Goal: Task Accomplishment & Management: Manage account settings

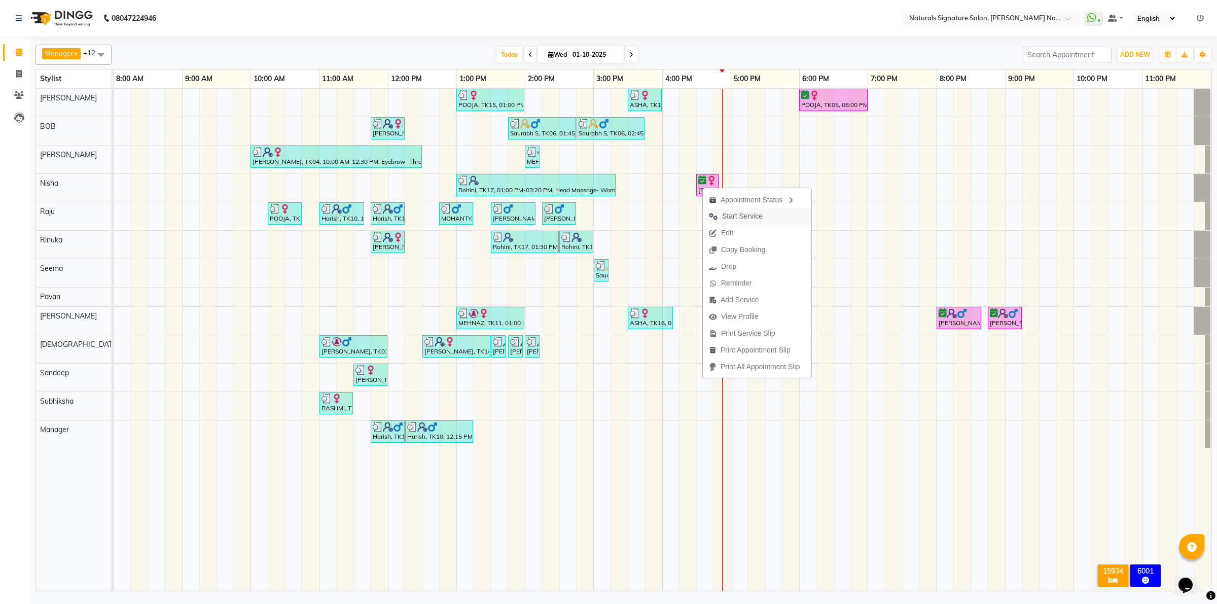
click at [731, 213] on span "Start Service" at bounding box center [742, 216] width 41 height 11
click at [756, 133] on div "POOJA, TK15, 01:00 PM-02:00 PM, Essential Treatment - Long- Women ASHA, TK16, 0…" at bounding box center [663, 340] width 1098 height 502
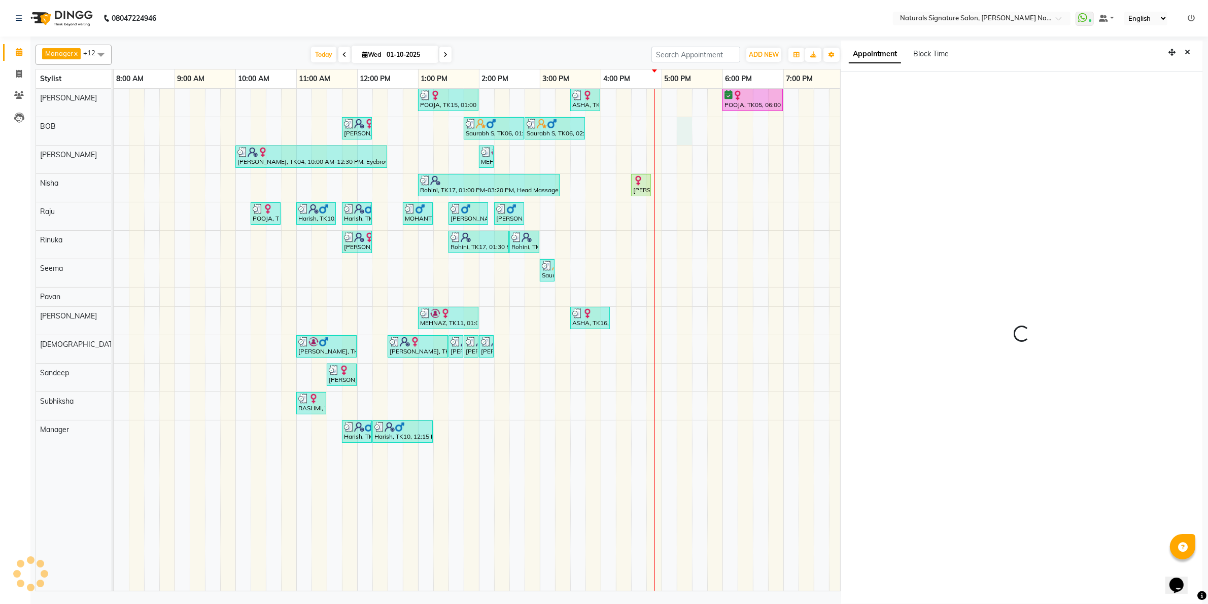
scroll to position [3, 0]
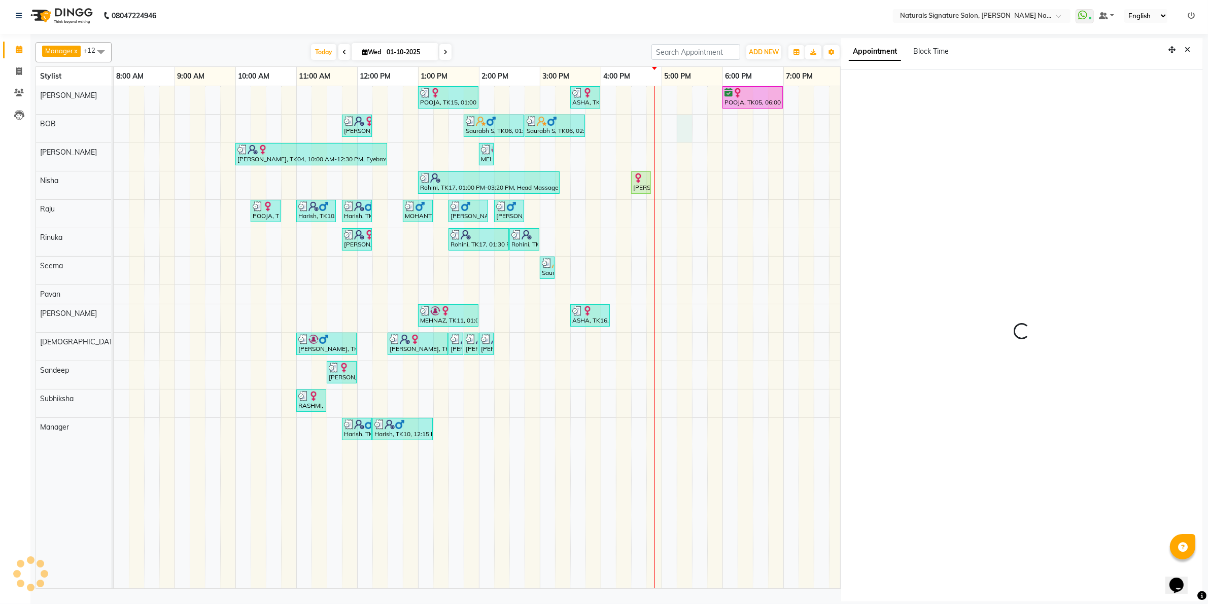
select select "1035"
select select "91549"
select select "tentative"
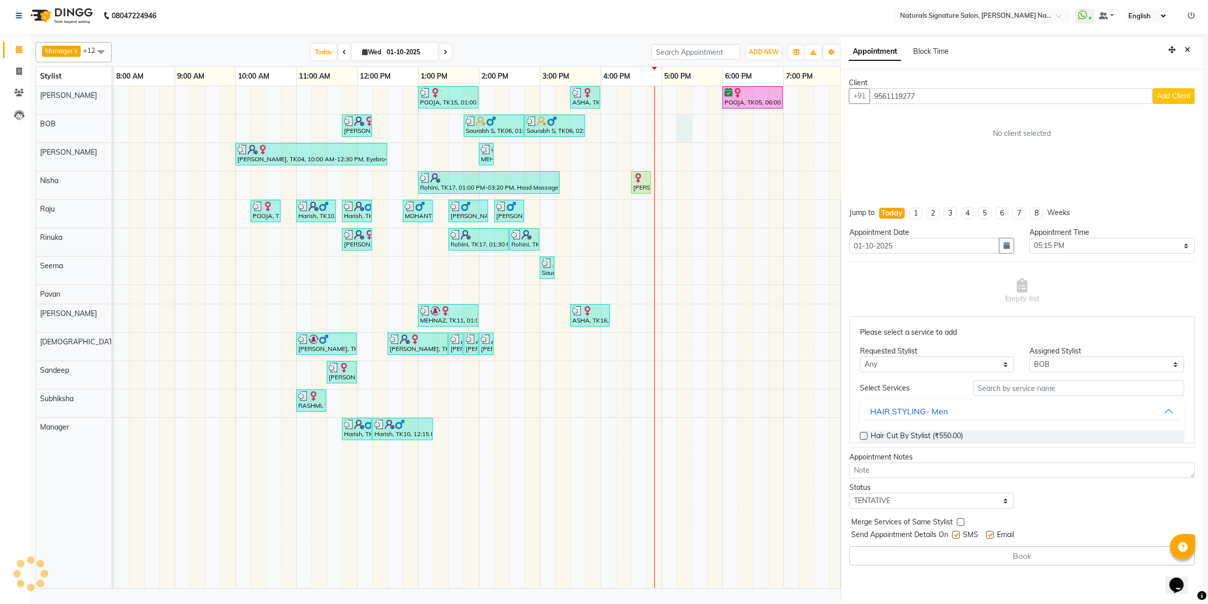
type input "9561119277"
click at [1181, 95] on span "Add Client" at bounding box center [1174, 95] width 34 height 9
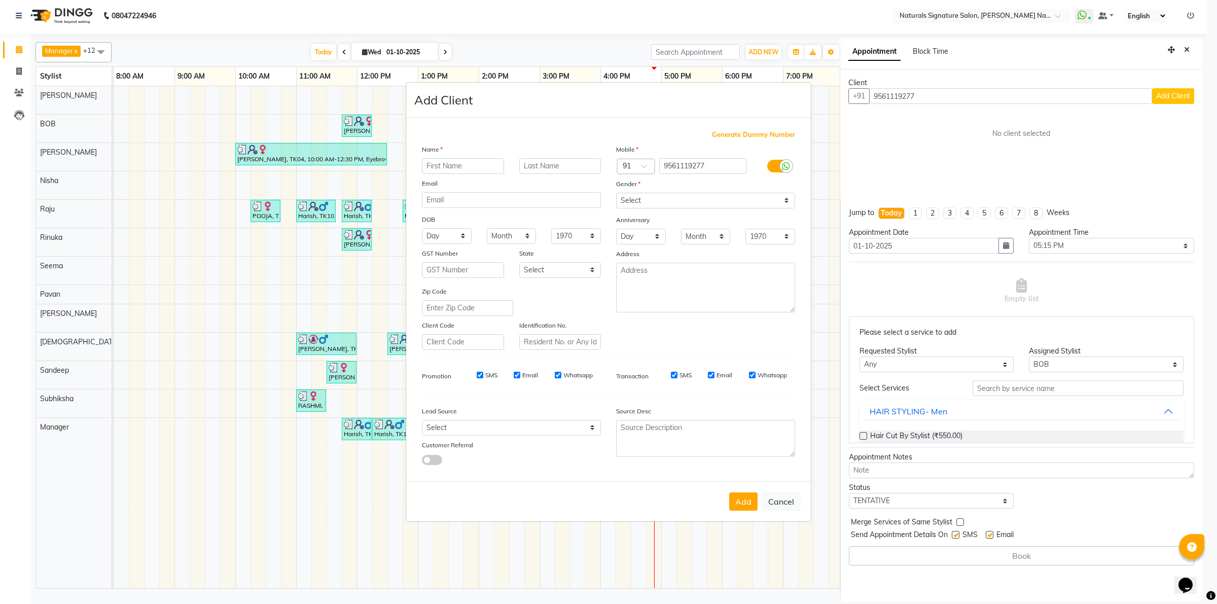
click at [434, 168] on input "text" at bounding box center [463, 166] width 82 height 16
click at [641, 199] on select "Select Male Female Other Prefer Not To Say" at bounding box center [705, 201] width 179 height 16
select select "female"
click at [616, 194] on select "Select Male Female Other Prefer Not To Say" at bounding box center [705, 201] width 179 height 16
click at [437, 165] on input "text" at bounding box center [463, 166] width 82 height 16
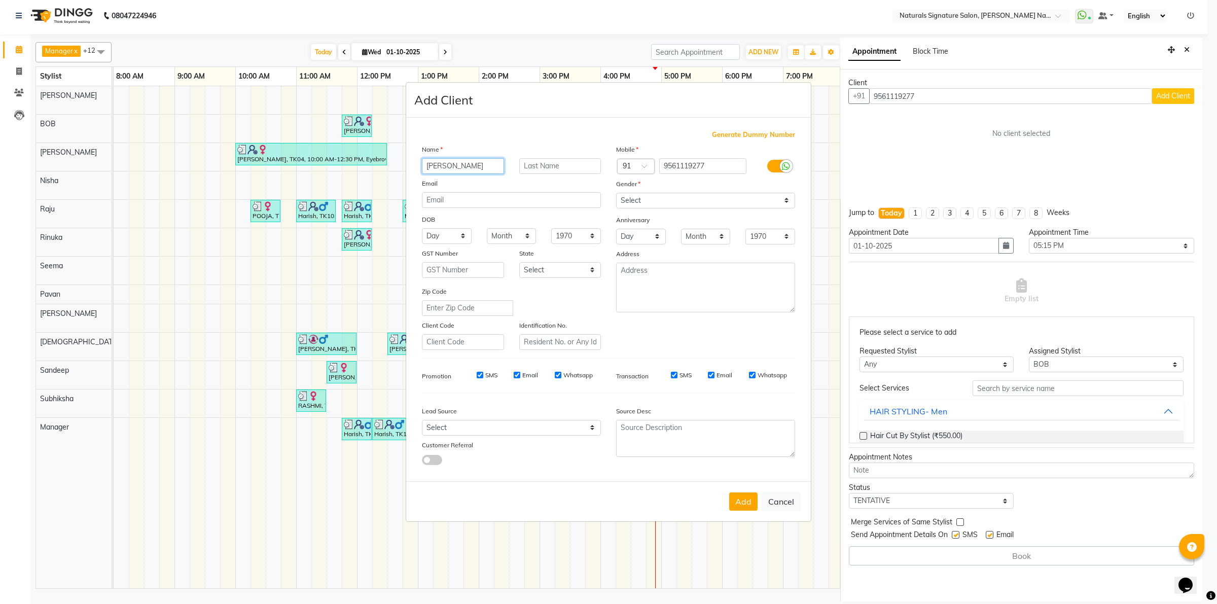
type input "Shraddha"
click at [739, 501] on button "Add" at bounding box center [743, 502] width 28 height 18
type input "95******77"
select select
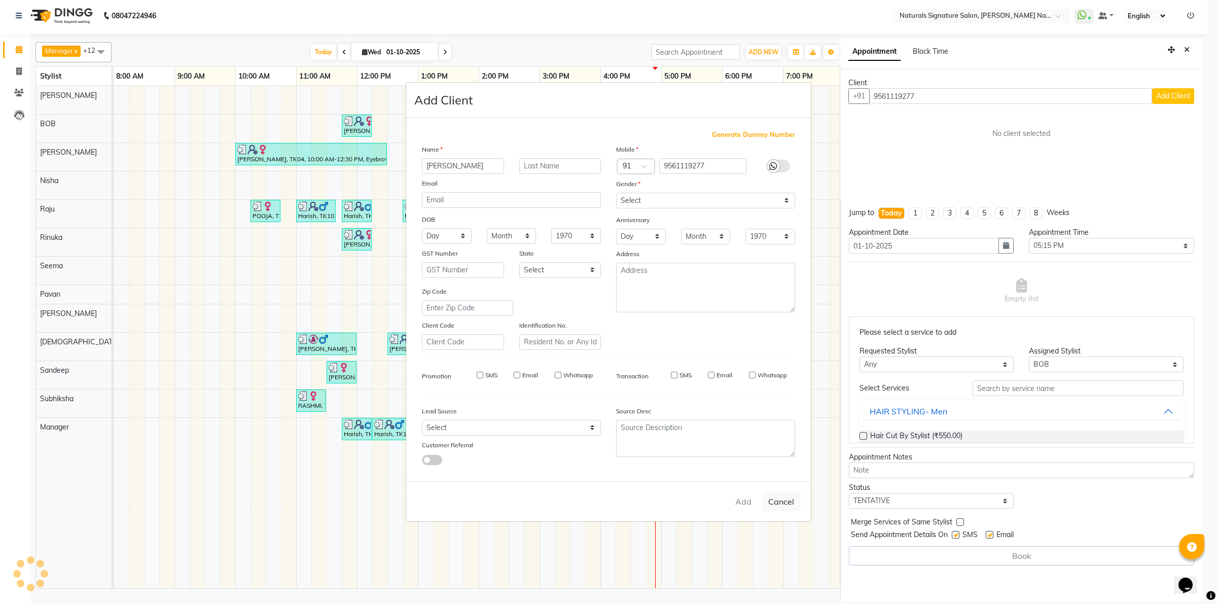
select select
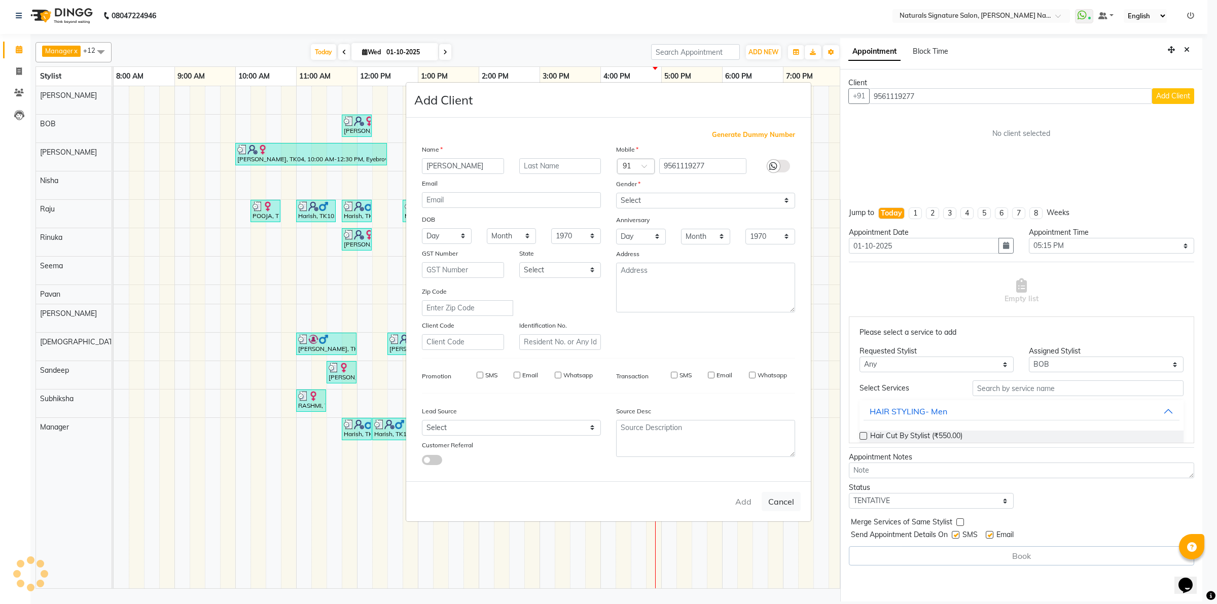
checkbox input "false"
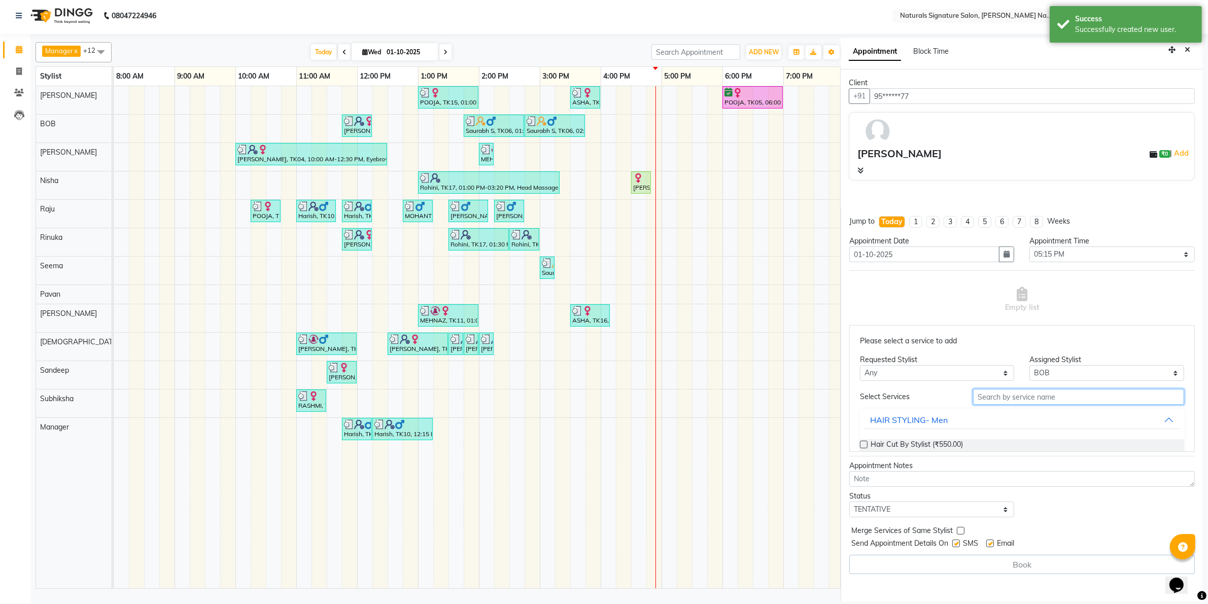
click at [1011, 397] on input "text" at bounding box center [1078, 397] width 211 height 16
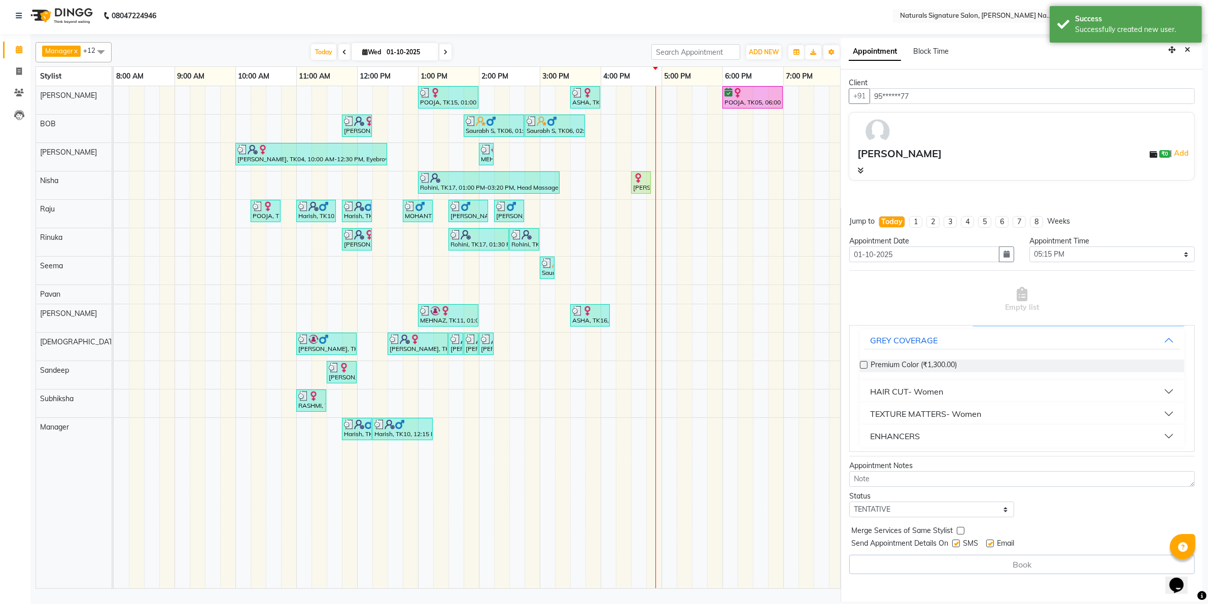
scroll to position [85, 0]
type input "1300"
click at [917, 391] on div "HAIR CUT- Women" at bounding box center [906, 386] width 73 height 12
click at [916, 412] on span "Advance Cut - By Stylist (₹1,300.00)" at bounding box center [929, 411] width 118 height 13
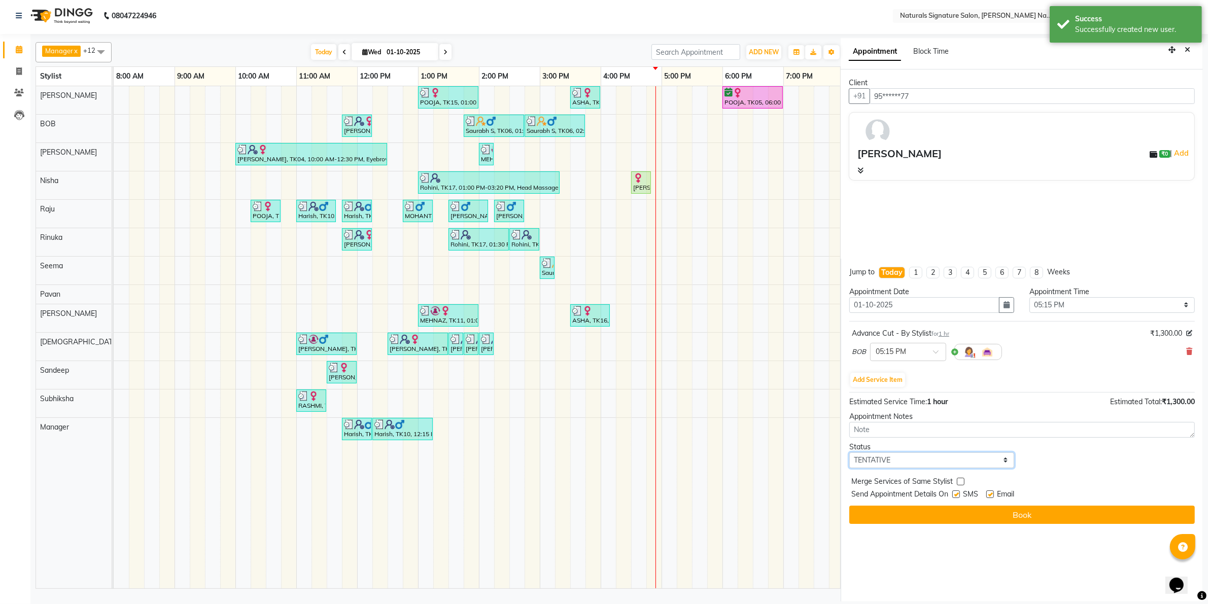
click at [935, 462] on select "Select TENTATIVE CONFIRM CHECK-IN UPCOMING" at bounding box center [931, 460] width 165 height 16
select select "confirm booking"
click at [849, 452] on select "Select TENTATIVE CONFIRM CHECK-IN UPCOMING" at bounding box center [931, 460] width 165 height 16
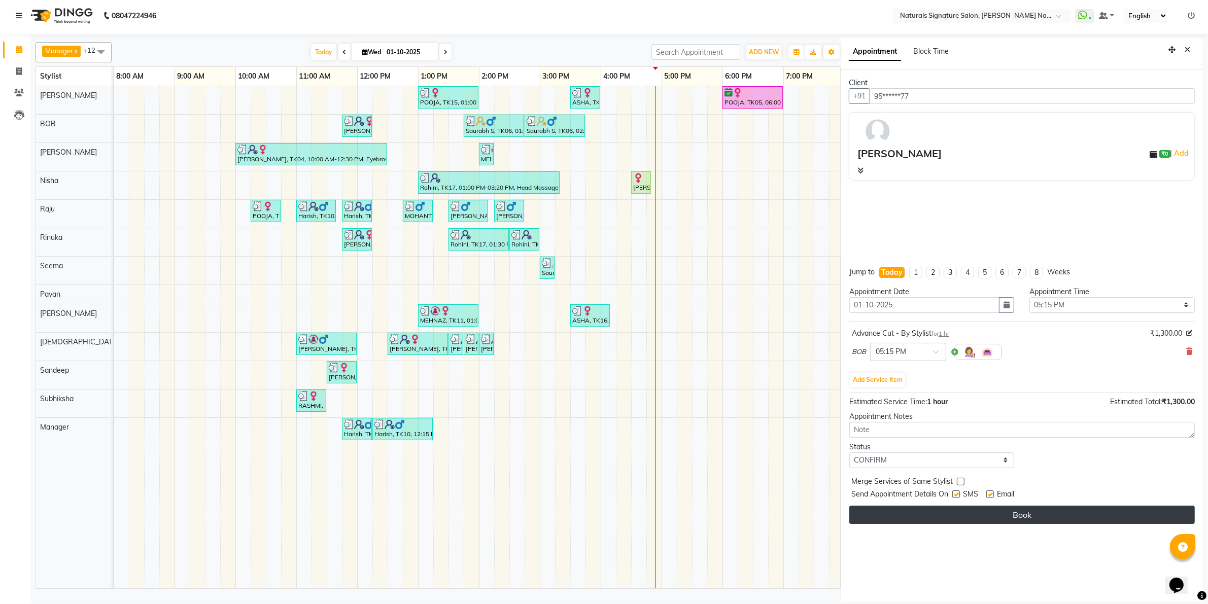
click at [1007, 521] on button "Book" at bounding box center [1021, 515] width 345 height 18
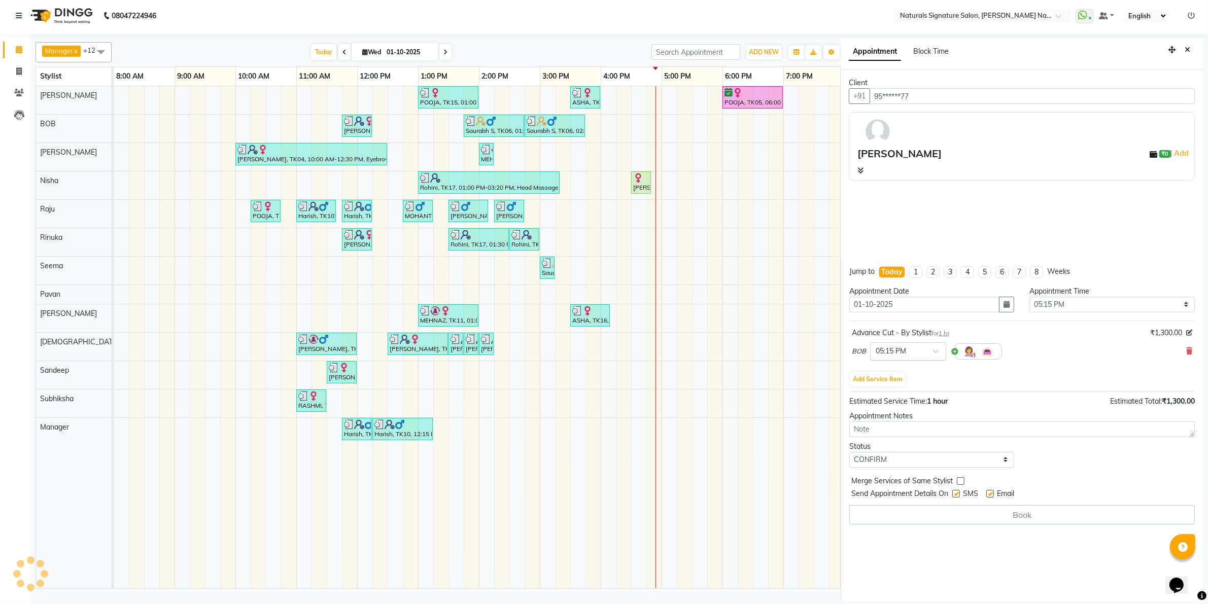
select select "91549"
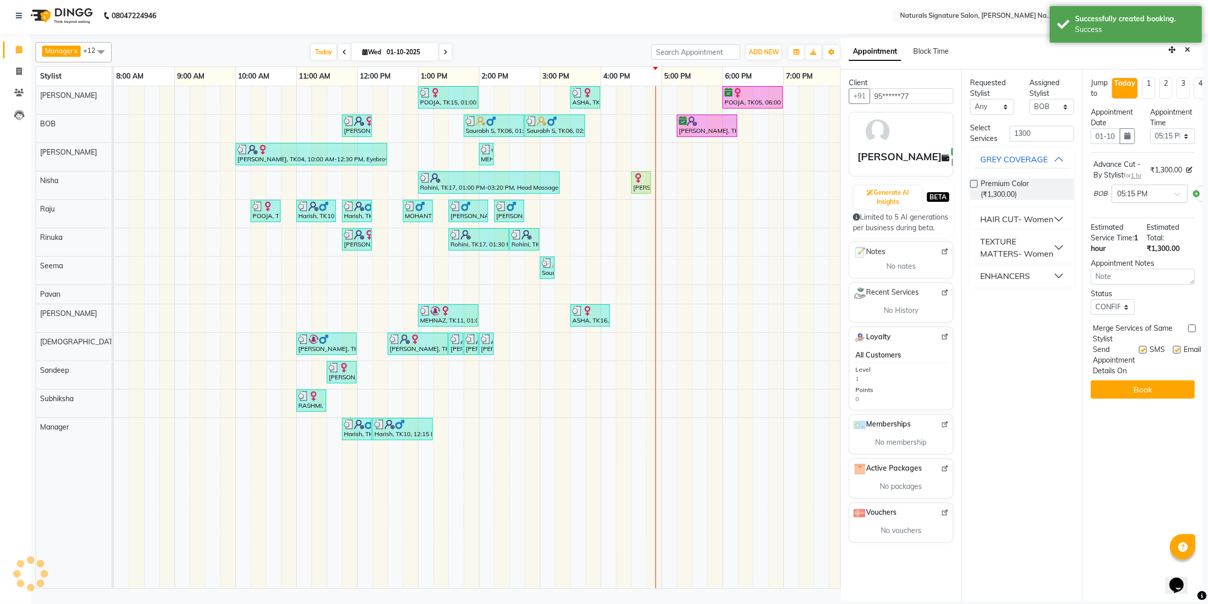
scroll to position [0, 0]
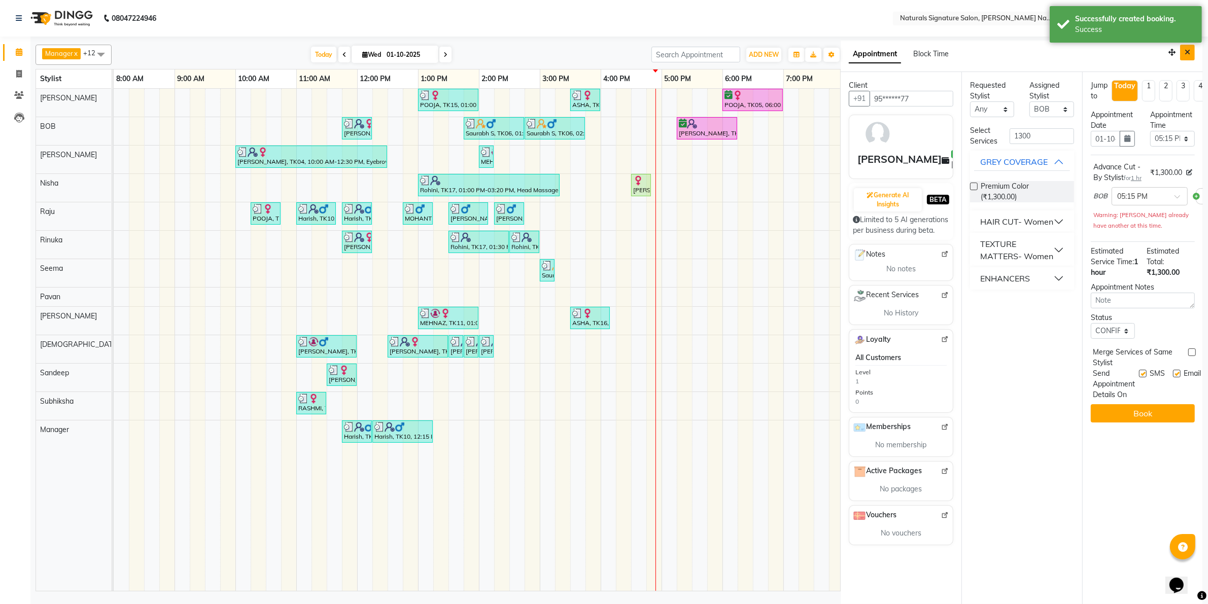
click at [1184, 56] on button "Close" at bounding box center [1187, 53] width 15 height 16
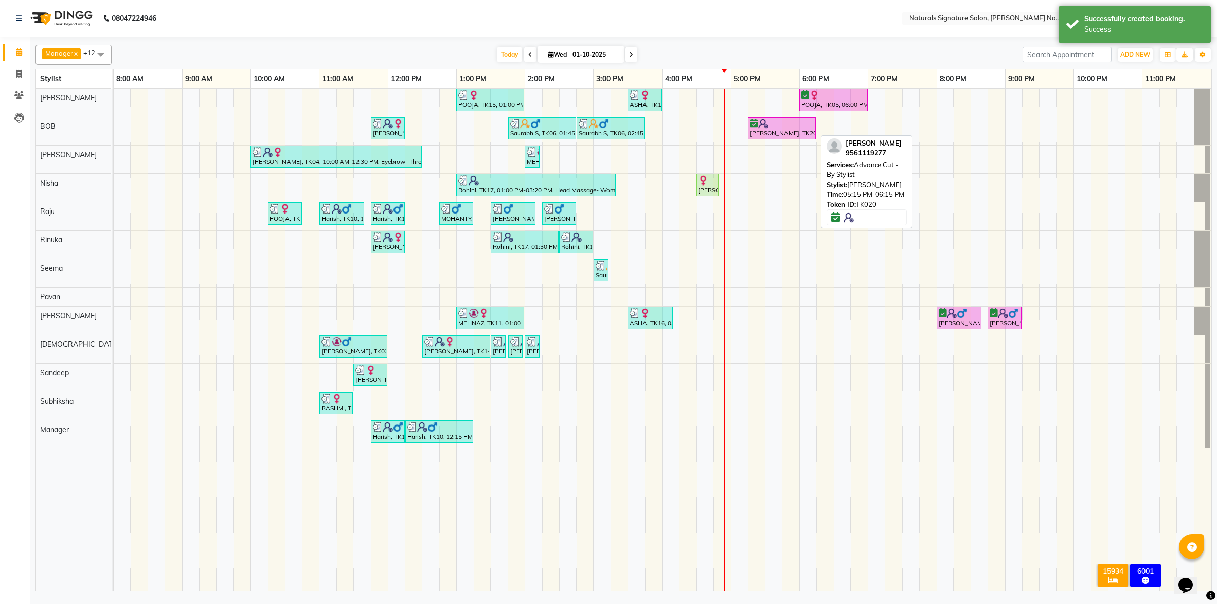
click at [779, 129] on div "Shraddha, TK20, 05:15 PM-06:15 PM, Advance Cut - By Stylist" at bounding box center [782, 128] width 66 height 19
select select "6"
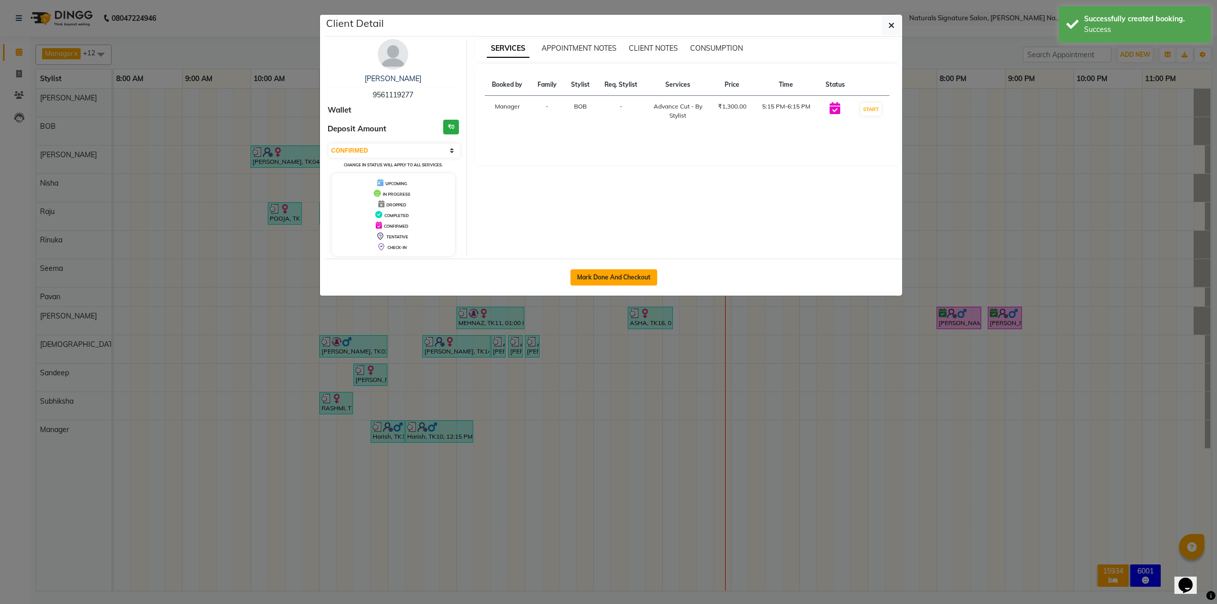
click at [618, 282] on button "Mark Done And Checkout" at bounding box center [614, 277] width 87 height 16
select select "6135"
select select "service"
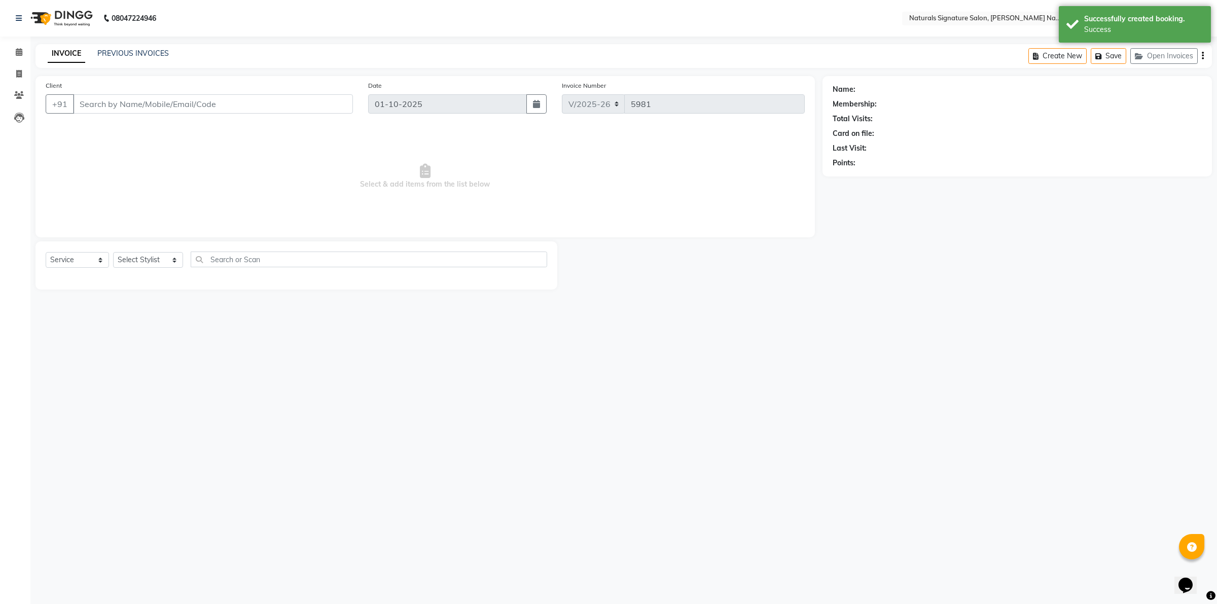
type input "95******77"
select select "91549"
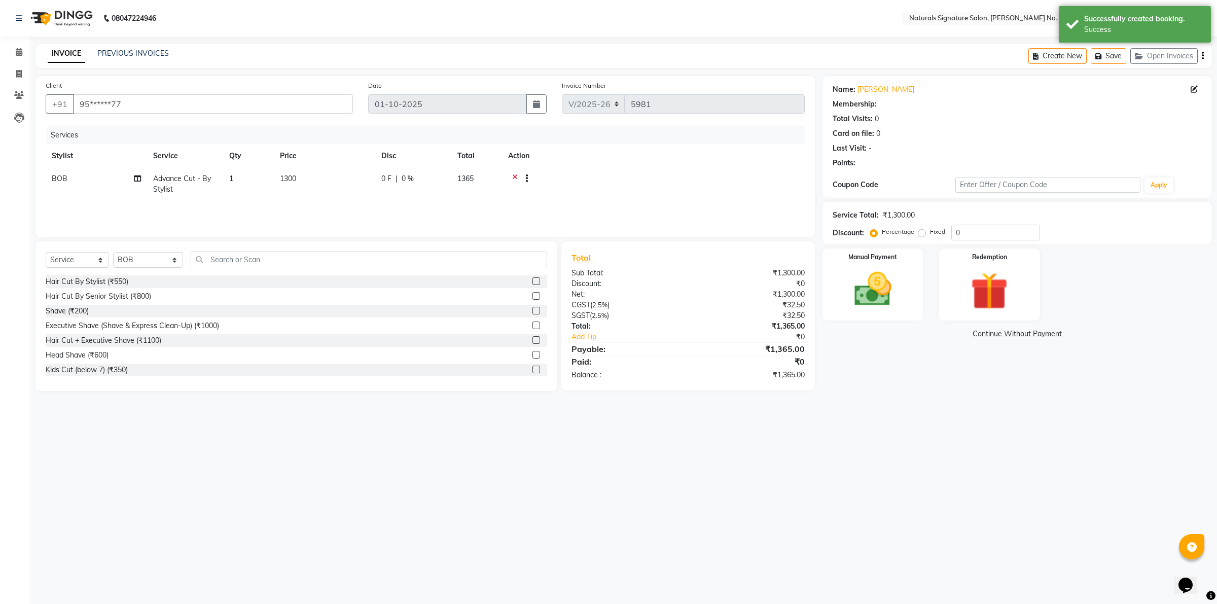
select select "1: Object"
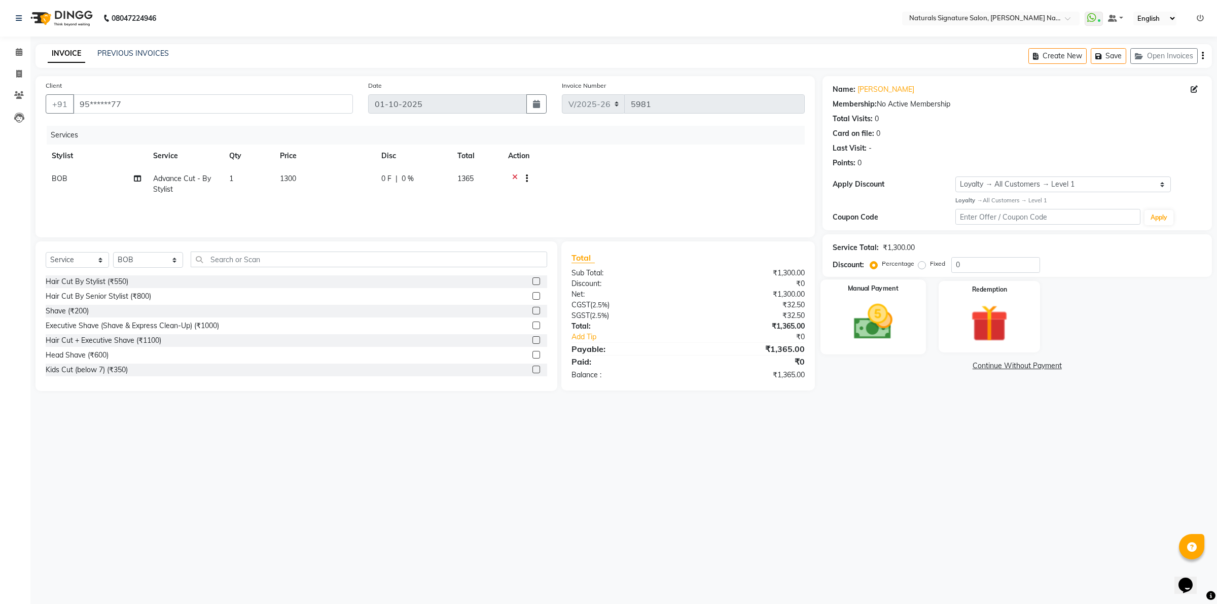
click at [895, 329] on img at bounding box center [873, 321] width 63 height 45
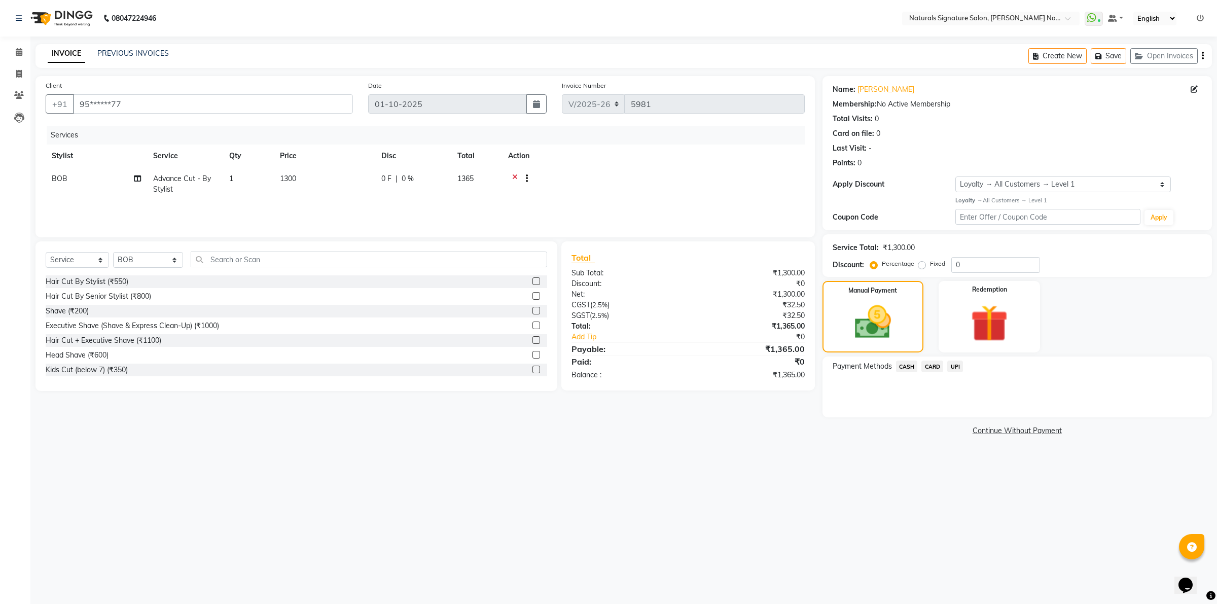
click at [952, 366] on span "UPI" at bounding box center [956, 367] width 16 height 12
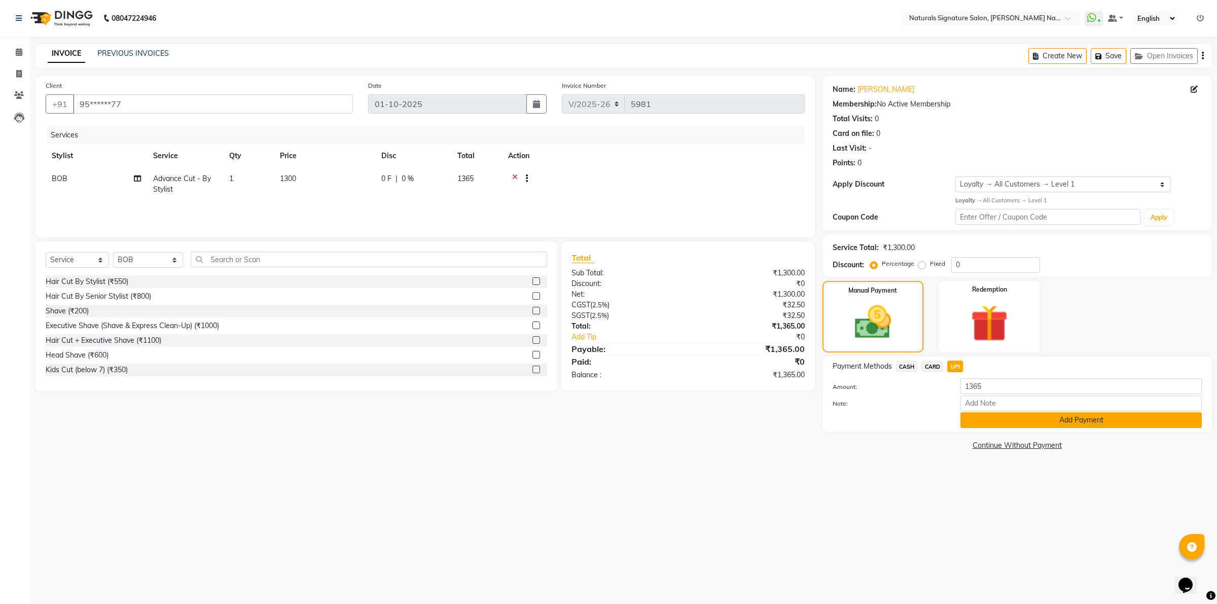
click at [1004, 422] on button "Add Payment" at bounding box center [1081, 420] width 241 height 16
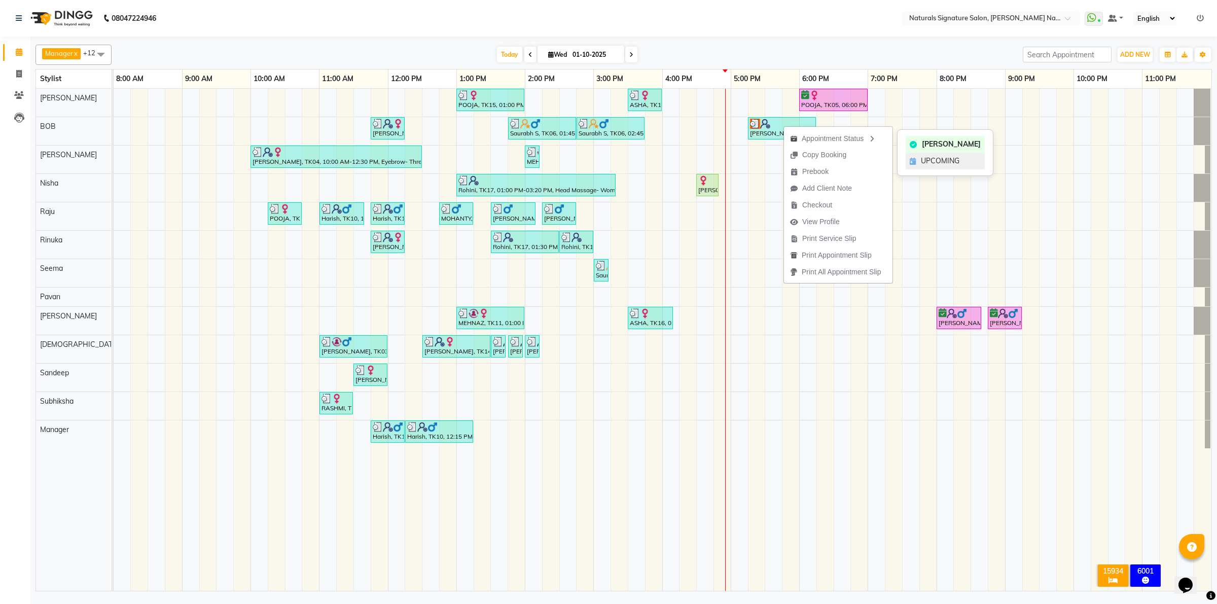
click at [937, 158] on span "UPCOMING" at bounding box center [940, 161] width 39 height 11
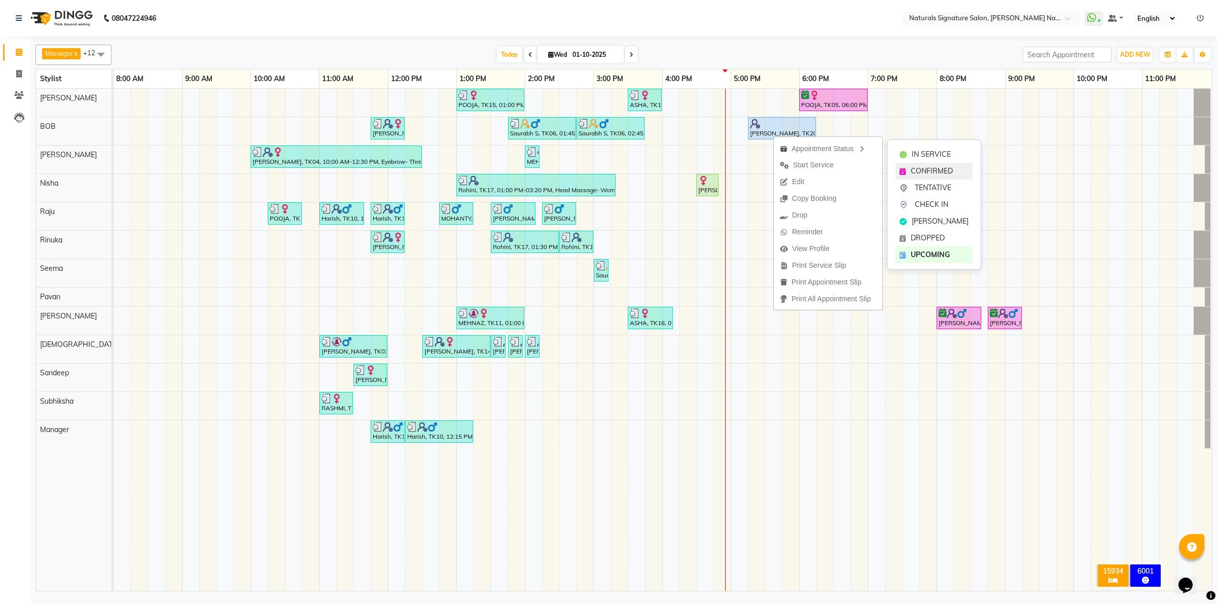
click at [914, 166] on span "CONFIRMED" at bounding box center [932, 171] width 42 height 11
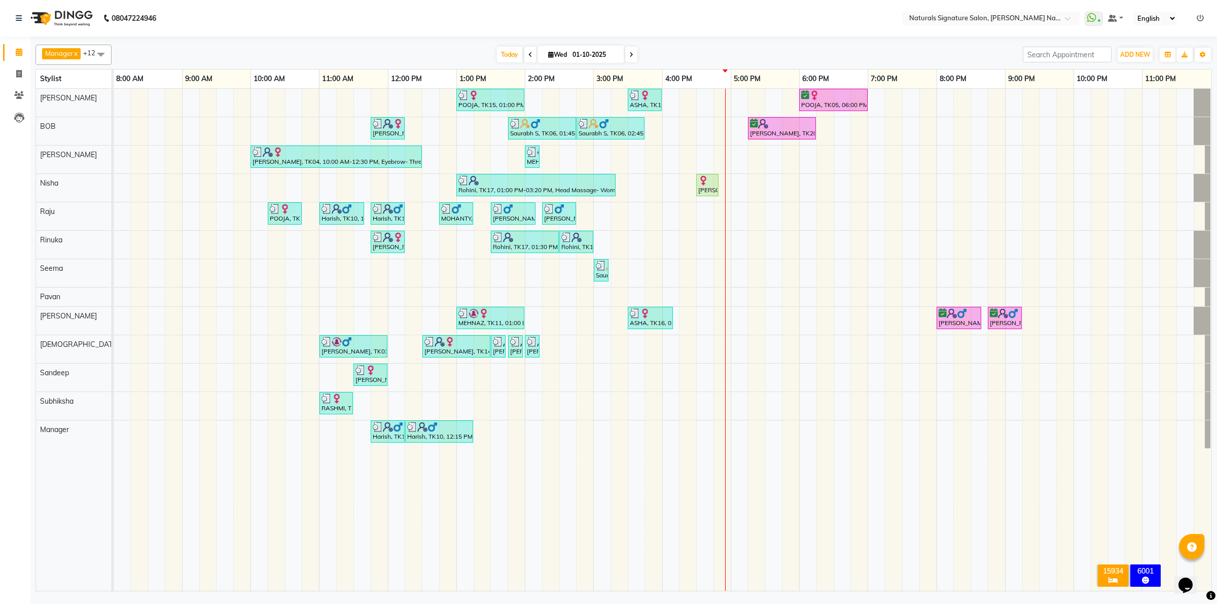
click at [800, 227] on div "POOJA, TK15, 01:00 PM-02:00 PM, Essential Treatment - Long- Women ASHA, TK16, 0…" at bounding box center [663, 340] width 1098 height 502
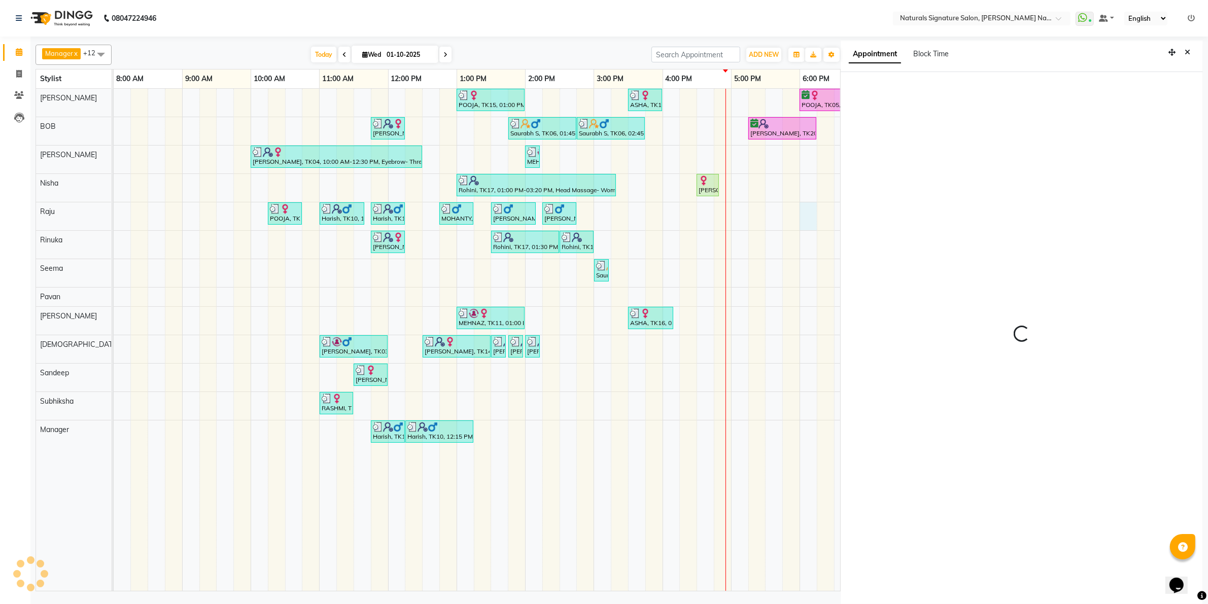
scroll to position [3, 0]
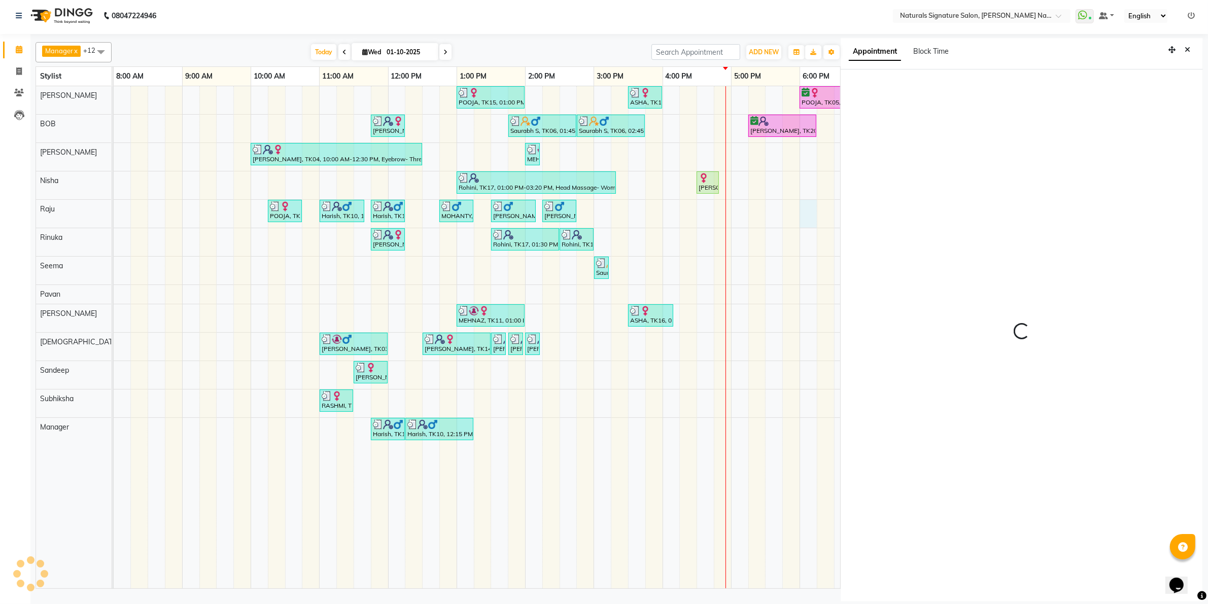
select select "1080"
select select "70856"
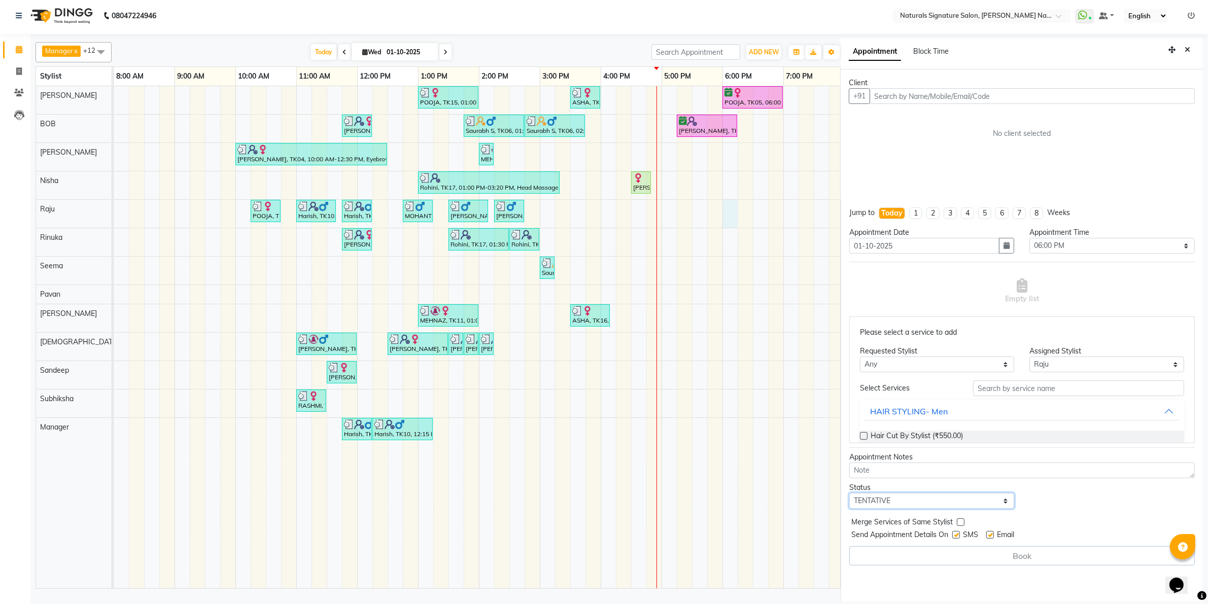
drag, startPoint x: 957, startPoint y: 496, endPoint x: 959, endPoint y: 501, distance: 5.5
click at [957, 496] on select "Select TENTATIVE CONFIRM CHECK-IN UPCOMING" at bounding box center [931, 501] width 165 height 16
select select "check-in"
click at [849, 493] on select "Select TENTATIVE CONFIRM CHECK-IN UPCOMING" at bounding box center [931, 501] width 165 height 16
click at [956, 535] on label at bounding box center [956, 535] width 8 height 8
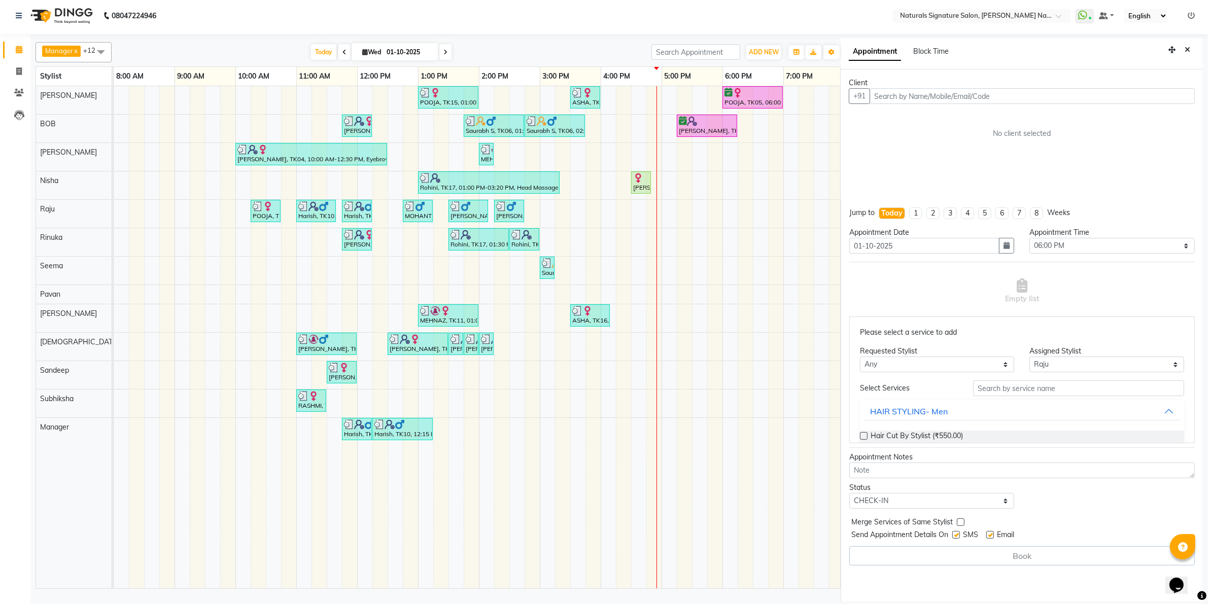
click at [956, 535] on input "checkbox" at bounding box center [955, 536] width 7 height 7
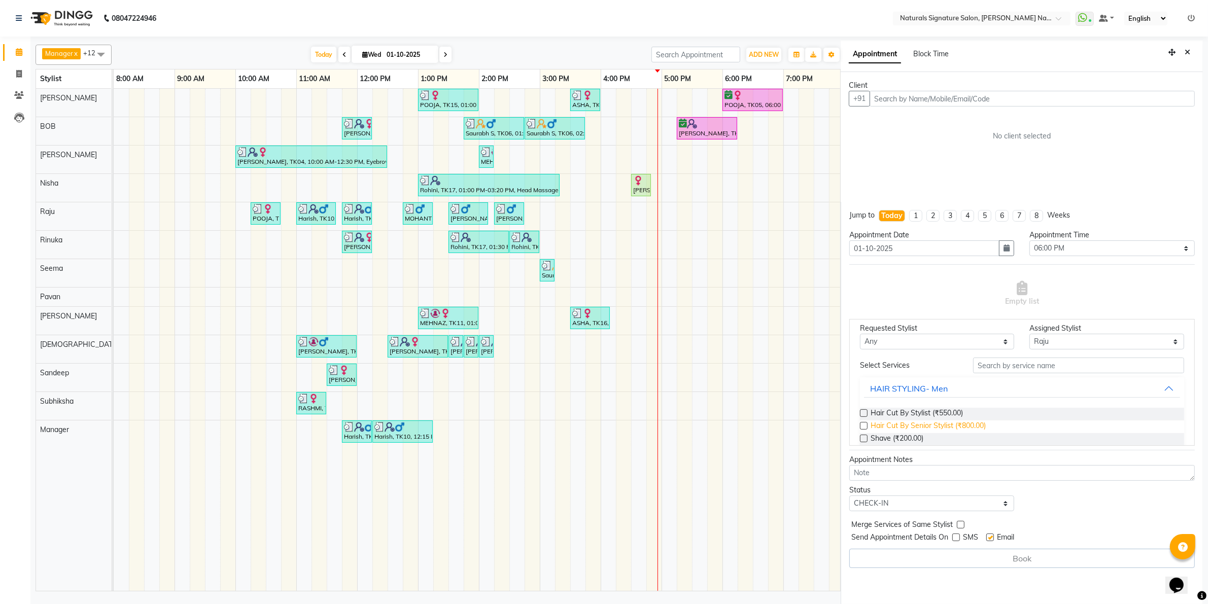
scroll to position [0, 0]
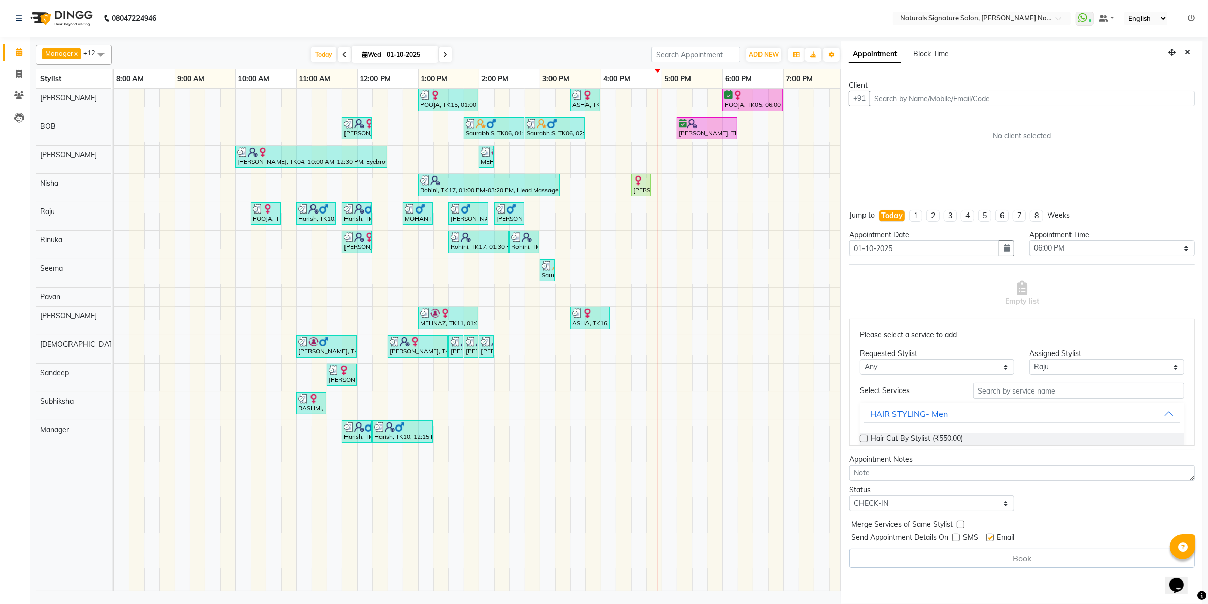
click at [957, 533] on div "Jump to Today 1 2 3 4 5 6 7 8 Weeks Appointment Date 01-10-2025 Appointment Tim…" at bounding box center [1022, 403] width 362 height 402
click at [957, 536] on label at bounding box center [956, 538] width 8 height 8
click at [957, 536] on input "checkbox" at bounding box center [955, 538] width 7 height 7
click at [959, 537] on label at bounding box center [956, 538] width 8 height 8
click at [959, 537] on input "checkbox" at bounding box center [955, 538] width 7 height 7
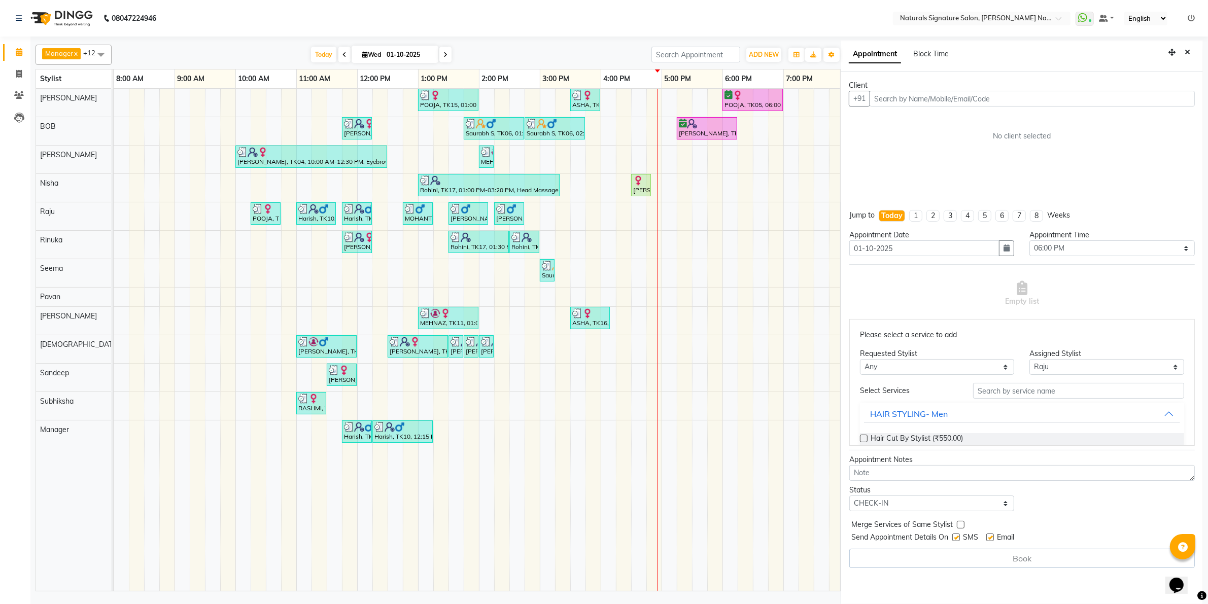
checkbox input "false"
click at [1191, 51] on button "Close" at bounding box center [1187, 53] width 15 height 16
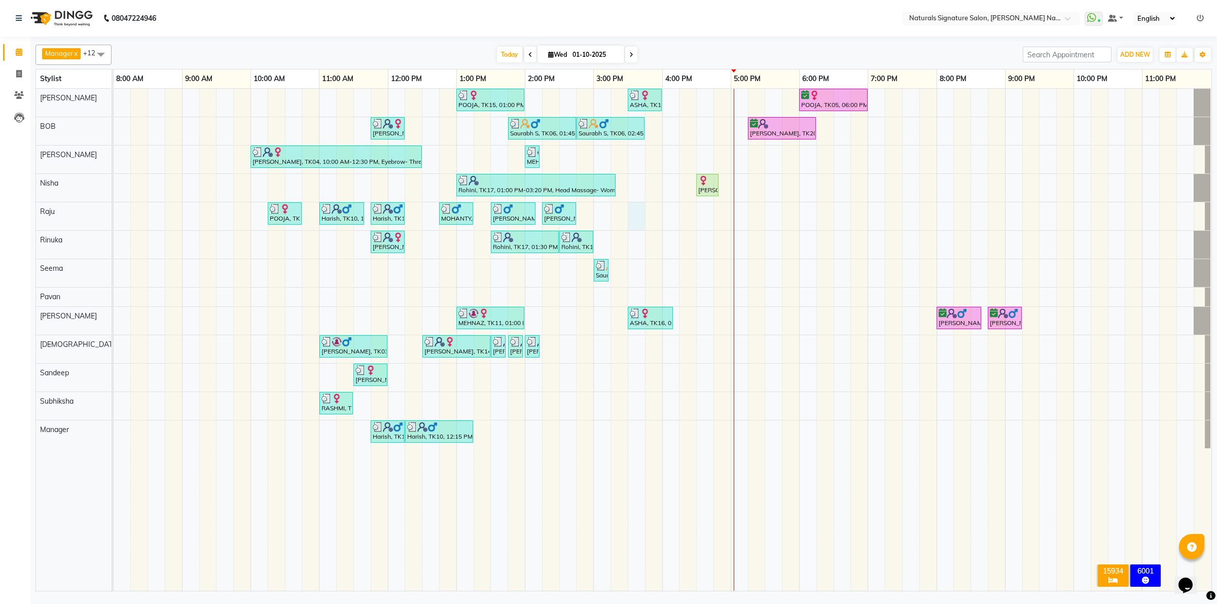
click at [635, 219] on div "POOJA, TK15, 01:00 PM-02:00 PM, Essential Treatment - Long- Women ASHA, TK16, 0…" at bounding box center [663, 340] width 1098 height 502
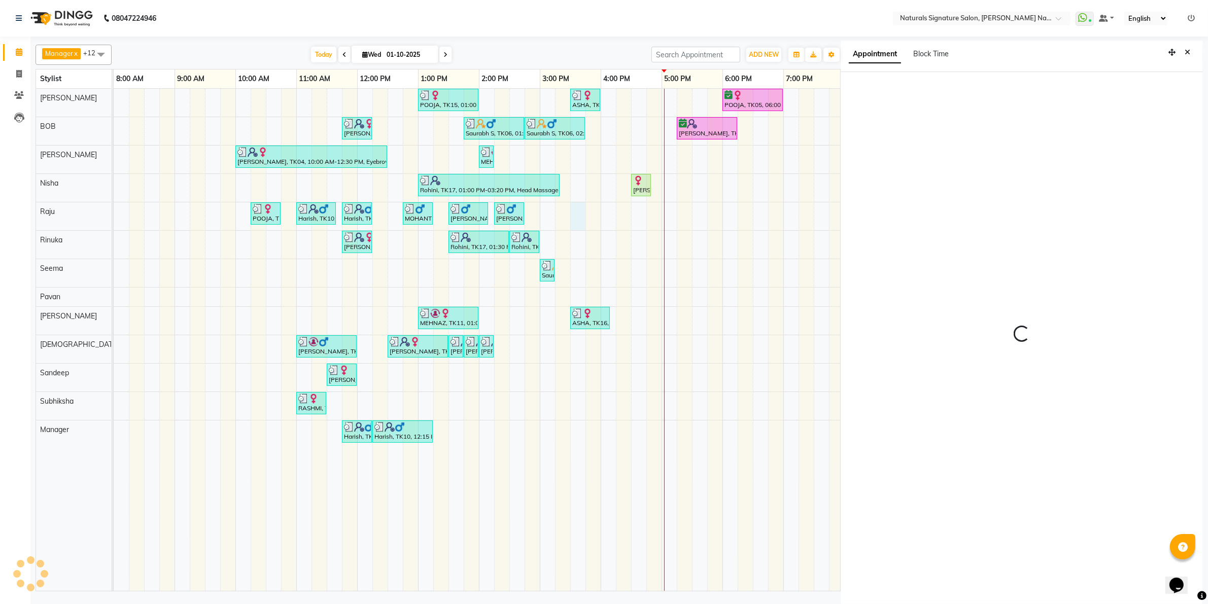
scroll to position [3, 0]
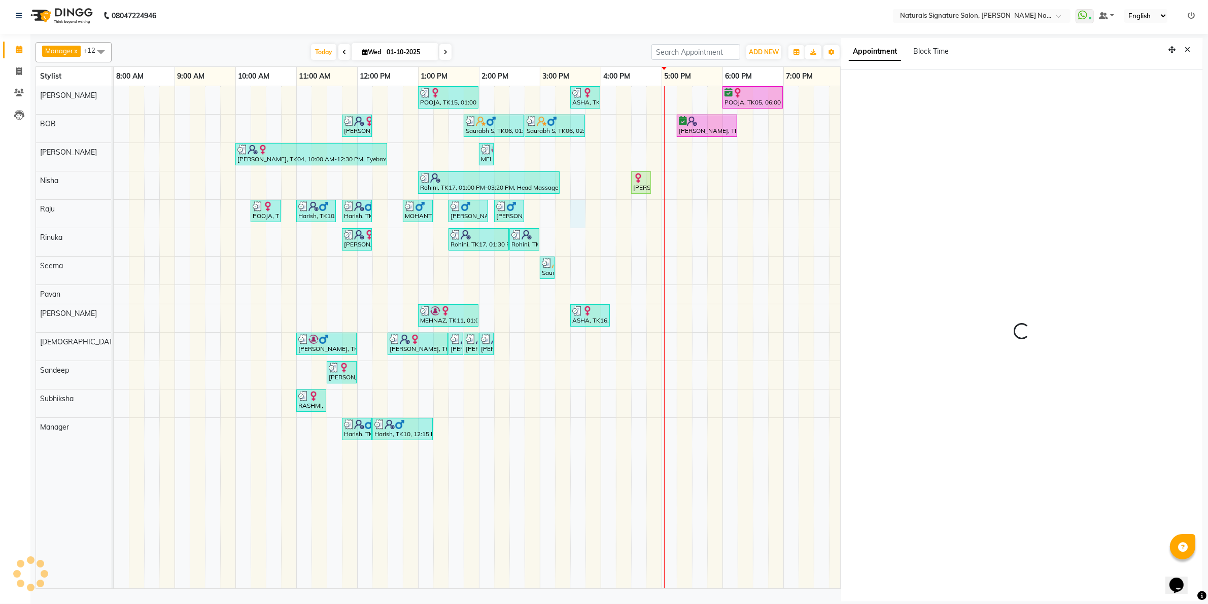
select select "930"
select select "70856"
select select "tentative"
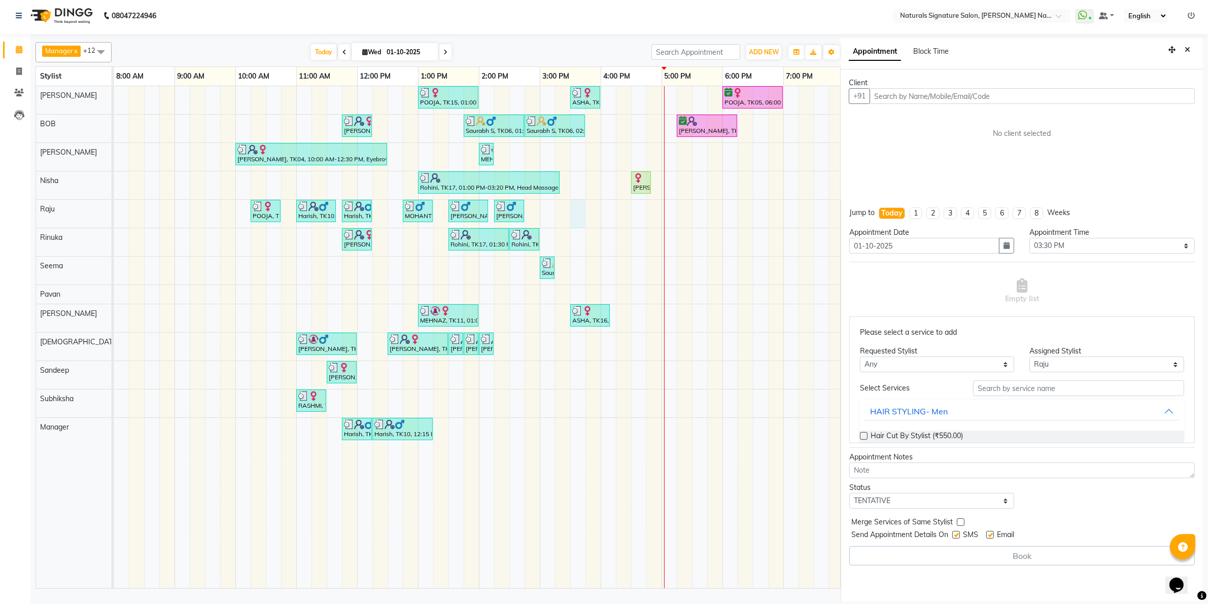
click at [927, 92] on input "text" at bounding box center [1031, 96] width 325 height 16
click at [927, 114] on ngb-highlight "70******09" at bounding box center [935, 118] width 42 height 10
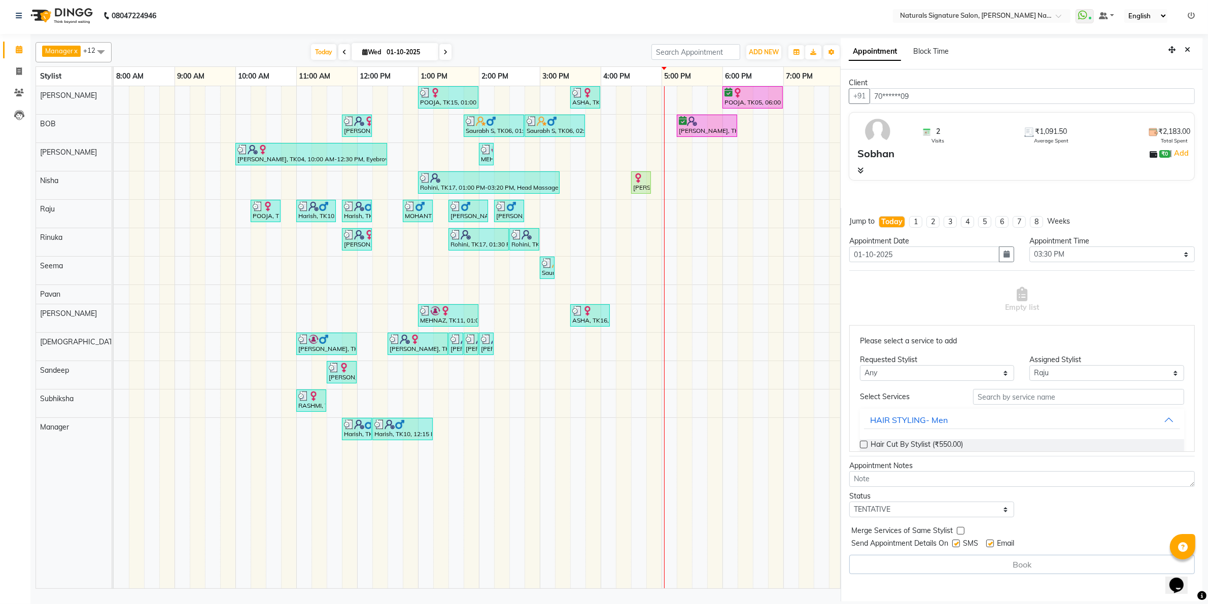
type input "70******09"
click at [1005, 394] on input "text" at bounding box center [1078, 397] width 211 height 16
click at [863, 444] on label at bounding box center [864, 445] width 8 height 8
click at [863, 444] on input "checkbox" at bounding box center [863, 445] width 7 height 7
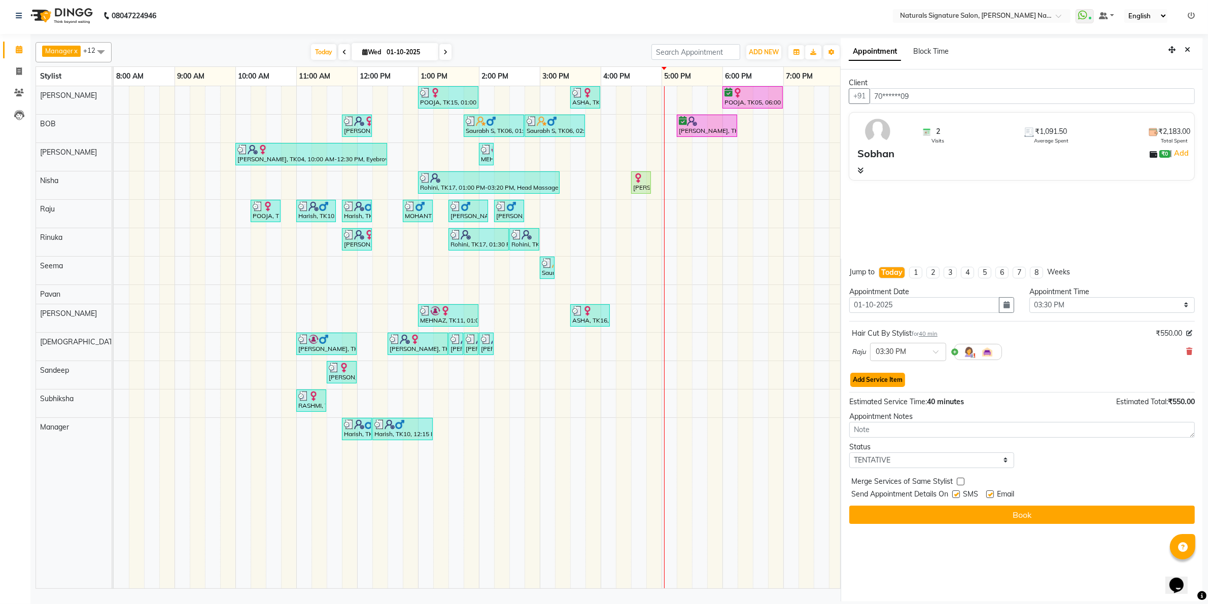
click at [876, 383] on button "Add Service Item" at bounding box center [877, 380] width 55 height 14
select select "70856"
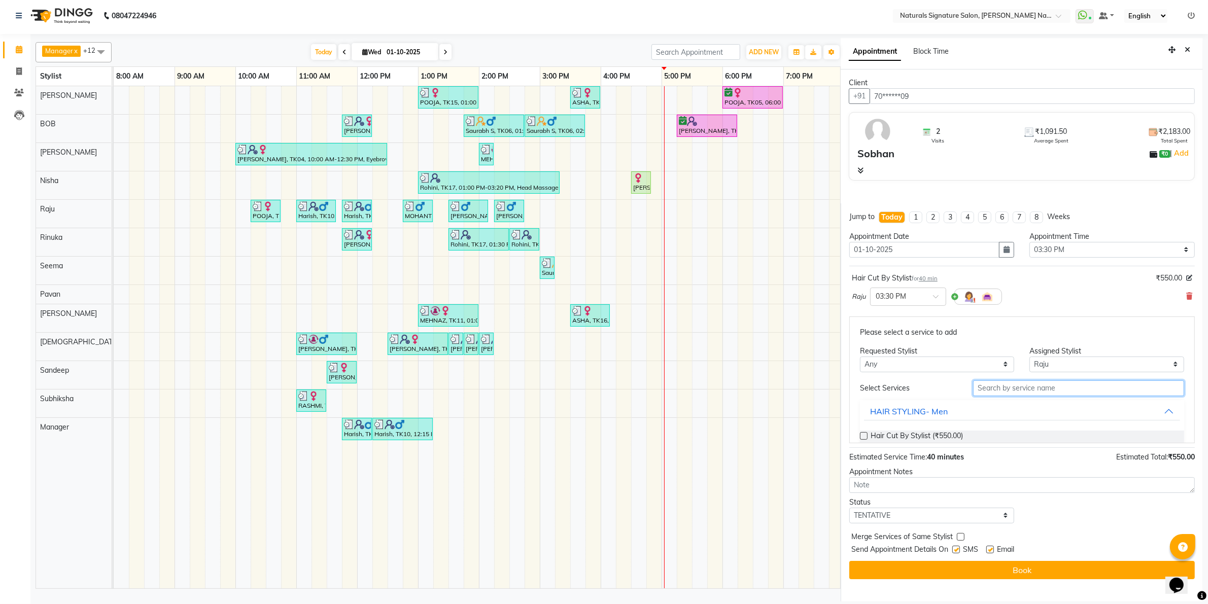
click at [1008, 391] on input "text" at bounding box center [1078, 388] width 211 height 16
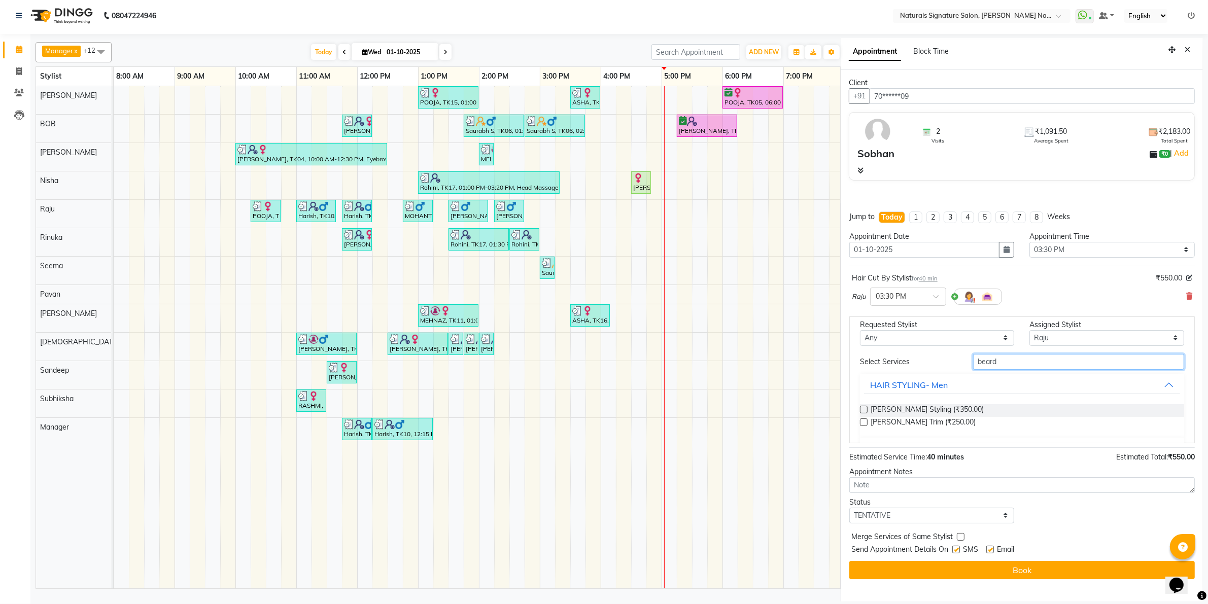
scroll to position [54, 0]
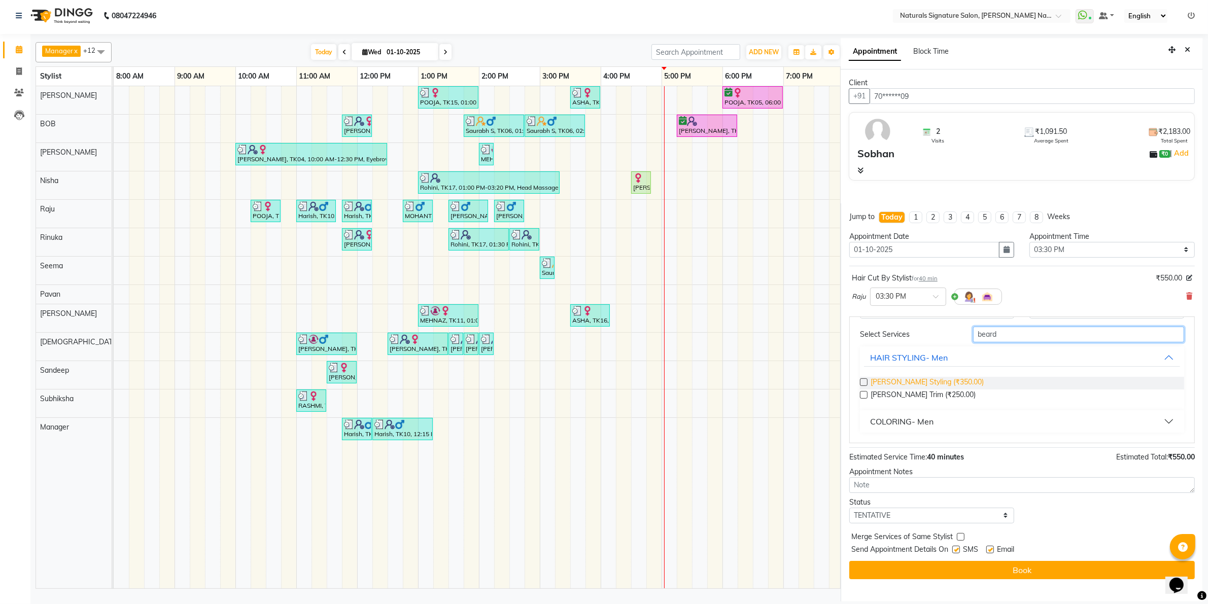
type input "beard"
click at [921, 384] on span "[PERSON_NAME] Styling (₹350.00)" at bounding box center [926, 383] width 113 height 13
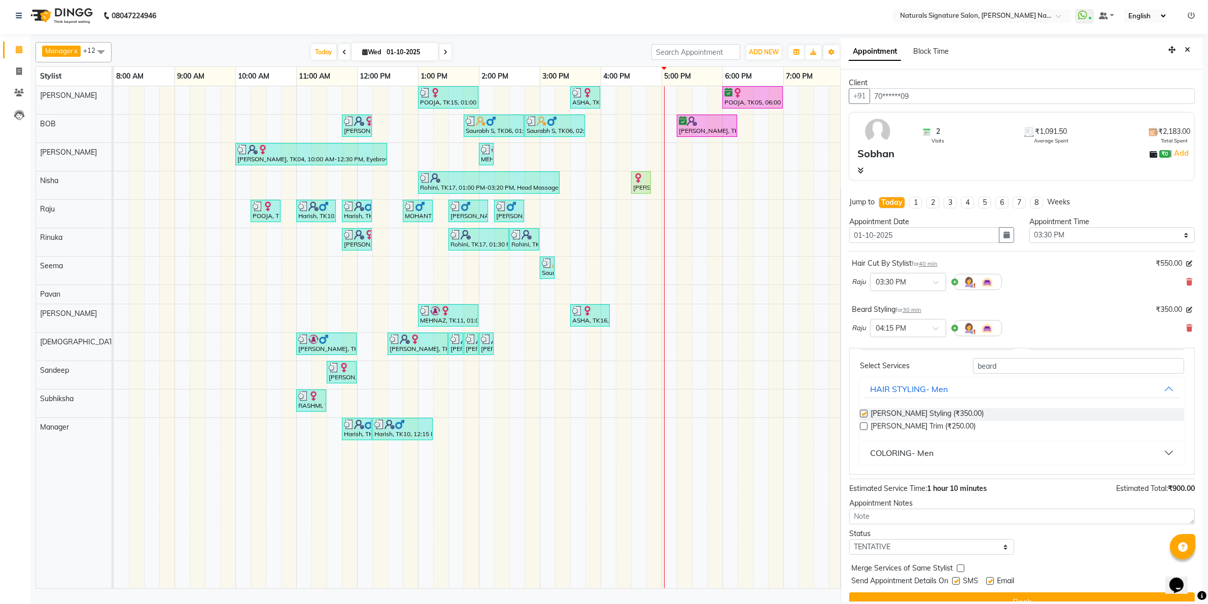
checkbox input "false"
drag, startPoint x: 974, startPoint y: 369, endPoint x: 865, endPoint y: 391, distance: 110.8
click at [866, 391] on div "Select Services beard HAIR STYLING- Men Beard Styling (₹350.00) Beard Trim (₹25…" at bounding box center [1022, 411] width 324 height 106
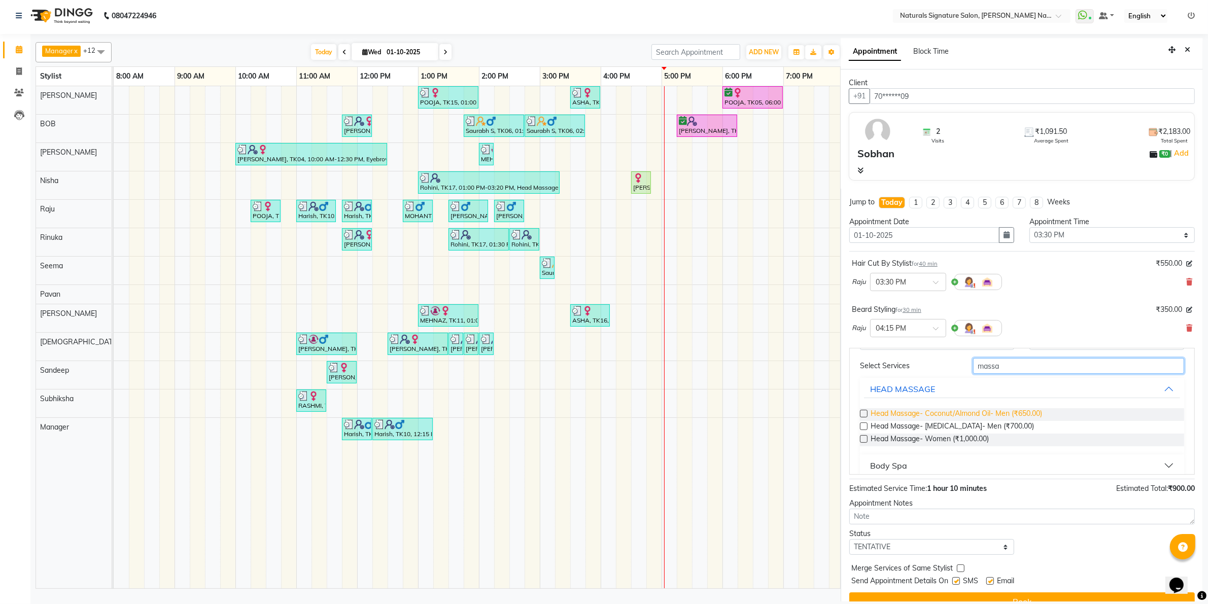
type input "massa"
click at [950, 414] on span "Head Massage- Coconut/Almond Oil- Men (₹650.00)" at bounding box center [955, 414] width 171 height 13
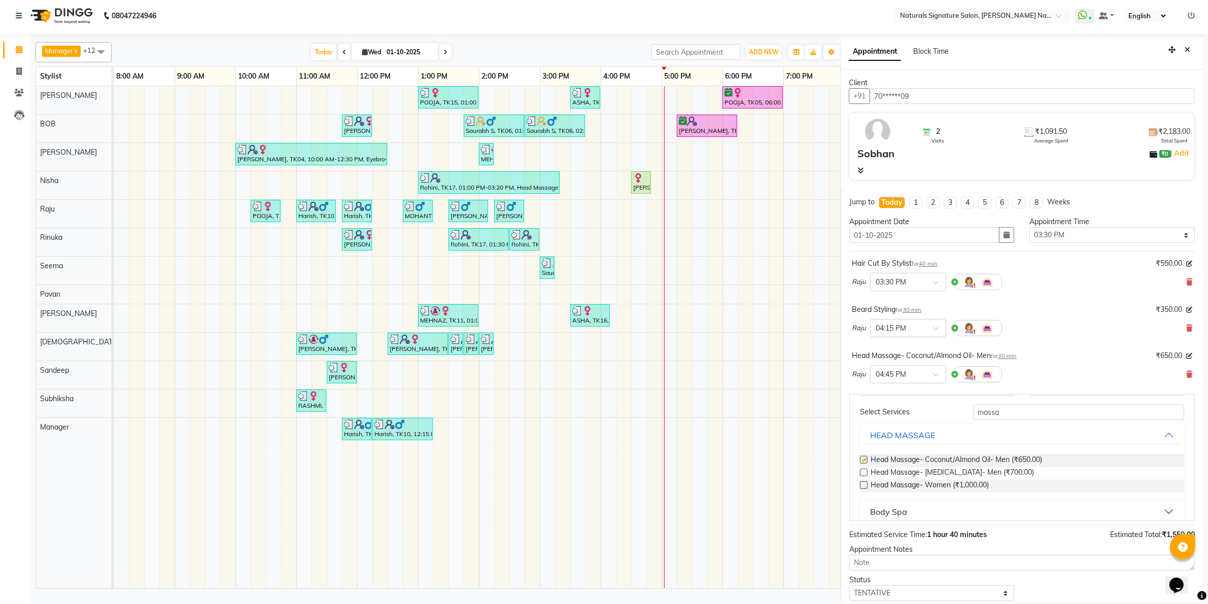
checkbox input "false"
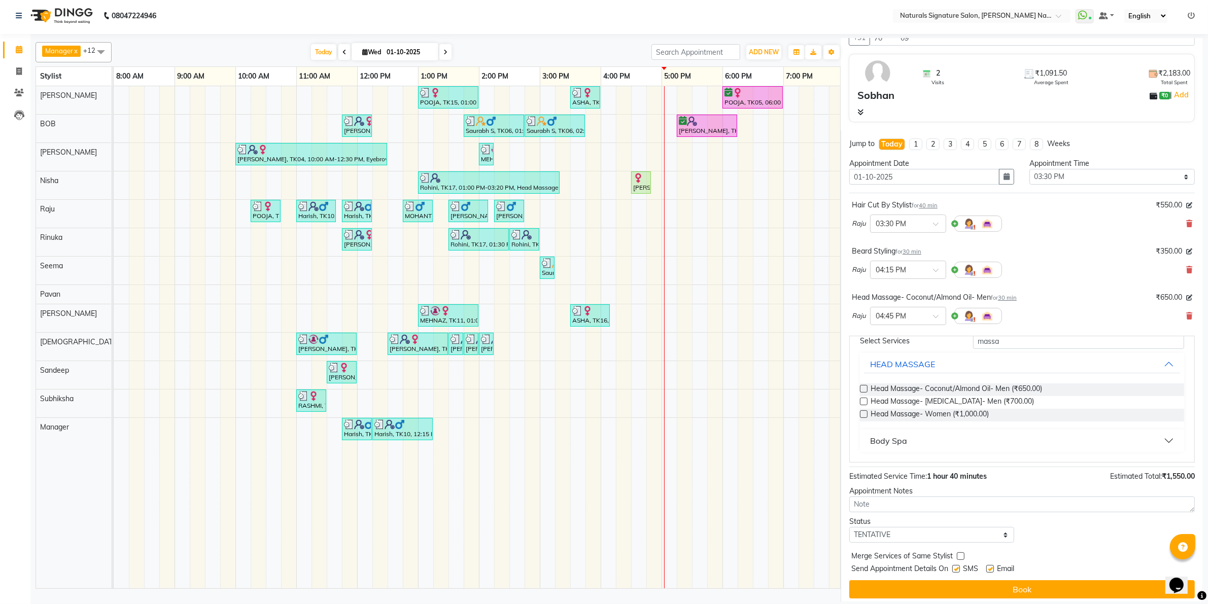
scroll to position [64, 0]
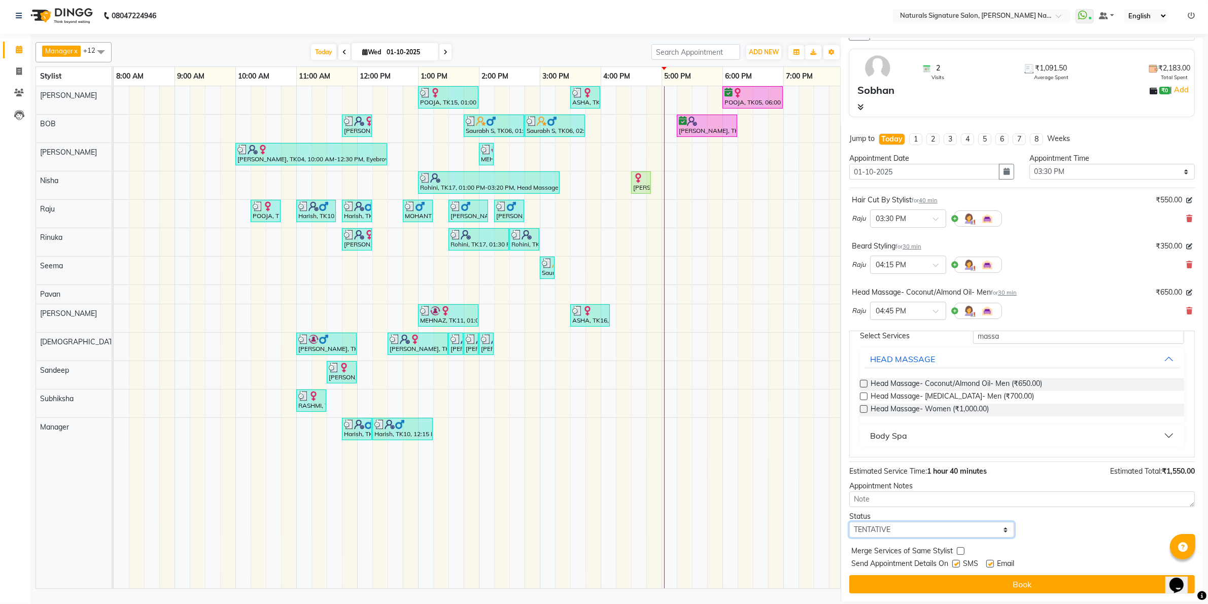
click at [946, 529] on select "Select TENTATIVE CONFIRM CHECK-IN UPCOMING" at bounding box center [931, 530] width 165 height 16
select select "check-in"
click at [849, 522] on select "Select TENTATIVE CONFIRM CHECK-IN UPCOMING" at bounding box center [931, 530] width 165 height 16
click at [959, 560] on label at bounding box center [956, 564] width 8 height 8
click at [959, 562] on input "checkbox" at bounding box center [955, 565] width 7 height 7
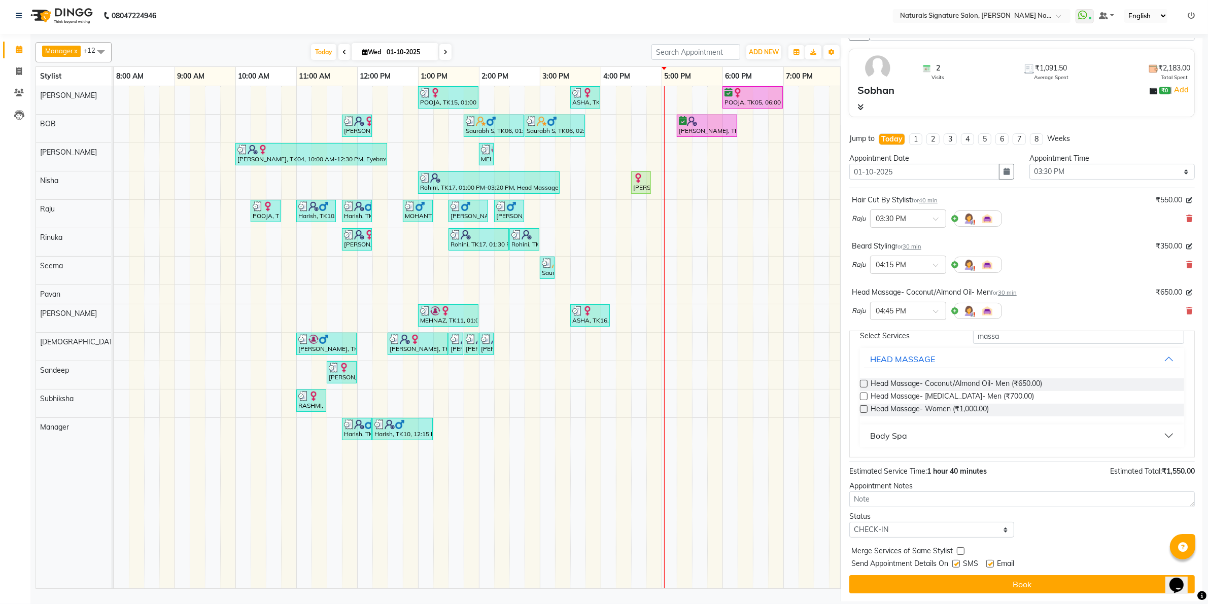
checkbox input "false"
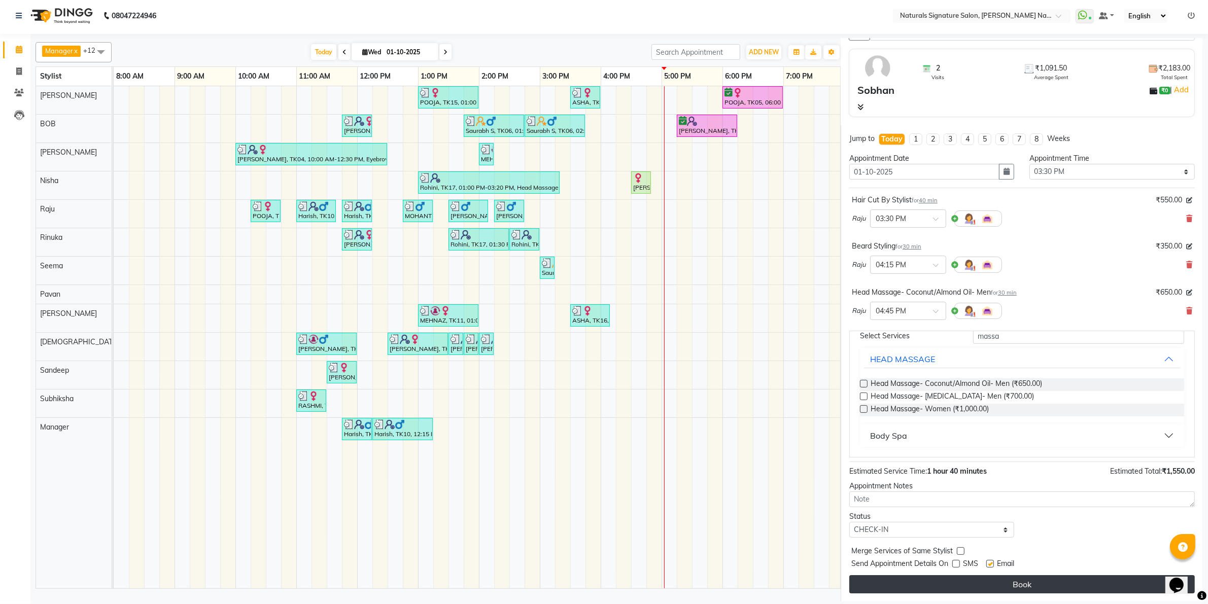
click at [973, 579] on button "Book" at bounding box center [1021, 584] width 345 height 18
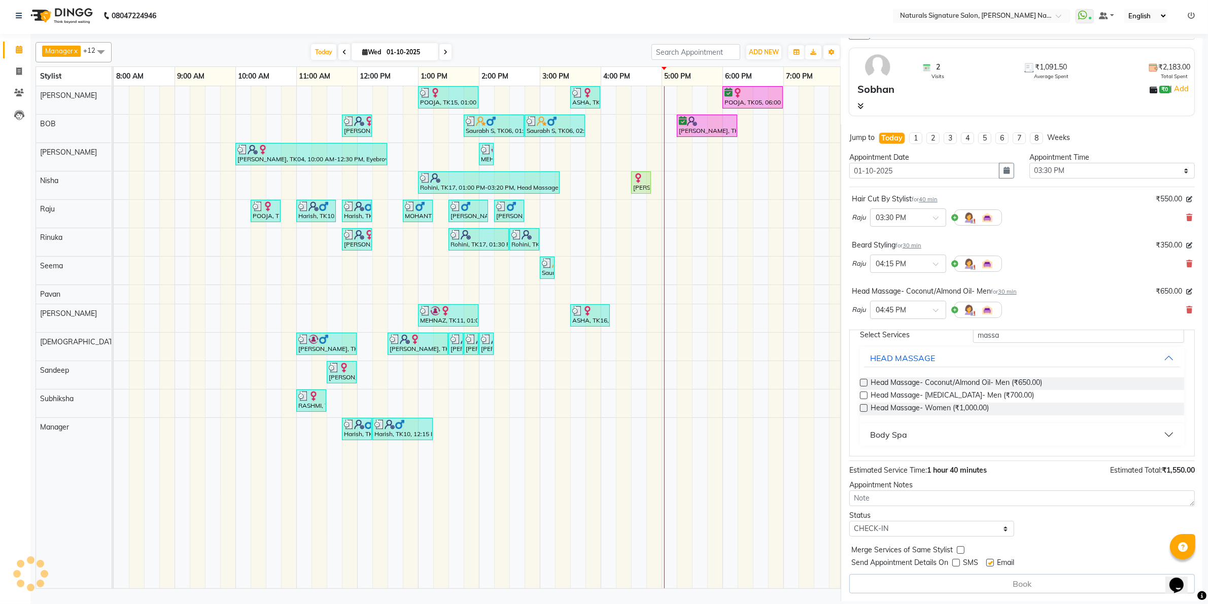
scroll to position [28, 0]
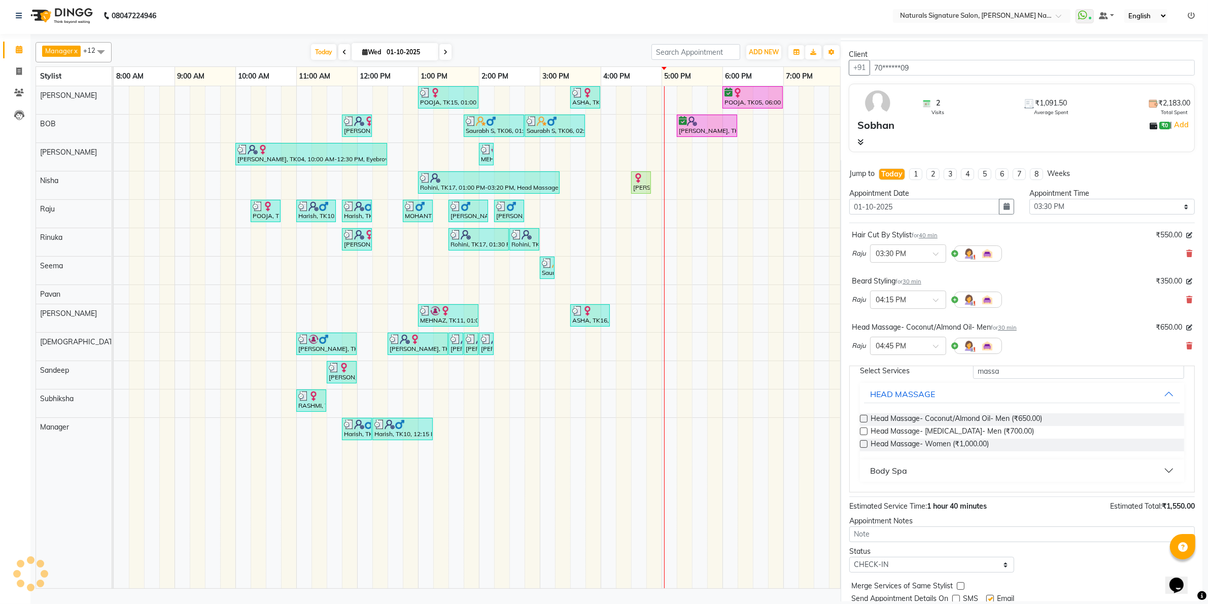
select select "70856"
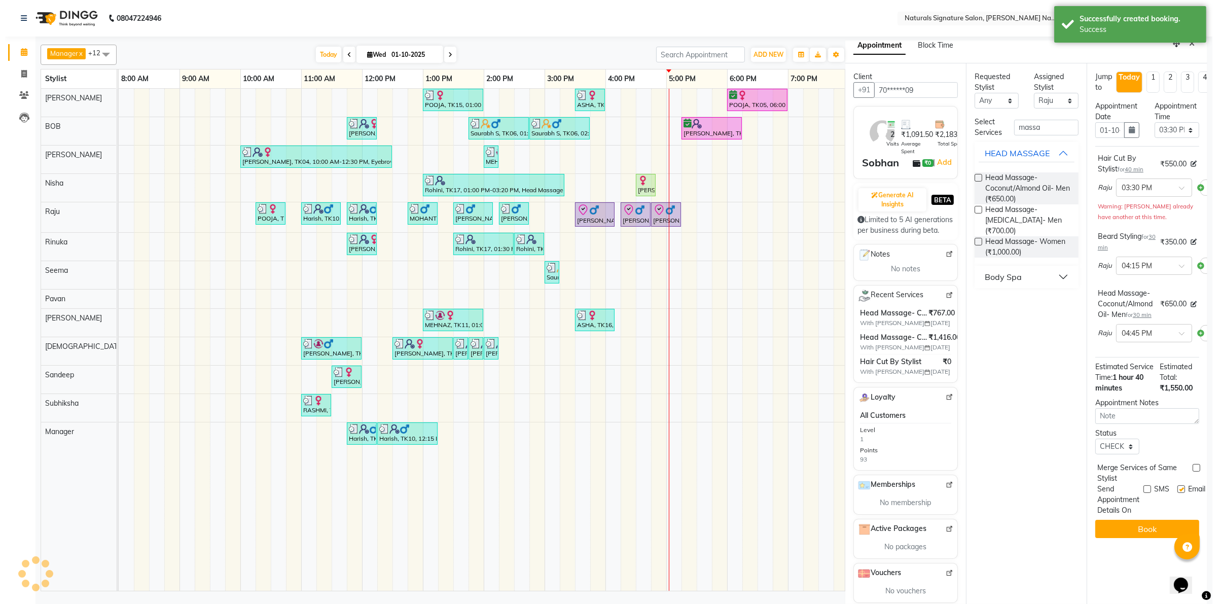
scroll to position [0, 0]
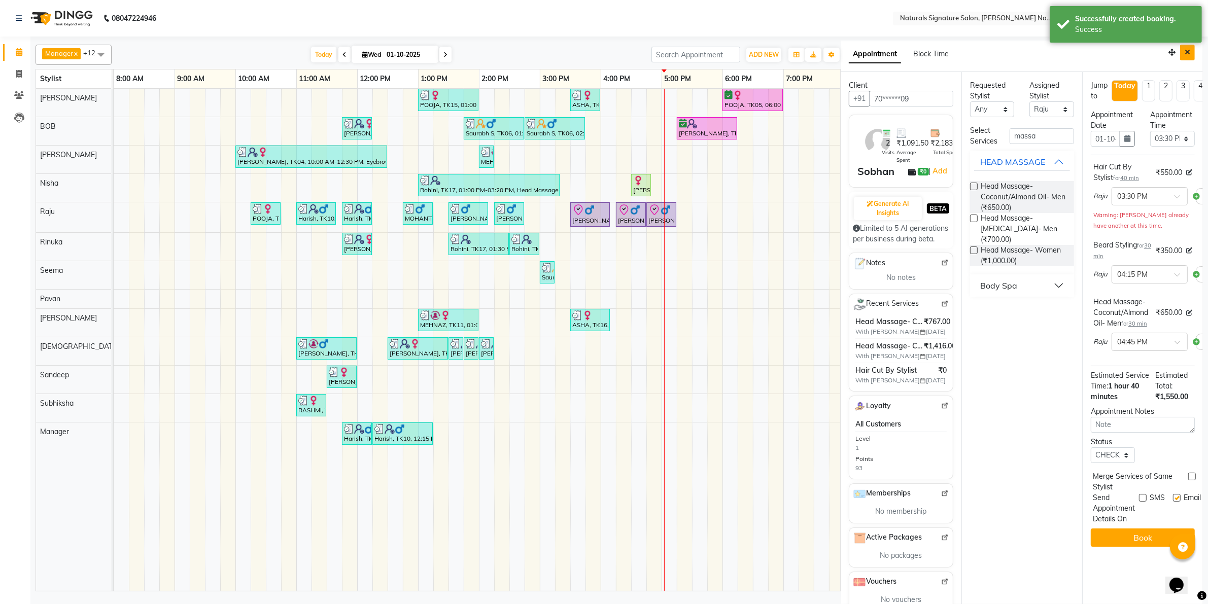
click at [1184, 55] on icon "Close" at bounding box center [1187, 52] width 6 height 7
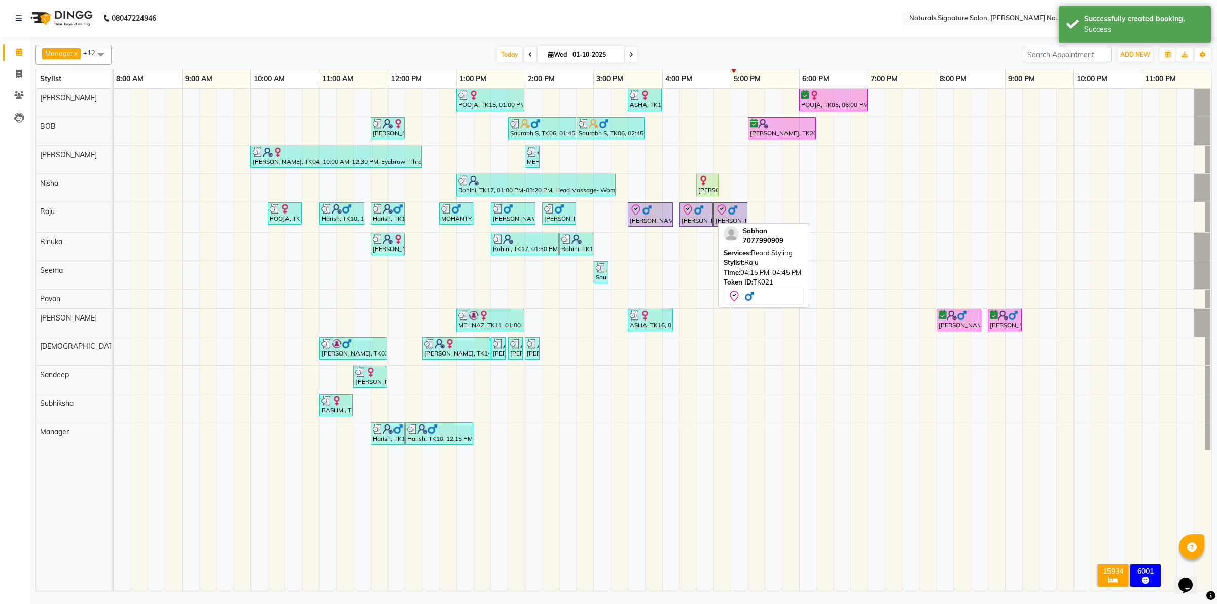
click at [695, 219] on div "[PERSON_NAME], TK21, 04:15 PM-04:45 PM, [PERSON_NAME] Styling" at bounding box center [696, 214] width 31 height 21
select select "8"
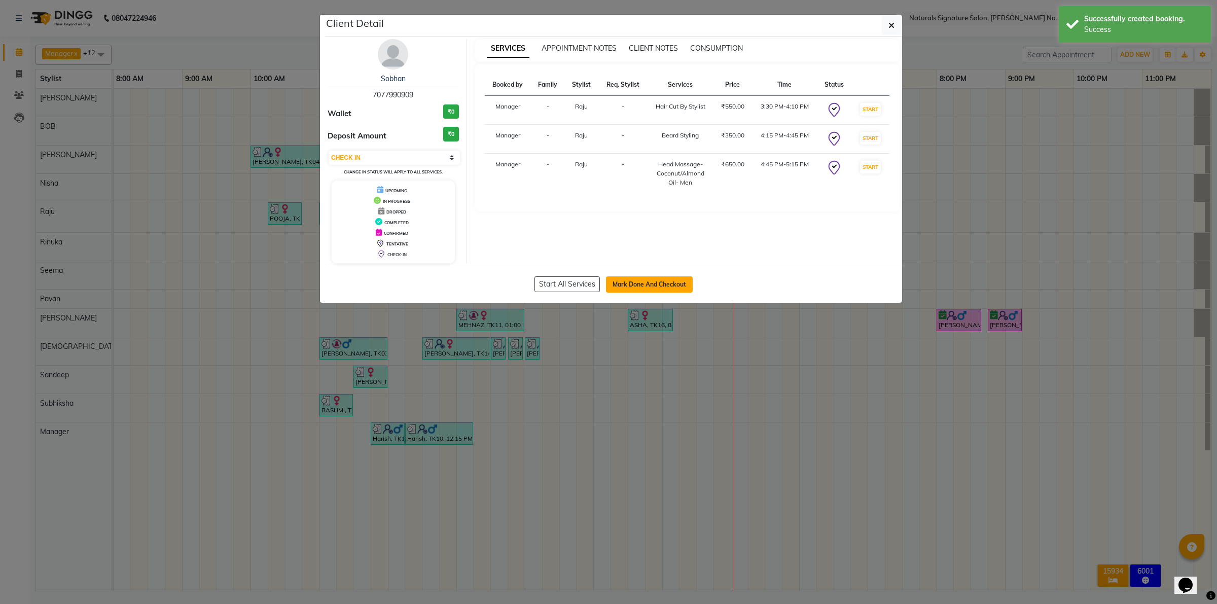
click at [660, 277] on button "Mark Done And Checkout" at bounding box center [649, 284] width 87 height 16
select select "service"
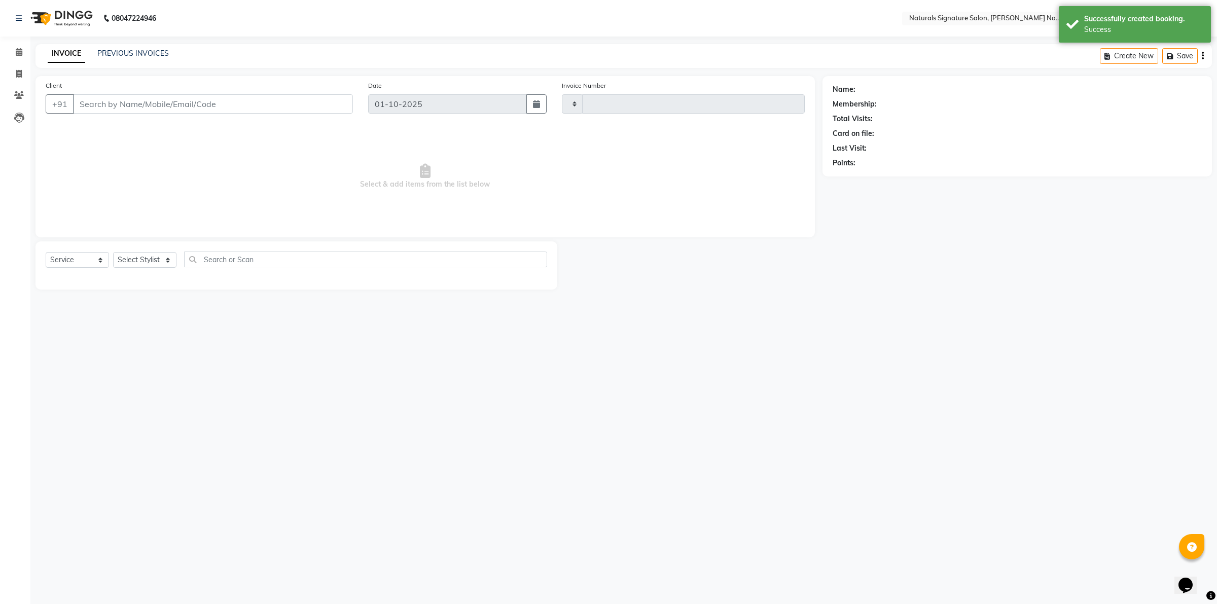
type input "5981"
select select "6135"
type input "70******09"
select select "70856"
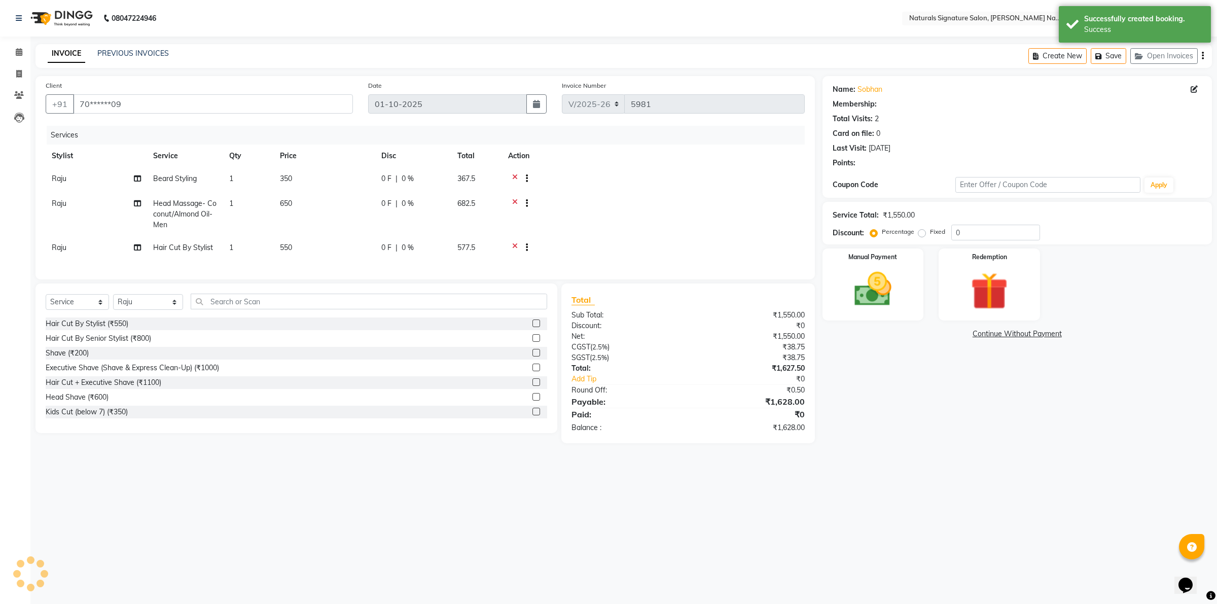
select select "1: Object"
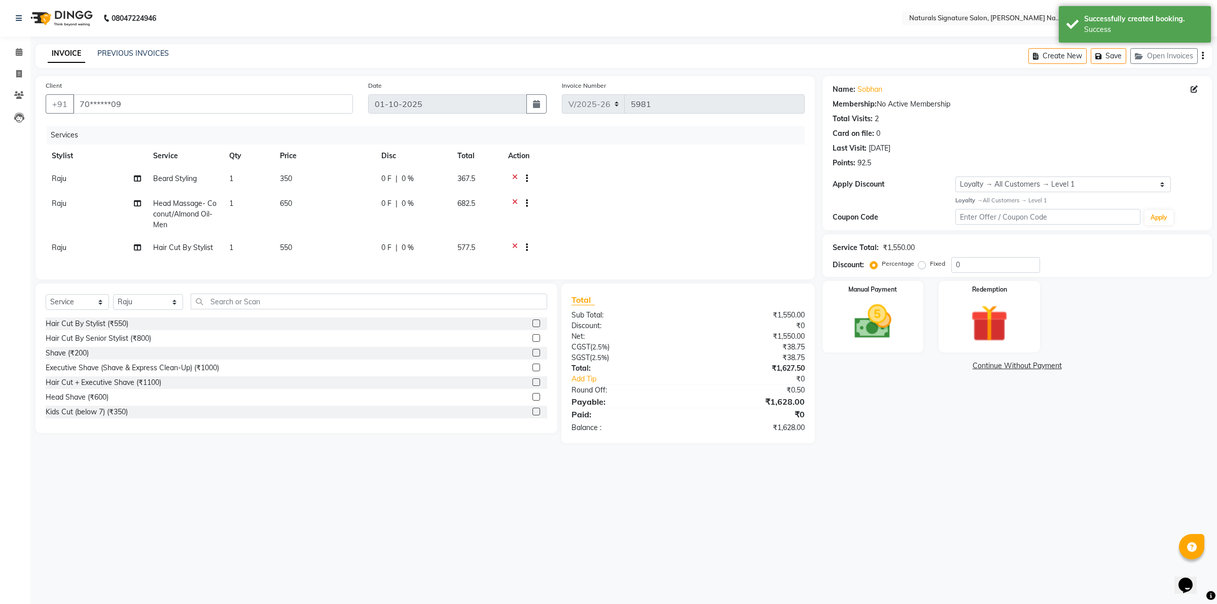
click at [66, 205] on span "Raju" at bounding box center [59, 203] width 15 height 9
select select "70856"
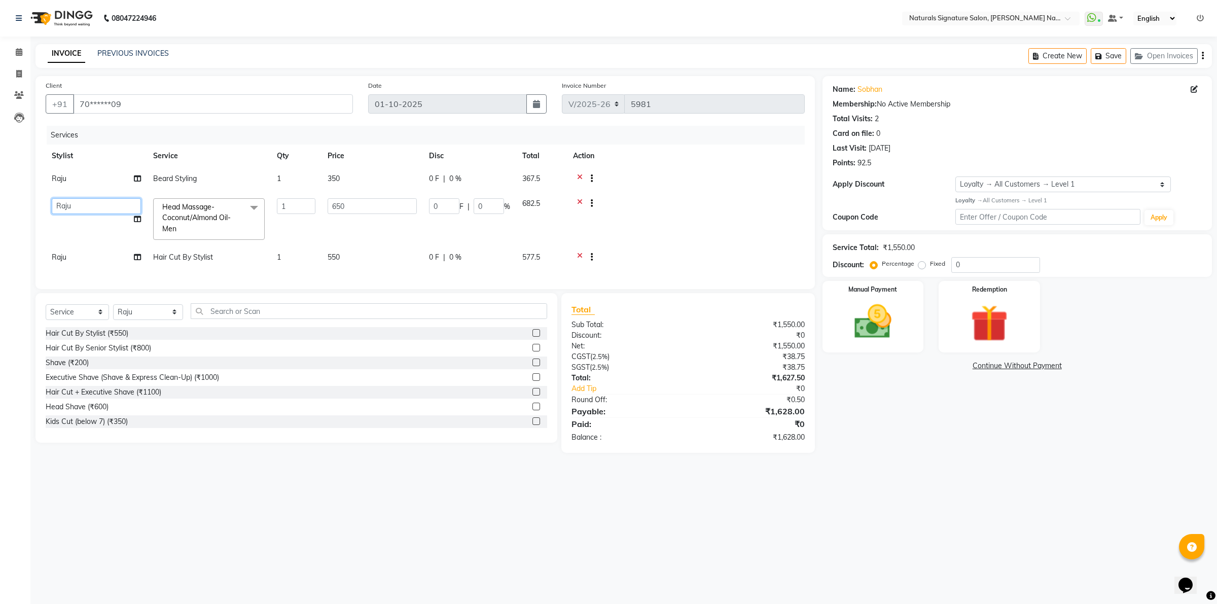
click at [86, 209] on select "Ali BOB Dhanushri Manager Nisha Pavan Priyanka Raju Rinuka Sandeep Sarban Seema…" at bounding box center [96, 206] width 89 height 16
select select "84209"
click at [882, 318] on img at bounding box center [873, 321] width 63 height 45
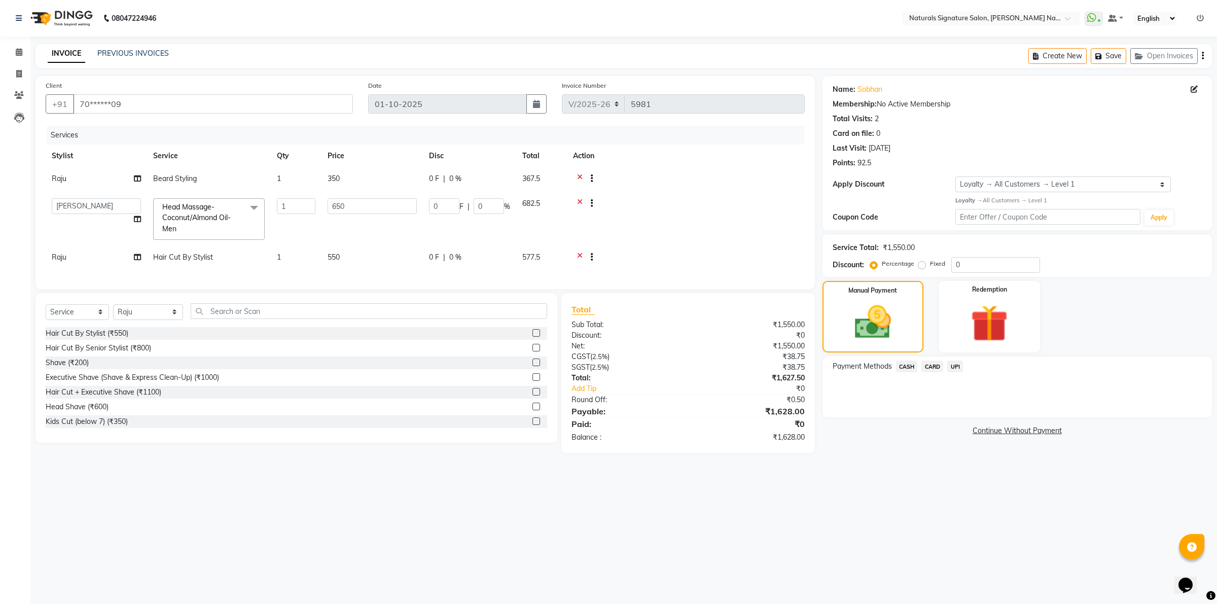
click at [956, 366] on span "UPI" at bounding box center [956, 367] width 16 height 12
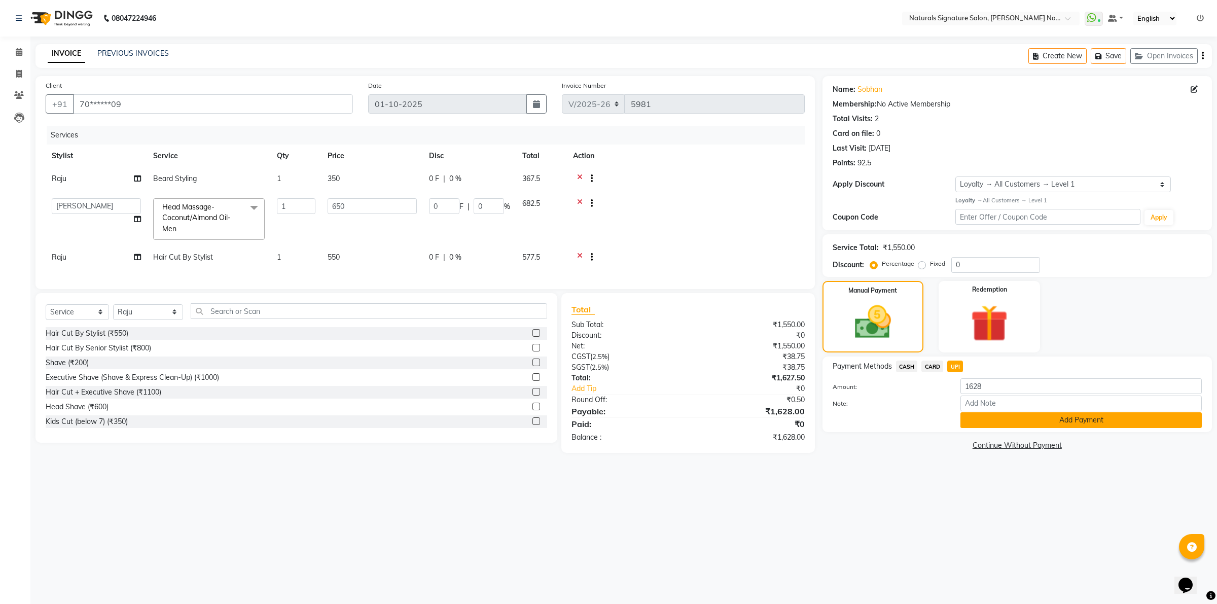
click at [1013, 418] on button "Add Payment" at bounding box center [1081, 420] width 241 height 16
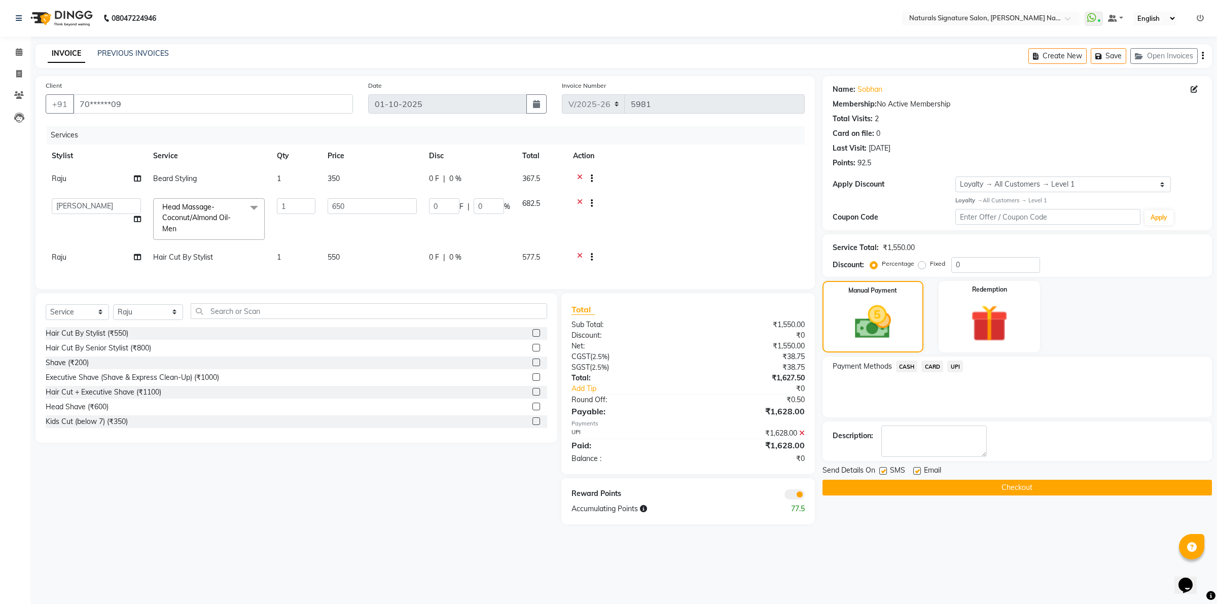
click at [926, 490] on button "Checkout" at bounding box center [1018, 488] width 390 height 16
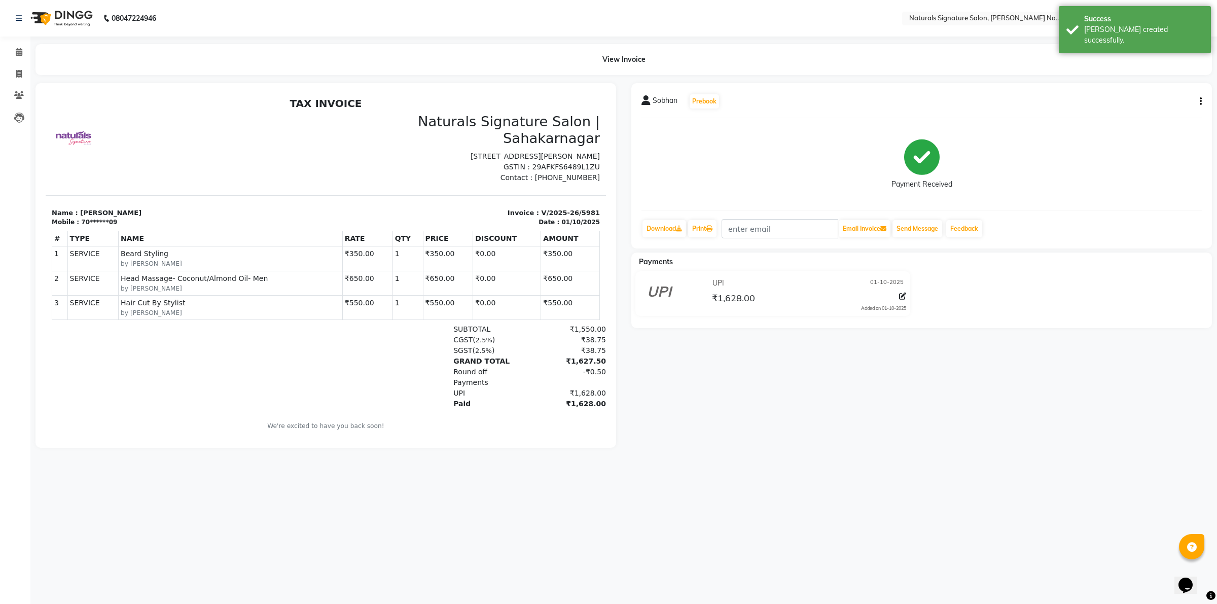
click at [63, 14] on img at bounding box center [60, 18] width 69 height 28
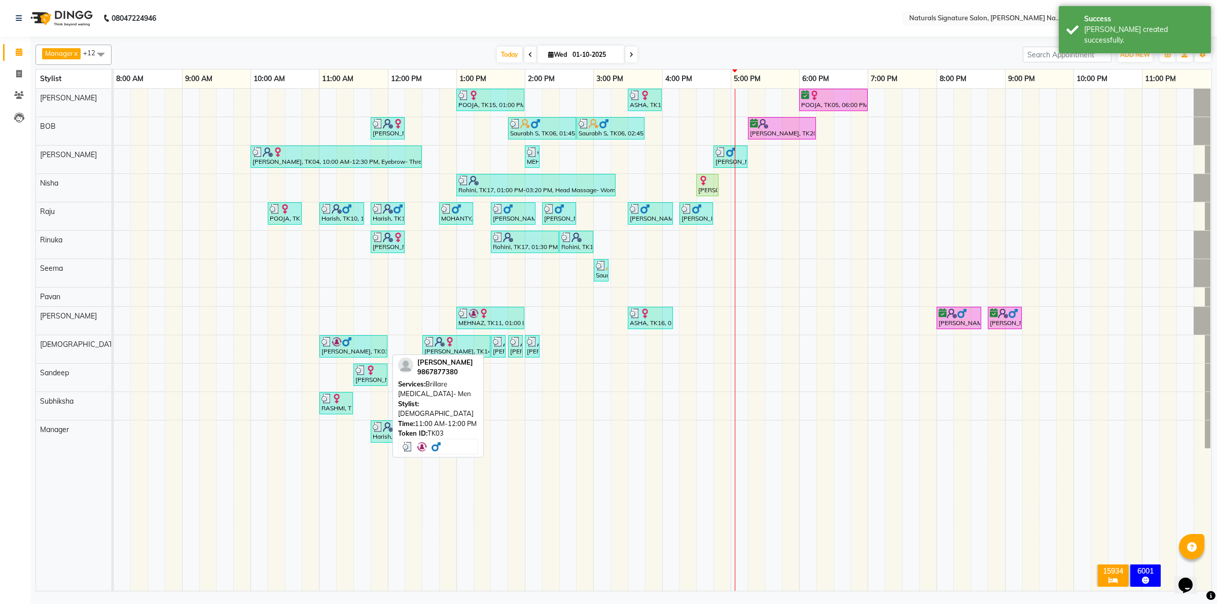
click at [356, 346] on div at bounding box center [354, 342] width 64 height 10
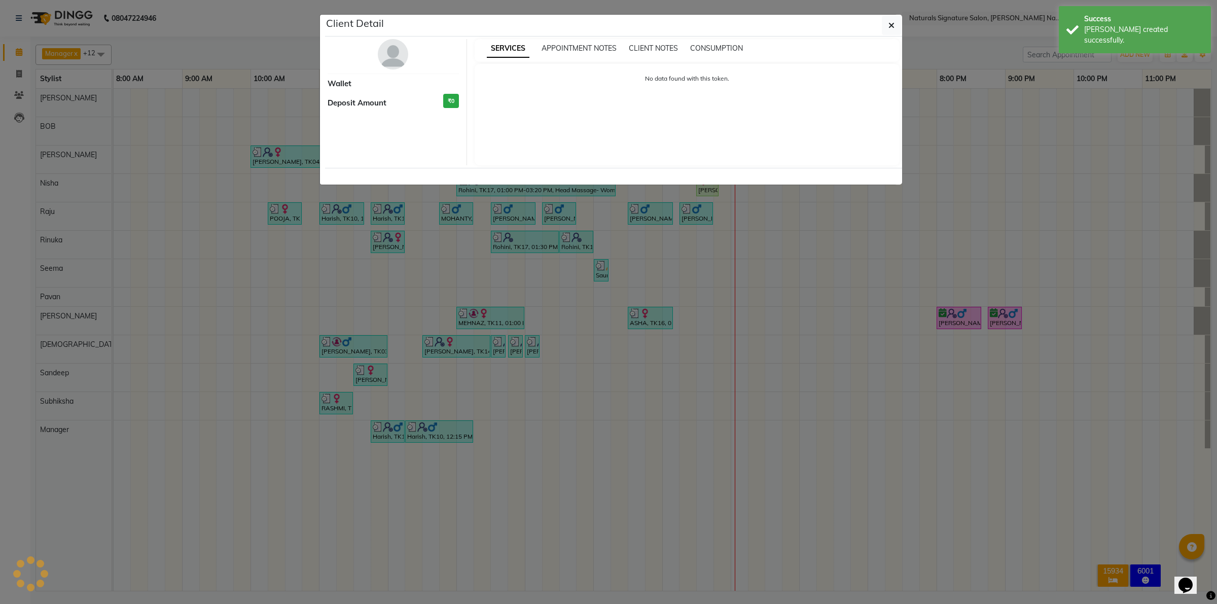
select select "3"
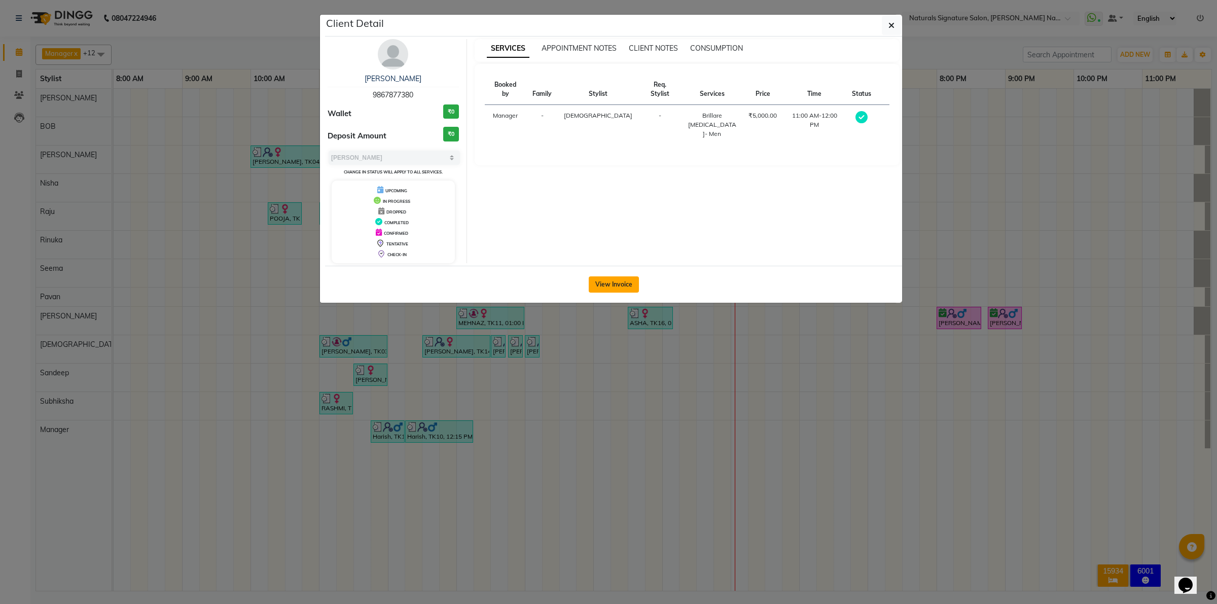
click at [612, 288] on button "View Invoice" at bounding box center [614, 284] width 50 height 16
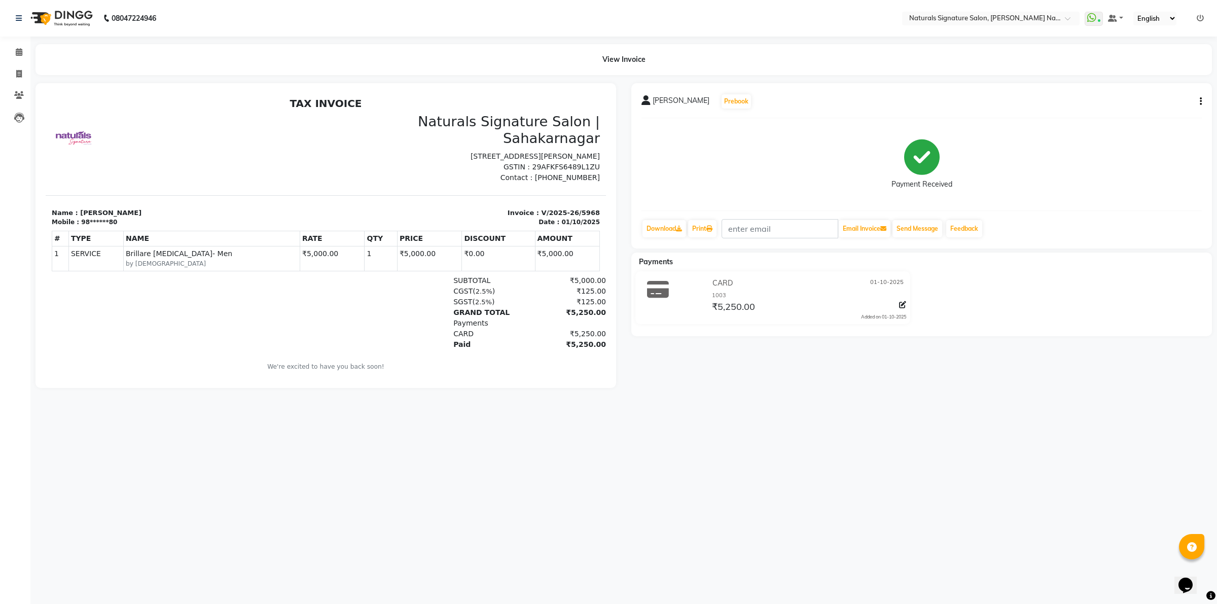
scroll to position [8, 0]
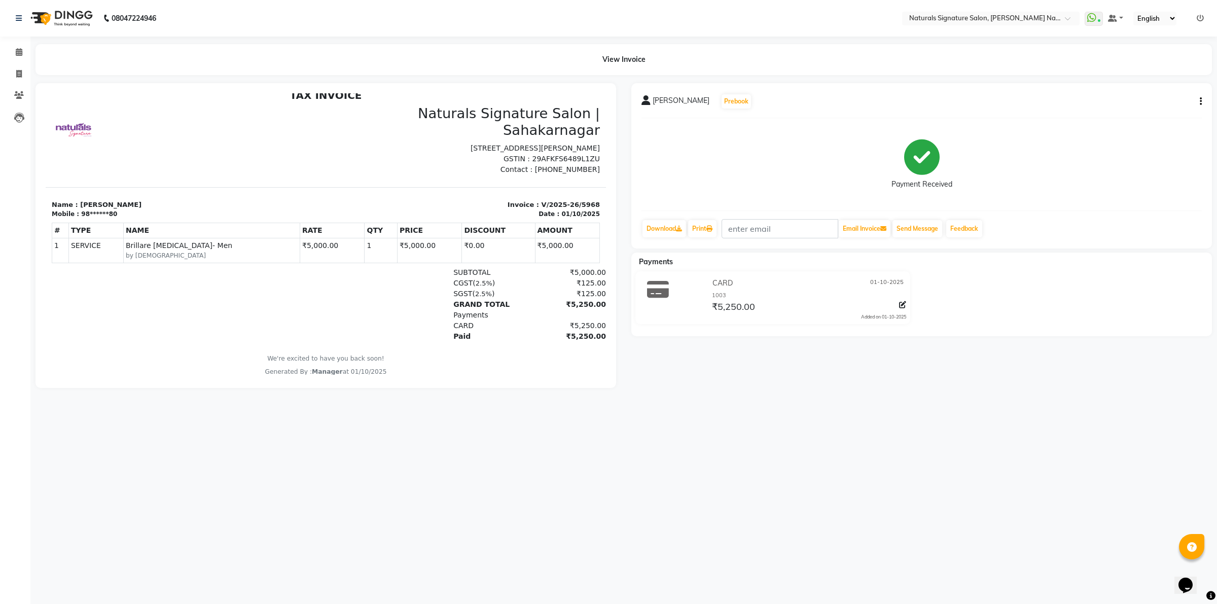
click at [63, 21] on img at bounding box center [60, 18] width 69 height 28
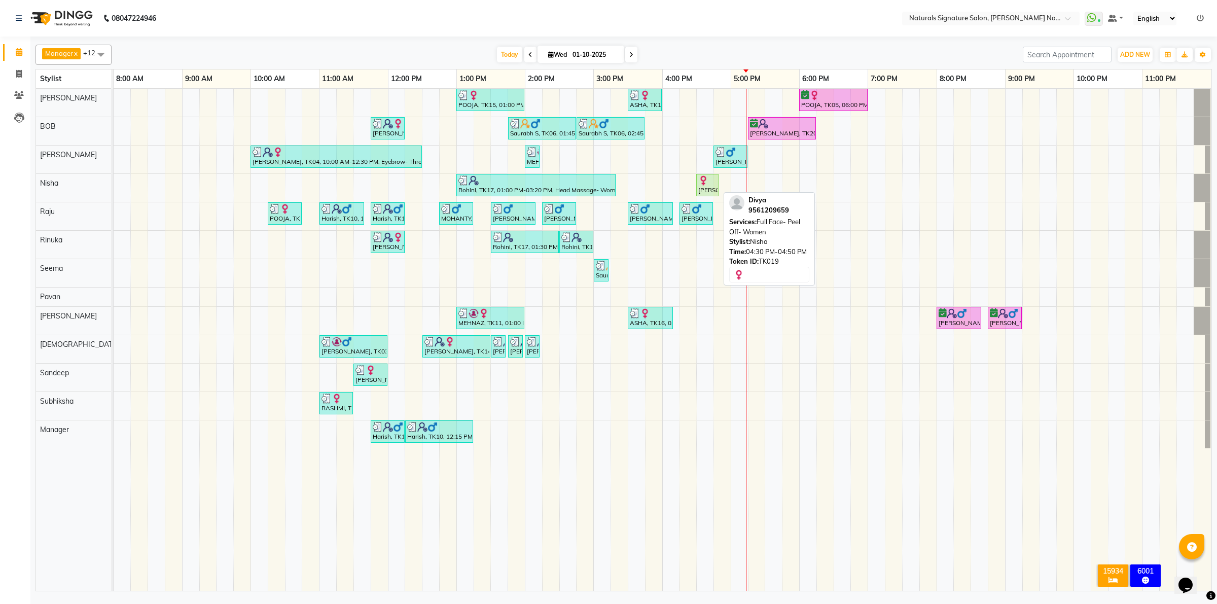
click at [704, 191] on div "[PERSON_NAME], TK19, 04:30 PM-04:50 PM, Full Face- Peel Off- Women" at bounding box center [707, 185] width 20 height 19
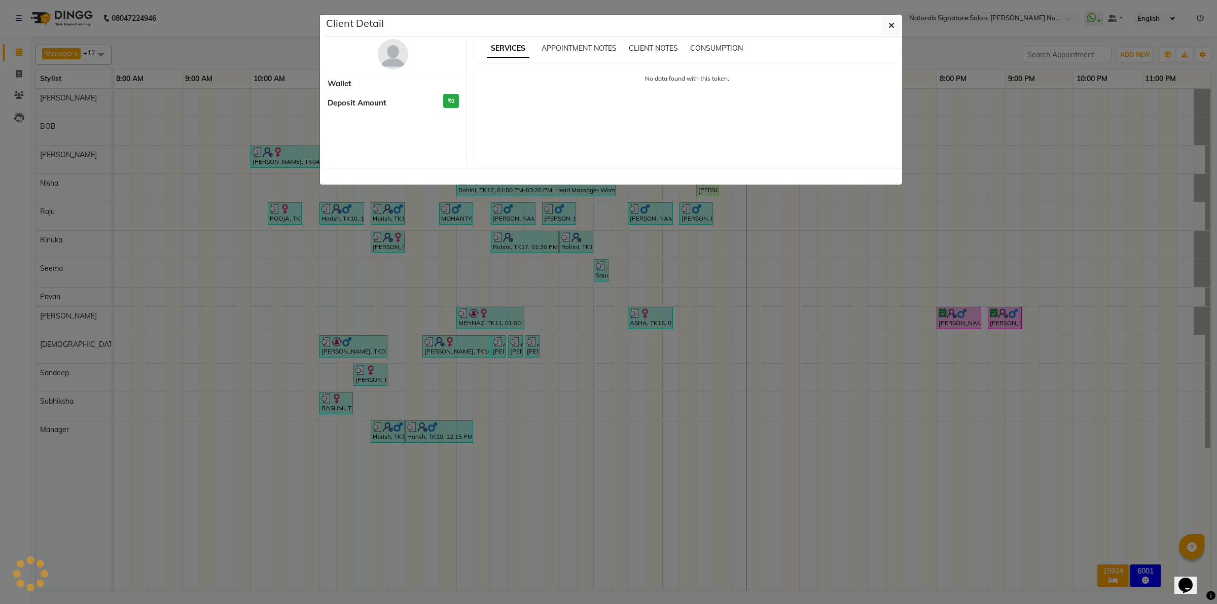
select select "1"
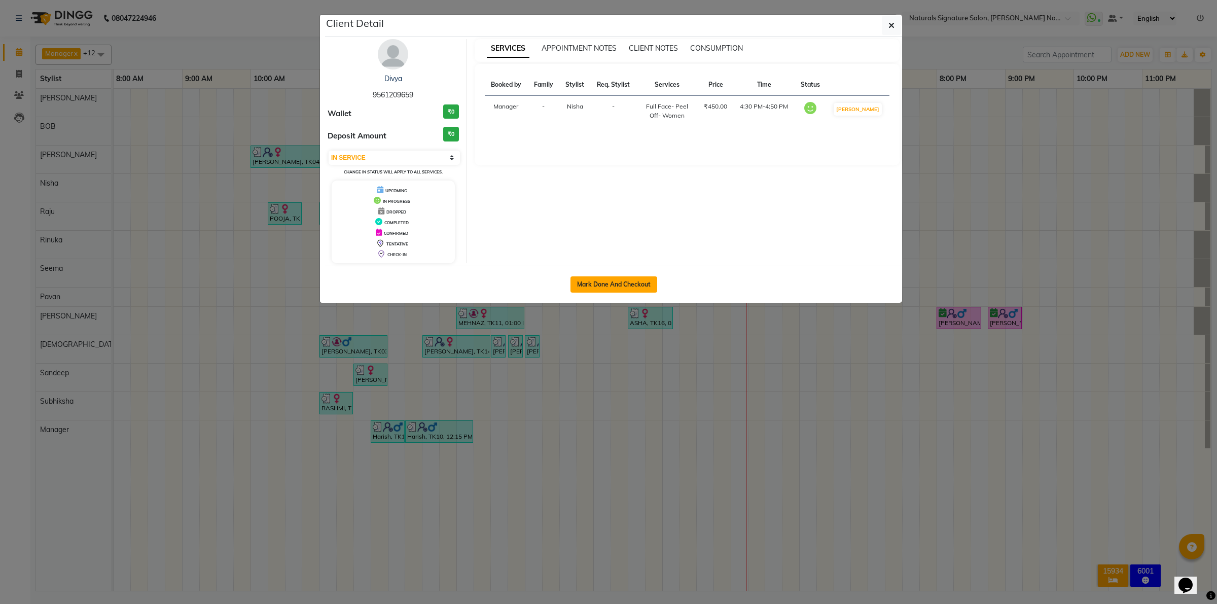
click at [607, 282] on button "Mark Done And Checkout" at bounding box center [614, 284] width 87 height 16
select select "service"
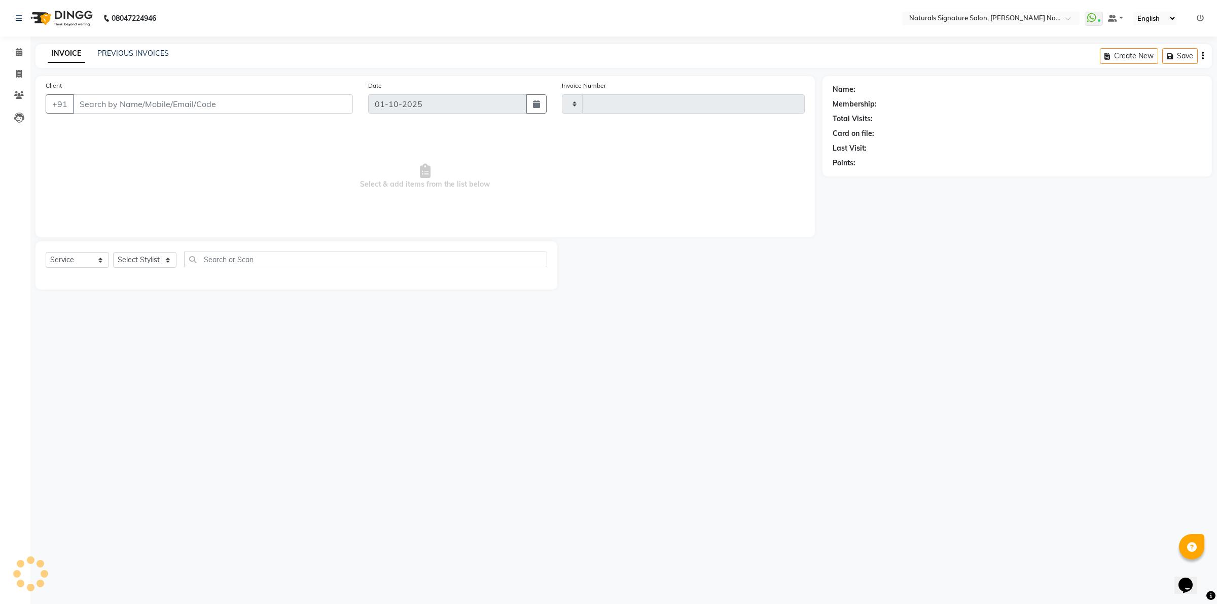
type input "5982"
select select "6135"
type input "95******59"
select select "44904"
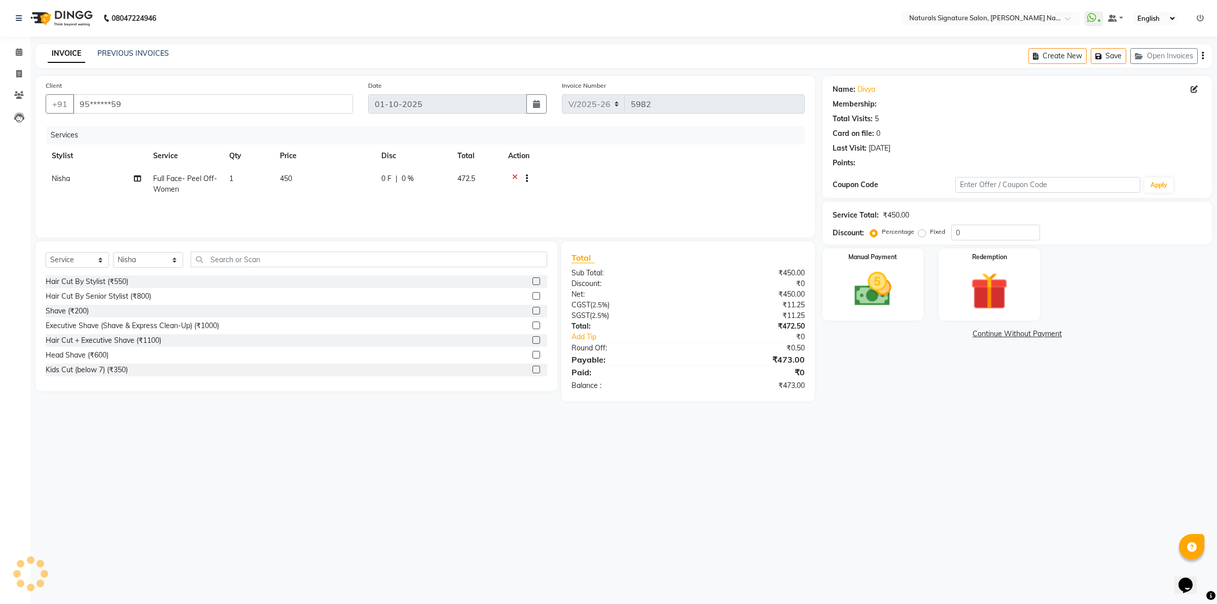
select select "1: Object"
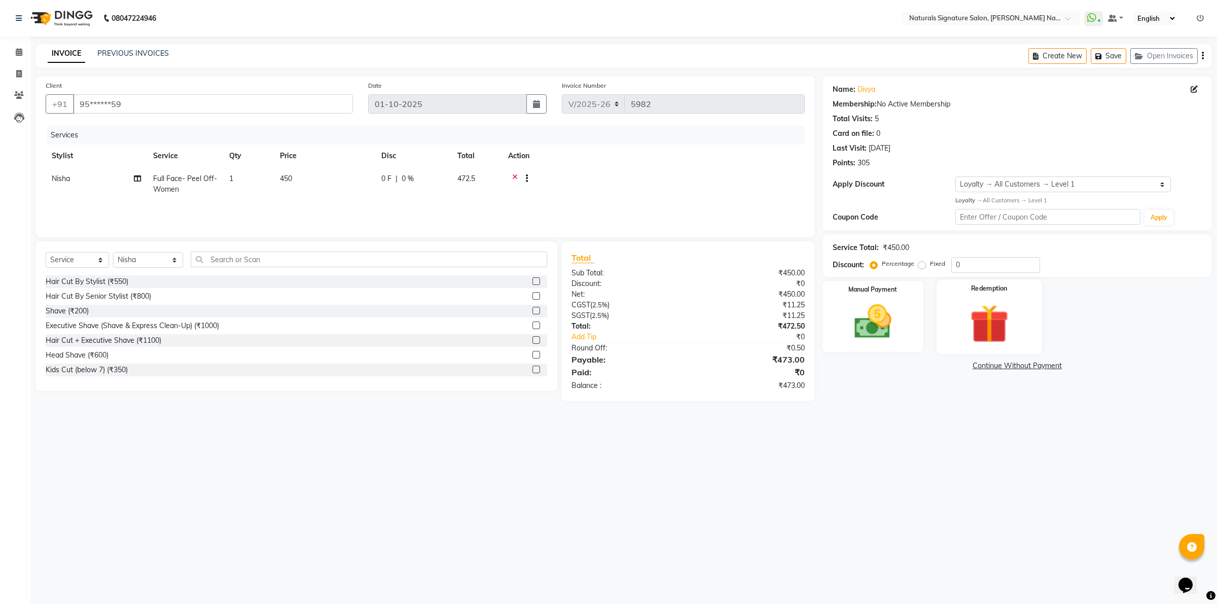
click at [998, 309] on img at bounding box center [989, 323] width 63 height 48
drag, startPoint x: 867, startPoint y: 317, endPoint x: 921, endPoint y: 351, distance: 62.9
click at [867, 318] on img at bounding box center [873, 321] width 63 height 45
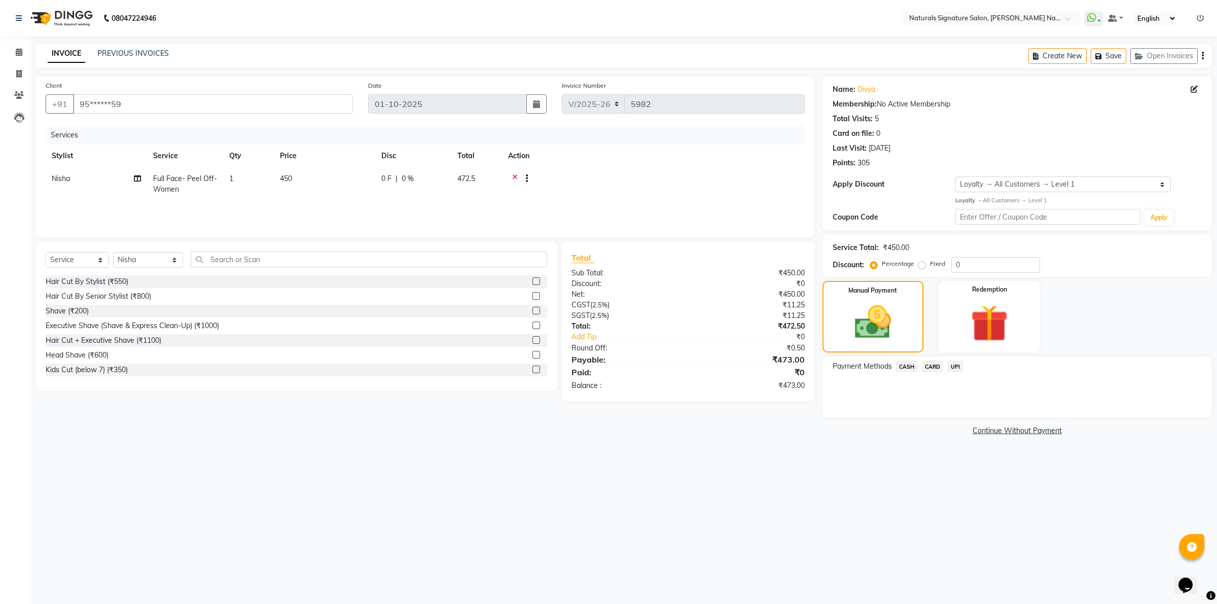
click at [956, 367] on span "UPI" at bounding box center [956, 367] width 16 height 12
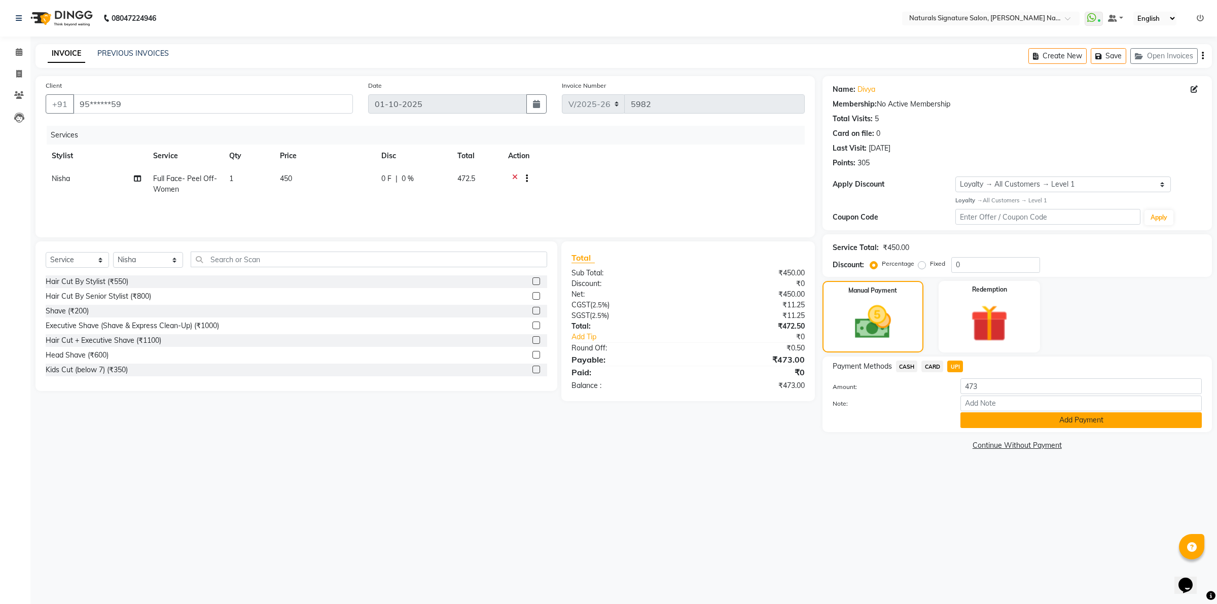
click at [1023, 424] on button "Add Payment" at bounding box center [1081, 420] width 241 height 16
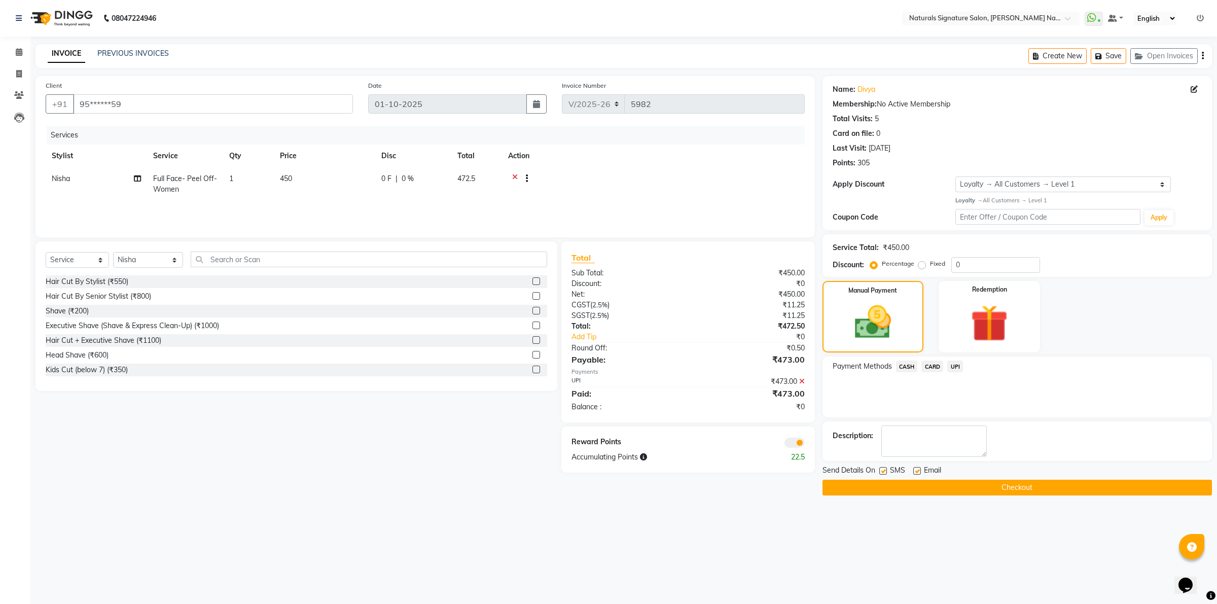
click at [969, 491] on button "Checkout" at bounding box center [1018, 488] width 390 height 16
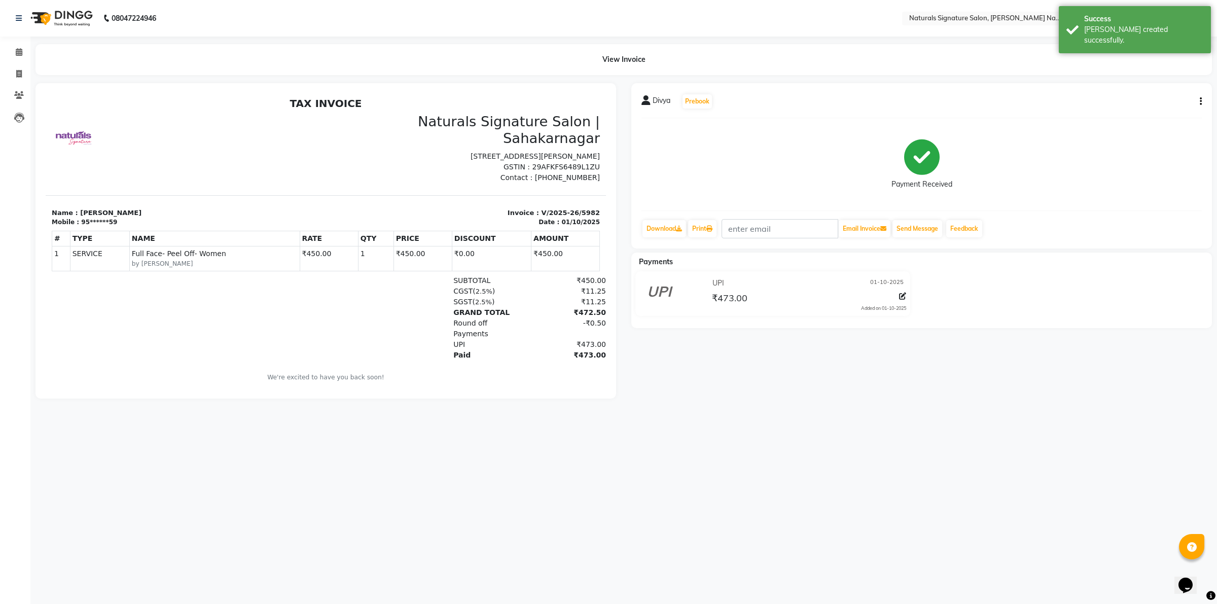
click at [73, 12] on img at bounding box center [60, 18] width 69 height 28
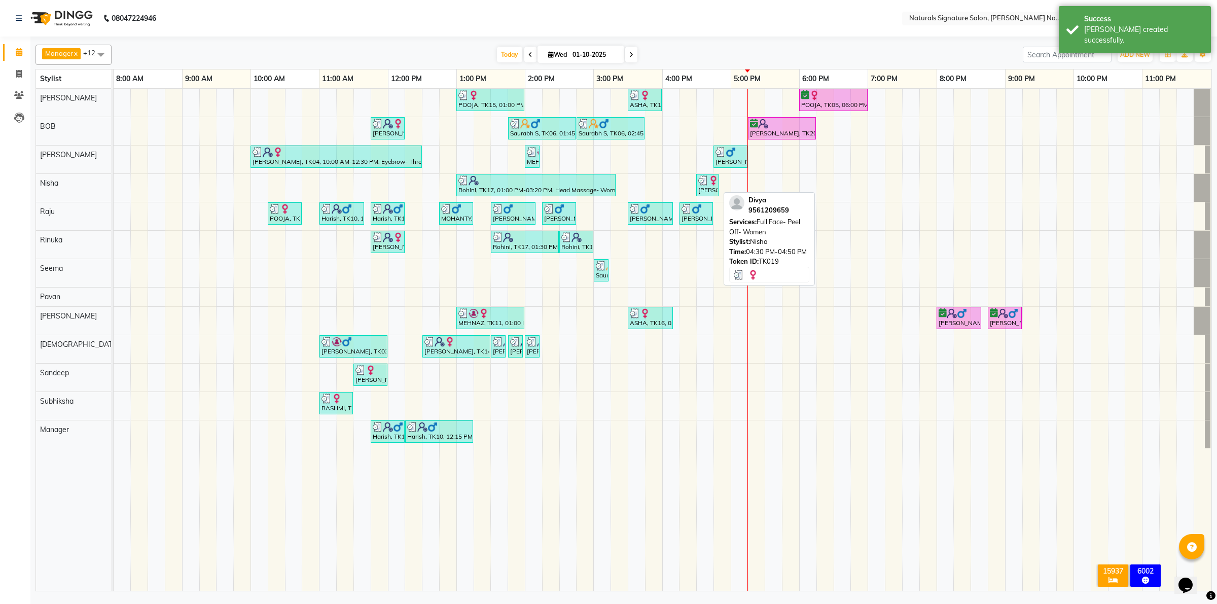
click at [714, 185] on img at bounding box center [714, 181] width 10 height 10
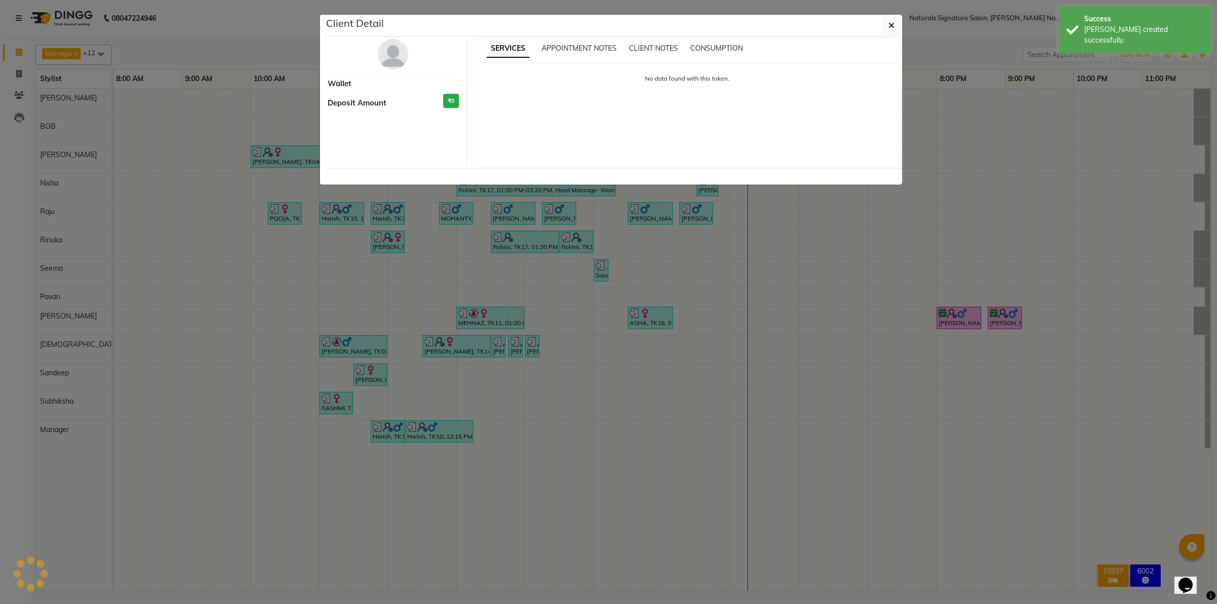
select select "3"
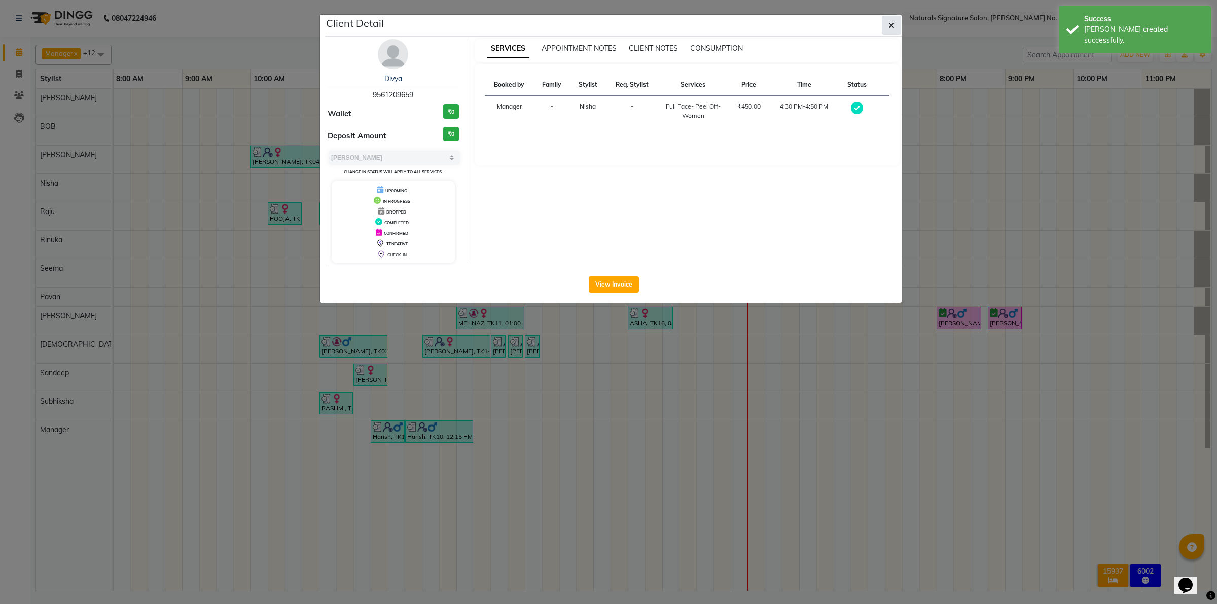
click at [888, 23] on button "button" at bounding box center [891, 25] width 19 height 19
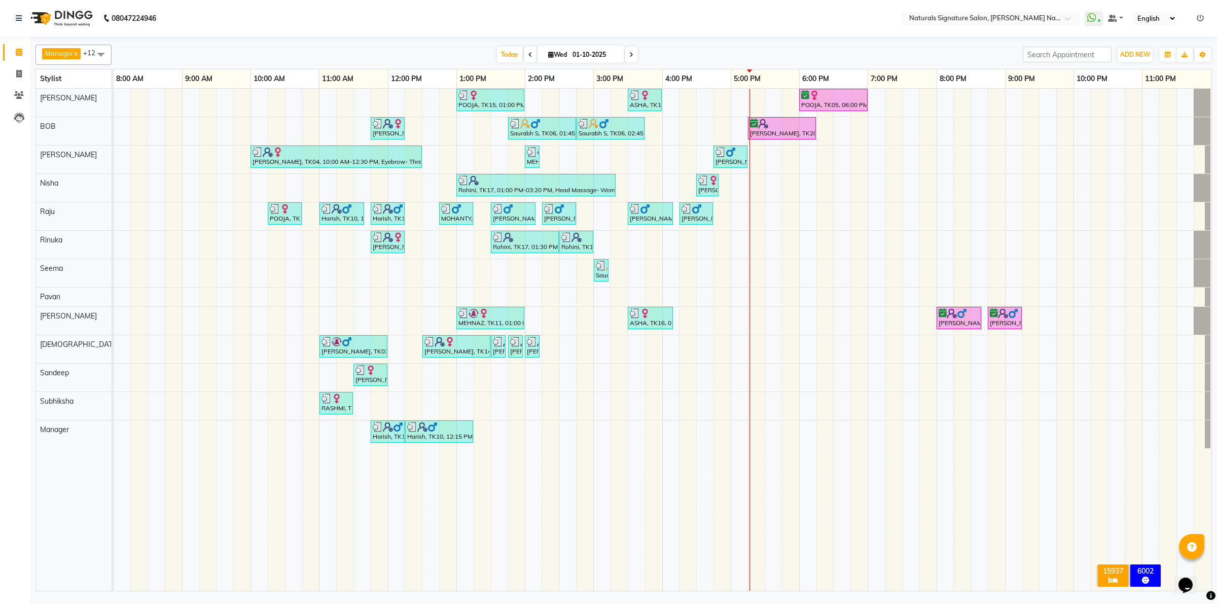
click at [630, 51] on span at bounding box center [631, 55] width 12 height 16
type input "02-10-2025"
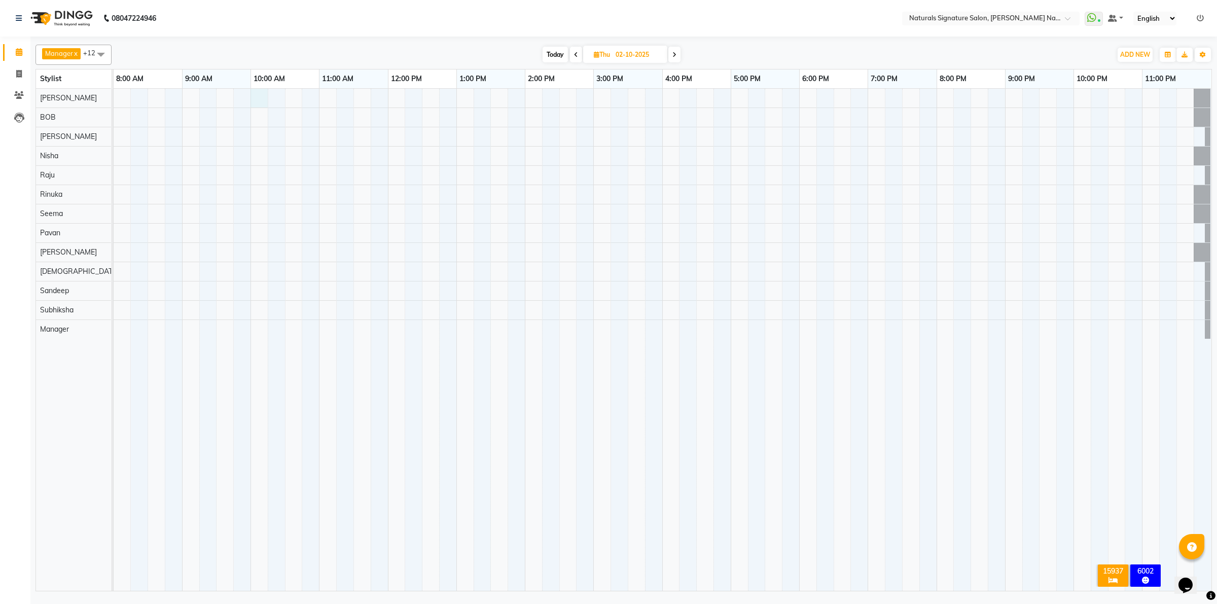
click at [260, 106] on div at bounding box center [663, 340] width 1098 height 502
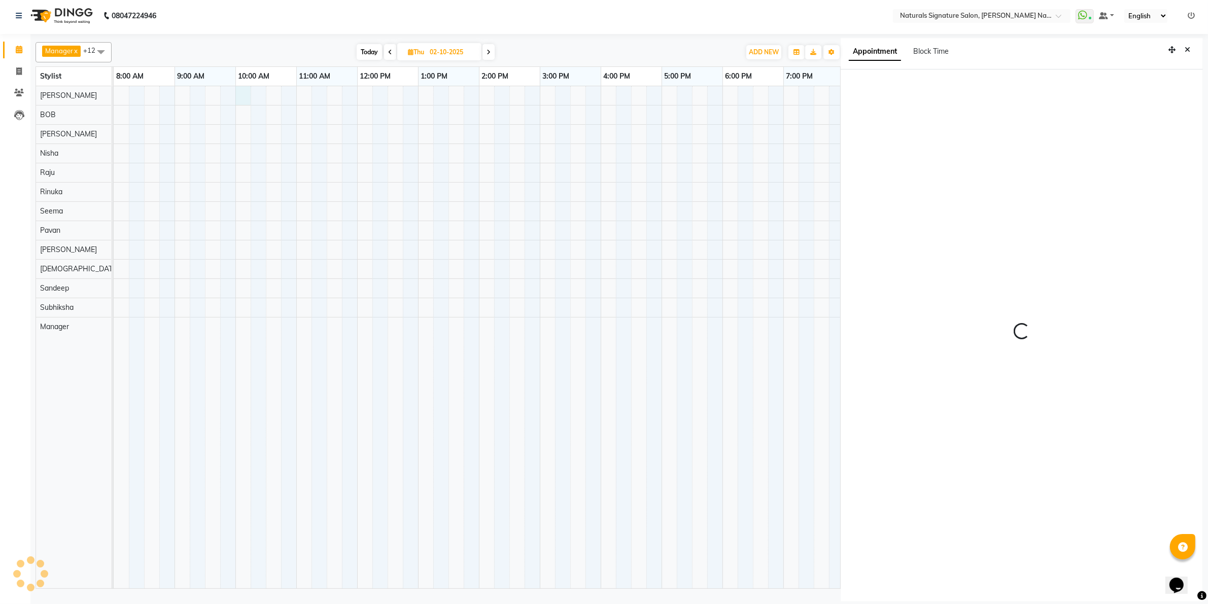
select select "600"
select select "44901"
select select "tentative"
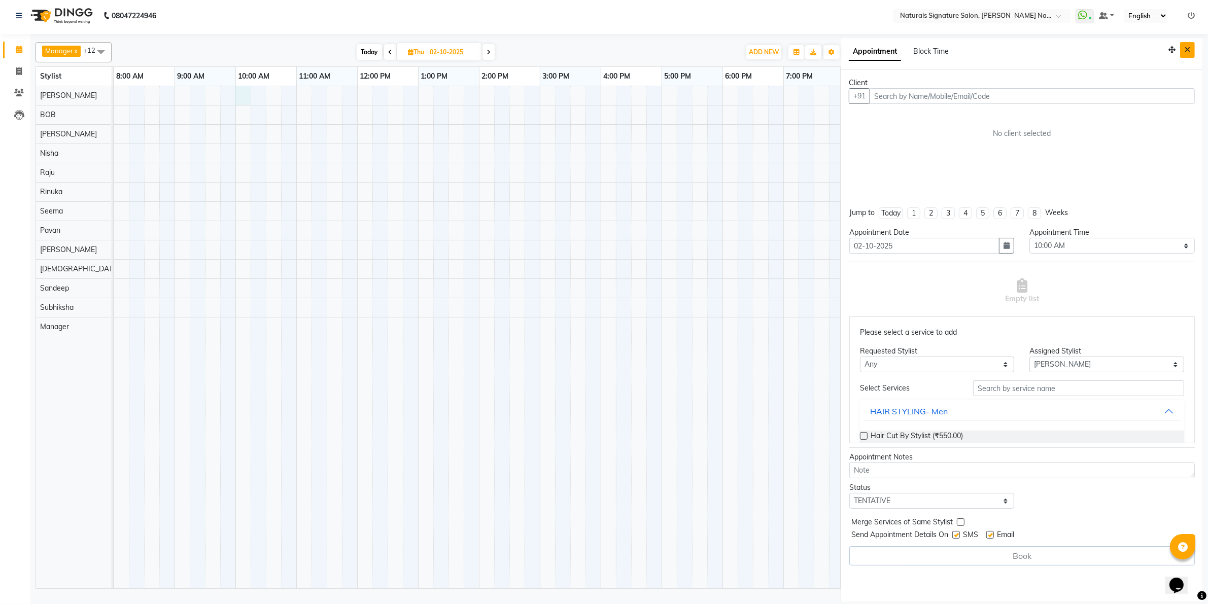
click at [1182, 51] on button "Close" at bounding box center [1187, 50] width 15 height 16
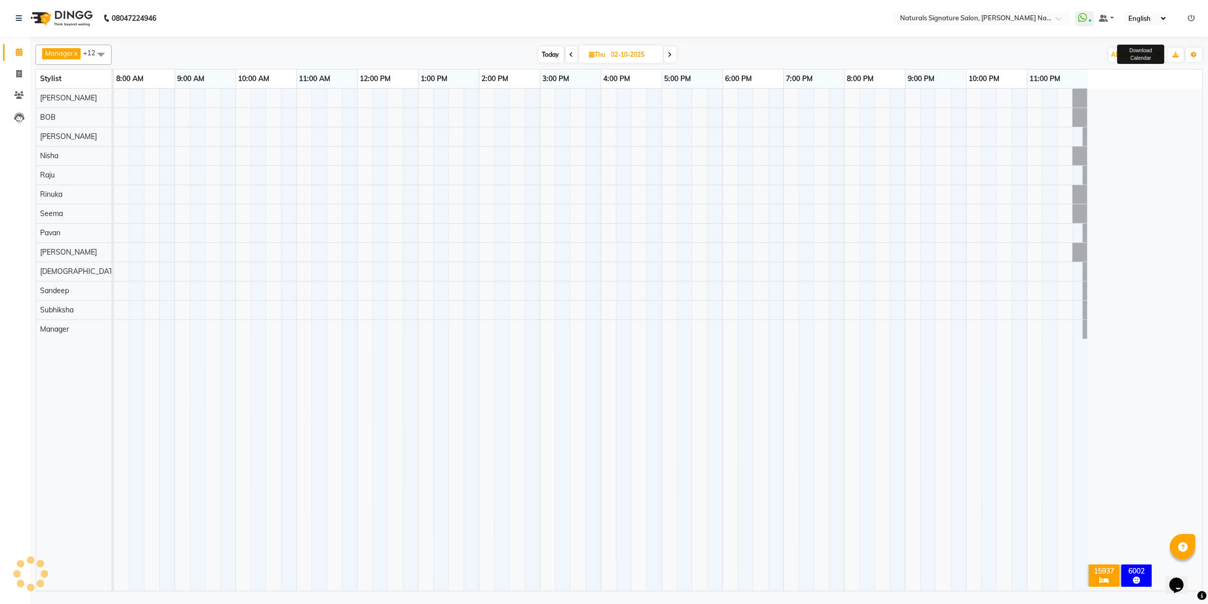
scroll to position [0, 0]
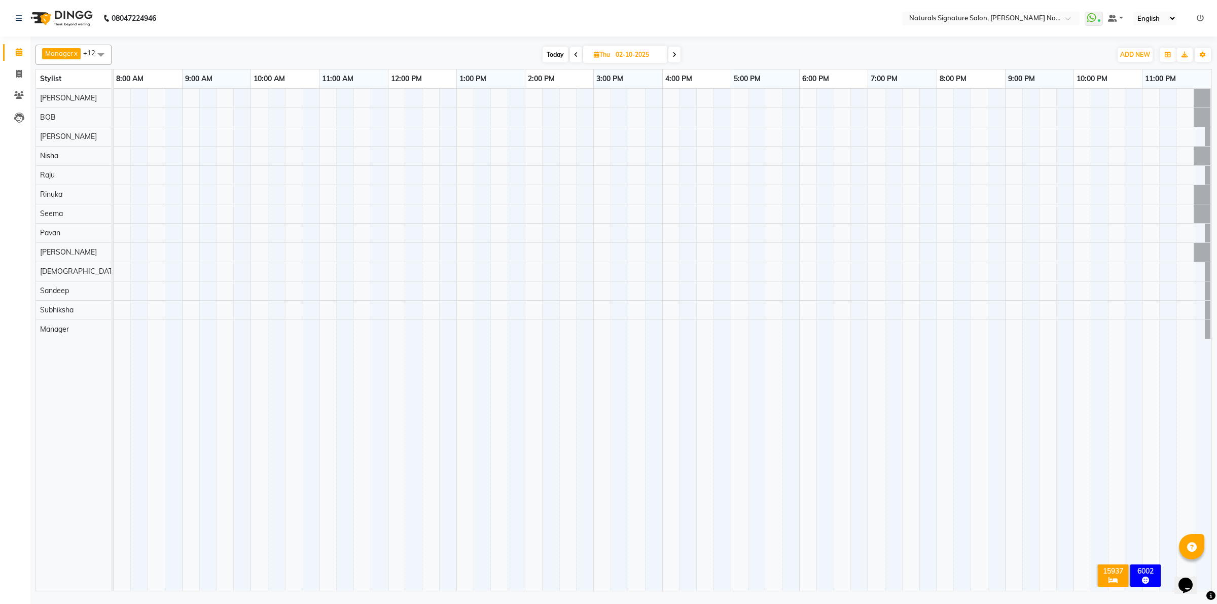
click at [258, 170] on div at bounding box center [663, 340] width 1098 height 502
select select "70856"
select select "tentative"
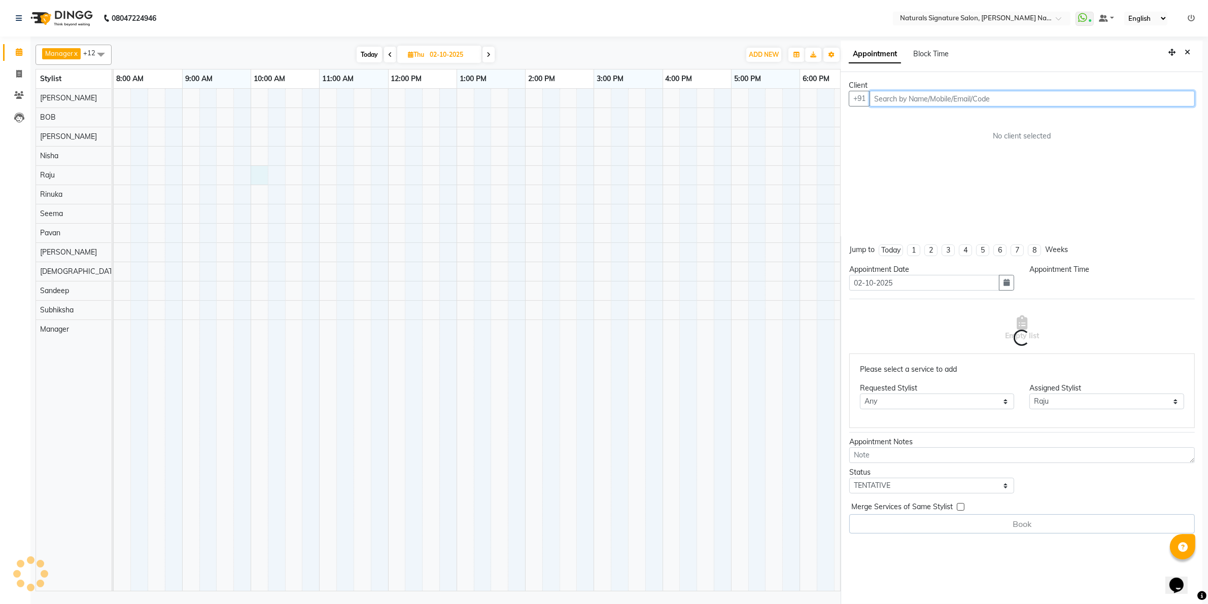
select select "600"
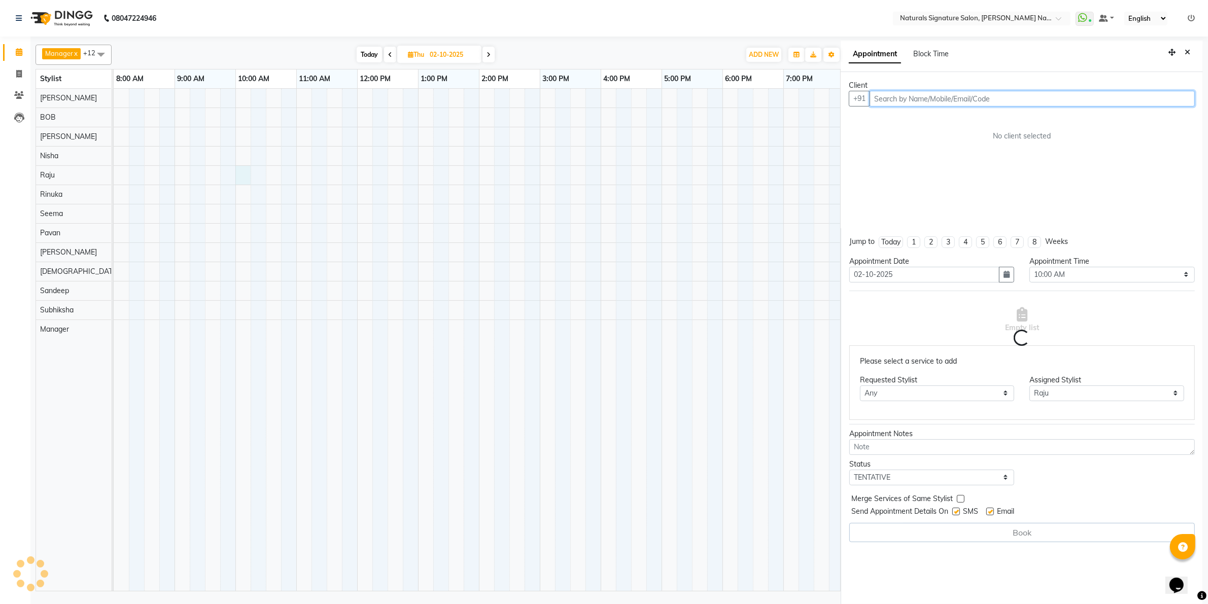
scroll to position [3, 0]
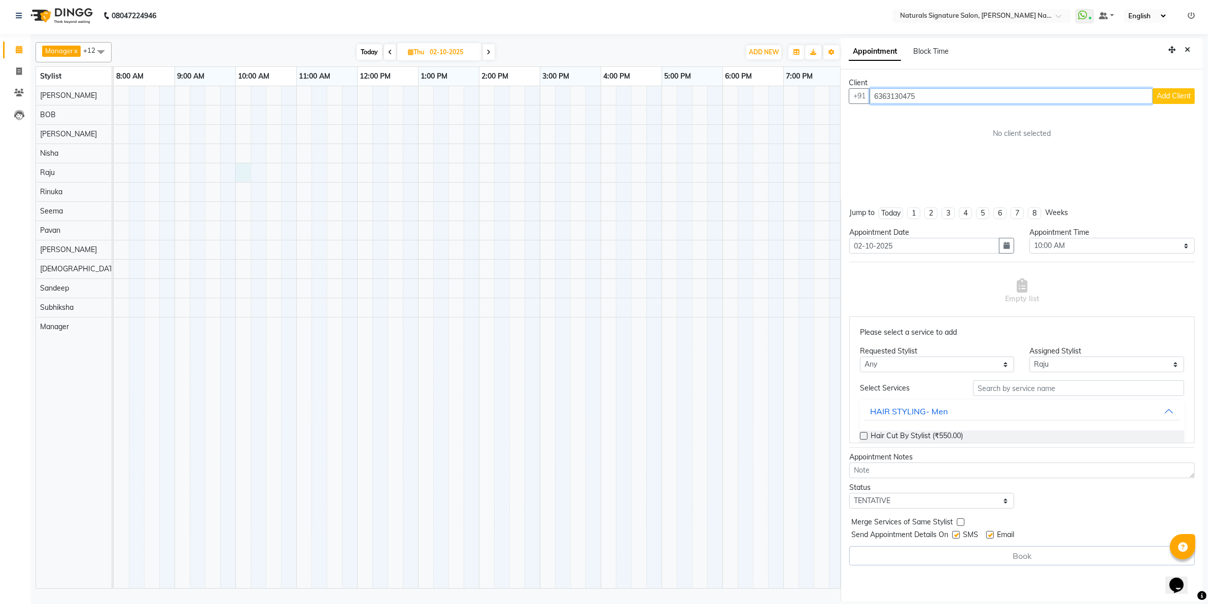
type input "6363130475"
click at [1172, 99] on span "Add Client" at bounding box center [1174, 95] width 34 height 9
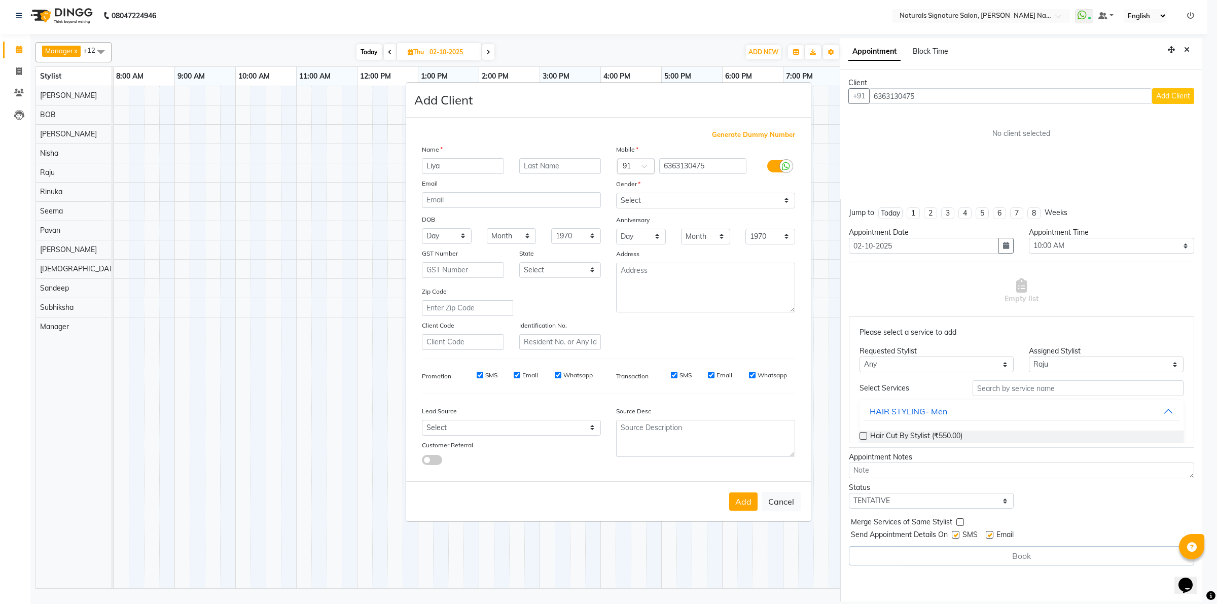
type input "Liya"
click at [707, 196] on select "Select Male Female Other Prefer Not To Say" at bounding box center [705, 201] width 179 height 16
select select "female"
click at [616, 194] on select "Select Male Female Other Prefer Not To Say" at bounding box center [705, 201] width 179 height 16
click at [739, 503] on button "Add" at bounding box center [743, 502] width 28 height 18
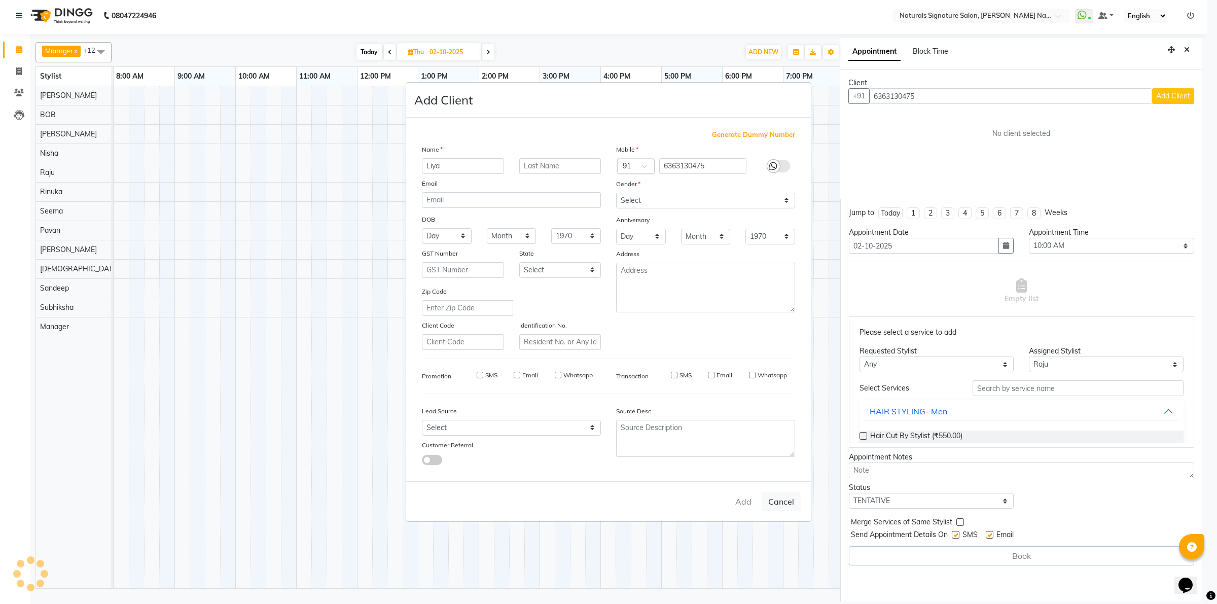
type input "63******75"
select select
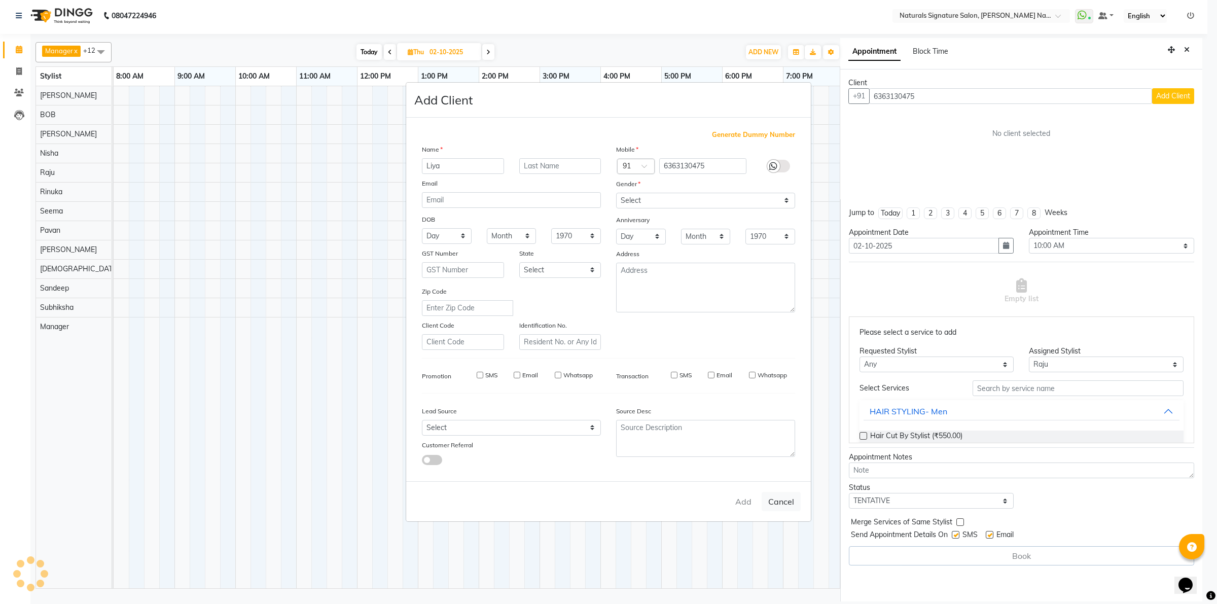
select select
checkbox input "false"
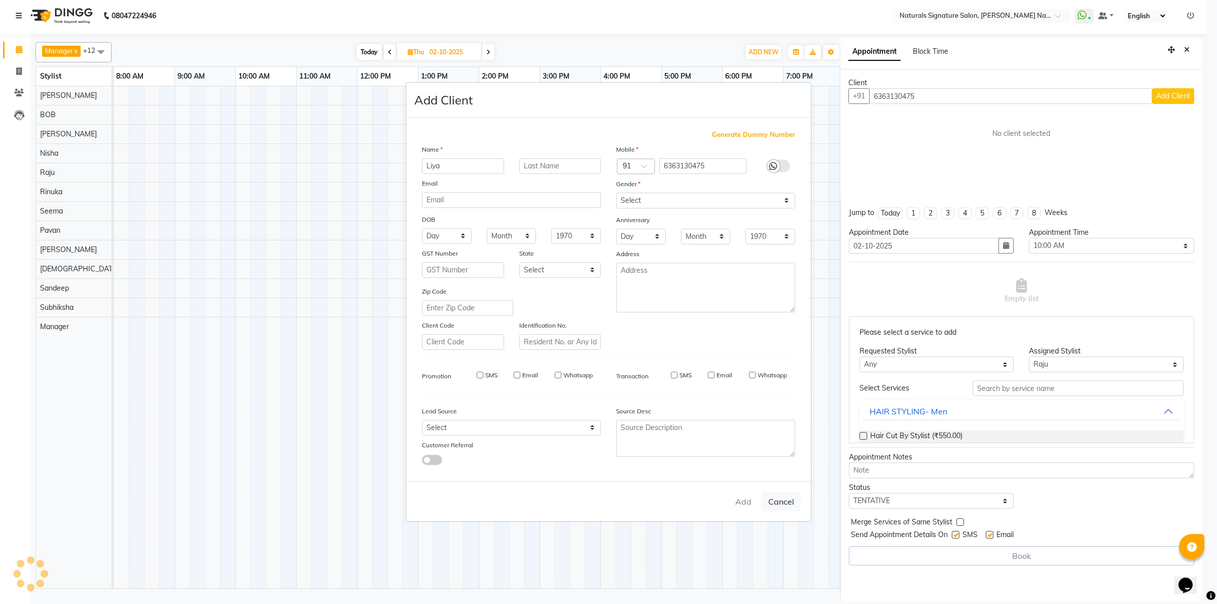
checkbox input "false"
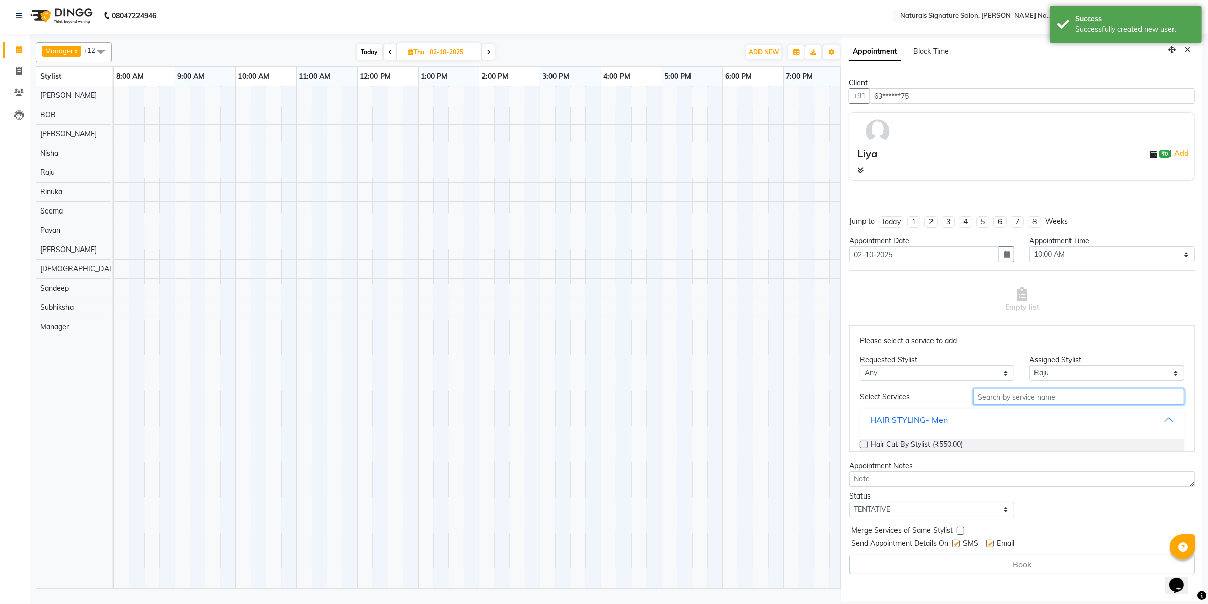
click at [1014, 399] on input "text" at bounding box center [1078, 397] width 211 height 16
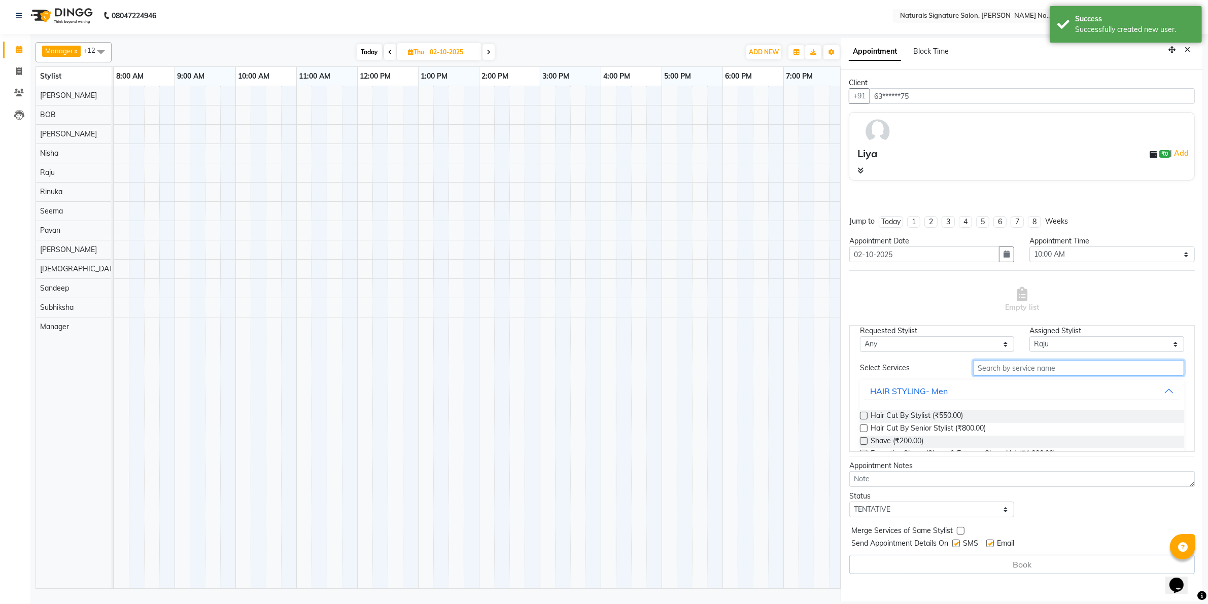
scroll to position [63, 0]
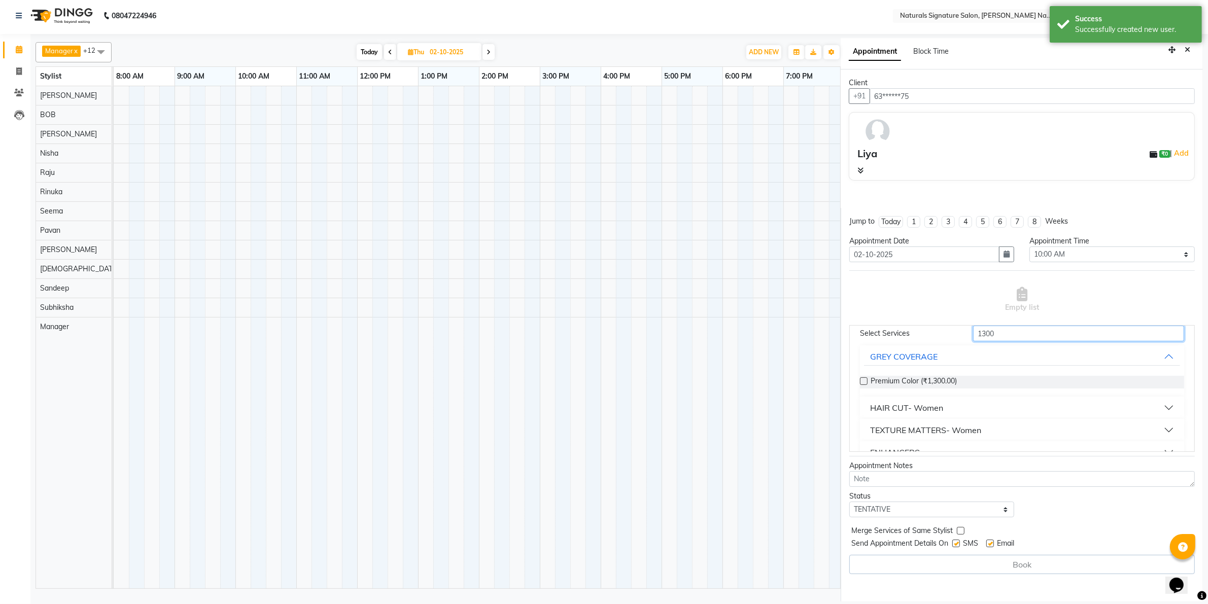
type input "1300"
click at [937, 404] on div "HAIR CUT- Women" at bounding box center [906, 408] width 73 height 12
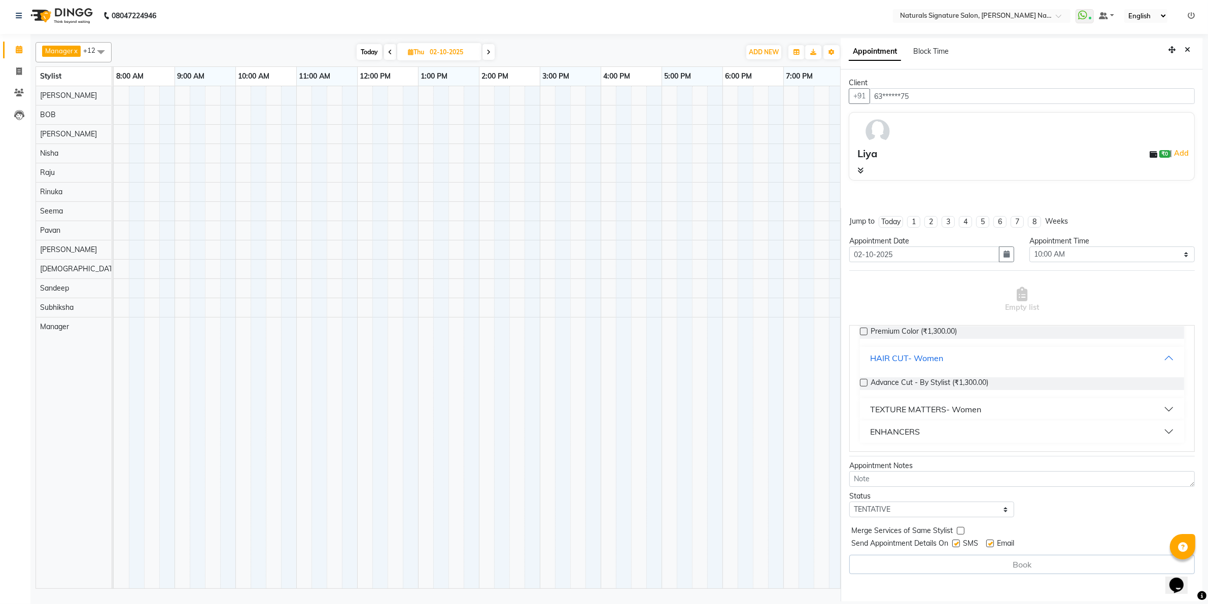
scroll to position [115, 0]
click at [904, 385] on span "Advance Cut - By Stylist (₹1,300.00)" at bounding box center [929, 382] width 118 height 13
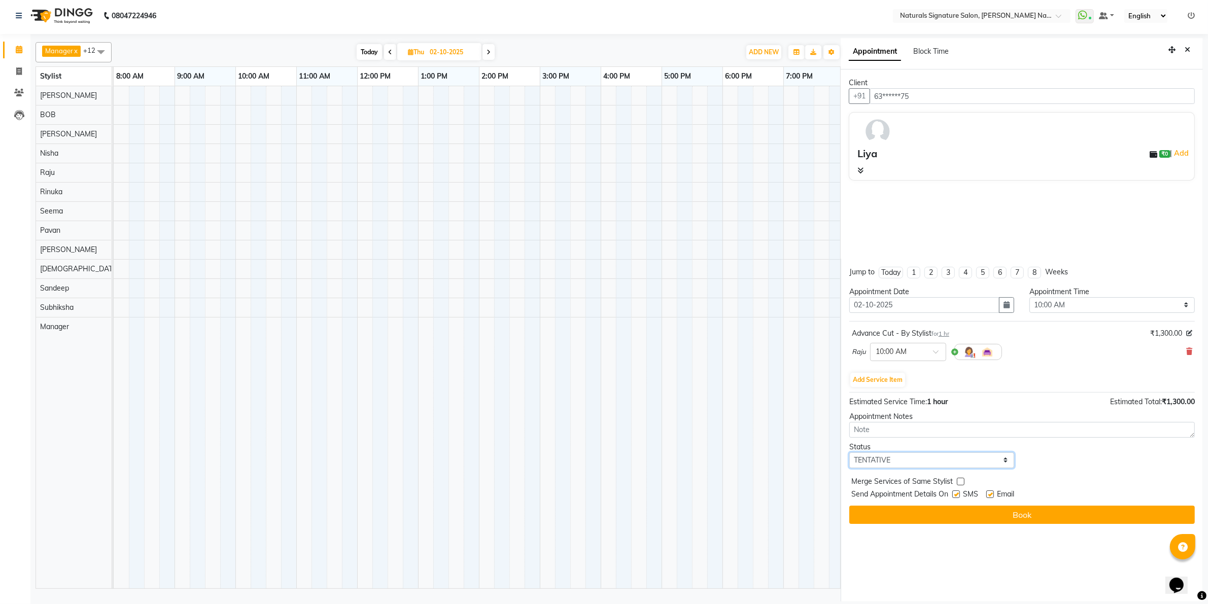
click at [916, 459] on select "Select TENTATIVE CONFIRM UPCOMING" at bounding box center [931, 460] width 165 height 16
select select "confirm booking"
click at [849, 452] on select "Select TENTATIVE CONFIRM UPCOMING" at bounding box center [931, 460] width 165 height 16
click at [1186, 353] on icon at bounding box center [1189, 351] width 6 height 7
select select "70856"
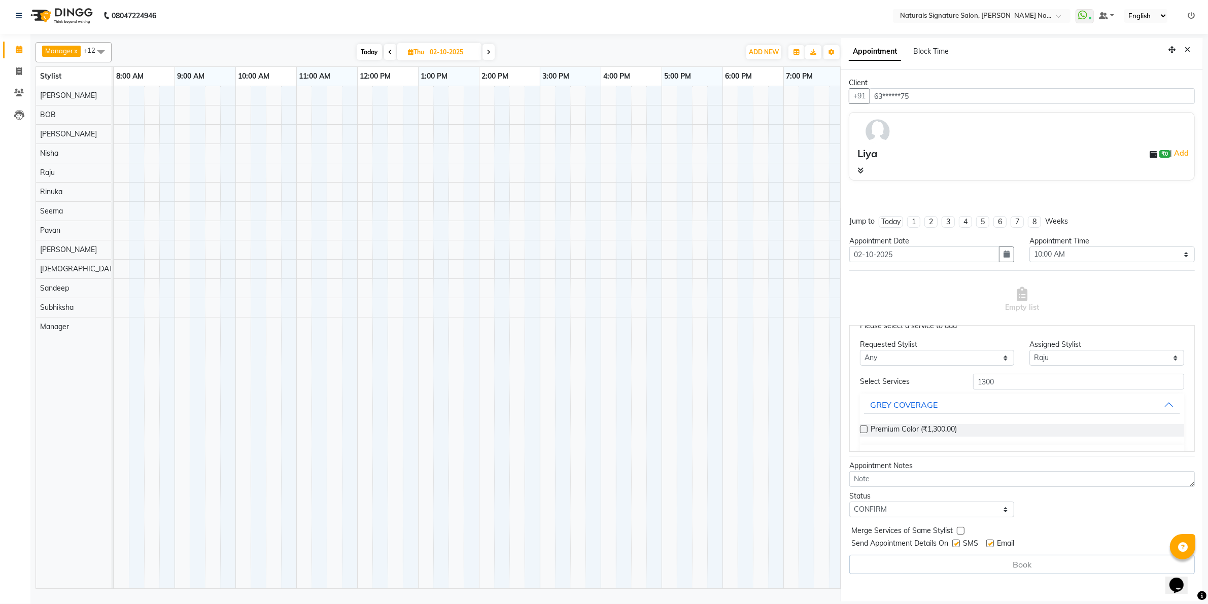
scroll to position [85, 0]
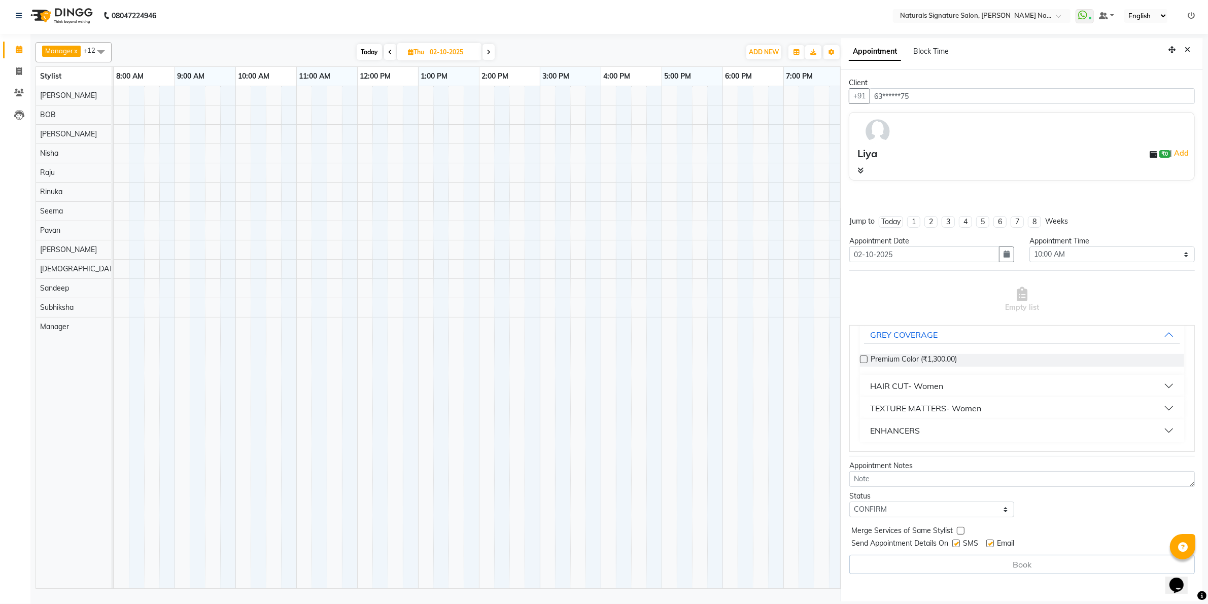
click at [932, 382] on div "HAIR CUT- Women" at bounding box center [906, 386] width 73 height 12
click at [968, 412] on span "Advance Cut - By Stylist (₹1,300.00)" at bounding box center [929, 411] width 118 height 13
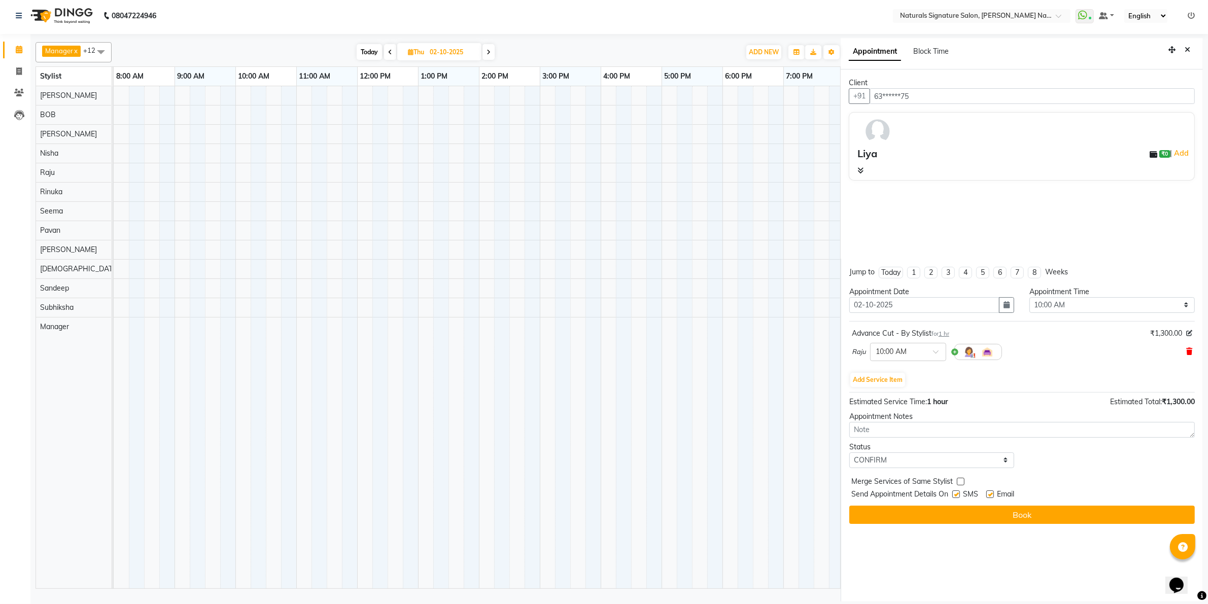
click at [1187, 354] on icon at bounding box center [1189, 351] width 6 height 7
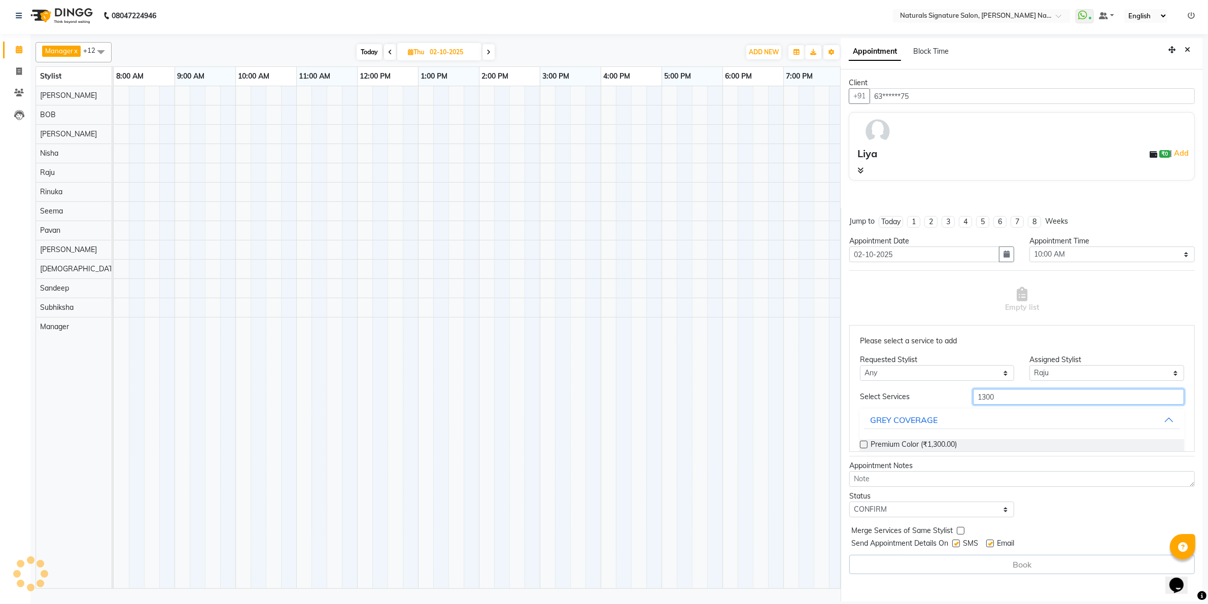
drag, startPoint x: 1009, startPoint y: 396, endPoint x: 884, endPoint y: 411, distance: 126.7
click at [884, 411] on div "Select Services 1300 GREY COVERAGE Premium Color (₹1,300.00) HAIR CUT- Women TE…" at bounding box center [1022, 458] width 324 height 138
click at [1102, 375] on select "Select [PERSON_NAME] Manager [PERSON_NAME] Priyanka Raju Rinuka [PERSON_NAME] […" at bounding box center [1106, 373] width 155 height 16
select select "44908"
click at [1029, 381] on select "Select [PERSON_NAME] Manager [PERSON_NAME] Priyanka Raju Rinuka [PERSON_NAME] […" at bounding box center [1106, 373] width 155 height 16
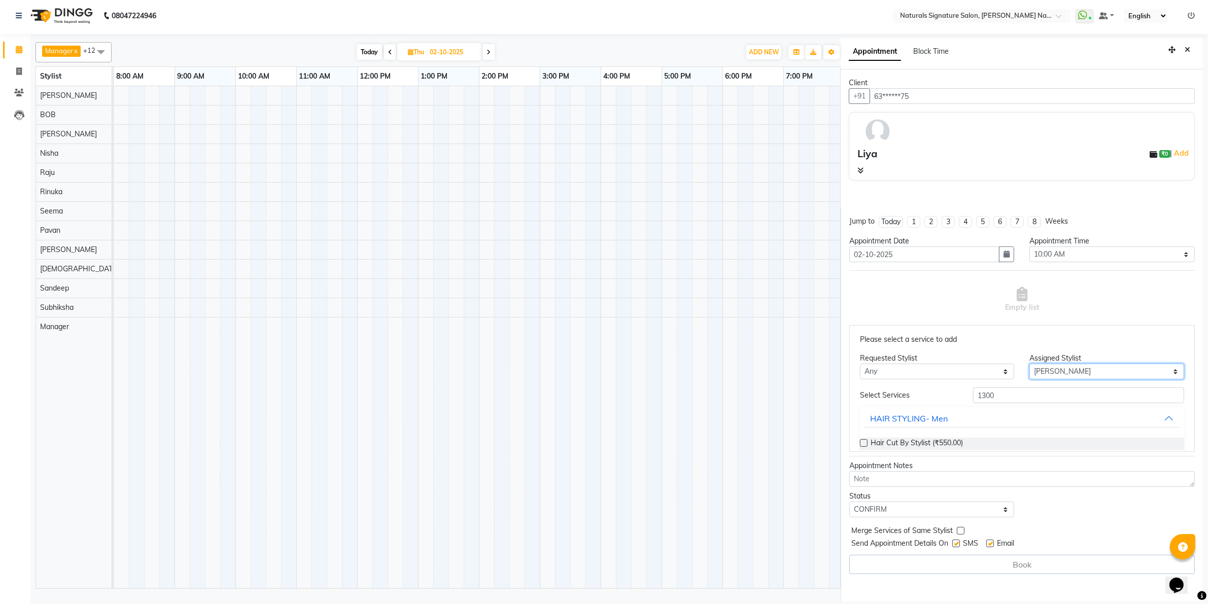
scroll to position [0, 0]
click at [1025, 393] on input "1300" at bounding box center [1078, 397] width 211 height 16
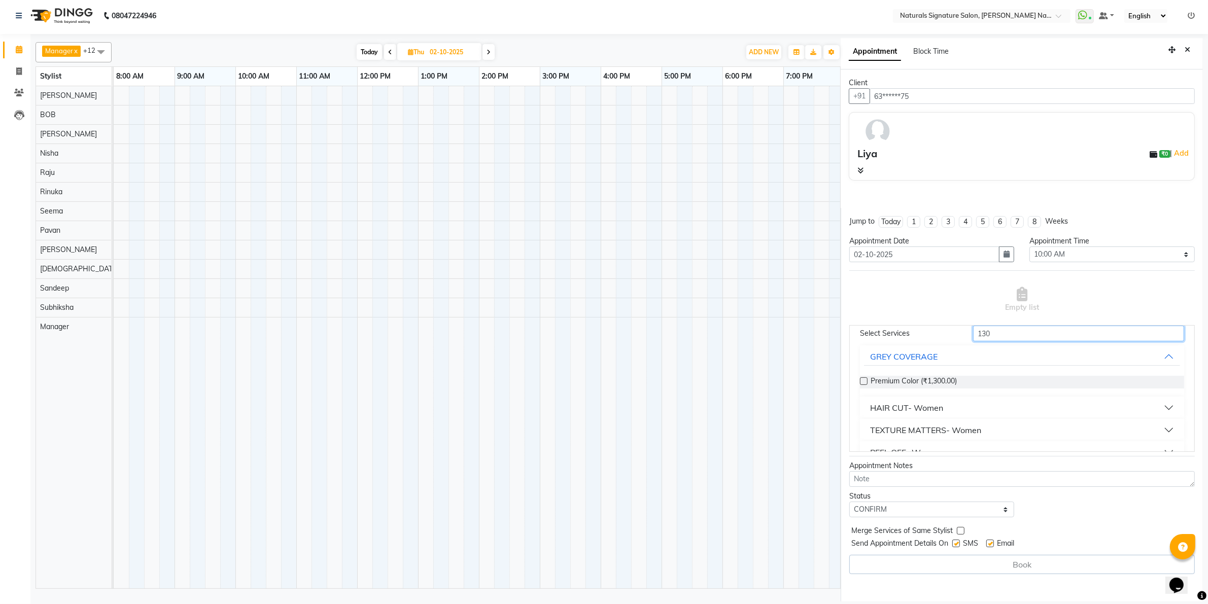
type input "130"
click at [932, 403] on div "HAIR CUT- Women" at bounding box center [906, 408] width 73 height 12
click at [942, 431] on span "Advance Cut - By Stylist (₹1,300.00)" at bounding box center [929, 433] width 118 height 13
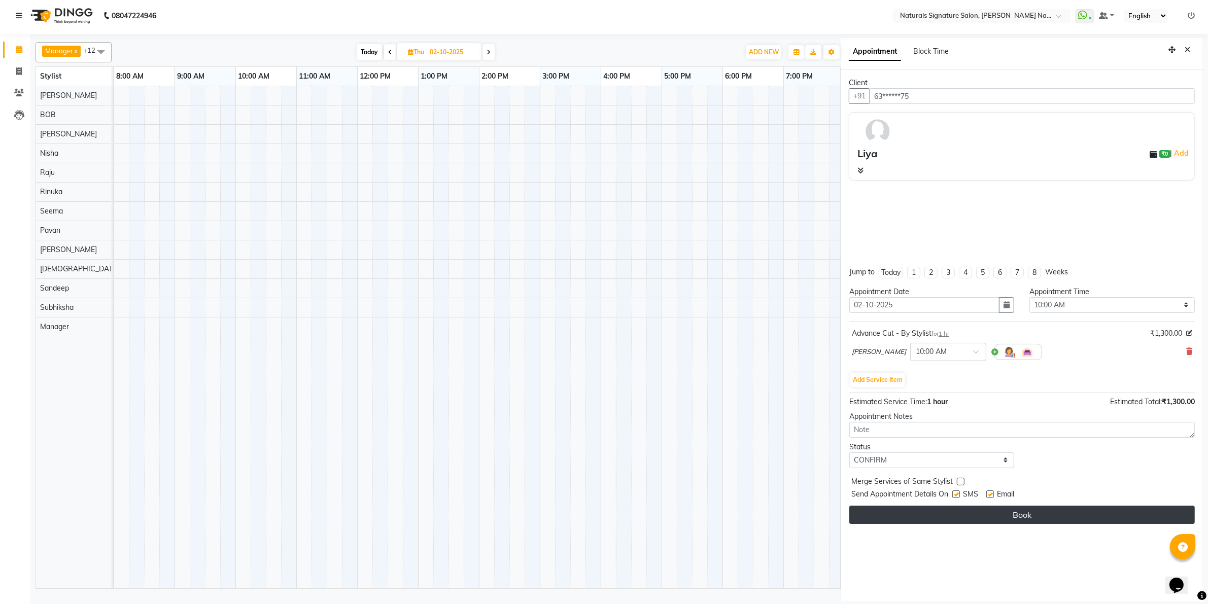
click at [985, 517] on button "Book" at bounding box center [1021, 515] width 345 height 18
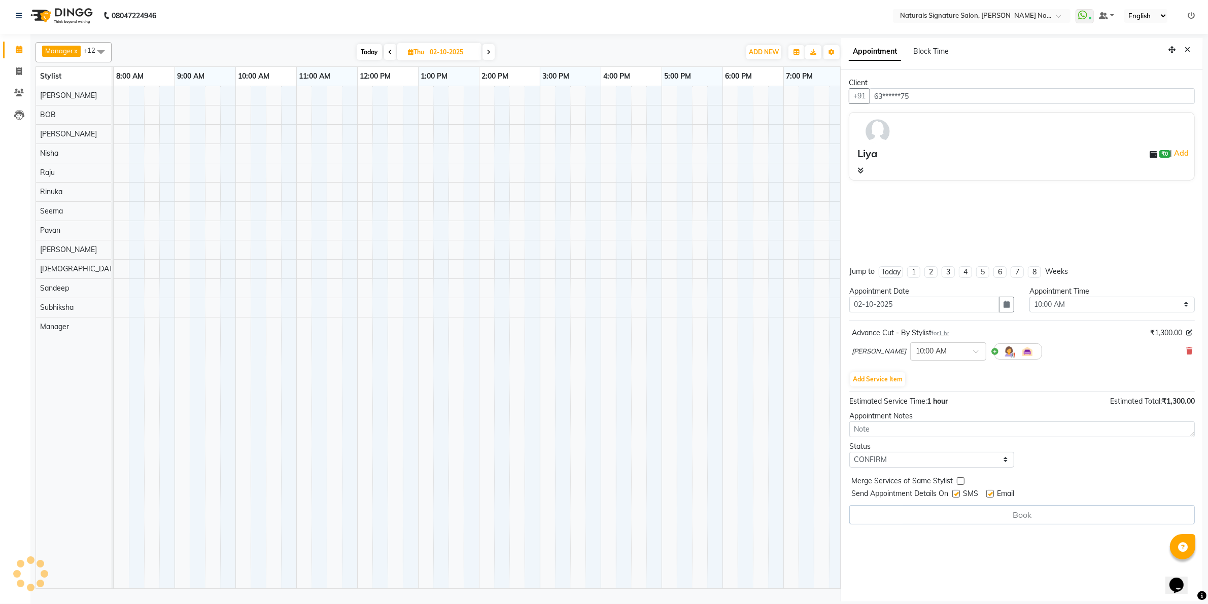
select select "44908"
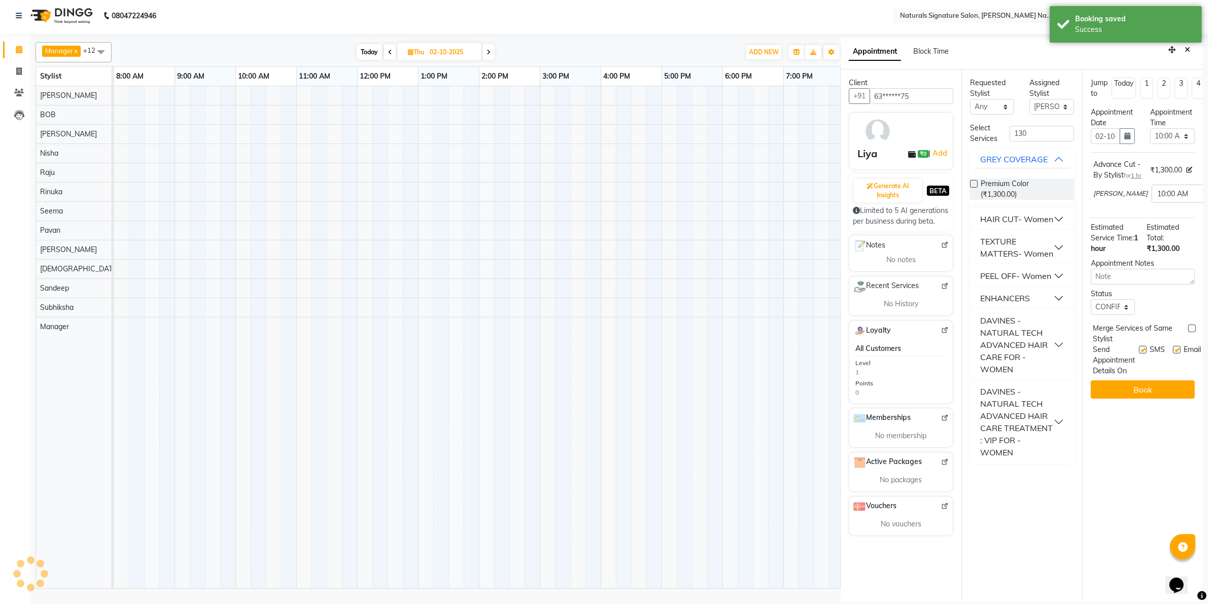
scroll to position [0, 0]
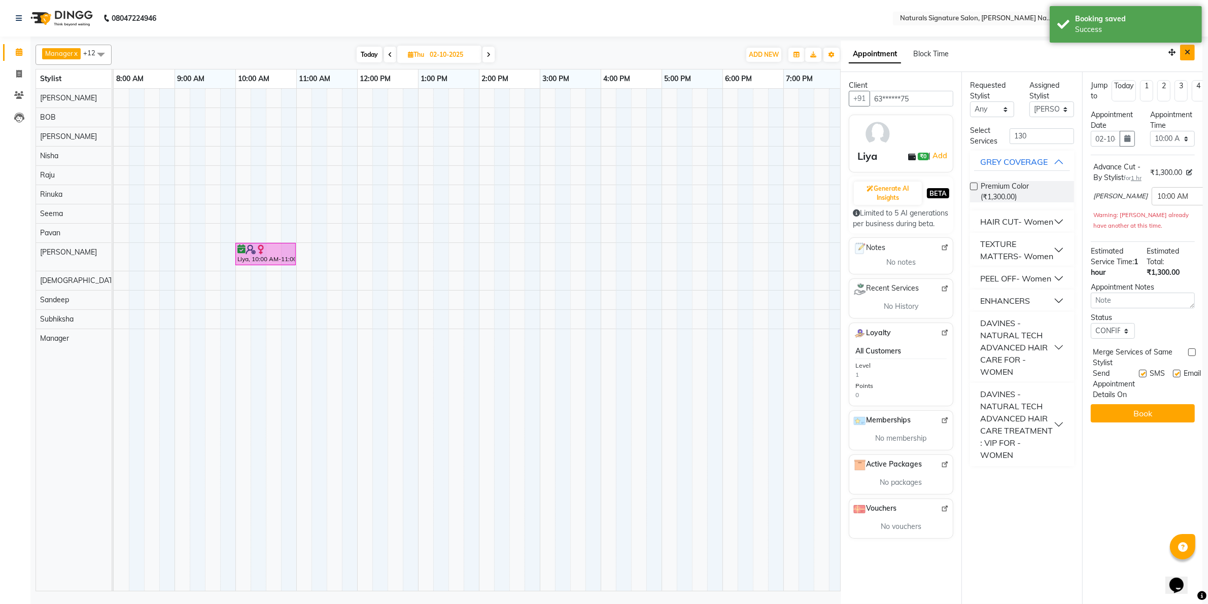
click at [1191, 56] on button "Close" at bounding box center [1187, 53] width 15 height 16
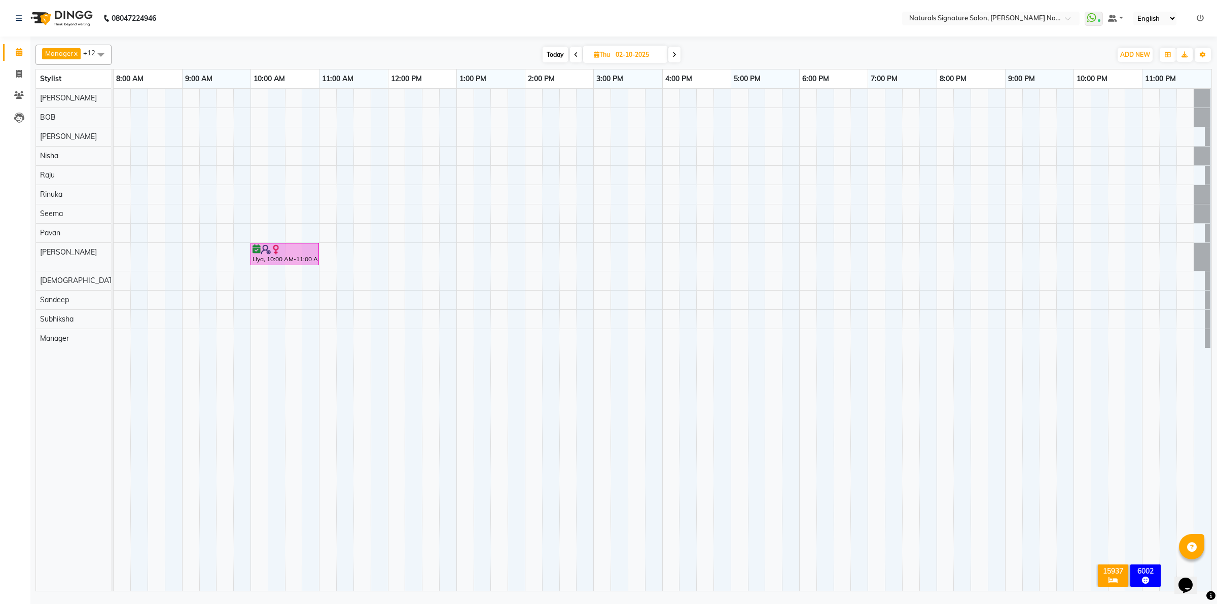
click at [576, 56] on icon at bounding box center [576, 55] width 4 height 6
type input "01-10-2025"
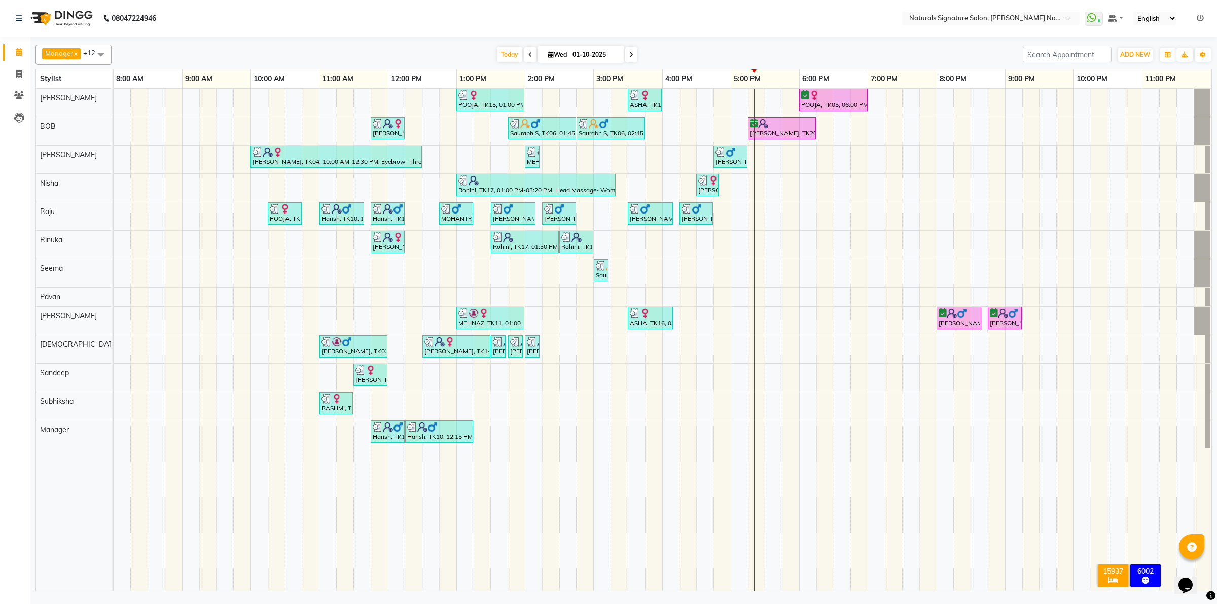
click at [871, 163] on div "POOJA, TK15, 01:00 PM-02:00 PM, Essential Treatment - Long- Women ASHA, TK16, 0…" at bounding box center [663, 340] width 1098 height 502
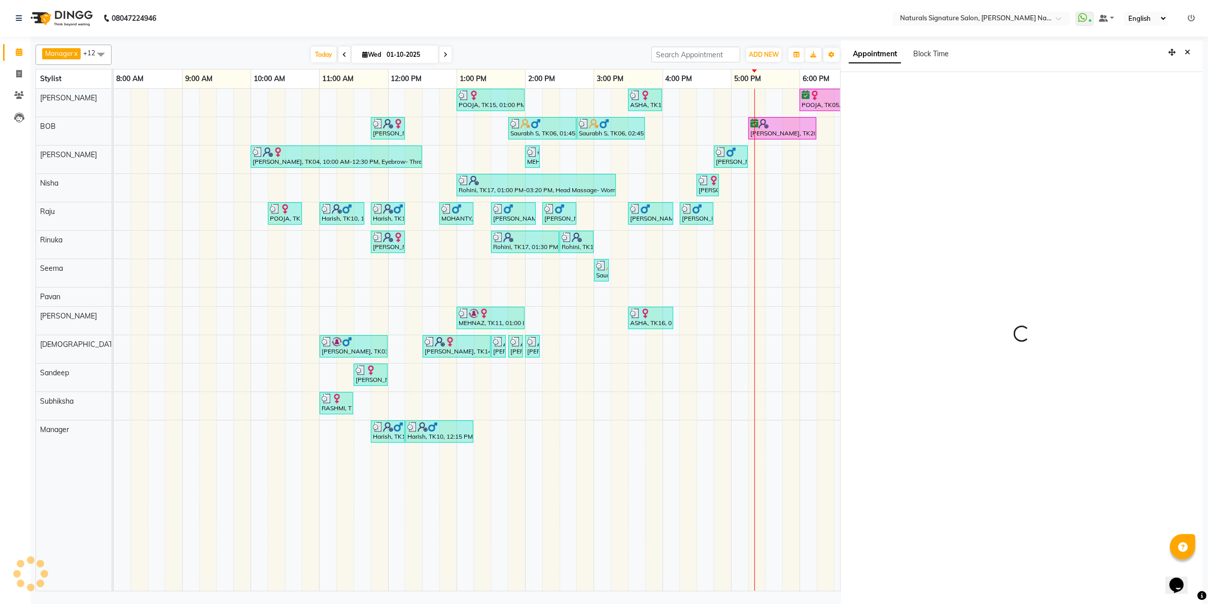
scroll to position [3, 0]
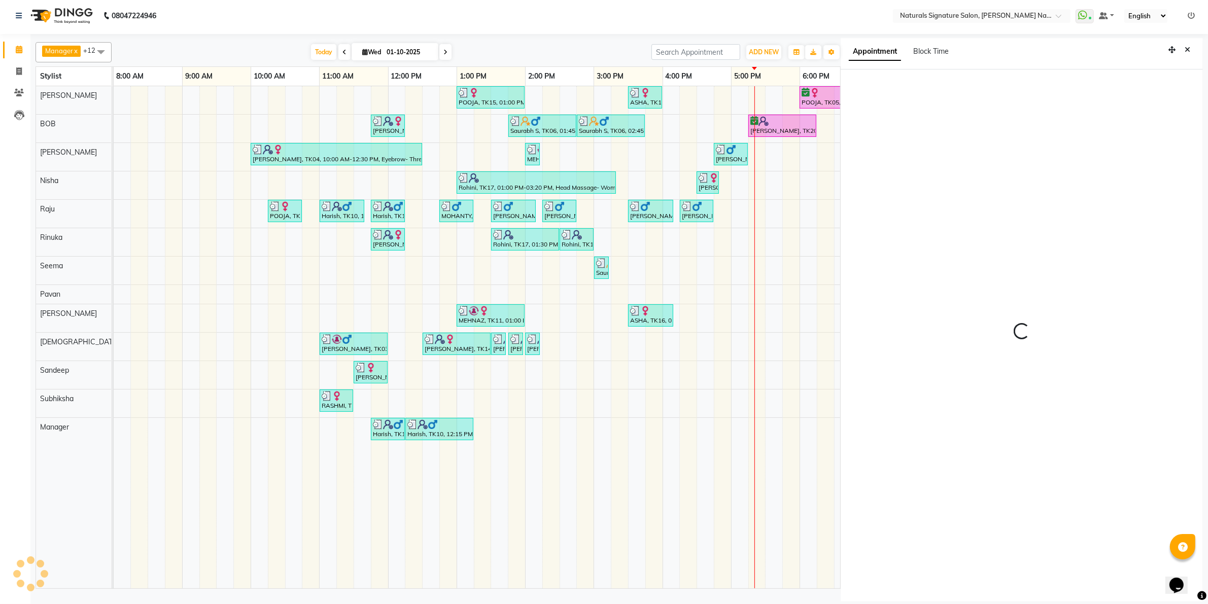
select select "84209"
select select "tentative"
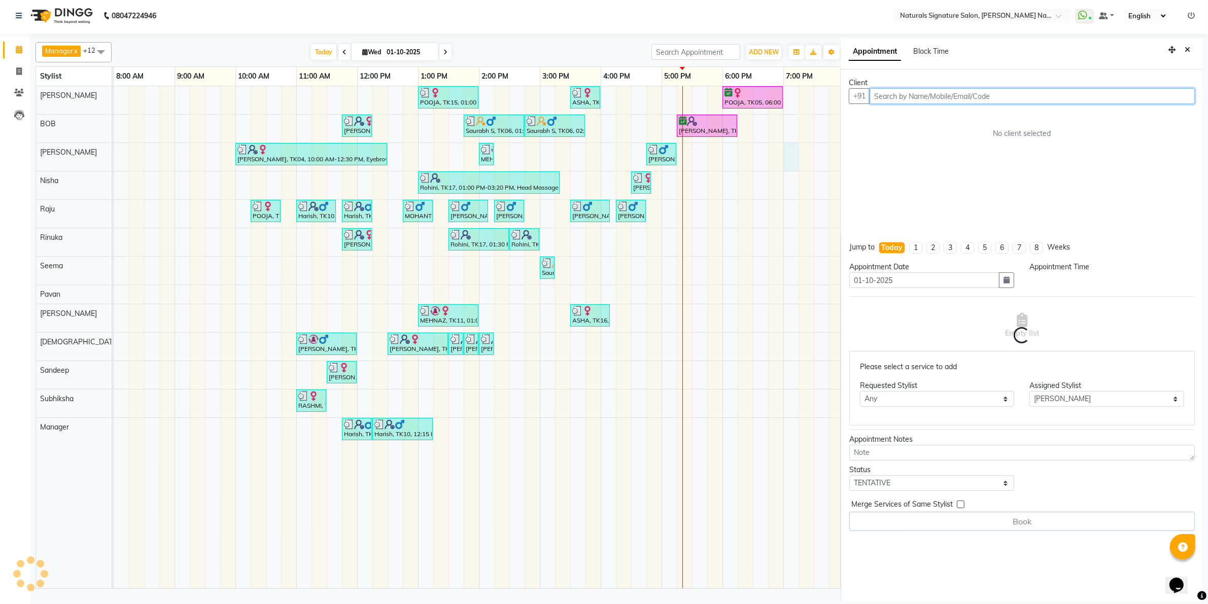
select select "1140"
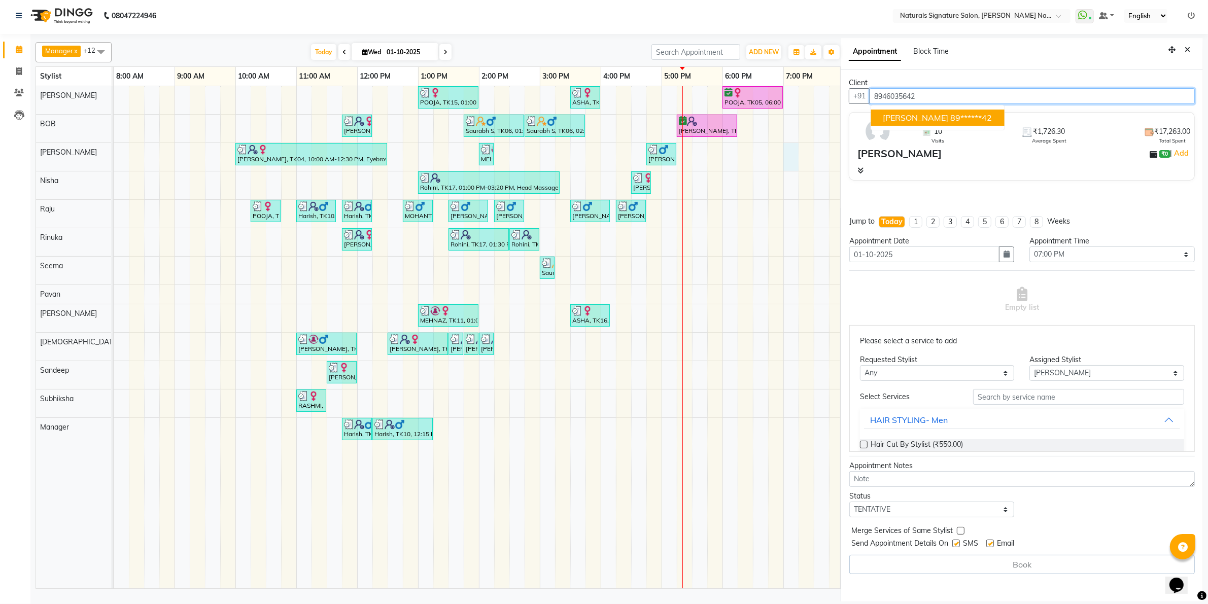
click at [951, 120] on ngb-highlight "89******42" at bounding box center [972, 118] width 42 height 10
type input "89******42"
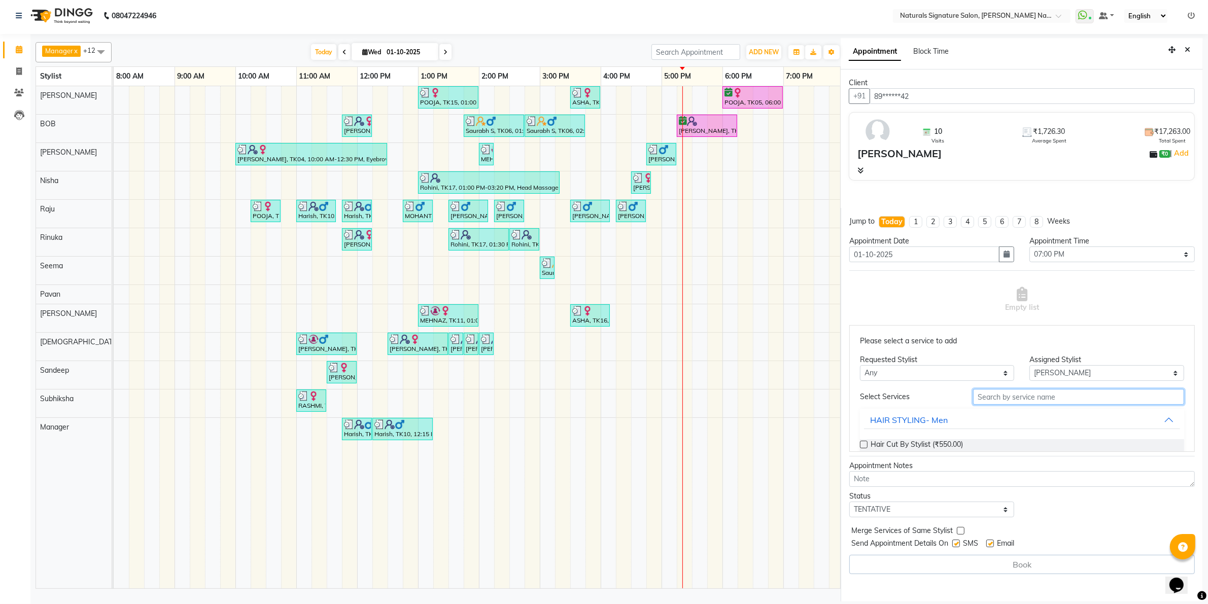
click at [1002, 401] on input "text" at bounding box center [1078, 397] width 211 height 16
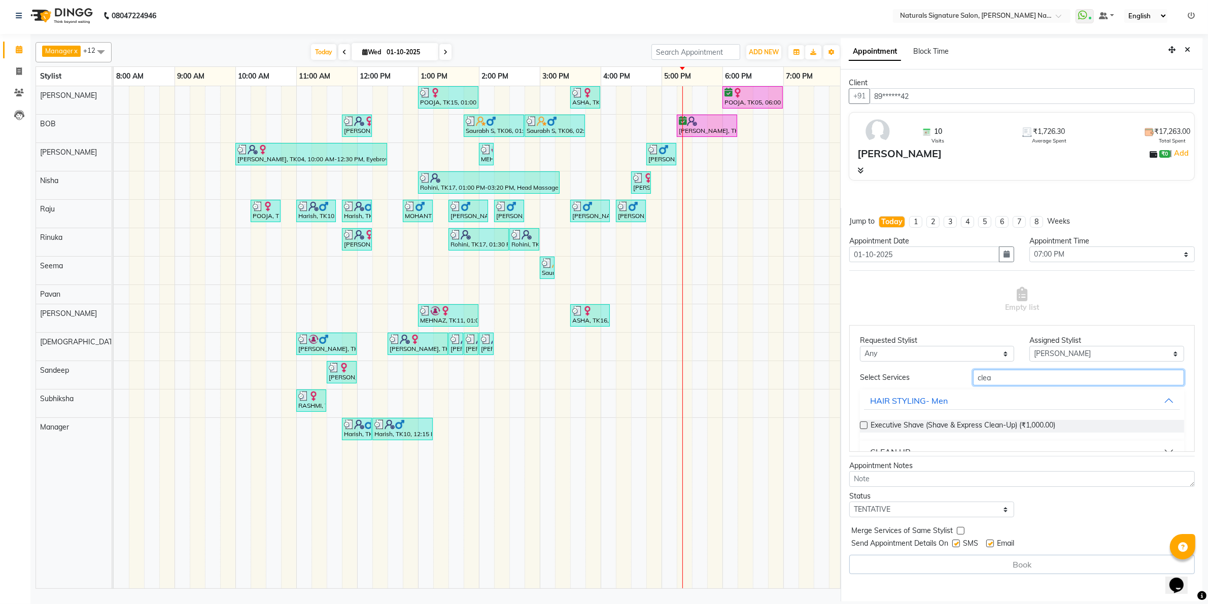
scroll to position [41, 0]
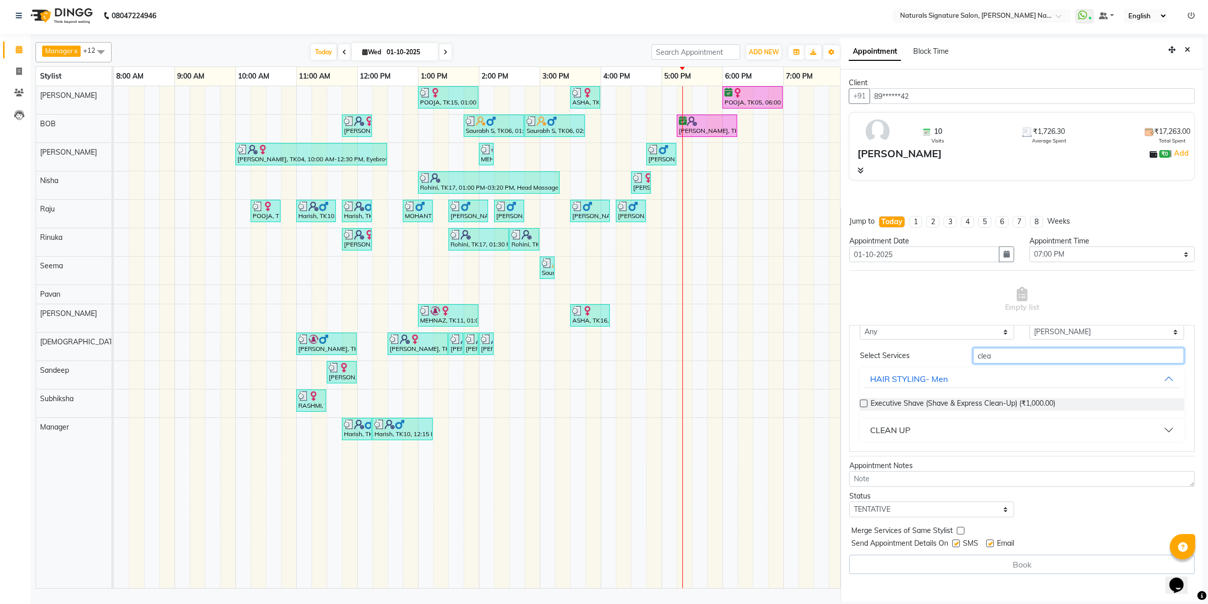
type input "clea"
click at [899, 433] on div "CLEAN UP" at bounding box center [890, 430] width 40 height 12
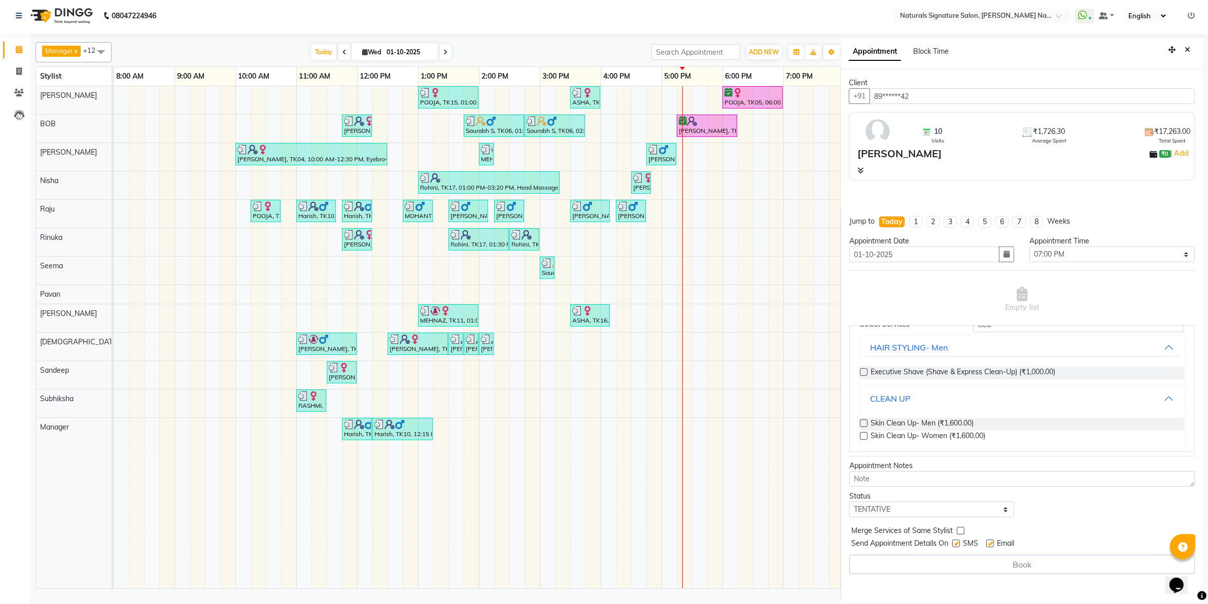
scroll to position [80, 0]
click at [959, 429] on span "Skin Clean Up- Women (₹1,600.00)" at bounding box center [927, 429] width 115 height 13
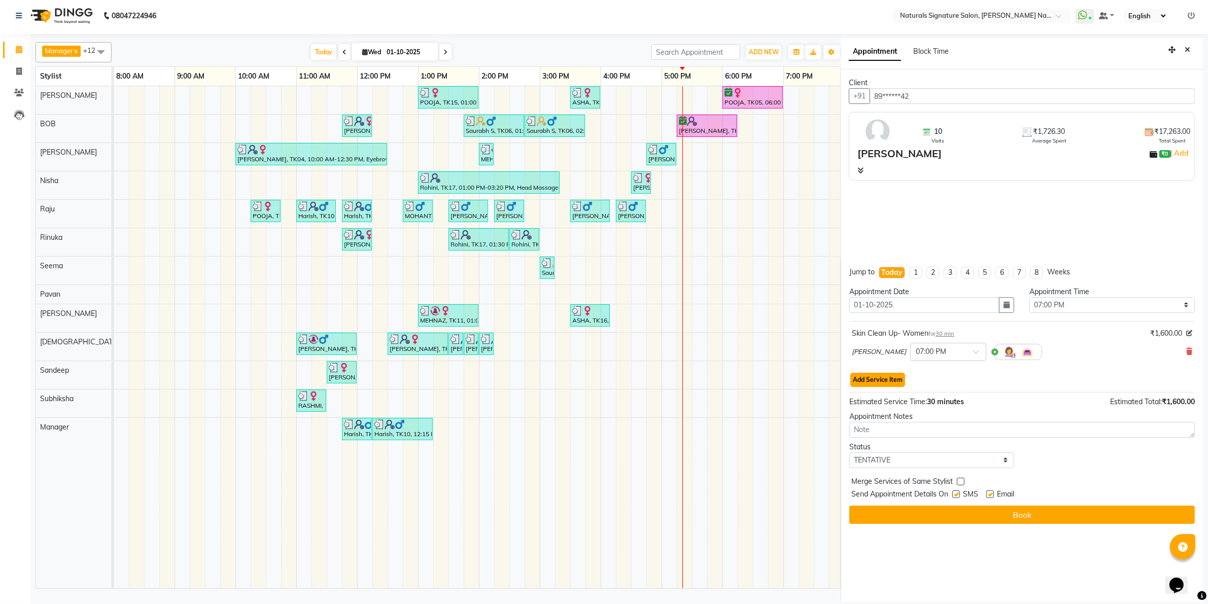
click at [898, 384] on button "Add Service Item" at bounding box center [877, 380] width 55 height 14
select select "84209"
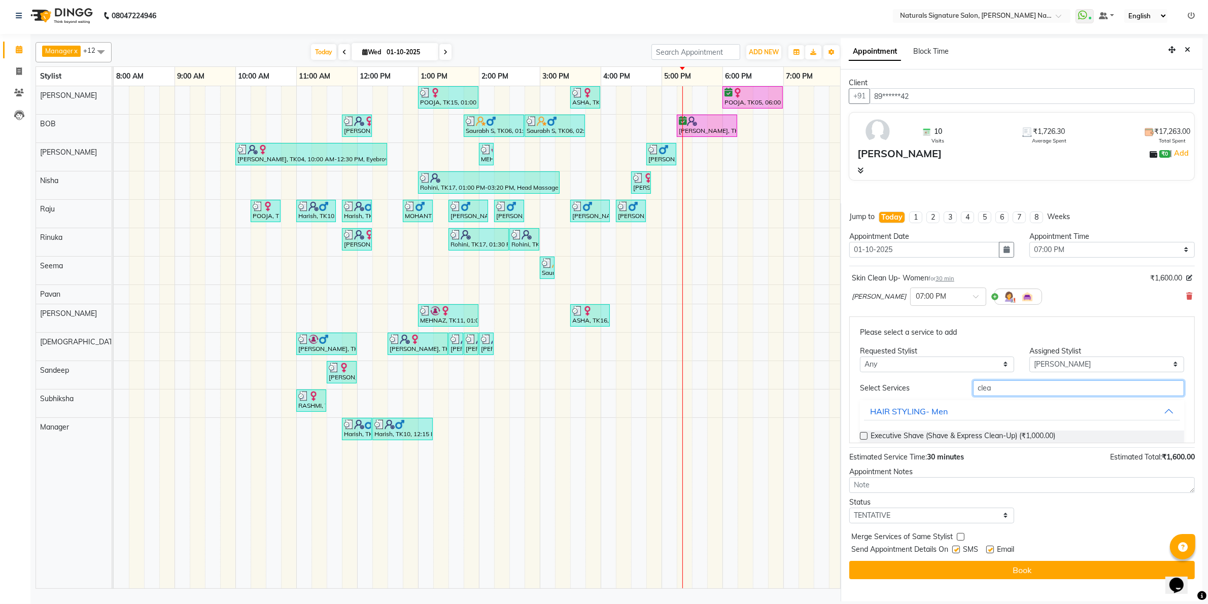
drag, startPoint x: 1031, startPoint y: 381, endPoint x: 924, endPoint y: 394, distance: 107.8
click at [924, 394] on div "Select Services clea" at bounding box center [1021, 388] width 339 height 16
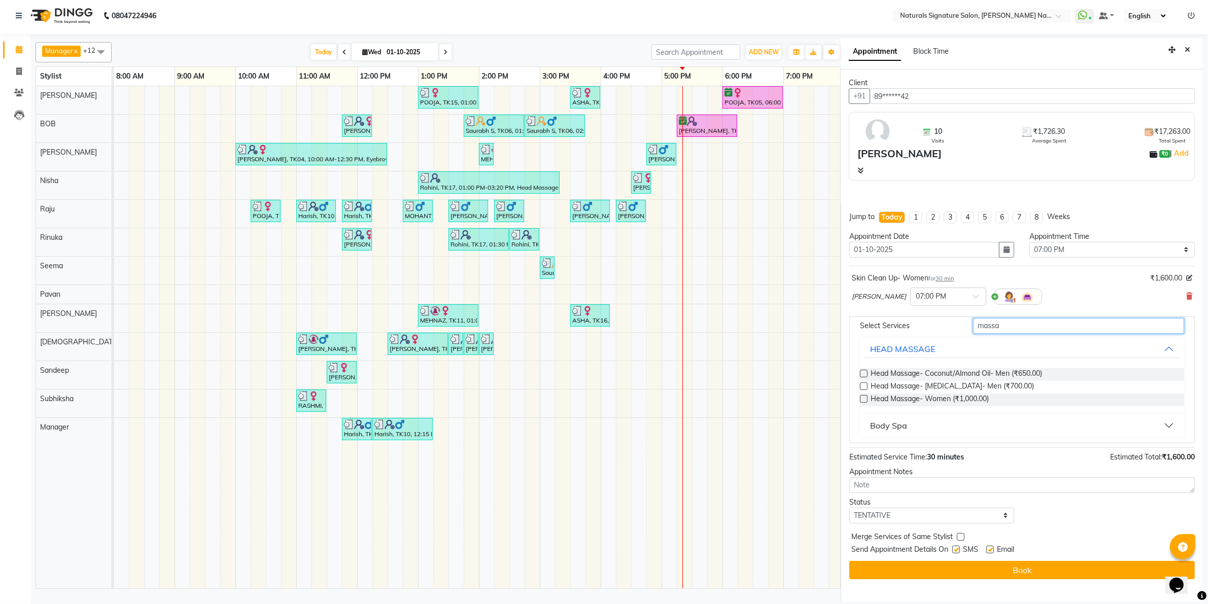
scroll to position [66, 0]
type input "massa"
drag, startPoint x: 925, startPoint y: 394, endPoint x: 948, endPoint y: 408, distance: 26.9
click at [926, 394] on span "Head Massage- Women (₹1,000.00)" at bounding box center [929, 396] width 118 height 13
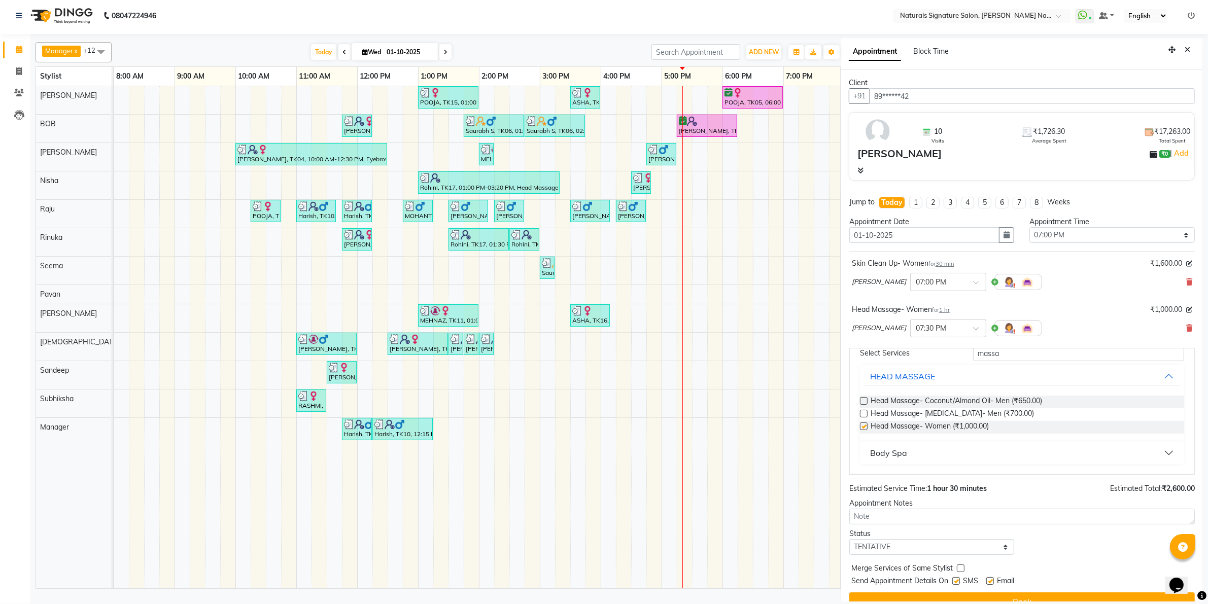
checkbox input "false"
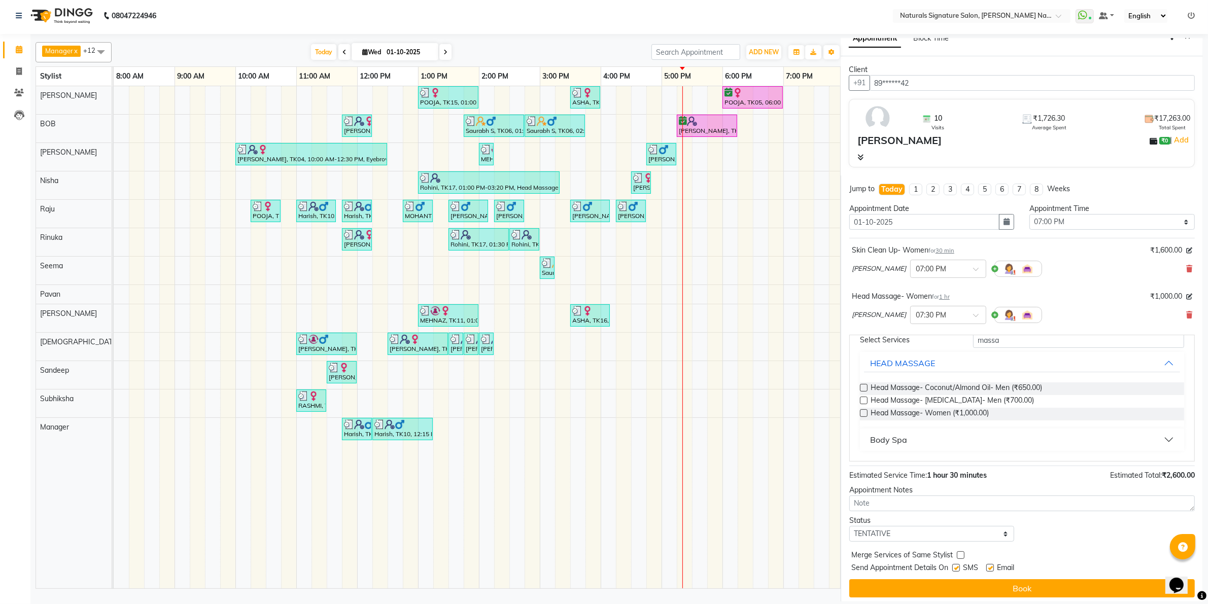
scroll to position [18, 0]
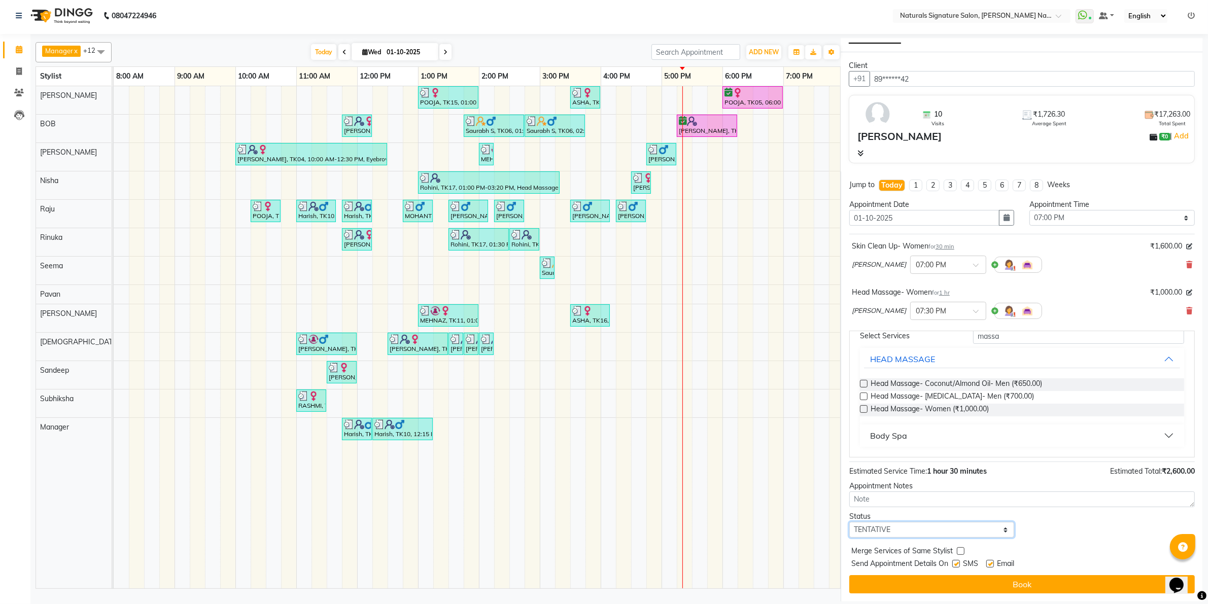
click at [942, 526] on select "Select TENTATIVE CONFIRM CHECK-IN UPCOMING" at bounding box center [931, 530] width 165 height 16
select select "confirm booking"
click at [849, 522] on select "Select TENTATIVE CONFIRM CHECK-IN UPCOMING" at bounding box center [931, 530] width 165 height 16
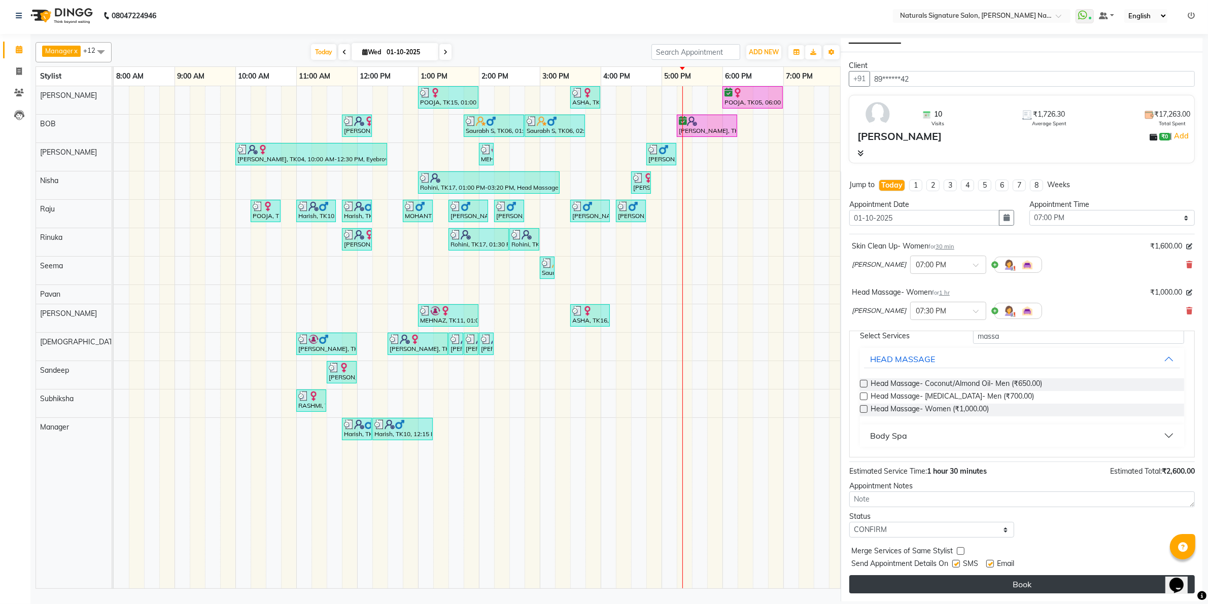
click at [1036, 584] on button "Book" at bounding box center [1021, 584] width 345 height 18
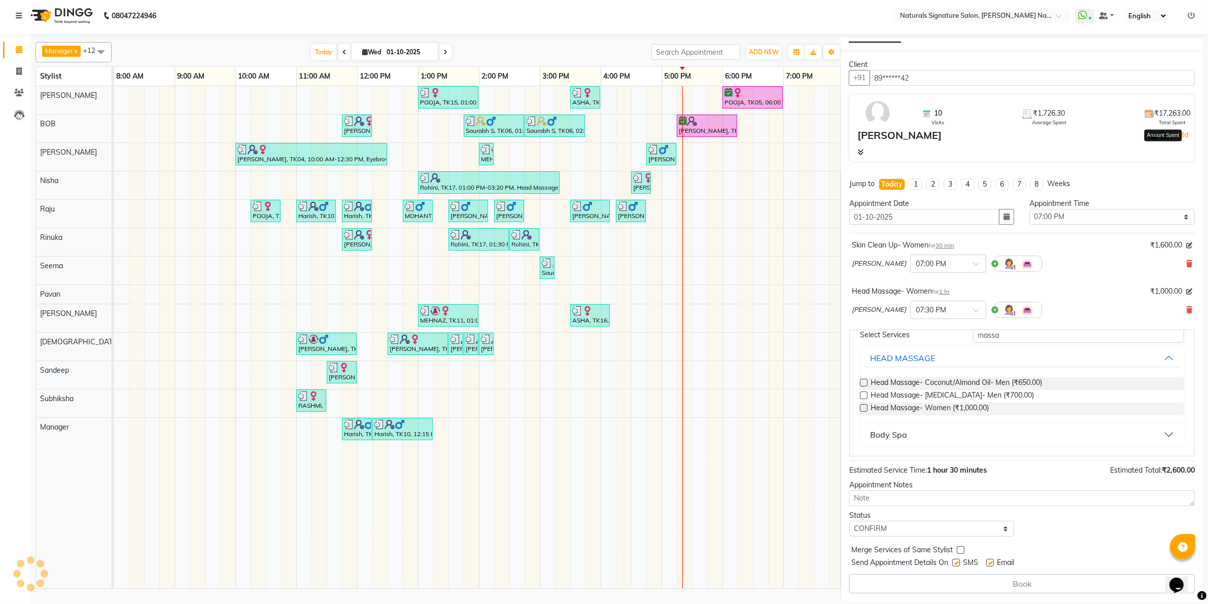
select select "84209"
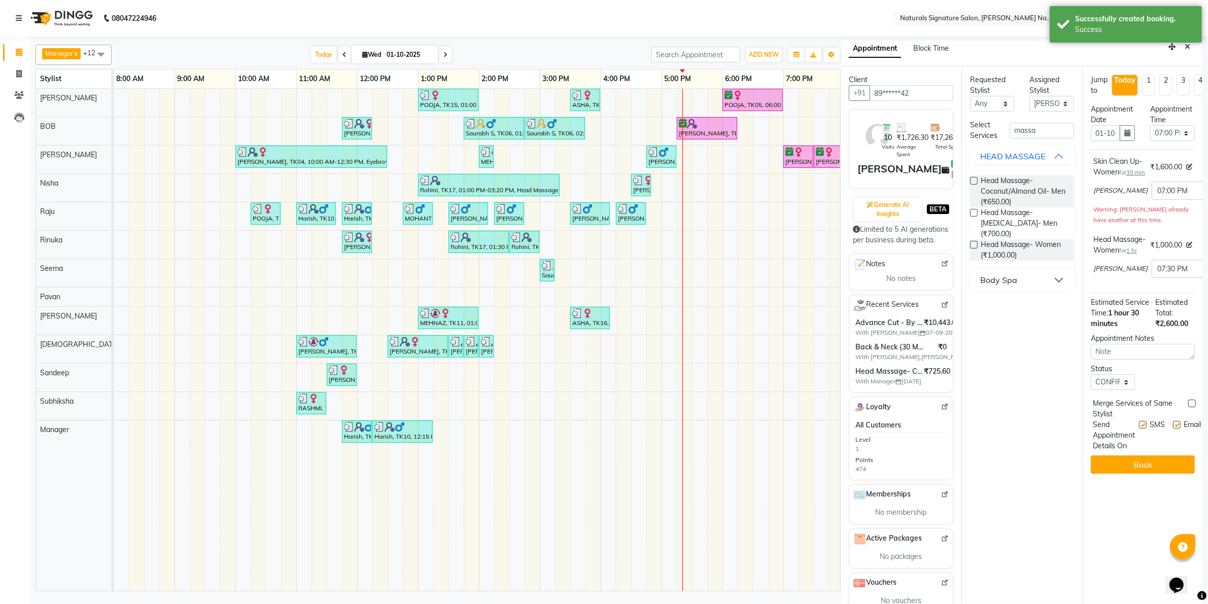
scroll to position [0, 0]
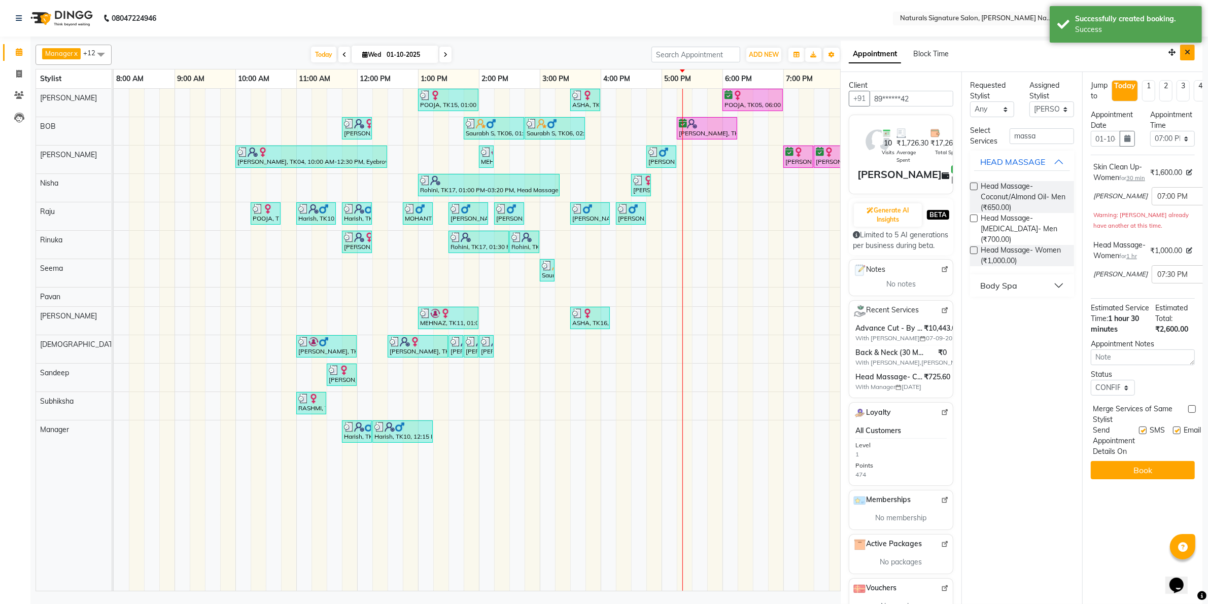
drag, startPoint x: 1175, startPoint y: 52, endPoint x: 1173, endPoint y: 89, distance: 37.1
click at [1184, 52] on icon "Close" at bounding box center [1187, 52] width 6 height 7
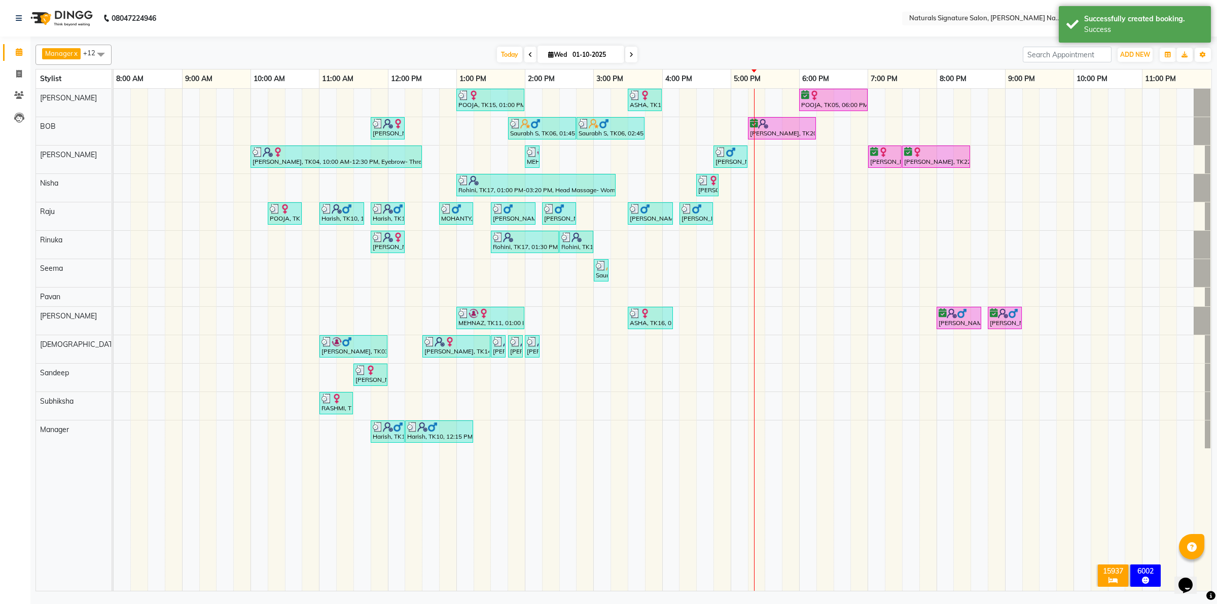
click at [631, 52] on icon at bounding box center [632, 55] width 4 height 6
type input "02-10-2025"
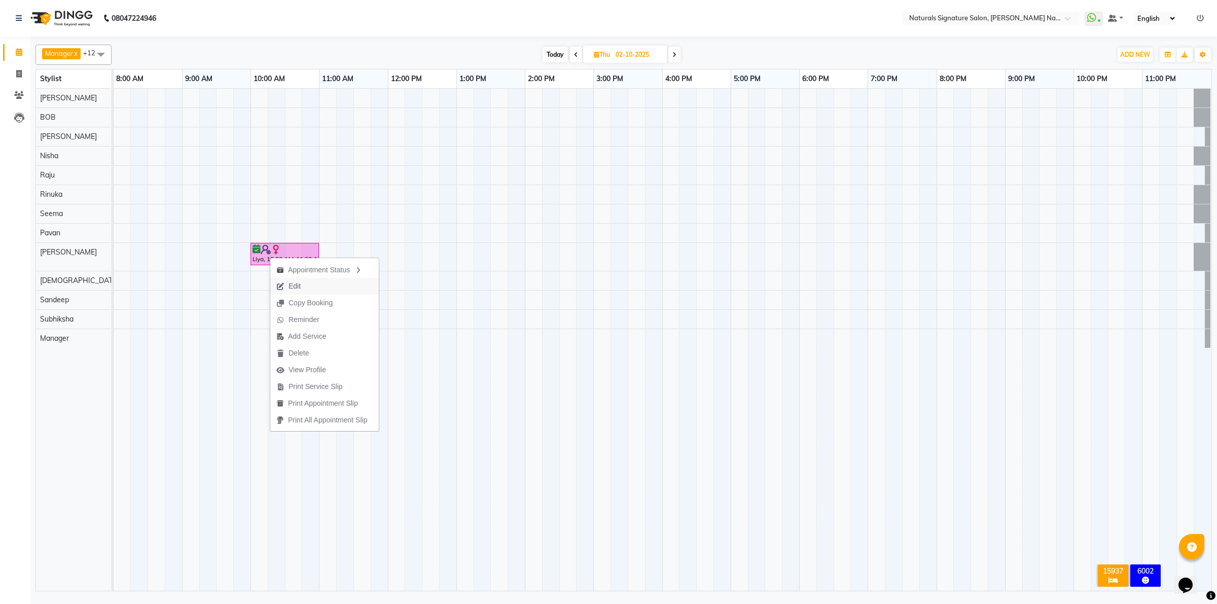
click at [340, 292] on button "Edit" at bounding box center [324, 286] width 109 height 17
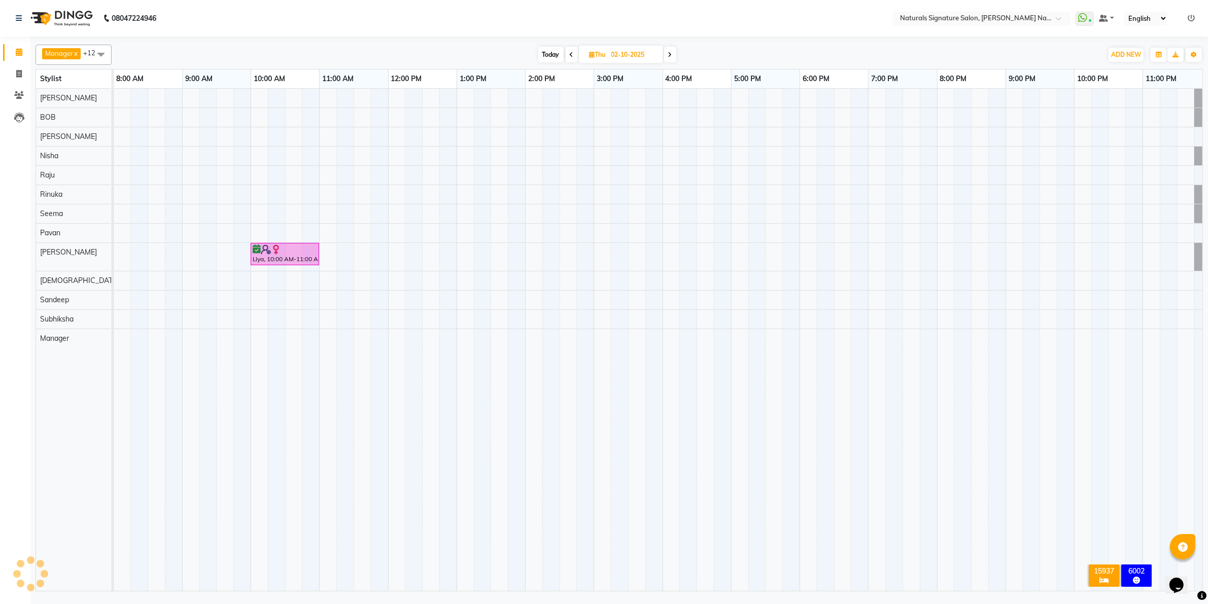
select select "600"
select select "44908"
select select "confirm booking"
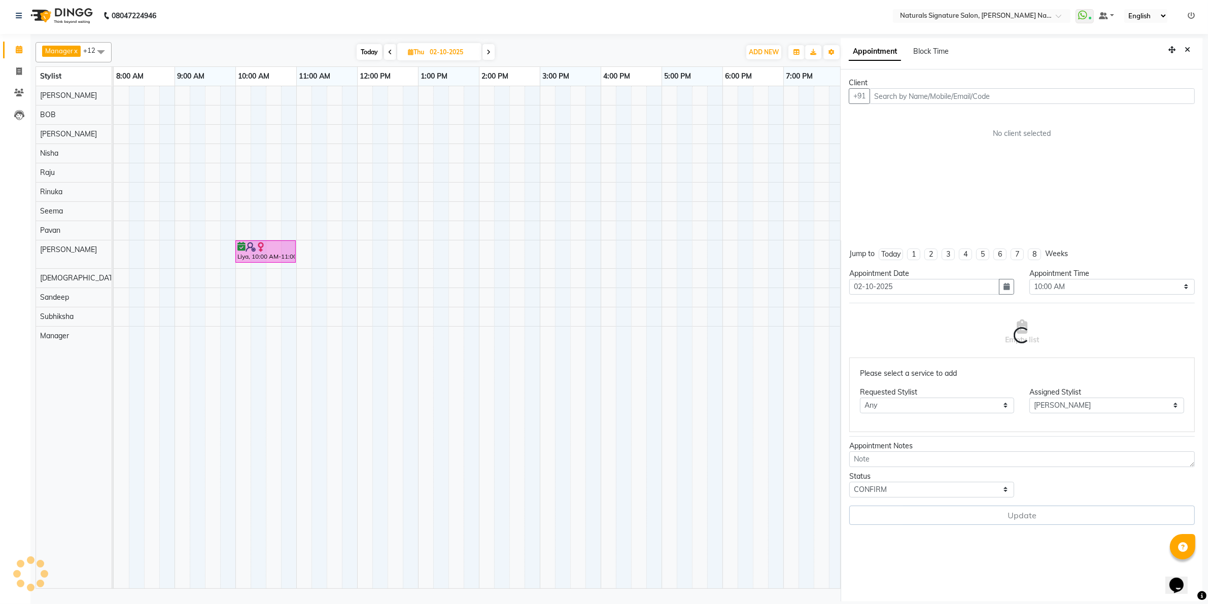
scroll to position [0, 248]
select select "3008"
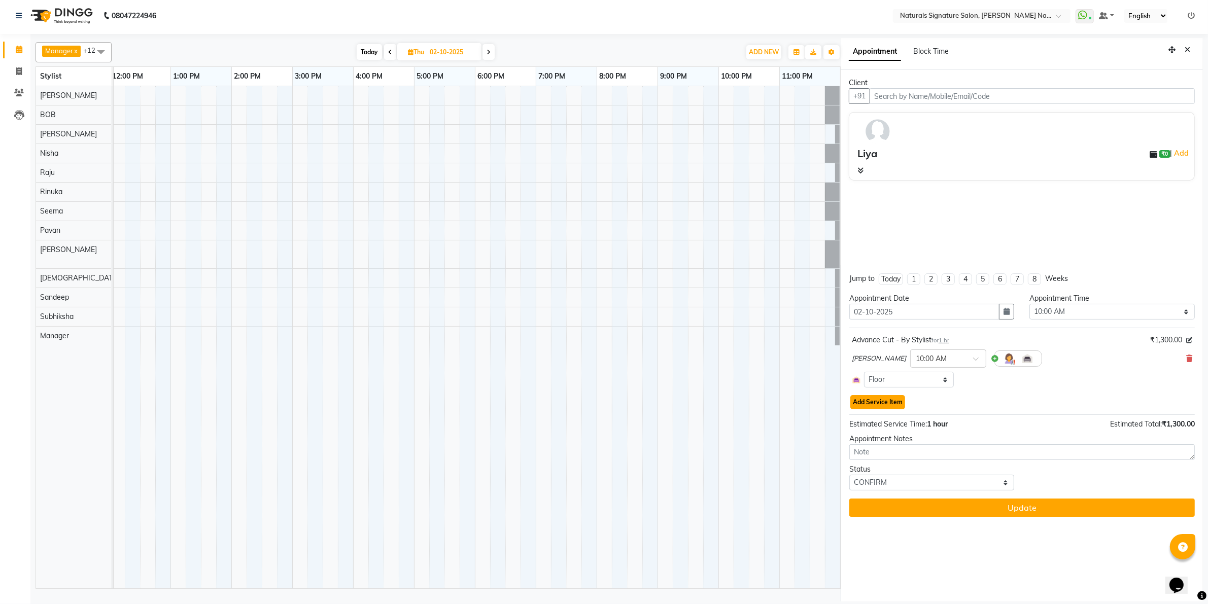
click at [886, 406] on button "Add Service Item" at bounding box center [877, 402] width 55 height 14
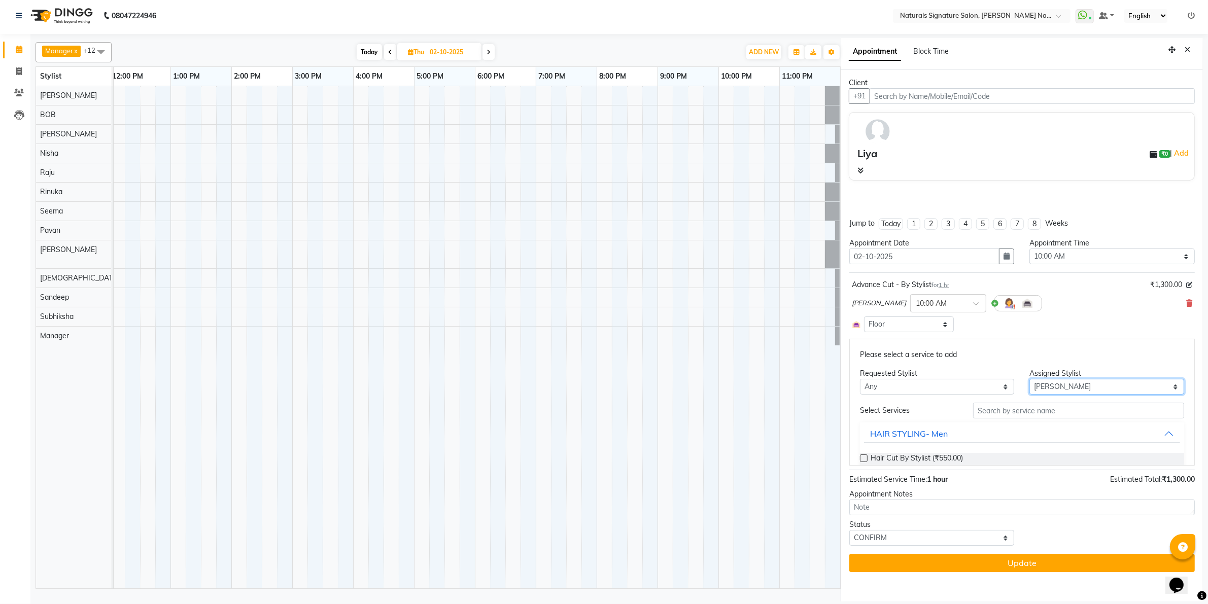
click at [1058, 389] on select "Select [PERSON_NAME] Manager [PERSON_NAME] Priyanka Raju Rinuka [PERSON_NAME] […" at bounding box center [1106, 387] width 155 height 16
select select "70856"
click at [1029, 395] on select "Select [PERSON_NAME] Manager [PERSON_NAME] Priyanka Raju Rinuka [PERSON_NAME] […" at bounding box center [1106, 387] width 155 height 16
click at [992, 412] on input "text" at bounding box center [1078, 411] width 211 height 16
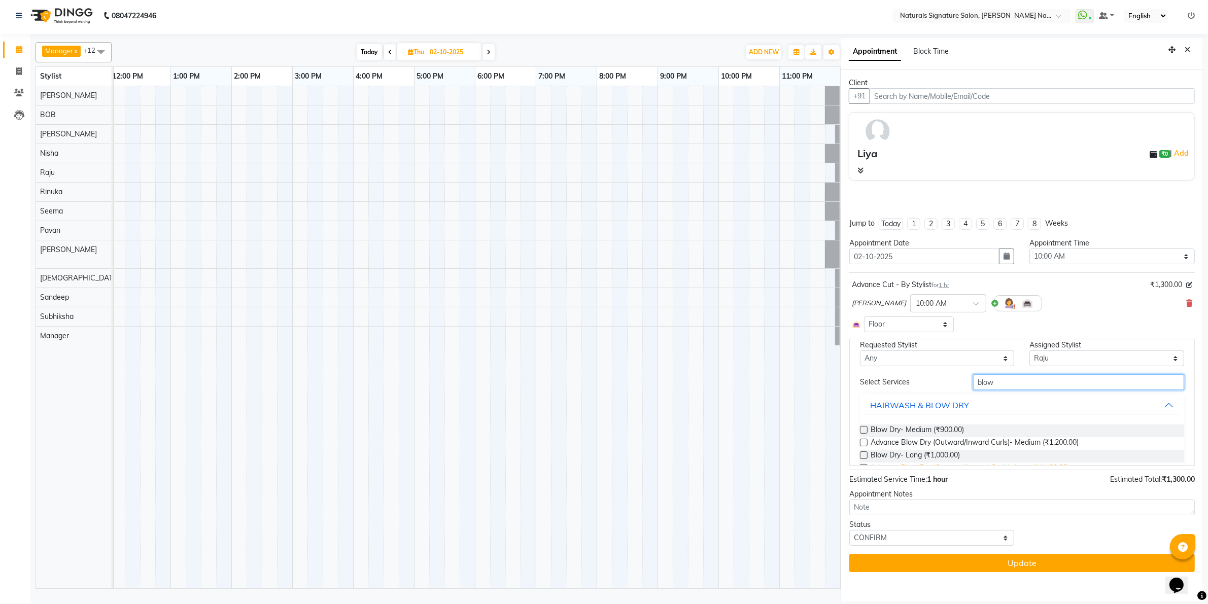
scroll to position [63, 0]
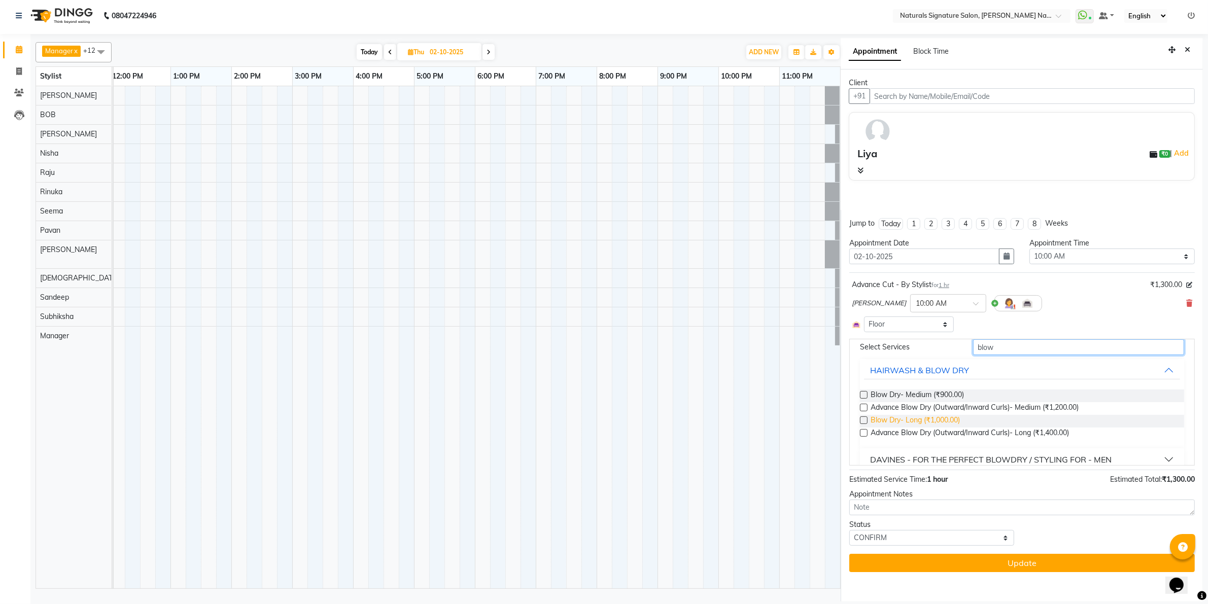
type input "blow"
click at [937, 420] on span "Blow Dry- Long (₹1,000.00)" at bounding box center [914, 421] width 89 height 13
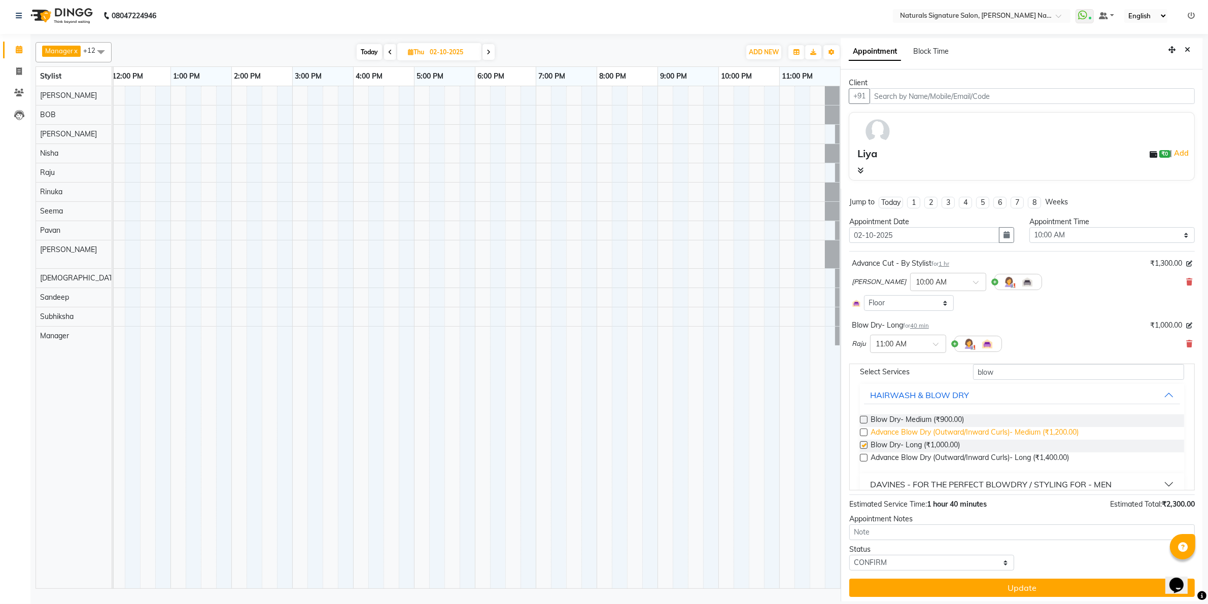
checkbox input "false"
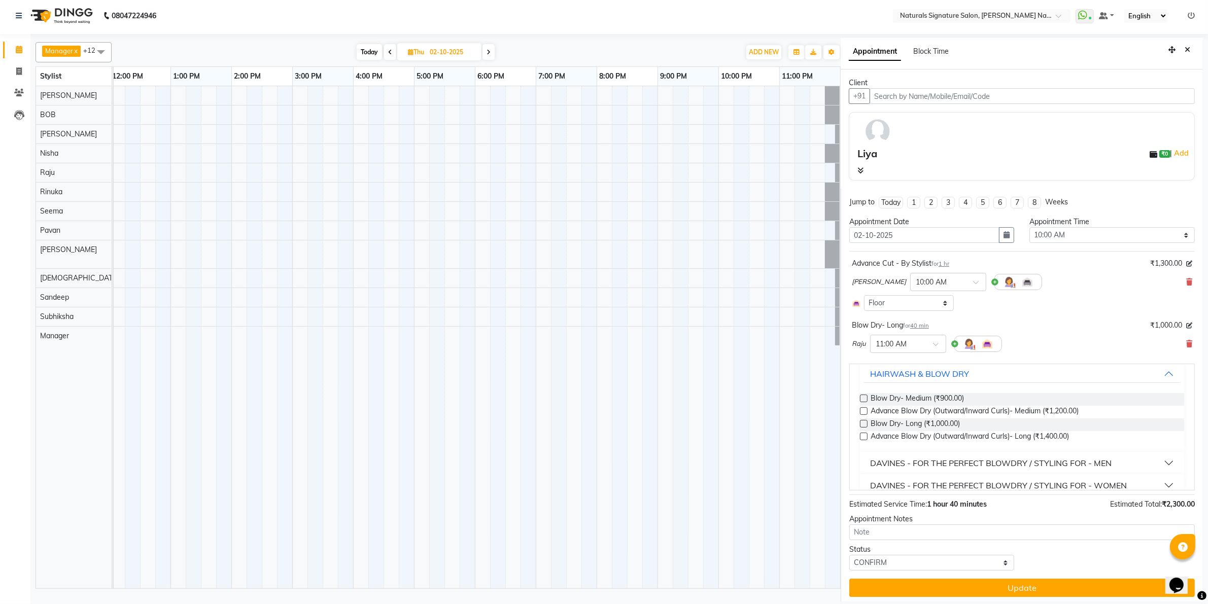
scroll to position [101, 0]
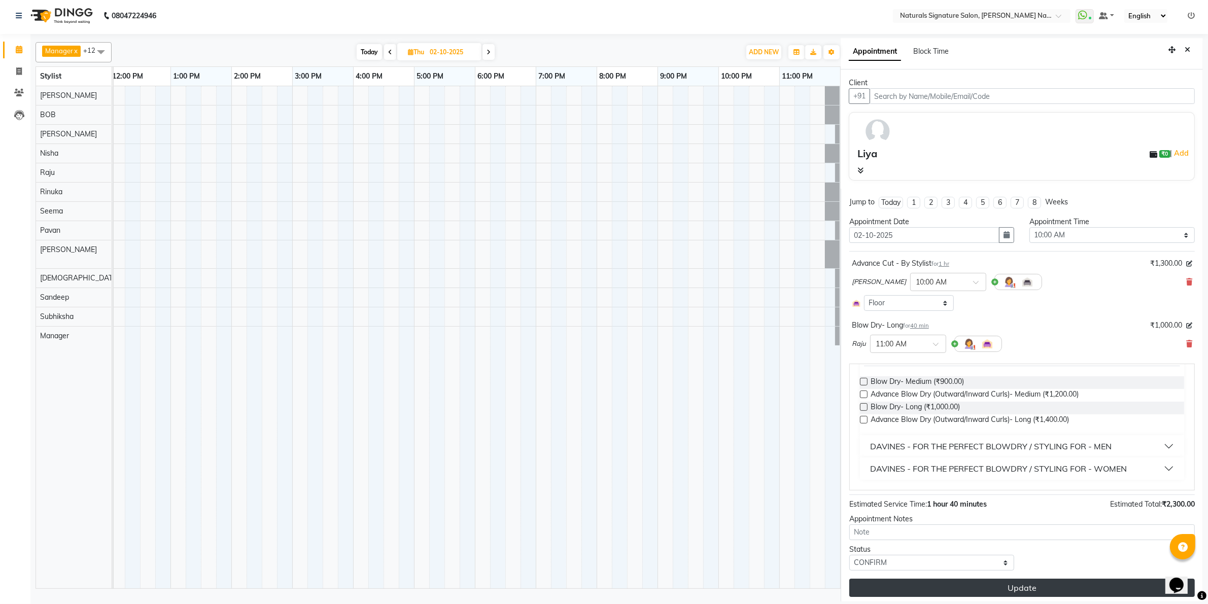
click at [1004, 589] on button "Update" at bounding box center [1021, 588] width 345 height 18
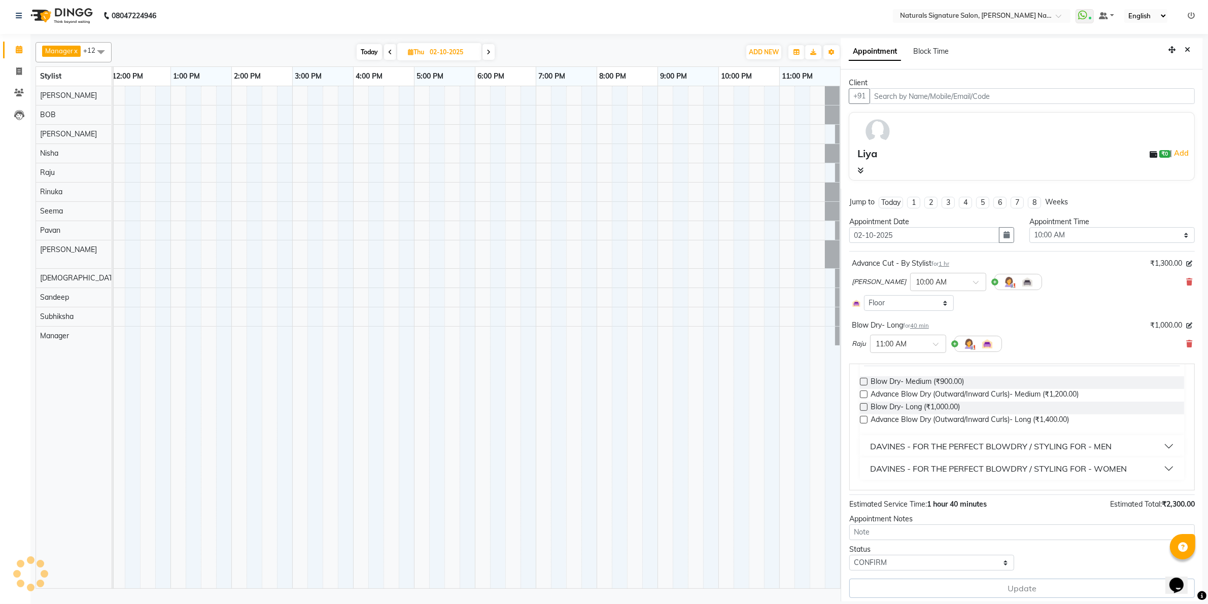
select select "70856"
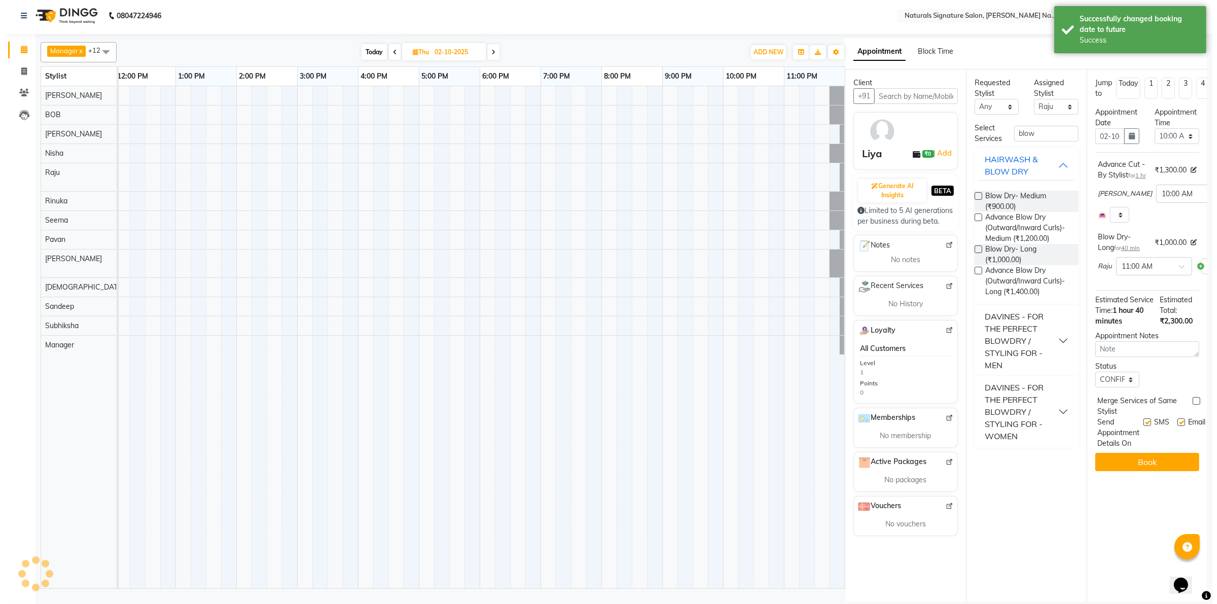
scroll to position [0, 0]
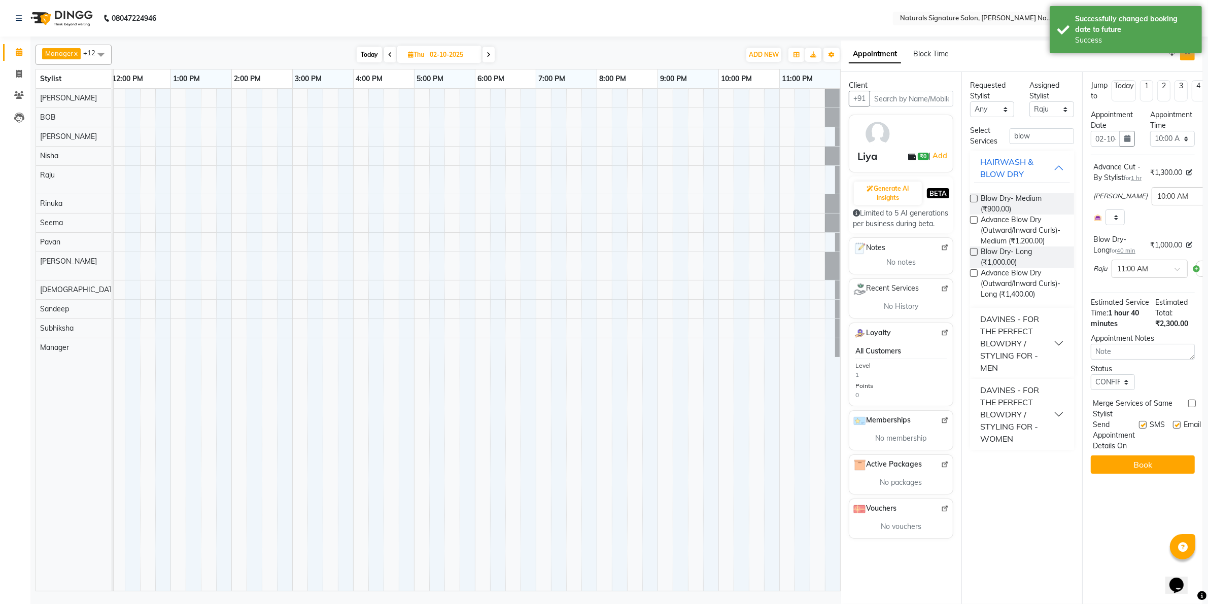
click at [1190, 53] on icon "Close" at bounding box center [1187, 52] width 6 height 7
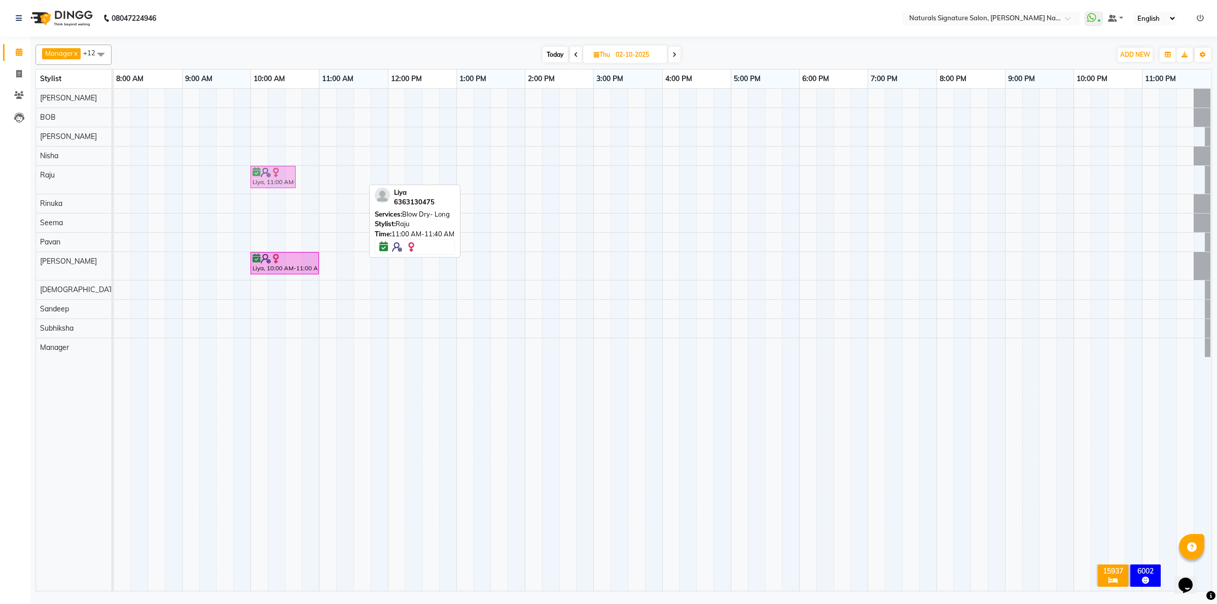
drag, startPoint x: 345, startPoint y: 171, endPoint x: 279, endPoint y: 181, distance: 66.6
click at [114, 181] on div "Liya, 11:00 AM-11:40 AM, Blow Dry- Long Liya, 11:00 AM-11:40 AM, Blow Dry- Long" at bounding box center [114, 180] width 0 height 28
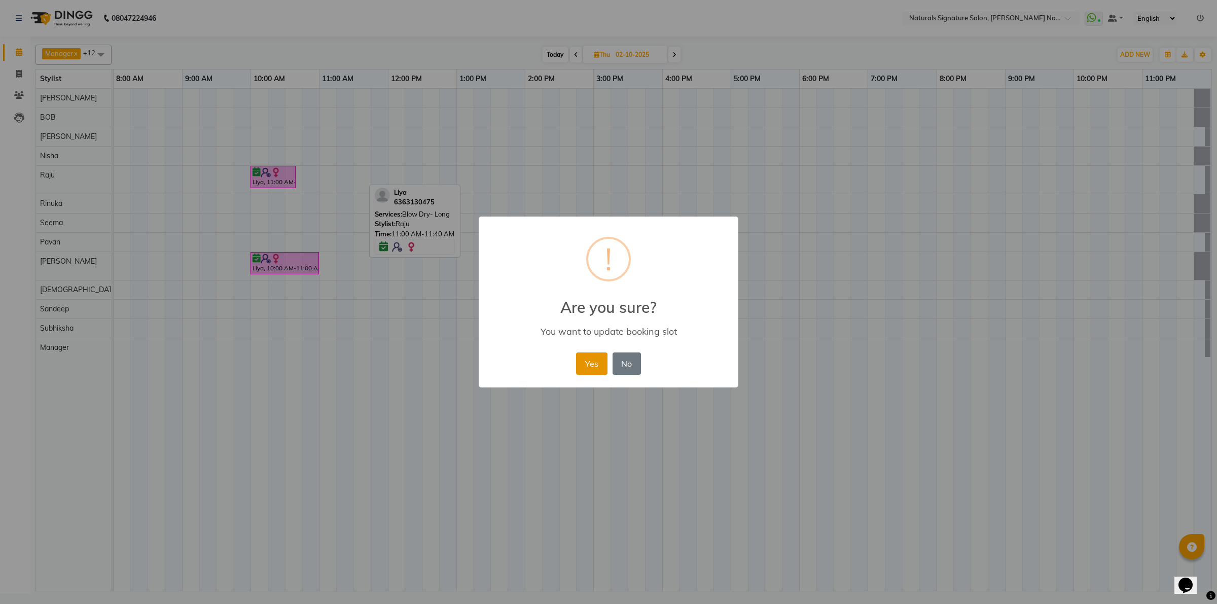
click at [588, 365] on button "Yes" at bounding box center [591, 364] width 31 height 22
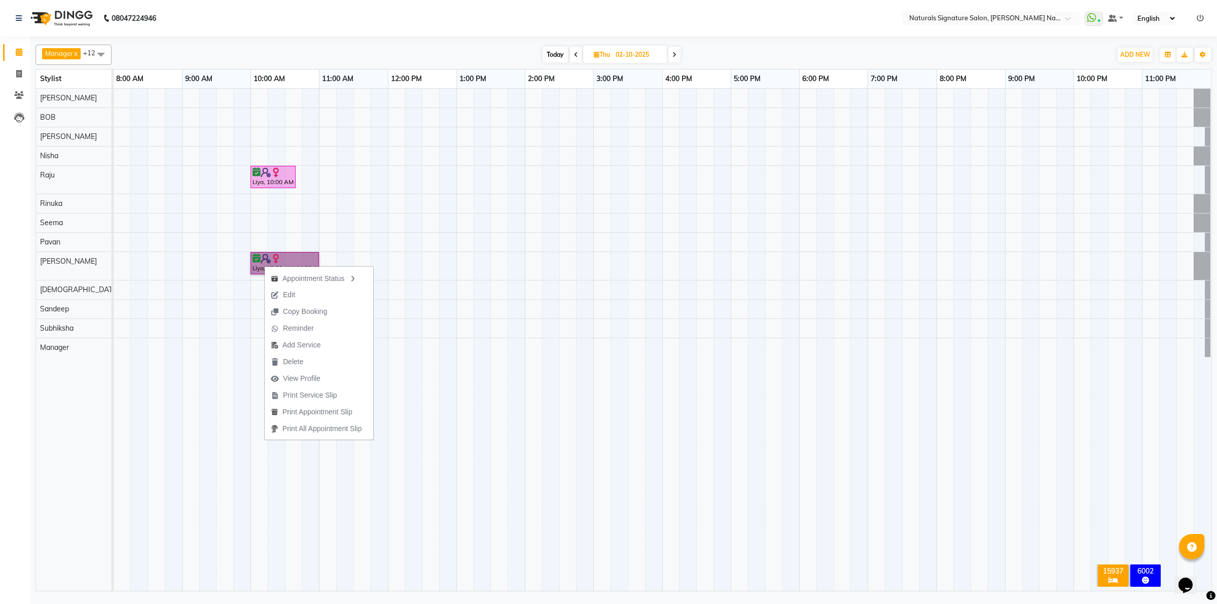
click at [449, 462] on td at bounding box center [447, 340] width 17 height 502
click at [352, 330] on div "Liya, 10:00 AM-10:40 AM, Blow Dry- Long Liya, 10:00 AM-11:00 AM, Advance Cut - …" at bounding box center [663, 340] width 1098 height 502
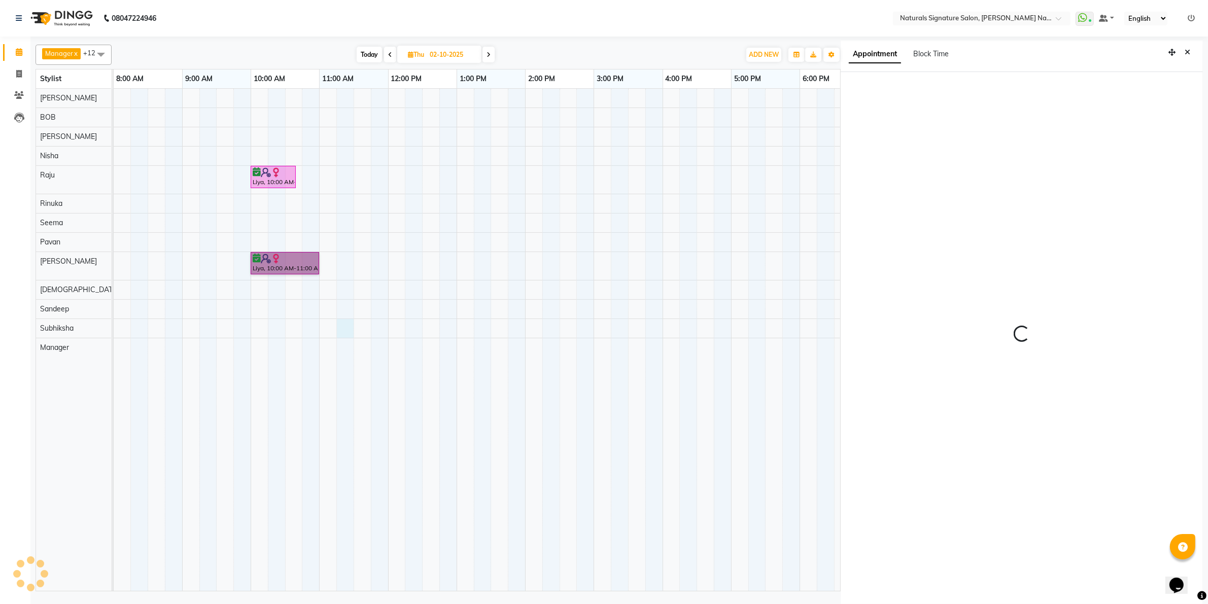
scroll to position [3, 0]
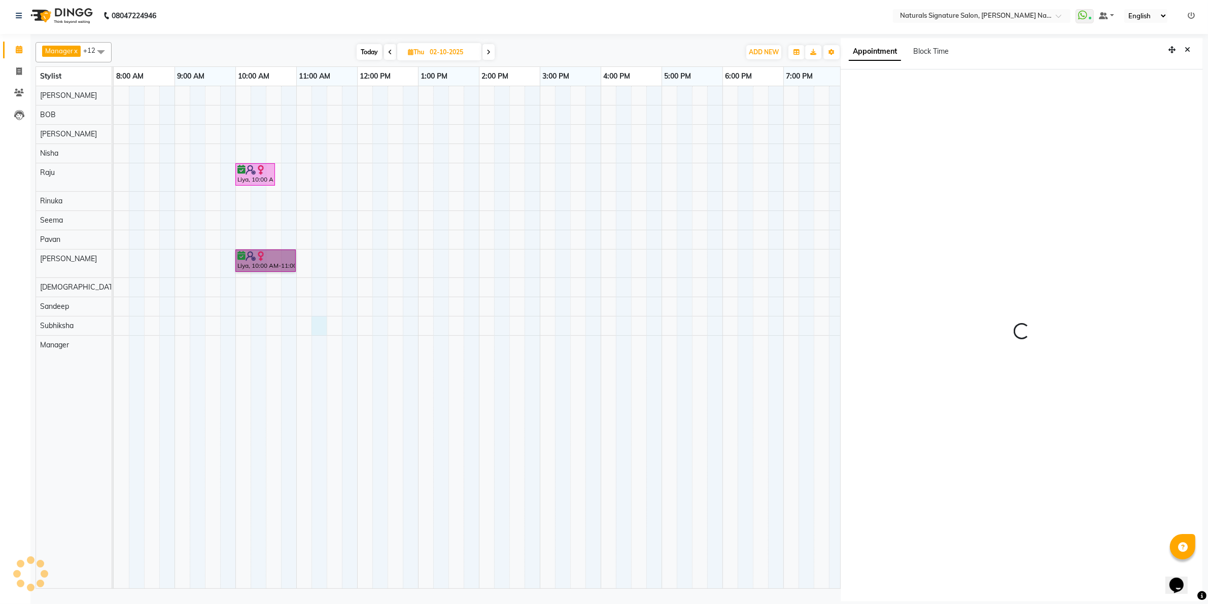
select select "74839"
select select "tentative"
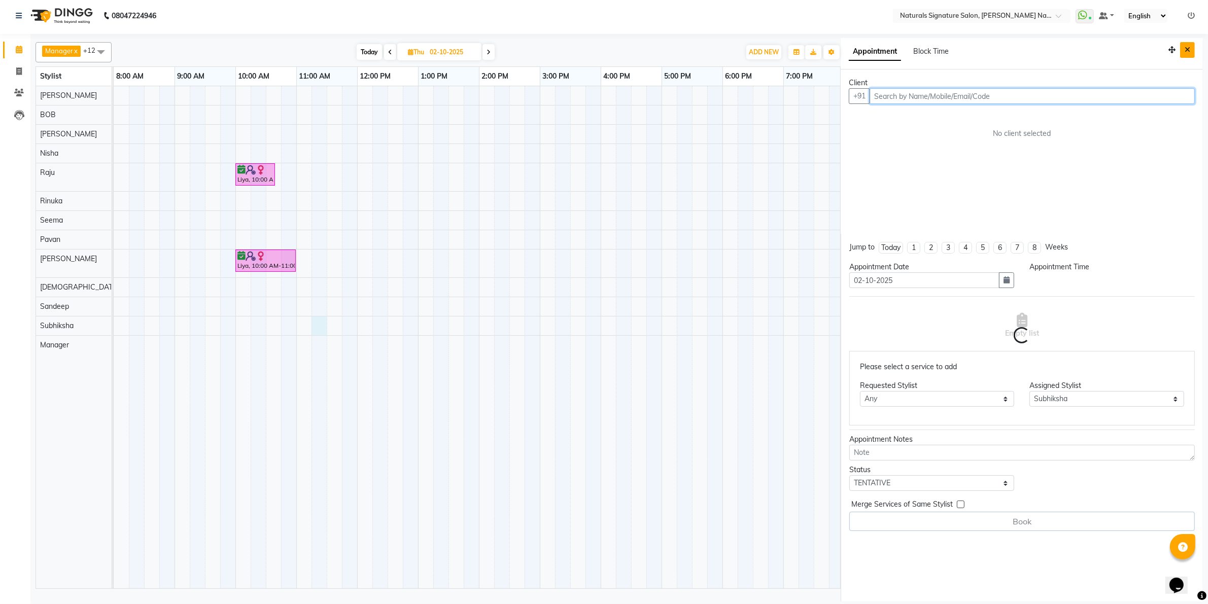
select select "675"
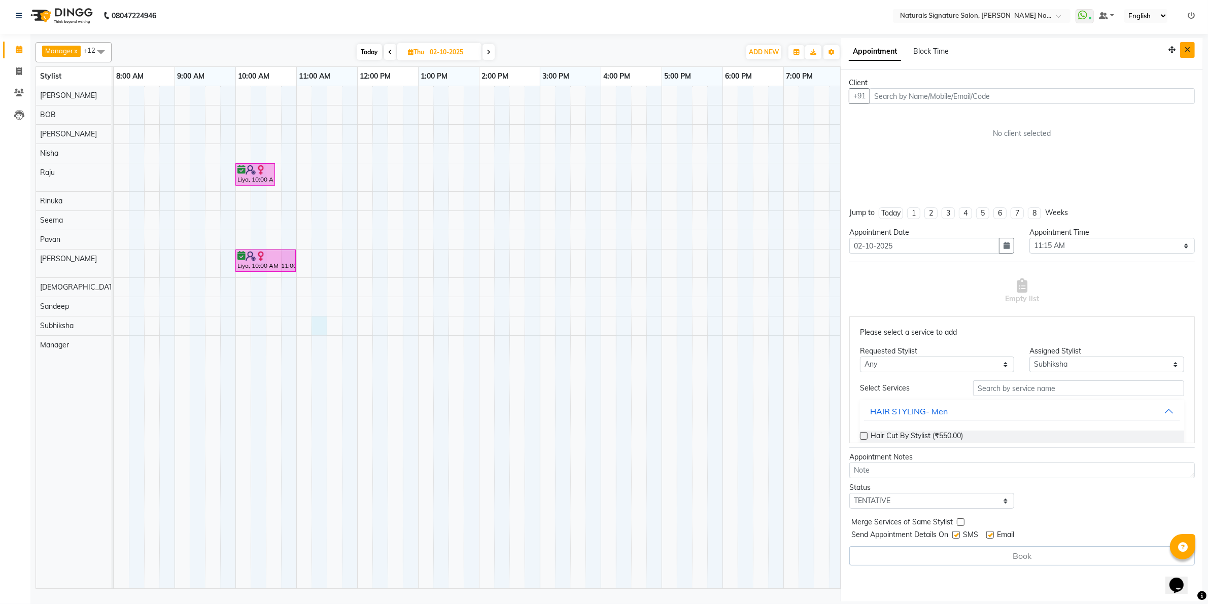
click at [1189, 51] on icon "Close" at bounding box center [1187, 49] width 6 height 7
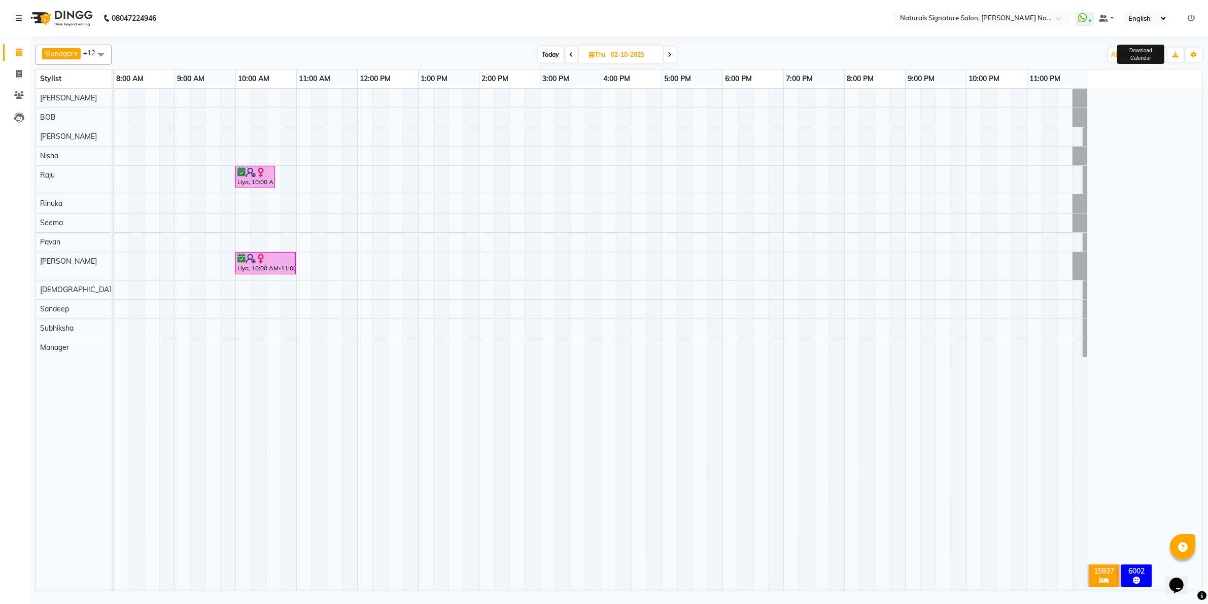
scroll to position [0, 0]
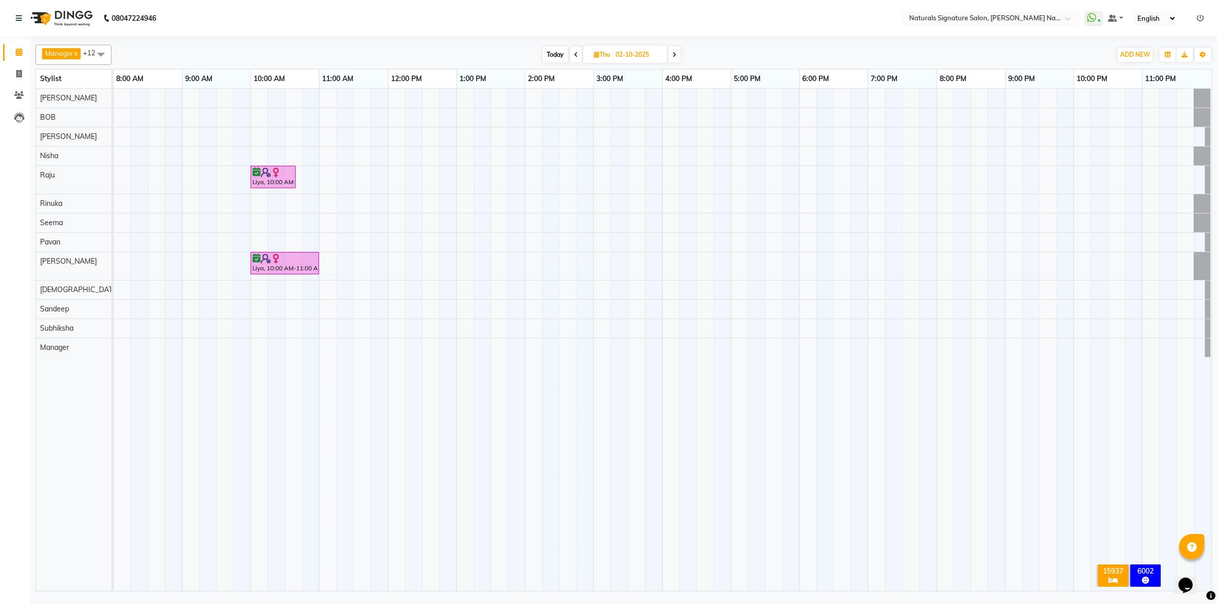
click at [568, 33] on nav "08047224946 Select Location × Naturals Signature Salon, Sahakar Nagar WhatsApp …" at bounding box center [608, 18] width 1217 height 37
click at [556, 54] on span "Today" at bounding box center [555, 55] width 25 height 16
type input "01-10-2025"
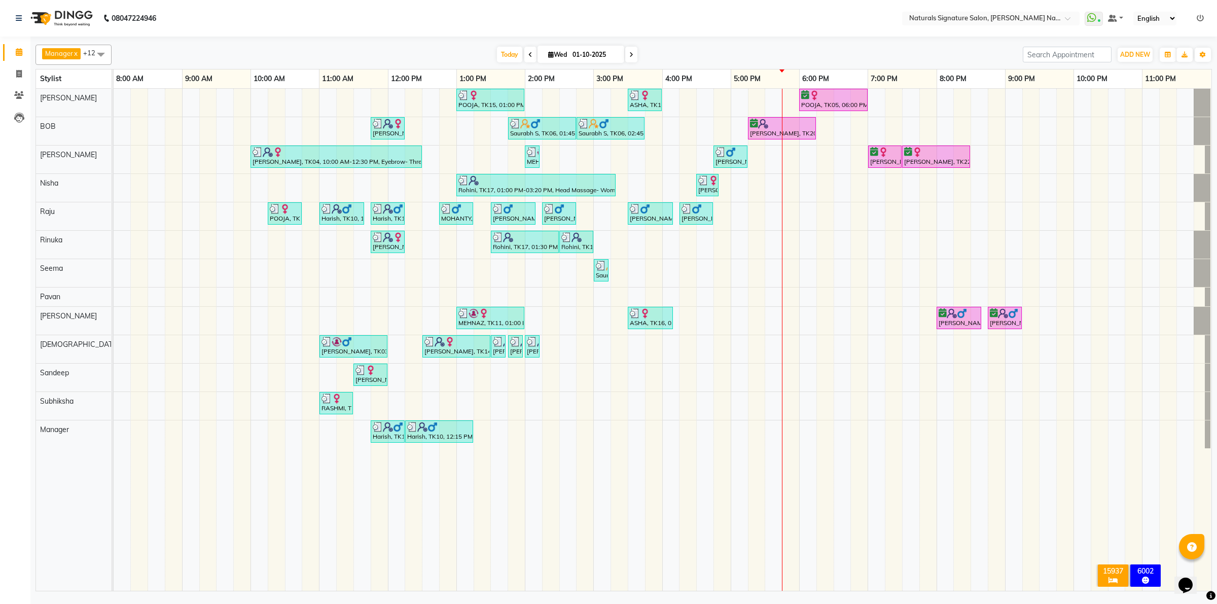
click at [718, 320] on div "POOJA, TK15, 01:00 PM-02:00 PM, Essential Treatment - Long- Women ASHA, TK16, 0…" at bounding box center [663, 340] width 1098 height 502
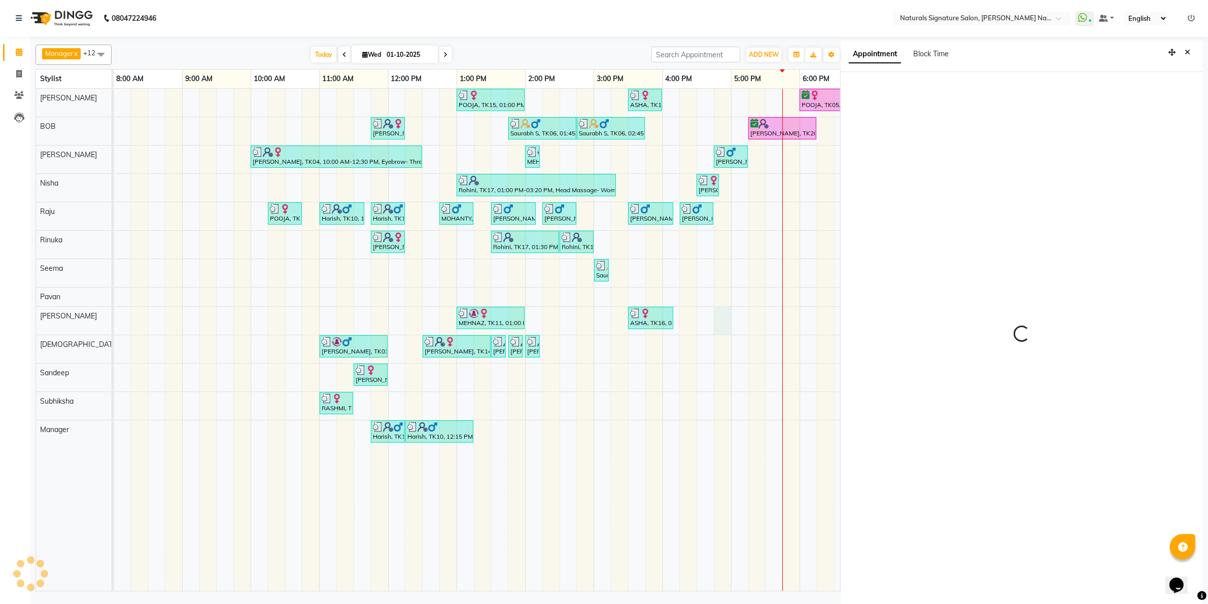
scroll to position [3, 0]
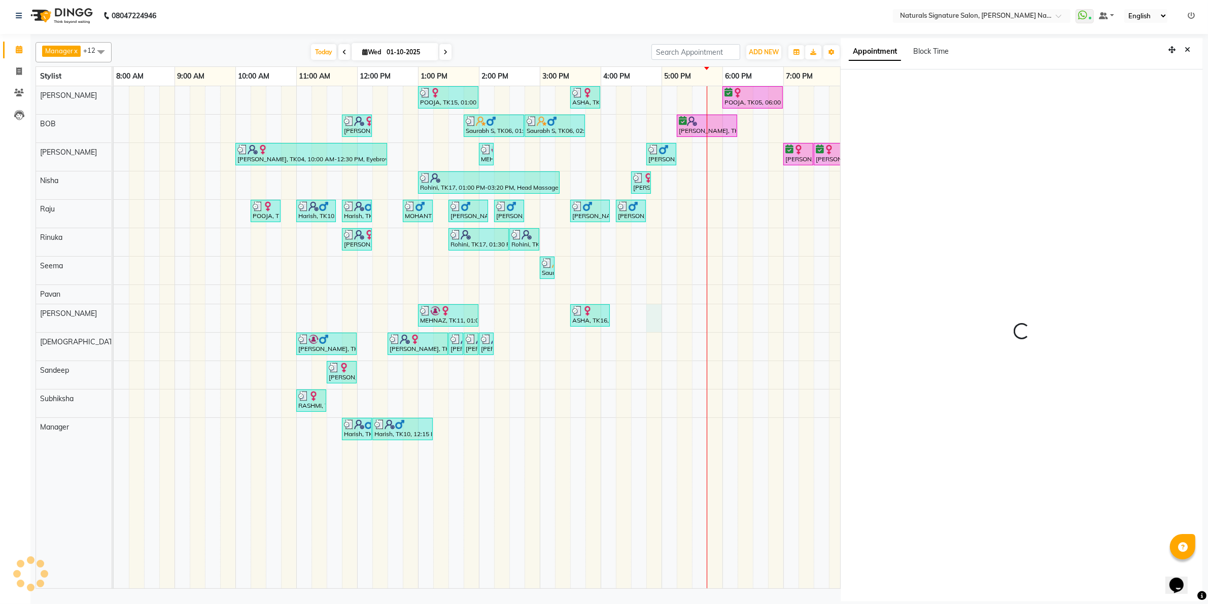
select select "44908"
select select "tentative"
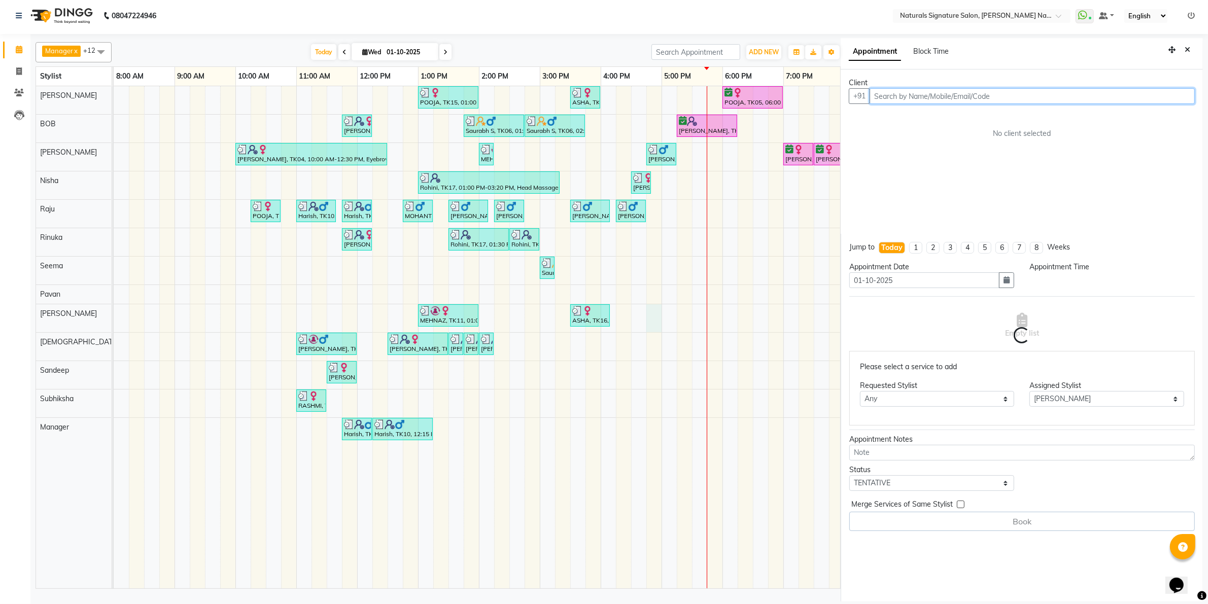
select select "1005"
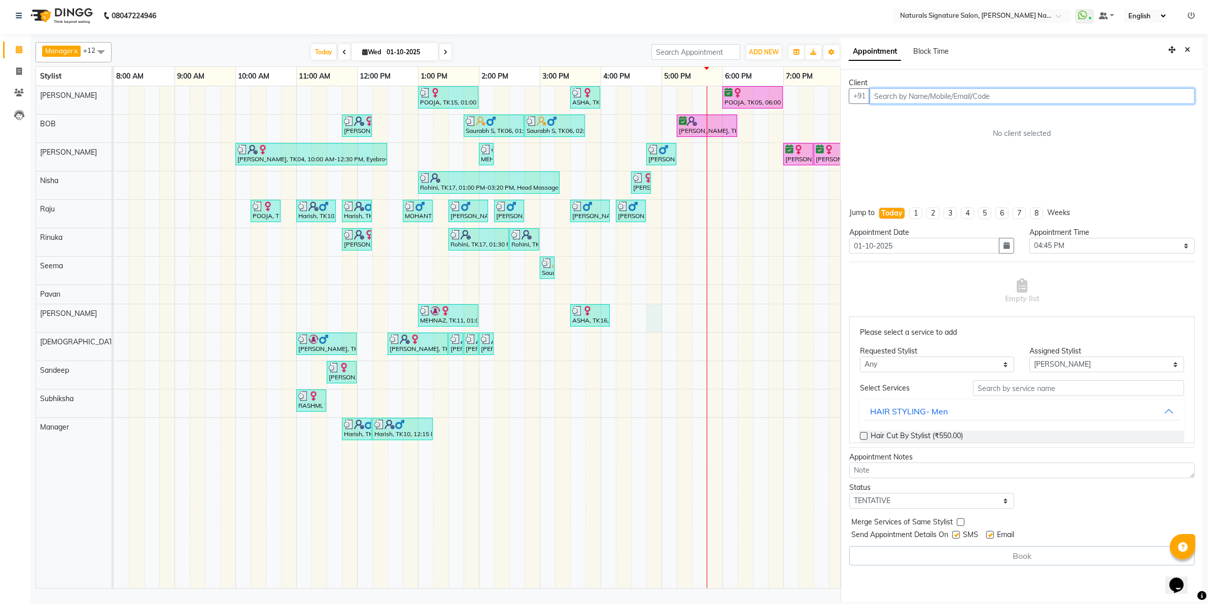
click at [884, 93] on input "text" at bounding box center [1031, 96] width 325 height 16
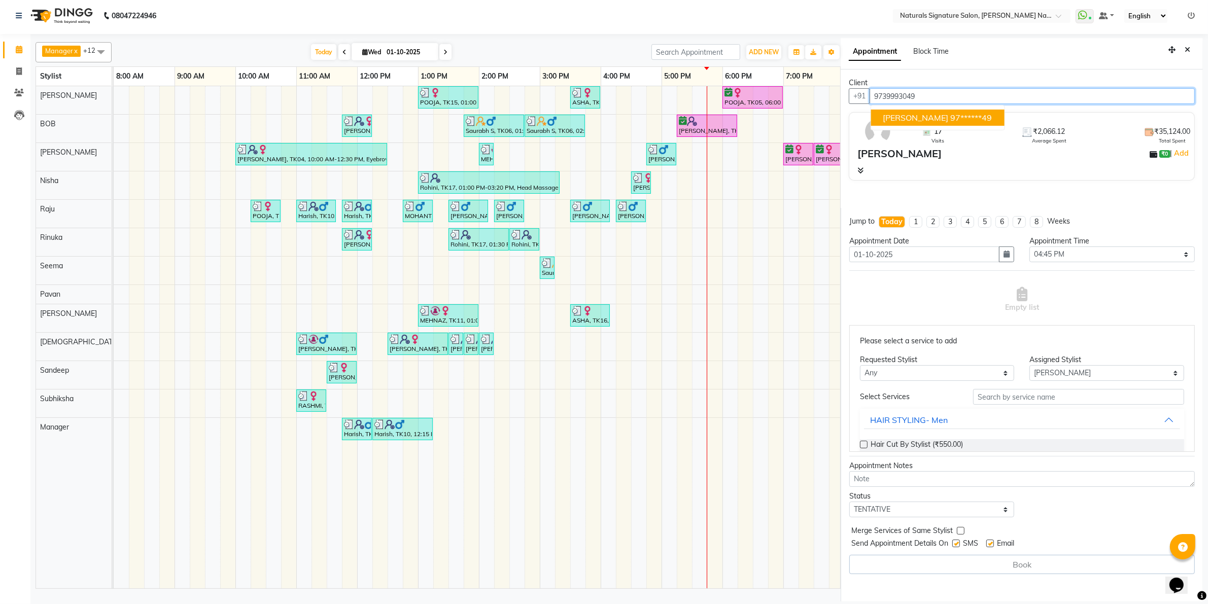
click at [951, 122] on ngb-highlight "97******49" at bounding box center [972, 118] width 42 height 10
type input "97******49"
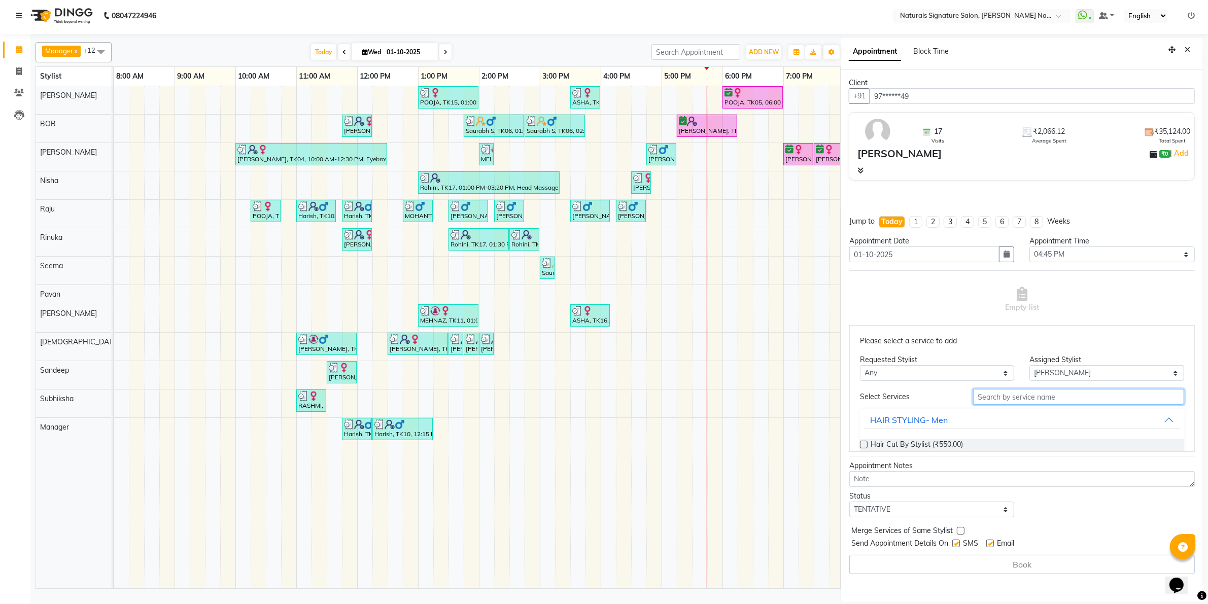
click at [1031, 394] on input "text" at bounding box center [1078, 397] width 211 height 16
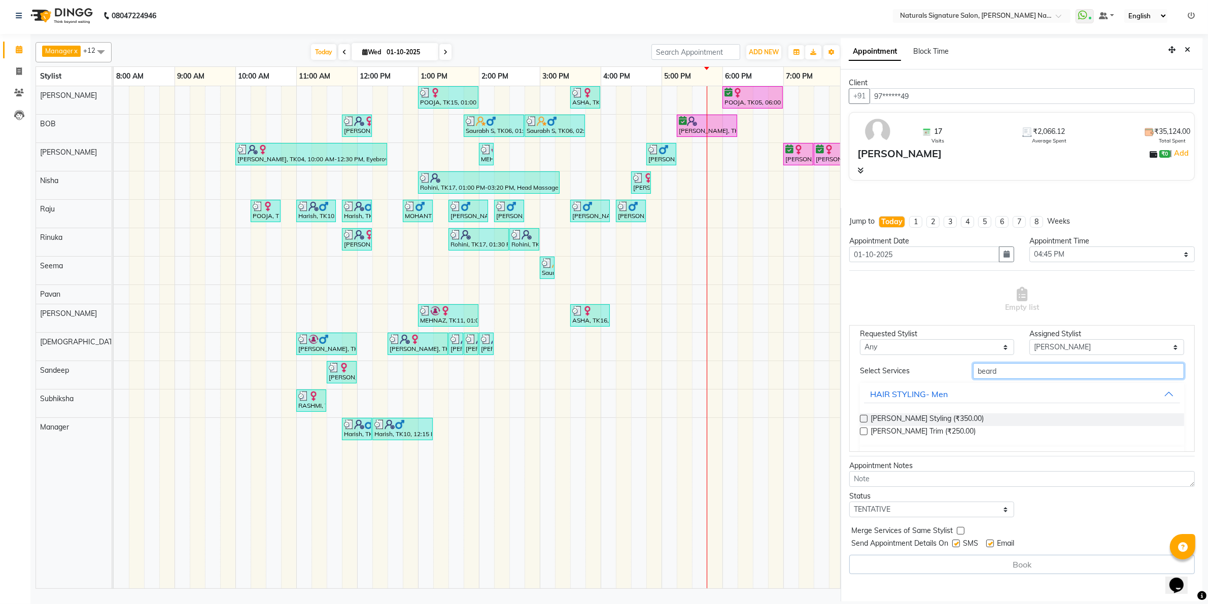
scroll to position [54, 0]
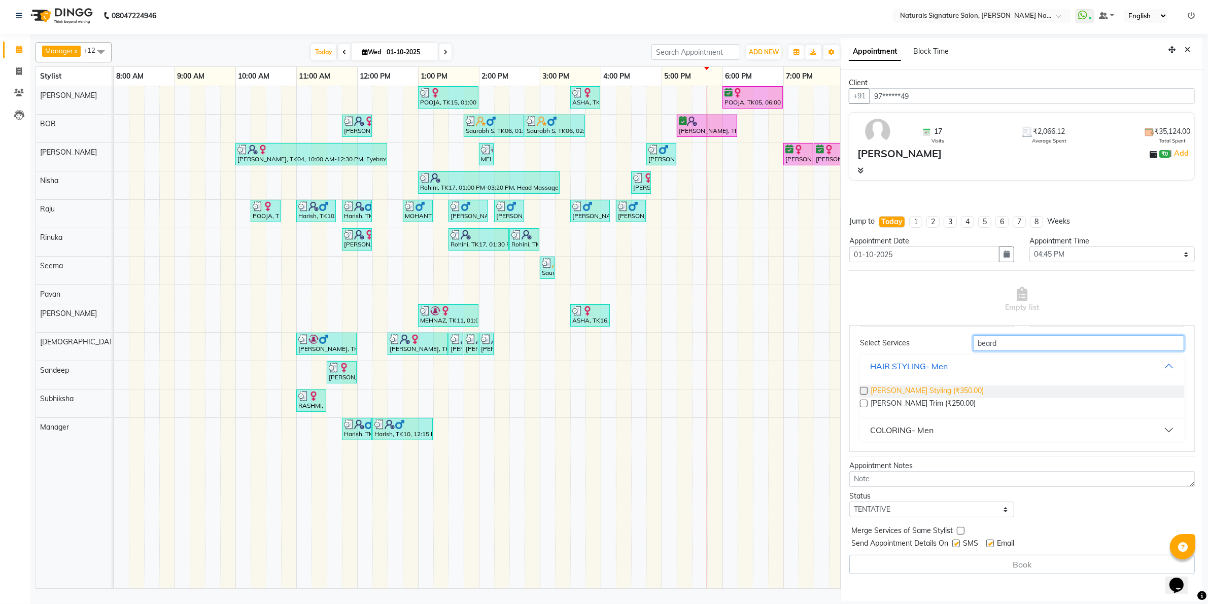
type input "beard"
click at [925, 393] on span "[PERSON_NAME] Styling (₹350.00)" at bounding box center [926, 392] width 113 height 13
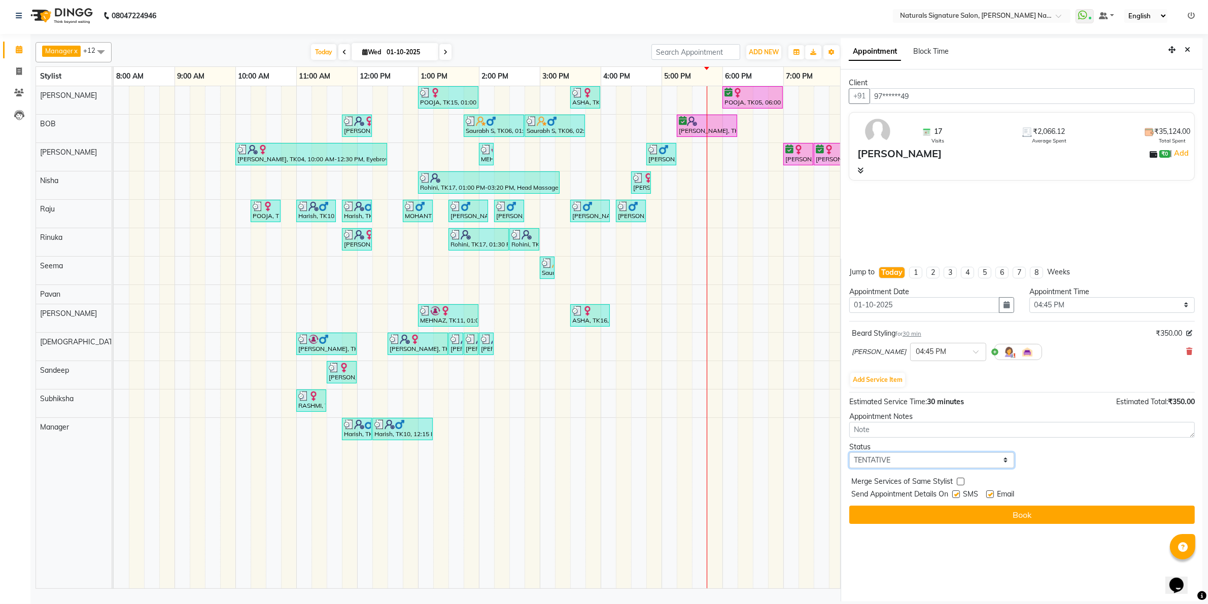
click at [935, 463] on select "Select TENTATIVE CONFIRM CHECK-IN UPCOMING" at bounding box center [931, 460] width 165 height 16
select select "check-in"
click at [849, 452] on select "Select TENTATIVE CONFIRM CHECK-IN UPCOMING" at bounding box center [931, 460] width 165 height 16
click at [965, 497] on span "SMS" at bounding box center [970, 495] width 15 height 13
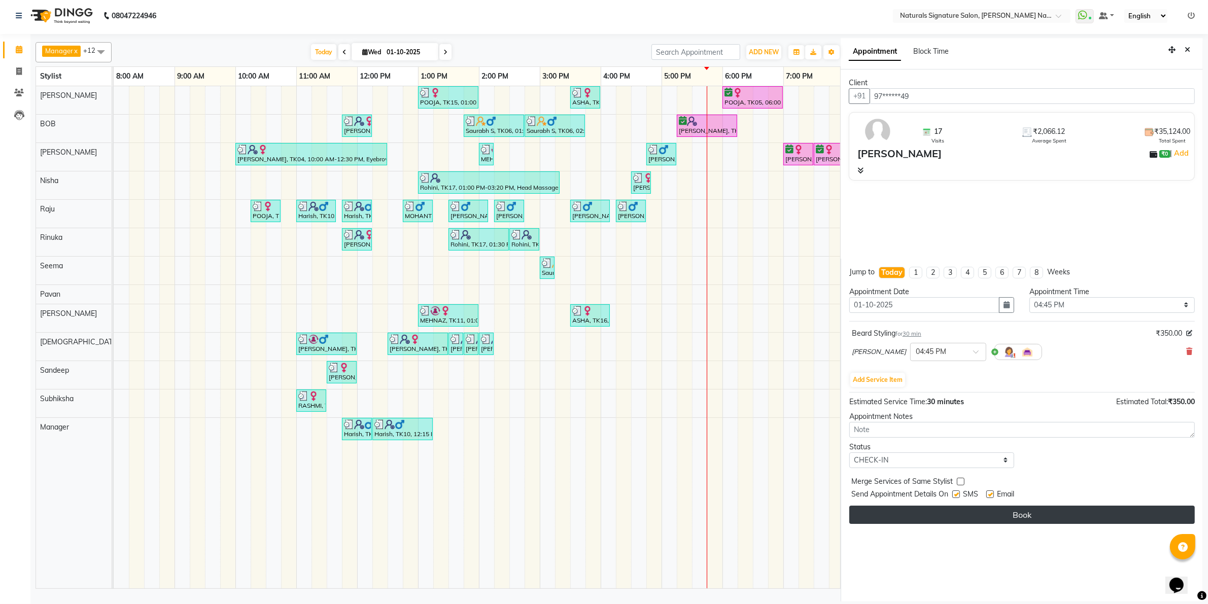
drag, startPoint x: 958, startPoint y: 493, endPoint x: 987, endPoint y: 510, distance: 34.4
click at [957, 493] on label at bounding box center [956, 495] width 8 height 8
click at [957, 493] on input "checkbox" at bounding box center [955, 495] width 7 height 7
checkbox input "false"
click at [987, 510] on button "Book" at bounding box center [1021, 515] width 345 height 18
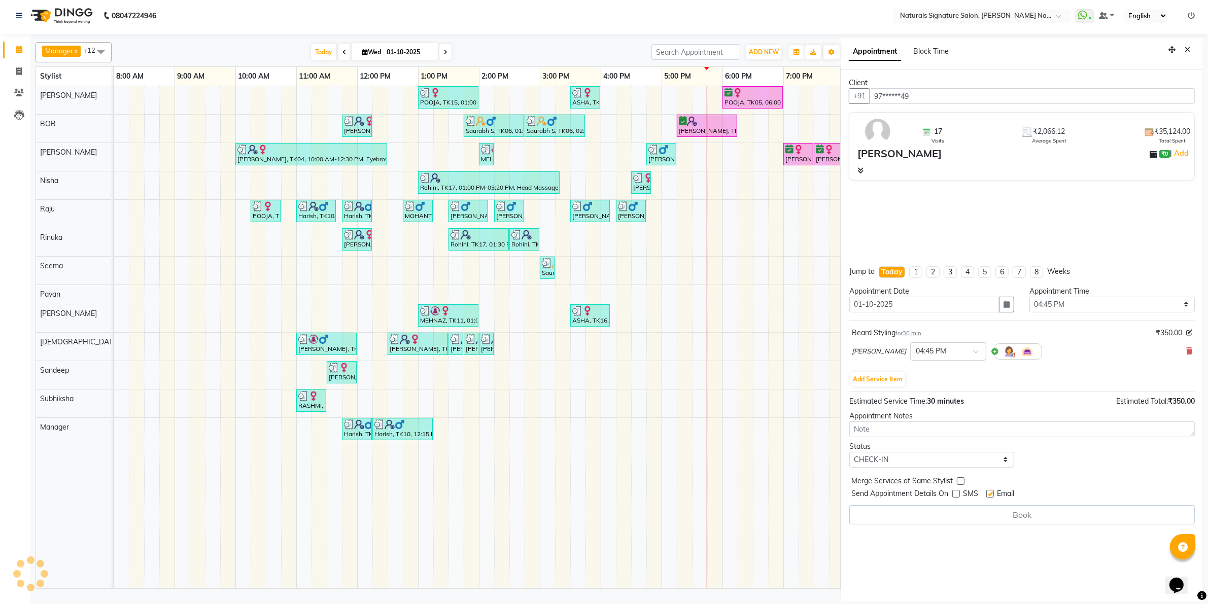
select select "44908"
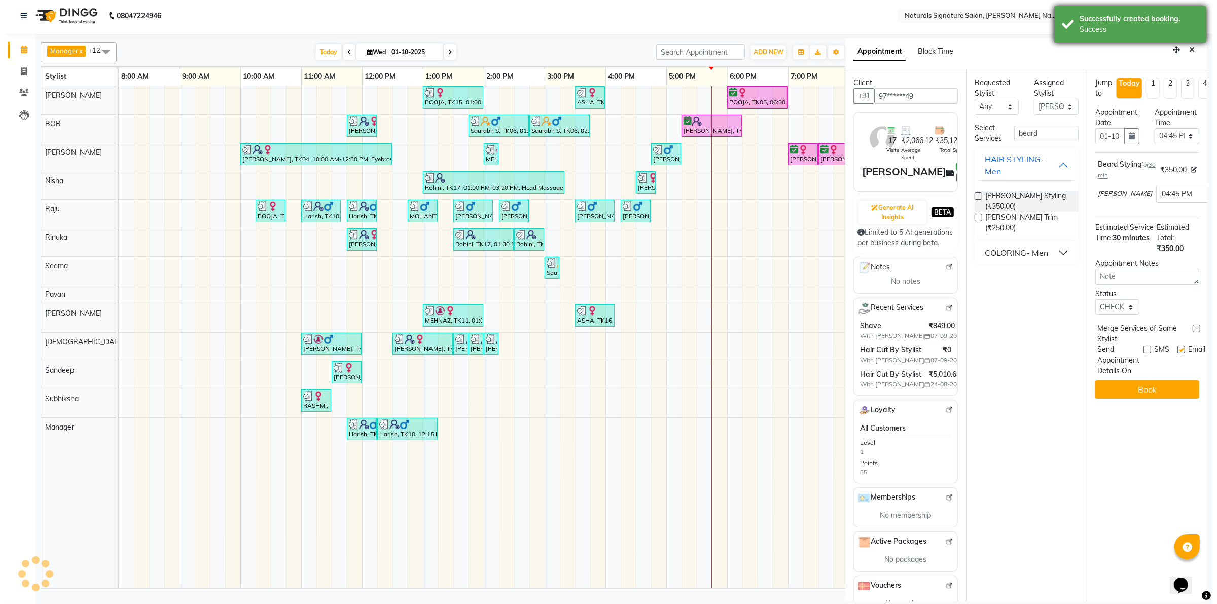
scroll to position [0, 0]
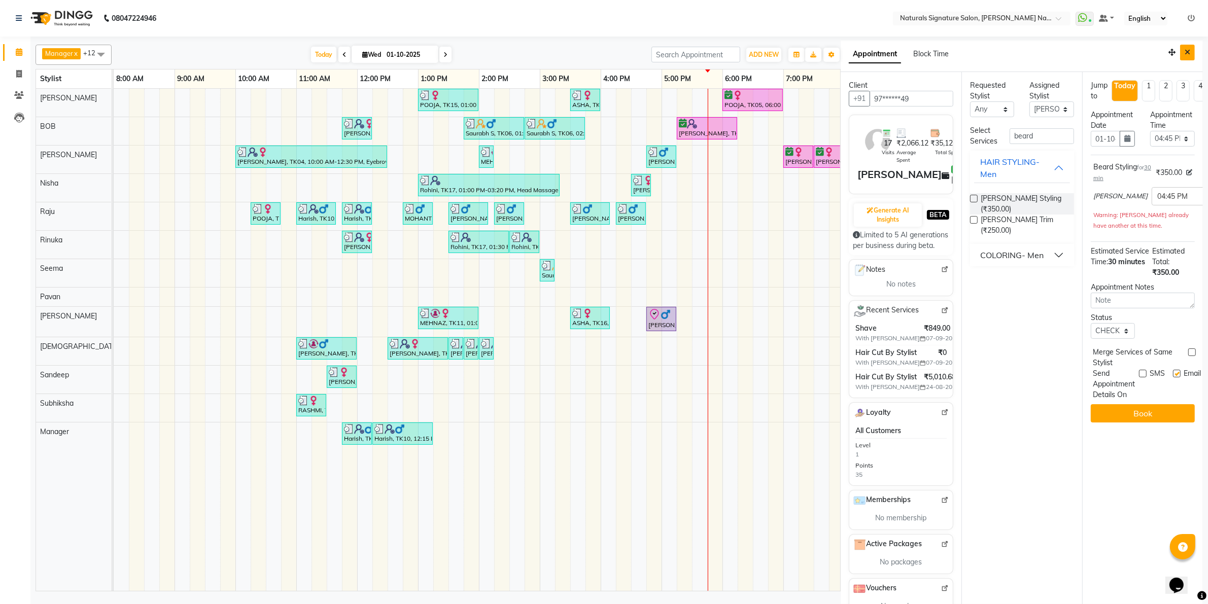
drag, startPoint x: 1182, startPoint y: 52, endPoint x: 1089, endPoint y: 120, distance: 115.1
click at [1182, 53] on button "Close" at bounding box center [1187, 53] width 15 height 16
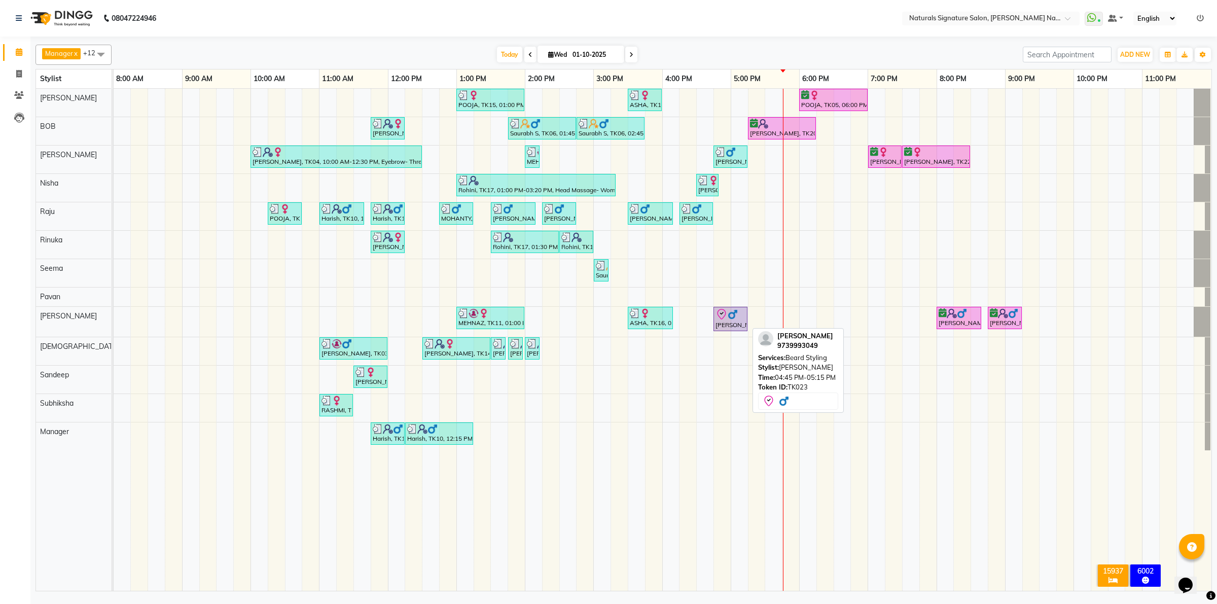
click at [733, 319] on img at bounding box center [733, 314] width 10 height 10
click at [736, 323] on div "[PERSON_NAME], TK23, 04:45 PM-05:15 PM, [PERSON_NAME] Styling" at bounding box center [731, 318] width 32 height 21
select select "8"
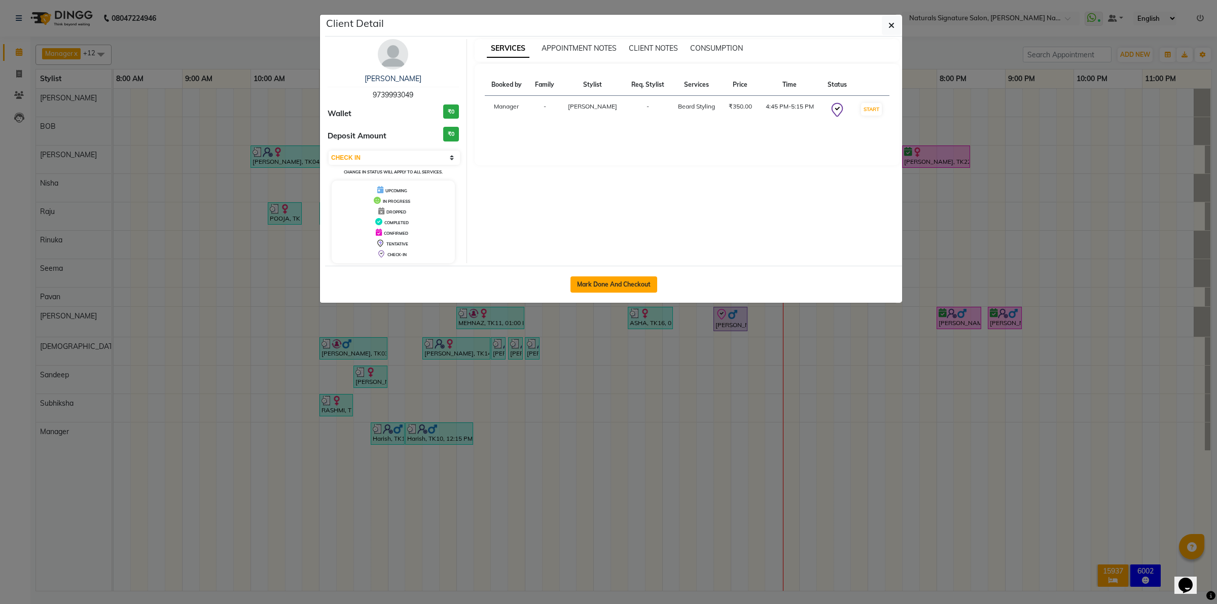
click at [632, 287] on button "Mark Done And Checkout" at bounding box center [614, 284] width 87 height 16
select select "6135"
select select "service"
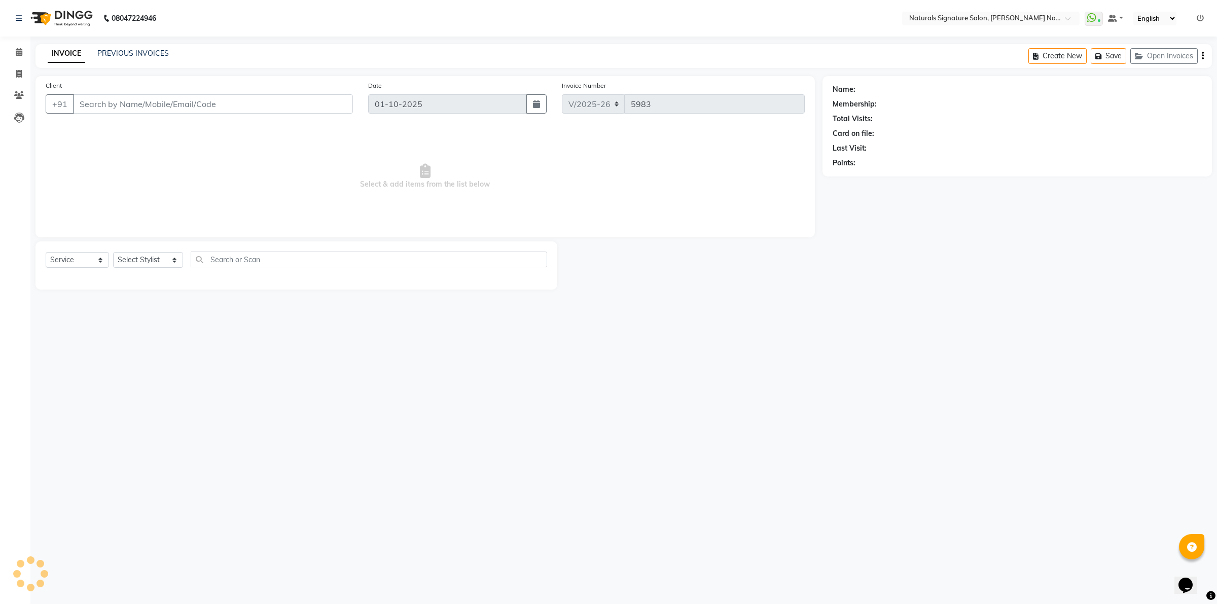
type input "97******49"
select select "44908"
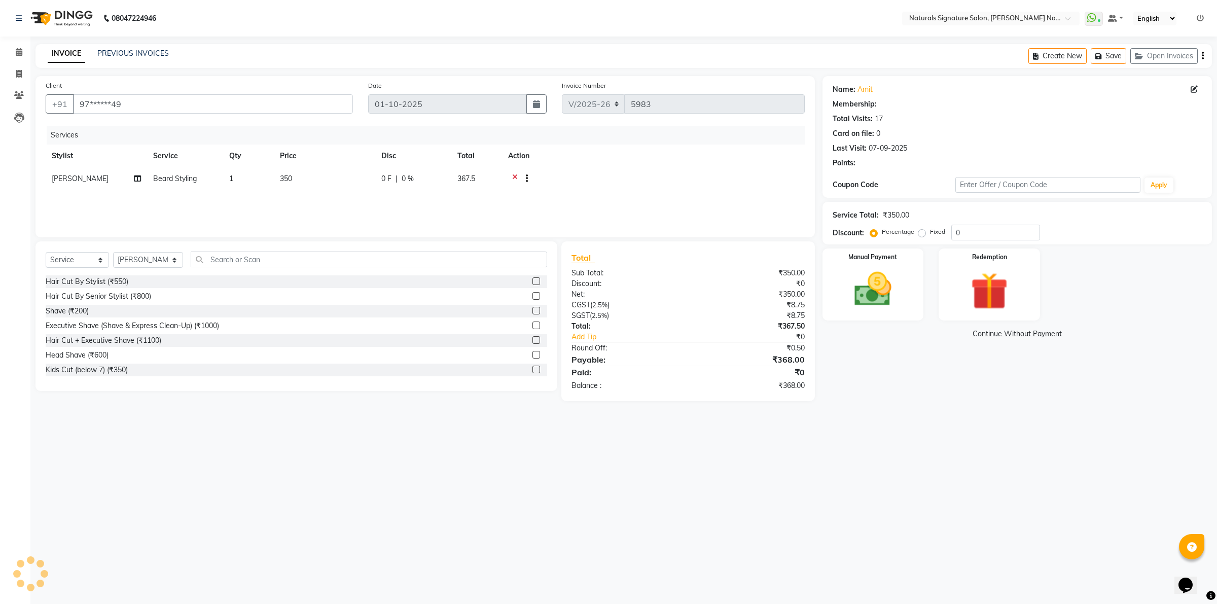
select select "1: Object"
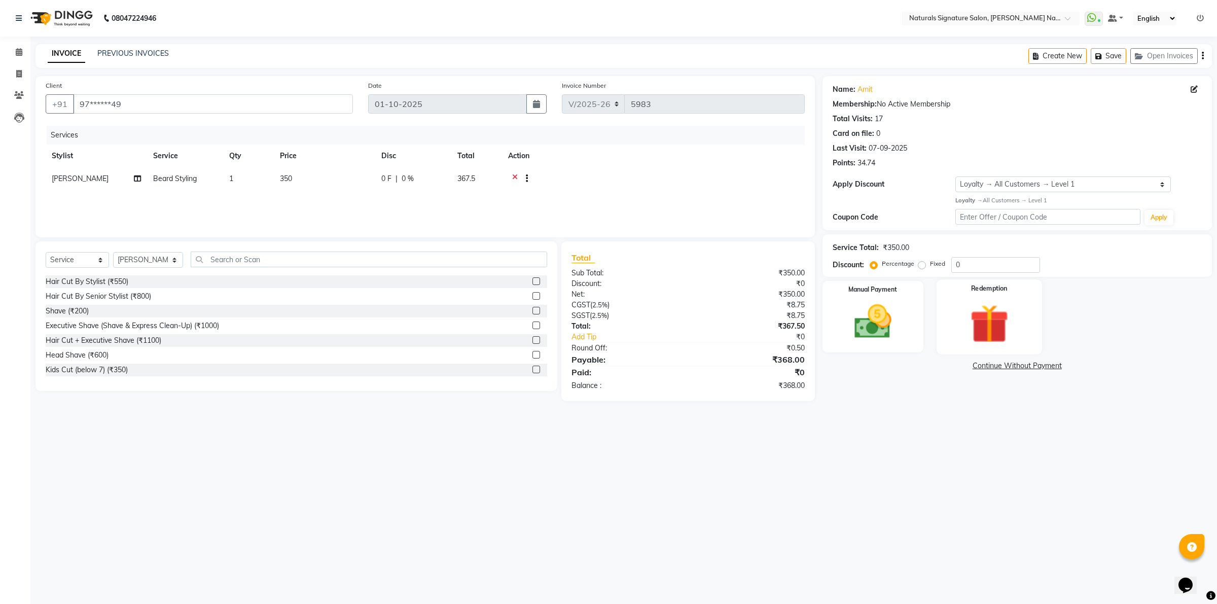
drag, startPoint x: 1000, startPoint y: 313, endPoint x: 1000, endPoint y: 323, distance: 9.6
click at [1000, 315] on img at bounding box center [989, 323] width 63 height 48
click at [904, 369] on span "Points" at bounding box center [907, 368] width 22 height 12
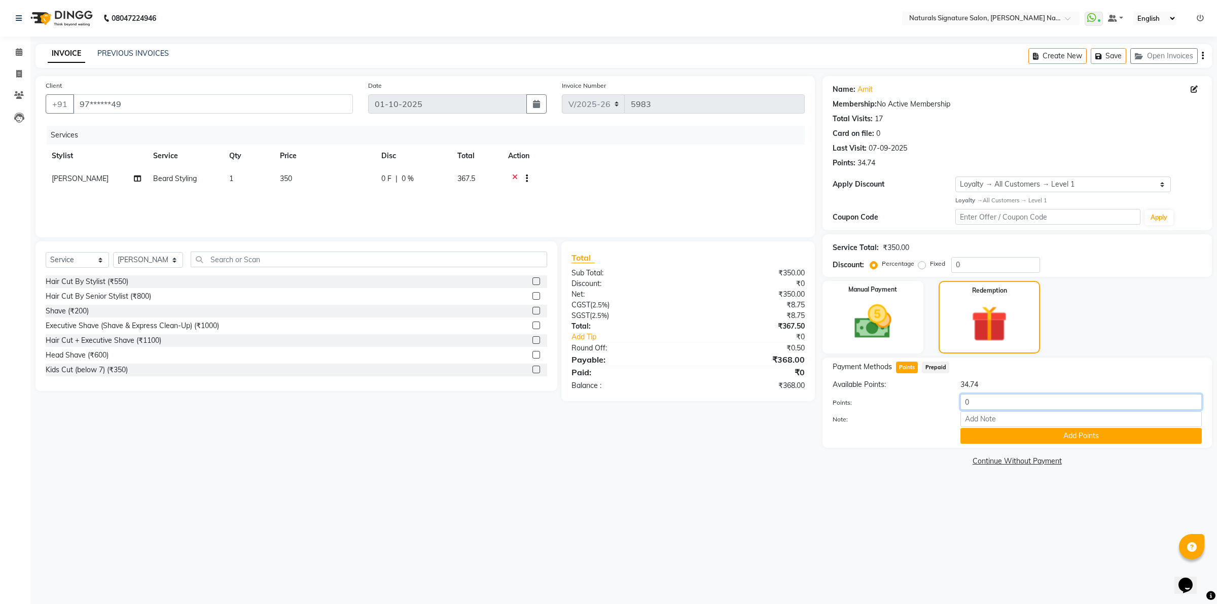
click at [987, 399] on input "0" at bounding box center [1081, 402] width 241 height 16
type input "34"
click at [1033, 437] on button "Add Points" at bounding box center [1081, 436] width 241 height 16
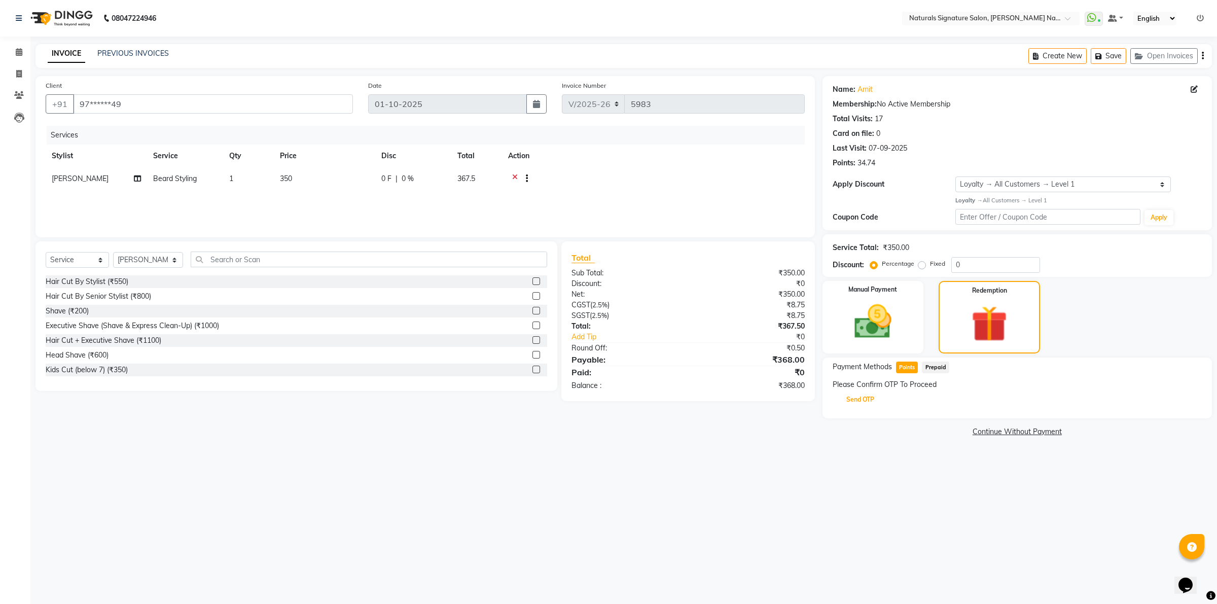
click at [858, 406] on button "Send OTP" at bounding box center [860, 399] width 53 height 17
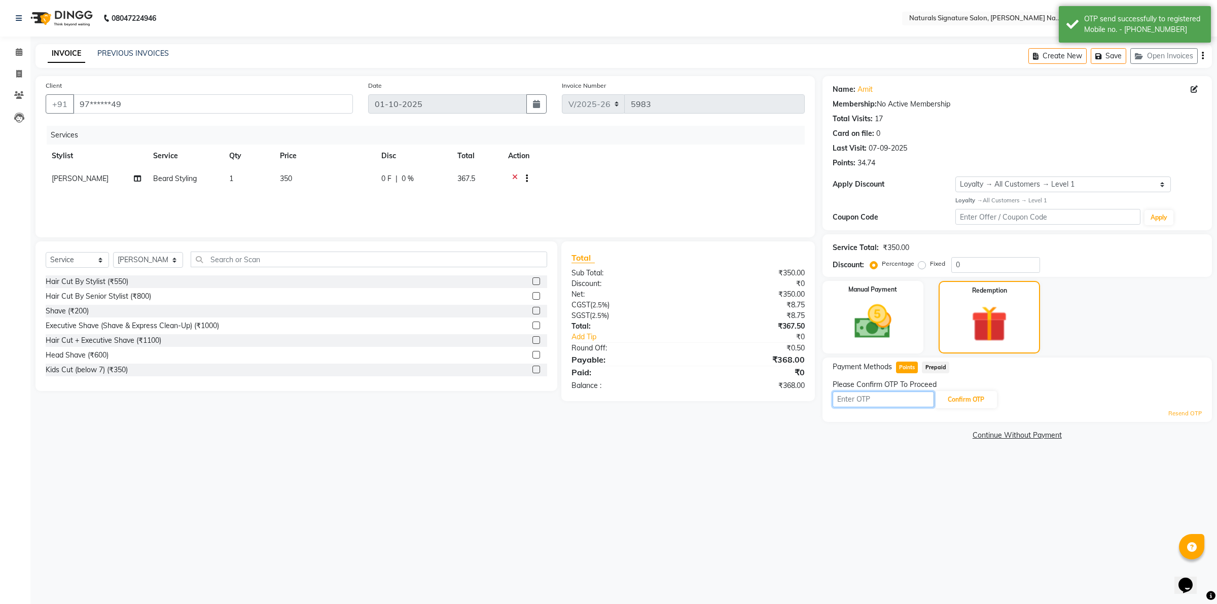
click at [853, 402] on input "text" at bounding box center [883, 400] width 101 height 16
click at [866, 401] on input "text" at bounding box center [883, 400] width 101 height 16
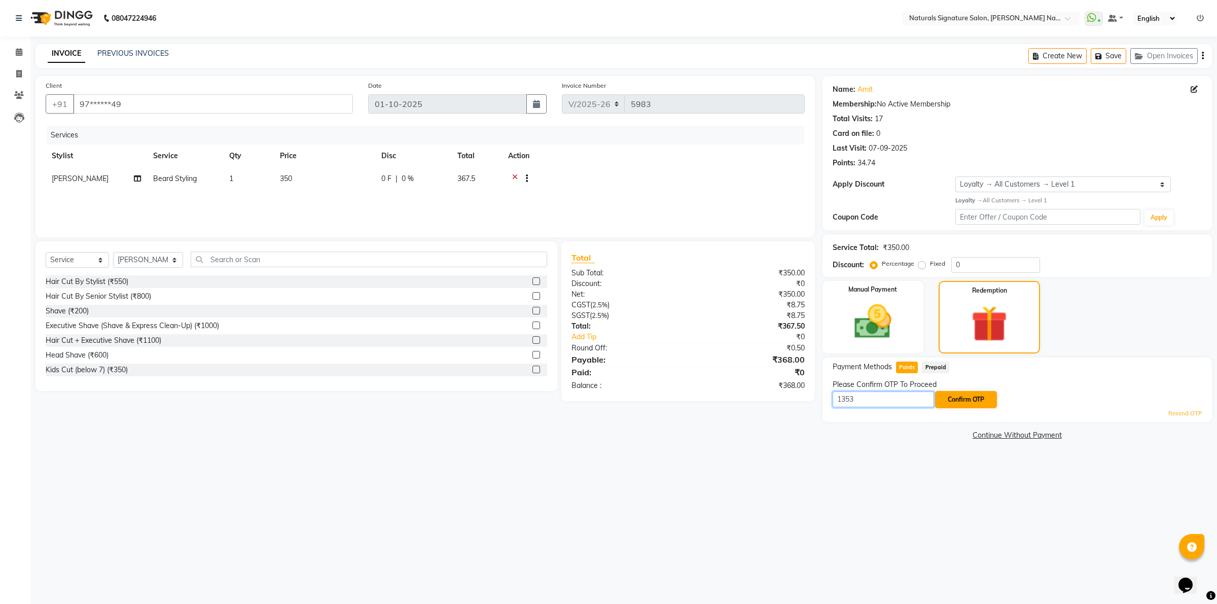
type input "1353"
drag, startPoint x: 954, startPoint y: 394, endPoint x: 1059, endPoint y: 406, distance: 106.2
click at [955, 396] on button "Confirm OTP" at bounding box center [966, 399] width 62 height 17
click at [959, 404] on button "Confirm OTP" at bounding box center [966, 399] width 62 height 17
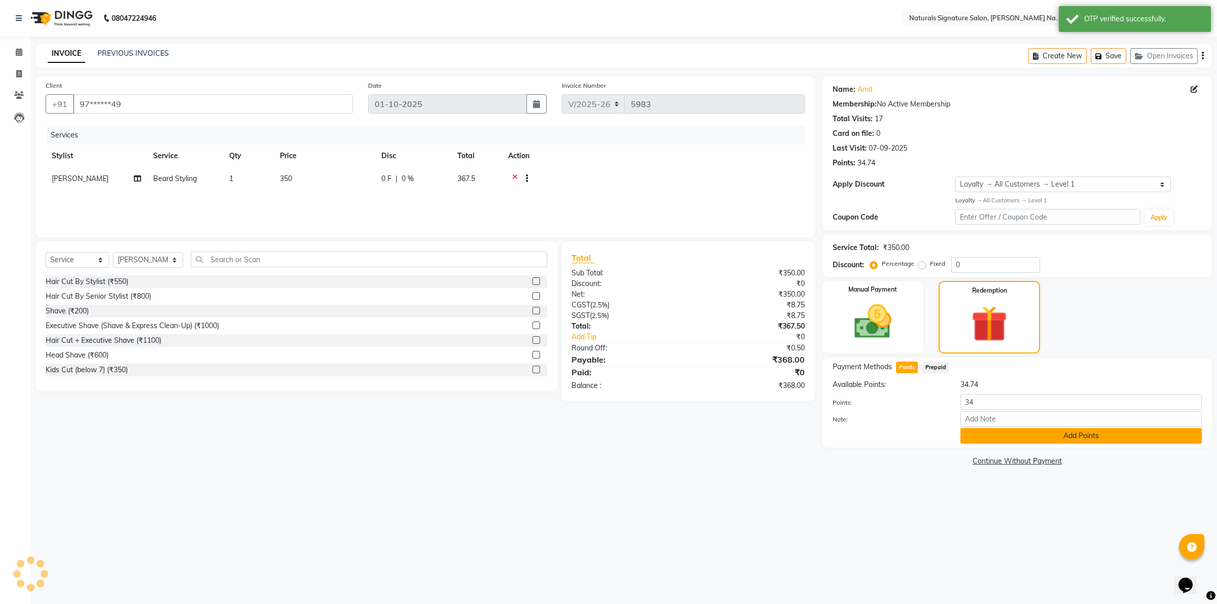
click at [993, 434] on button "Add Points" at bounding box center [1081, 436] width 241 height 16
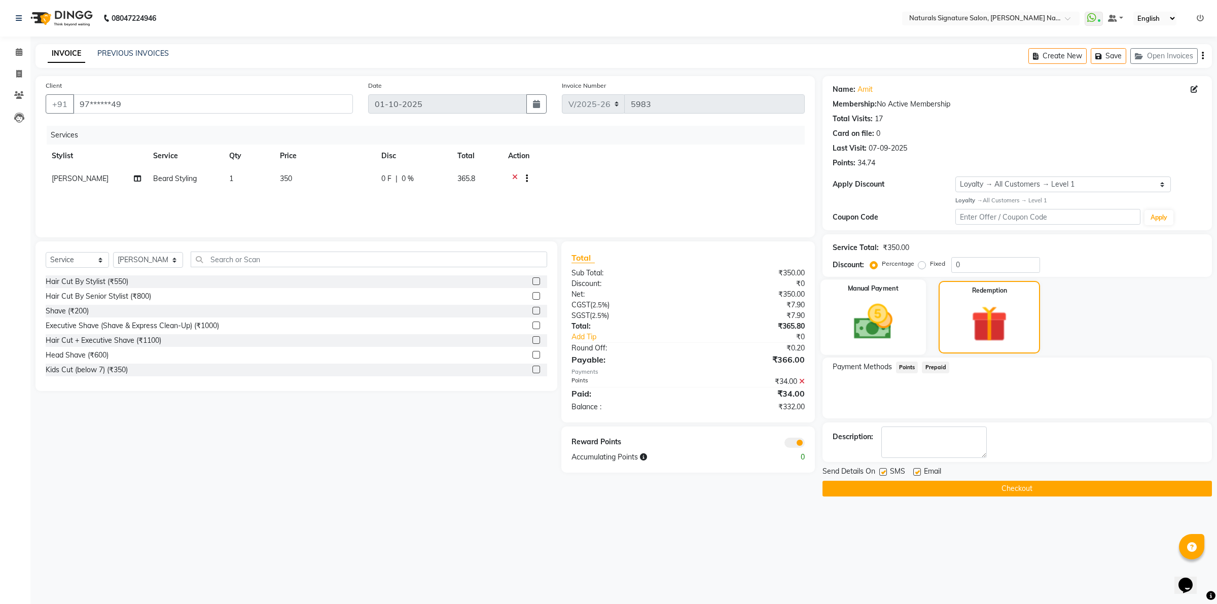
click at [868, 321] on img at bounding box center [873, 321] width 63 height 45
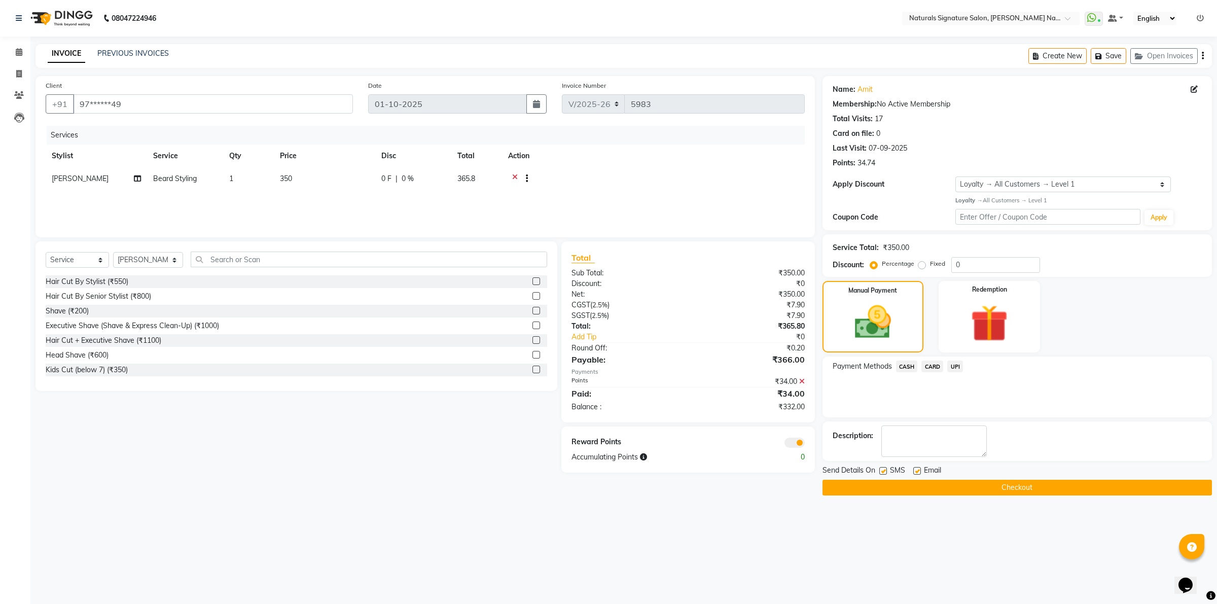
click at [936, 366] on span "CARD" at bounding box center [933, 367] width 22 height 12
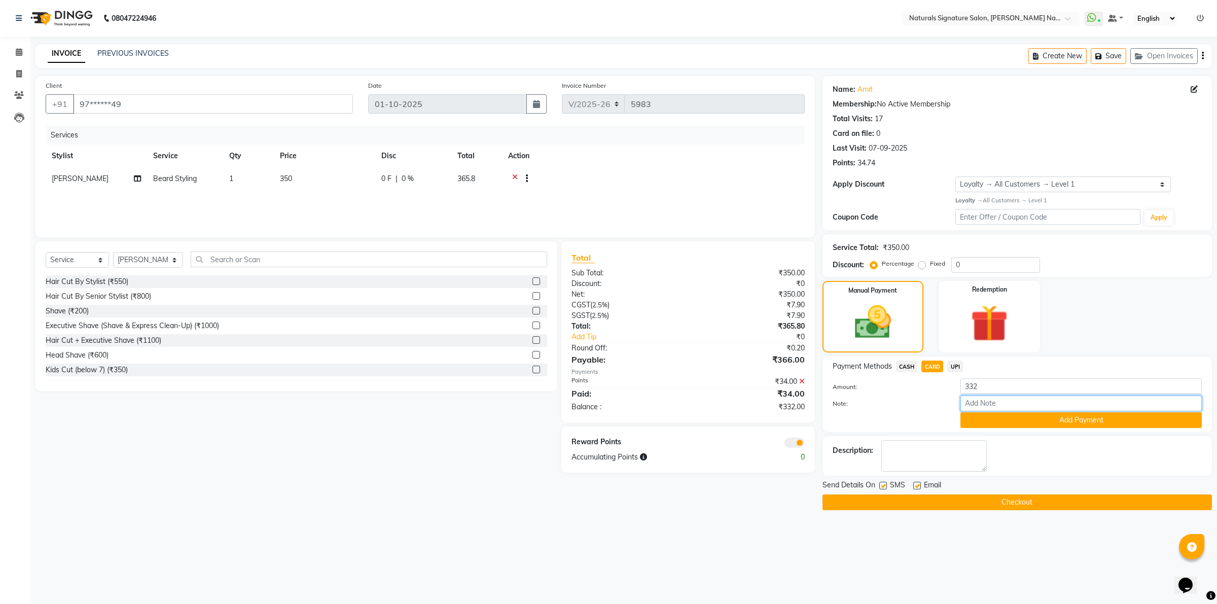
click at [990, 400] on input "Note:" at bounding box center [1081, 404] width 241 height 16
type input "9439"
click at [1020, 420] on button "Add Payment" at bounding box center [1081, 420] width 241 height 16
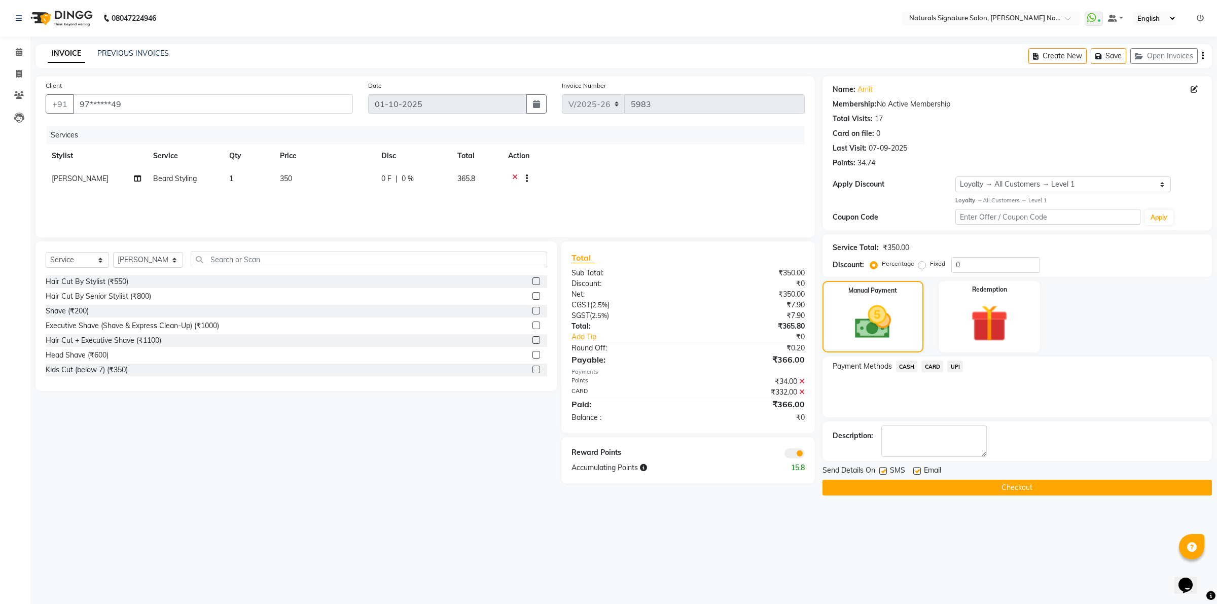
click at [1002, 490] on button "Checkout" at bounding box center [1018, 488] width 390 height 16
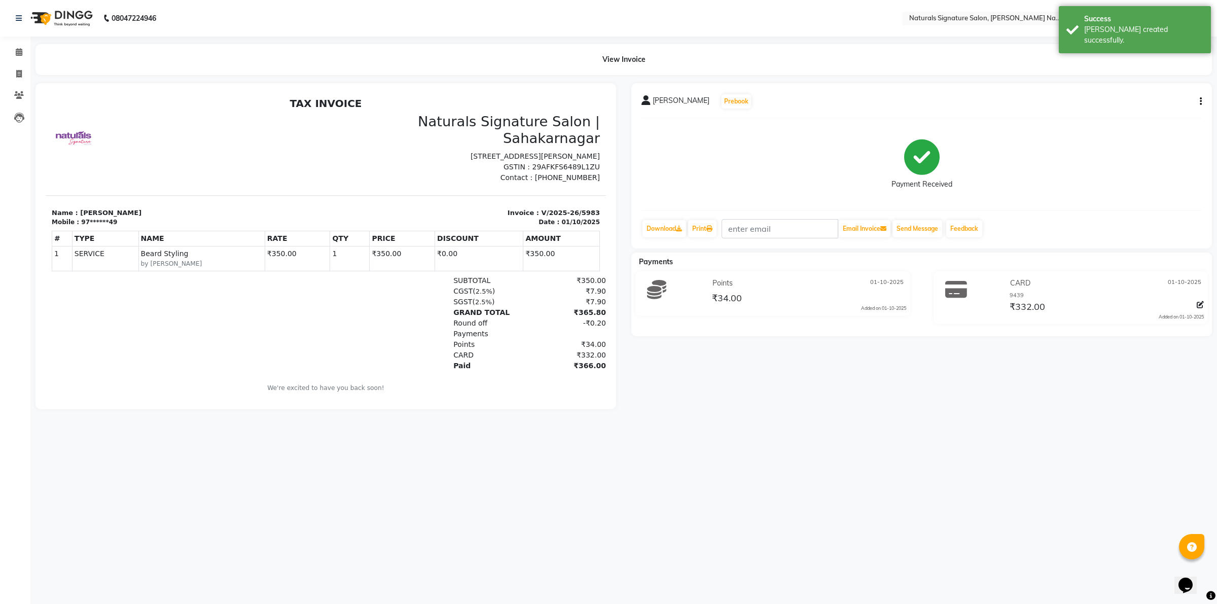
click at [67, 13] on img at bounding box center [60, 18] width 69 height 28
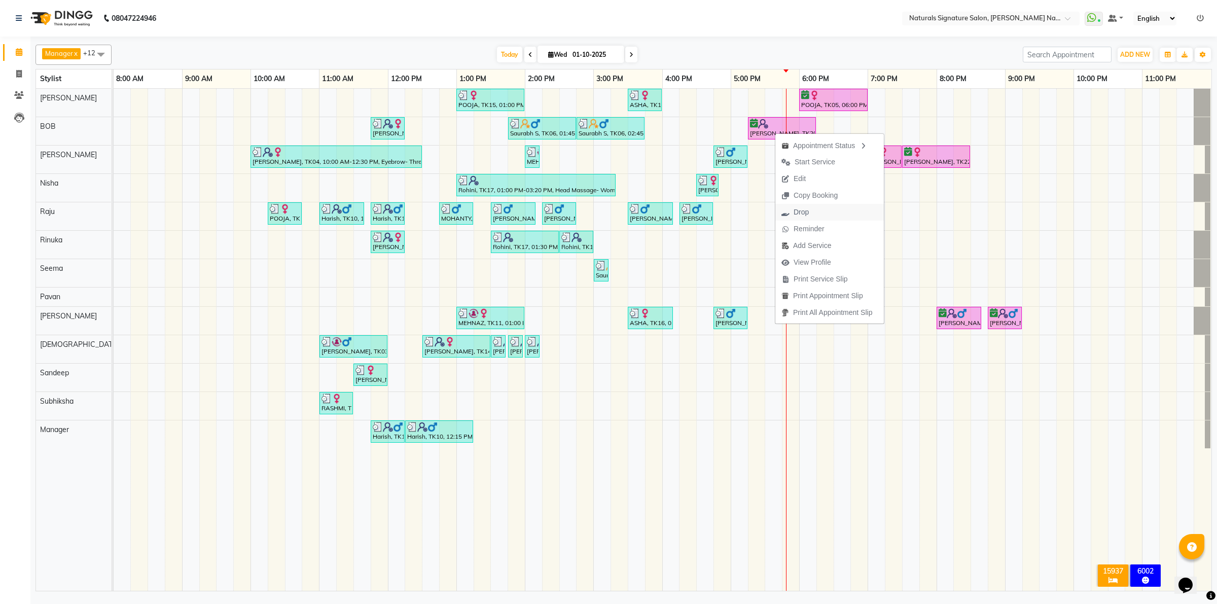
click at [827, 212] on button "Drop" at bounding box center [830, 212] width 109 height 17
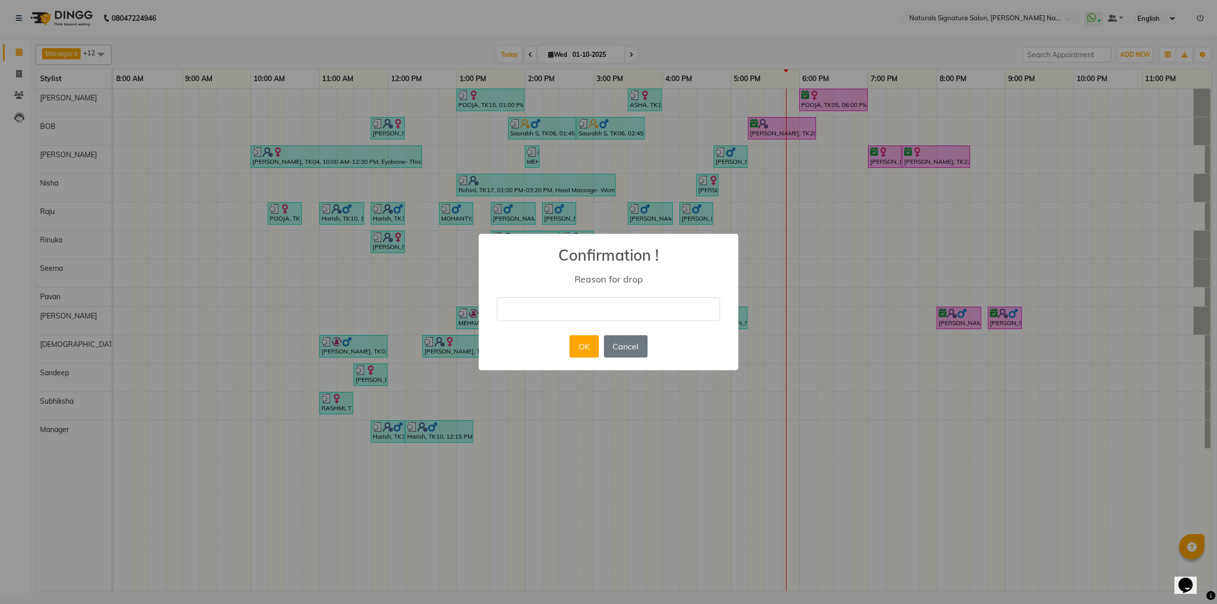
click at [657, 317] on input "text" at bounding box center [608, 309] width 223 height 24
type input "Client cancelled"
click at [580, 347] on button "OK" at bounding box center [584, 346] width 29 height 22
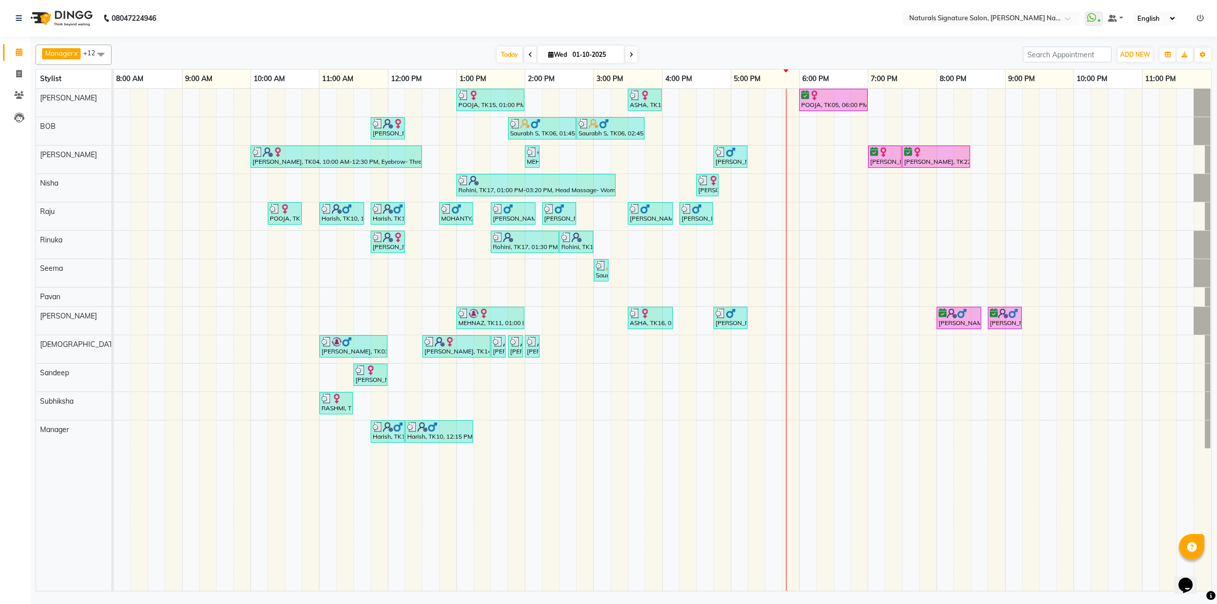
click at [637, 161] on div "POOJA, TK15, 01:00 PM-02:00 PM, Essential Treatment - Long- Women ASHA, TK16, 0…" at bounding box center [663, 340] width 1098 height 502
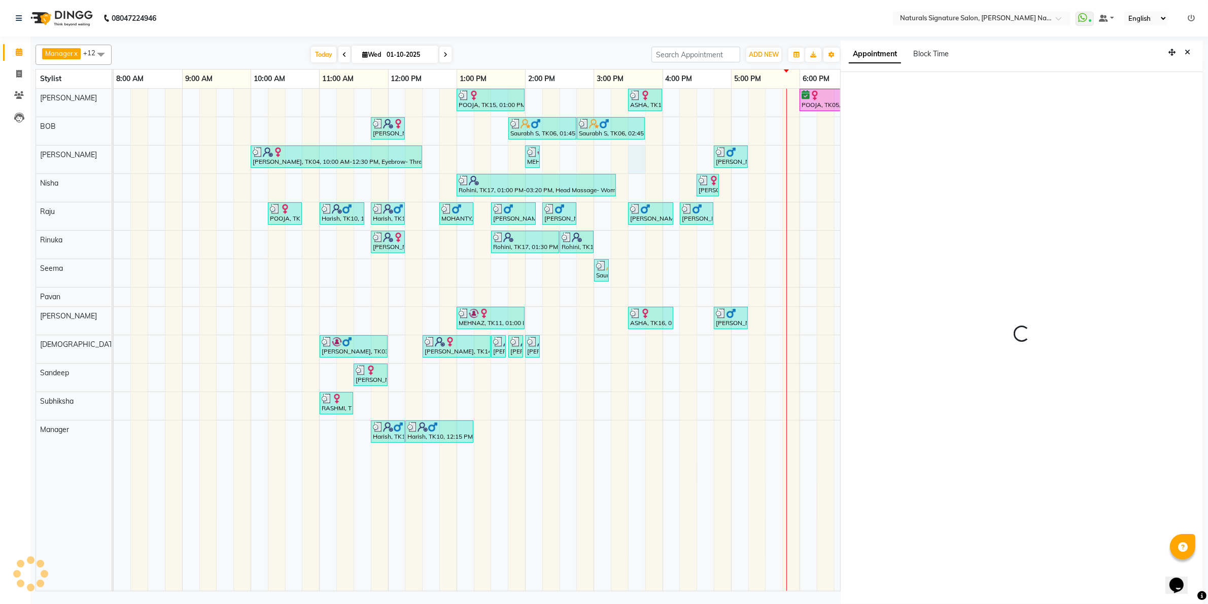
scroll to position [3, 0]
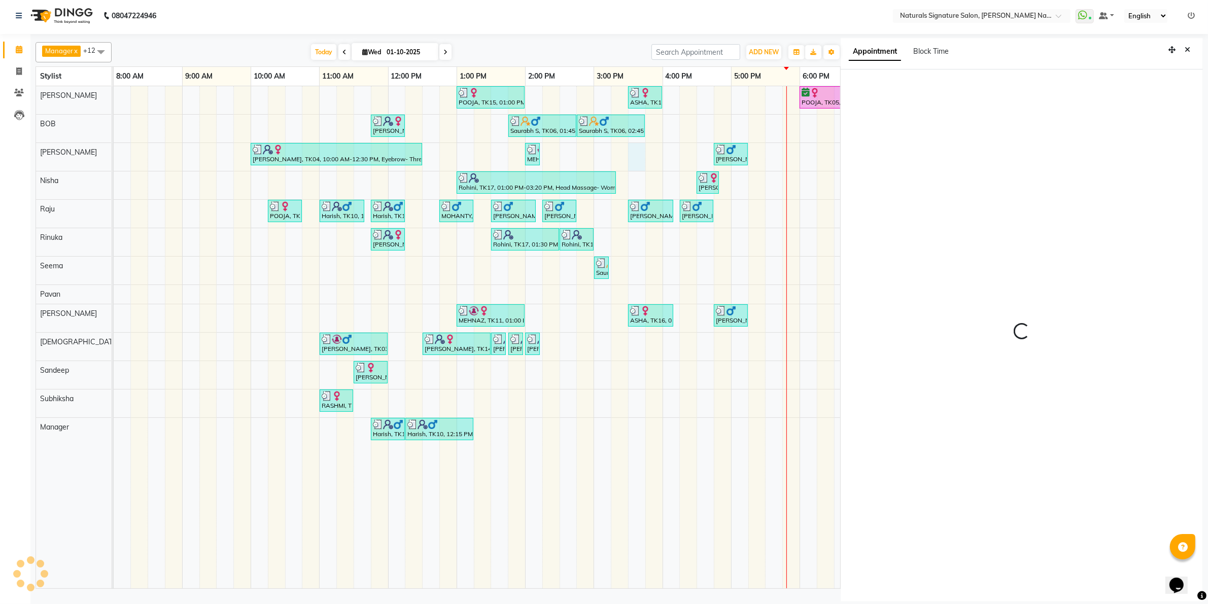
select select "930"
select select "84209"
select select "tentative"
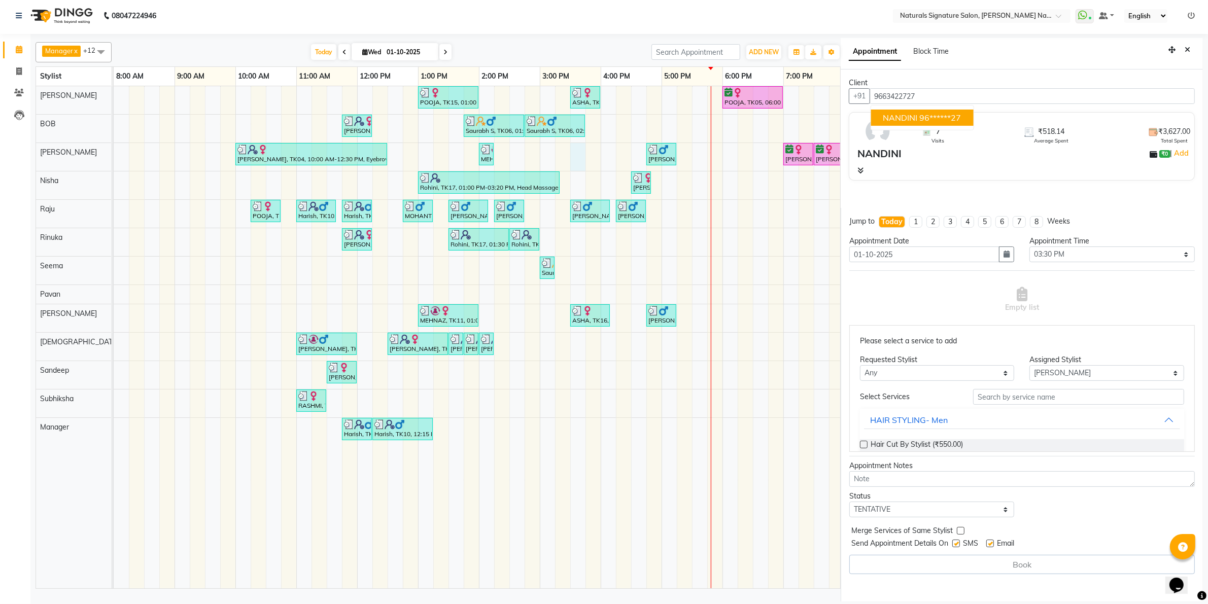
click at [938, 113] on ngb-highlight "96******27" at bounding box center [941, 118] width 42 height 10
type input "96******27"
click at [1041, 399] on input "text" at bounding box center [1078, 397] width 211 height 16
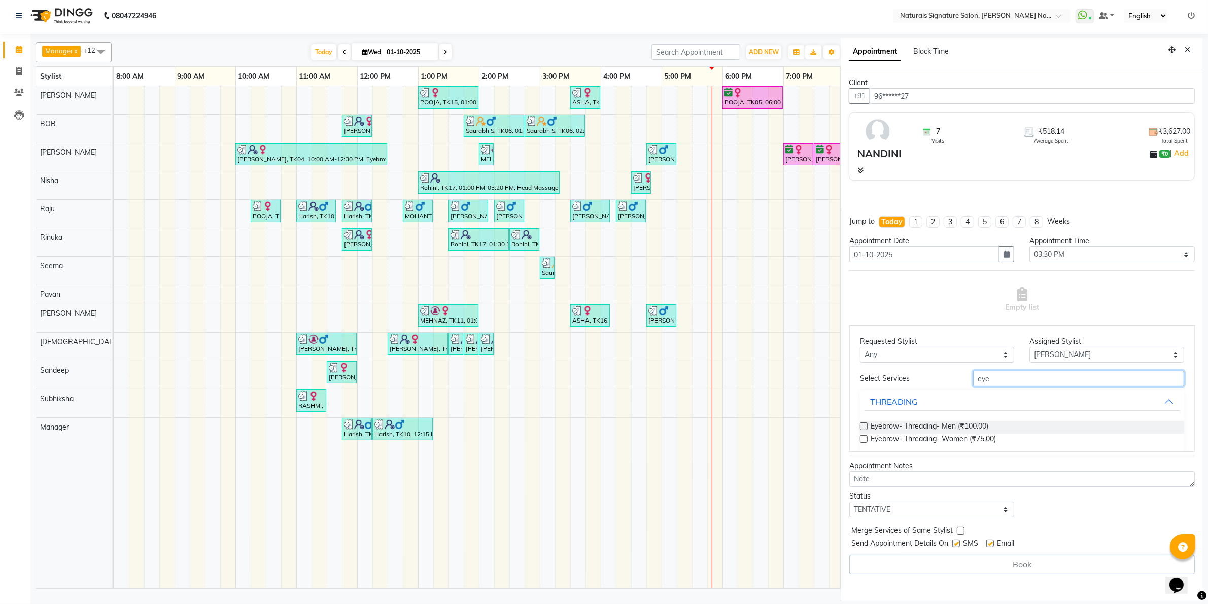
scroll to position [31, 0]
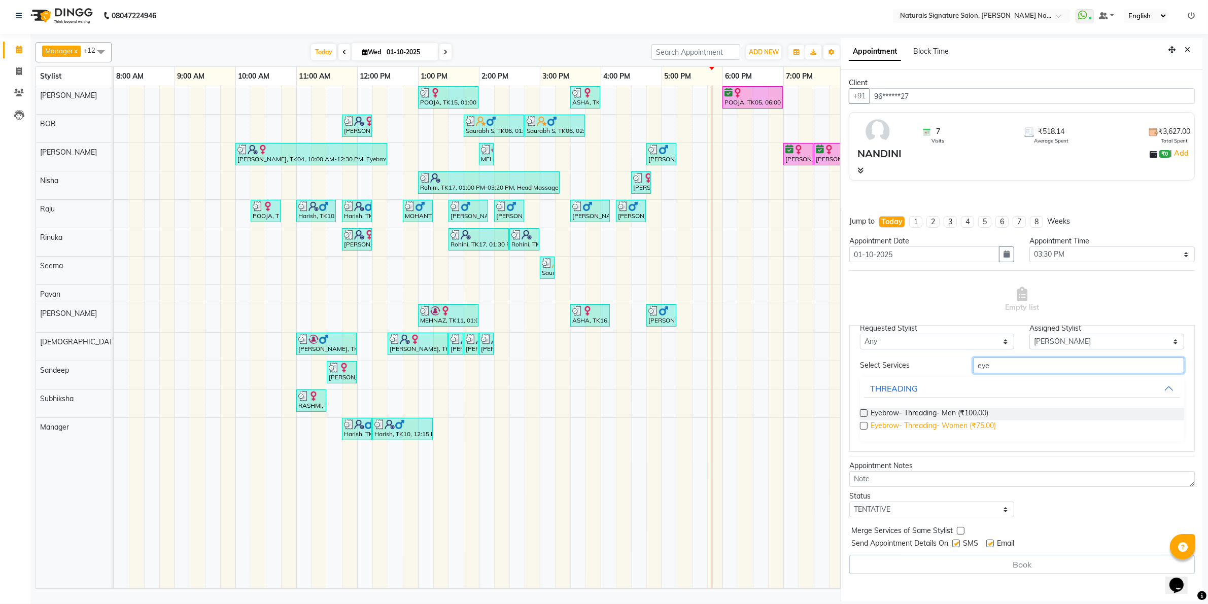
type input "eye"
click at [978, 424] on span "Eyebrow- Threading- Women (₹75.00)" at bounding box center [932, 427] width 125 height 13
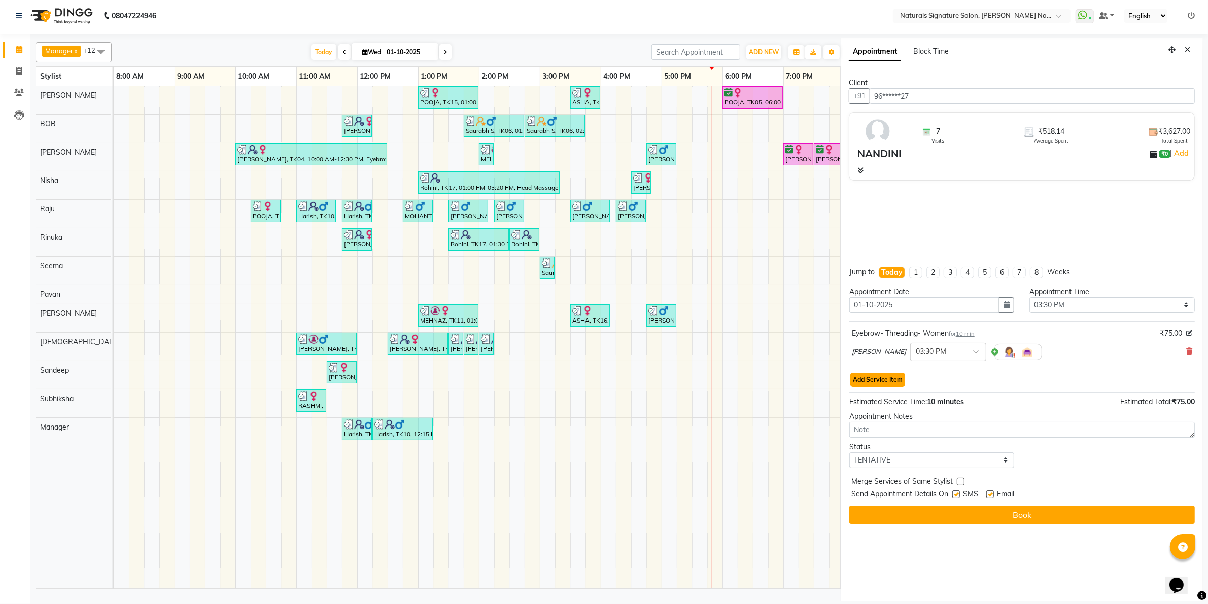
click at [874, 377] on button "Add Service Item" at bounding box center [877, 380] width 55 height 14
select select "84209"
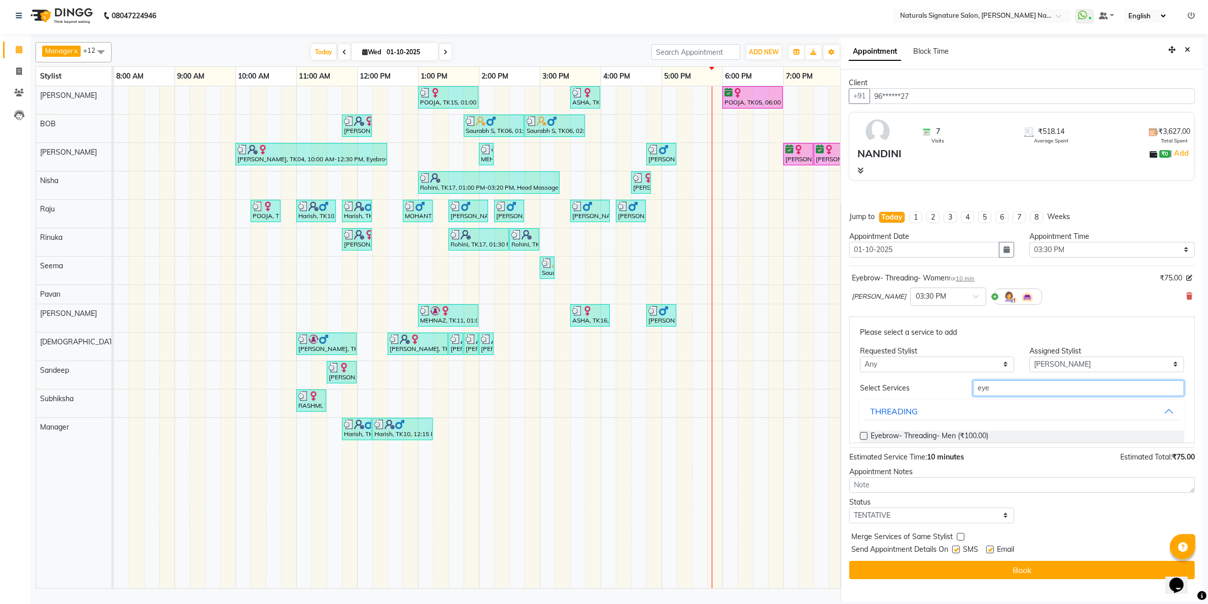
drag, startPoint x: 988, startPoint y: 389, endPoint x: 950, endPoint y: 388, distance: 38.1
click at [950, 388] on div "Select Services eye" at bounding box center [1021, 388] width 339 height 16
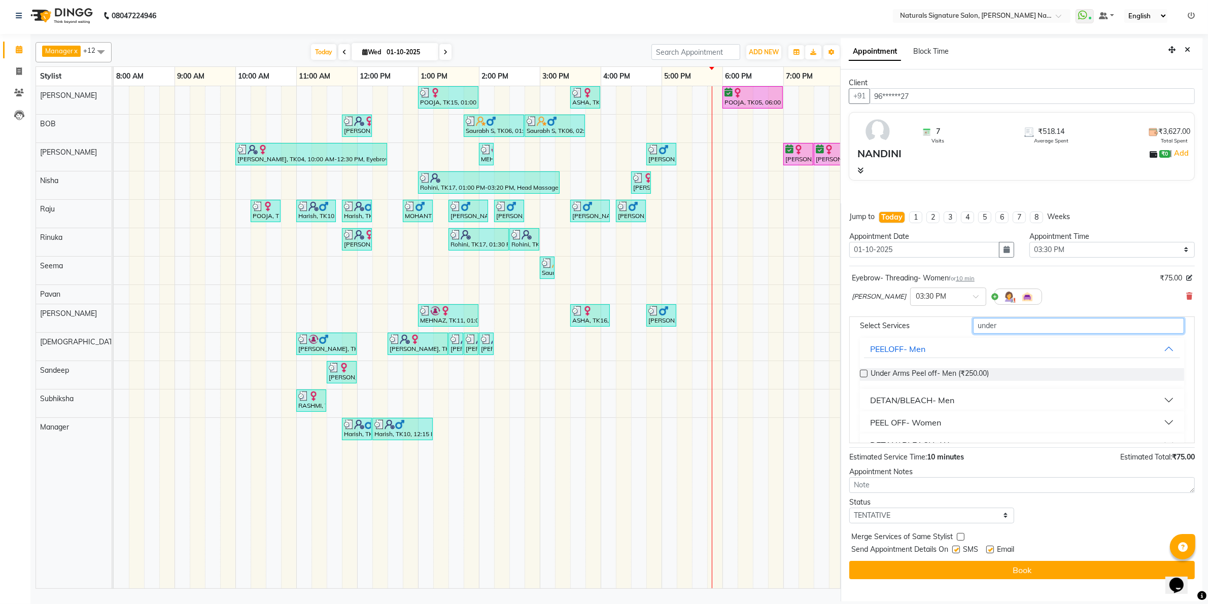
scroll to position [63, 0]
type input "under"
click at [938, 398] on div "DETAN/BLEACH- Men" at bounding box center [912, 399] width 84 height 12
click at [954, 401] on button "PEEL OFF- Women" at bounding box center [1022, 399] width 316 height 18
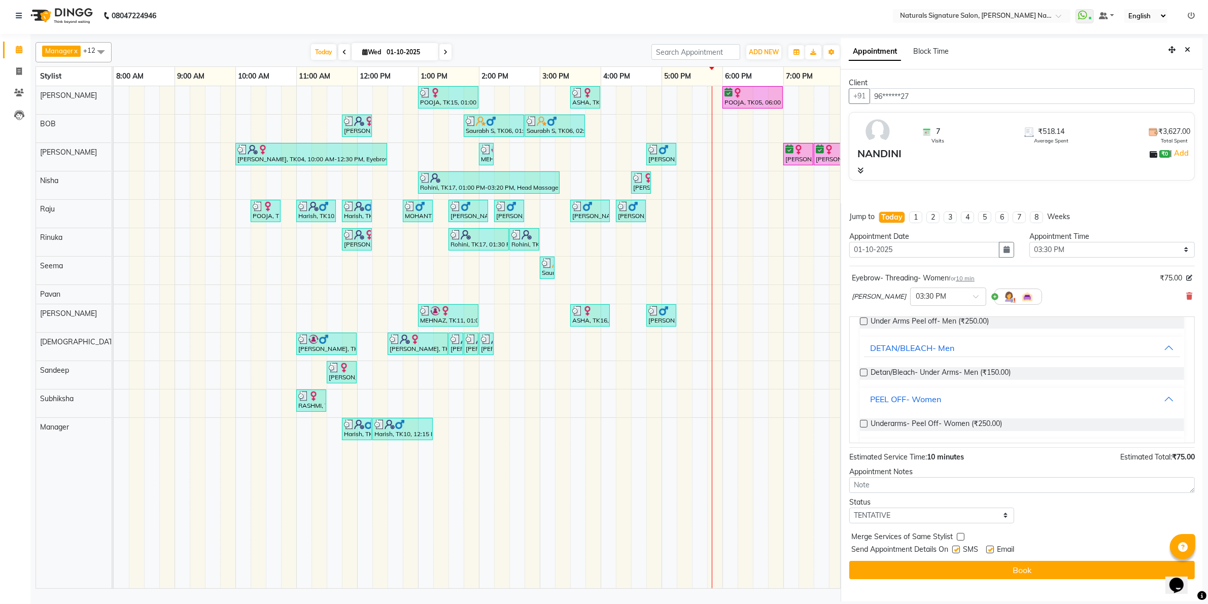
scroll to position [142, 0]
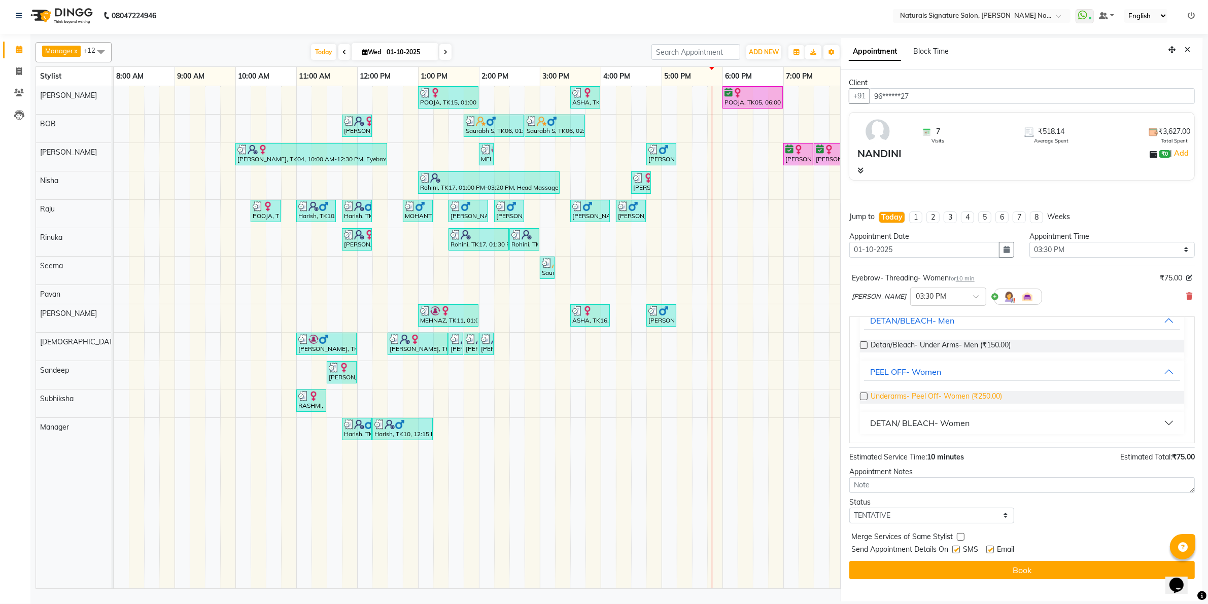
click at [965, 399] on span "Underarms- Peel Off- Women (₹250.00)" at bounding box center [935, 397] width 131 height 13
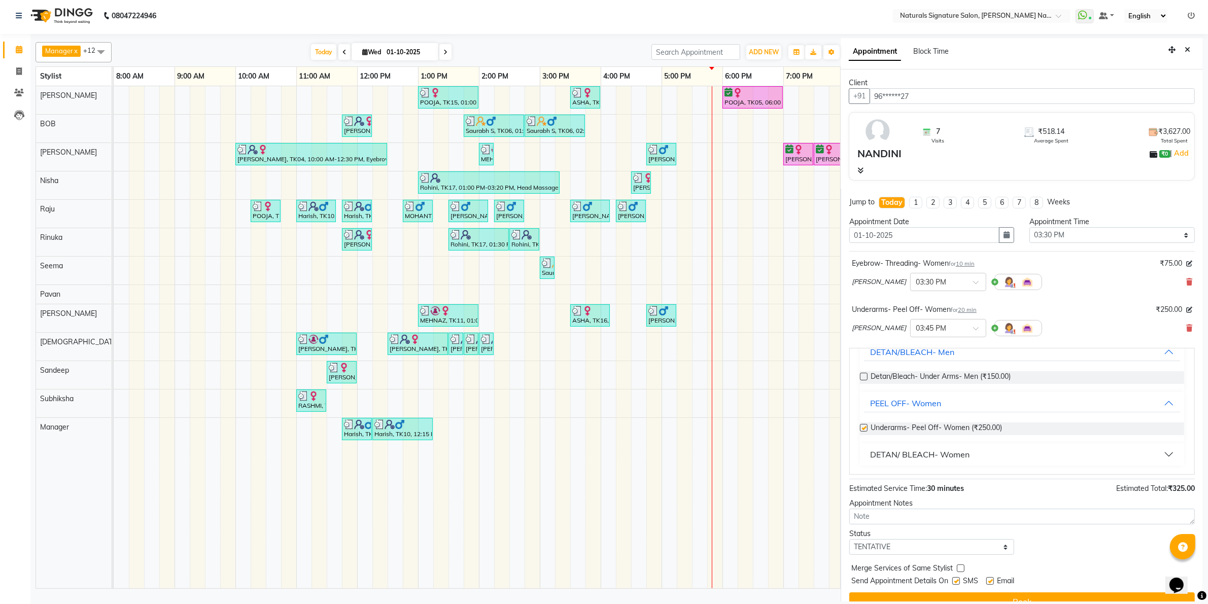
checkbox input "false"
click at [922, 551] on select "Select TENTATIVE CONFIRM CHECK-IN UPCOMING" at bounding box center [931, 547] width 165 height 16
select select "check-in"
click at [849, 540] on select "Select TENTATIVE CONFIRM CHECK-IN UPCOMING" at bounding box center [931, 547] width 165 height 16
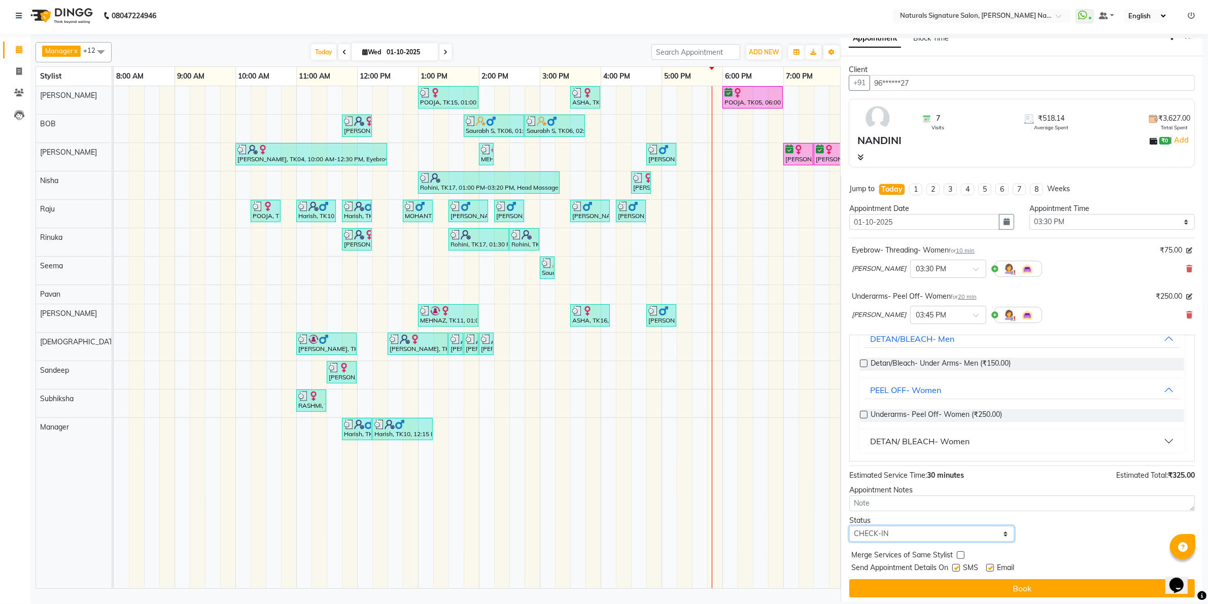
scroll to position [18, 0]
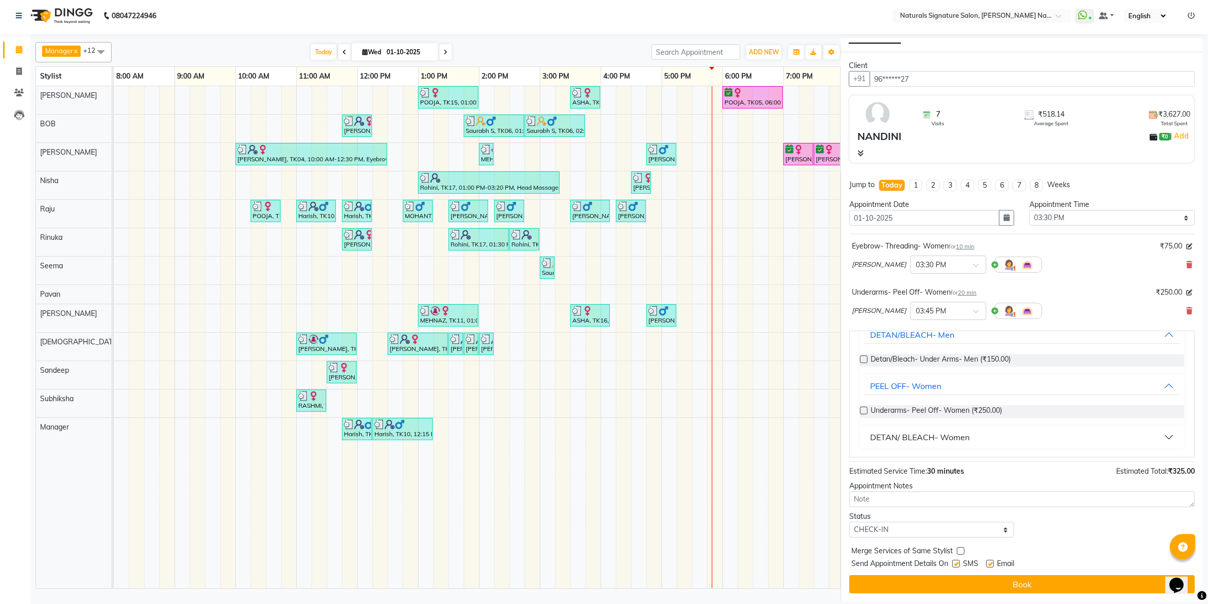
click at [956, 562] on label at bounding box center [956, 564] width 8 height 8
click at [956, 562] on input "checkbox" at bounding box center [955, 565] width 7 height 7
checkbox input "false"
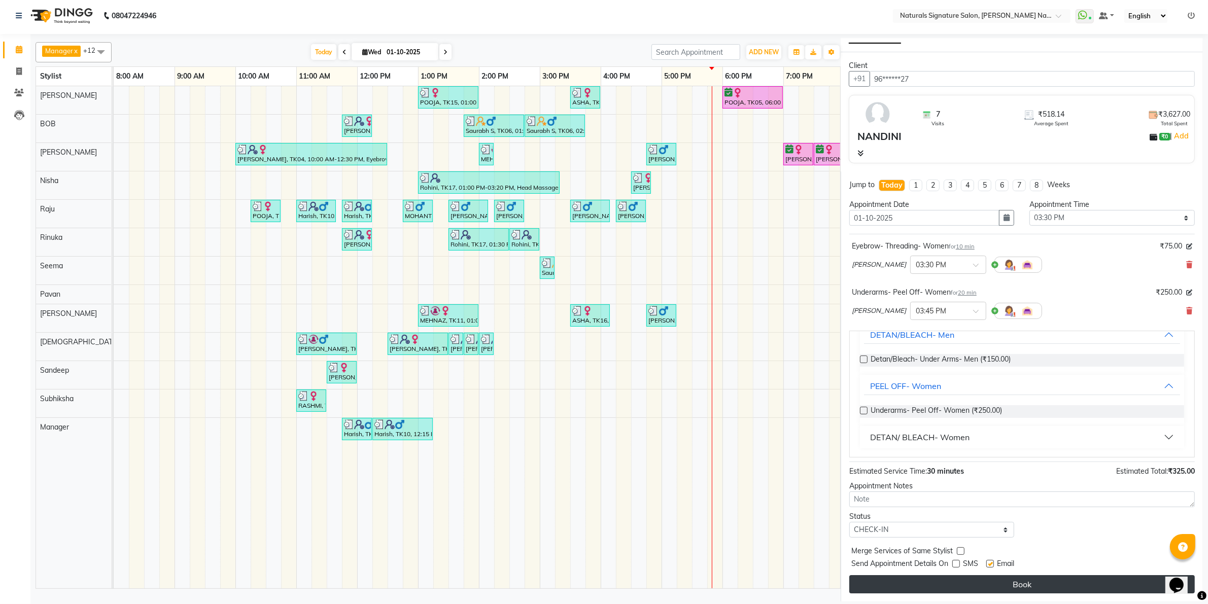
click at [1015, 581] on button "Book" at bounding box center [1021, 584] width 345 height 18
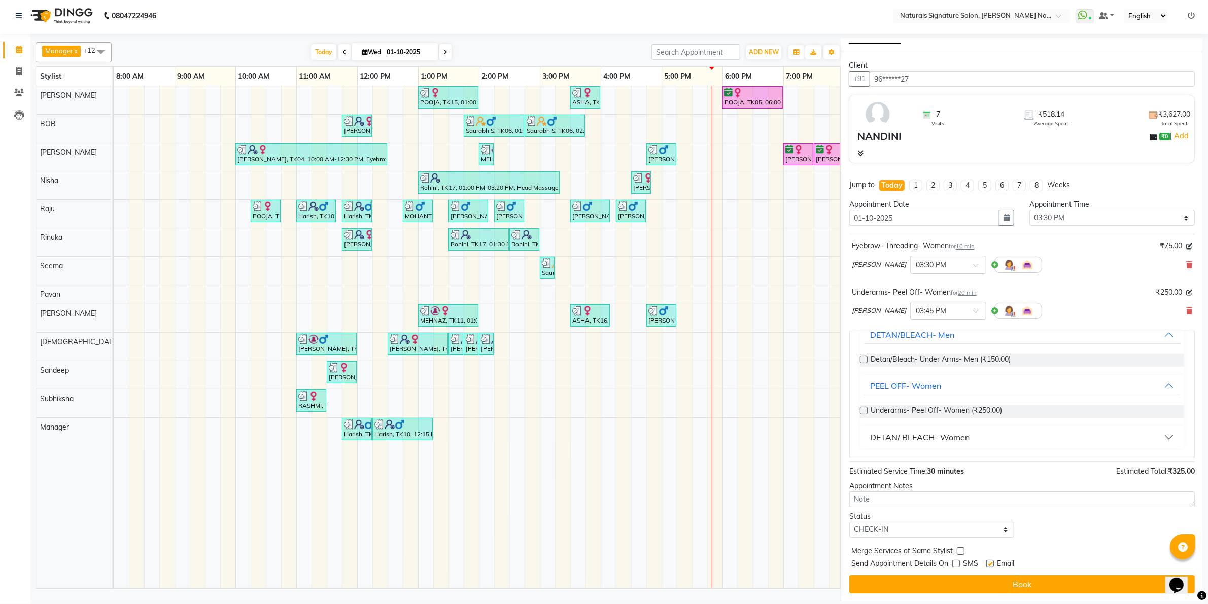
select select "84209"
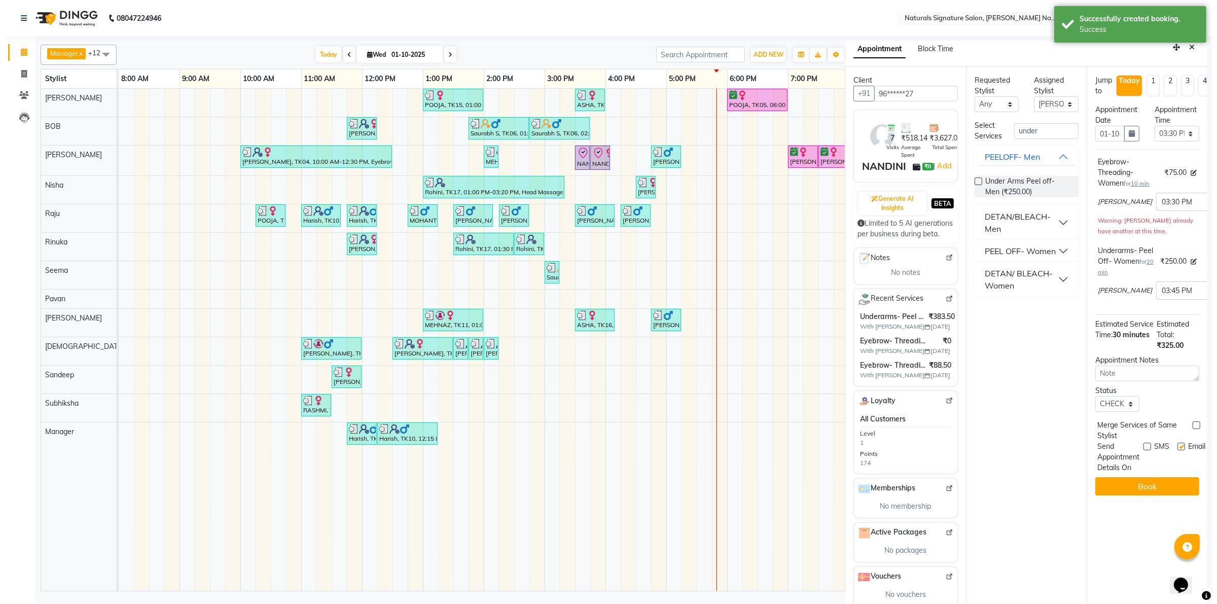
scroll to position [0, 0]
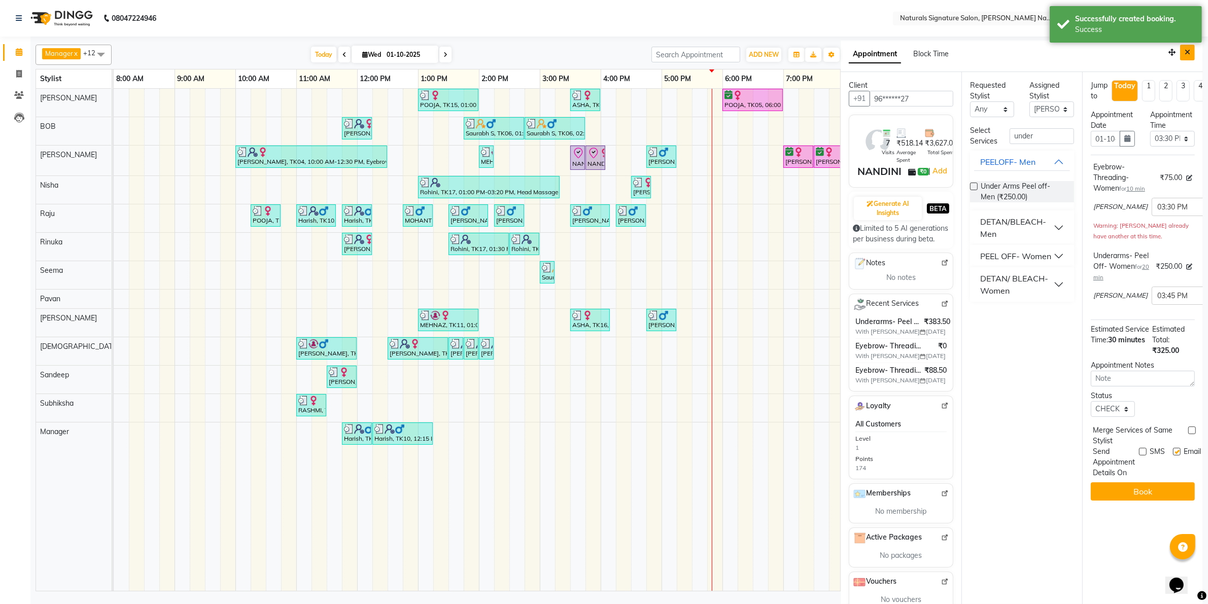
click at [1183, 54] on button "Close" at bounding box center [1187, 53] width 15 height 16
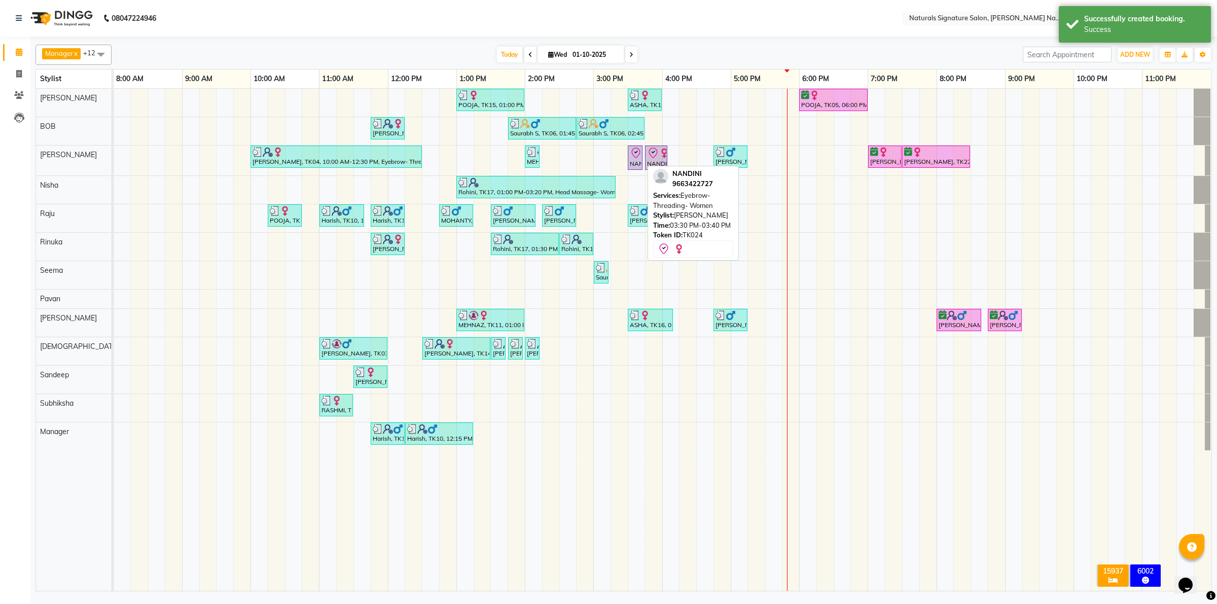
click at [639, 163] on div "NANDINI, TK24, 03:30 PM-03:40 PM, Eyebrow- Threading- Women" at bounding box center [635, 157] width 13 height 21
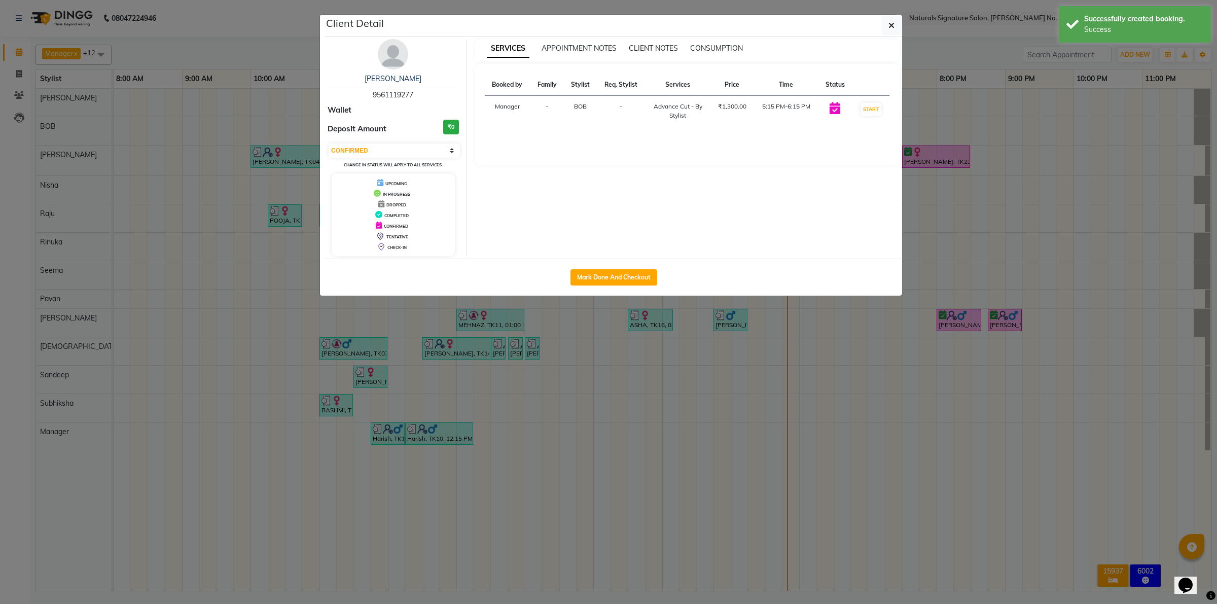
select select "8"
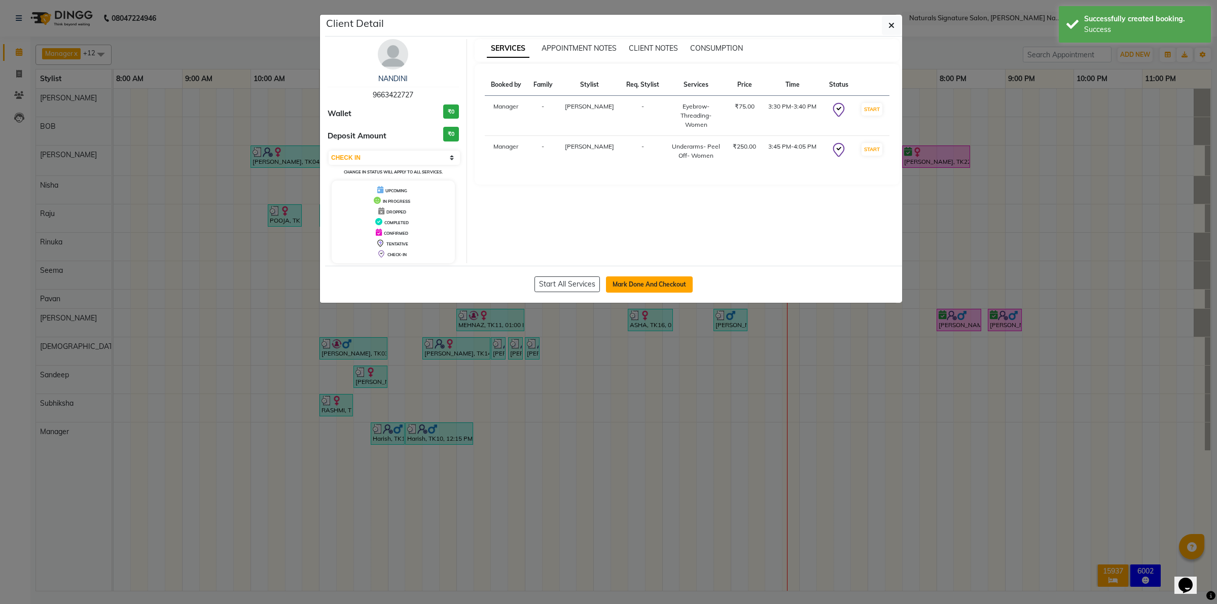
click at [662, 277] on button "Mark Done And Checkout" at bounding box center [649, 284] width 87 height 16
select select "service"
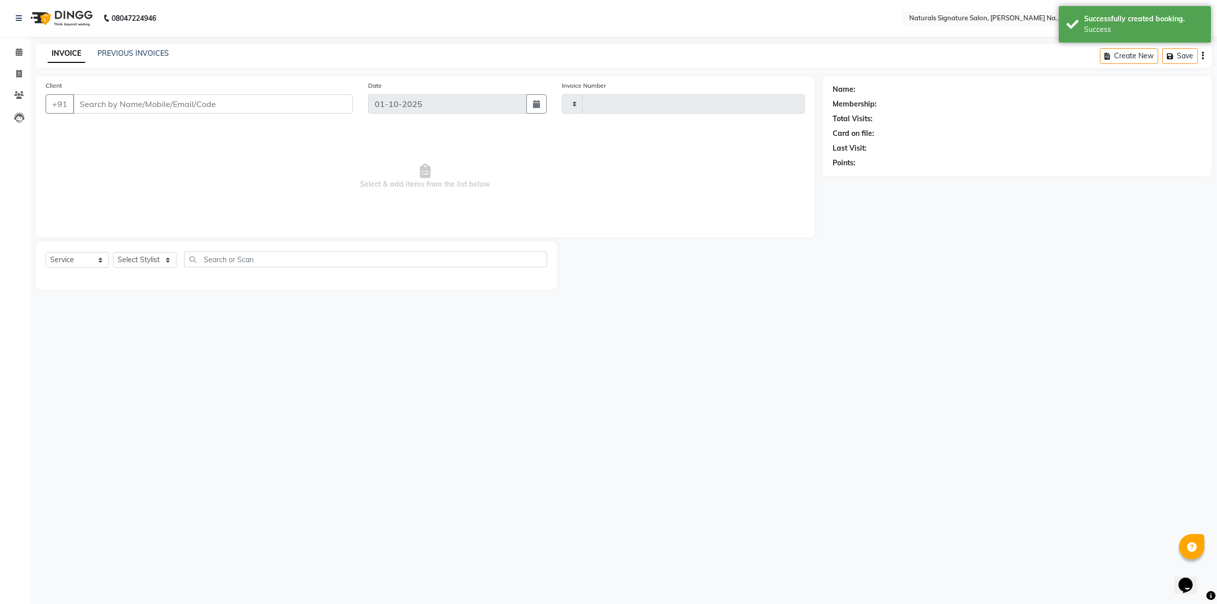
type input "5984"
select select "6135"
type input "96******27"
select select "84209"
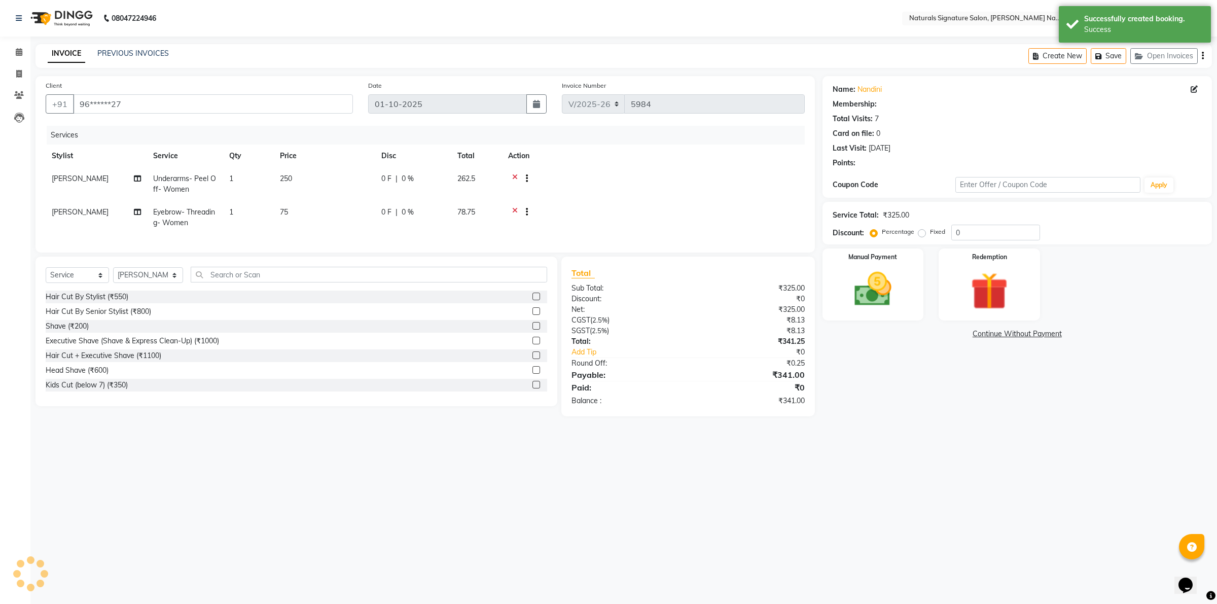
select select "1: Object"
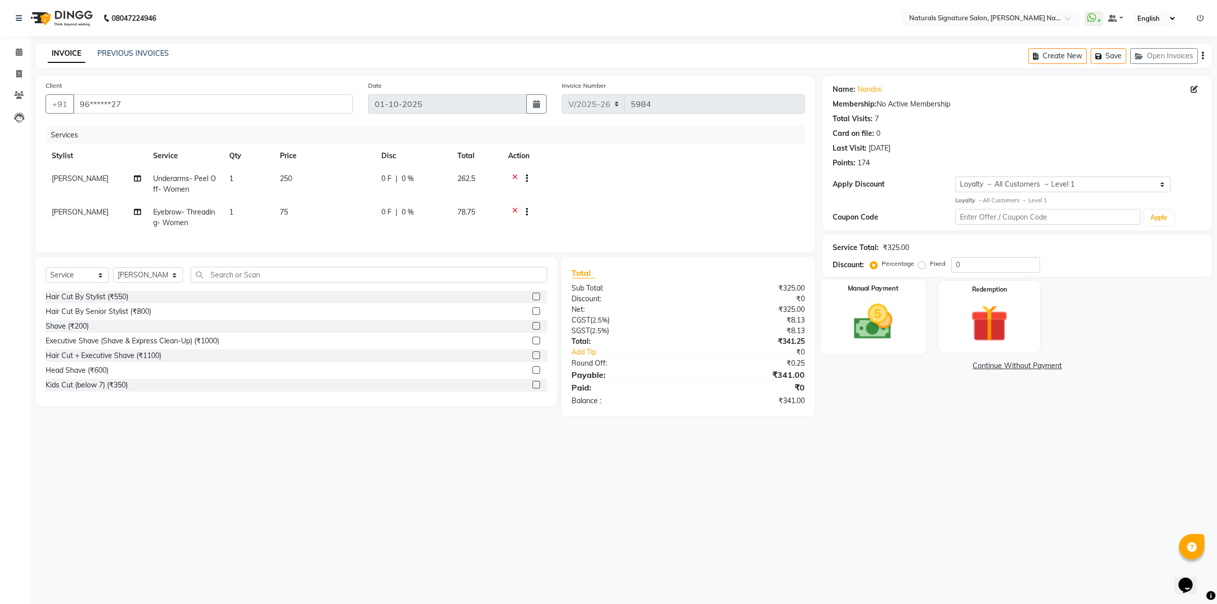
click at [912, 313] on div "Manual Payment" at bounding box center [874, 317] width 106 height 75
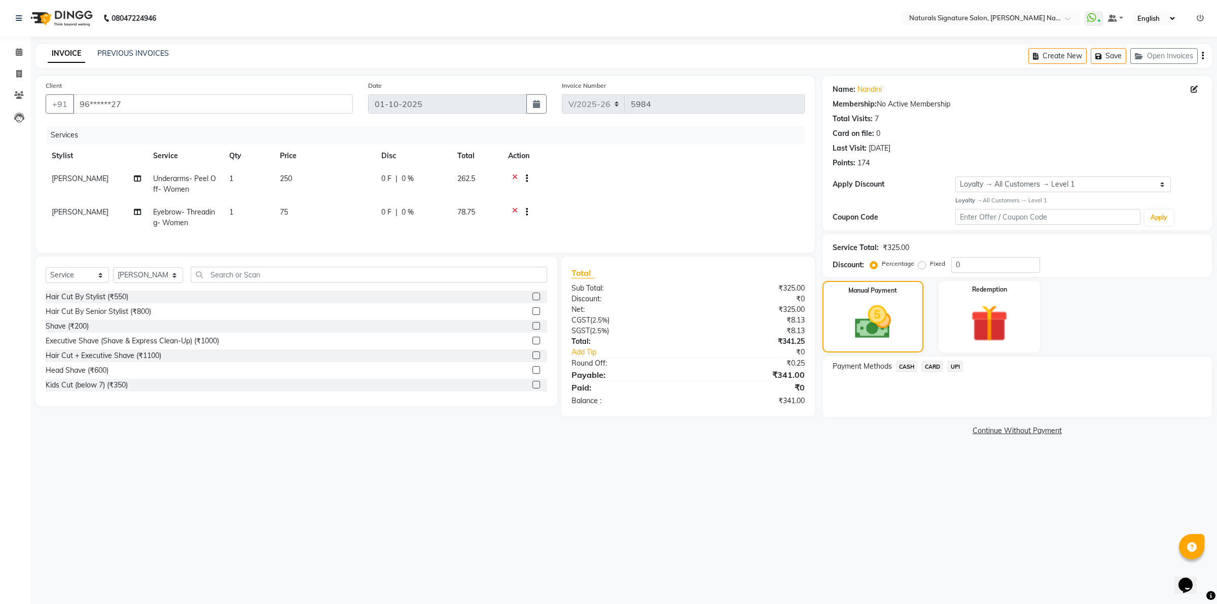
click at [956, 368] on span "UPI" at bounding box center [956, 367] width 16 height 12
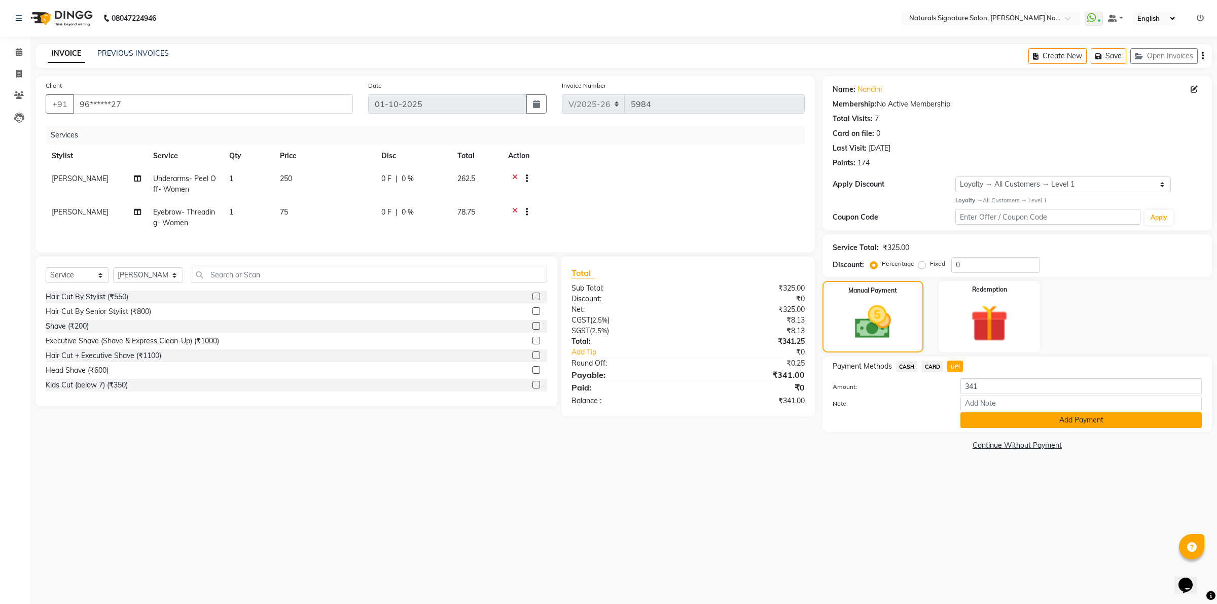
click at [982, 424] on button "Add Payment" at bounding box center [1081, 420] width 241 height 16
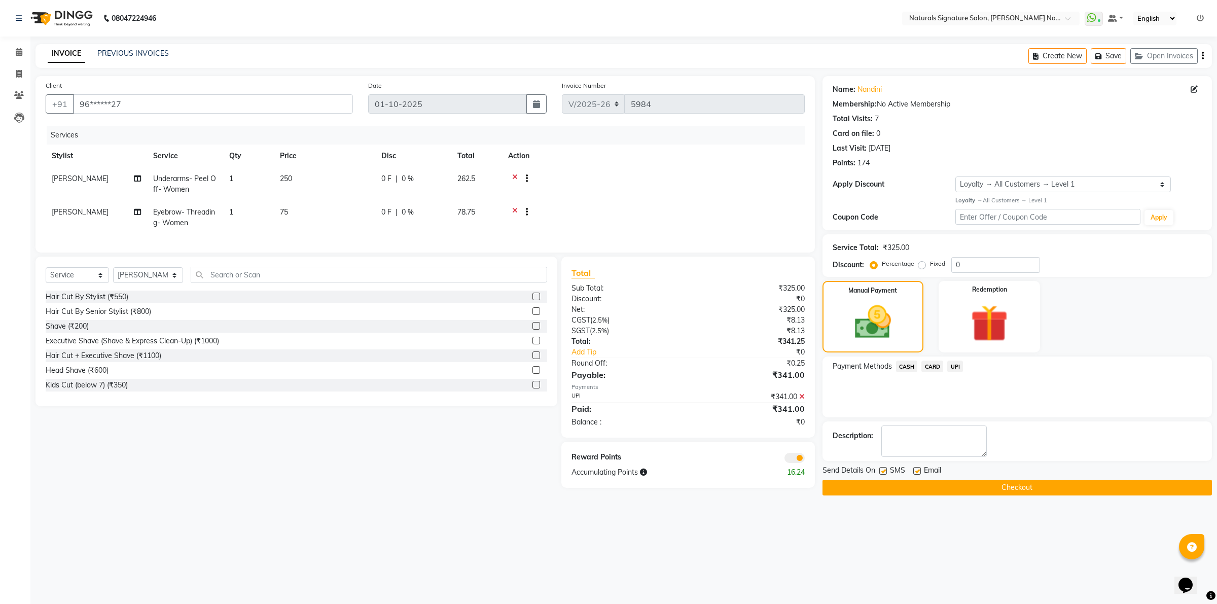
click at [977, 487] on button "Checkout" at bounding box center [1018, 488] width 390 height 16
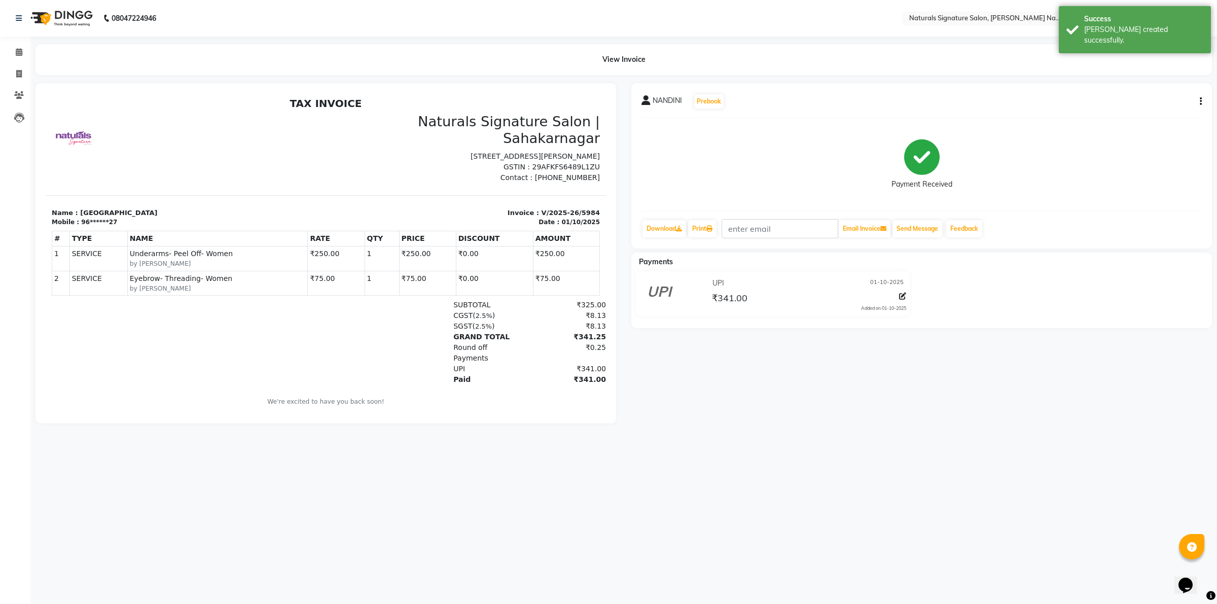
click at [56, 15] on img at bounding box center [60, 18] width 69 height 28
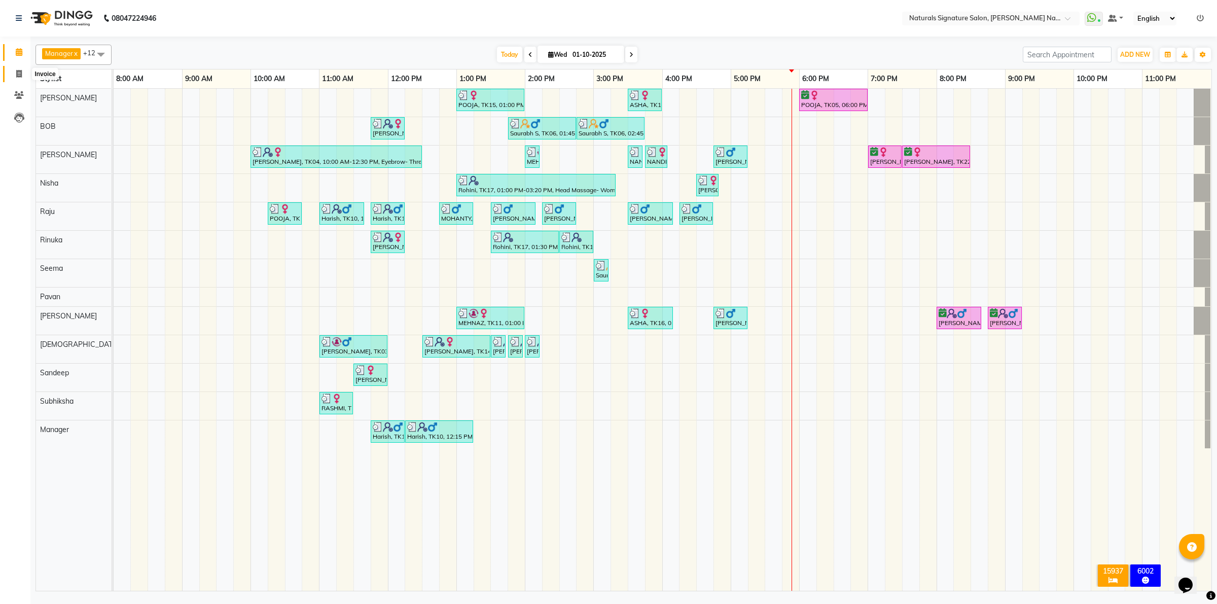
click at [23, 75] on span at bounding box center [19, 74] width 18 height 12
select select "6135"
select select "service"
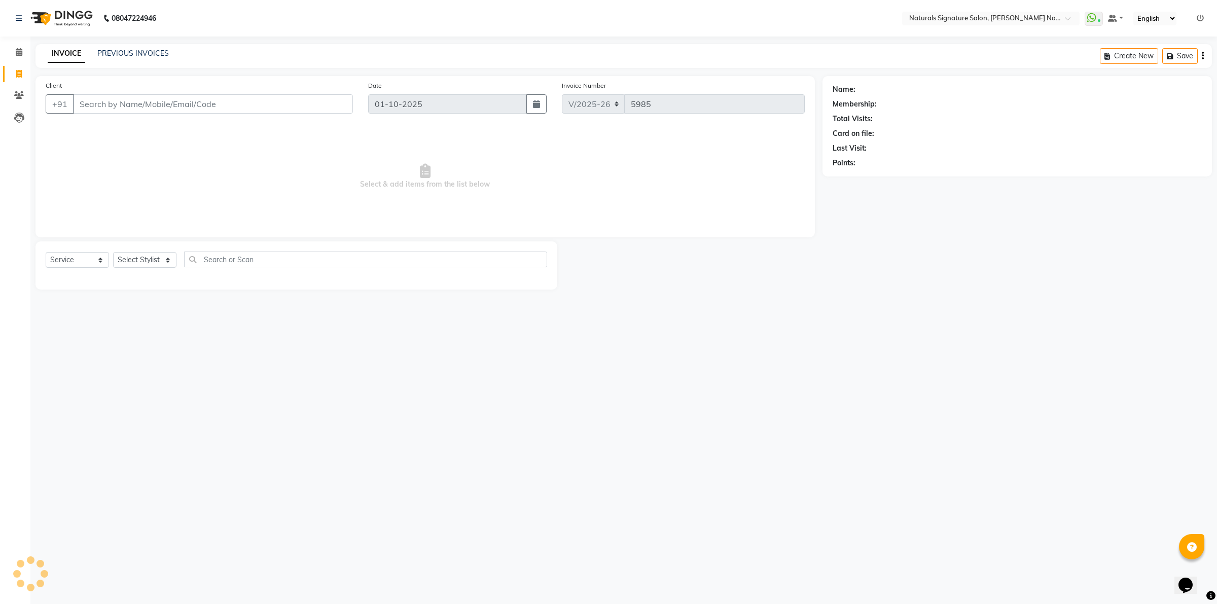
click at [119, 46] on div "INVOICE PREVIOUS INVOICES Create New Save" at bounding box center [624, 56] width 1177 height 24
click at [123, 55] on link "PREVIOUS INVOICES" at bounding box center [133, 53] width 72 height 9
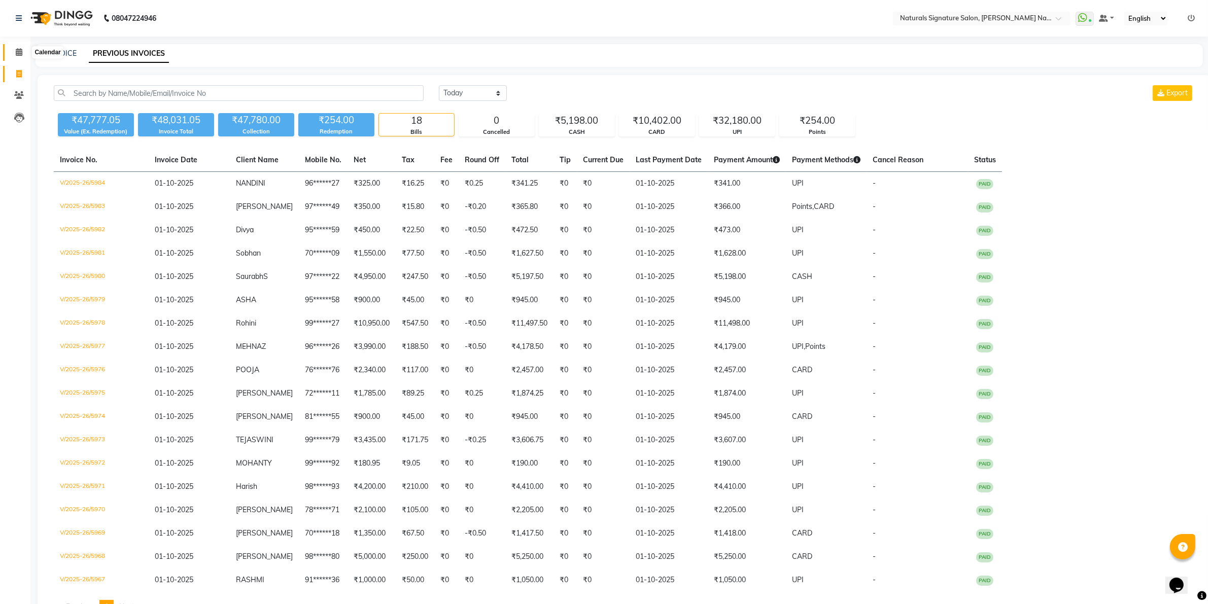
click at [23, 47] on span at bounding box center [19, 53] width 18 height 12
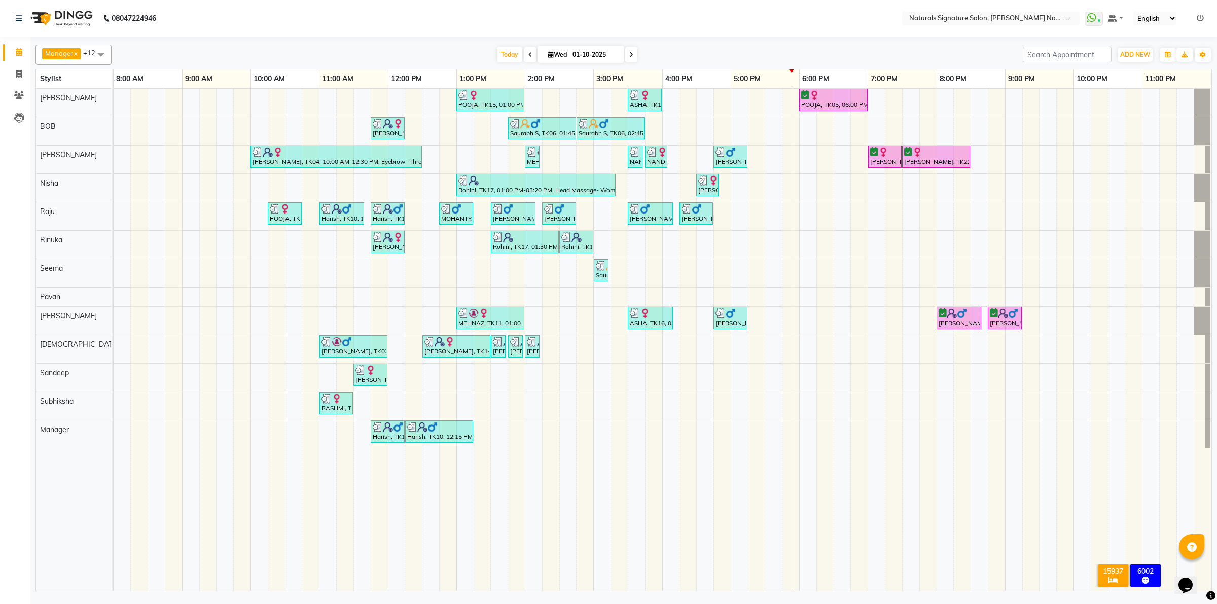
click at [268, 534] on td at bounding box center [276, 340] width 17 height 502
click at [401, 523] on td at bounding box center [396, 340] width 17 height 502
drag, startPoint x: 496, startPoint y: 423, endPoint x: 619, endPoint y: 421, distance: 123.8
click at [619, 421] on tr at bounding box center [663, 340] width 1098 height 502
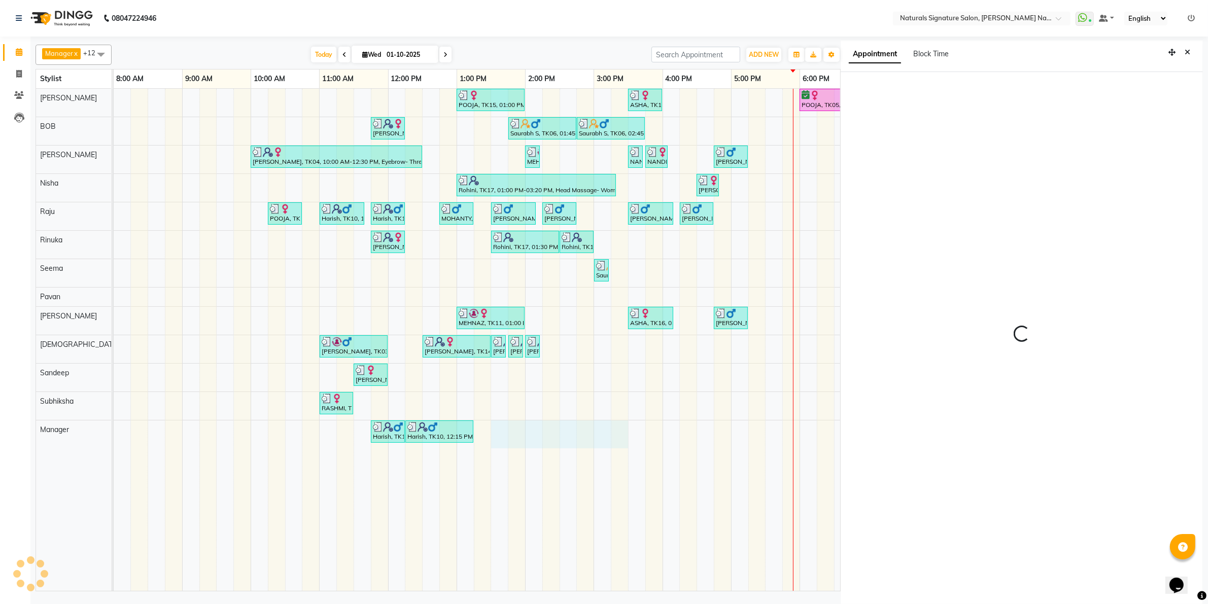
scroll to position [3, 0]
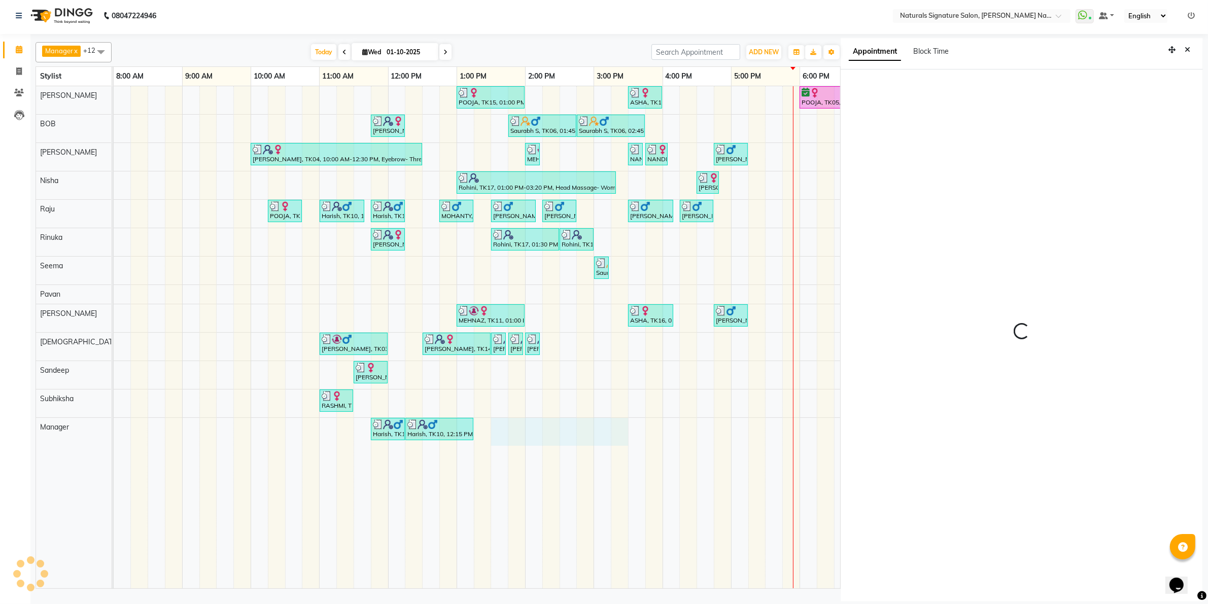
select select "810"
select select "45690"
select select "tentative"
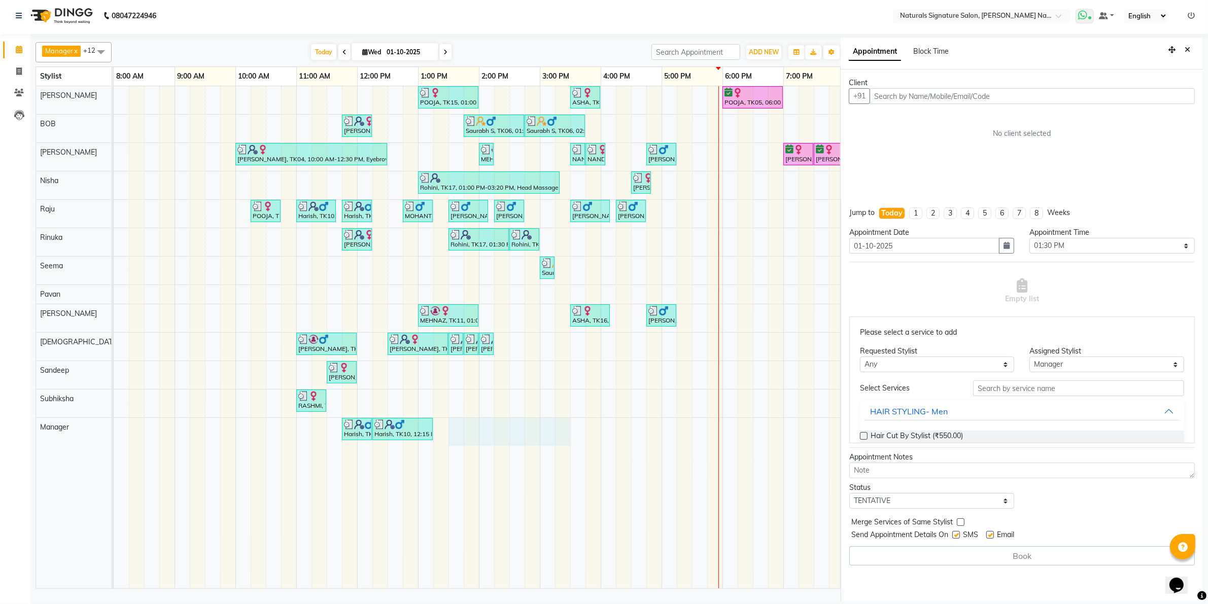
click at [1076, 17] on span at bounding box center [1084, 16] width 18 height 14
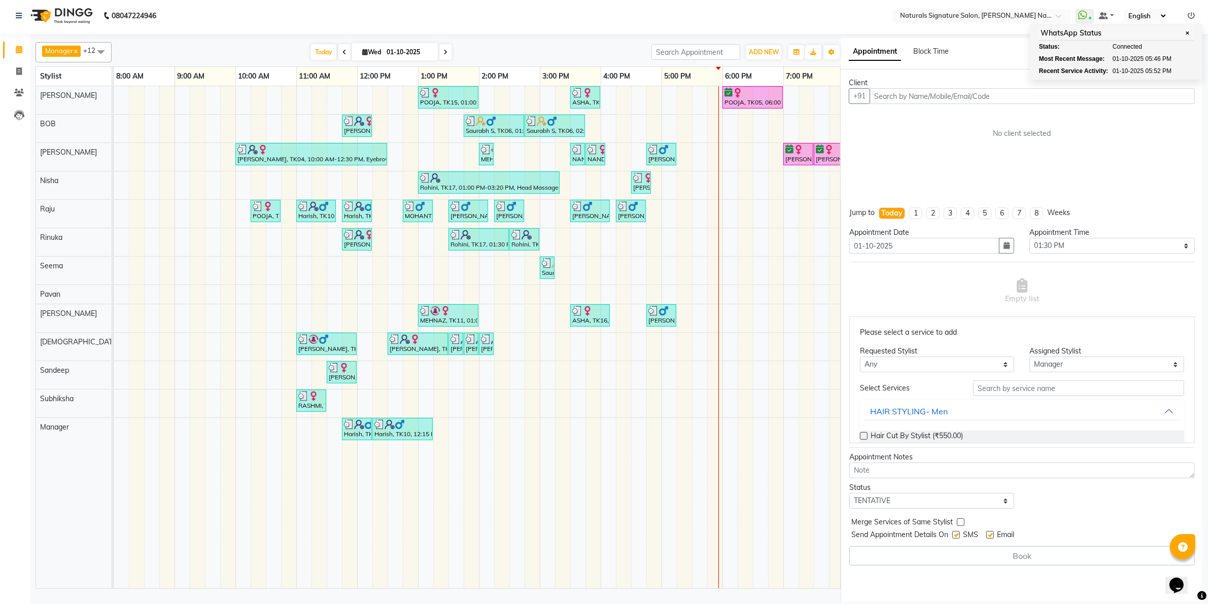
click at [766, 463] on td at bounding box center [760, 337] width 15 height 502
click at [1188, 53] on icon "Close" at bounding box center [1187, 49] width 6 height 7
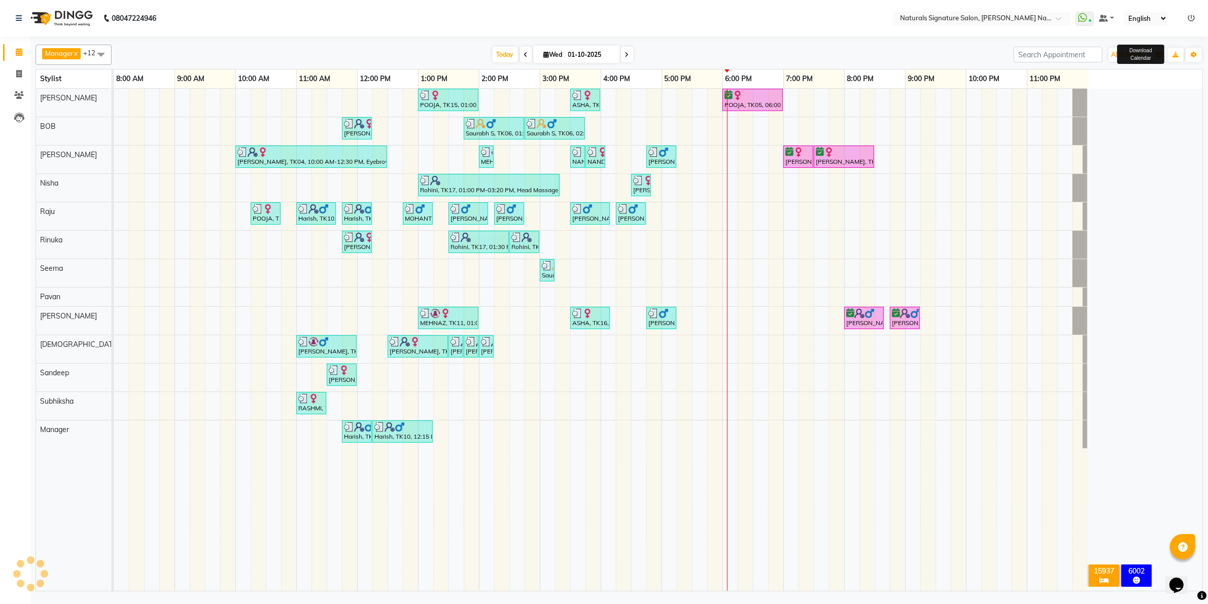
scroll to position [0, 0]
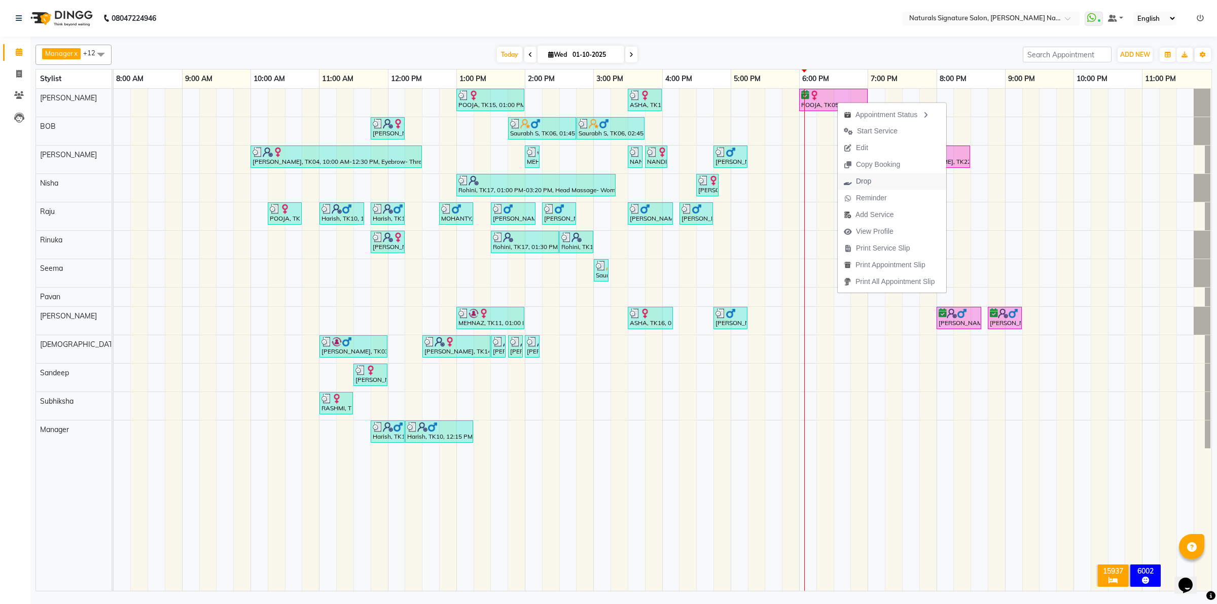
click at [901, 183] on button "Drop" at bounding box center [892, 181] width 109 height 17
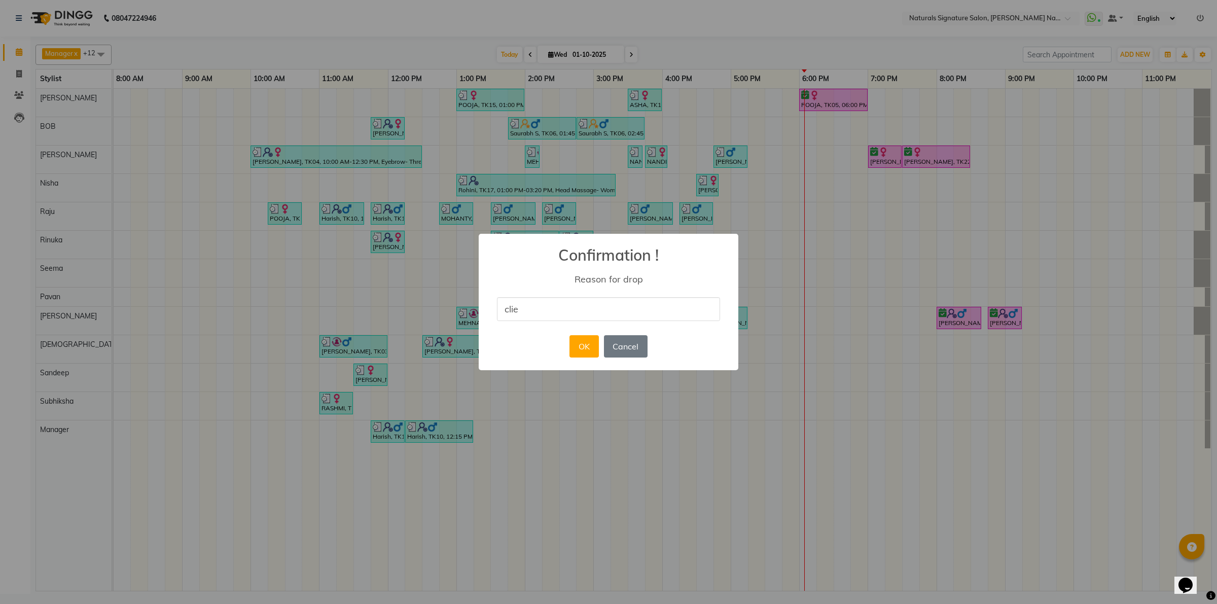
type input "Client cancelled"
click at [581, 351] on button "OK" at bounding box center [584, 346] width 29 height 22
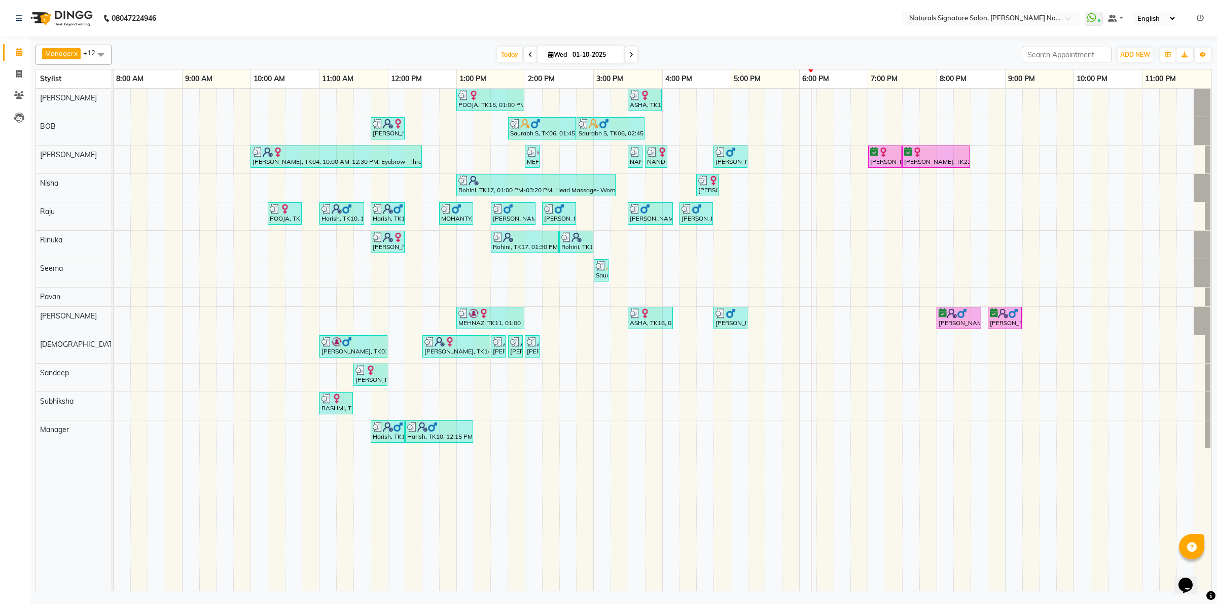
drag, startPoint x: 410, startPoint y: 529, endPoint x: 415, endPoint y: 517, distance: 12.7
click at [409, 529] on td at bounding box center [413, 340] width 17 height 502
click at [635, 57] on span at bounding box center [631, 55] width 12 height 16
type input "02-10-2025"
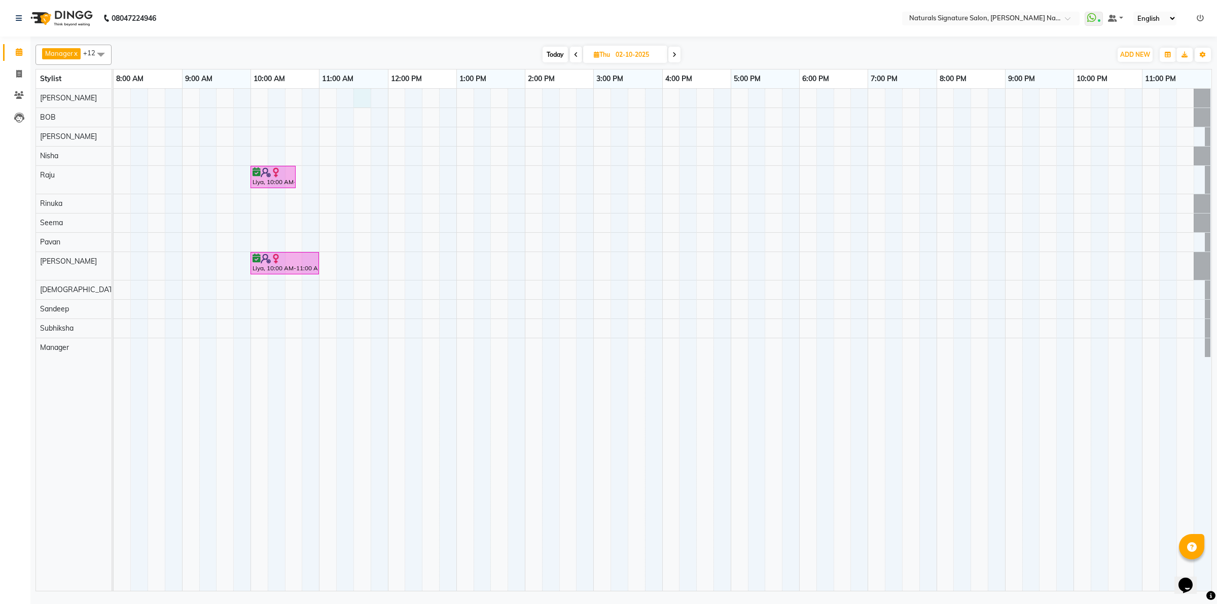
click at [364, 102] on div "Liya, 10:00 AM-10:40 AM, Blow Dry- Long Liya, 10:00 AM-11:00 AM, Advance Cut - …" at bounding box center [663, 340] width 1098 height 502
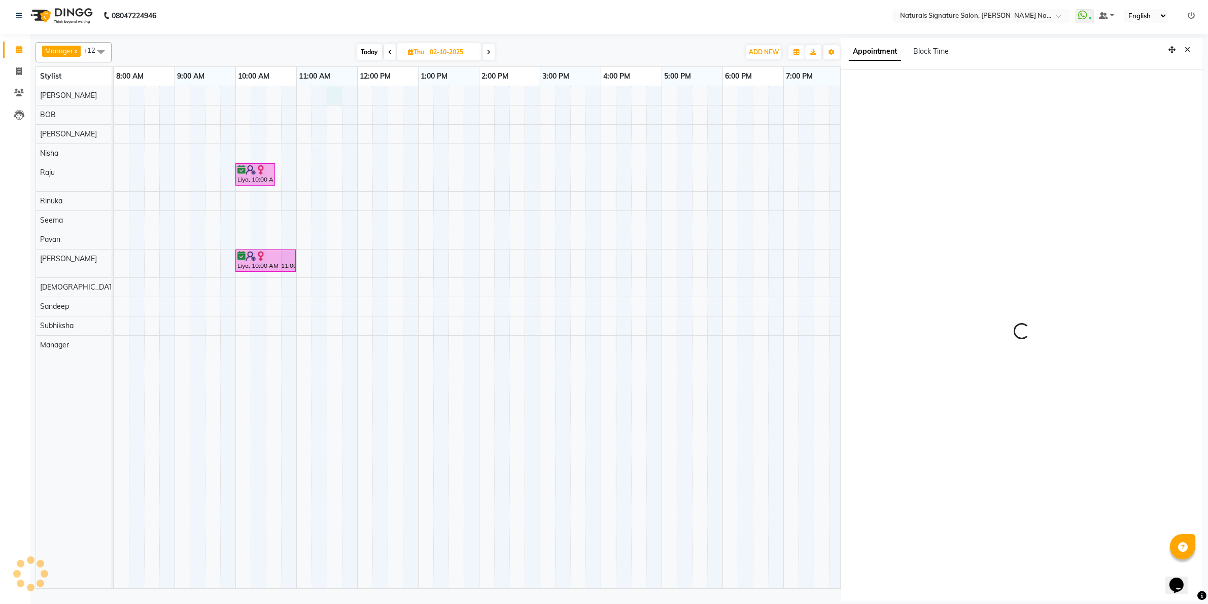
select select "44901"
select select "tentative"
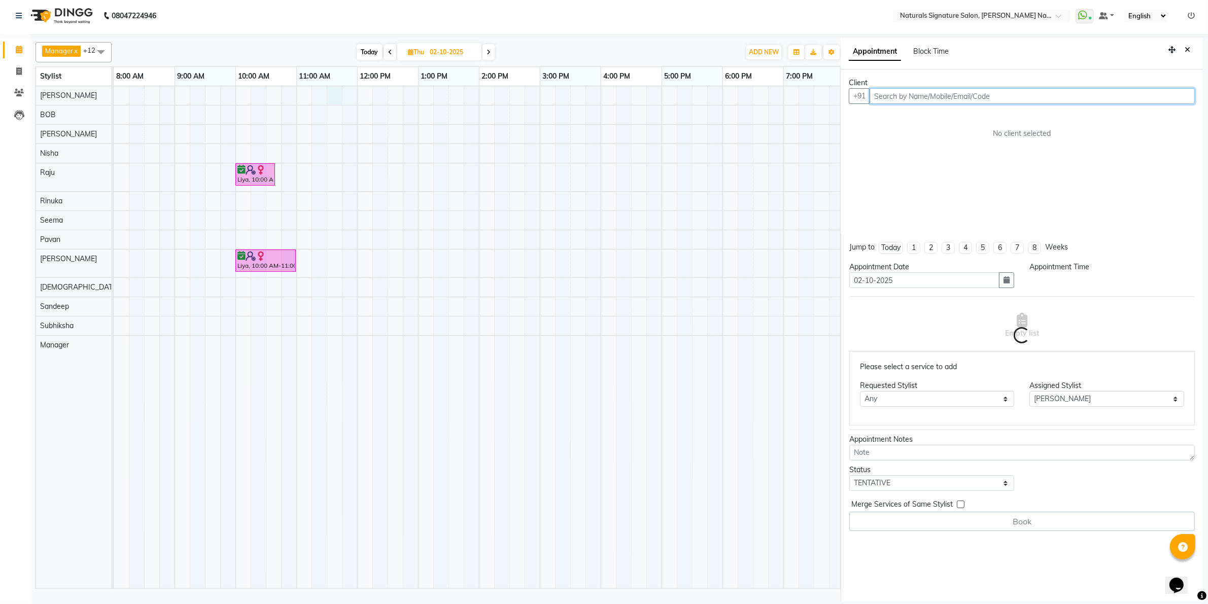
select select "690"
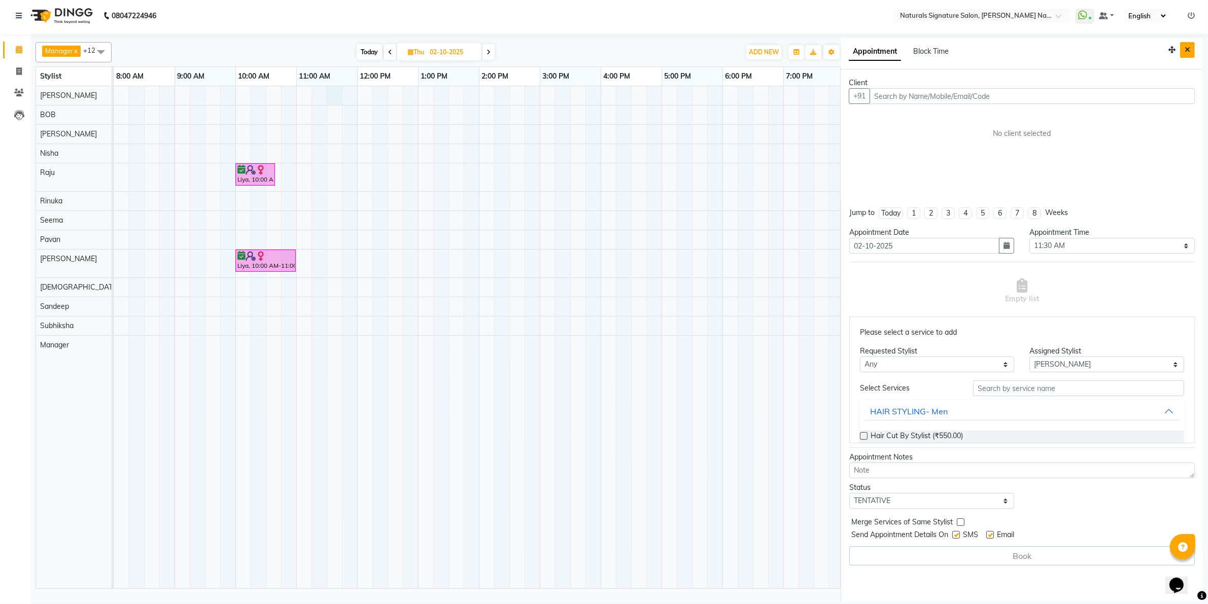
click at [1193, 46] on button "Close" at bounding box center [1187, 50] width 15 height 16
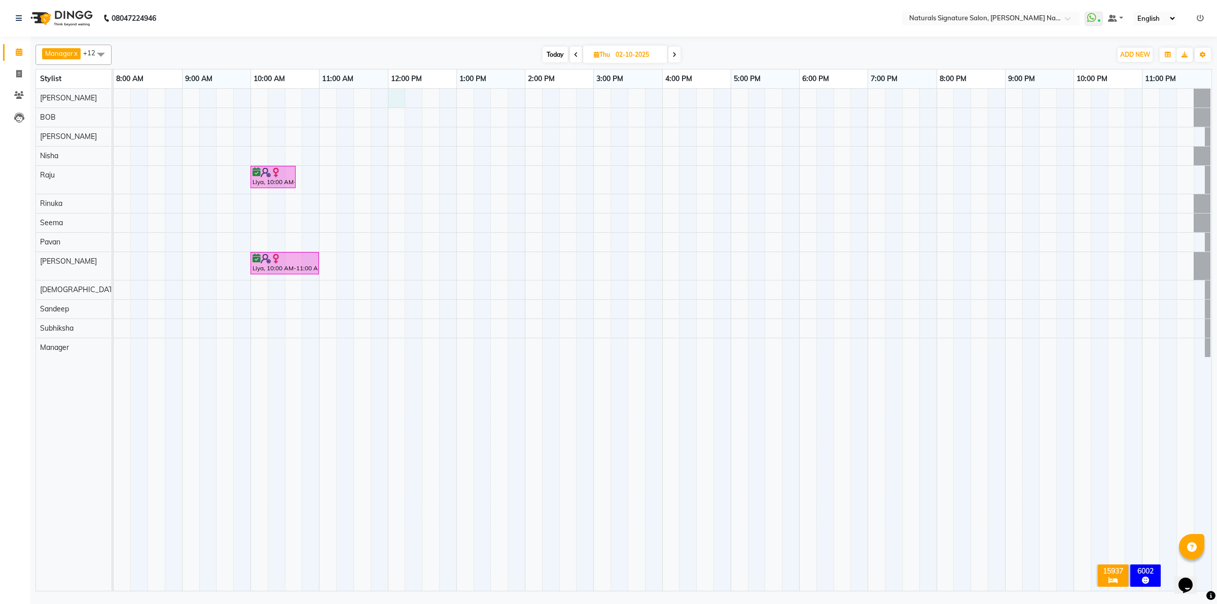
click at [394, 99] on div "Liya, 10:00 AM-10:40 AM, Blow Dry- Long Liya, 10:00 AM-11:00 AM, Advance Cut - …" at bounding box center [663, 340] width 1098 height 502
select select "720"
select select "44901"
select select "tentative"
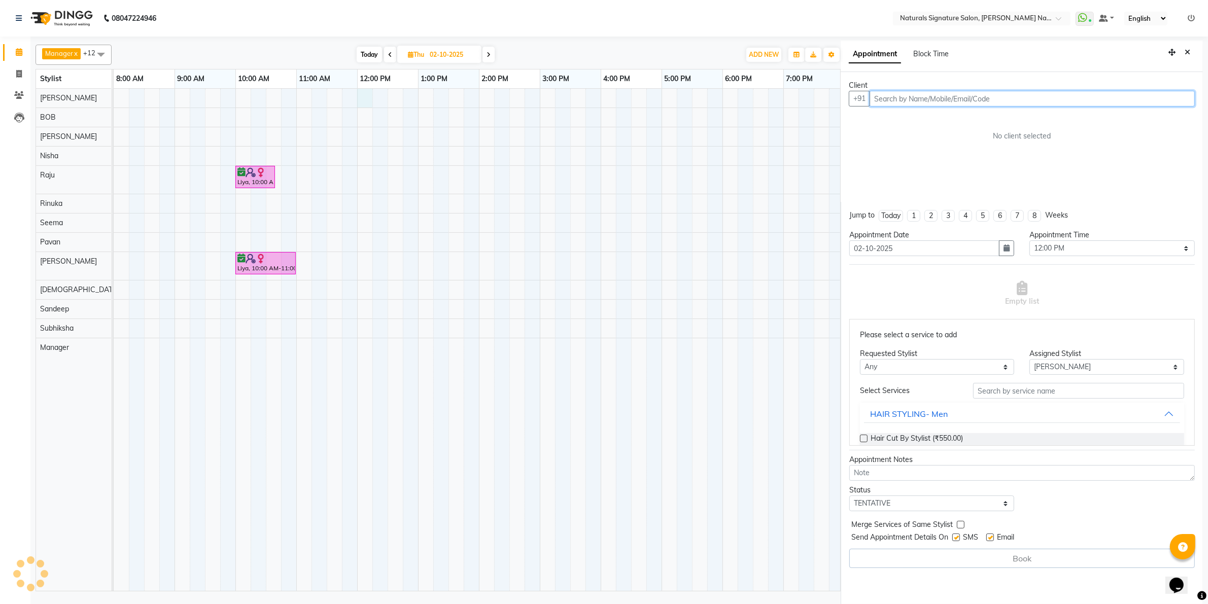
scroll to position [3, 0]
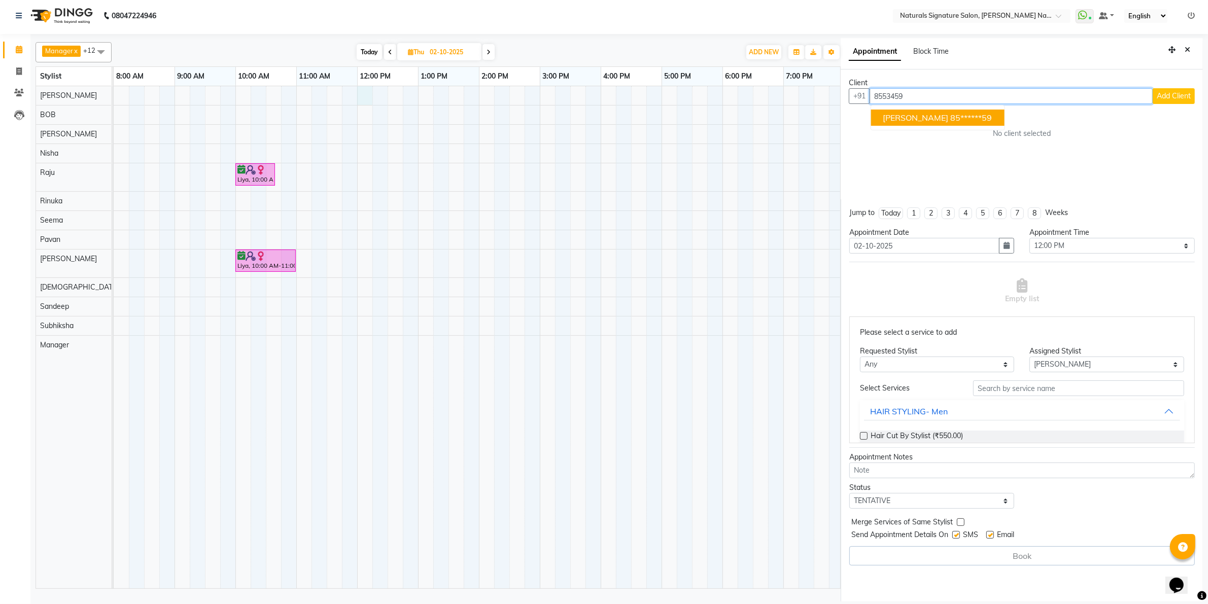
click at [960, 115] on ngb-highlight "85******59" at bounding box center [972, 118] width 42 height 10
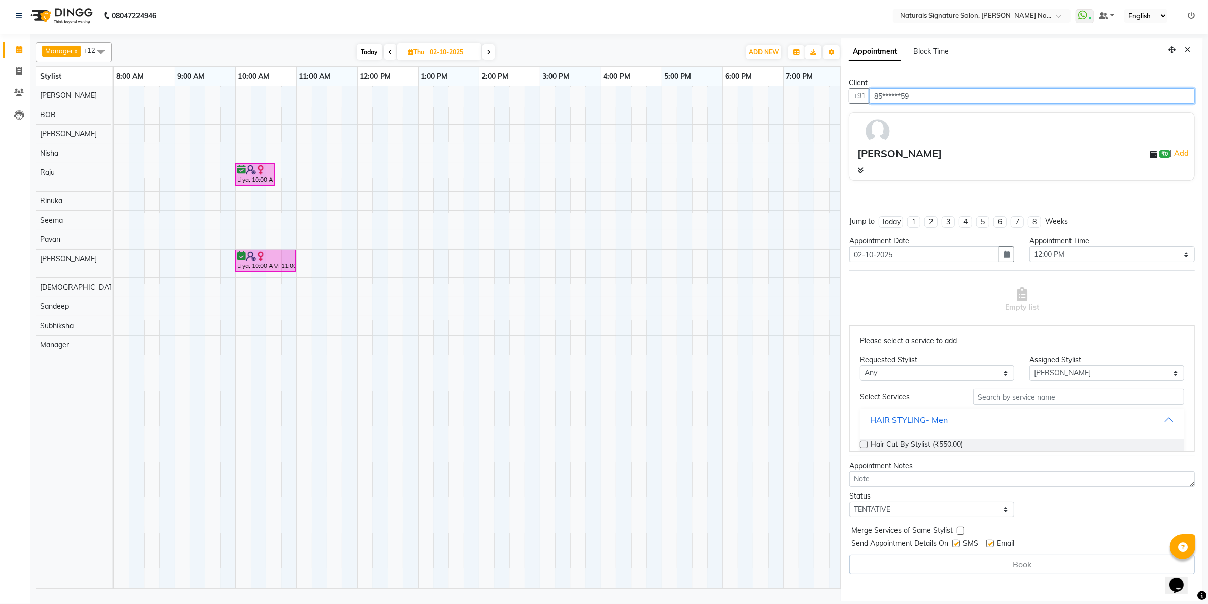
type input "85******59"
click at [859, 170] on icon at bounding box center [860, 170] width 6 height 7
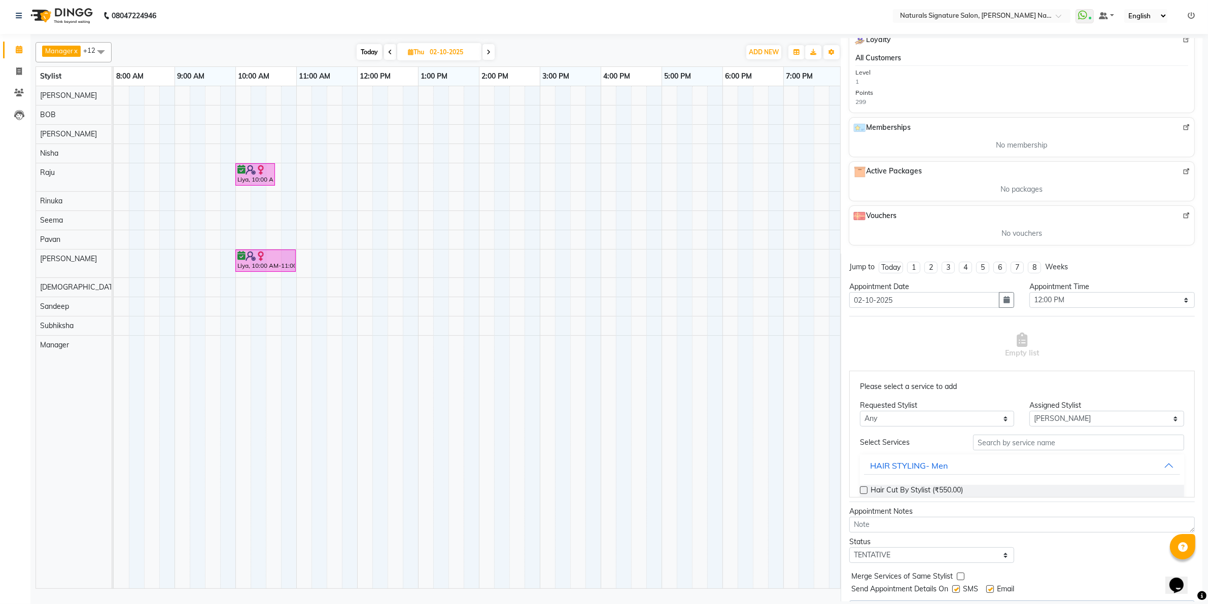
scroll to position [310, 0]
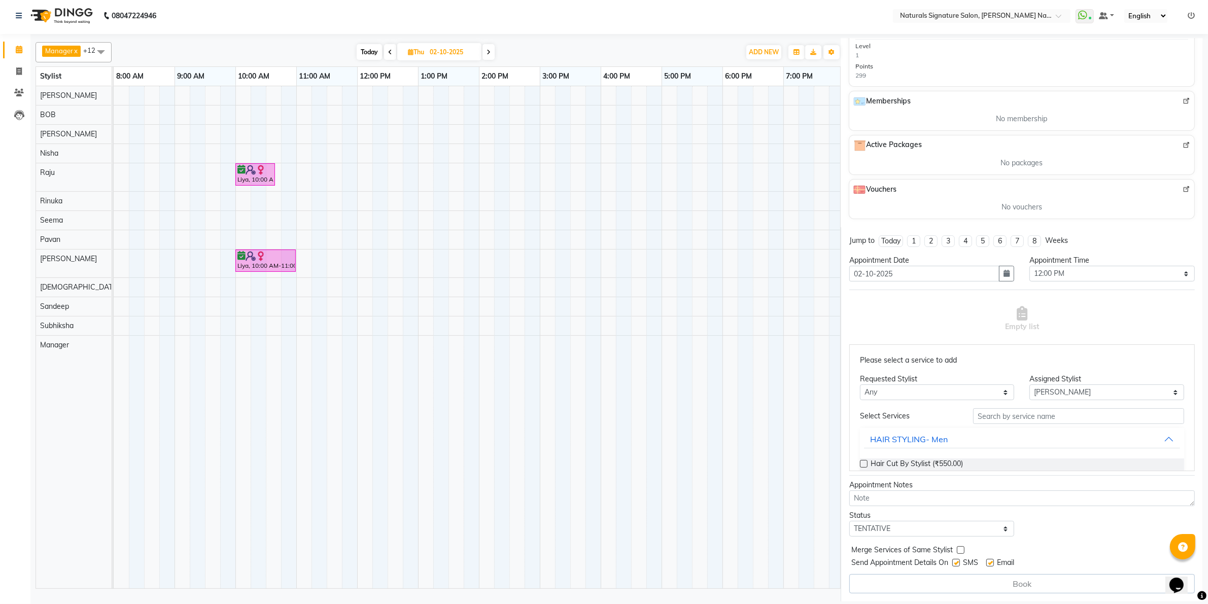
click at [1021, 420] on input "text" at bounding box center [1078, 416] width 211 height 16
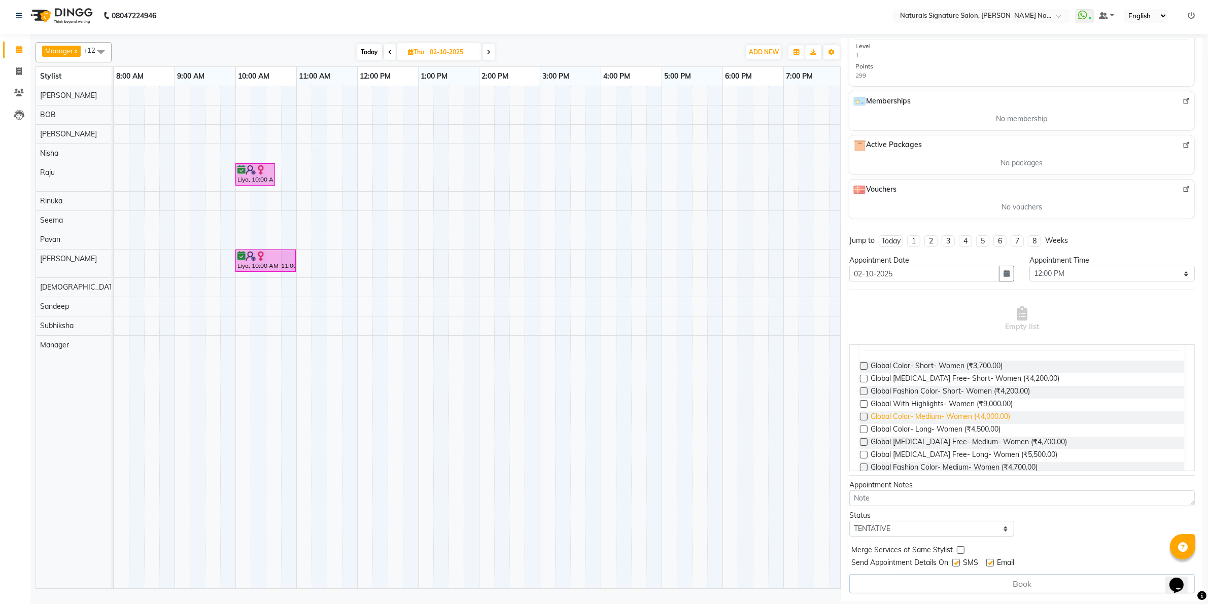
scroll to position [133, 0]
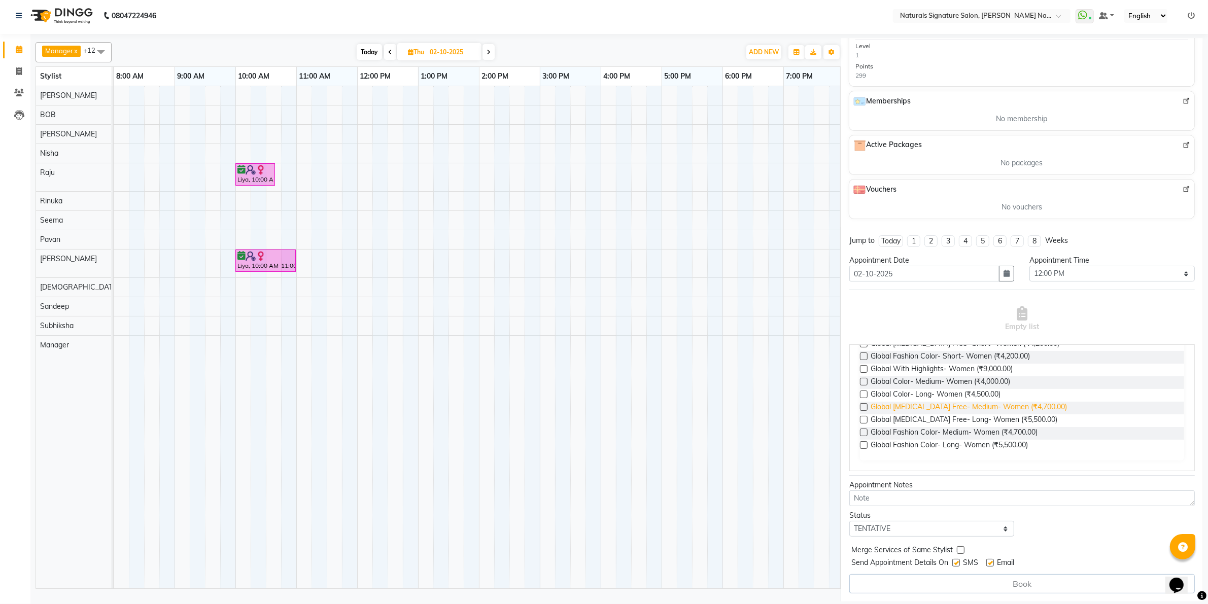
type input "global"
click at [990, 409] on span "Global Ammonia Free- Medium- Women (₹4,700.00)" at bounding box center [968, 408] width 196 height 13
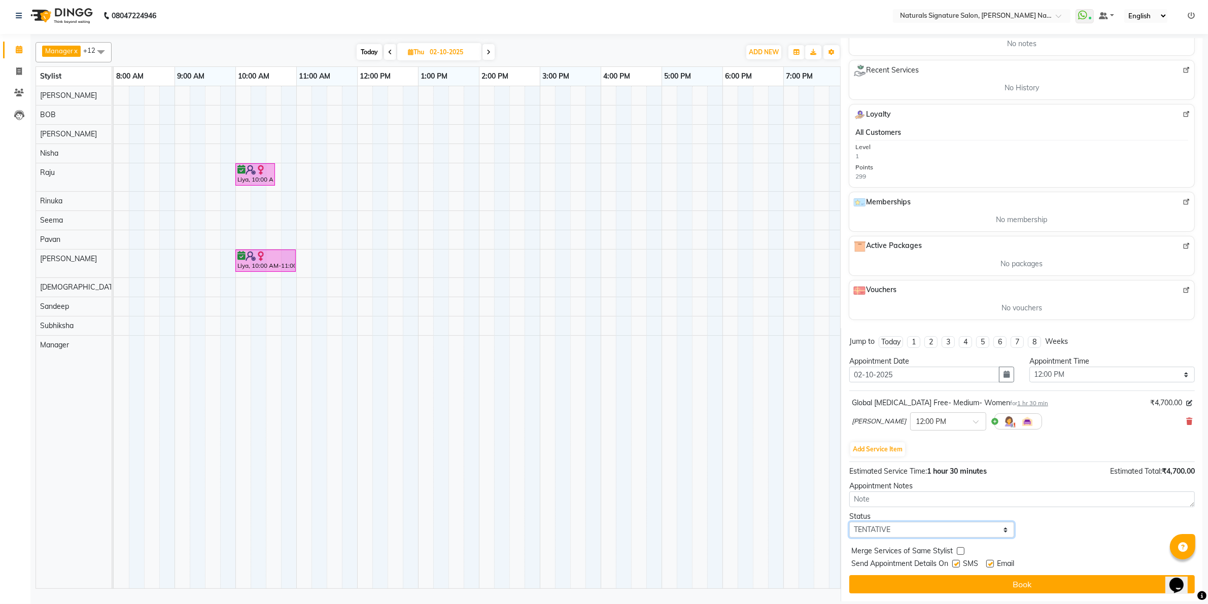
click at [900, 533] on select "Select TENTATIVE CONFIRM UPCOMING" at bounding box center [931, 530] width 165 height 16
select select "confirm booking"
click at [849, 522] on select "Select TENTATIVE CONFIRM UPCOMING" at bounding box center [931, 530] width 165 height 16
click at [1186, 419] on icon at bounding box center [1189, 421] width 6 height 7
select select "44901"
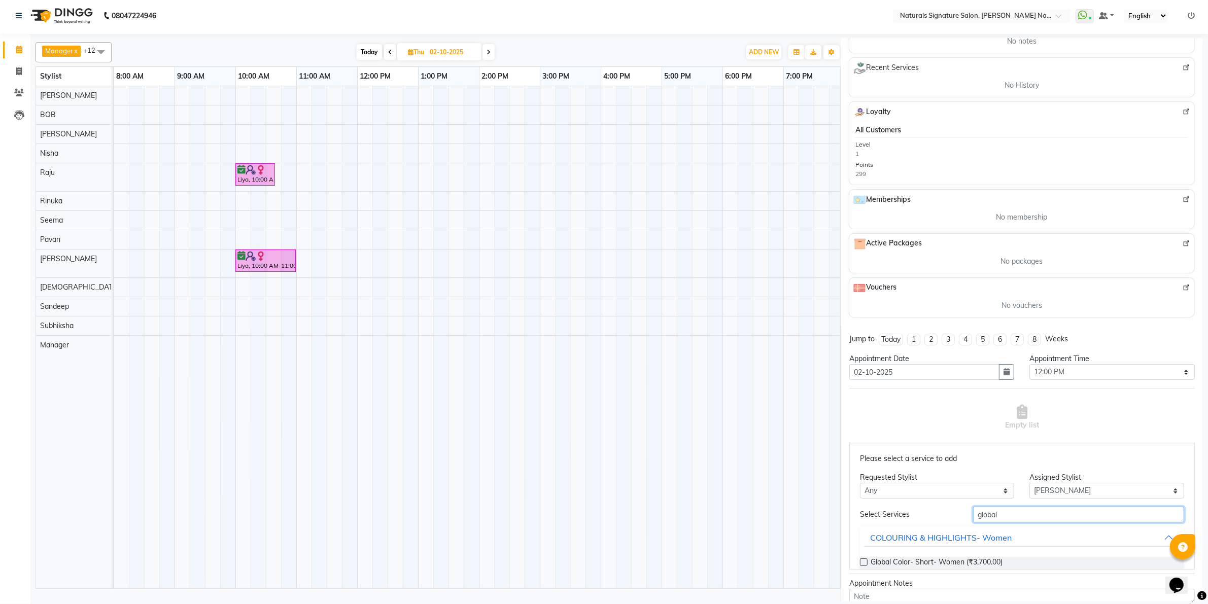
click at [977, 514] on input "global" at bounding box center [1078, 515] width 211 height 16
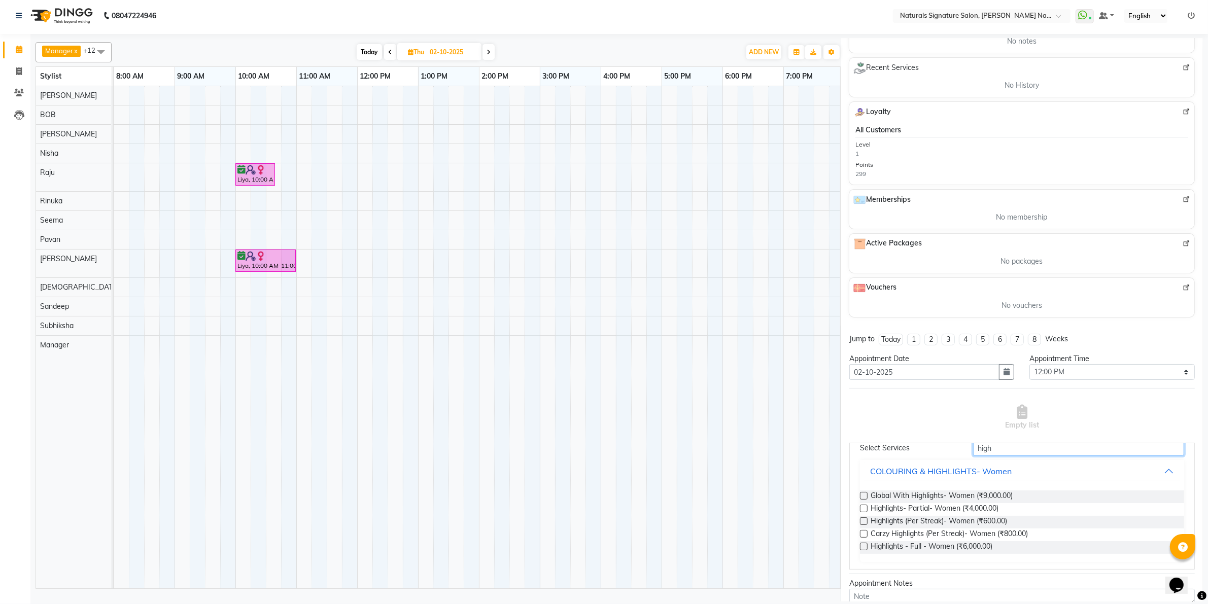
scroll to position [69, 0]
type input "high"
drag, startPoint x: 907, startPoint y: 544, endPoint x: 962, endPoint y: 290, distance: 260.1
click at [909, 543] on span "Highlights - Full - Women (₹6,000.00)" at bounding box center [931, 544] width 122 height 13
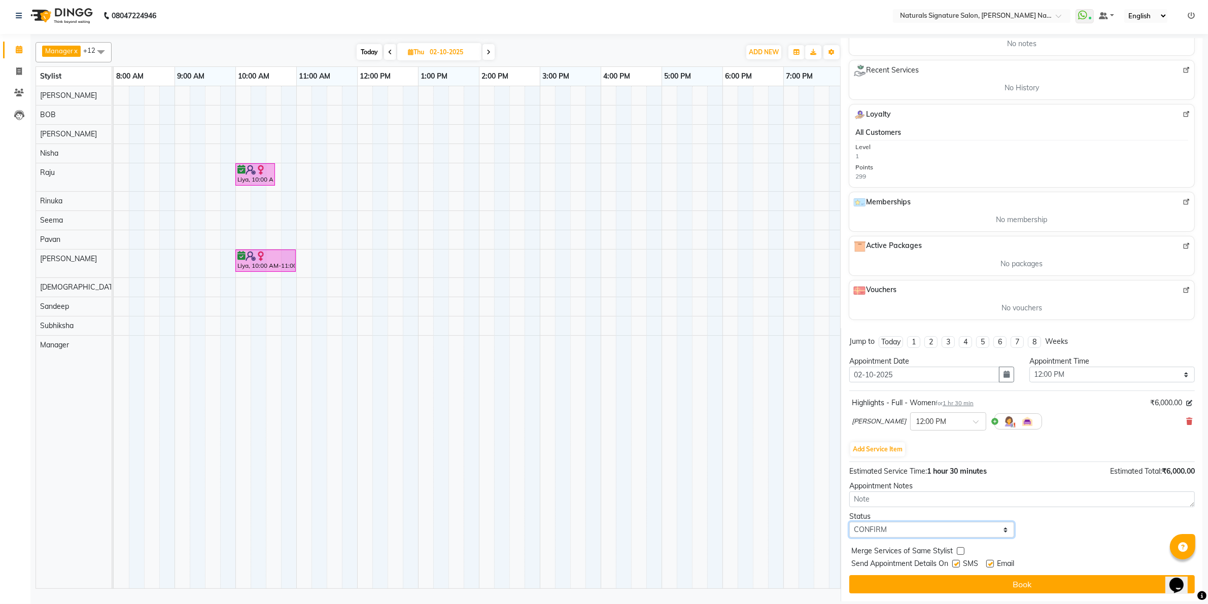
click at [866, 529] on select "Select TENTATIVE CONFIRM UPCOMING" at bounding box center [931, 530] width 165 height 16
click at [849, 522] on select "Select TENTATIVE CONFIRM UPCOMING" at bounding box center [931, 530] width 165 height 16
click at [938, 581] on button "Book" at bounding box center [1021, 584] width 345 height 18
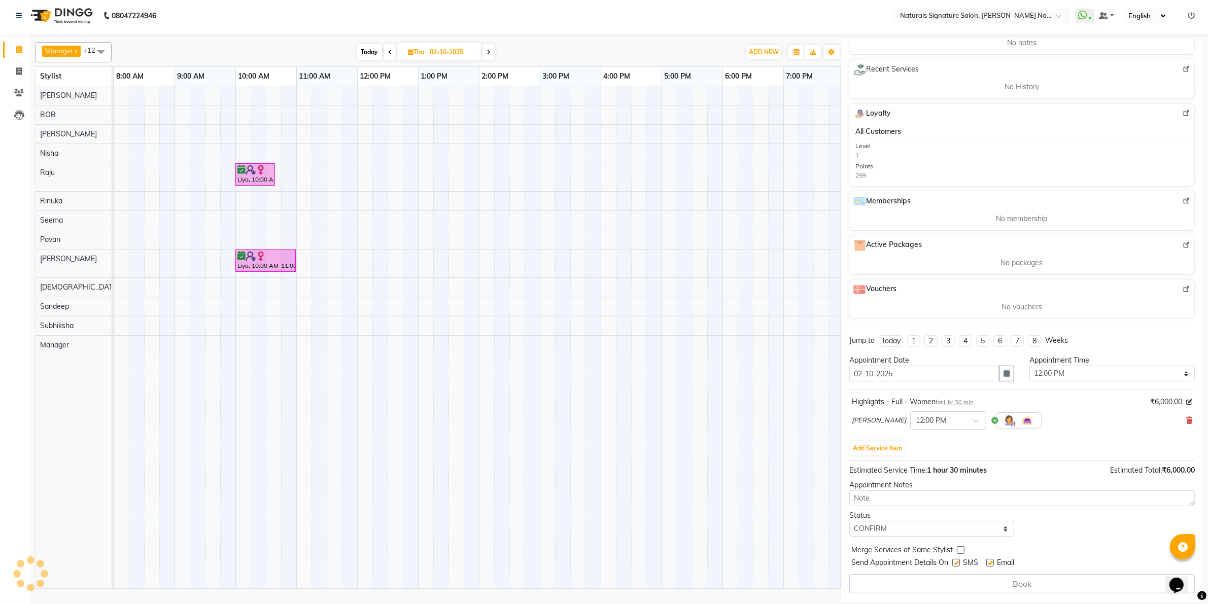
select select "44901"
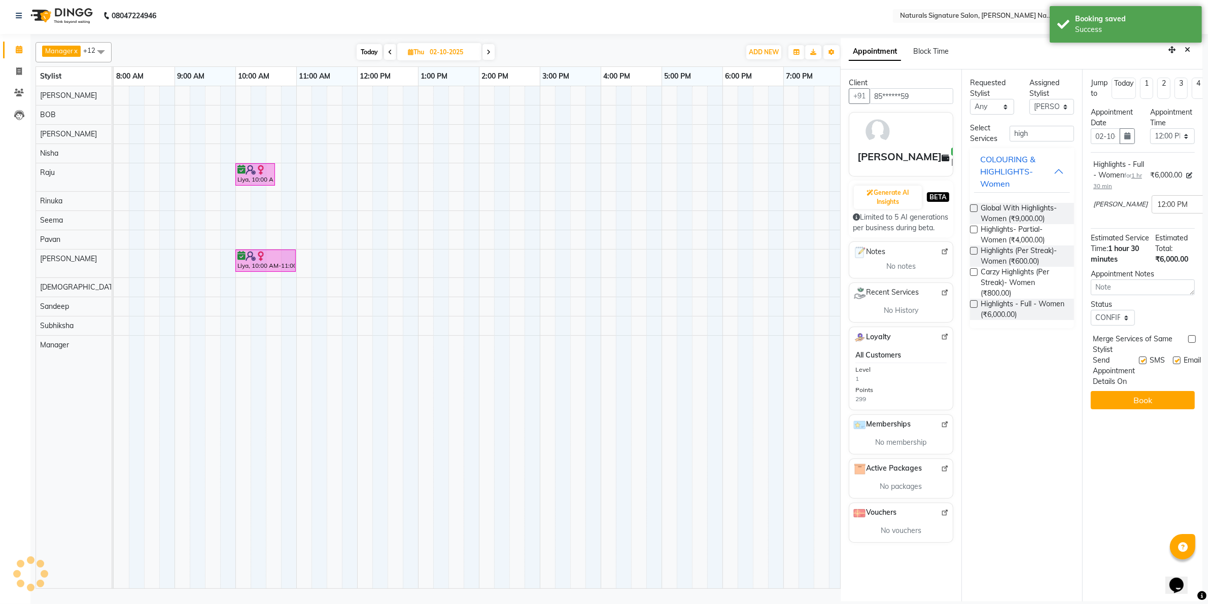
scroll to position [0, 0]
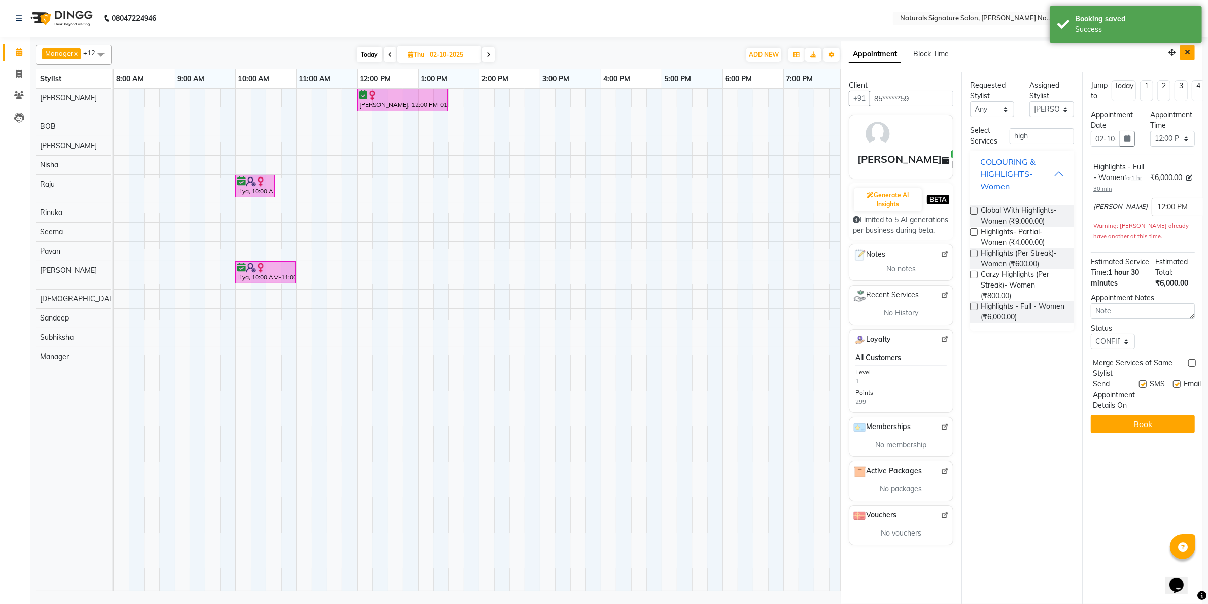
click at [1193, 49] on button "Close" at bounding box center [1187, 53] width 15 height 16
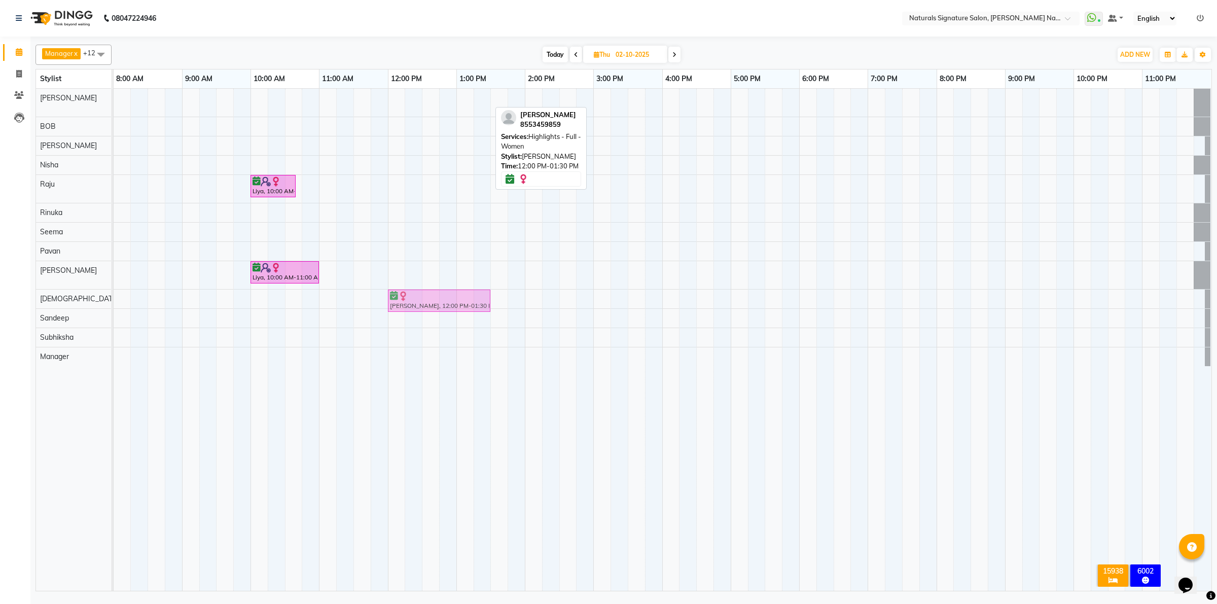
drag, startPoint x: 435, startPoint y: 99, endPoint x: 439, endPoint y: 290, distance: 190.8
click at [439, 290] on div "RACHANA, 12:00 PM-01:30 PM, Highlights - Full - Women Liya, 10:00 AM-10:40 AM, …" at bounding box center [663, 340] width 1098 height 502
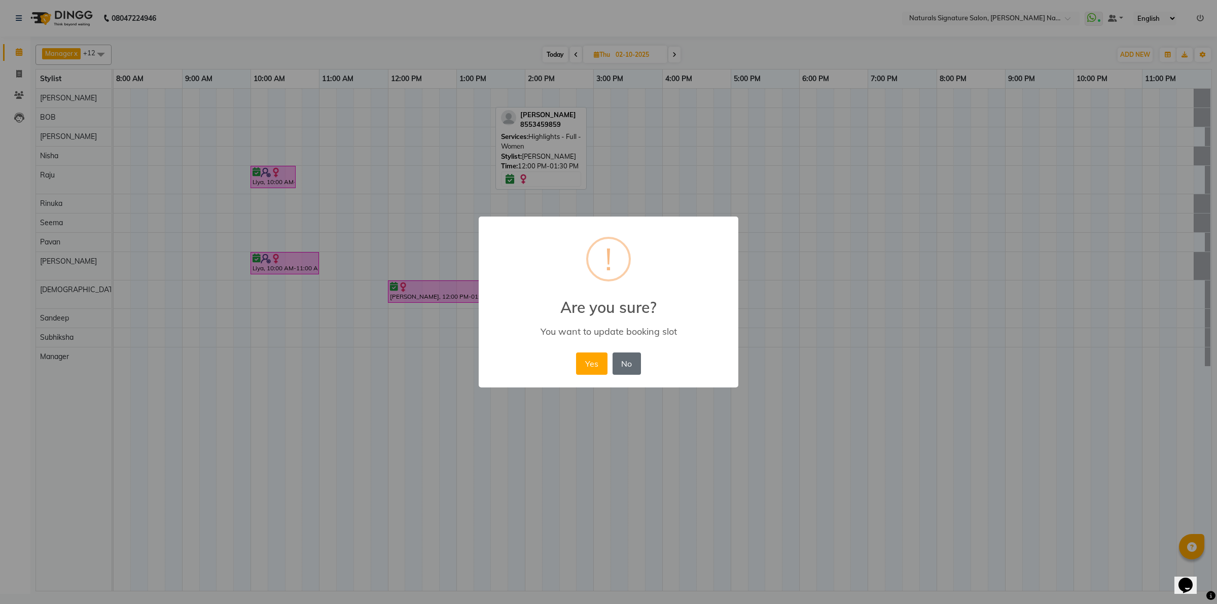
click at [632, 364] on button "No" at bounding box center [627, 364] width 28 height 22
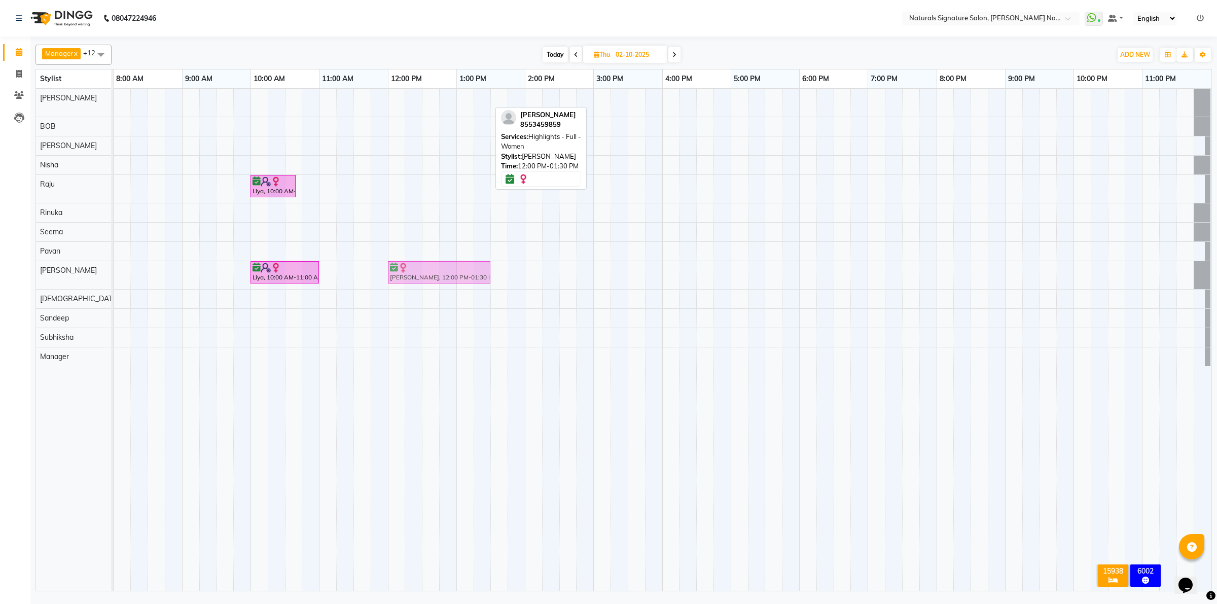
drag, startPoint x: 425, startPoint y: 94, endPoint x: 418, endPoint y: 259, distance: 164.5
click at [418, 259] on div "RACHANA, 12:00 PM-01:30 PM, Highlights - Full - Women Liya, 10:00 AM-10:40 AM, …" at bounding box center [663, 340] width 1098 height 502
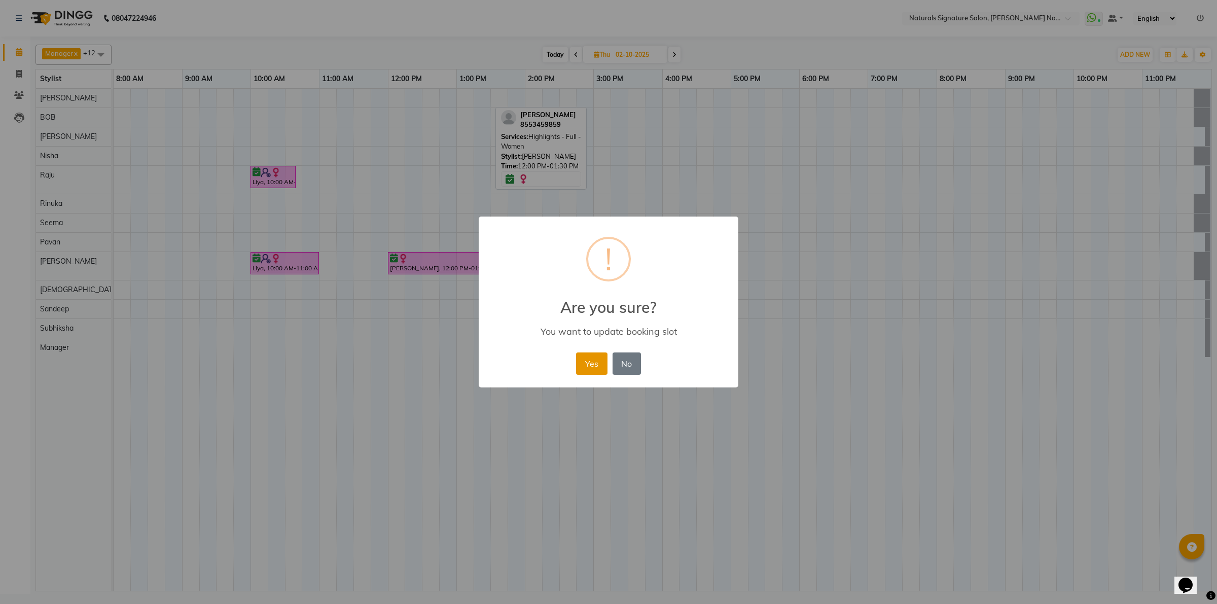
click at [599, 358] on button "Yes" at bounding box center [591, 364] width 31 height 22
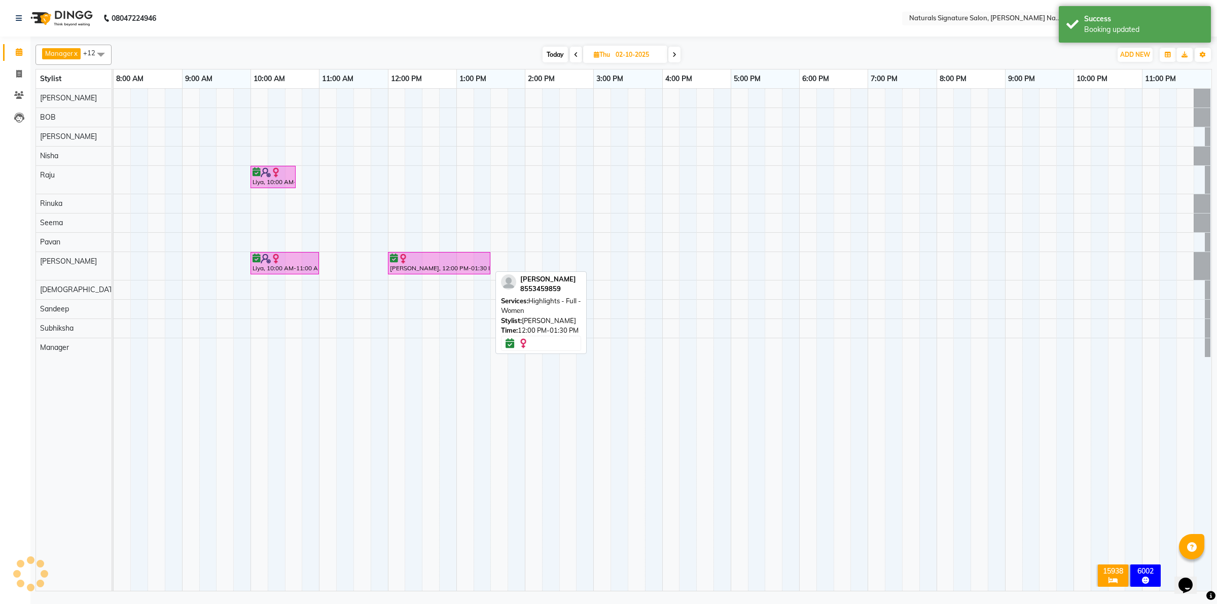
click at [427, 266] on div "RACHANA, 12:00 PM-01:30 PM, Highlights - Full - Women" at bounding box center [439, 263] width 100 height 19
select select "6"
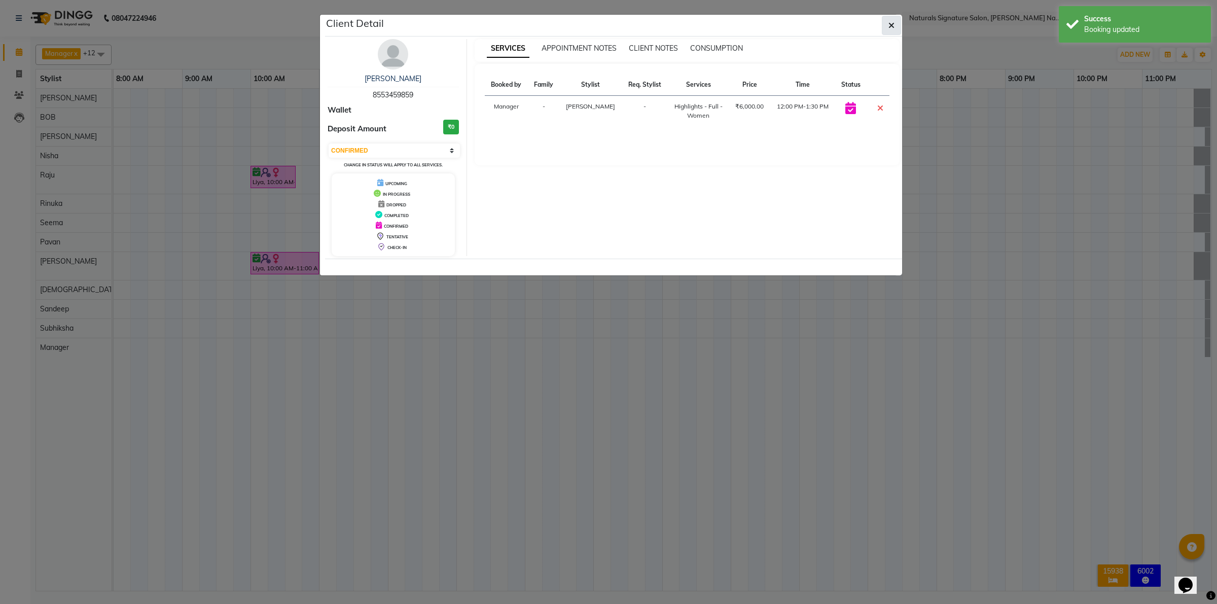
click at [890, 26] on icon "button" at bounding box center [892, 25] width 6 height 8
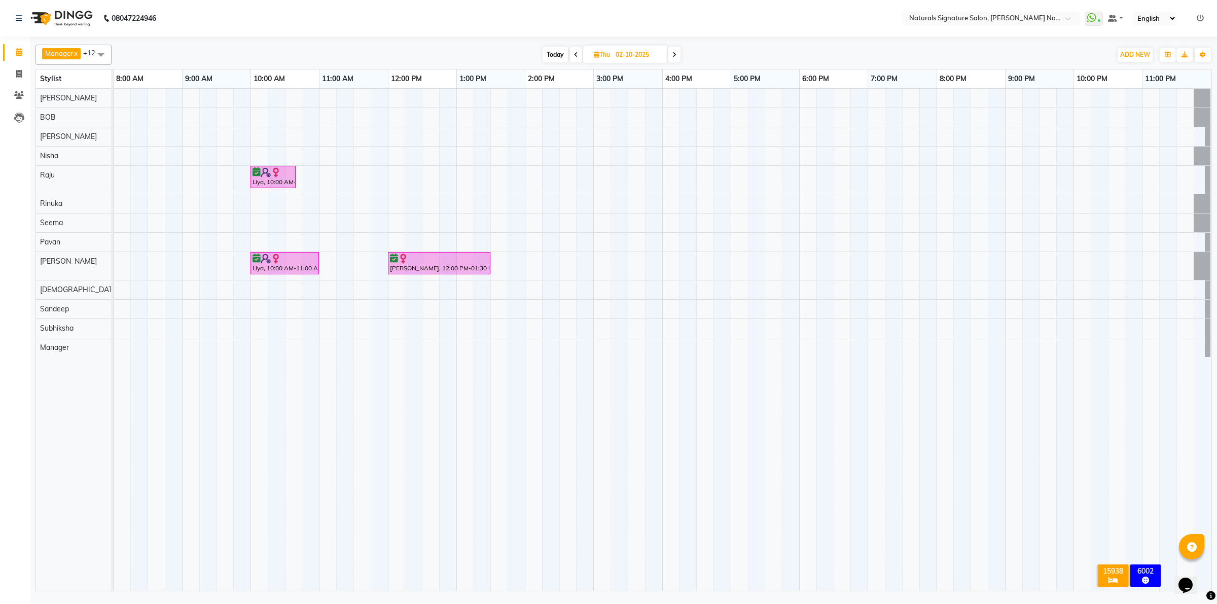
click at [338, 417] on td at bounding box center [345, 340] width 17 height 502
click at [340, 418] on td at bounding box center [345, 340] width 17 height 502
click at [341, 418] on td at bounding box center [345, 340] width 17 height 502
click at [341, 419] on td at bounding box center [345, 340] width 17 height 502
click at [341, 418] on td at bounding box center [345, 340] width 17 height 502
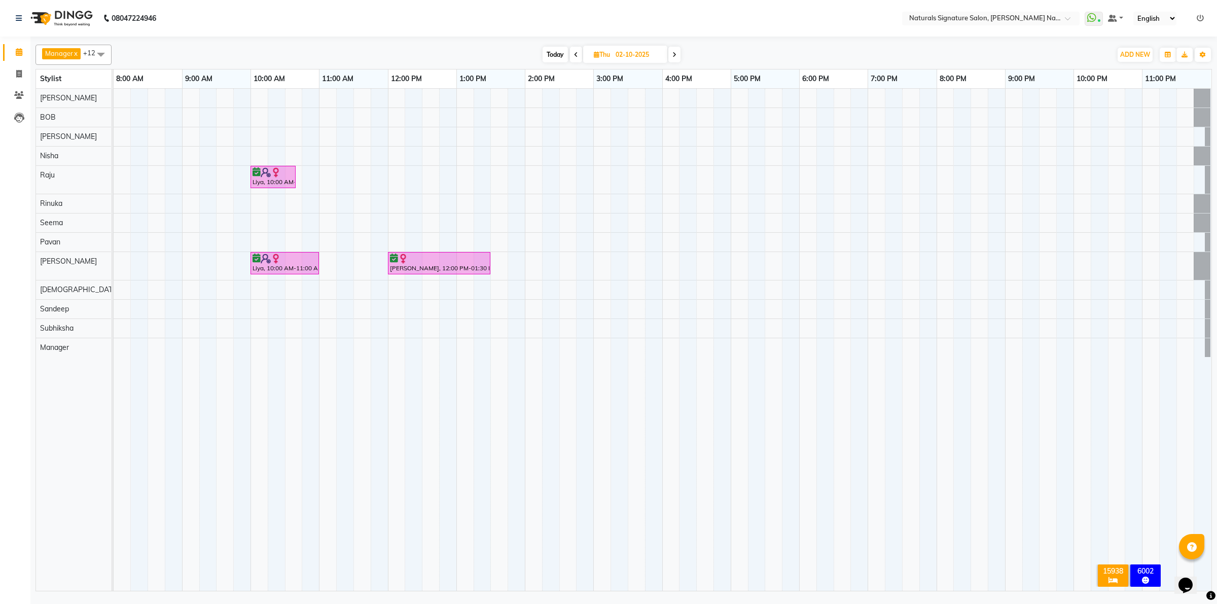
drag, startPoint x: 341, startPoint y: 418, endPoint x: 346, endPoint y: 421, distance: 5.7
click at [345, 420] on td at bounding box center [345, 340] width 17 height 502
click at [347, 422] on td at bounding box center [345, 340] width 17 height 502
click at [351, 420] on td at bounding box center [345, 340] width 17 height 502
click at [351, 422] on td at bounding box center [345, 340] width 17 height 502
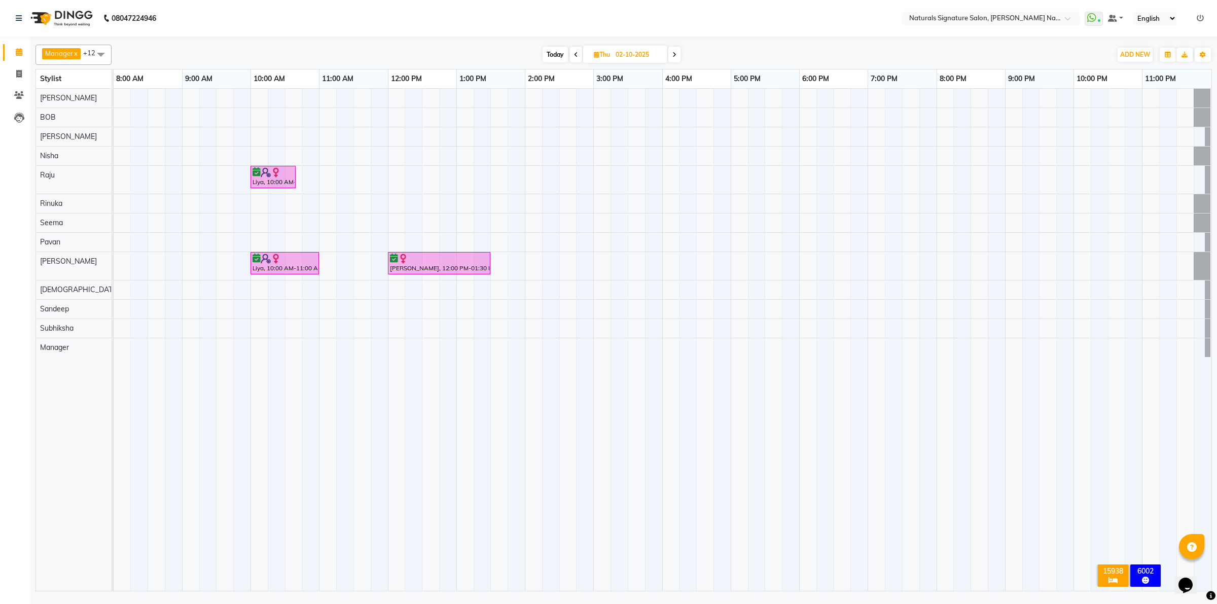
click at [353, 423] on td at bounding box center [345, 340] width 17 height 502
click at [353, 424] on td at bounding box center [345, 340] width 17 height 502
click at [355, 424] on td at bounding box center [362, 340] width 17 height 502
click at [356, 424] on td at bounding box center [362, 340] width 17 height 502
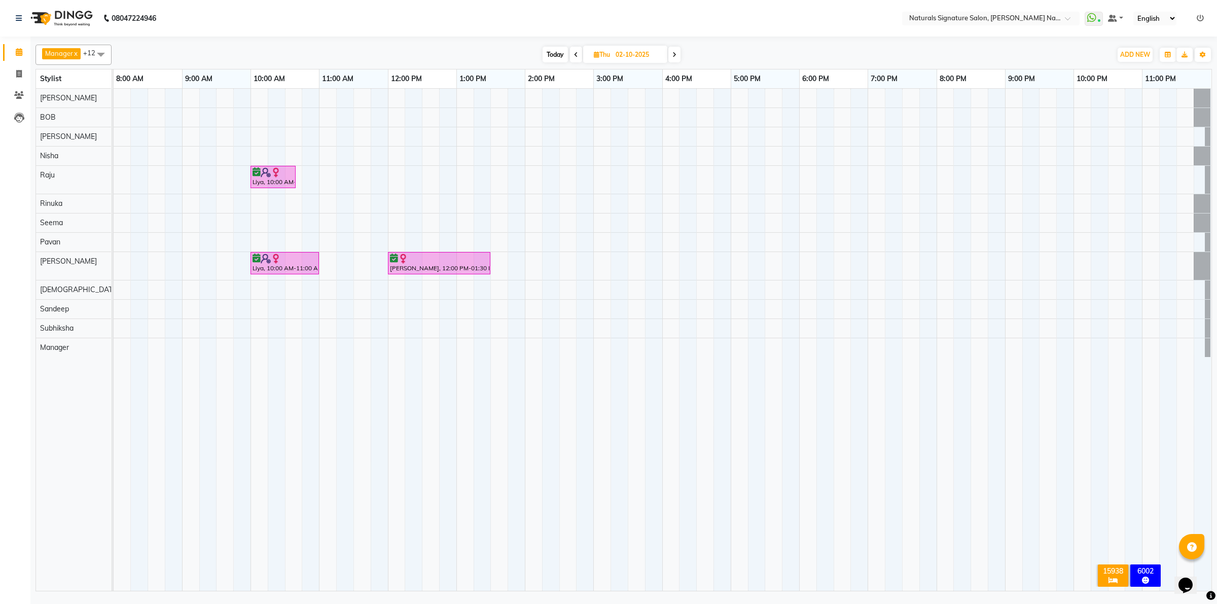
click at [356, 424] on td at bounding box center [362, 340] width 17 height 502
click at [268, 533] on td at bounding box center [276, 340] width 17 height 502
drag, startPoint x: 552, startPoint y: 54, endPoint x: 551, endPoint y: 66, distance: 11.7
click at [550, 56] on span "Today" at bounding box center [555, 55] width 25 height 16
type input "01-10-2025"
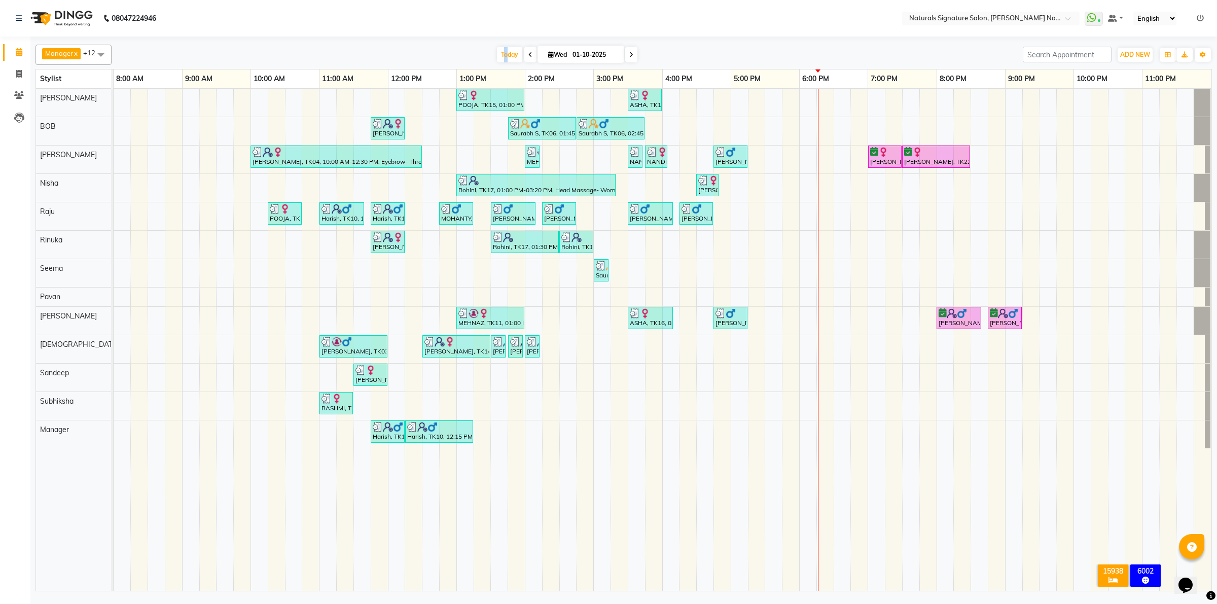
click at [897, 216] on div "POOJA, TK15, 01:00 PM-02:00 PM, Essential Treatment - Long- Women ASHA, TK16, 0…" at bounding box center [663, 340] width 1098 height 502
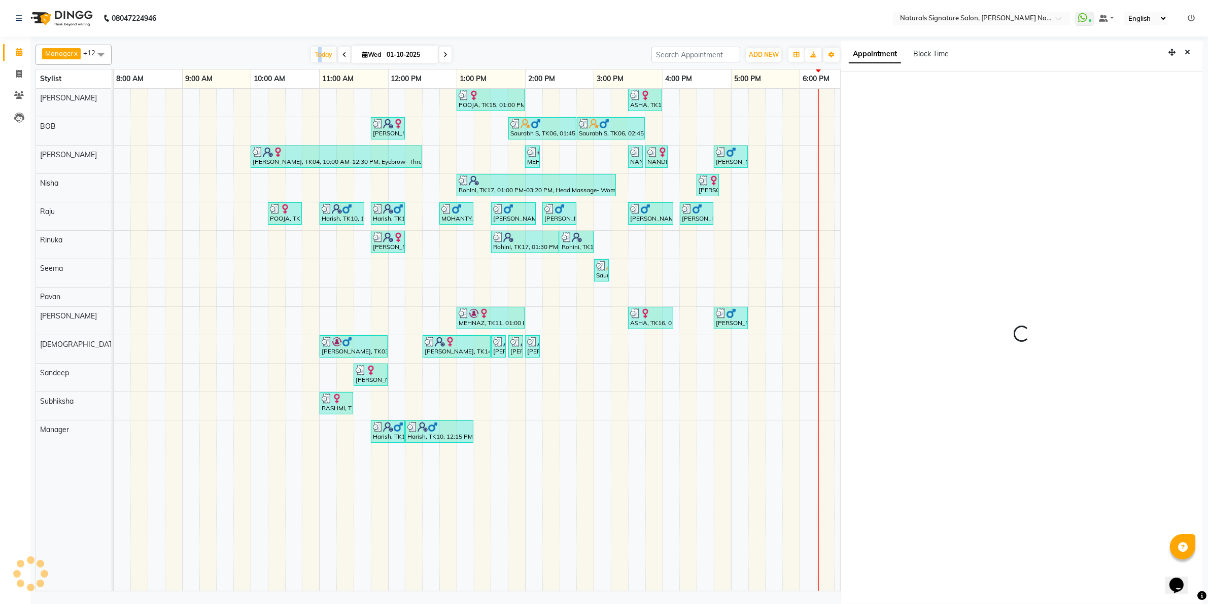
select select "70856"
select select "tentative"
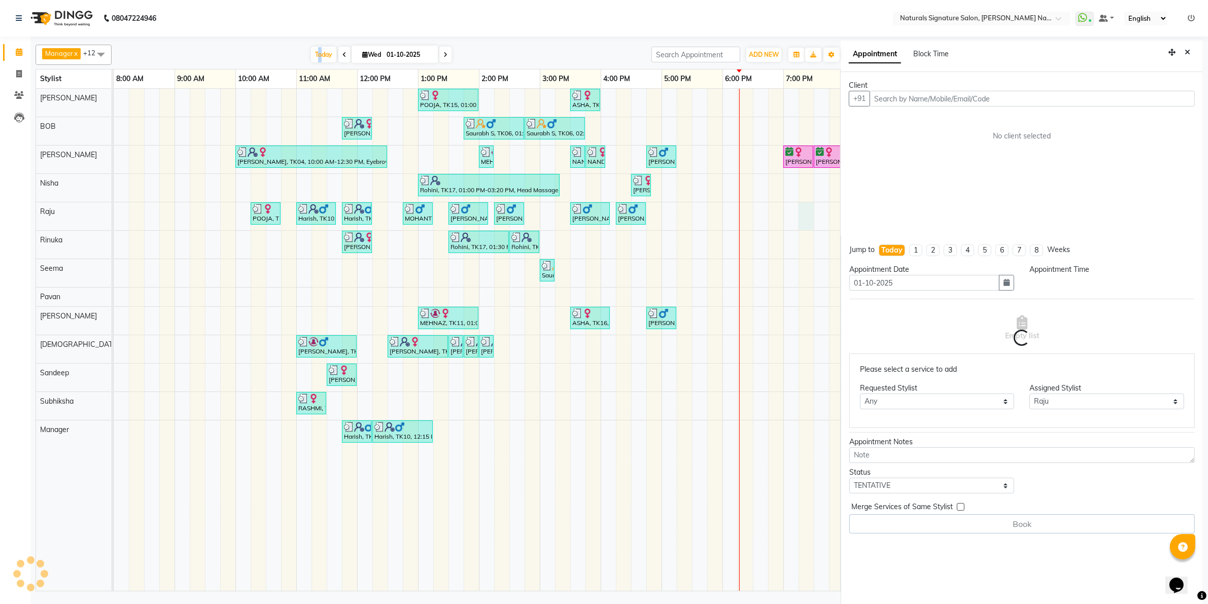
scroll to position [3, 0]
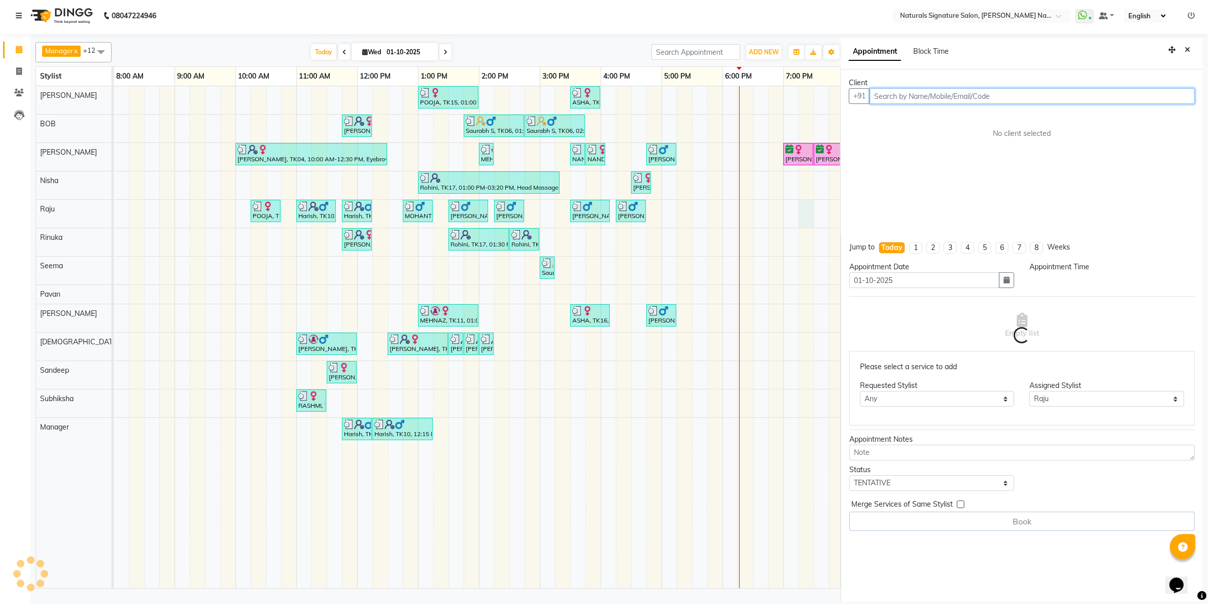
select select "1155"
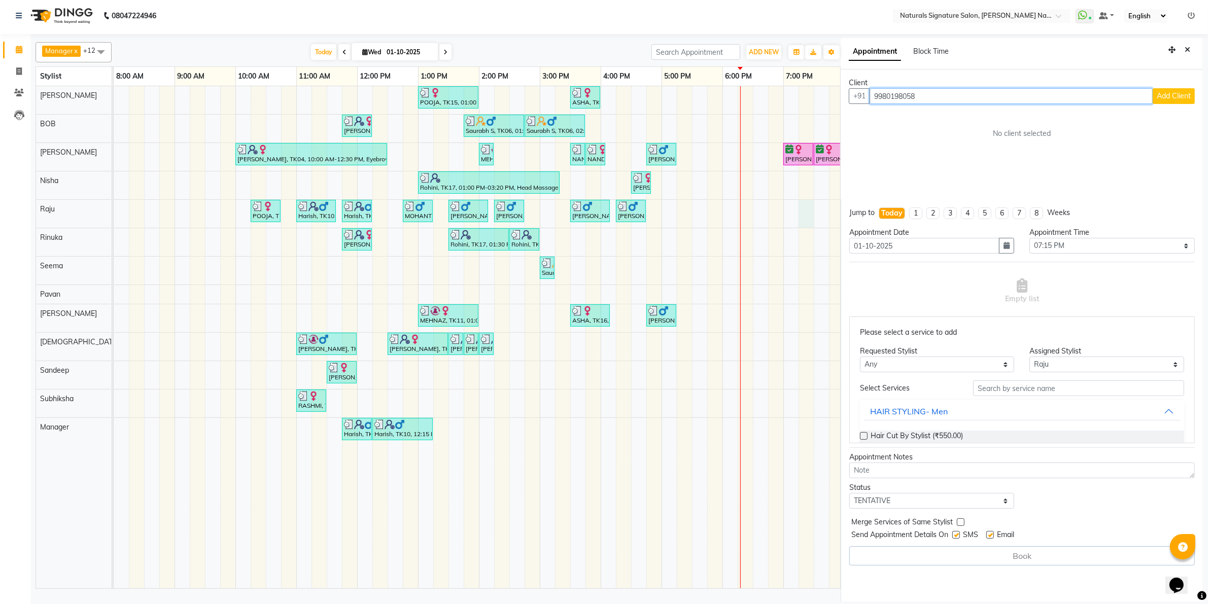
type input "9980198058"
click at [1170, 96] on span "Add Client" at bounding box center [1174, 95] width 34 height 9
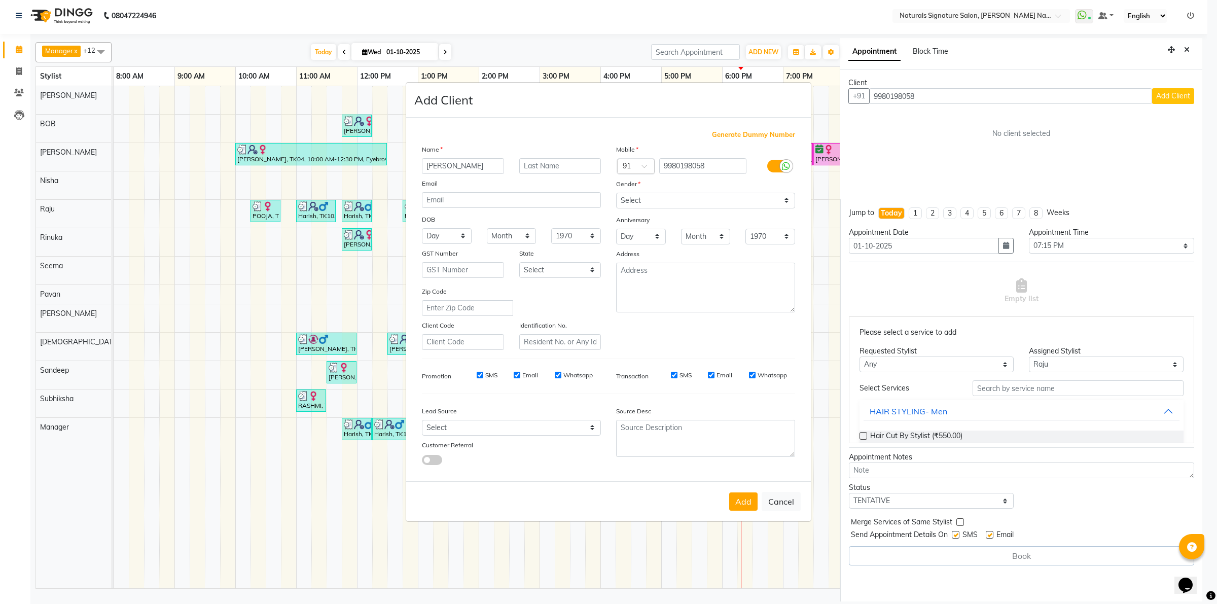
type input "[PERSON_NAME]"
click at [648, 196] on select "Select Male Female Other Prefer Not To Say" at bounding box center [705, 201] width 179 height 16
select select "male"
click at [616, 194] on select "Select Male Female Other Prefer Not To Say" at bounding box center [705, 201] width 179 height 16
click at [751, 505] on button "Add" at bounding box center [743, 502] width 28 height 18
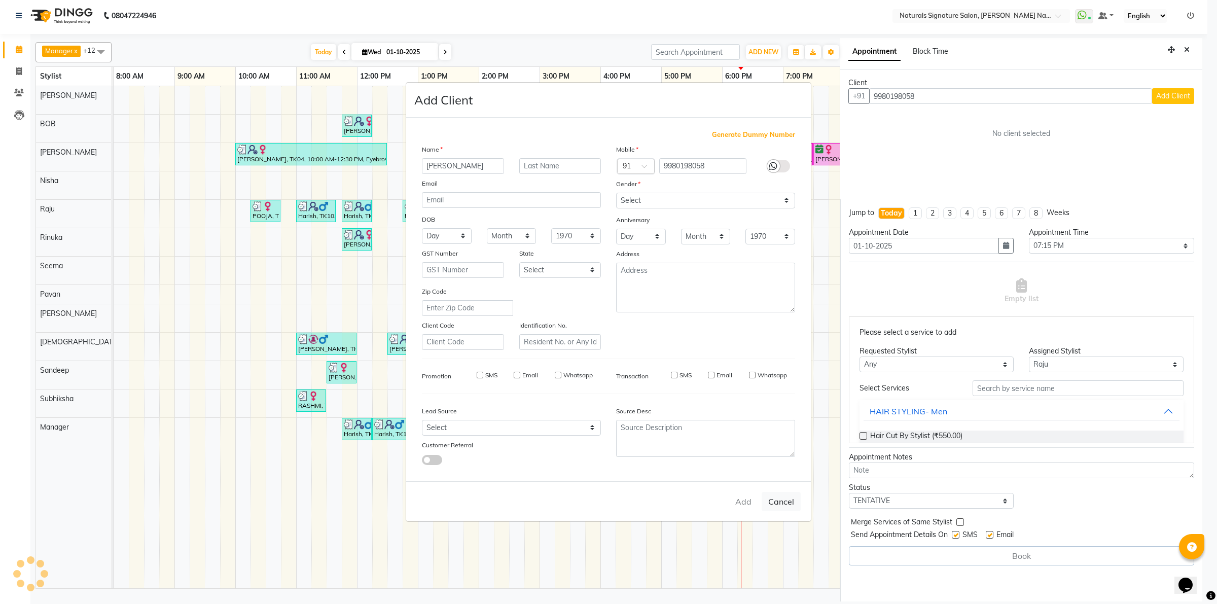
type input "99******58"
select select
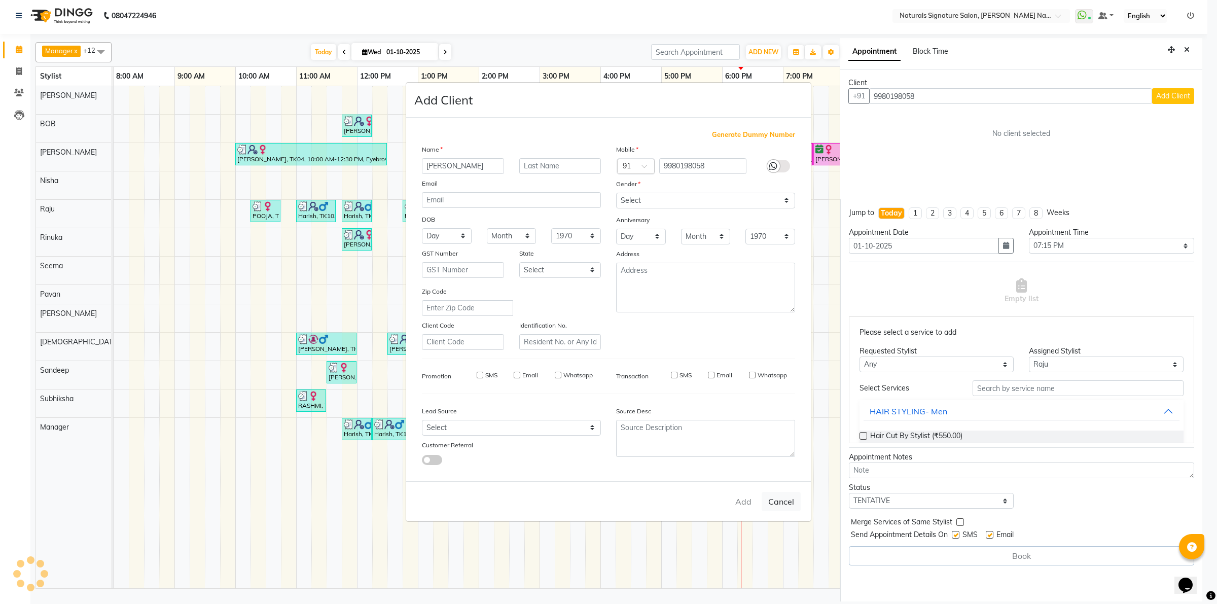
select select
checkbox input "false"
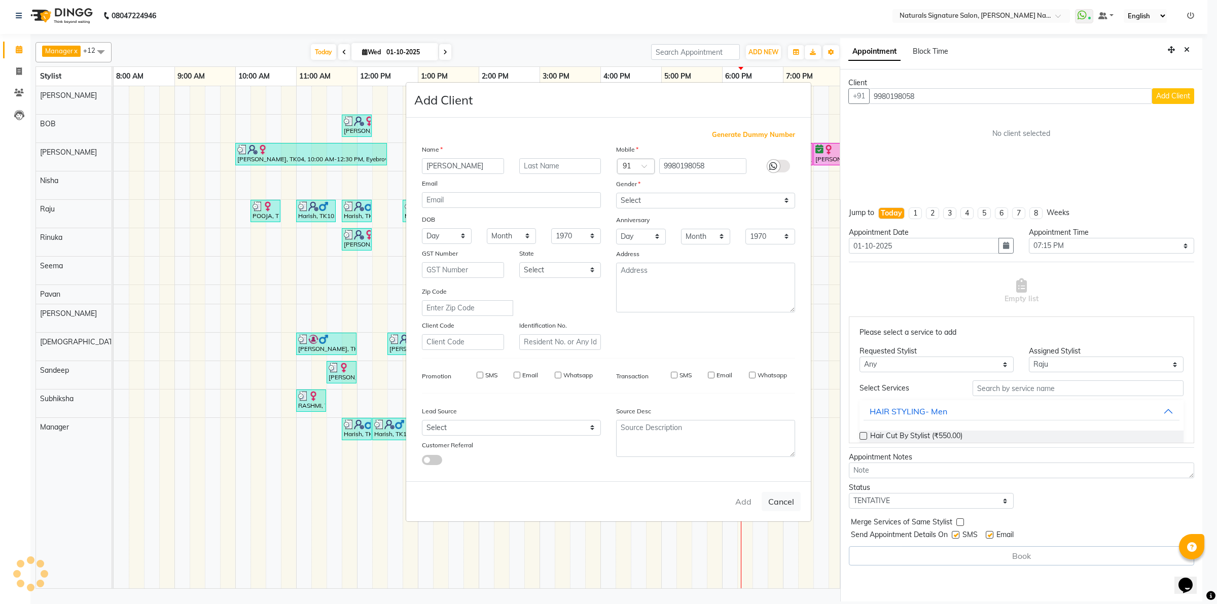
checkbox input "false"
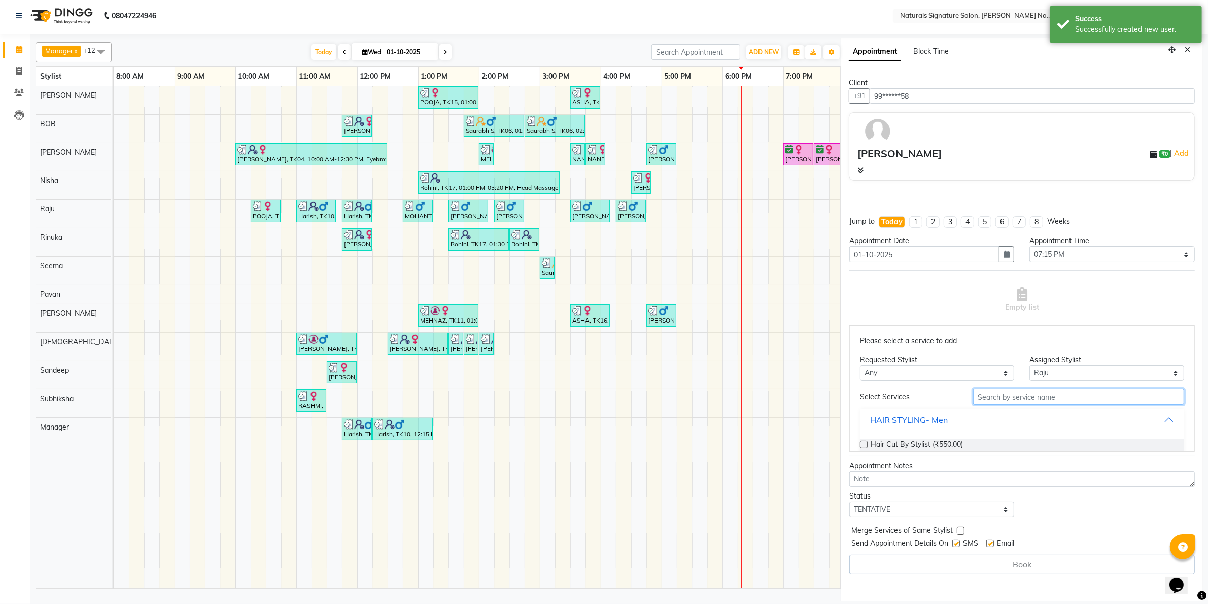
click at [1023, 401] on input "text" at bounding box center [1078, 397] width 211 height 16
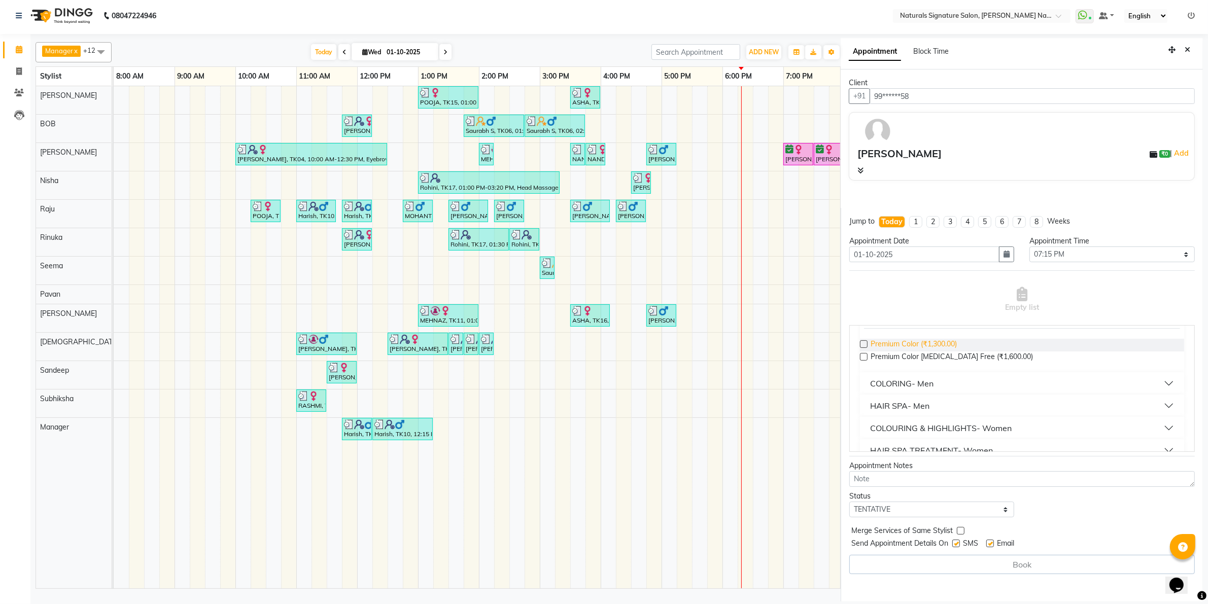
scroll to position [127, 0]
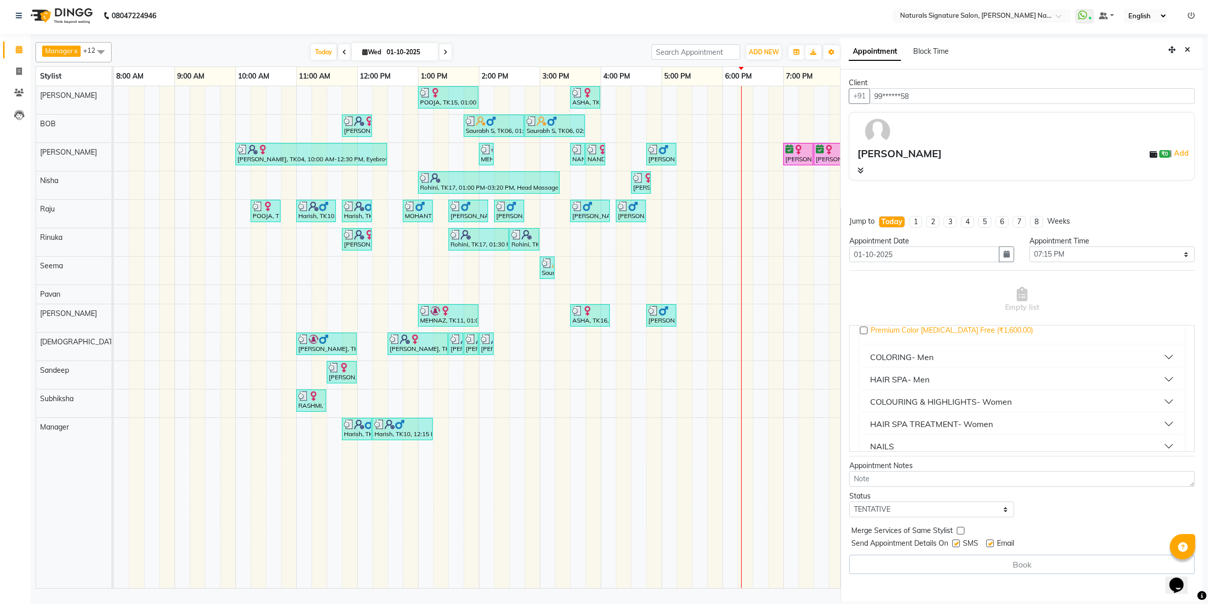
type input "colo"
click at [963, 331] on span "Premium Color [MEDICAL_DATA] Free (₹1,600.00)" at bounding box center [951, 331] width 162 height 13
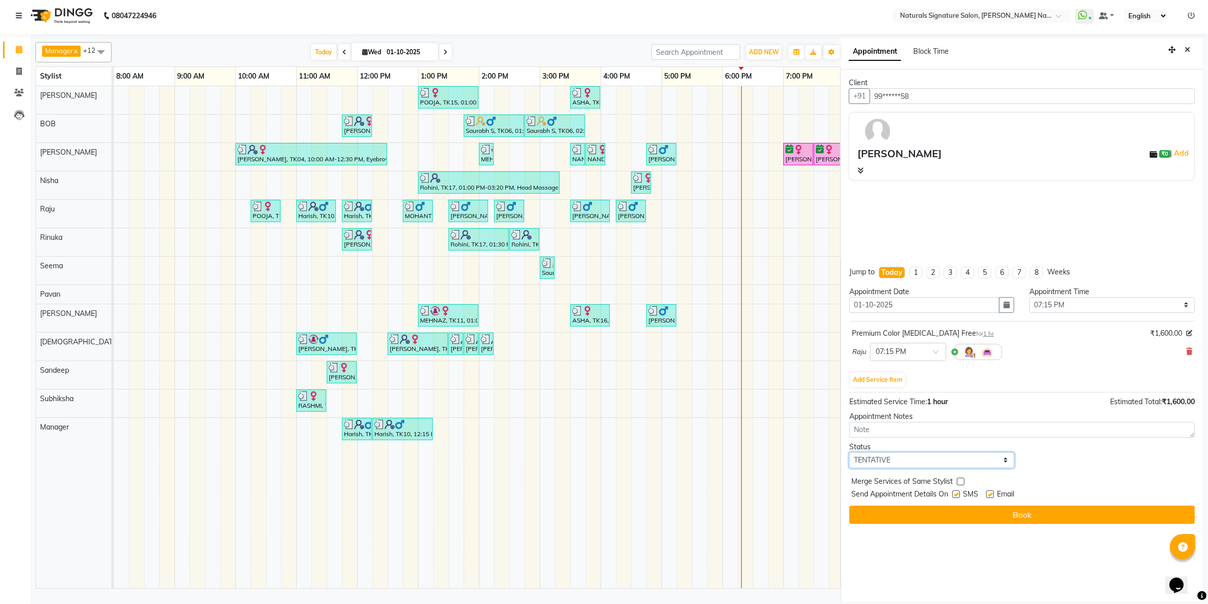
click at [916, 459] on select "Select TENTATIVE CONFIRM CHECK-IN UPCOMING" at bounding box center [931, 460] width 165 height 16
select select "confirm booking"
click at [849, 452] on select "Select TENTATIVE CONFIRM CHECK-IN UPCOMING" at bounding box center [931, 460] width 165 height 16
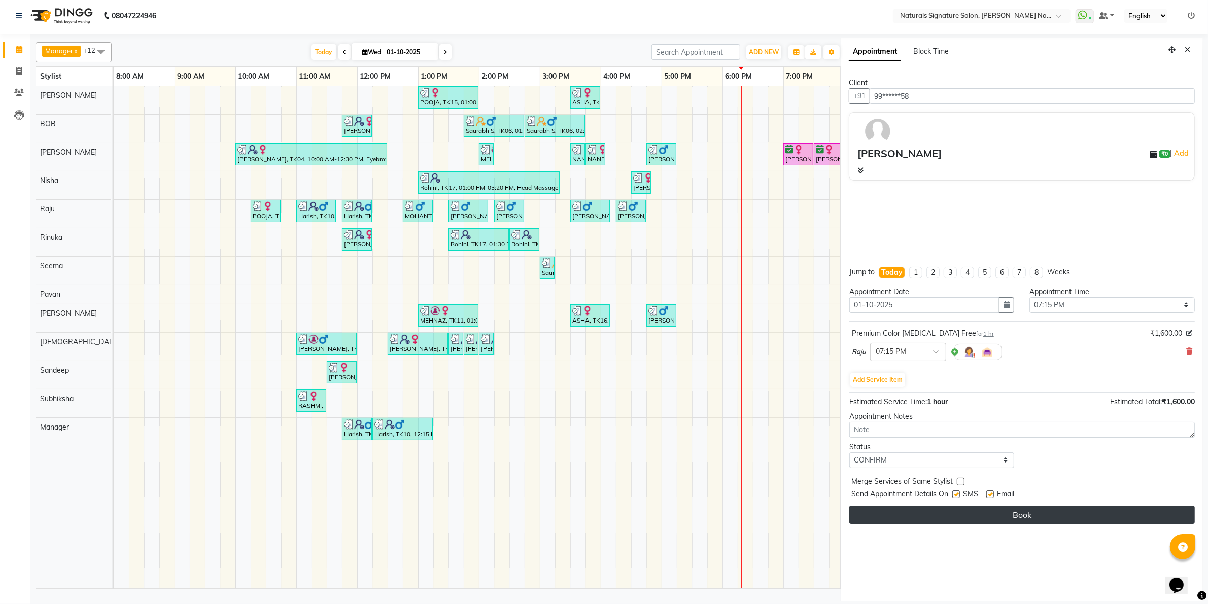
click at [909, 513] on button "Book" at bounding box center [1021, 515] width 345 height 18
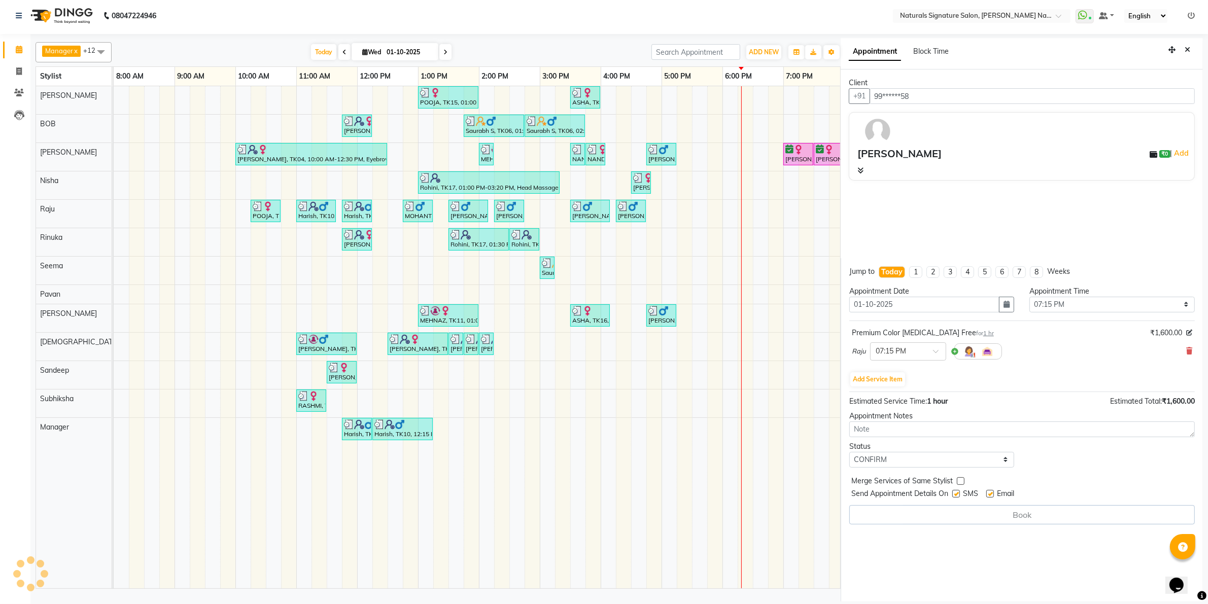
select select "70856"
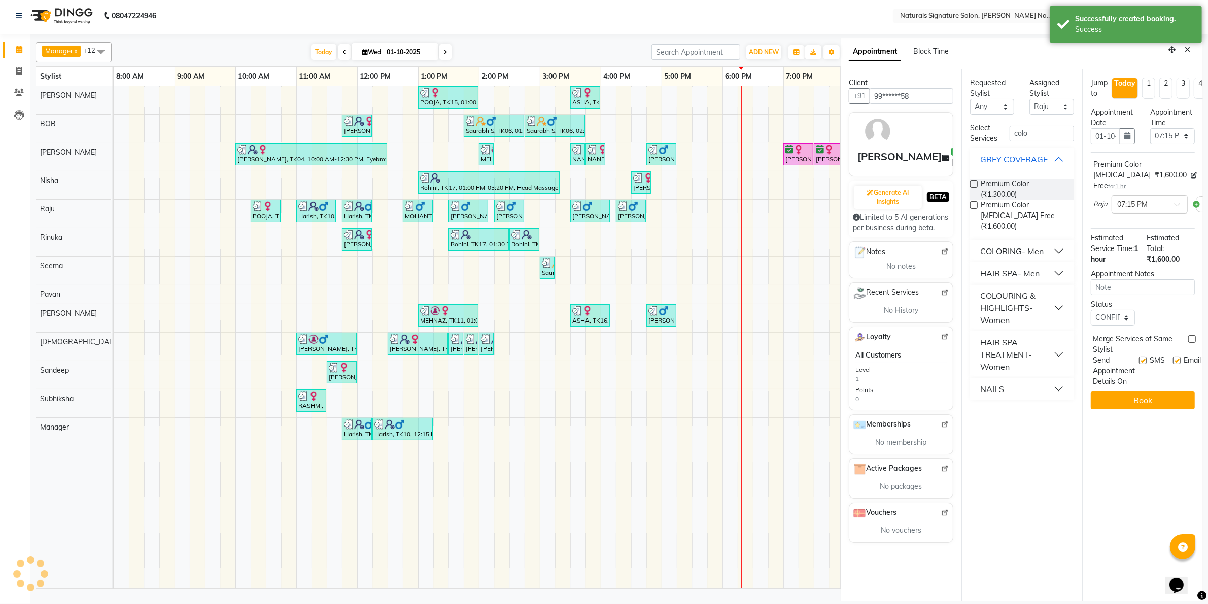
scroll to position [0, 0]
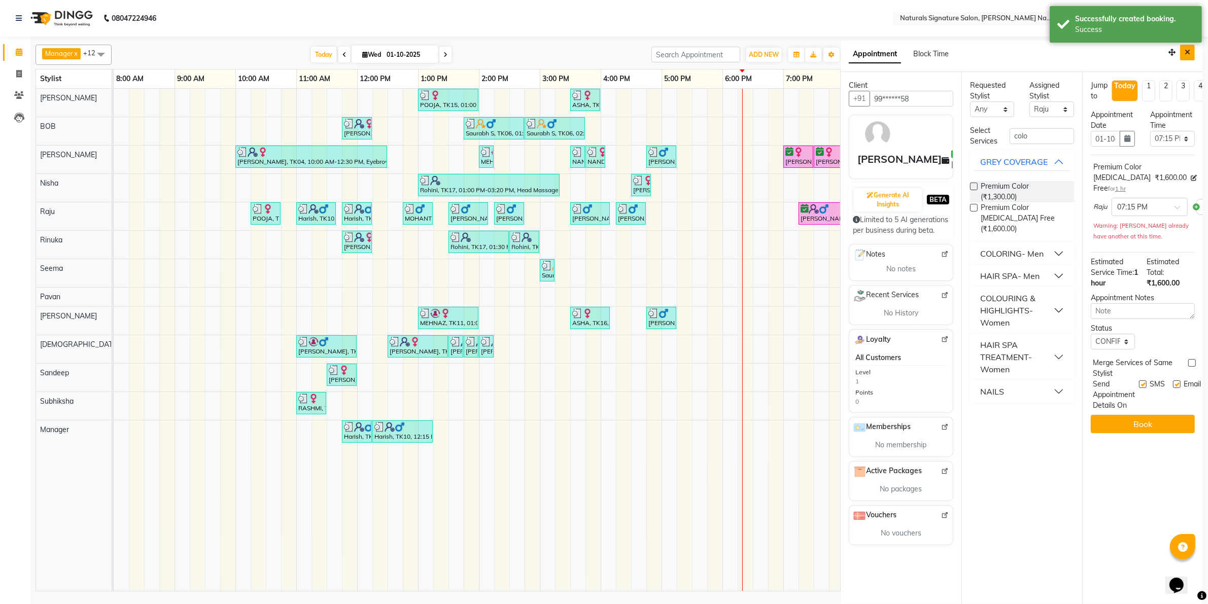
click at [1183, 49] on button "Close" at bounding box center [1187, 53] width 15 height 16
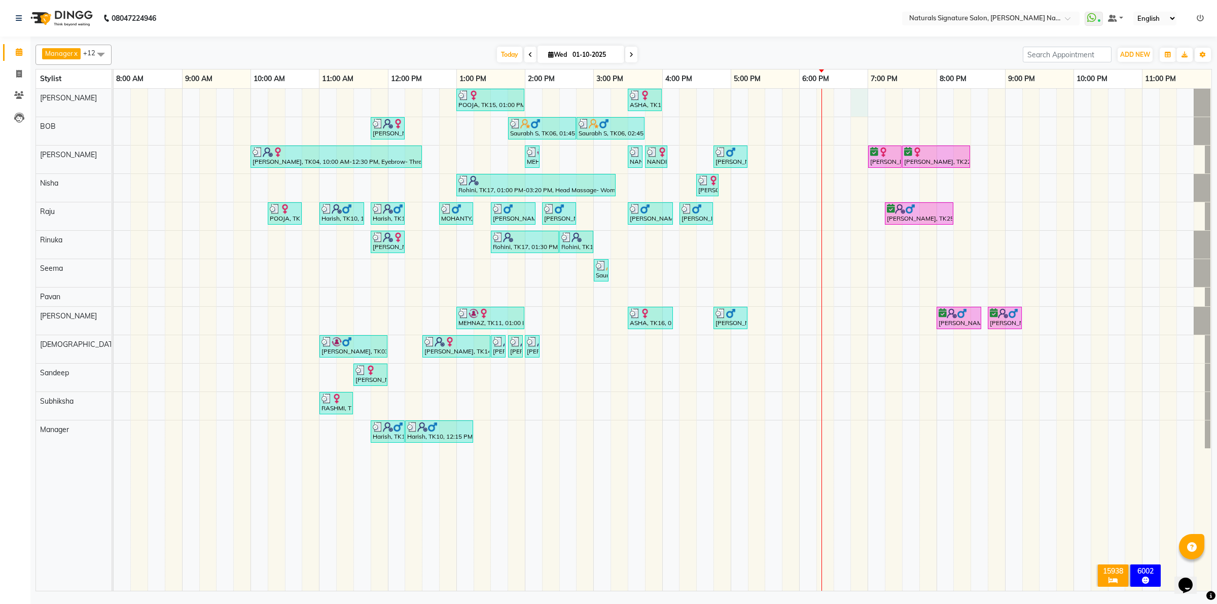
click at [863, 107] on div "POOJA, TK15, 01:00 PM-02:00 PM, Essential Treatment - Long- Women ASHA, TK16, 0…" at bounding box center [663, 340] width 1098 height 502
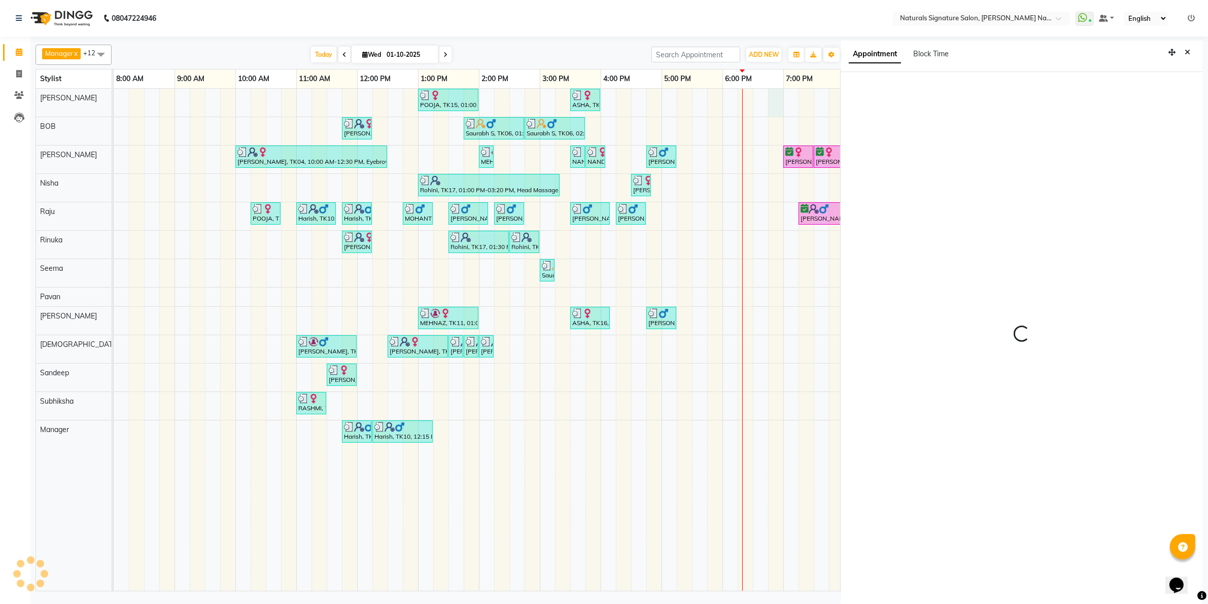
scroll to position [3, 0]
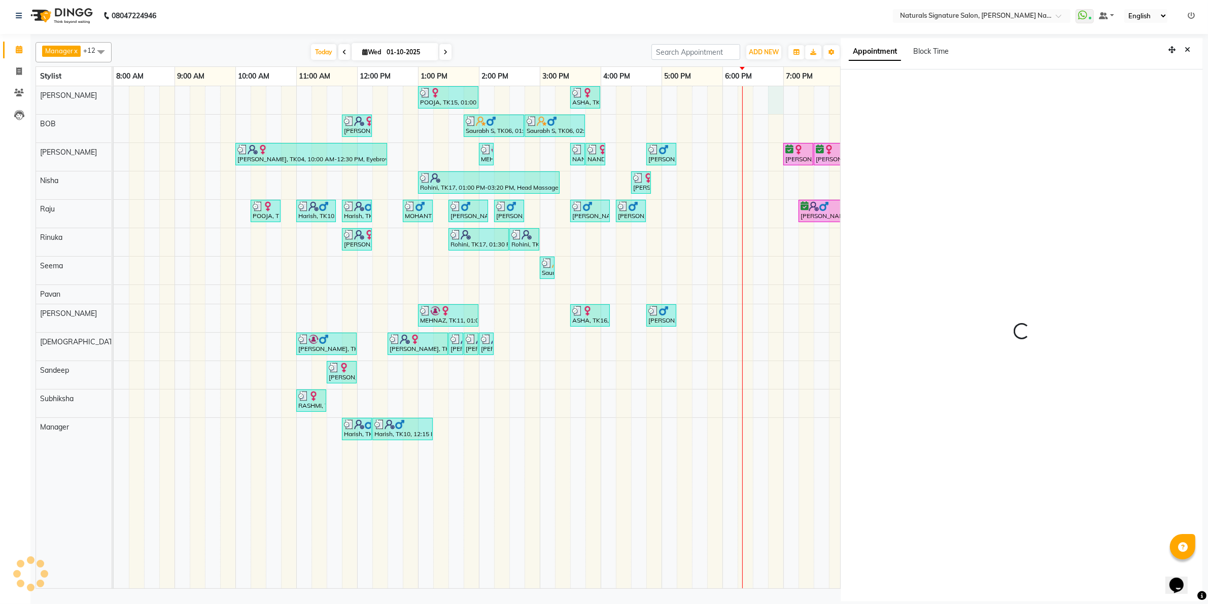
select select "44901"
select select "tentative"
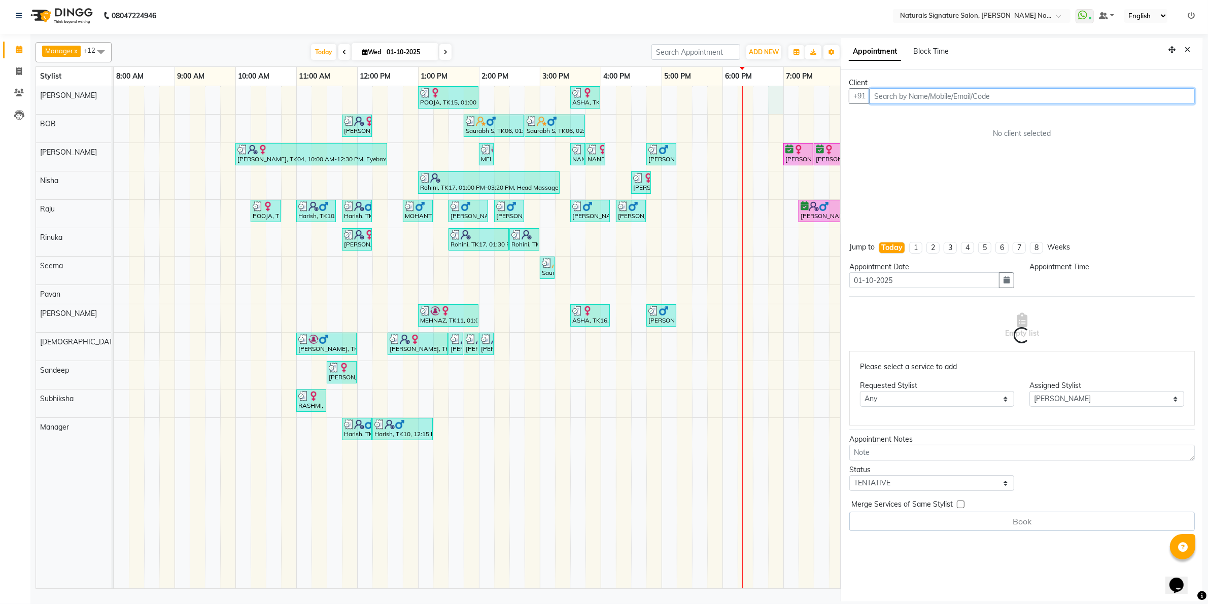
select select "1125"
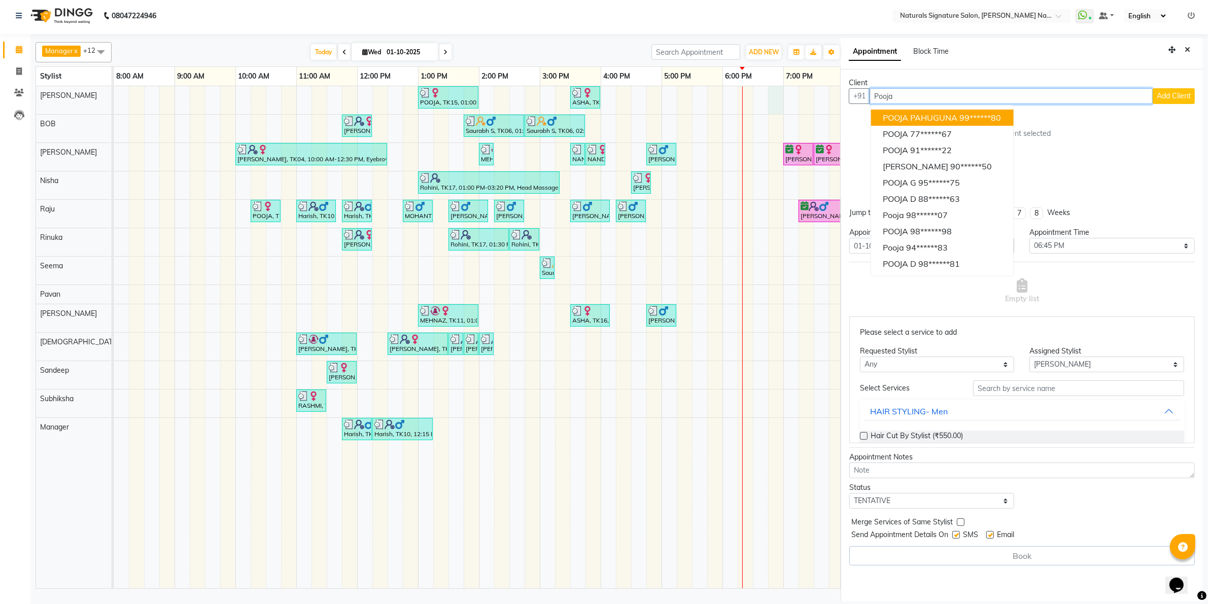
click at [881, 95] on input "Pooja" at bounding box center [1010, 96] width 283 height 16
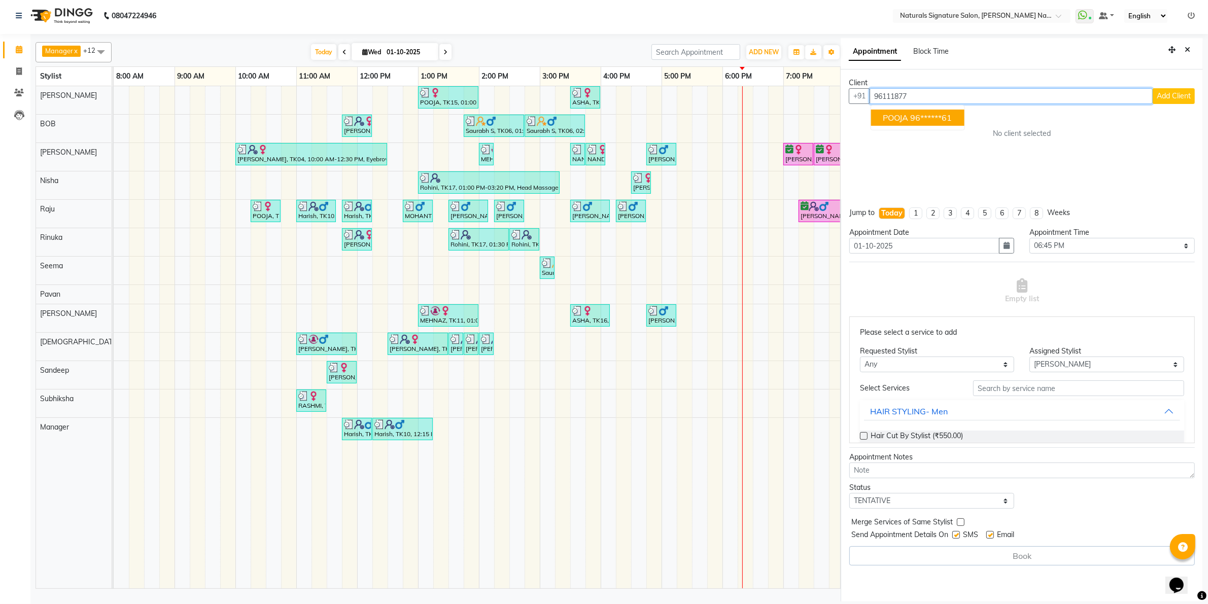
click at [921, 118] on ngb-highlight "96******61" at bounding box center [932, 118] width 42 height 10
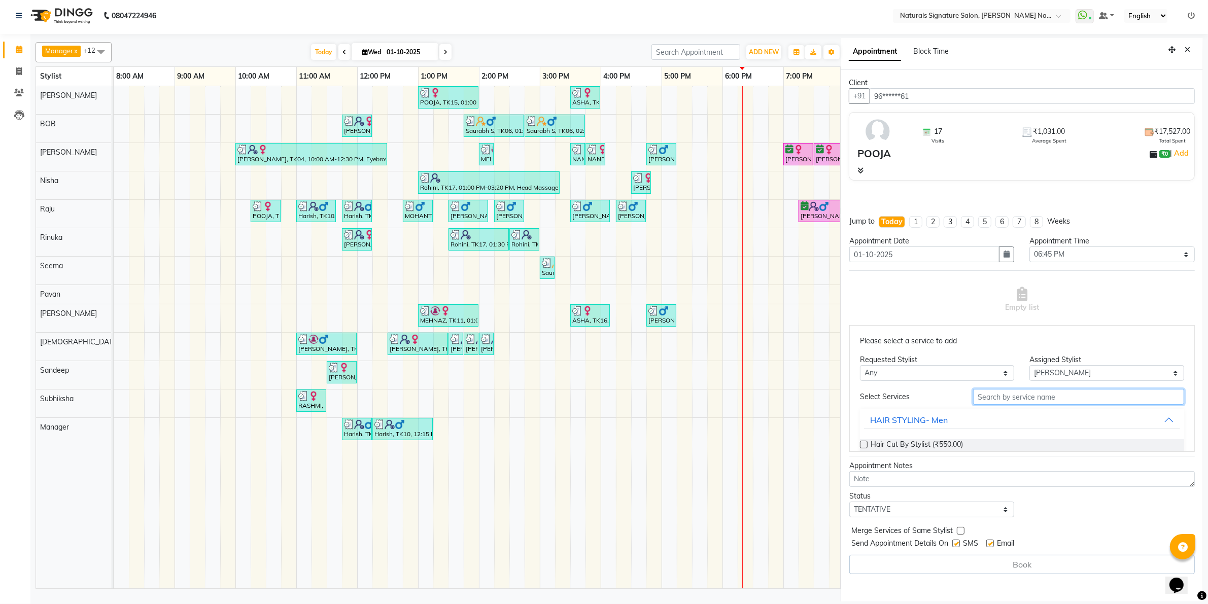
click at [979, 399] on input "text" at bounding box center [1078, 397] width 211 height 16
click at [863, 446] on label at bounding box center [864, 445] width 8 height 8
click at [863, 446] on input "checkbox" at bounding box center [863, 445] width 7 height 7
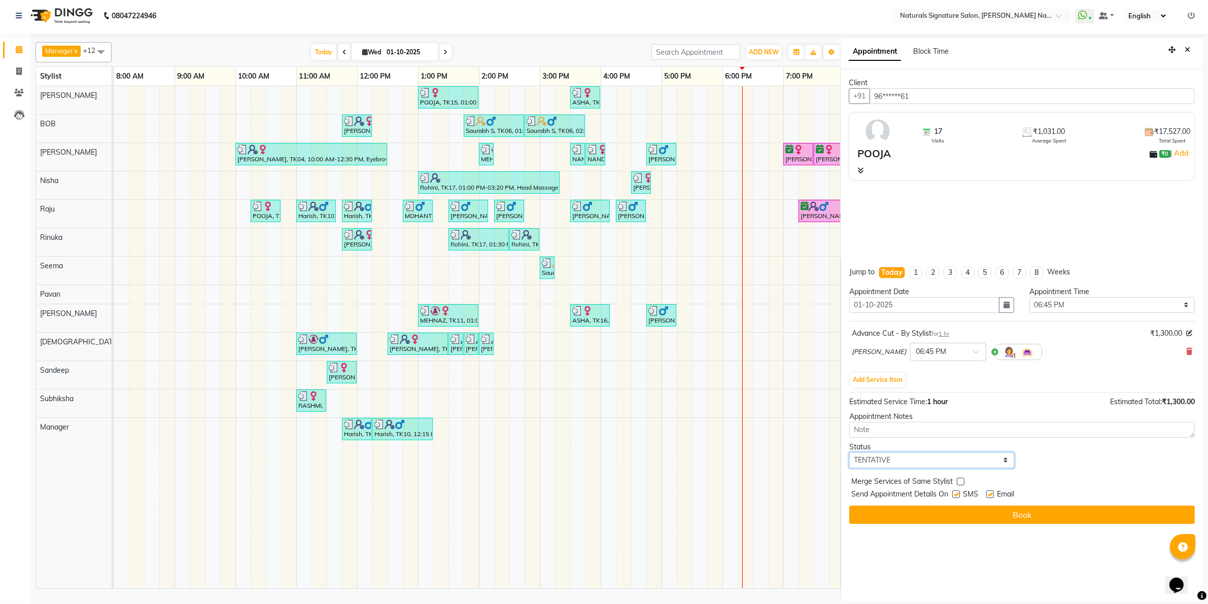
click at [874, 462] on select "Select TENTATIVE CONFIRM CHECK-IN UPCOMING" at bounding box center [931, 460] width 165 height 16
click at [849, 452] on select "Select TENTATIVE CONFIRM CHECK-IN UPCOMING" at bounding box center [931, 460] width 165 height 16
click at [958, 494] on label at bounding box center [956, 495] width 8 height 8
click at [958, 494] on input "checkbox" at bounding box center [955, 495] width 7 height 7
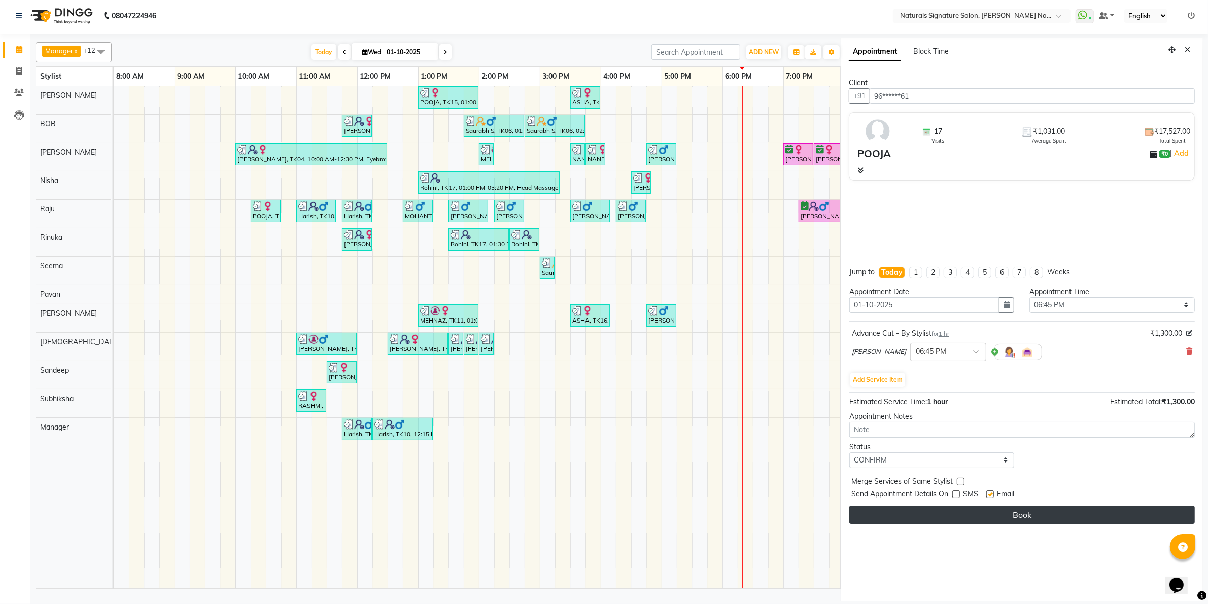
click at [953, 513] on button "Book" at bounding box center [1021, 515] width 345 height 18
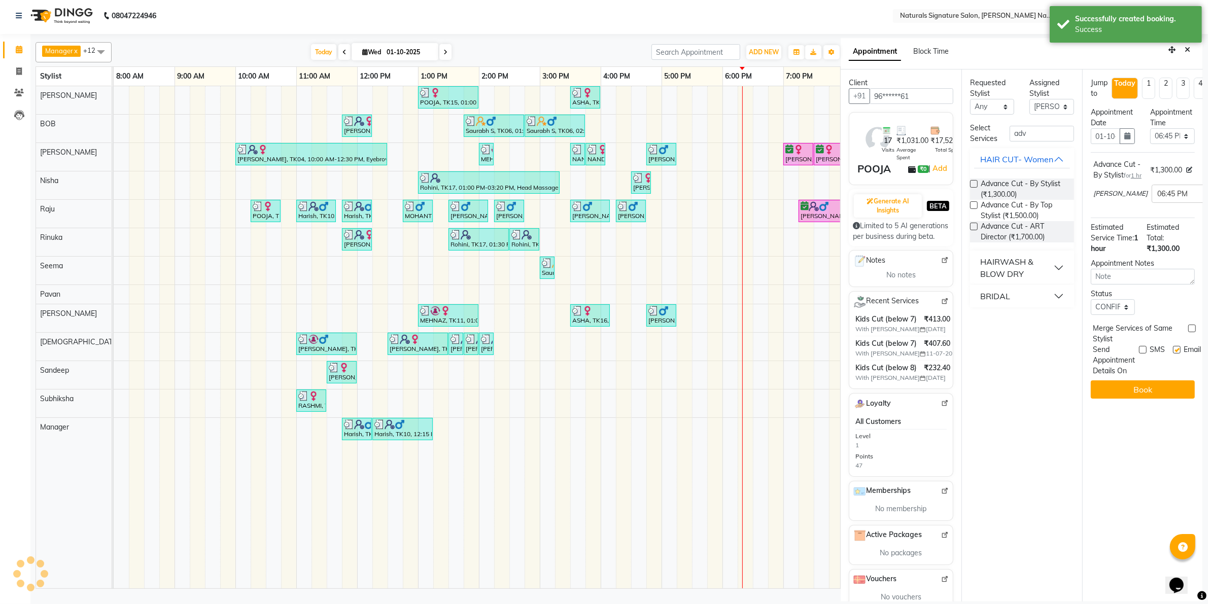
scroll to position [0, 0]
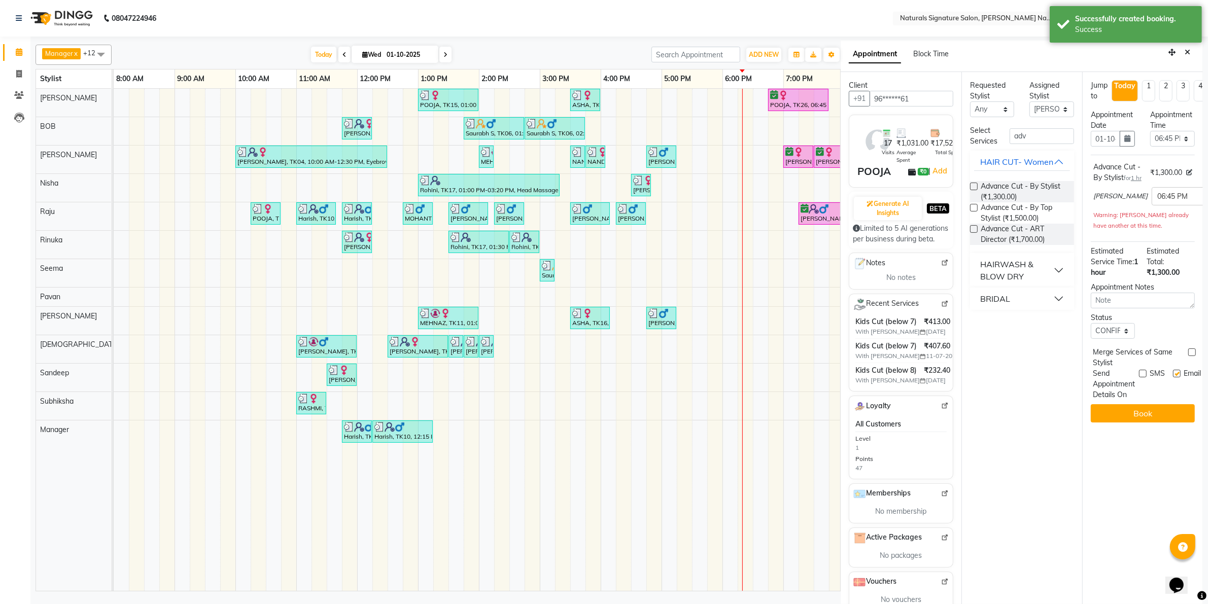
drag, startPoint x: 1175, startPoint y: 56, endPoint x: 1089, endPoint y: 115, distance: 104.7
click at [1184, 55] on icon "Close" at bounding box center [1187, 52] width 6 height 7
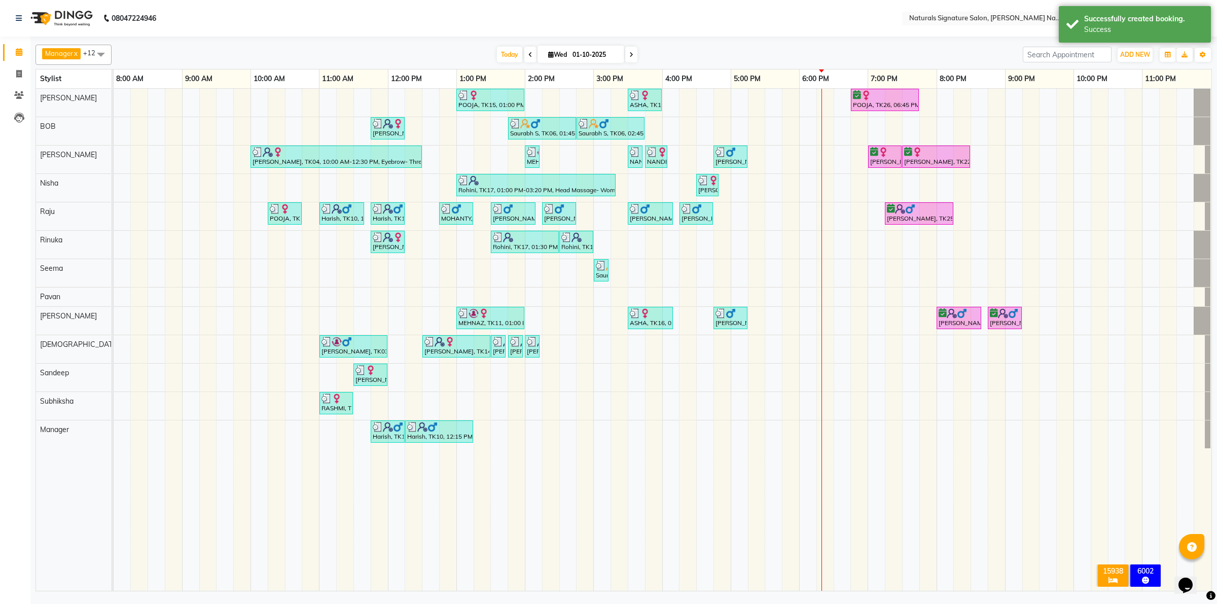
click at [401, 554] on td at bounding box center [396, 340] width 17 height 502
click at [894, 188] on div "POOJA, TK15, 01:00 PM-02:00 PM, Essential Treatment - Long- Women ASHA, TK16, 0…" at bounding box center [663, 340] width 1098 height 502
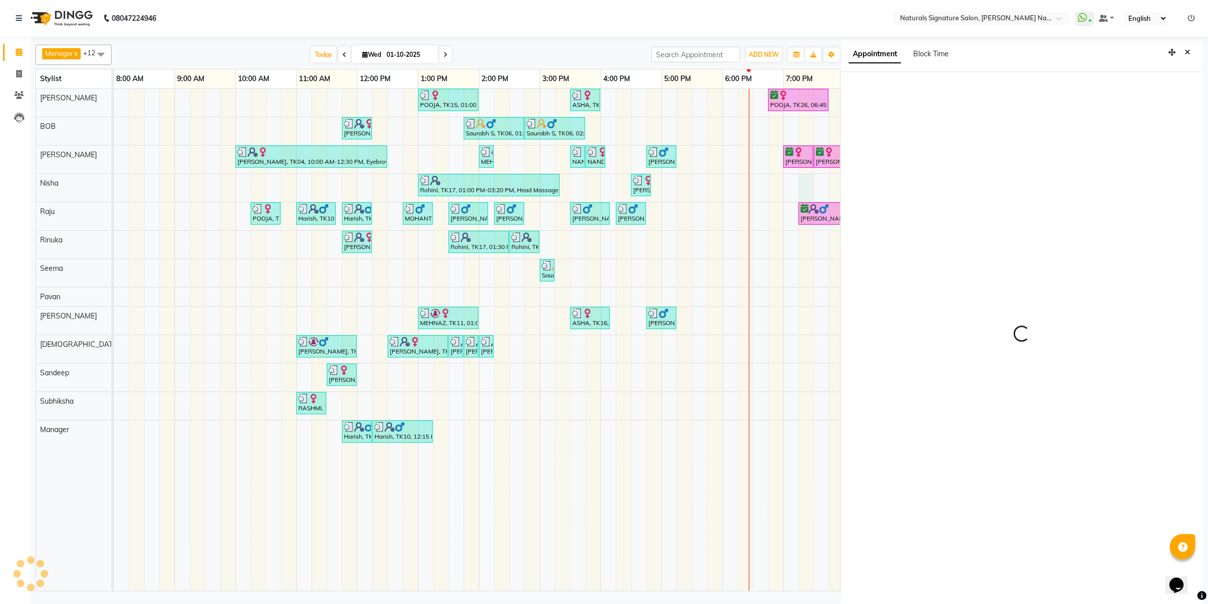
scroll to position [3, 0]
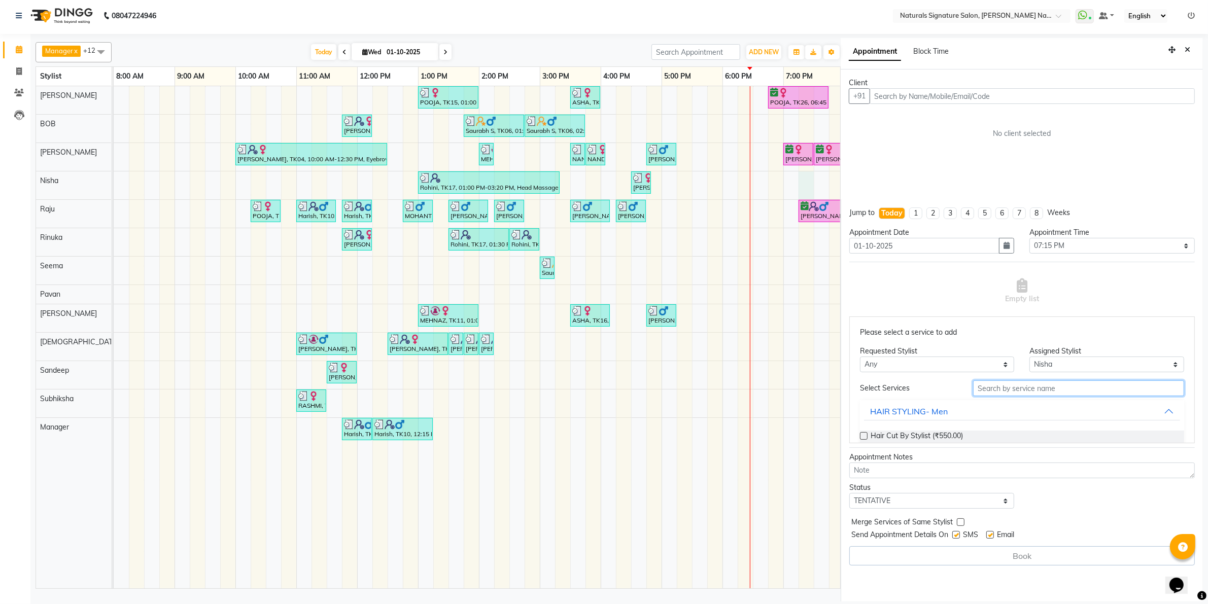
click at [1000, 395] on input "text" at bounding box center [1078, 388] width 211 height 16
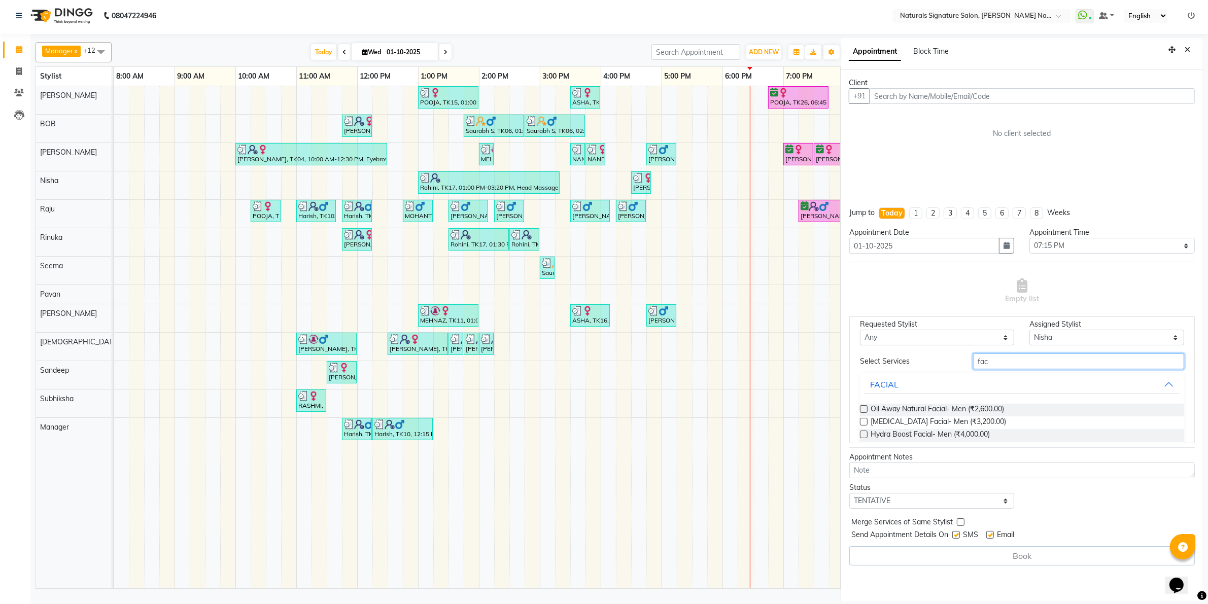
scroll to position [0, 0]
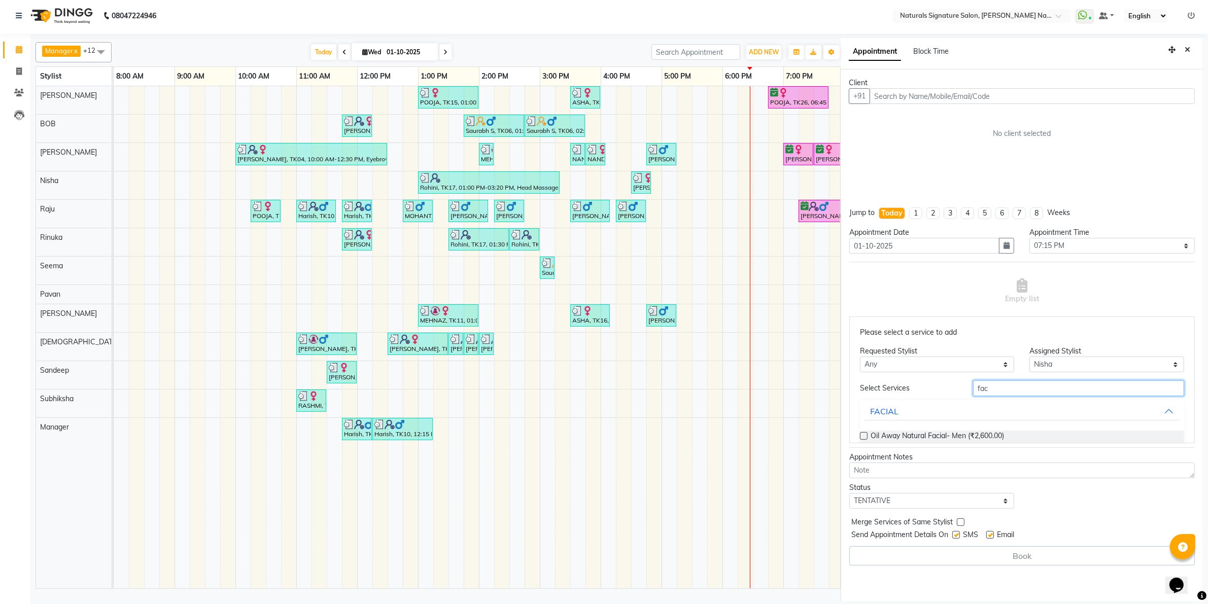
click at [983, 387] on input "fac" at bounding box center [1078, 388] width 211 height 16
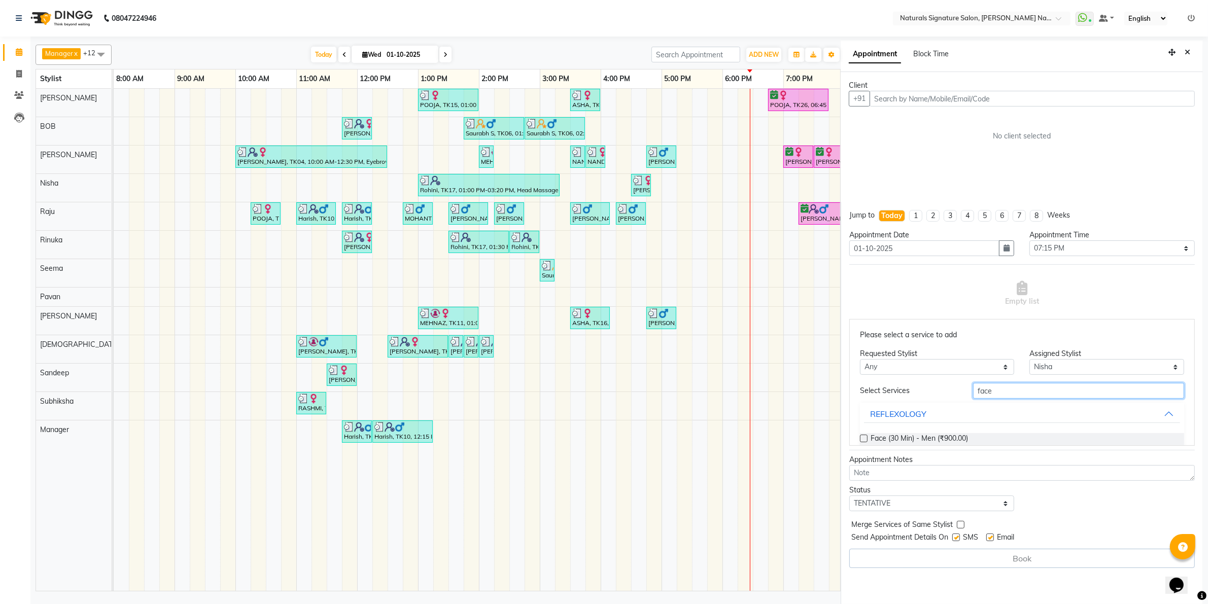
click at [982, 394] on input "face" at bounding box center [1078, 391] width 211 height 16
click at [910, 100] on input "text" at bounding box center [1031, 99] width 325 height 16
click at [1191, 99] on button "Add Client" at bounding box center [1173, 99] width 42 height 16
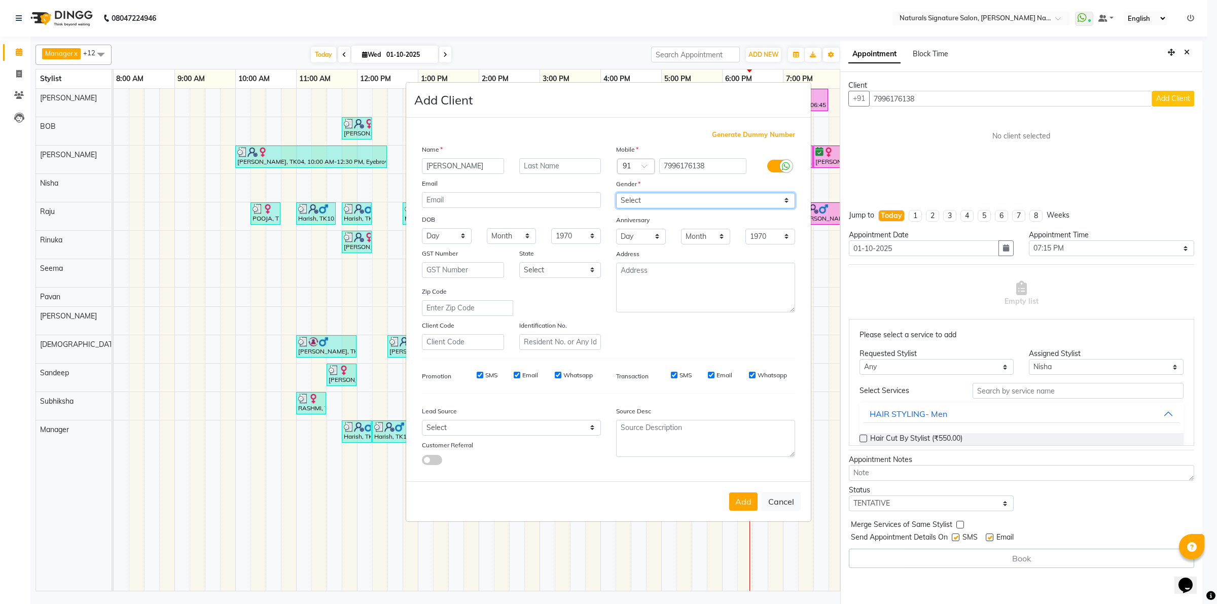
drag, startPoint x: 666, startPoint y: 203, endPoint x: 666, endPoint y: 209, distance: 5.6
click at [666, 203] on select "Select Male Female Other Prefer Not To Say" at bounding box center [705, 201] width 179 height 16
click at [616, 194] on select "Select Male Female Other Prefer Not To Say" at bounding box center [705, 201] width 179 height 16
click at [746, 501] on button "Add" at bounding box center [743, 502] width 28 height 18
click at [1021, 391] on ngb-modal-window "Add Client Generate Dummy Number Name Sushmitha Email DOB Day 01 02 03 04 05 06…" at bounding box center [608, 302] width 1217 height 604
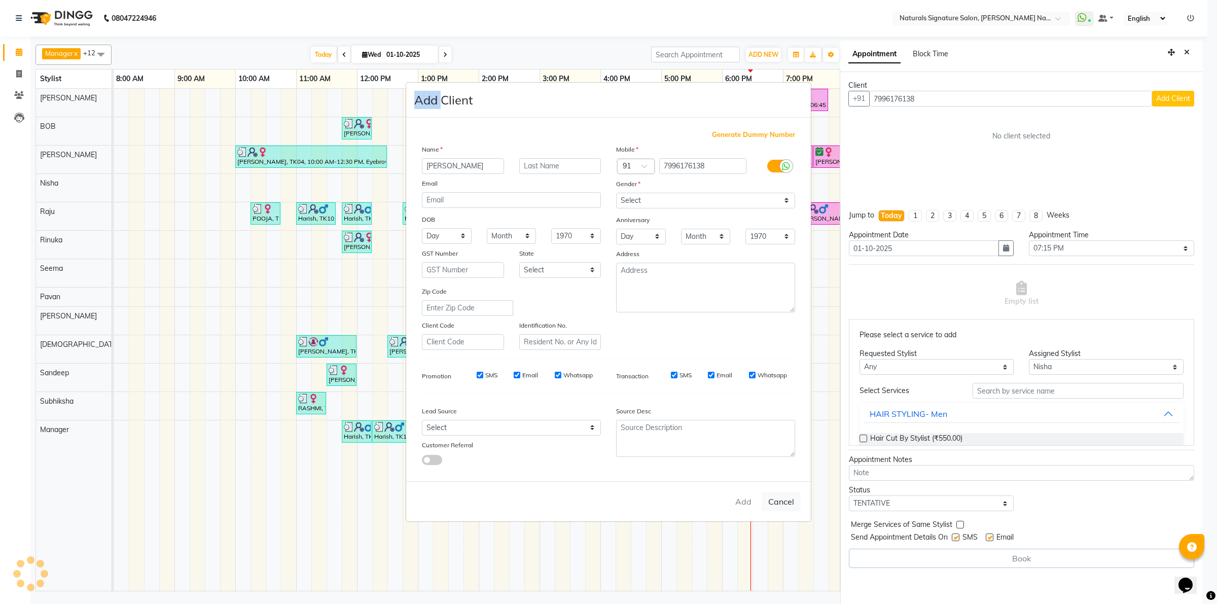
click at [1021, 391] on ngb-modal-window "Add Client Generate Dummy Number Name Sushmitha Email DOB Day 01 02 03 04 05 06…" at bounding box center [608, 302] width 1217 height 604
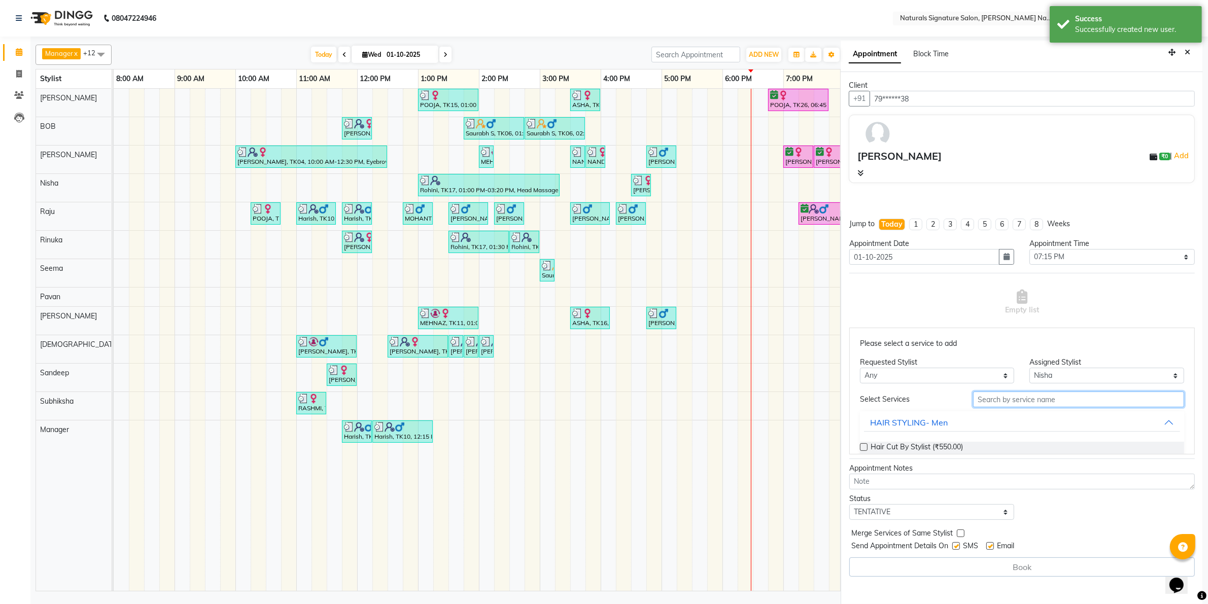
click at [1021, 394] on input "text" at bounding box center [1078, 400] width 211 height 16
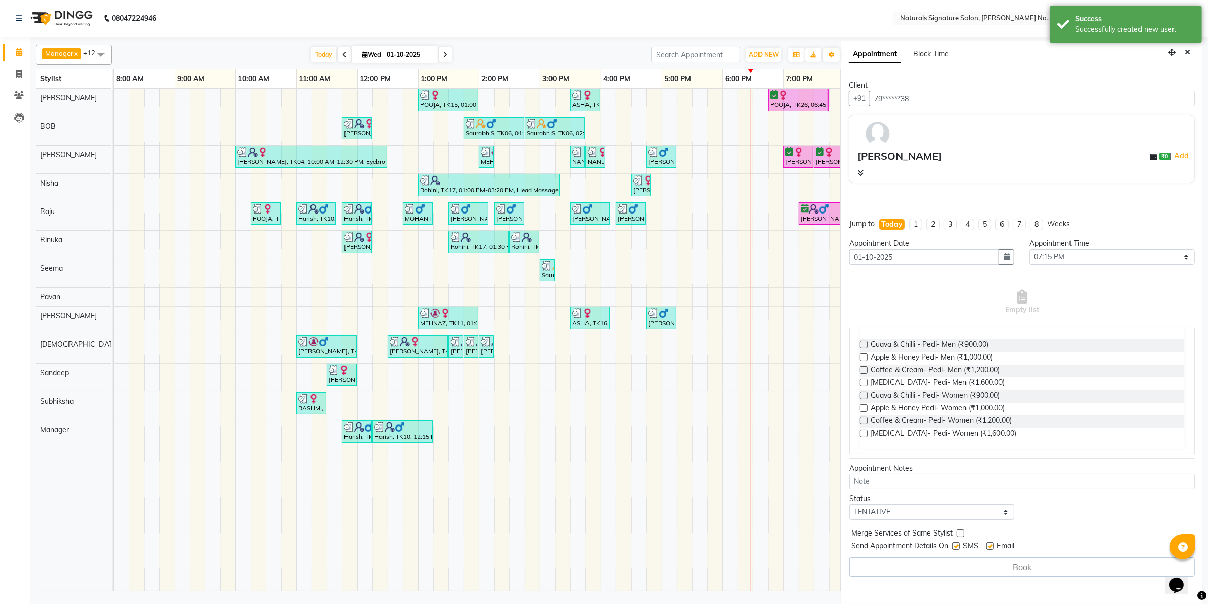
scroll to position [108, 0]
click at [959, 366] on span "Coffee & Cream- Pedi- Men (₹1,200.00)" at bounding box center [934, 366] width 129 height 13
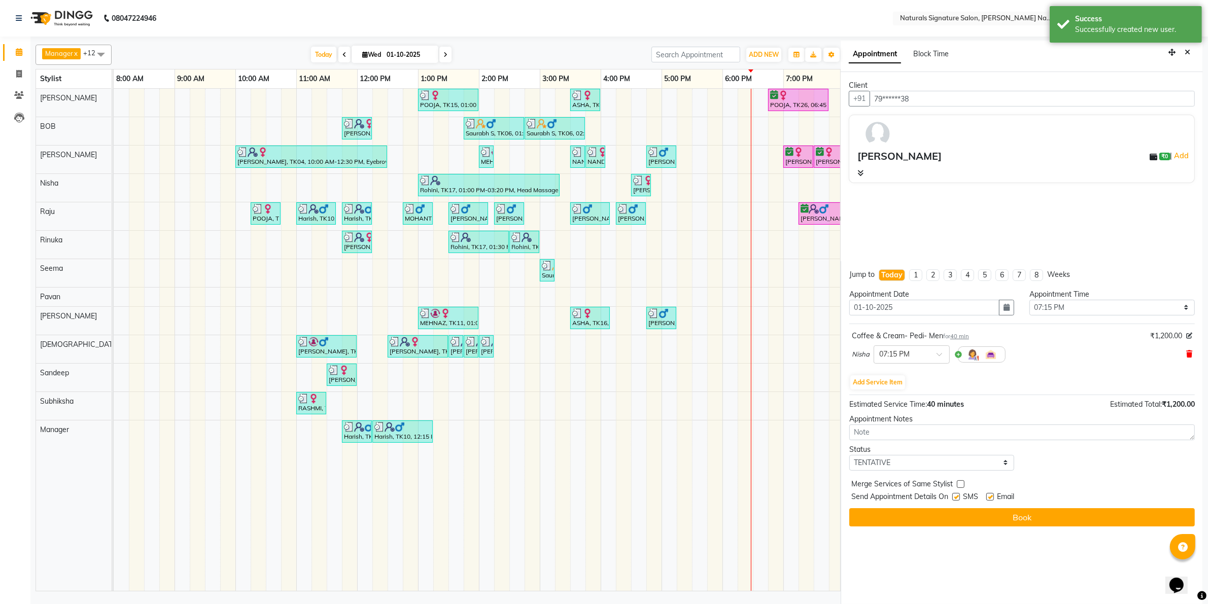
click at [1192, 356] on icon at bounding box center [1189, 354] width 6 height 7
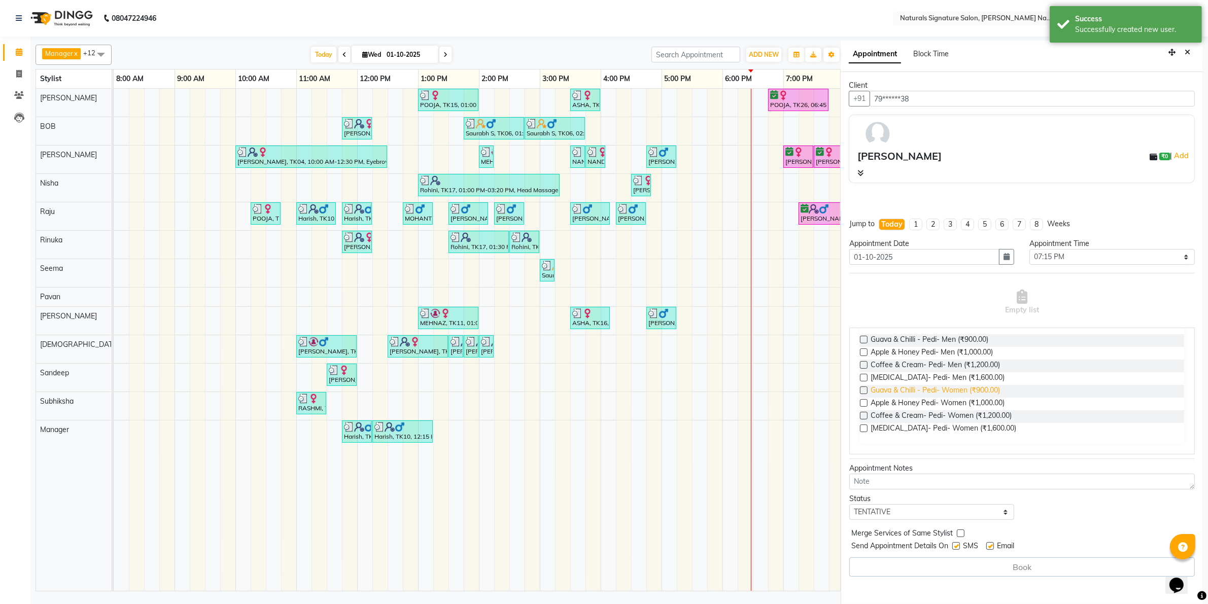
click at [916, 393] on span "Guava & Chilli - Pedi- Women (₹900.00)" at bounding box center [934, 391] width 129 height 13
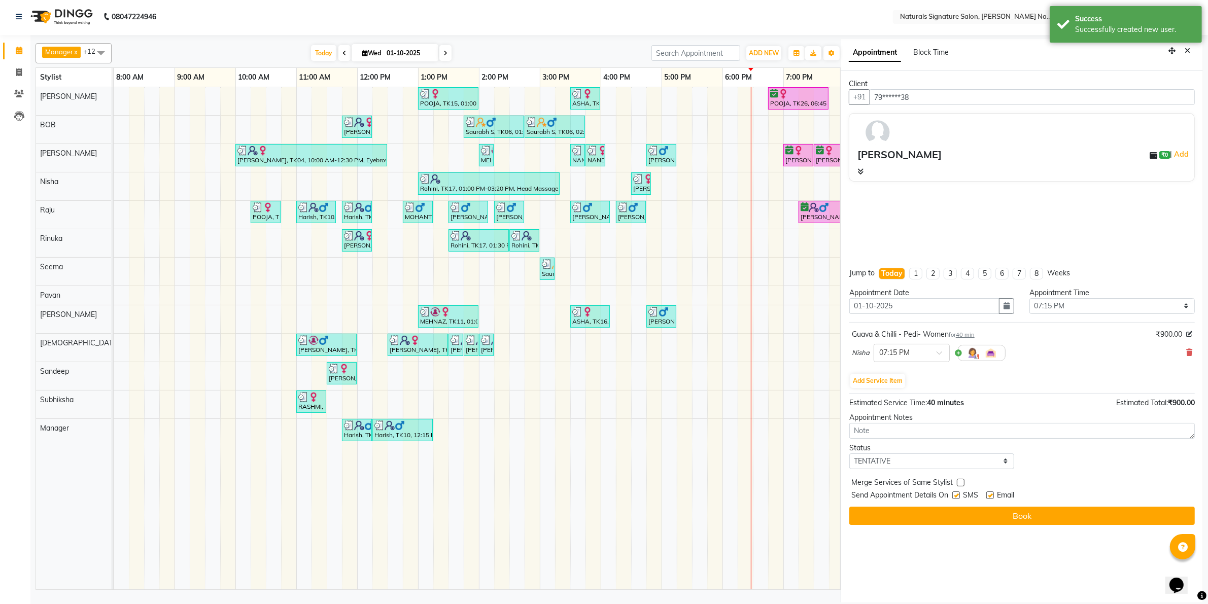
scroll to position [3, 0]
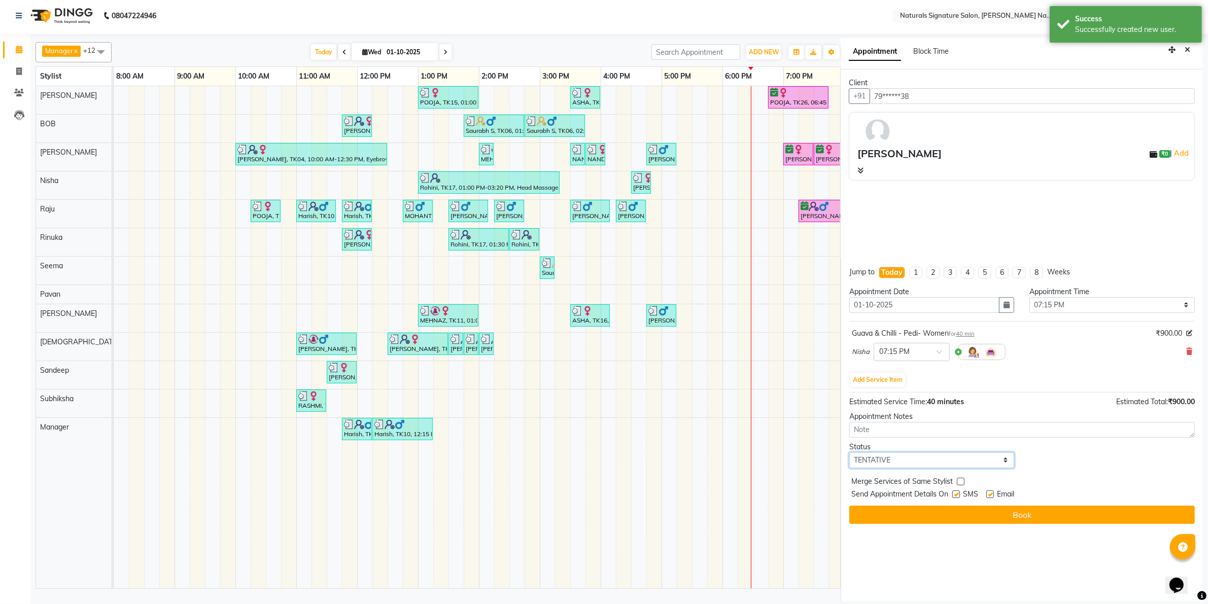
click at [896, 456] on select "Select TENTATIVE CONFIRM CHECK-IN UPCOMING" at bounding box center [931, 460] width 165 height 16
drag, startPoint x: 893, startPoint y: 456, endPoint x: 893, endPoint y: 463, distance: 7.1
click at [893, 456] on select "Select TENTATIVE CONFIRM CHECK-IN UPCOMING" at bounding box center [931, 460] width 165 height 16
click at [849, 452] on select "Select TENTATIVE CONFIRM CHECK-IN UPCOMING" at bounding box center [931, 460] width 165 height 16
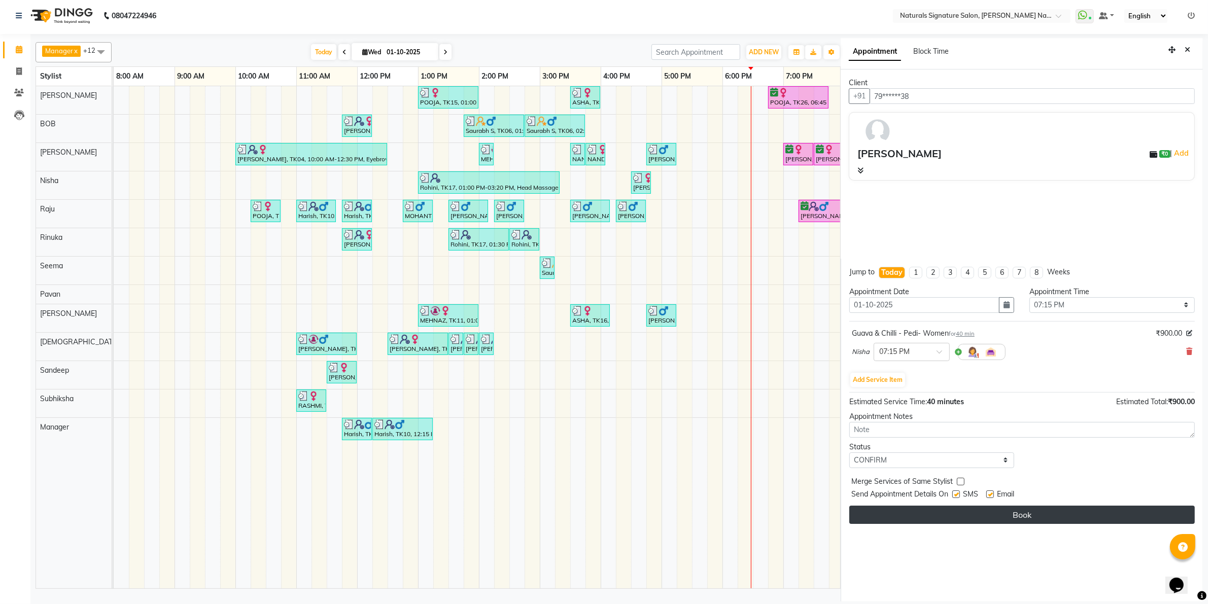
click at [918, 517] on button "Book" at bounding box center [1021, 515] width 345 height 18
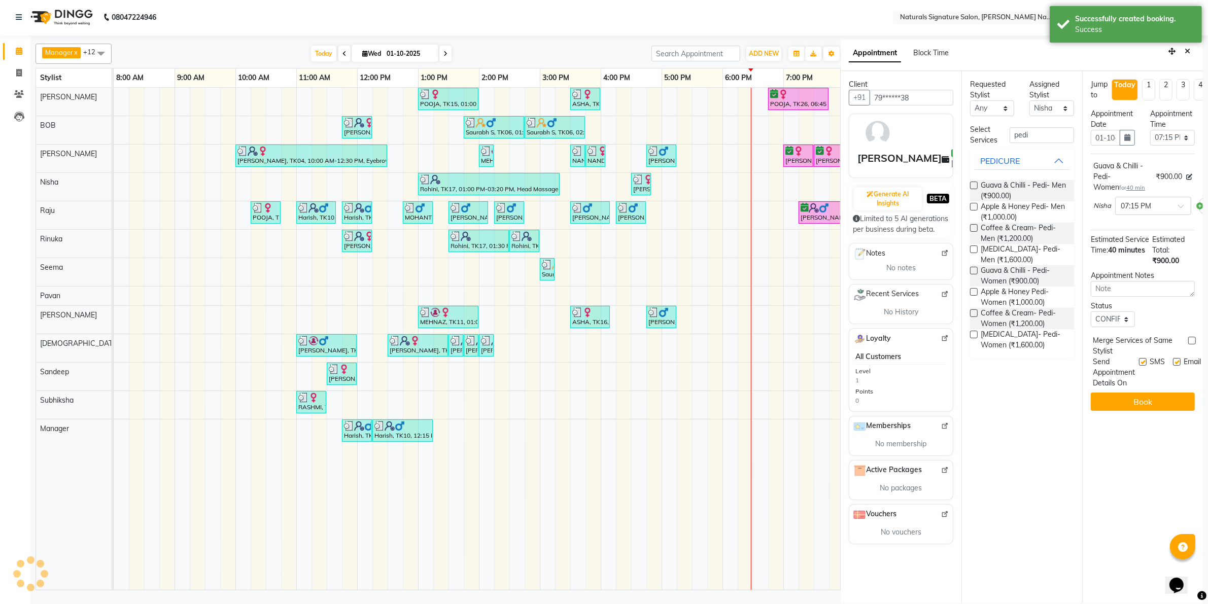
scroll to position [0, 0]
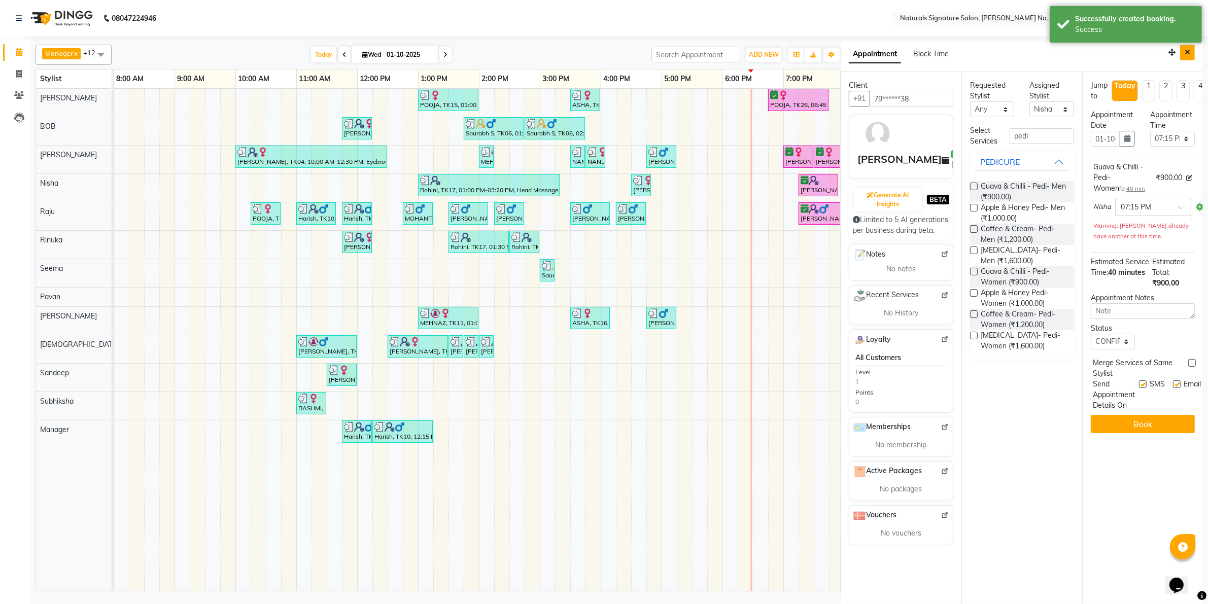
click at [1188, 52] on icon "Close" at bounding box center [1187, 52] width 6 height 7
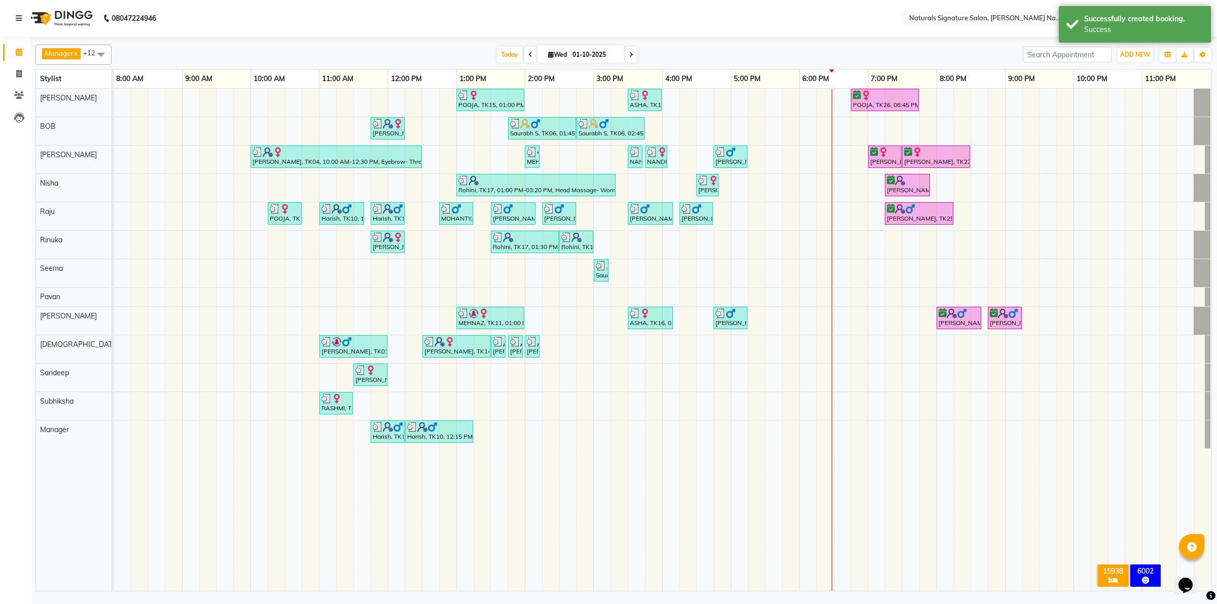
click at [746, 95] on div "POOJA, TK15, 01:00 PM-02:00 PM, Essential Treatment - Long- Women ASHA, TK16, 0…" at bounding box center [663, 340] width 1098 height 502
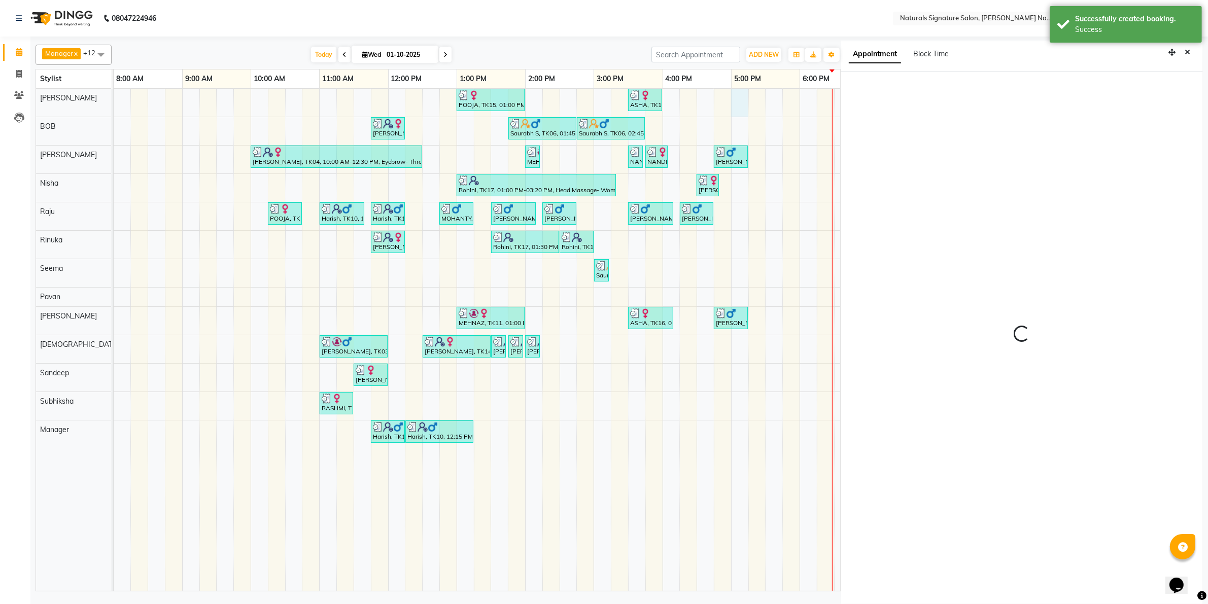
scroll to position [3, 0]
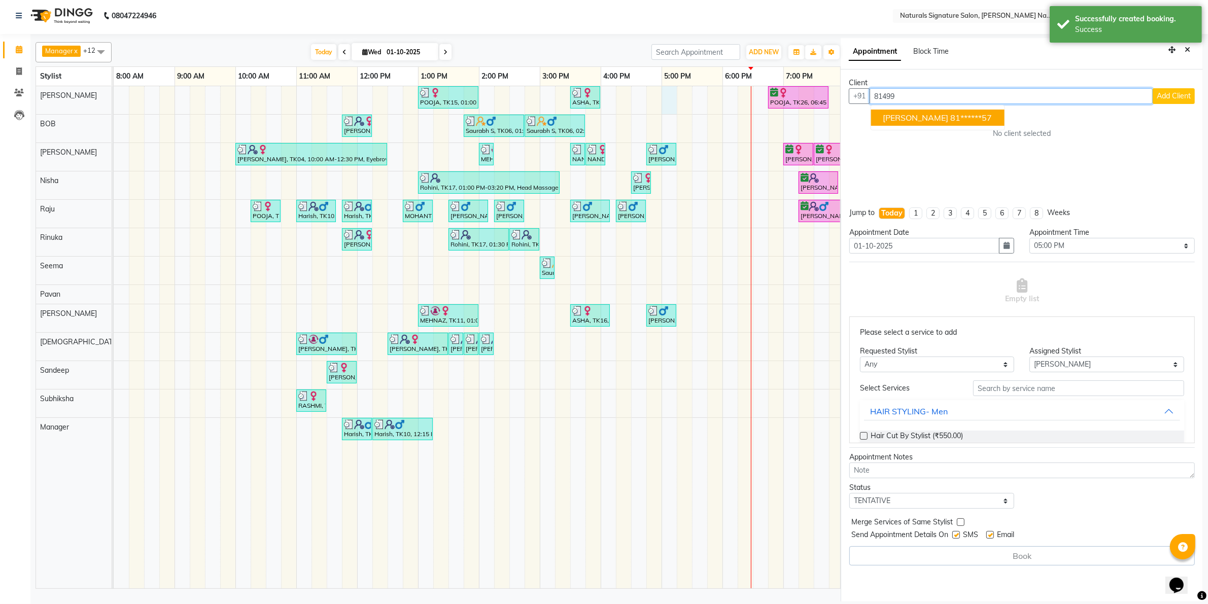
click at [951, 116] on ngb-highlight "81******57" at bounding box center [972, 118] width 42 height 10
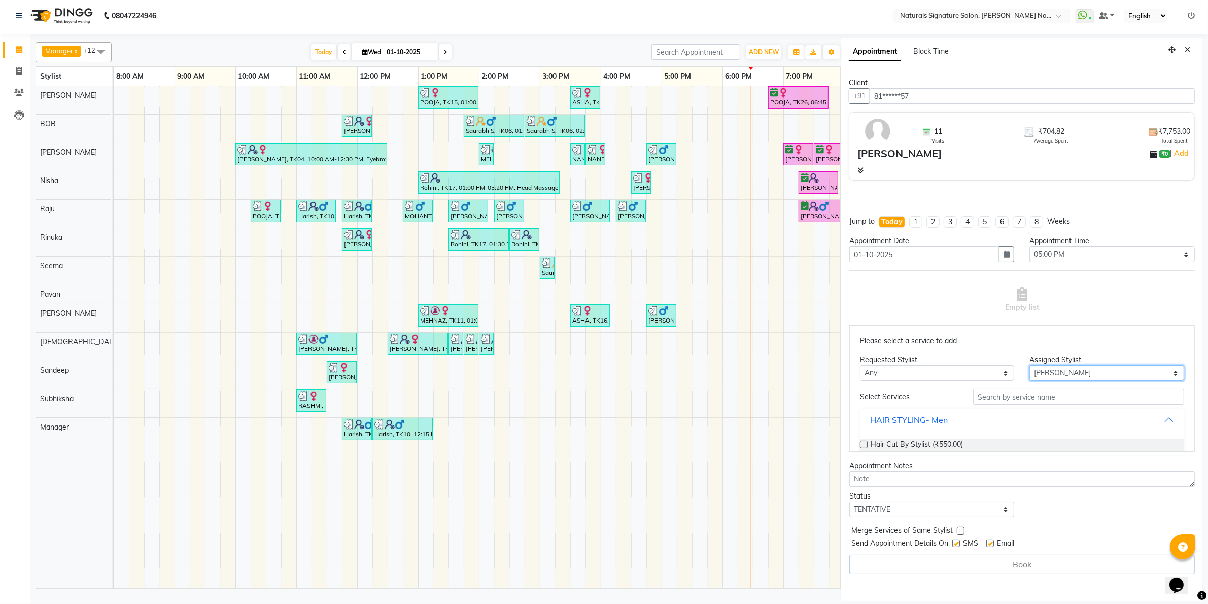
drag, startPoint x: 1040, startPoint y: 370, endPoint x: 1044, endPoint y: 366, distance: 6.1
click at [1040, 370] on select "Select [PERSON_NAME] Manager [PERSON_NAME] Priyanka Raju Rinuka [PERSON_NAME] […" at bounding box center [1106, 373] width 155 height 16
click at [1029, 381] on select "Select [PERSON_NAME] Manager [PERSON_NAME] Priyanka Raju Rinuka [PERSON_NAME] […" at bounding box center [1106, 373] width 155 height 16
click at [985, 397] on input "text" at bounding box center [1078, 397] width 211 height 16
click at [976, 447] on span "Advance Cut - By Stylist (₹1,300.00)" at bounding box center [929, 445] width 118 height 13
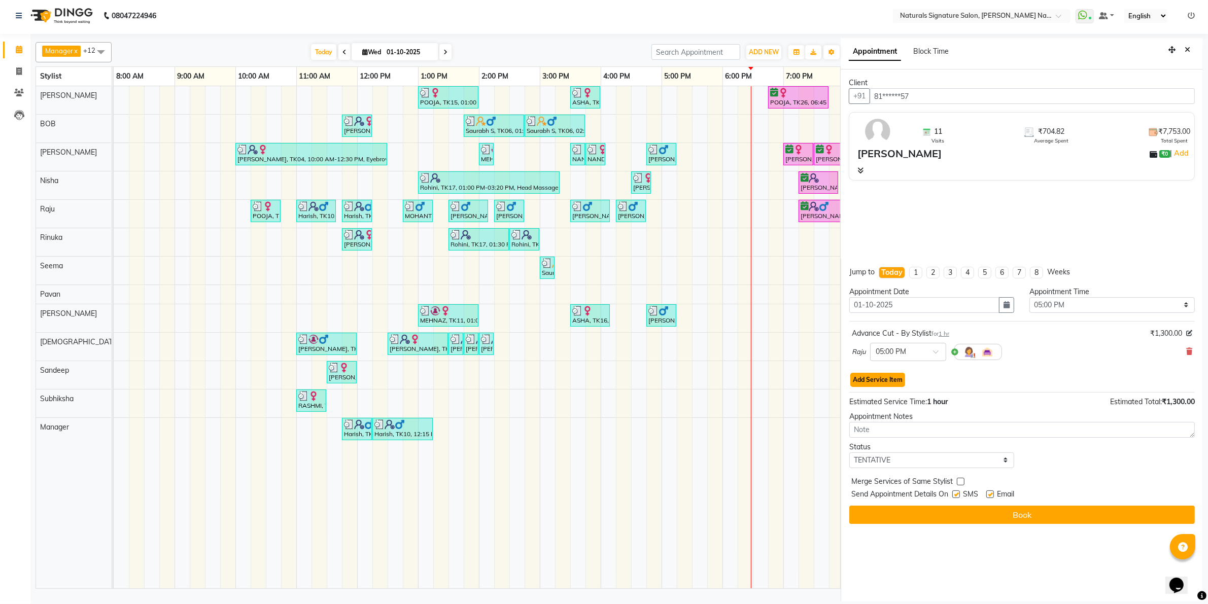
click at [903, 380] on button "Add Service Item" at bounding box center [877, 380] width 55 height 14
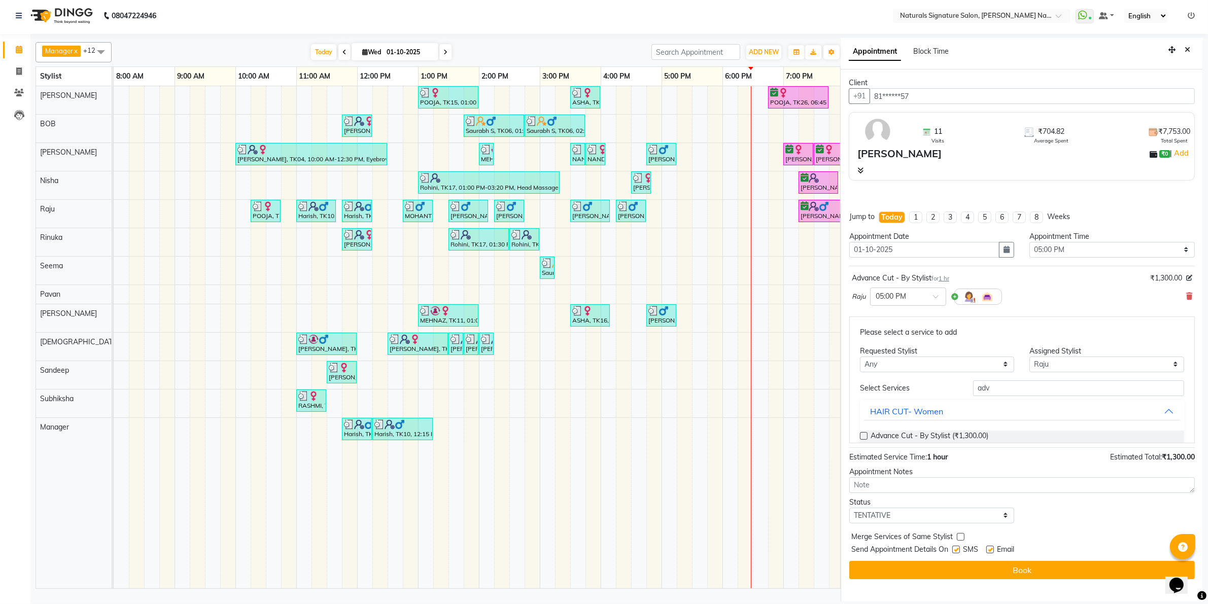
click at [1195, 295] on div "Jump to Today 1 2 3 4 5 6 7 8 Weeks Appointment Date 01-10-2025 Appointment Tim…" at bounding box center [1022, 402] width 362 height 399
click at [1190, 295] on icon at bounding box center [1189, 296] width 6 height 7
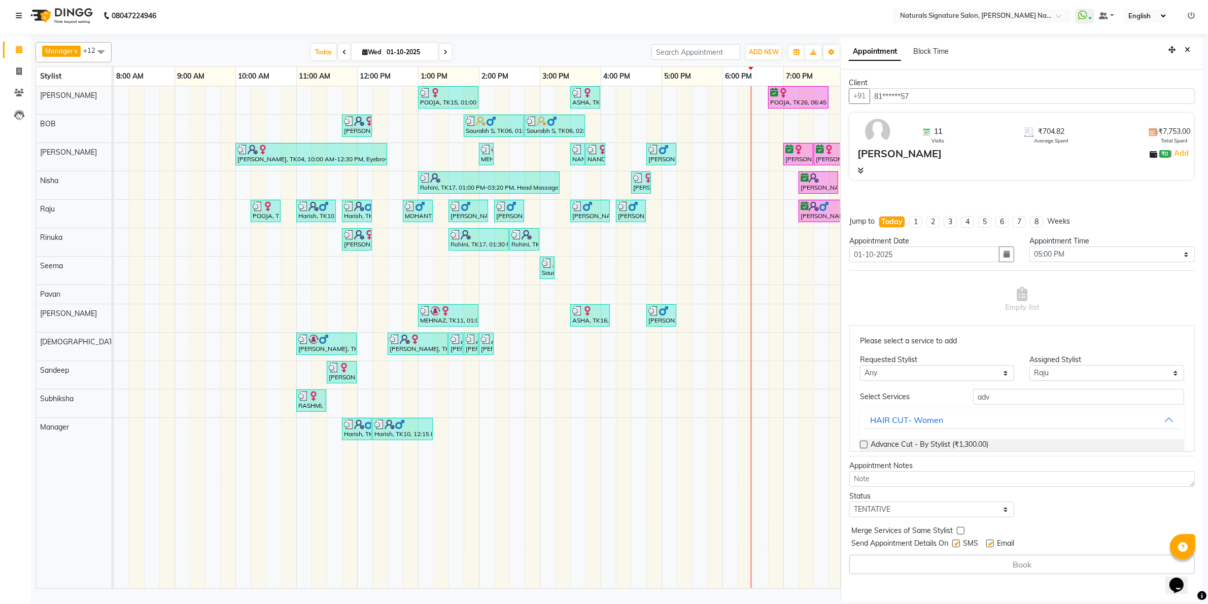
scroll to position [89, 0]
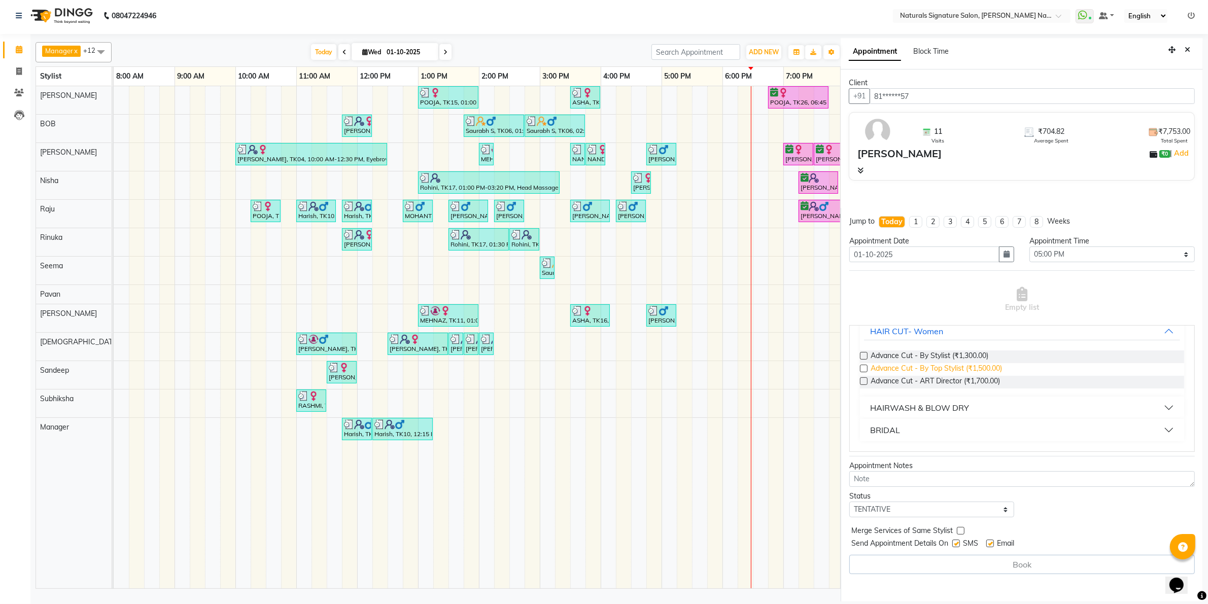
click at [956, 365] on span "Advance Cut - By Top Stylist (₹1,500.00)" at bounding box center [935, 369] width 131 height 13
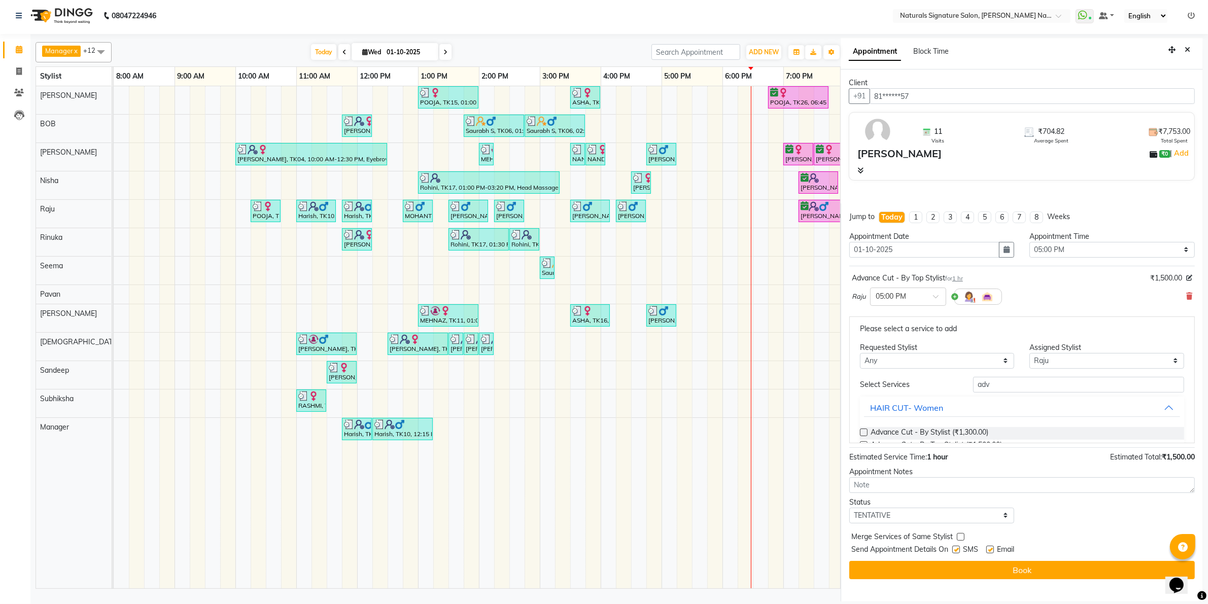
scroll to position [0, 0]
click at [1041, 359] on select "Select [PERSON_NAME] Manager [PERSON_NAME] Priyanka Raju Rinuka [PERSON_NAME] […" at bounding box center [1106, 365] width 155 height 16
click at [1029, 372] on select "Select [PERSON_NAME] Manager [PERSON_NAME] Priyanka Raju Rinuka [PERSON_NAME] […" at bounding box center [1106, 365] width 155 height 16
click at [942, 434] on span "Hair Cut By Stylist (₹550.00)" at bounding box center [916, 437] width 92 height 13
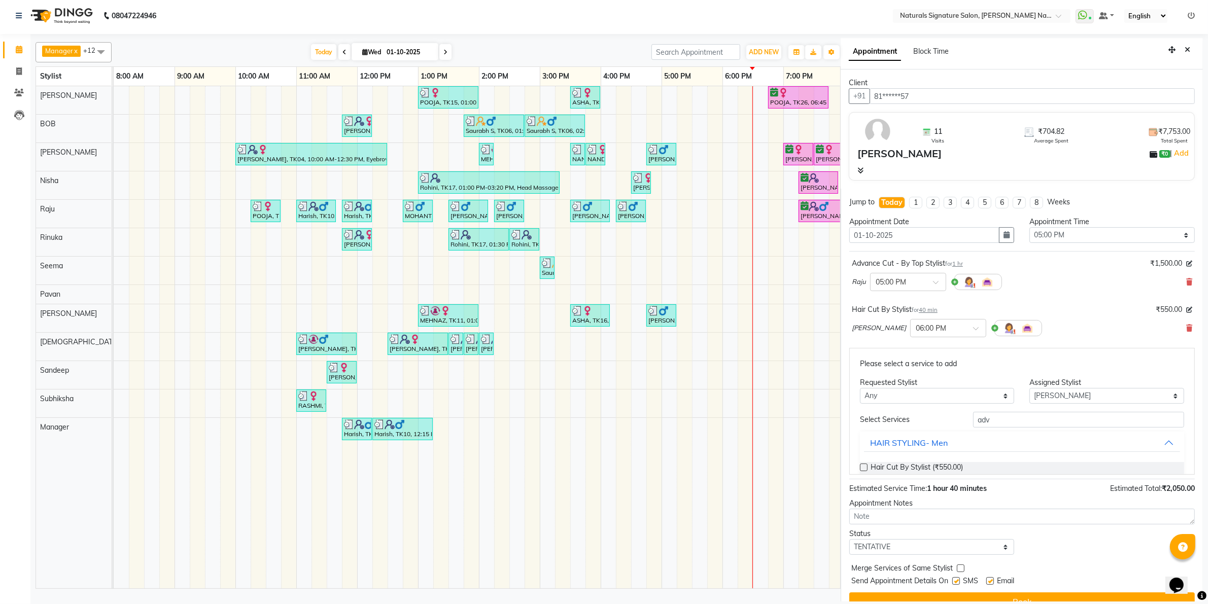
drag, startPoint x: 906, startPoint y: 556, endPoint x: 904, endPoint y: 541, distance: 15.3
click at [905, 556] on div "Jump to Today 1 2 3 4 5 6 7 8 Weeks Appointment Date 01-10-2025 Appointment Tim…" at bounding box center [1022, 404] width 362 height 430
click at [915, 539] on div "Status" at bounding box center [931, 534] width 165 height 11
drag, startPoint x: 912, startPoint y: 551, endPoint x: 911, endPoint y: 541, distance: 10.7
click at [912, 551] on select "Select TENTATIVE CONFIRM CHECK-IN UPCOMING" at bounding box center [931, 547] width 165 height 16
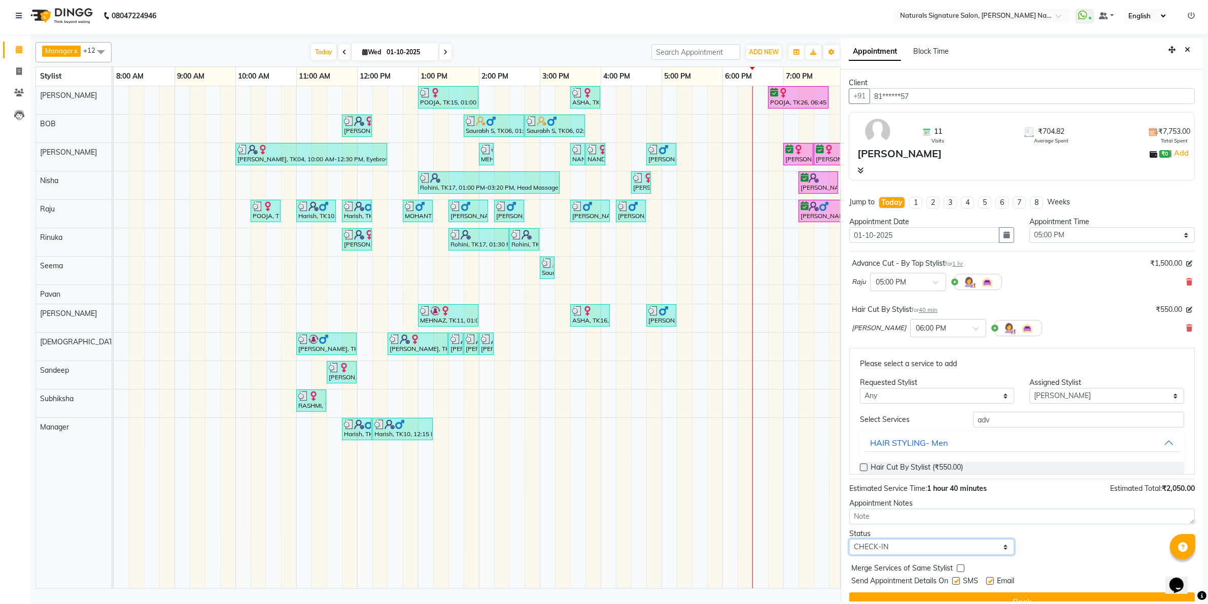
click at [849, 540] on select "Select TENTATIVE CONFIRM CHECK-IN UPCOMING" at bounding box center [931, 547] width 165 height 16
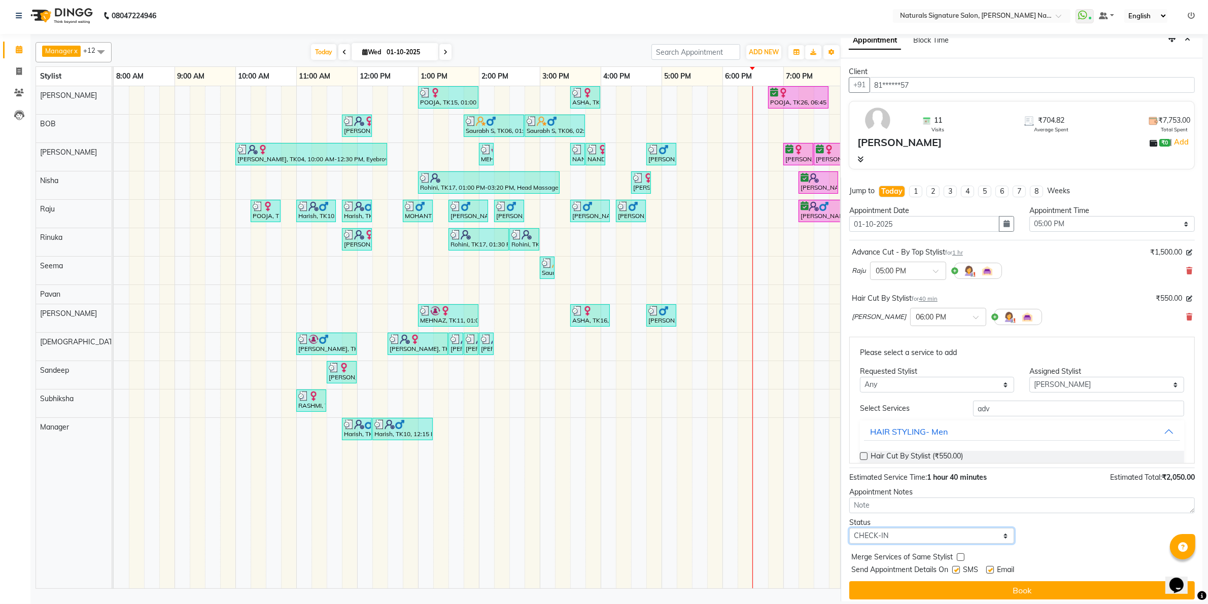
scroll to position [18, 0]
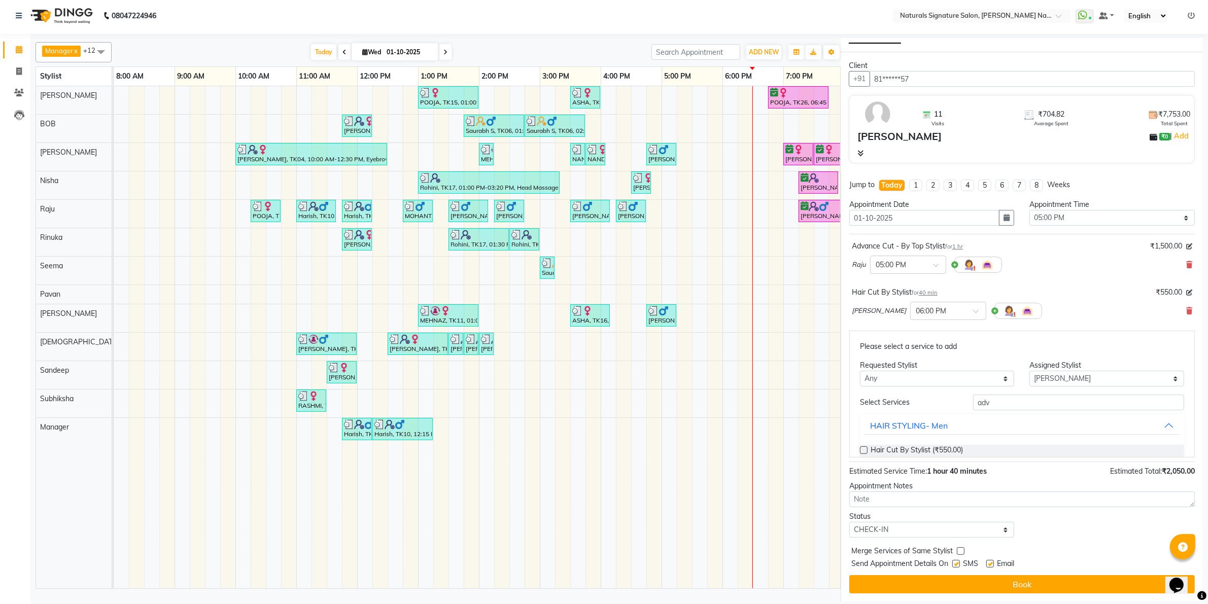
click at [928, 577] on button "Book" at bounding box center [1021, 584] width 345 height 18
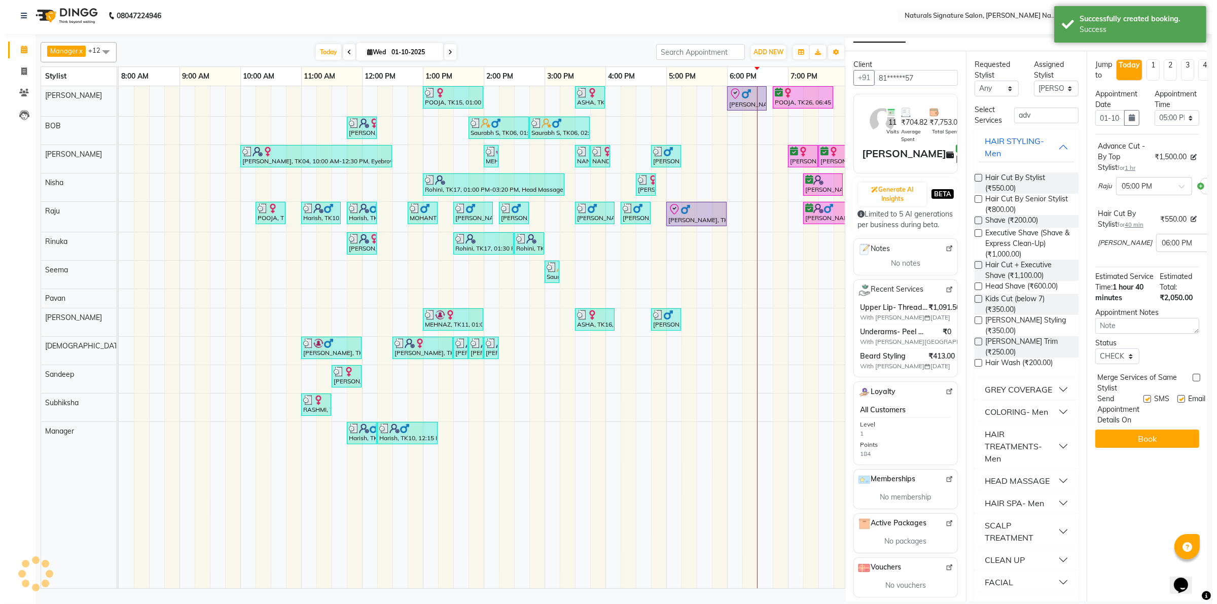
scroll to position [0, 0]
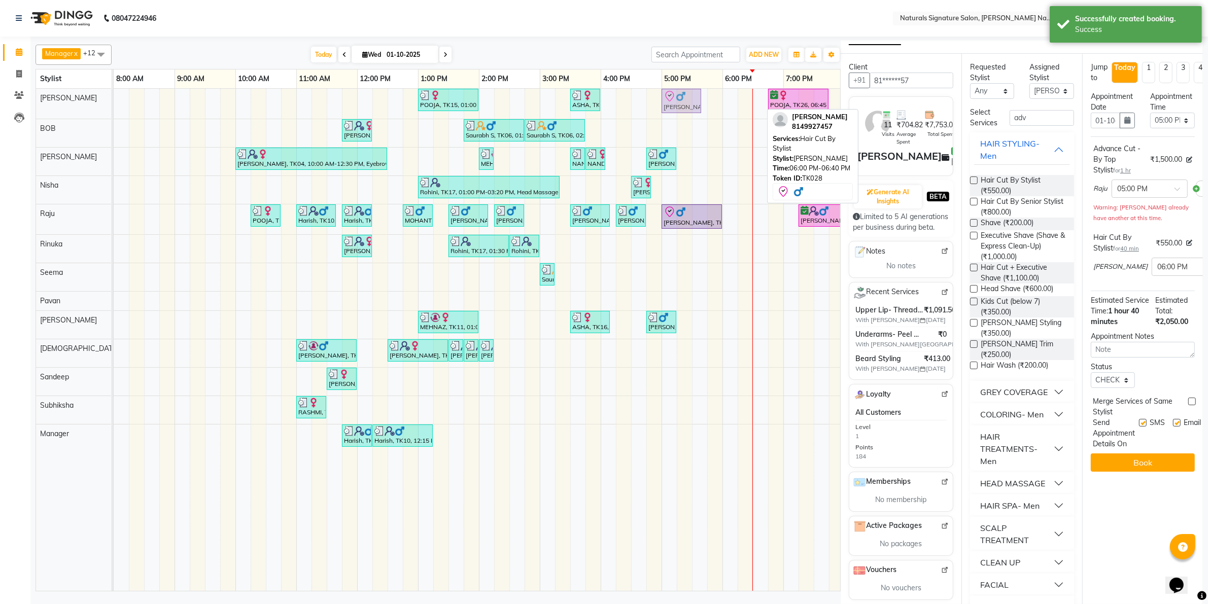
drag, startPoint x: 737, startPoint y: 97, endPoint x: 681, endPoint y: 98, distance: 55.8
click at [114, 98] on div "POOJA, TK15, 01:00 PM-02:00 PM, Essential Treatment - Long- Women ASHA, TK16, 0…" at bounding box center [114, 104] width 0 height 30
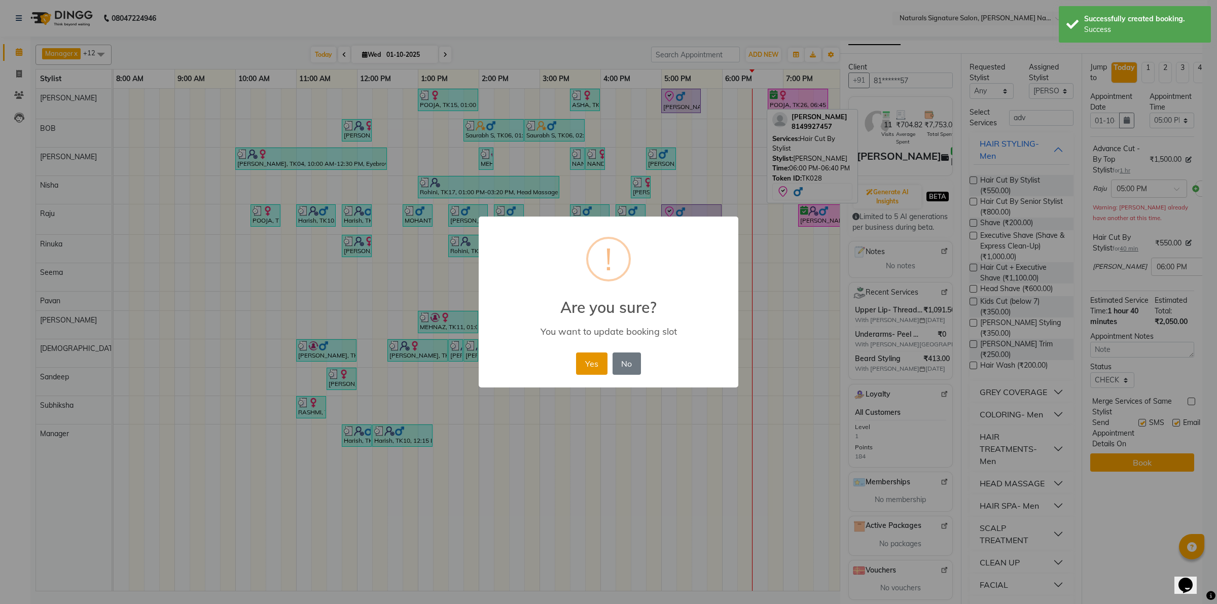
click at [600, 362] on button "Yes" at bounding box center [591, 364] width 31 height 22
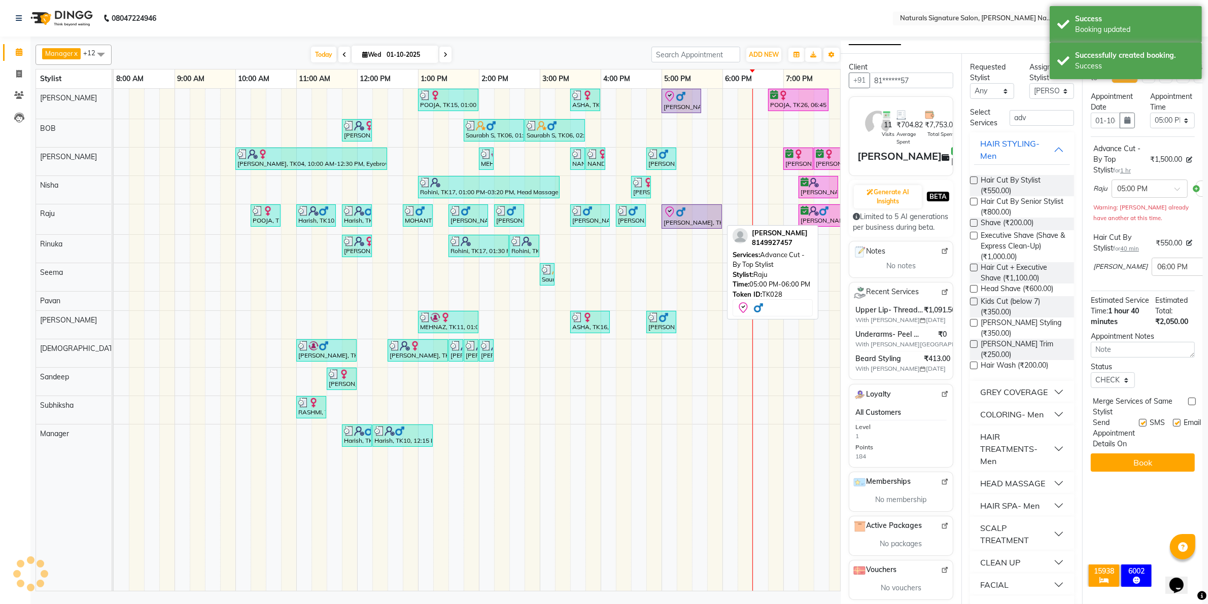
click at [686, 222] on div "[PERSON_NAME], TK28, 05:00 PM-06:00 PM, Advance Cut - By Top Stylist" at bounding box center [691, 216] width 58 height 21
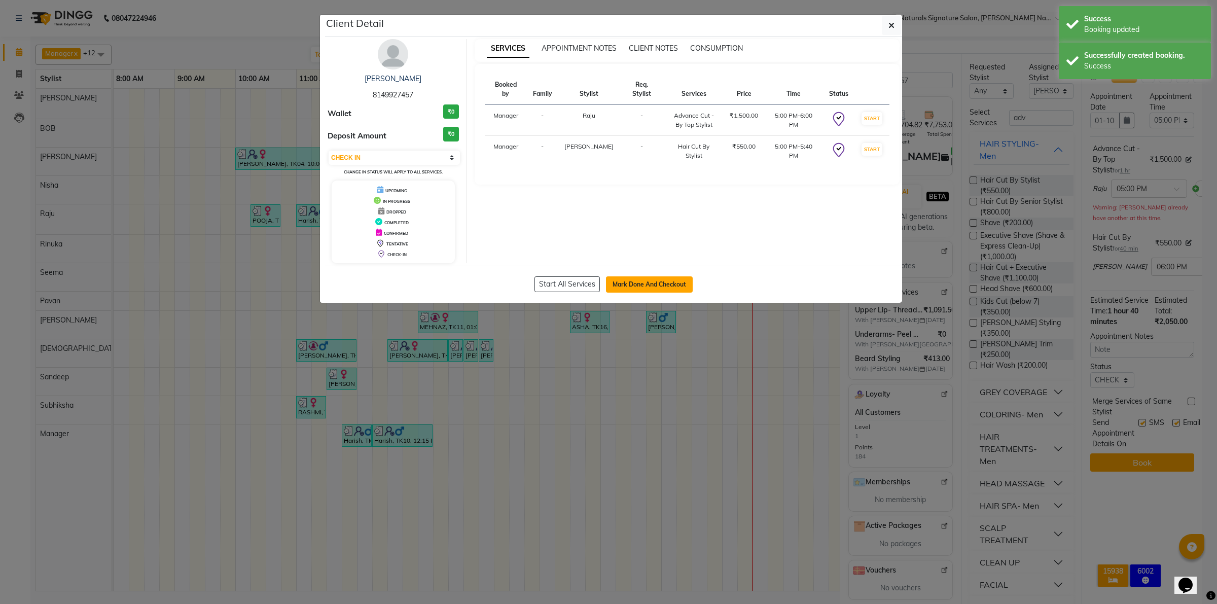
click at [652, 283] on button "Mark Done And Checkout" at bounding box center [649, 284] width 87 height 16
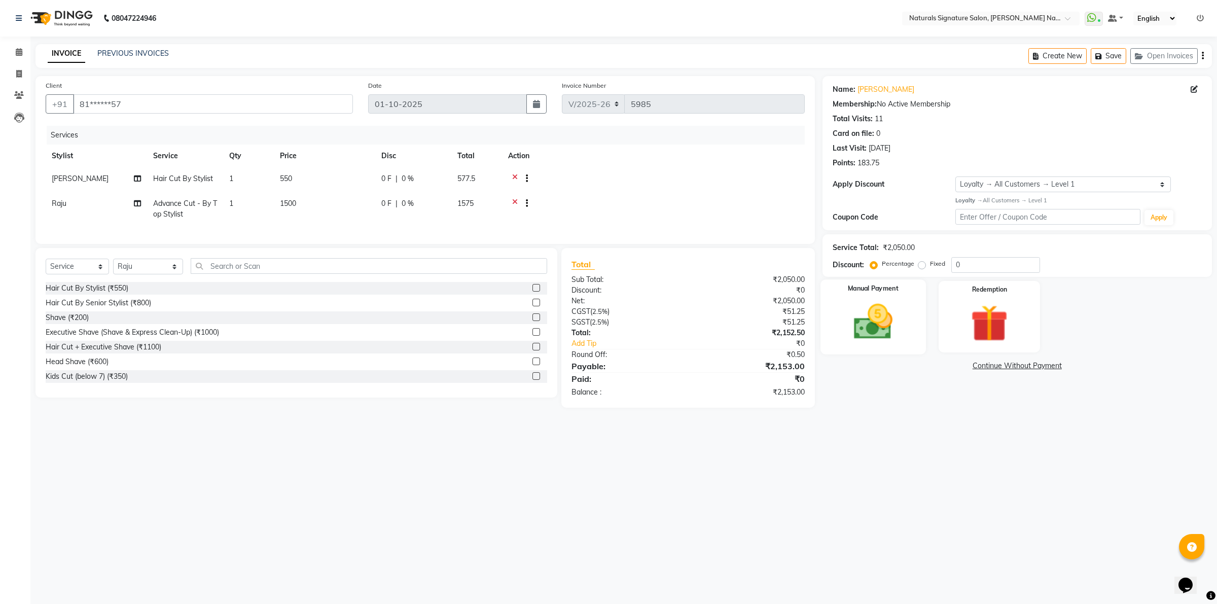
drag, startPoint x: 898, startPoint y: 317, endPoint x: 938, endPoint y: 336, distance: 44.7
click at [898, 318] on img at bounding box center [873, 321] width 63 height 45
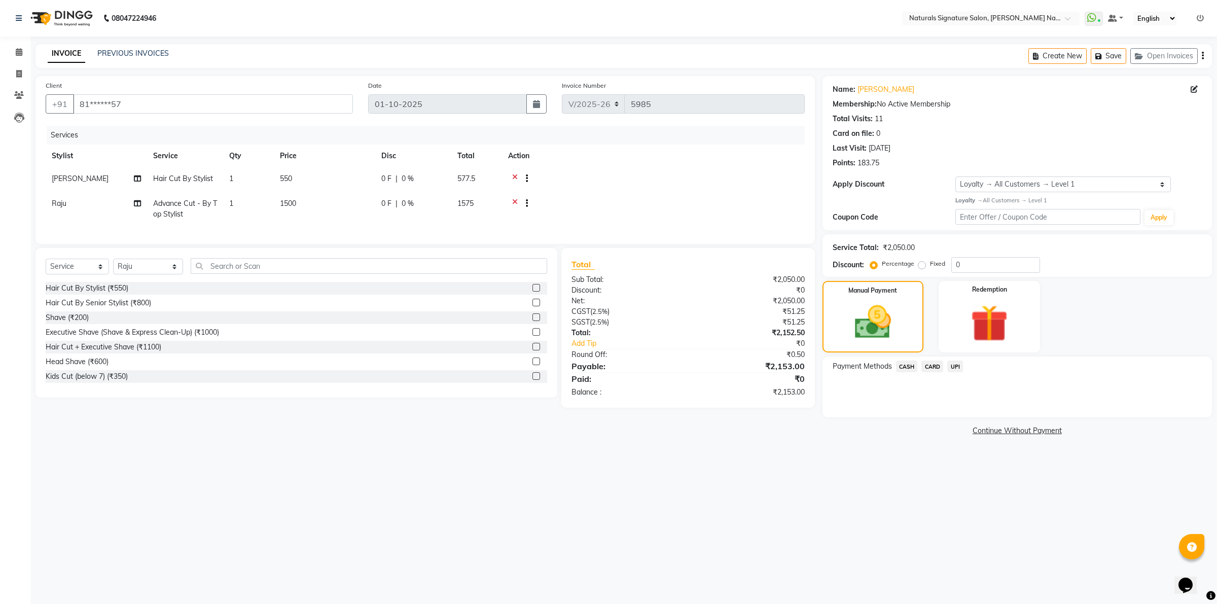
click at [957, 368] on span "UPI" at bounding box center [956, 367] width 16 height 12
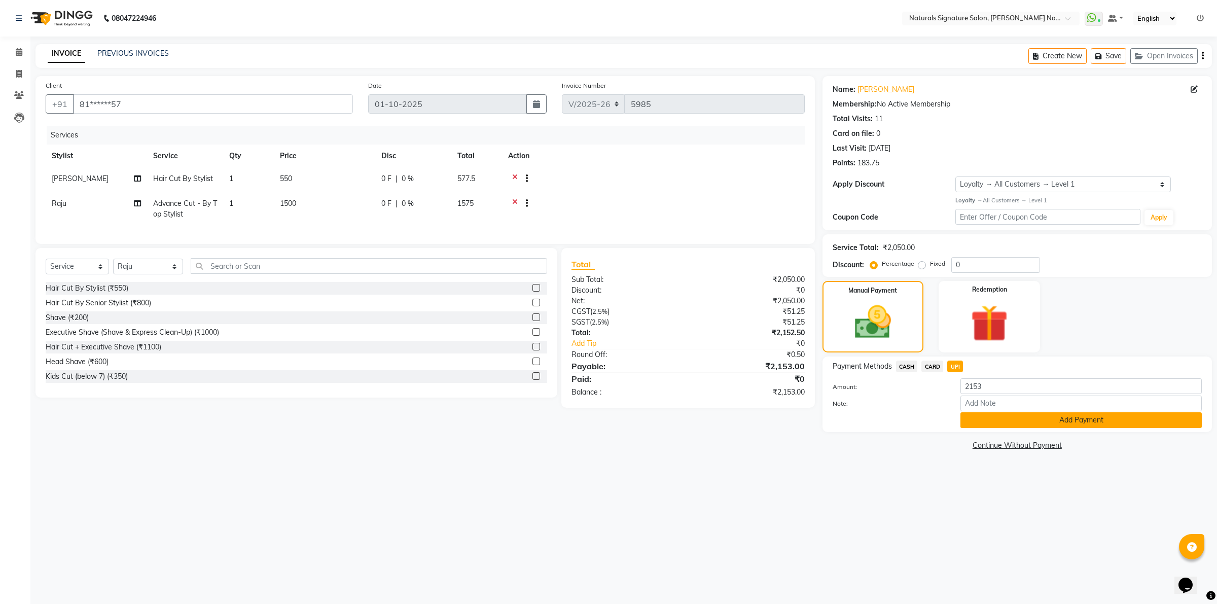
click at [974, 420] on button "Add Payment" at bounding box center [1081, 420] width 241 height 16
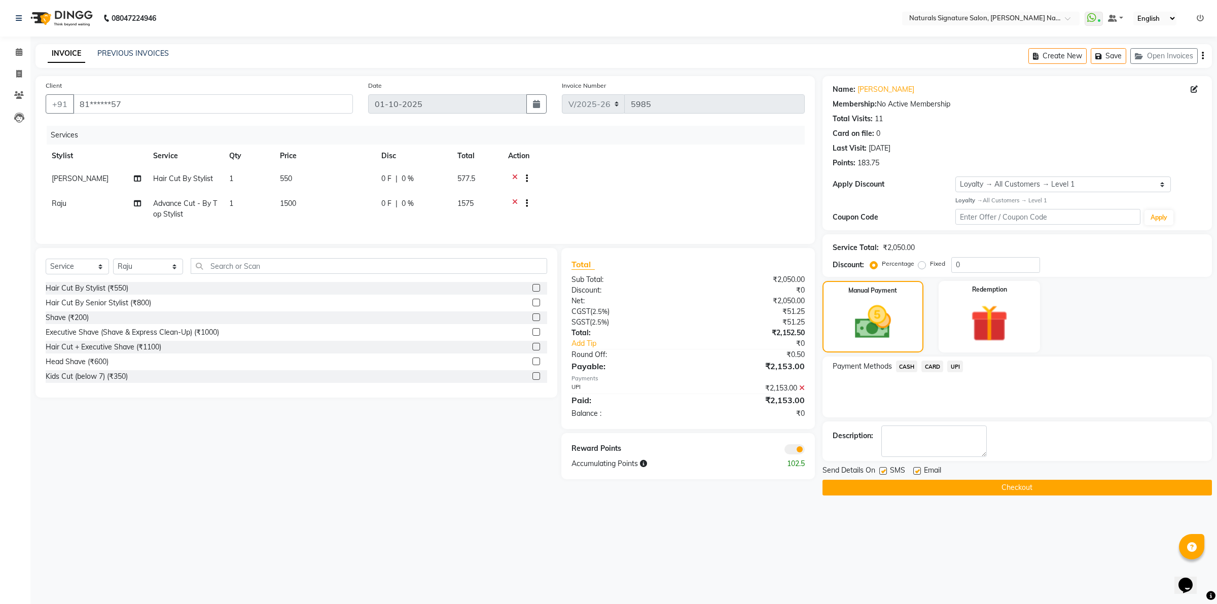
click at [993, 486] on button "Checkout" at bounding box center [1018, 488] width 390 height 16
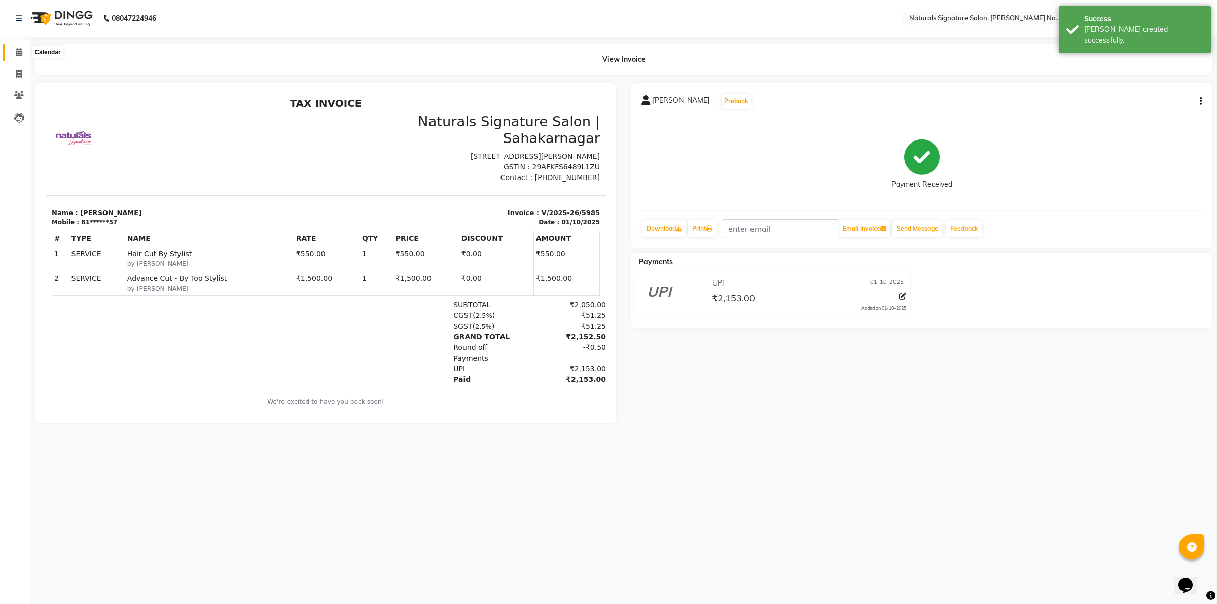
click at [19, 51] on icon at bounding box center [19, 52] width 7 height 8
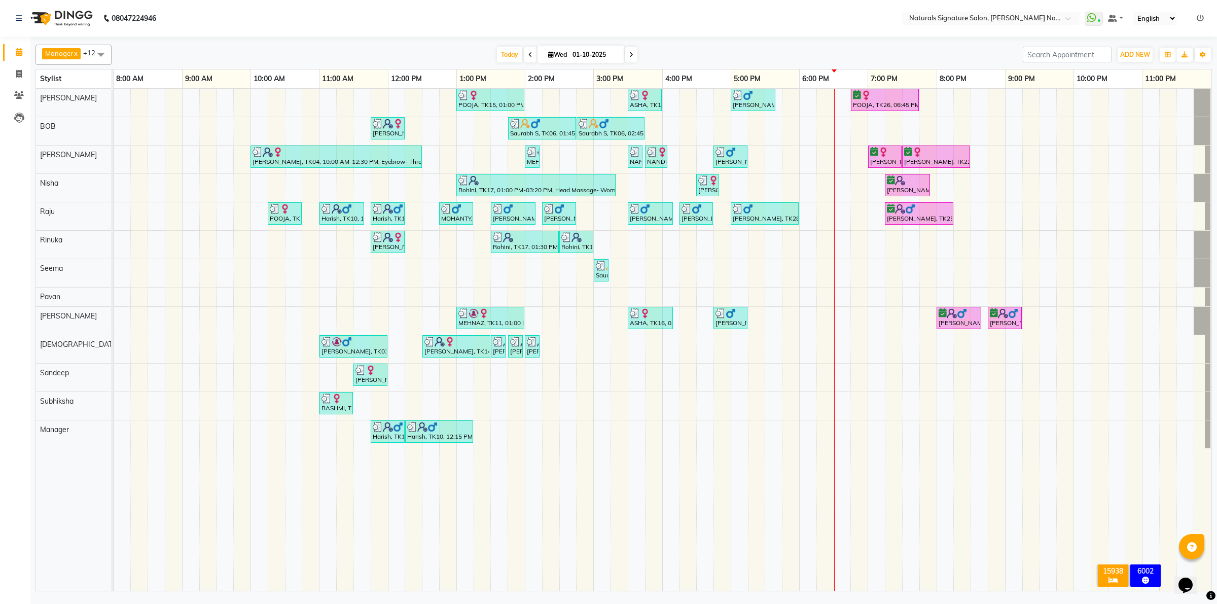
click at [392, 553] on td at bounding box center [396, 340] width 17 height 502
click at [789, 107] on div "POOJA, TK15, 01:00 PM-02:00 PM, Essential Treatment - Long- Women ASHA, TK16, 0…" at bounding box center [663, 340] width 1098 height 502
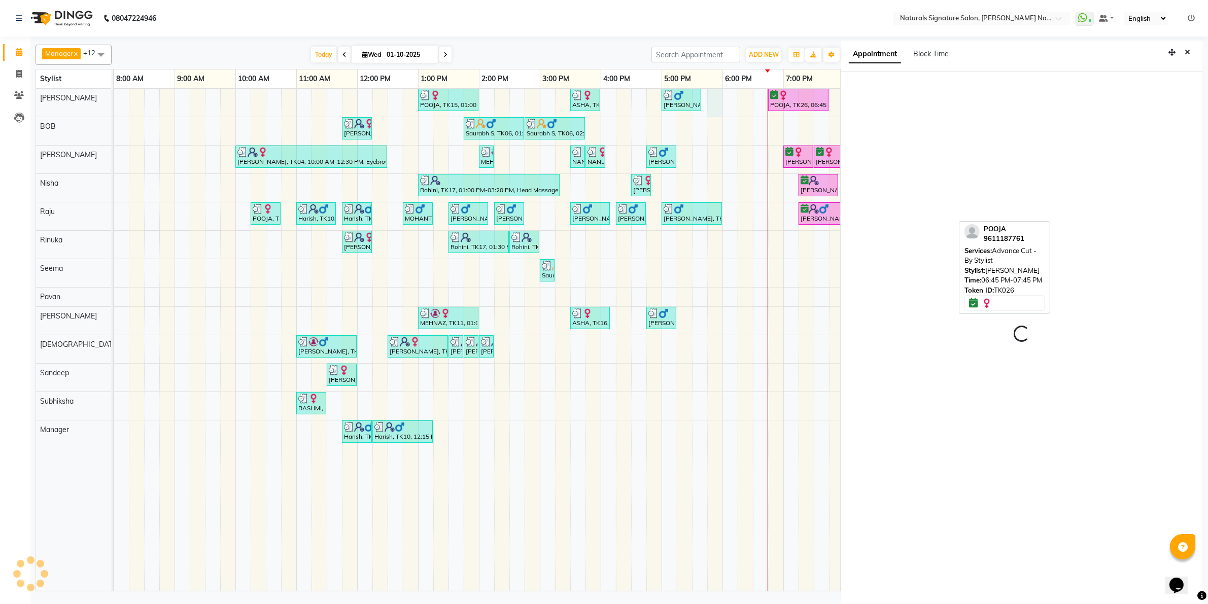
scroll to position [3, 0]
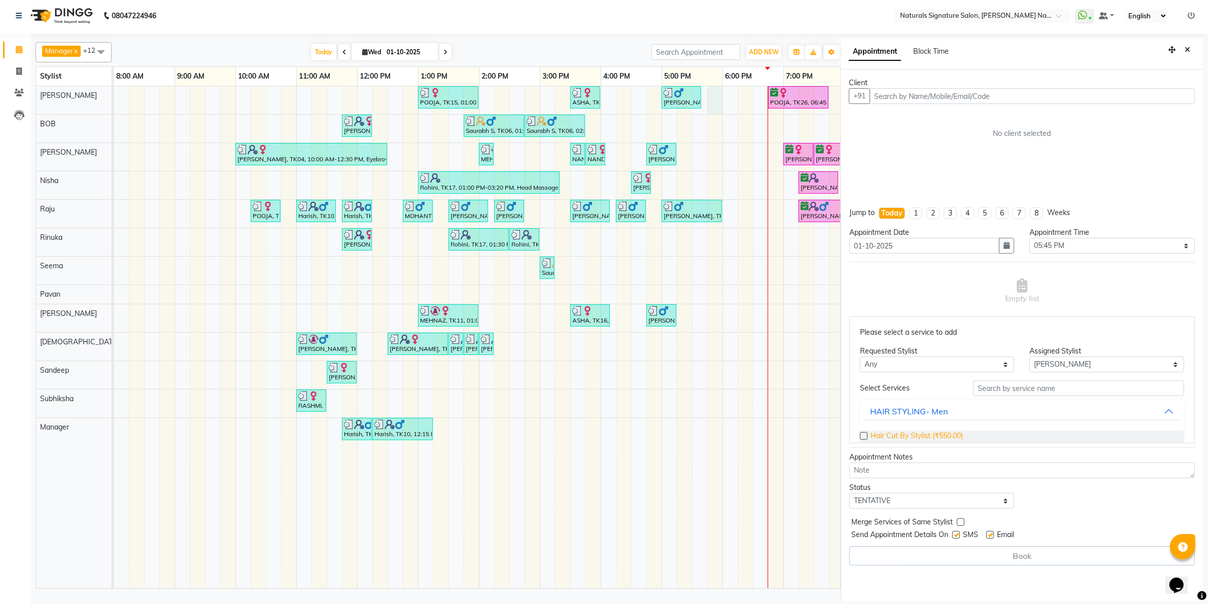
click at [934, 437] on span "Hair Cut By Stylist (₹550.00)" at bounding box center [916, 437] width 92 height 13
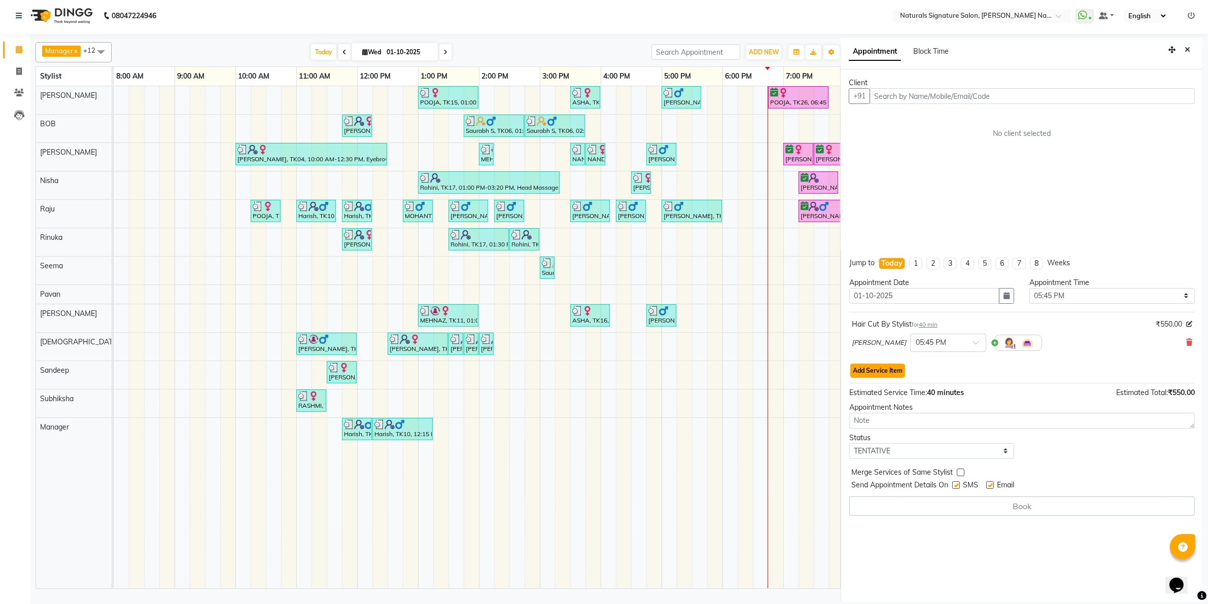
click at [894, 372] on button "Add Service Item" at bounding box center [877, 371] width 55 height 14
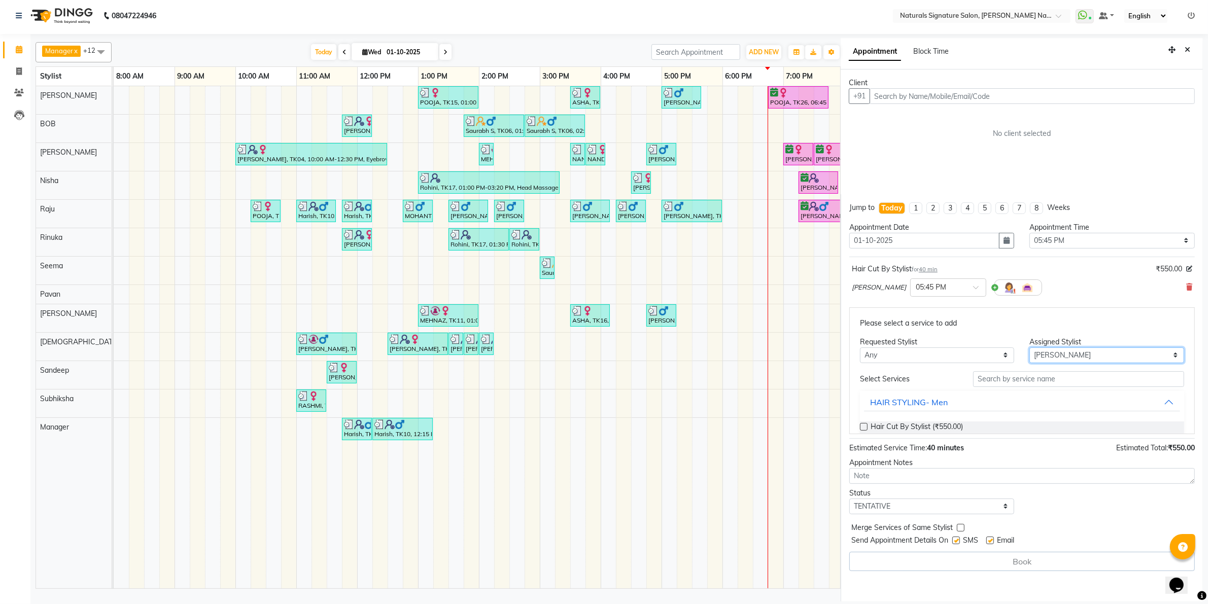
click at [1063, 358] on select "Select [PERSON_NAME] Manager [PERSON_NAME] Priyanka Raju Rinuka [PERSON_NAME] […" at bounding box center [1106, 355] width 155 height 16
click at [1029, 363] on select "Select [PERSON_NAME] Manager [PERSON_NAME] Priyanka Raju Rinuka [PERSON_NAME] […" at bounding box center [1106, 355] width 155 height 16
click at [1049, 376] on input "text" at bounding box center [1078, 379] width 211 height 16
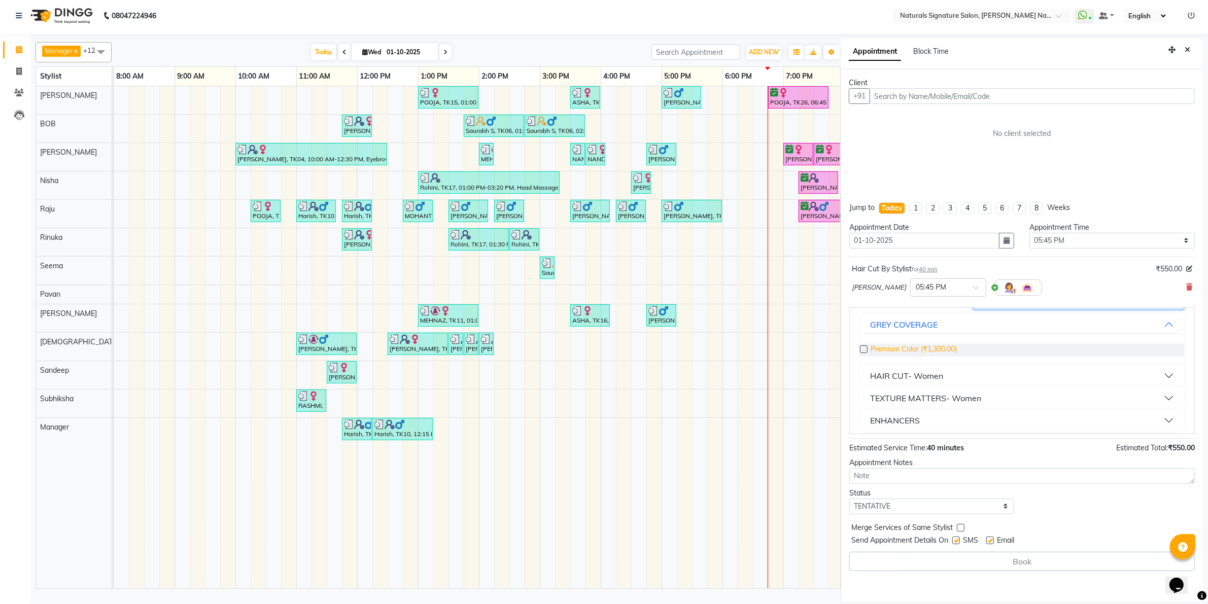
scroll to position [85, 0]
click at [958, 371] on button "HAIR CUT- Women" at bounding box center [1022, 368] width 316 height 18
click at [975, 368] on span "Advance Cut - By Stylist (₹1,300.00)" at bounding box center [929, 365] width 118 height 13
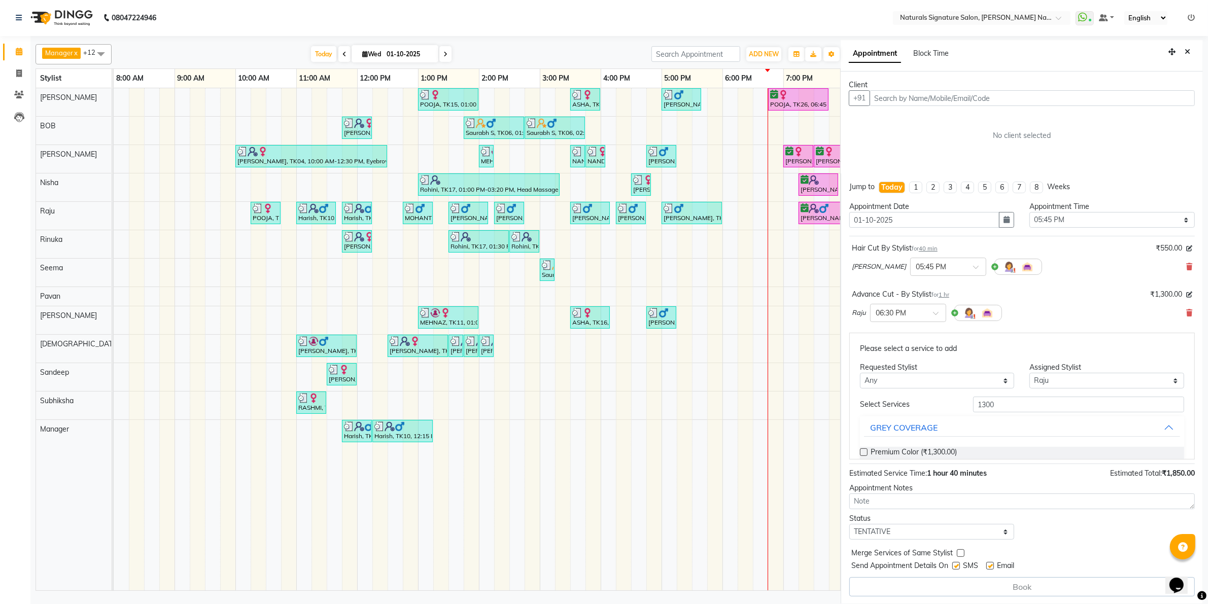
scroll to position [0, 0]
drag, startPoint x: 1015, startPoint y: 408, endPoint x: 886, endPoint y: 411, distance: 128.9
click at [886, 411] on div "Select Services 1300" at bounding box center [1021, 405] width 339 height 16
click at [1180, 49] on button "Close" at bounding box center [1187, 53] width 15 height 16
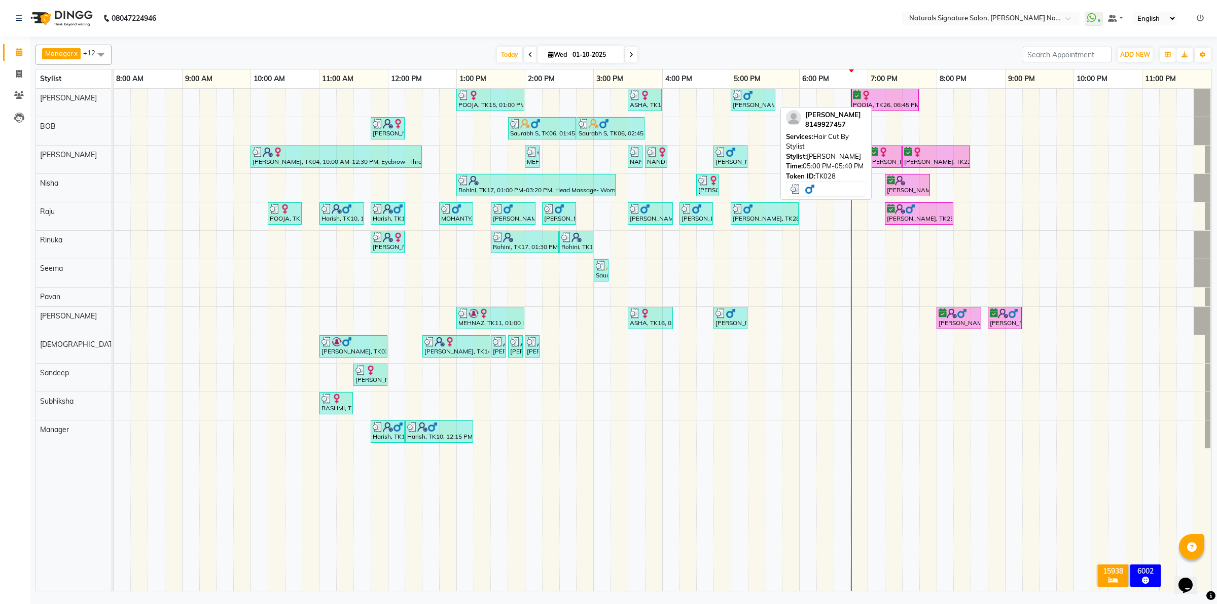
click at [744, 104] on div "[PERSON_NAME], TK28, 05:00 PM-05:40 PM, Hair Cut By Stylist" at bounding box center [753, 99] width 43 height 19
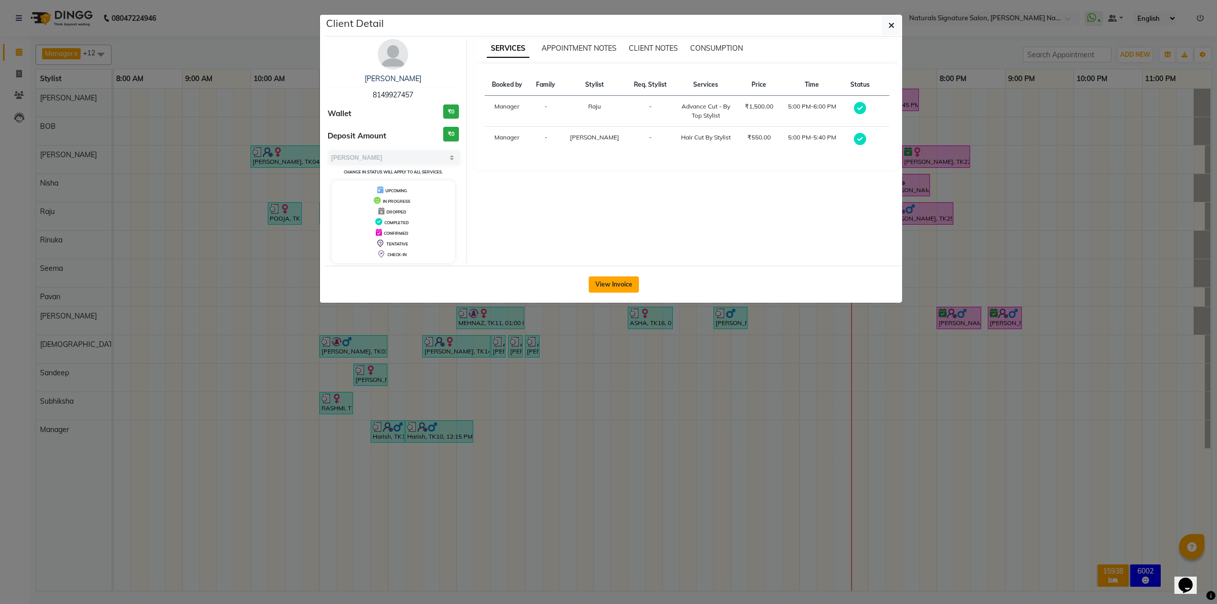
click at [609, 290] on button "View Invoice" at bounding box center [614, 284] width 50 height 16
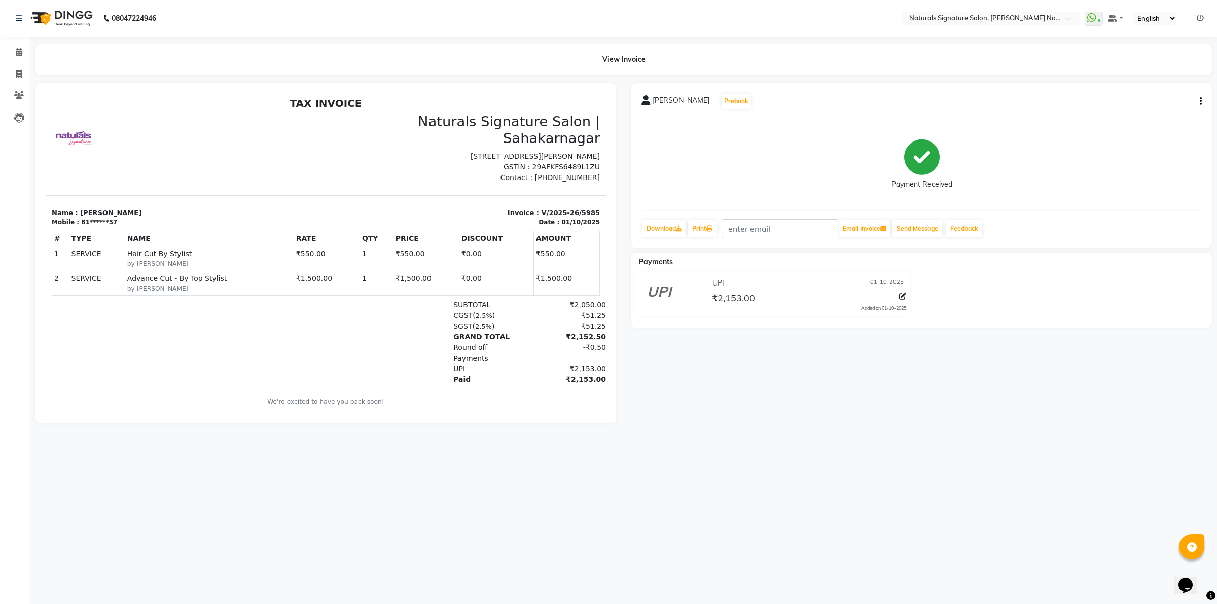
click at [64, 12] on img at bounding box center [60, 18] width 69 height 28
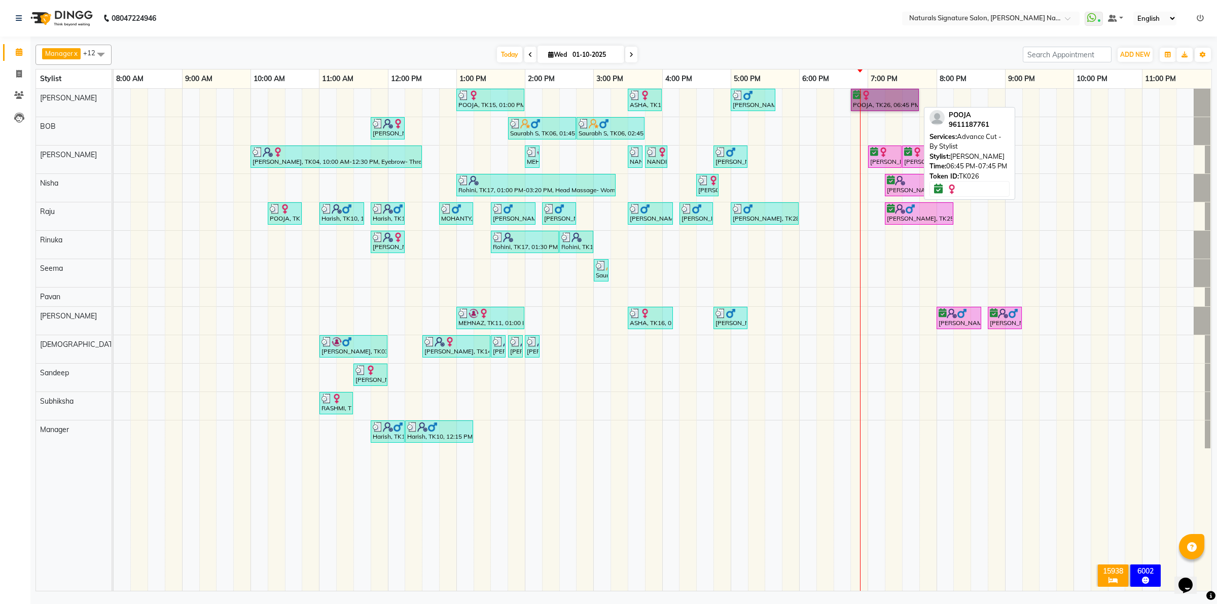
drag, startPoint x: 899, startPoint y: 85, endPoint x: 877, endPoint y: 102, distance: 28.2
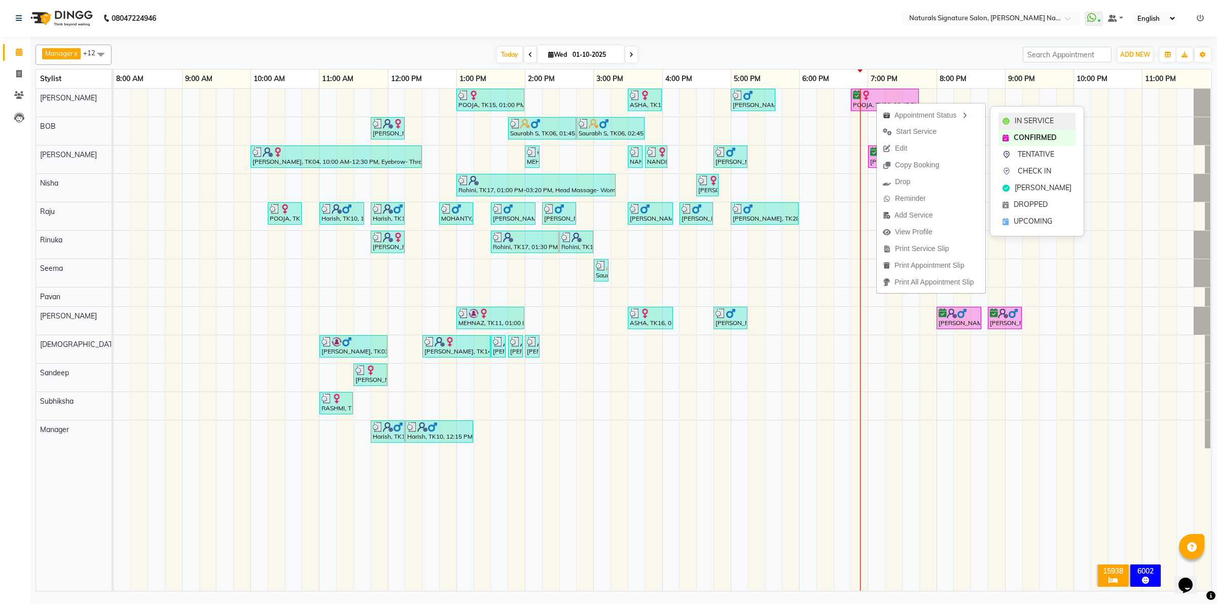
click at [1027, 123] on span "IN SERVICE" at bounding box center [1034, 121] width 39 height 11
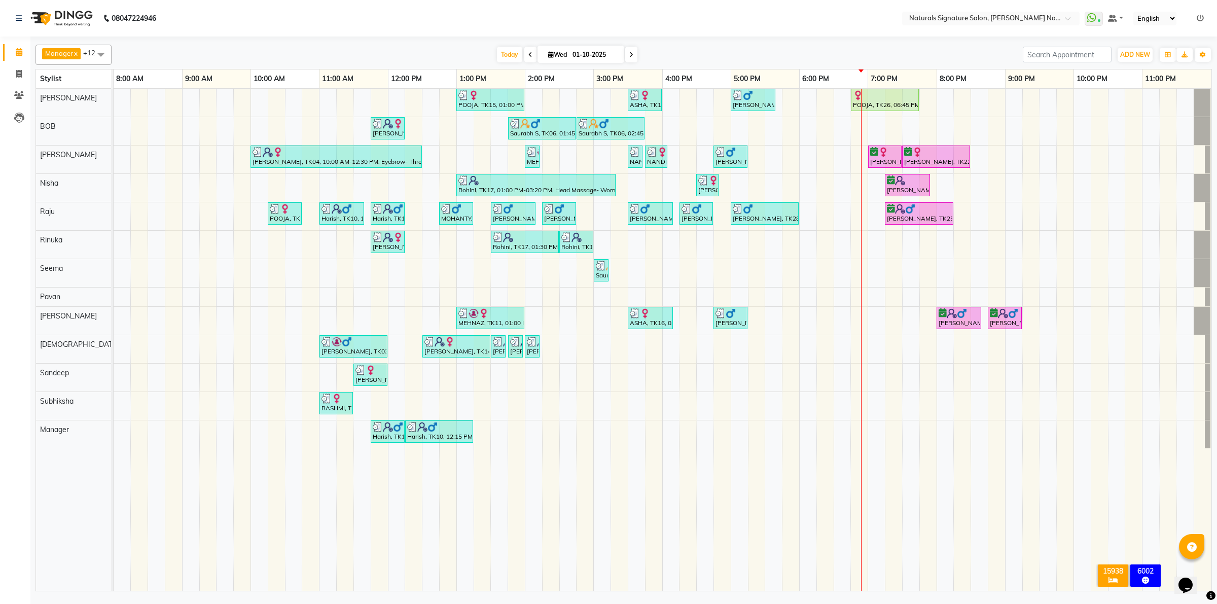
click at [794, 101] on div "POOJA, TK15, 01:00 PM-02:00 PM, Essential Treatment - Long- Women ASHA, TK16, 0…" at bounding box center [663, 340] width 1098 height 502
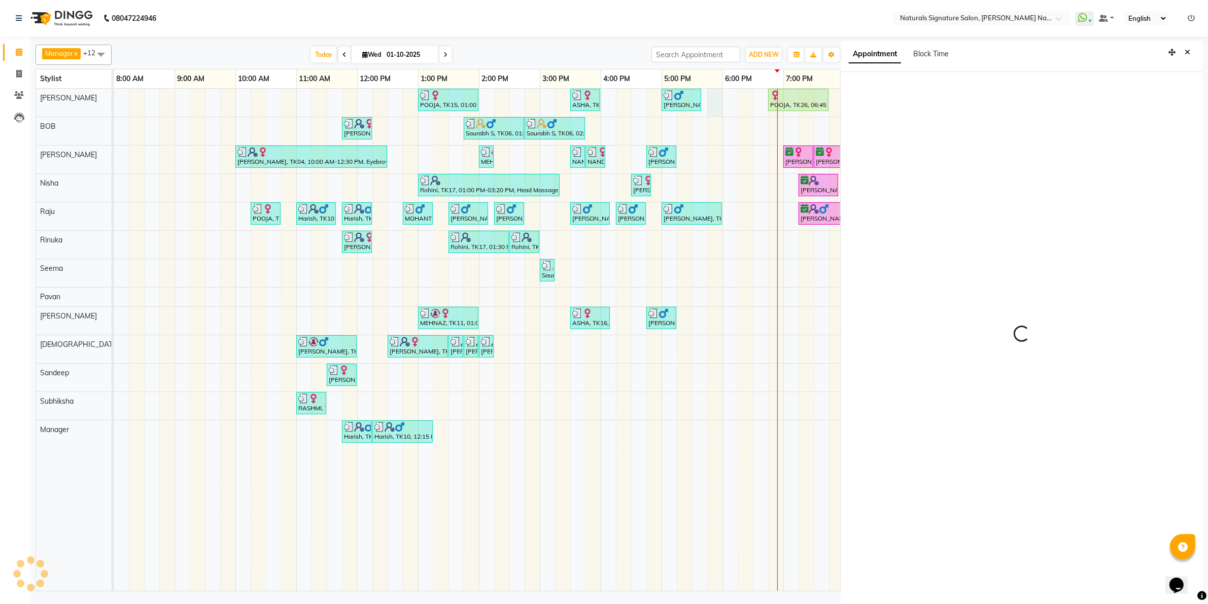
scroll to position [2, 0]
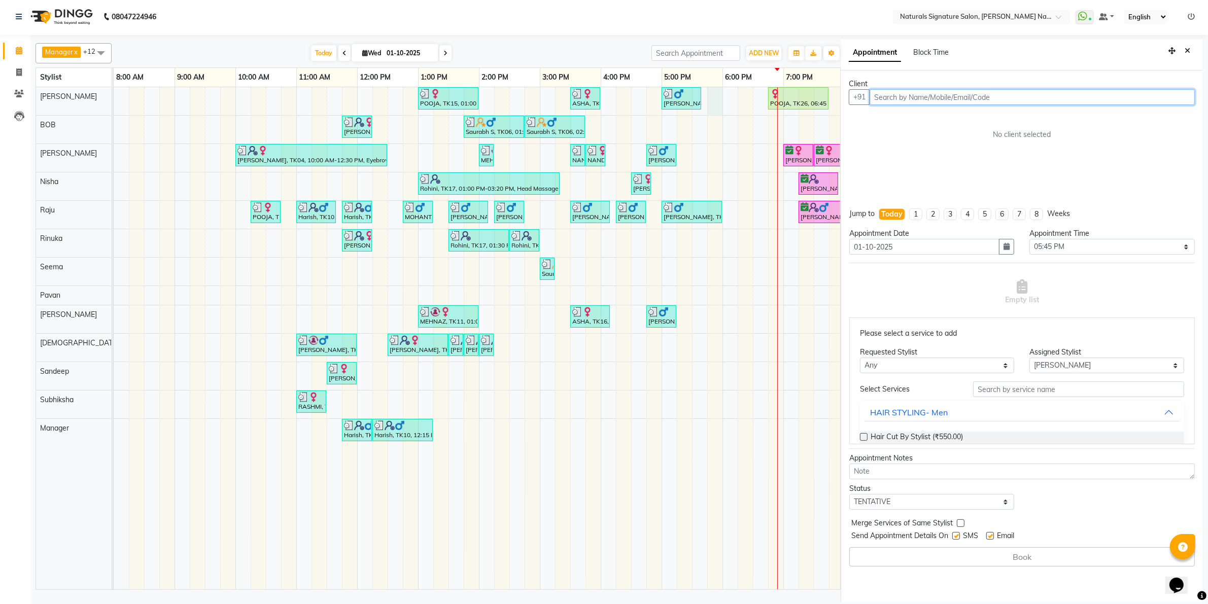
click at [915, 100] on input "text" at bounding box center [1031, 97] width 325 height 16
click at [951, 120] on ngb-highlight "98******04" at bounding box center [972, 119] width 42 height 10
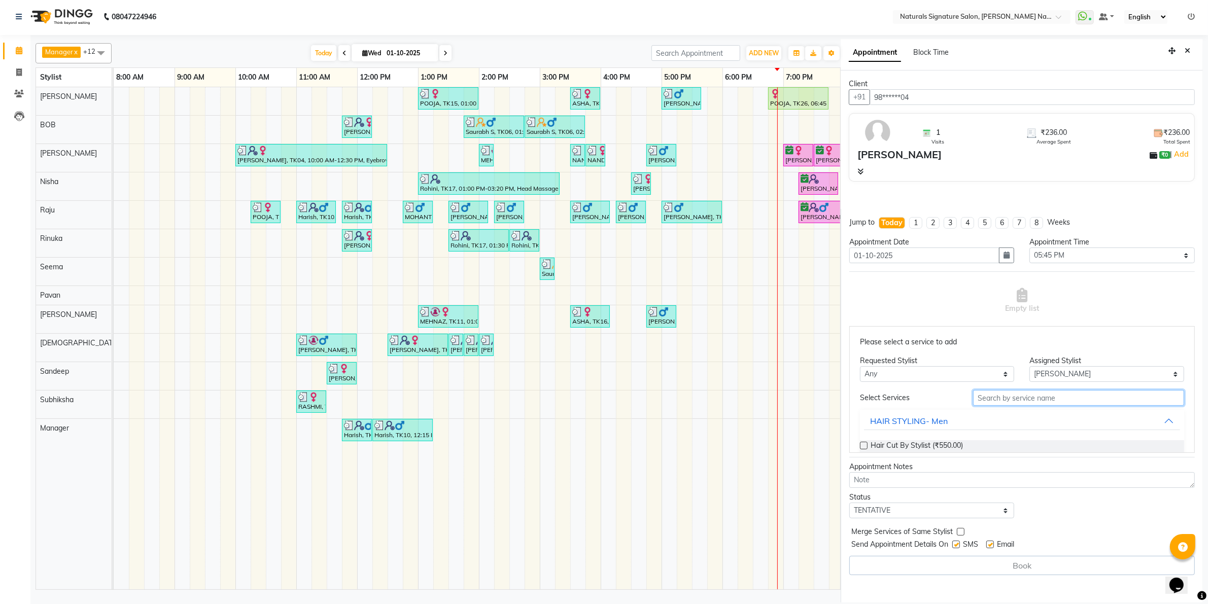
click at [1062, 397] on input "text" at bounding box center [1078, 398] width 211 height 16
click at [899, 447] on span "Shave (₹200.00)" at bounding box center [896, 446] width 53 height 13
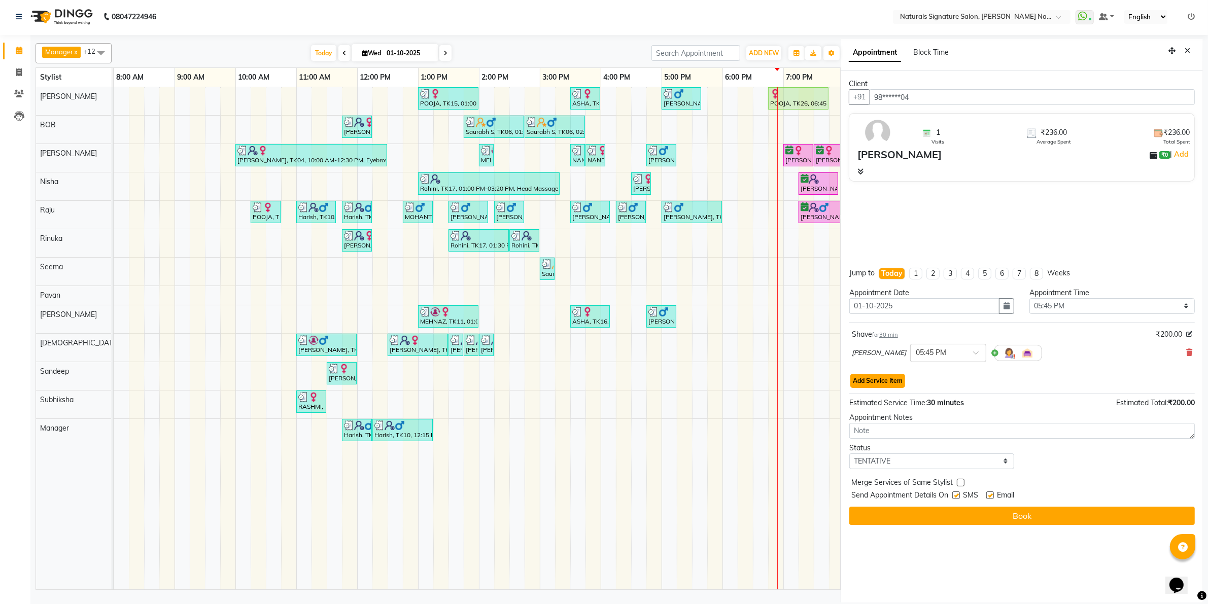
click at [878, 383] on button "Add Service Item" at bounding box center [877, 381] width 55 height 14
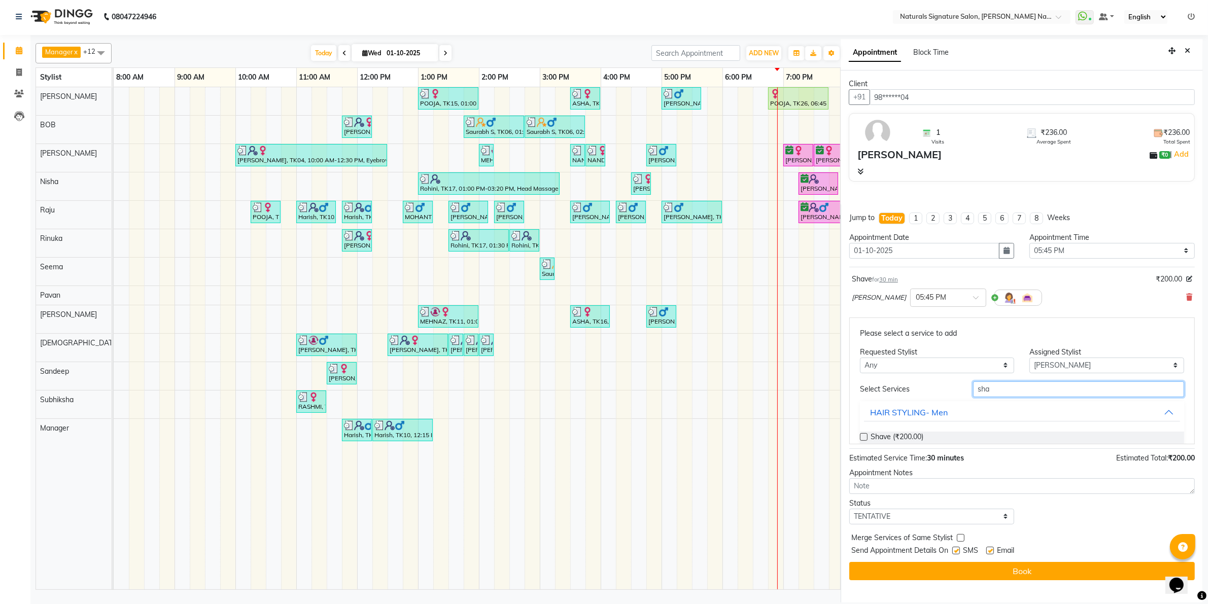
drag, startPoint x: 1026, startPoint y: 391, endPoint x: 672, endPoint y: 391, distance: 354.1
click at [672, 391] on div "Manager x [PERSON_NAME] x Seema x [PERSON_NAME] x [PERSON_NAME] x [PERSON_NAME]…" at bounding box center [619, 321] width 1167 height 564
click at [870, 438] on div "Moustache Color (₹300.00)" at bounding box center [1022, 438] width 324 height 13
click at [884, 435] on span "Moustache Color (₹300.00)" at bounding box center [914, 438] width 88 height 13
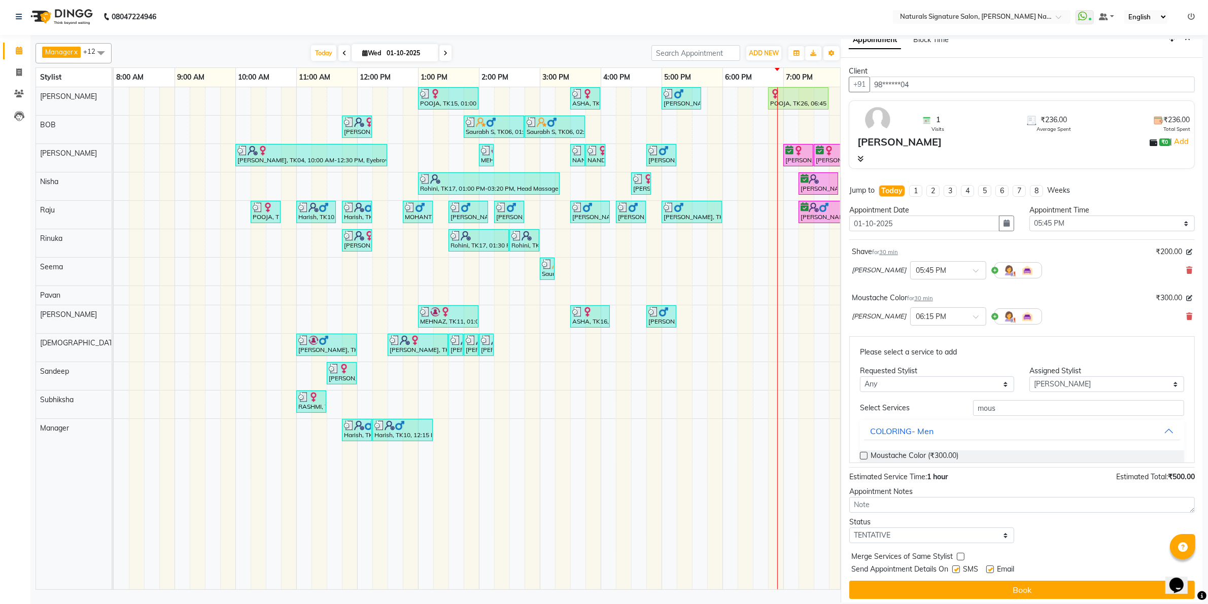
scroll to position [18, 0]
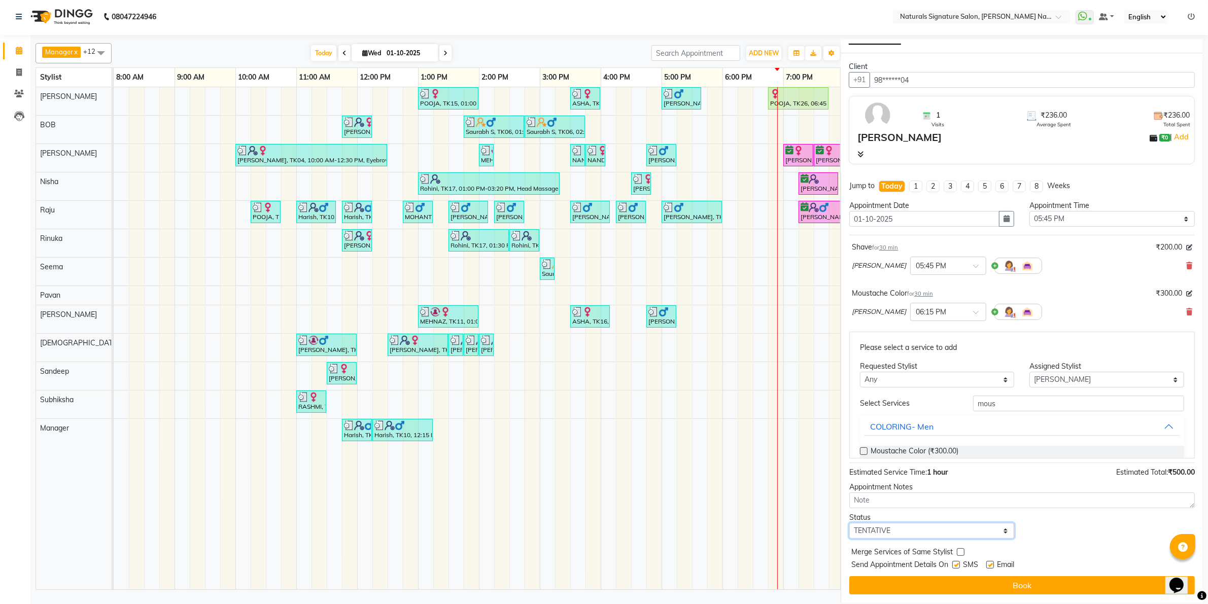
click at [903, 528] on select "Select TENTATIVE CONFIRM CHECK-IN UPCOMING" at bounding box center [931, 531] width 165 height 16
click at [849, 523] on select "Select TENTATIVE CONFIRM CHECK-IN UPCOMING" at bounding box center [931, 531] width 165 height 16
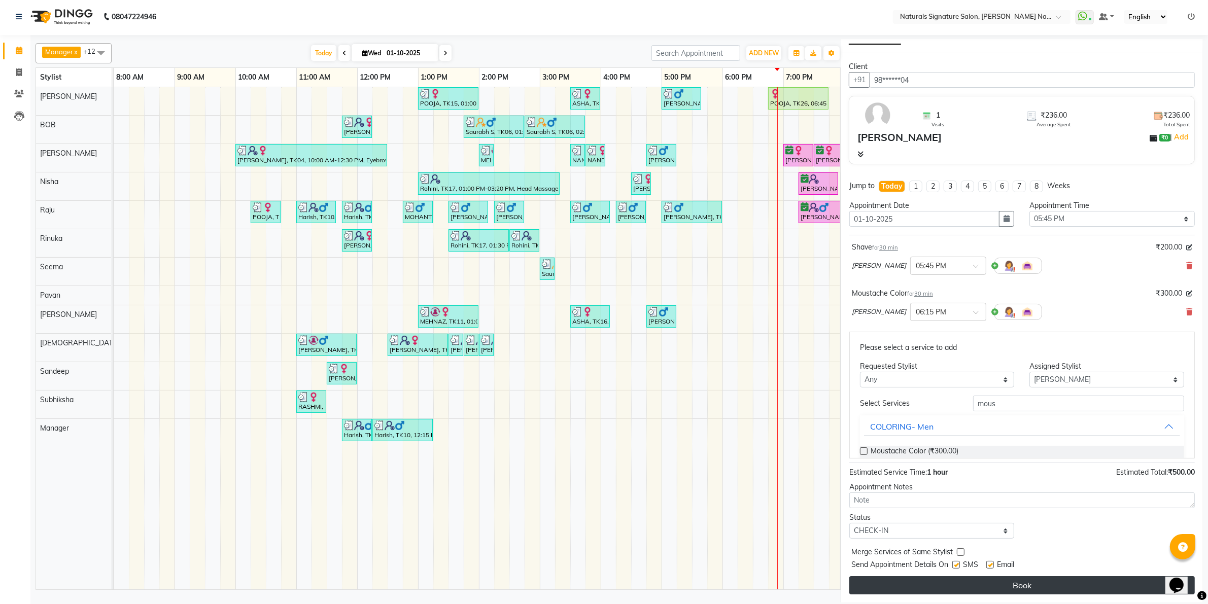
drag, startPoint x: 957, startPoint y: 563, endPoint x: 975, endPoint y: 577, distance: 22.7
click at [960, 567] on label at bounding box center [956, 565] width 8 height 8
click at [959, 567] on input "checkbox" at bounding box center [955, 566] width 7 height 7
click at [975, 585] on button "Book" at bounding box center [1021, 585] width 345 height 18
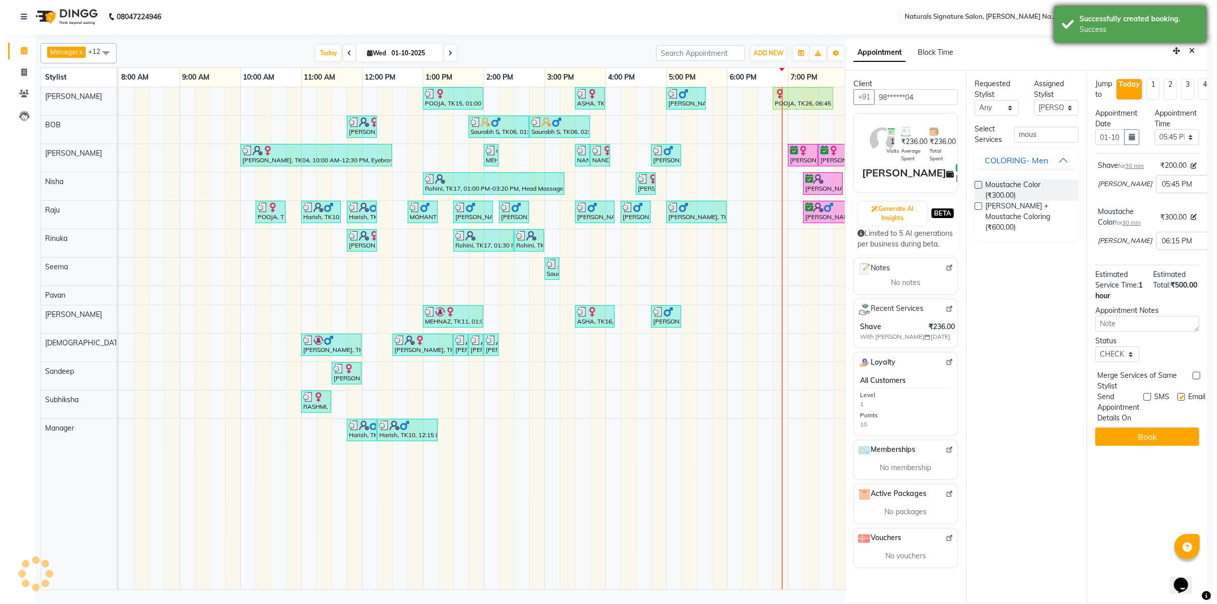
scroll to position [0, 0]
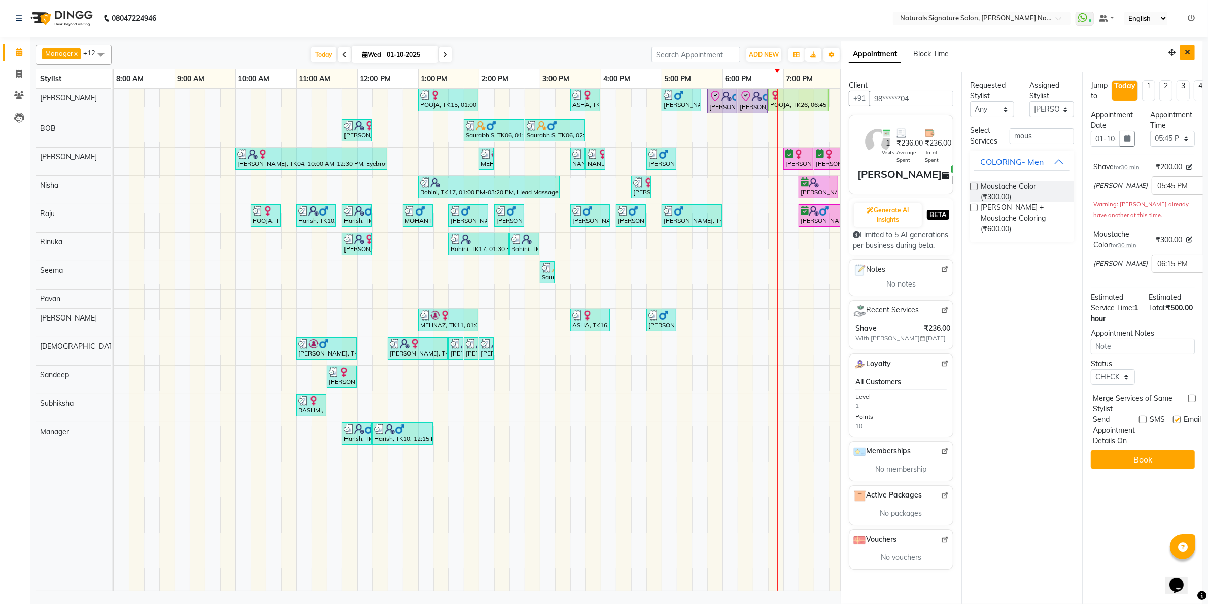
click at [1185, 50] on icon "Close" at bounding box center [1187, 52] width 6 height 7
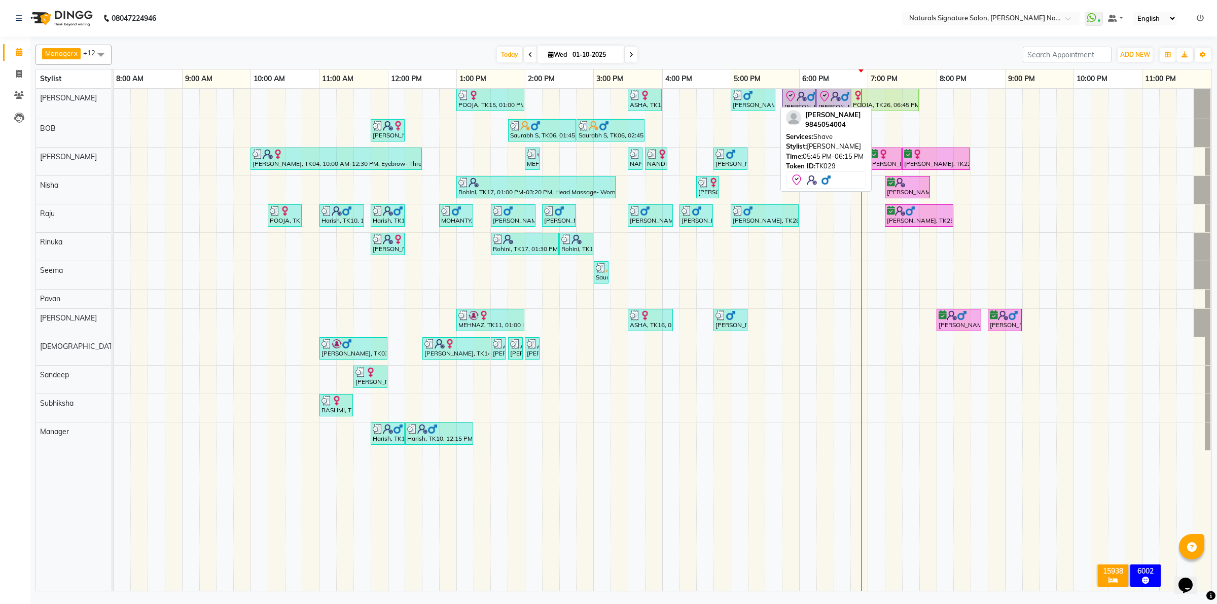
click at [793, 103] on div "[PERSON_NAME], TK29, 05:45 PM-06:15 PM, Shave" at bounding box center [799, 100] width 31 height 21
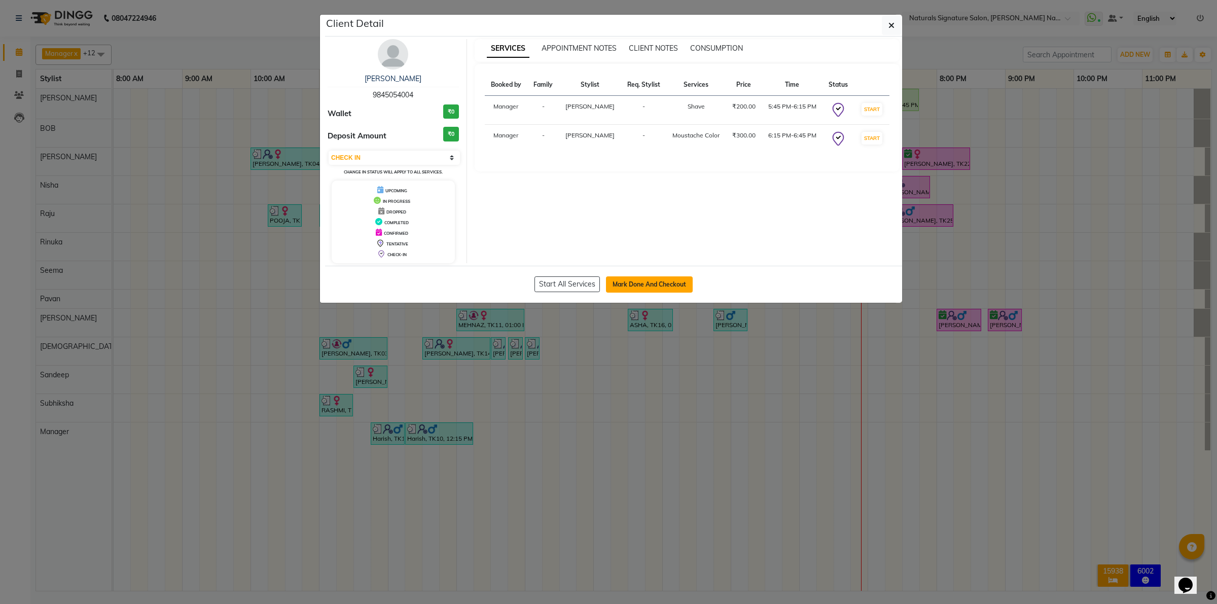
click at [628, 286] on button "Mark Done And Checkout" at bounding box center [649, 284] width 87 height 16
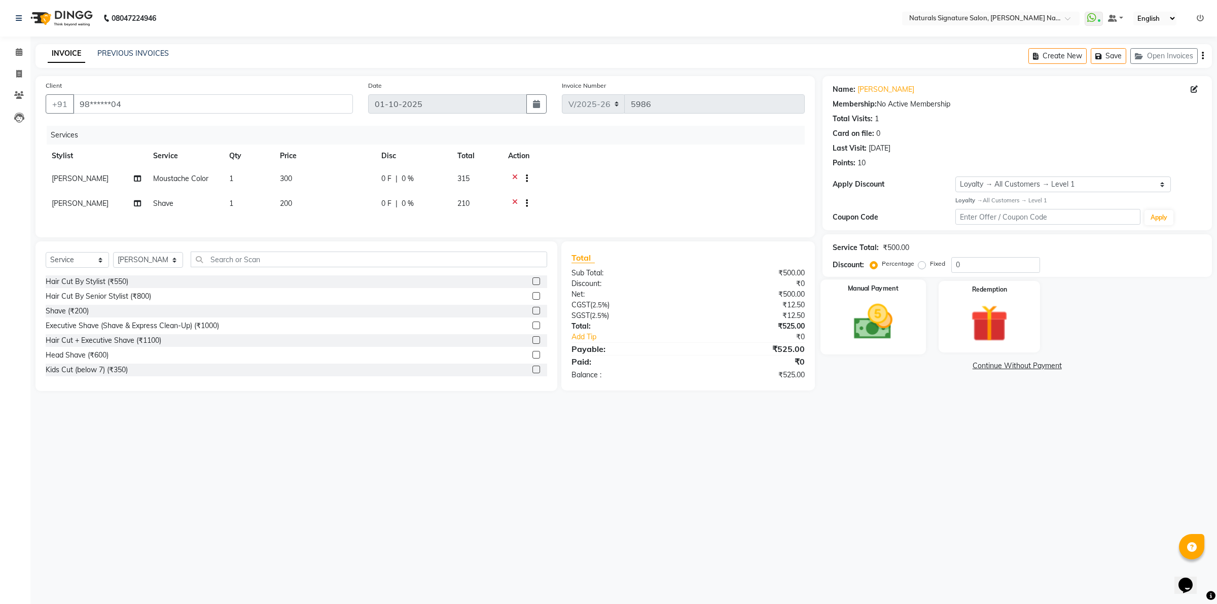
click at [898, 323] on img at bounding box center [873, 321] width 63 height 45
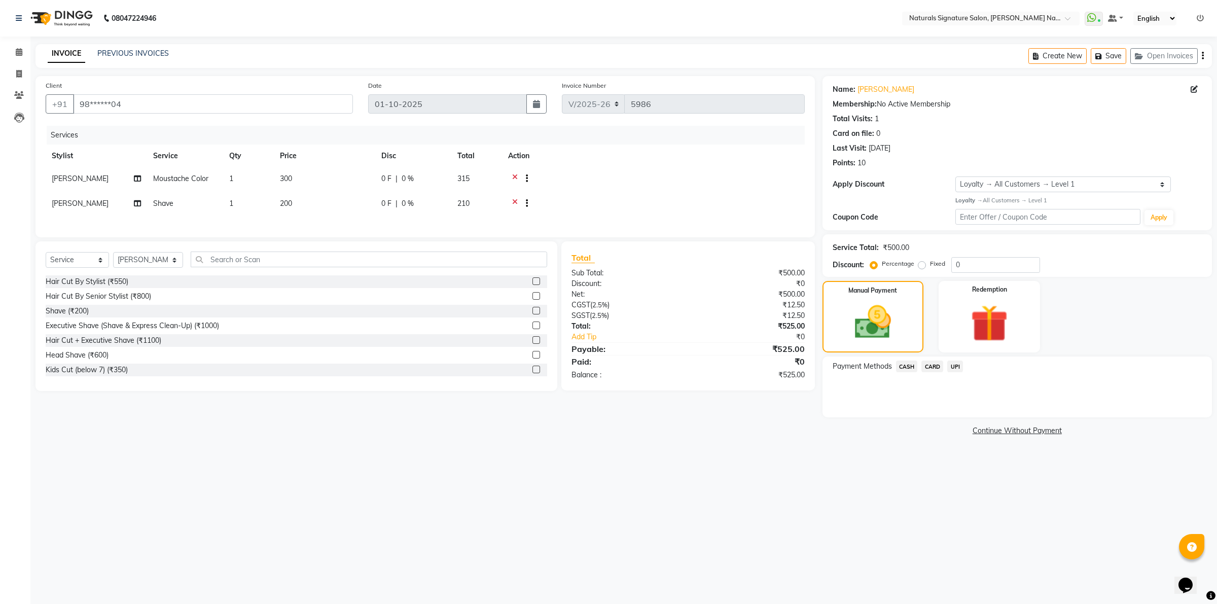
click at [957, 367] on span "UPI" at bounding box center [956, 367] width 16 height 12
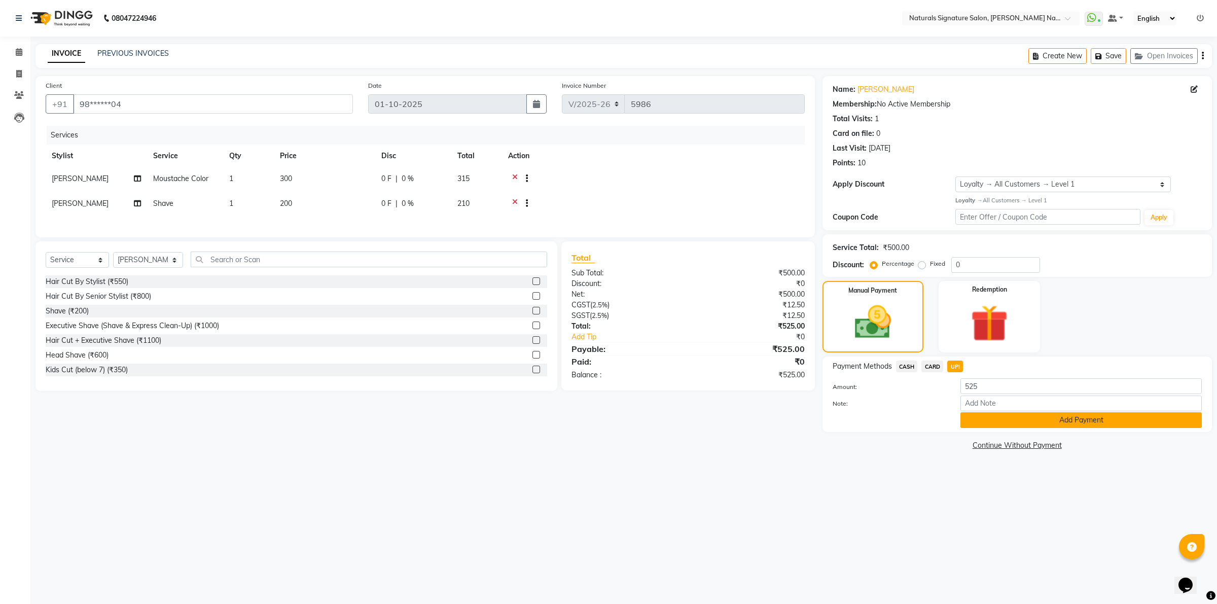
click at [988, 425] on button "Add Payment" at bounding box center [1081, 420] width 241 height 16
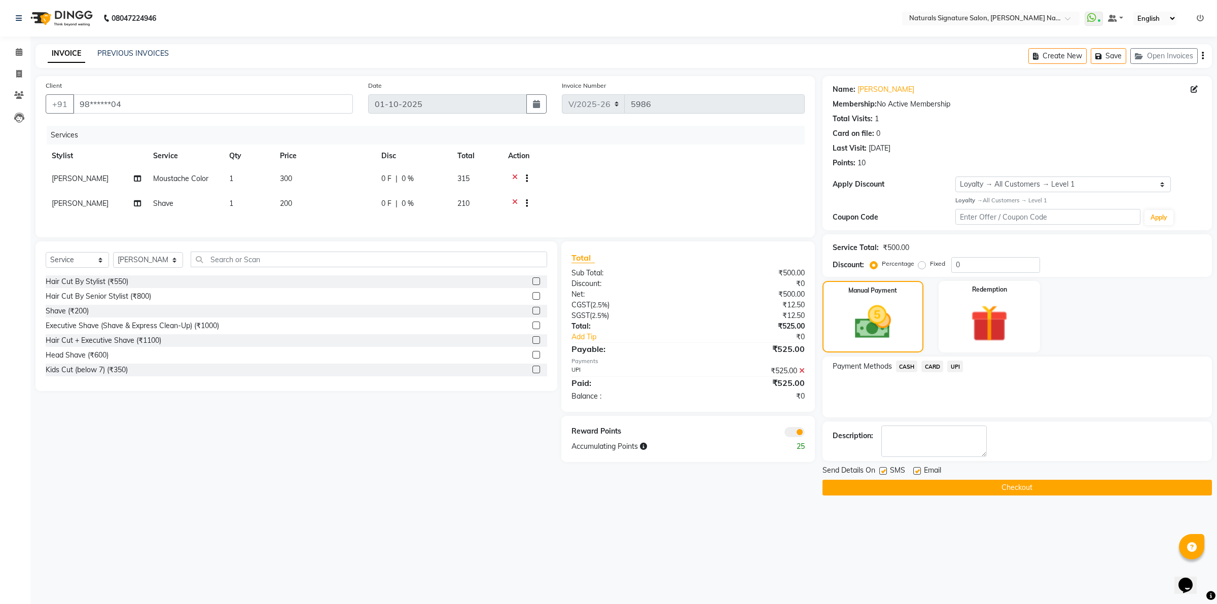
click at [1026, 491] on button "Checkout" at bounding box center [1018, 488] width 390 height 16
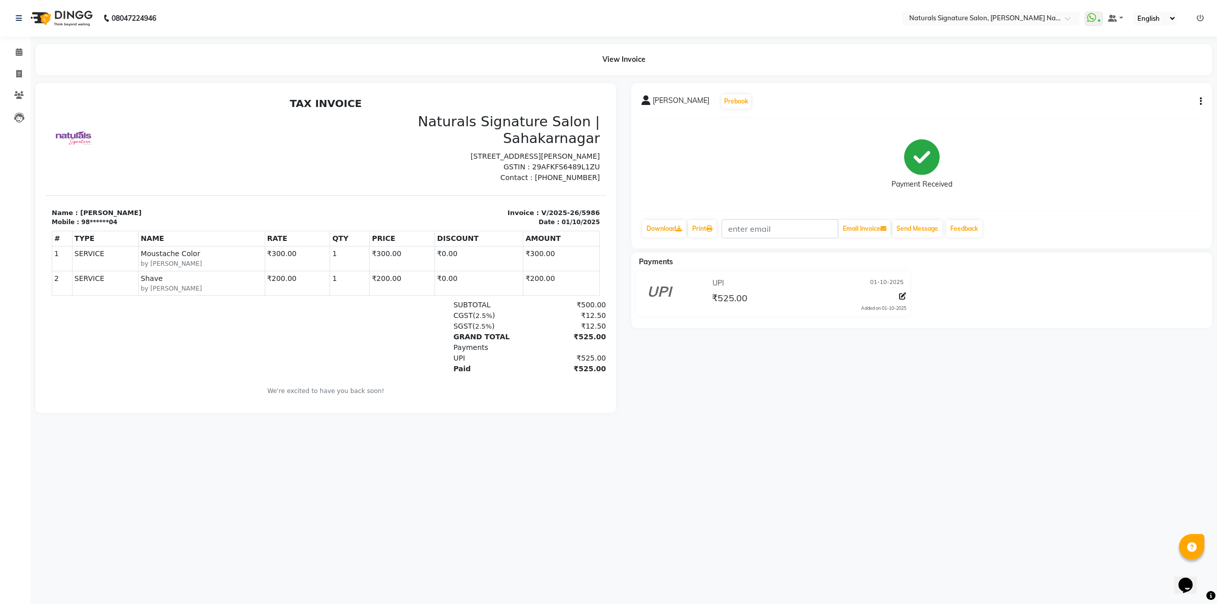
click at [64, 19] on img at bounding box center [60, 18] width 69 height 28
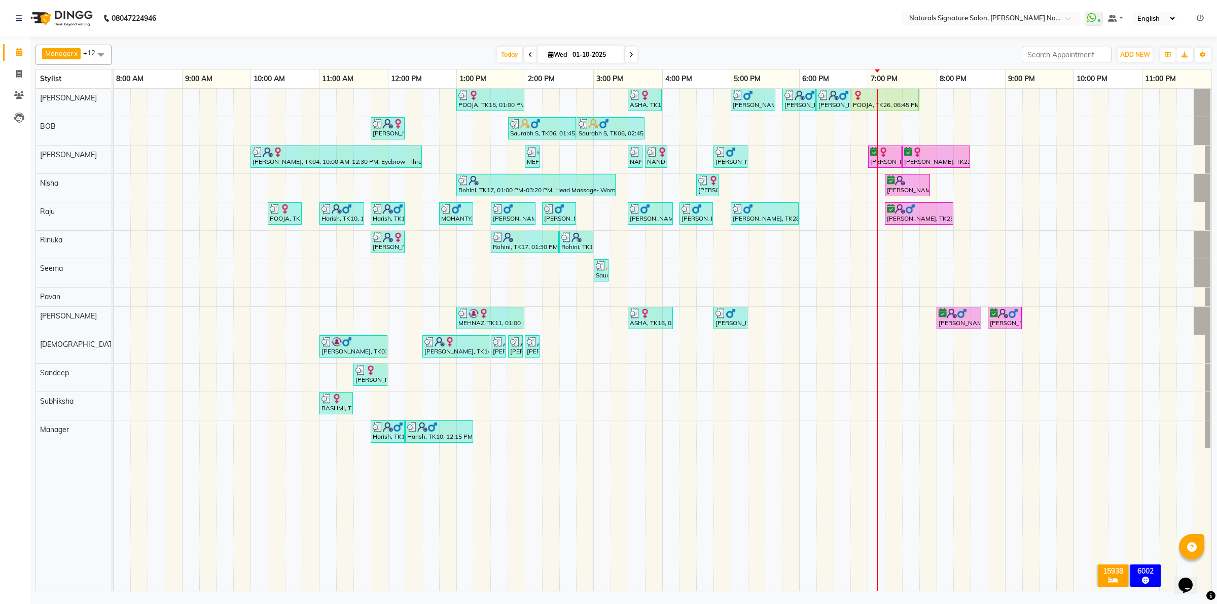
click at [795, 132] on div "POOJA, TK15, 01:00 PM-02:00 PM, Essential Treatment - Long- Women ASHA, TK16, 0…" at bounding box center [663, 340] width 1098 height 502
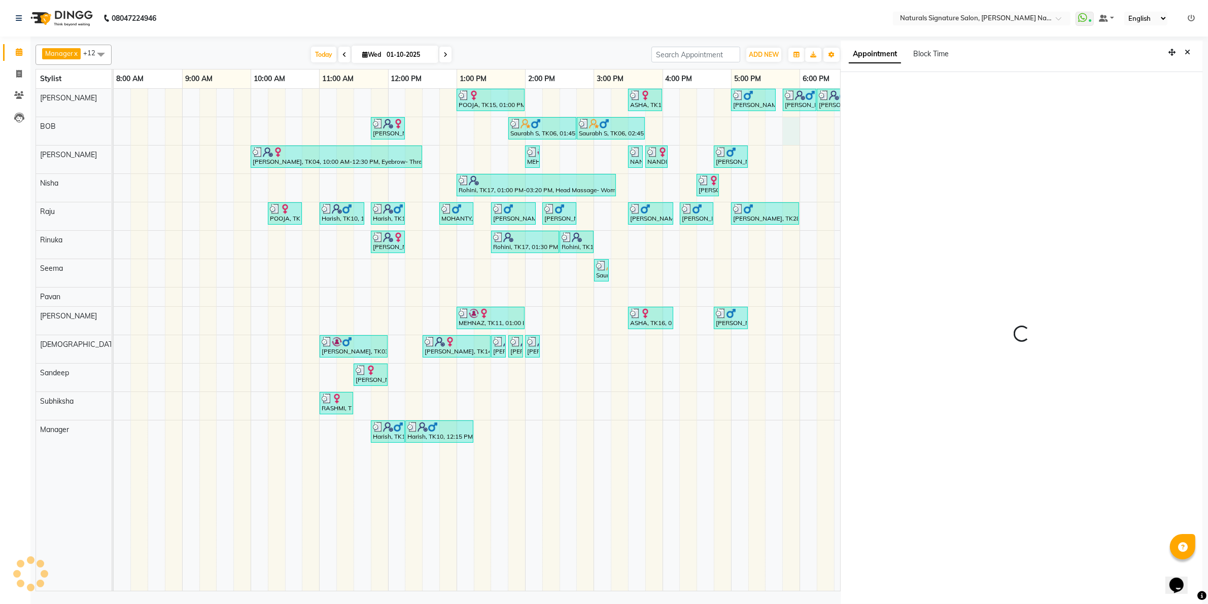
scroll to position [3, 0]
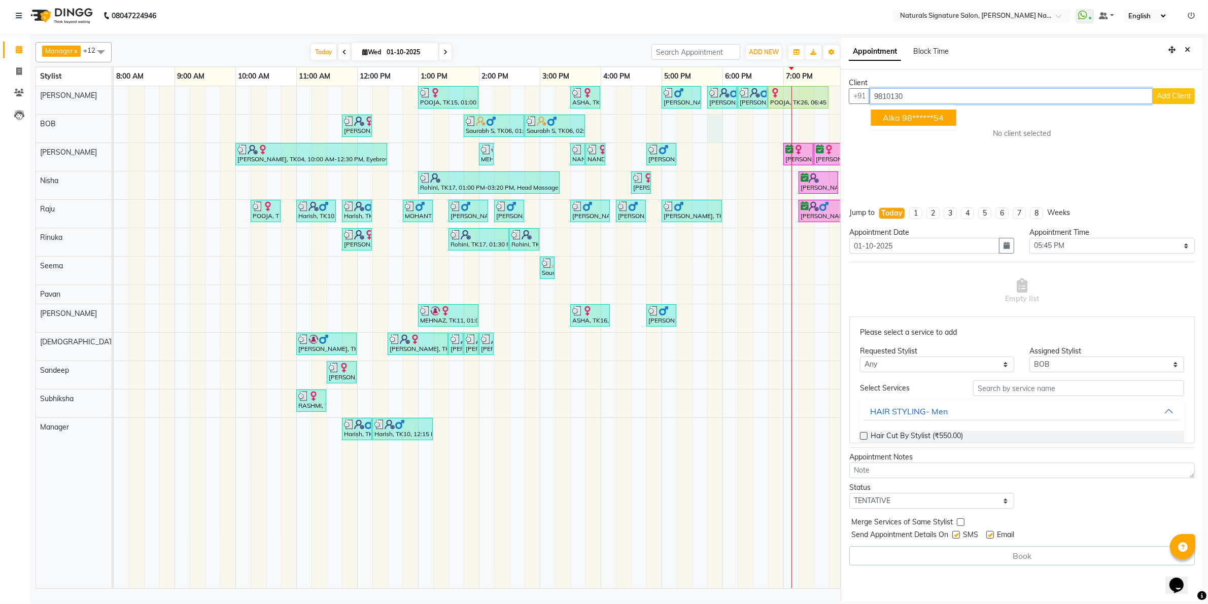
click at [919, 108] on ngb-typeahead-window "Alka 98******54" at bounding box center [913, 117] width 86 height 25
click at [919, 118] on ngb-highlight "98******54" at bounding box center [923, 118] width 42 height 10
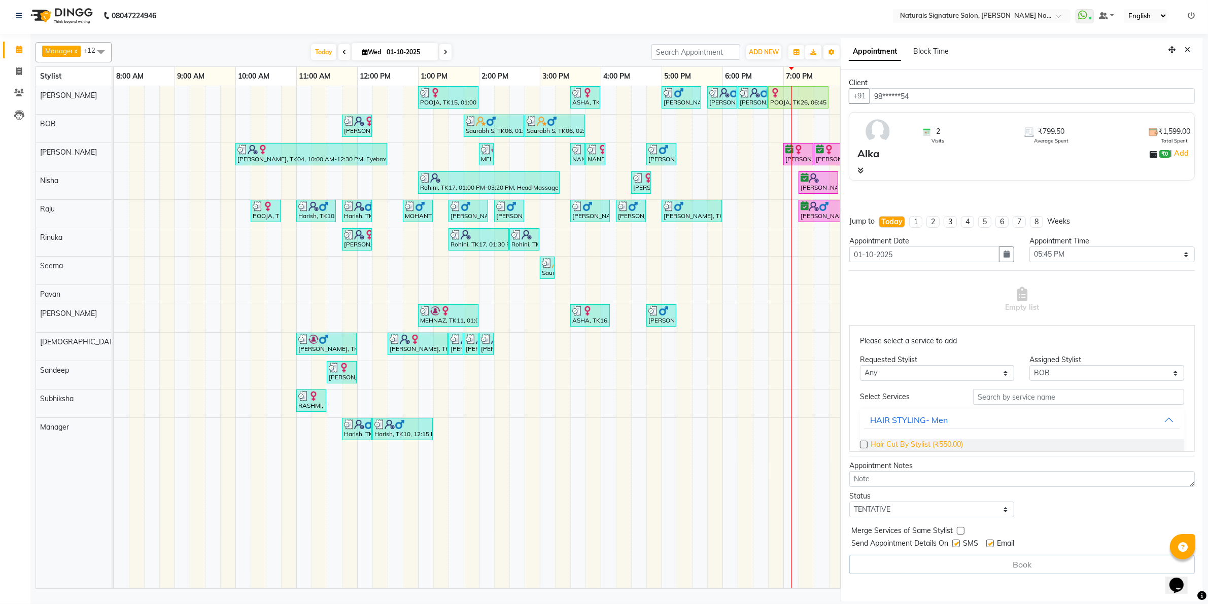
click at [915, 445] on span "Hair Cut By Stylist (₹550.00)" at bounding box center [916, 445] width 92 height 13
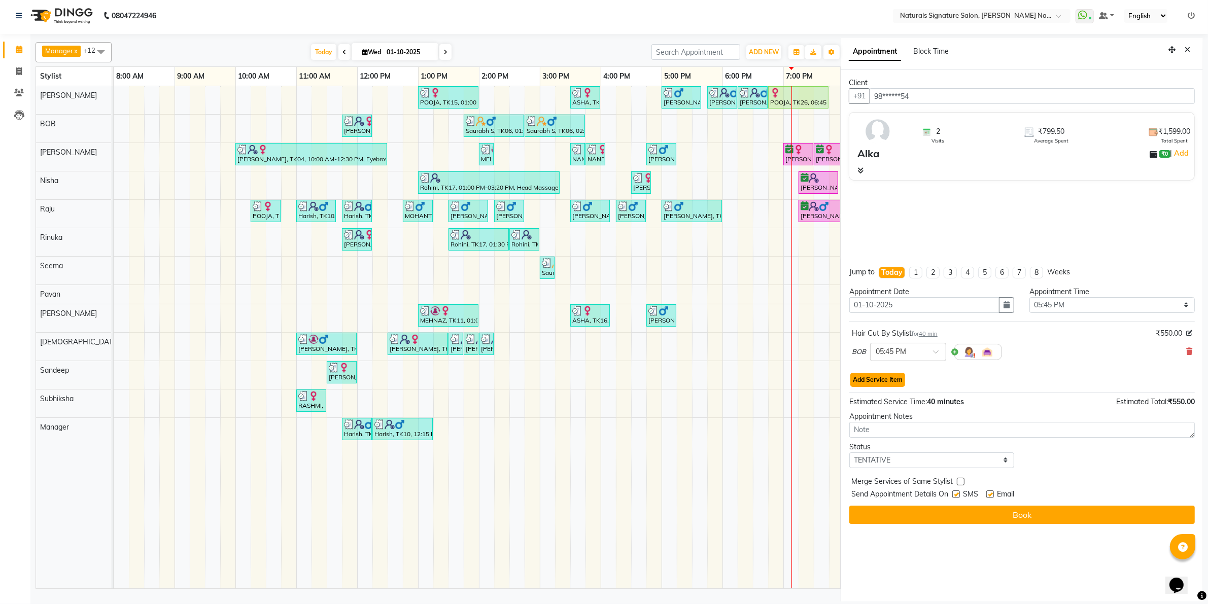
click at [886, 378] on button "Add Service Item" at bounding box center [877, 380] width 55 height 14
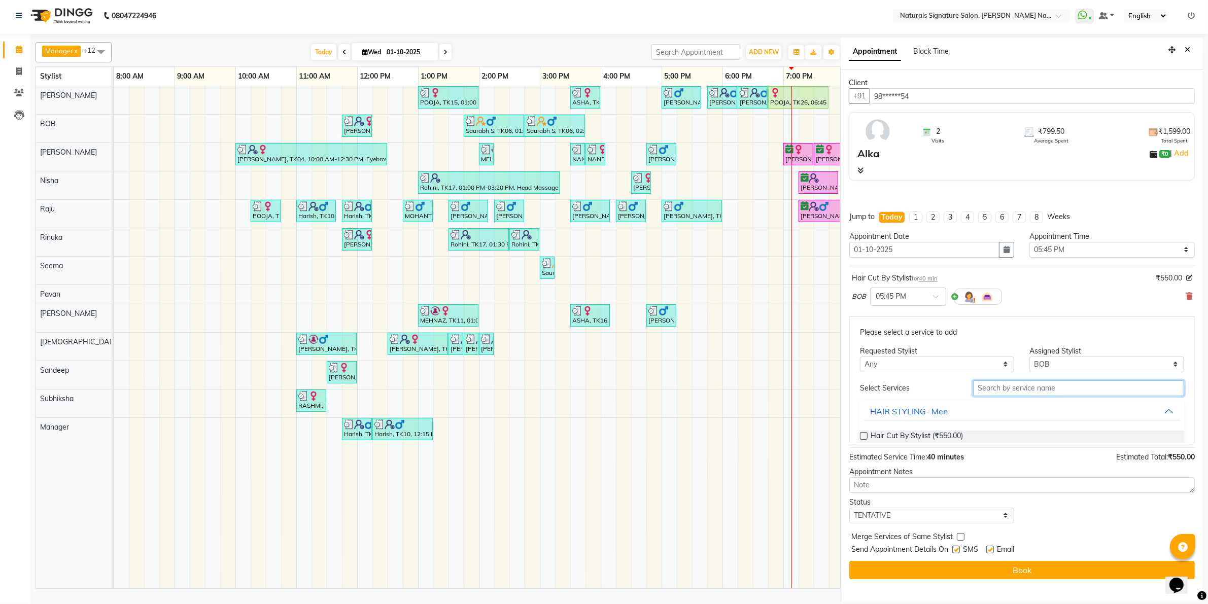
click at [1069, 389] on input "text" at bounding box center [1078, 388] width 211 height 16
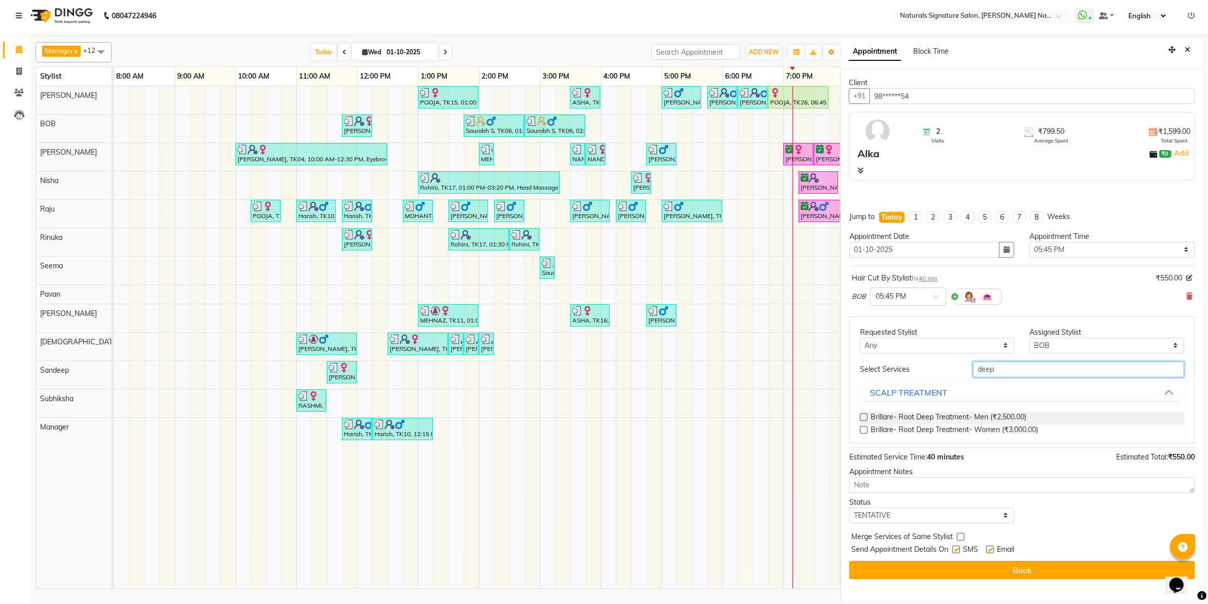
scroll to position [31, 0]
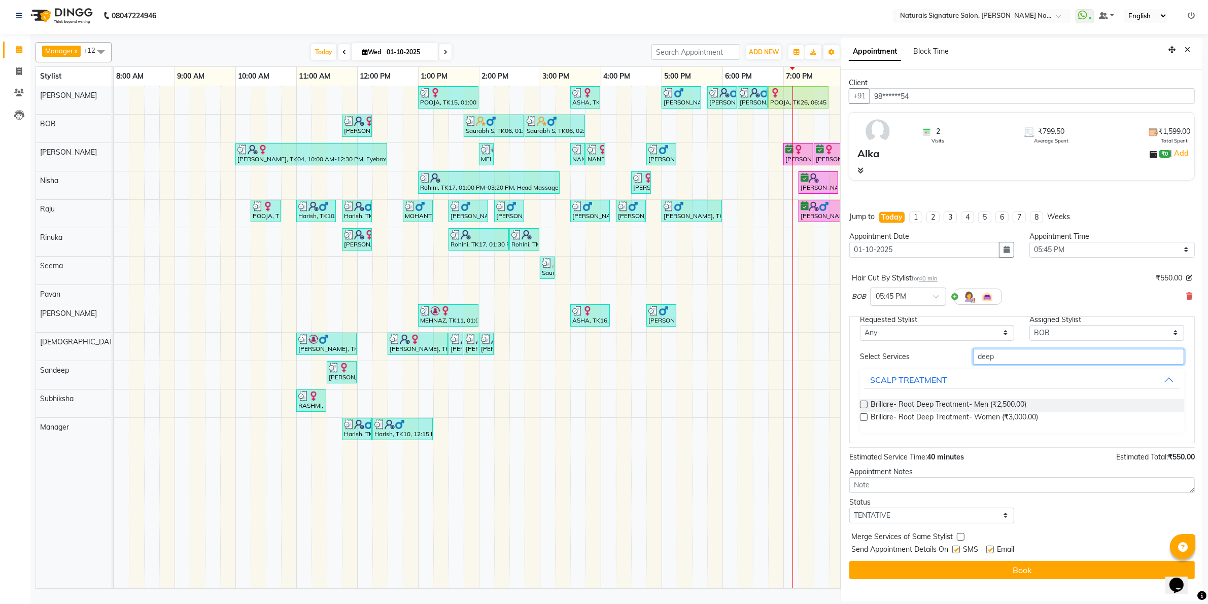
drag, startPoint x: 998, startPoint y: 363, endPoint x: 852, endPoint y: 392, distance: 148.4
click at [851, 392] on div "Please select a service to add Requested Stylist Any Ali BOB Dhanushri Manager …" at bounding box center [1021, 380] width 345 height 127
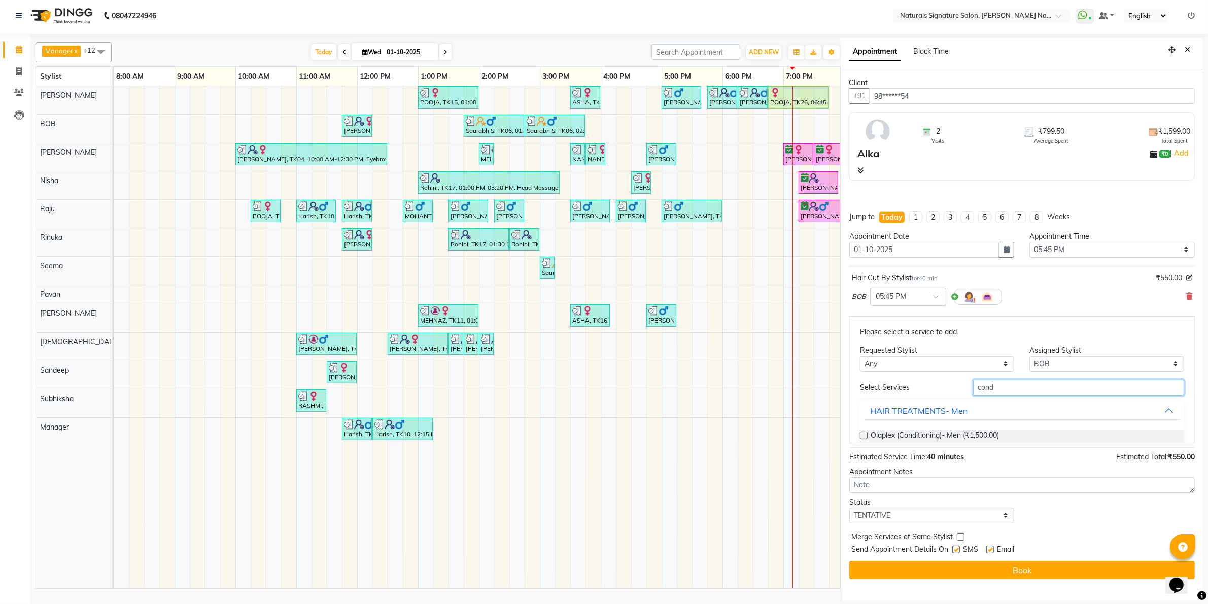
scroll to position [0, 0]
click at [983, 385] on input "cnd" at bounding box center [1078, 388] width 211 height 16
click at [983, 385] on input "text" at bounding box center [1078, 388] width 211 height 16
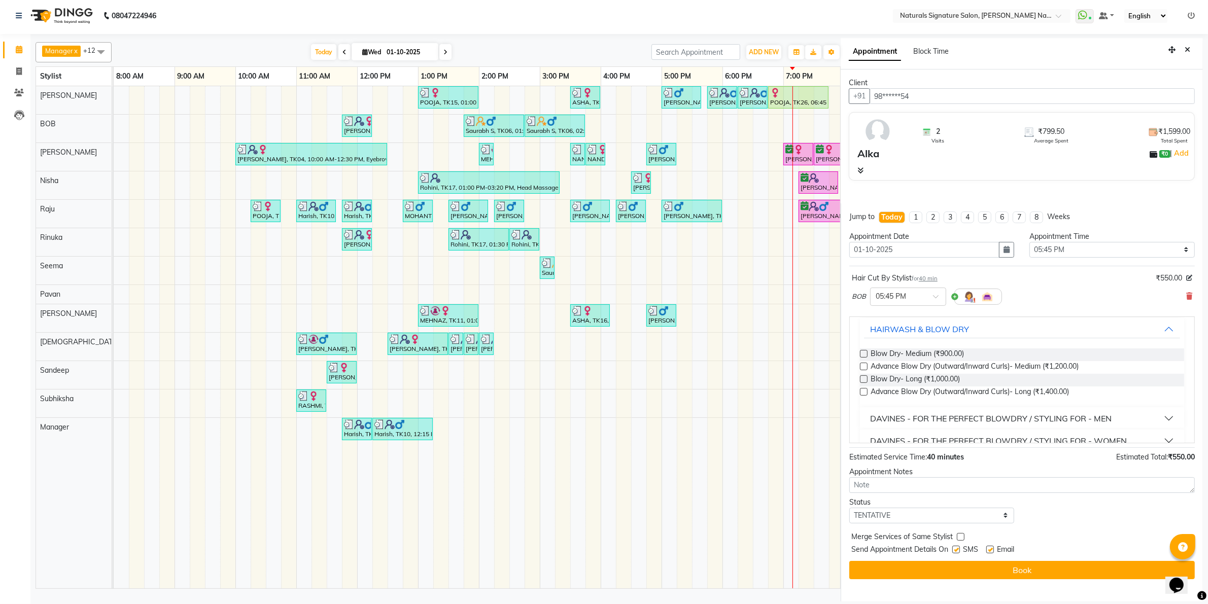
scroll to position [101, 0]
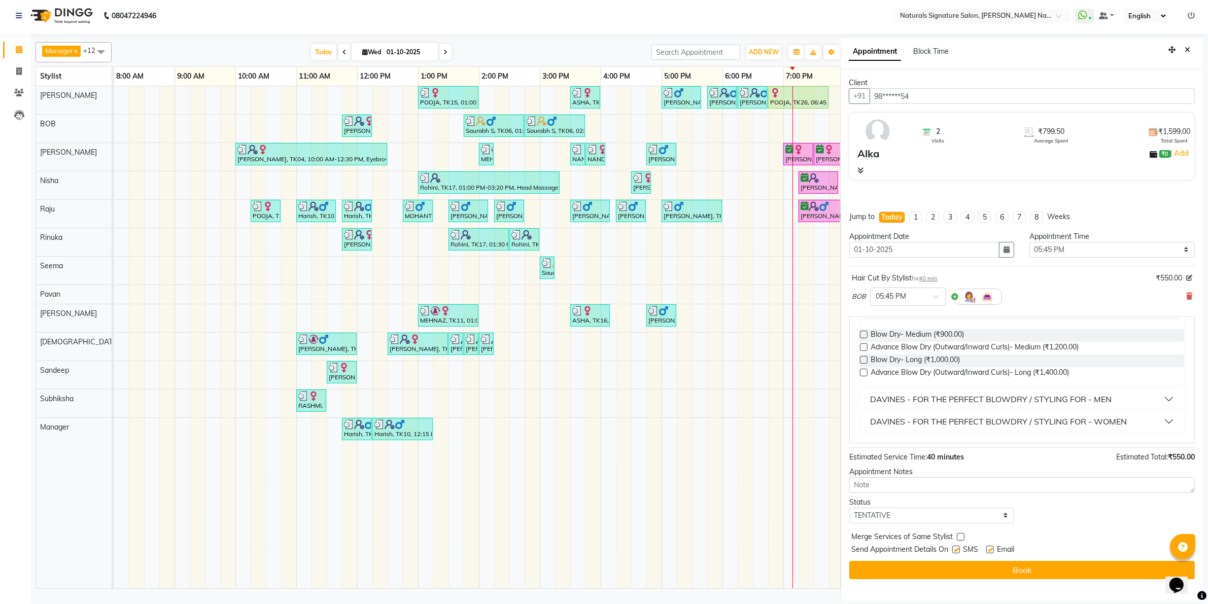
click at [1010, 398] on div "DAVINES - FOR THE PERFECT BLOWDRY / STYLING FOR - MEN" at bounding box center [990, 399] width 241 height 12
click at [1033, 416] on div "DAVINES - LONG - LASTING BLOW - DRY - MEN (₹1,350.00) DAVINES -ILLUMINATING & L…" at bounding box center [1022, 431] width 324 height 42
click at [1033, 425] on span "DAVINES - LONG - LASTING BLOW - DRY - MEN (₹1,350.00)" at bounding box center [970, 424] width 200 height 13
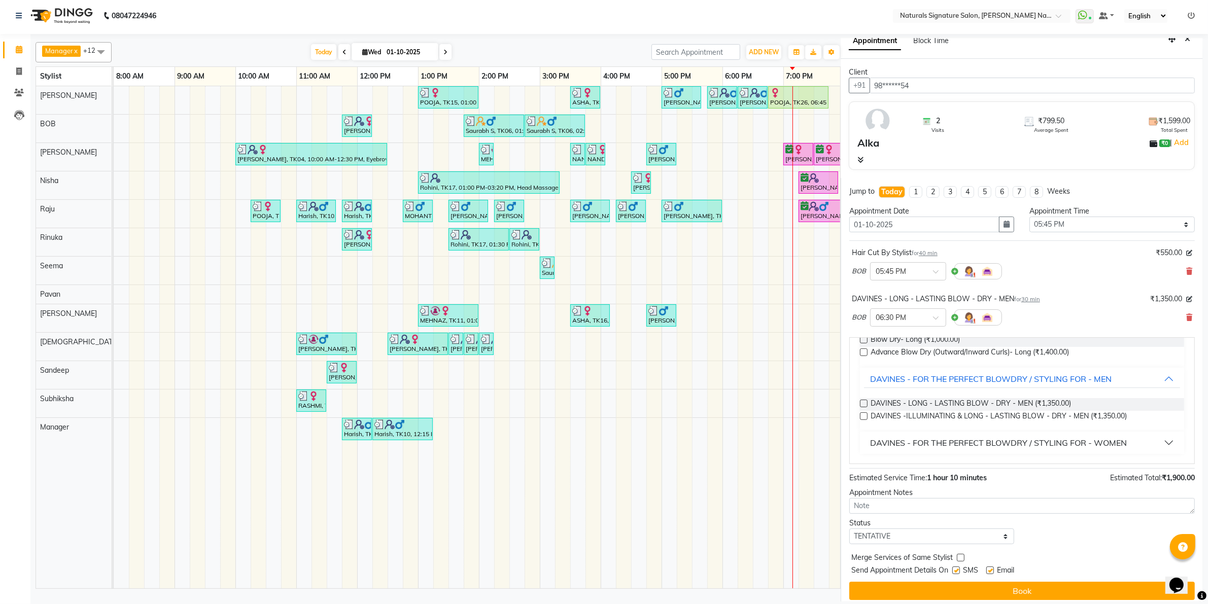
scroll to position [18, 0]
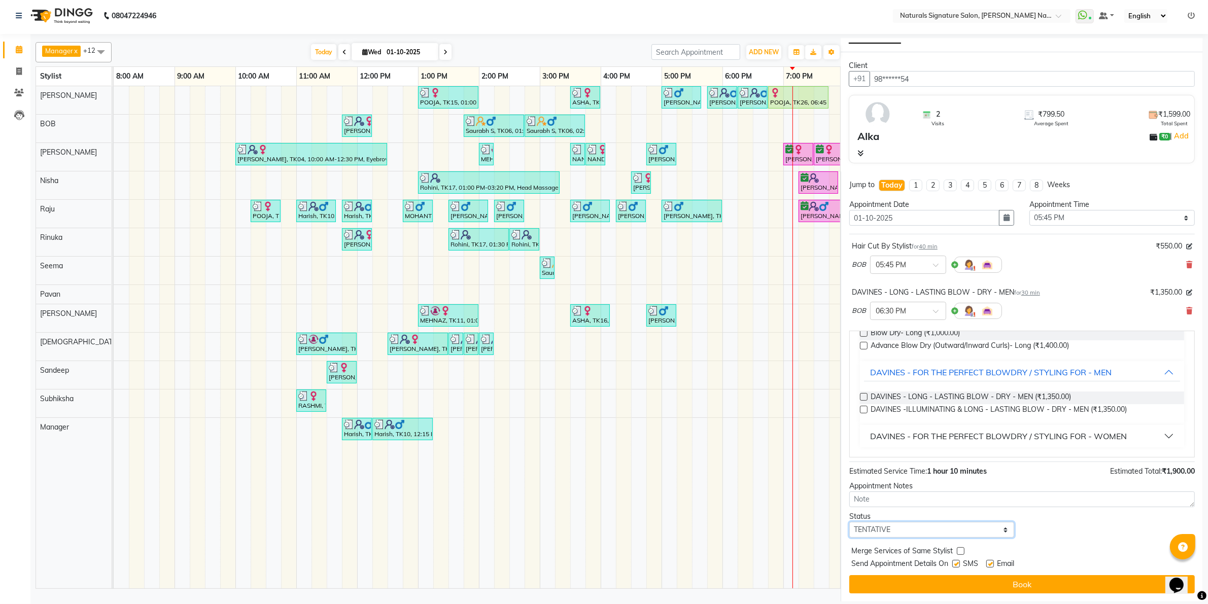
click at [960, 533] on select "Select TENTATIVE CONFIRM CHECK-IN UPCOMING" at bounding box center [931, 530] width 165 height 16
click at [849, 522] on select "Select TENTATIVE CONFIRM CHECK-IN UPCOMING" at bounding box center [931, 530] width 165 height 16
click at [955, 562] on label at bounding box center [956, 564] width 8 height 8
click at [955, 562] on input "checkbox" at bounding box center [955, 565] width 7 height 7
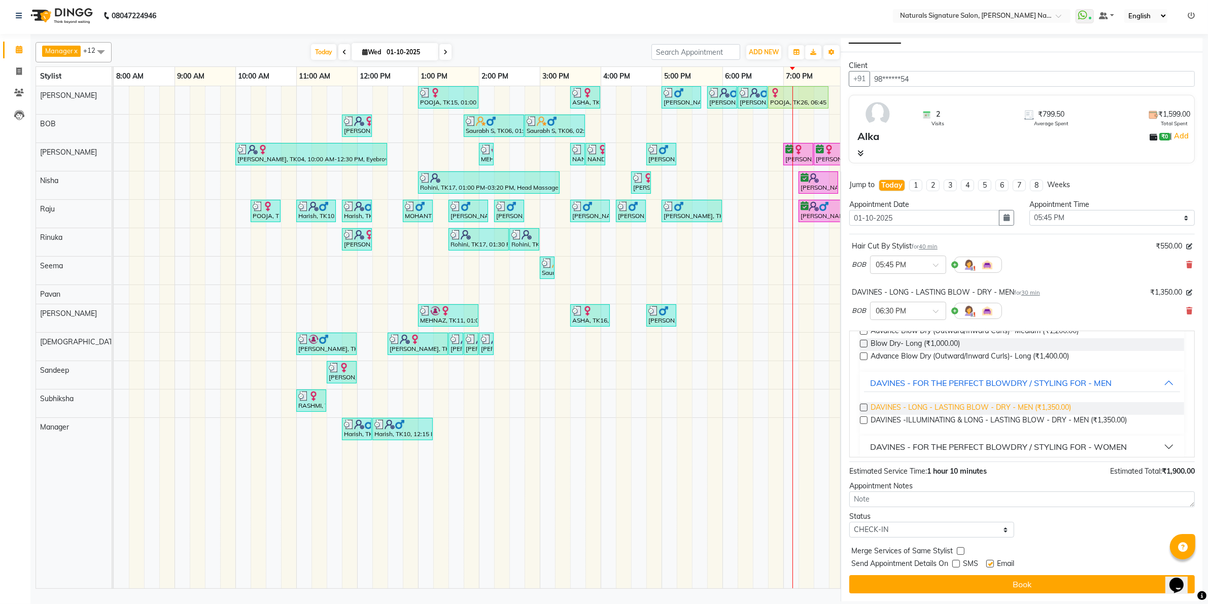
scroll to position [143, 0]
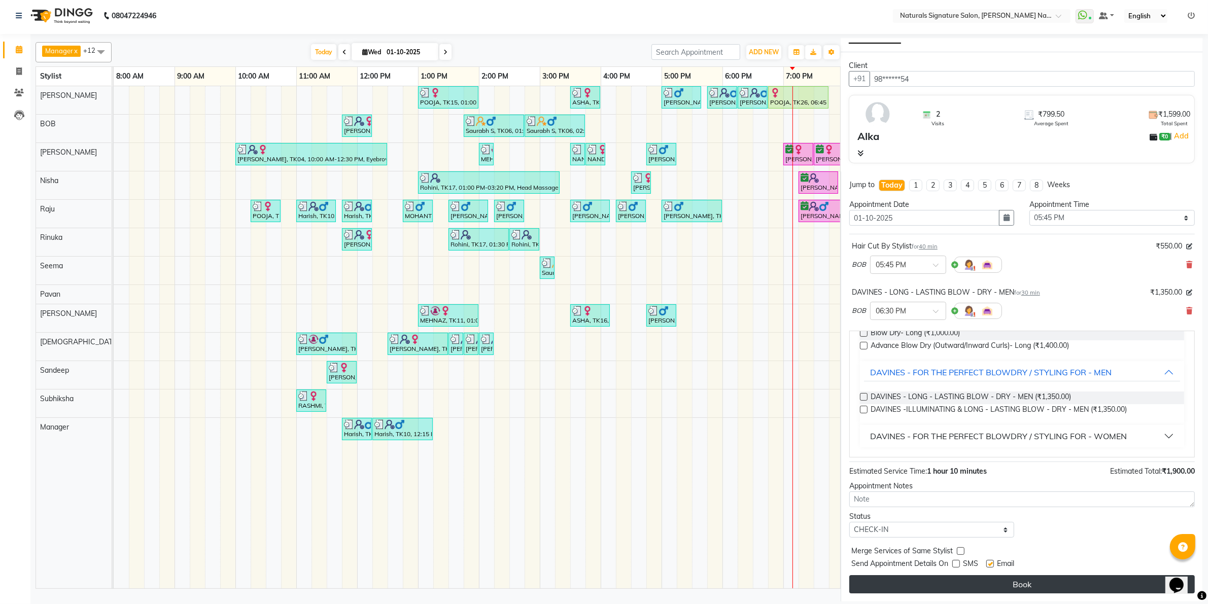
click at [1017, 588] on button "Book" at bounding box center [1021, 584] width 345 height 18
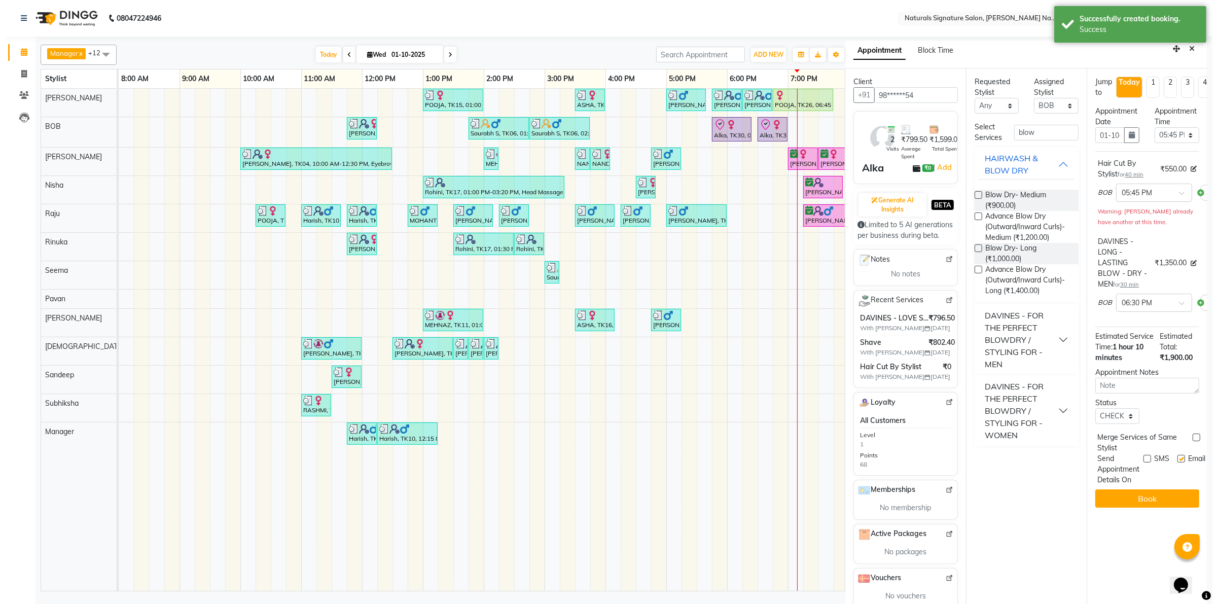
scroll to position [0, 0]
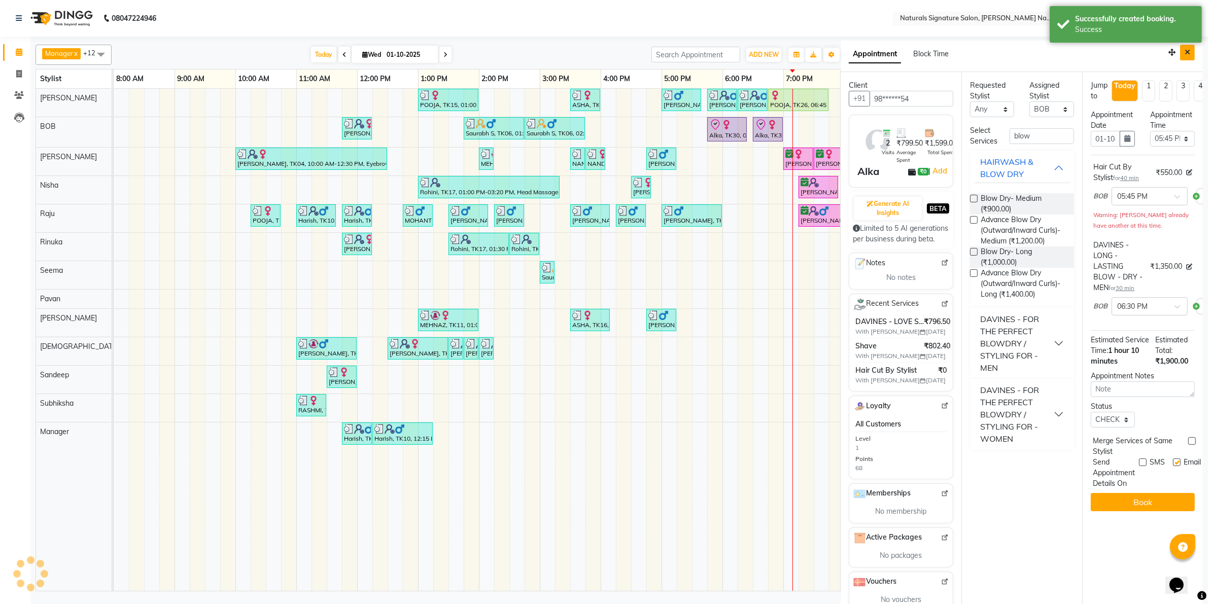
click at [1180, 58] on button "Close" at bounding box center [1187, 53] width 15 height 16
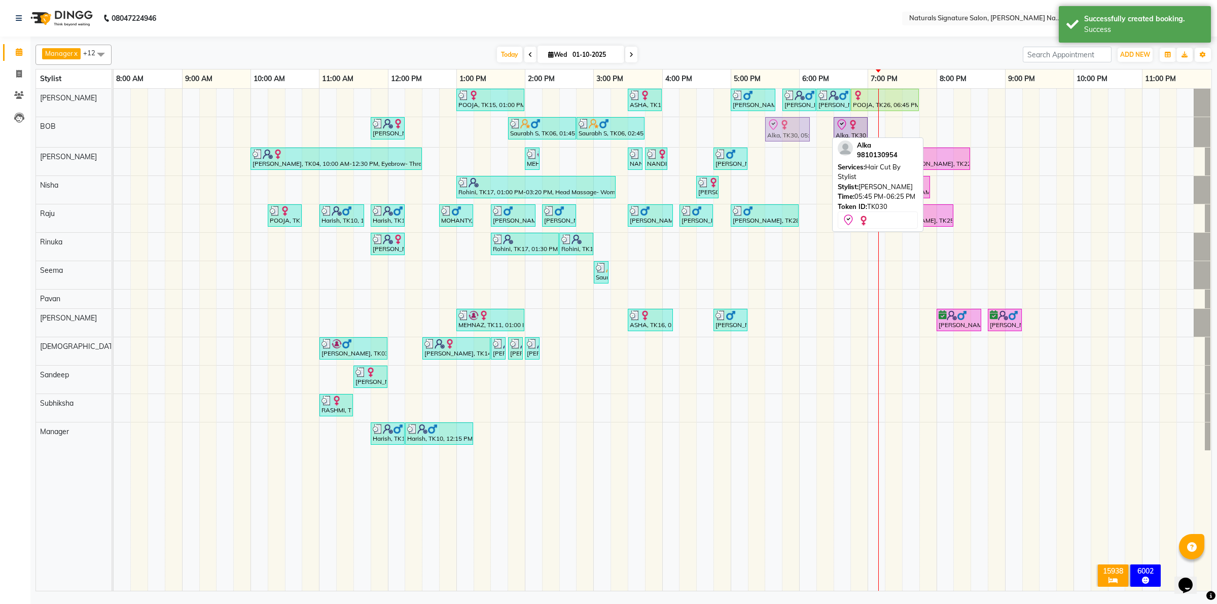
drag, startPoint x: 804, startPoint y: 132, endPoint x: 782, endPoint y: 132, distance: 22.3
click at [114, 132] on div "Vinutha, TK08, 11:45 AM-12:15 PM, DAVINES - LONG - LASTING BLOW - DRY - WOMEN (…" at bounding box center [114, 132] width 0 height 30
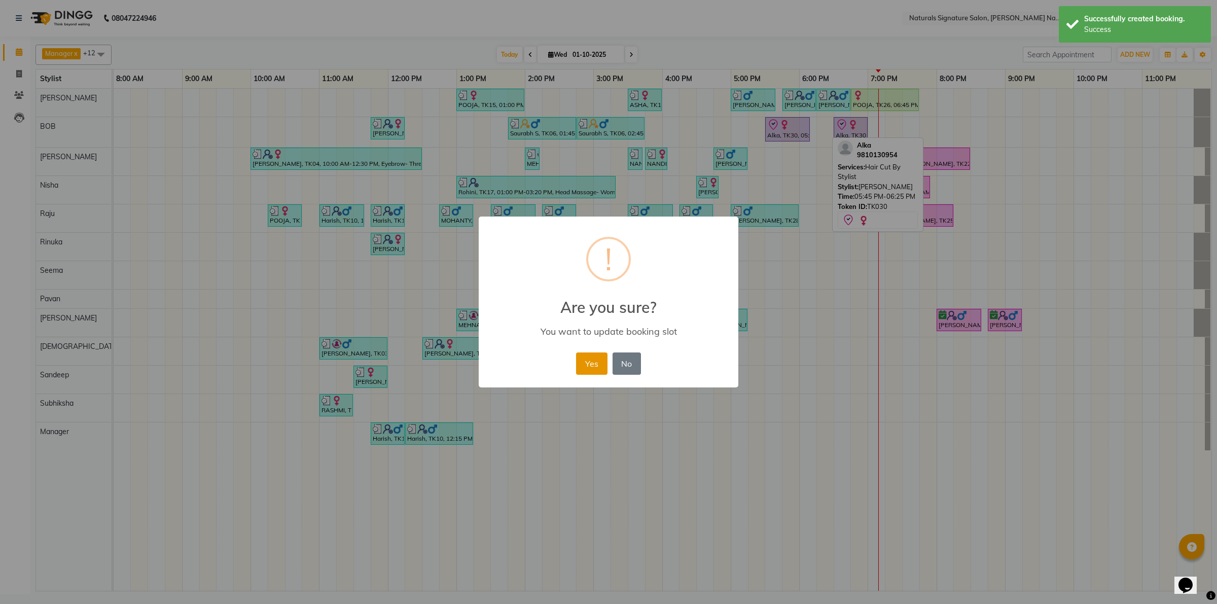
click at [584, 364] on button "Yes" at bounding box center [591, 364] width 31 height 22
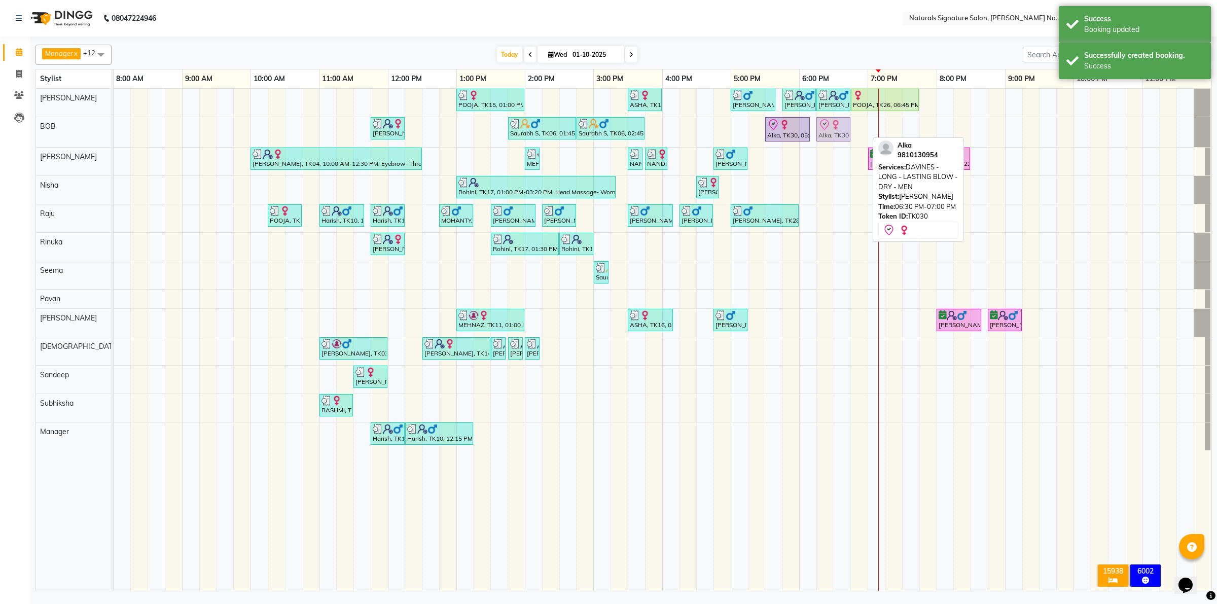
drag, startPoint x: 851, startPoint y: 130, endPoint x: 825, endPoint y: 134, distance: 26.3
click at [114, 134] on div "Vinutha, TK08, 11:45 AM-12:15 PM, DAVINES - LONG - LASTING BLOW - DRY - WOMEN (…" at bounding box center [114, 132] width 0 height 30
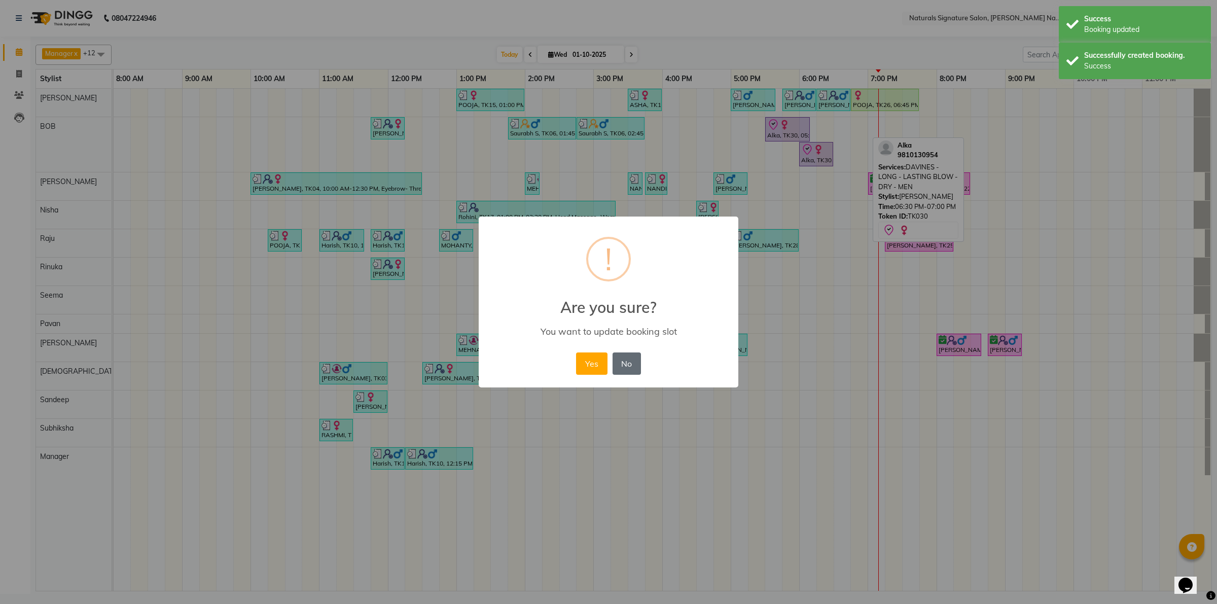
click at [625, 359] on button "No" at bounding box center [627, 364] width 28 height 22
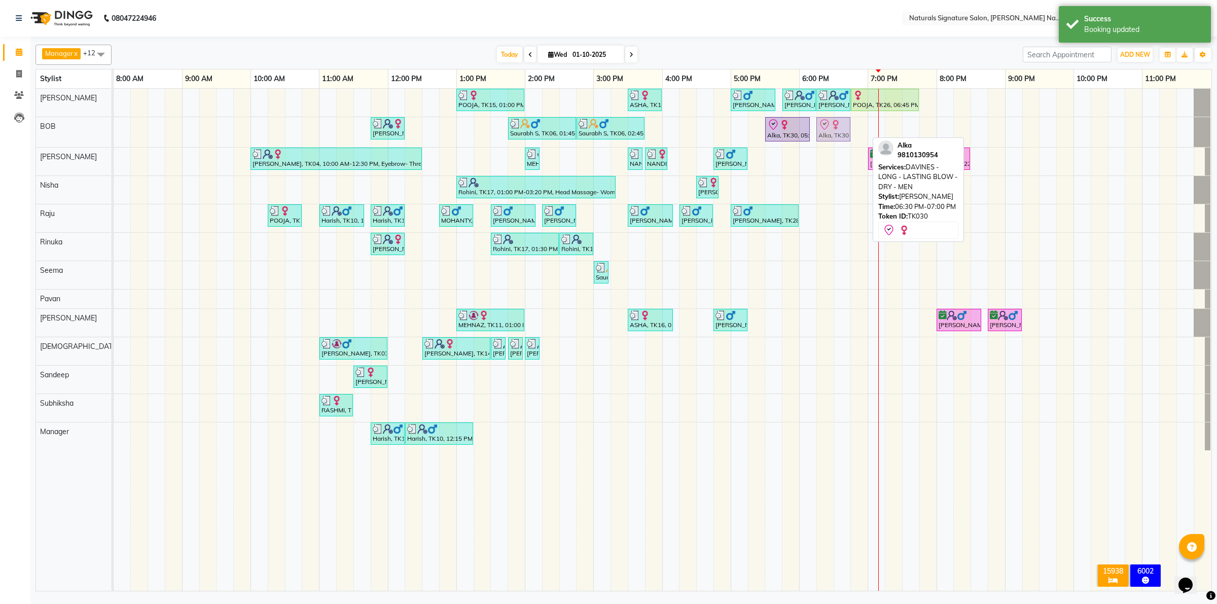
drag, startPoint x: 853, startPoint y: 132, endPoint x: 843, endPoint y: 130, distance: 10.8
click at [114, 130] on div "Vinutha, TK08, 11:45 AM-12:15 PM, DAVINES - LONG - LASTING BLOW - DRY - WOMEN (…" at bounding box center [114, 132] width 0 height 30
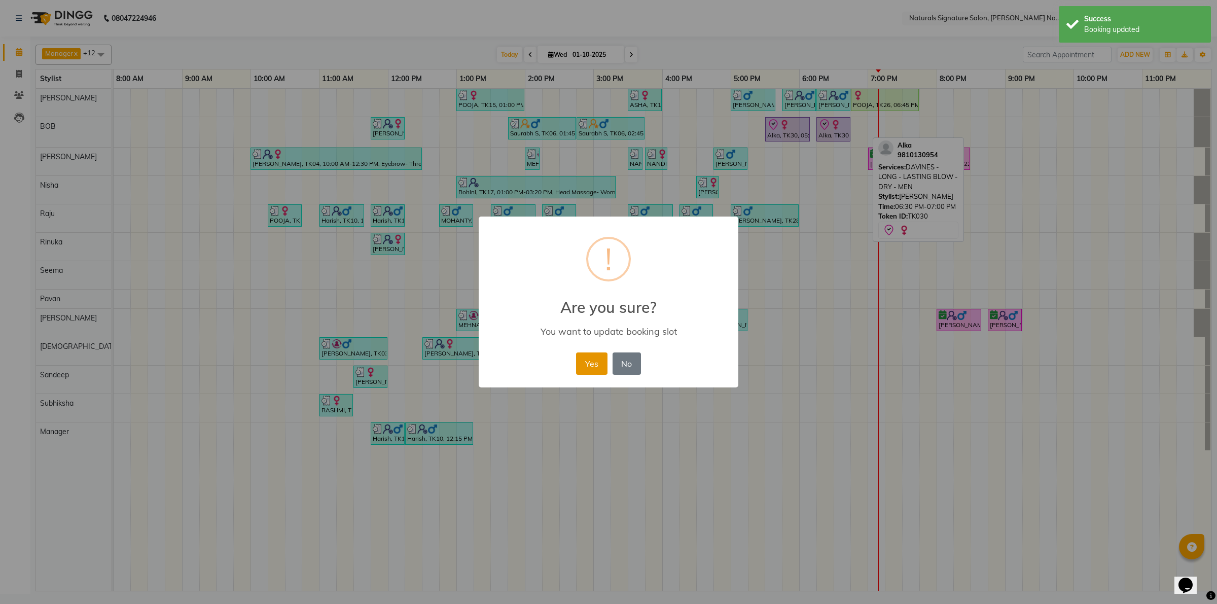
drag, startPoint x: 591, startPoint y: 364, endPoint x: 711, endPoint y: 262, distance: 157.3
click at [591, 364] on button "Yes" at bounding box center [591, 364] width 31 height 22
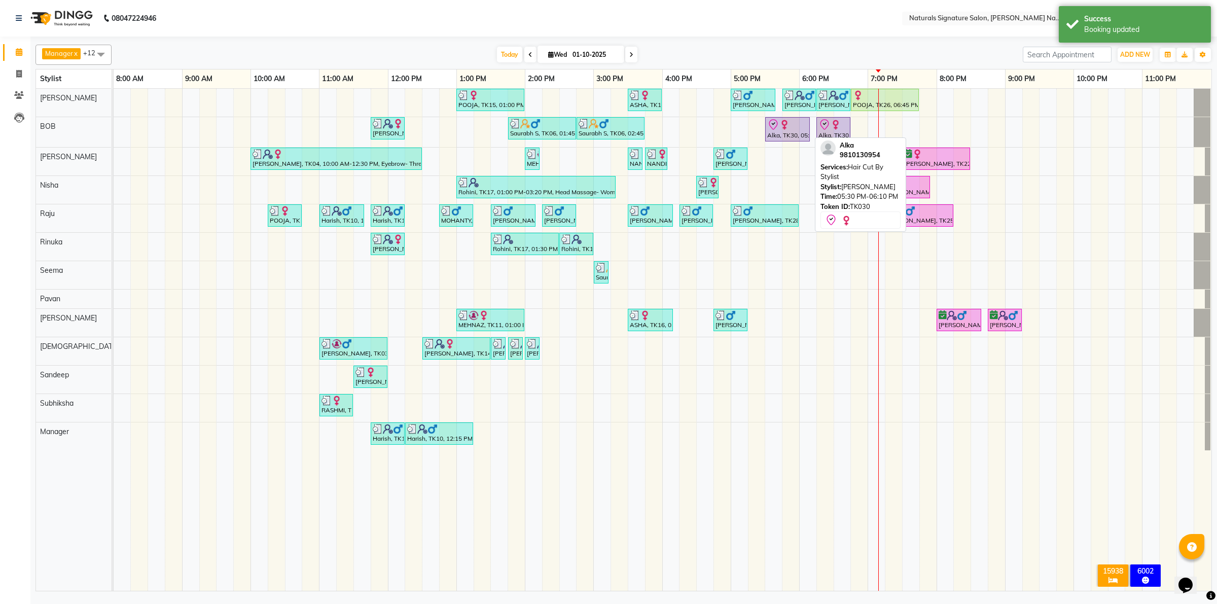
click at [795, 133] on div "Alka, TK30, 05:30 PM-06:10 PM, Hair Cut By Stylist" at bounding box center [787, 129] width 43 height 21
click at [793, 121] on div at bounding box center [787, 125] width 41 height 12
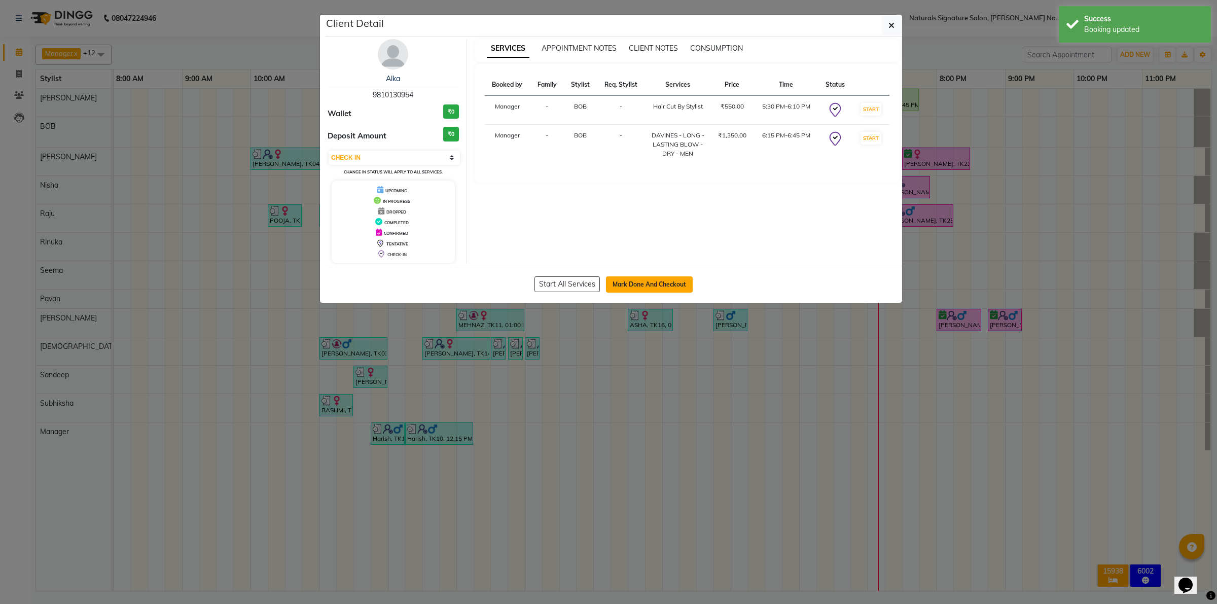
click at [670, 287] on button "Mark Done And Checkout" at bounding box center [649, 284] width 87 height 16
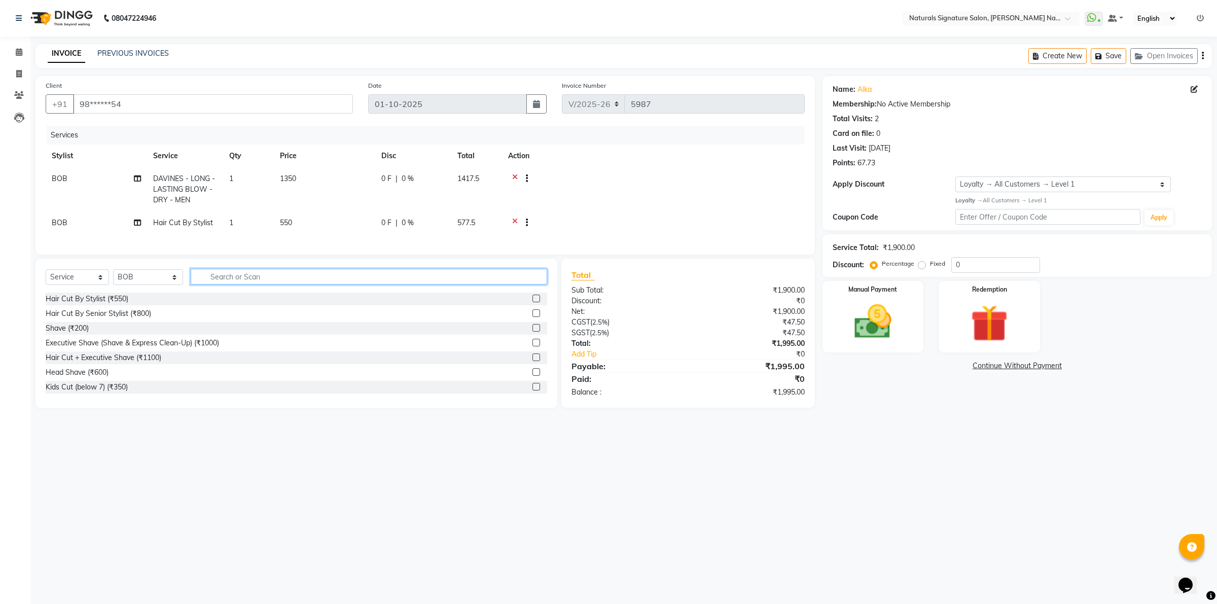
click at [215, 285] on input "text" at bounding box center [369, 277] width 357 height 16
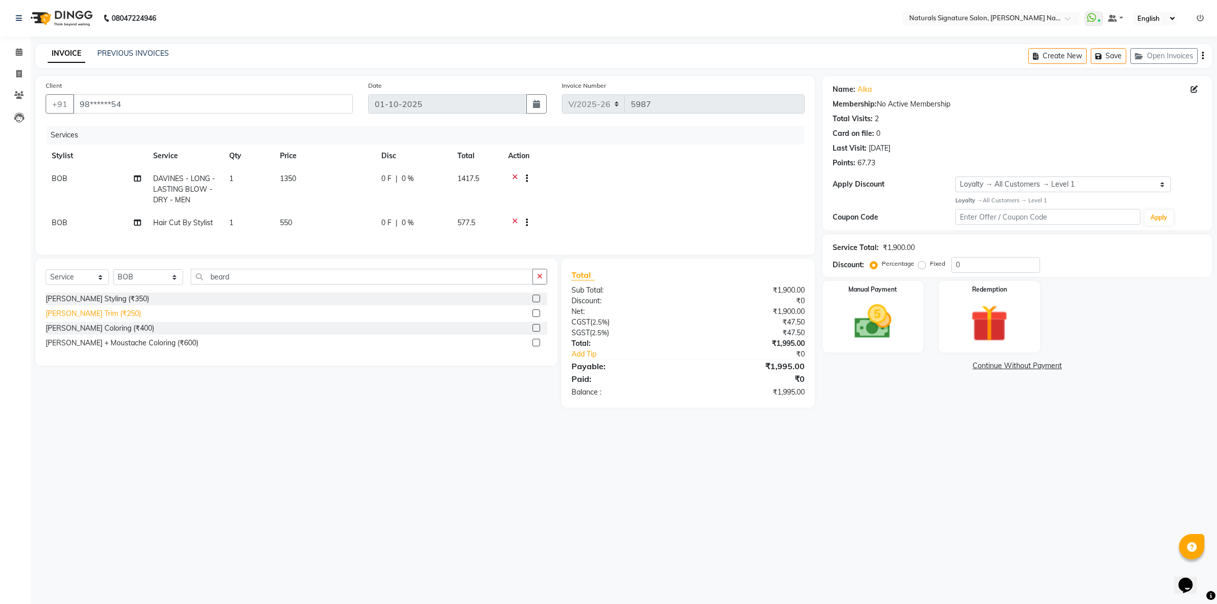
click at [68, 319] on div "[PERSON_NAME] Trim (₹250)" at bounding box center [93, 313] width 95 height 11
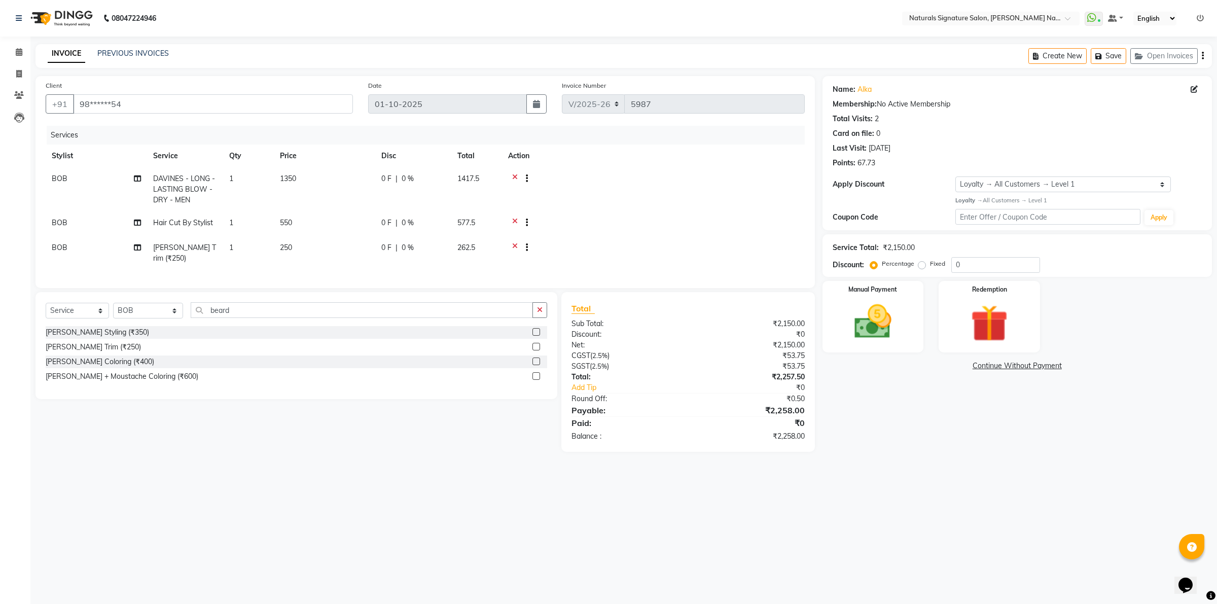
click at [285, 179] on span "1350" at bounding box center [288, 178] width 16 height 9
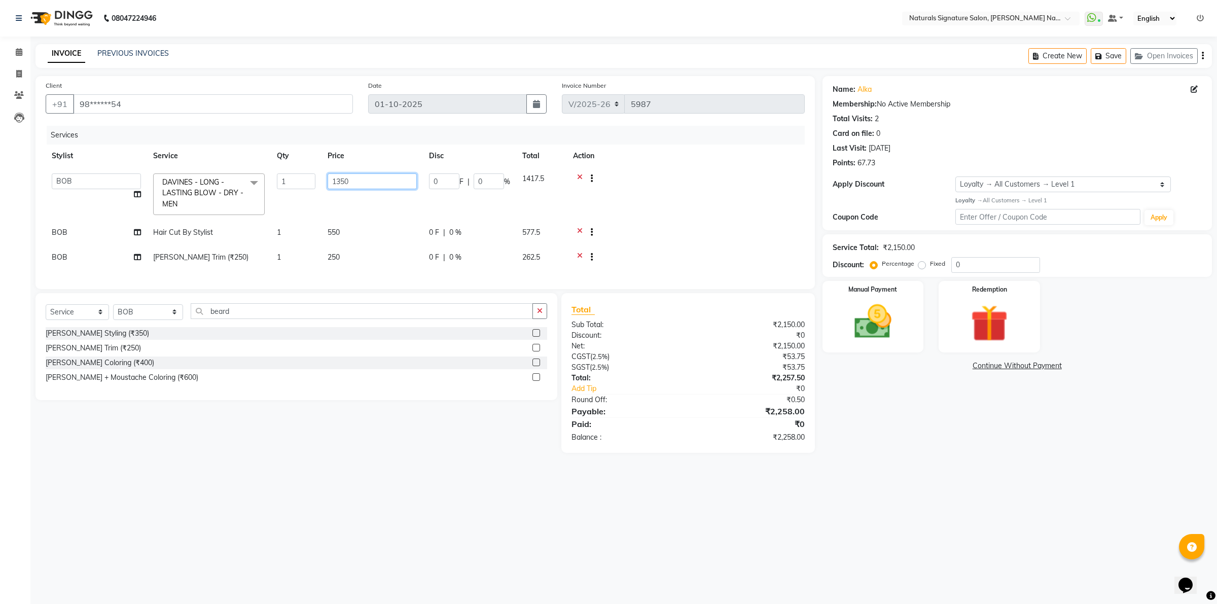
click at [349, 183] on input "1350" at bounding box center [372, 181] width 89 height 16
click at [707, 202] on td at bounding box center [686, 194] width 238 height 54
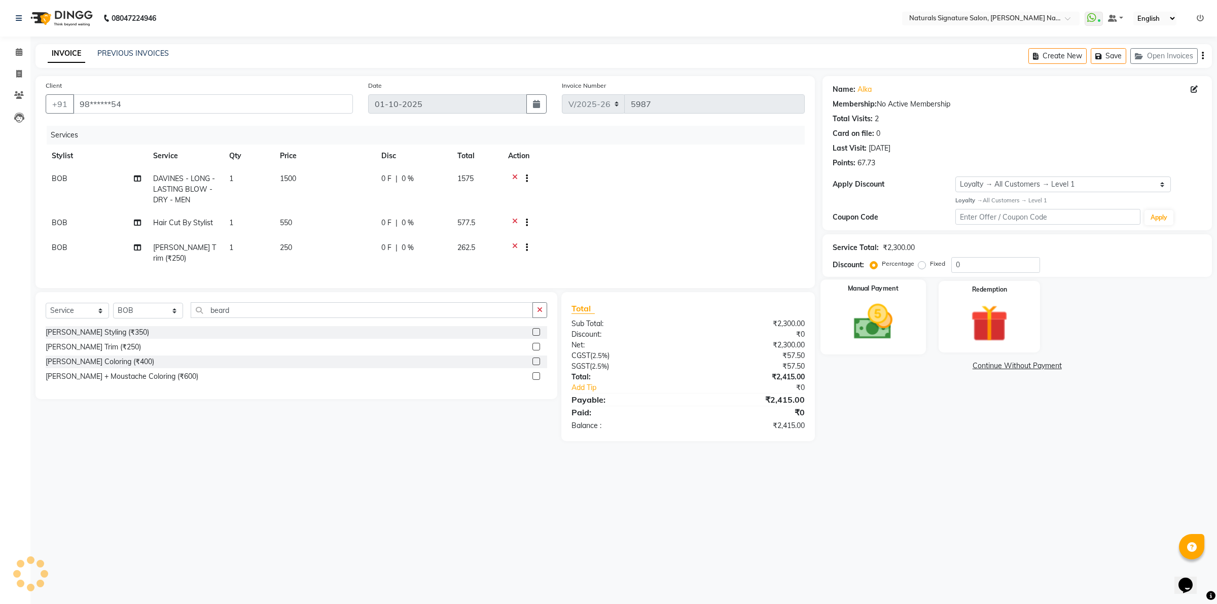
click at [874, 316] on img at bounding box center [873, 321] width 63 height 45
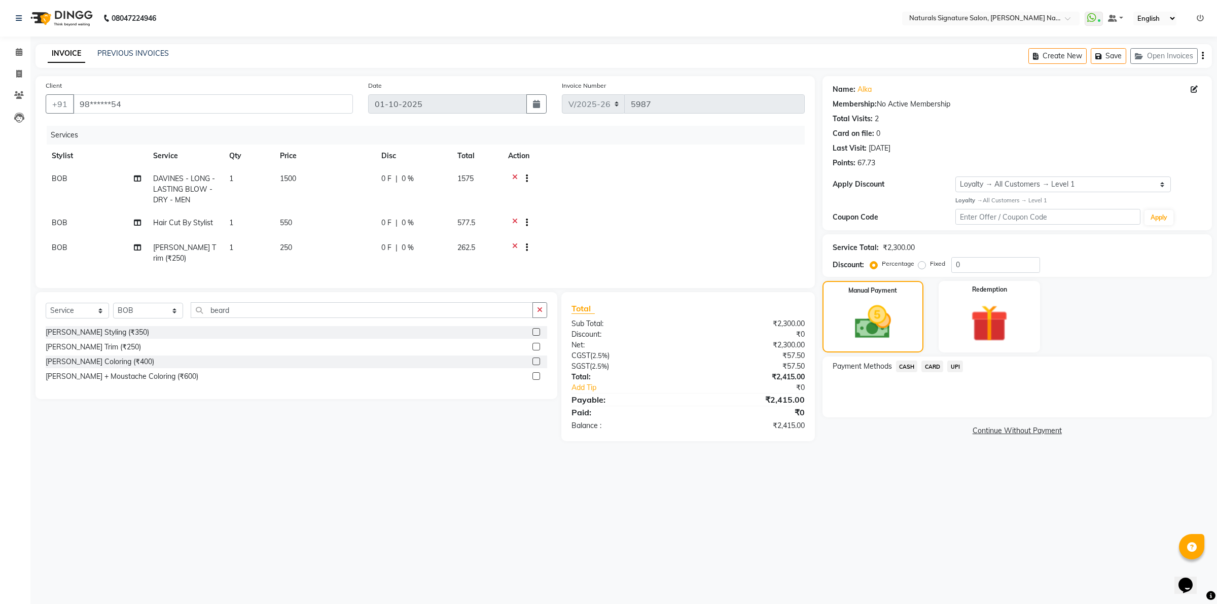
click at [931, 366] on span "CARD" at bounding box center [933, 367] width 22 height 12
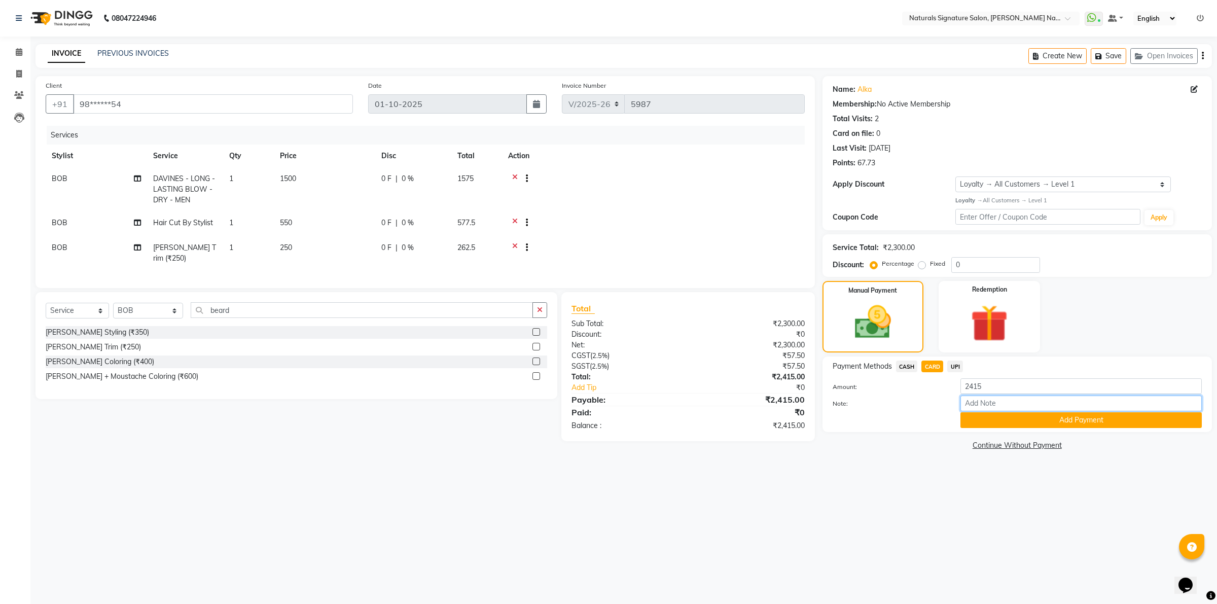
click at [1010, 401] on input "Note:" at bounding box center [1081, 404] width 241 height 16
click at [1086, 417] on button "Add Payment" at bounding box center [1081, 420] width 241 height 16
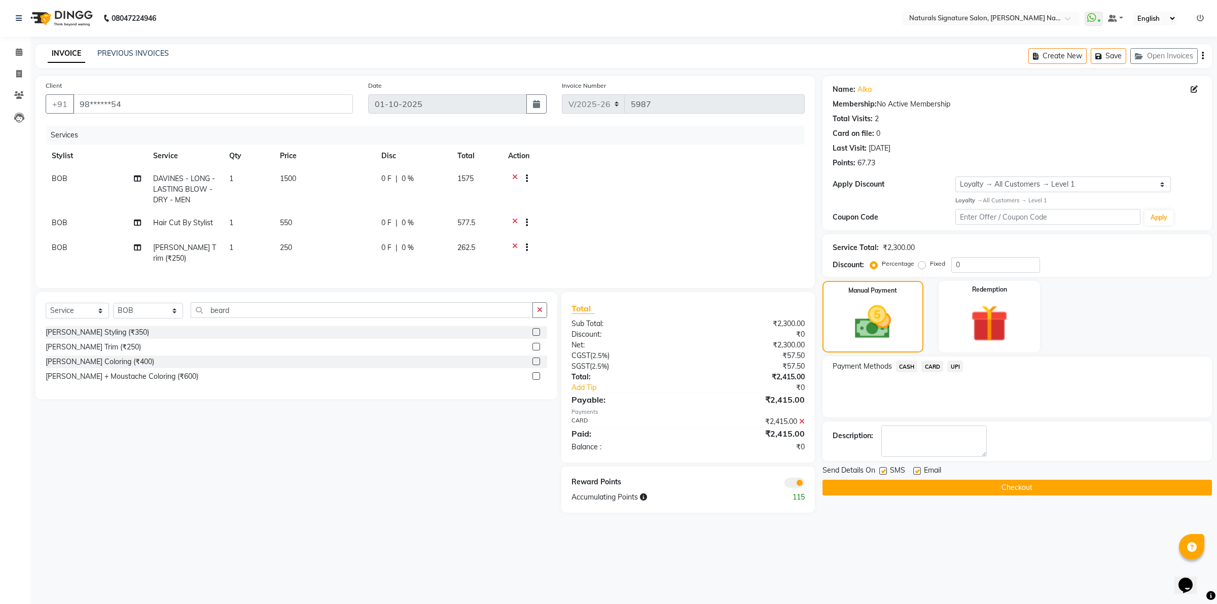
click at [1002, 491] on button "Checkout" at bounding box center [1018, 488] width 390 height 16
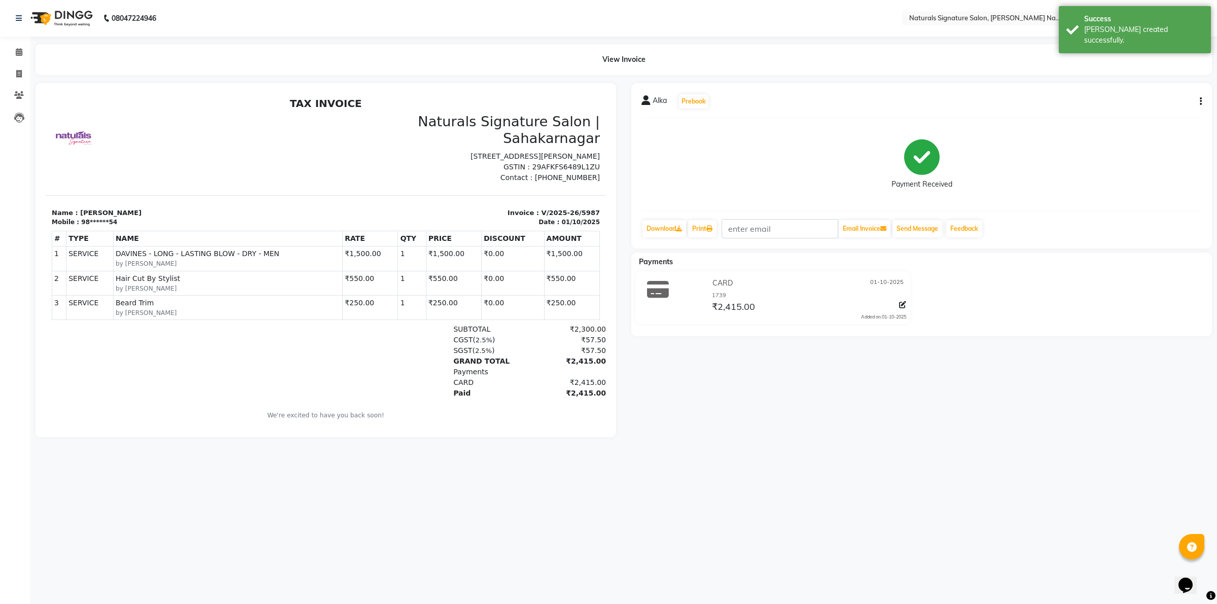
click at [71, 13] on img at bounding box center [60, 18] width 69 height 28
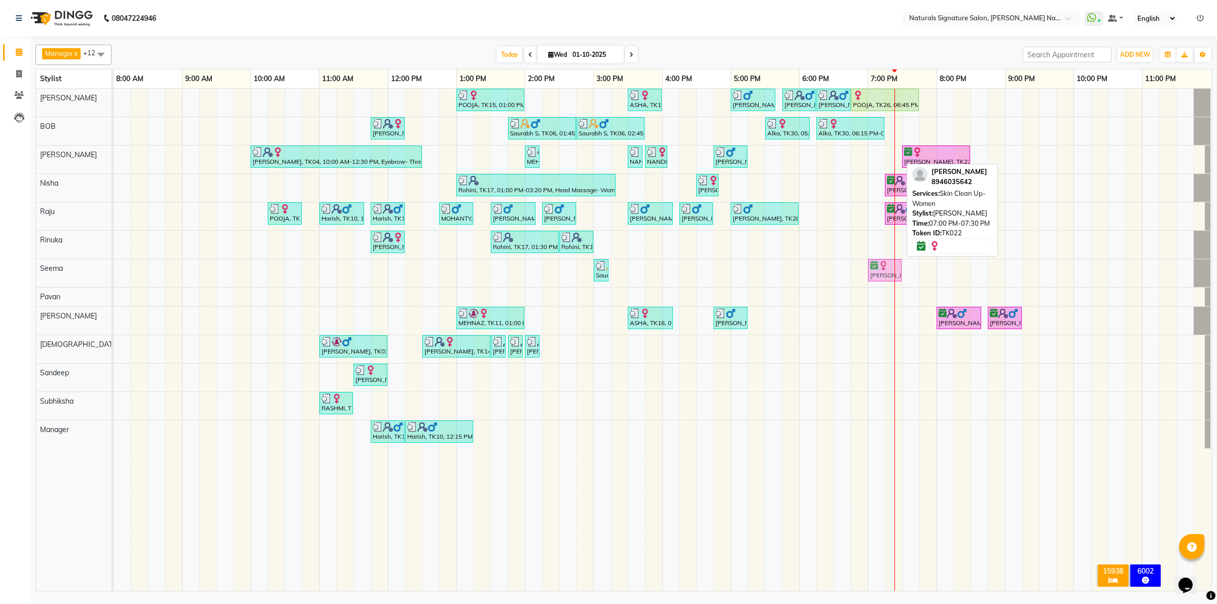
drag, startPoint x: 887, startPoint y: 159, endPoint x: 884, endPoint y: 277, distance: 118.2
click at [885, 277] on tbody "POOJA, TK15, 01:00 PM-02:00 PM, Essential Treatment - Long- Women ASHA, TK16, 0…" at bounding box center [663, 269] width 1098 height 360
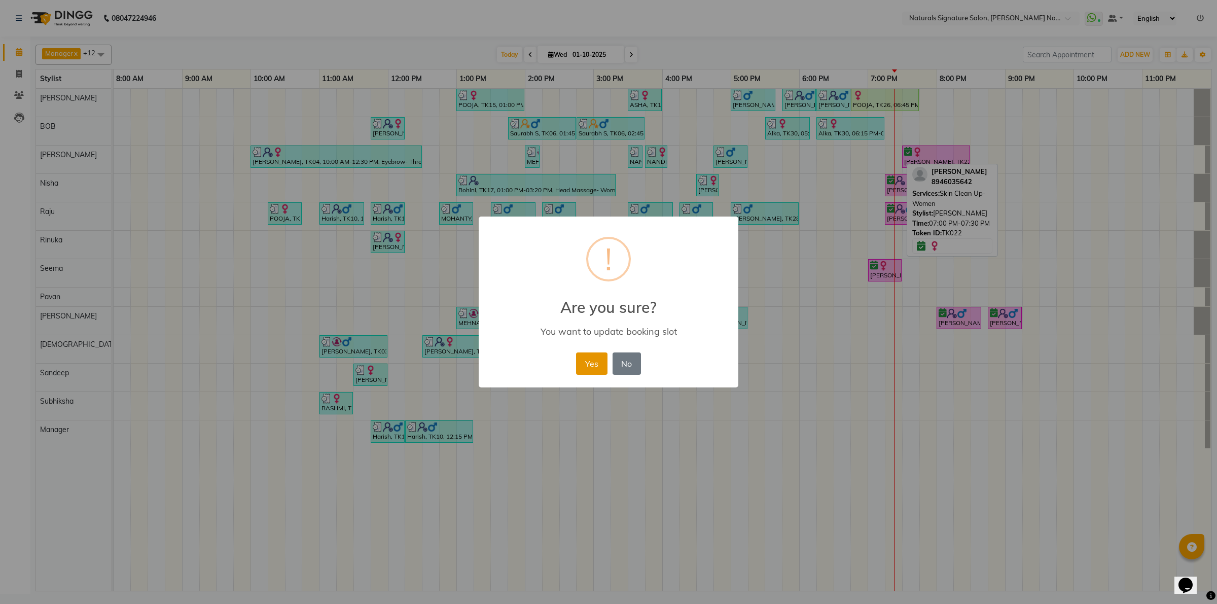
click at [577, 366] on button "Yes" at bounding box center [591, 364] width 31 height 22
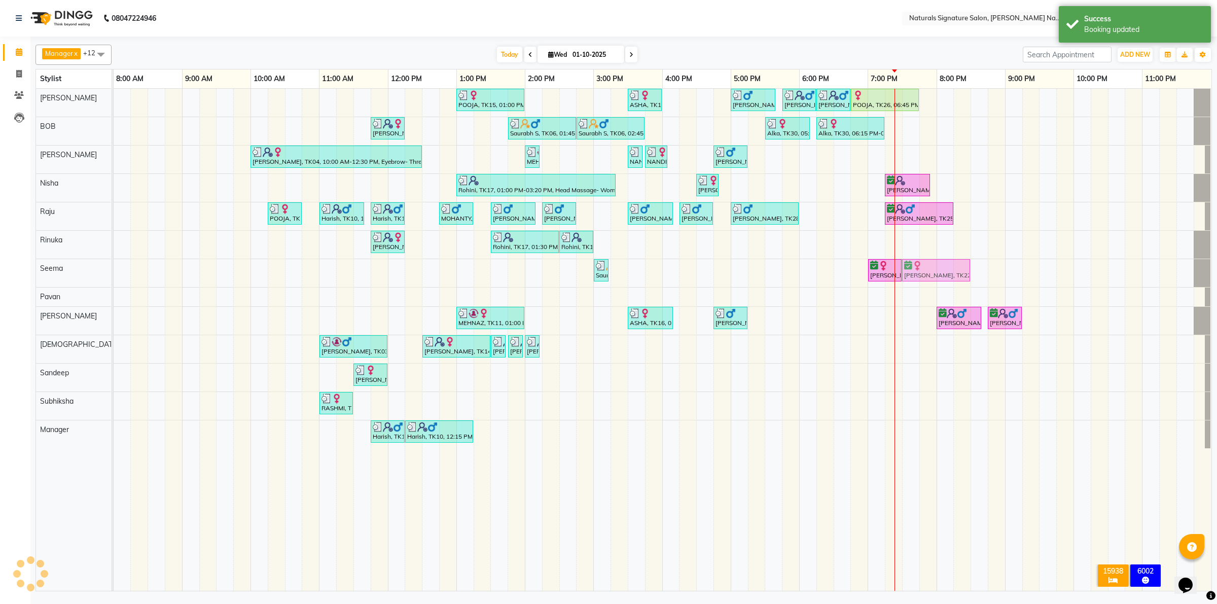
drag, startPoint x: 944, startPoint y: 150, endPoint x: 950, endPoint y: 260, distance: 110.2
click at [949, 266] on tbody "POOJA, TK15, 01:00 PM-02:00 PM, Essential Treatment - Long- Women ASHA, TK16, 0…" at bounding box center [663, 269] width 1098 height 360
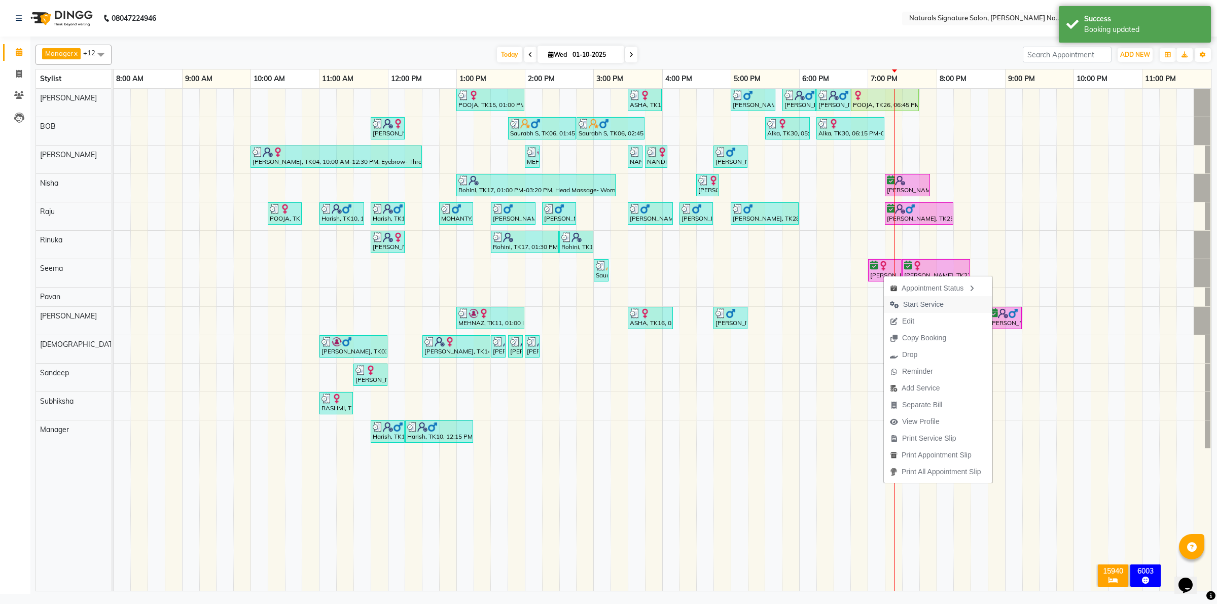
click at [958, 305] on button "Start Service" at bounding box center [938, 304] width 109 height 17
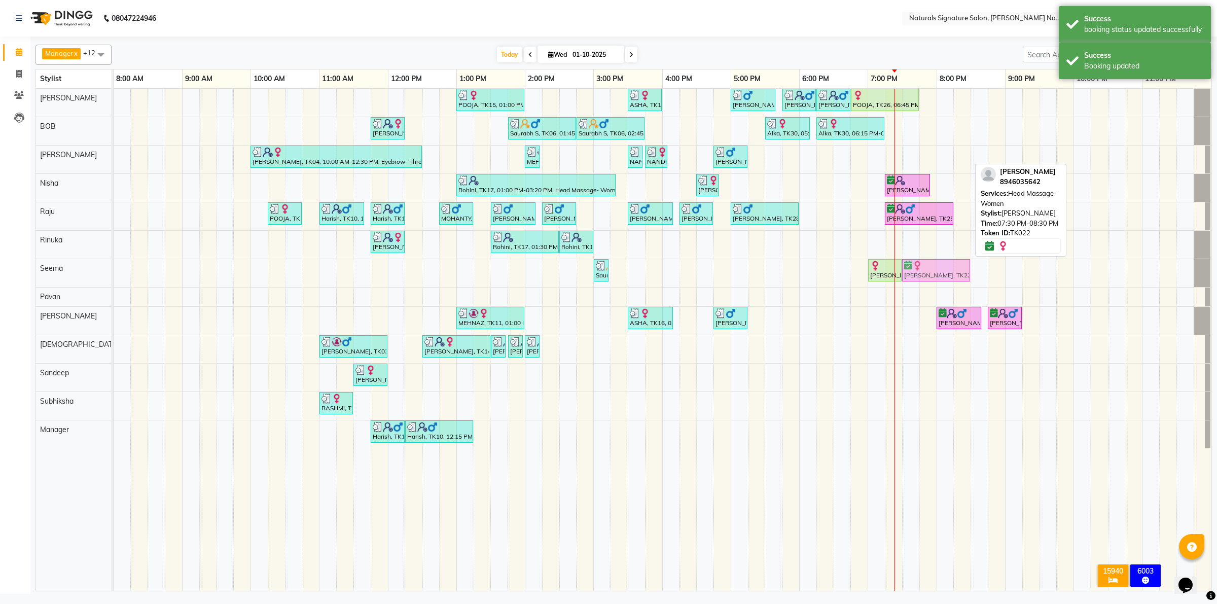
drag, startPoint x: 939, startPoint y: 157, endPoint x: 942, endPoint y: 270, distance: 113.1
click at [942, 270] on tbody "POOJA, TK15, 01:00 PM-02:00 PM, Essential Treatment - Long- Women ASHA, TK16, 0…" at bounding box center [663, 269] width 1098 height 360
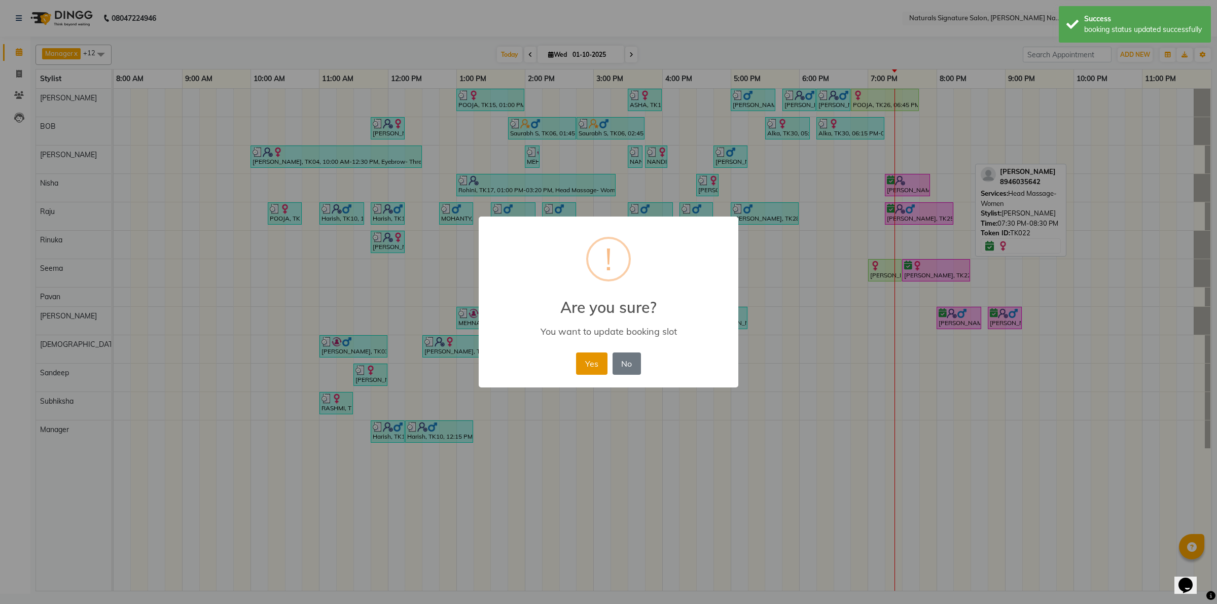
click at [599, 353] on button "Yes" at bounding box center [591, 364] width 31 height 22
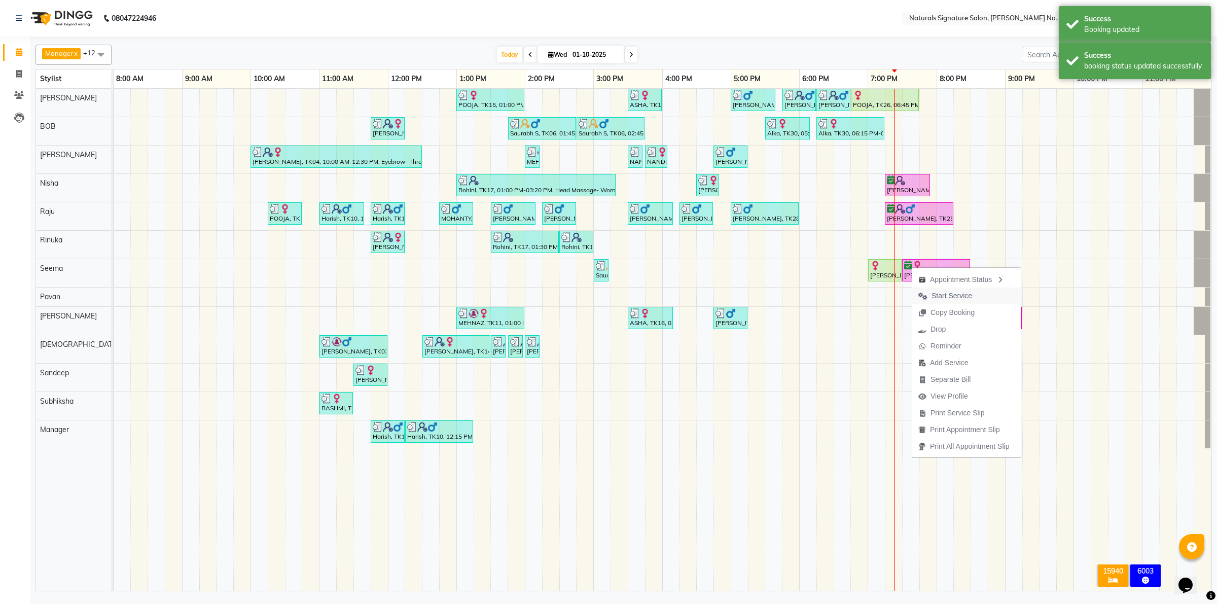
click at [936, 291] on span "Start Service" at bounding box center [952, 296] width 41 height 11
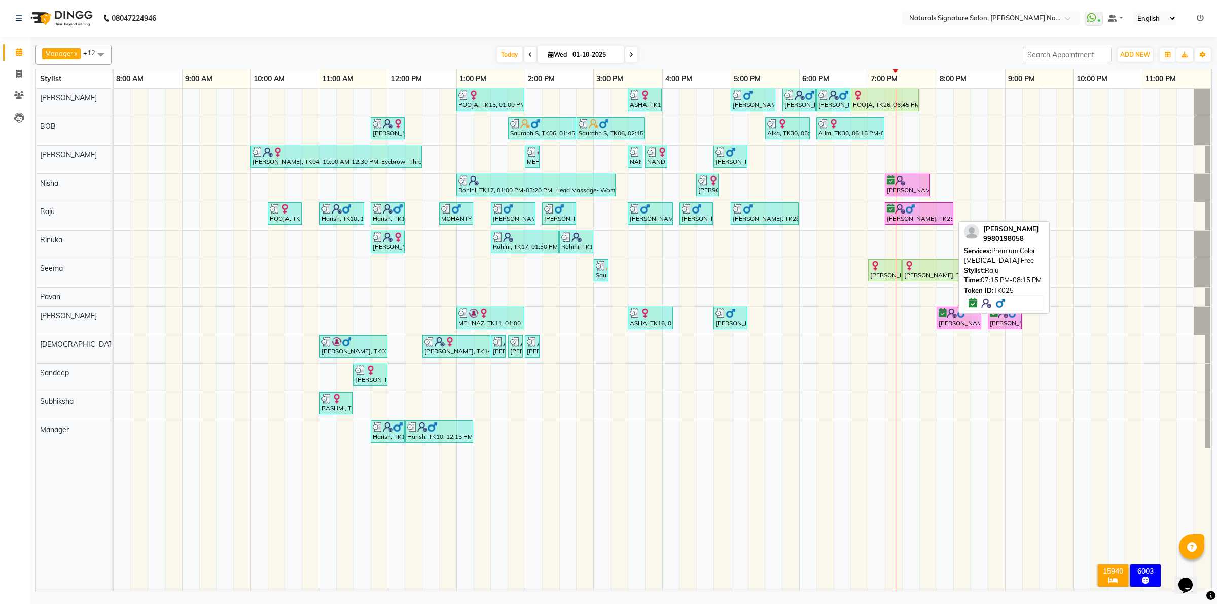
click at [927, 217] on div "[PERSON_NAME], TK25, 07:15 PM-08:15 PM, Premium Color [MEDICAL_DATA] Free" at bounding box center [919, 213] width 66 height 19
click at [914, 221] on div "[PERSON_NAME], TK25, 07:15 PM-08:15 PM, Premium Color [MEDICAL_DATA] Free" at bounding box center [919, 213] width 66 height 19
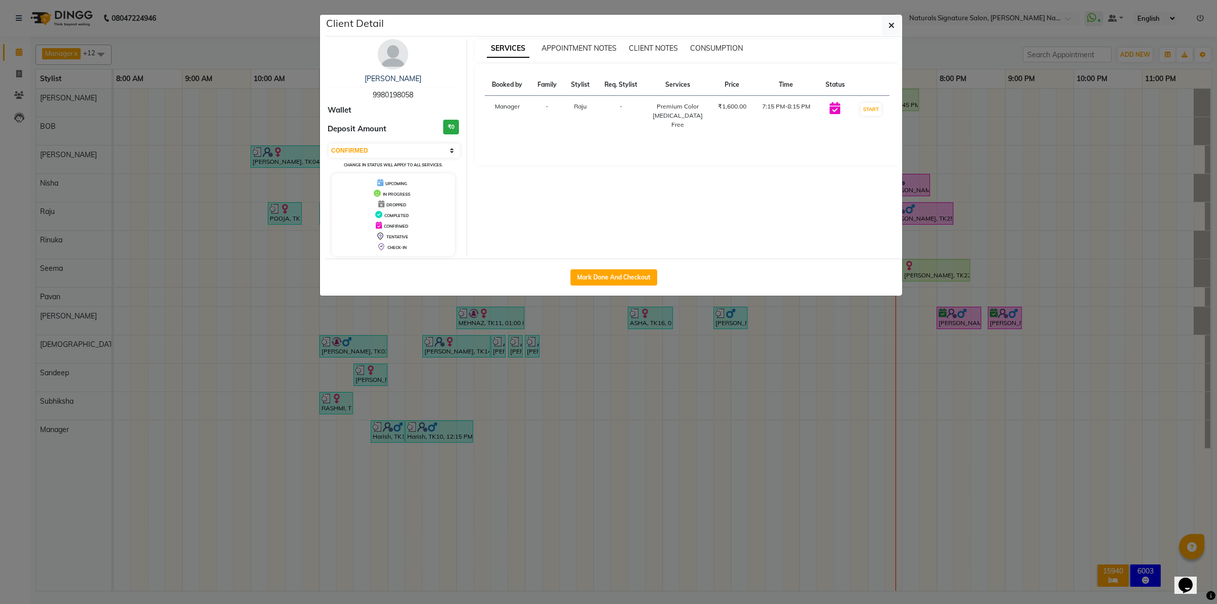
click at [401, 63] on img at bounding box center [393, 54] width 30 height 30
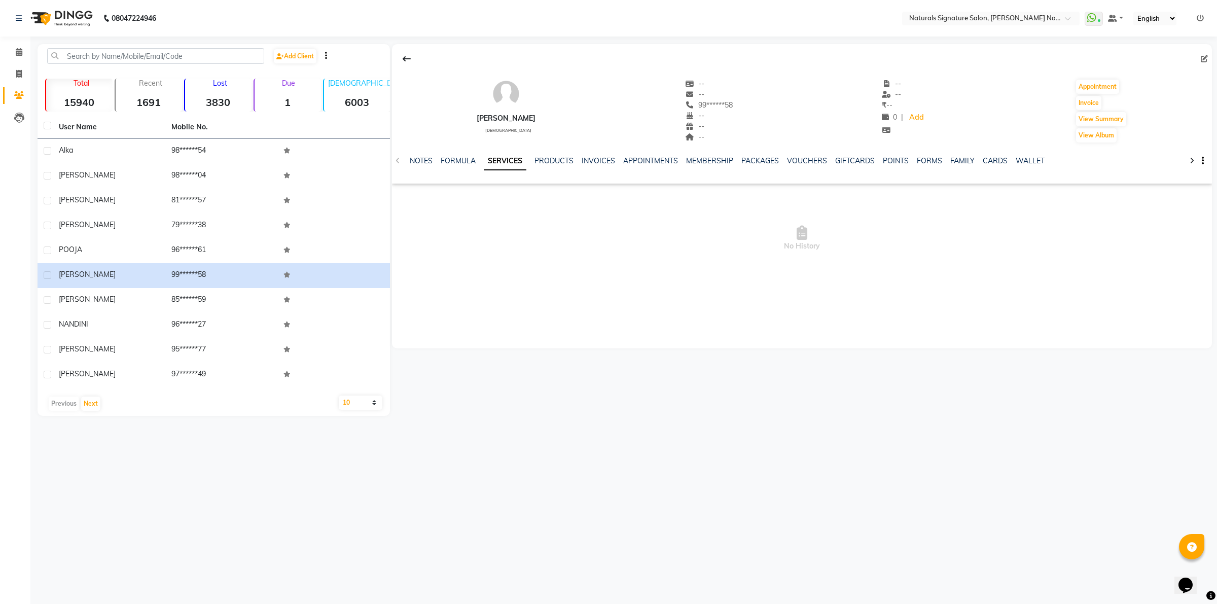
click at [74, 13] on img at bounding box center [60, 18] width 69 height 28
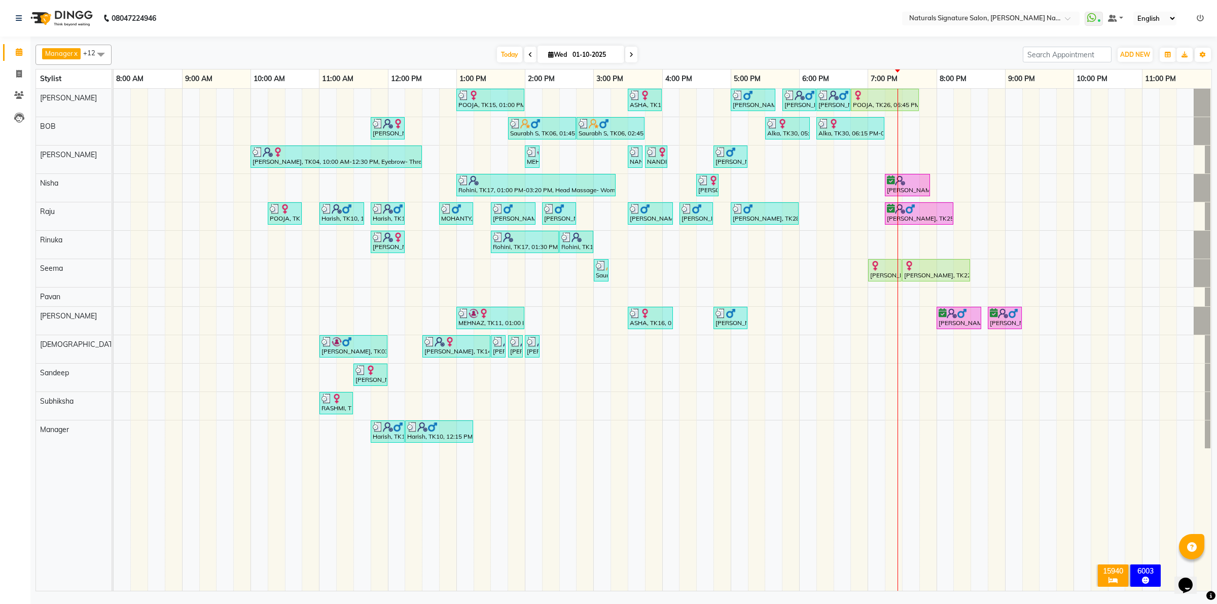
click at [631, 56] on icon at bounding box center [632, 55] width 4 height 6
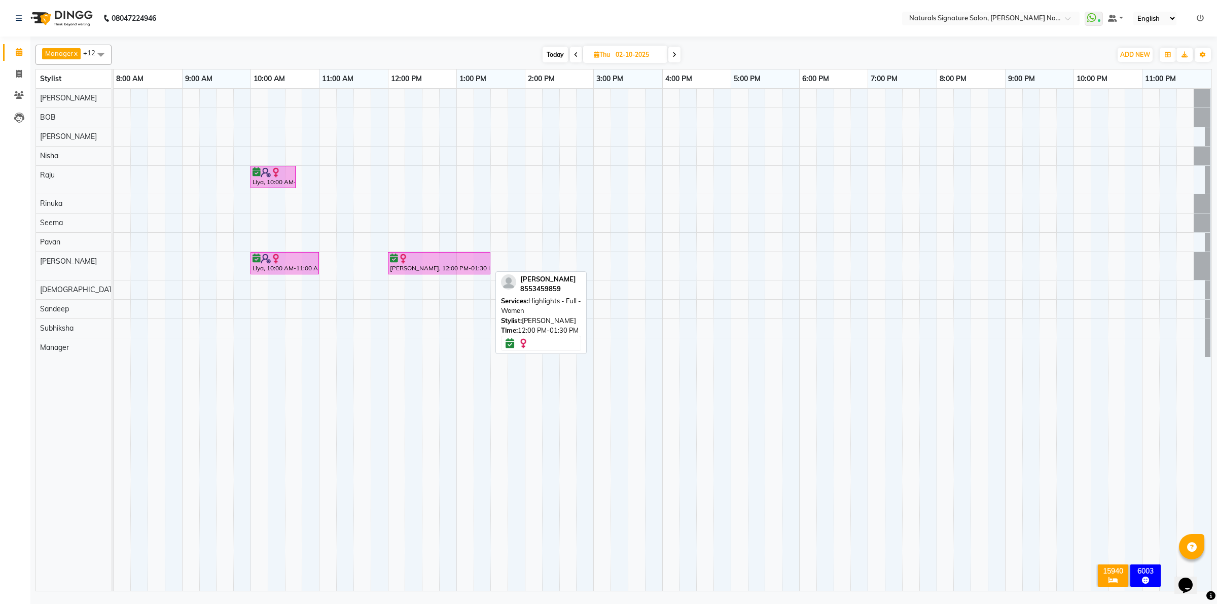
click at [411, 264] on div at bounding box center [439, 259] width 98 height 10
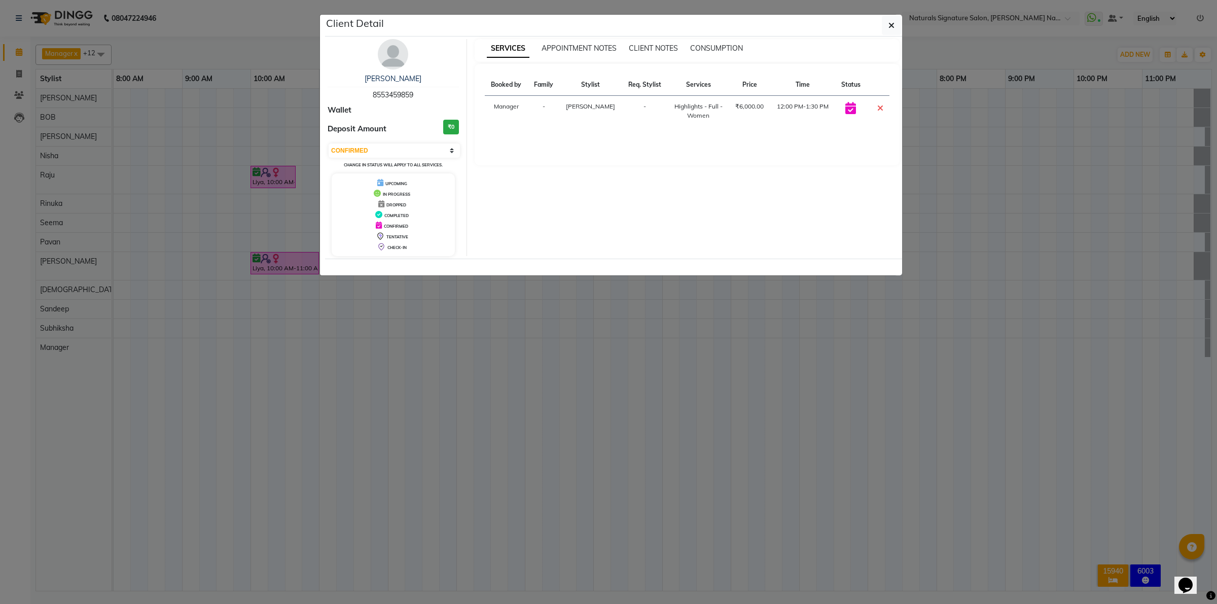
drag, startPoint x: 401, startPoint y: 61, endPoint x: 410, endPoint y: 72, distance: 13.7
click at [401, 61] on img at bounding box center [393, 54] width 30 height 30
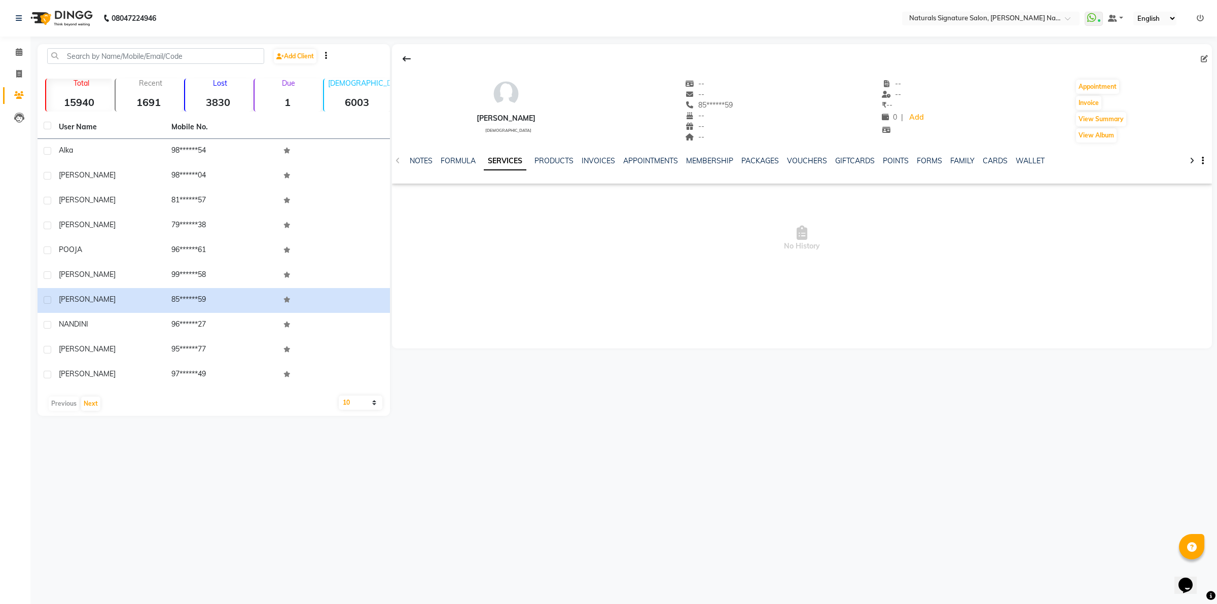
click at [62, 10] on img at bounding box center [60, 18] width 69 height 28
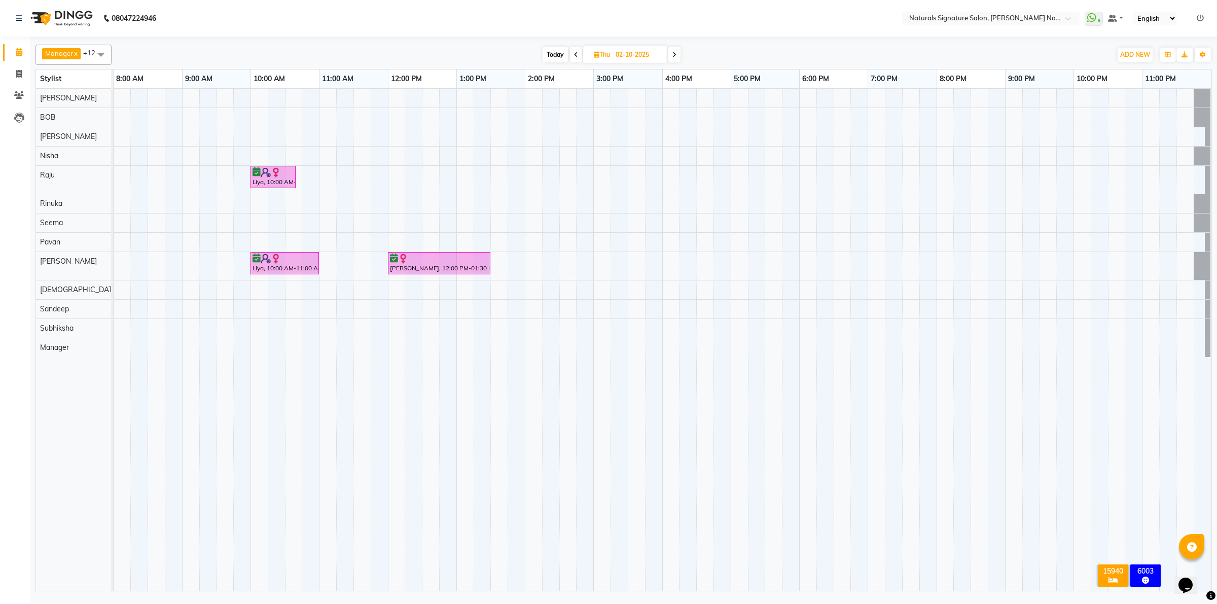
click at [553, 56] on span "Today" at bounding box center [555, 55] width 25 height 16
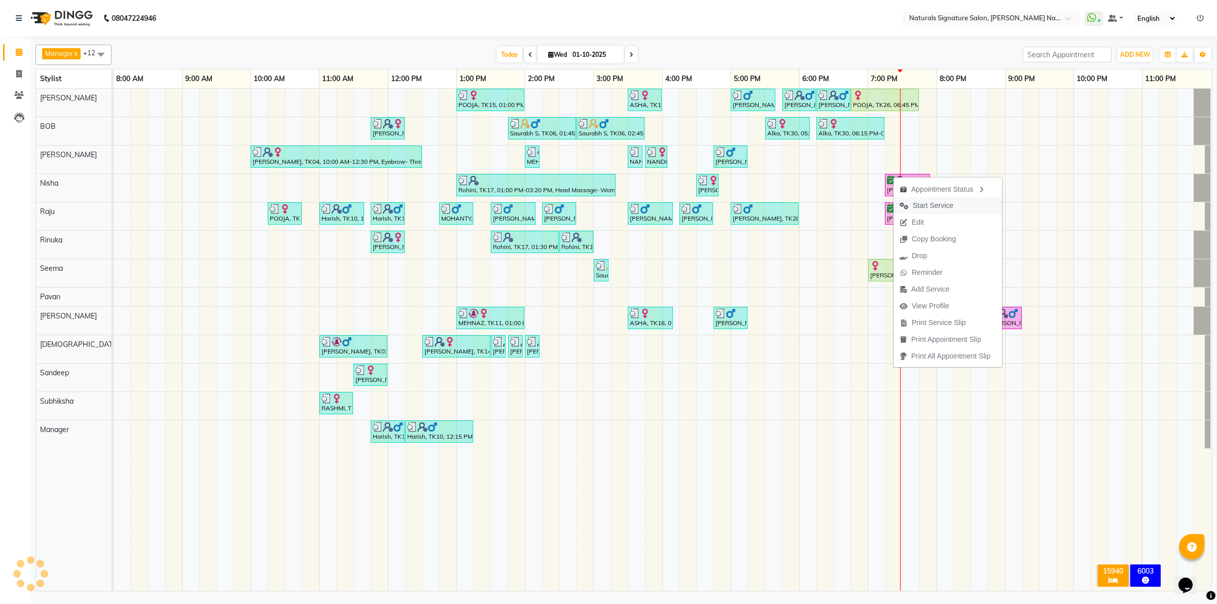
click at [910, 199] on span "Start Service" at bounding box center [927, 205] width 66 height 17
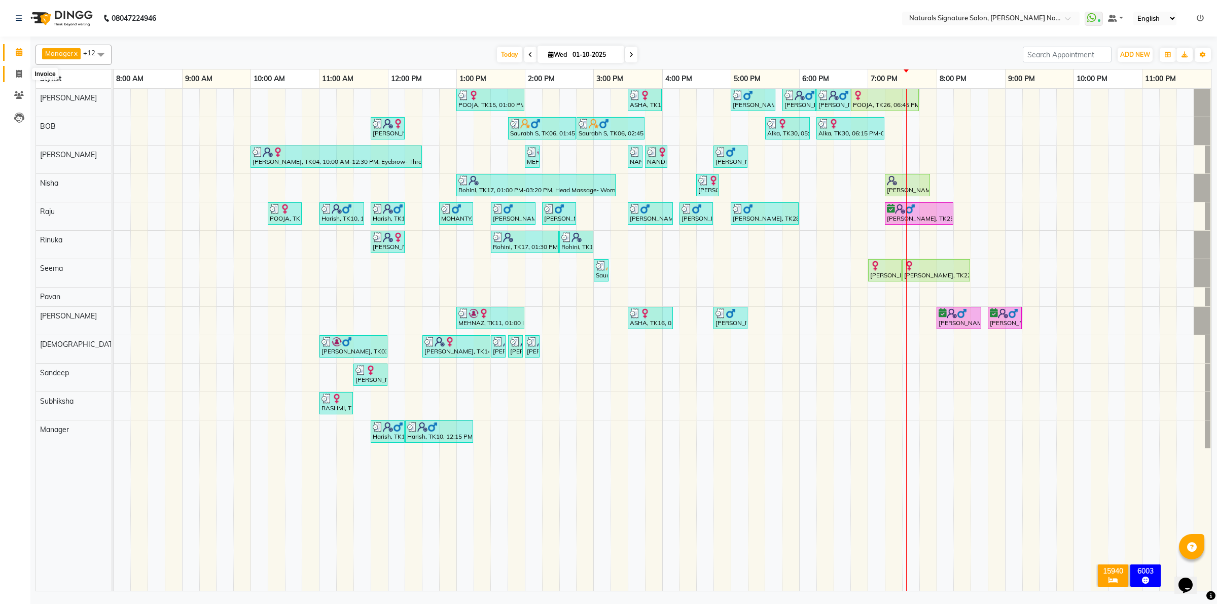
click at [13, 77] on span at bounding box center [19, 74] width 18 height 12
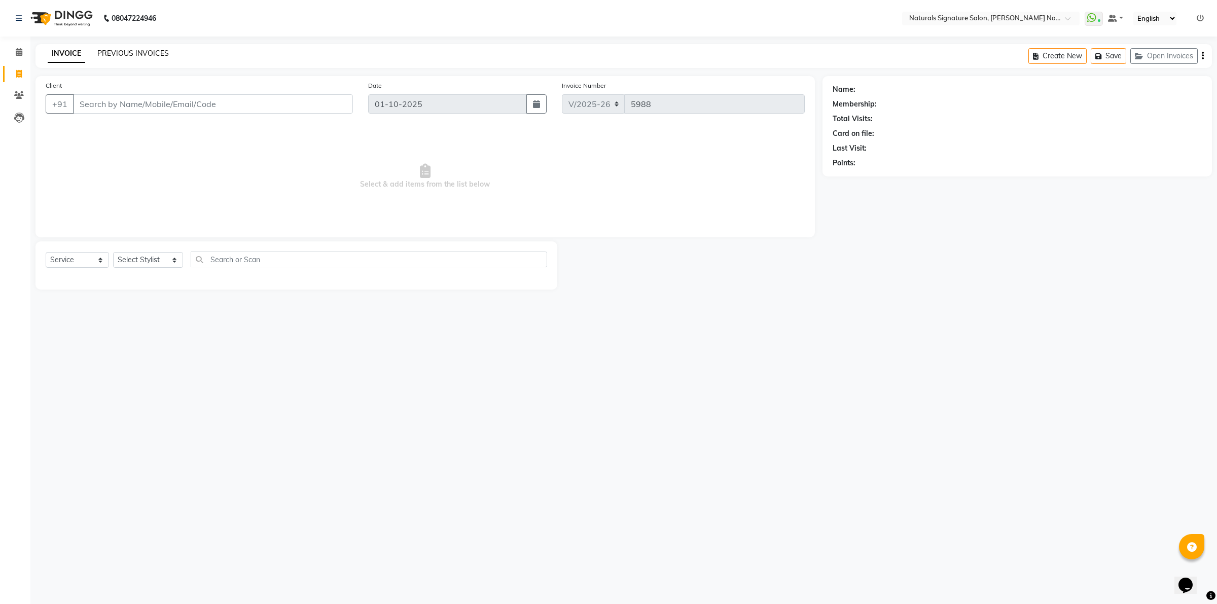
click at [123, 54] on link "PREVIOUS INVOICES" at bounding box center [133, 53] width 72 height 9
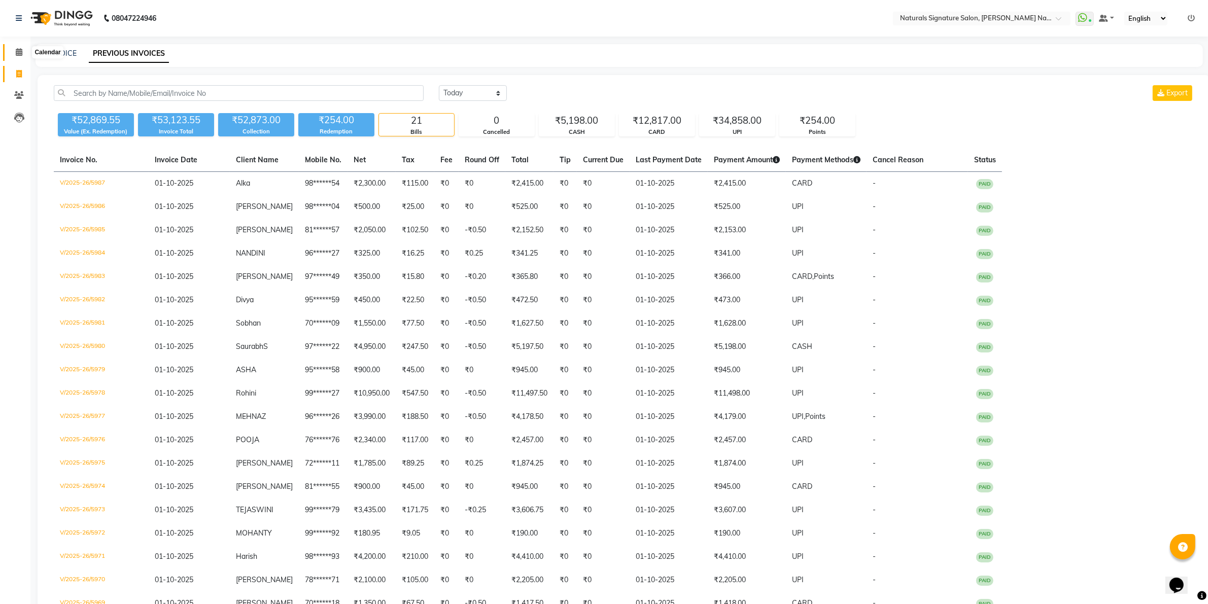
click at [16, 53] on icon at bounding box center [19, 52] width 7 height 8
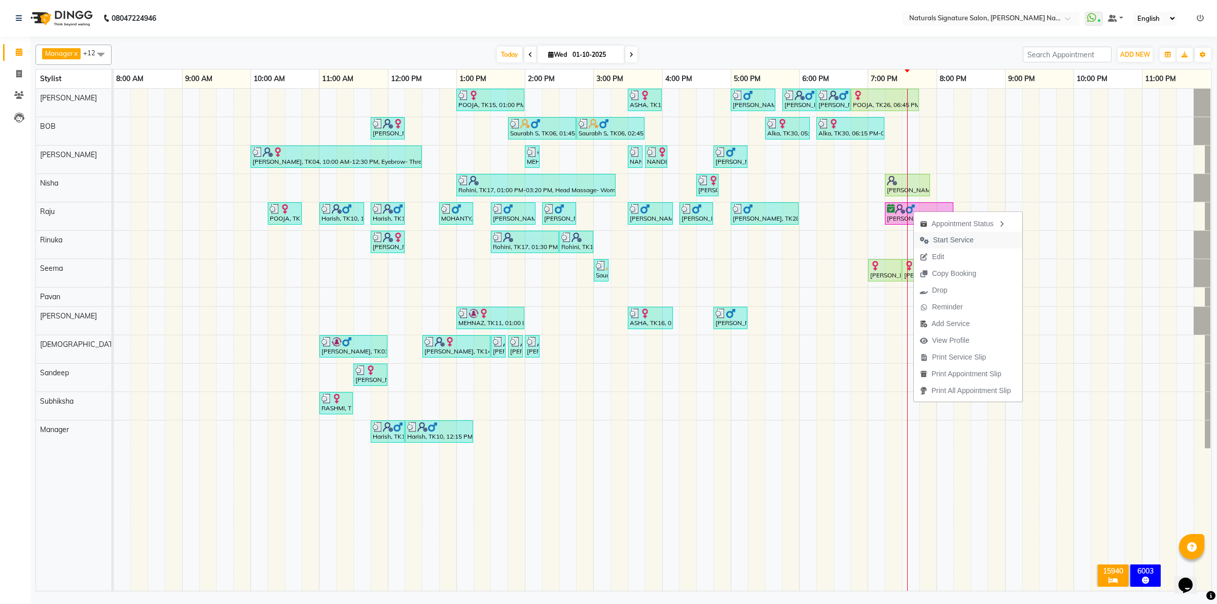
click at [934, 232] on span "Start Service" at bounding box center [947, 240] width 66 height 17
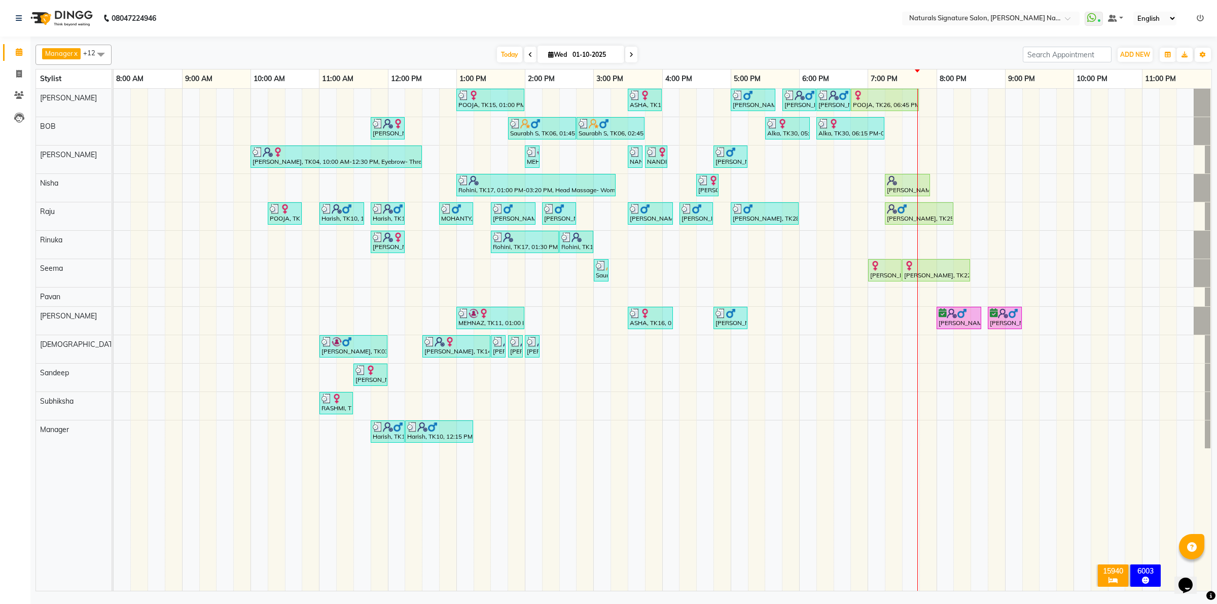
click at [977, 127] on div "POOJA, TK15, 01:00 PM-02:00 PM, Essential Treatment - Long- Women ASHA, TK16, 0…" at bounding box center [663, 340] width 1098 height 502
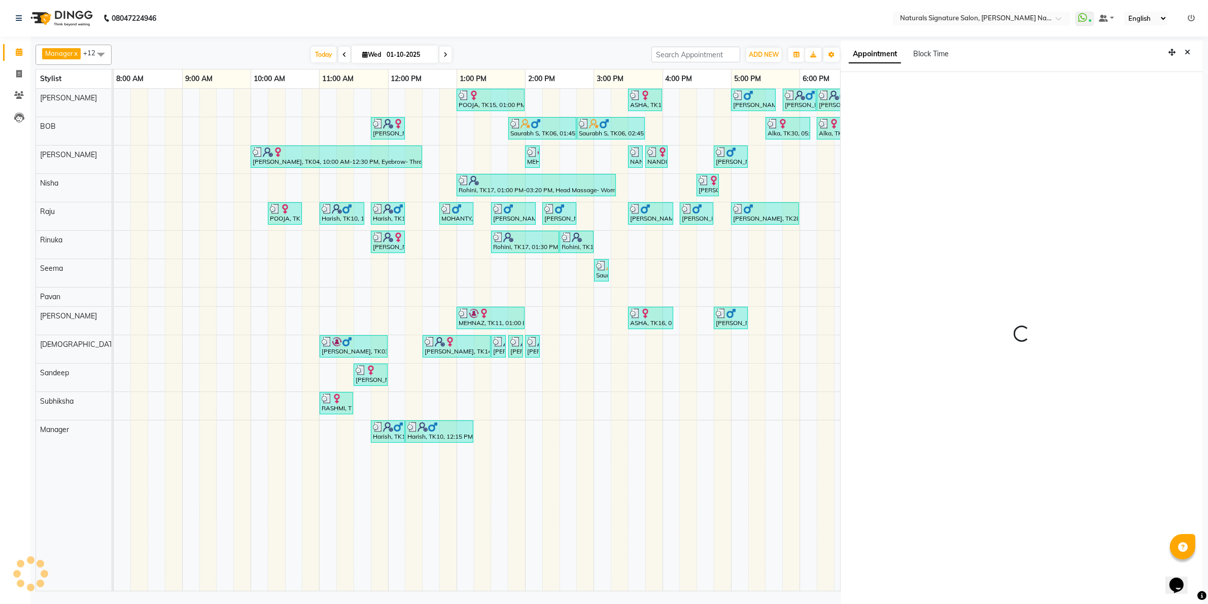
scroll to position [3, 0]
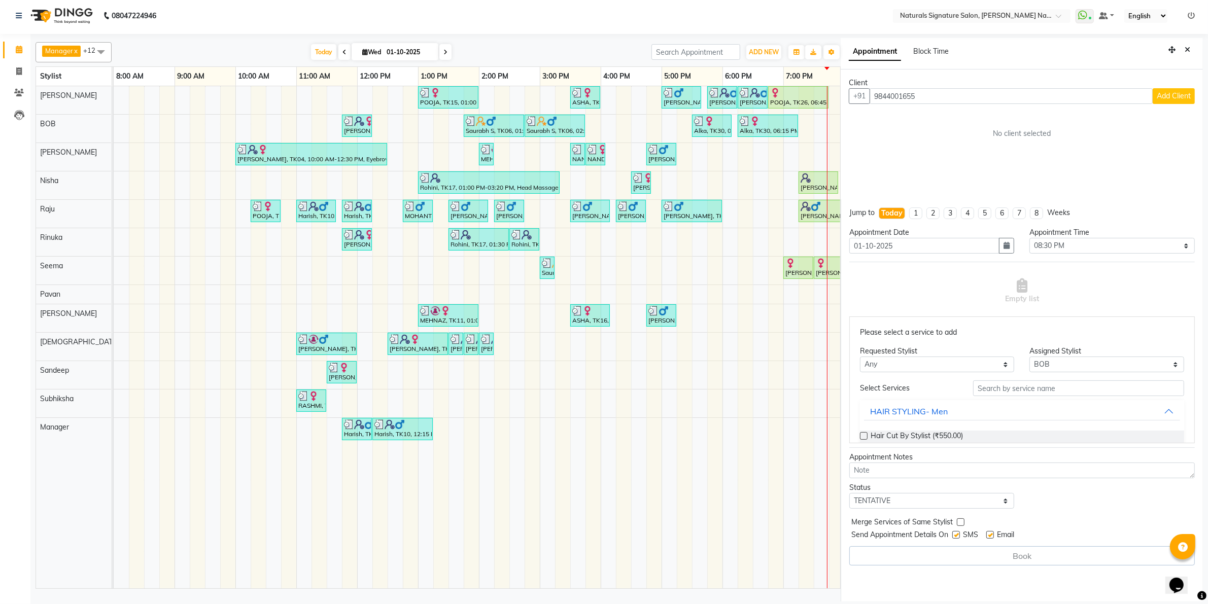
click at [1180, 91] on span "Add Client" at bounding box center [1174, 95] width 34 height 9
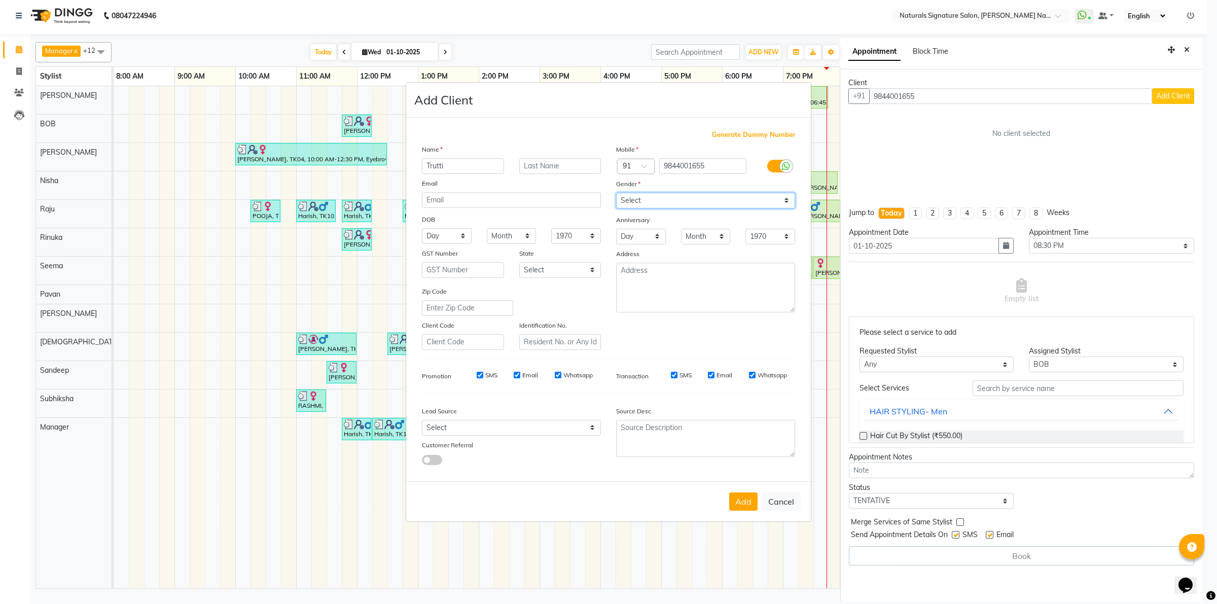
click at [672, 201] on select "Select Male Female Other Prefer Not To Say" at bounding box center [705, 201] width 179 height 16
click at [616, 194] on select "Select Male Female Other Prefer Not To Say" at bounding box center [705, 201] width 179 height 16
click at [738, 493] on button "Add" at bounding box center [743, 502] width 28 height 18
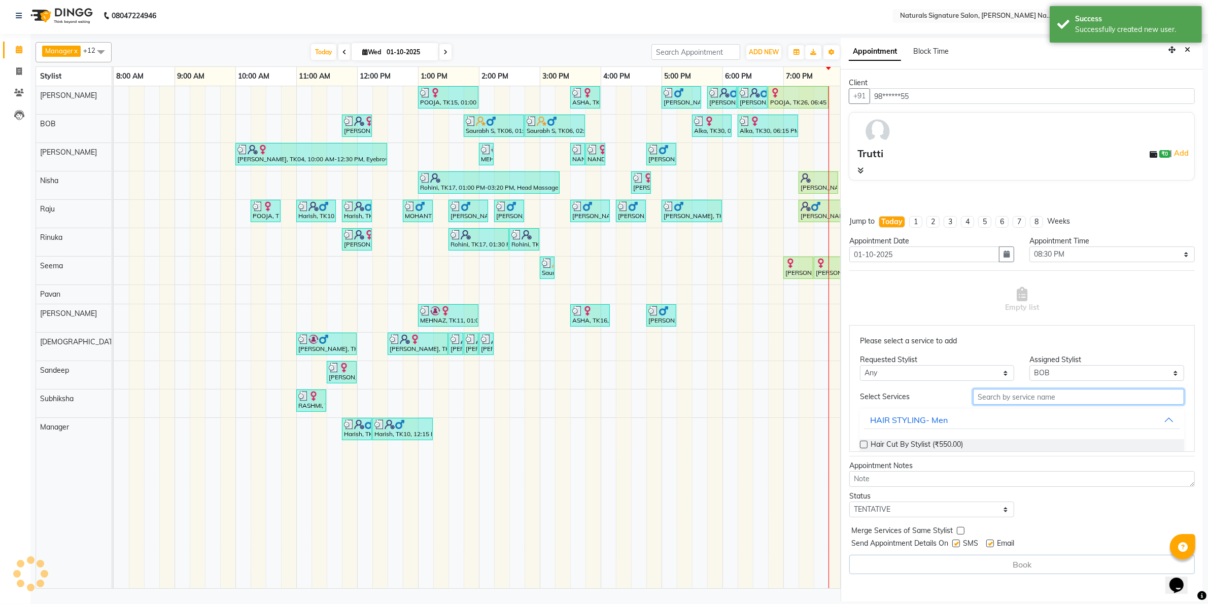
click at [992, 396] on input "text" at bounding box center [1078, 397] width 211 height 16
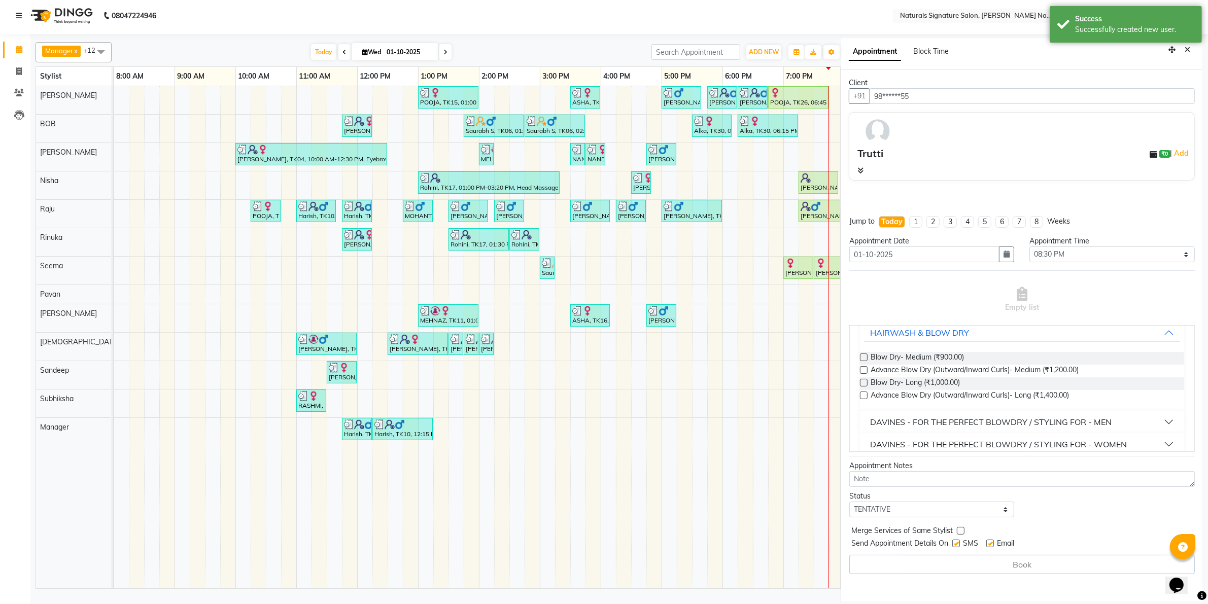
scroll to position [101, 0]
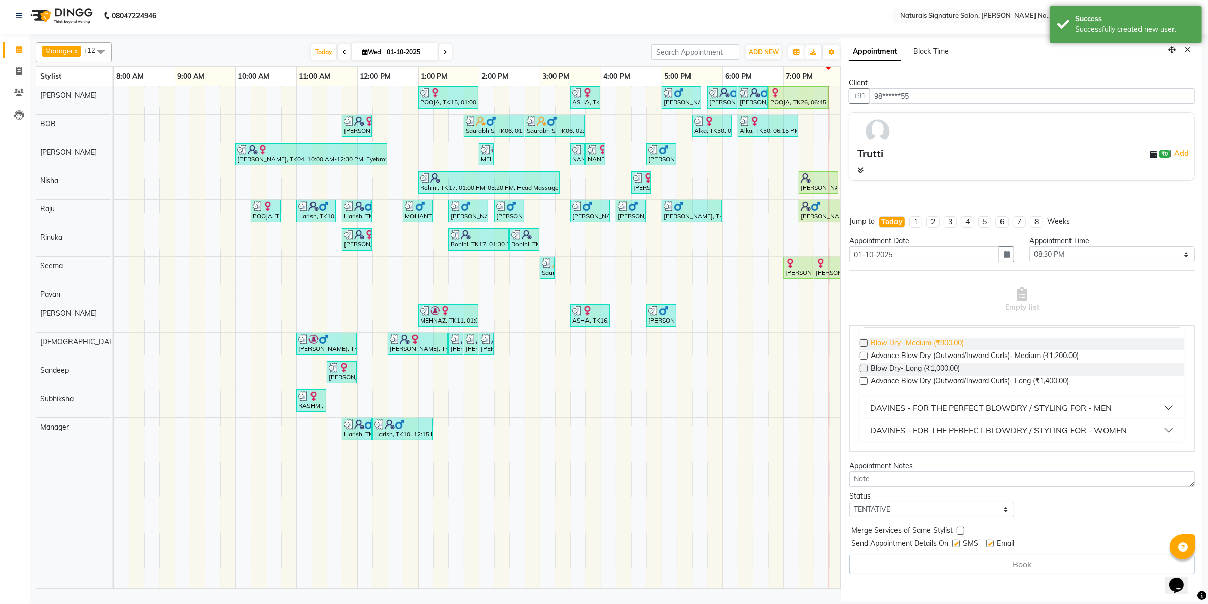
click at [947, 342] on span "Blow Dry- Medium (₹900.00)" at bounding box center [916, 344] width 93 height 13
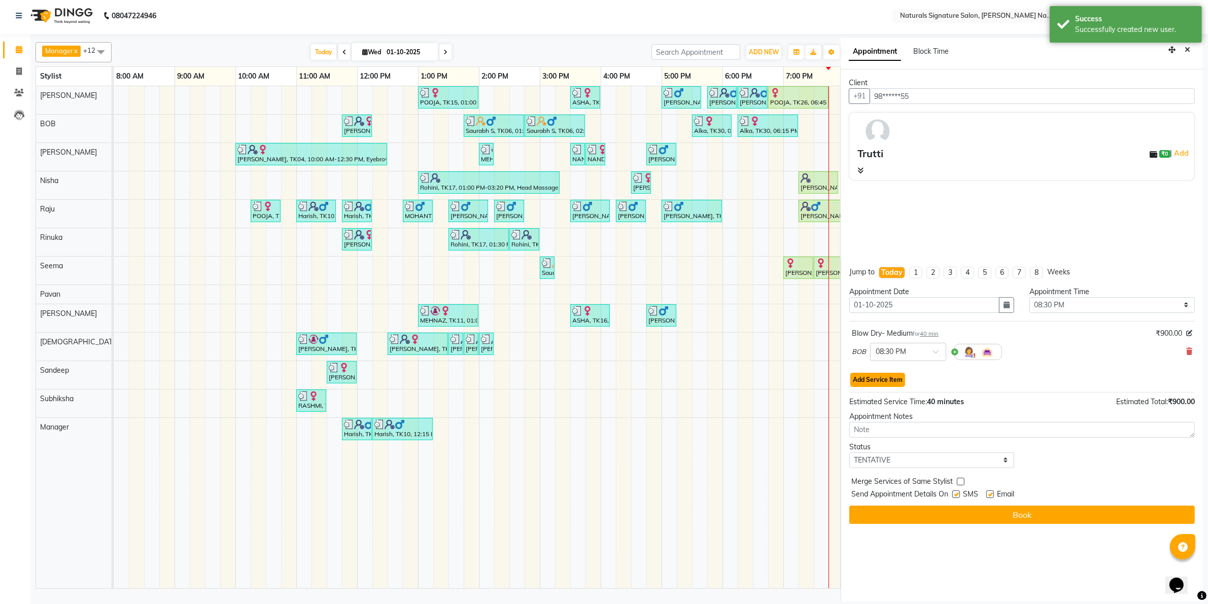
click at [899, 376] on button "Add Service Item" at bounding box center [877, 380] width 55 height 14
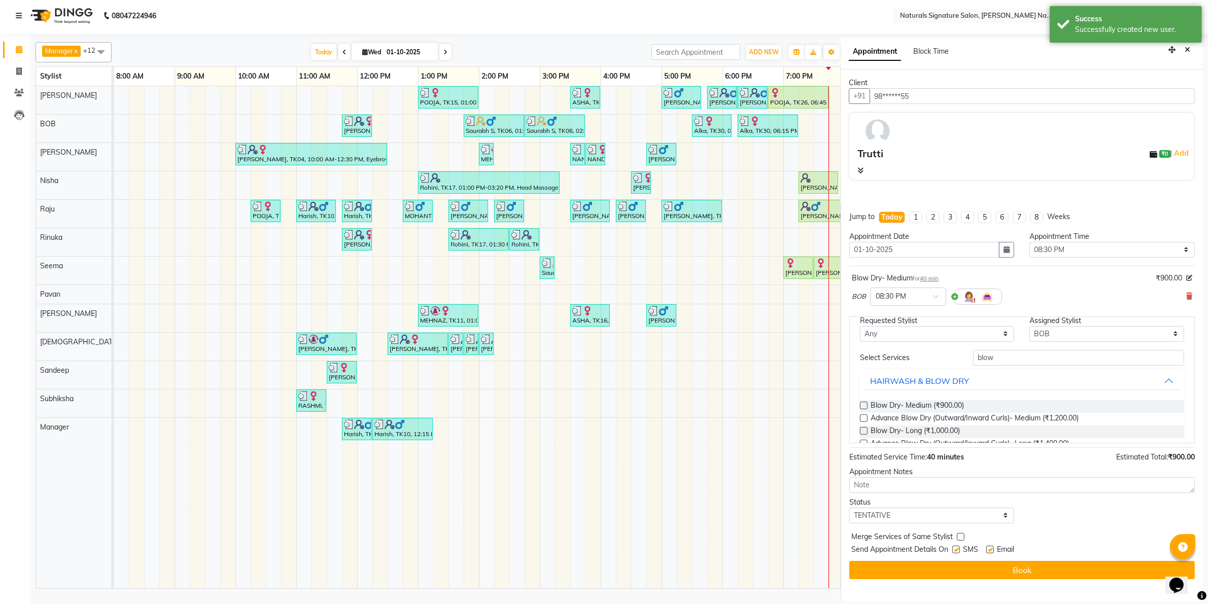
scroll to position [63, 0]
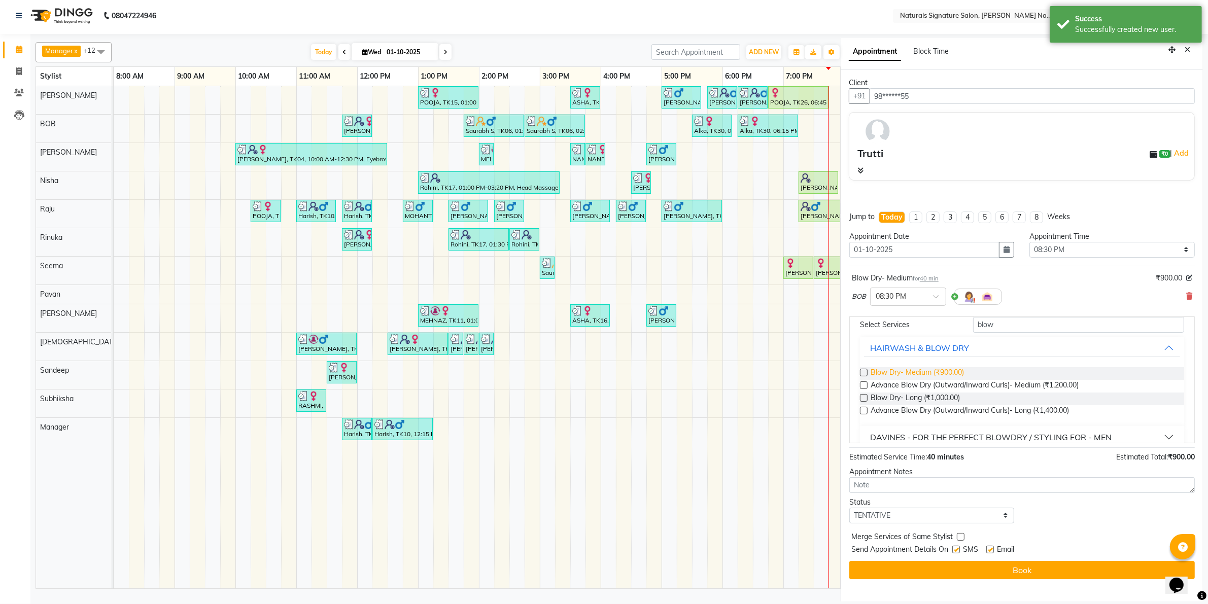
click at [942, 368] on span "Blow Dry- Medium (₹900.00)" at bounding box center [916, 373] width 93 height 13
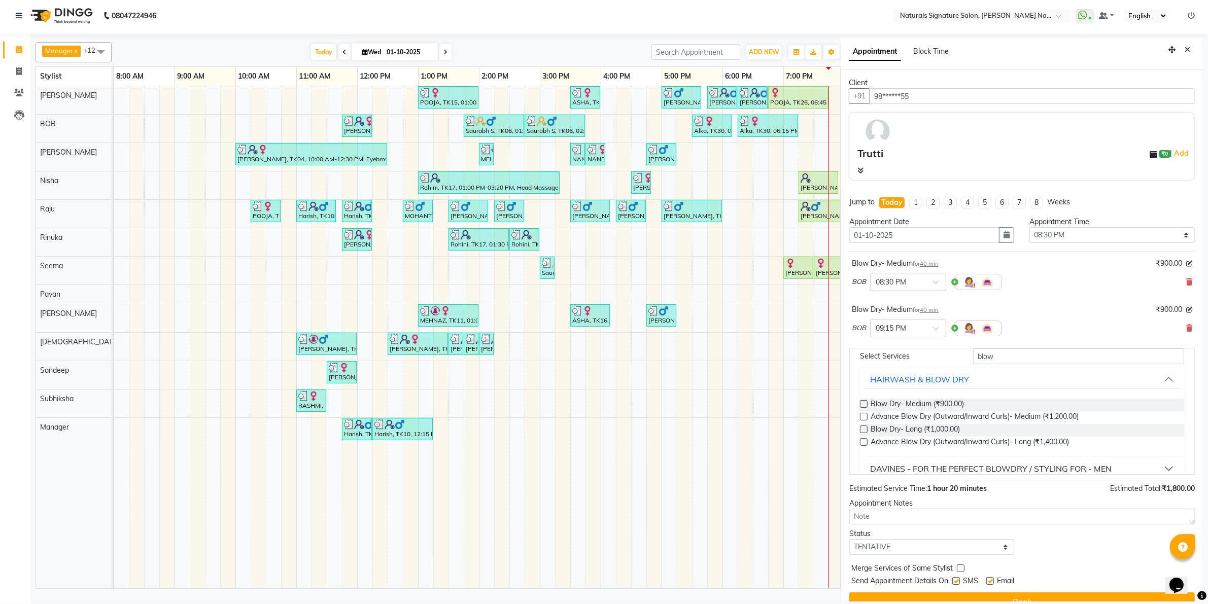
scroll to position [18, 0]
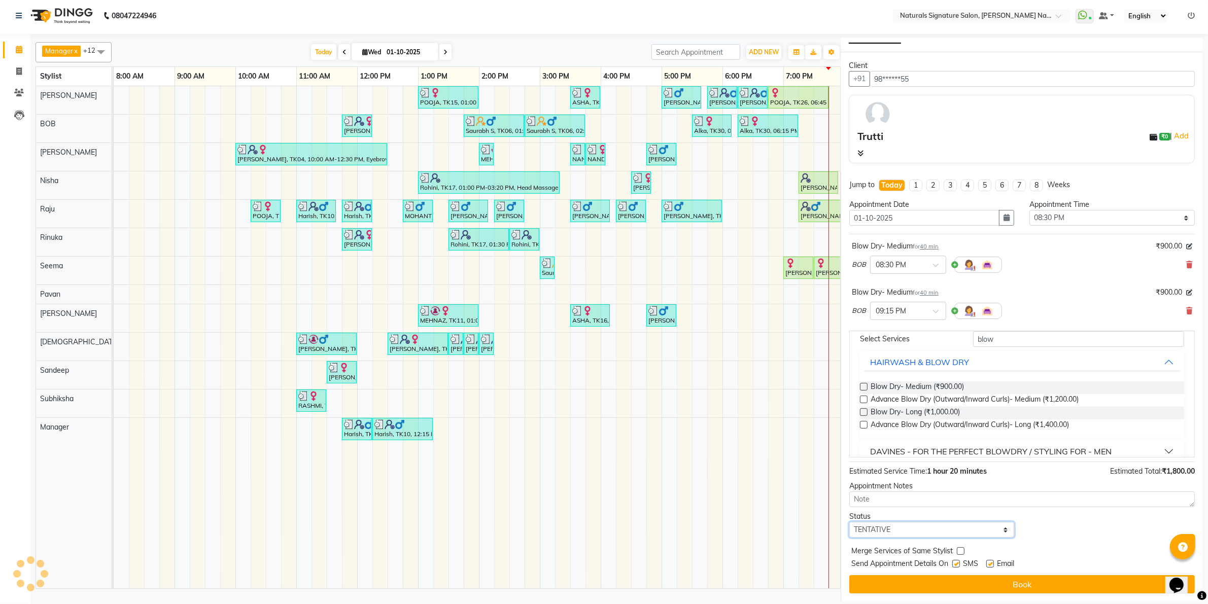
click at [899, 531] on select "Select TENTATIVE CONFIRM CHECK-IN UPCOMING" at bounding box center [931, 530] width 165 height 16
click at [849, 522] on select "Select TENTATIVE CONFIRM CHECK-IN UPCOMING" at bounding box center [931, 530] width 165 height 16
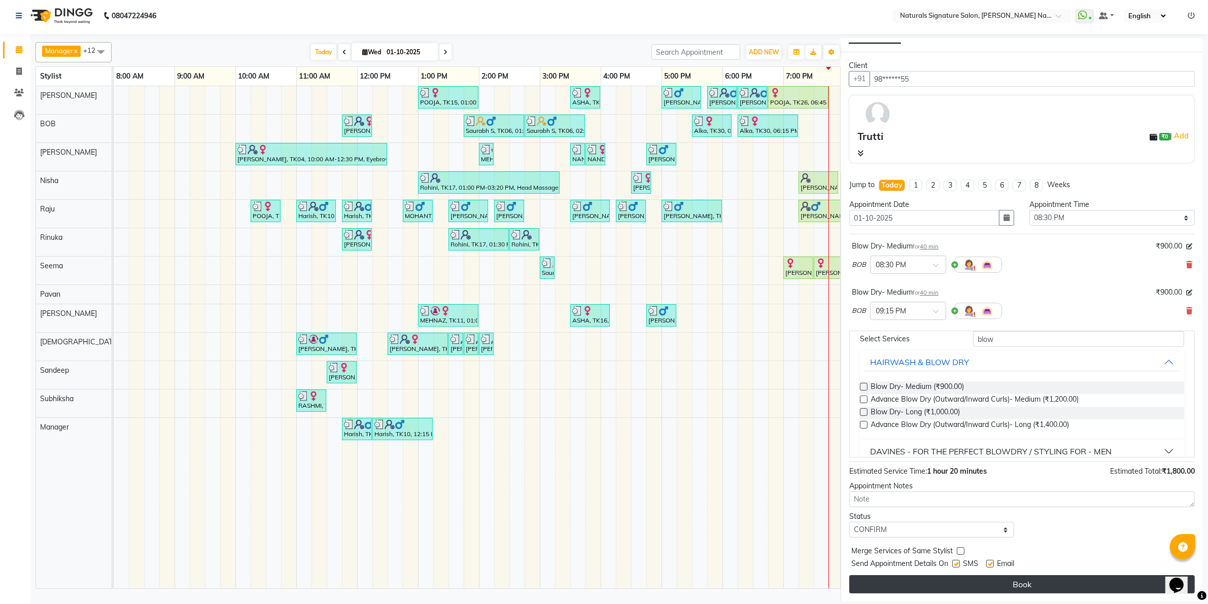
click at [887, 584] on button "Book" at bounding box center [1021, 584] width 345 height 18
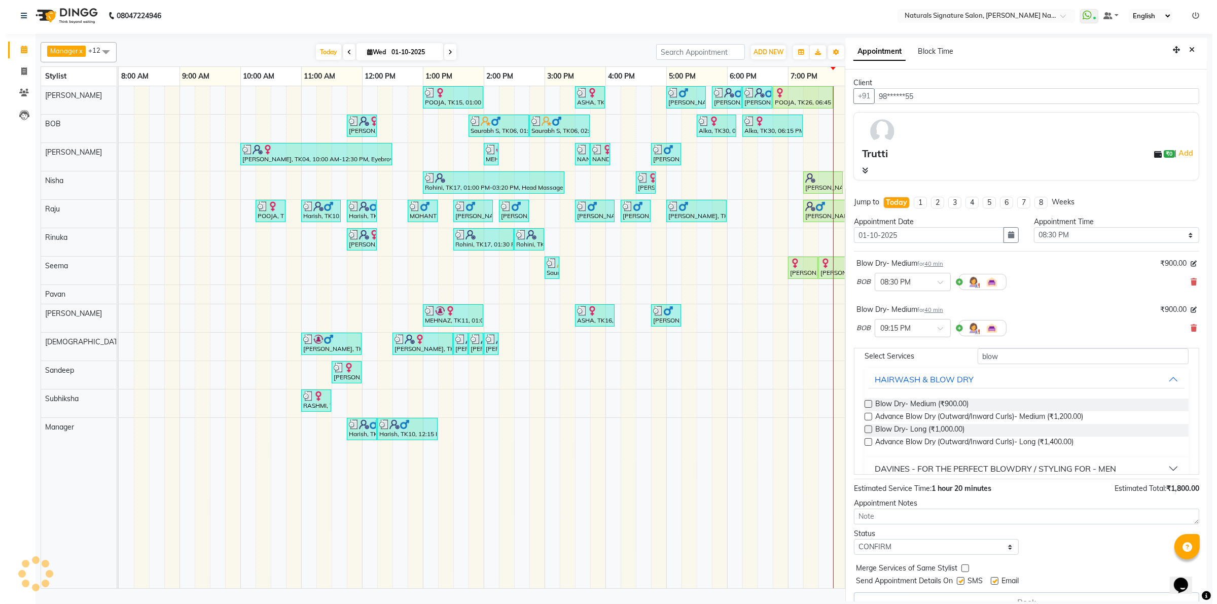
scroll to position [0, 0]
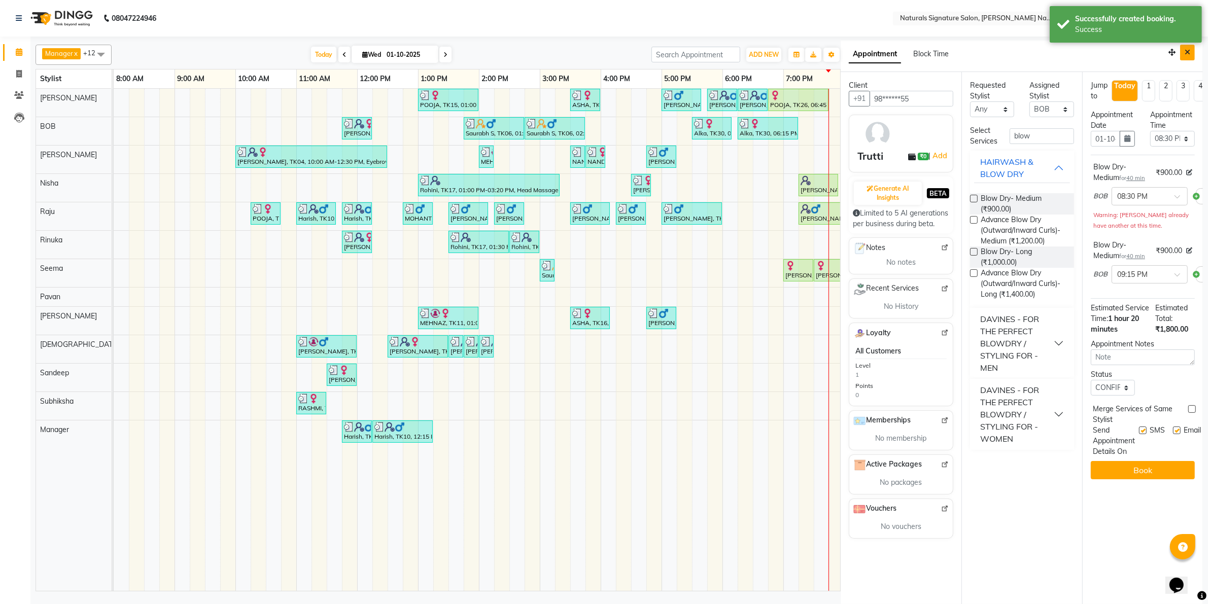
click at [1192, 51] on button "Close" at bounding box center [1187, 53] width 15 height 16
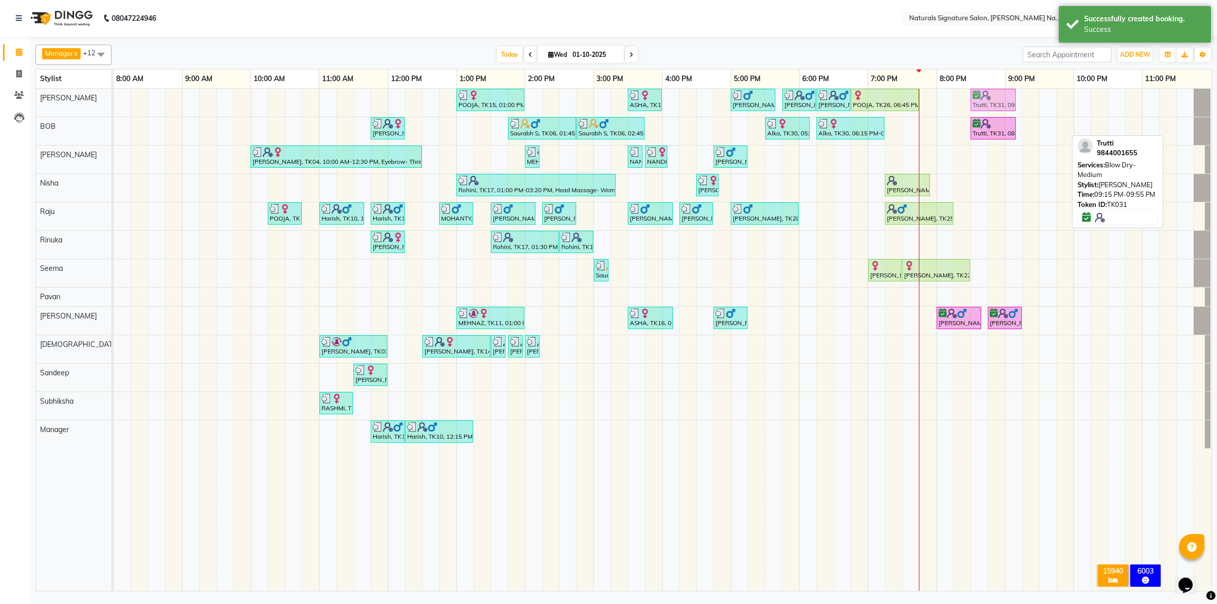
drag, startPoint x: 1043, startPoint y: 128, endPoint x: 1003, endPoint y: 114, distance: 43.0
click at [997, 107] on tbody "POOJA, TK15, 01:00 PM-02:00 PM, Essential Treatment - Long- Women ASHA, TK16, 0…" at bounding box center [663, 269] width 1098 height 360
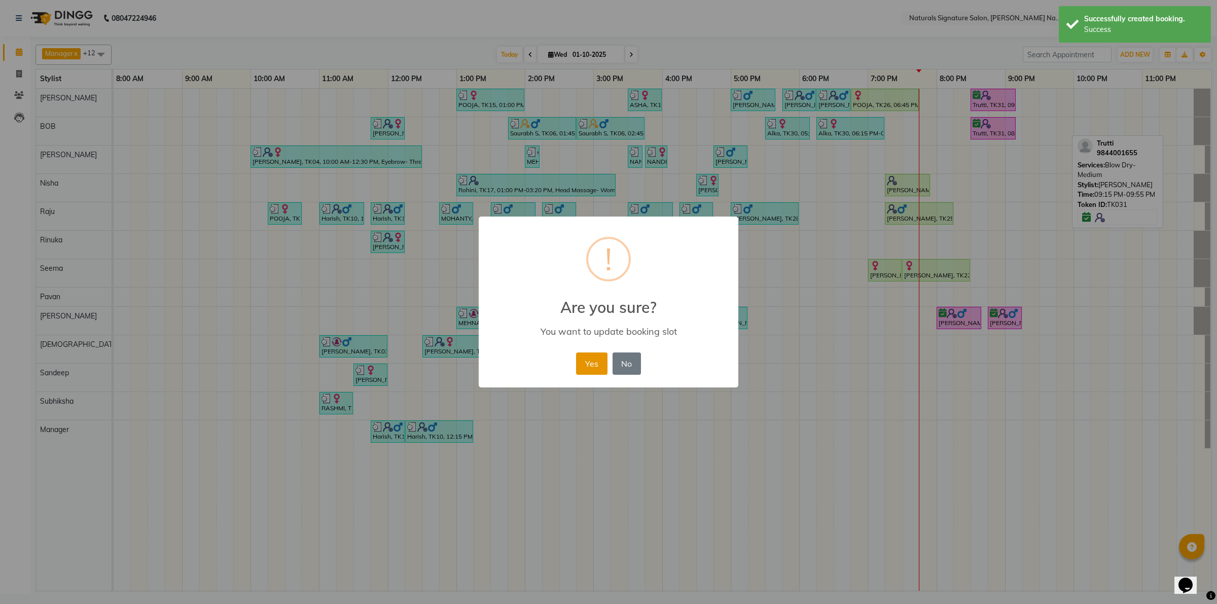
click at [602, 367] on button "Yes" at bounding box center [591, 364] width 31 height 22
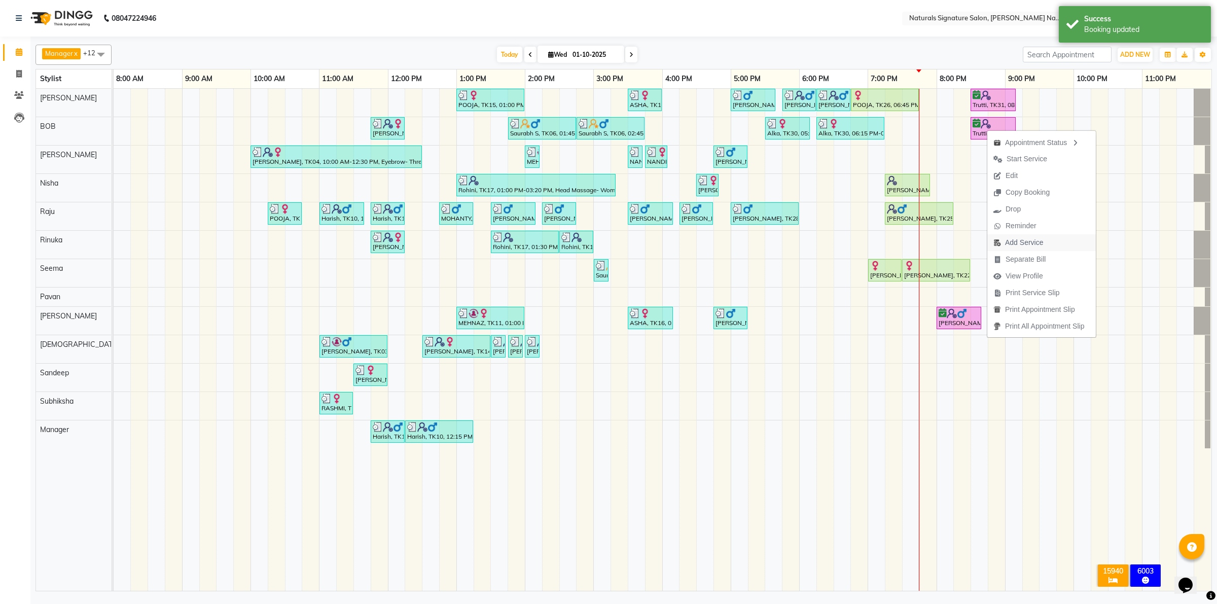
click at [1015, 242] on span "Add Service" at bounding box center [1024, 242] width 38 height 11
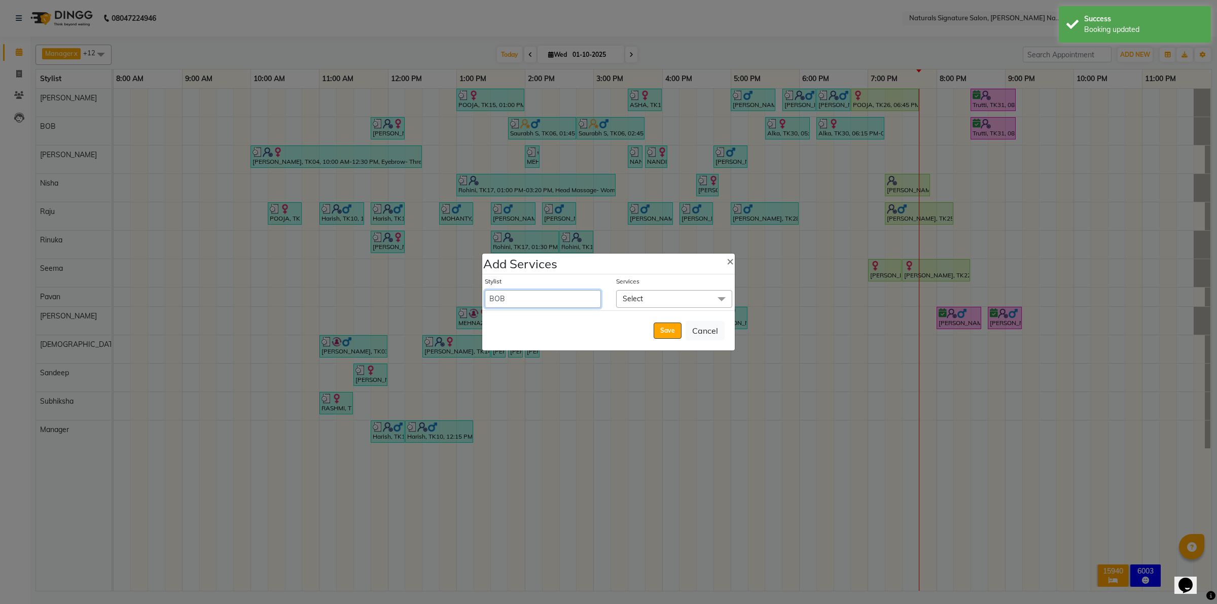
click at [539, 298] on select "Ali BOB Dhanushri Manager Nisha Pavan Priyanka Raju Rinuka Sandeep Sarban Seema…" at bounding box center [543, 299] width 116 height 18
click at [485, 290] on select "Ali BOB Dhanushri Manager Nisha Pavan Priyanka Raju Rinuka Sandeep Sarban Seema…" at bounding box center [543, 299] width 116 height 18
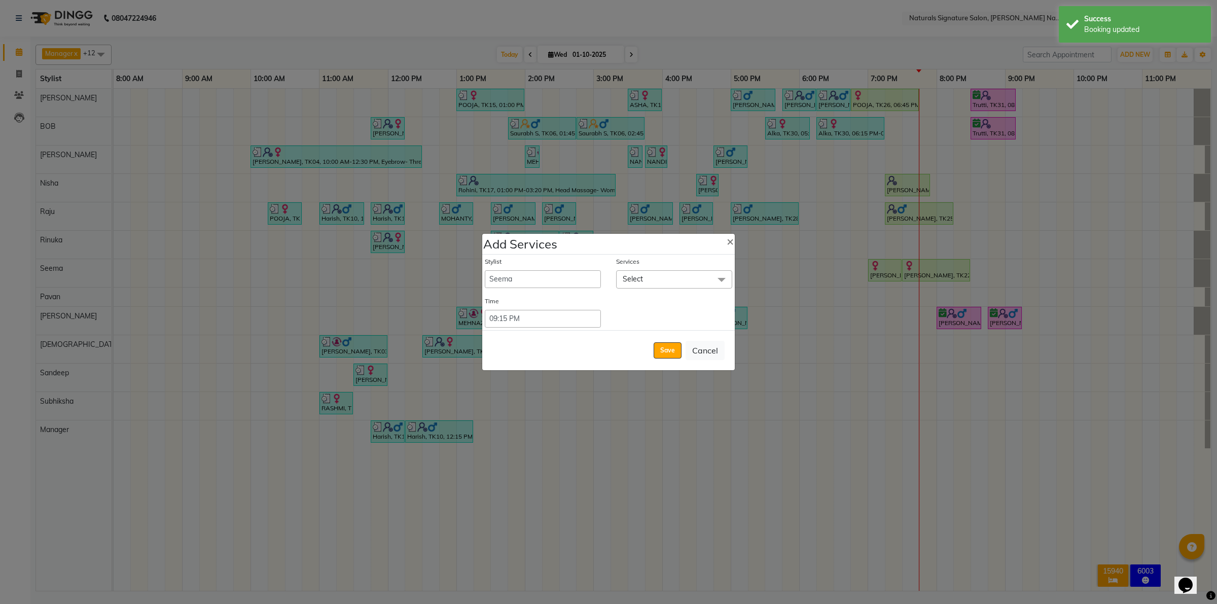
click at [639, 281] on span "Select" at bounding box center [633, 278] width 20 height 9
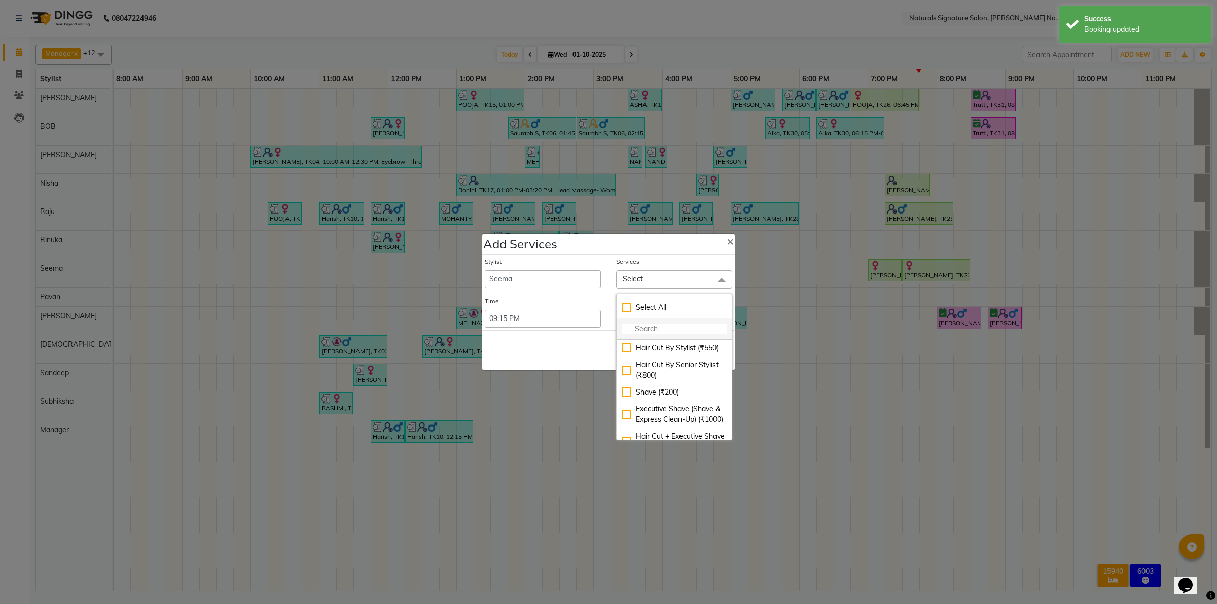
click at [624, 326] on input "multiselect-search" at bounding box center [674, 329] width 105 height 11
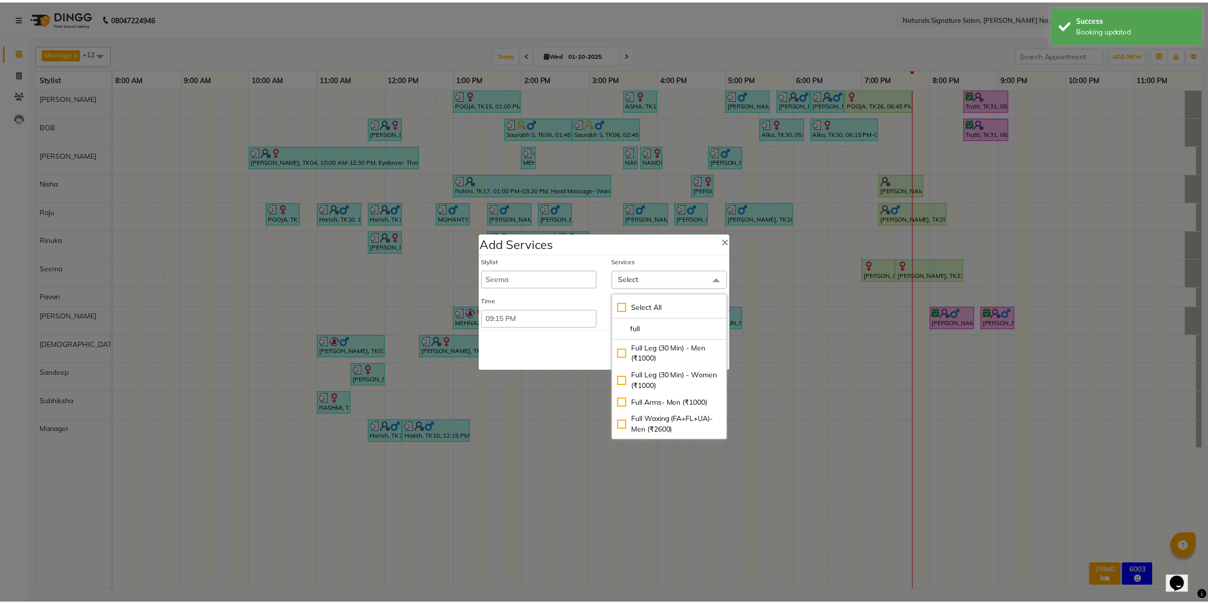
scroll to position [63, 0]
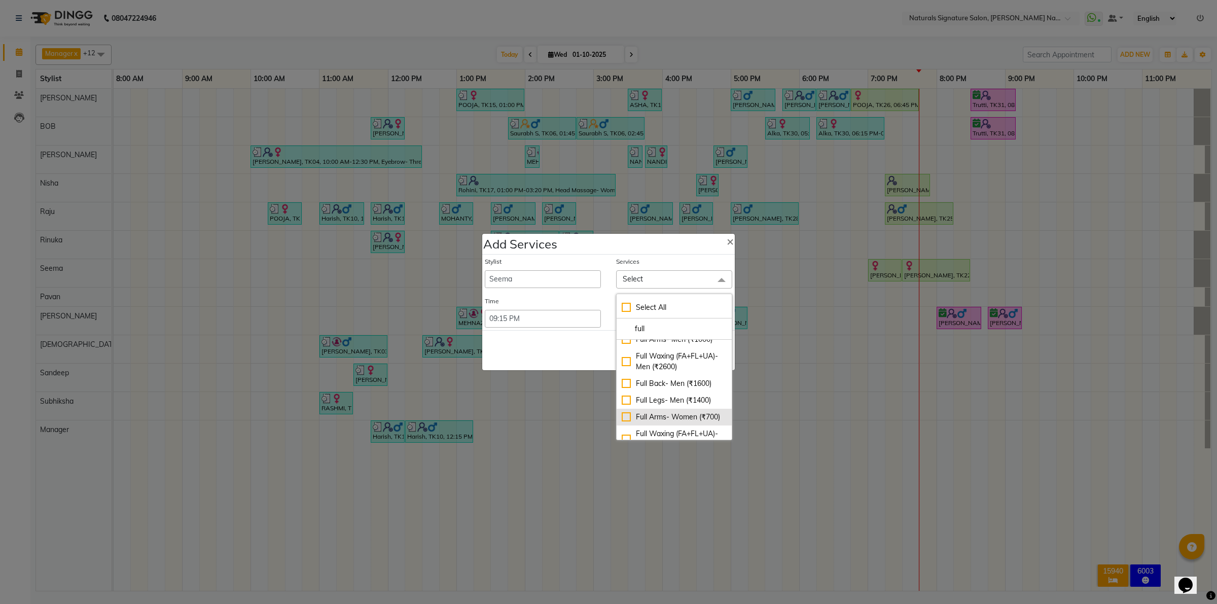
click at [622, 423] on div "Full Arms- Women (₹700)" at bounding box center [674, 417] width 105 height 11
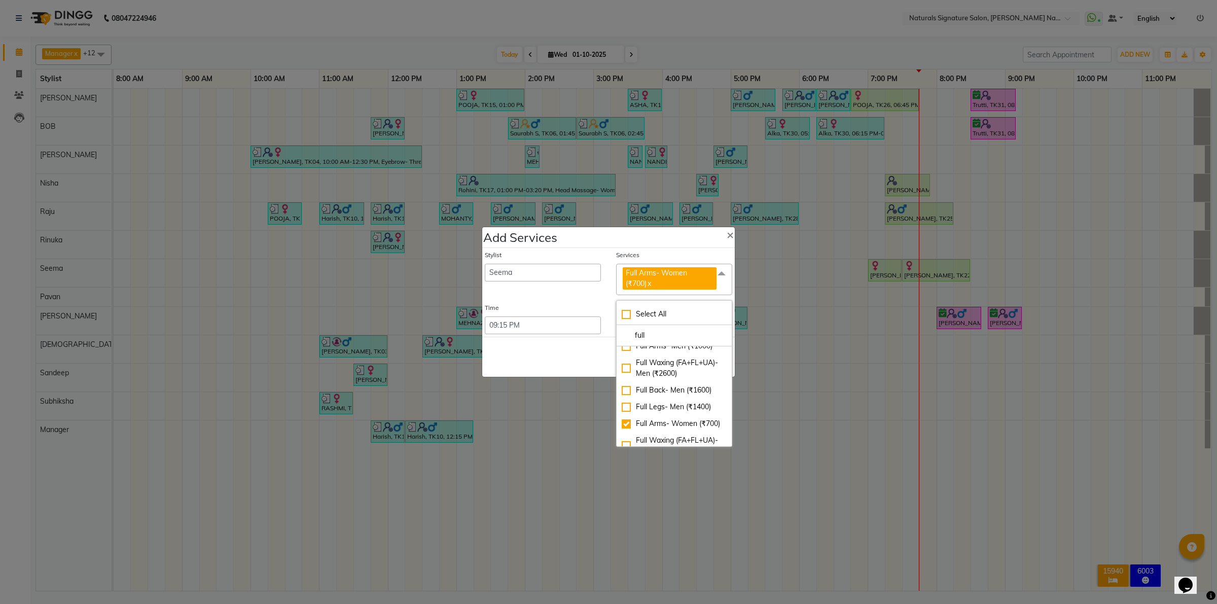
drag, startPoint x: 591, startPoint y: 364, endPoint x: 597, endPoint y: 363, distance: 5.2
click at [591, 364] on div "Save Cancel" at bounding box center [608, 357] width 253 height 40
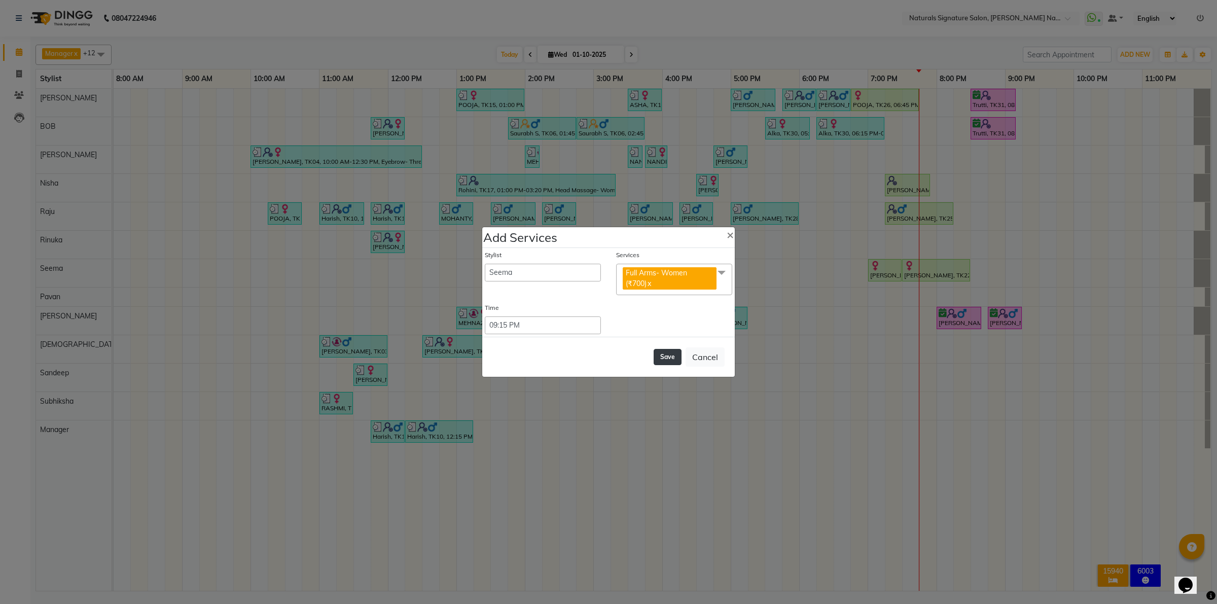
click at [663, 356] on button "Save" at bounding box center [668, 357] width 28 height 16
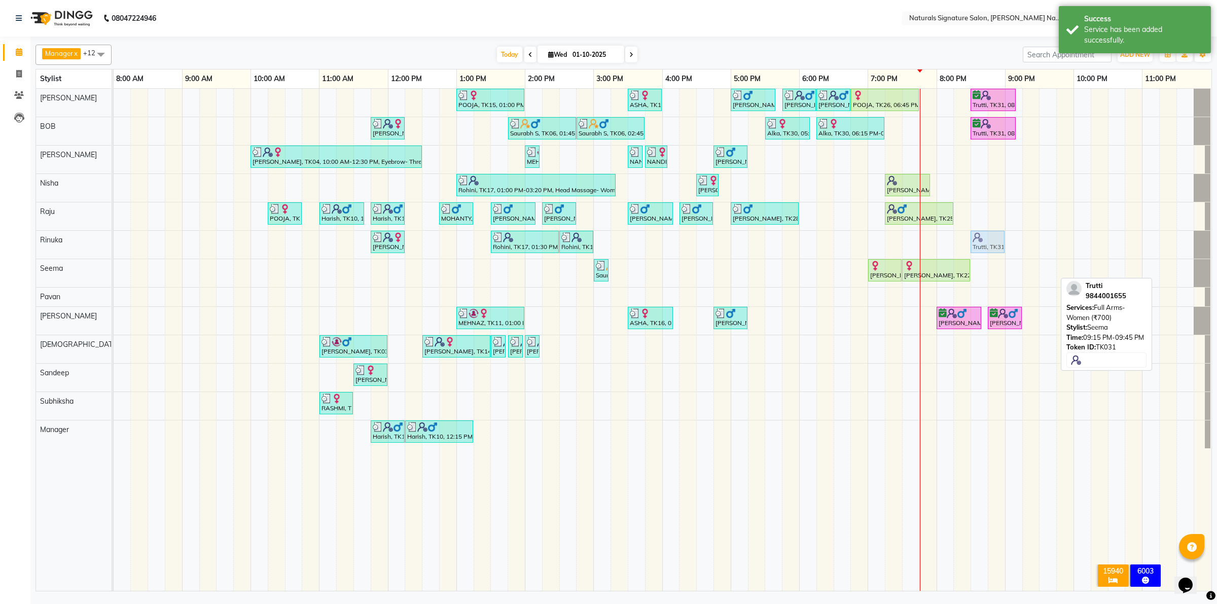
drag, startPoint x: 1033, startPoint y: 272, endPoint x: 983, endPoint y: 259, distance: 51.9
click at [978, 233] on tbody "POOJA, TK15, 01:00 PM-02:00 PM, Essential Treatment - Long- Women ASHA, TK16, 0…" at bounding box center [663, 269] width 1098 height 360
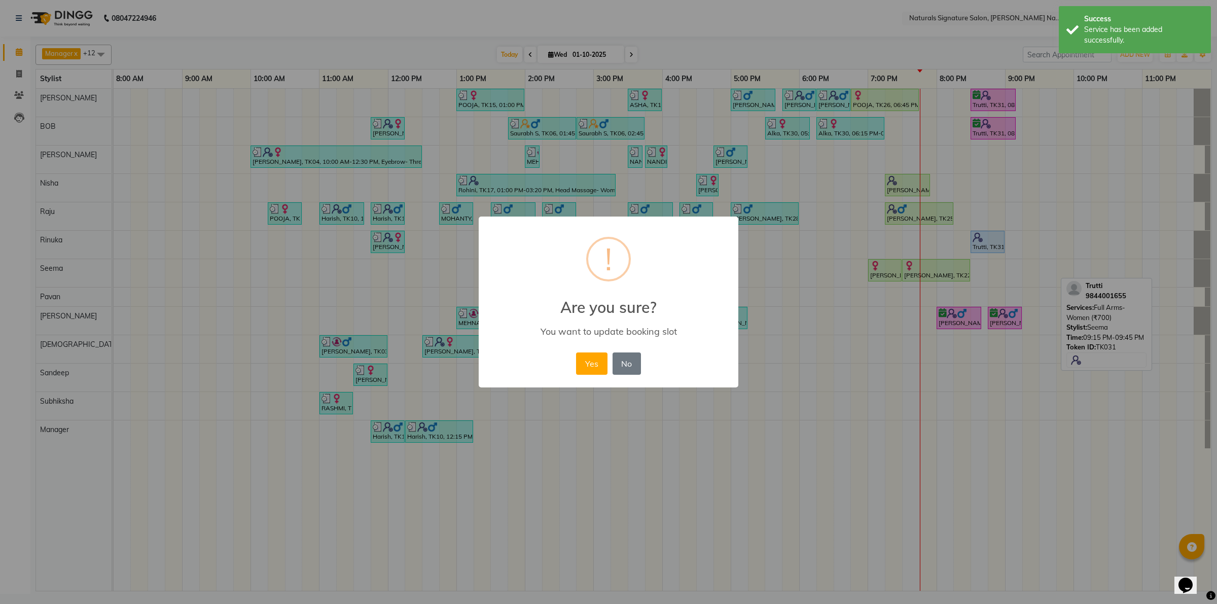
click at [598, 363] on button "Yes" at bounding box center [591, 364] width 31 height 22
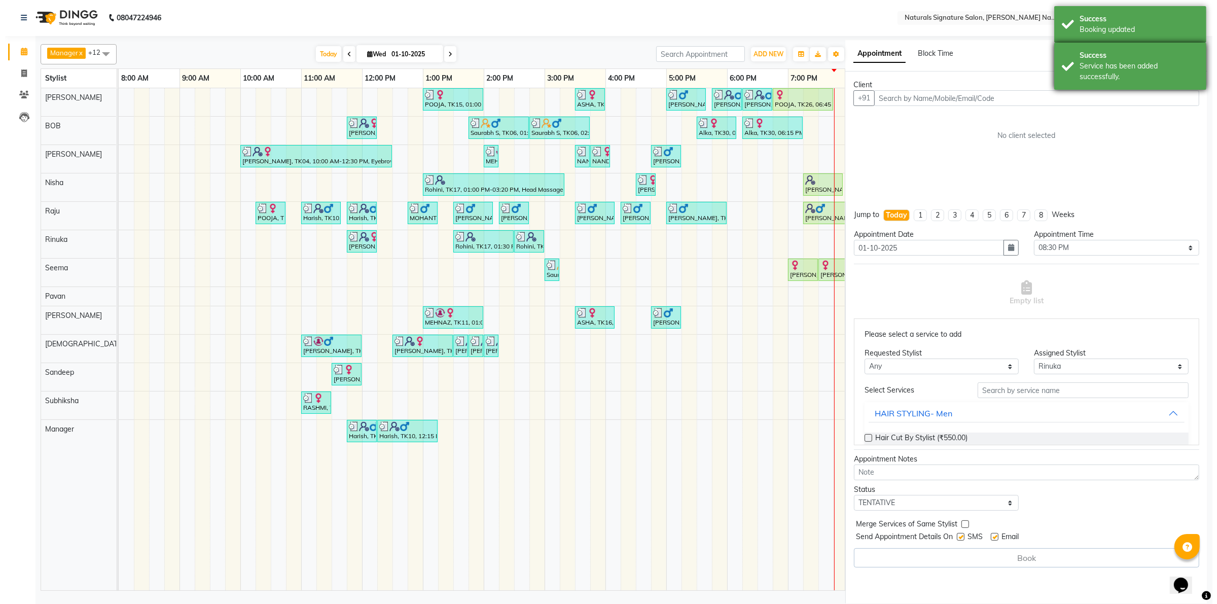
scroll to position [0, 0]
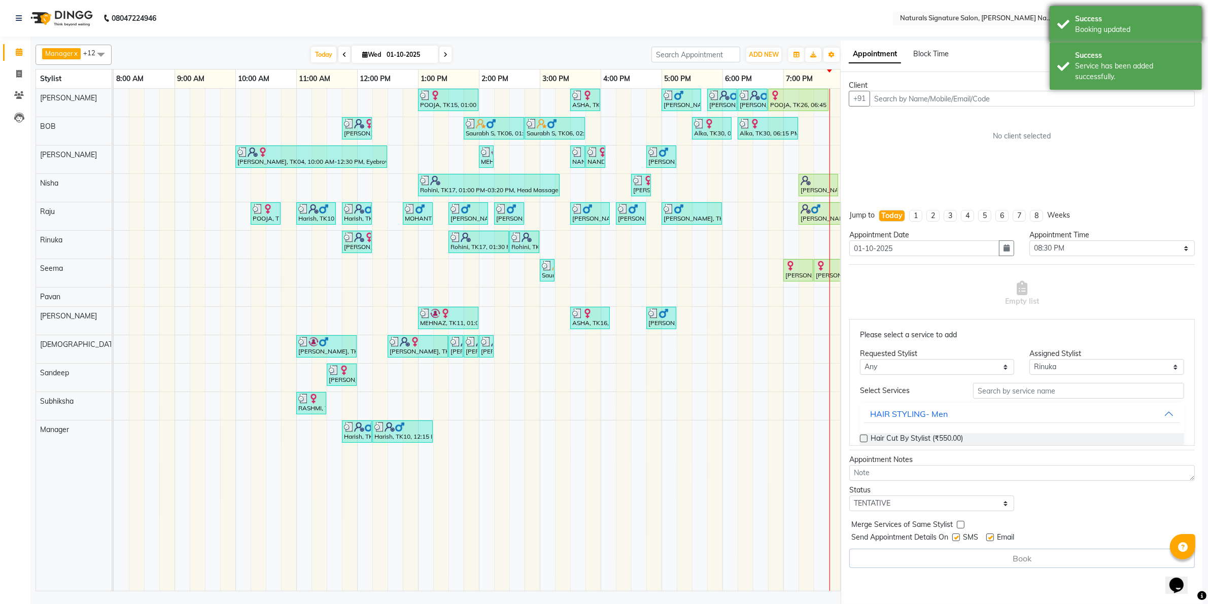
drag, startPoint x: 1172, startPoint y: 52, endPoint x: 1167, endPoint y: 19, distance: 32.9
click at [1172, 51] on div "Success" at bounding box center [1134, 55] width 119 height 11
click at [1165, 14] on div "Success" at bounding box center [1134, 19] width 119 height 11
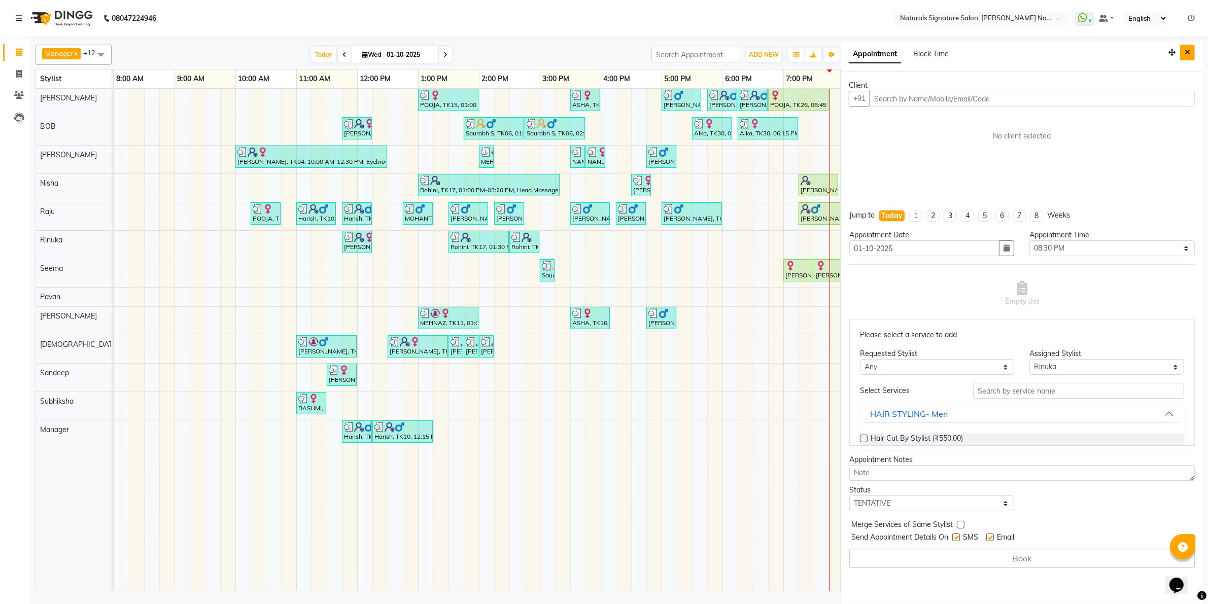
click at [1186, 54] on icon "Close" at bounding box center [1187, 52] width 6 height 7
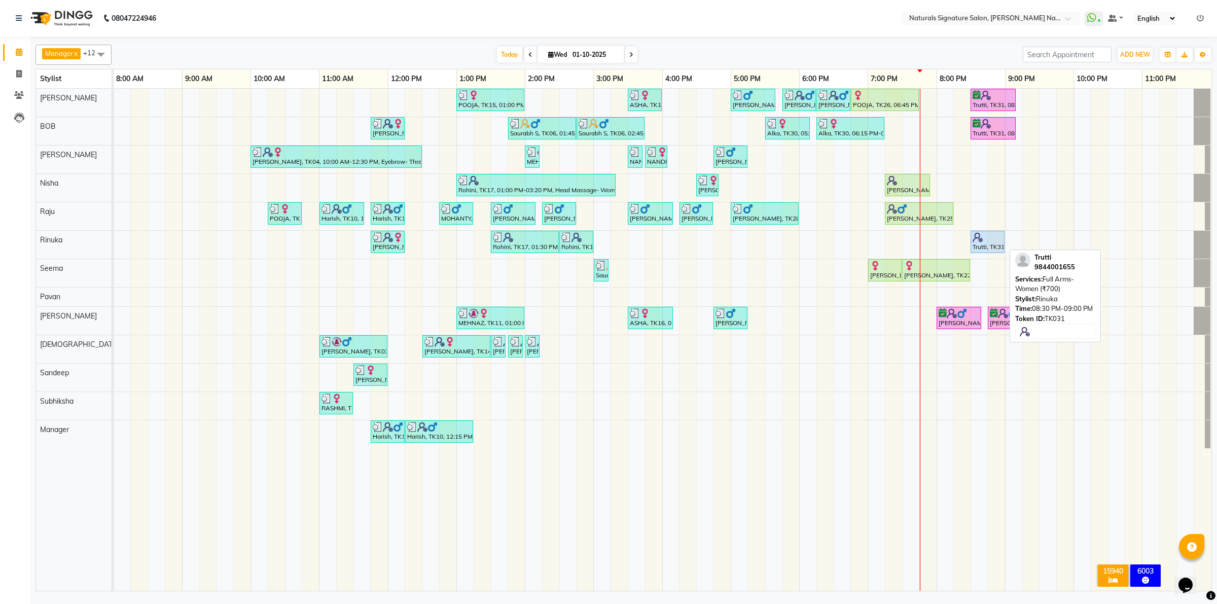
click at [986, 239] on div at bounding box center [988, 237] width 30 height 10
click at [997, 244] on div "Trutti, TK31, 08:30 PM-09:00 PM, Full Arms- Women (₹700)" at bounding box center [988, 241] width 32 height 19
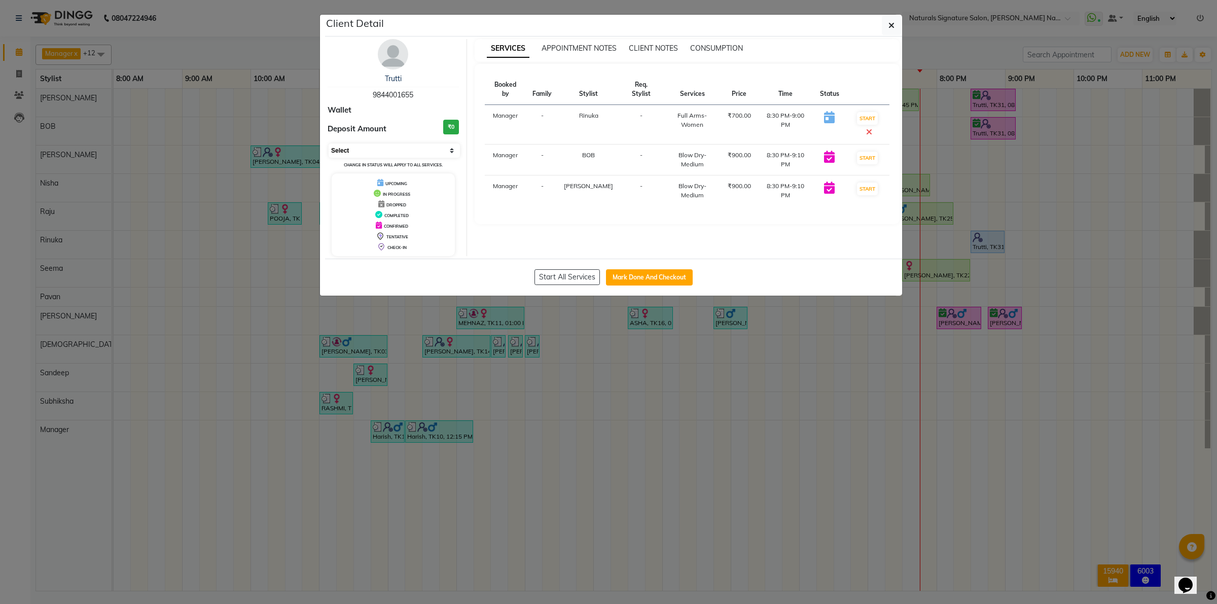
drag, startPoint x: 425, startPoint y: 149, endPoint x: 402, endPoint y: 157, distance: 23.9
click at [424, 149] on select "Select IN SERVICE CONFIRMED TENTATIVE CHECK IN MARK DONE DROPPED UPCOMING" at bounding box center [394, 151] width 131 height 14
click at [329, 144] on select "Select IN SERVICE CONFIRMED TENTATIVE CHECK IN MARK DONE DROPPED UPCOMING" at bounding box center [394, 151] width 131 height 14
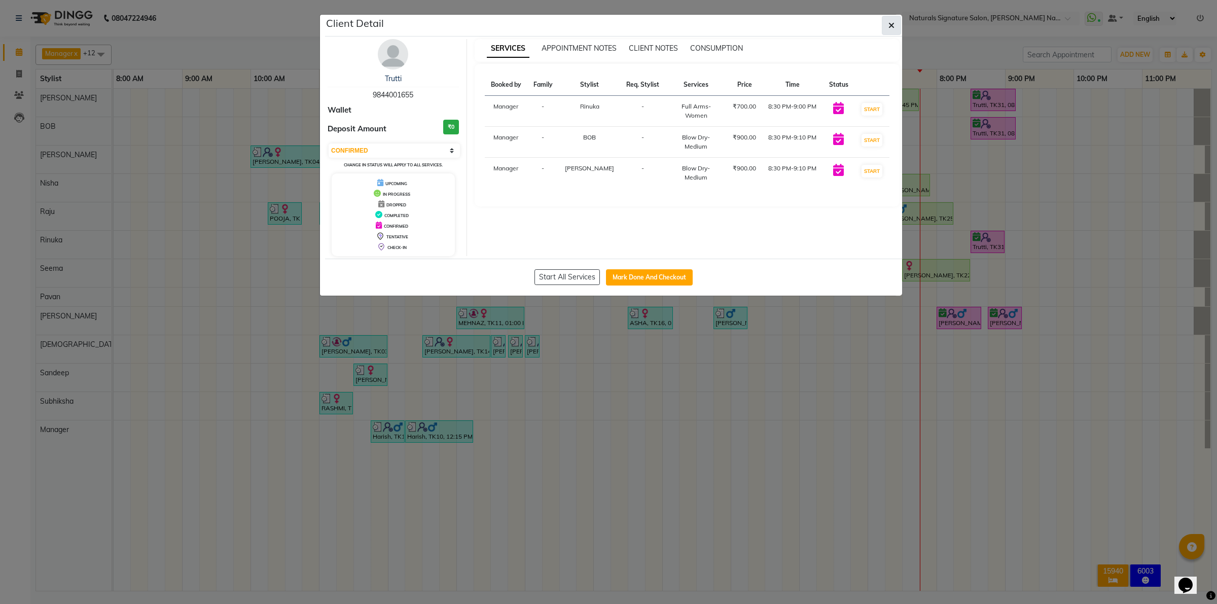
click at [893, 27] on icon "button" at bounding box center [892, 25] width 6 height 8
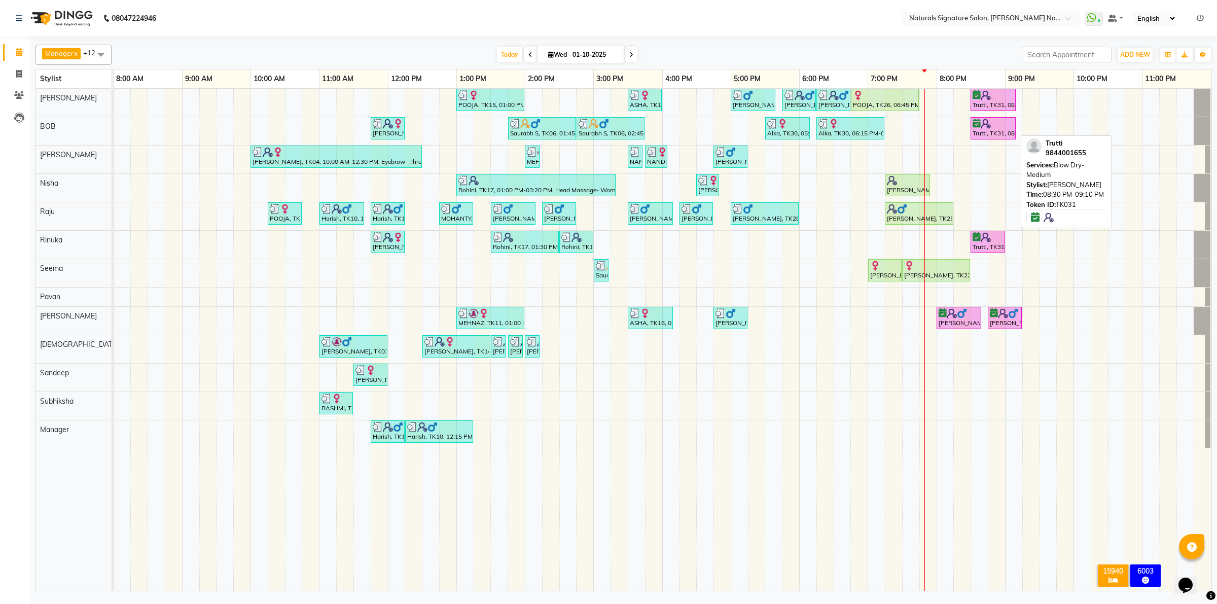
click at [985, 139] on link "Trutti, TK31, 08:30 PM-09:10 PM, Blow Dry- Medium" at bounding box center [993, 128] width 45 height 22
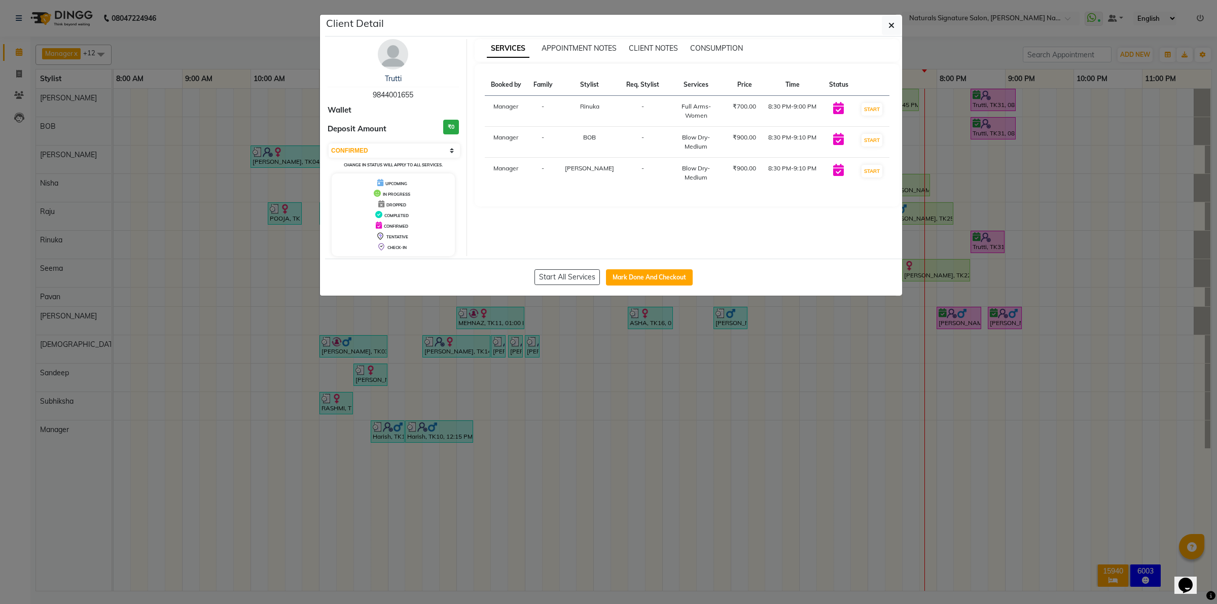
click at [393, 59] on img at bounding box center [393, 54] width 30 height 30
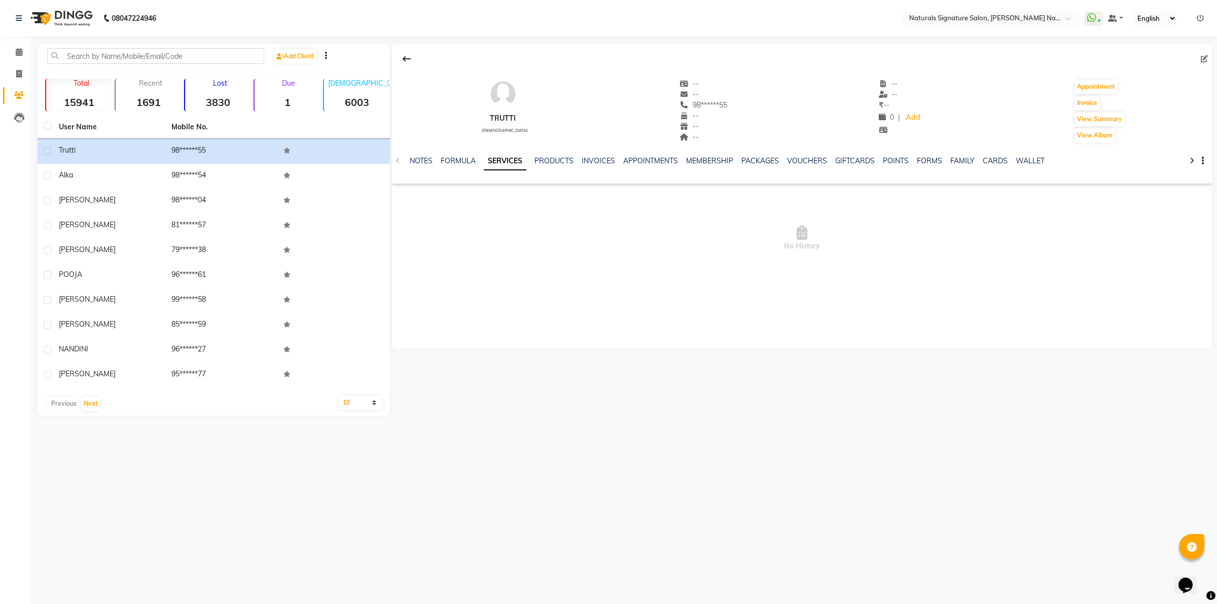
click at [79, 23] on img at bounding box center [60, 18] width 69 height 28
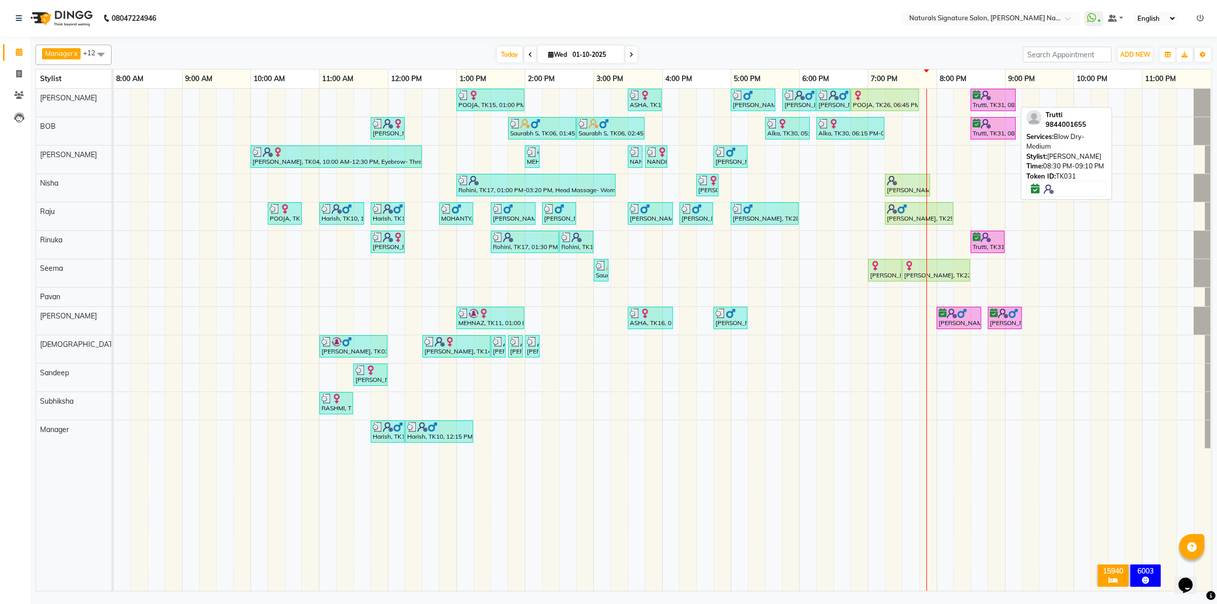
click at [991, 100] on div "Trutti, TK31, 08:30 PM-09:10 PM, Blow Dry- Medium" at bounding box center [993, 99] width 43 height 19
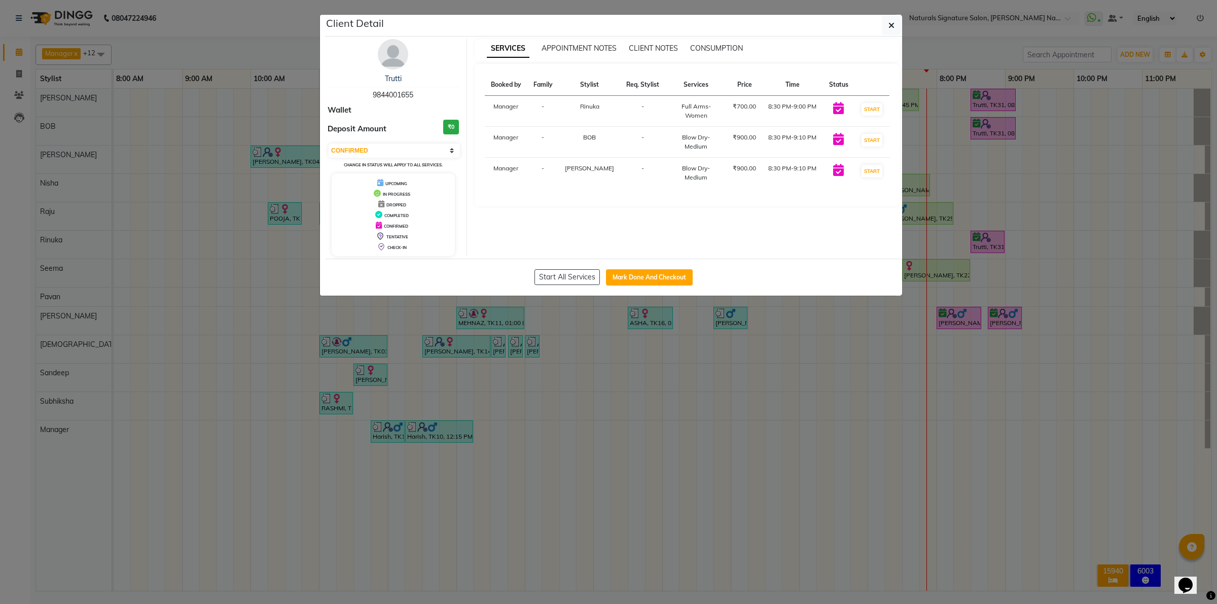
click at [396, 52] on img at bounding box center [393, 54] width 30 height 30
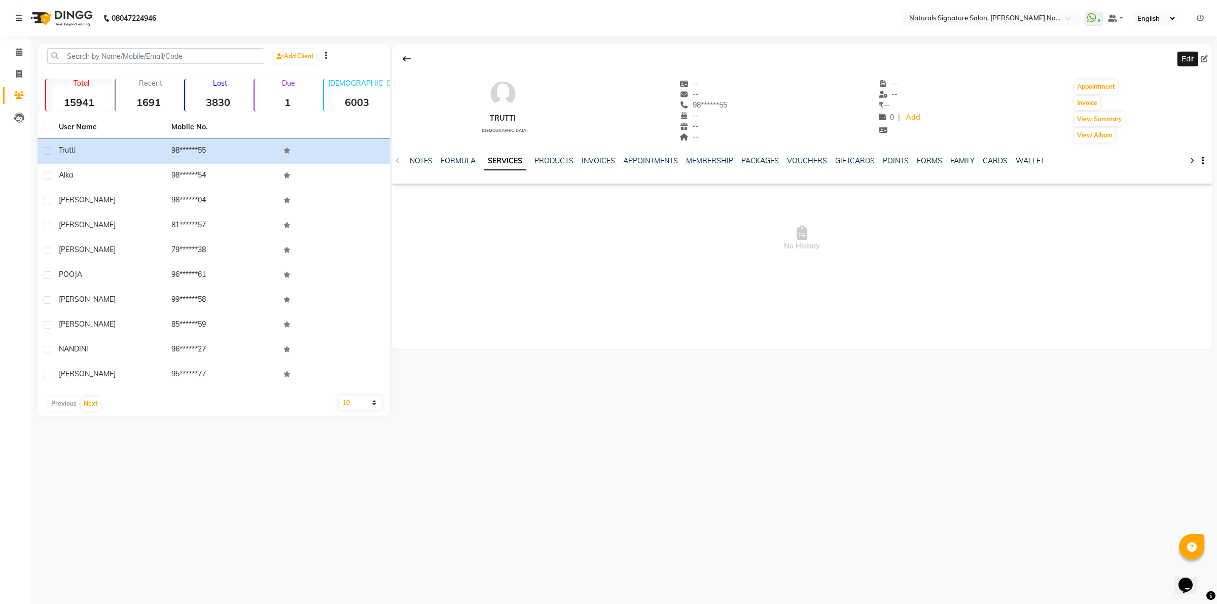
click at [1208, 57] on span at bounding box center [1206, 59] width 11 height 11
click at [1203, 62] on icon at bounding box center [1204, 58] width 7 height 7
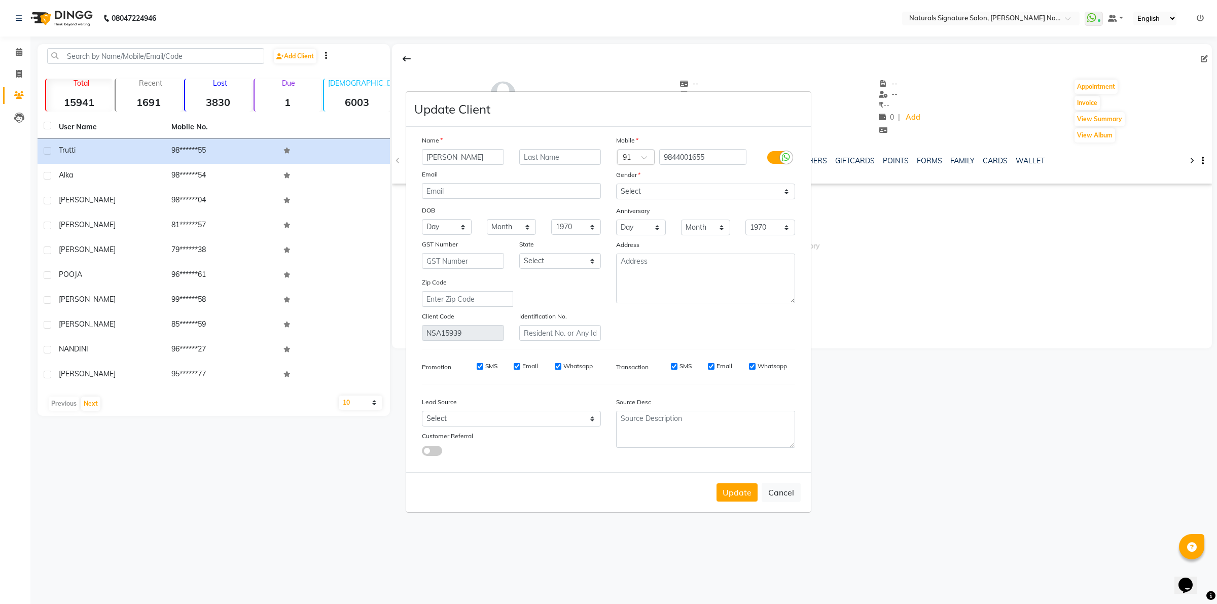
click at [741, 491] on button "Update" at bounding box center [737, 492] width 41 height 18
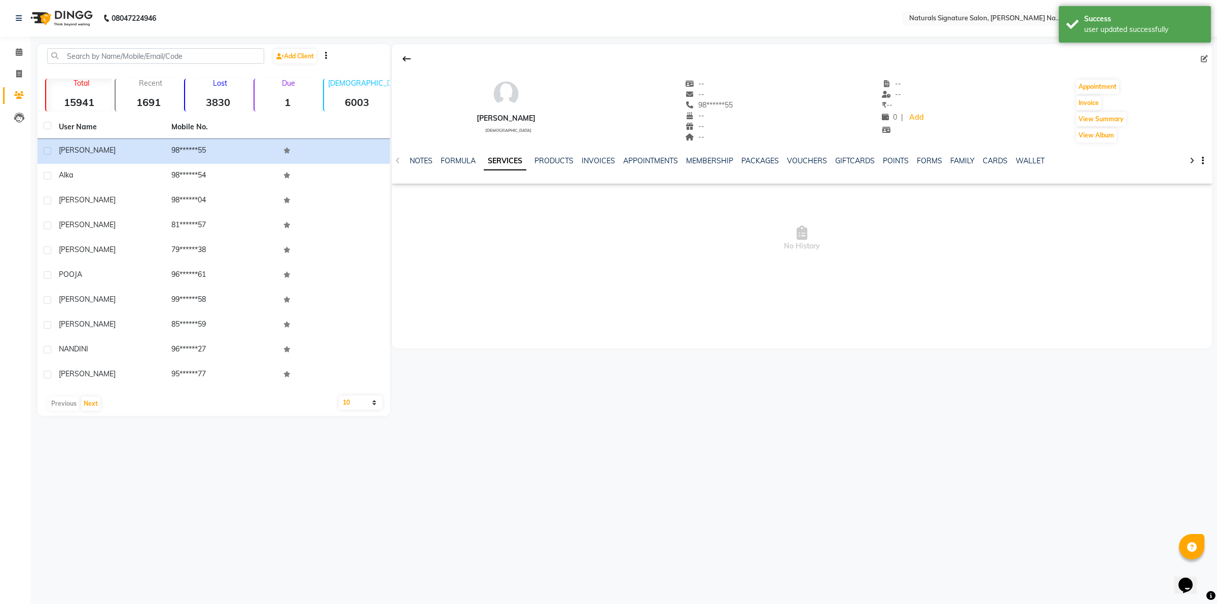
click at [69, 15] on img at bounding box center [60, 18] width 69 height 28
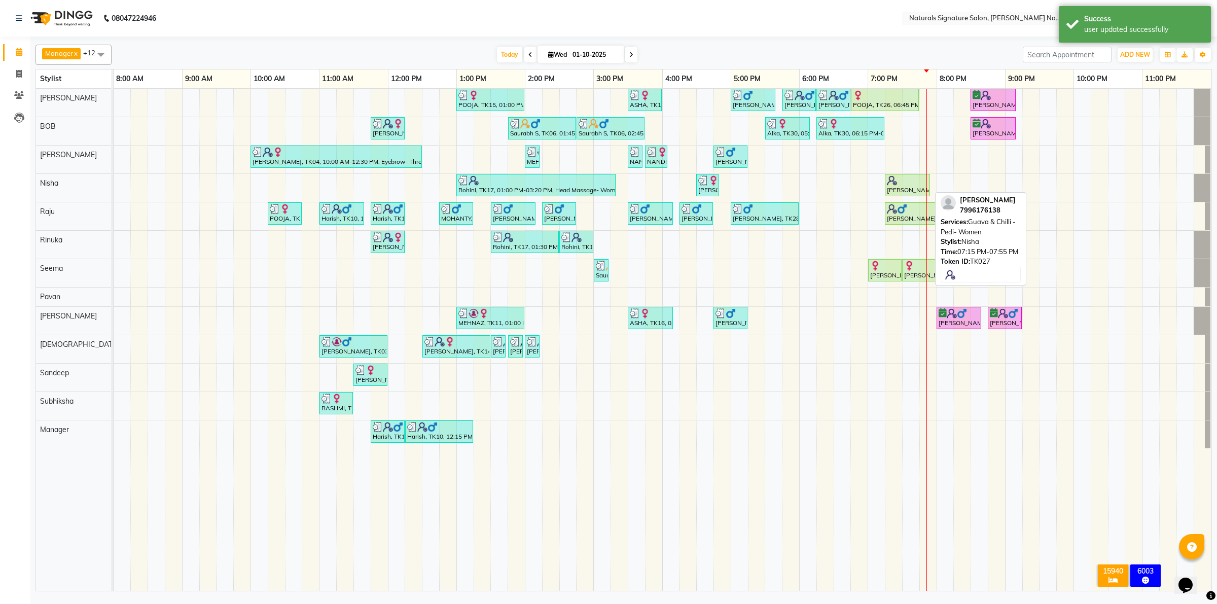
click at [917, 182] on div at bounding box center [907, 181] width 41 height 10
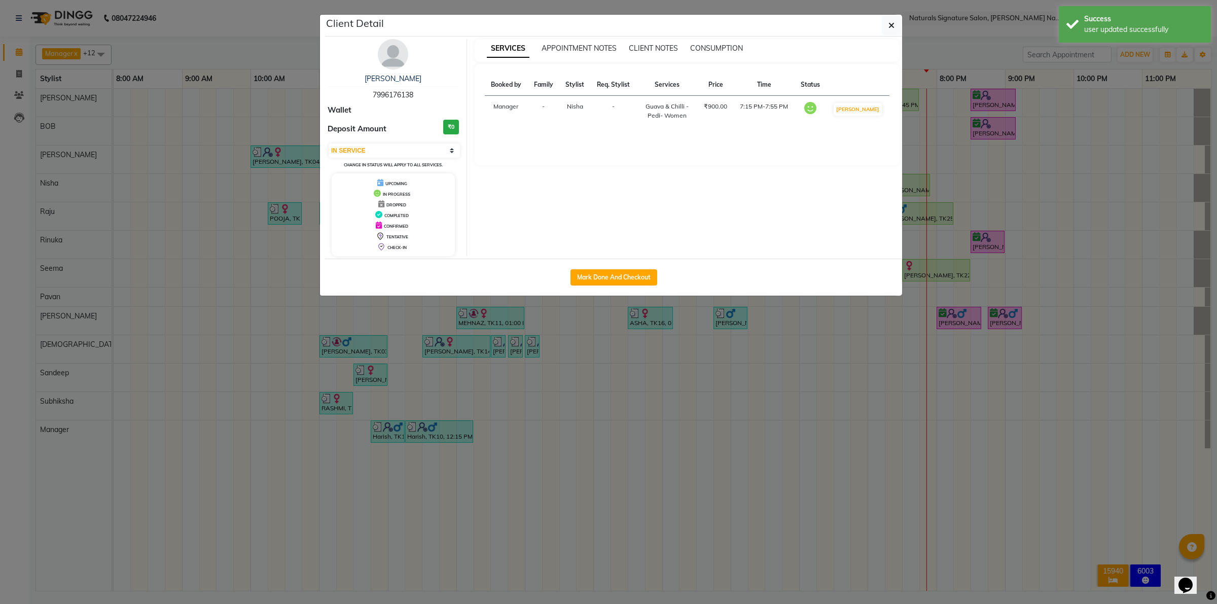
click at [399, 59] on img at bounding box center [393, 54] width 30 height 30
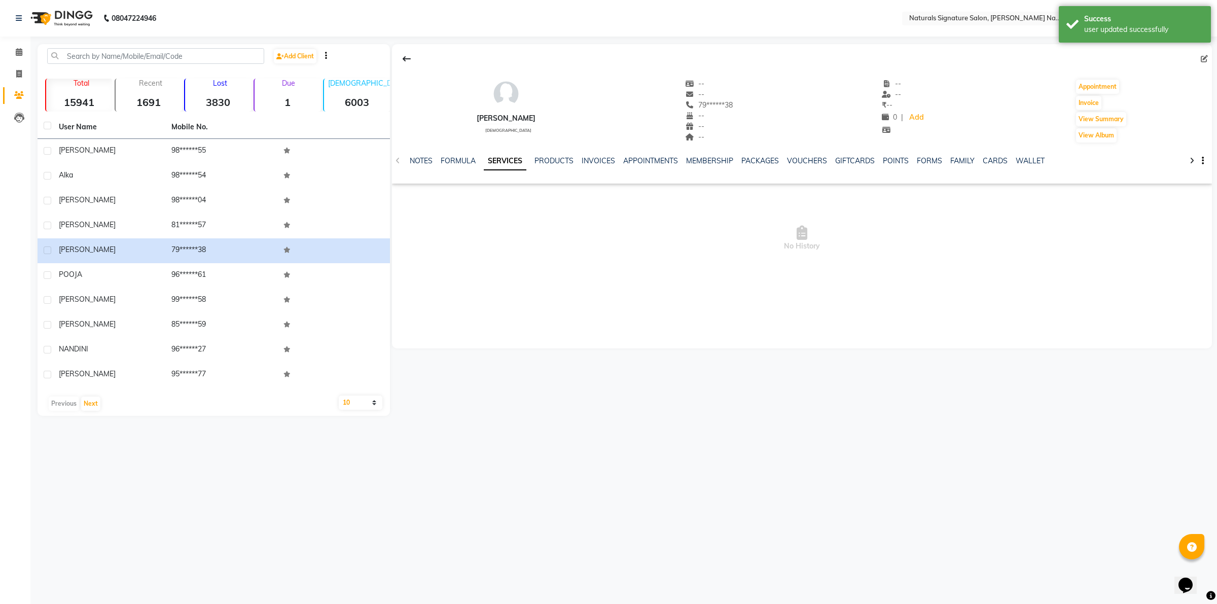
click at [1203, 59] on icon at bounding box center [1204, 58] width 7 height 7
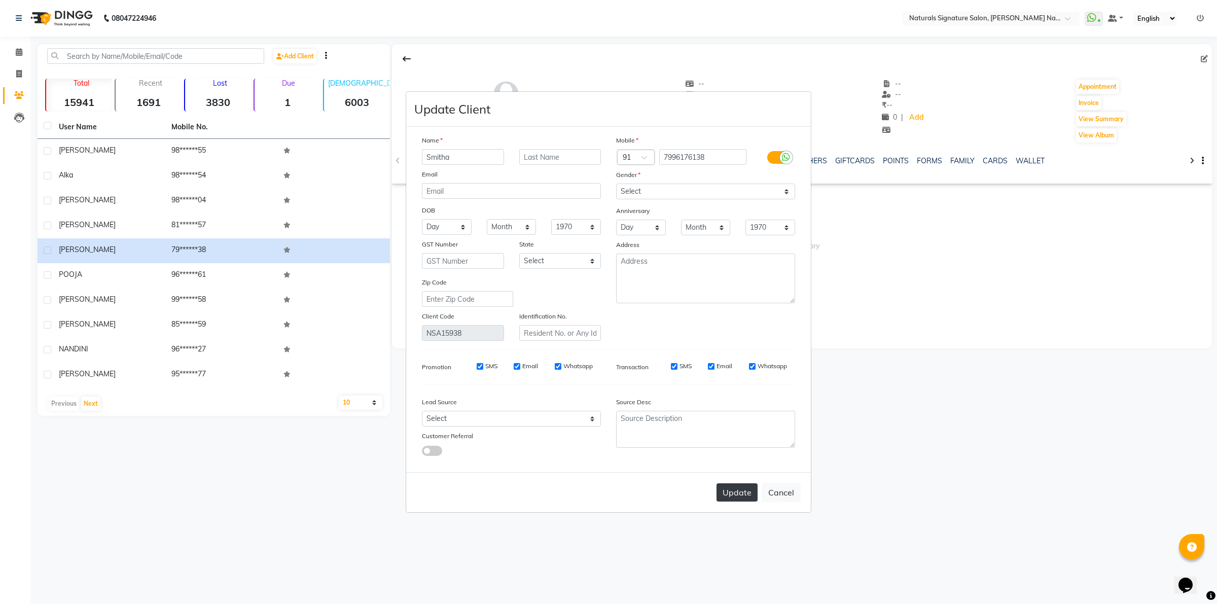
click at [746, 490] on button "Update" at bounding box center [737, 492] width 41 height 18
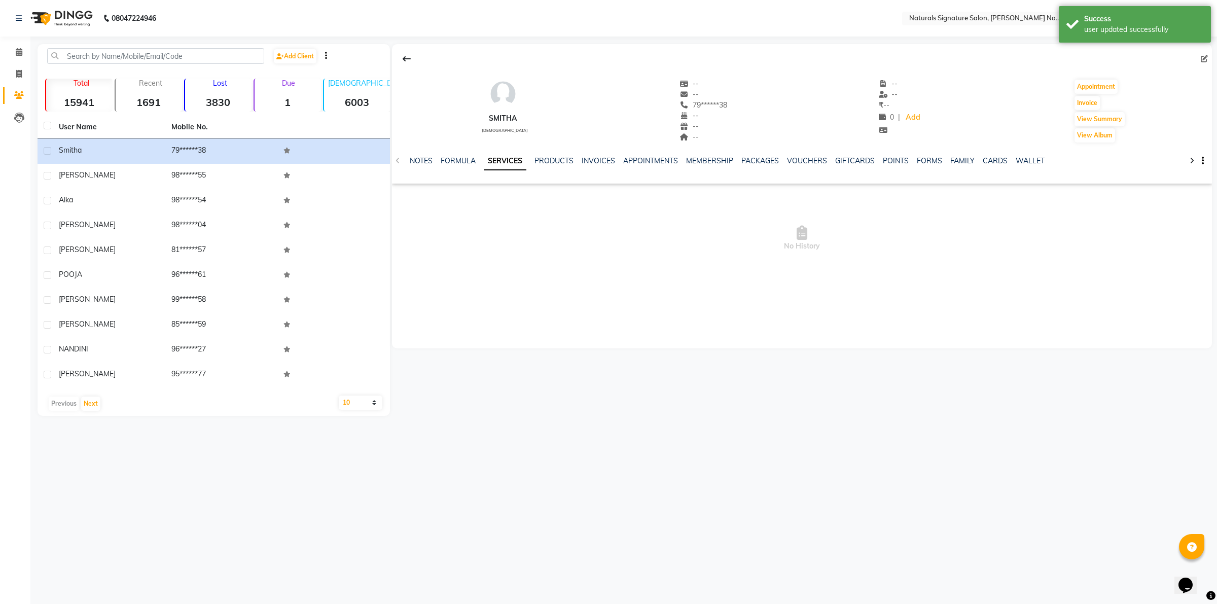
click at [67, 11] on img at bounding box center [60, 18] width 69 height 28
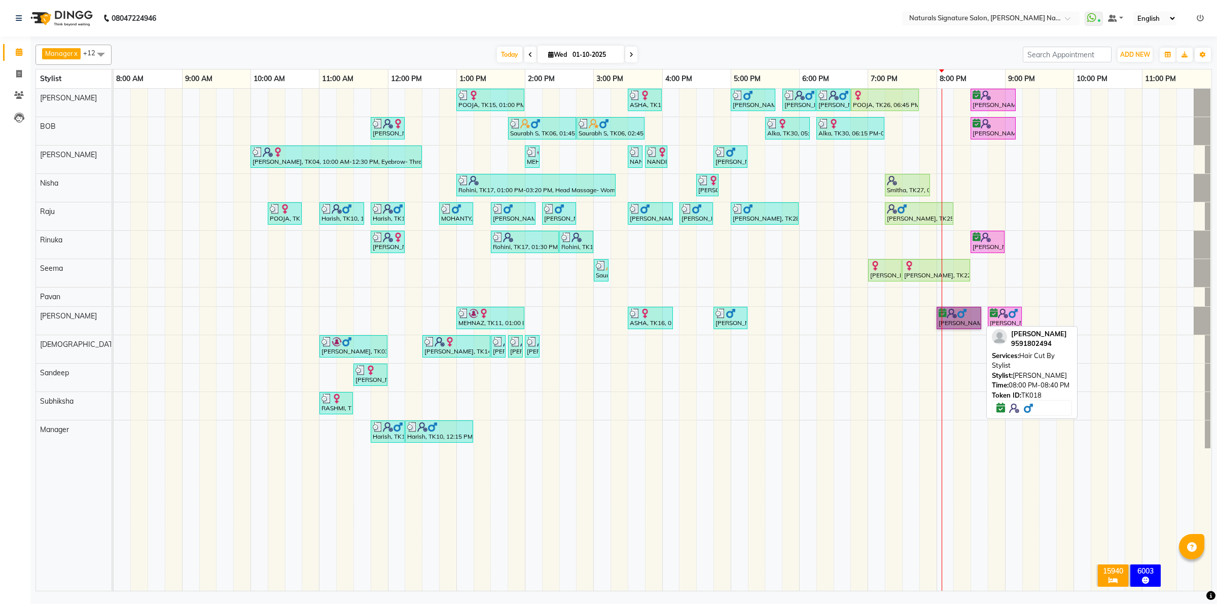
drag, startPoint x: 960, startPoint y: 323, endPoint x: 963, endPoint y: 315, distance: 8.5
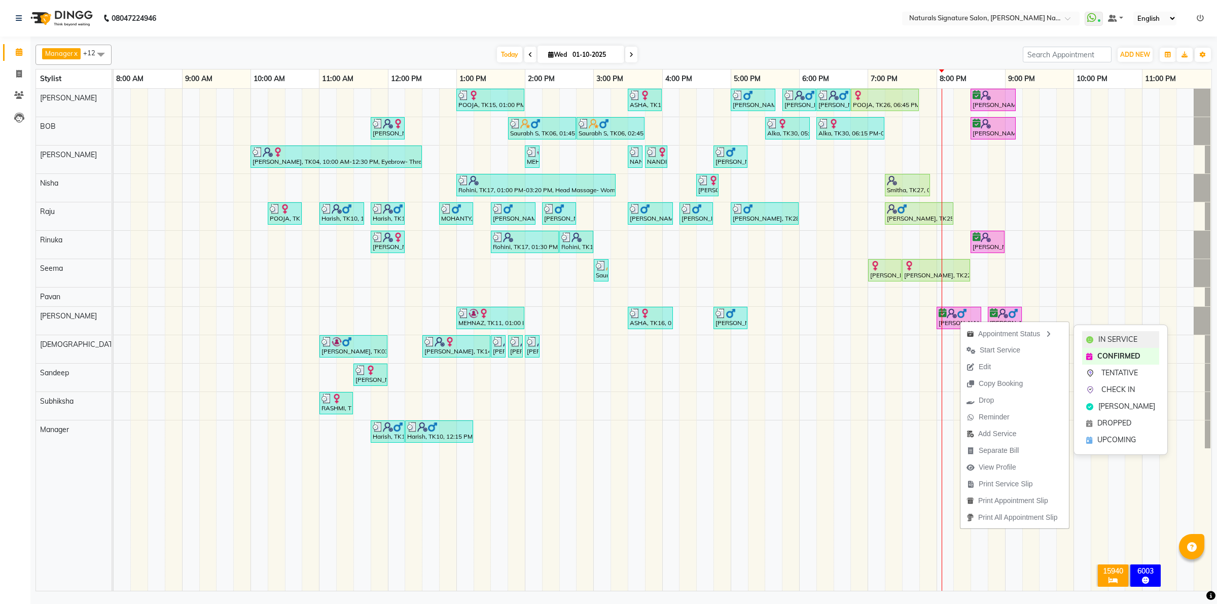
click at [1082, 338] on div "IN SERVICE" at bounding box center [1120, 339] width 77 height 17
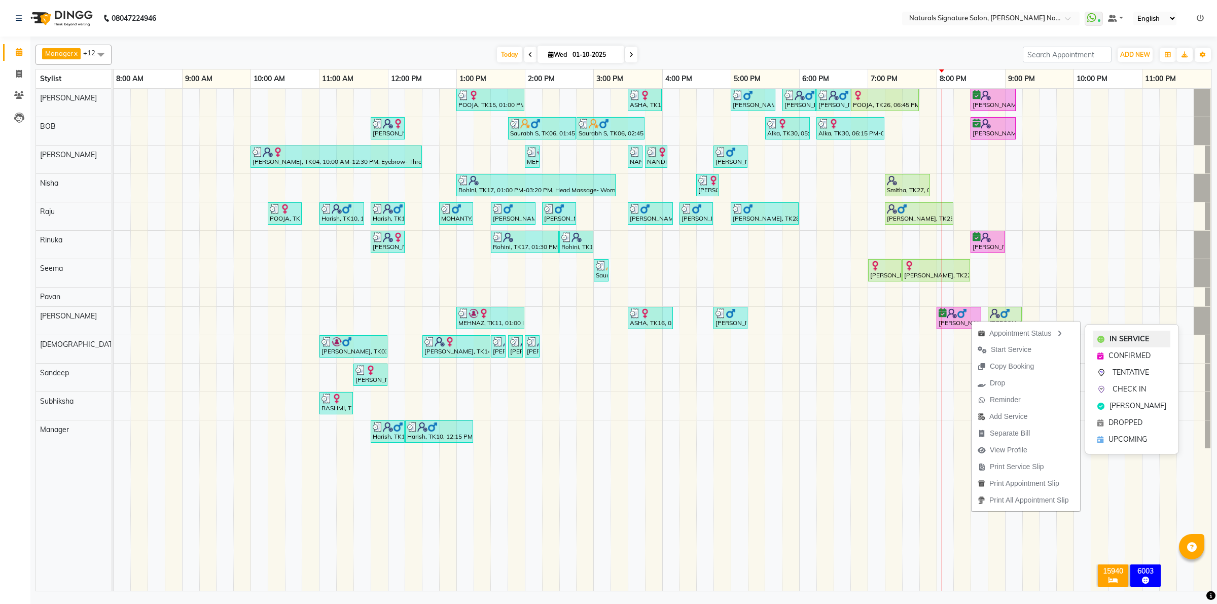
click at [1128, 337] on span "IN SERVICE" at bounding box center [1130, 339] width 40 height 11
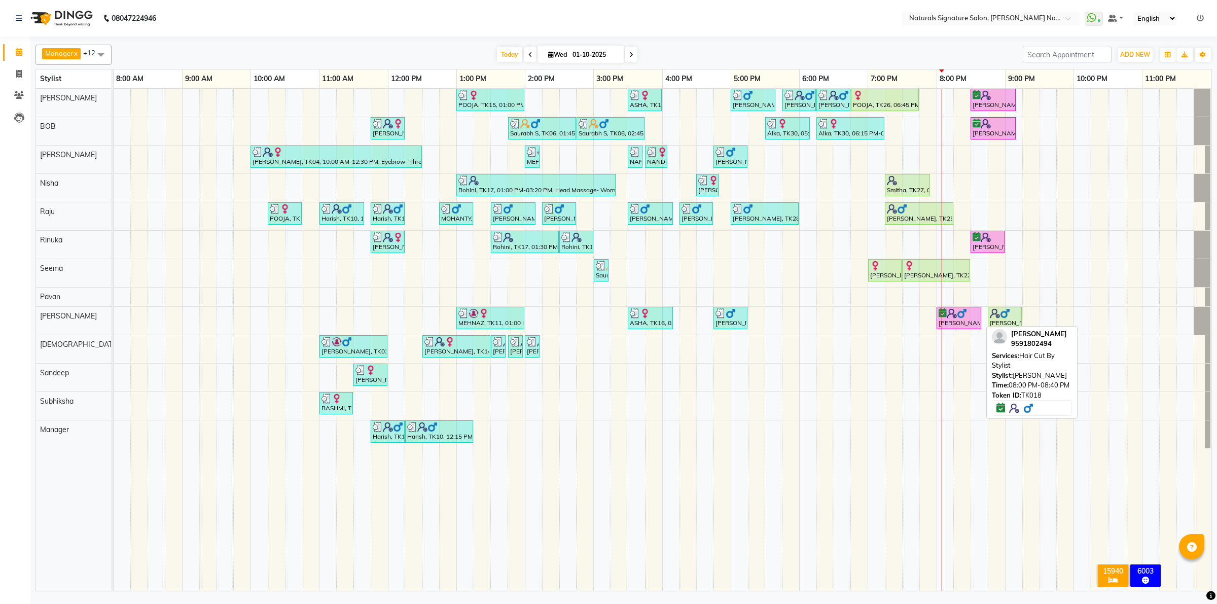
click at [962, 316] on img at bounding box center [962, 313] width 10 height 10
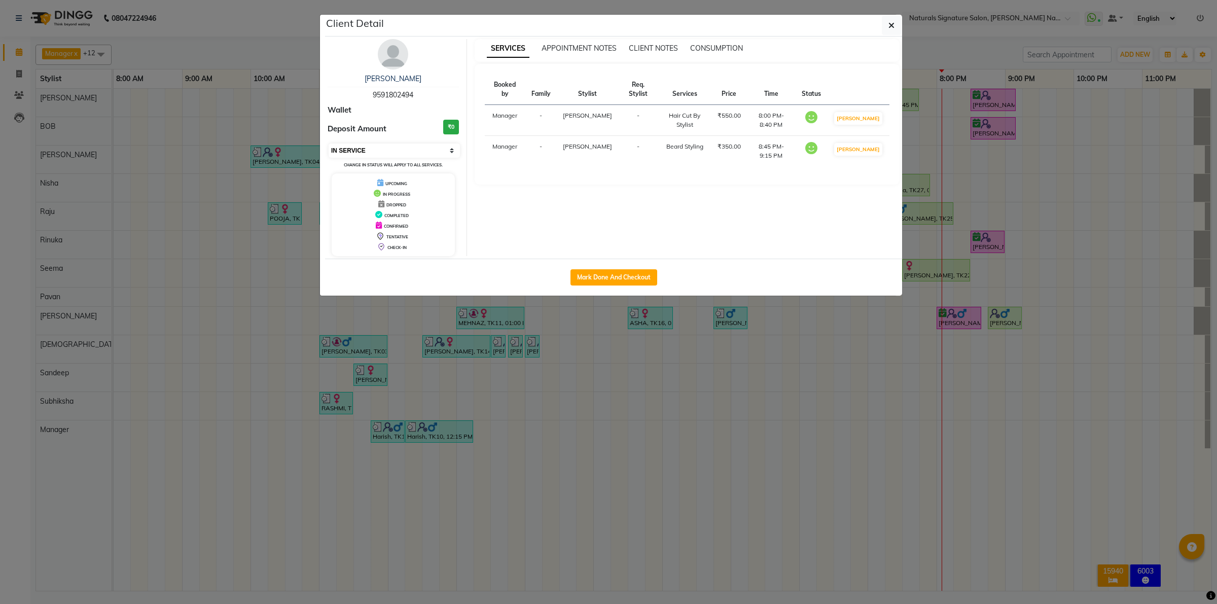
click at [420, 153] on select "Select IN SERVICE CONFIRMED TENTATIVE CHECK IN MARK DONE DROPPED UPCOMING" at bounding box center [394, 151] width 131 height 14
click at [329, 144] on select "Select IN SERVICE CONFIRMED TENTATIVE CHECK IN MARK DONE DROPPED UPCOMING" at bounding box center [394, 151] width 131 height 14
click at [886, 29] on button "button" at bounding box center [891, 25] width 19 height 19
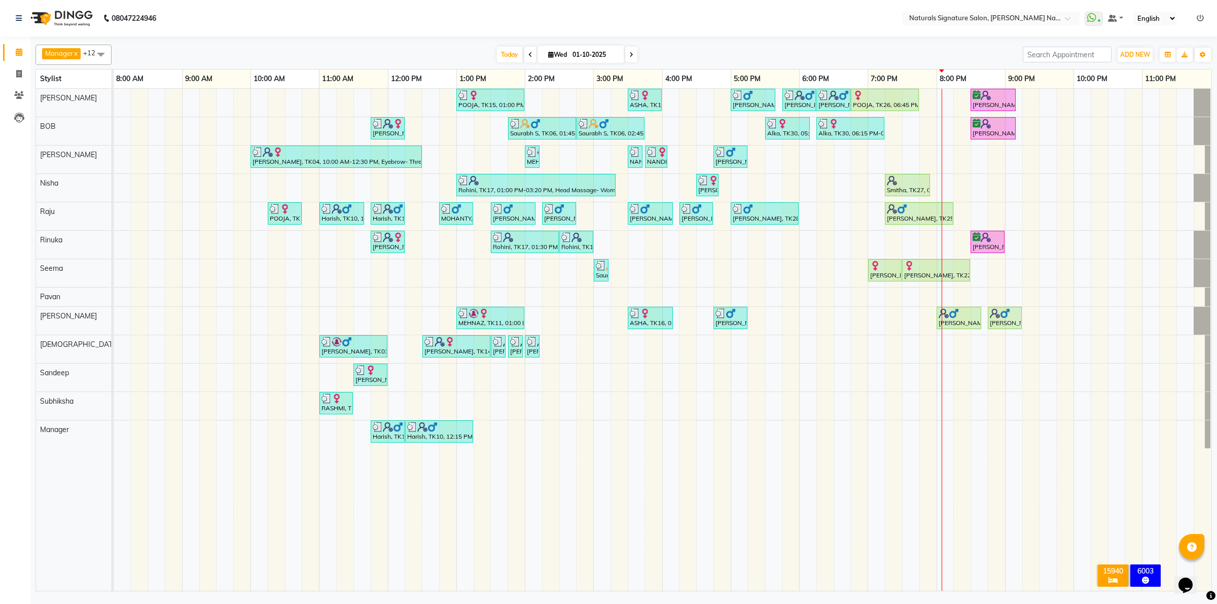
click at [929, 571] on td at bounding box center [928, 340] width 17 height 502
drag, startPoint x: 960, startPoint y: 321, endPoint x: 958, endPoint y: 136, distance: 184.7
click at [958, 136] on tbody "POOJA, TK15, 01:00 PM-02:00 PM, Essential Treatment - Long- Women ASHA, TK16, 0…" at bounding box center [663, 269] width 1098 height 360
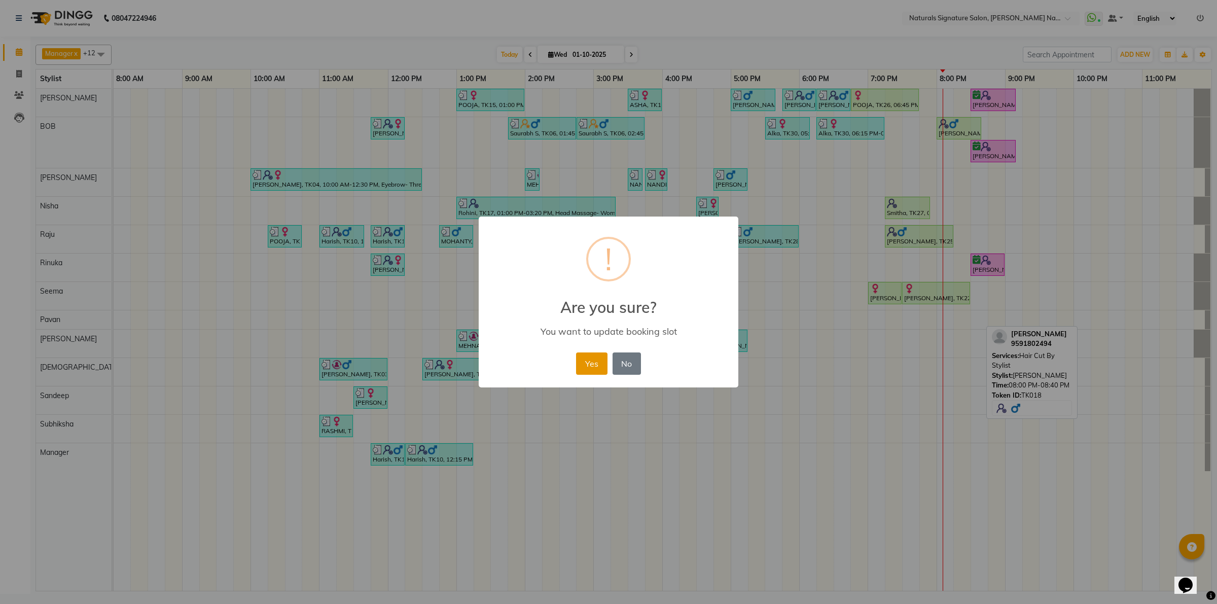
click at [582, 362] on button "Yes" at bounding box center [591, 364] width 31 height 22
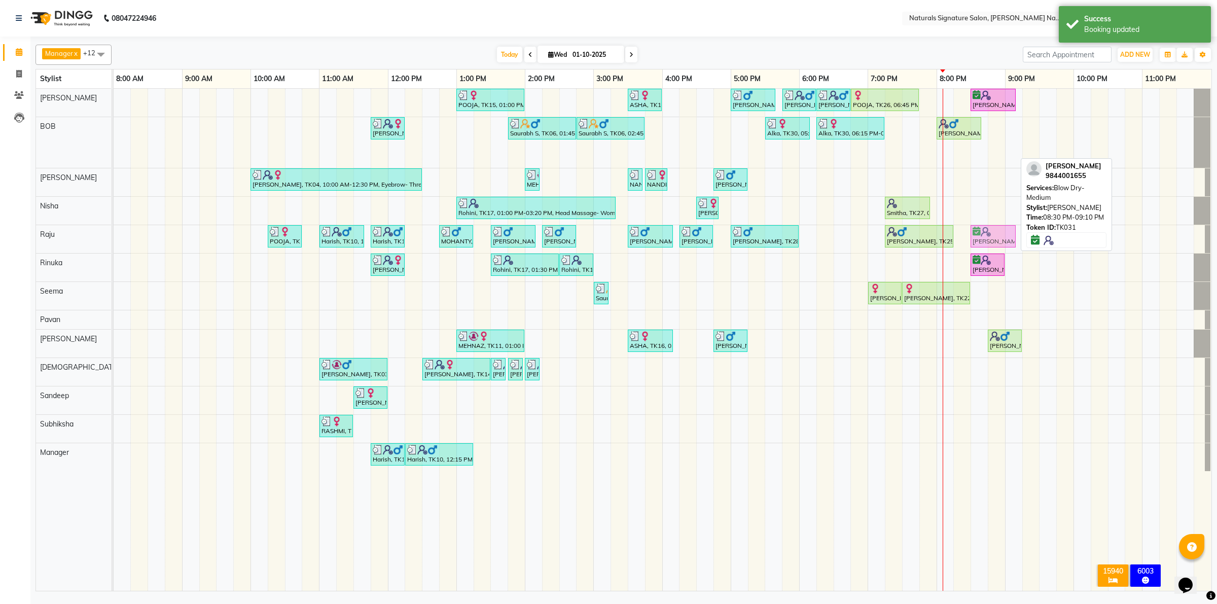
drag, startPoint x: 984, startPoint y: 155, endPoint x: 983, endPoint y: 241, distance: 86.7
click at [983, 241] on tbody "POOJA, TK15, 01:00 PM-02:00 PM, Essential Treatment - Long- Women ASHA, TK16, 0…" at bounding box center [663, 280] width 1098 height 382
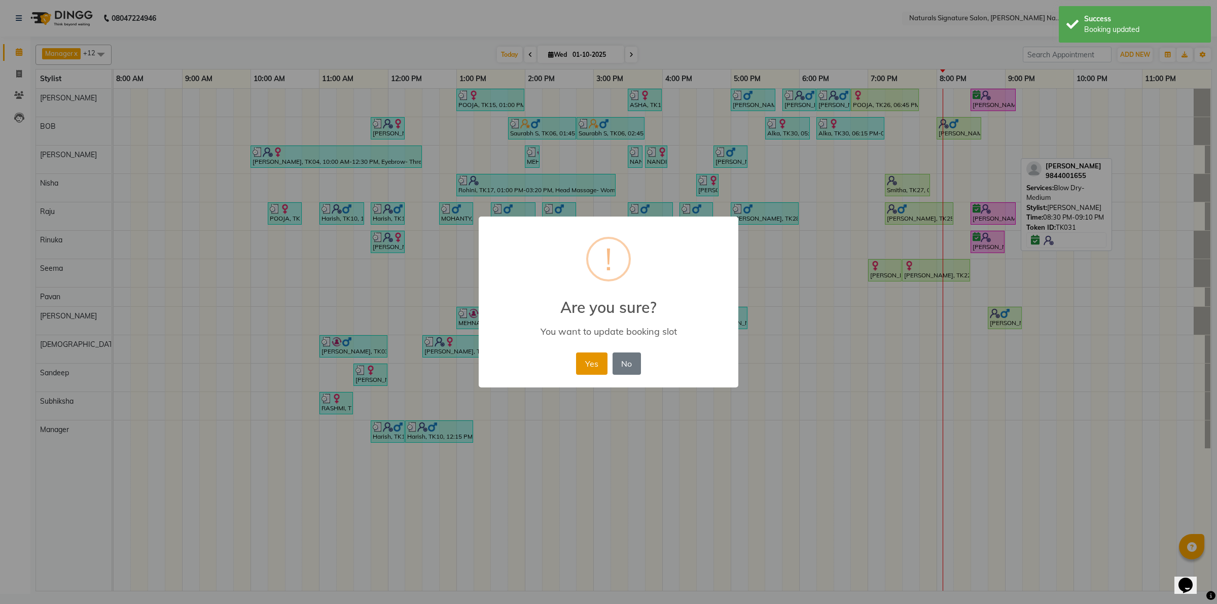
drag, startPoint x: 591, startPoint y: 366, endPoint x: 617, endPoint y: 364, distance: 26.5
click at [591, 366] on button "Yes" at bounding box center [591, 364] width 31 height 22
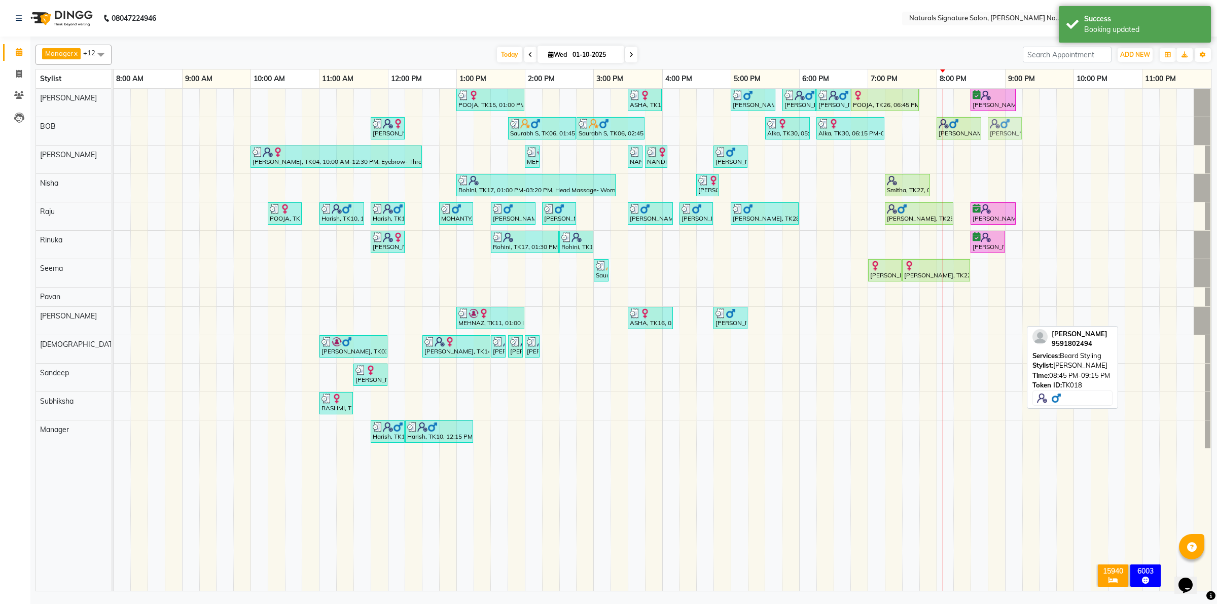
drag, startPoint x: 997, startPoint y: 320, endPoint x: 998, endPoint y: 132, distance: 187.7
click at [998, 132] on tbody "POOJA, TK15, 01:00 PM-02:00 PM, Essential Treatment - Long- Women ASHA, TK16, 0…" at bounding box center [663, 269] width 1098 height 360
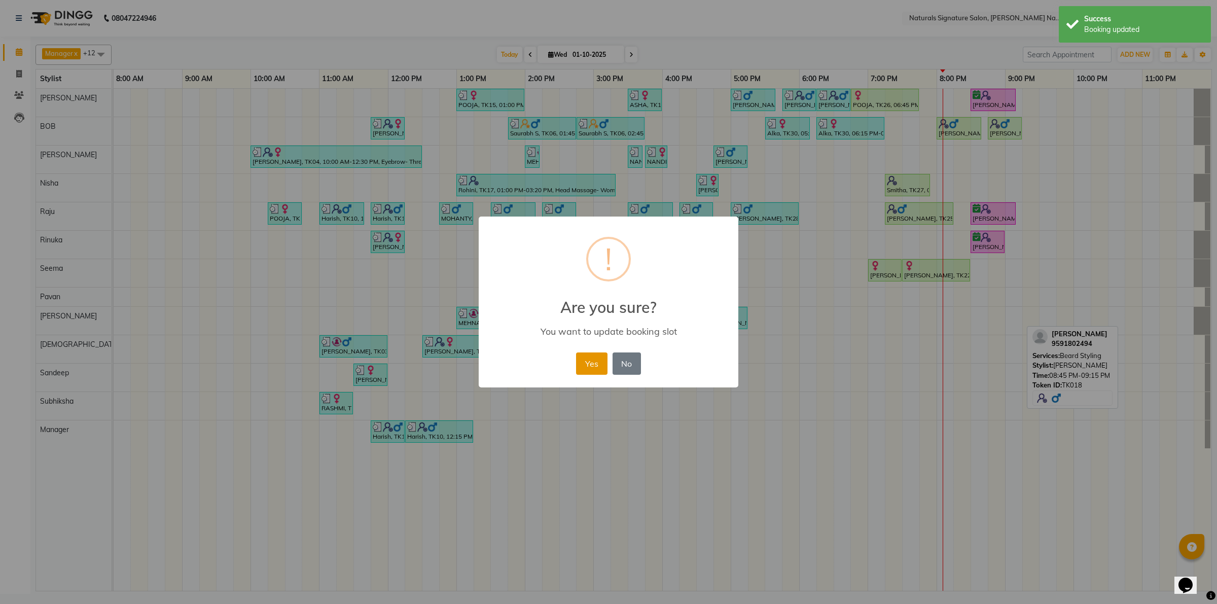
click at [588, 363] on button "Yes" at bounding box center [591, 364] width 31 height 22
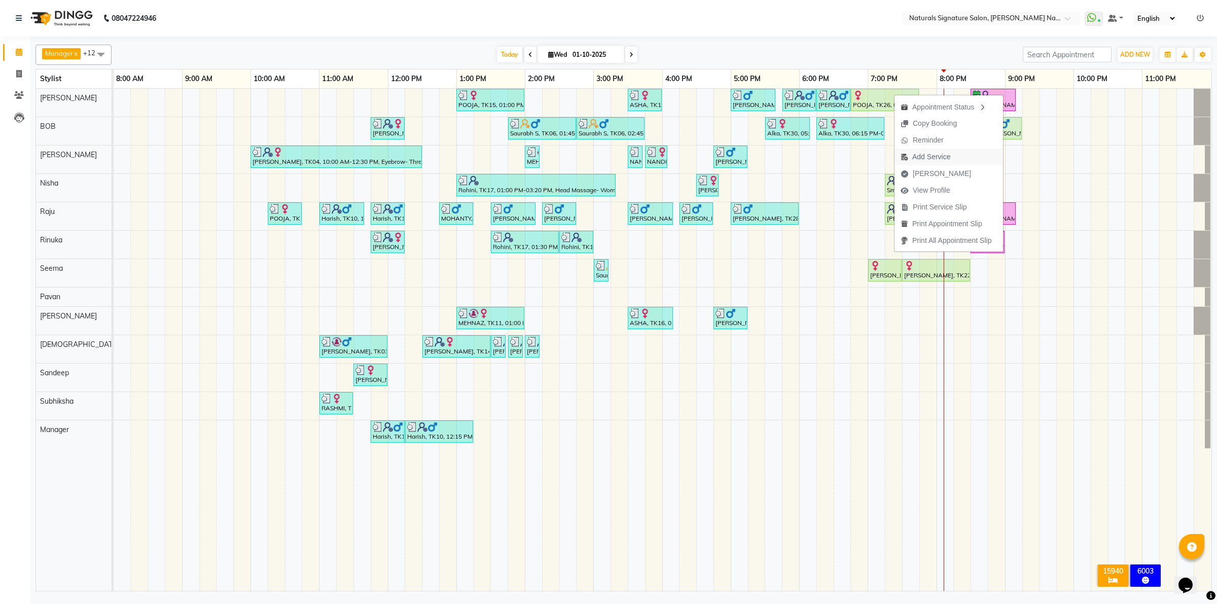
click at [927, 159] on span "Add Service" at bounding box center [932, 157] width 38 height 11
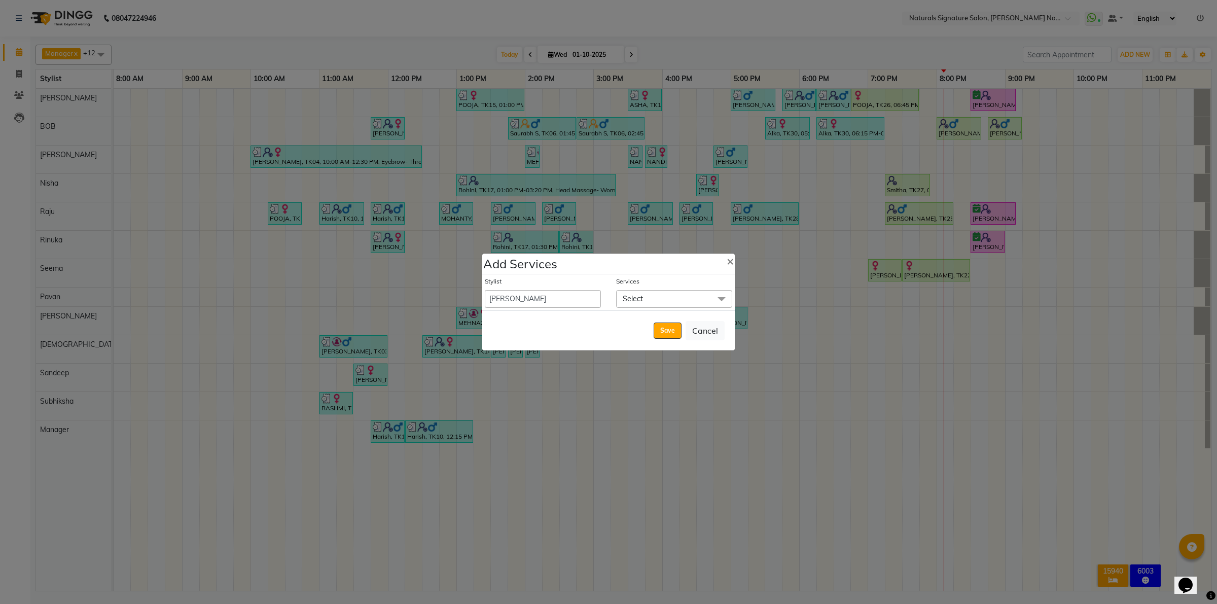
click at [642, 291] on span "Select" at bounding box center [674, 299] width 116 height 18
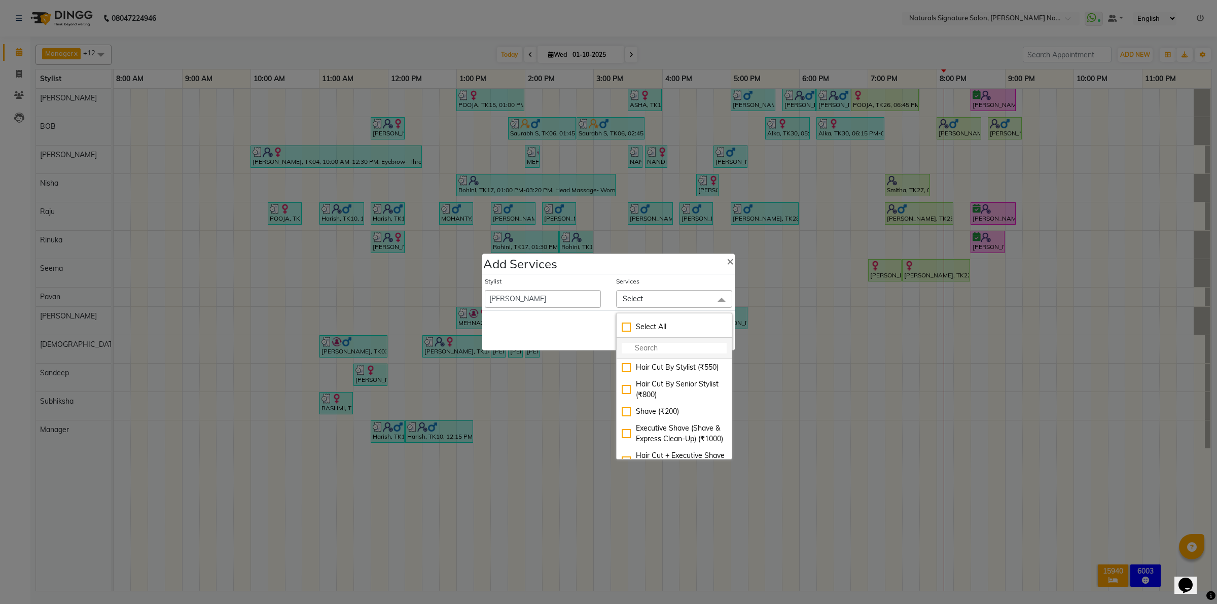
click at [635, 345] on input "multiselect-search" at bounding box center [674, 348] width 105 height 11
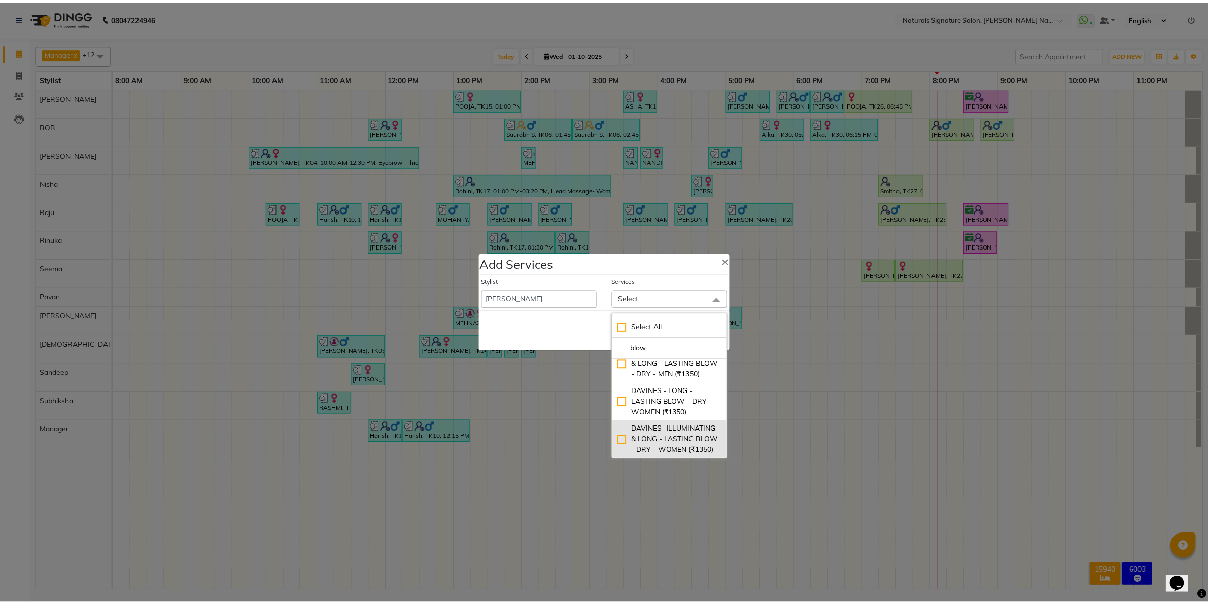
scroll to position [193, 0]
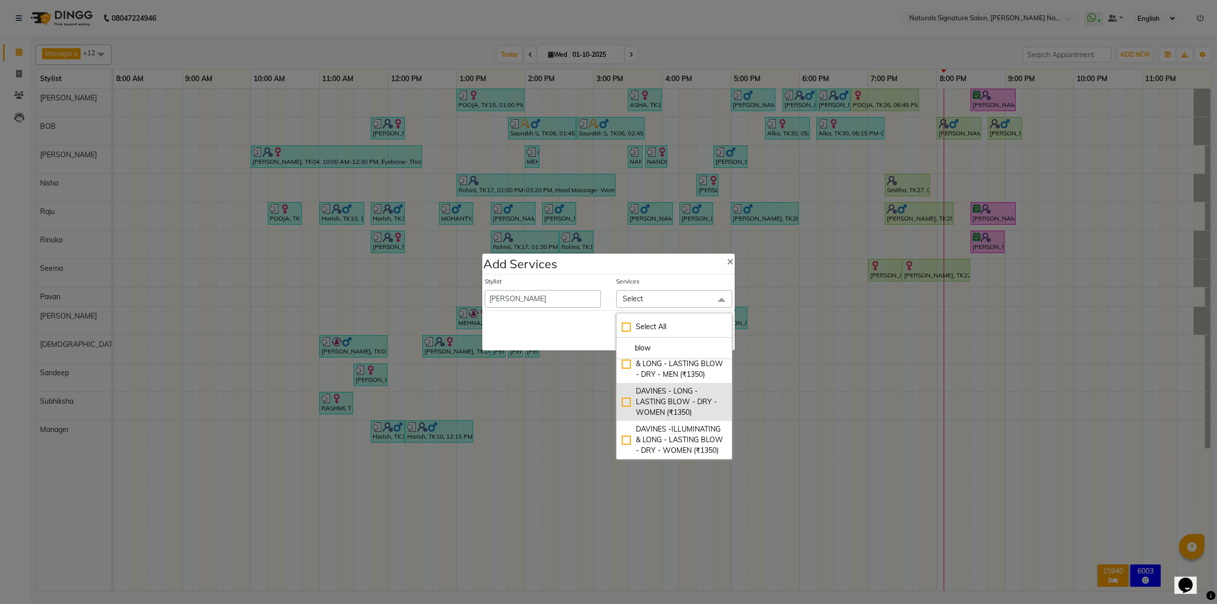
type input "blow"
click at [625, 394] on div "DAVINES - LONG - LASTING BLOW - DRY - WOMEN (₹1350)" at bounding box center [674, 402] width 105 height 32
checkbox input "true"
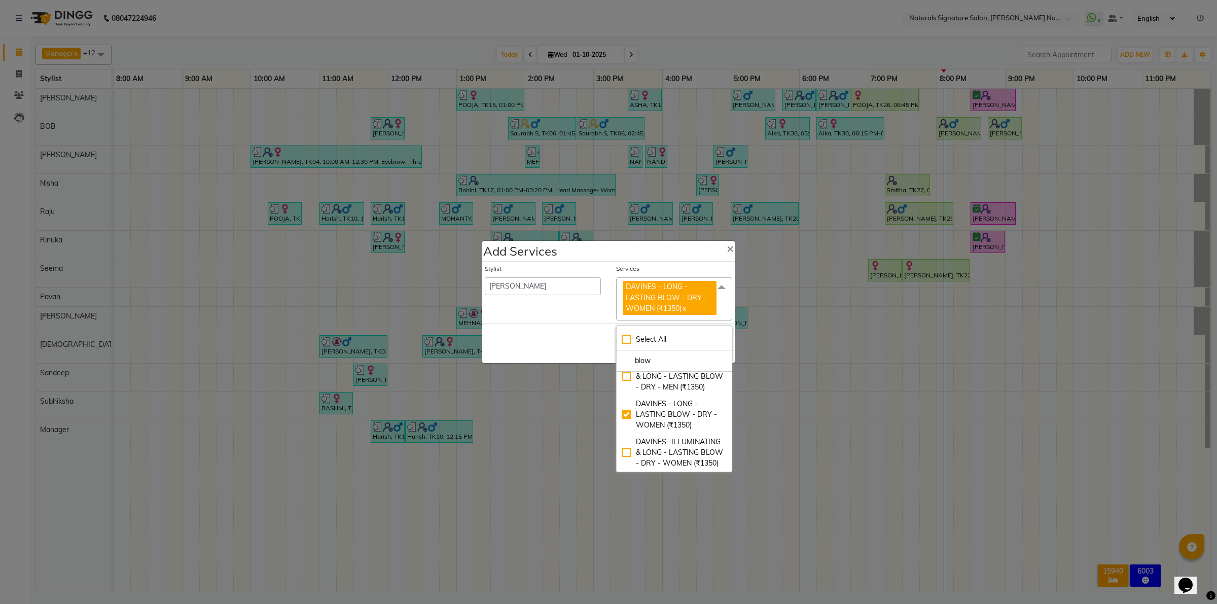
drag, startPoint x: 593, startPoint y: 348, endPoint x: 609, endPoint y: 343, distance: 16.0
click at [594, 348] on div "Save Cancel" at bounding box center [608, 343] width 253 height 40
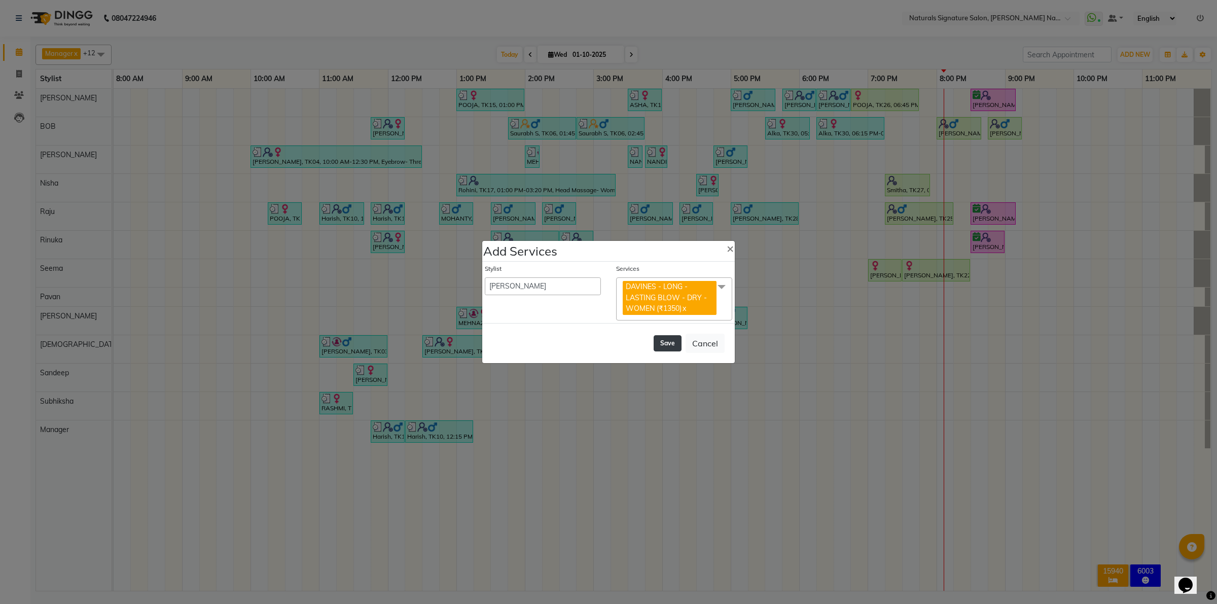
click at [665, 349] on button "Save" at bounding box center [668, 343] width 28 height 16
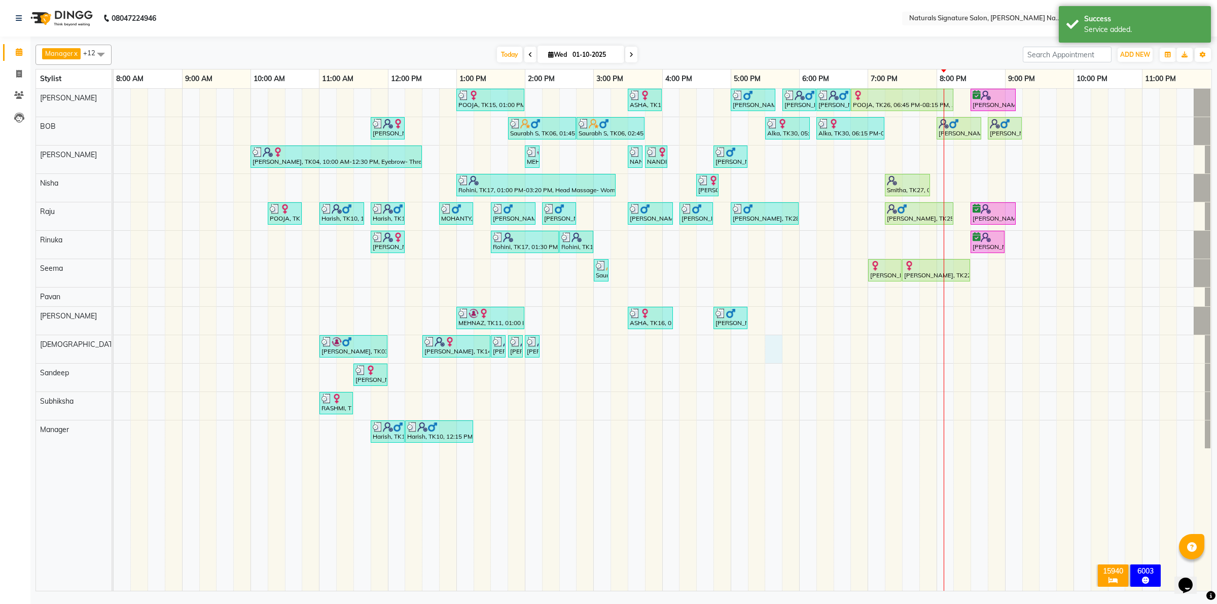
click at [769, 355] on div "POOJA, TK15, 01:00 PM-02:00 PM, Essential Treatment - Long- Women ASHA, TK16, 0…" at bounding box center [663, 340] width 1098 height 502
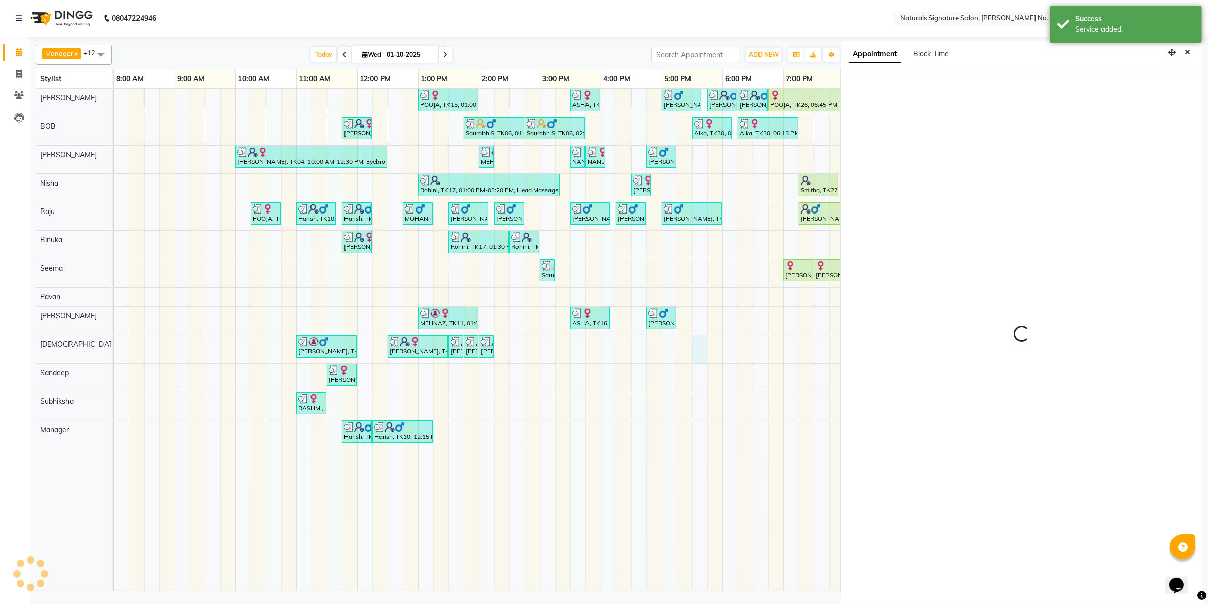
scroll to position [3, 0]
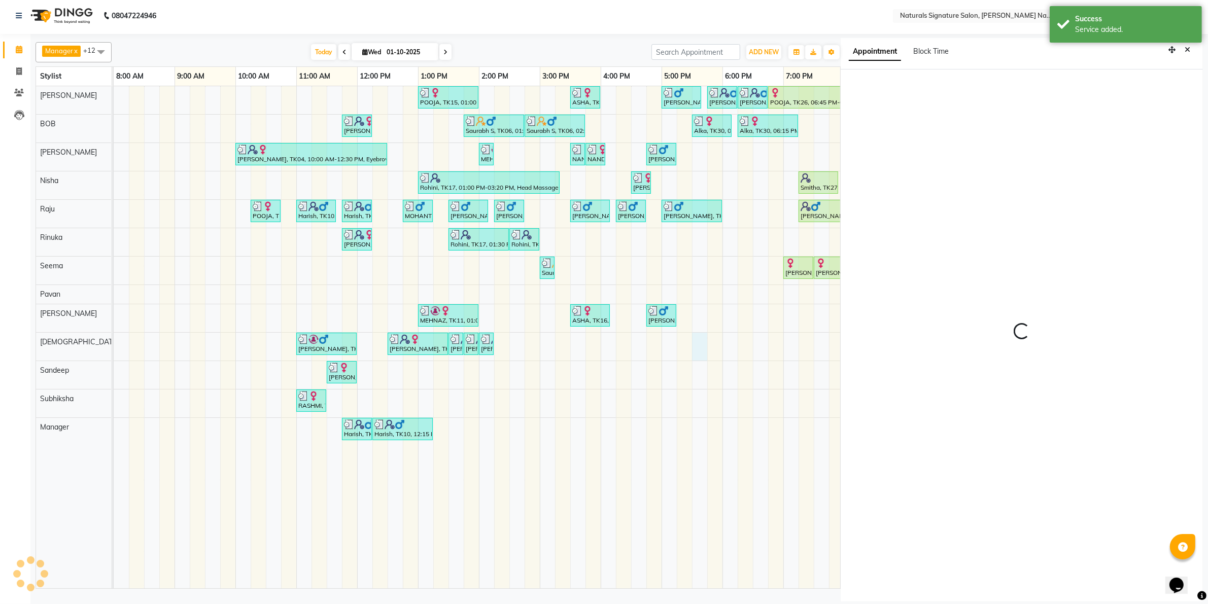
select select "1050"
select select "74837"
select select "tentative"
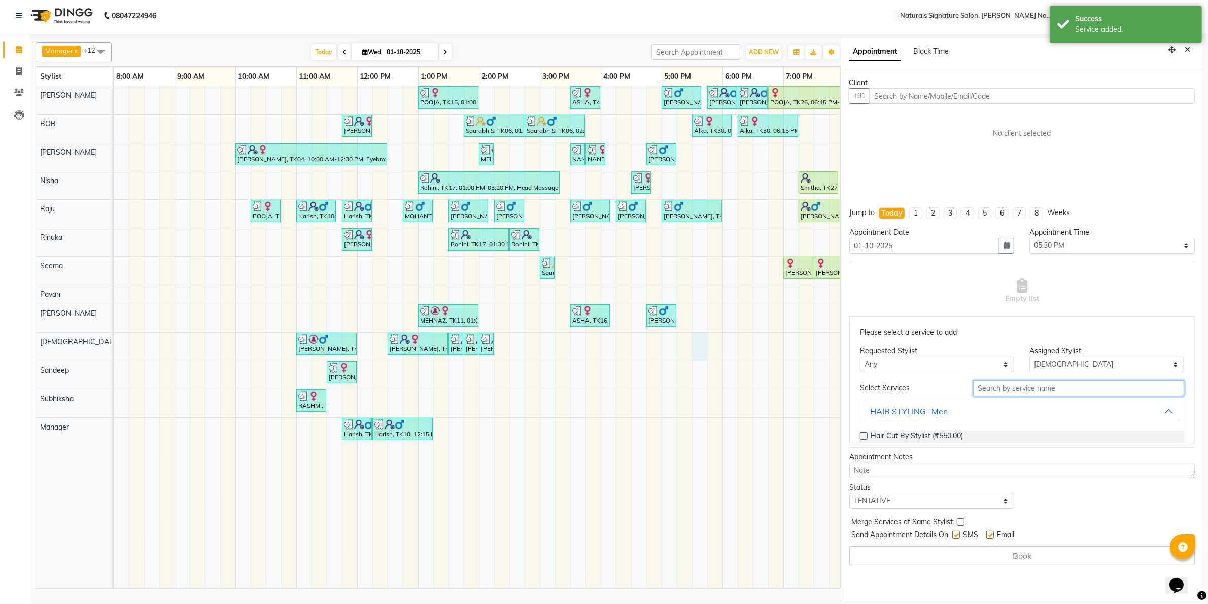
click at [1006, 387] on input "text" at bounding box center [1078, 388] width 211 height 16
type input "b"
type input "shamp"
click at [993, 394] on input "shamp" at bounding box center [1078, 388] width 211 height 16
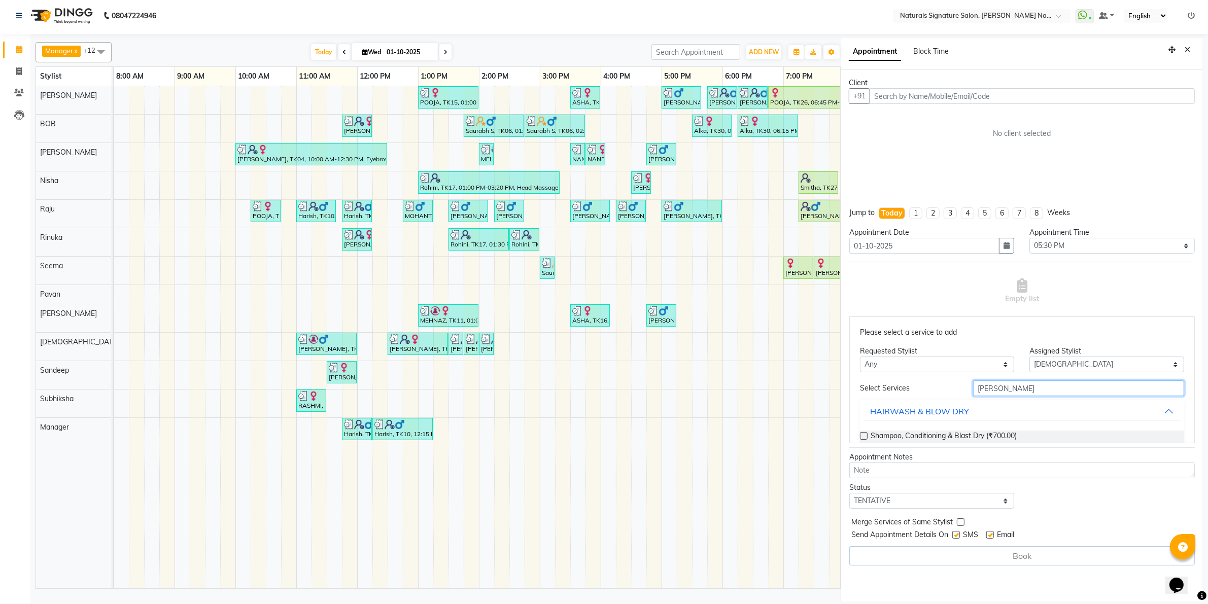
scroll to position [41, 0]
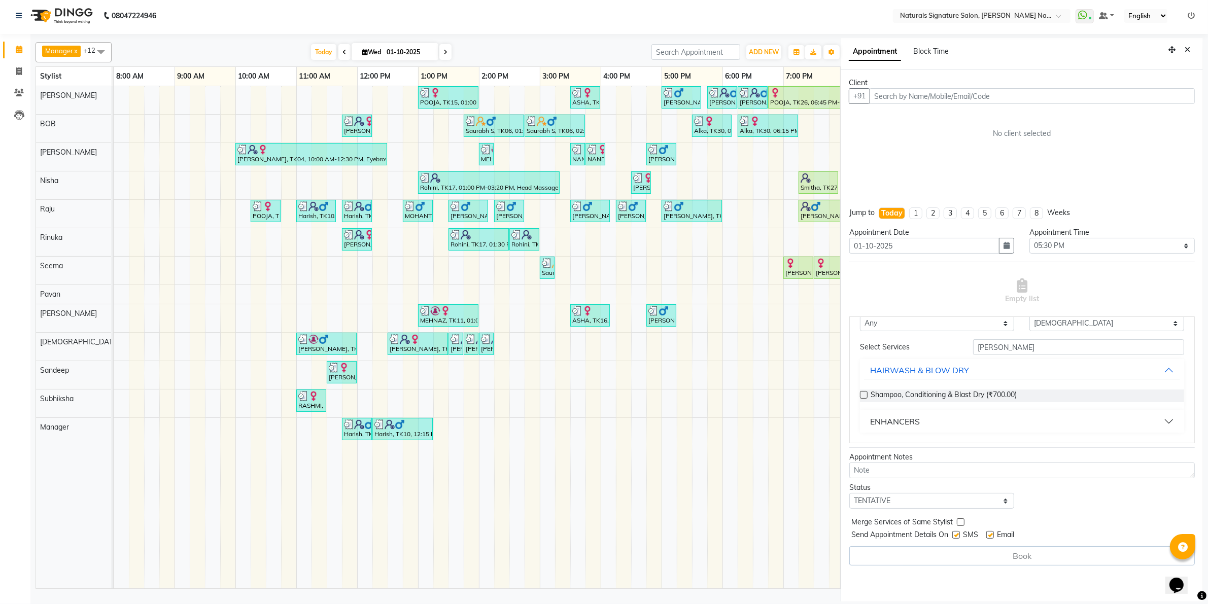
click at [915, 425] on div "ENHANCERS" at bounding box center [895, 421] width 50 height 12
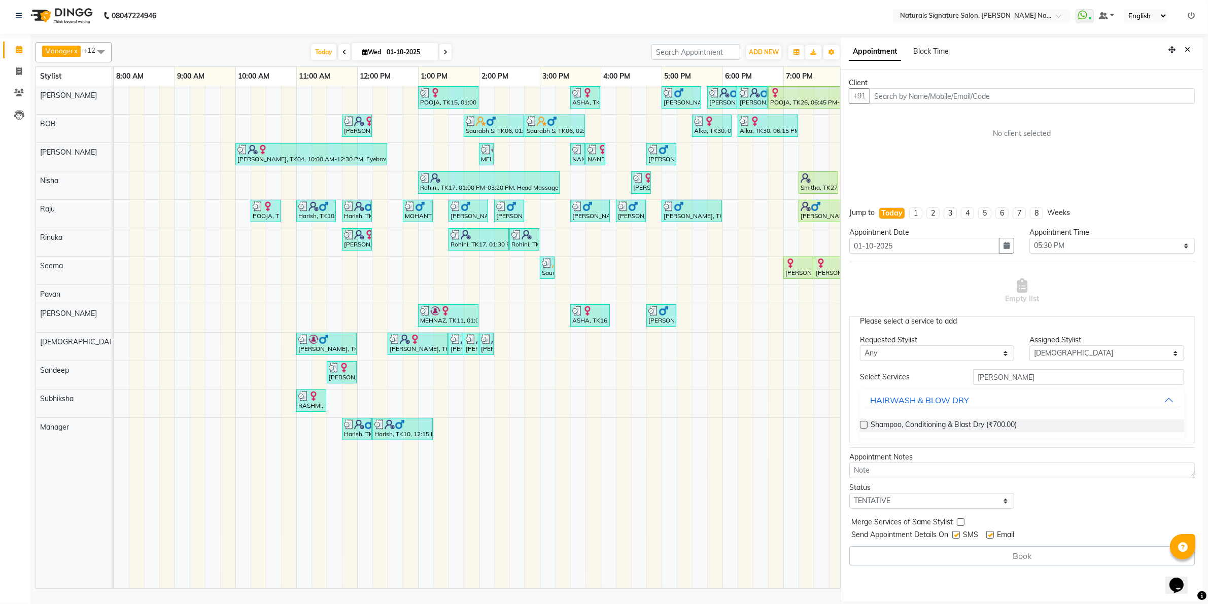
scroll to position [0, 0]
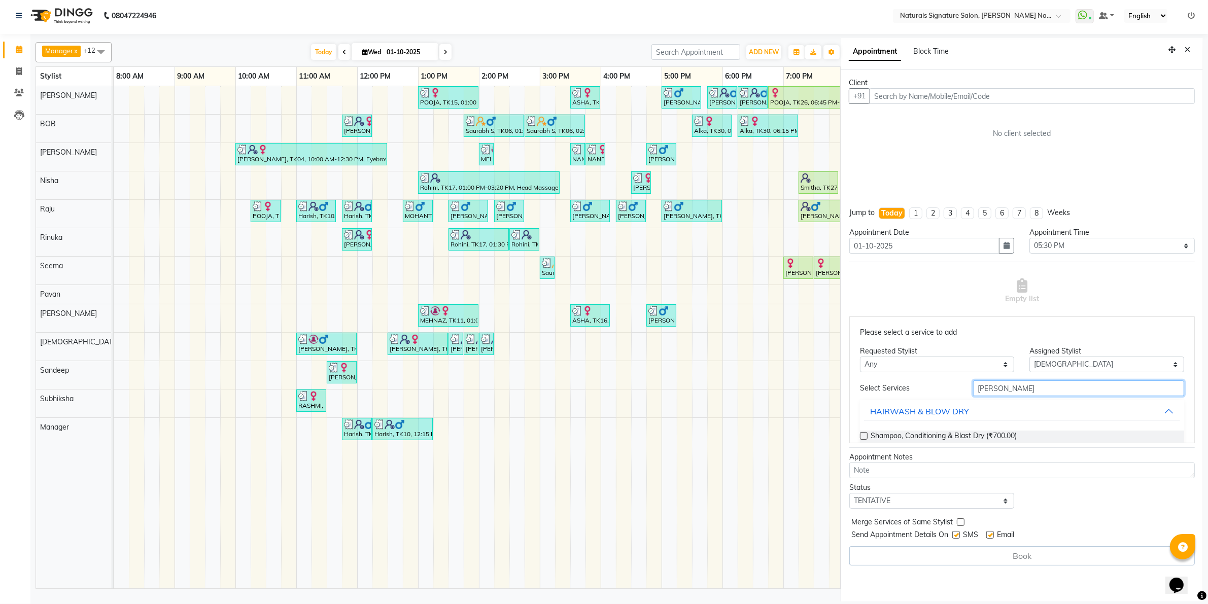
click at [983, 395] on input "shamp" at bounding box center [1078, 388] width 211 height 16
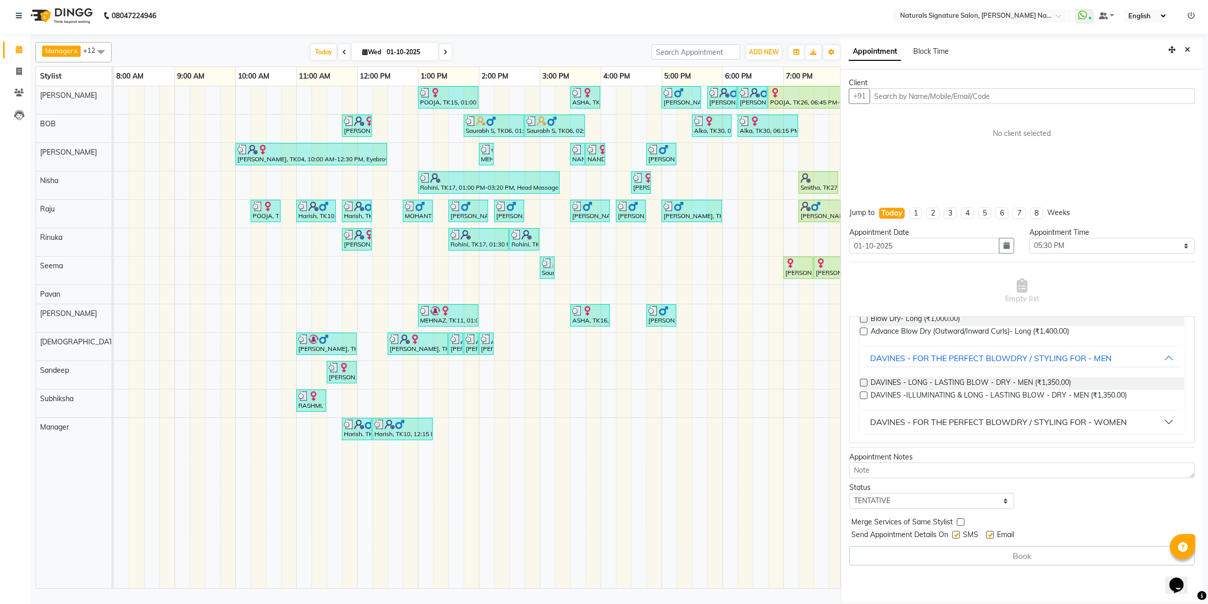
scroll to position [143, 0]
type input "blow+"
click at [982, 416] on div "DAVINES - FOR THE PERFECT BLOWDRY / STYLING FOR - WOMEN" at bounding box center [998, 421] width 257 height 12
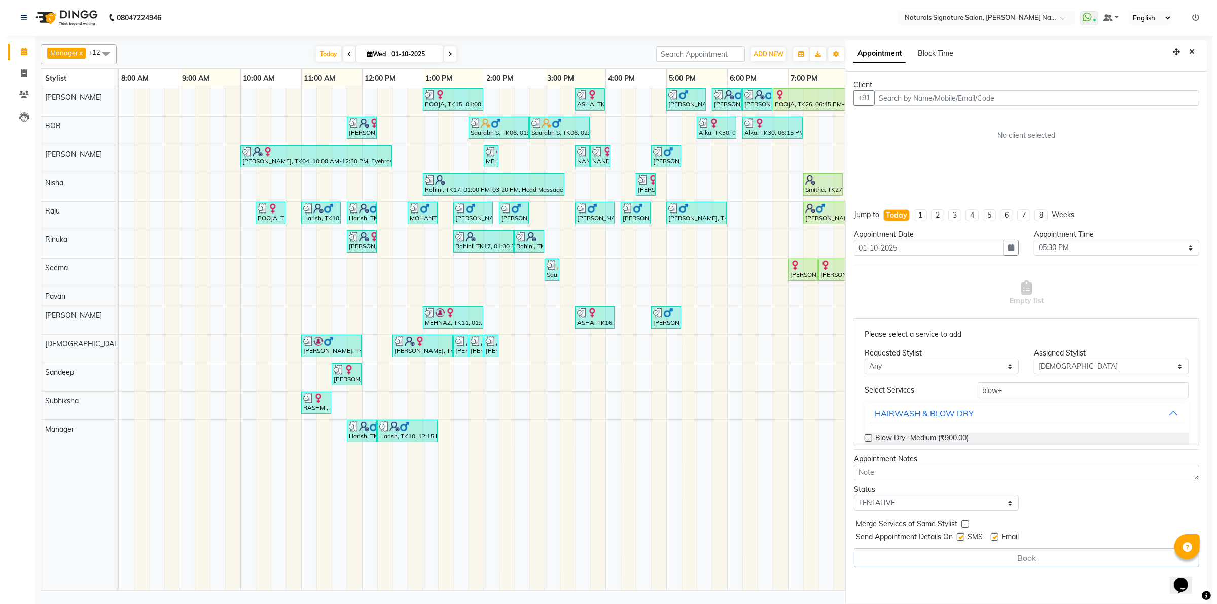
scroll to position [0, 0]
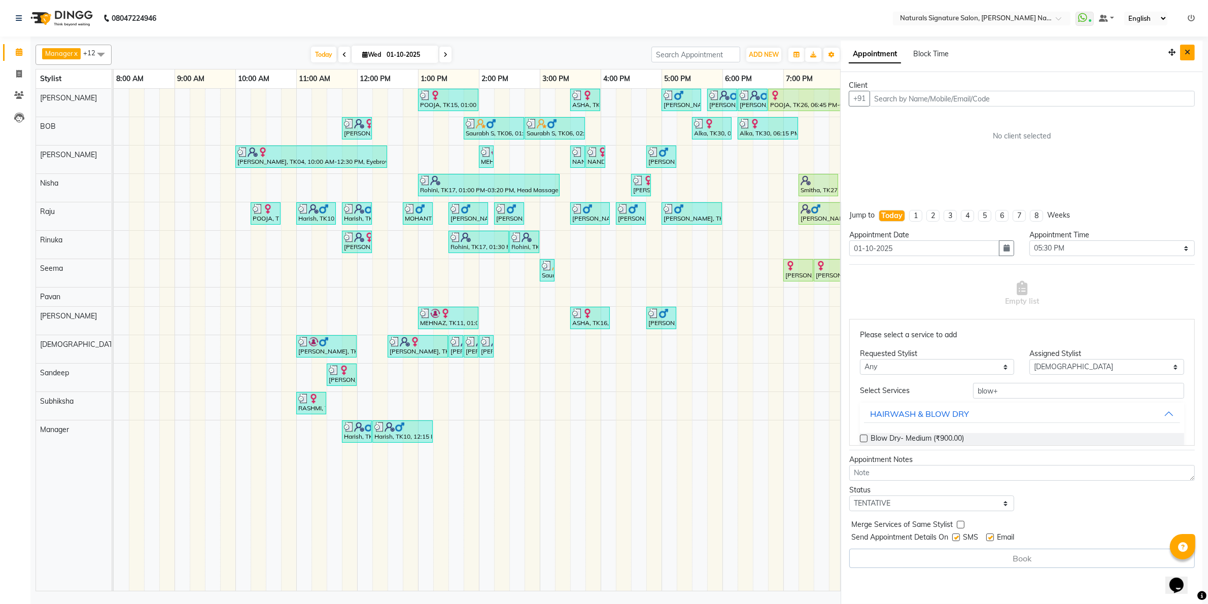
click at [1193, 45] on button "Close" at bounding box center [1187, 53] width 15 height 16
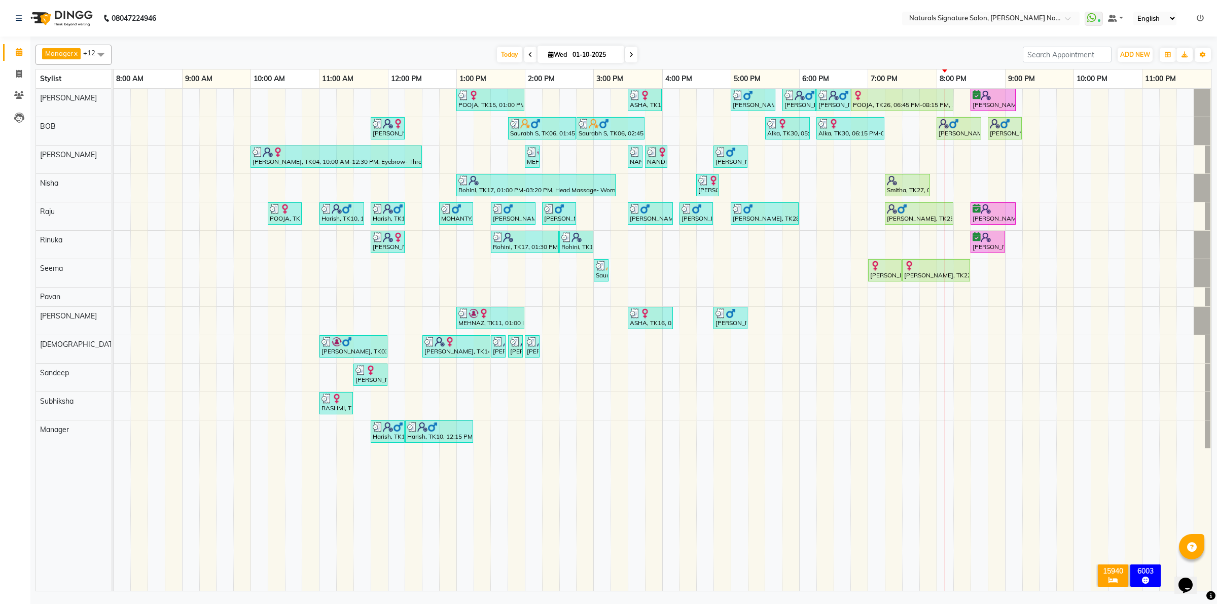
click at [300, 493] on td at bounding box center [293, 340] width 17 height 502
click at [234, 543] on td at bounding box center [242, 340] width 17 height 502
click at [17, 77] on icon at bounding box center [19, 74] width 6 height 8
select select "service"
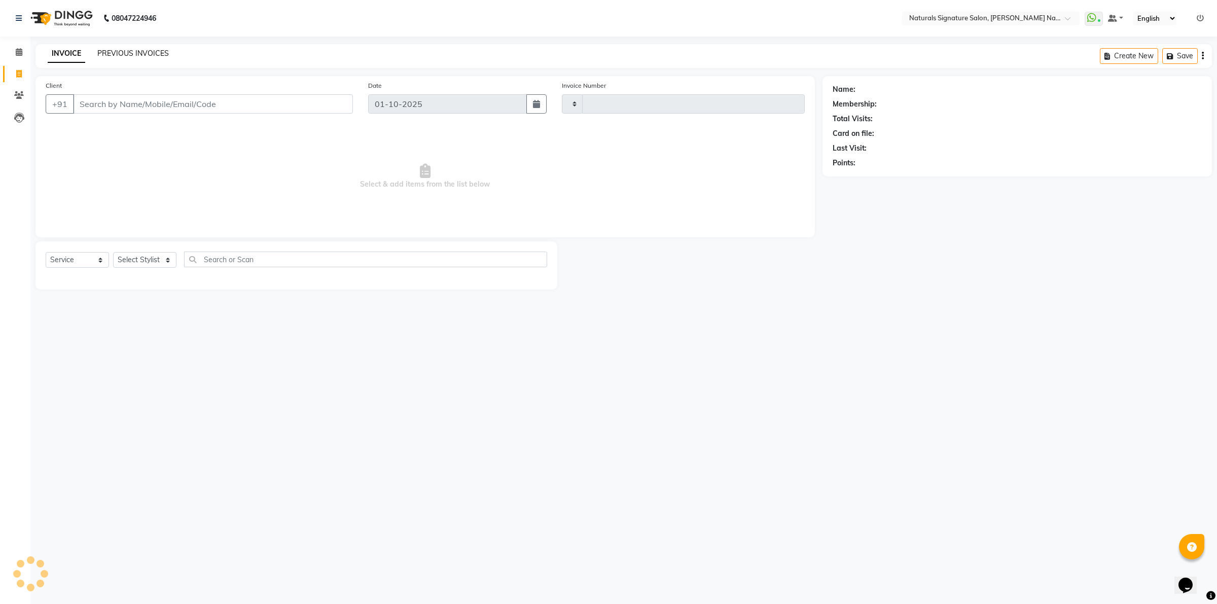
type input "5988"
select select "6135"
click at [130, 51] on link "PREVIOUS INVOICES" at bounding box center [133, 53] width 72 height 9
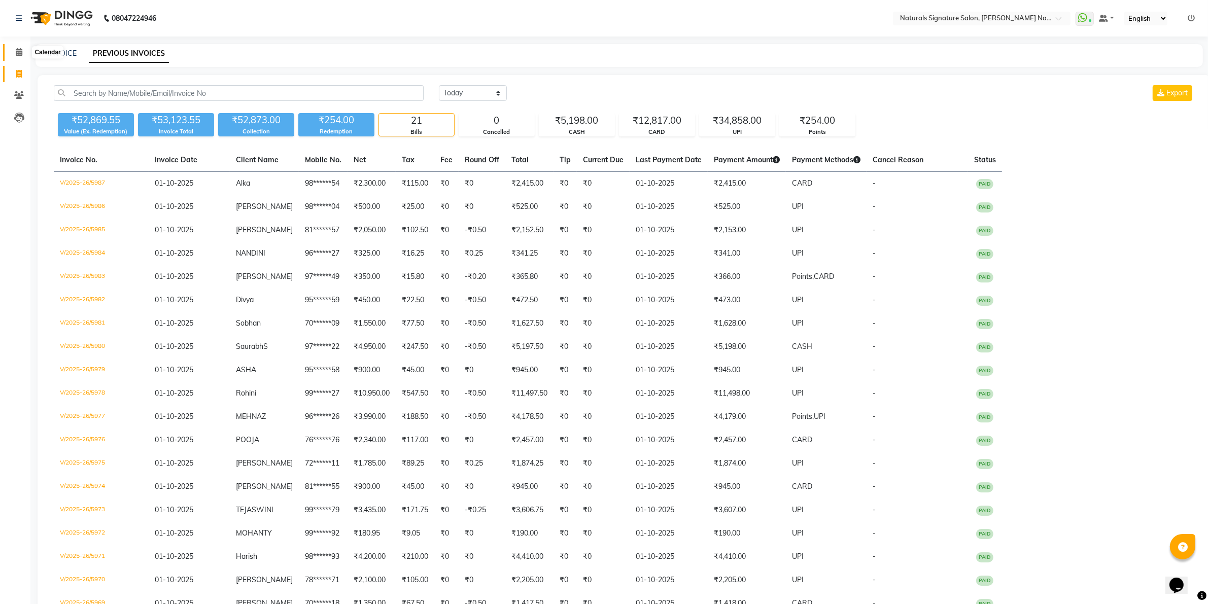
click at [17, 50] on icon at bounding box center [19, 52] width 7 height 8
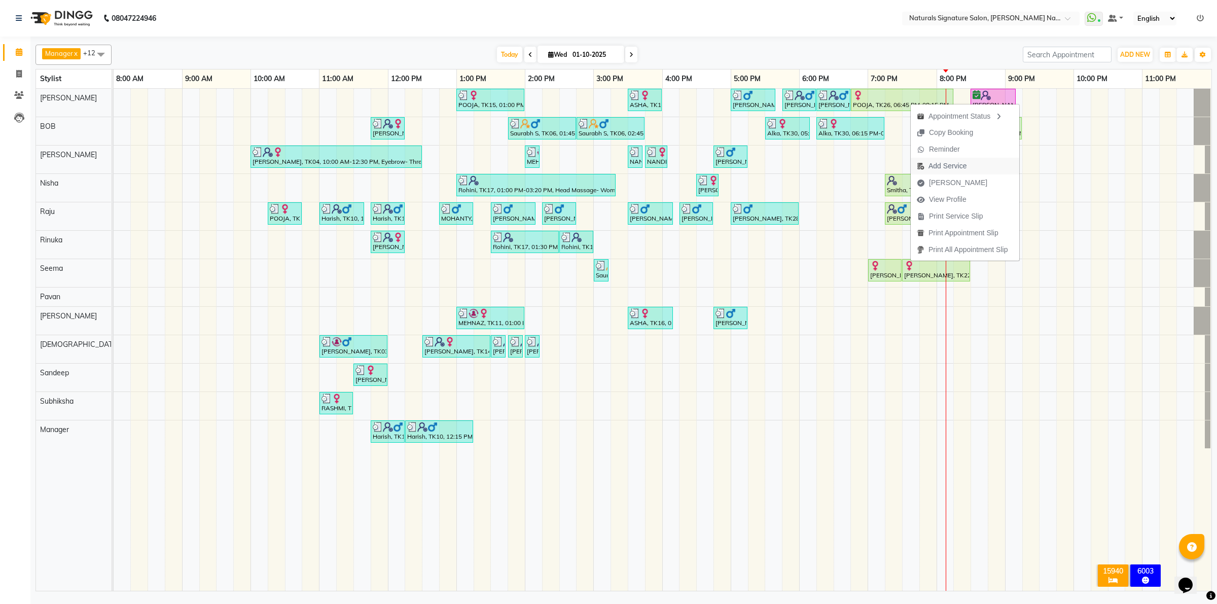
click at [921, 161] on span "Add Service" at bounding box center [942, 166] width 62 height 17
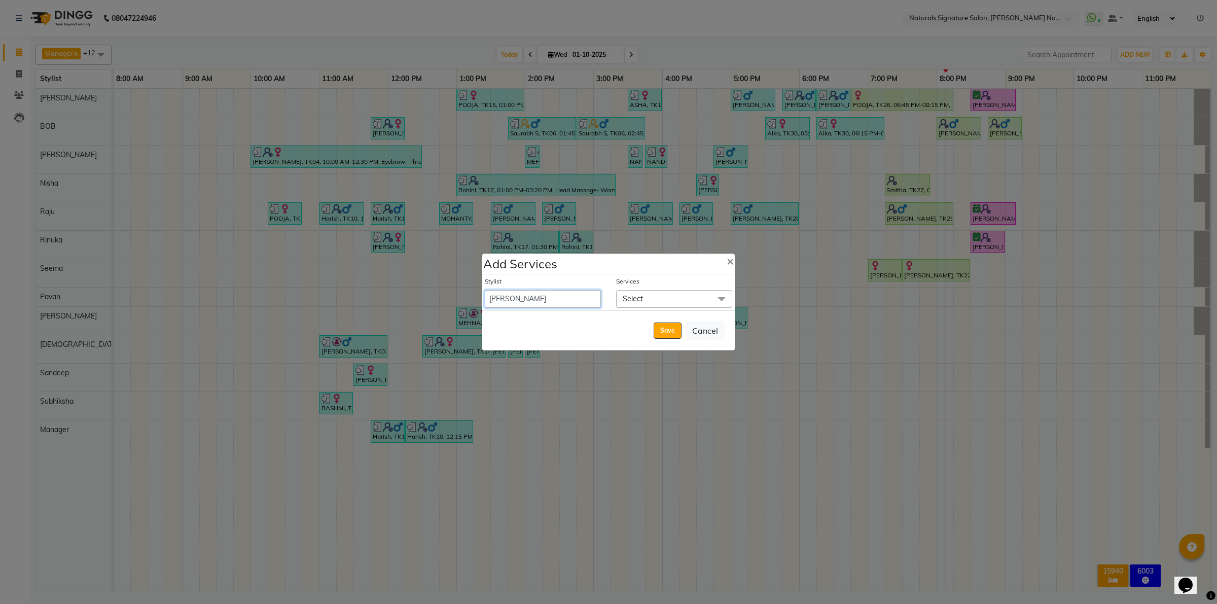
click at [577, 295] on select "Ali BOB Dhanushri Manager Nisha Pavan Priyanka Raju Rinuka Sandeep Sarban Seema…" at bounding box center [543, 299] width 116 height 18
select select "44905"
click at [485, 290] on select "Ali BOB Dhanushri Manager Nisha Pavan Priyanka Raju Rinuka Sandeep Sarban Seema…" at bounding box center [543, 299] width 116 height 18
select select "1215"
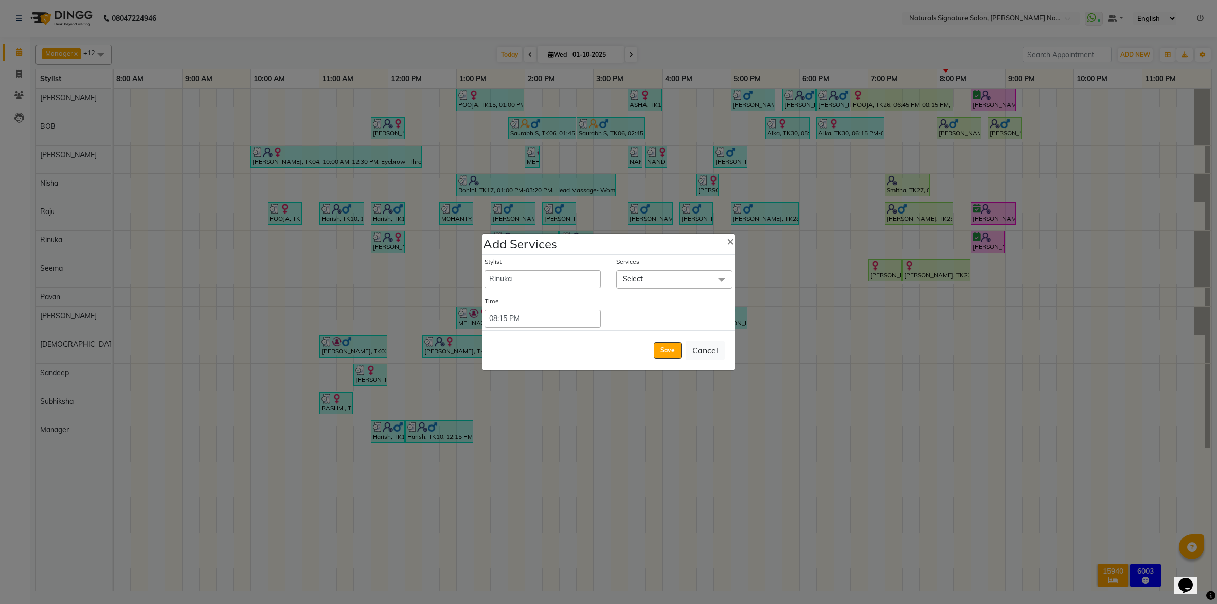
click at [642, 280] on span "Select" at bounding box center [633, 278] width 20 height 9
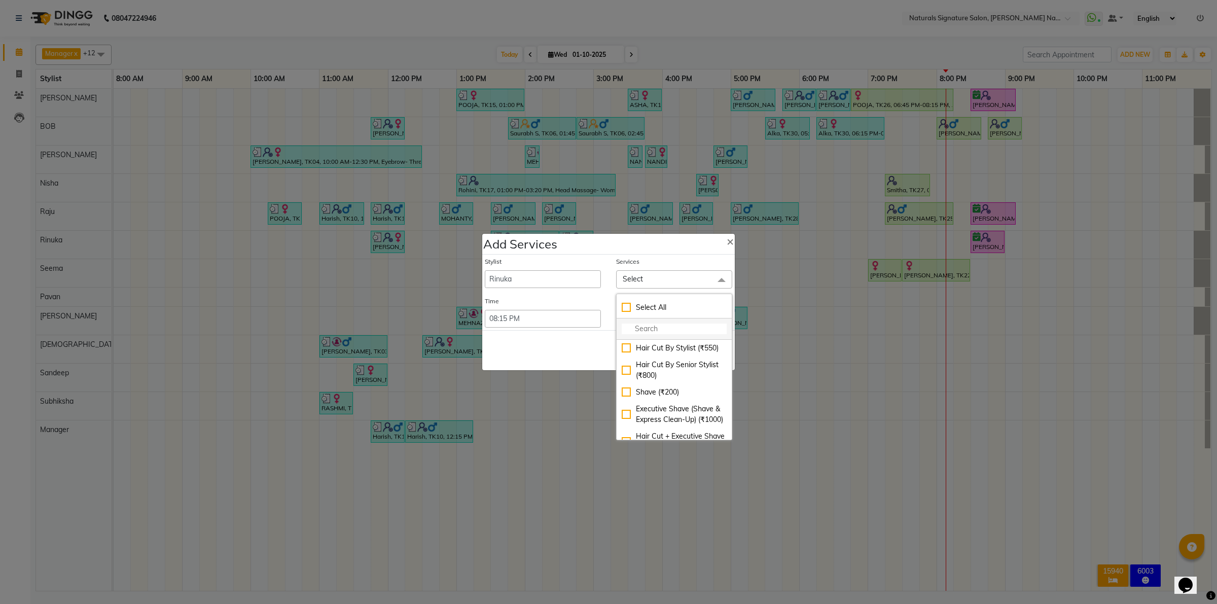
click at [640, 333] on input "multiselect-search" at bounding box center [674, 329] width 105 height 11
type input "thre"
click at [633, 372] on div "Eyebrow- Threading- Women (₹75)" at bounding box center [674, 372] width 105 height 21
checkbox input "true"
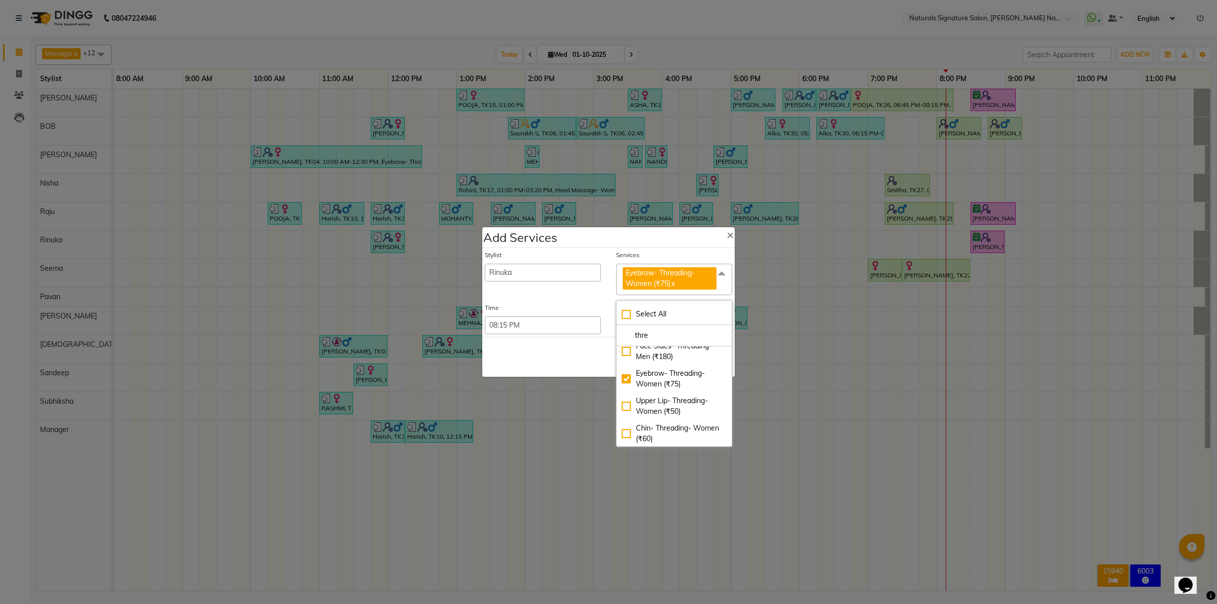
click at [584, 371] on div "Save Cancel" at bounding box center [608, 357] width 253 height 40
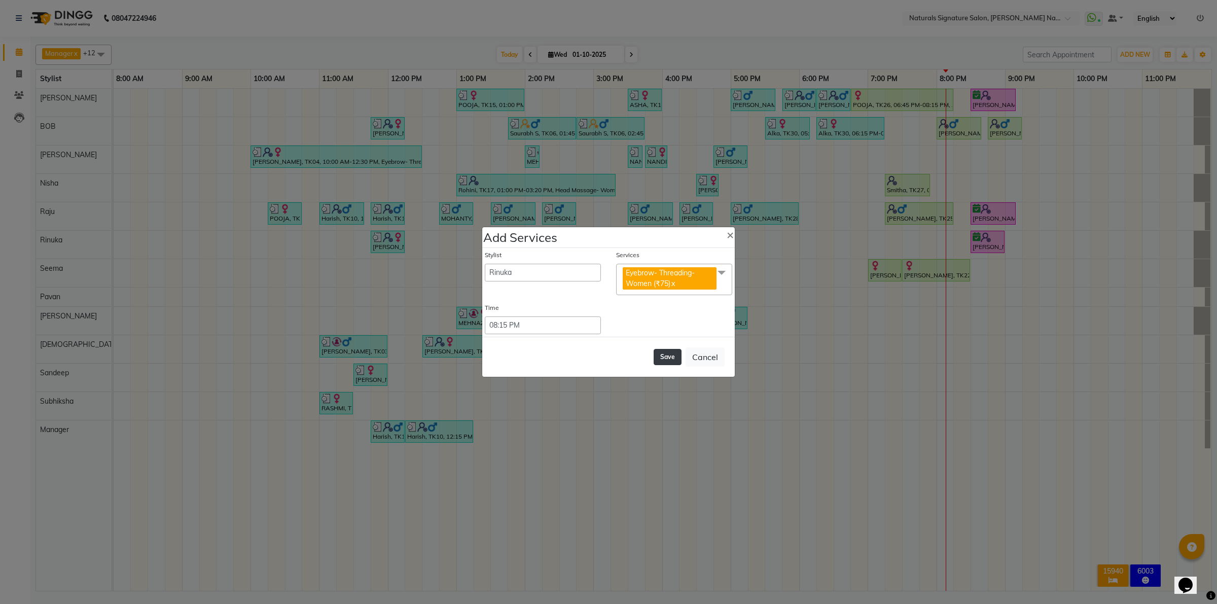
click at [658, 358] on button "Save" at bounding box center [668, 357] width 28 height 16
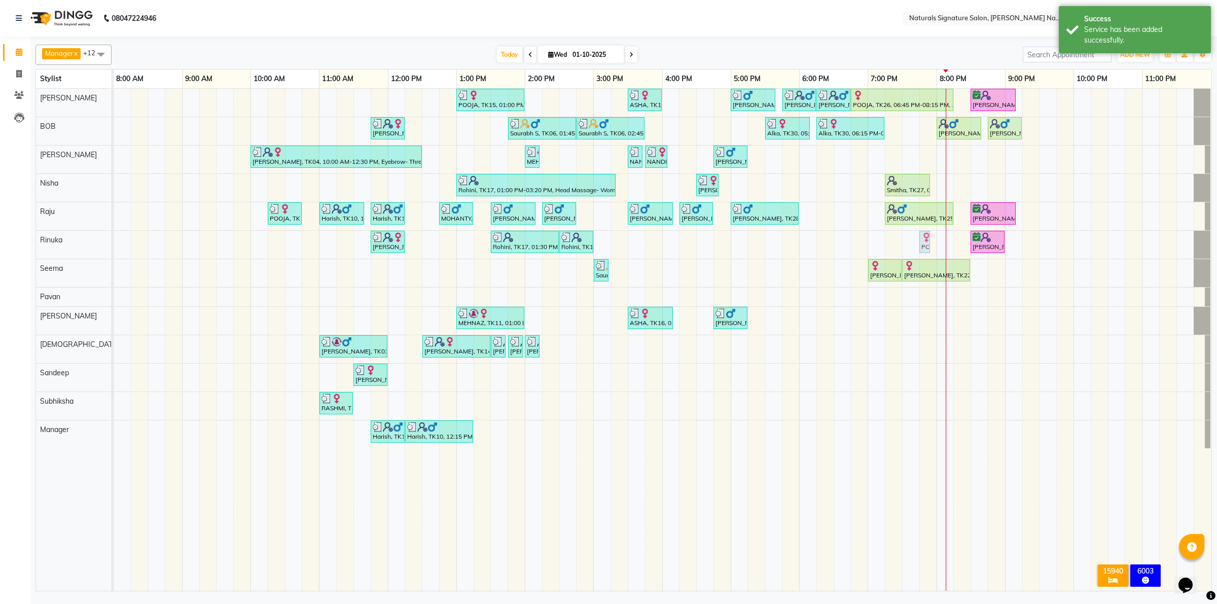
drag, startPoint x: 962, startPoint y: 236, endPoint x: 925, endPoint y: 247, distance: 38.5
click at [114, 247] on div "Vinutha, TK08, 11:45 AM-12:15 PM, Half Legs- Women (₹750) Rohini, TK17, 01:30 P…" at bounding box center [114, 245] width 0 height 28
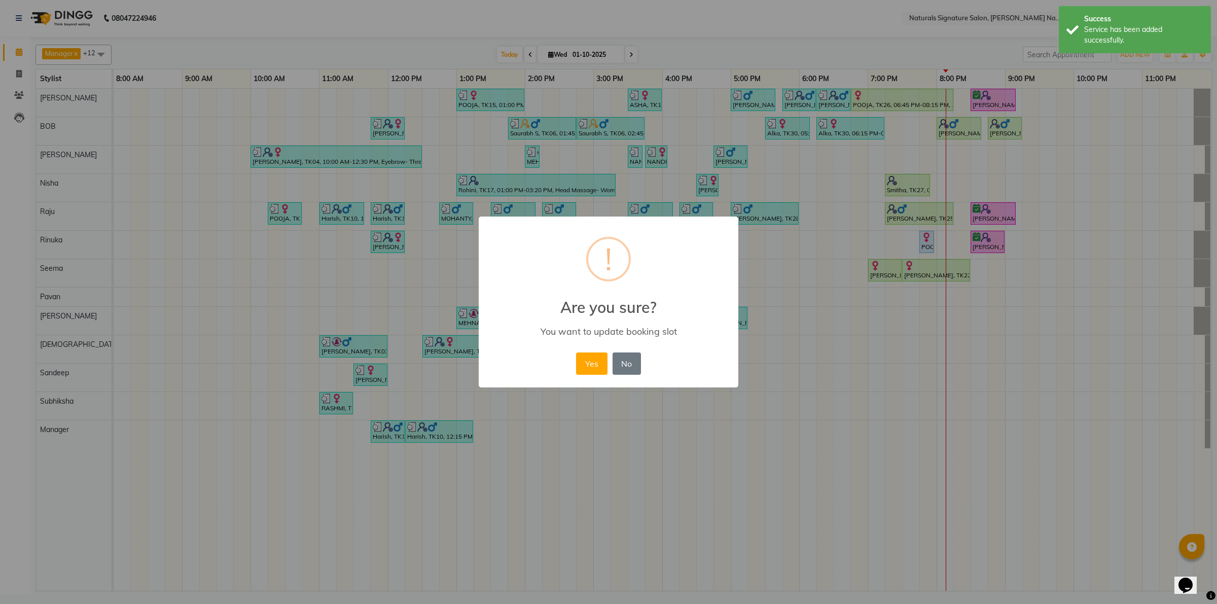
drag, startPoint x: 600, startPoint y: 363, endPoint x: 612, endPoint y: 353, distance: 15.9
click at [599, 363] on button "Yes" at bounding box center [591, 364] width 31 height 22
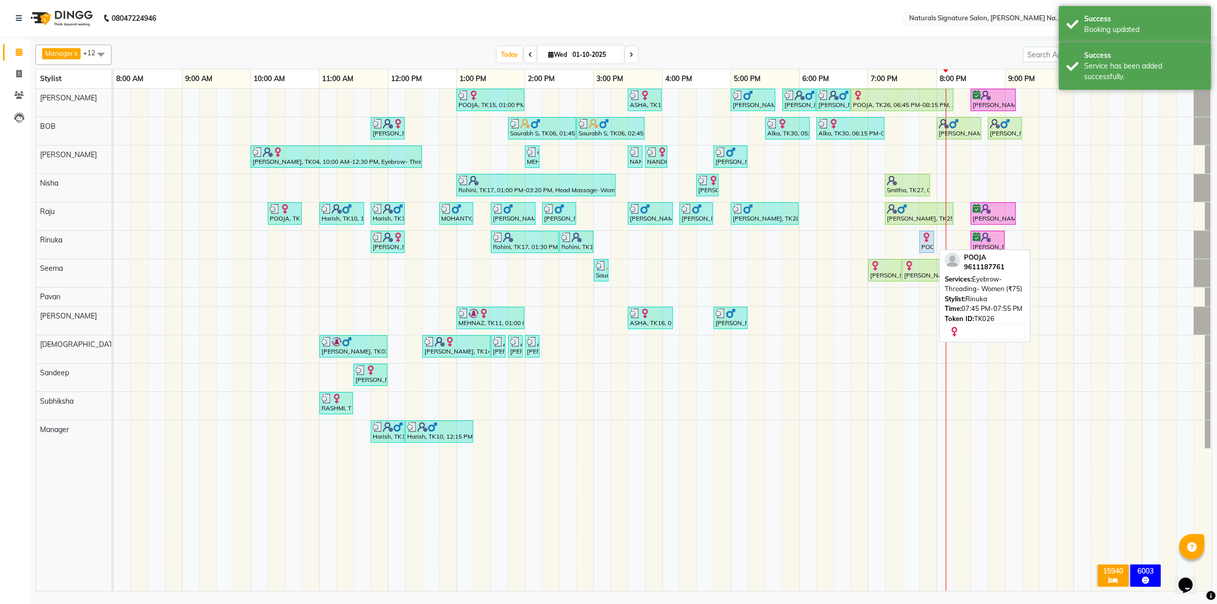
click at [927, 244] on div "POOJA, TK26, 07:45 PM-07:55 PM, Eyebrow- Threading- Women (₹75)" at bounding box center [927, 241] width 13 height 19
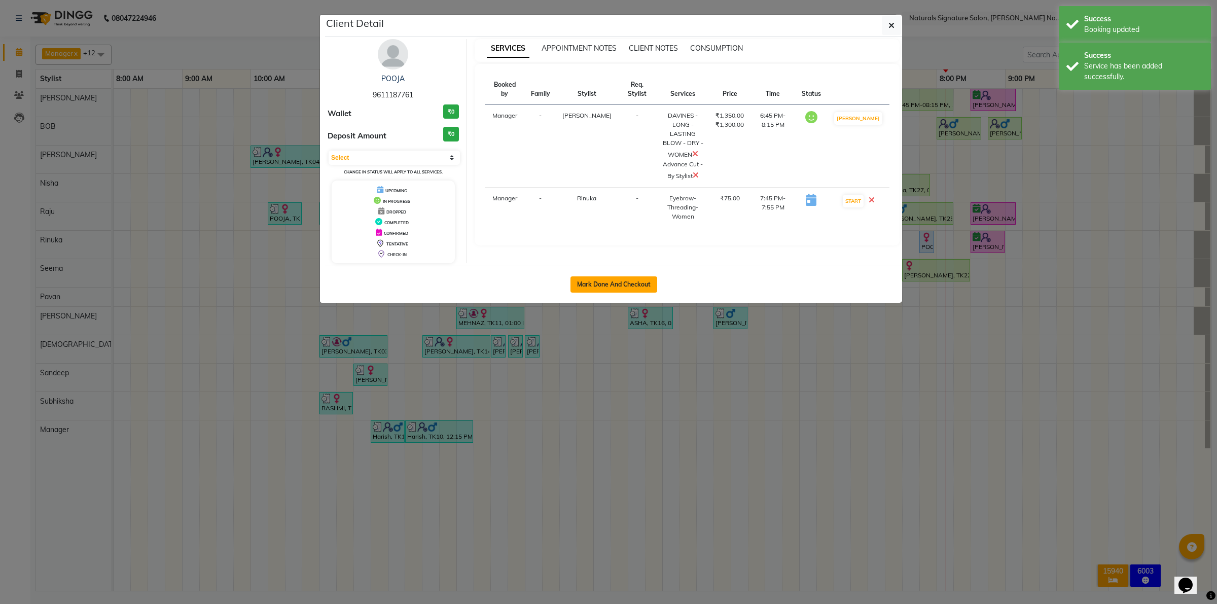
click at [629, 290] on button "Mark Done And Checkout" at bounding box center [614, 284] width 87 height 16
select select "service"
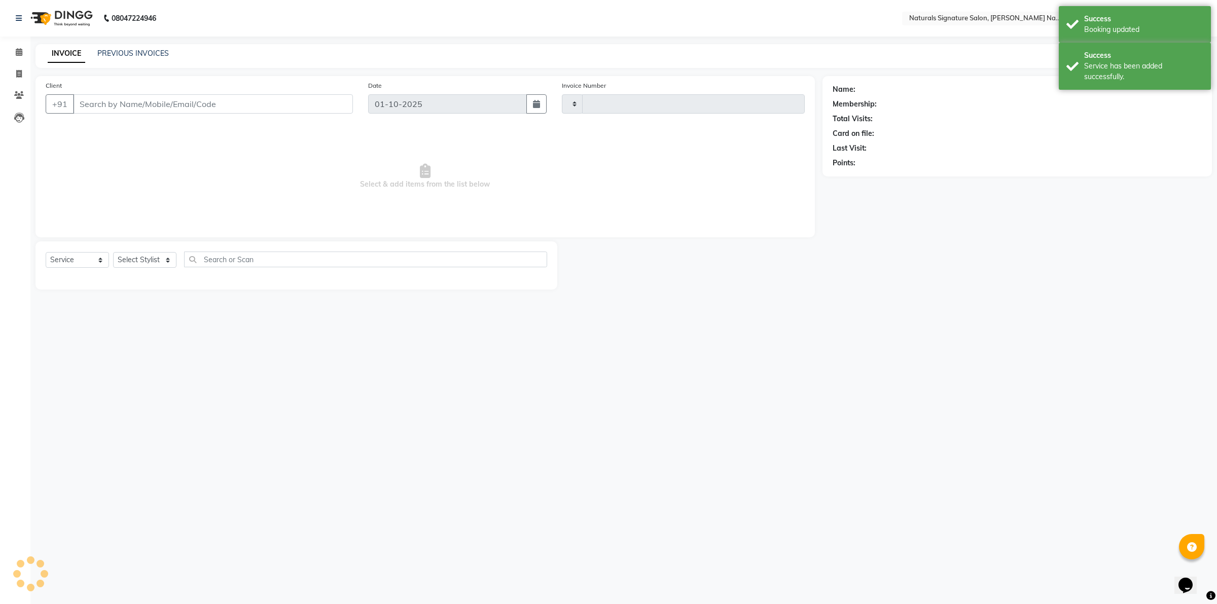
type input "5988"
select select "6135"
type input "96******61"
select select "44905"
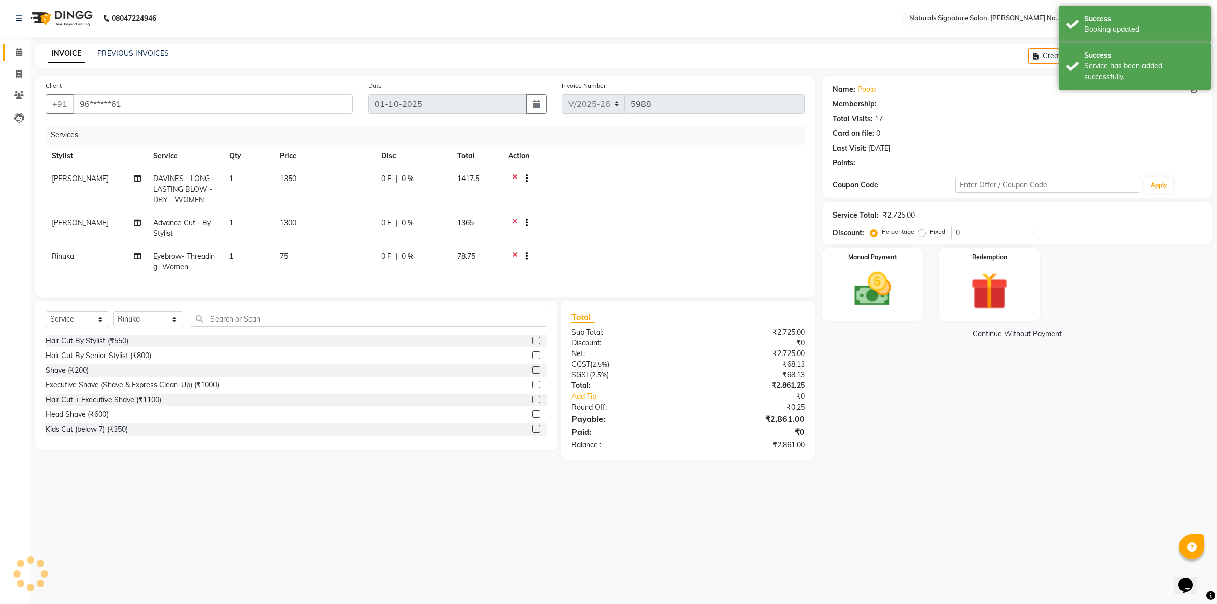
select select "1: Object"
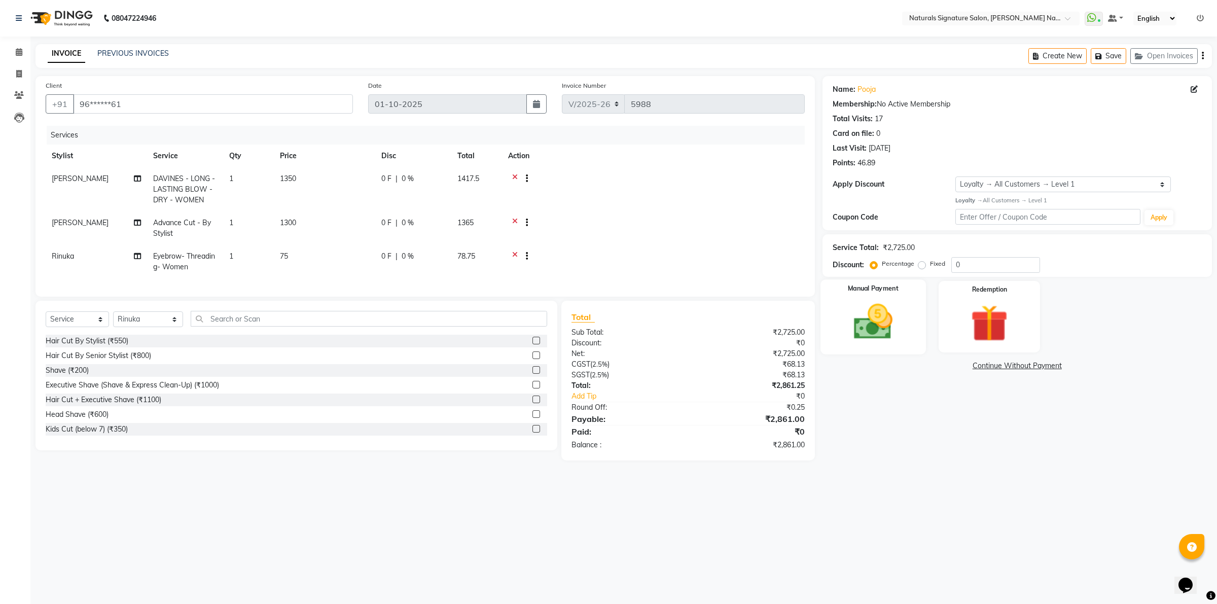
click at [900, 333] on img at bounding box center [873, 321] width 63 height 45
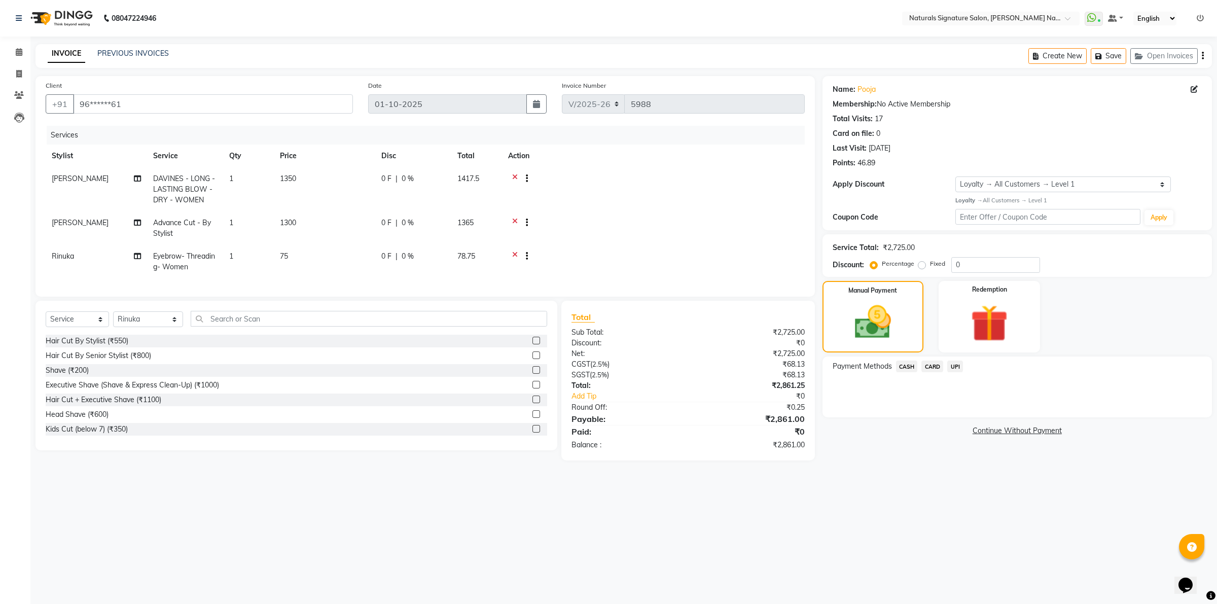
drag, startPoint x: 935, startPoint y: 364, endPoint x: 942, endPoint y: 377, distance: 15.2
click at [934, 364] on span "CARD" at bounding box center [933, 367] width 22 height 12
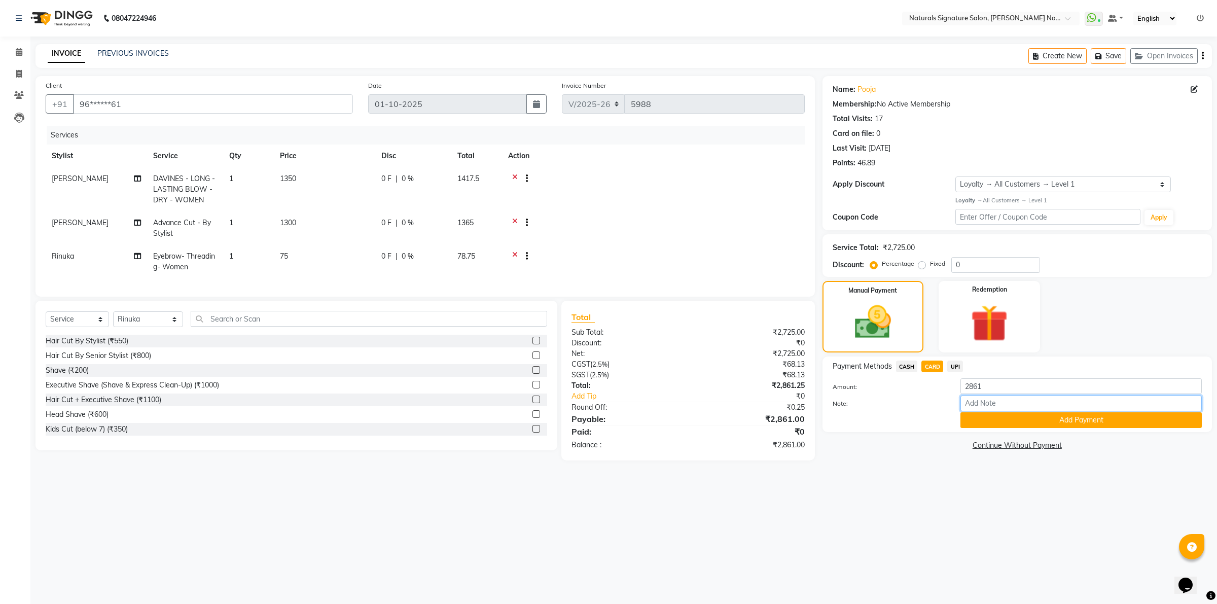
click at [998, 402] on input "Note:" at bounding box center [1081, 404] width 241 height 16
type input "9109"
click at [1068, 420] on button "Add Payment" at bounding box center [1081, 420] width 241 height 16
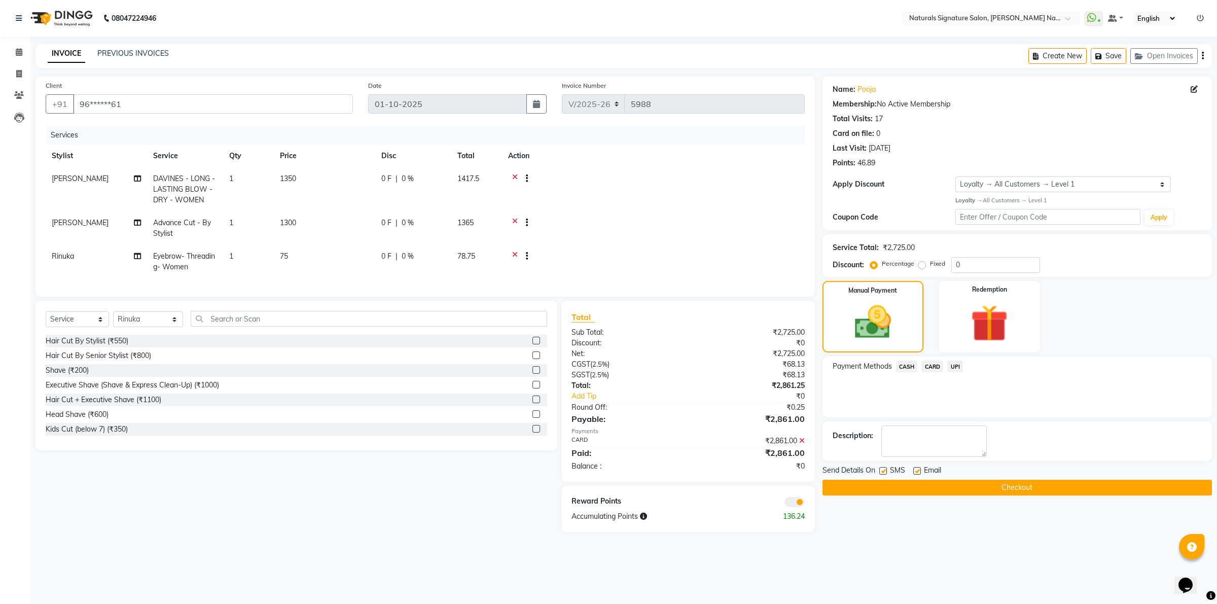
click at [999, 486] on button "Checkout" at bounding box center [1018, 488] width 390 height 16
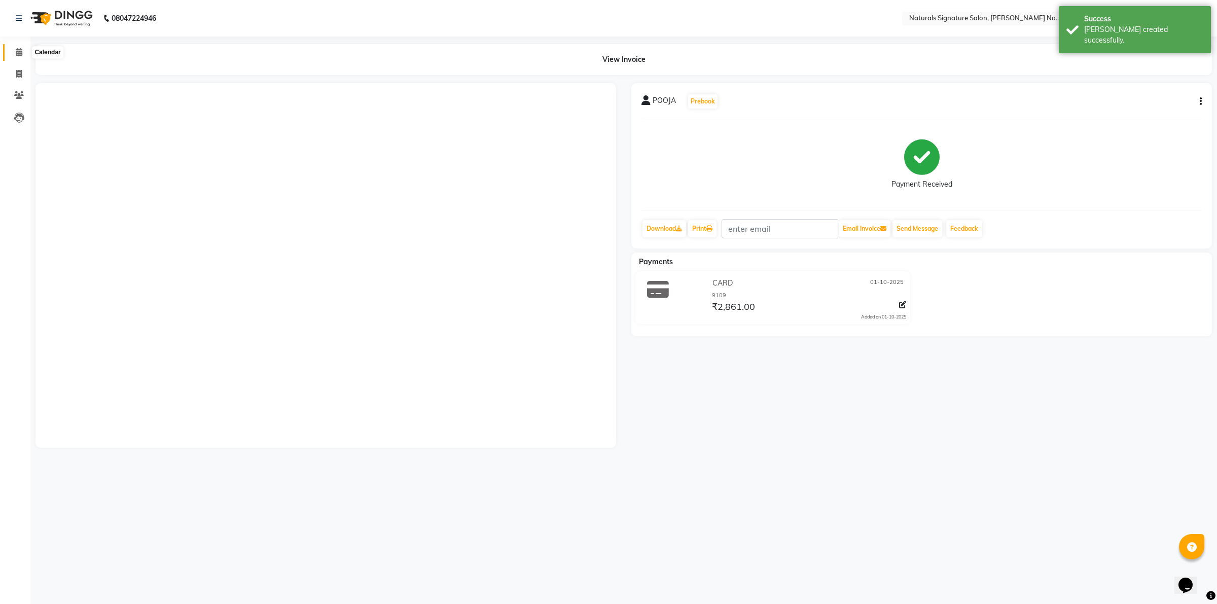
click at [24, 55] on span at bounding box center [19, 53] width 18 height 12
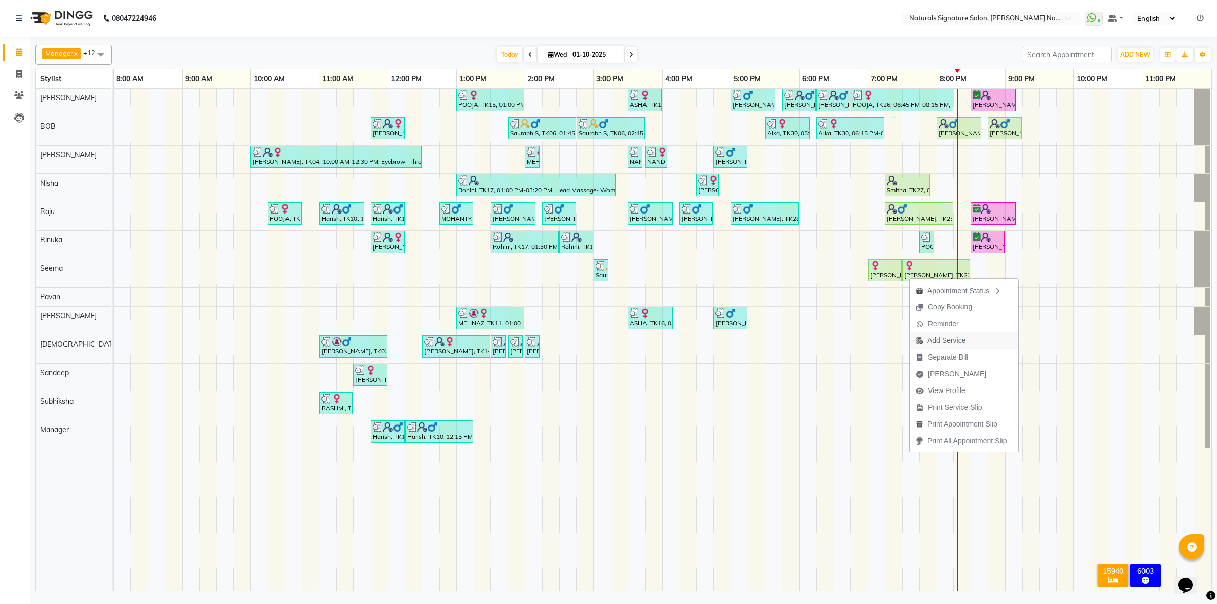
click at [935, 342] on span "Add Service" at bounding box center [947, 340] width 38 height 11
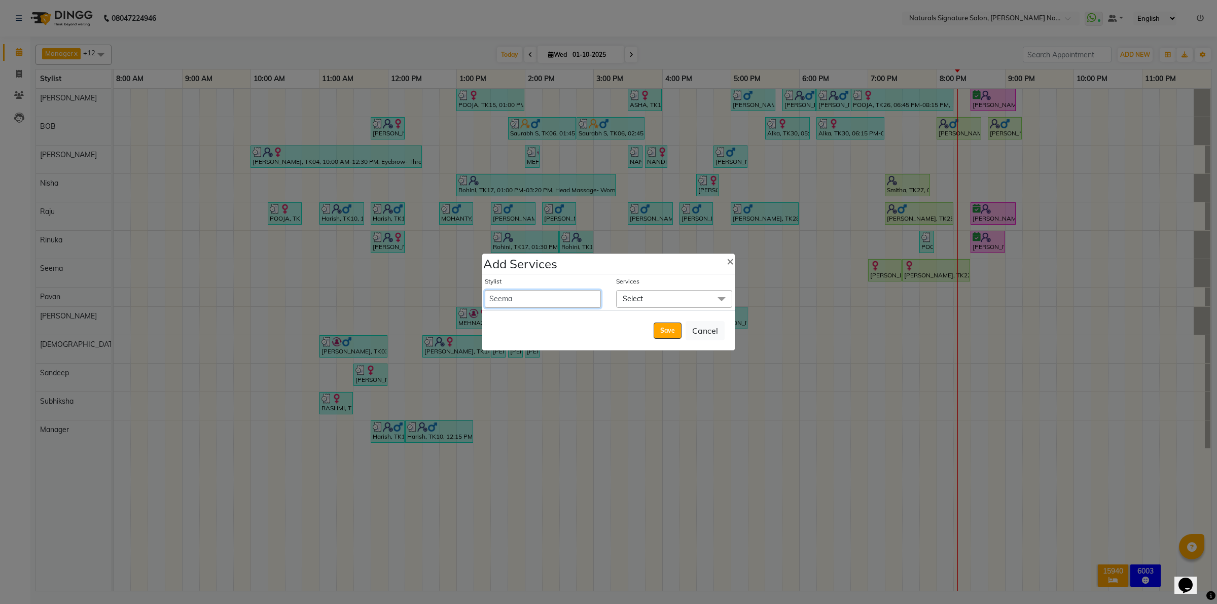
click at [546, 307] on select "Ali BOB Dhanushri Manager Nisha Pavan Priyanka Raju Rinuka Sandeep Sarban Seema…" at bounding box center [543, 299] width 116 height 18
select select "45690"
click at [485, 290] on select "Ali BOB Dhanushri Manager Nisha Pavan Priyanka Raju Rinuka Sandeep Sarban Seema…" at bounding box center [543, 299] width 116 height 18
select select "1230"
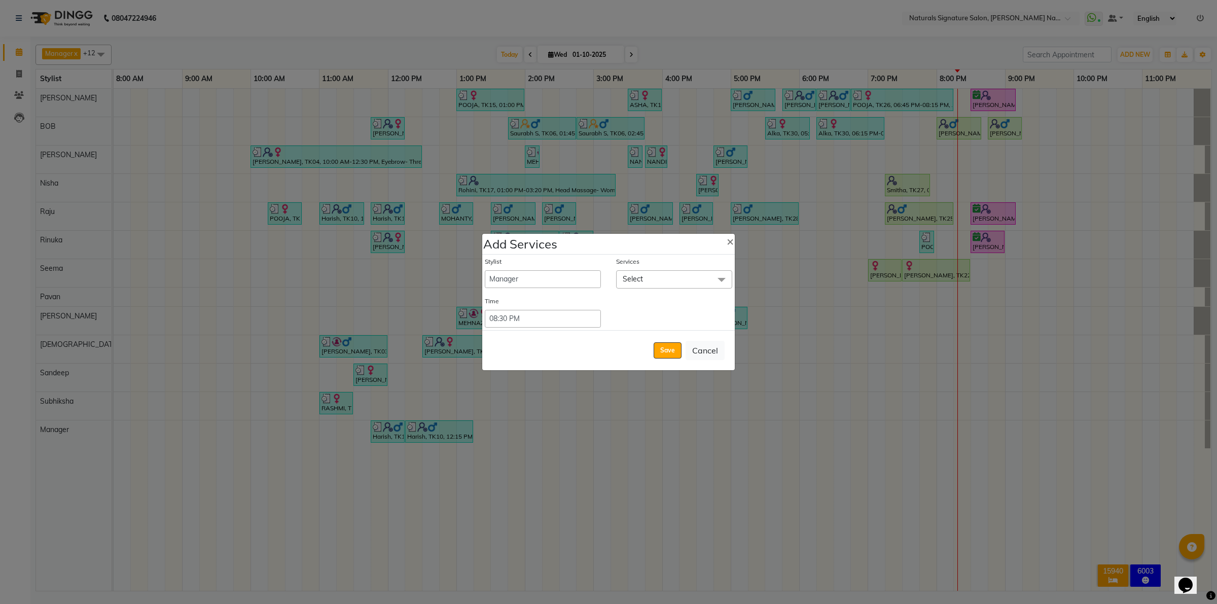
click at [670, 284] on span "Select" at bounding box center [674, 279] width 116 height 18
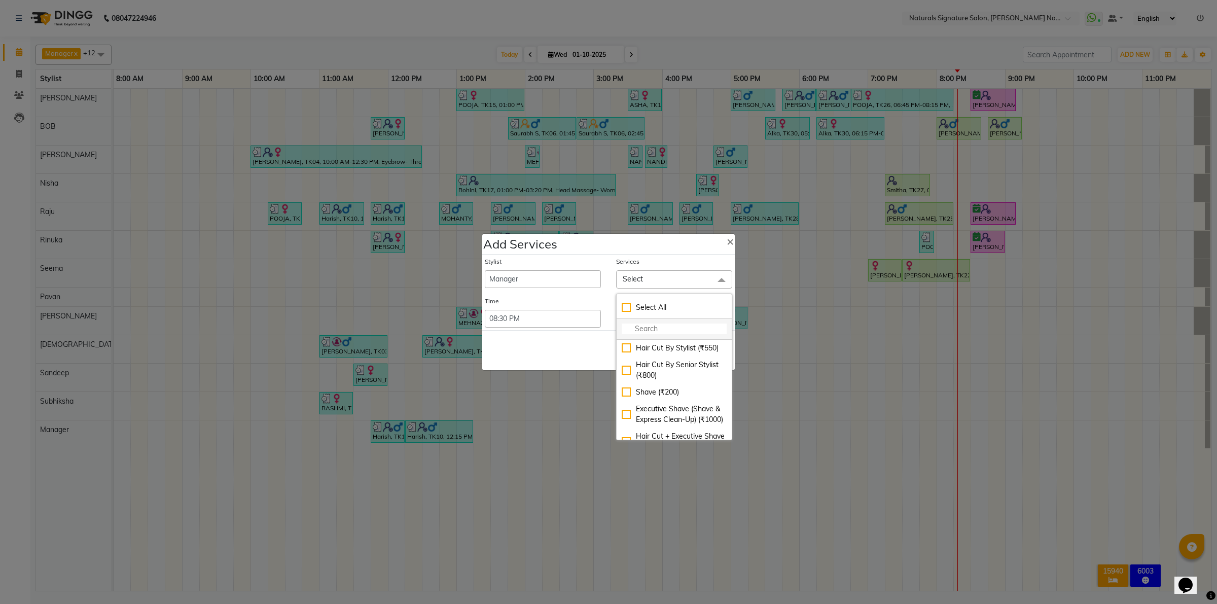
click at [652, 327] on input "multiselect-search" at bounding box center [674, 329] width 105 height 11
type input "detan"
click at [622, 342] on div "Detan/Bleach- Face & Neck- Men (₹800)" at bounding box center [674, 344] width 105 height 21
checkbox input "true"
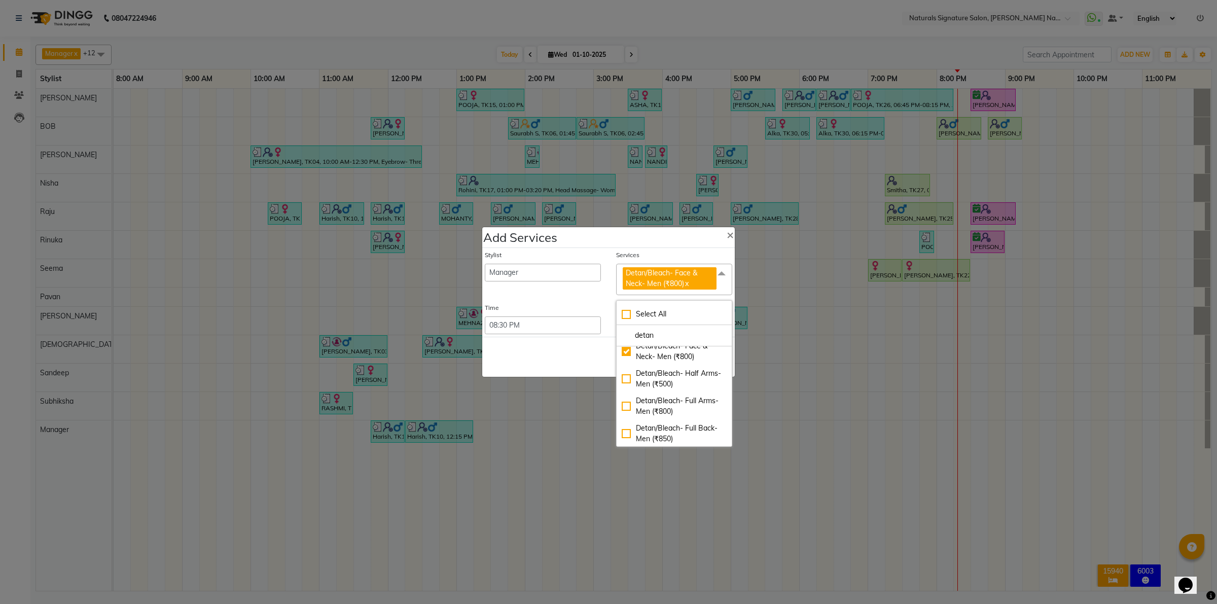
drag, startPoint x: 587, startPoint y: 353, endPoint x: 599, endPoint y: 356, distance: 12.1
click at [587, 353] on div "Save Cancel" at bounding box center [608, 357] width 253 height 40
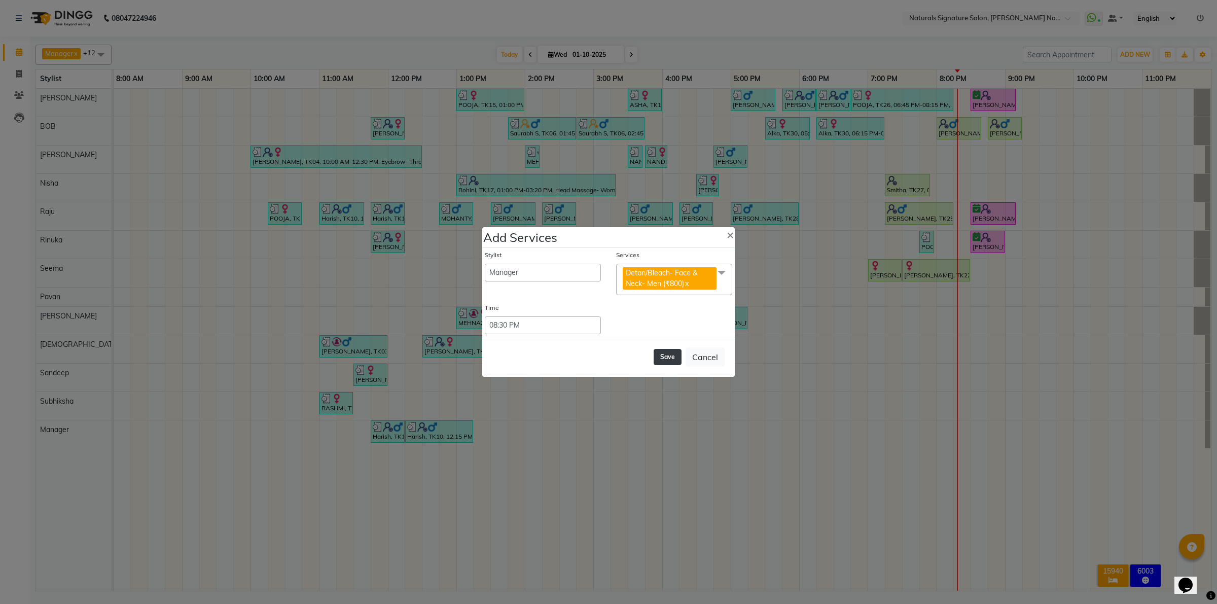
click at [657, 359] on button "Save" at bounding box center [668, 357] width 28 height 16
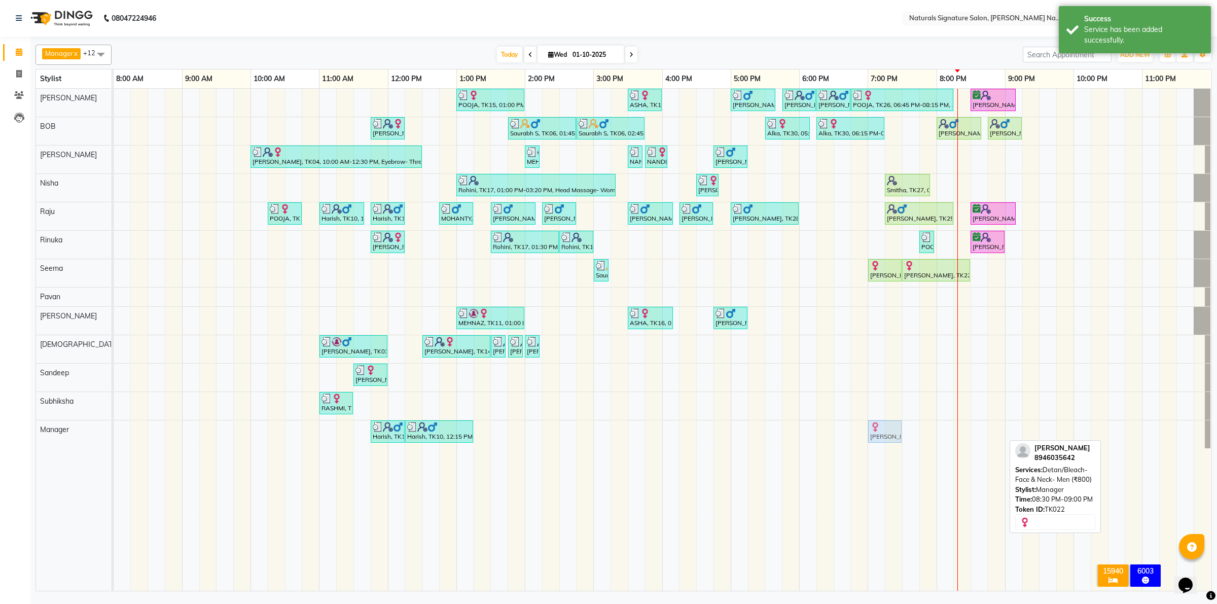
drag, startPoint x: 986, startPoint y: 432, endPoint x: 878, endPoint y: 435, distance: 108.1
click at [114, 435] on div "Harish, TK10, 11:45 AM-12:15 PM, Detan/Bleach- Face & Neck- Men Harish, TK10, 1…" at bounding box center [114, 435] width 0 height 28
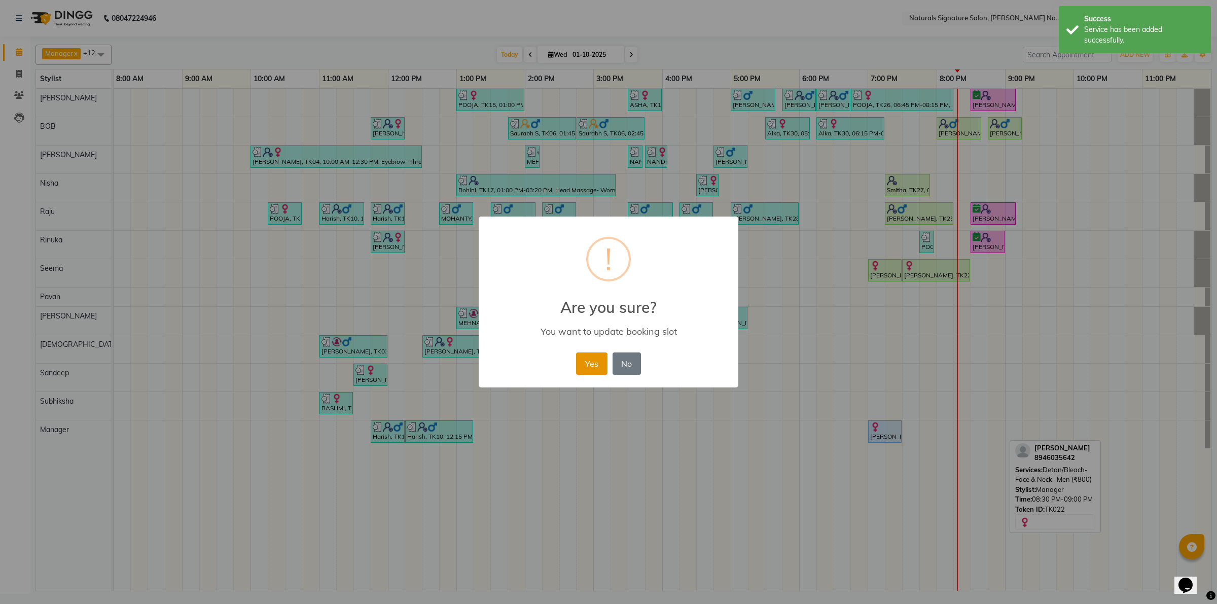
click at [596, 361] on button "Yes" at bounding box center [591, 364] width 31 height 22
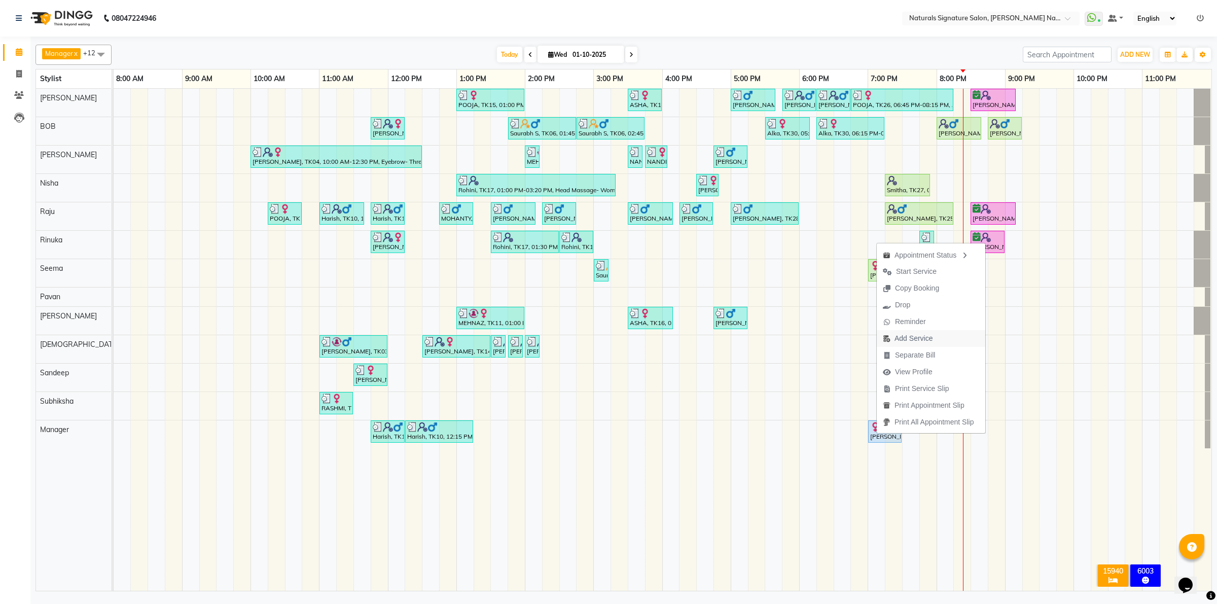
click at [921, 334] on span "Add Service" at bounding box center [914, 338] width 38 height 11
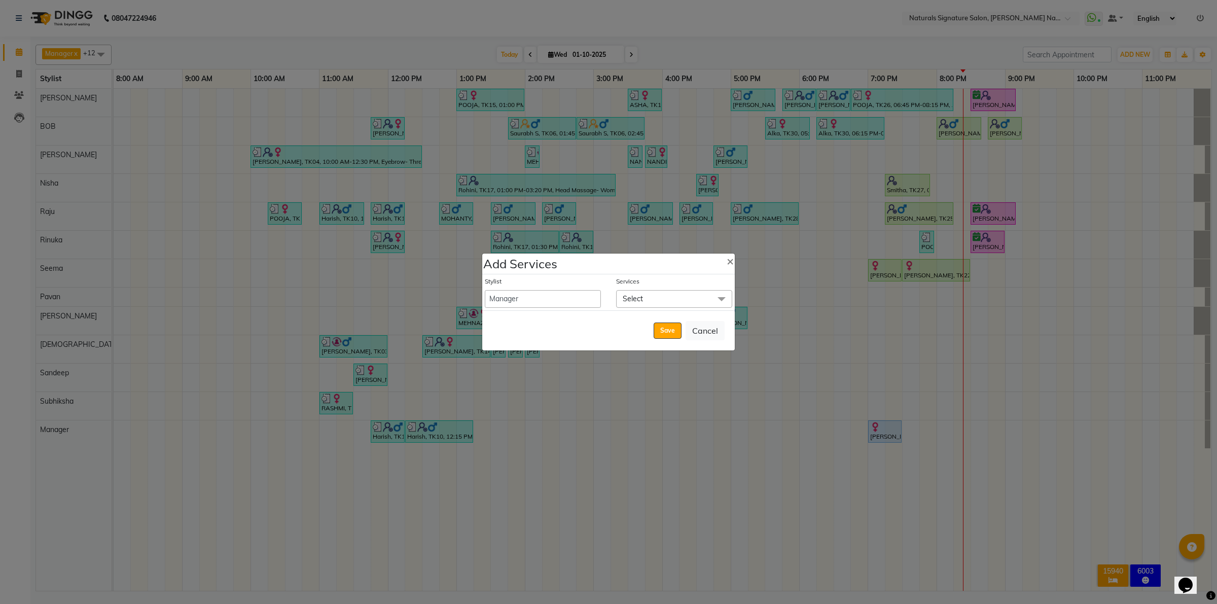
click at [632, 292] on span "Select" at bounding box center [674, 299] width 116 height 18
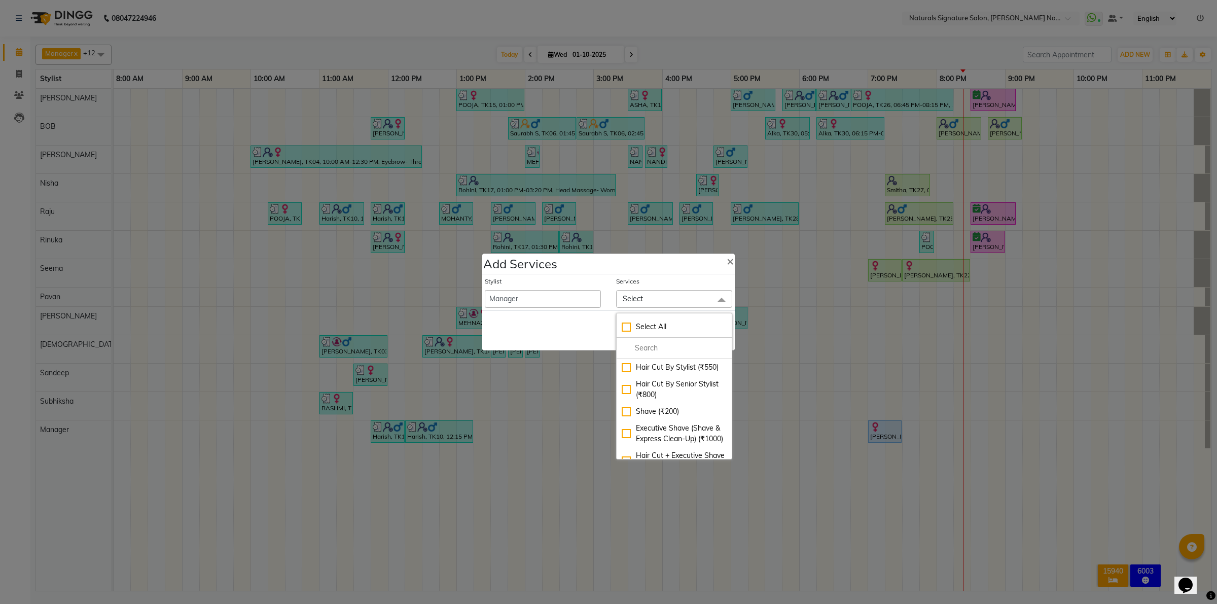
click at [556, 287] on div "Stylist" at bounding box center [543, 283] width 116 height 13
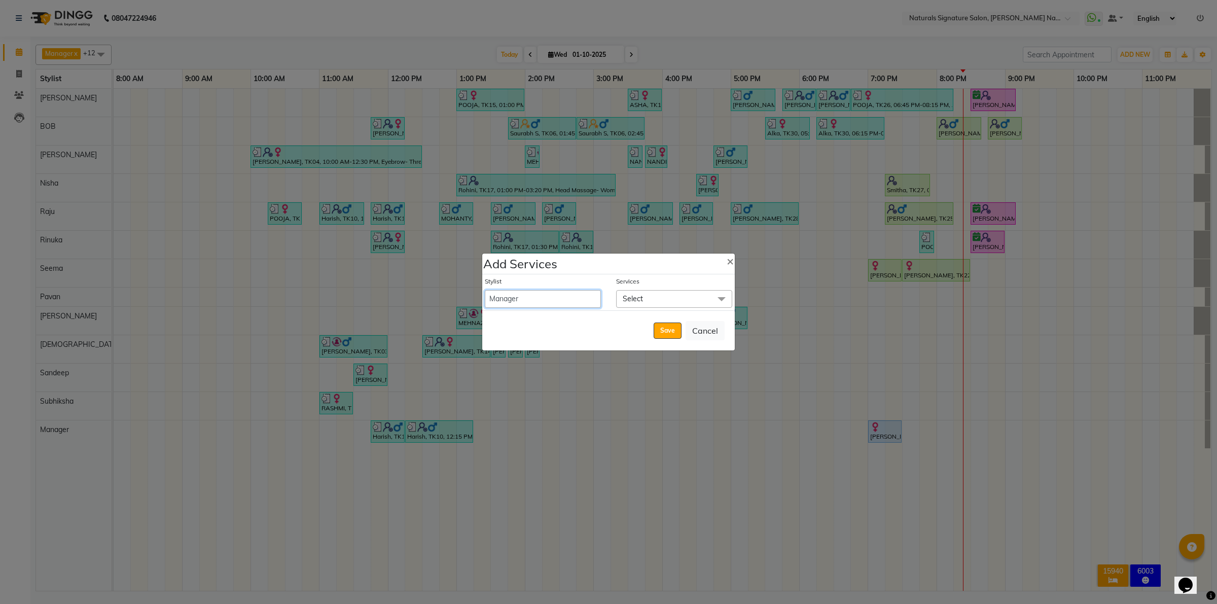
click at [556, 298] on select "Ali BOB Dhanushri Manager Nisha Pavan Priyanka Raju Rinuka Sandeep Sarban Seema…" at bounding box center [543, 299] width 116 height 18
select select "44901"
click at [485, 290] on select "Ali BOB Dhanushri Manager Nisha Pavan Priyanka Raju Rinuka Sandeep Sarban Seema…" at bounding box center [543, 299] width 116 height 18
select select "1260"
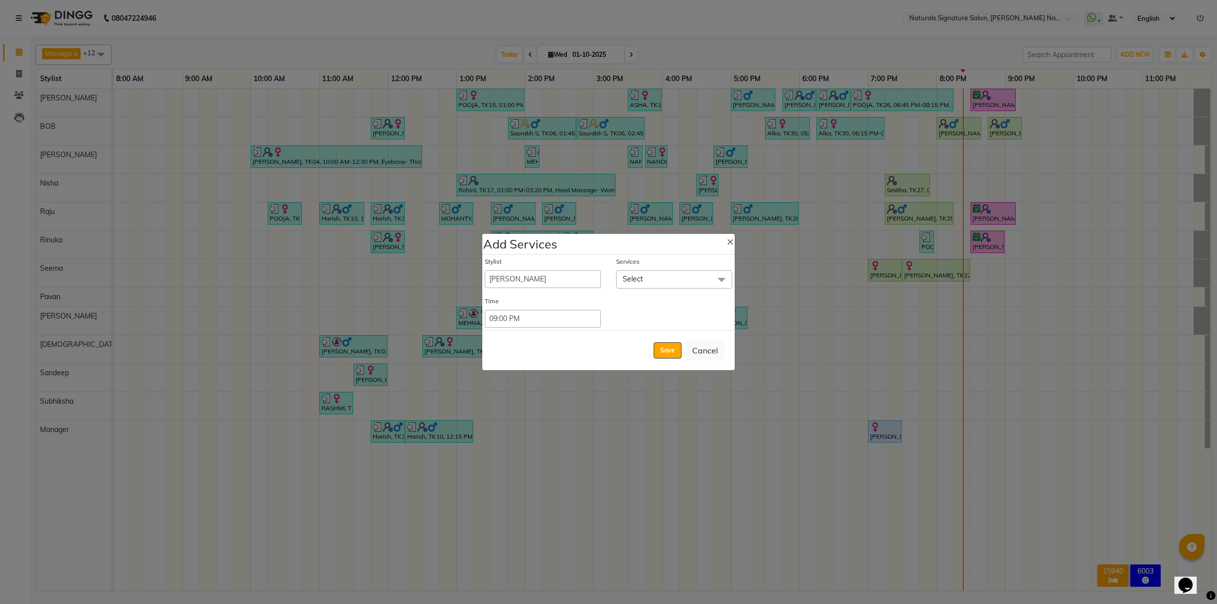
click at [656, 280] on span "Select" at bounding box center [674, 279] width 116 height 18
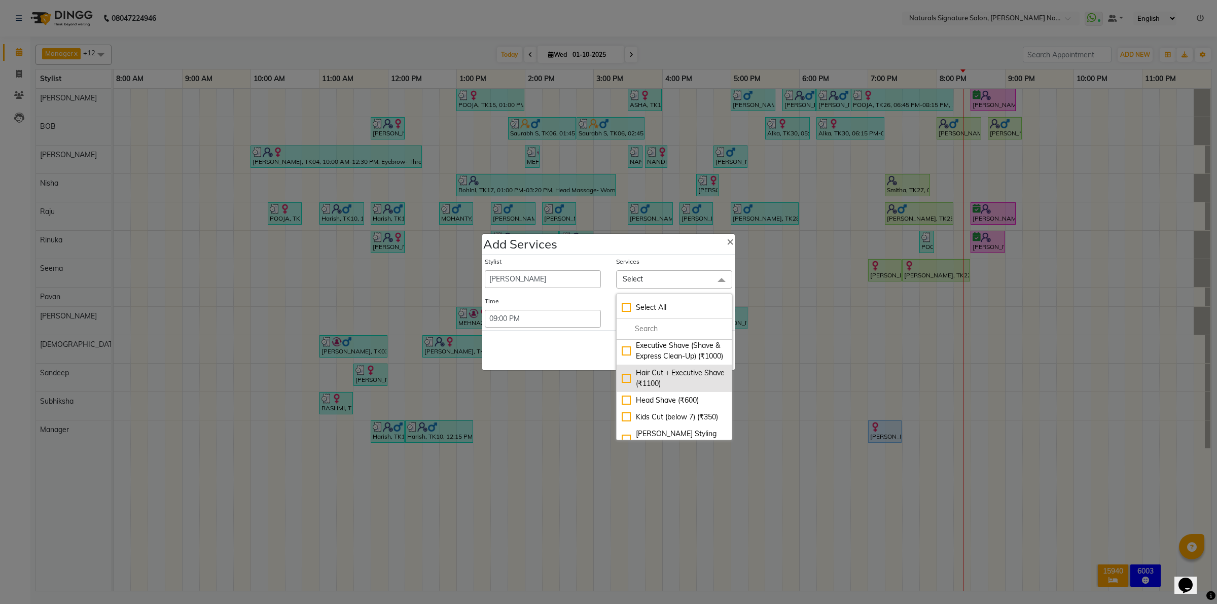
scroll to position [127, 0]
drag, startPoint x: 622, startPoint y: 399, endPoint x: 609, endPoint y: 391, distance: 15.5
click at [620, 390] on li "[PERSON_NAME] Styling (₹350)" at bounding box center [674, 375] width 115 height 27
checkbox input "true"
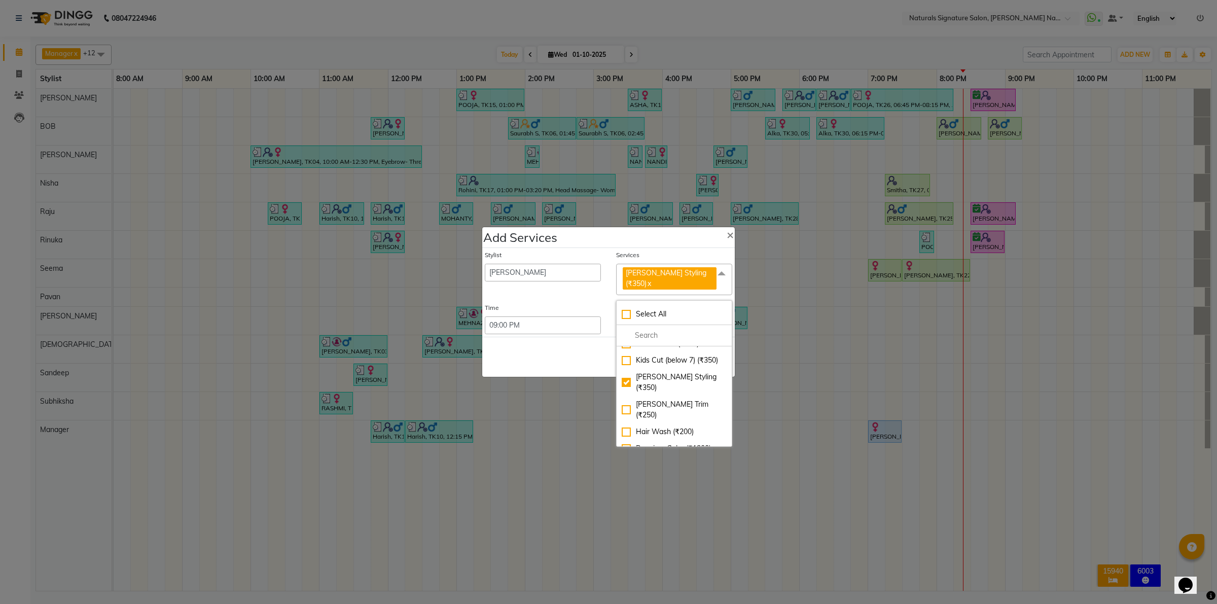
drag, startPoint x: 572, startPoint y: 349, endPoint x: 646, endPoint y: 343, distance: 73.8
click at [574, 348] on div "Save Cancel" at bounding box center [608, 357] width 253 height 40
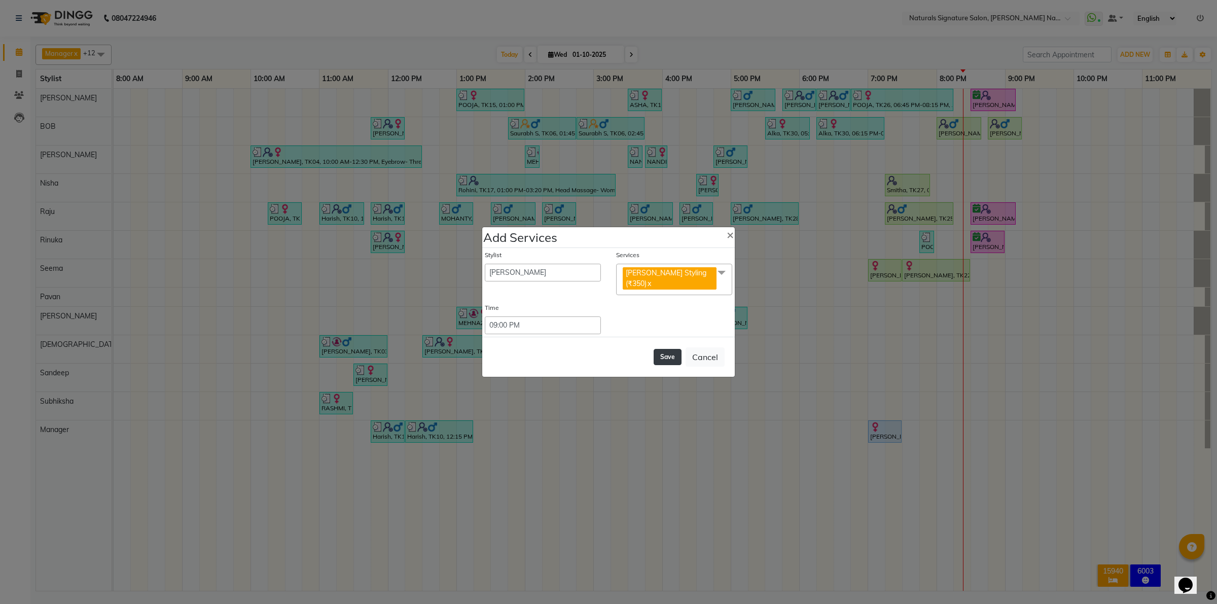
click at [670, 349] on button "Save" at bounding box center [668, 357] width 28 height 16
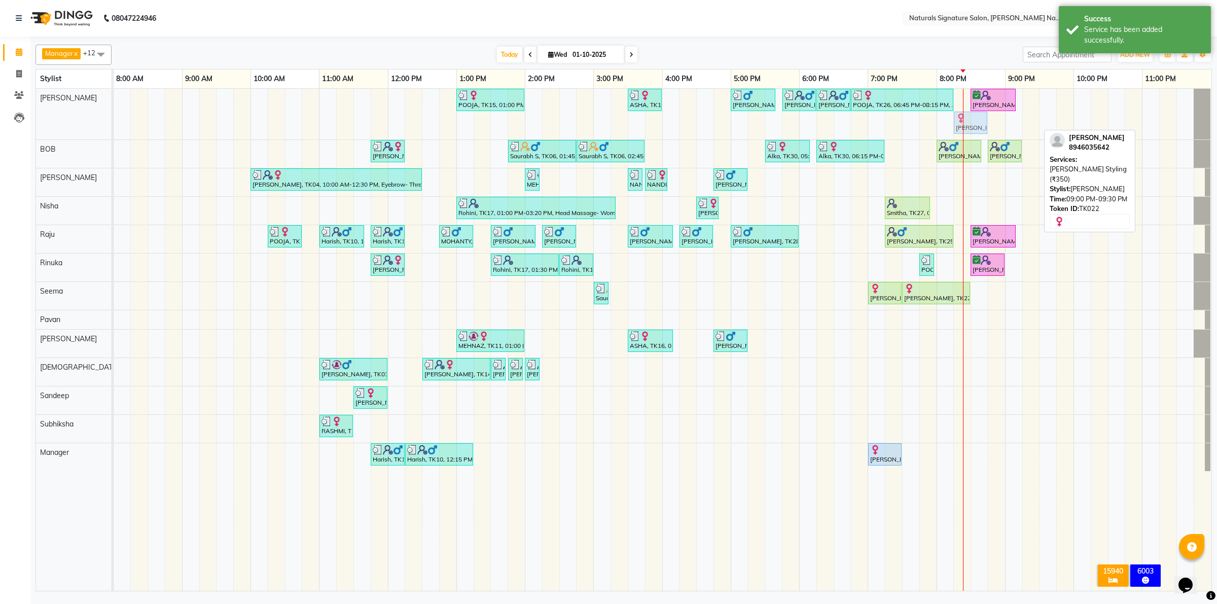
drag, startPoint x: 1016, startPoint y: 125, endPoint x: 965, endPoint y: 131, distance: 51.1
click at [114, 131] on div "POOJA, TK15, 01:00 PM-02:00 PM, Essential Treatment - Long- Women ASHA, TK16, 0…" at bounding box center [114, 114] width 0 height 51
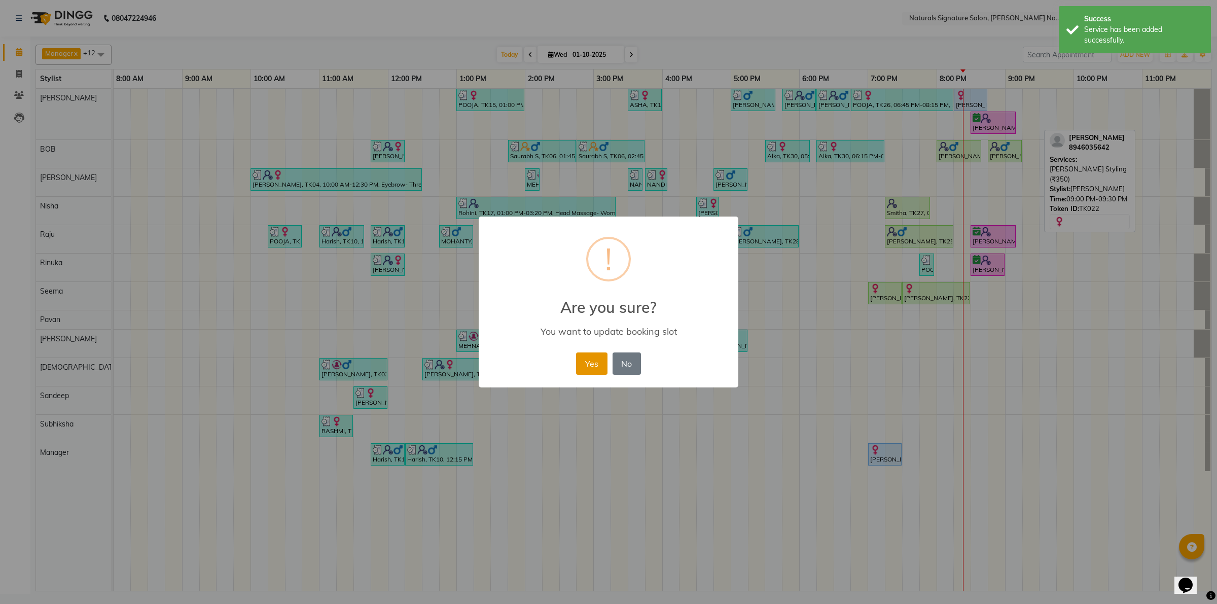
click at [592, 363] on button "Yes" at bounding box center [591, 364] width 31 height 22
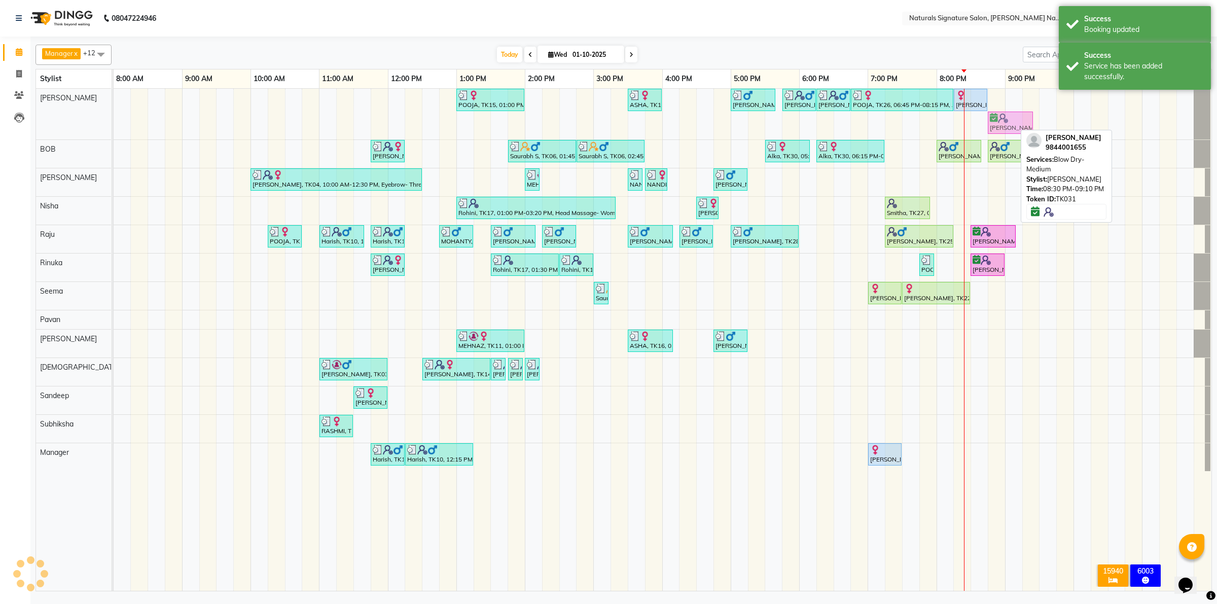
click at [114, 115] on div "POOJA, TK15, 01:00 PM-02:00 PM, Essential Treatment - Long- Women ASHA, TK16, 0…" at bounding box center [114, 114] width 0 height 51
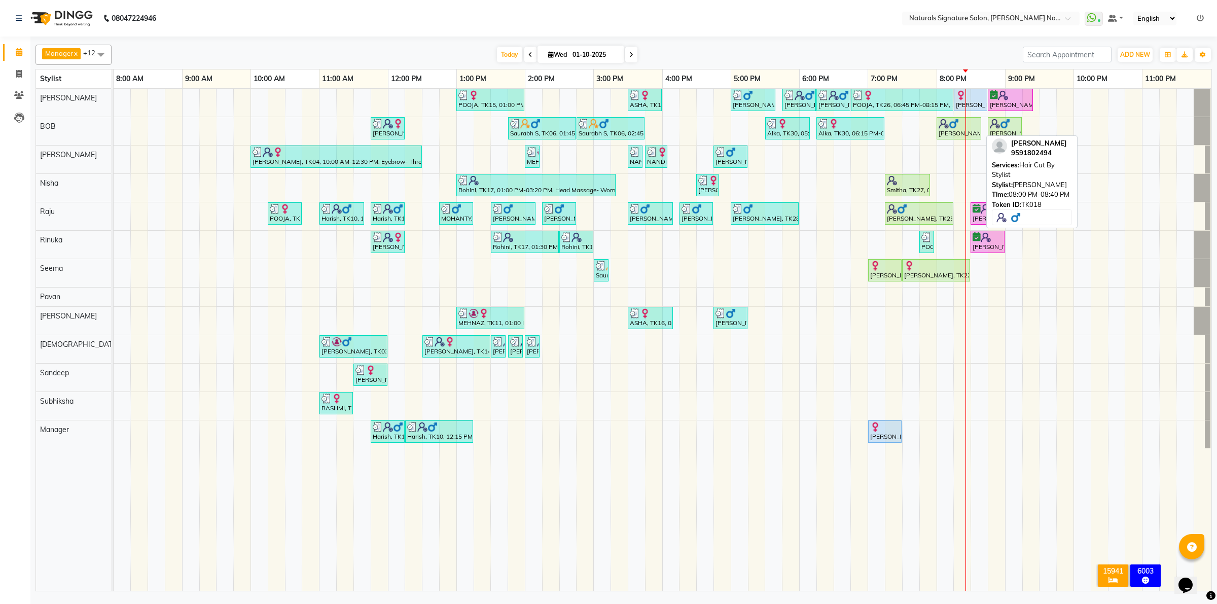
click at [956, 127] on img at bounding box center [954, 124] width 10 height 10
select select "1"
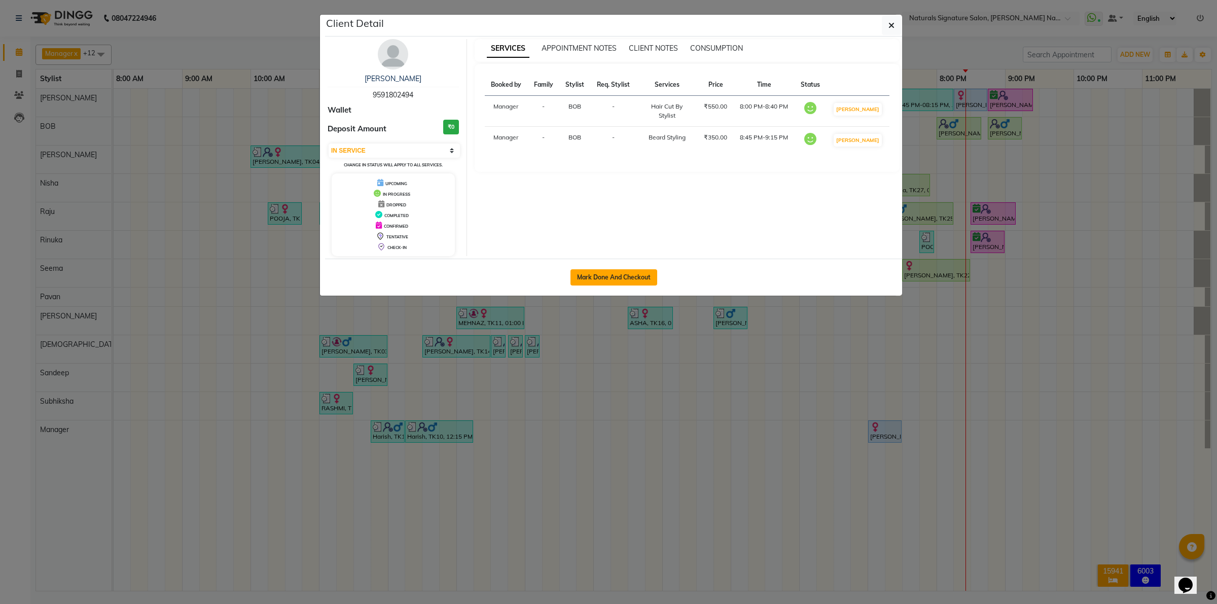
click at [613, 271] on button "Mark Done And Checkout" at bounding box center [614, 277] width 87 height 16
select select "service"
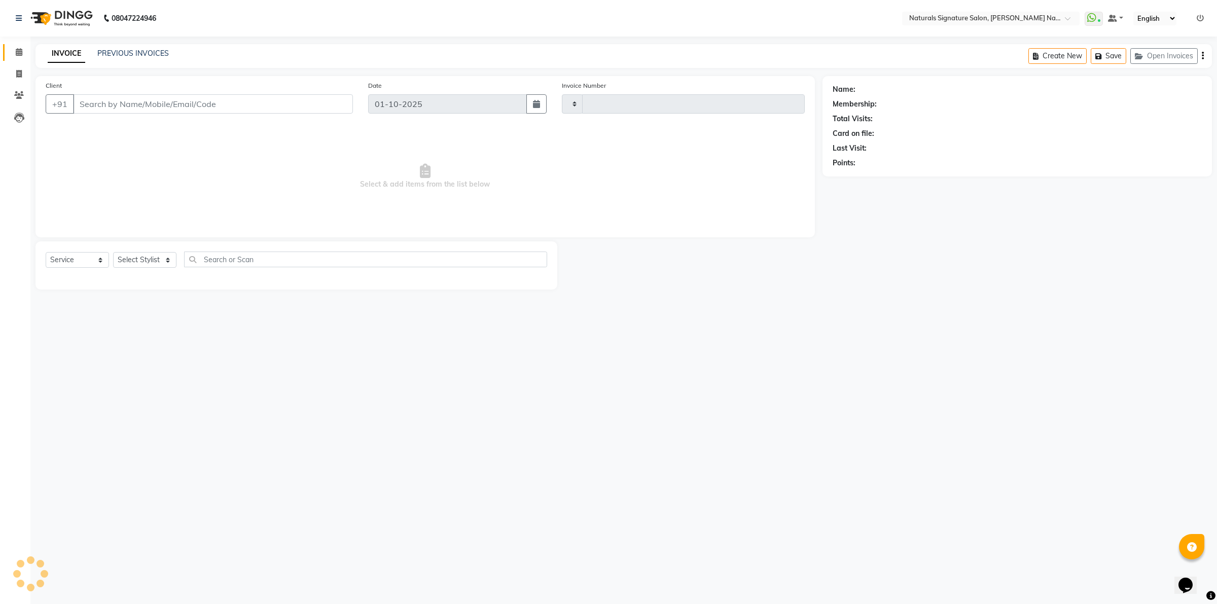
type input "5989"
select select "6135"
type input "95******94"
select select "91549"
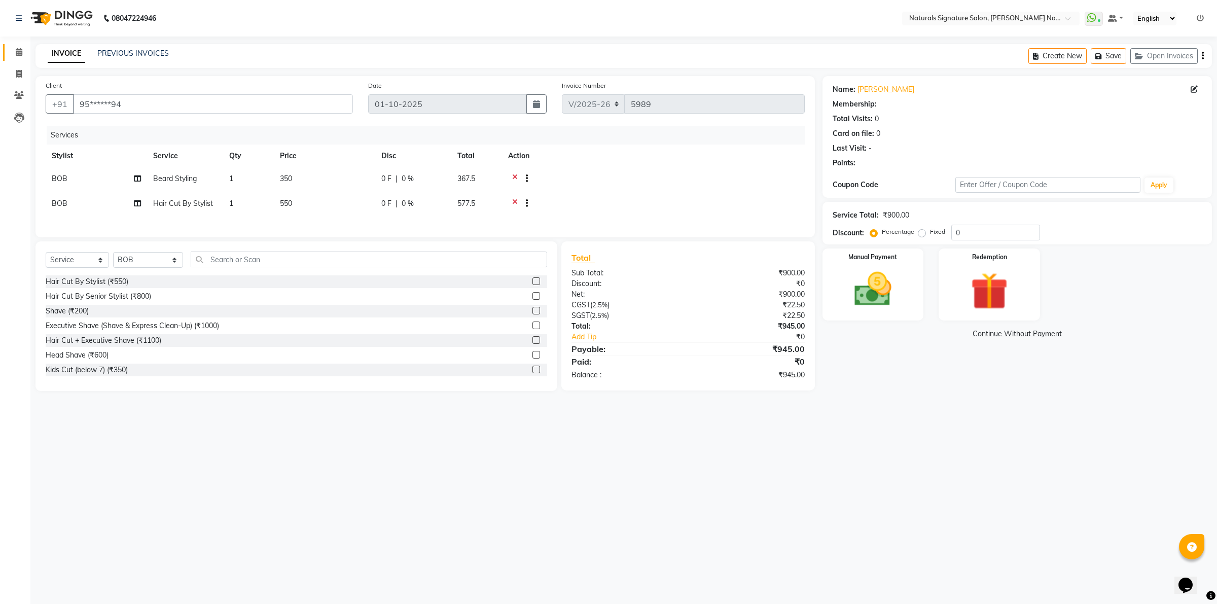
select select "1: Object"
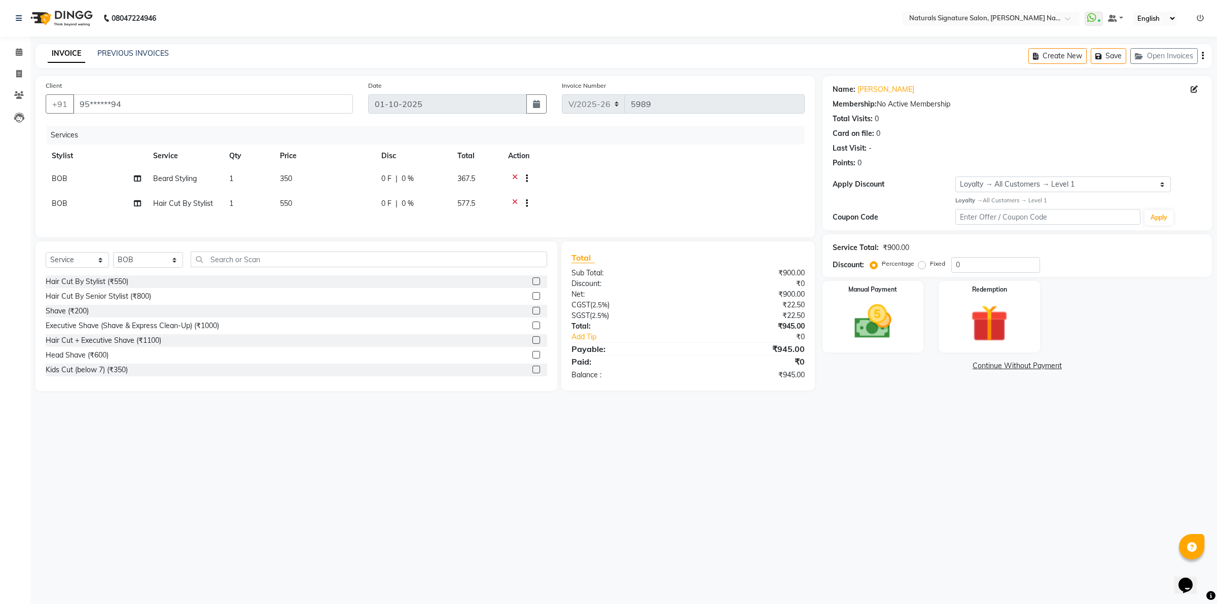
click at [514, 176] on icon at bounding box center [515, 179] width 6 height 13
click at [76, 264] on select "Select Service Product Membership Package Voucher Prepaid Gift Card" at bounding box center [77, 260] width 63 height 16
select select "product"
click at [46, 252] on select "Select Service Product Membership Package Voucher Prepaid Gift Card" at bounding box center [77, 260] width 63 height 16
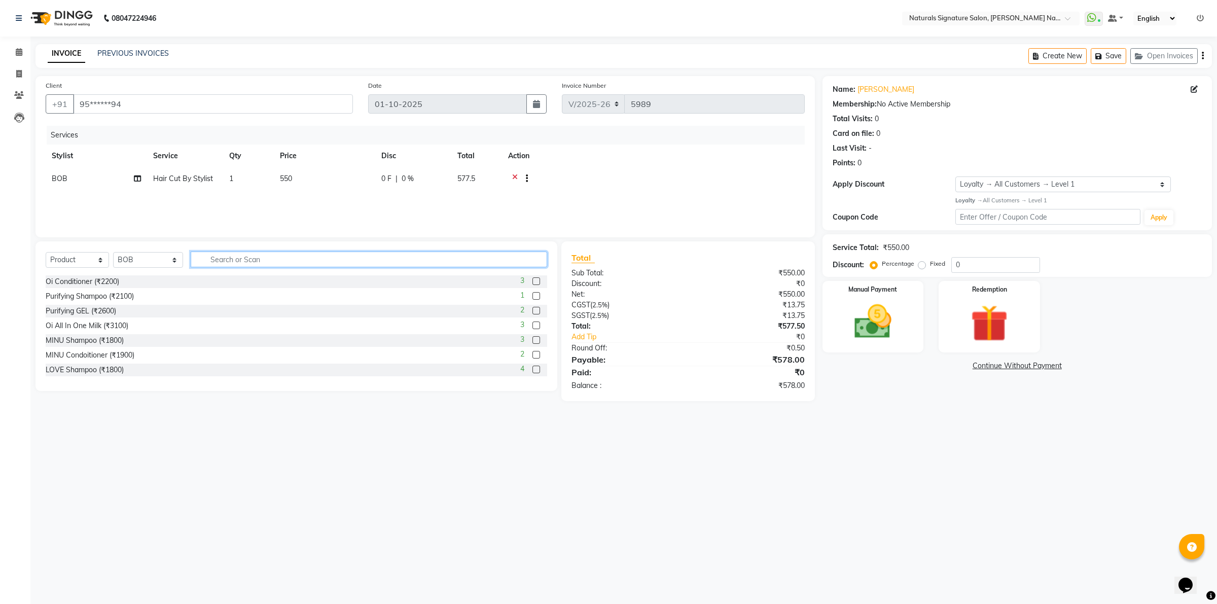
click at [209, 256] on input "text" at bounding box center [369, 260] width 357 height 16
type input "rena"
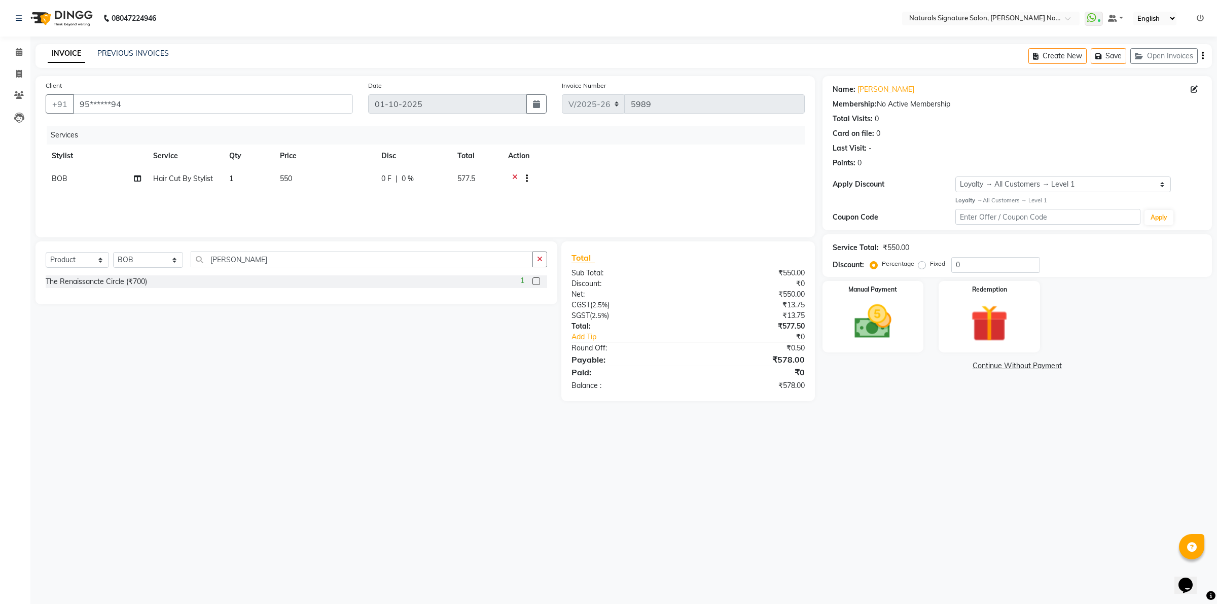
drag, startPoint x: 128, startPoint y: 283, endPoint x: 141, endPoint y: 278, distance: 14.0
click at [131, 282] on div "The Renaissancte Circle (₹700)" at bounding box center [96, 281] width 101 height 11
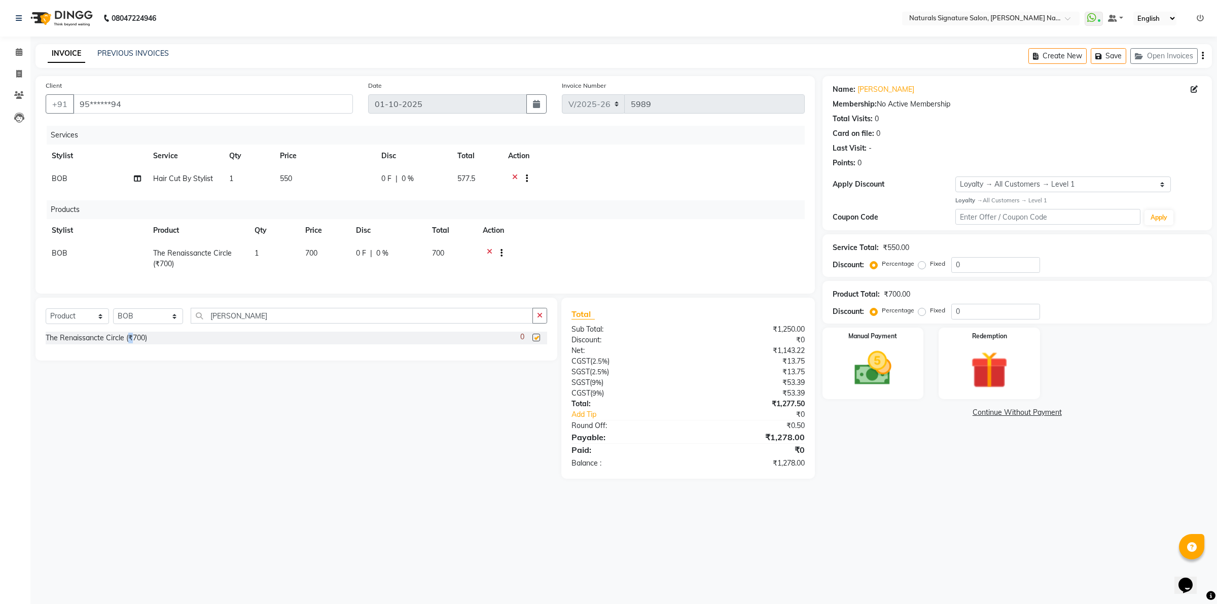
checkbox input "false"
click at [905, 350] on div "Manual Payment" at bounding box center [874, 363] width 106 height 75
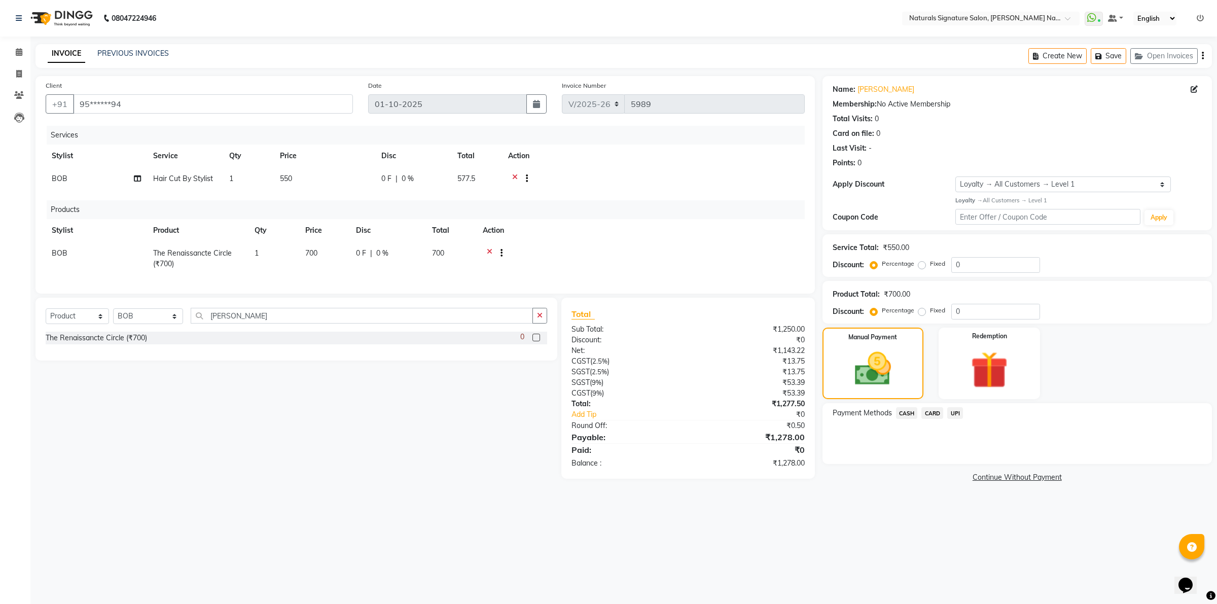
click at [952, 412] on span "UPI" at bounding box center [956, 413] width 16 height 12
click at [981, 467] on button "Add Payment" at bounding box center [1081, 467] width 241 height 16
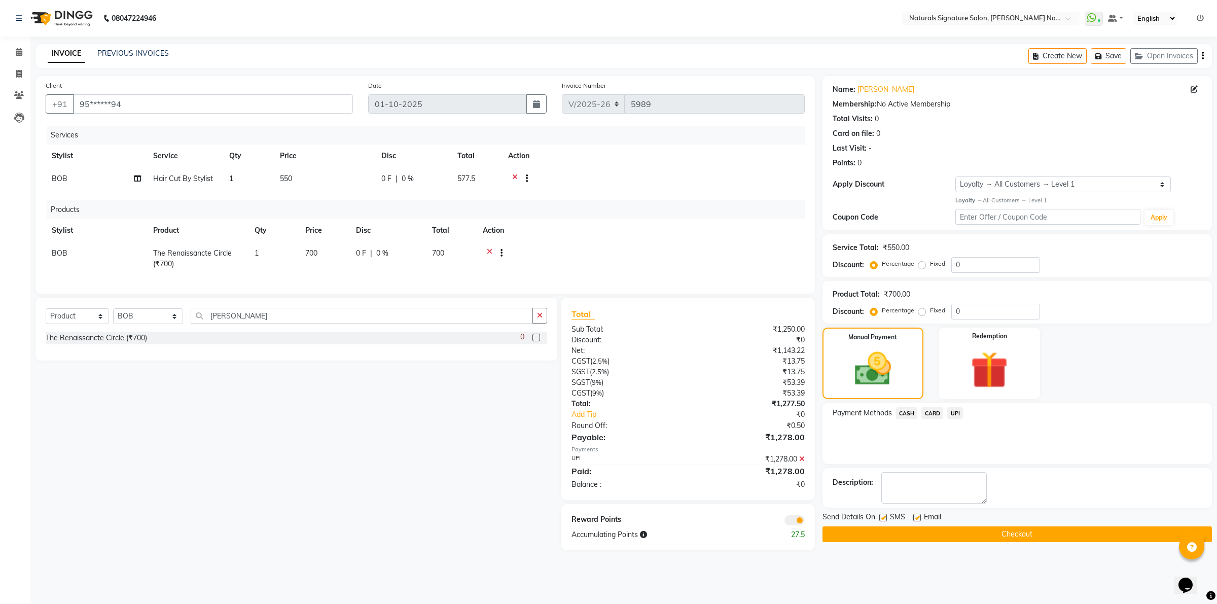
click at [982, 537] on button "Checkout" at bounding box center [1018, 535] width 390 height 16
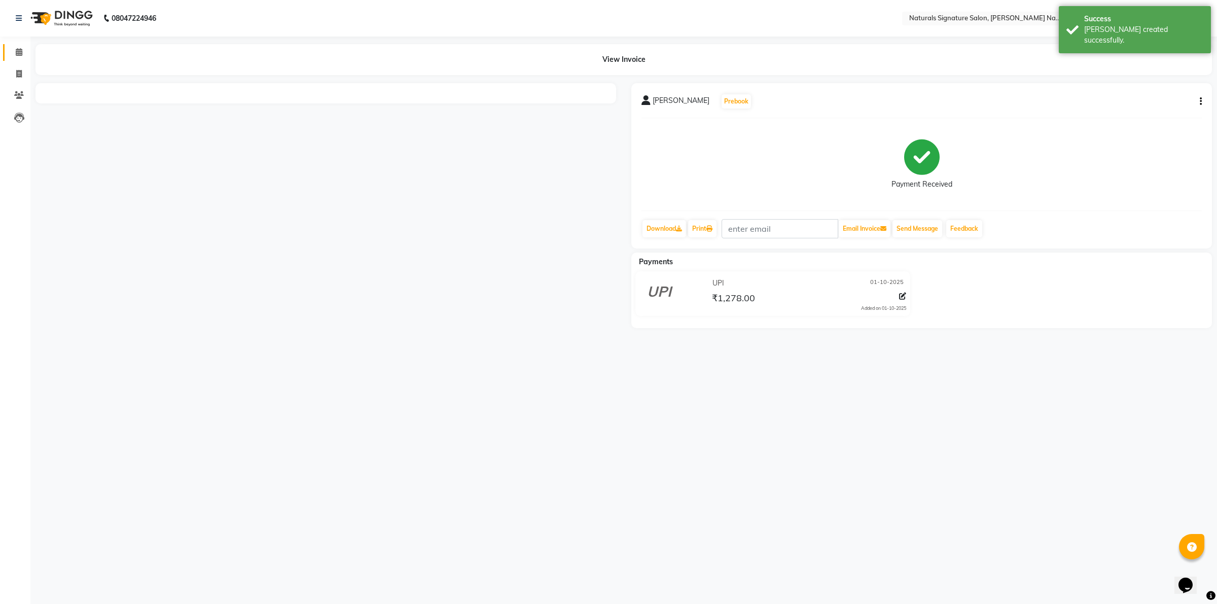
click at [18, 44] on link "Calendar" at bounding box center [15, 52] width 24 height 17
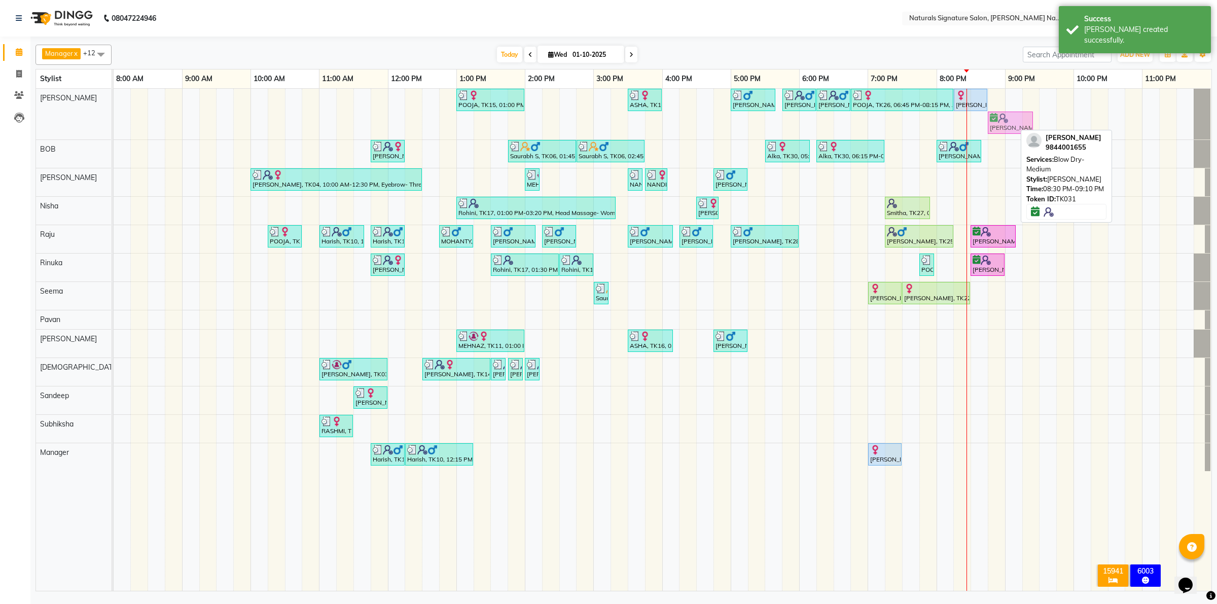
drag, startPoint x: 993, startPoint y: 123, endPoint x: 1008, endPoint y: 125, distance: 15.4
click at [114, 125] on div "POOJA, TK15, 01:00 PM-02:00 PM, Essential Treatment - Long- Women ASHA, TK16, 0…" at bounding box center [114, 114] width 0 height 51
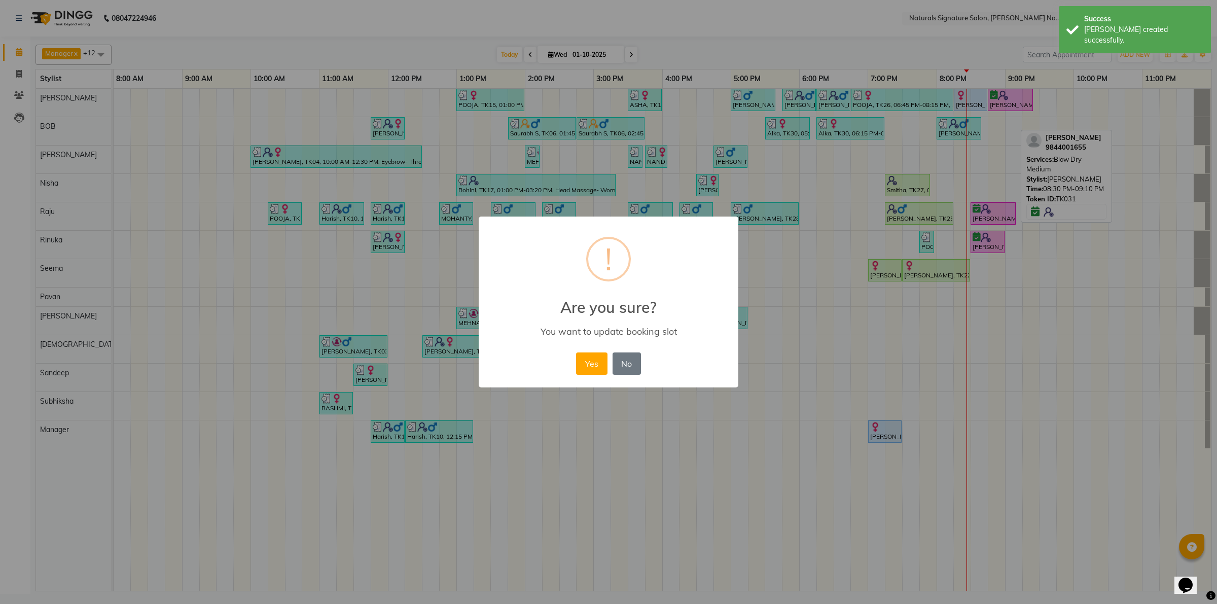
drag, startPoint x: 587, startPoint y: 366, endPoint x: 658, endPoint y: 371, distance: 71.7
click at [587, 366] on button "Yes" at bounding box center [591, 364] width 31 height 22
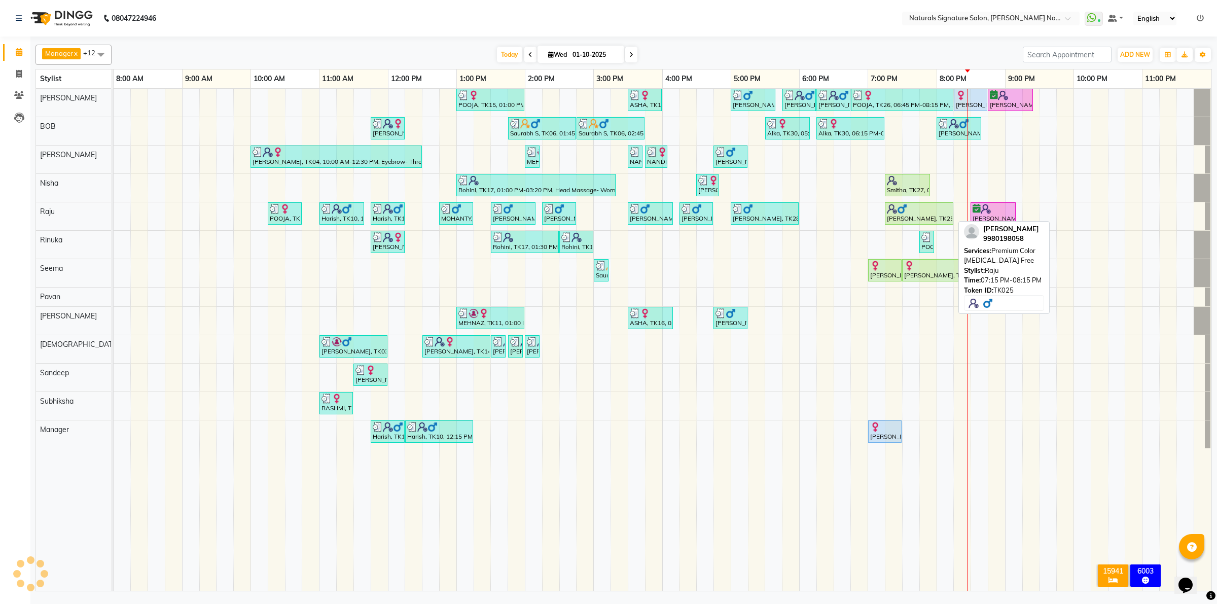
click at [911, 216] on div "[PERSON_NAME], TK25, 07:15 PM-08:15 PM, Premium Color [MEDICAL_DATA] Free" at bounding box center [919, 213] width 66 height 19
click at [911, 215] on div "[PERSON_NAME], TK25, 07:15 PM-08:15 PM, Premium Color [MEDICAL_DATA] Free" at bounding box center [919, 213] width 66 height 19
select select "1"
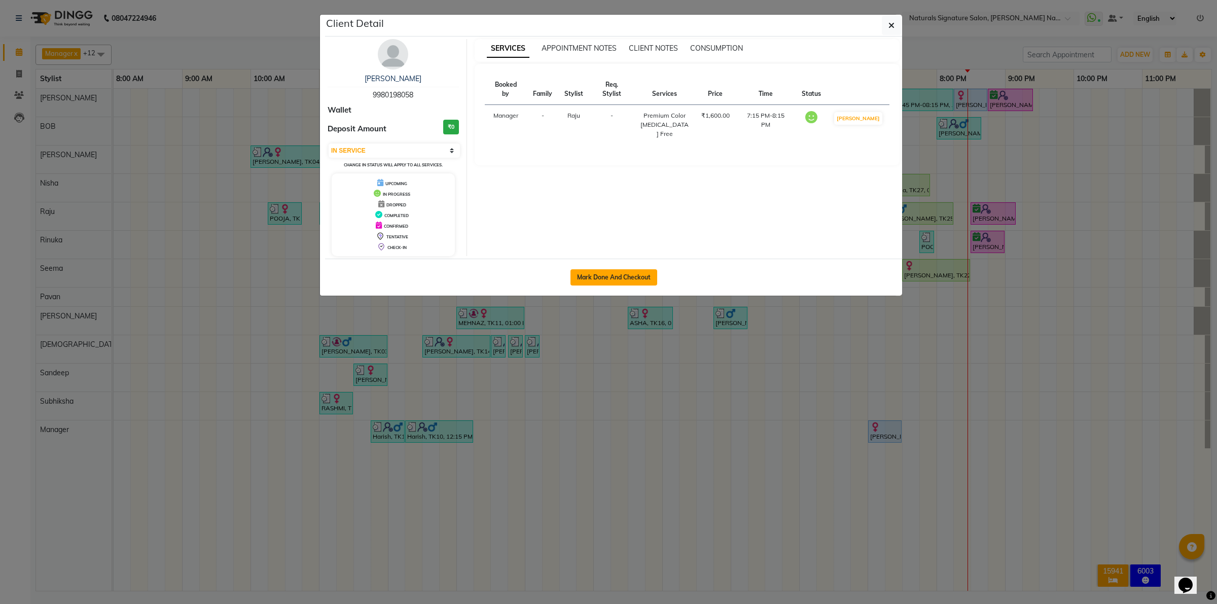
click at [649, 277] on button "Mark Done And Checkout" at bounding box center [614, 277] width 87 height 16
select select "service"
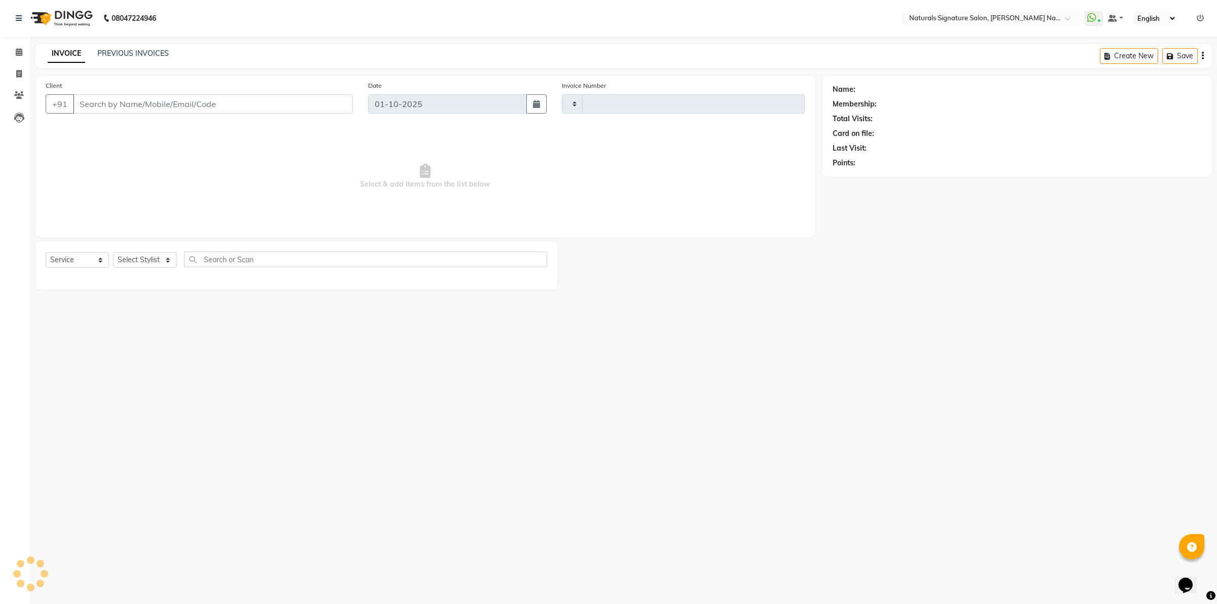
type input "5990"
select select "6135"
type input "99******58"
select select "70856"
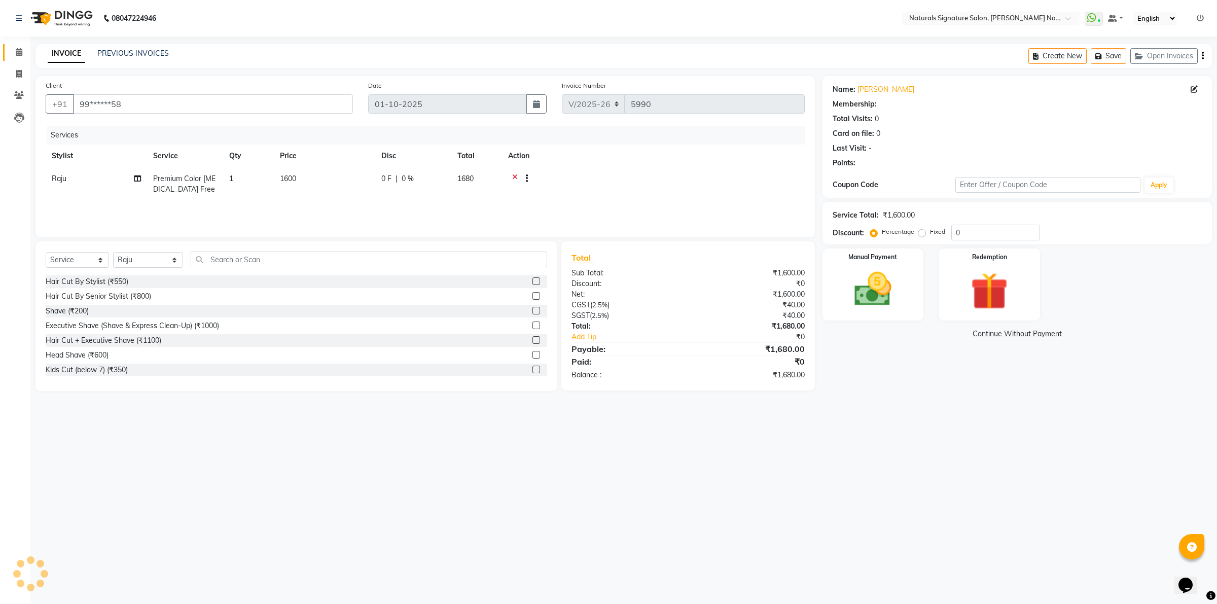
select select "1: Object"
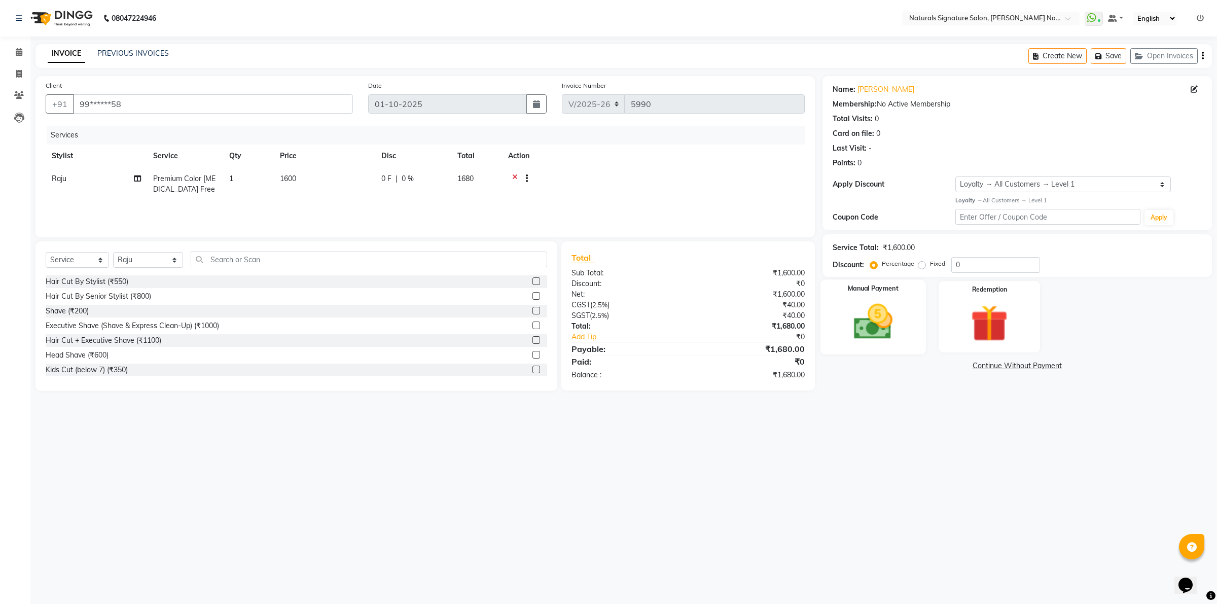
click at [883, 338] on img at bounding box center [873, 321] width 63 height 45
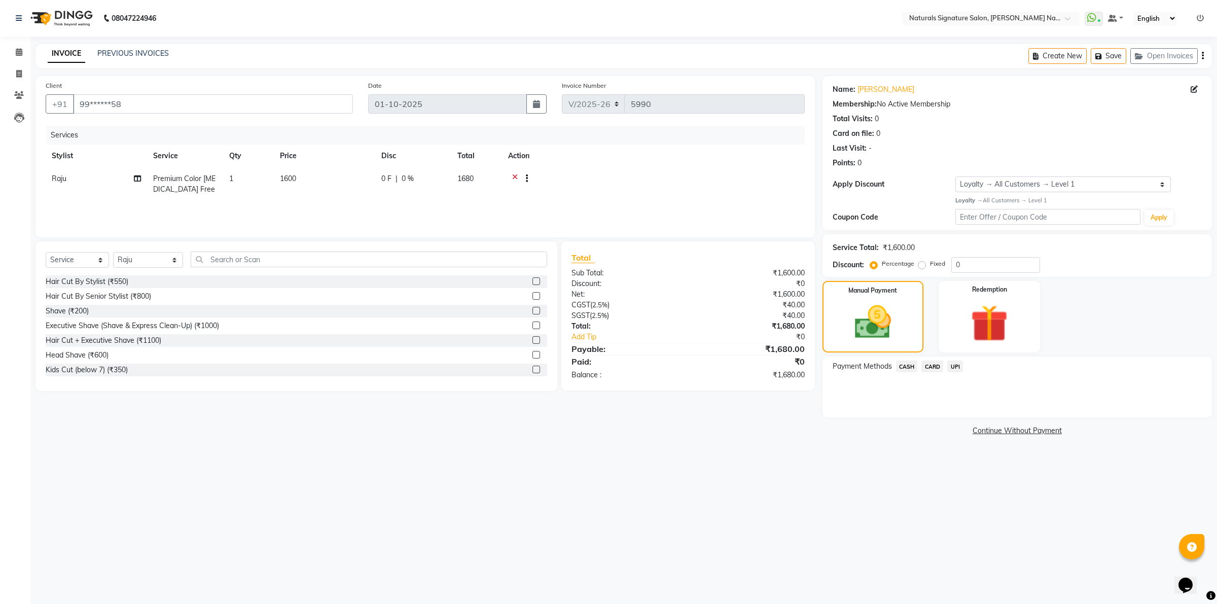
click at [938, 362] on span "CARD" at bounding box center [933, 367] width 22 height 12
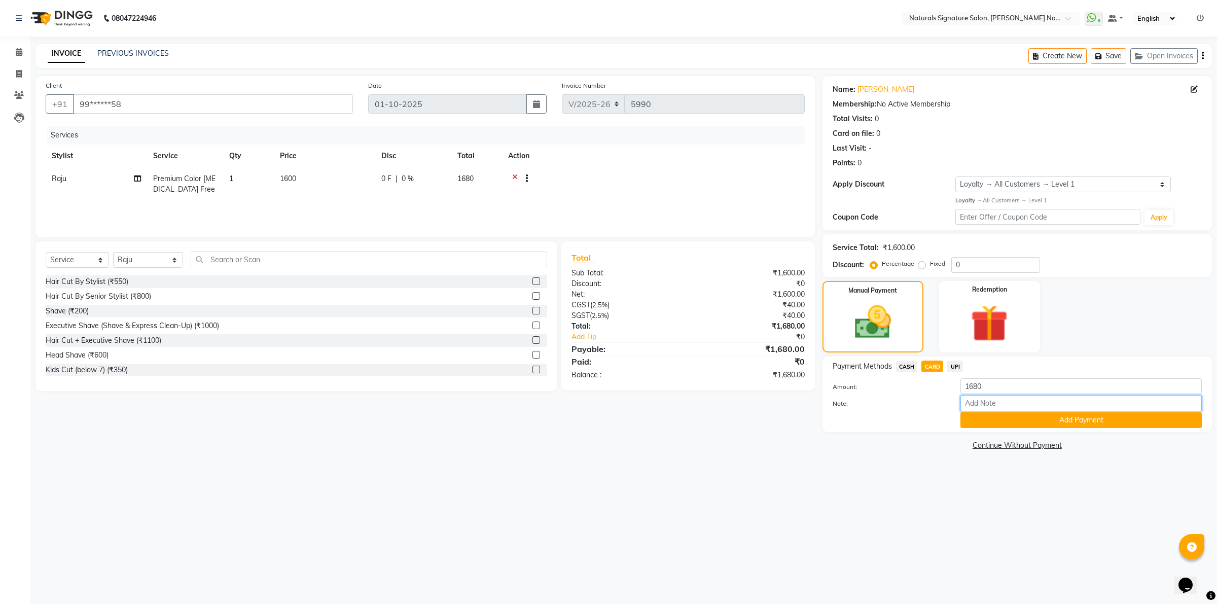
click at [972, 407] on input "Note:" at bounding box center [1081, 404] width 241 height 16
type input "0840"
click at [977, 417] on button "Add Payment" at bounding box center [1081, 420] width 241 height 16
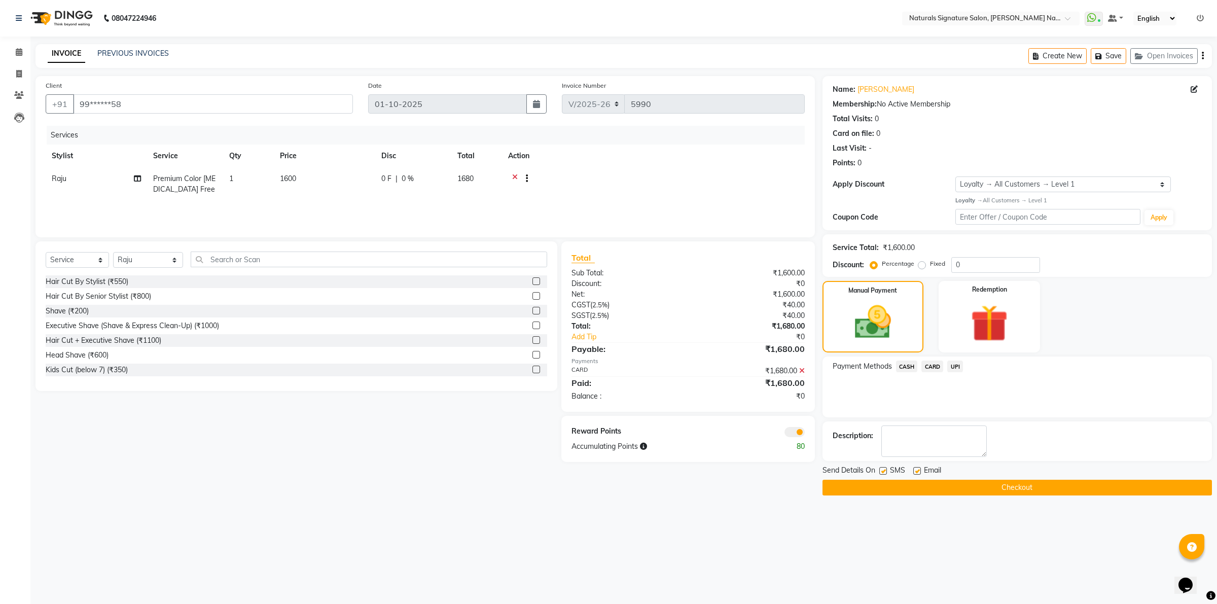
click at [974, 490] on button "Checkout" at bounding box center [1018, 488] width 390 height 16
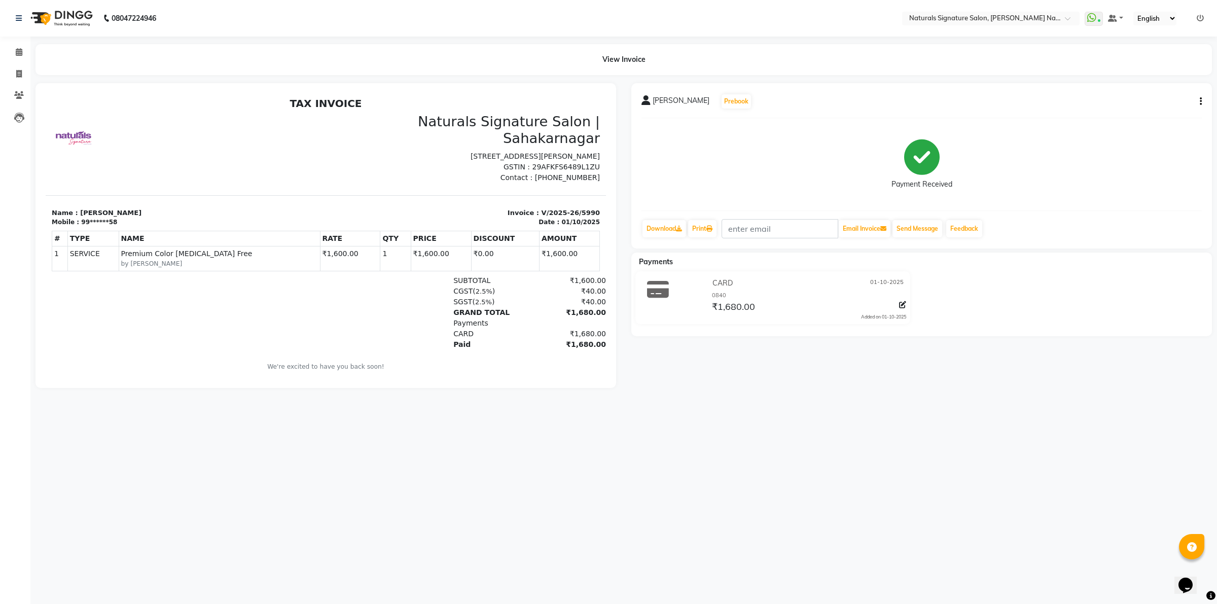
click at [184, 475] on div "08047224946 Select Location × Naturals Signature Salon, Sahakar Nagar WhatsApp …" at bounding box center [608, 302] width 1217 height 604
click at [22, 49] on span at bounding box center [19, 53] width 18 height 12
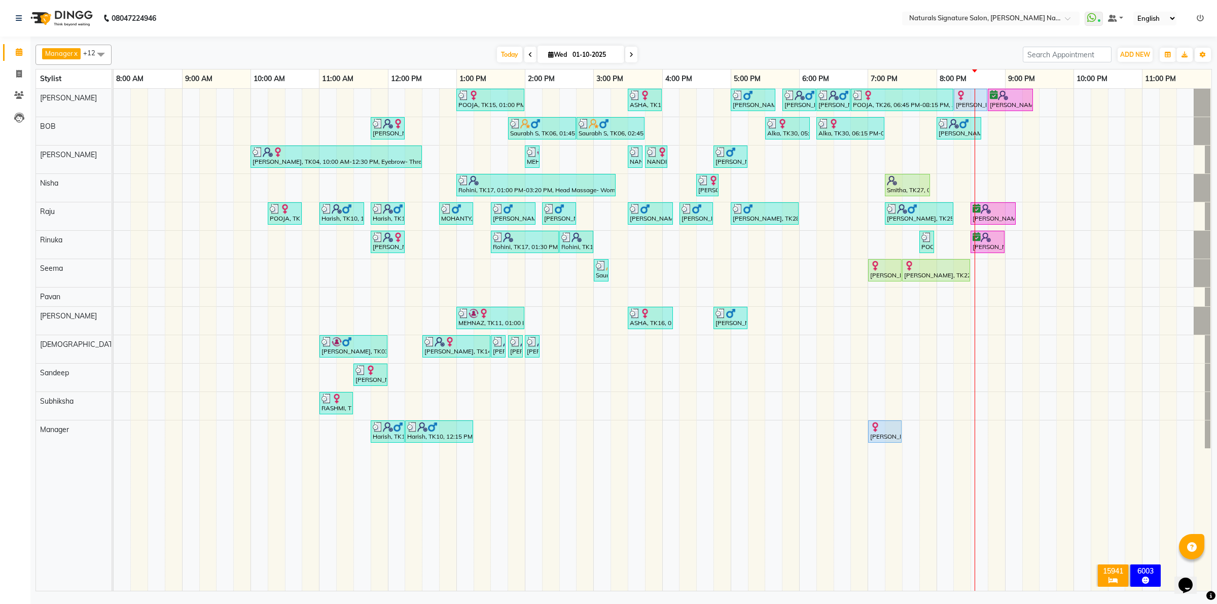
click at [820, 321] on div "POOJA, TK15, 01:00 PM-02:00 PM, Essential Treatment - Long- Women ASHA, TK16, 0…" at bounding box center [663, 340] width 1098 height 502
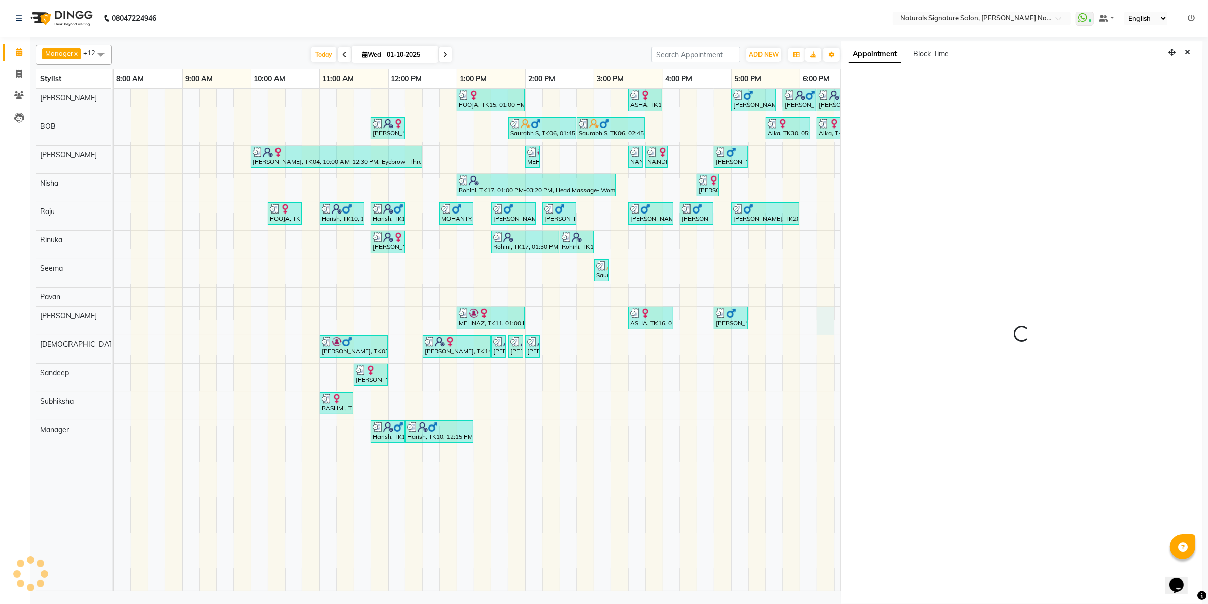
scroll to position [3, 0]
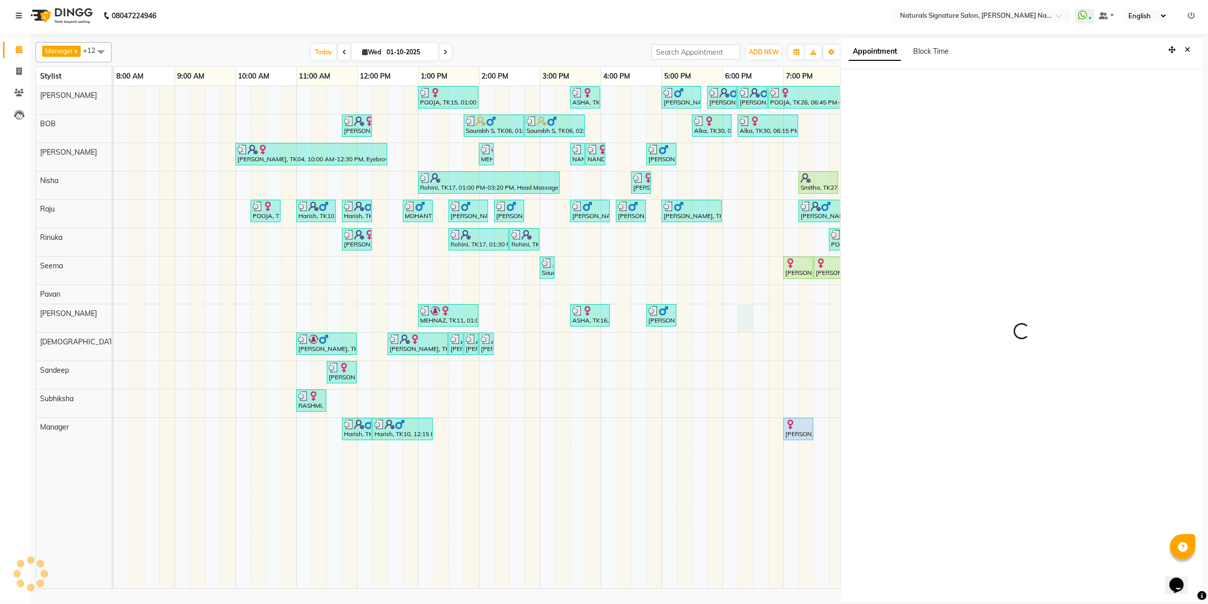
select select "44908"
select select "tentative"
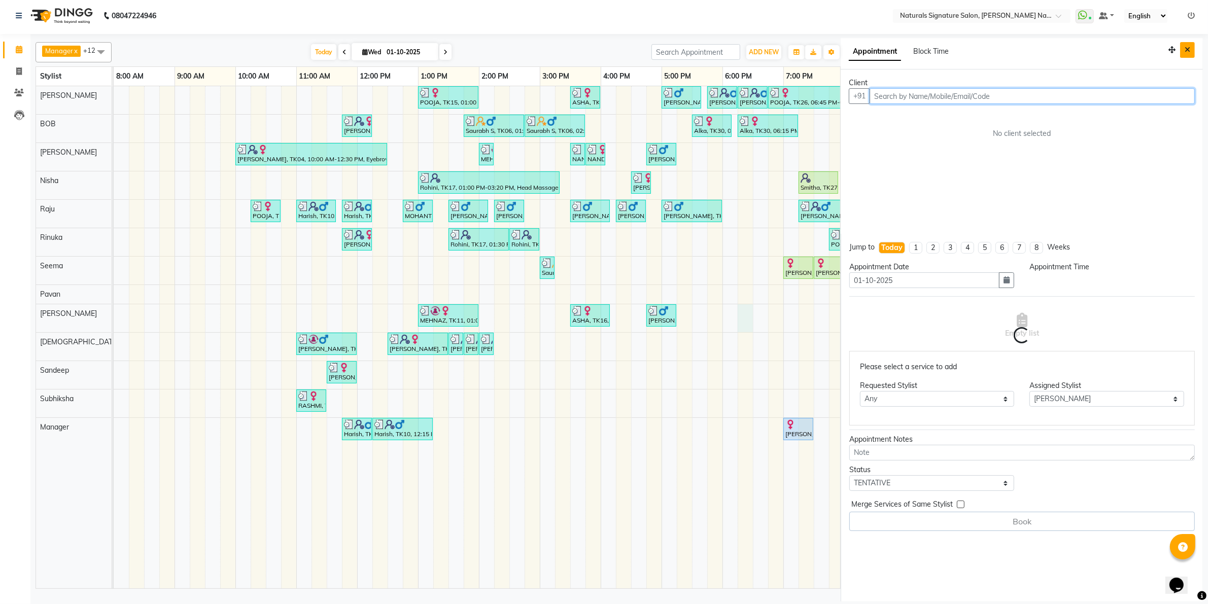
select select "1095"
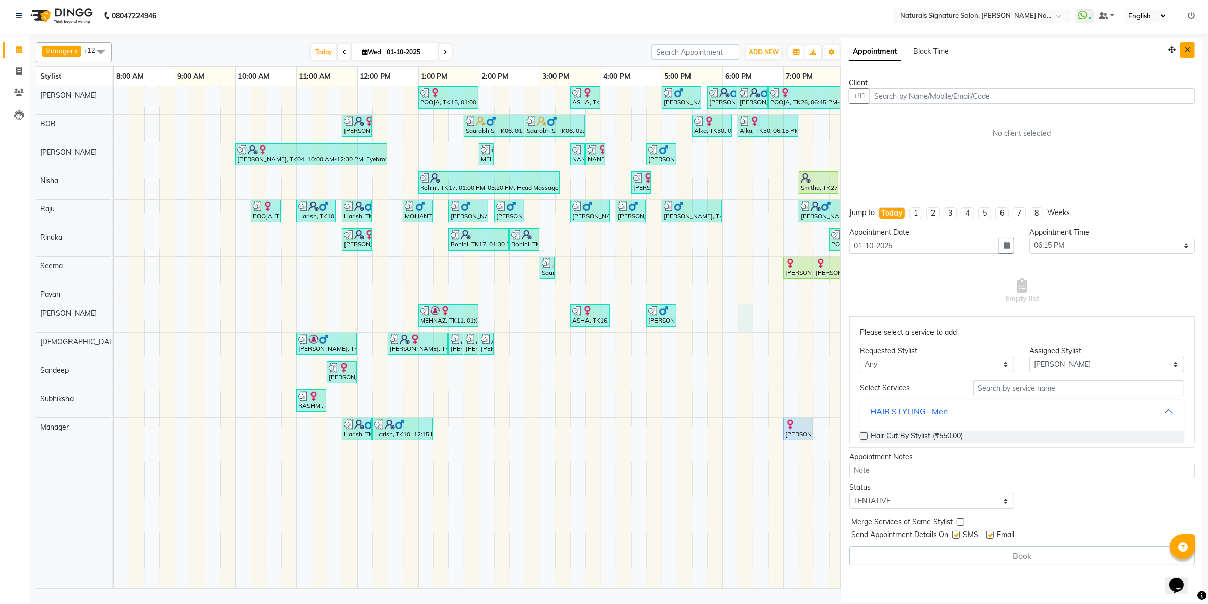
click at [1183, 51] on button "Close" at bounding box center [1187, 50] width 15 height 16
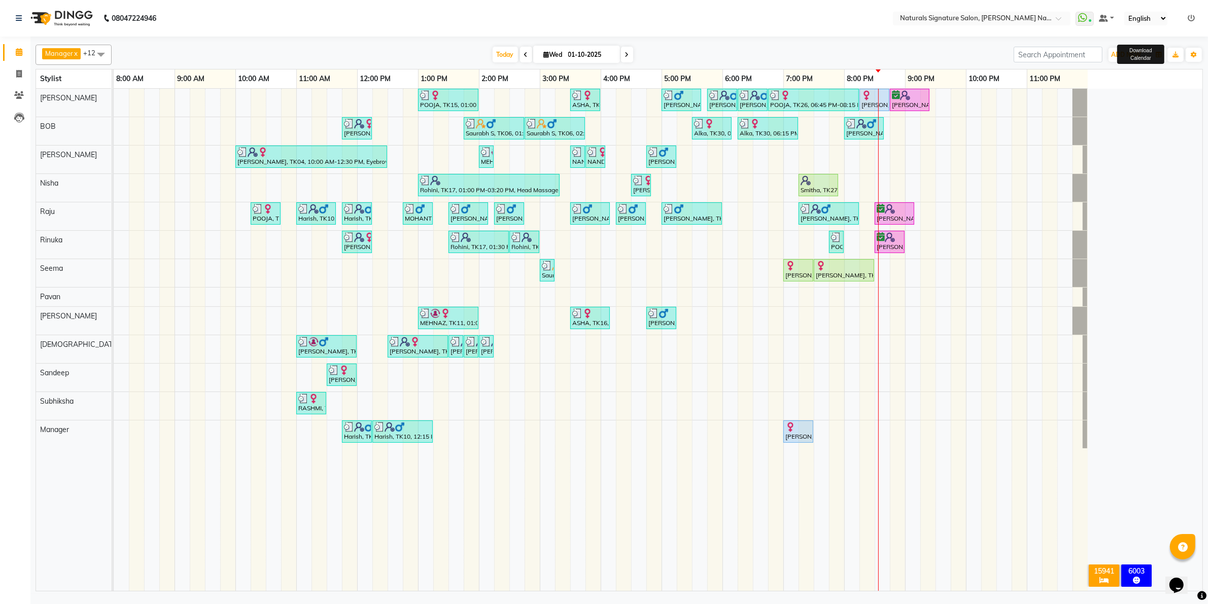
scroll to position [0, 0]
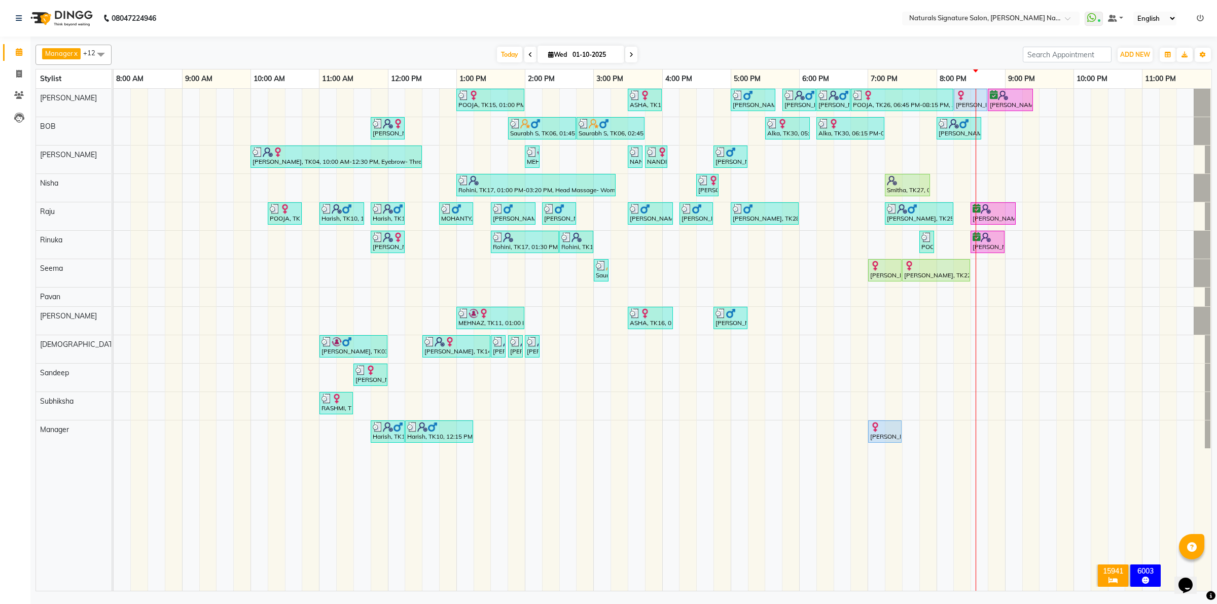
click at [807, 318] on div "POOJA, TK15, 01:00 PM-02:00 PM, Essential Treatment - Long- Women ASHA, TK16, 0…" at bounding box center [663, 340] width 1098 height 502
select select "44908"
select select "tentative"
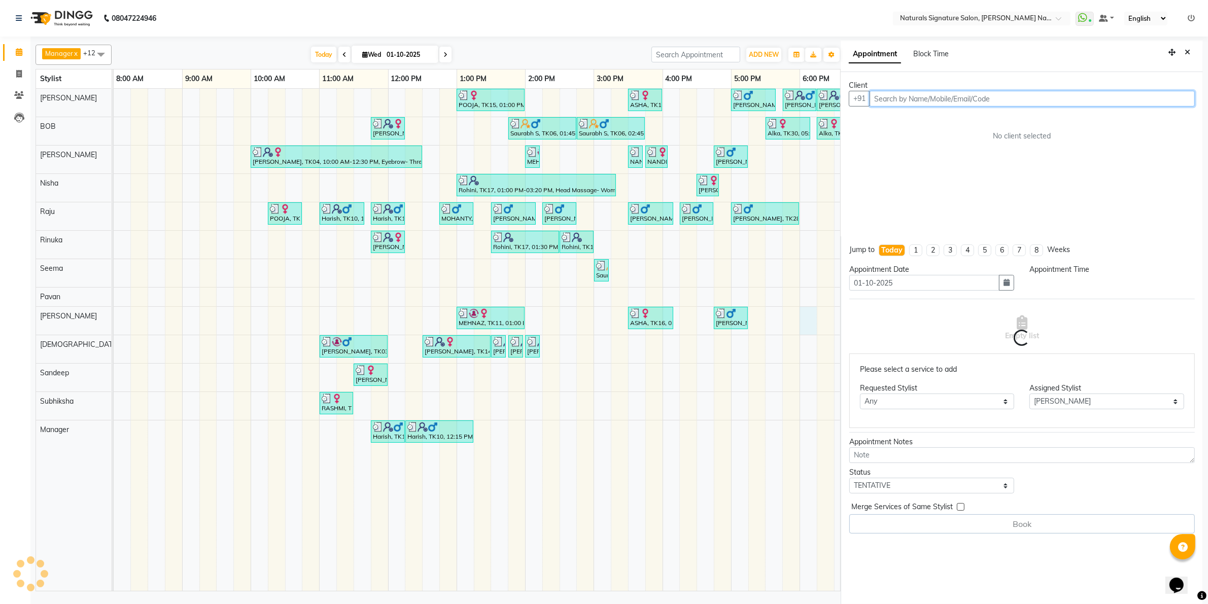
select select "1080"
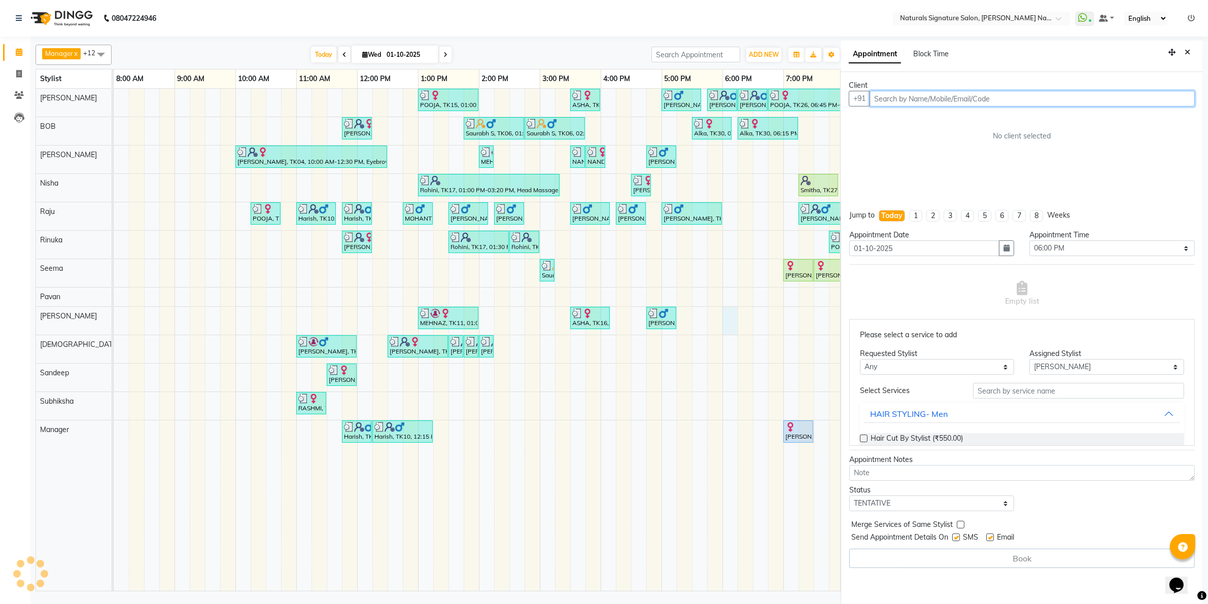
scroll to position [3, 0]
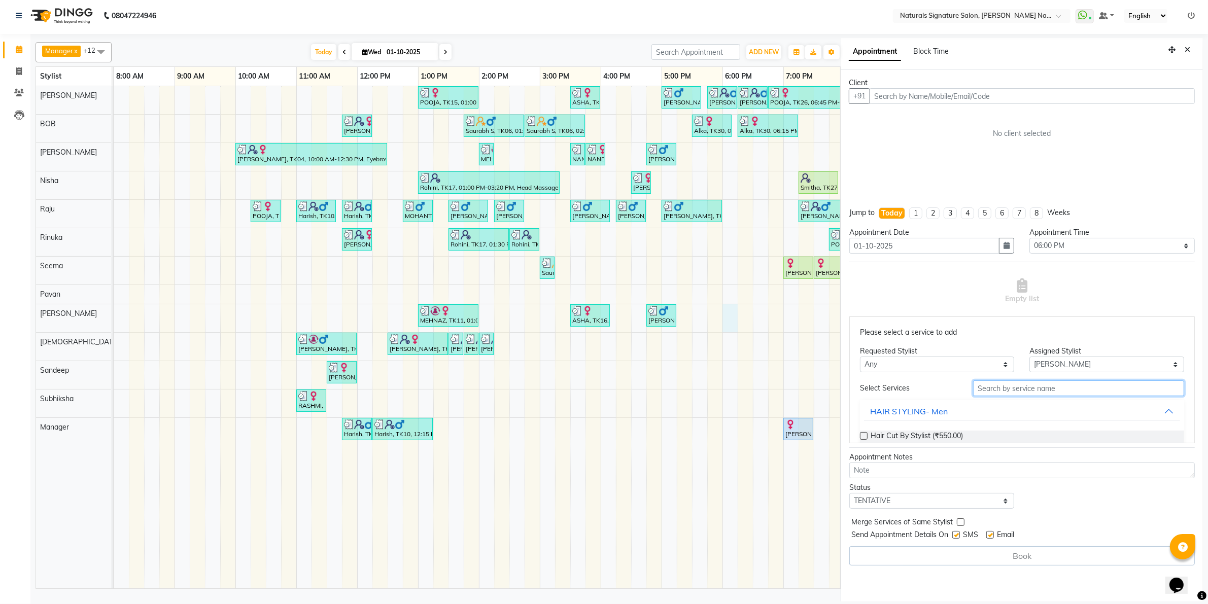
click at [1048, 392] on input "text" at bounding box center [1078, 388] width 211 height 16
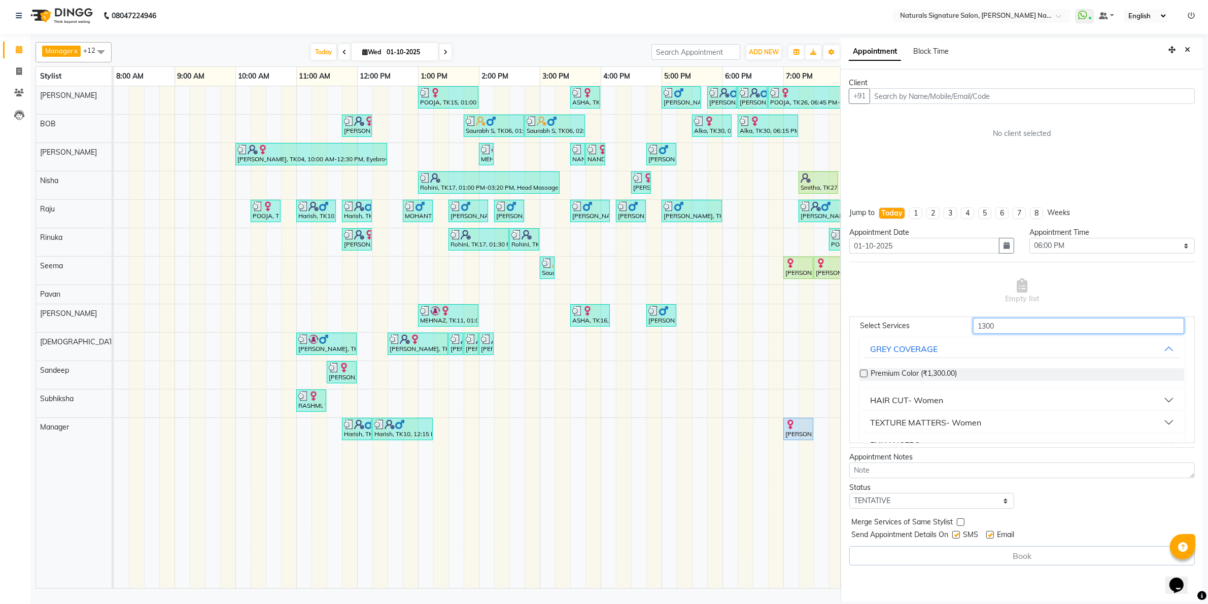
scroll to position [63, 0]
type input "1300"
click at [944, 399] on button "HAIR CUT- Women" at bounding box center [1022, 399] width 316 height 18
click at [984, 376] on span "Advance Cut - By Stylist (₹1,300.00)" at bounding box center [929, 375] width 118 height 13
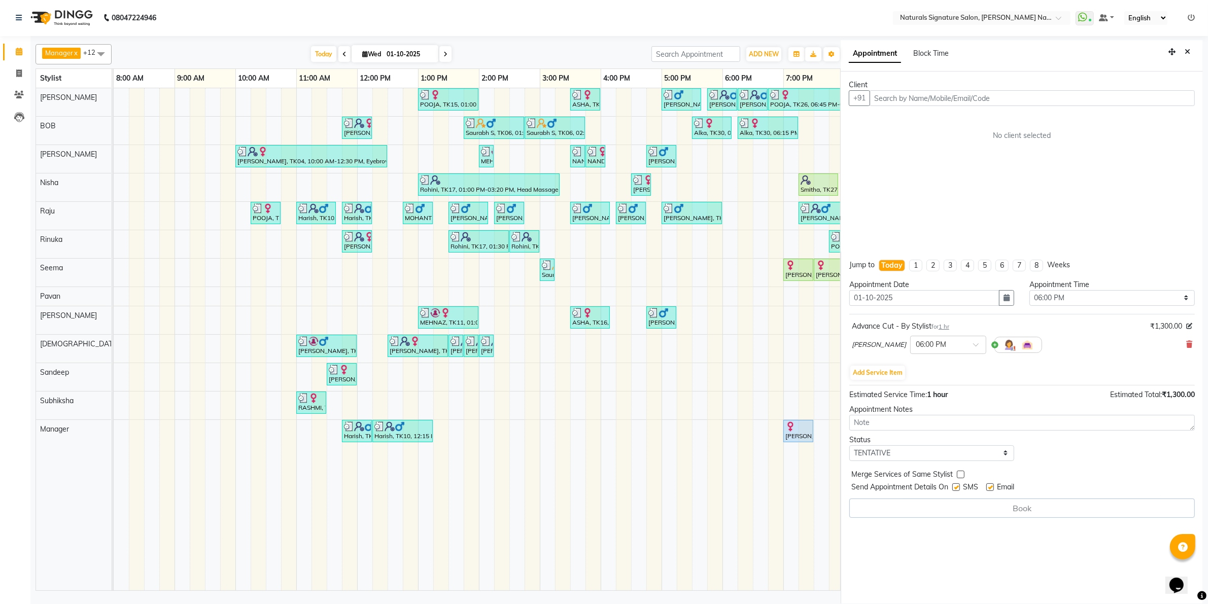
scroll to position [0, 0]
click at [868, 374] on button "Add Service Item" at bounding box center [877, 373] width 55 height 14
select select "44908"
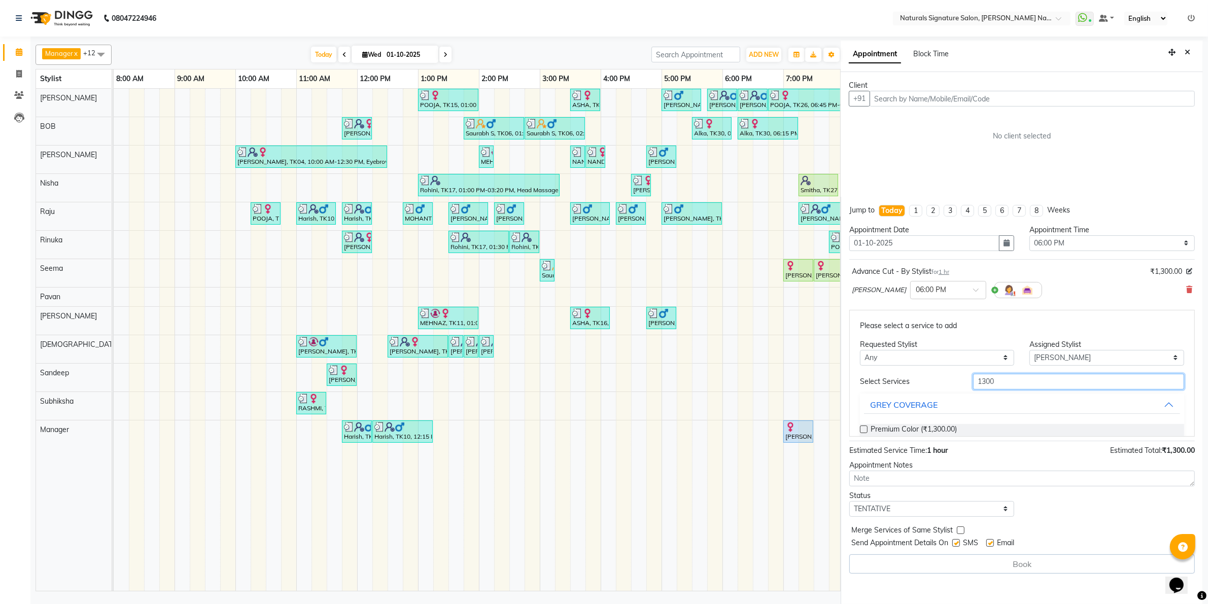
drag, startPoint x: 1015, startPoint y: 381, endPoint x: 544, endPoint y: 448, distance: 475.4
click at [518, 439] on div "Manager x [PERSON_NAME] x Seema x [PERSON_NAME] x [PERSON_NAME] x [PERSON_NAME]…" at bounding box center [619, 323] width 1167 height 564
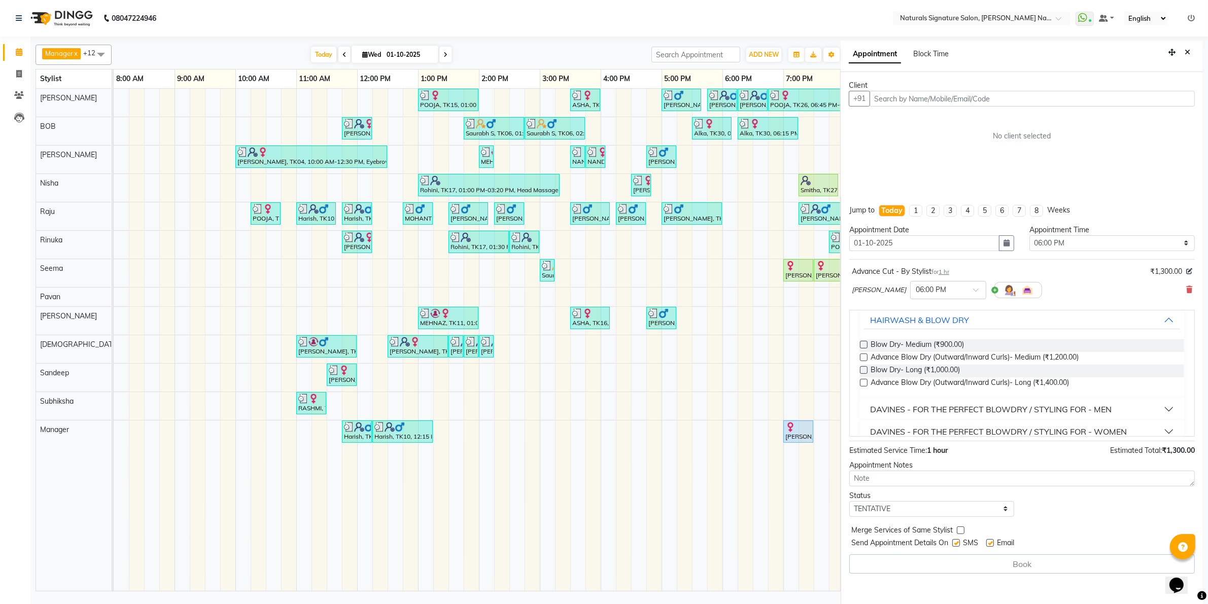
scroll to position [101, 0]
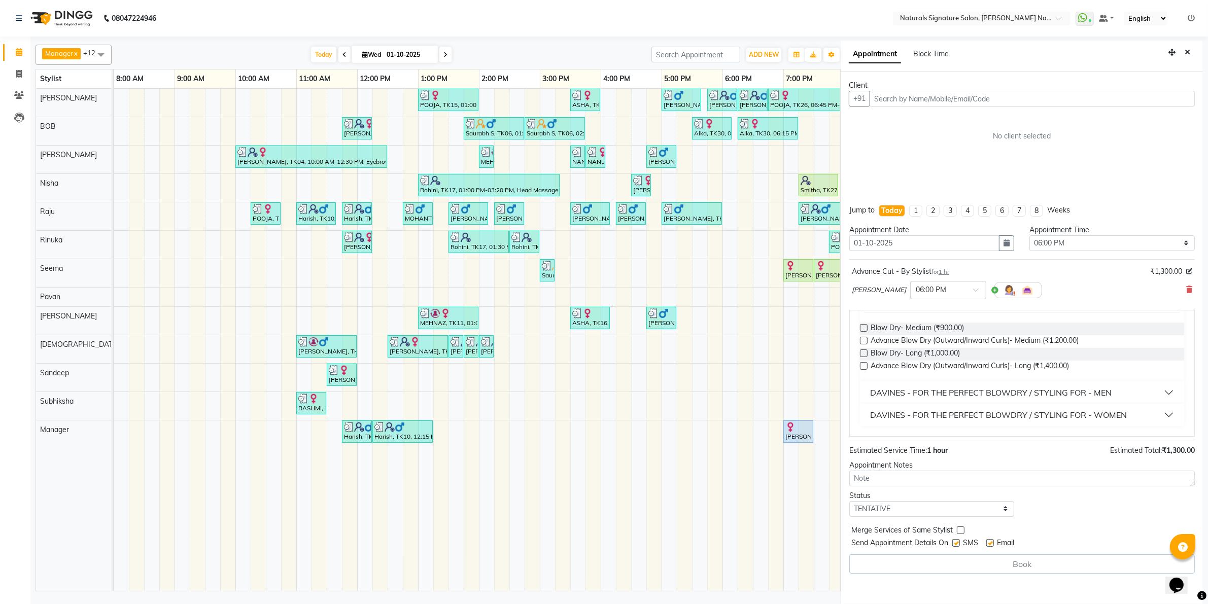
type input "blow"
click at [1012, 411] on div "DAVINES - FOR THE PERFECT BLOWDRY / STYLING FOR - WOMEN" at bounding box center [998, 415] width 257 height 12
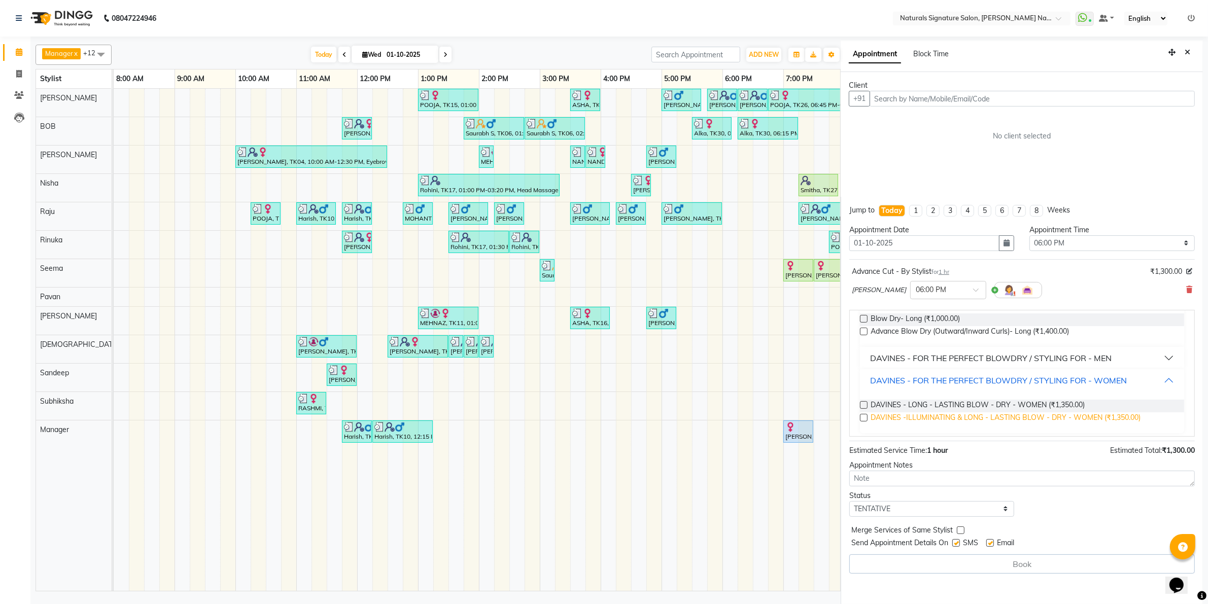
scroll to position [143, 0]
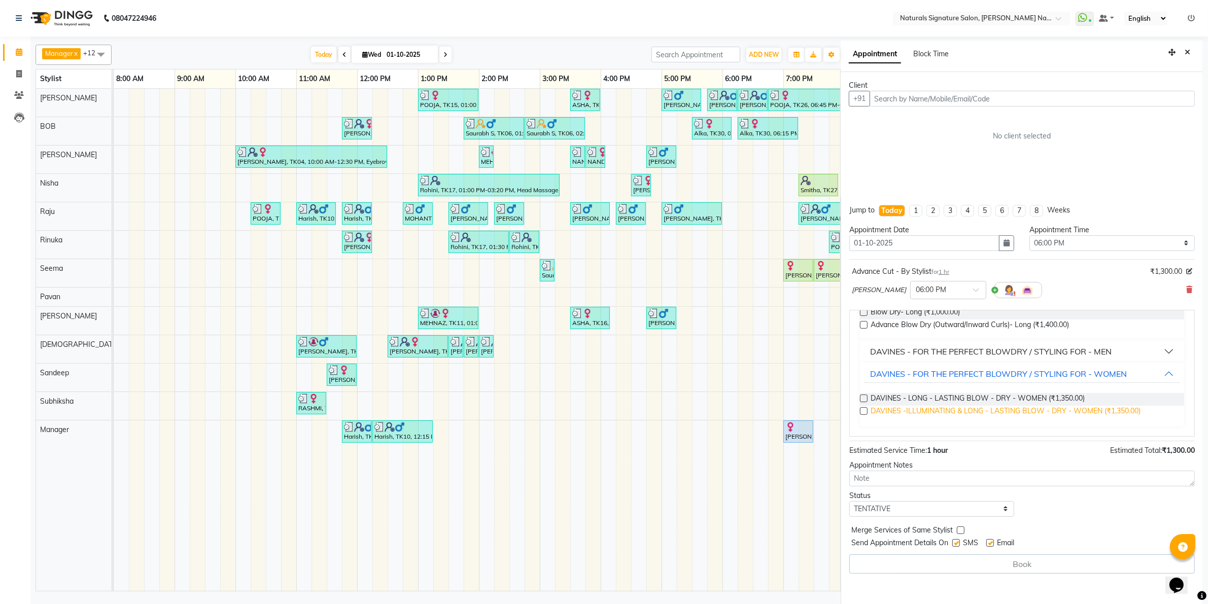
click at [1020, 407] on span "DAVINES -ILLUMINATING & LONG - LASTING BLOW - DRY - WOMEN (₹1,350.00)" at bounding box center [1005, 412] width 270 height 13
checkbox input "false"
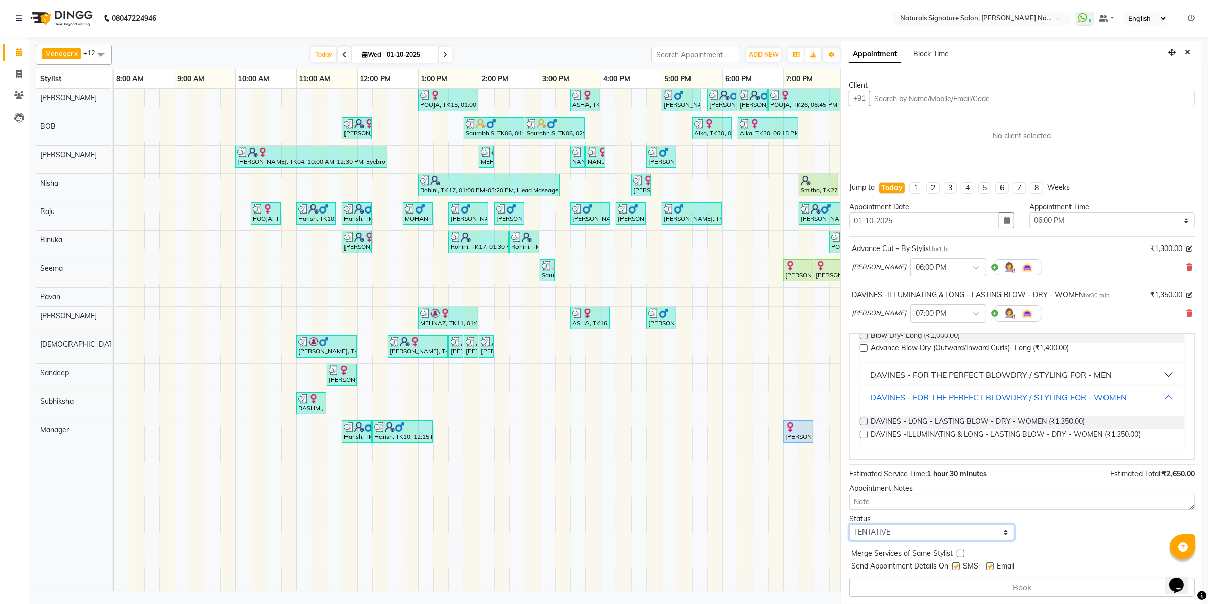
click at [934, 533] on select "Select TENTATIVE CONFIRM CHECK-IN UPCOMING" at bounding box center [931, 533] width 165 height 16
select select "check-in"
click at [849, 526] on select "Select TENTATIVE CONFIRM CHECK-IN UPCOMING" at bounding box center [931, 533] width 165 height 16
click at [957, 566] on label at bounding box center [956, 567] width 8 height 8
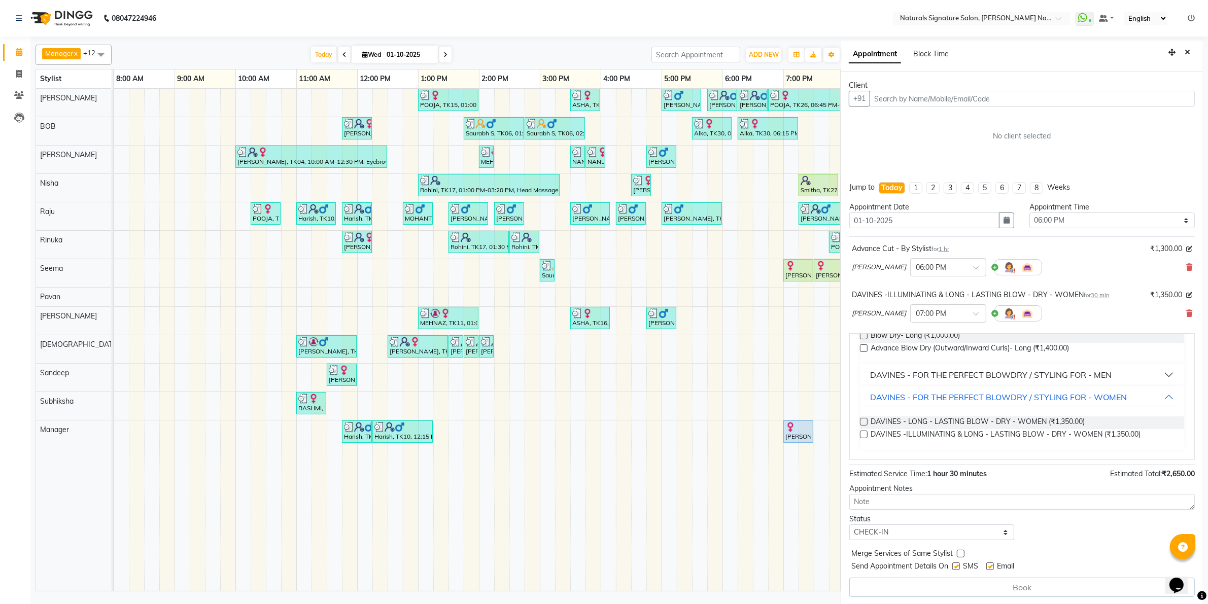
click at [957, 566] on input "checkbox" at bounding box center [955, 567] width 7 height 7
checkbox input "false"
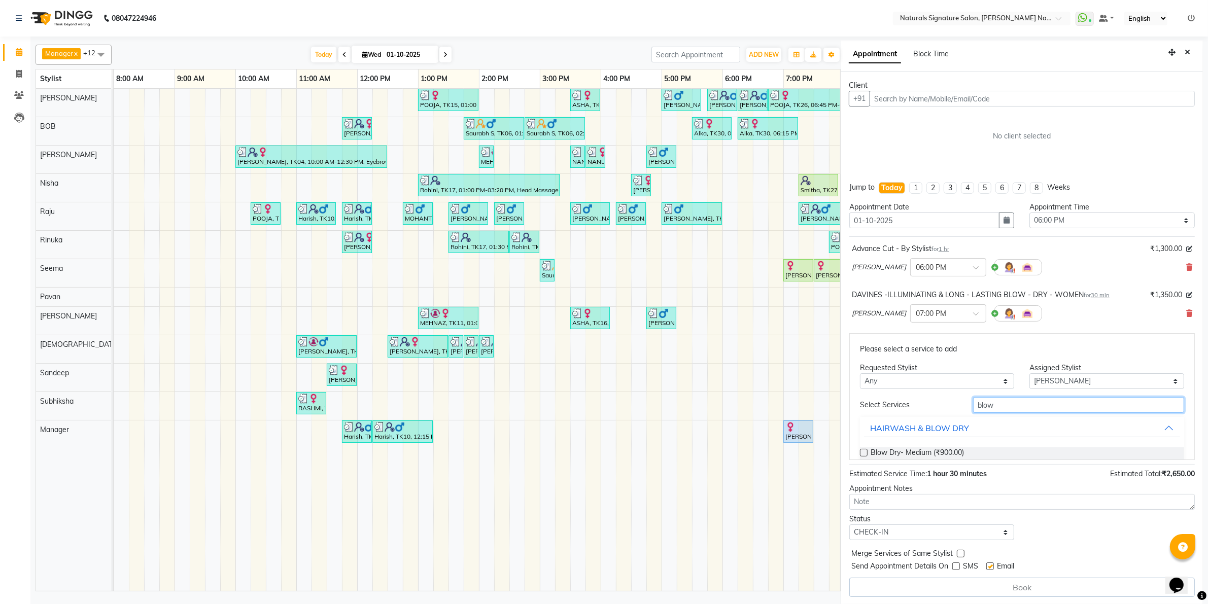
drag, startPoint x: 1015, startPoint y: 407, endPoint x: 885, endPoint y: 389, distance: 130.7
click at [885, 389] on div "Please select a service to add Requested Stylist Any Ali BOB Dhanushri Manager …" at bounding box center [1021, 396] width 345 height 127
click at [981, 92] on input "text" at bounding box center [1031, 99] width 325 height 16
type input "8903967368"
click at [1174, 100] on span "Add Client" at bounding box center [1174, 98] width 34 height 9
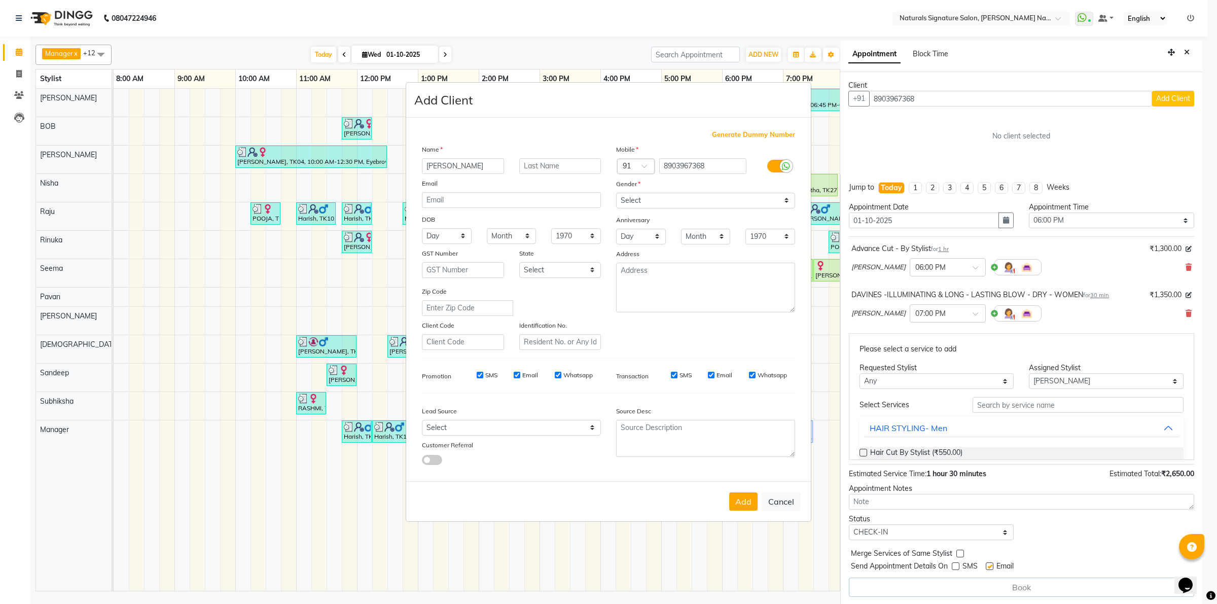
type input "[PERSON_NAME]"
click at [651, 194] on select "Select Male Female Other Prefer Not To Say" at bounding box center [705, 201] width 179 height 16
select select "male"
click at [616, 194] on select "Select Male Female Other Prefer Not To Say" at bounding box center [705, 201] width 179 height 16
click at [743, 493] on button "Add" at bounding box center [743, 502] width 28 height 18
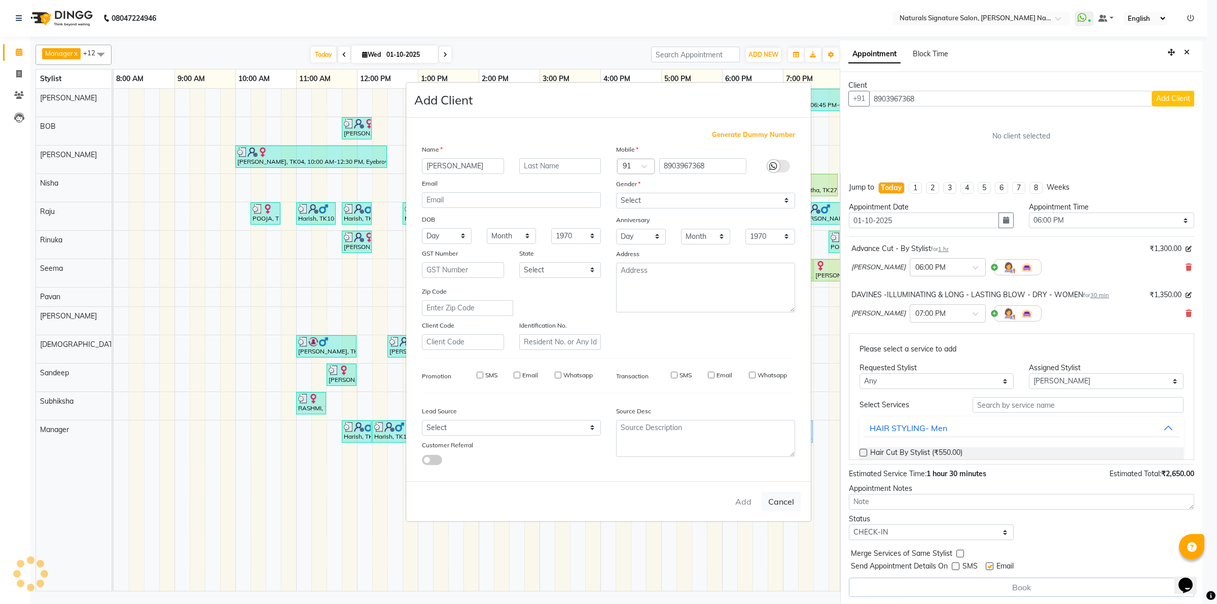
type input "89******68"
select select
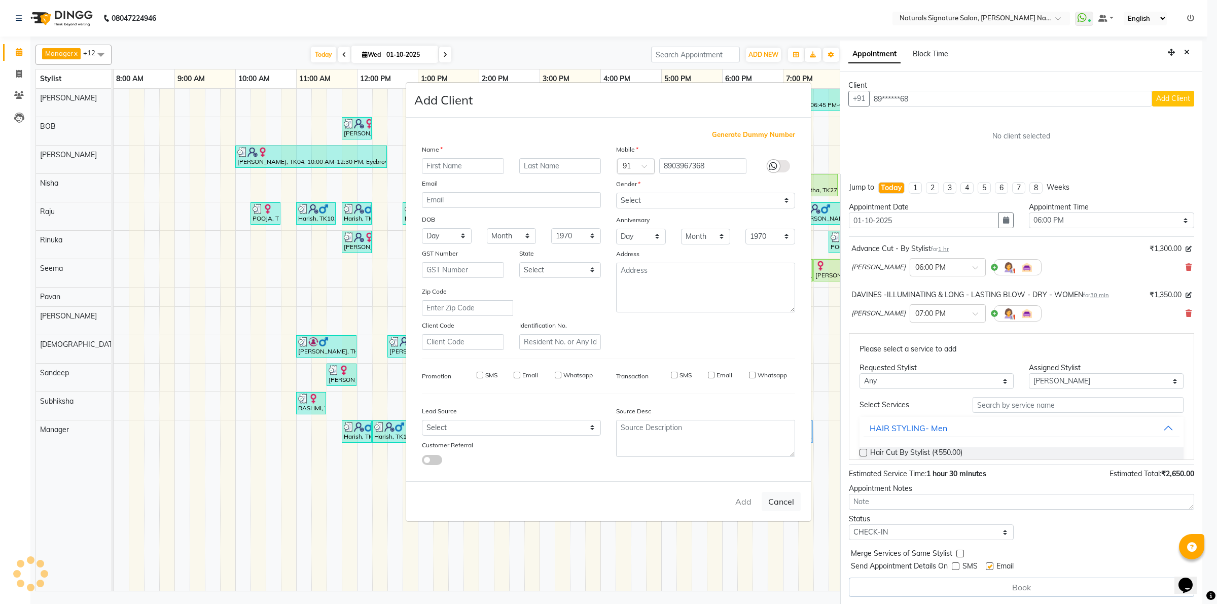
select select
checkbox input "false"
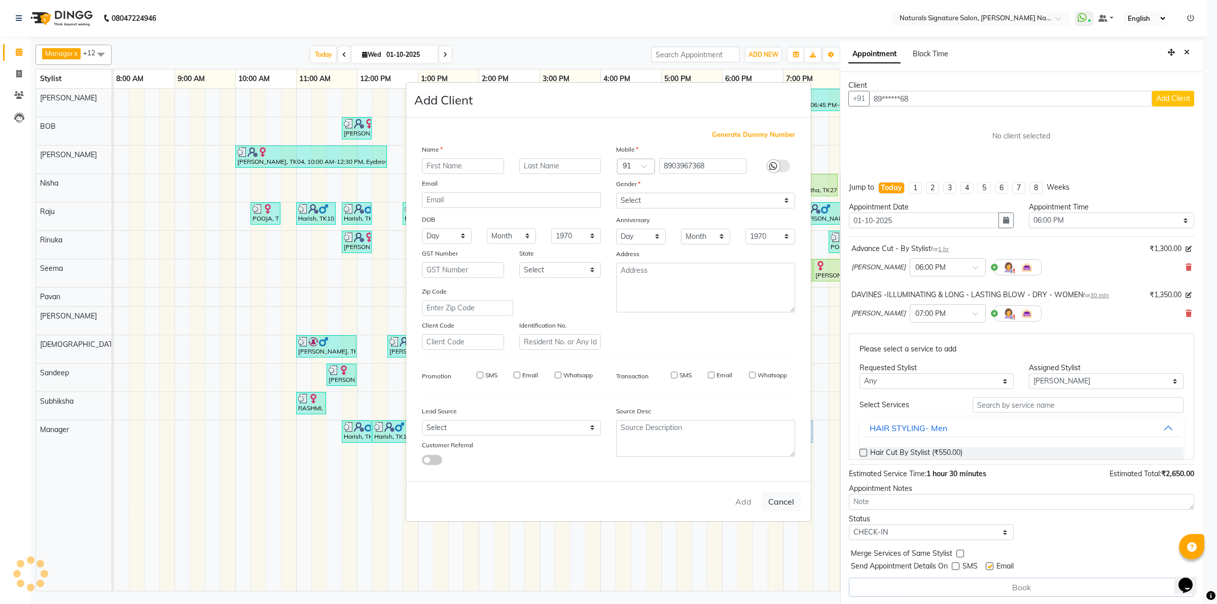
checkbox input "false"
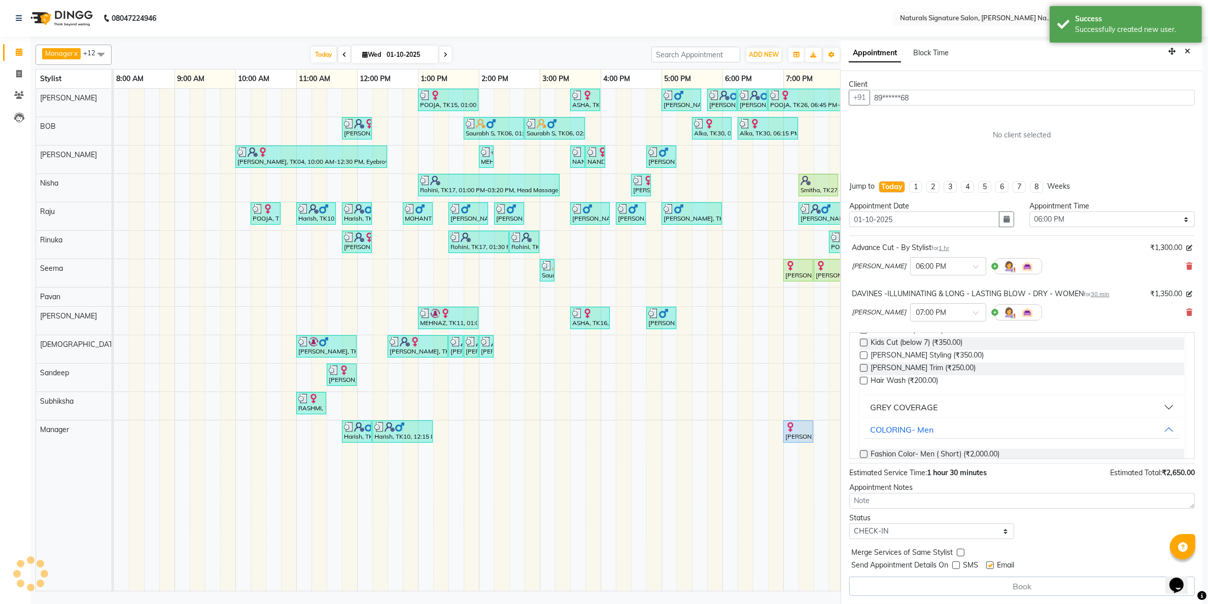
scroll to position [317, 0]
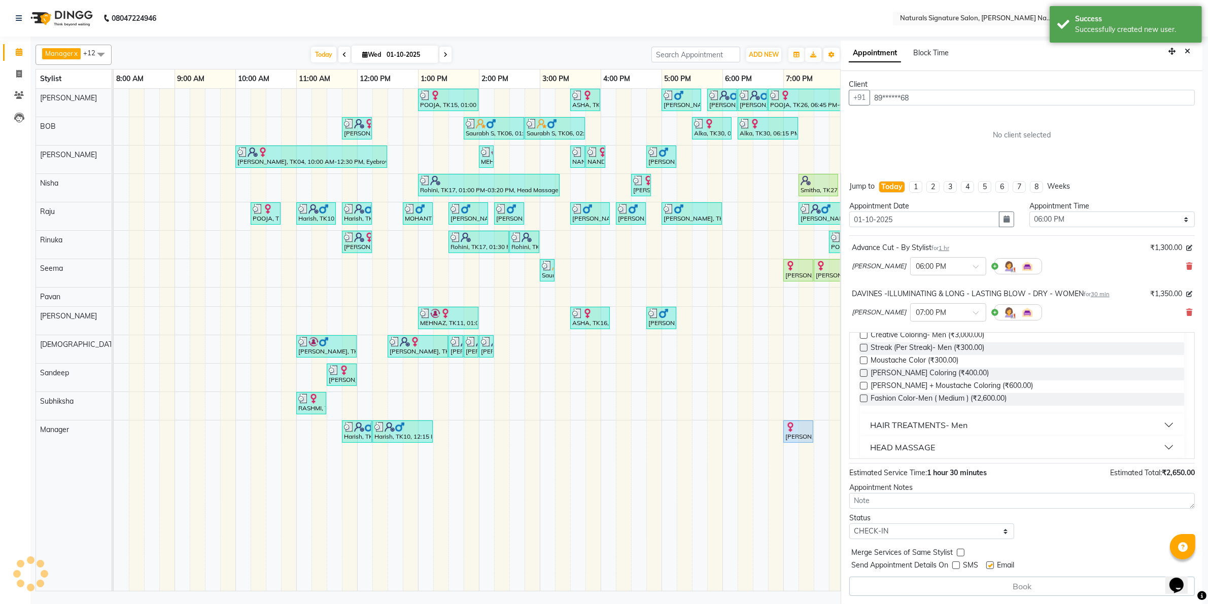
click at [918, 523] on div "Status" at bounding box center [931, 518] width 165 height 11
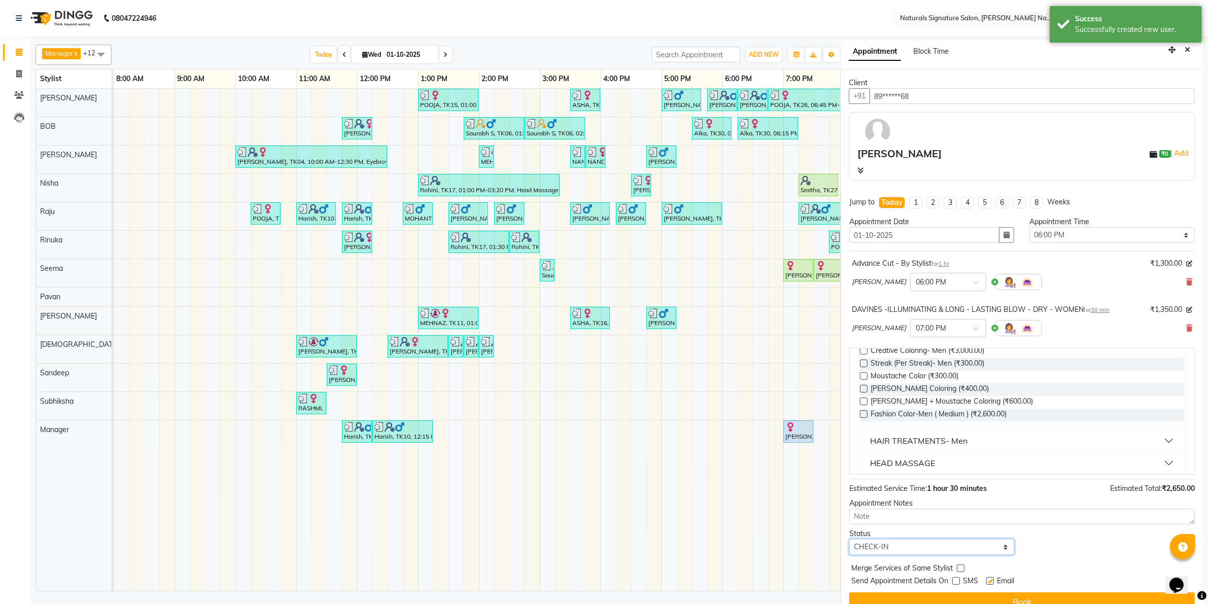
click at [898, 552] on select "Select TENTATIVE CONFIRM CHECK-IN UPCOMING" at bounding box center [931, 547] width 165 height 16
click at [849, 540] on select "Select TENTATIVE CONFIRM CHECK-IN UPCOMING" at bounding box center [931, 547] width 165 height 16
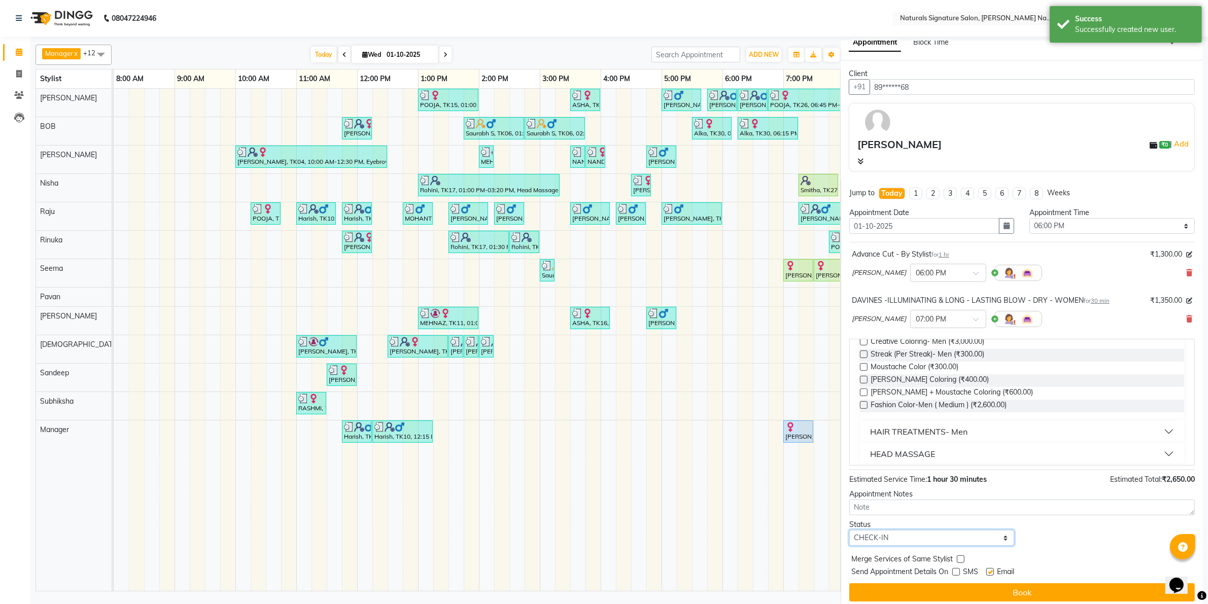
scroll to position [18, 0]
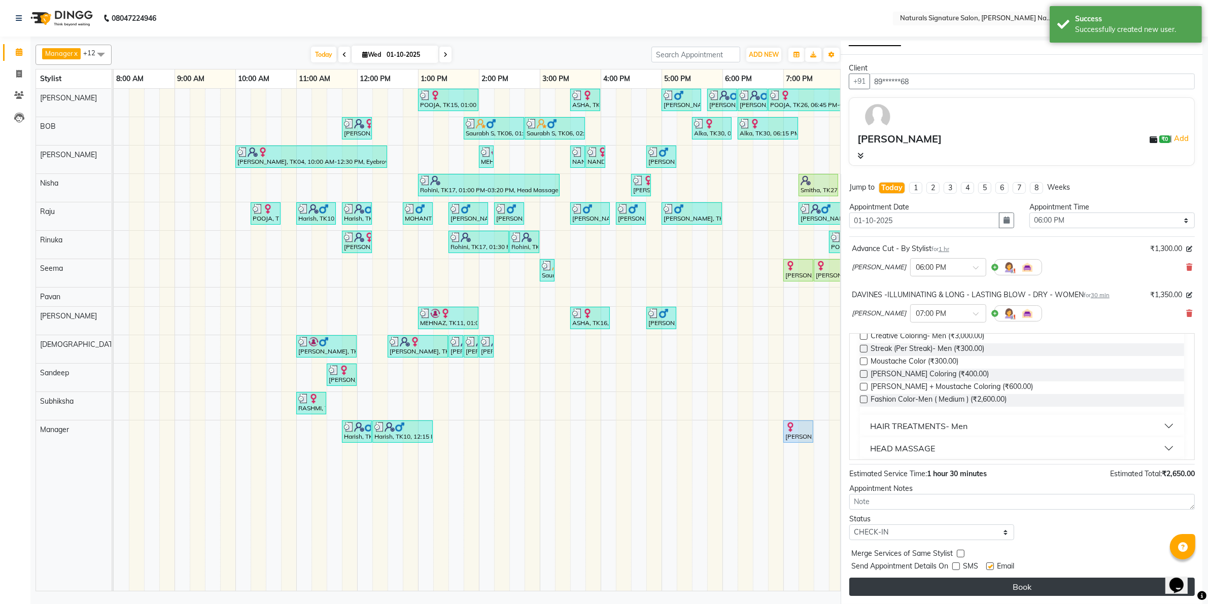
click at [954, 592] on button "Book" at bounding box center [1021, 587] width 345 height 18
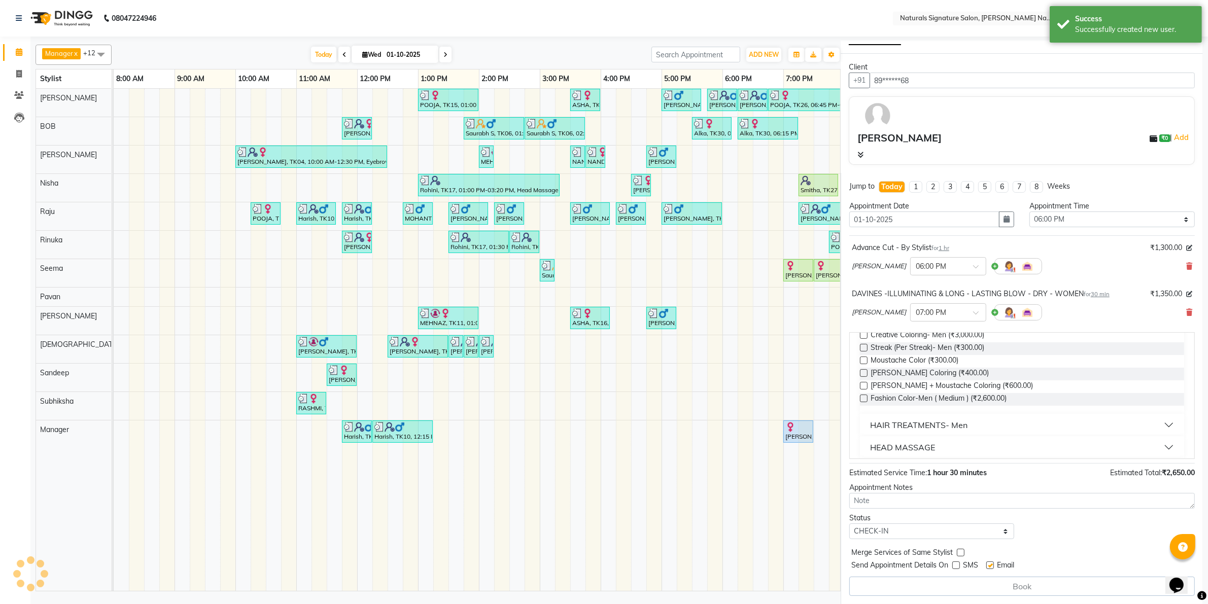
select select "44908"
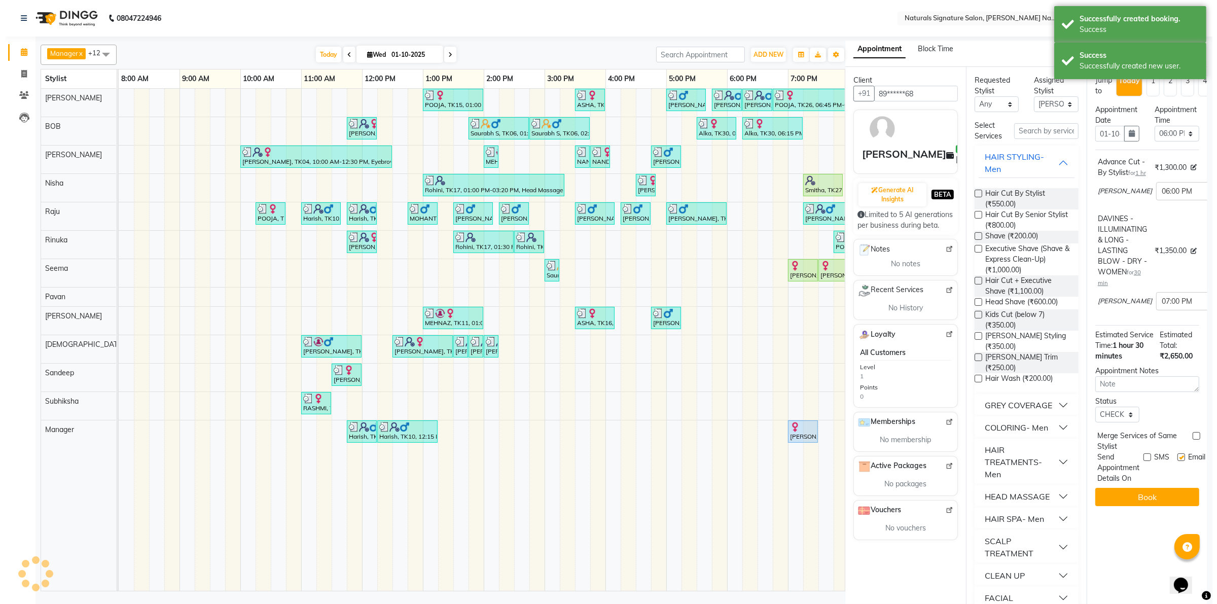
scroll to position [0, 0]
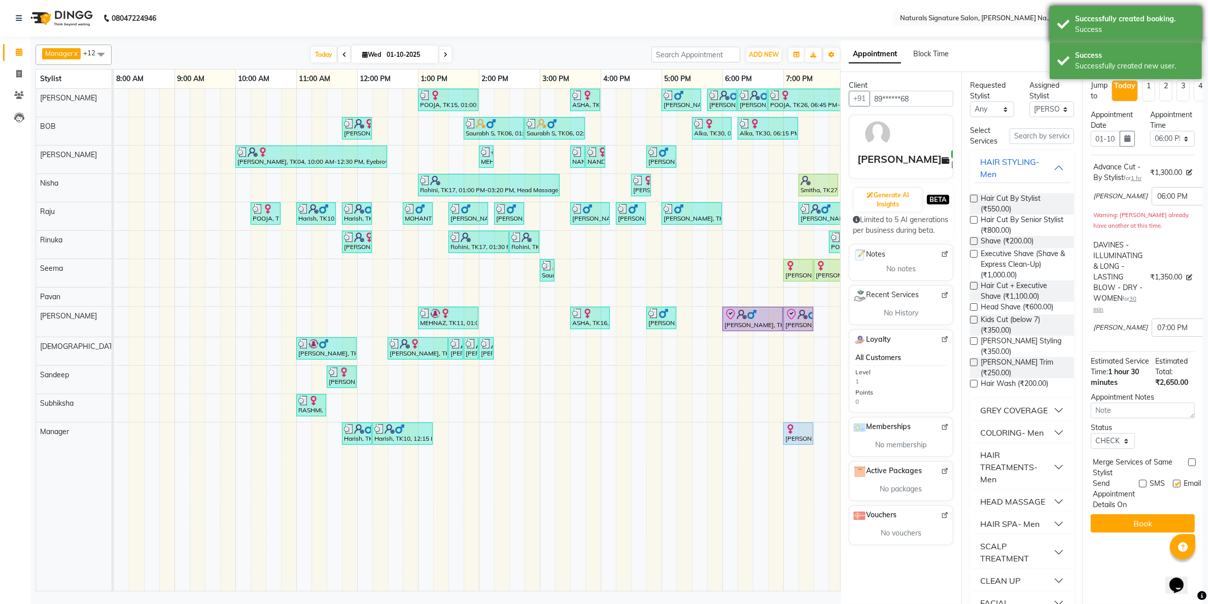
drag, startPoint x: 1147, startPoint y: 60, endPoint x: 1155, endPoint y: 23, distance: 37.8
click at [1147, 59] on div "Success Successfully created new user." at bounding box center [1126, 61] width 152 height 37
drag, startPoint x: 1155, startPoint y: 23, endPoint x: 1160, endPoint y: 26, distance: 6.2
click at [1155, 22] on div "Successfully created booking." at bounding box center [1134, 19] width 119 height 11
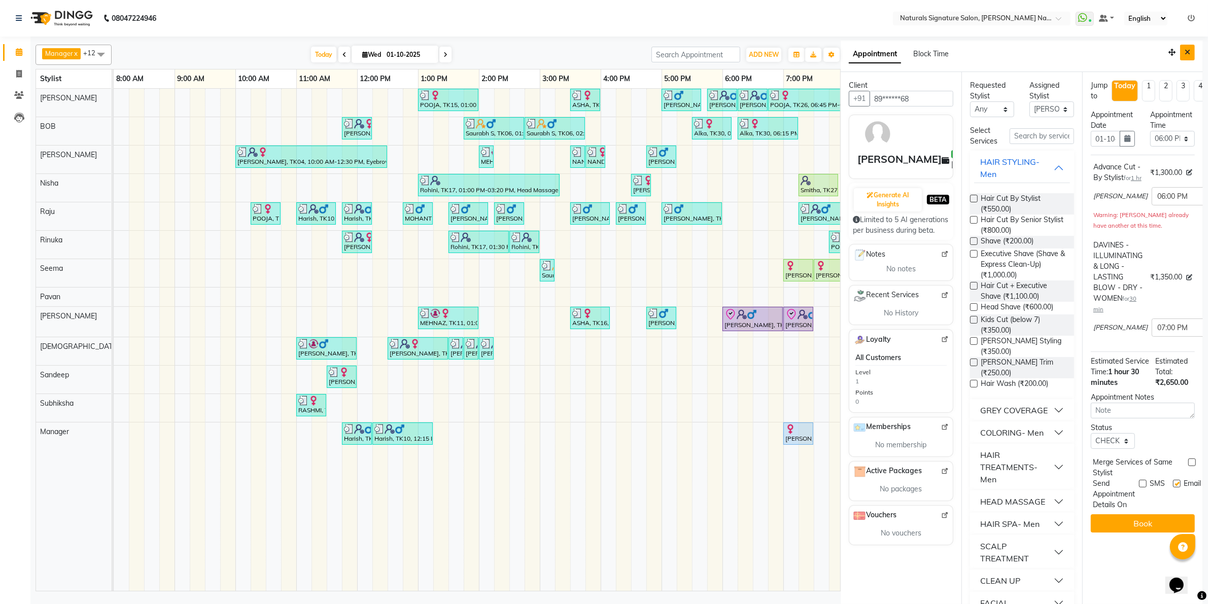
click at [1184, 51] on icon "Close" at bounding box center [1187, 52] width 6 height 7
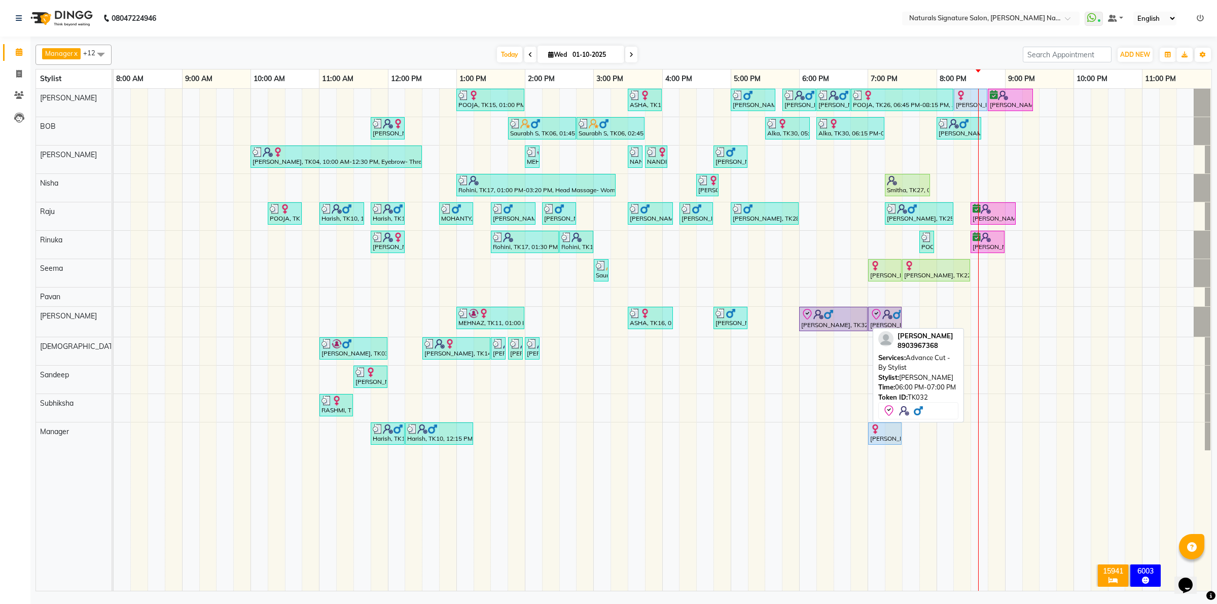
click at [863, 324] on div "[PERSON_NAME], TK32, 06:00 PM-07:00 PM, Advance Cut - By Stylist" at bounding box center [833, 318] width 66 height 21
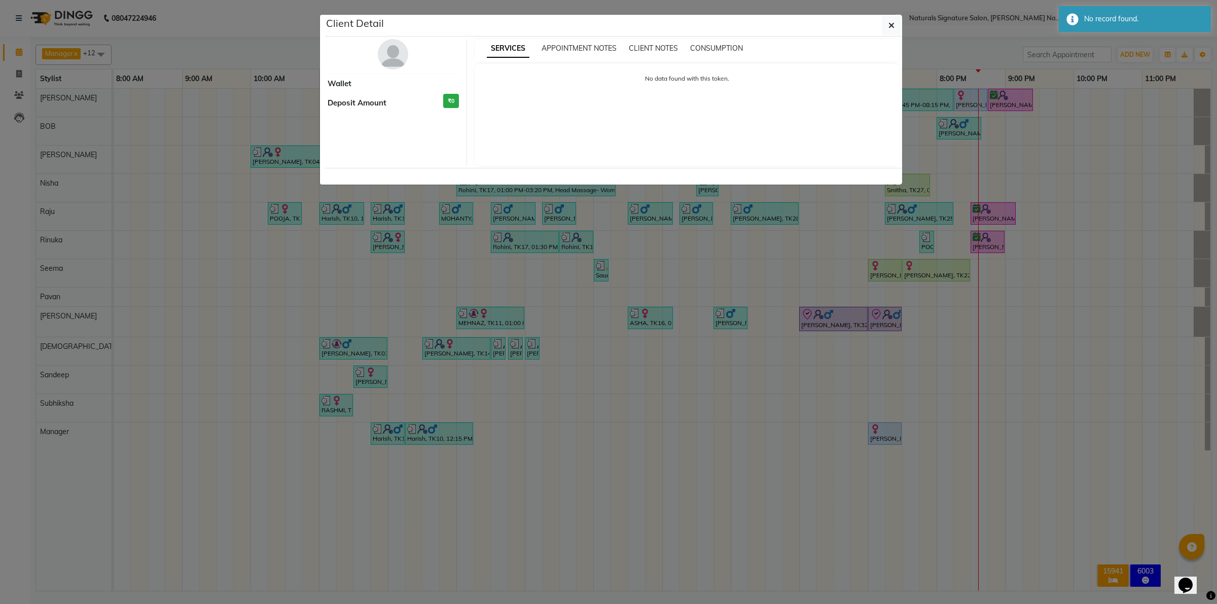
drag, startPoint x: 884, startPoint y: 23, endPoint x: 884, endPoint y: 28, distance: 5.1
click at [884, 23] on button "button" at bounding box center [891, 25] width 19 height 19
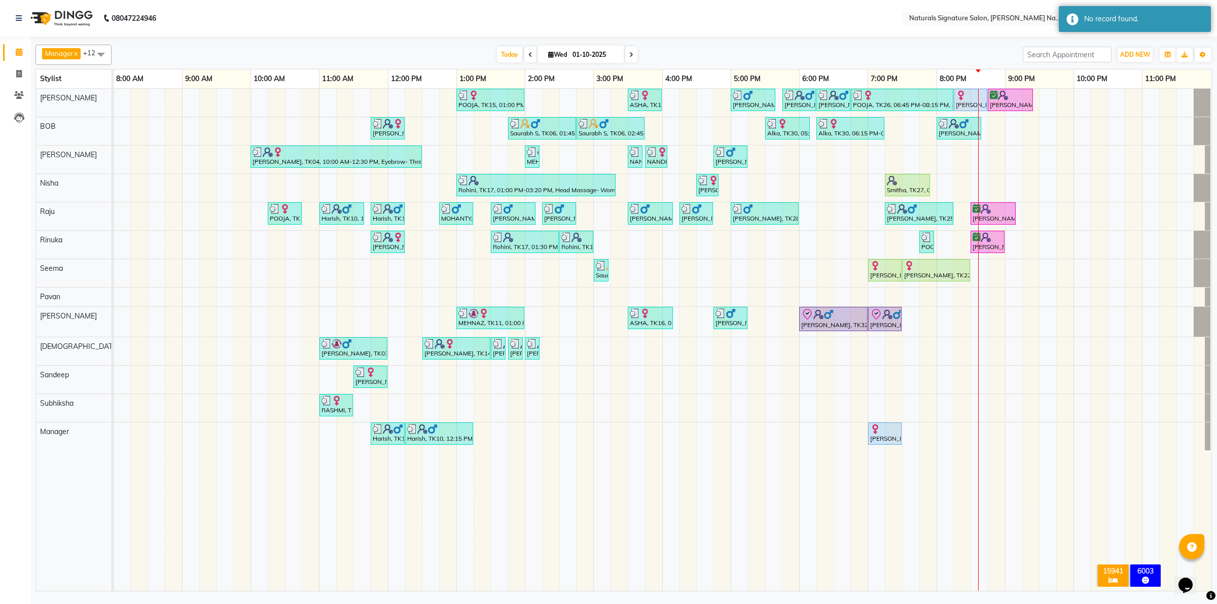
click at [835, 319] on div at bounding box center [833, 314] width 64 height 12
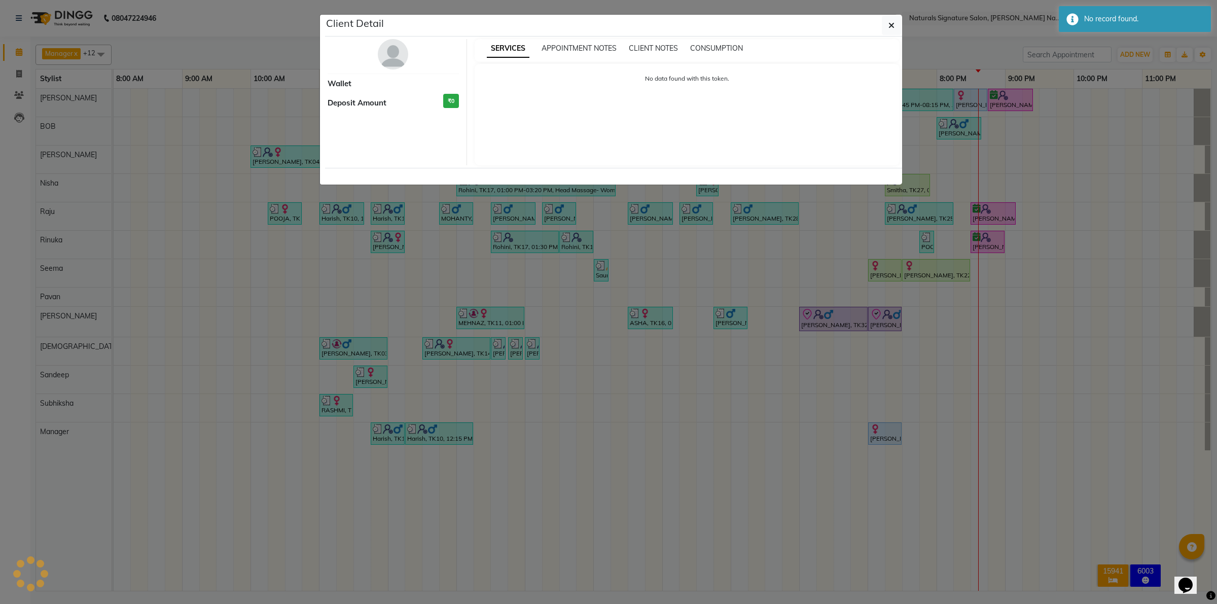
select select "8"
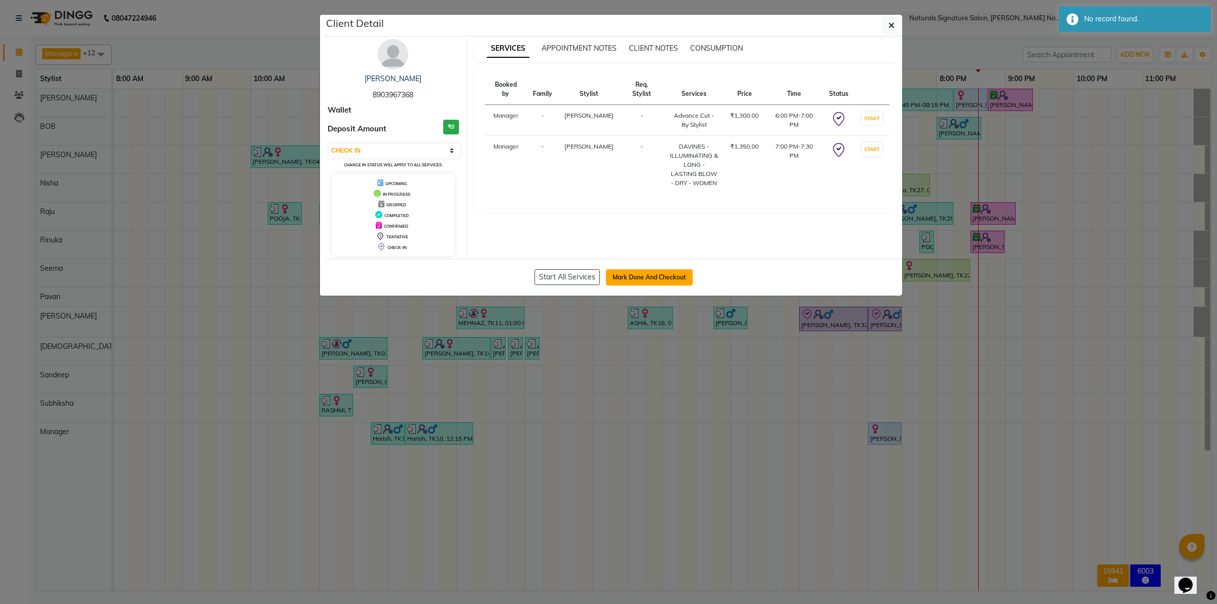
click at [624, 277] on button "Mark Done And Checkout" at bounding box center [649, 277] width 87 height 16
select select "service"
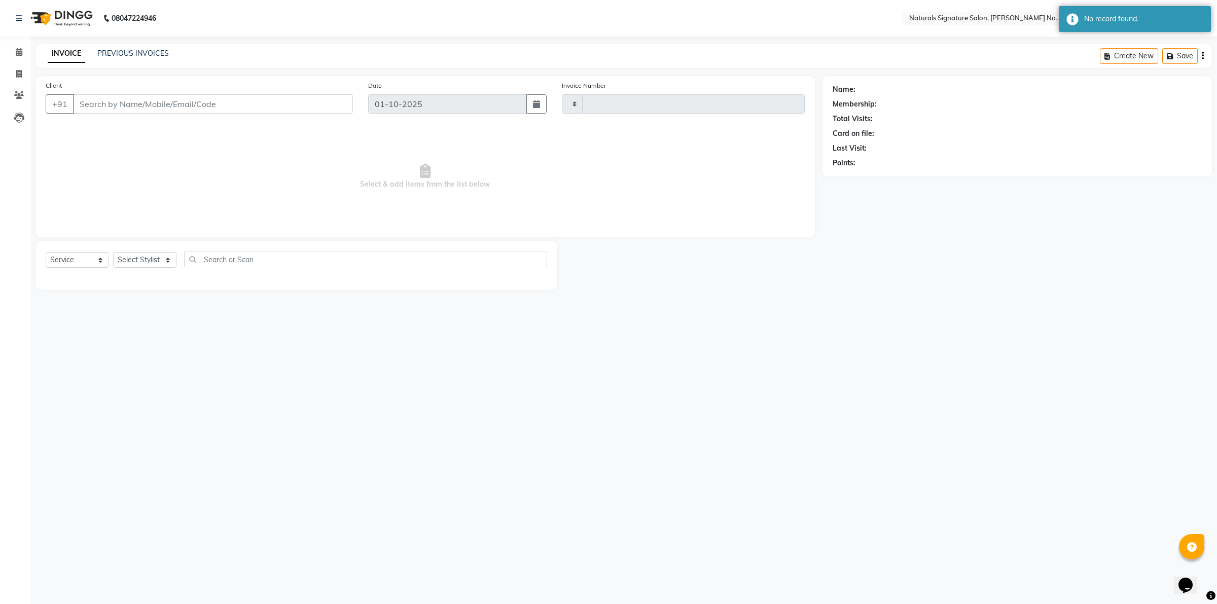
type input "5991"
select select "6135"
type input "89******68"
select select "44908"
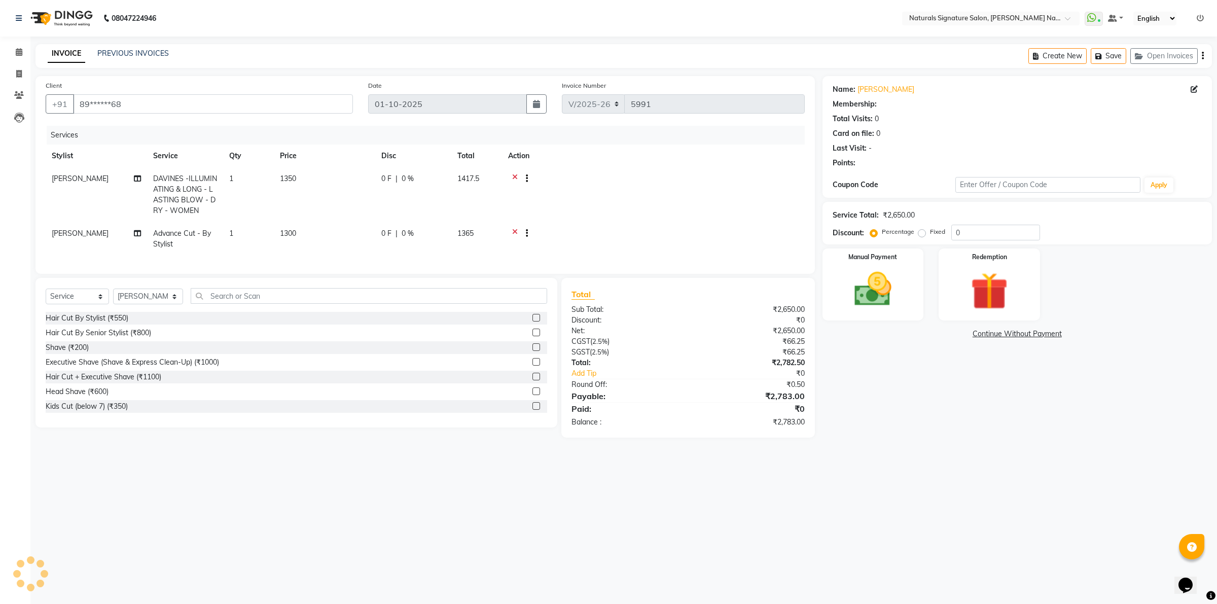
select select "1: Object"
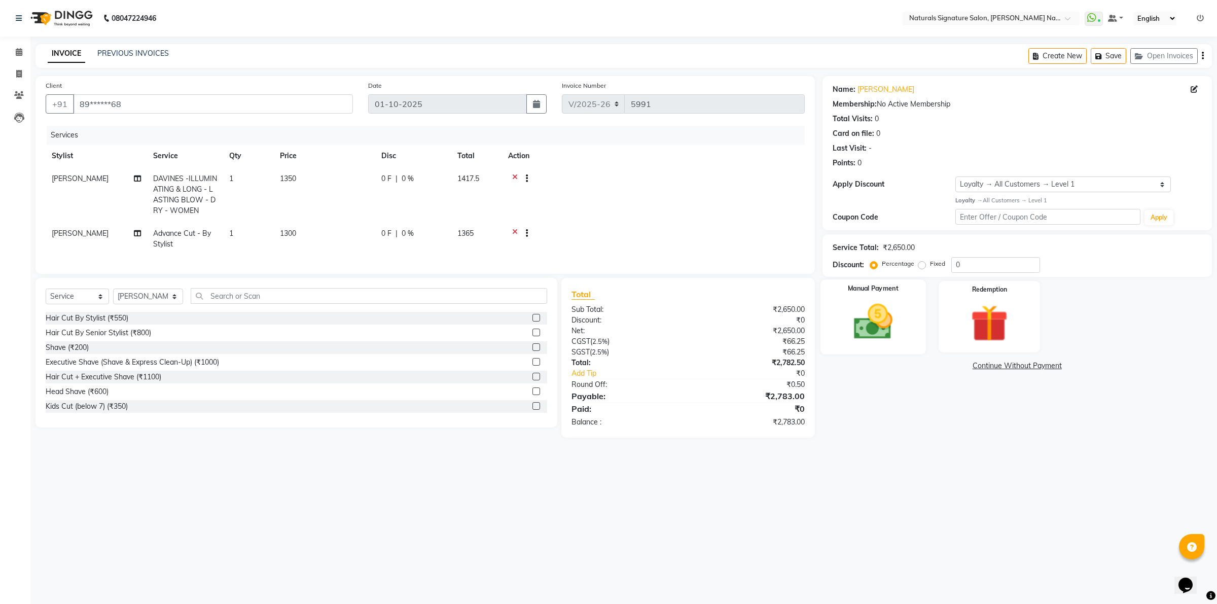
drag, startPoint x: 916, startPoint y: 323, endPoint x: 931, endPoint y: 352, distance: 32.2
click at [917, 323] on div "Manual Payment" at bounding box center [874, 317] width 106 height 75
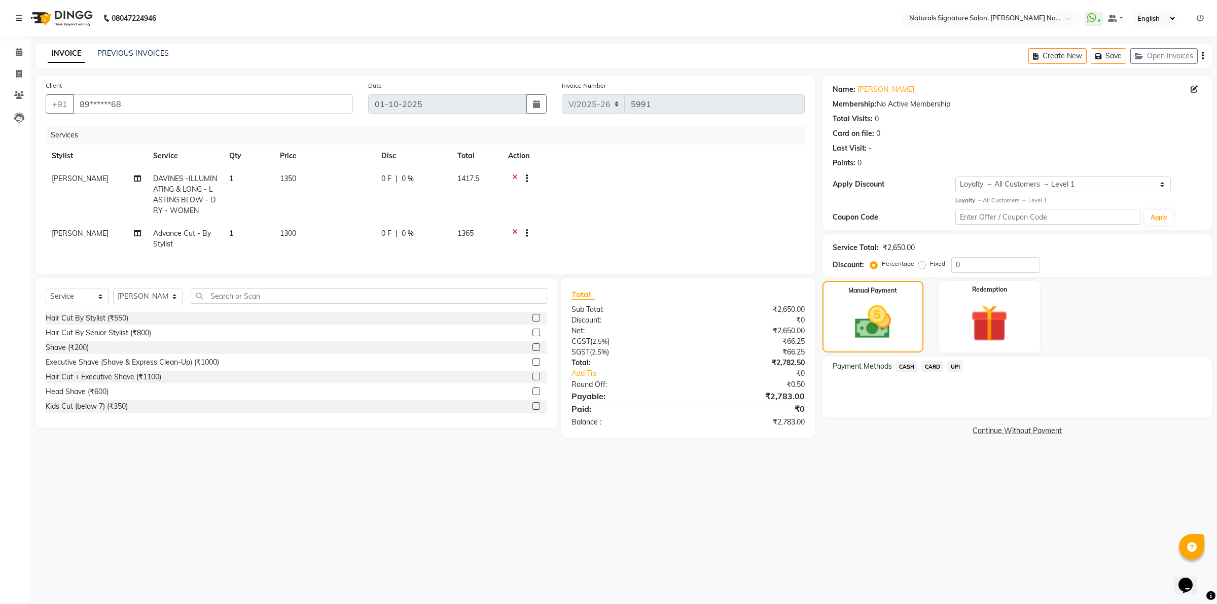
drag, startPoint x: 955, startPoint y: 368, endPoint x: 959, endPoint y: 375, distance: 8.6
click at [955, 368] on span "UPI" at bounding box center [956, 367] width 16 height 12
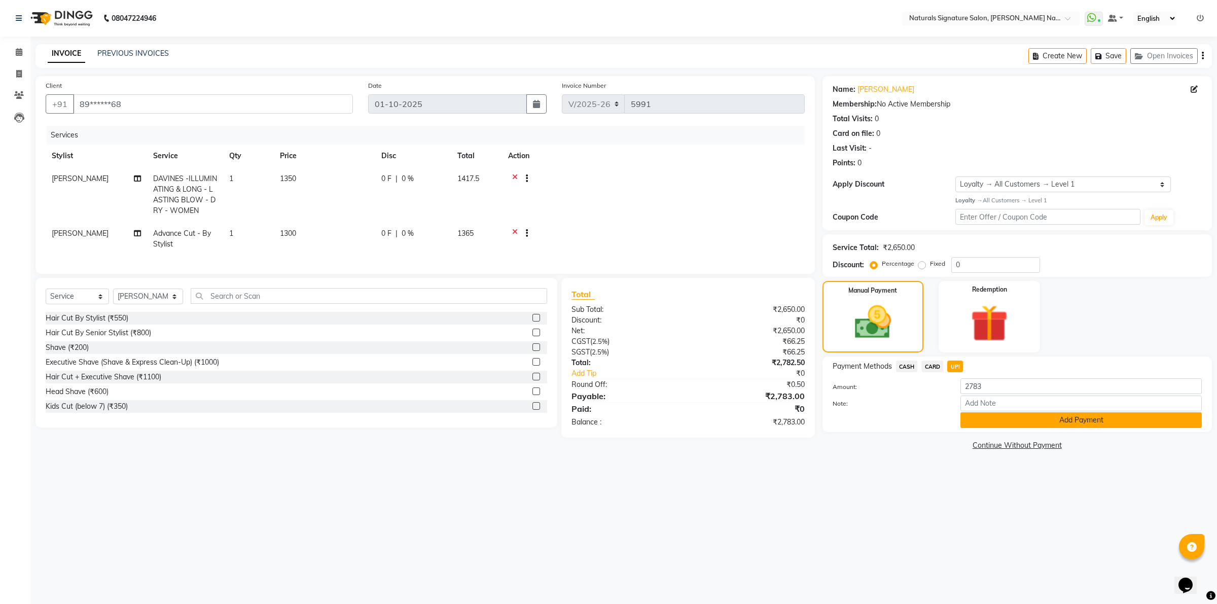
click at [985, 420] on button "Add Payment" at bounding box center [1081, 420] width 241 height 16
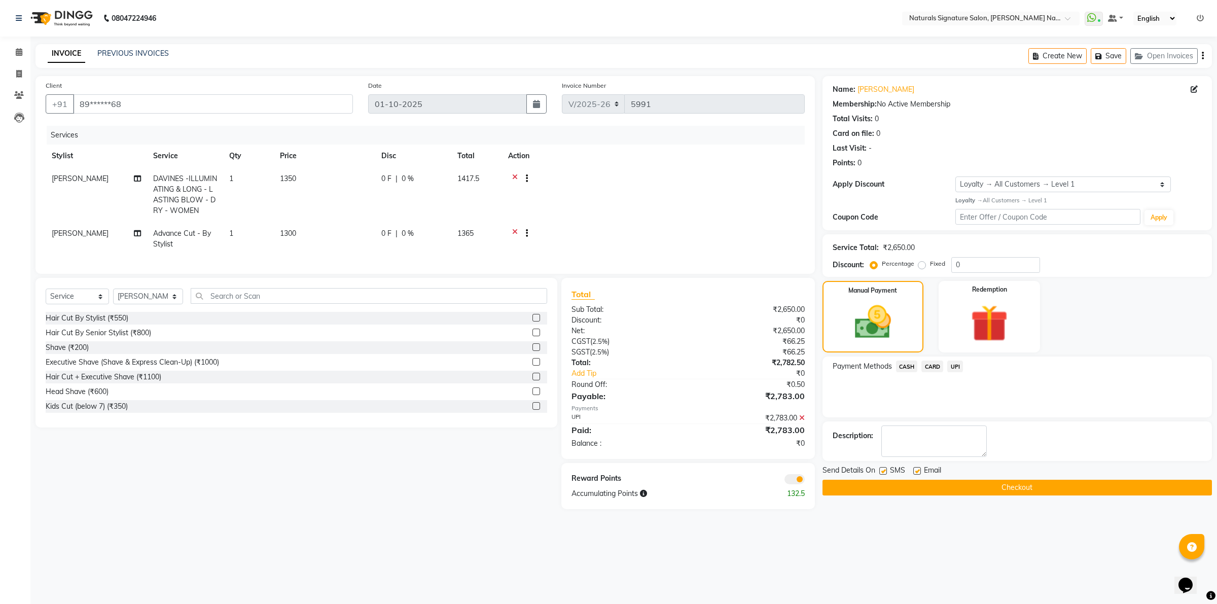
click at [961, 484] on button "Checkout" at bounding box center [1018, 488] width 390 height 16
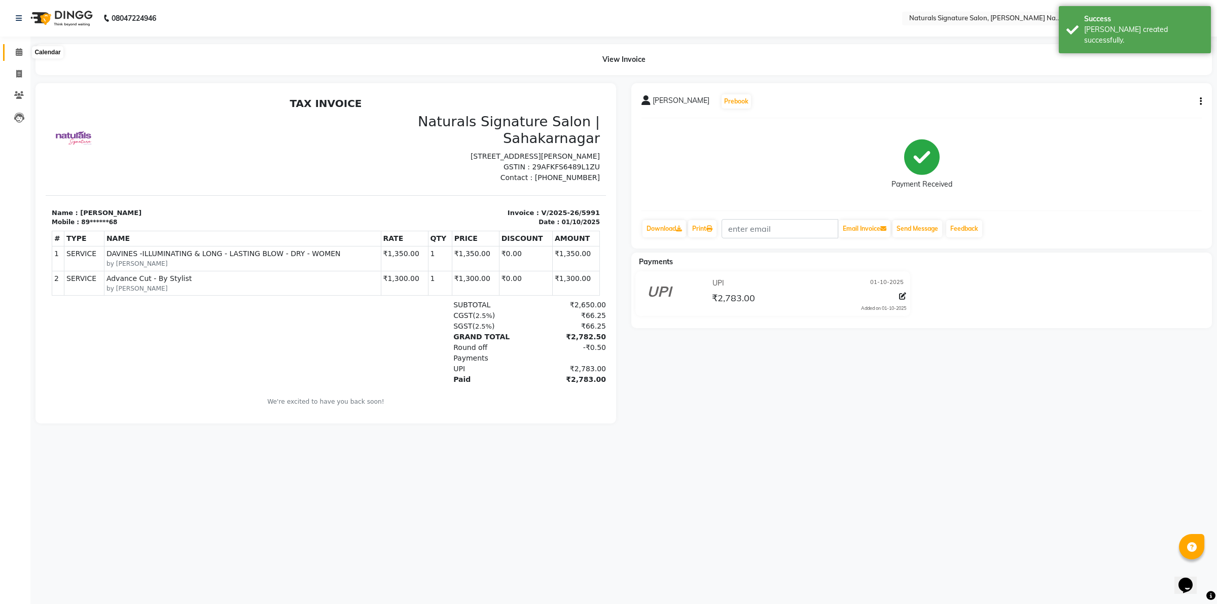
click at [23, 54] on span at bounding box center [19, 53] width 18 height 12
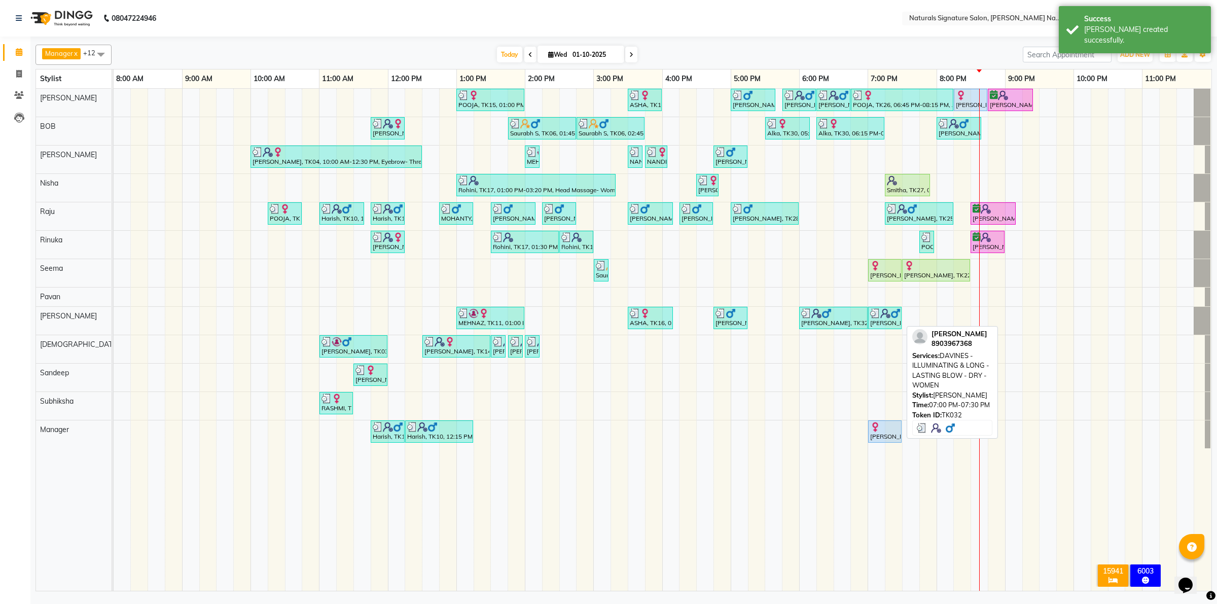
click at [871, 318] on img at bounding box center [875, 313] width 10 height 10
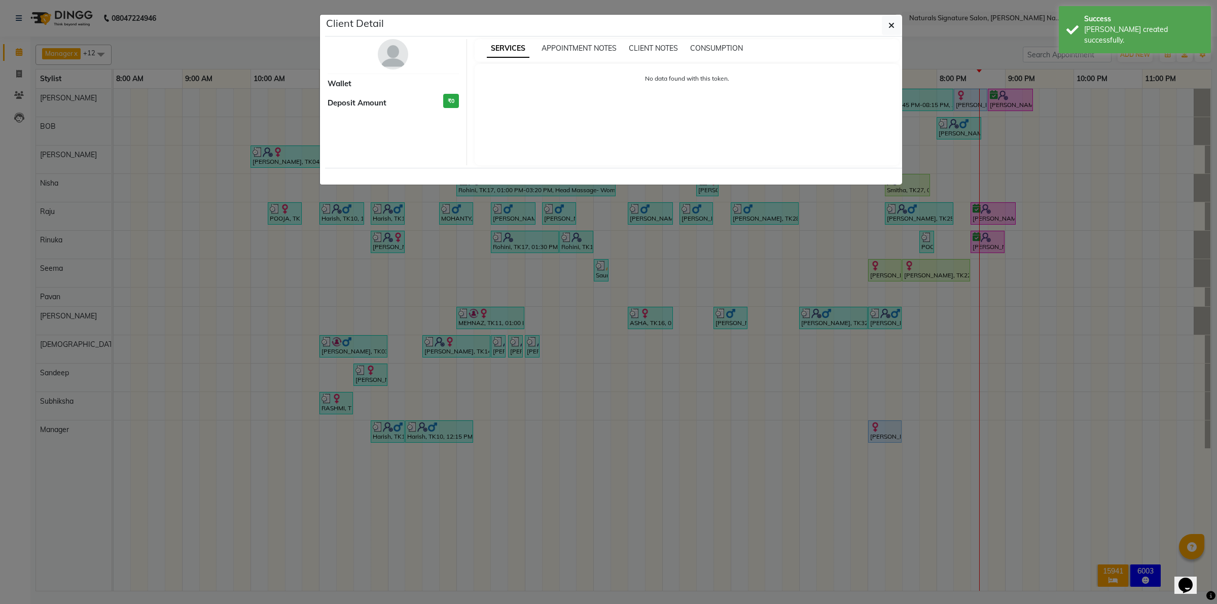
select select "3"
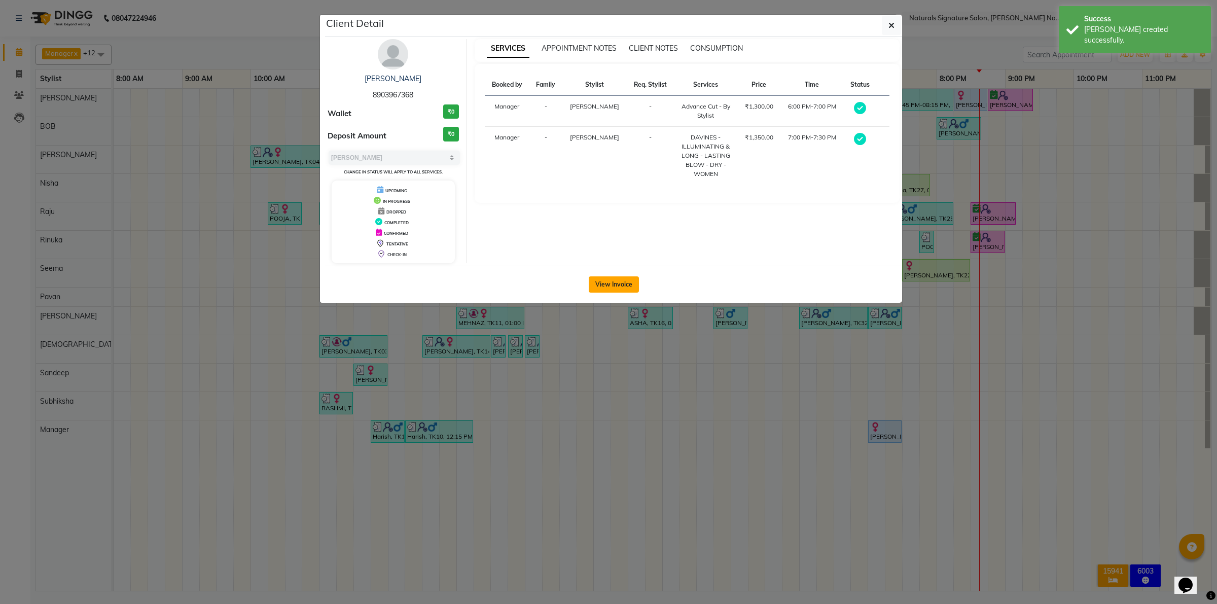
click at [609, 288] on button "View Invoice" at bounding box center [614, 284] width 50 height 16
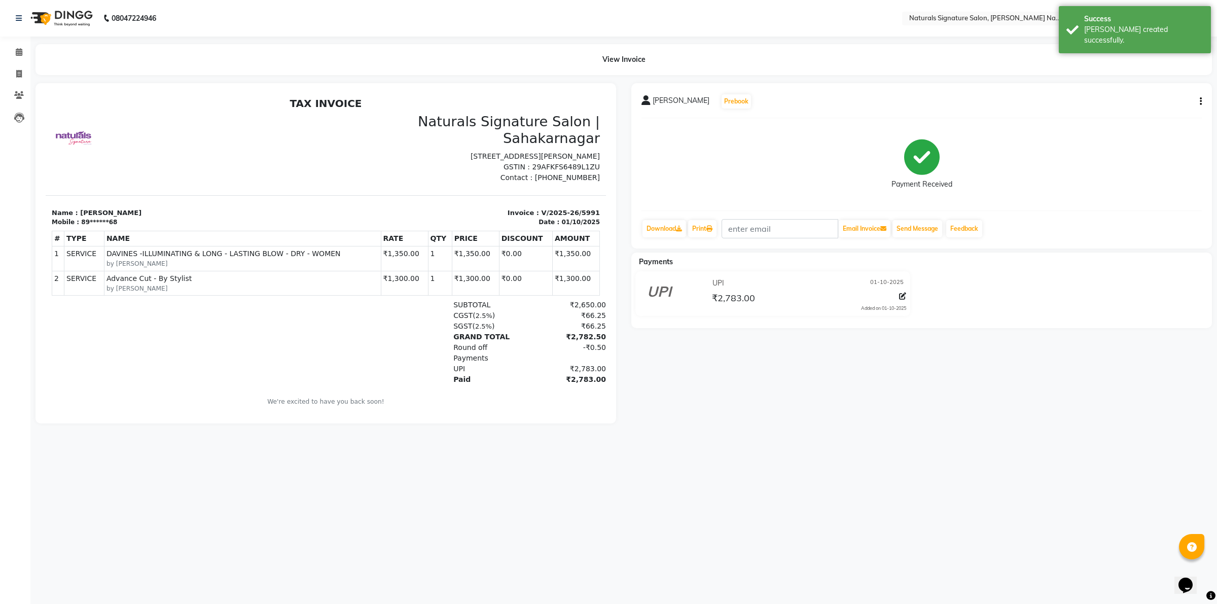
click at [1200, 102] on icon "button" at bounding box center [1201, 101] width 2 height 1
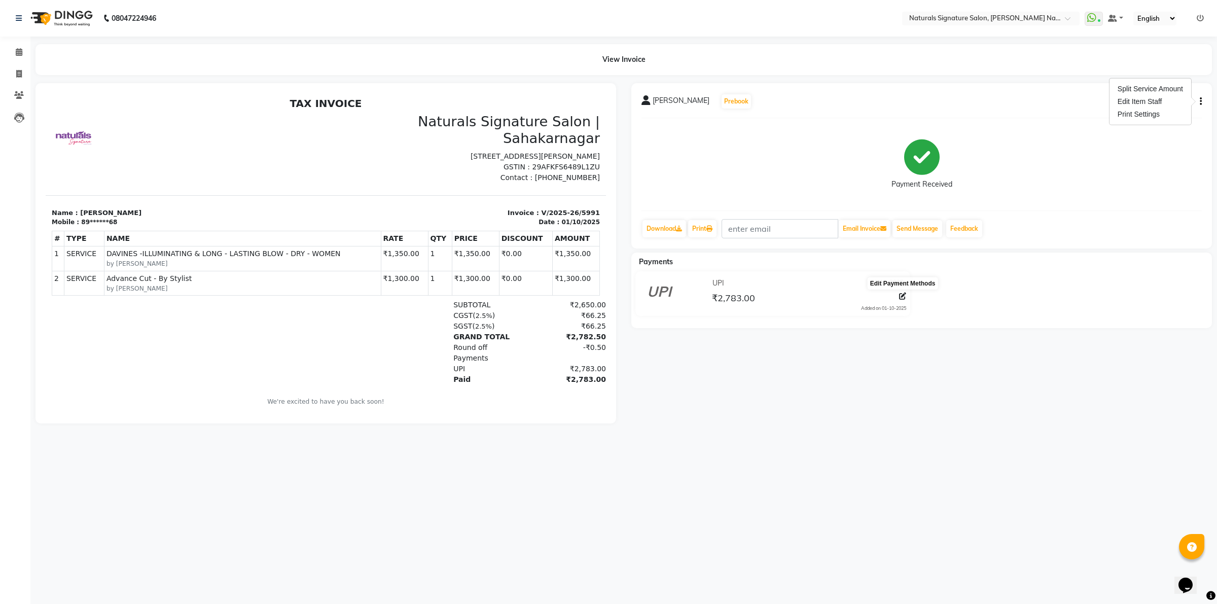
click at [899, 293] on icon at bounding box center [902, 296] width 7 height 7
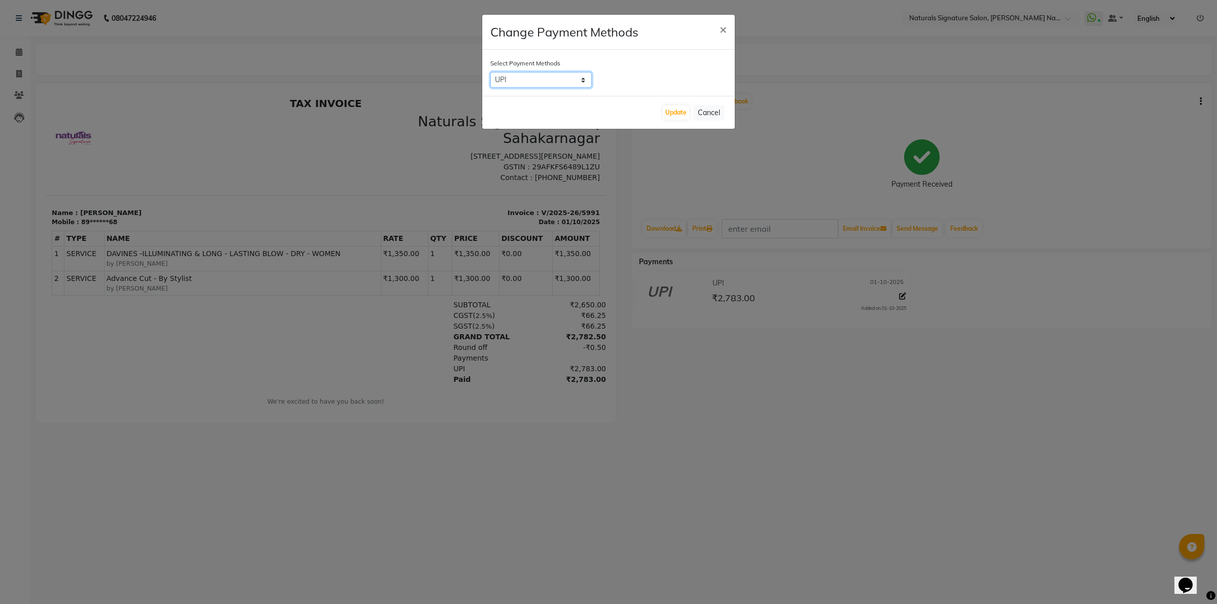
click at [555, 80] on select "CASH CARD UPI" at bounding box center [541, 80] width 101 height 16
select select "2"
click at [491, 72] on select "CASH CARD UPI" at bounding box center [541, 80] width 101 height 16
click at [673, 110] on button "Update" at bounding box center [676, 113] width 26 height 14
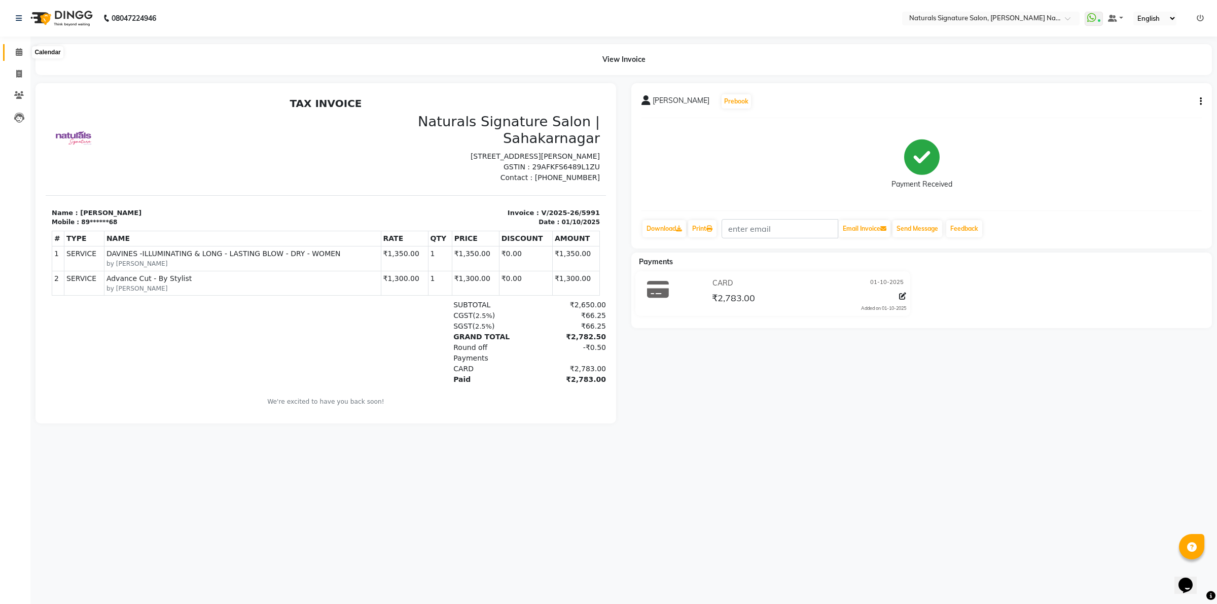
click at [23, 52] on span at bounding box center [19, 53] width 18 height 12
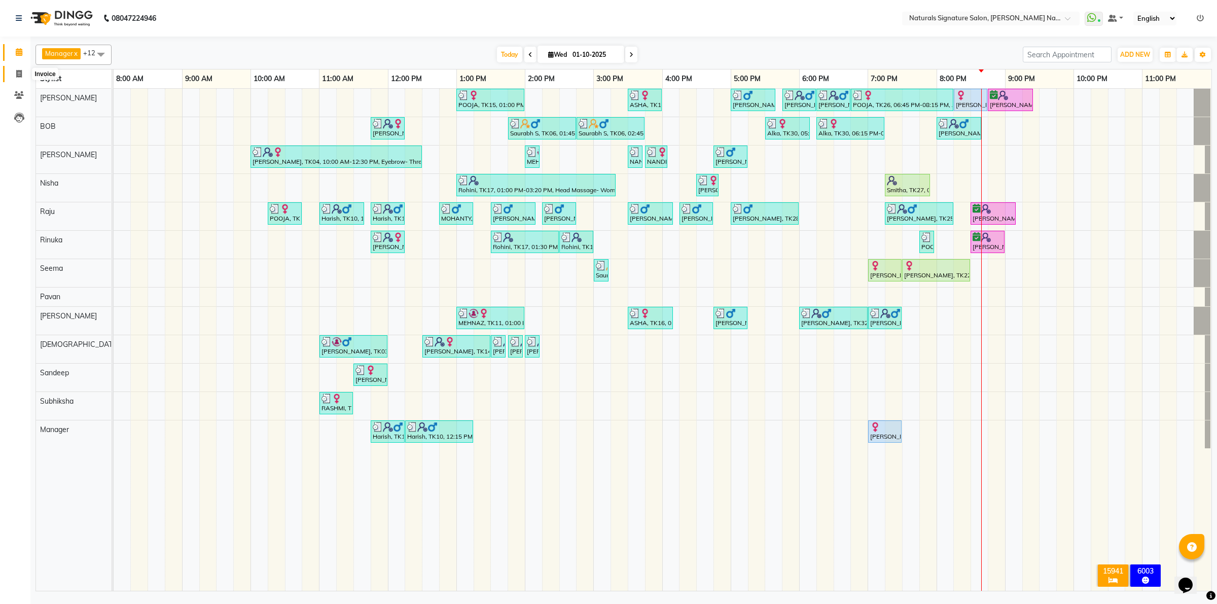
click at [18, 74] on icon at bounding box center [19, 74] width 6 height 8
select select "service"
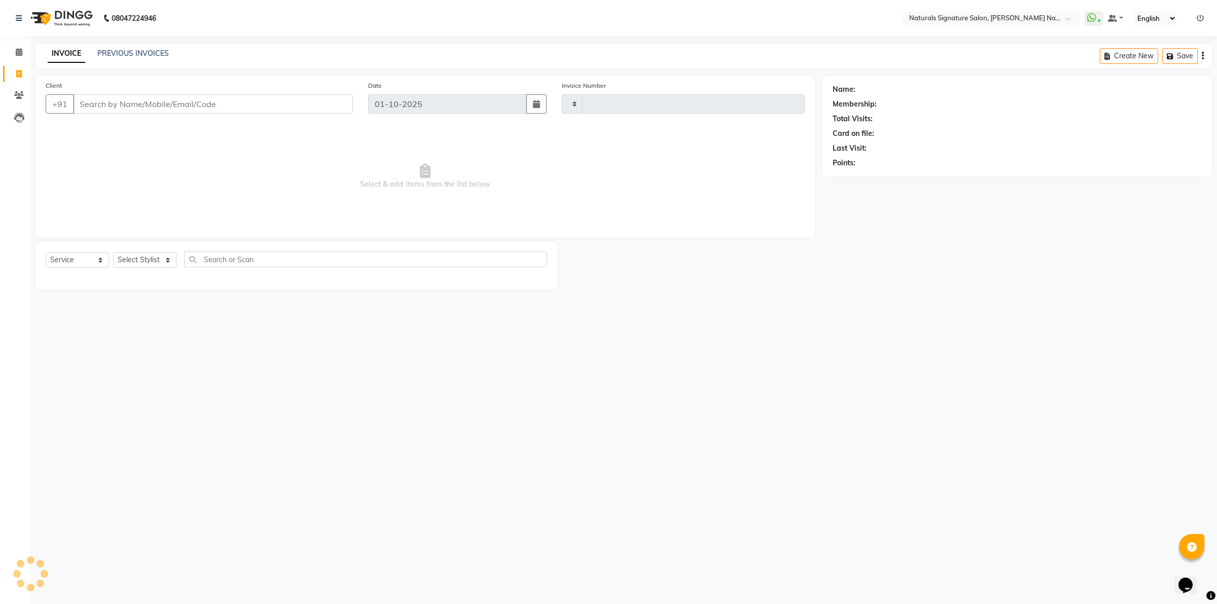
type input "5992"
select select "6135"
click at [135, 56] on link "PREVIOUS INVOICES" at bounding box center [133, 53] width 72 height 9
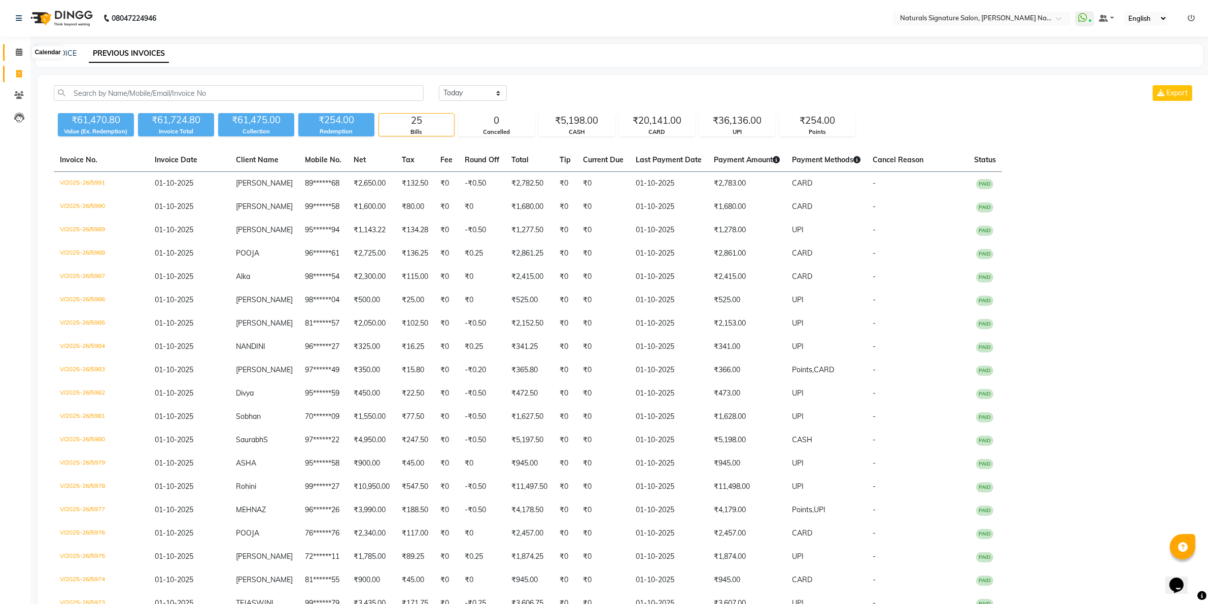
click at [22, 54] on span at bounding box center [19, 53] width 18 height 12
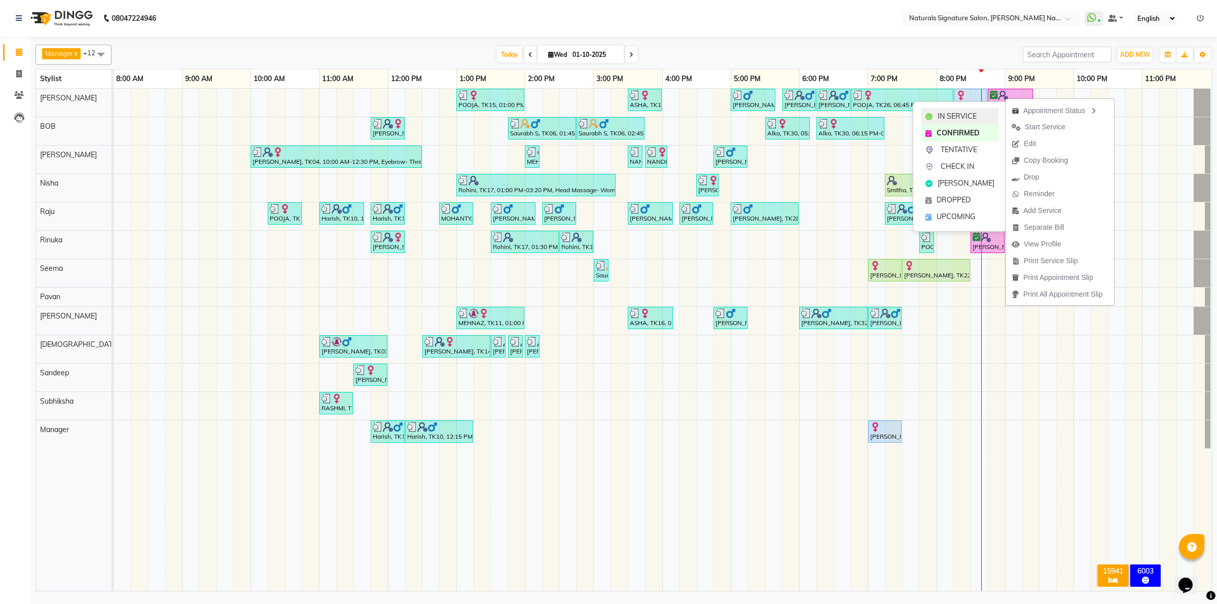
click at [965, 115] on span "IN SERVICE" at bounding box center [957, 116] width 39 height 11
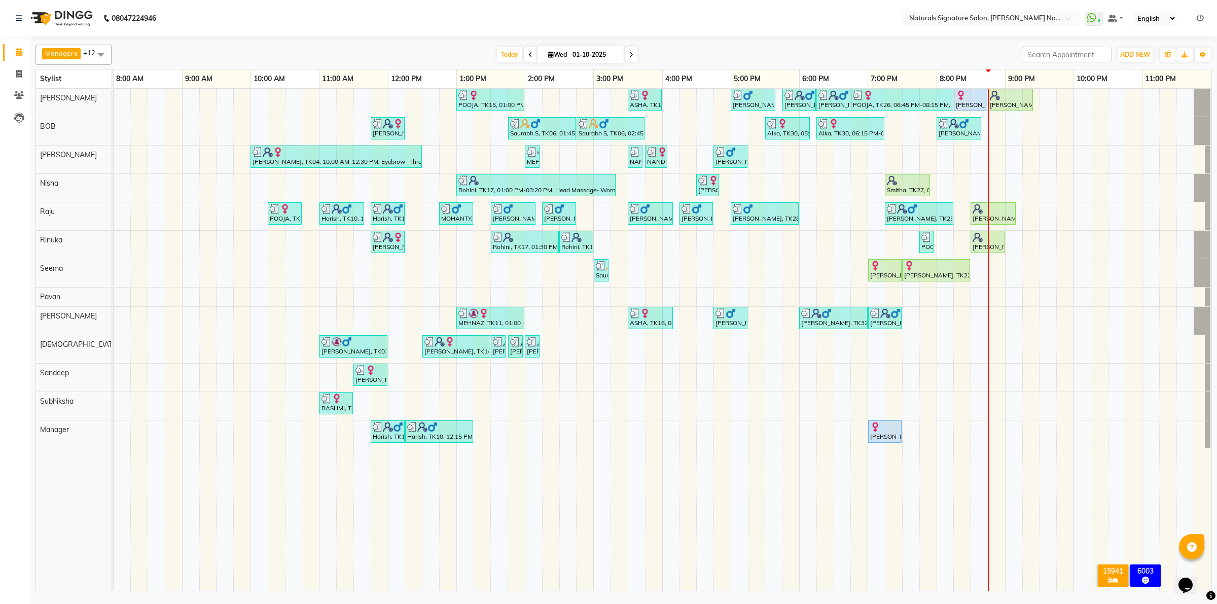
click at [216, 543] on td at bounding box center [207, 340] width 17 height 502
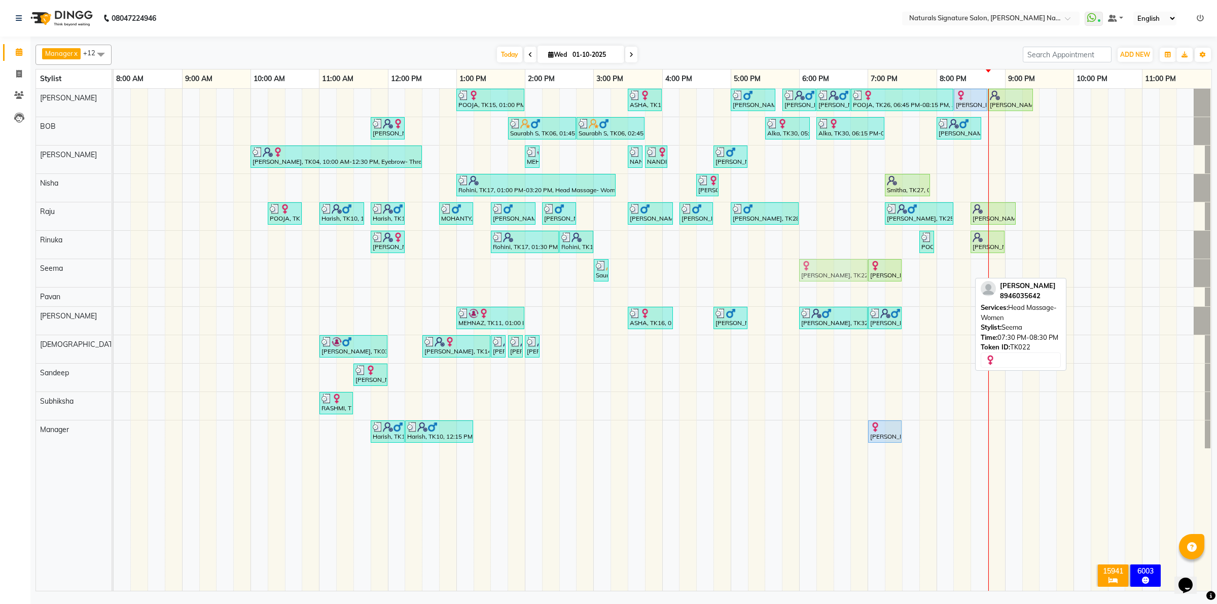
drag, startPoint x: 944, startPoint y: 270, endPoint x: 845, endPoint y: 269, distance: 98.9
click at [114, 269] on div "Saurabh S, TK06, 03:00 PM-03:10 PM, Cut, File & Polish Ruthu, TK22, 07:00 PM-07…" at bounding box center [114, 273] width 0 height 28
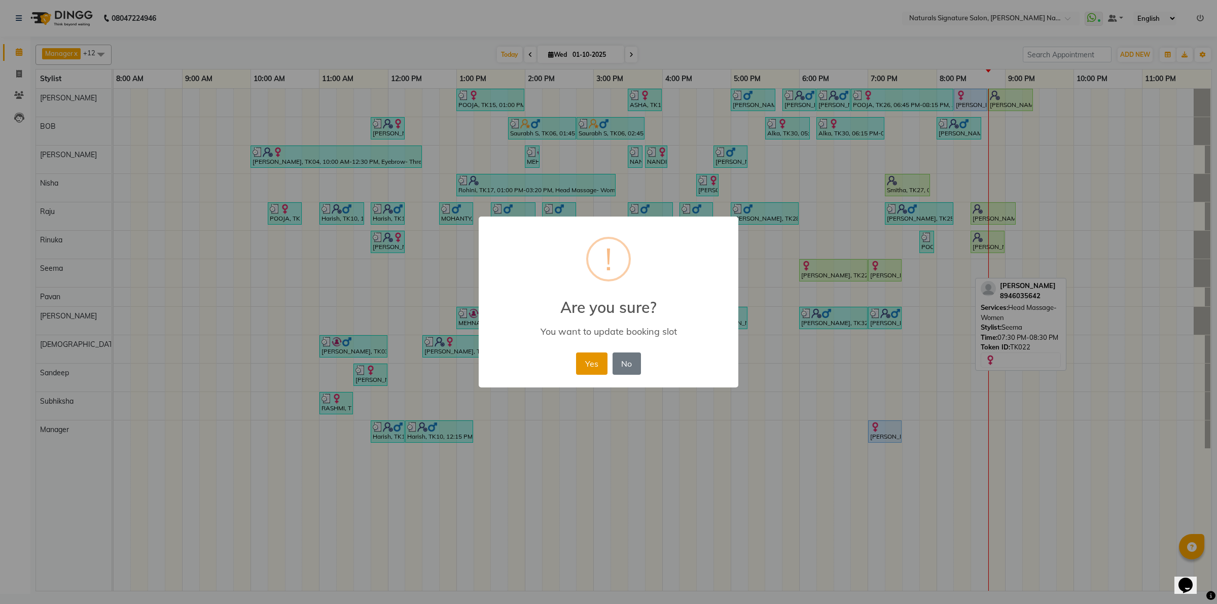
click at [582, 370] on button "Yes" at bounding box center [591, 364] width 31 height 22
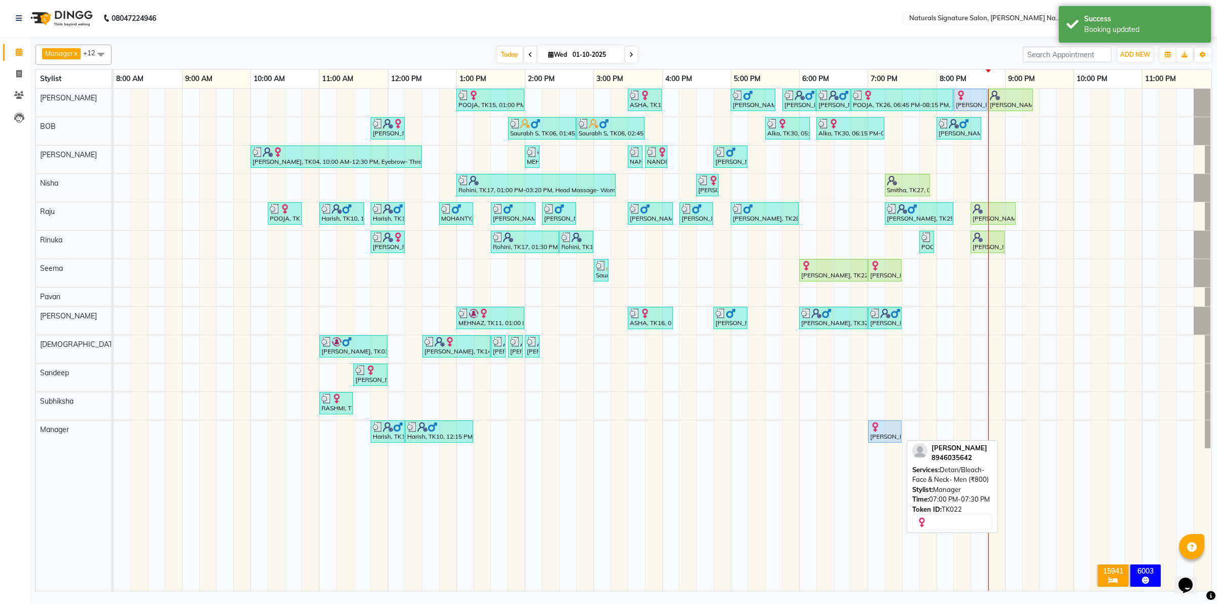
click at [887, 436] on div "Ruthu, TK22, 07:00 PM-07:30 PM, Detan/Bleach- Face & Neck- Men (₹800)" at bounding box center [884, 431] width 31 height 19
click at [886, 434] on div "Ruthu, TK22, 07:00 PM-07:30 PM, Detan/Bleach- Face & Neck- Men (₹800)" at bounding box center [884, 431] width 31 height 19
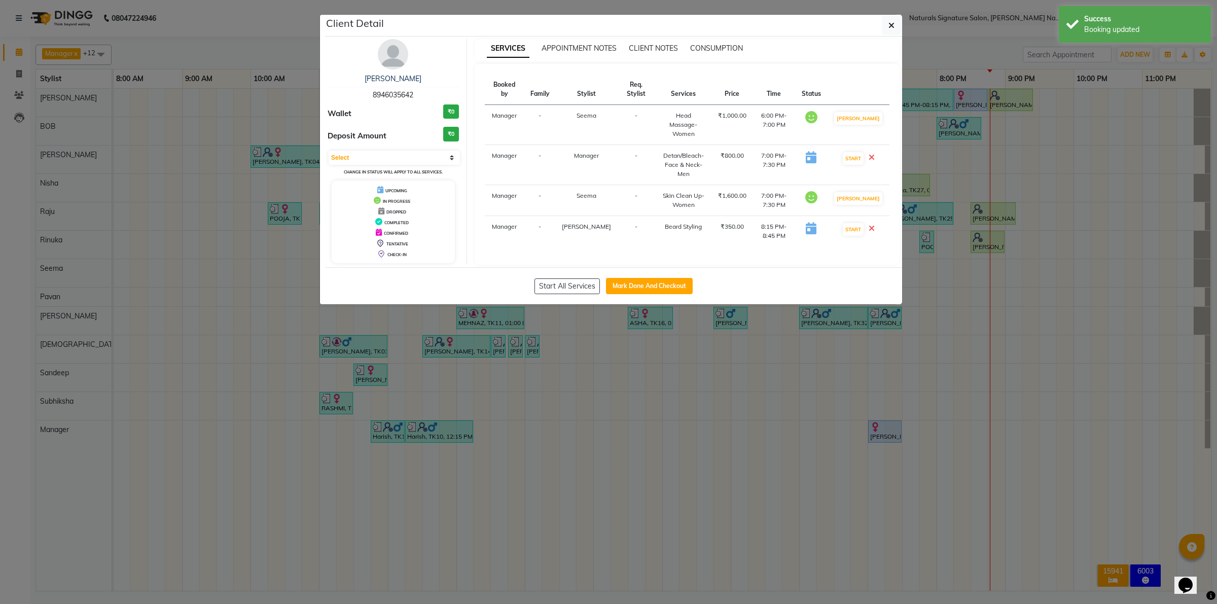
drag, startPoint x: 896, startPoint y: 30, endPoint x: 894, endPoint y: 36, distance: 5.3
click at [895, 31] on button "button" at bounding box center [891, 25] width 19 height 19
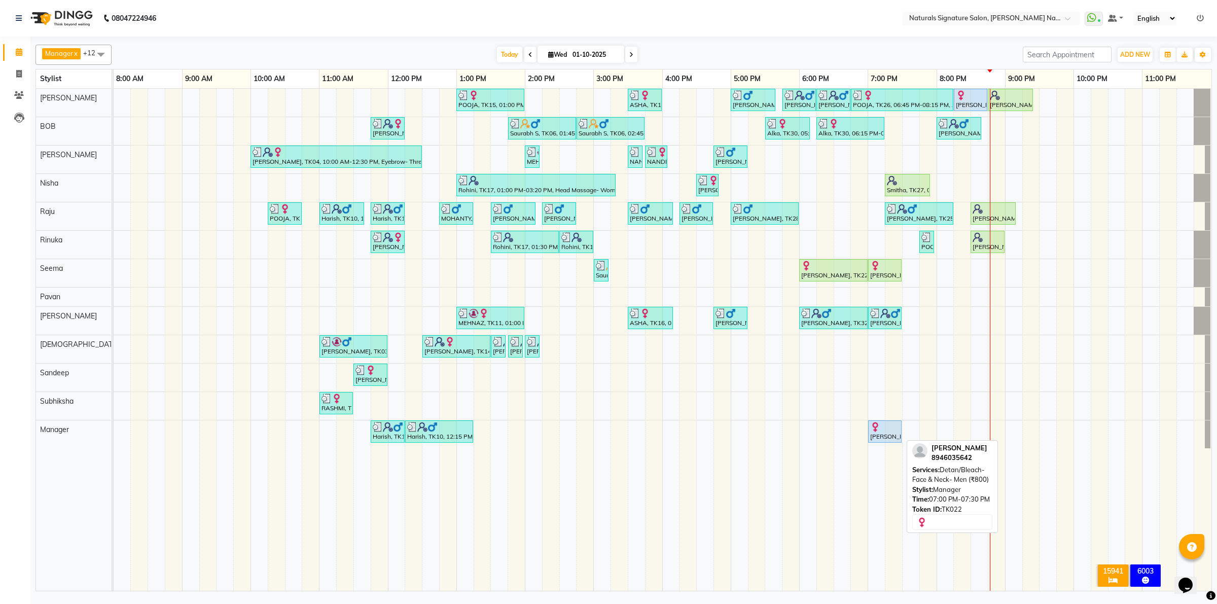
click at [874, 431] on img at bounding box center [875, 427] width 10 height 10
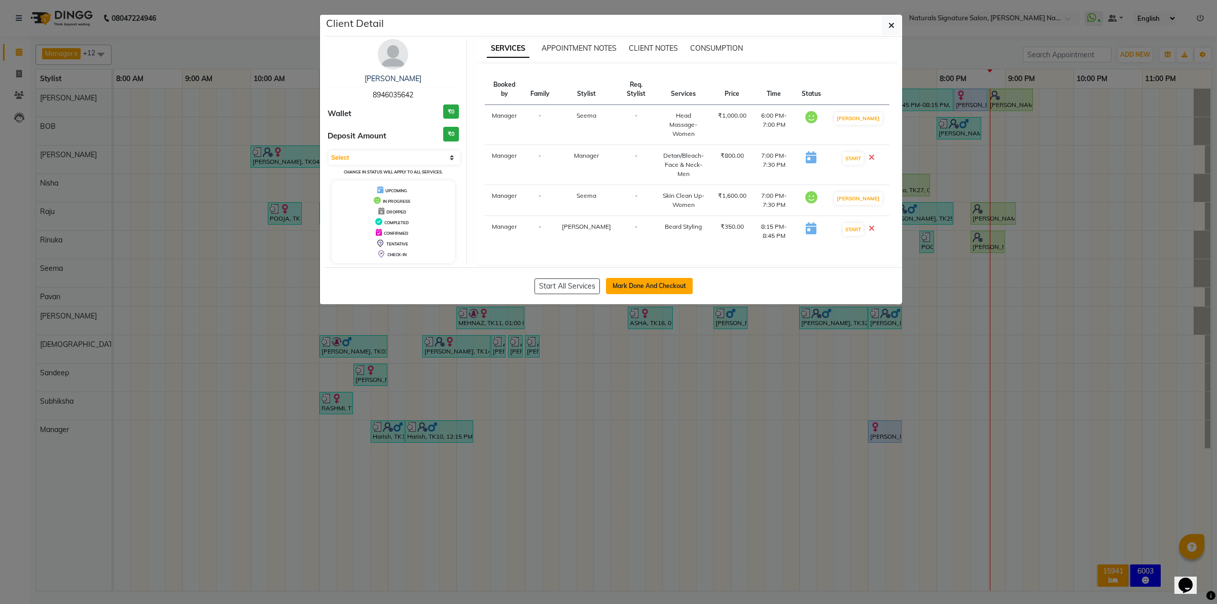
click at [663, 286] on button "Mark Done And Checkout" at bounding box center [649, 286] width 87 height 16
select select "service"
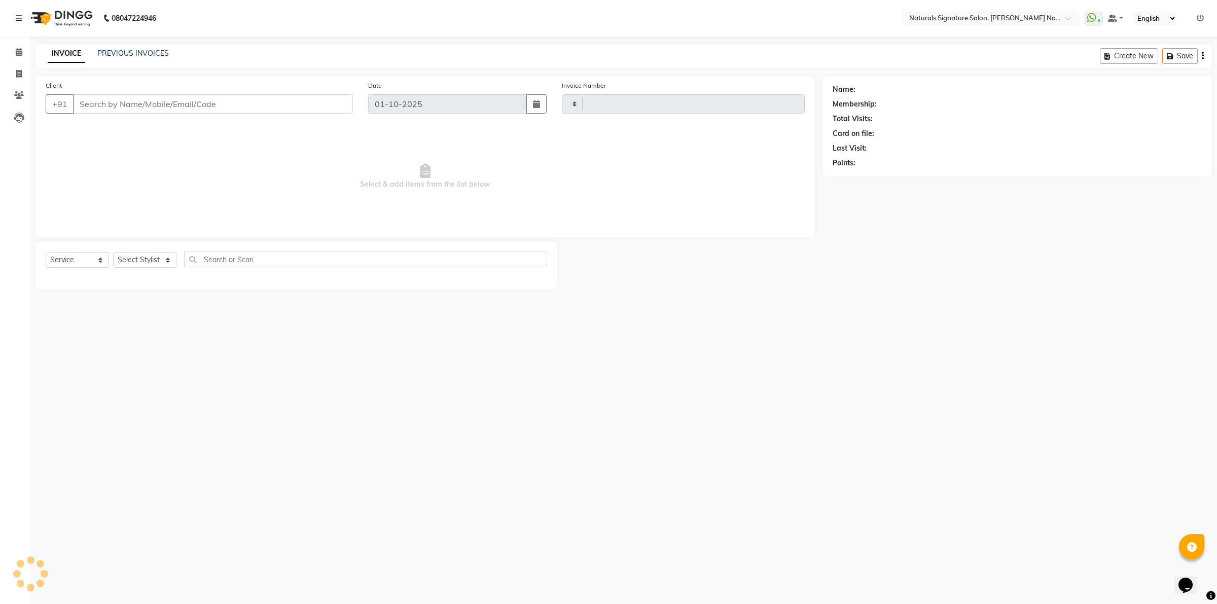
type input "5992"
select select "6135"
type input "89******42"
select select "44901"
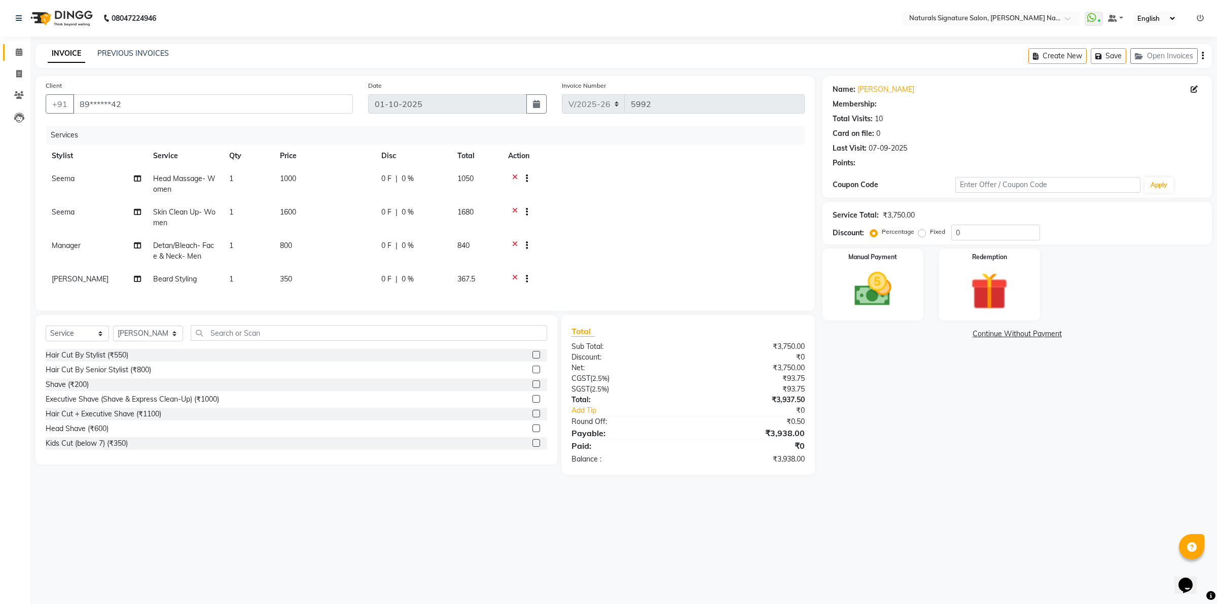
select select "1: Object"
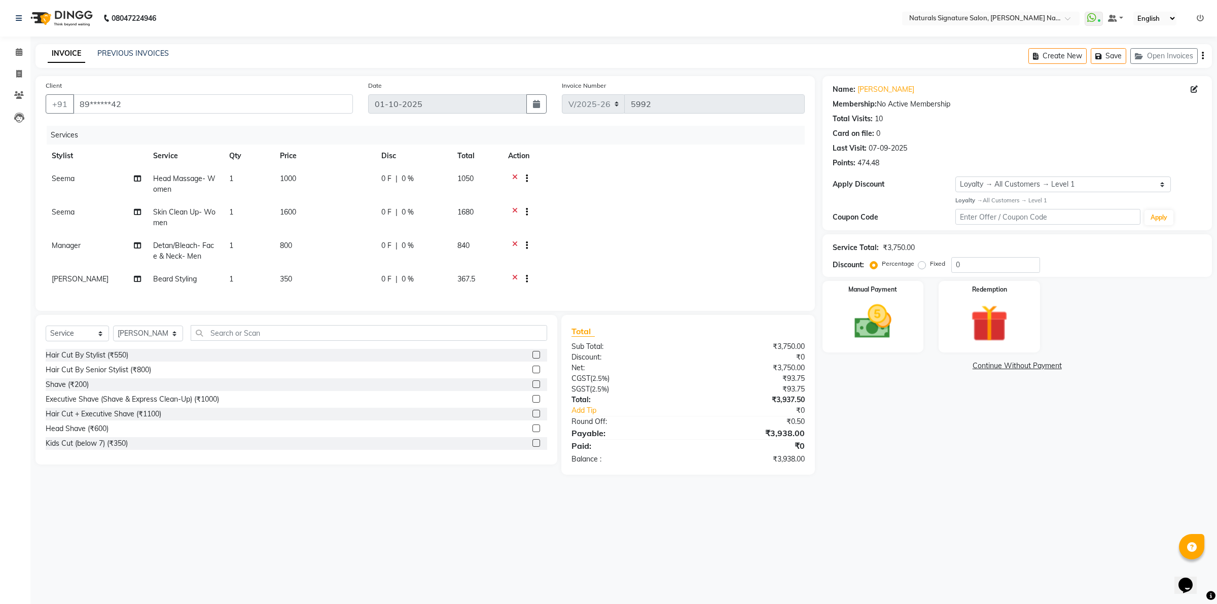
click at [515, 208] on icon at bounding box center [515, 213] width 6 height 13
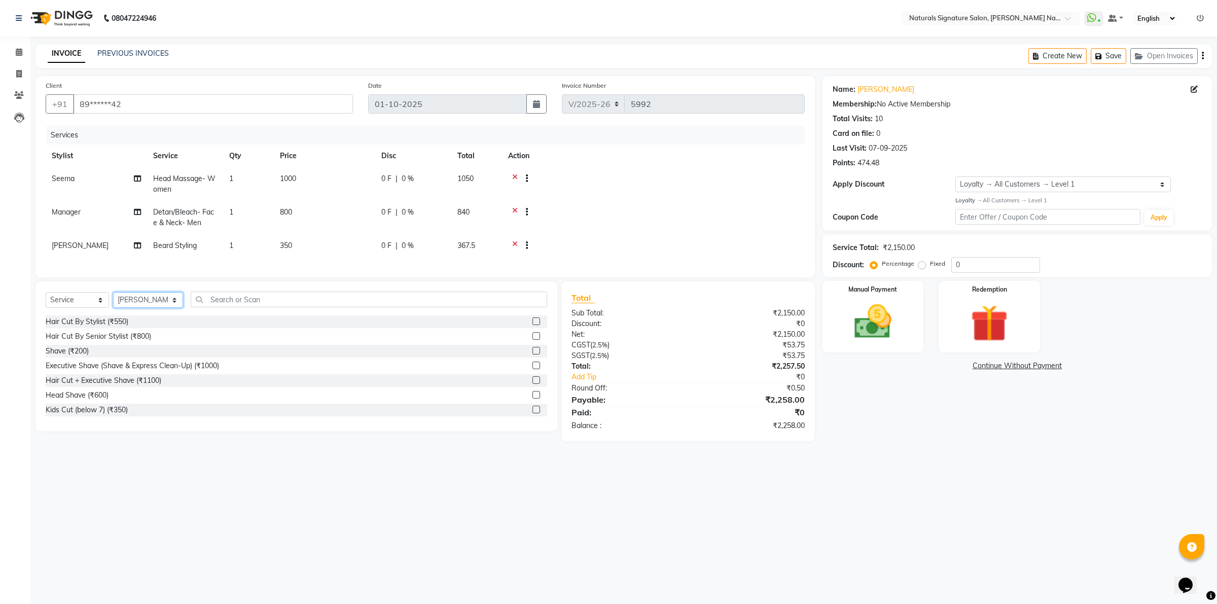
click at [147, 306] on select "Select Stylist Ali BOB Dhanushri Manager Nisha Pavan Priyanka Raju Rinuka Sande…" at bounding box center [148, 300] width 70 height 16
select select "44907"
click at [113, 301] on select "Select Stylist Ali BOB Dhanushri Manager Nisha Pavan Priyanka Raju Rinuka Sande…" at bounding box center [148, 300] width 70 height 16
click at [514, 173] on icon at bounding box center [515, 179] width 6 height 13
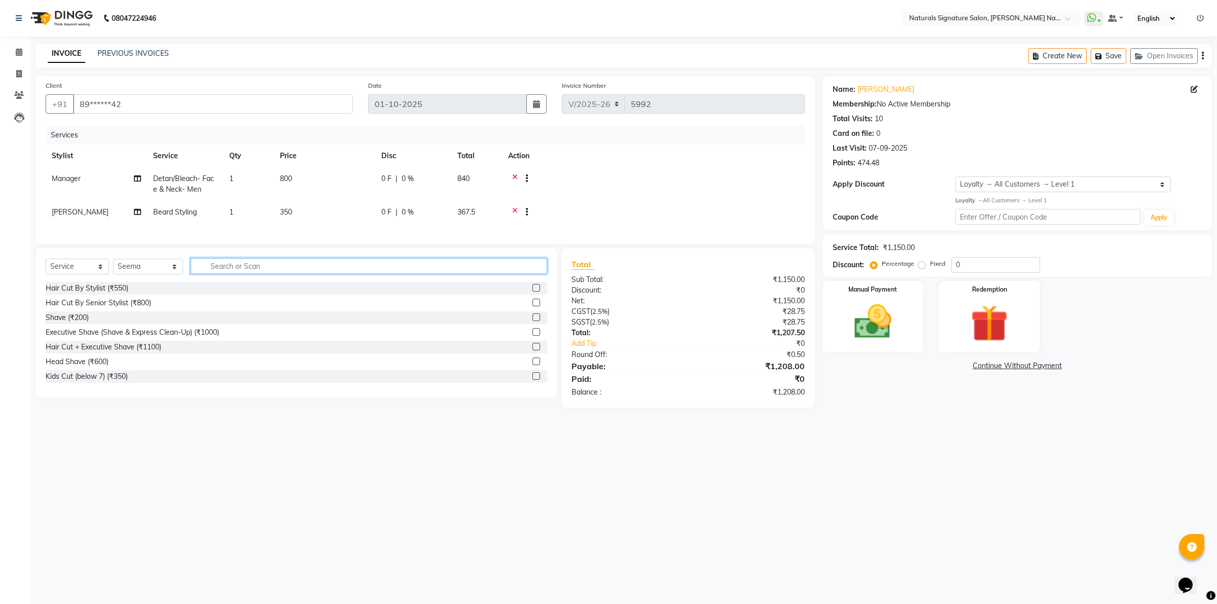
click at [222, 267] on input "text" at bounding box center [369, 266] width 357 height 16
type input "detan"
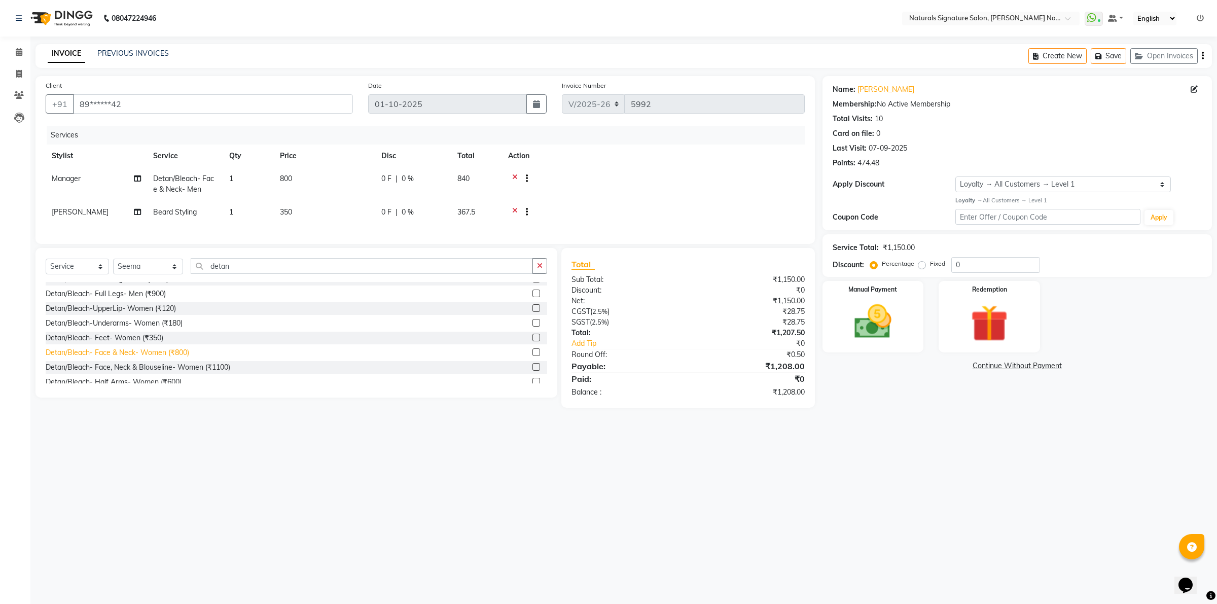
click at [153, 358] on div "Detan/Bleach- Face & Neck- Women (₹800)" at bounding box center [118, 352] width 144 height 11
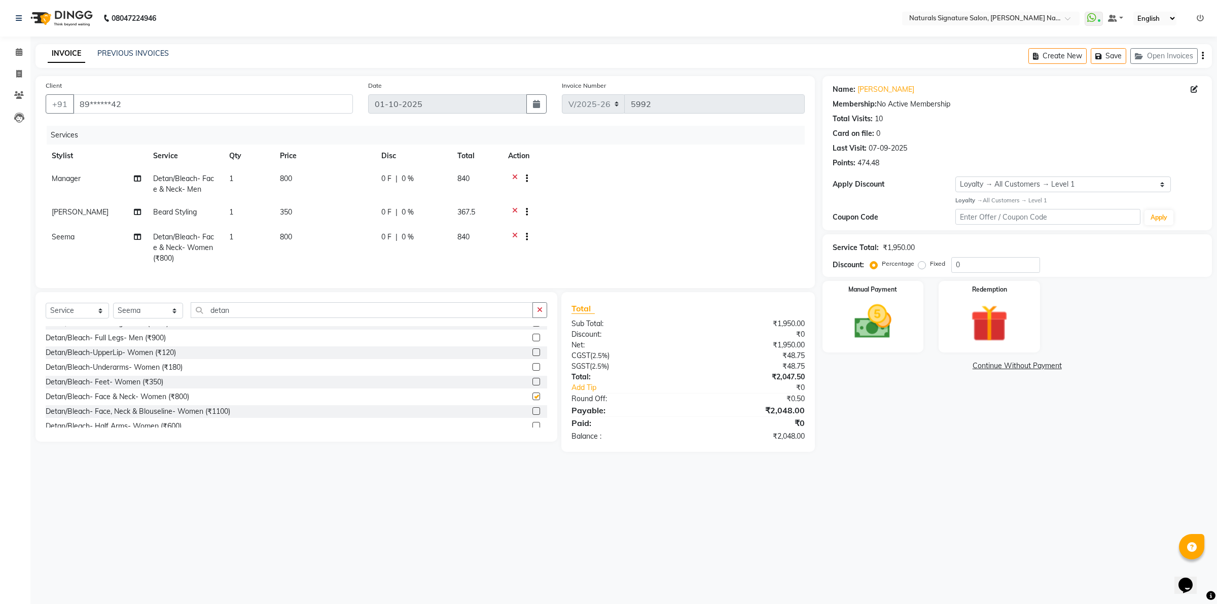
checkbox input "false"
click at [217, 317] on input "detan" at bounding box center [362, 310] width 343 height 16
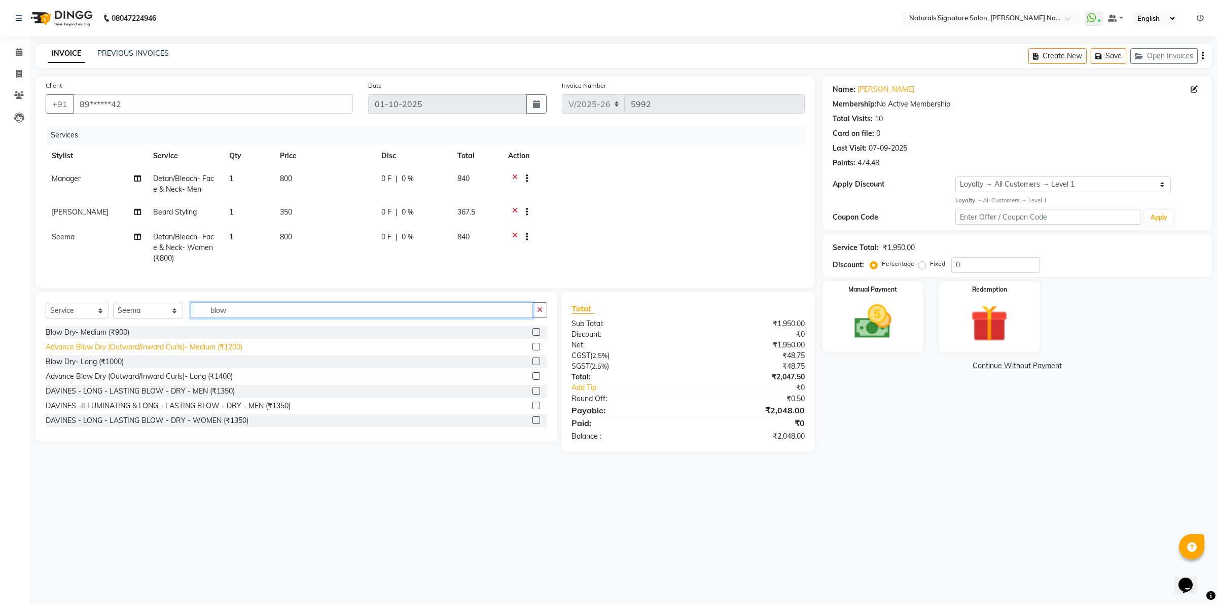
type input "blow"
click at [216, 353] on div "Advance Blow Dry (Outward/Inward Curls)- Medium (₹1200)" at bounding box center [144, 347] width 197 height 11
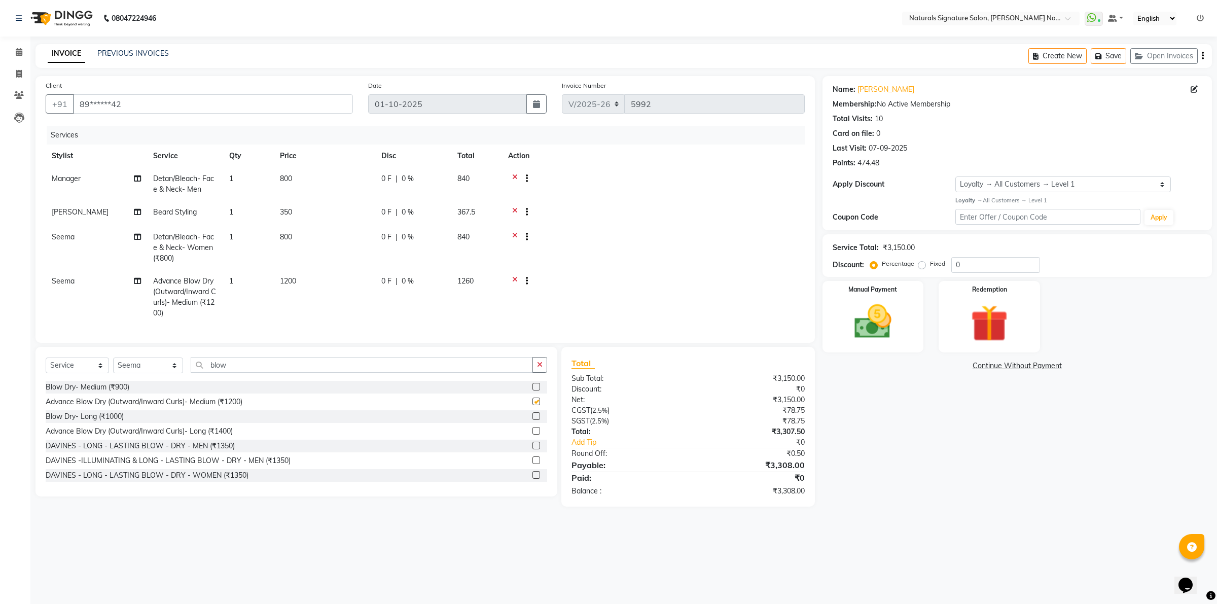
checkbox input "false"
click at [16, 56] on icon at bounding box center [19, 52] width 7 height 8
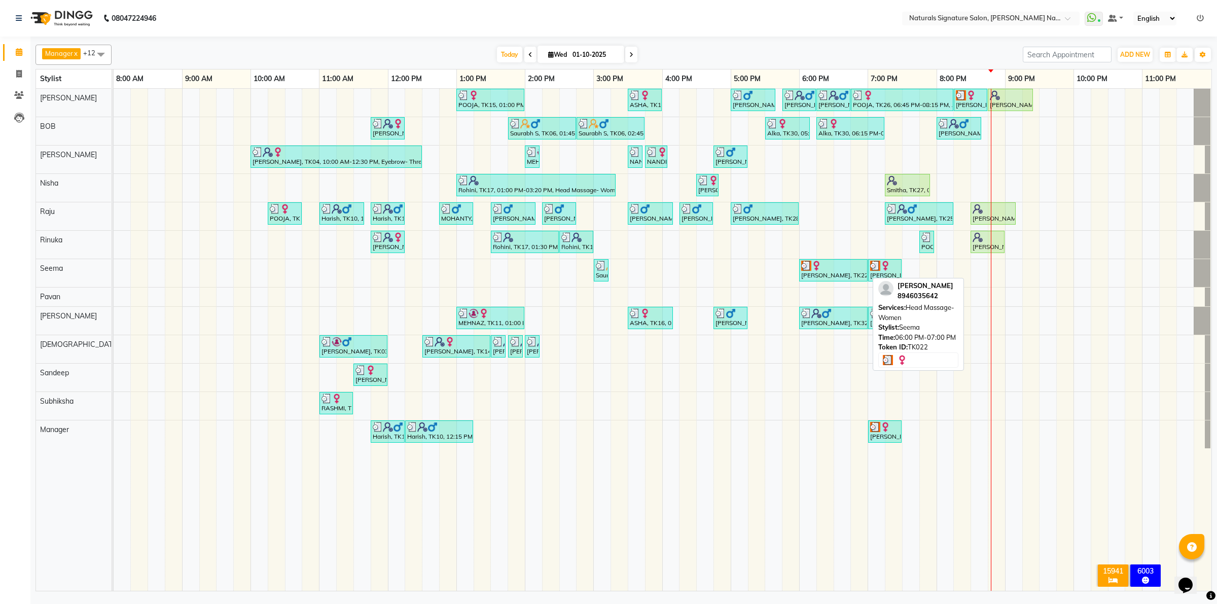
click at [830, 272] on div "Ruthu, TK22, 06:00 PM-07:00 PM, Head Massage- Women" at bounding box center [833, 270] width 66 height 19
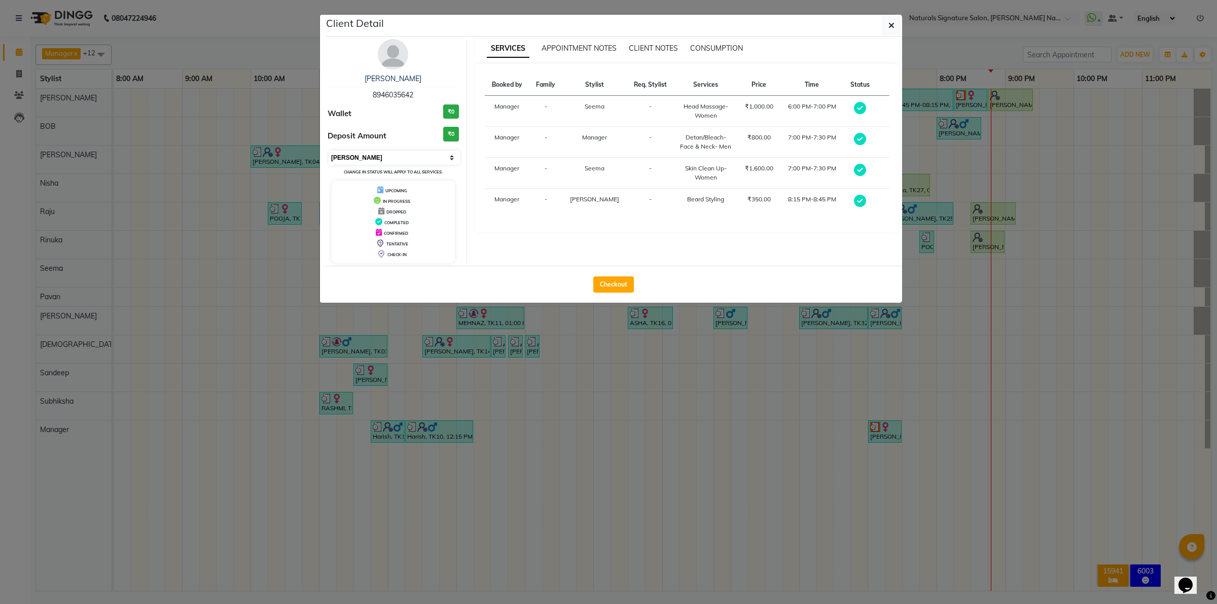
click at [348, 160] on select "Select MARK DONE UPCOMING" at bounding box center [394, 158] width 131 height 14
select select "5"
click at [329, 151] on select "Select MARK DONE UPCOMING" at bounding box center [394, 158] width 131 height 14
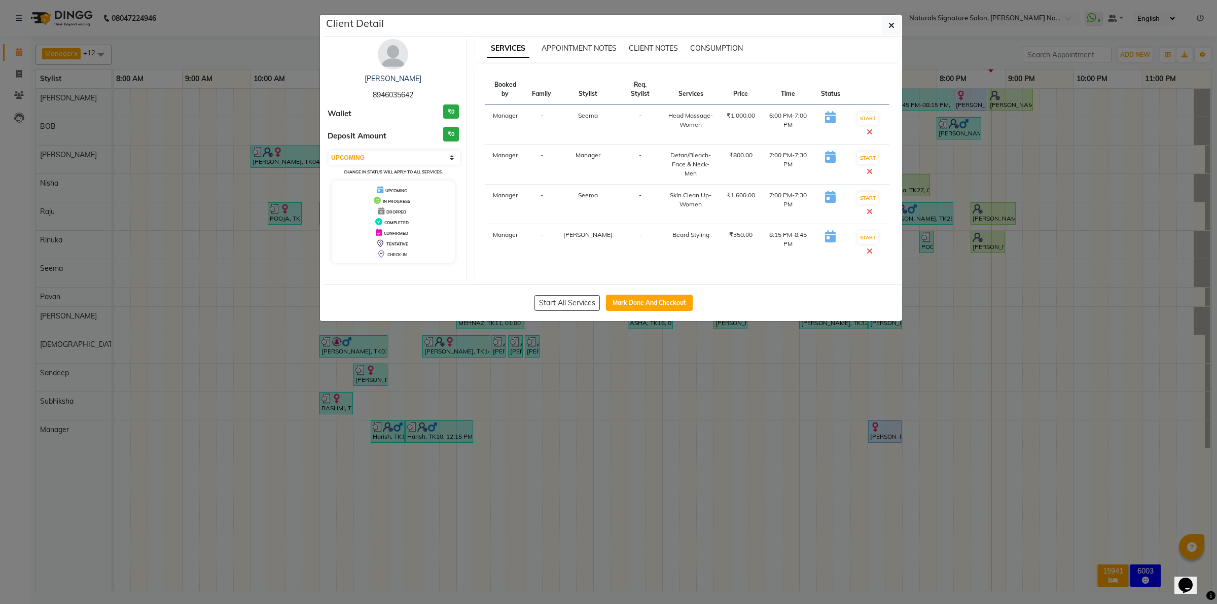
click at [873, 207] on icon at bounding box center [870, 211] width 6 height 8
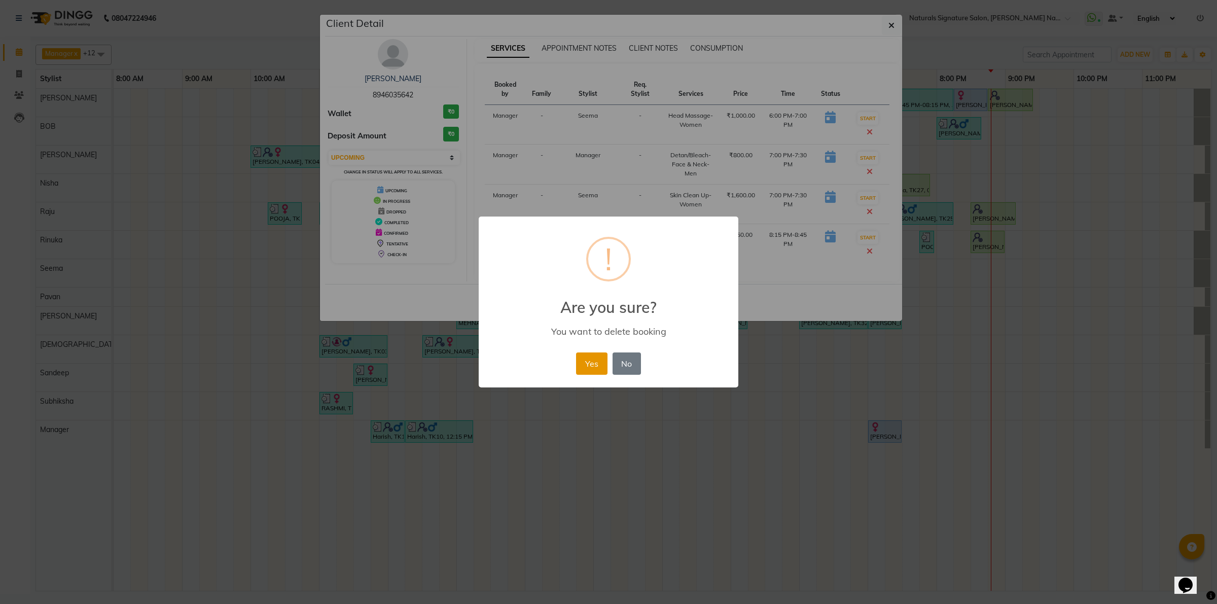
click at [591, 361] on button "Yes" at bounding box center [591, 364] width 31 height 22
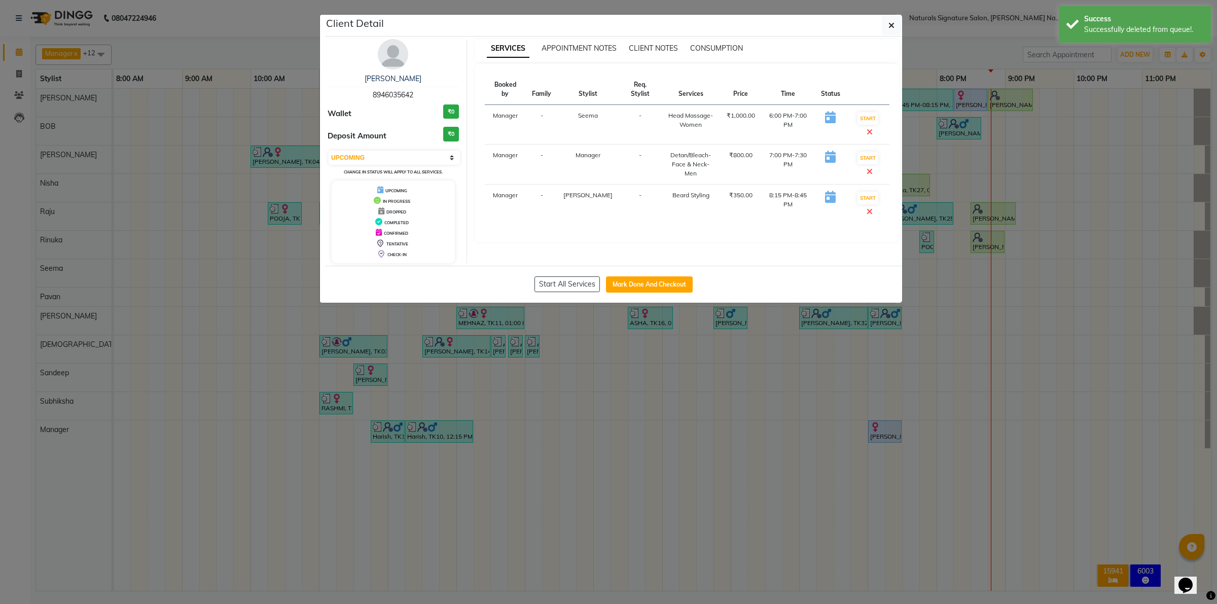
click at [873, 128] on icon at bounding box center [870, 132] width 6 height 8
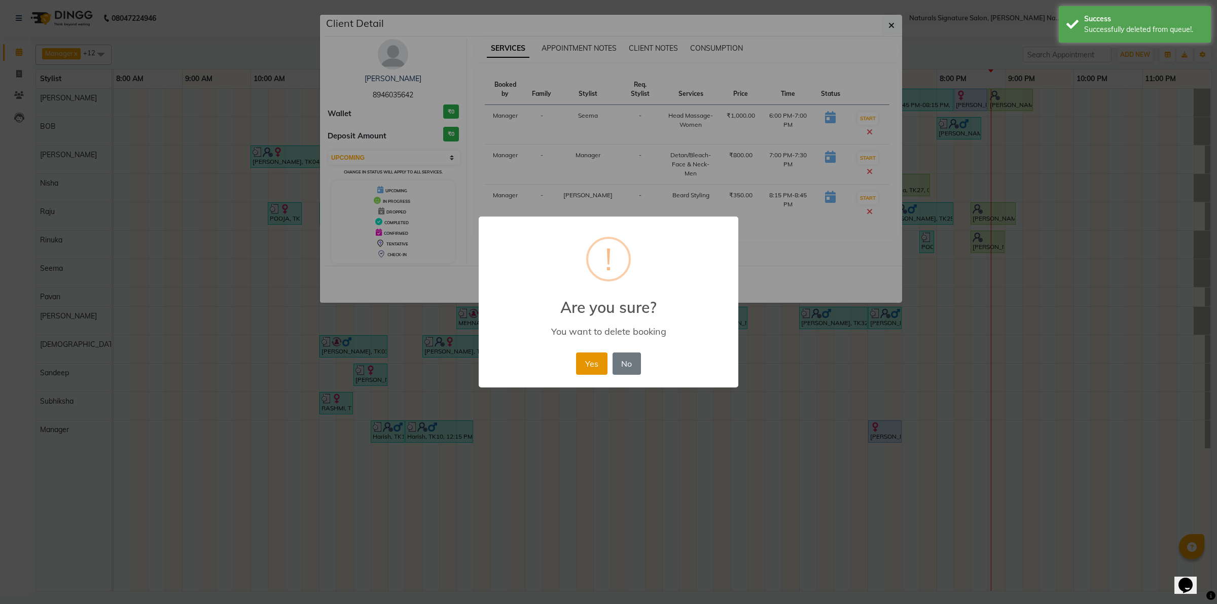
click at [584, 365] on button "Yes" at bounding box center [591, 364] width 31 height 22
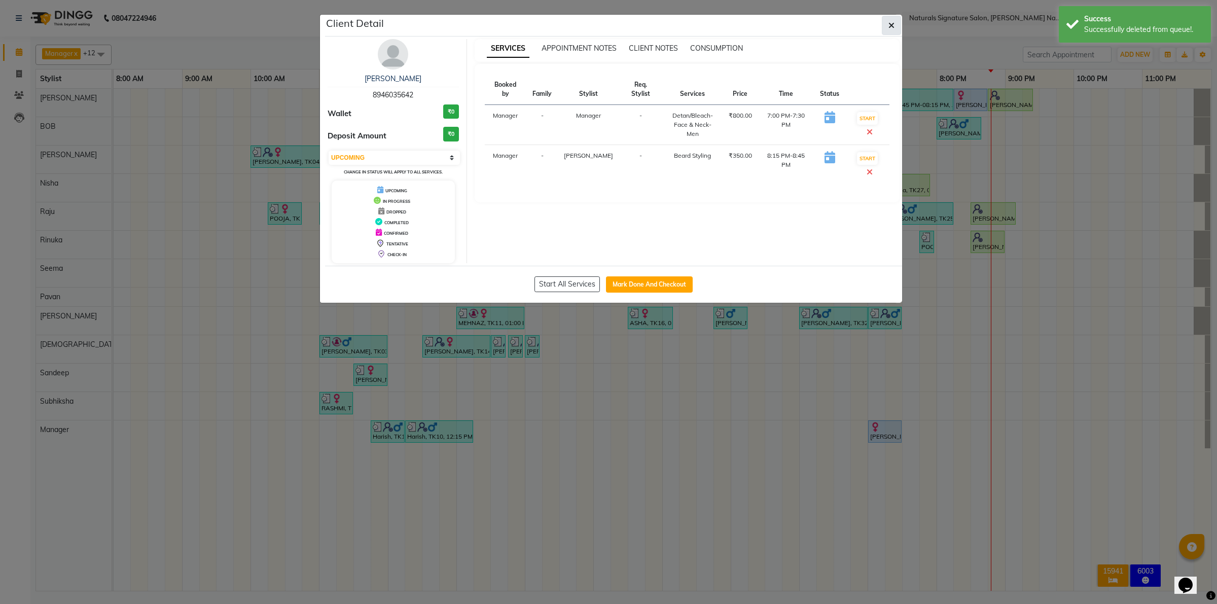
drag, startPoint x: 889, startPoint y: 22, endPoint x: 896, endPoint y: 62, distance: 41.1
click at [889, 23] on icon "button" at bounding box center [892, 25] width 6 height 8
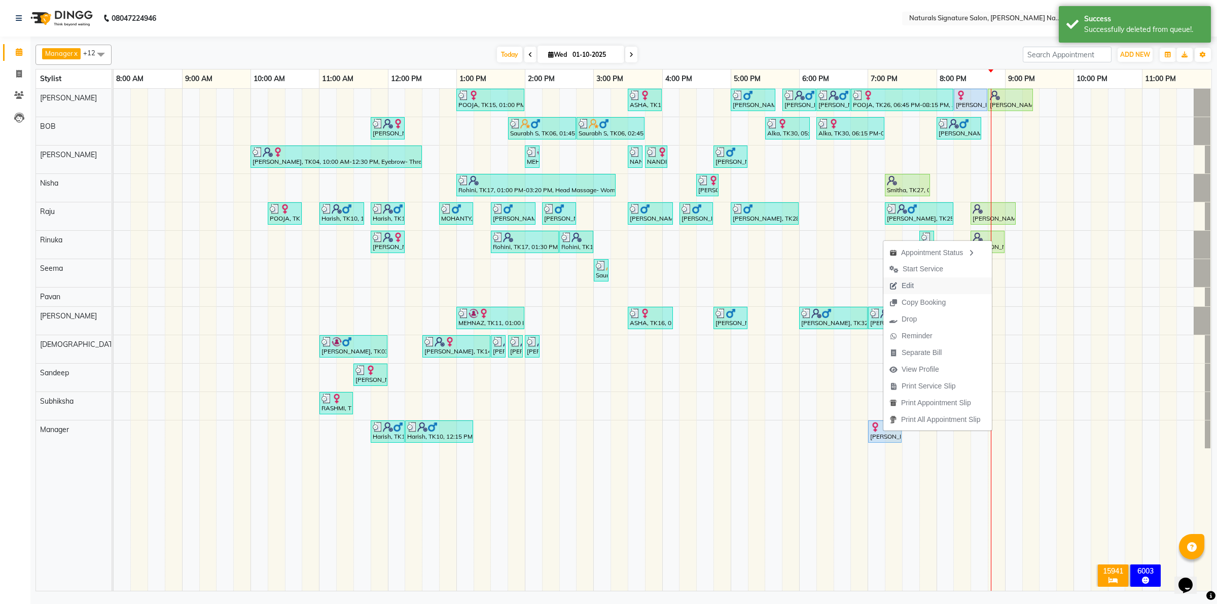
click at [921, 286] on button "Edit" at bounding box center [938, 285] width 109 height 17
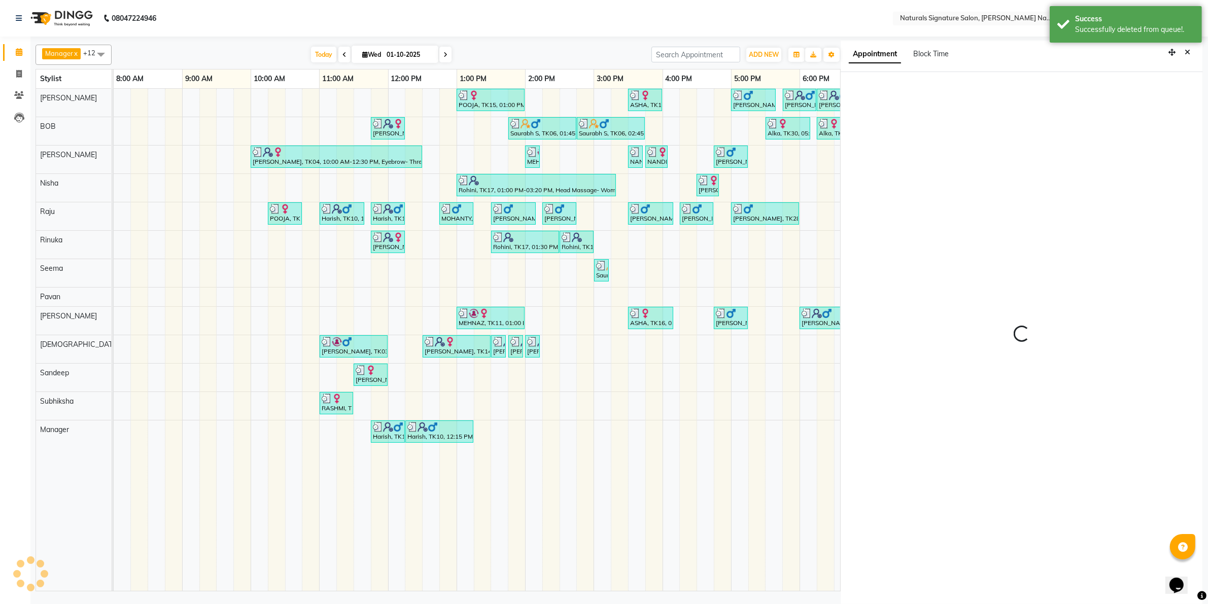
scroll to position [3, 0]
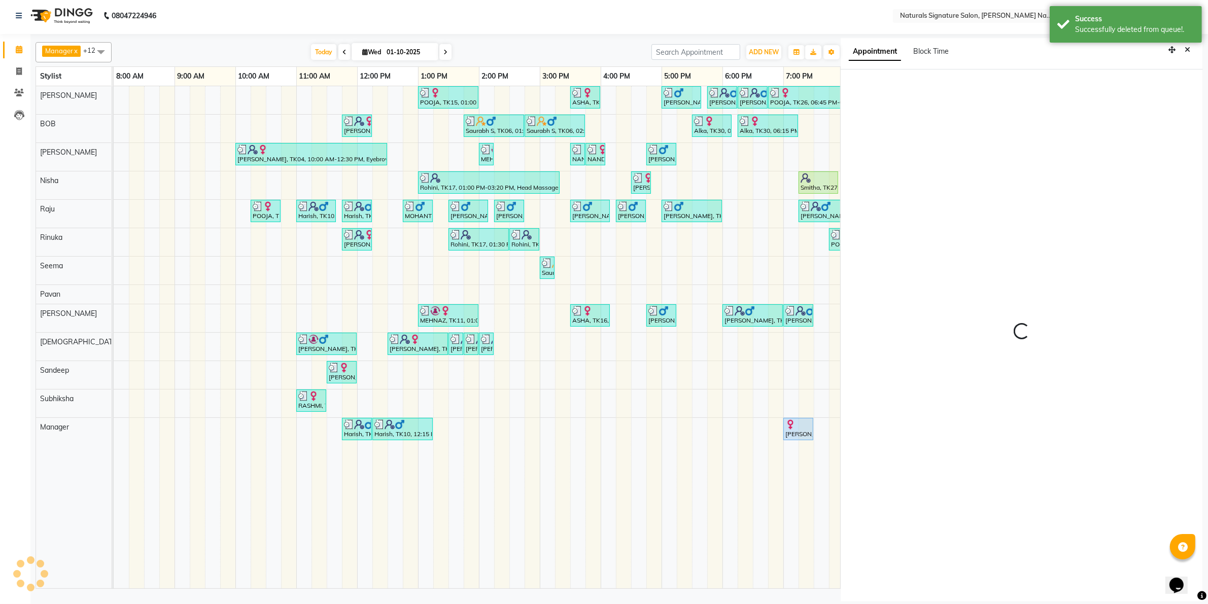
select select "upcoming"
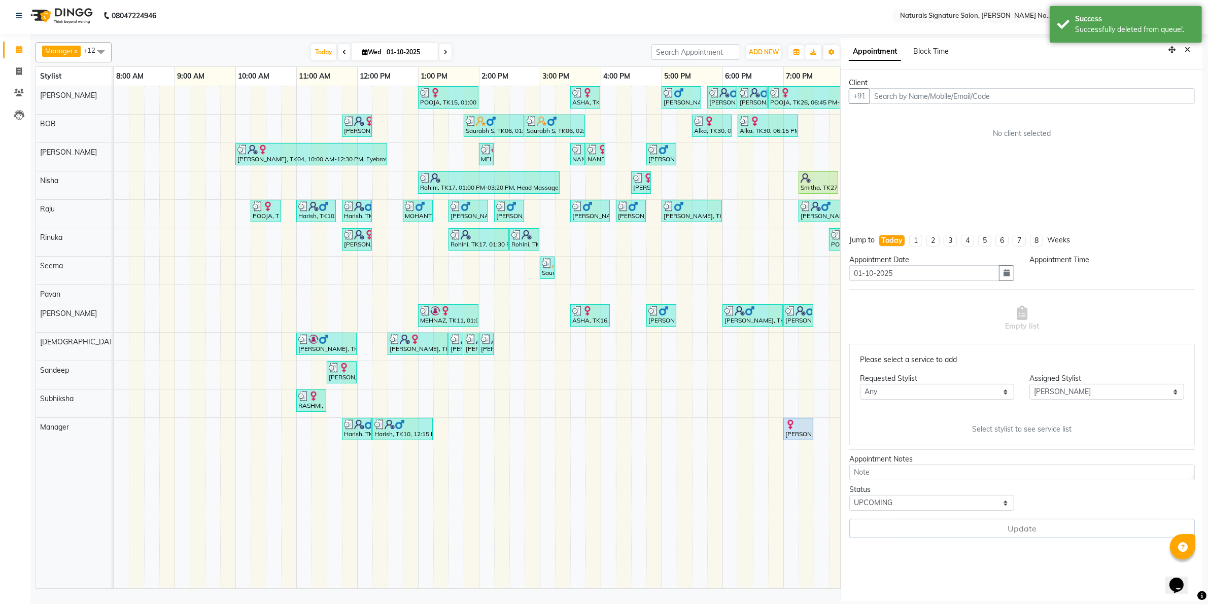
select select "1140"
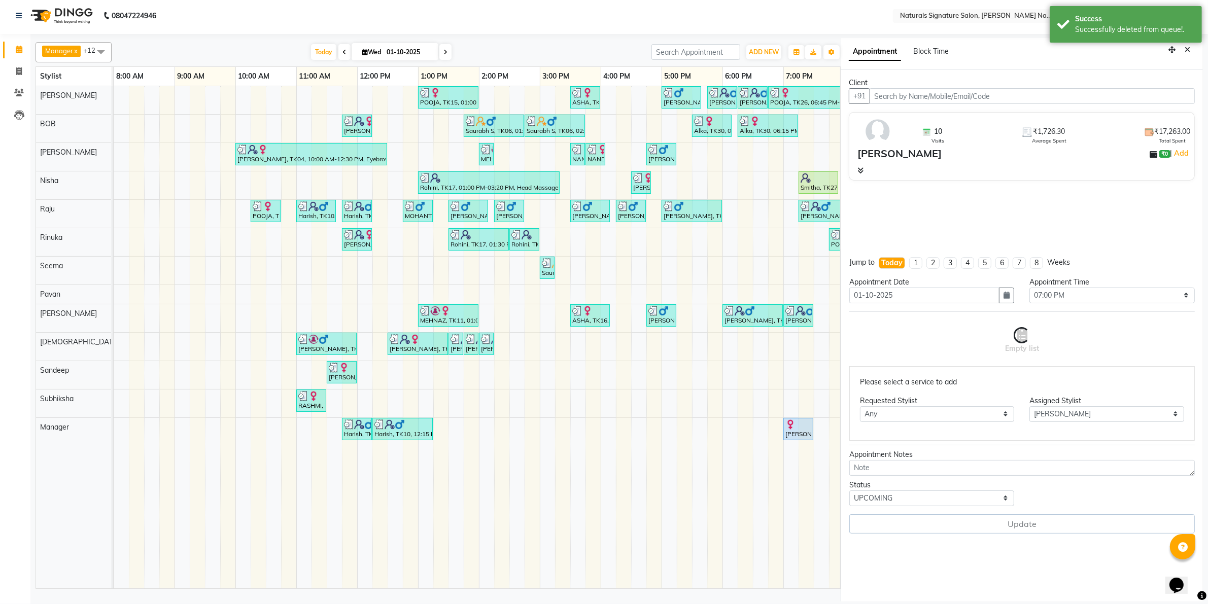
scroll to position [0, 248]
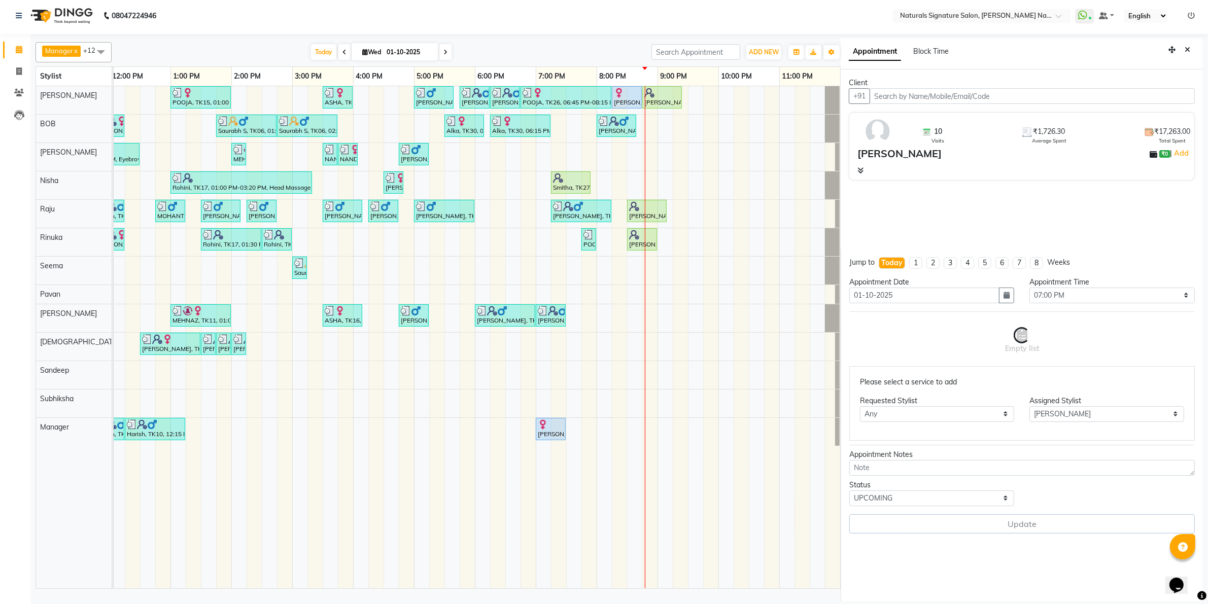
select select "3008"
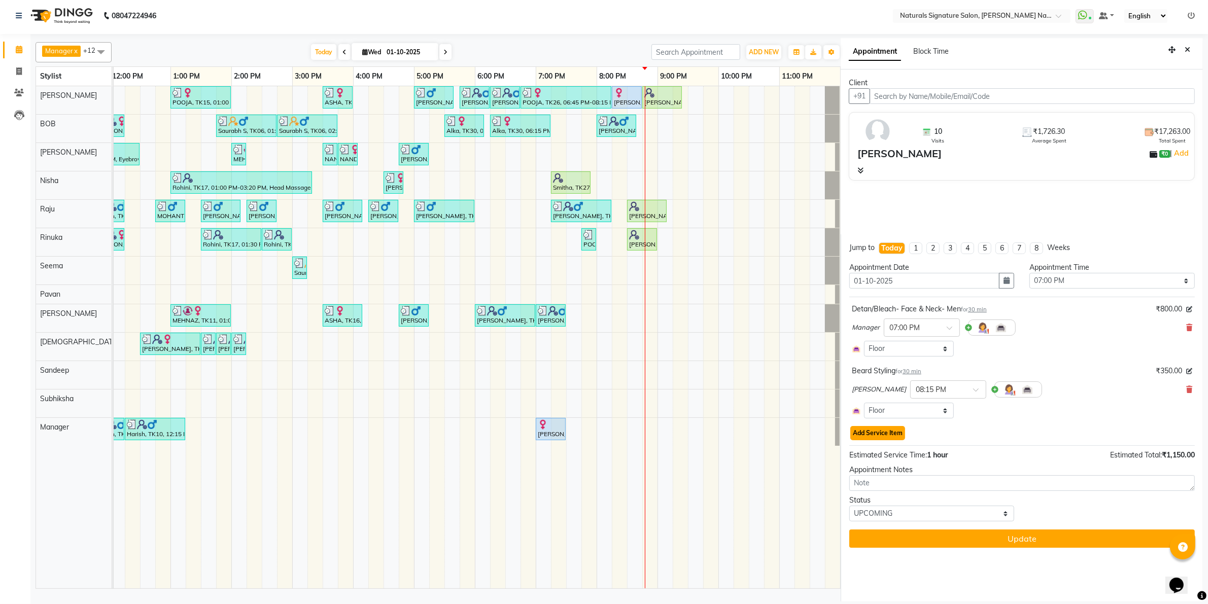
click at [880, 430] on button "Add Service Item" at bounding box center [877, 433] width 55 height 14
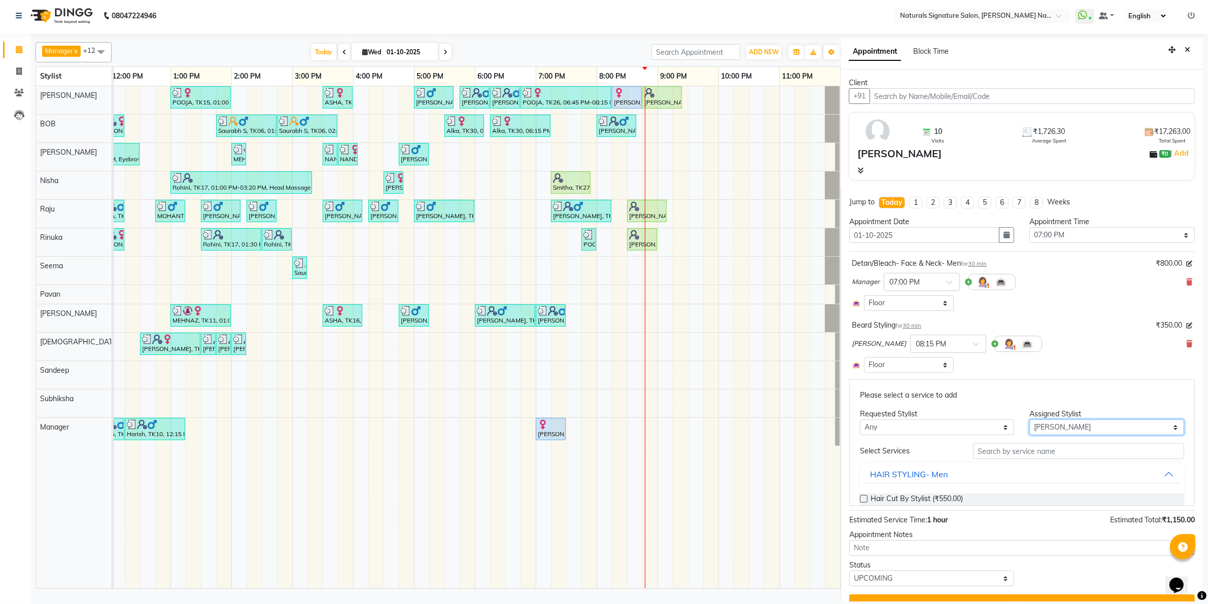
click at [1029, 423] on select "Select [PERSON_NAME] Manager [PERSON_NAME] Priyanka Raju Rinuka [PERSON_NAME] […" at bounding box center [1106, 428] width 155 height 16
select select "44907"
click at [1029, 435] on select "Select [PERSON_NAME] Manager [PERSON_NAME] Priyanka Raju Rinuka [PERSON_NAME] […" at bounding box center [1106, 428] width 155 height 16
click at [1008, 447] on input "text" at bounding box center [1078, 451] width 211 height 16
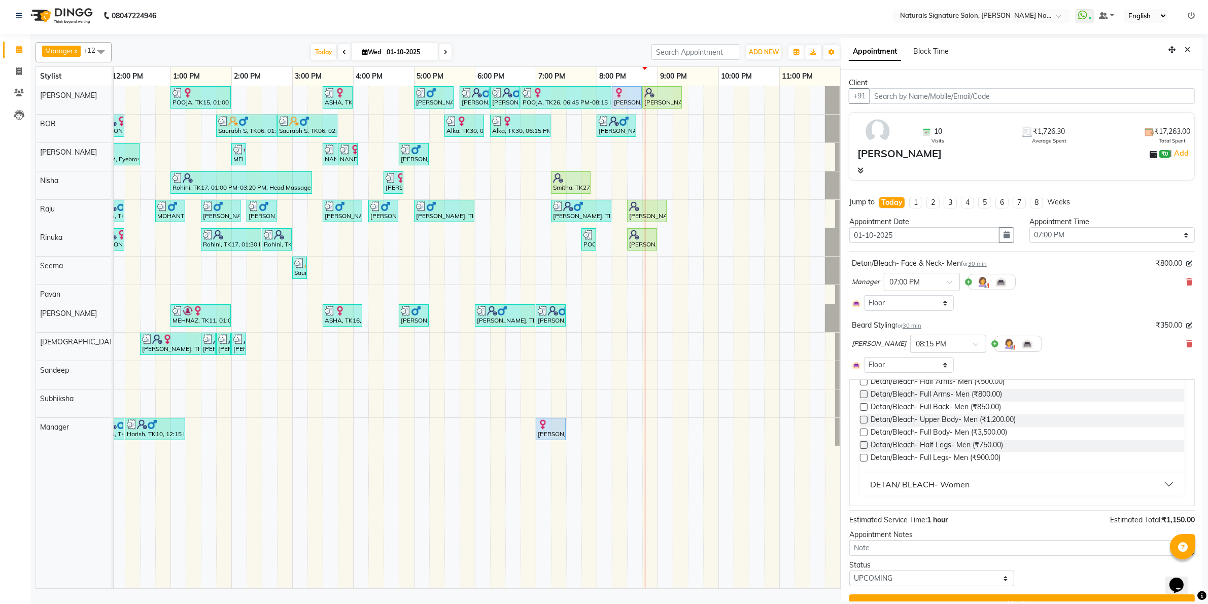
type input "detan"
click at [936, 479] on div "DETAN/ BLEACH- Women" at bounding box center [919, 484] width 99 height 12
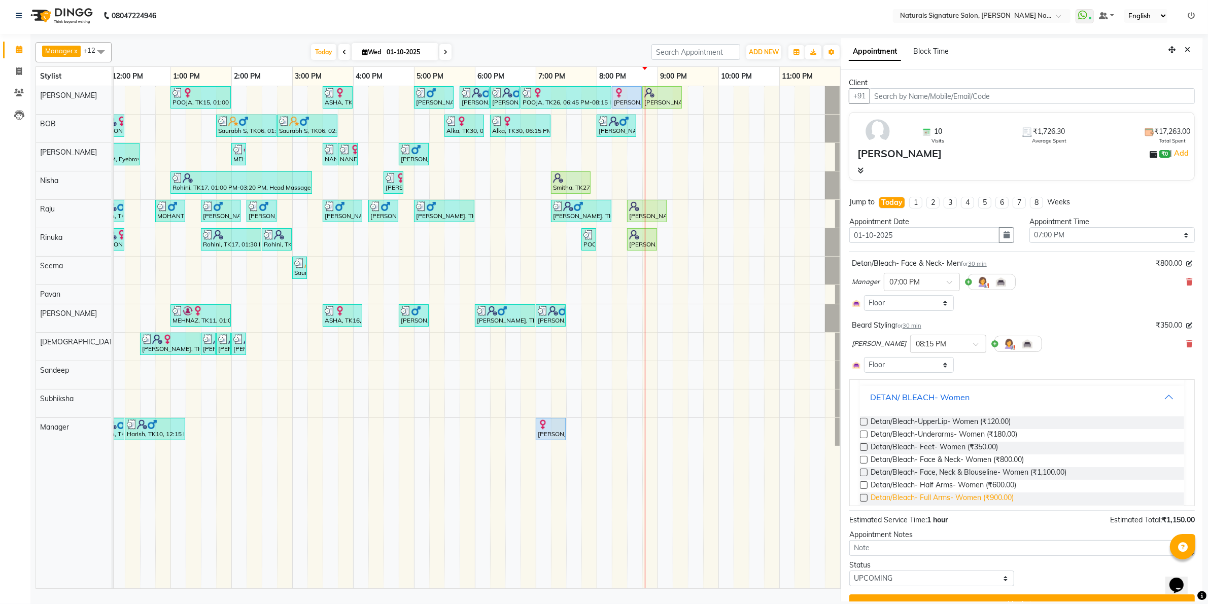
scroll to position [255, 0]
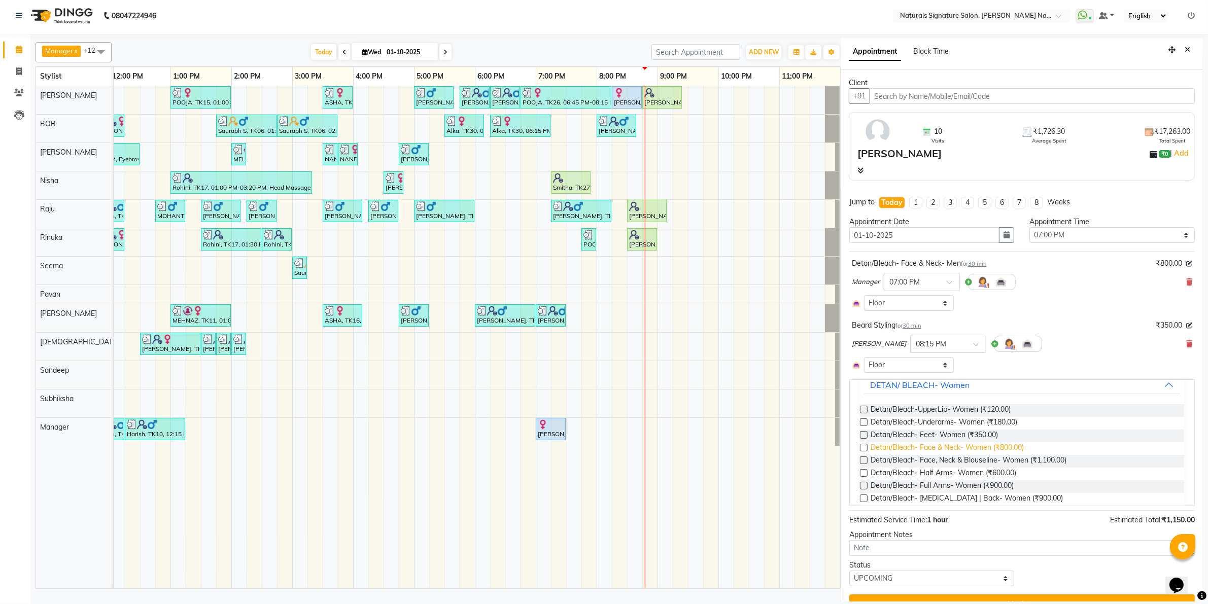
click at [976, 449] on span "Detan/Bleach- Face & Neck- Women (₹800.00)" at bounding box center [946, 448] width 153 height 13
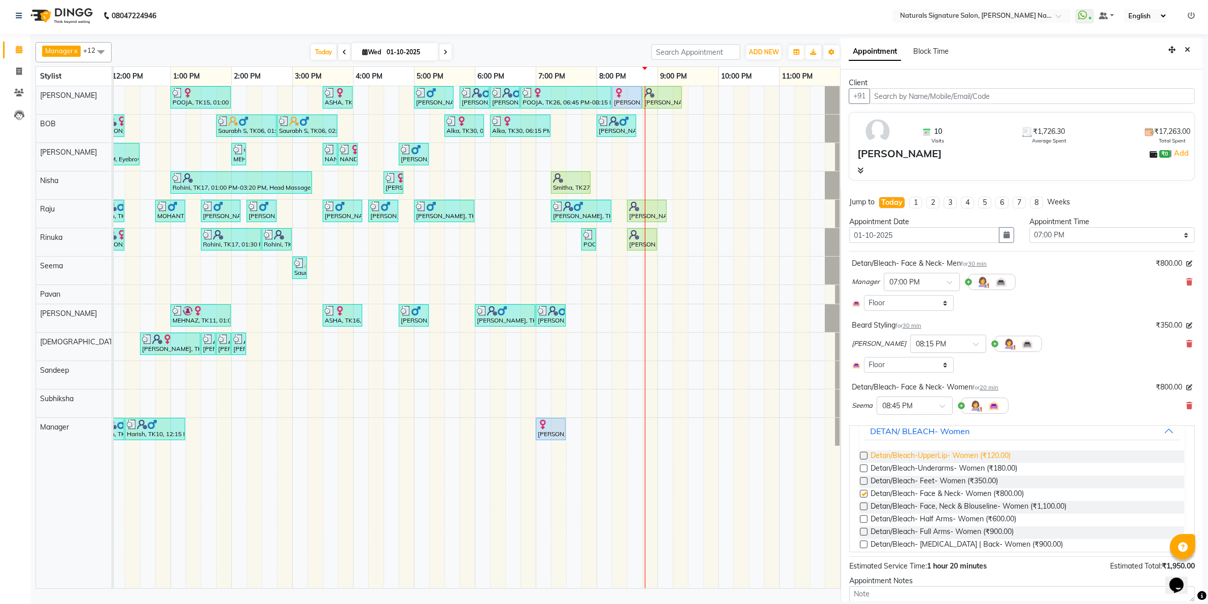
checkbox input "false"
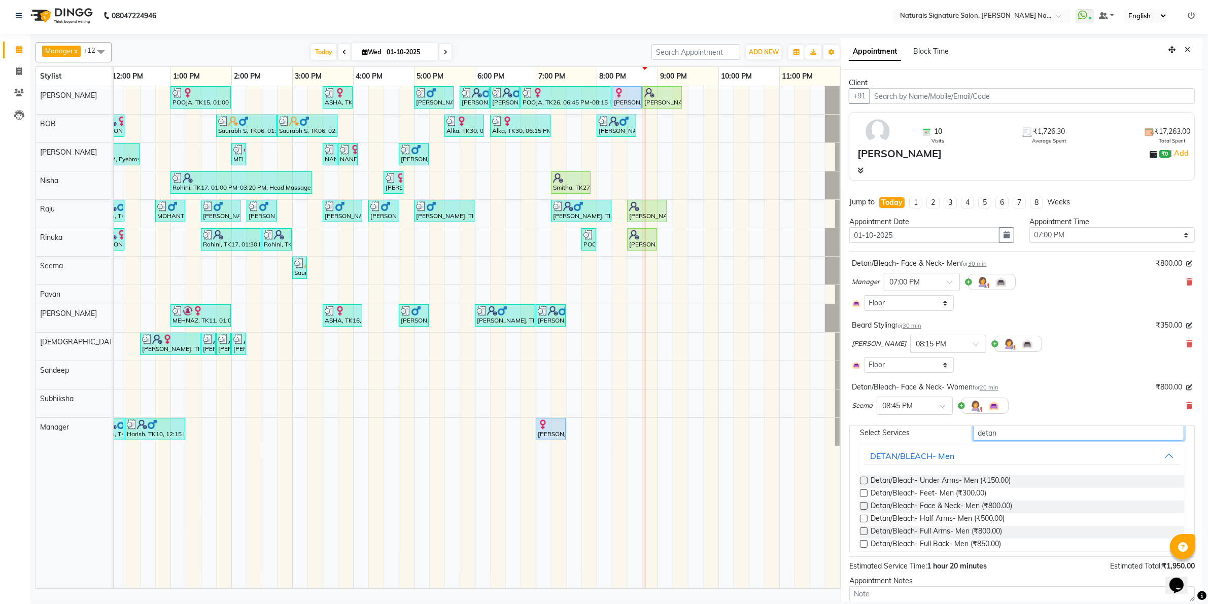
click at [982, 438] on input "detan" at bounding box center [1078, 433] width 211 height 16
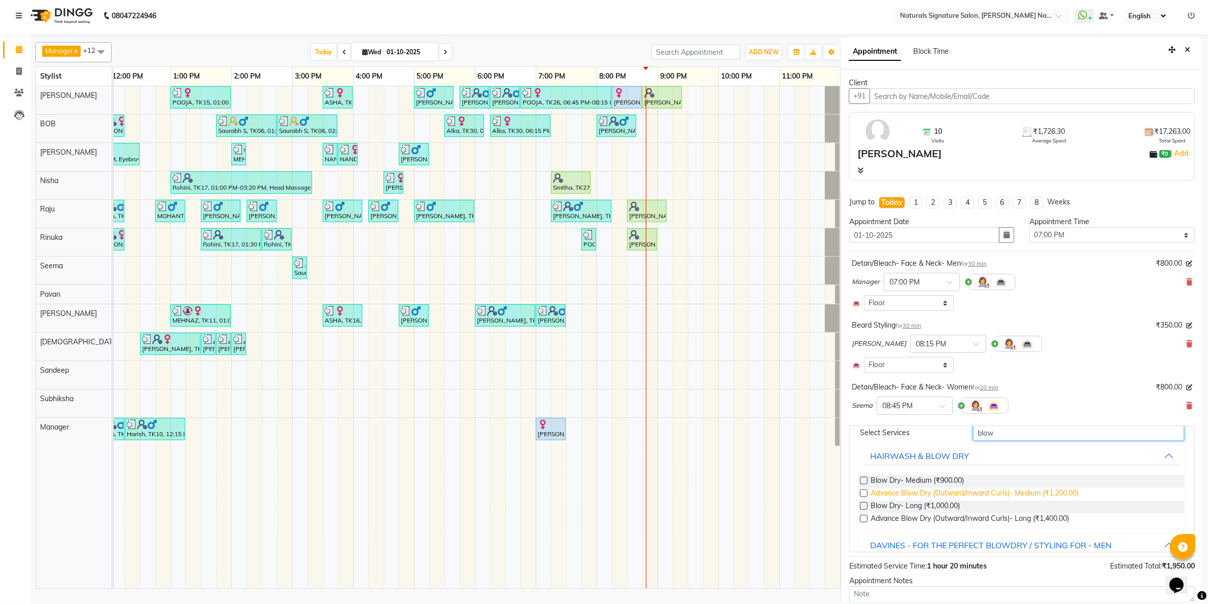
type input "blow"
click at [981, 492] on span "Advance Blow Dry (Outward/Inward Curls)- Medium (₹1,200.00)" at bounding box center [974, 494] width 208 height 13
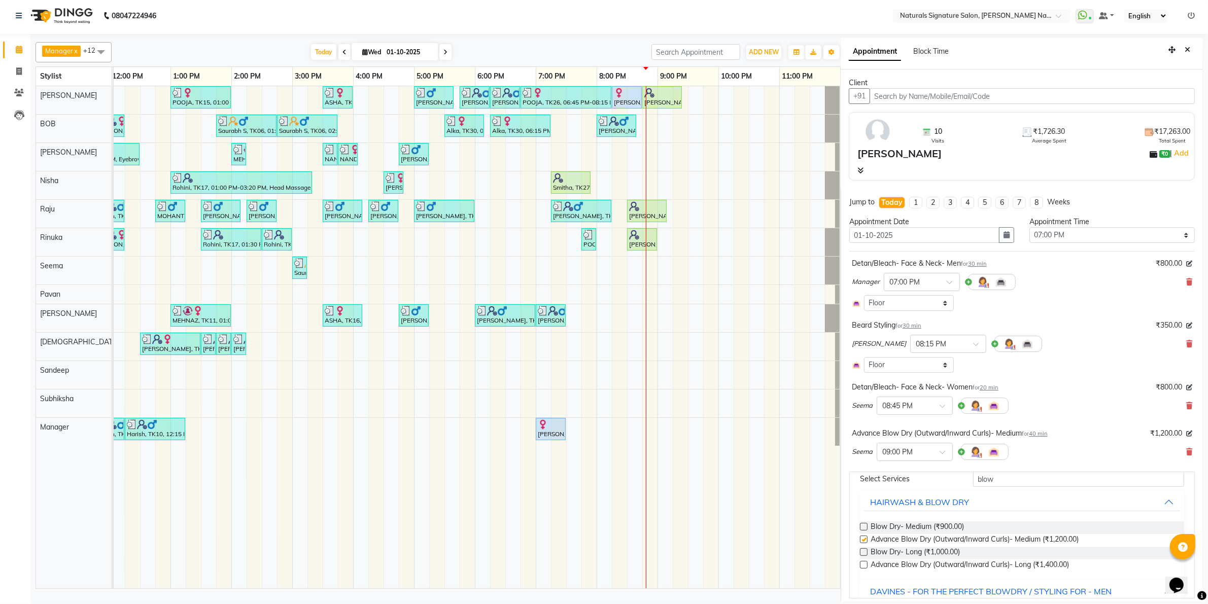
checkbox input "false"
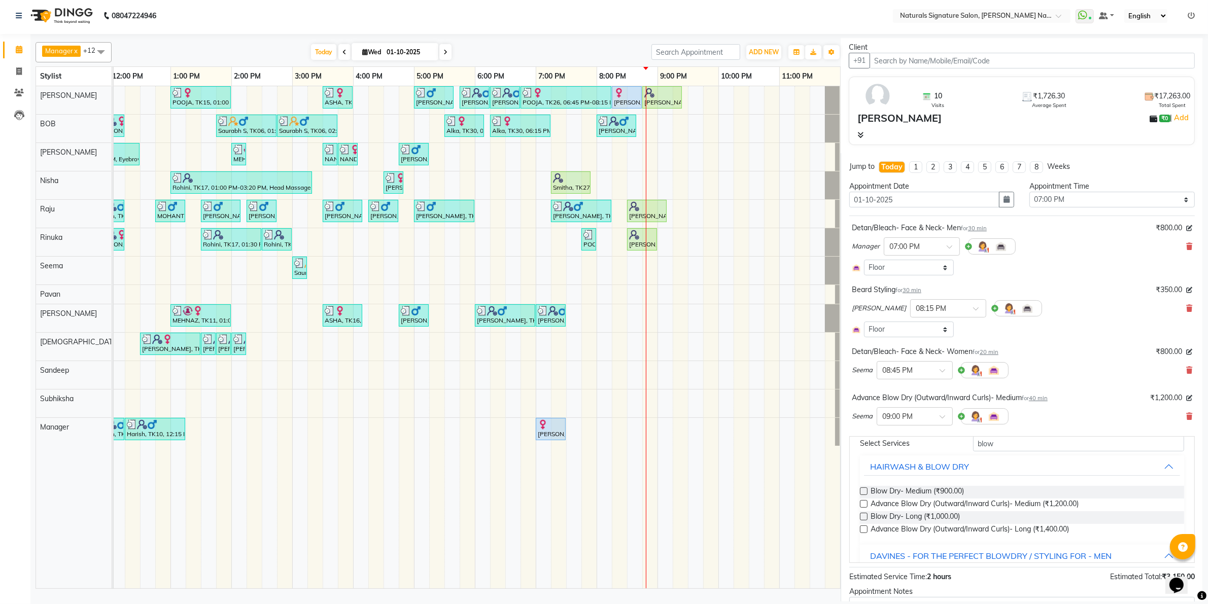
scroll to position [113, 0]
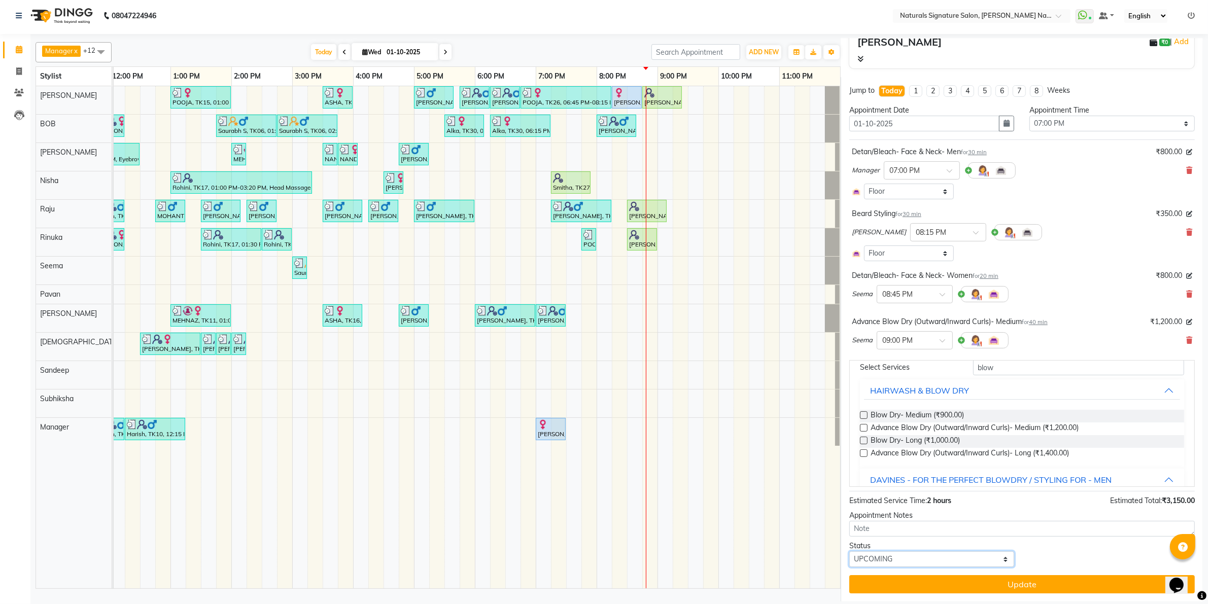
click at [916, 554] on select "Select TENTATIVE CONFIRM CHECK-IN UPCOMING" at bounding box center [931, 559] width 165 height 16
select select "check-in"
click at [849, 551] on select "Select TENTATIVE CONFIRM CHECK-IN UPCOMING" at bounding box center [931, 559] width 165 height 16
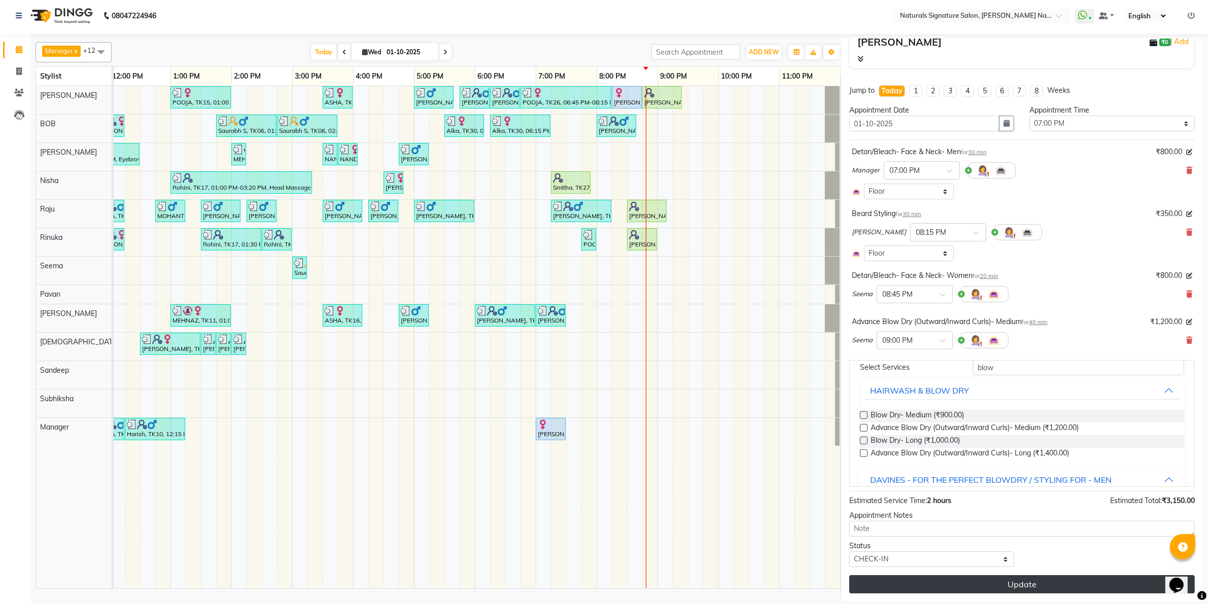
click at [911, 581] on button "Update" at bounding box center [1021, 584] width 345 height 18
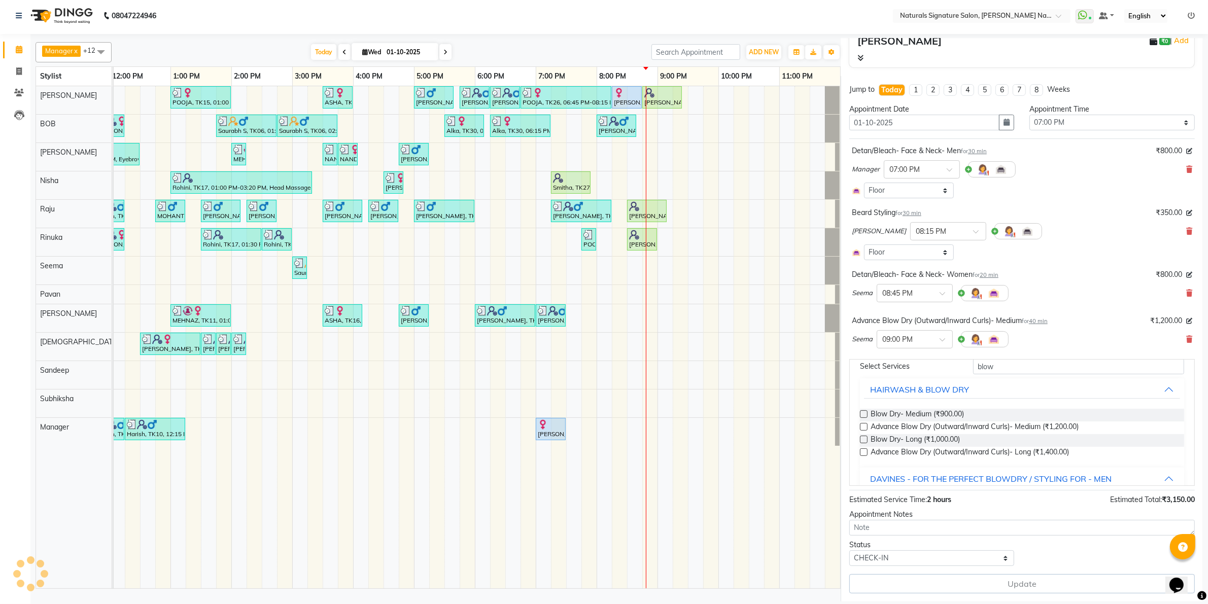
scroll to position [81, 0]
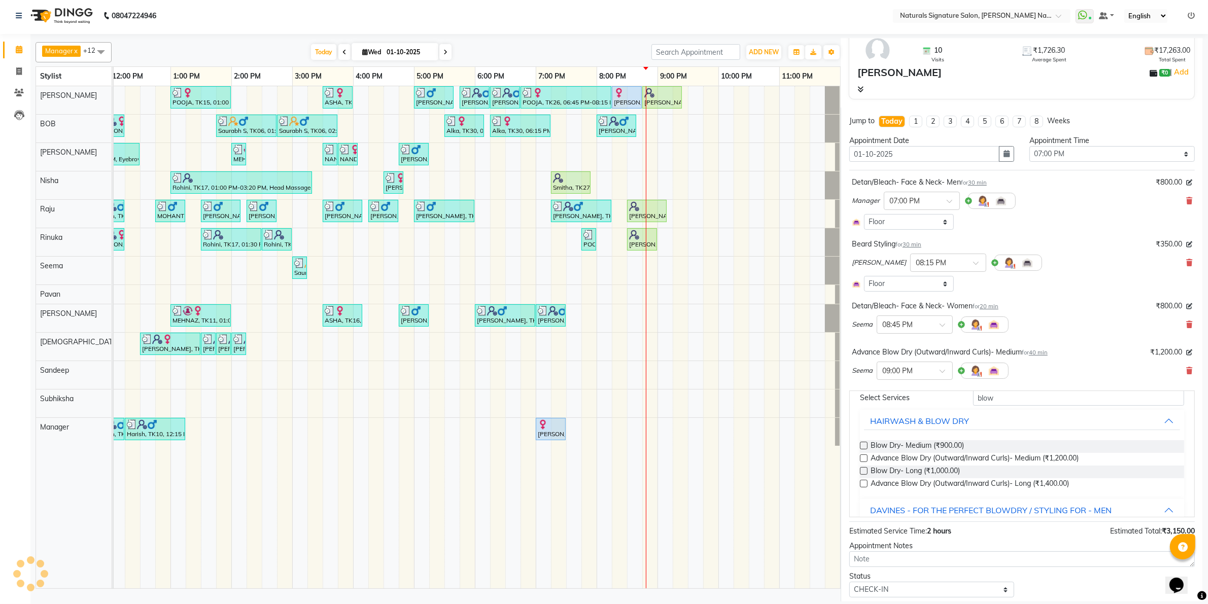
select select "44907"
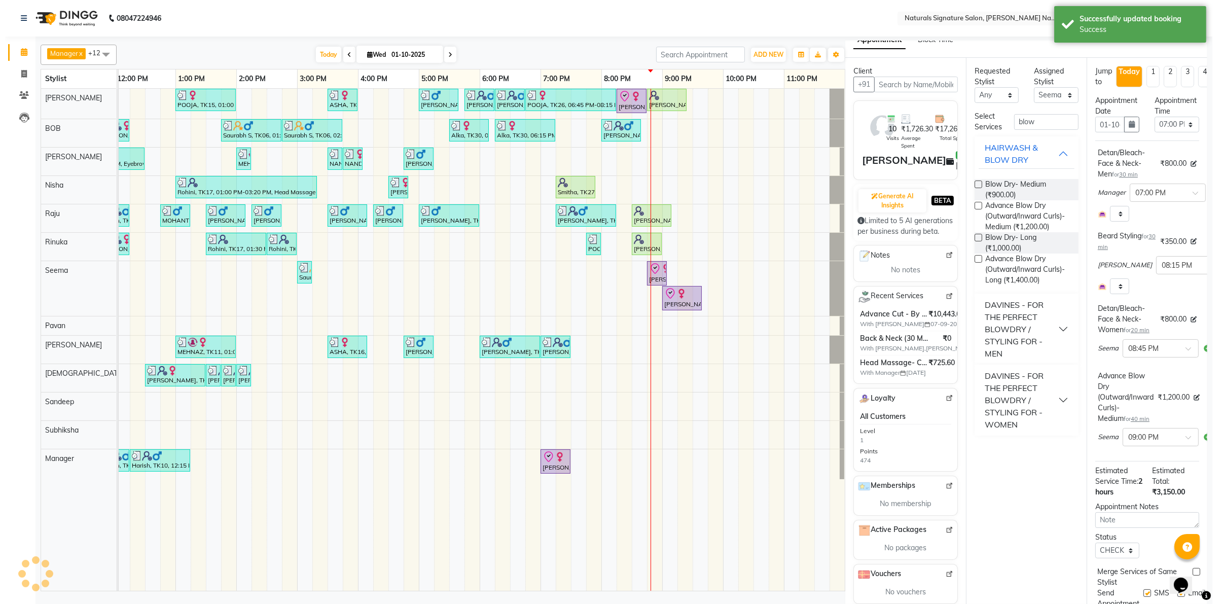
scroll to position [0, 0]
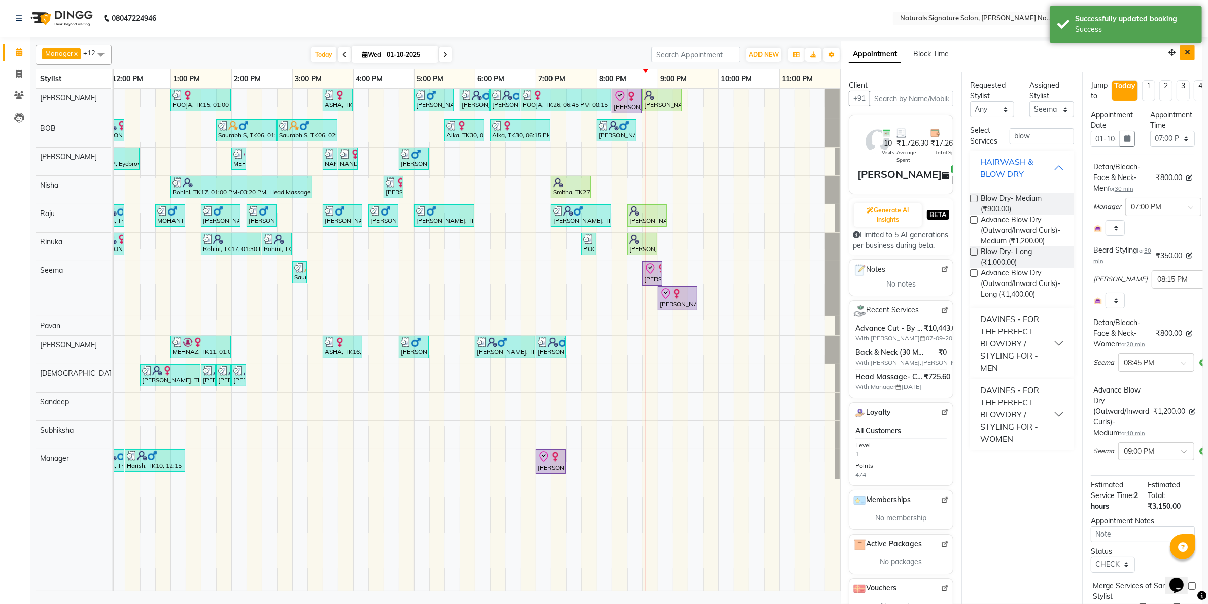
click at [1180, 57] on button "Close" at bounding box center [1187, 53] width 15 height 16
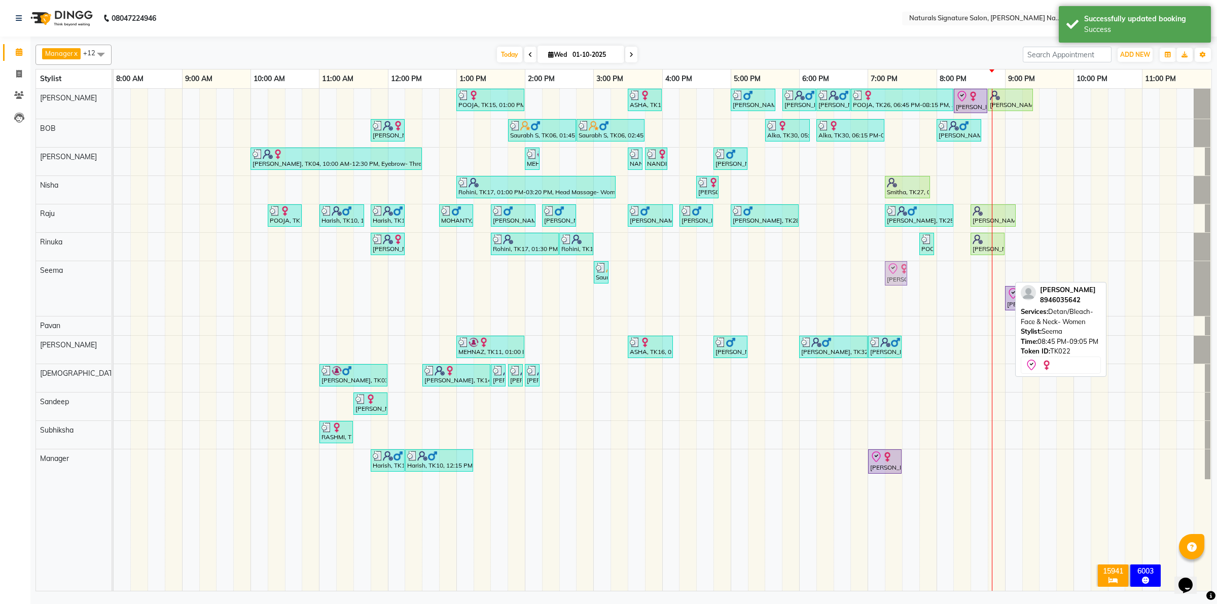
drag, startPoint x: 997, startPoint y: 273, endPoint x: 898, endPoint y: 270, distance: 98.4
click at [114, 270] on div "Saurabh S, TK06, 03:00 PM-03:10 PM, Cut, File & Polish Ruthu, TK22, 08:45 PM-09…" at bounding box center [114, 288] width 0 height 55
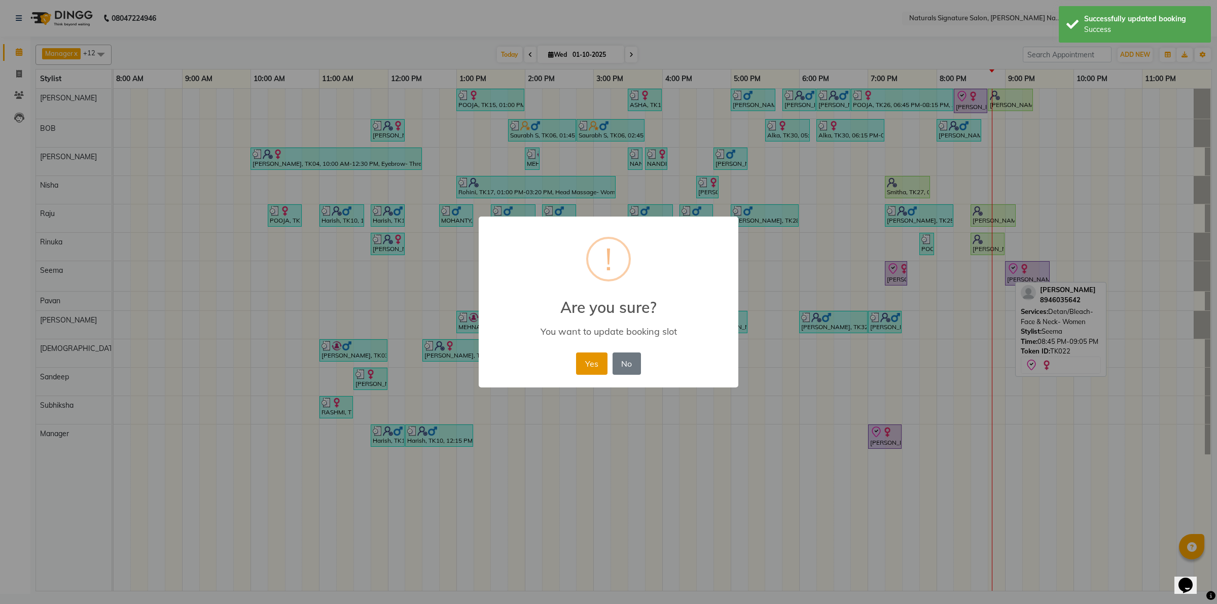
click at [600, 363] on button "Yes" at bounding box center [591, 364] width 31 height 22
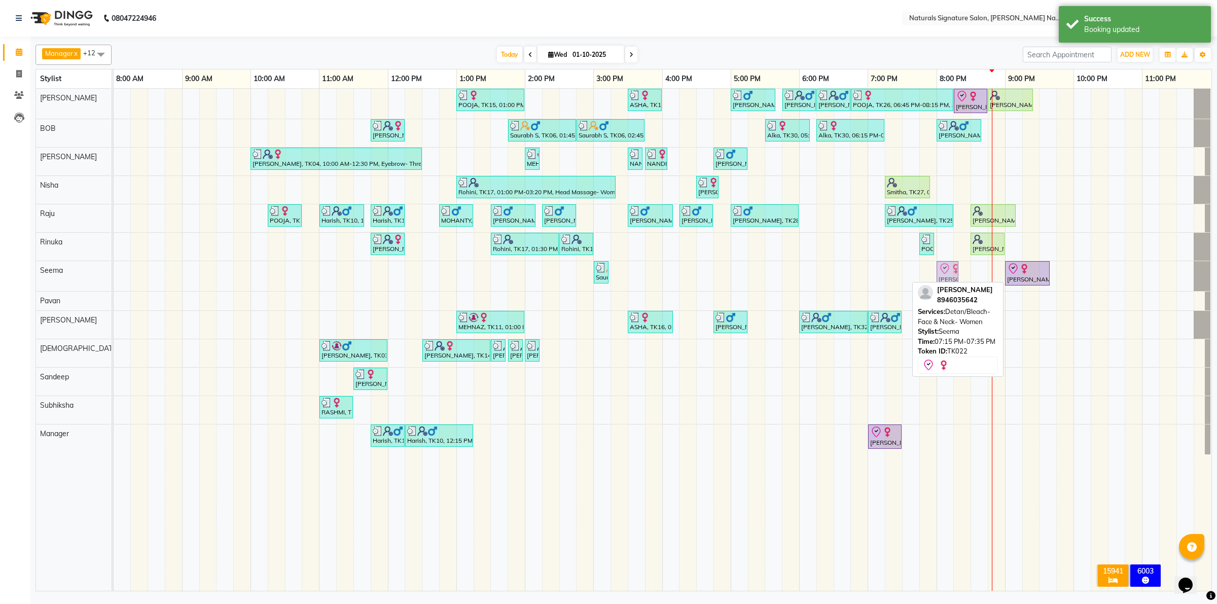
drag, startPoint x: 891, startPoint y: 274, endPoint x: 934, endPoint y: 274, distance: 43.1
click at [934, 274] on div "POOJA, TK15, 01:00 PM-02:00 PM, Essential Treatment - Long- Women ASHA, TK16, 0…" at bounding box center [663, 340] width 1098 height 502
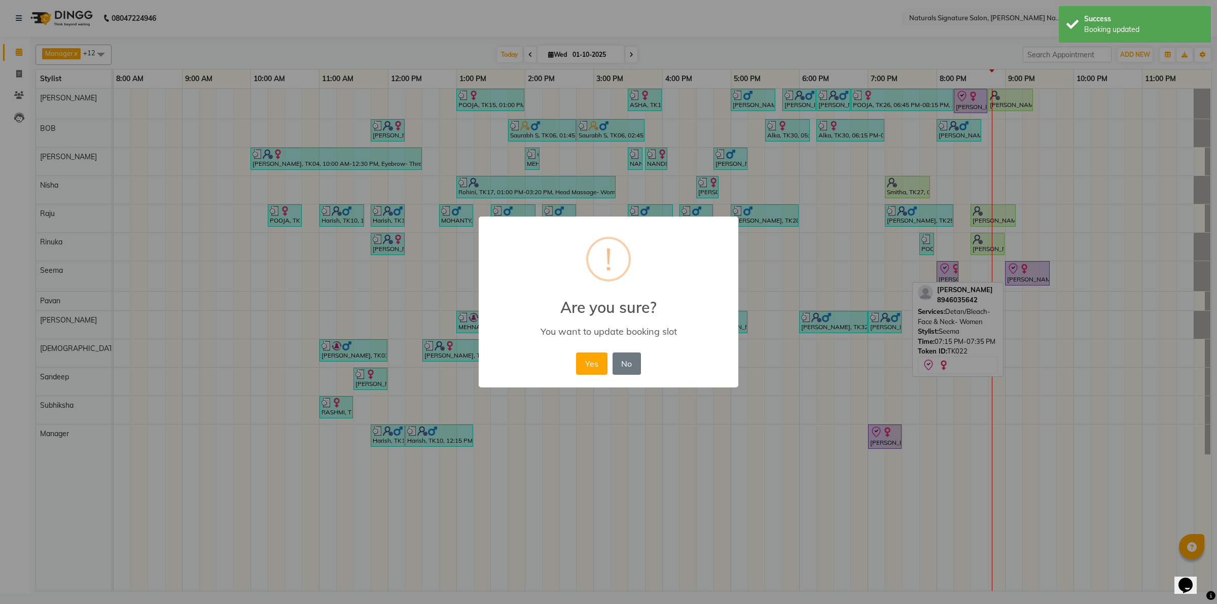
drag, startPoint x: 595, startPoint y: 367, endPoint x: 604, endPoint y: 365, distance: 8.8
click at [595, 366] on button "Yes" at bounding box center [591, 364] width 31 height 22
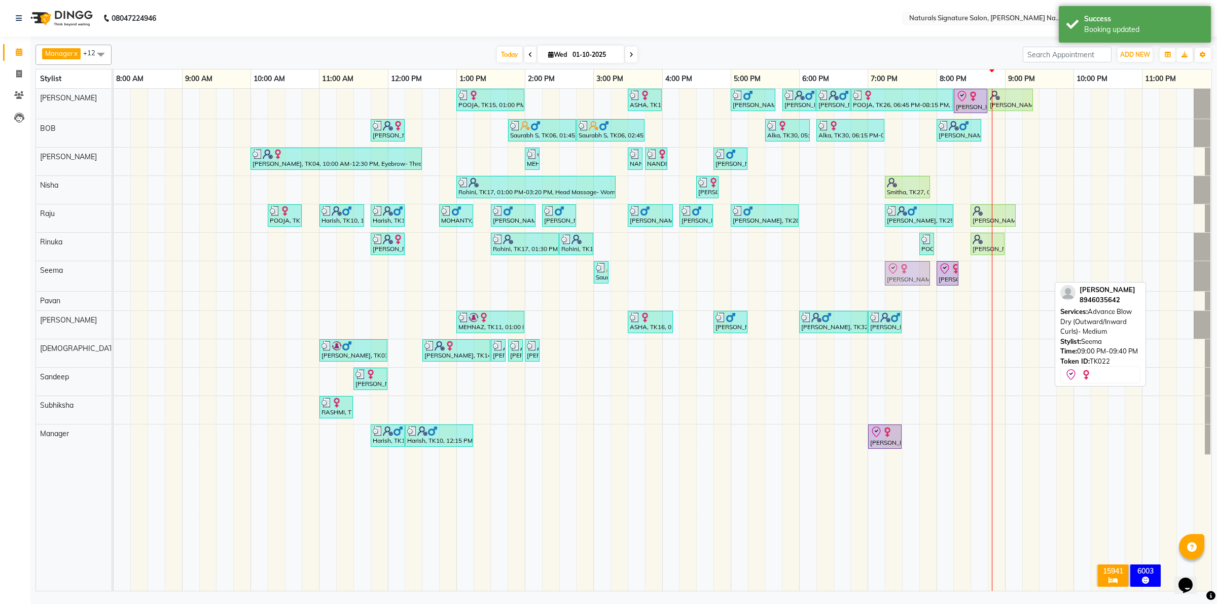
drag, startPoint x: 1040, startPoint y: 269, endPoint x: 926, endPoint y: 269, distance: 114.6
click at [114, 269] on div "Saurabh S, TK06, 03:00 PM-03:10 PM, Cut, File & Polish Ruthu, TK22, 08:00 PM-08…" at bounding box center [114, 276] width 0 height 30
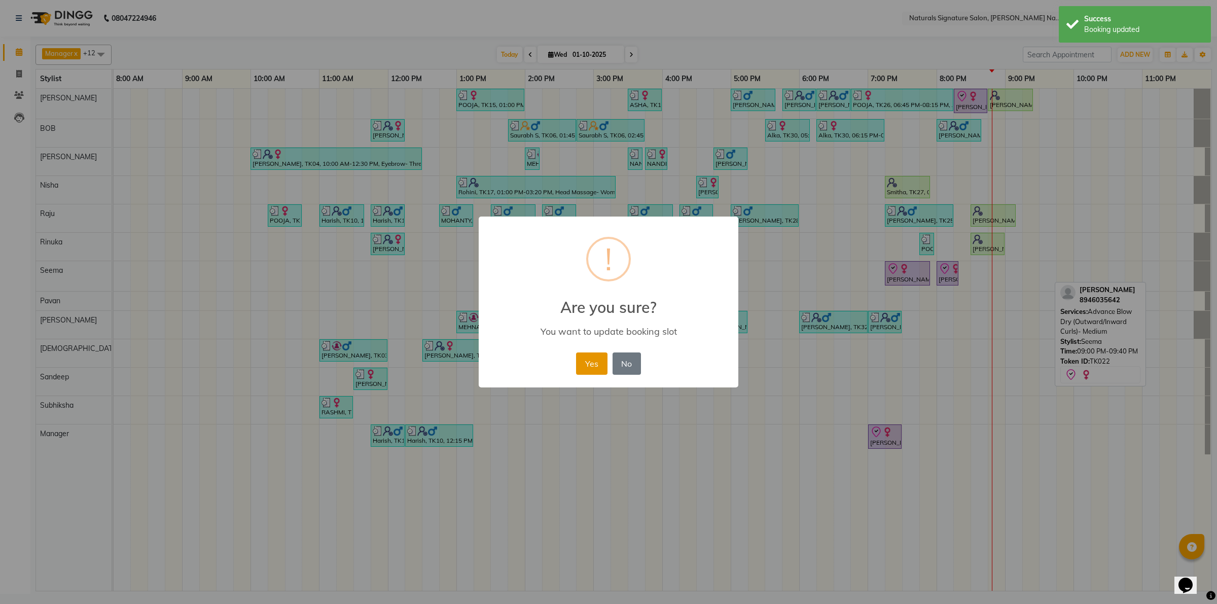
click at [589, 363] on button "Yes" at bounding box center [591, 364] width 31 height 22
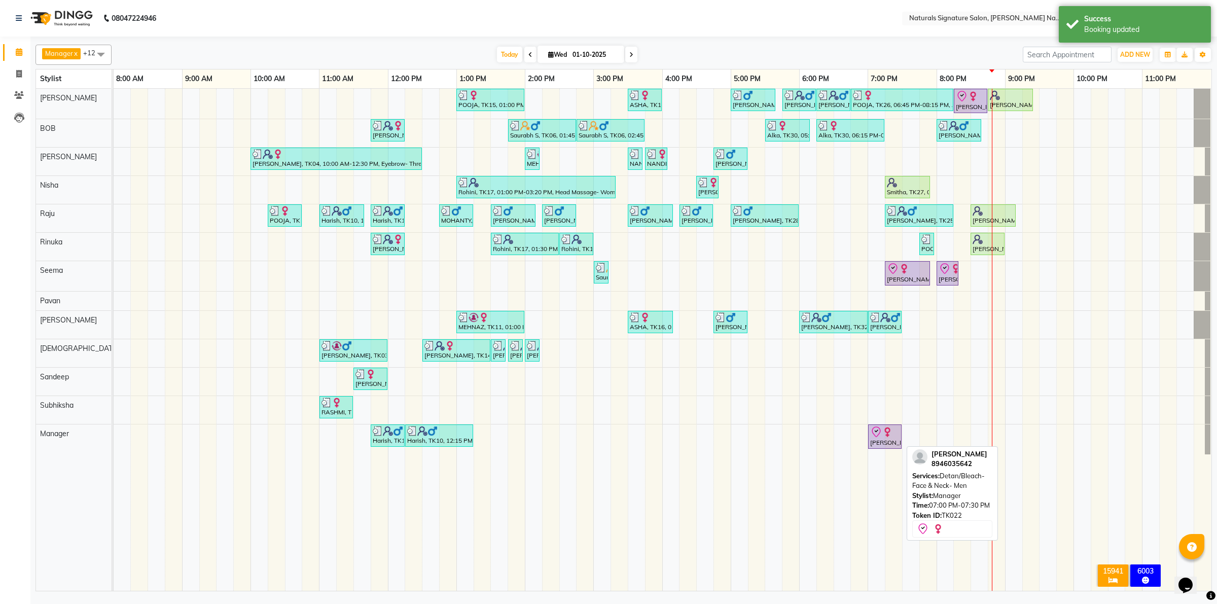
click at [889, 437] on img at bounding box center [888, 432] width 10 height 10
select select "8"
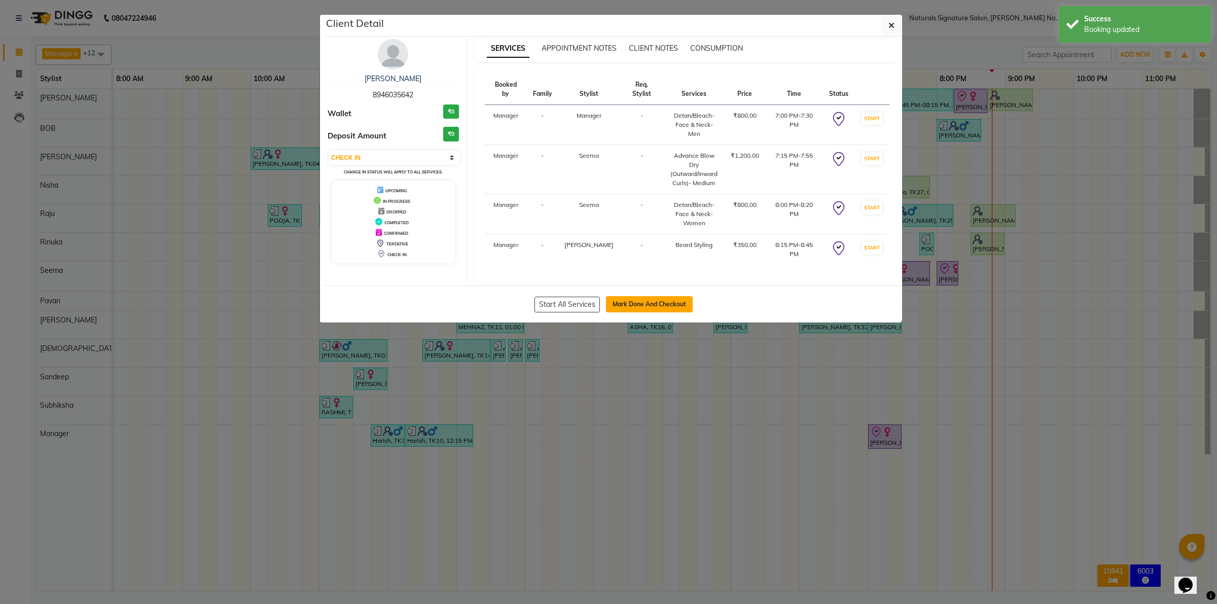
click at [683, 296] on button "Mark Done And Checkout" at bounding box center [649, 304] width 87 height 16
select select "service"
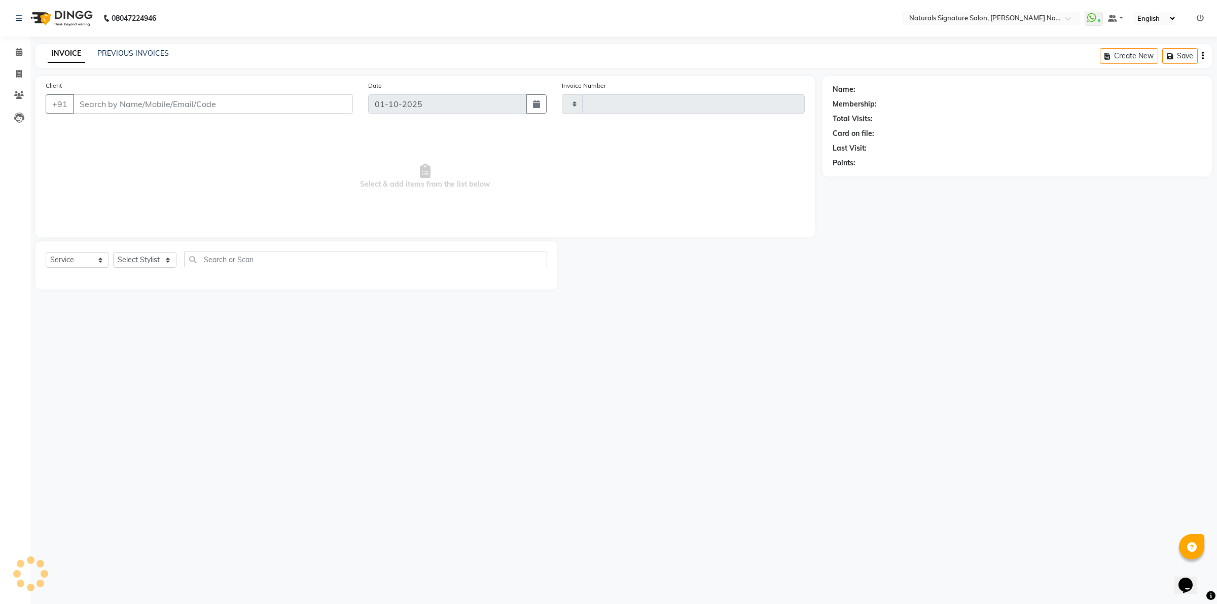
type input "5992"
select select "6135"
type input "89******42"
select select "44907"
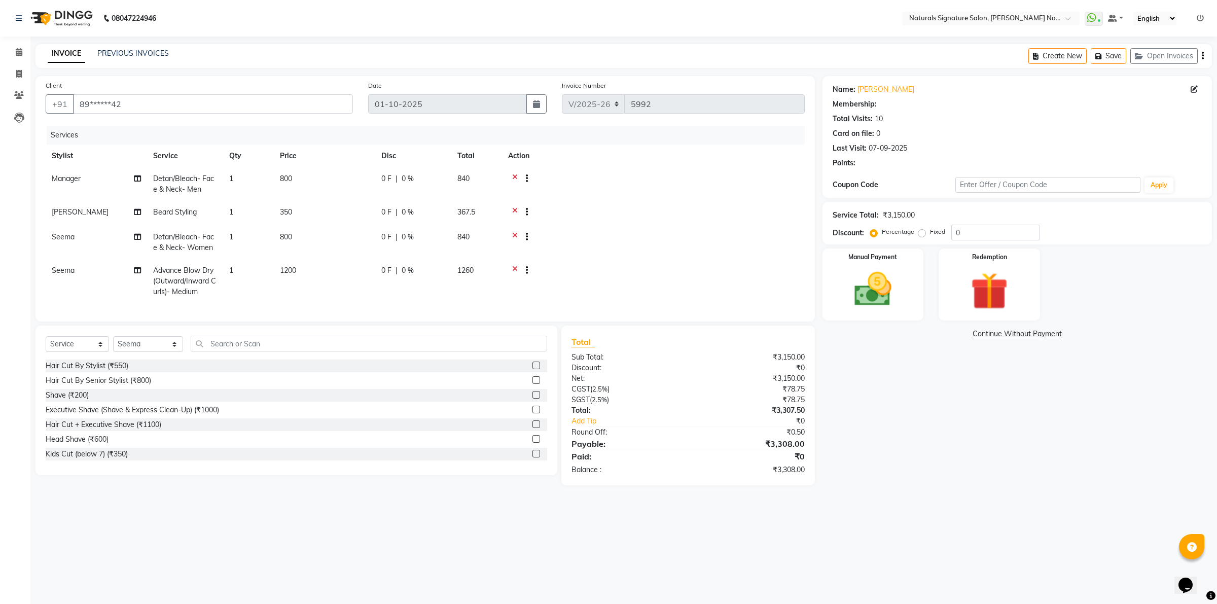
select select "1: Object"
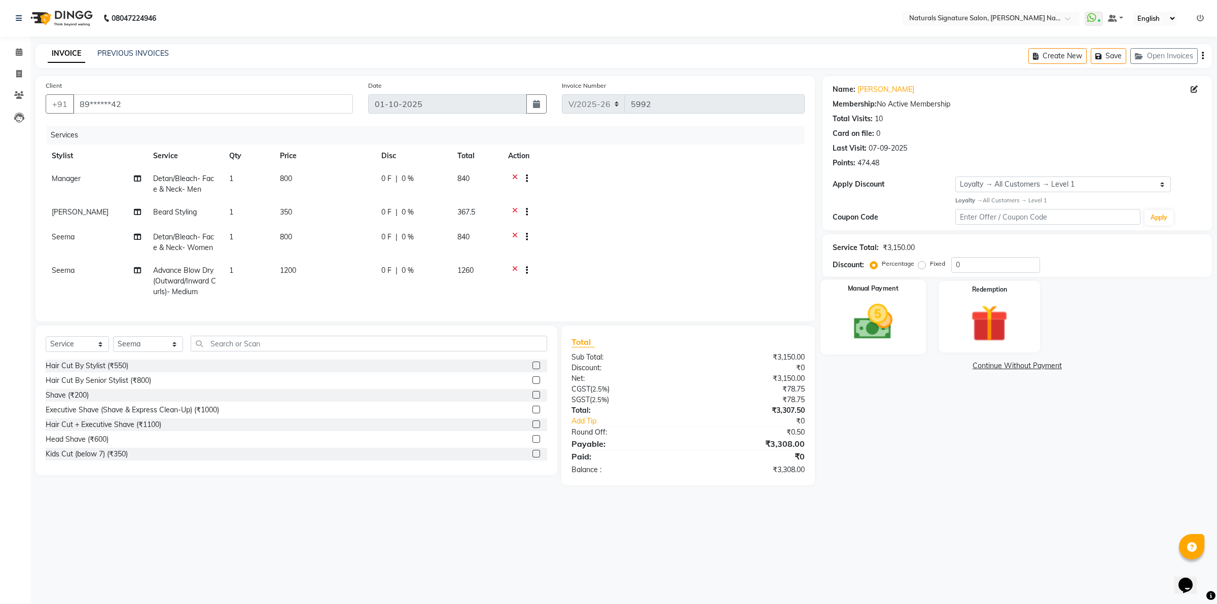
click at [879, 334] on img at bounding box center [873, 321] width 63 height 45
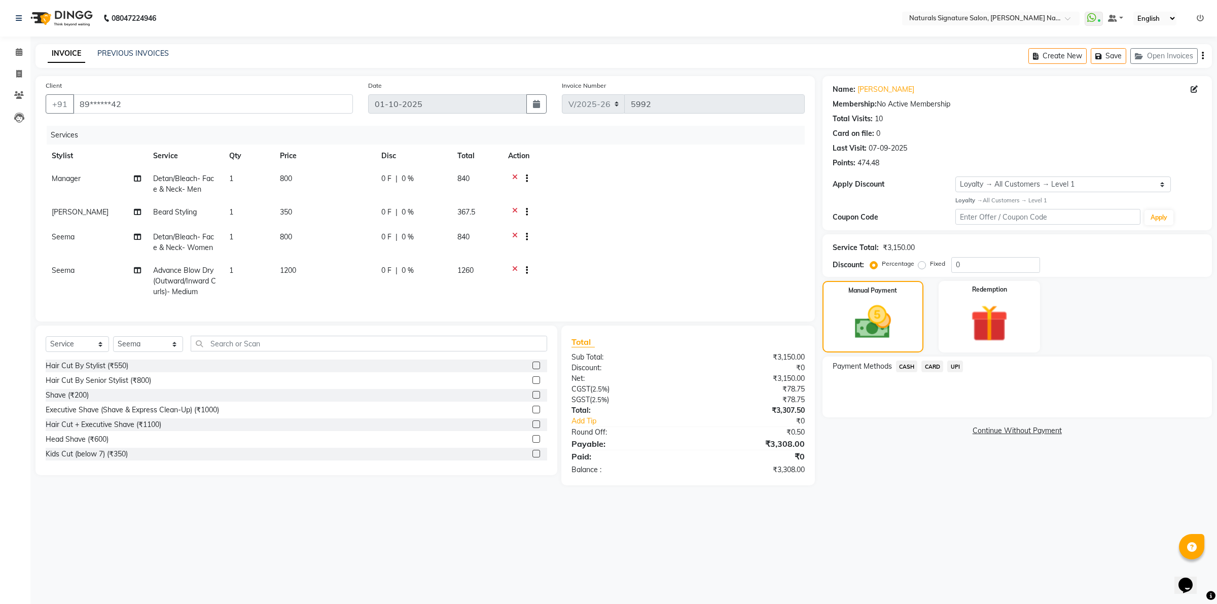
click at [940, 364] on span "CARD" at bounding box center [933, 367] width 22 height 12
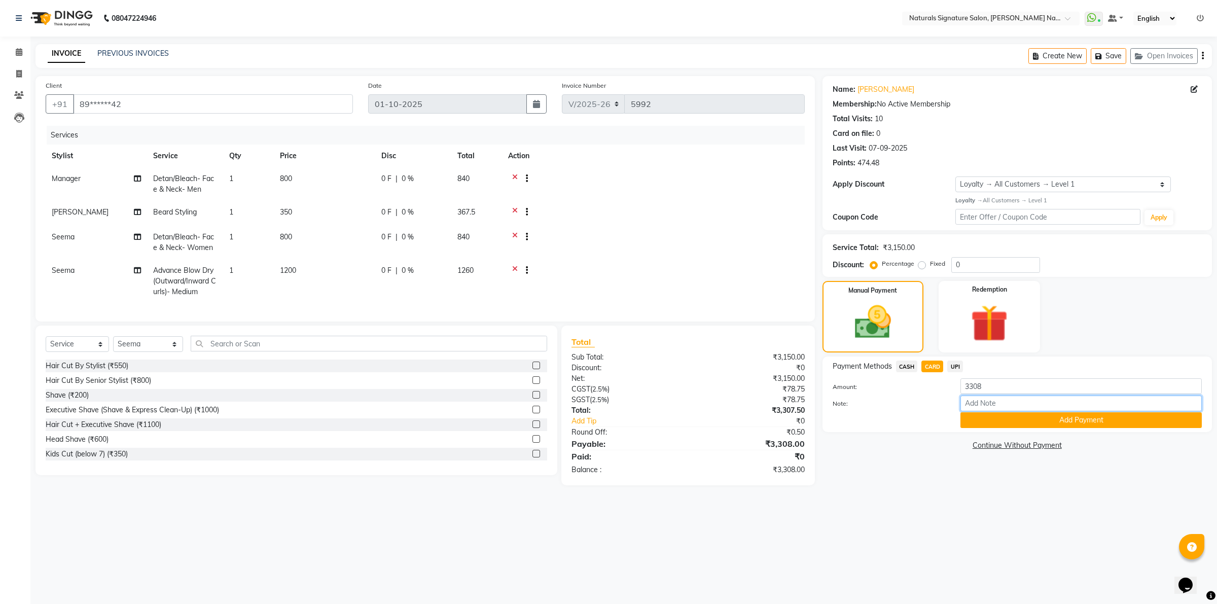
click at [982, 396] on input "Note:" at bounding box center [1081, 404] width 241 height 16
type input "1008"
click at [1000, 422] on button "Add Payment" at bounding box center [1081, 420] width 241 height 16
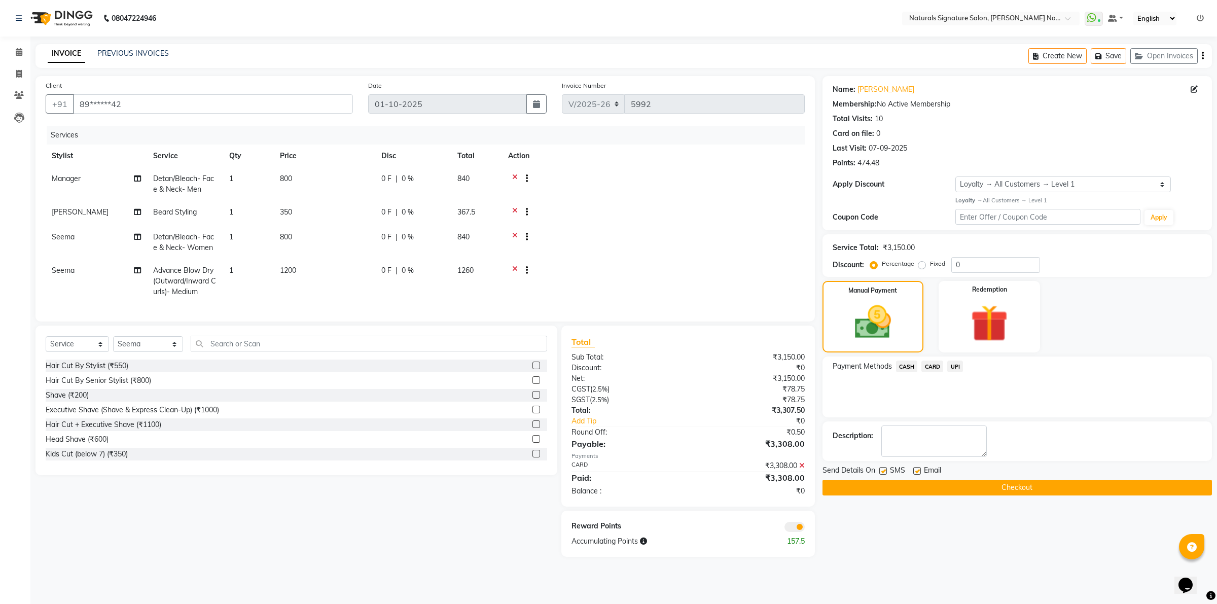
click at [982, 491] on button "Checkout" at bounding box center [1018, 488] width 390 height 16
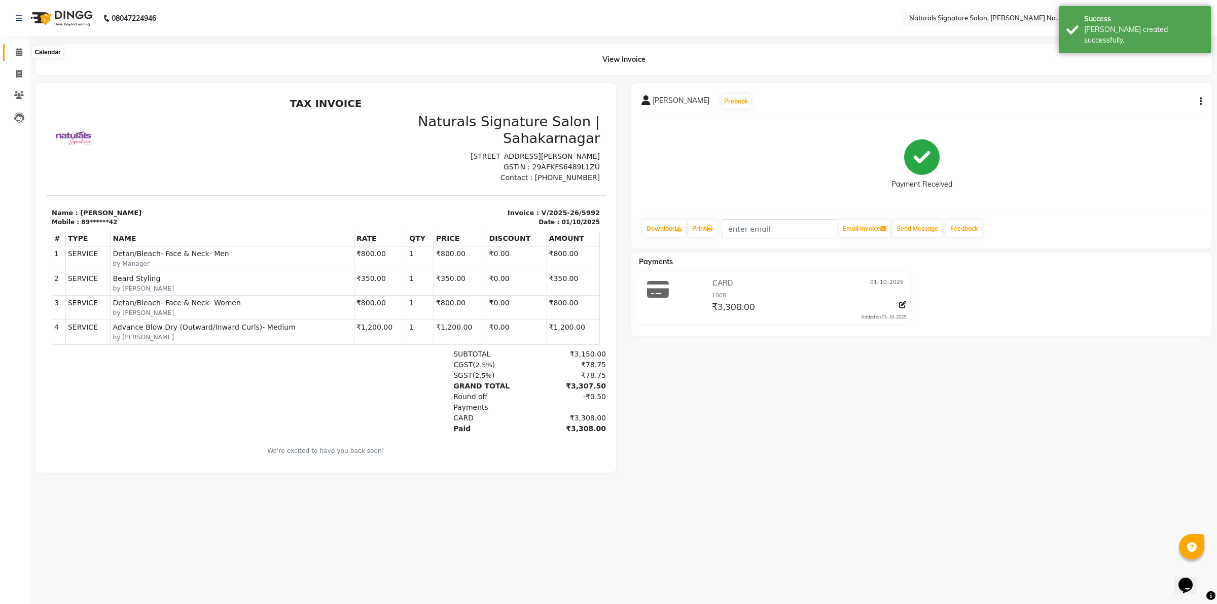
click at [16, 48] on icon at bounding box center [19, 52] width 7 height 8
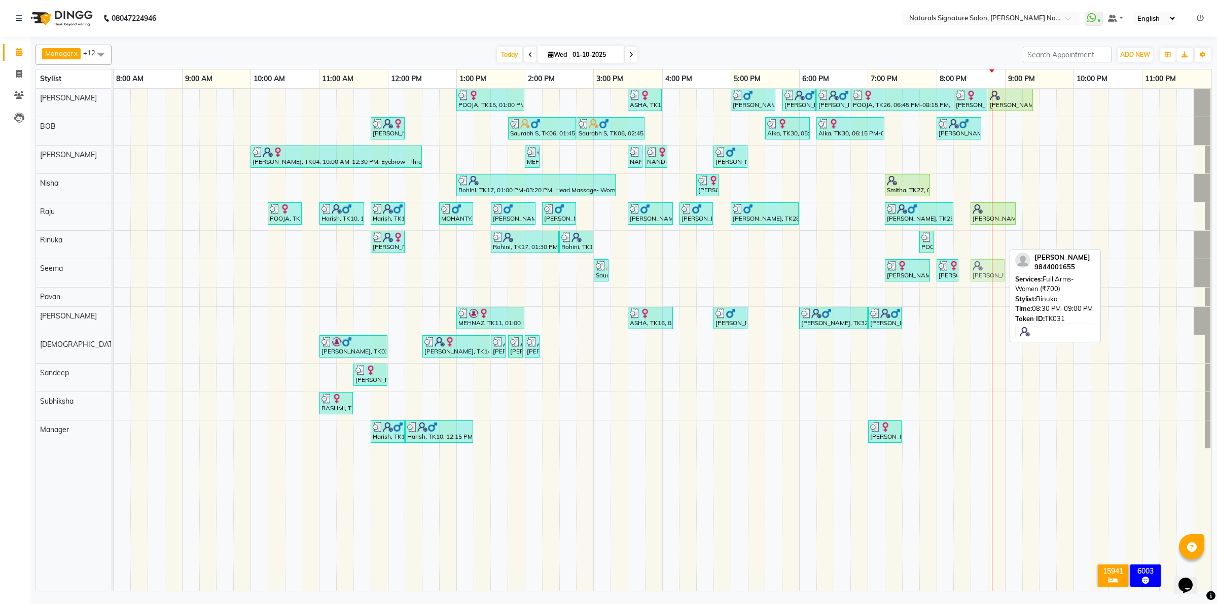
drag, startPoint x: 982, startPoint y: 245, endPoint x: 982, endPoint y: 263, distance: 17.8
click at [982, 264] on tbody "POOJA, TK15, 01:00 PM-02:00 PM, Essential Treatment - Long- Women ASHA, TK16, 0…" at bounding box center [663, 269] width 1098 height 360
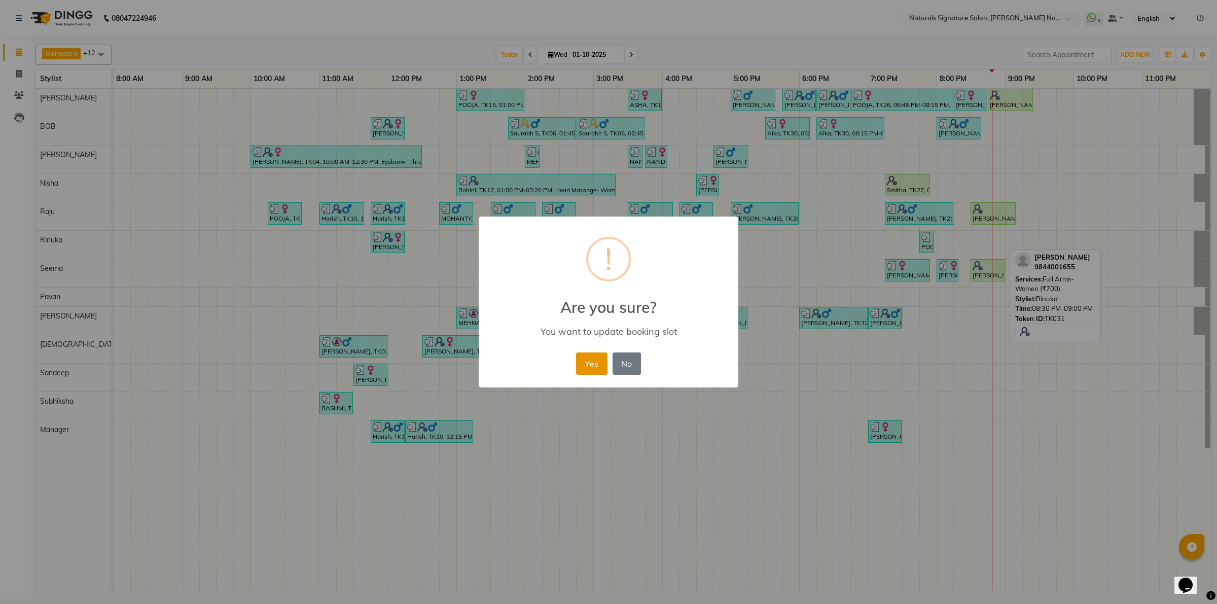
drag, startPoint x: 587, startPoint y: 359, endPoint x: 657, endPoint y: 321, distance: 79.7
click at [589, 359] on button "Yes" at bounding box center [591, 364] width 31 height 22
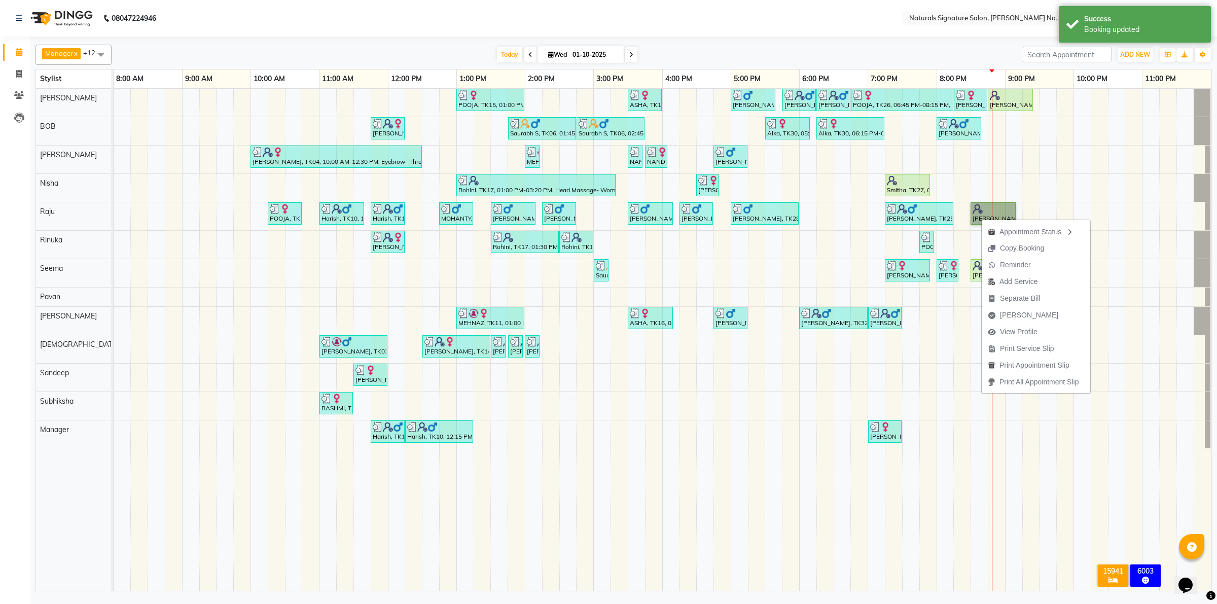
click at [903, 561] on td at bounding box center [910, 340] width 17 height 502
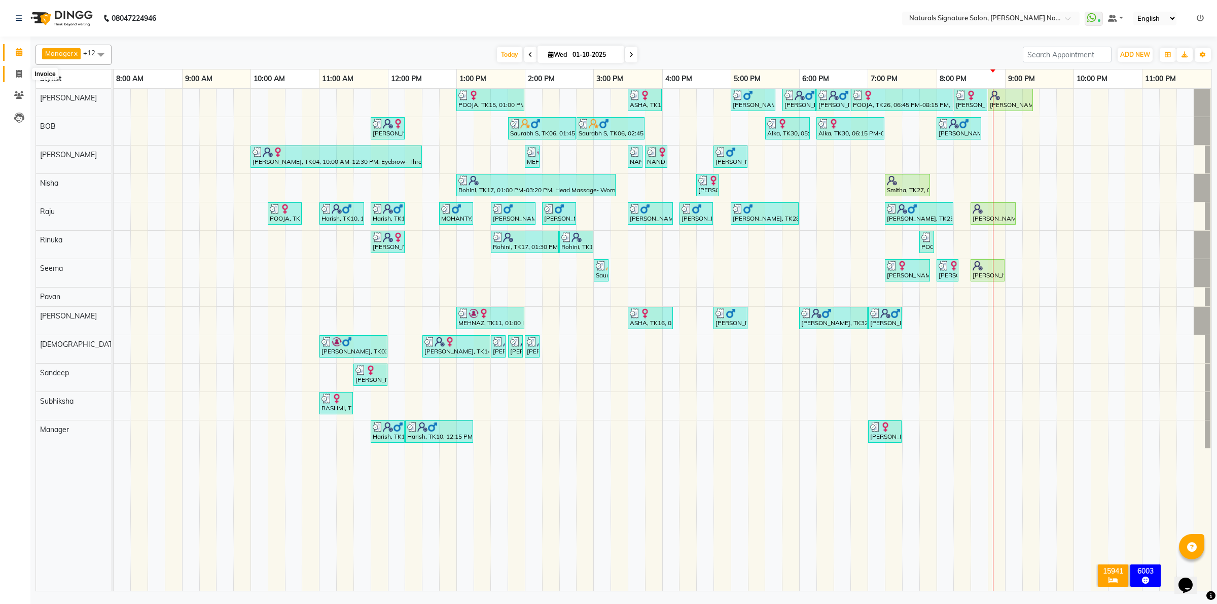
click at [22, 72] on span at bounding box center [19, 74] width 18 height 12
select select "service"
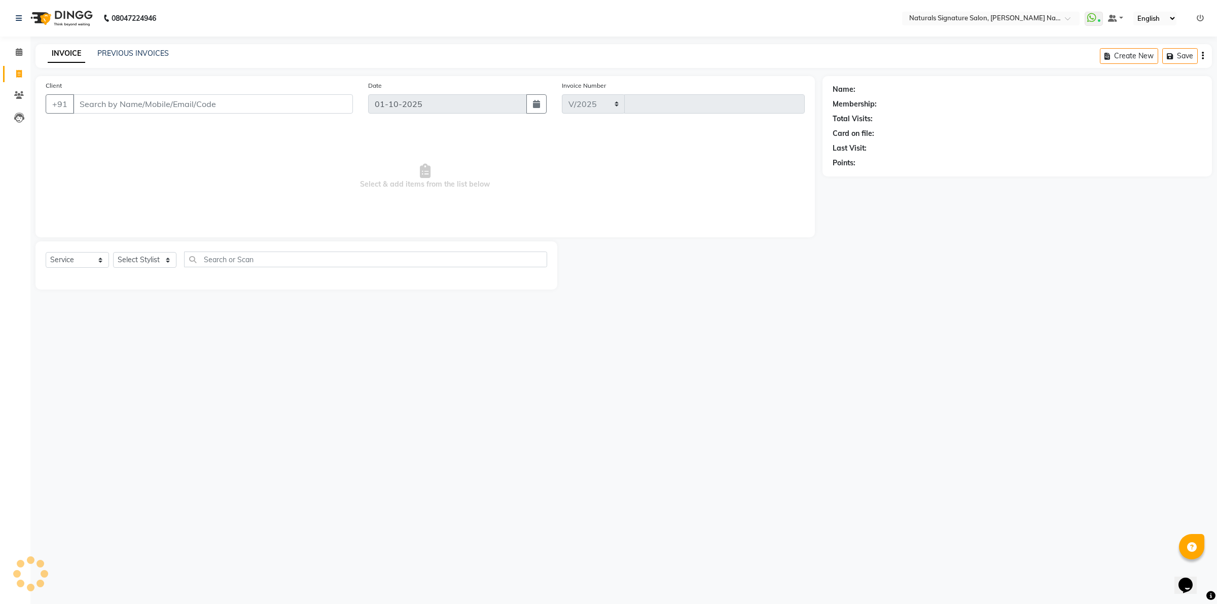
select select "6135"
type input "5993"
click at [141, 50] on link "PREVIOUS INVOICES" at bounding box center [133, 53] width 72 height 9
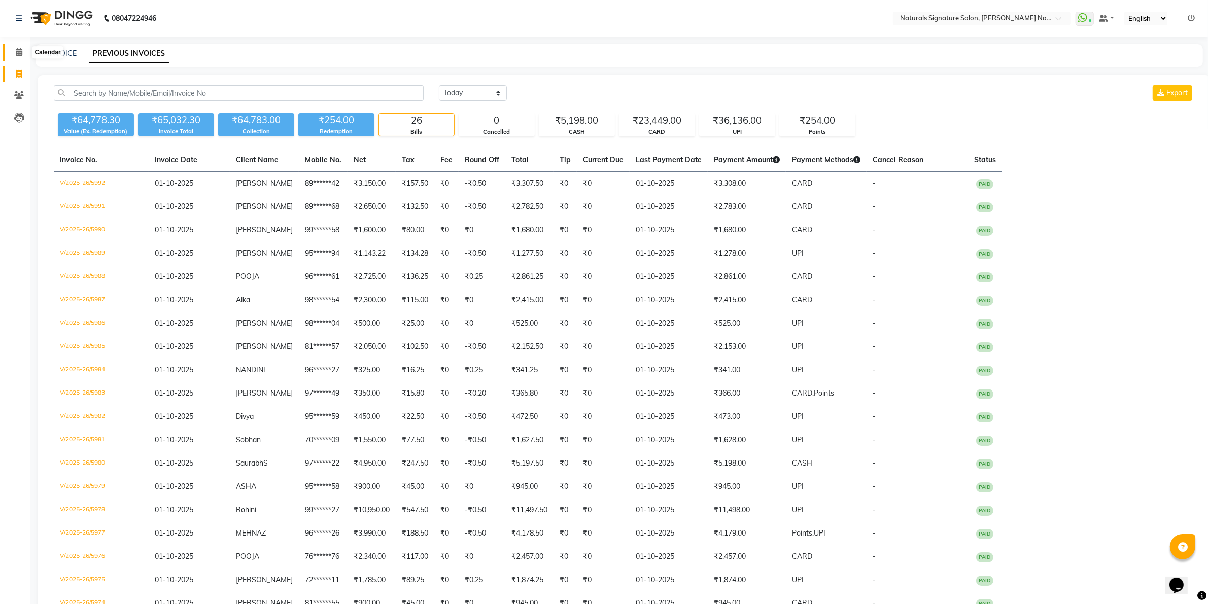
click at [21, 51] on icon at bounding box center [19, 52] width 7 height 8
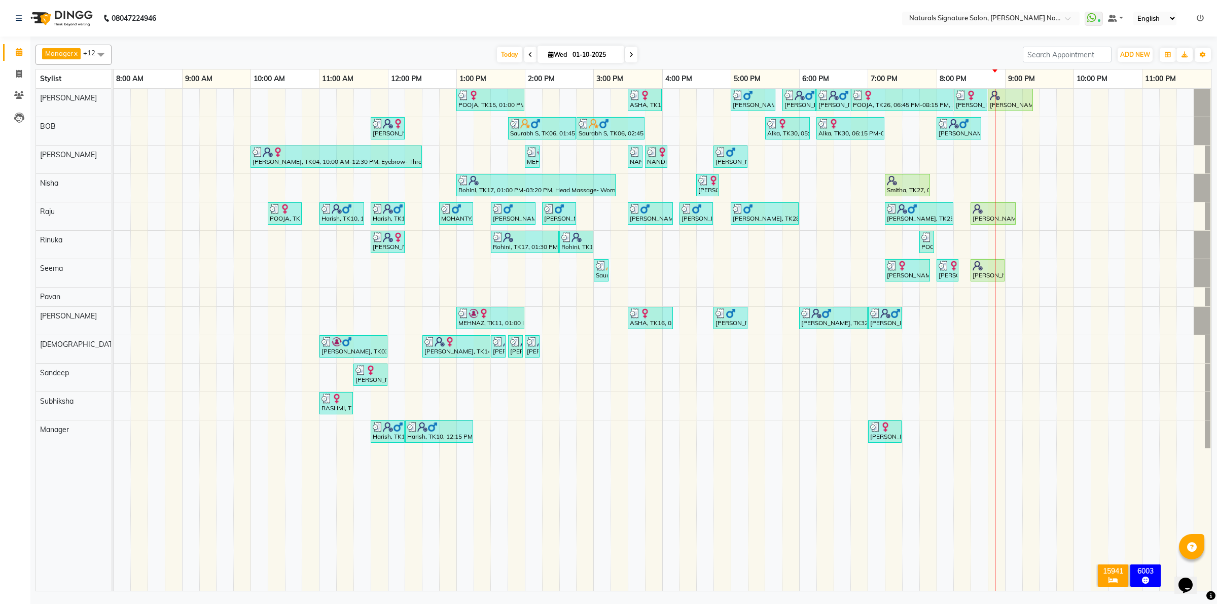
click at [236, 504] on td at bounding box center [242, 340] width 17 height 502
click at [22, 73] on span at bounding box center [19, 74] width 18 height 12
select select "6135"
select select "service"
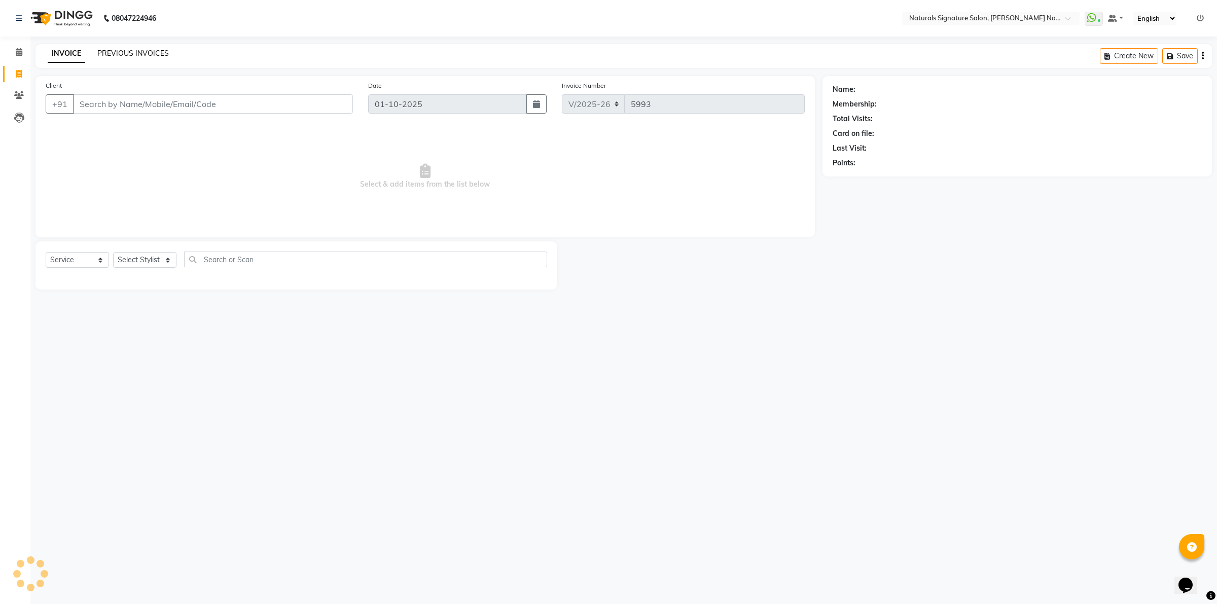
click at [146, 52] on link "PREVIOUS INVOICES" at bounding box center [133, 53] width 72 height 9
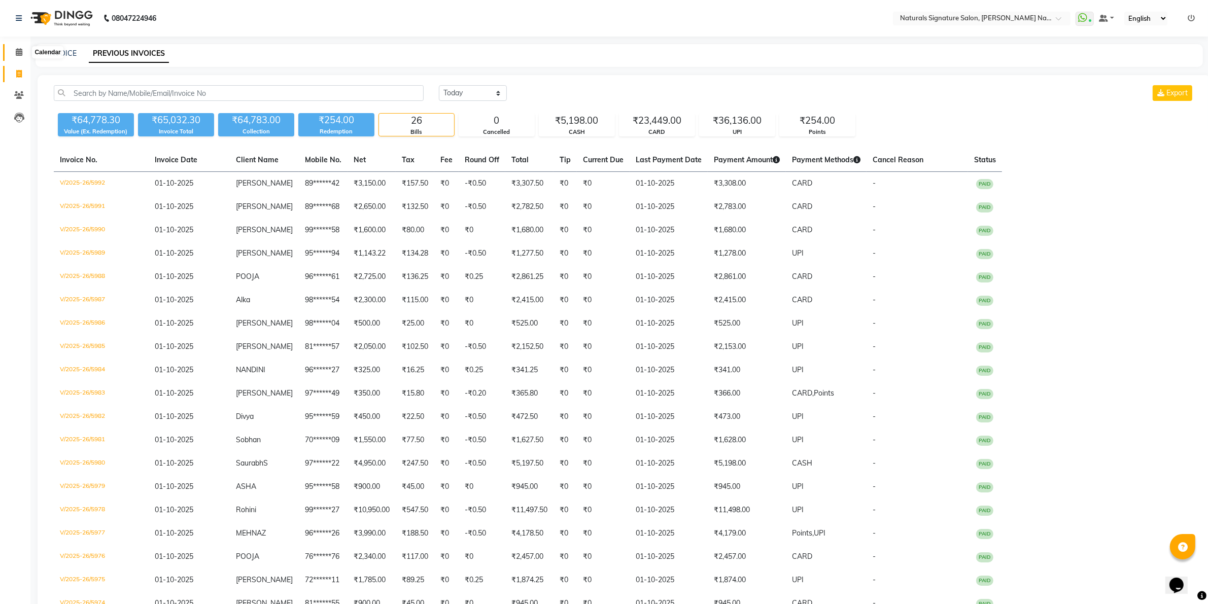
click at [16, 54] on icon at bounding box center [19, 52] width 7 height 8
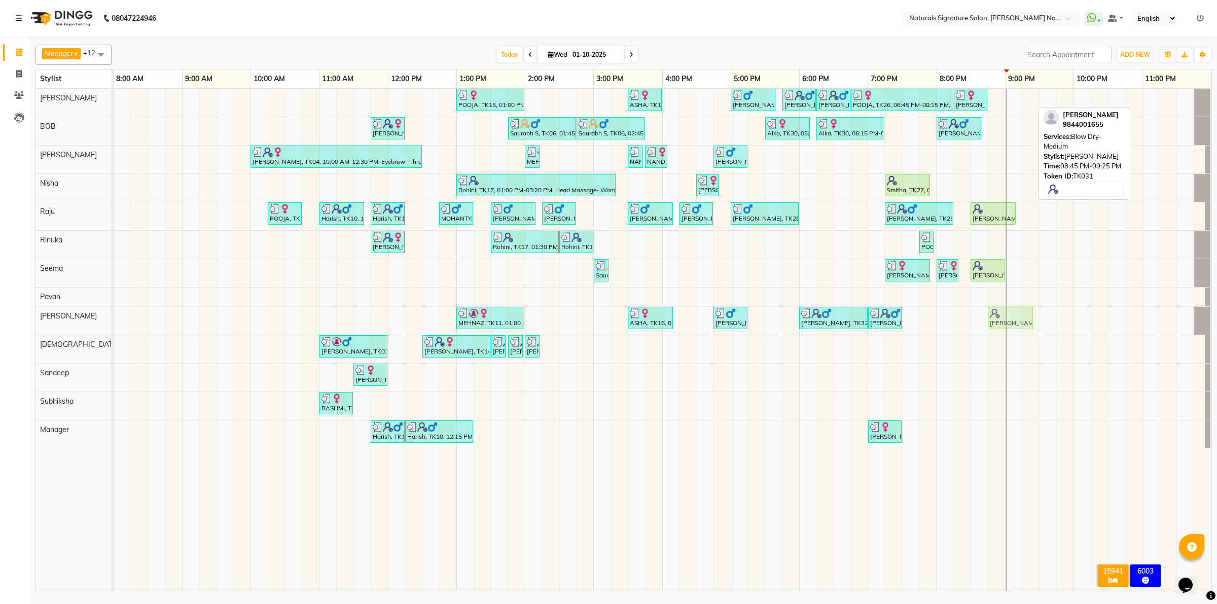
drag, startPoint x: 998, startPoint y: 105, endPoint x: 1001, endPoint y: 318, distance: 213.1
click at [1001, 318] on tbody "POOJA, TK15, 01:00 PM-02:00 PM, Essential Treatment - Long- Women ASHA, TK16, 0…" at bounding box center [663, 269] width 1098 height 360
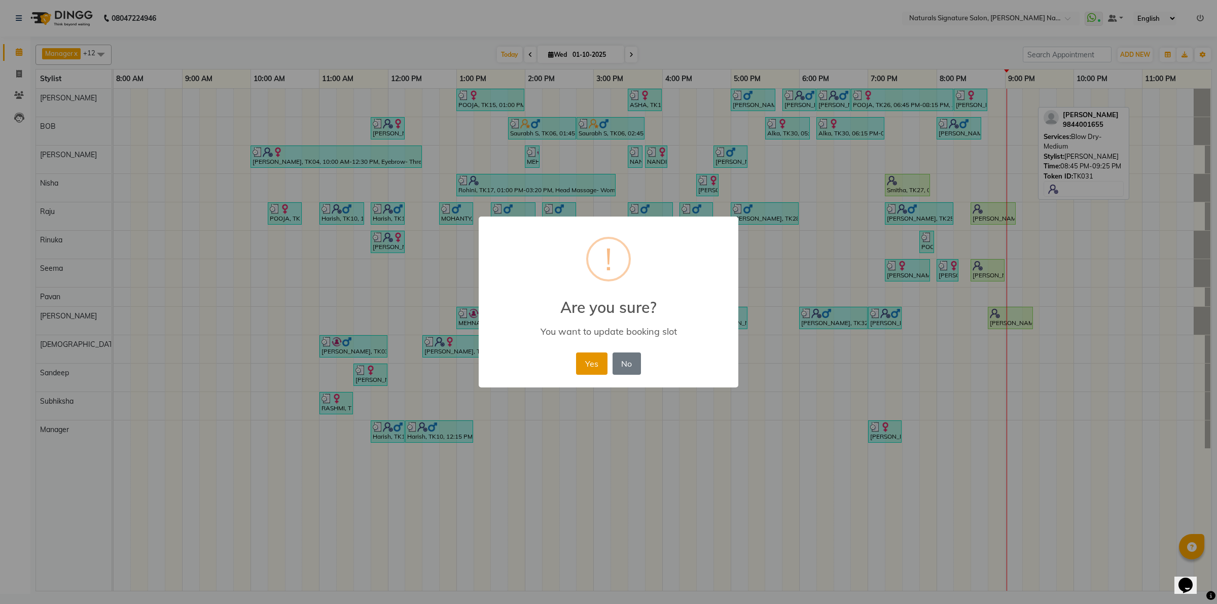
click at [602, 363] on button "Yes" at bounding box center [591, 364] width 31 height 22
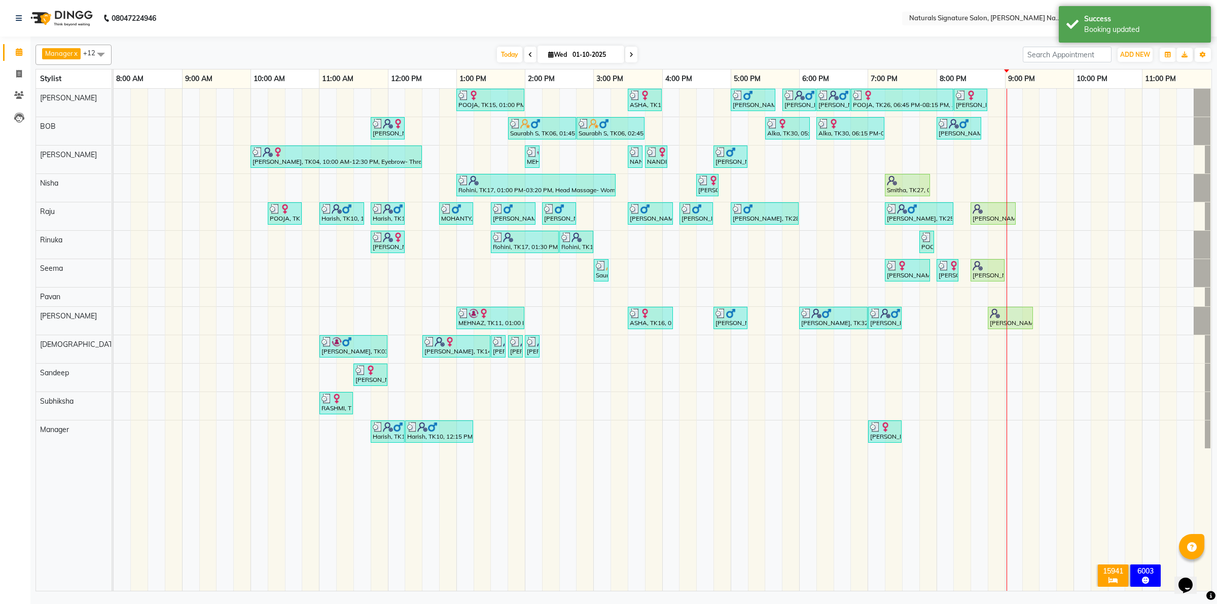
click at [399, 556] on td at bounding box center [396, 340] width 17 height 502
click at [260, 561] on td at bounding box center [259, 340] width 17 height 502
click at [20, 70] on icon at bounding box center [19, 74] width 6 height 8
select select "6135"
select select "service"
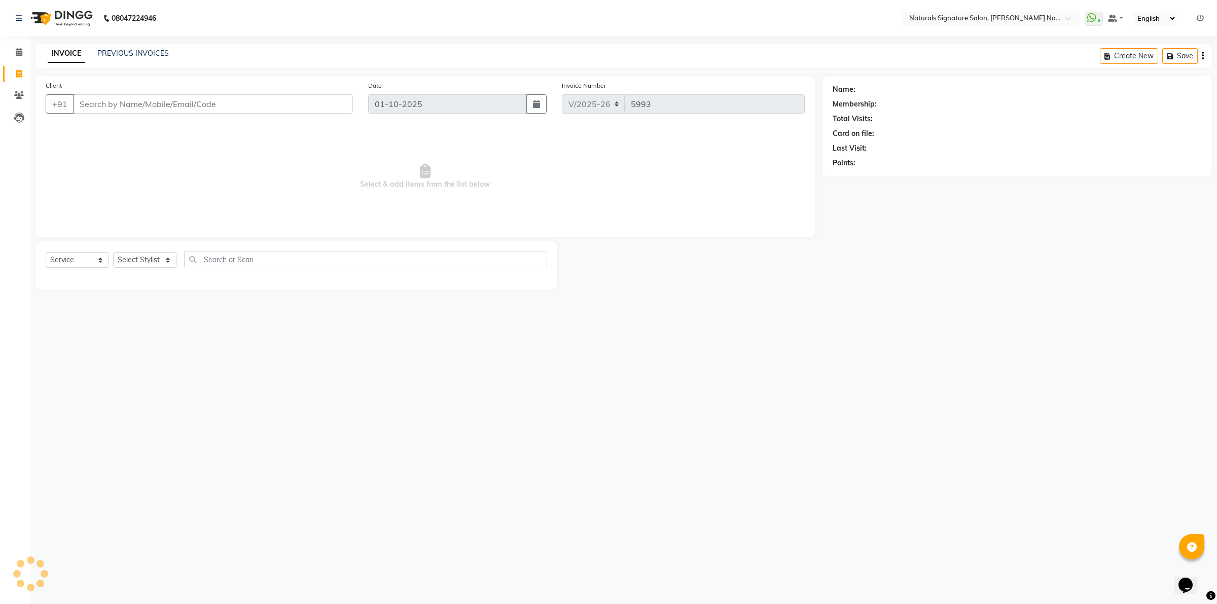
click at [103, 48] on div "PREVIOUS INVOICES" at bounding box center [133, 53] width 72 height 11
click at [105, 52] on link "PREVIOUS INVOICES" at bounding box center [133, 53] width 72 height 9
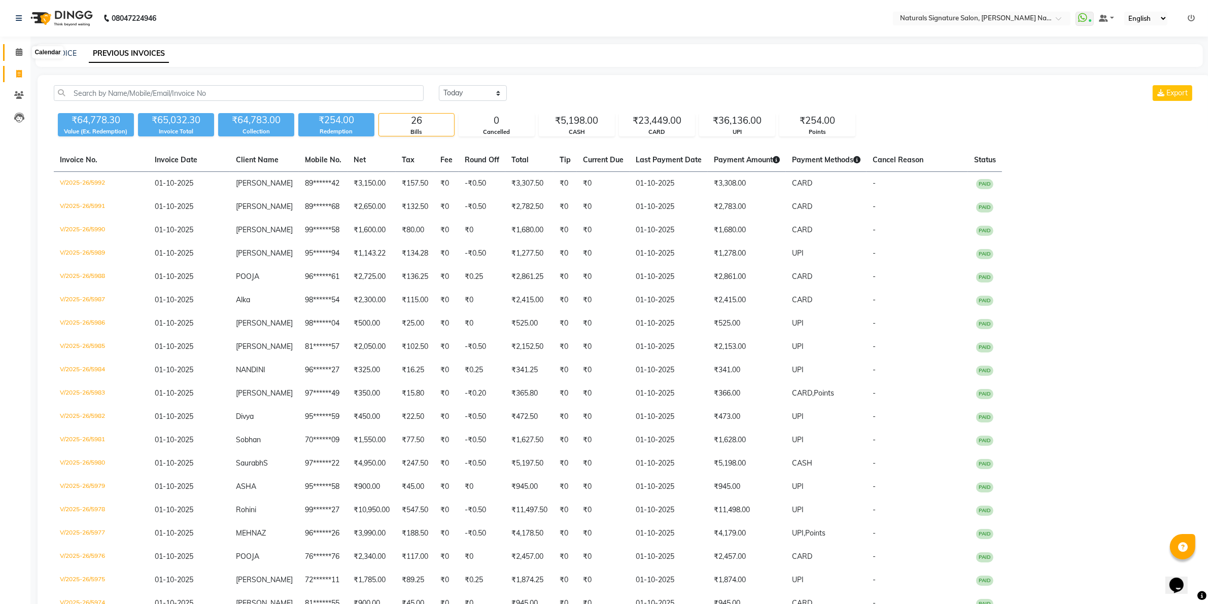
click at [16, 54] on icon at bounding box center [19, 52] width 7 height 8
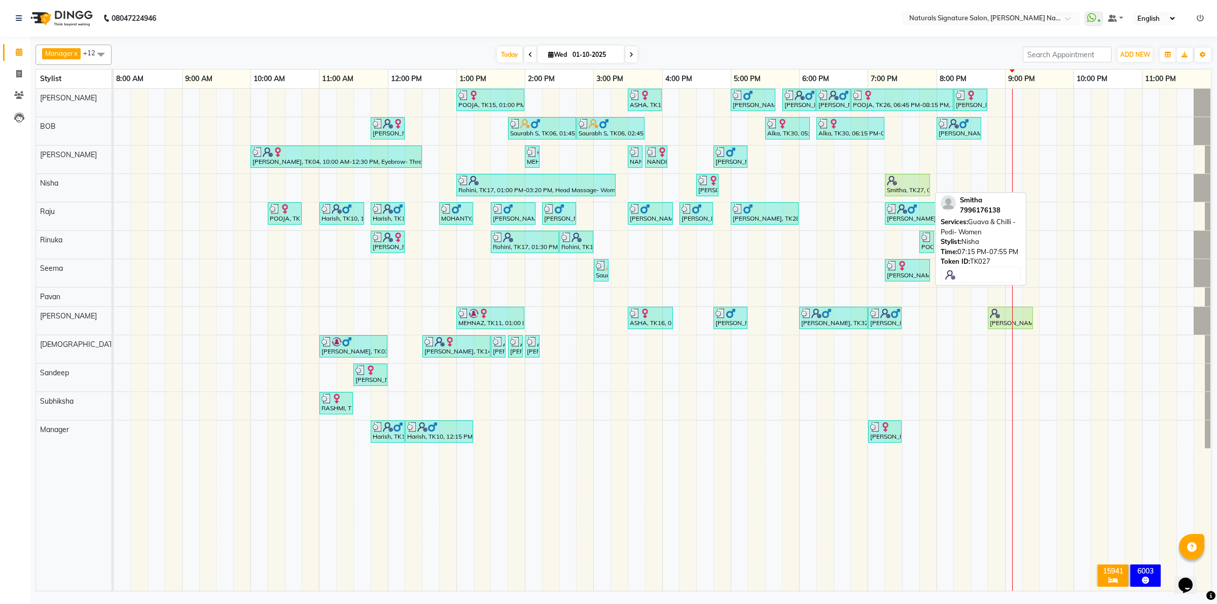
click at [907, 187] on div "Smitha, TK27, 07:15 PM-07:55 PM, Guava & Chilli - Pedi- Women" at bounding box center [907, 185] width 43 height 19
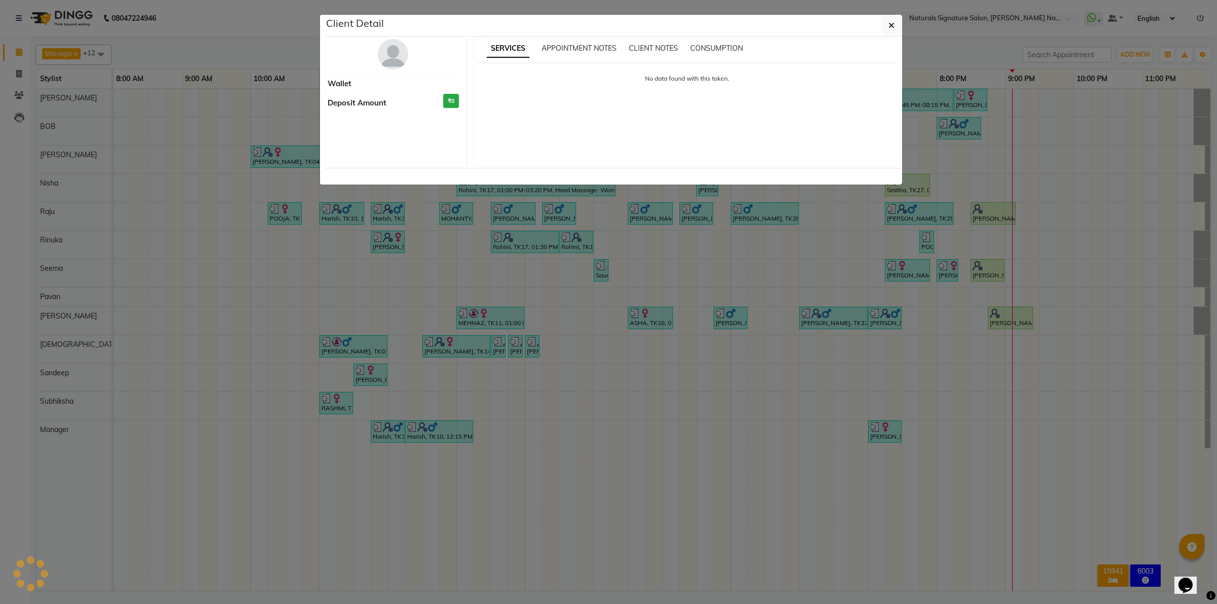
select select "1"
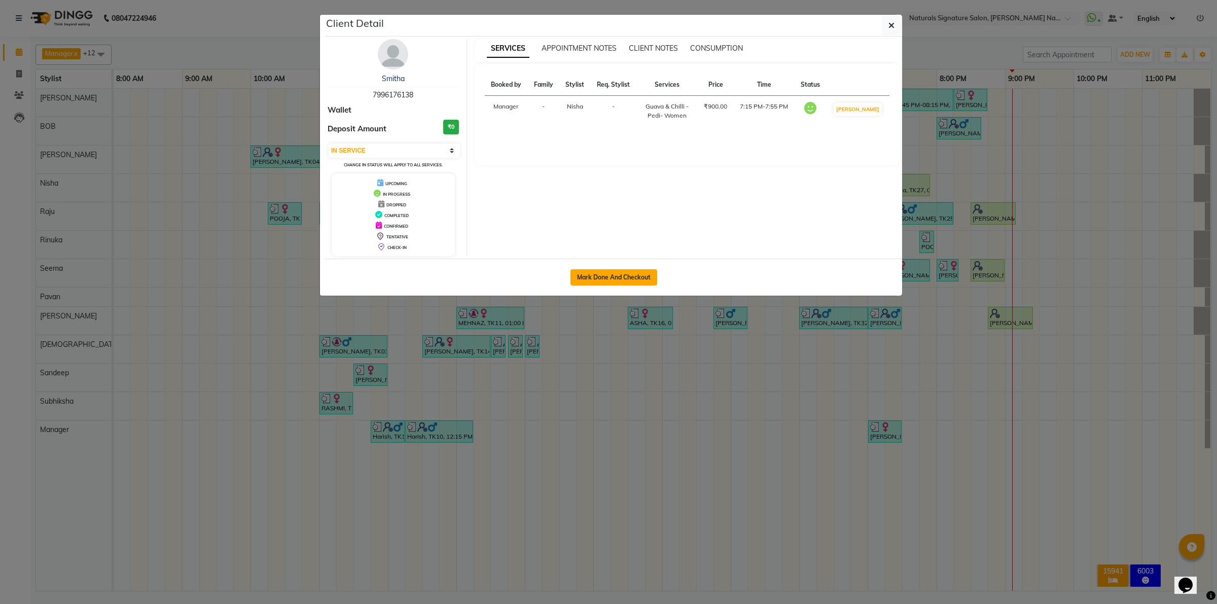
click at [630, 277] on button "Mark Done And Checkout" at bounding box center [614, 277] width 87 height 16
select select "6135"
select select "service"
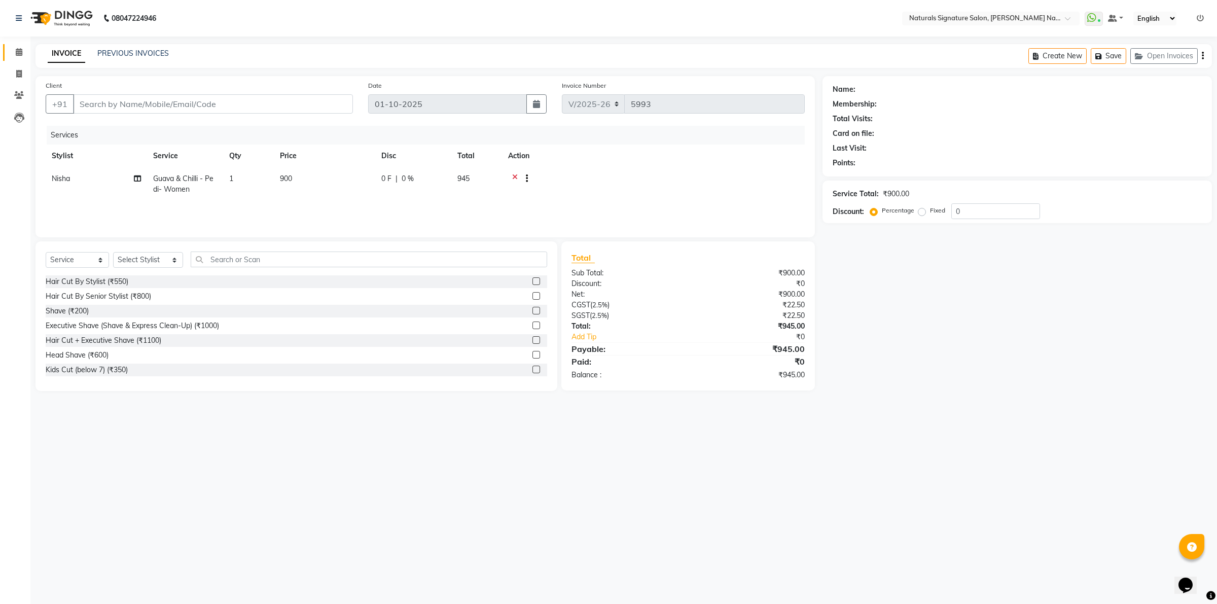
type input "79******38"
select select "44904"
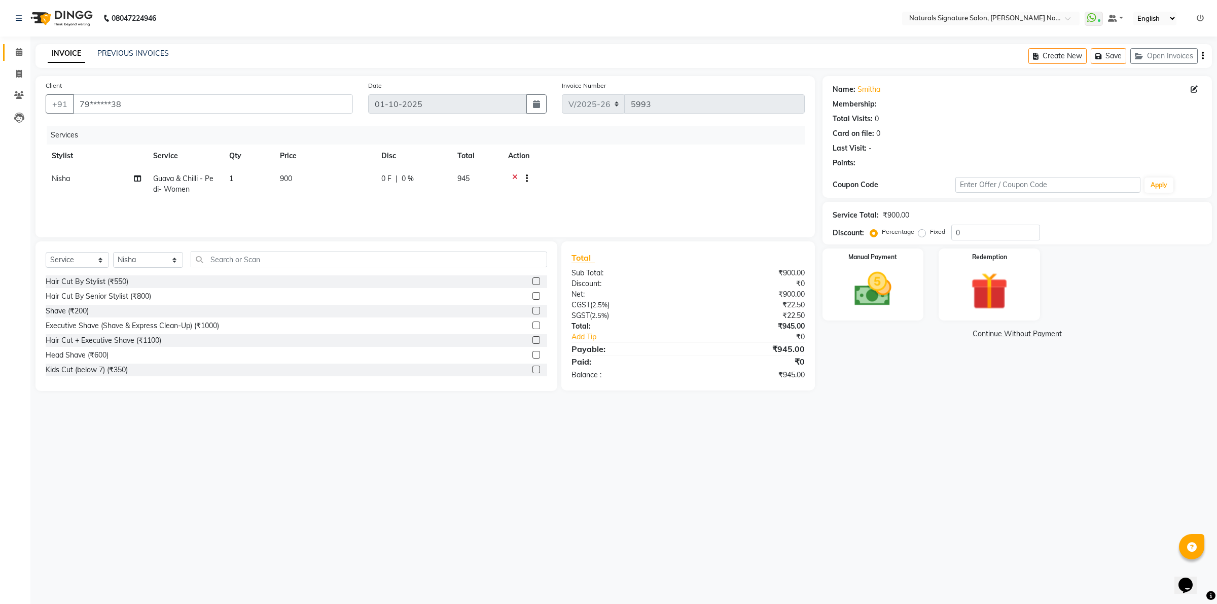
select select "1: Object"
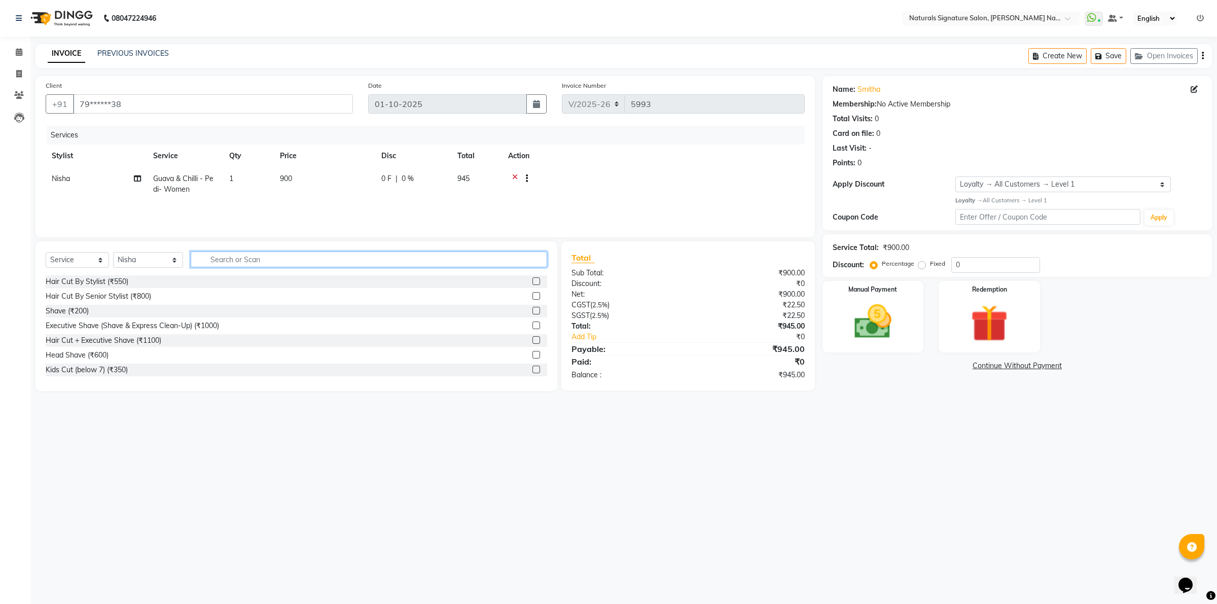
click at [221, 259] on input "text" at bounding box center [369, 260] width 357 height 16
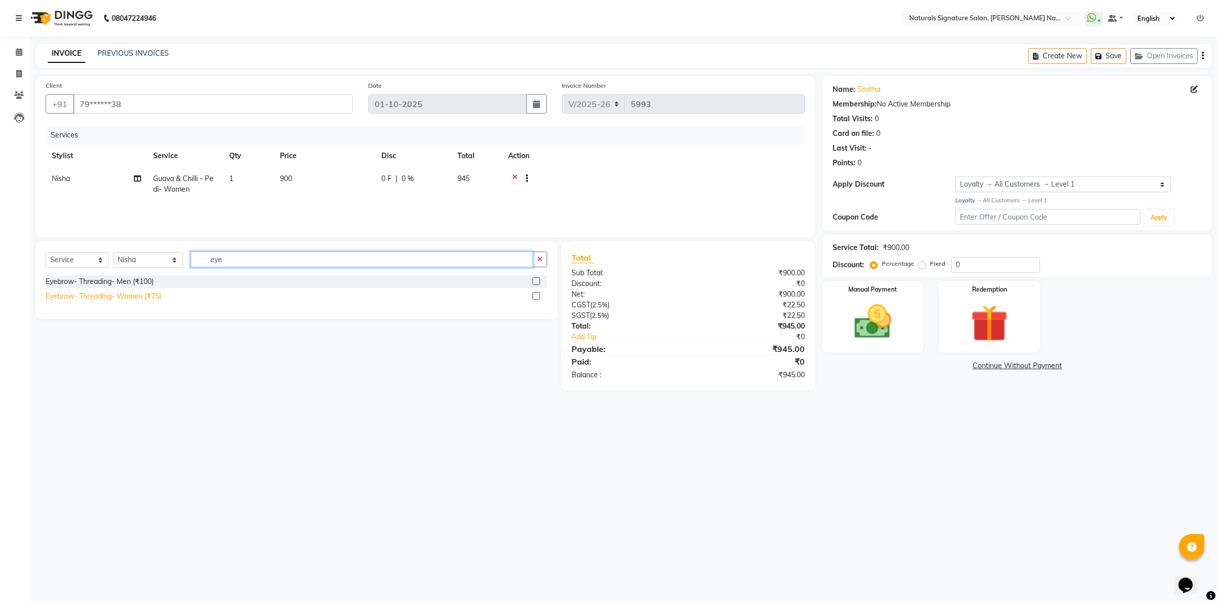
type input "eye"
click at [133, 297] on div "Eyebrow- Threading- Women (₹75)" at bounding box center [104, 296] width 116 height 11
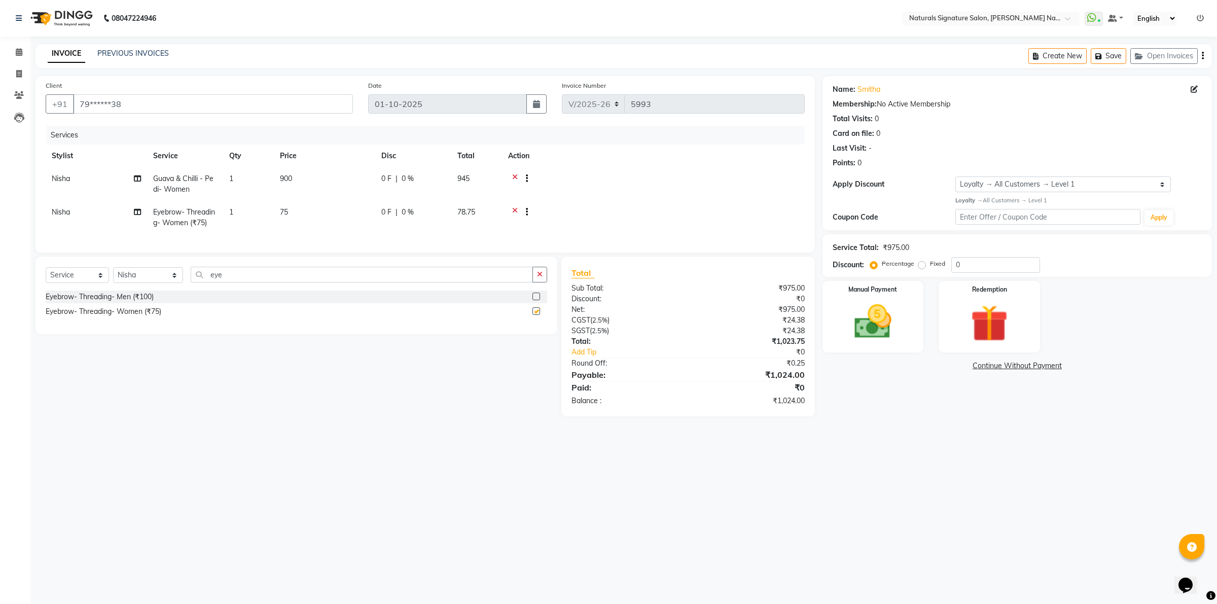
checkbox input "false"
drag, startPoint x: 906, startPoint y: 292, endPoint x: 911, endPoint y: 310, distance: 18.7
click at [906, 292] on div "Manual Payment" at bounding box center [874, 317] width 106 height 75
click at [958, 363] on span "UPI" at bounding box center [956, 367] width 16 height 12
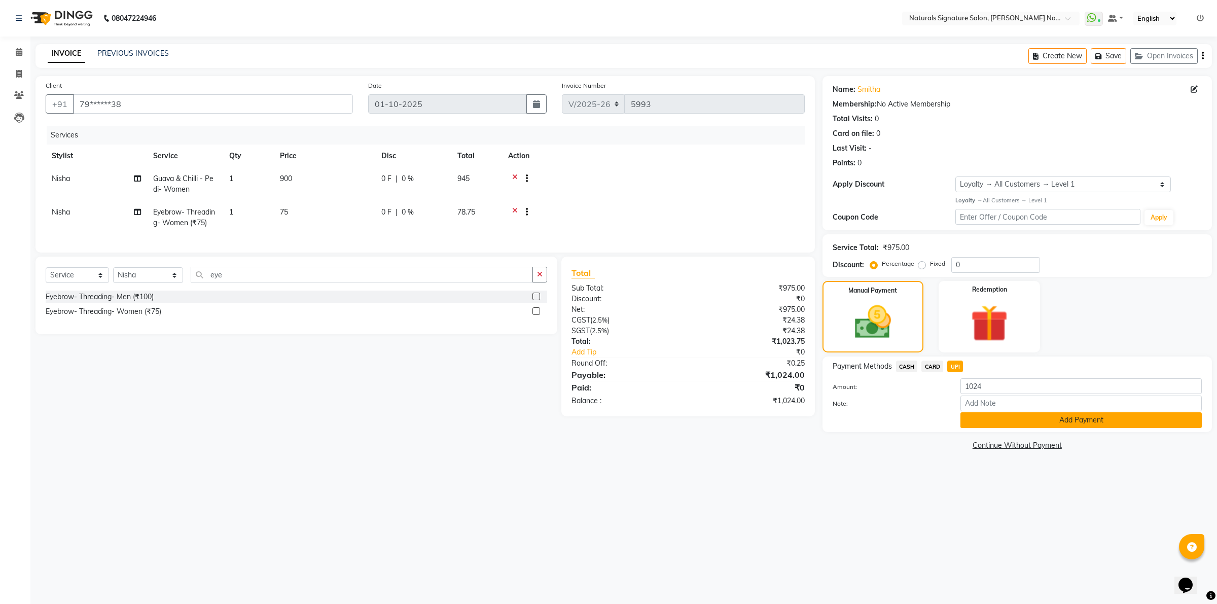
click at [1026, 419] on button "Add Payment" at bounding box center [1081, 420] width 241 height 16
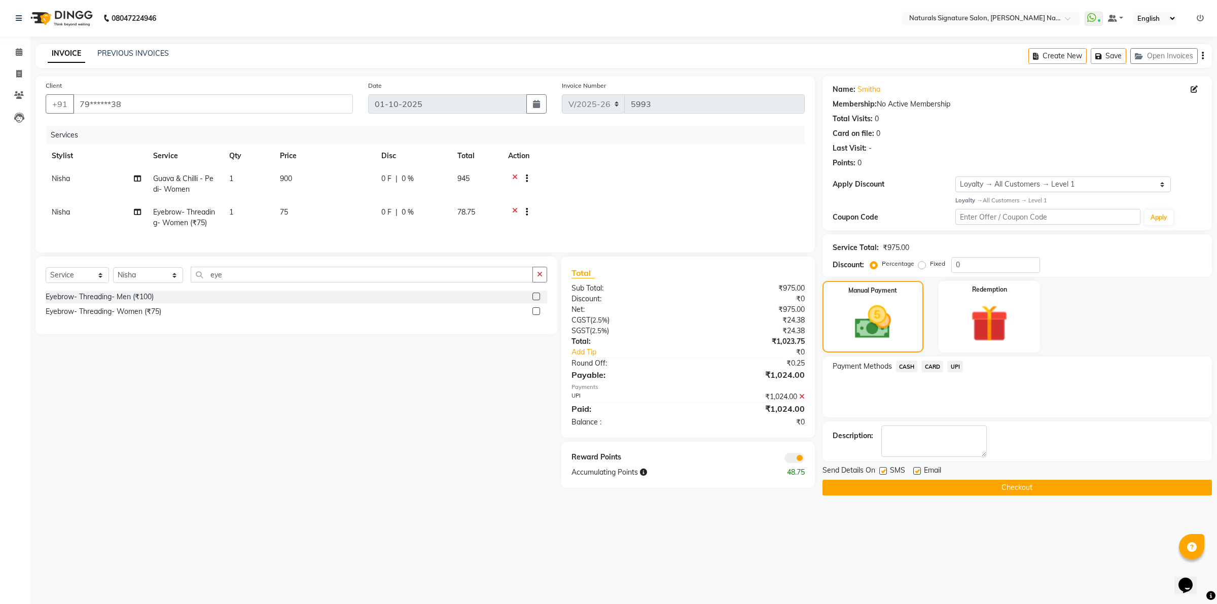
click at [999, 491] on button "Checkout" at bounding box center [1018, 488] width 390 height 16
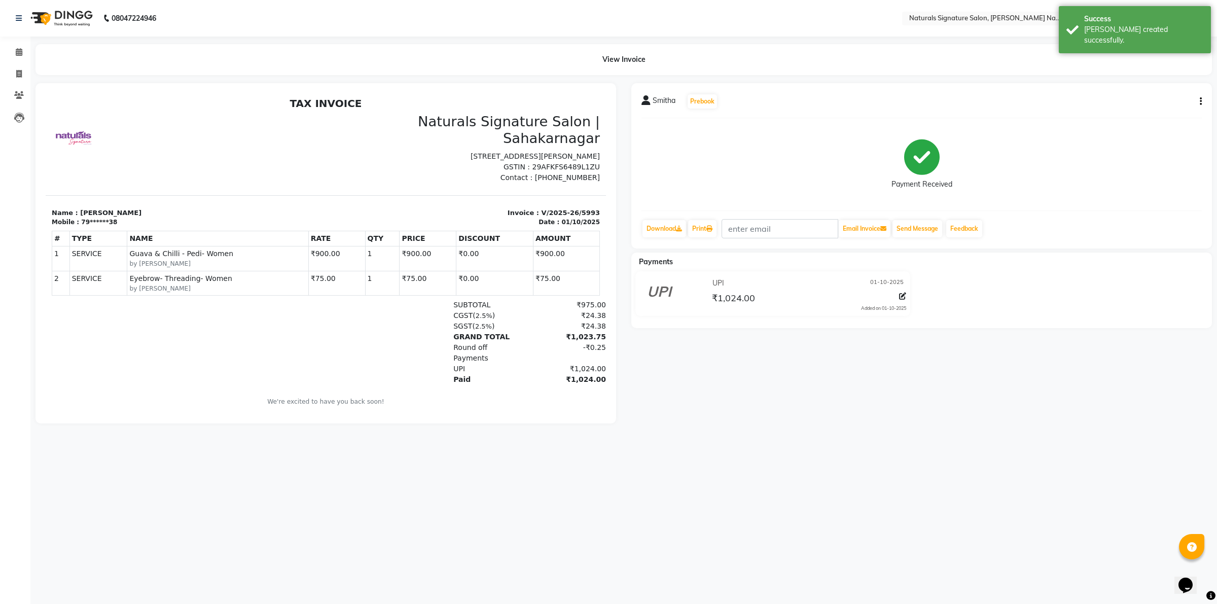
click at [64, 21] on img at bounding box center [60, 18] width 69 height 28
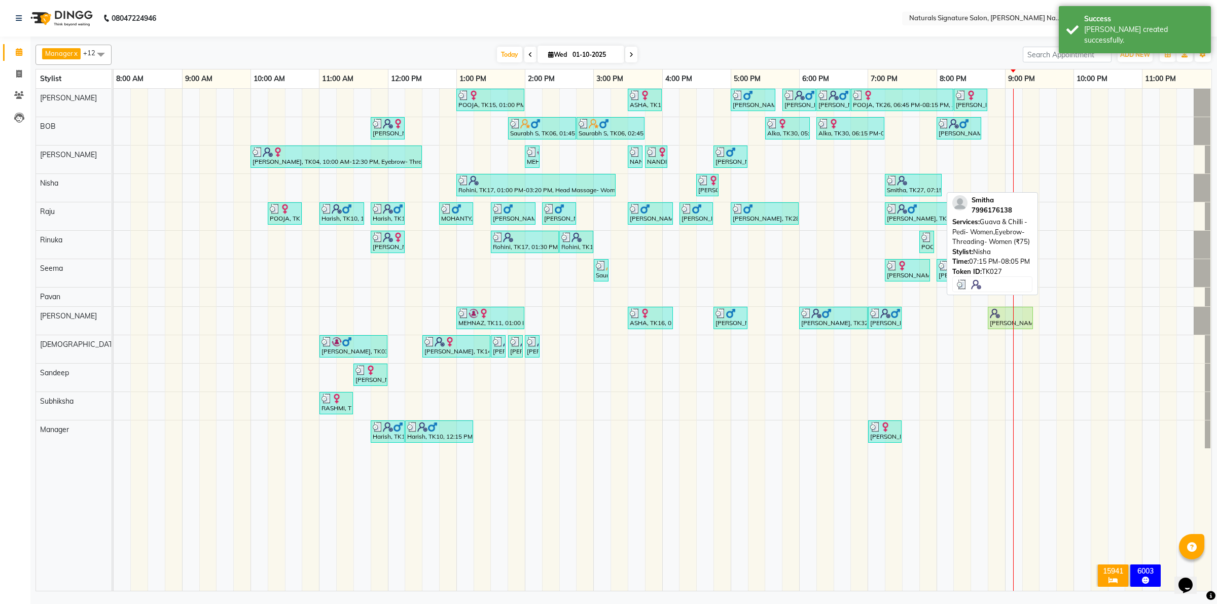
click at [913, 189] on div "Smitha, TK27, 07:15 PM-08:05 PM, [PERSON_NAME] & Chilli - Pedi- Women,Eyebrow- …" at bounding box center [913, 185] width 55 height 19
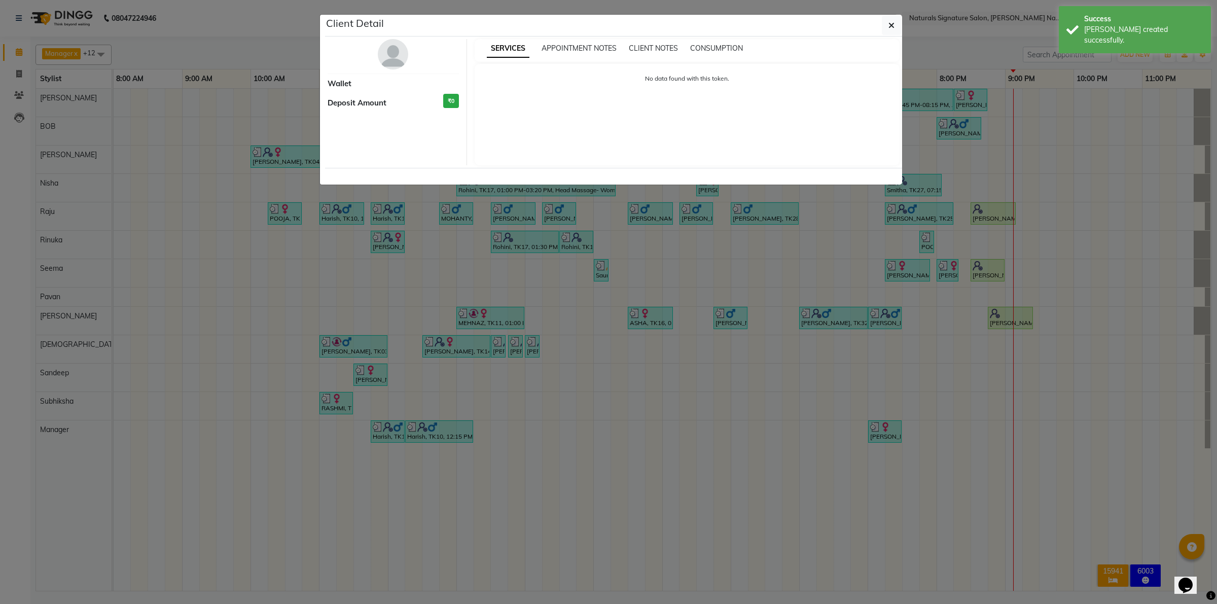
select select "3"
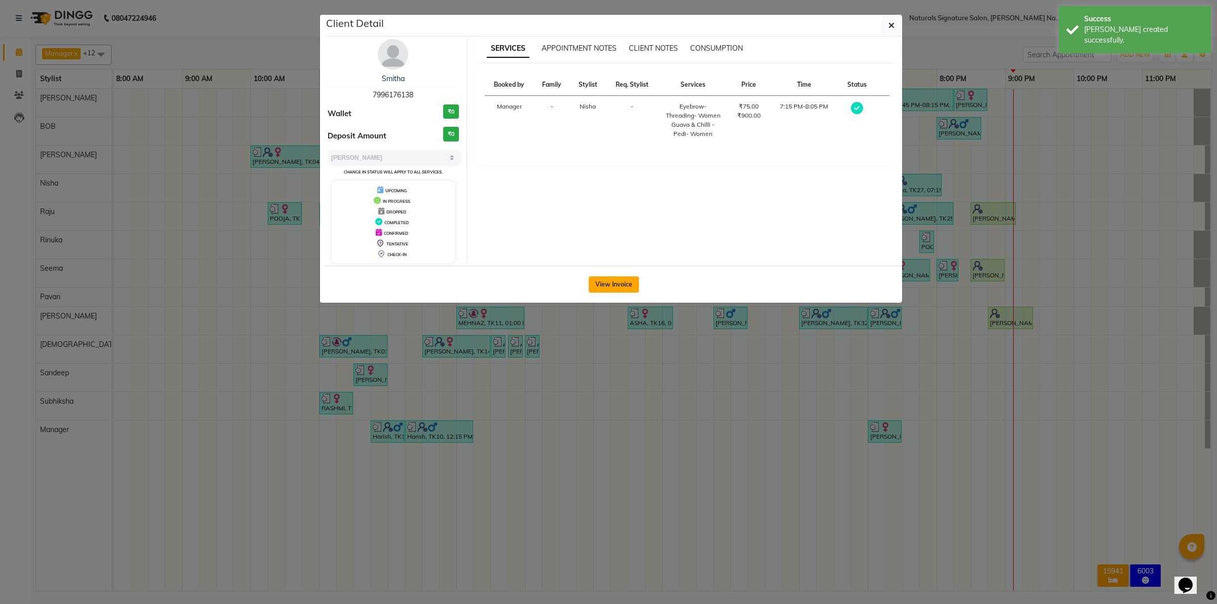
click at [617, 289] on button "View Invoice" at bounding box center [614, 284] width 50 height 16
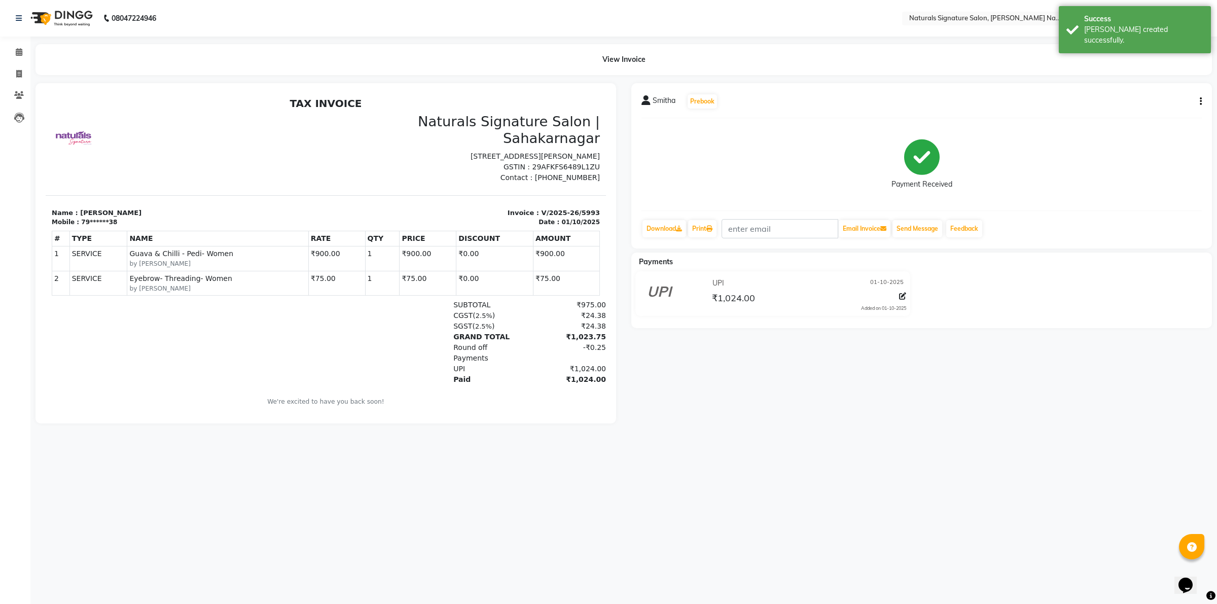
drag, startPoint x: 54, startPoint y: 16, endPoint x: 153, endPoint y: 34, distance: 101.2
click at [54, 16] on img at bounding box center [60, 18] width 69 height 28
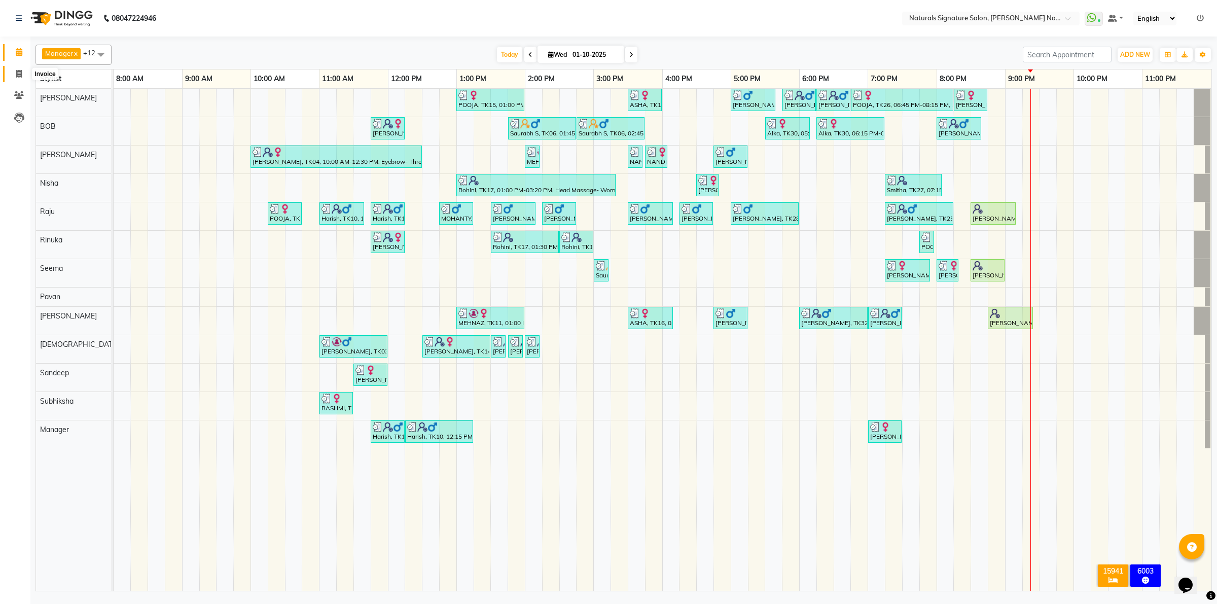
click at [13, 72] on span at bounding box center [19, 74] width 18 height 12
select select "service"
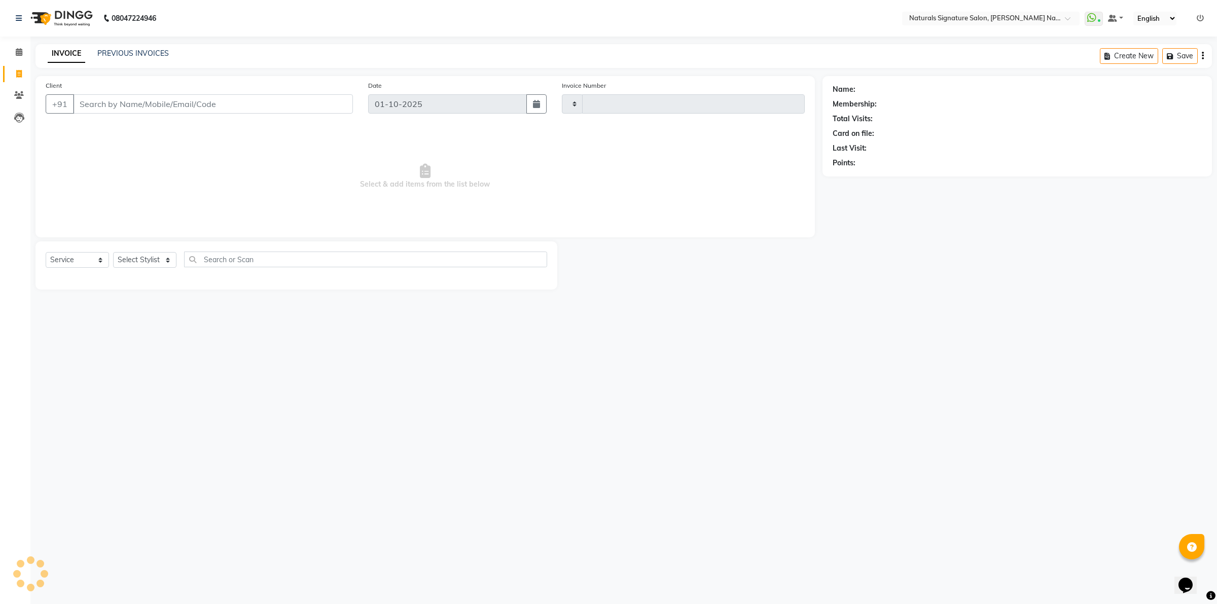
type input "5994"
select select "6135"
click at [117, 49] on link "PREVIOUS INVOICES" at bounding box center [133, 53] width 72 height 9
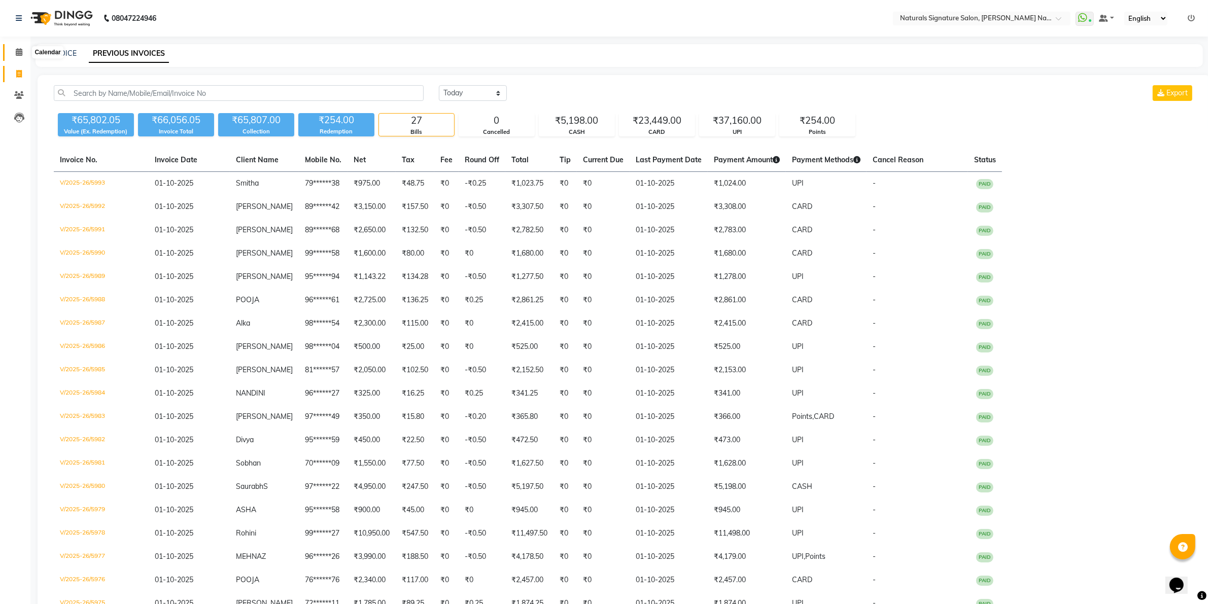
click at [20, 56] on span at bounding box center [19, 53] width 18 height 12
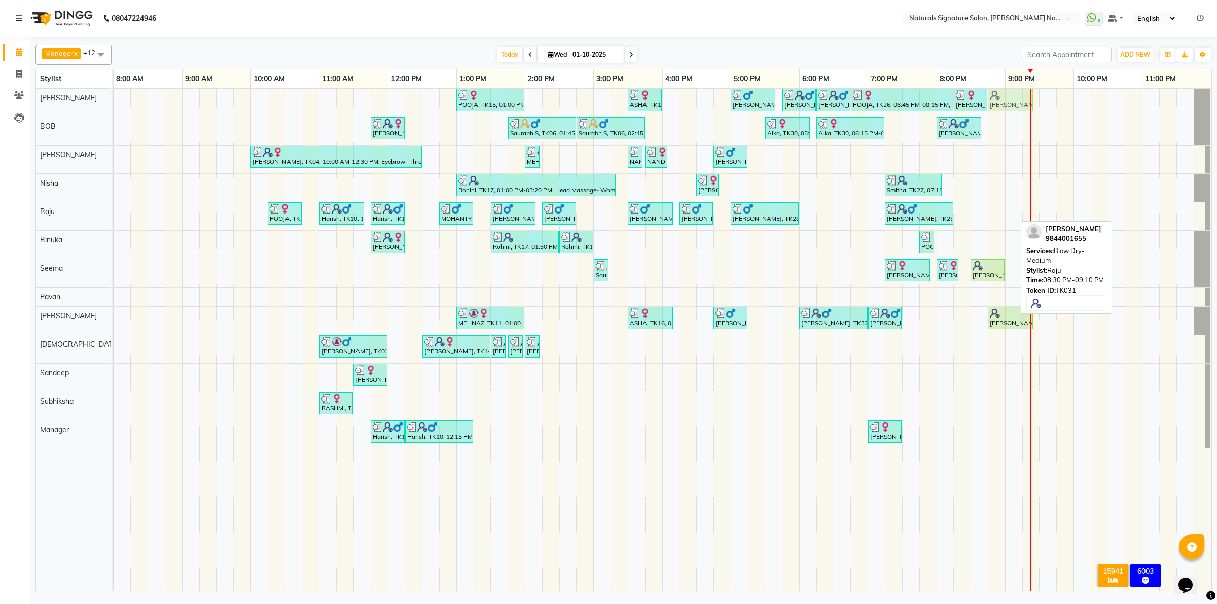
drag, startPoint x: 993, startPoint y: 219, endPoint x: 1012, endPoint y: 114, distance: 106.8
click at [1016, 104] on tbody "POOJA, TK15, 01:00 PM-02:00 PM, Essential Treatment - Long- Women ASHA, TK16, 0…" at bounding box center [663, 269] width 1098 height 360
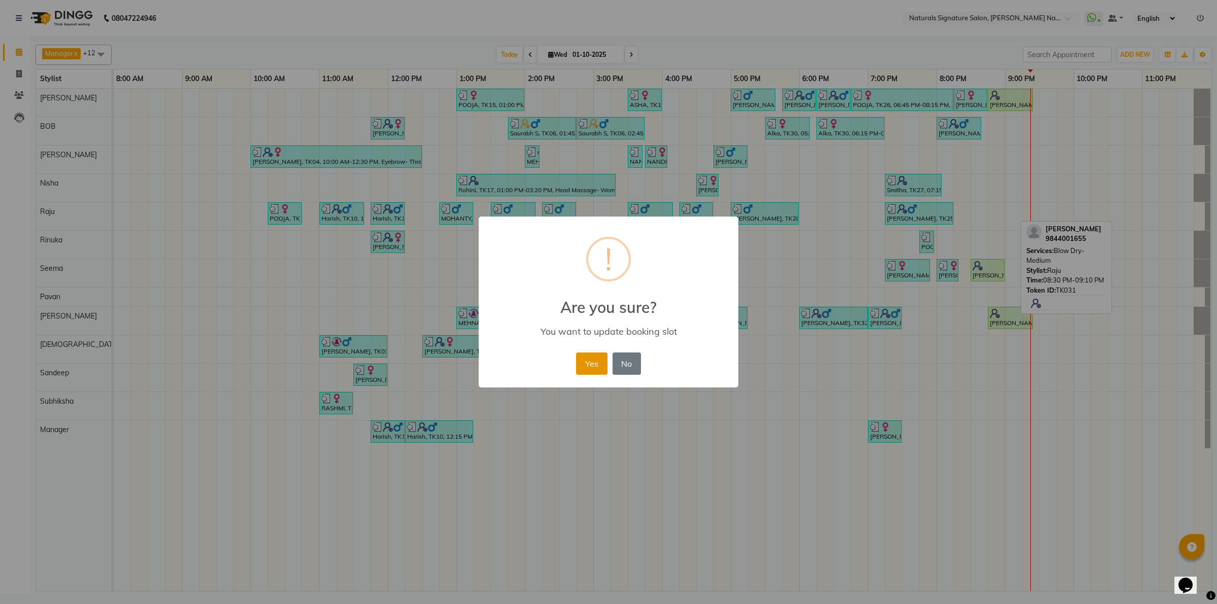
click at [600, 362] on button "Yes" at bounding box center [591, 364] width 31 height 22
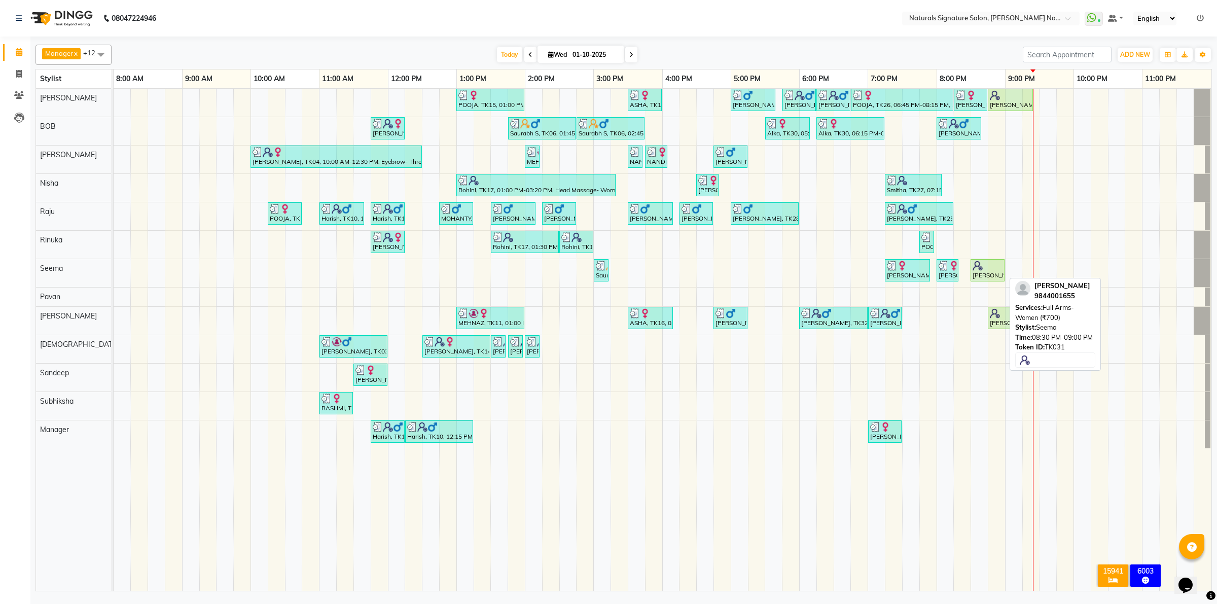
click at [983, 270] on div at bounding box center [988, 266] width 30 height 10
select select "1"
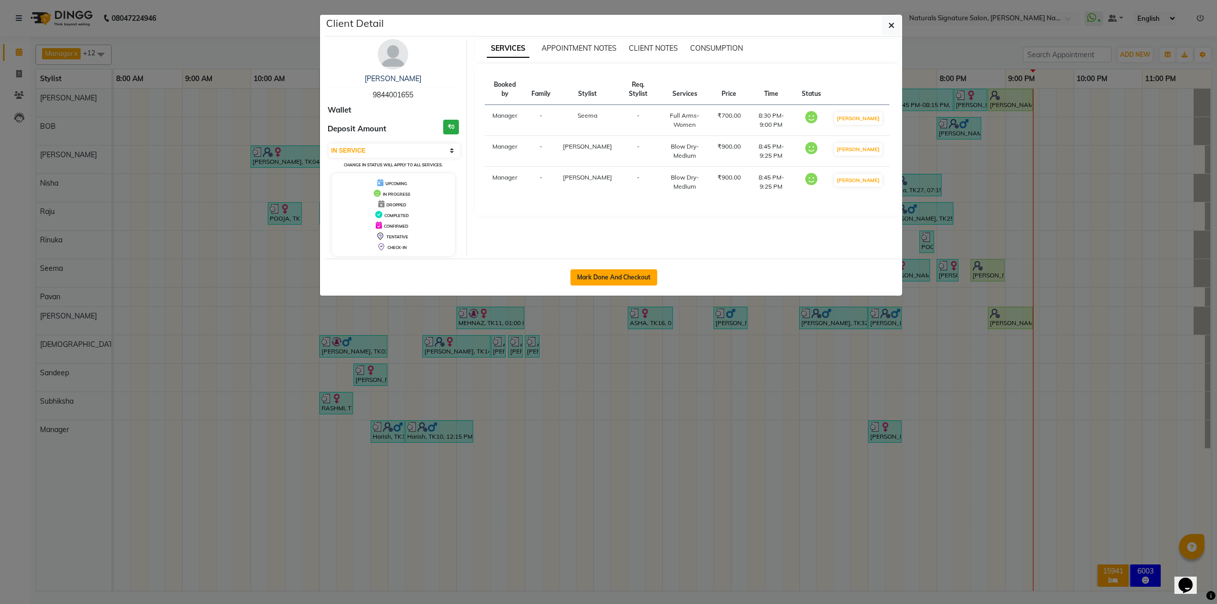
click at [636, 279] on button "Mark Done And Checkout" at bounding box center [614, 277] width 87 height 16
select select "service"
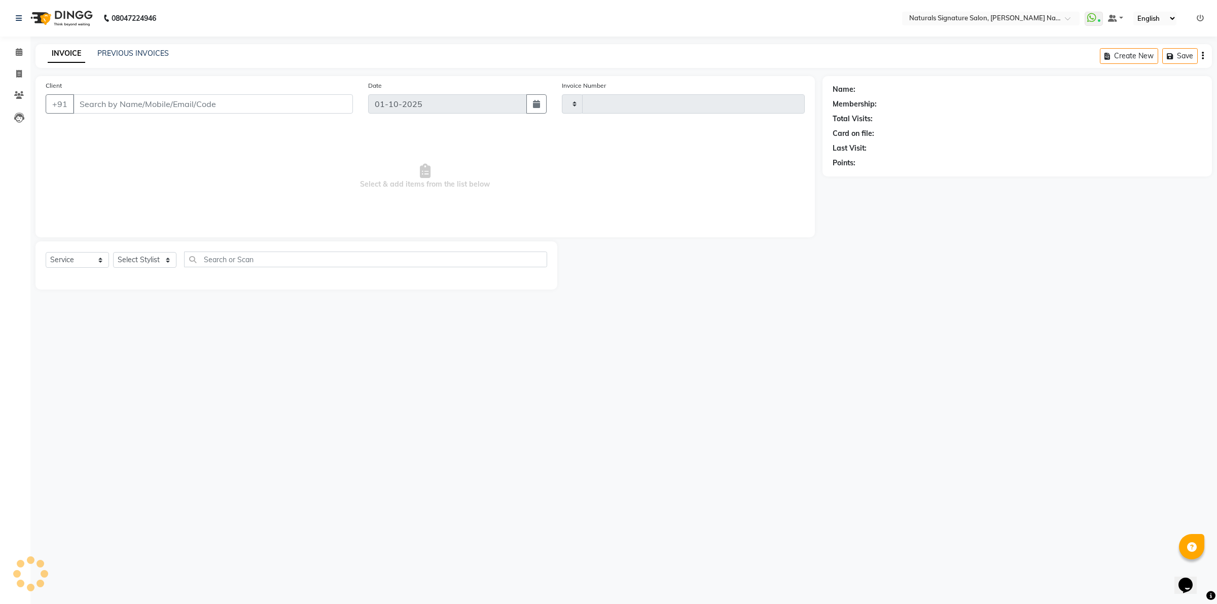
type input "5994"
select select "6135"
type input "98******55"
select select "44907"
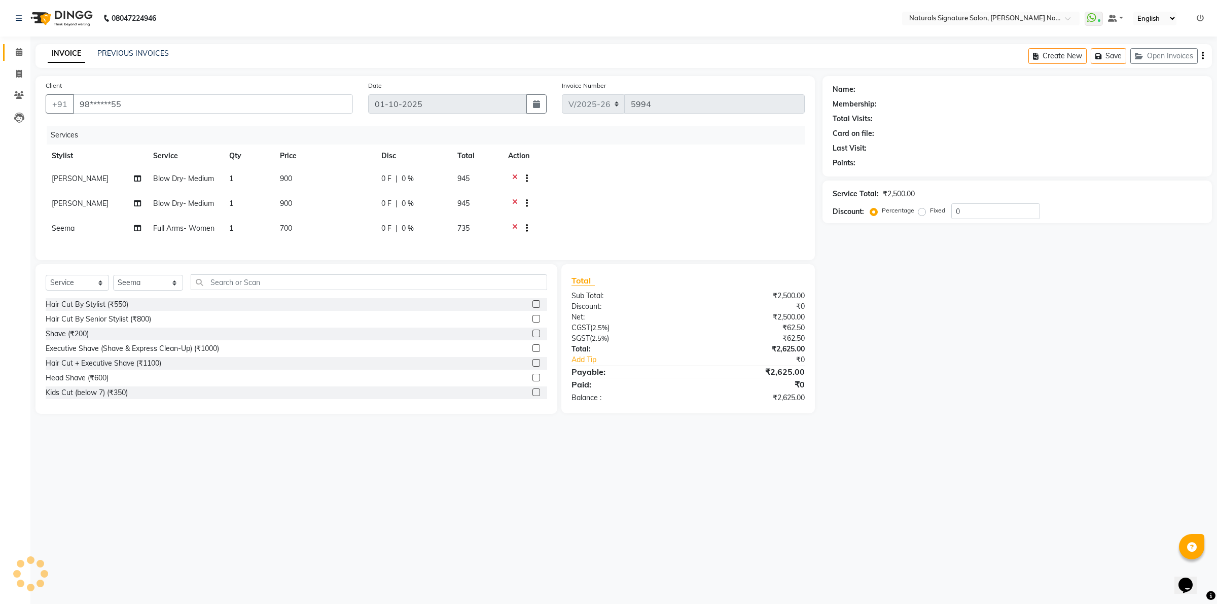
select select "1: Object"
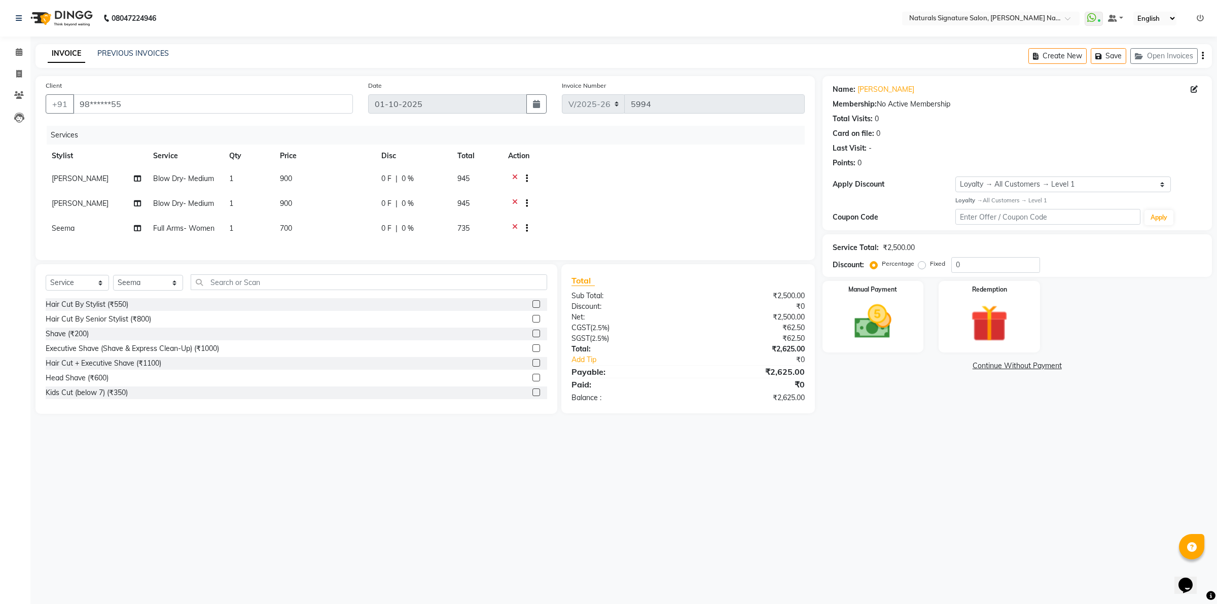
click at [68, 178] on span "[PERSON_NAME]" at bounding box center [80, 178] width 57 height 9
select select "44908"
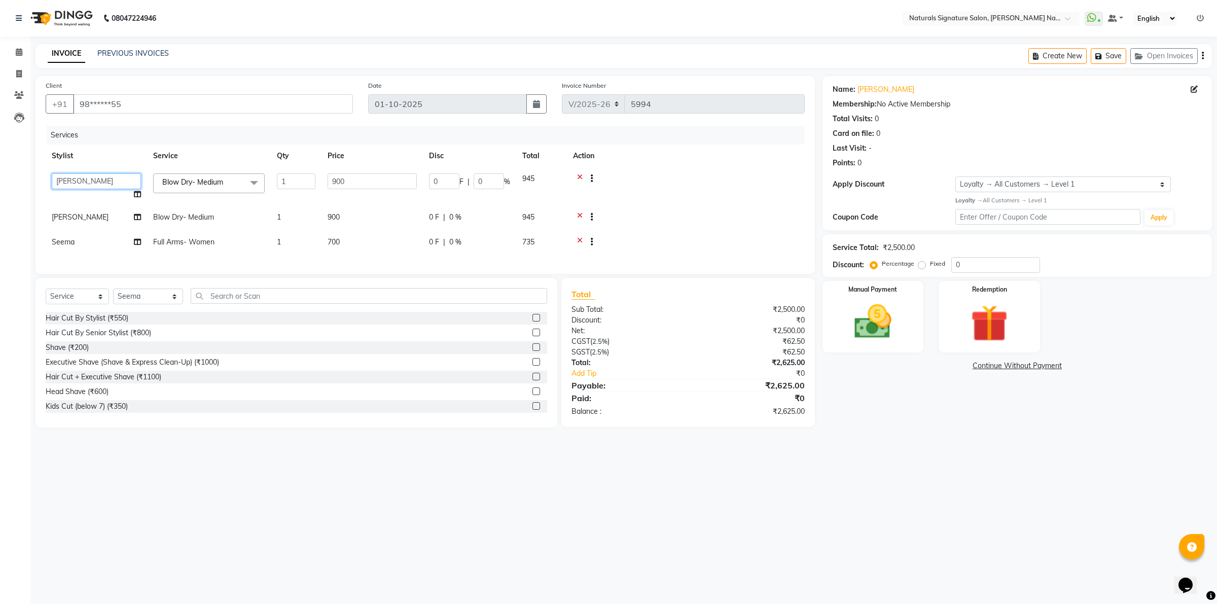
click at [118, 184] on select "Ali BOB Dhanushri Manager Nisha Pavan Priyanka Raju Rinuka Sandeep Sarban Seema…" at bounding box center [96, 181] width 89 height 16
select select "44905"
click at [143, 304] on select "Select Stylist Ali BOB Dhanushri Manager Nisha Pavan Priyanka Raju Rinuka Sande…" at bounding box center [148, 297] width 70 height 16
select select "44905"
click at [113, 298] on select "Select Stylist Ali BOB Dhanushri Manager Nisha Pavan Priyanka Raju Rinuka Sande…" at bounding box center [148, 297] width 70 height 16
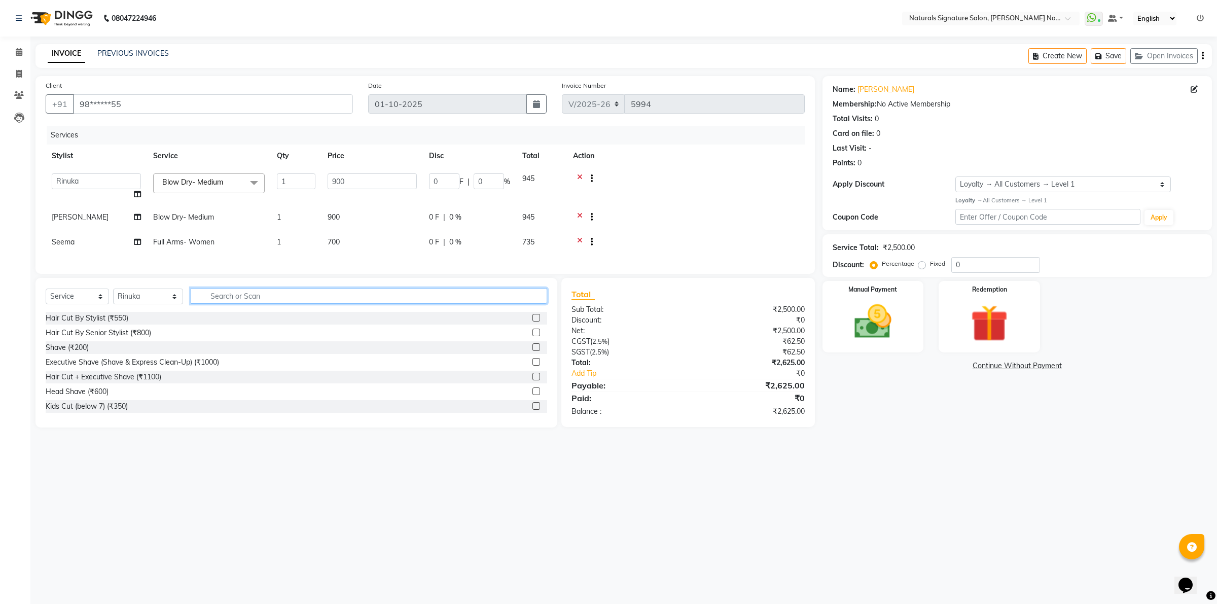
click at [215, 302] on input "text" at bounding box center [369, 296] width 357 height 16
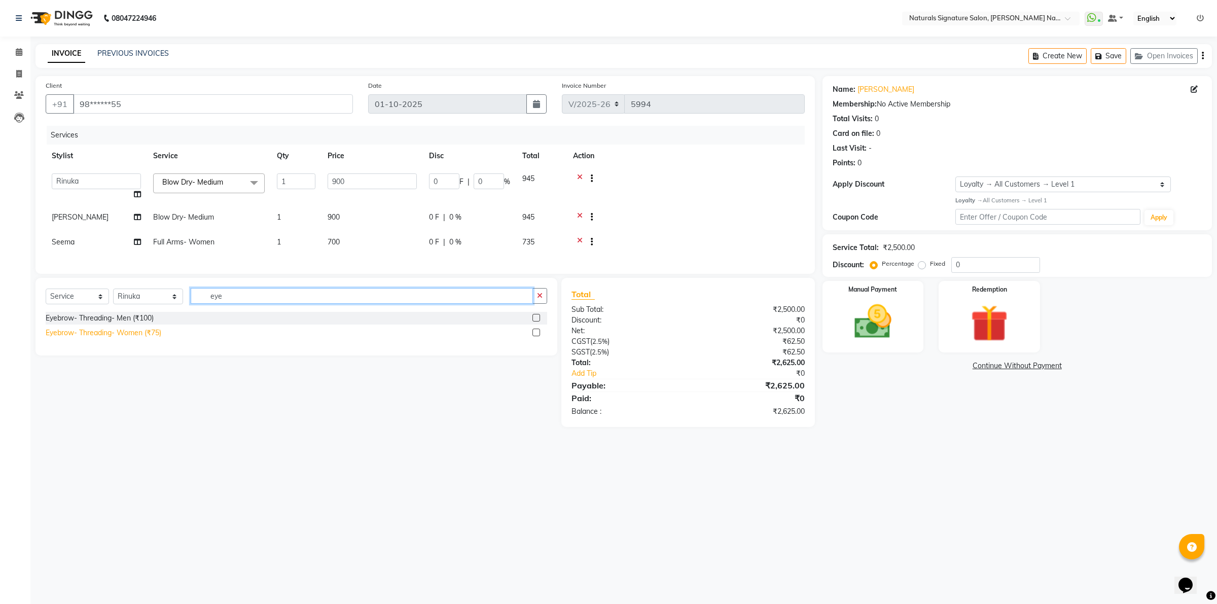
type input "eye"
click at [143, 338] on div "Eyebrow- Threading- Women (₹75)" at bounding box center [104, 333] width 116 height 11
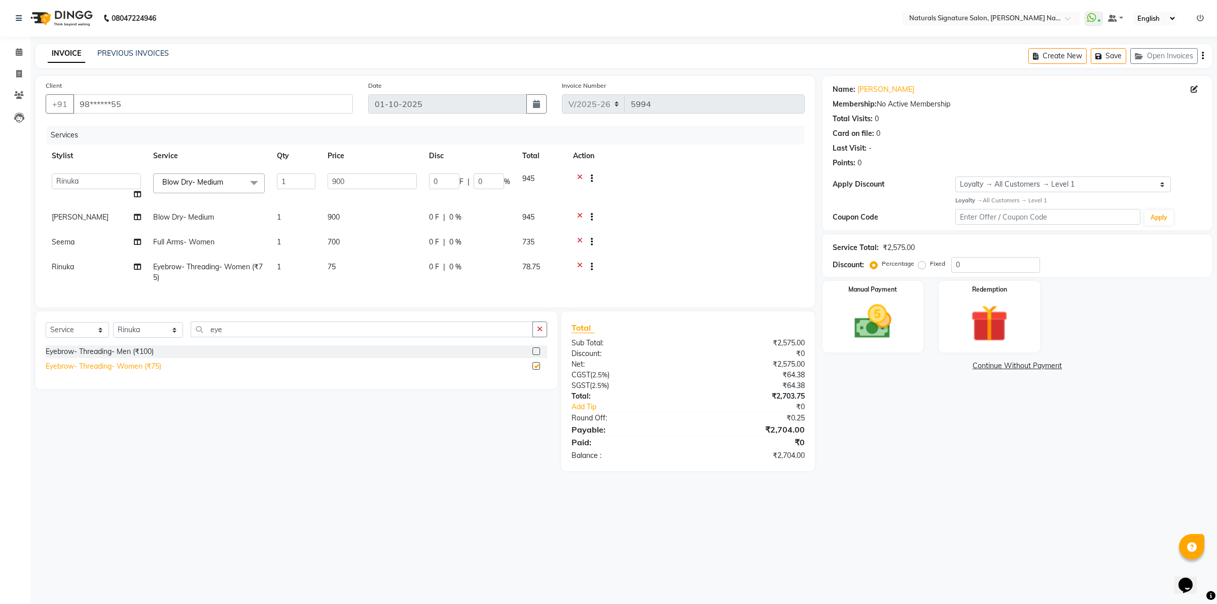
checkbox input "false"
drag, startPoint x: 251, startPoint y: 341, endPoint x: 151, endPoint y: 353, distance: 101.1
click at [151, 345] on div "Select Service Product Membership Package Voucher Prepaid Gift Card Select Styl…" at bounding box center [297, 334] width 502 height 24
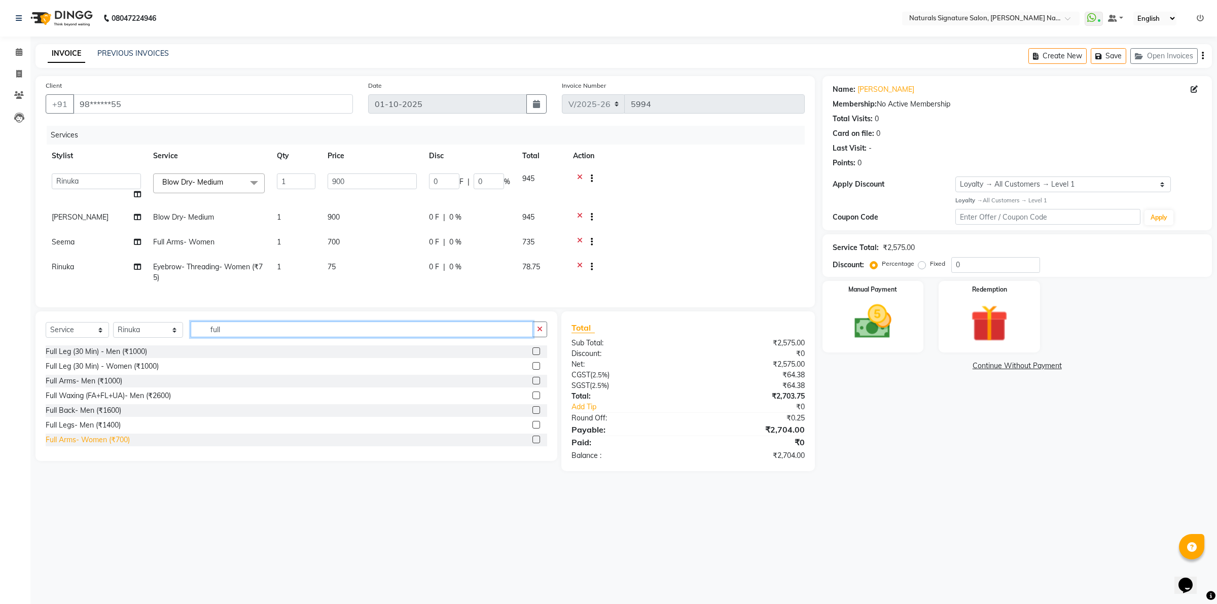
type input "full"
click at [89, 445] on div "Full Arms- Women (₹700)" at bounding box center [88, 440] width 84 height 11
checkbox input "false"
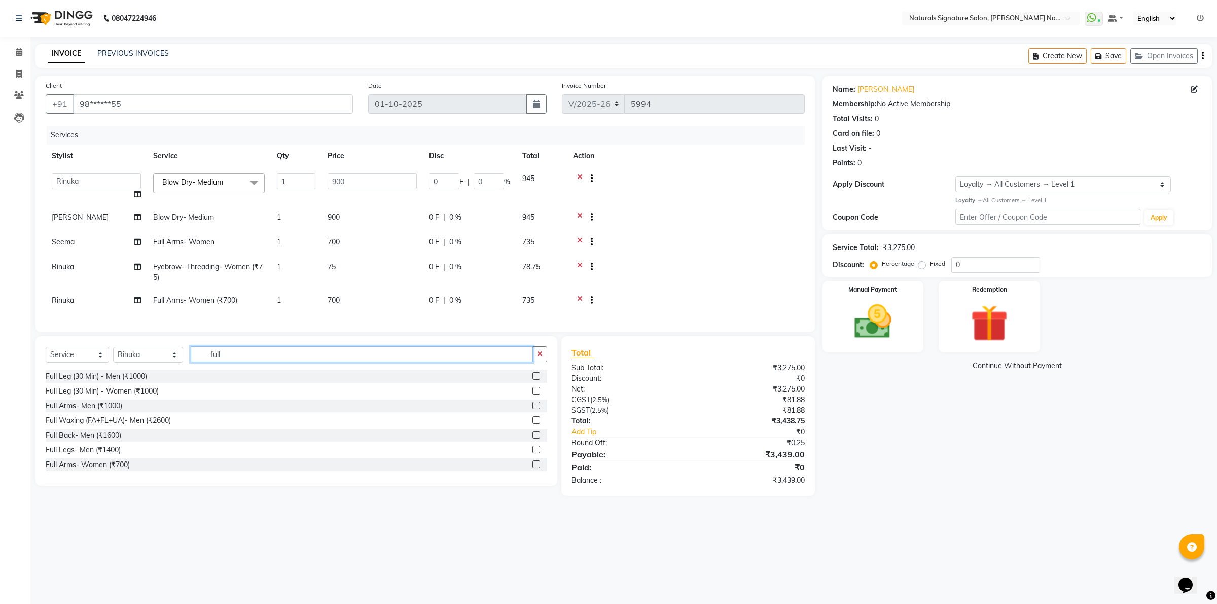
drag, startPoint x: 272, startPoint y: 356, endPoint x: 171, endPoint y: 369, distance: 101.3
click at [172, 369] on div "Select Service Product Membership Package Voucher Prepaid Gift Card Select Styl…" at bounding box center [297, 358] width 502 height 24
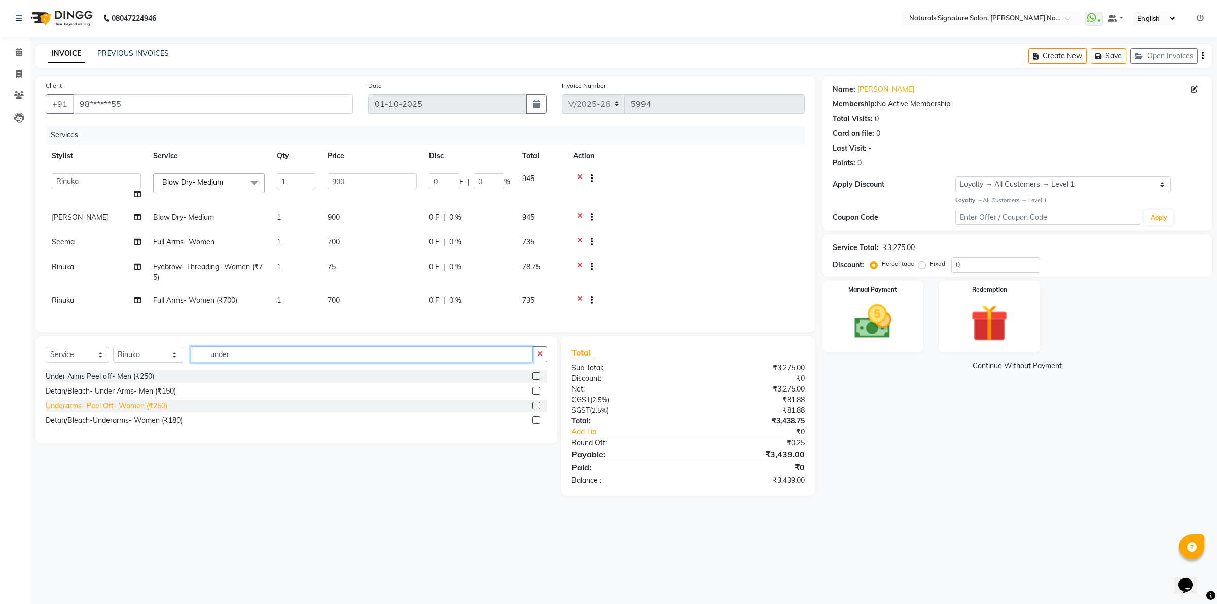
type input "under"
click at [113, 411] on div "Underarms- Peel Off- Women (₹250)" at bounding box center [107, 406] width 122 height 11
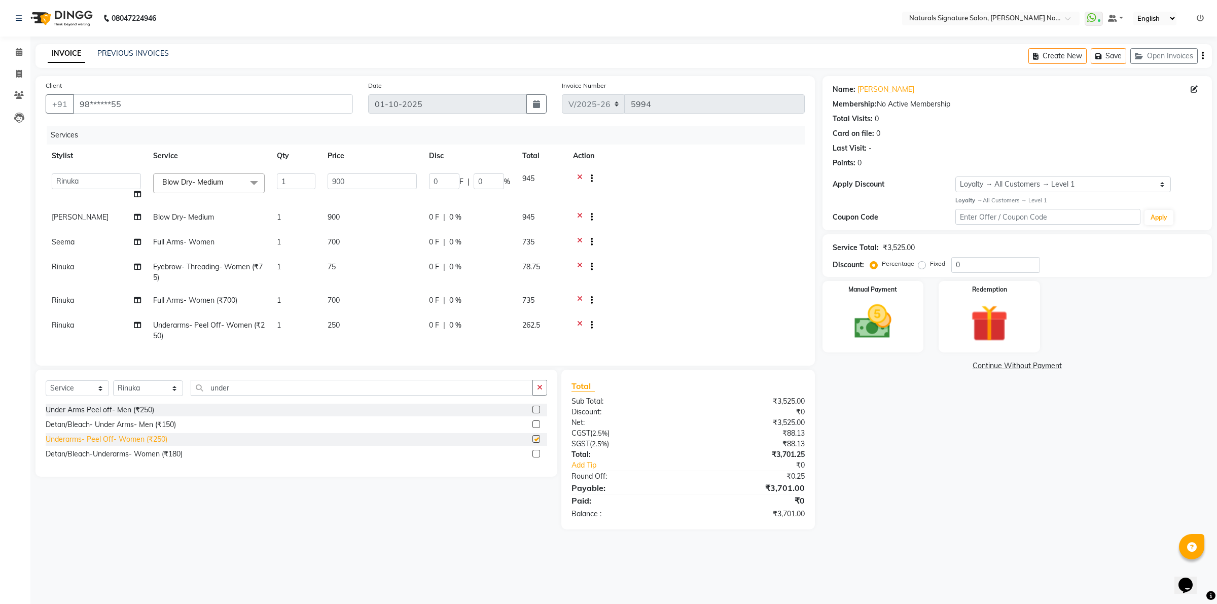
checkbox input "false"
drag, startPoint x: 172, startPoint y: 336, endPoint x: 144, endPoint y: 318, distance: 34.2
click at [138, 314] on tr "Rinuka Underarms- Peel Off- Women (₹250) 1 250 0 F | 0 % 262.5" at bounding box center [425, 330] width 759 height 33
click at [178, 301] on span "Full Arms- Women (₹700)" at bounding box center [195, 300] width 84 height 9
select select "44905"
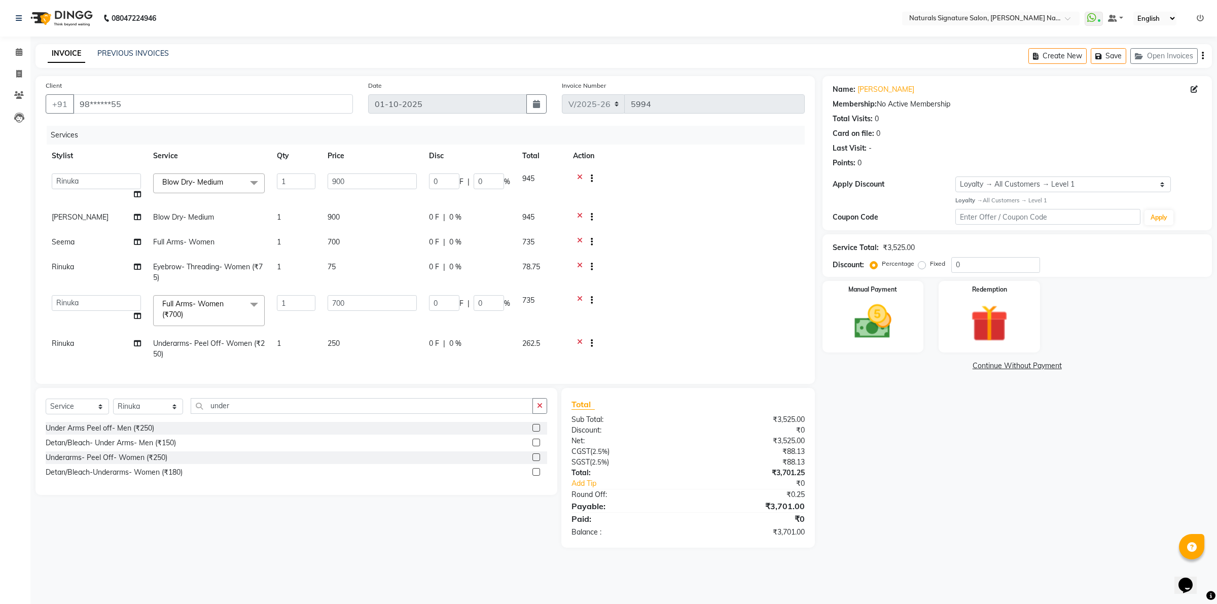
click at [655, 257] on td at bounding box center [686, 272] width 238 height 33
click at [239, 183] on span "Blow Dry- Medium x" at bounding box center [209, 183] width 112 height 20
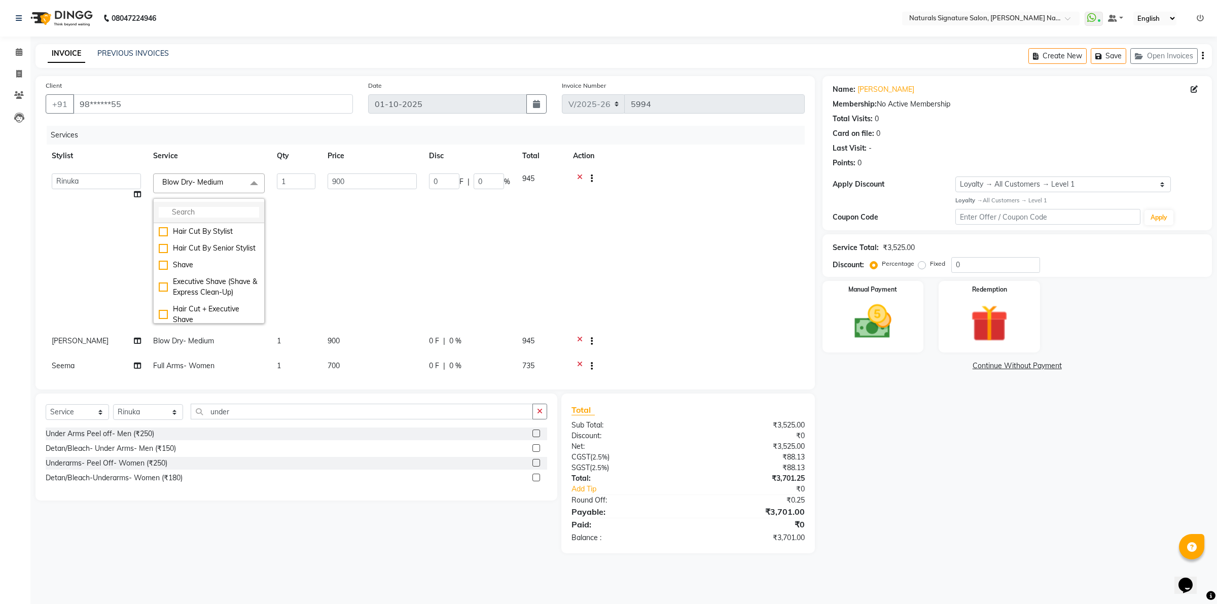
click at [221, 212] on input "multiselect-search" at bounding box center [209, 212] width 100 height 11
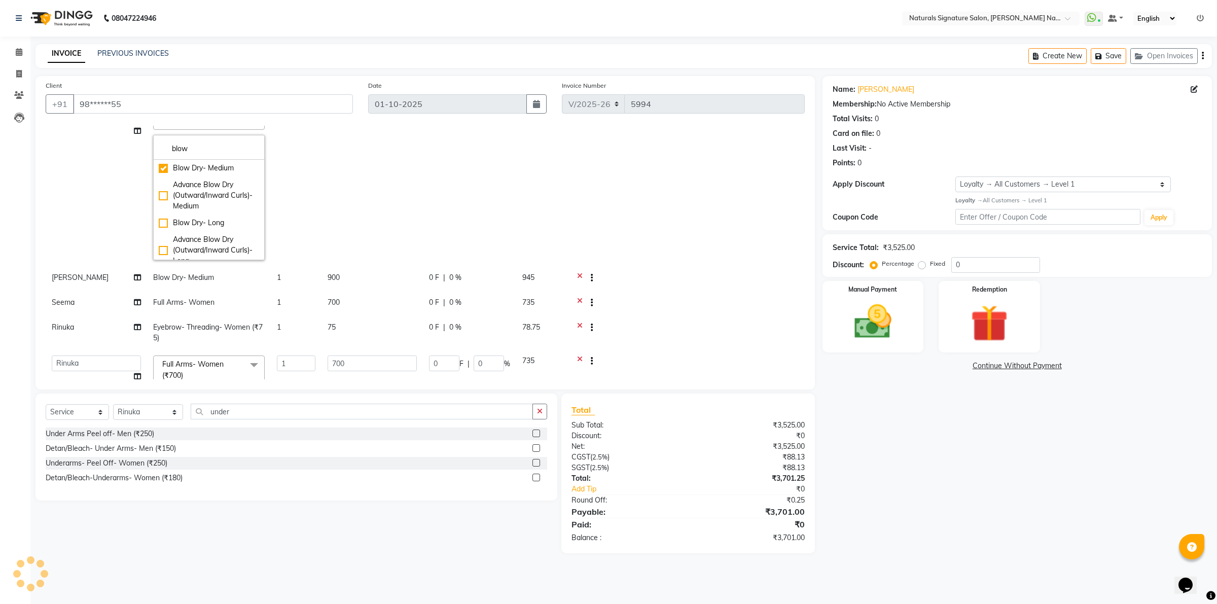
click at [379, 163] on td "900" at bounding box center [372, 185] width 101 height 162
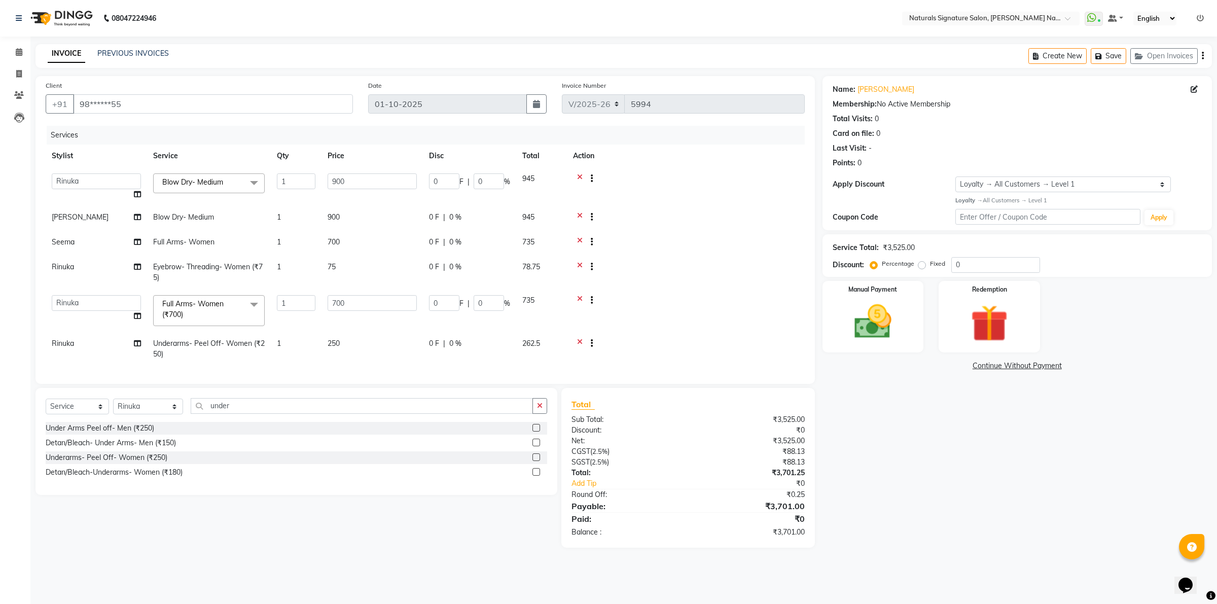
click at [230, 182] on span "Blow Dry- Medium x" at bounding box center [195, 182] width 71 height 11
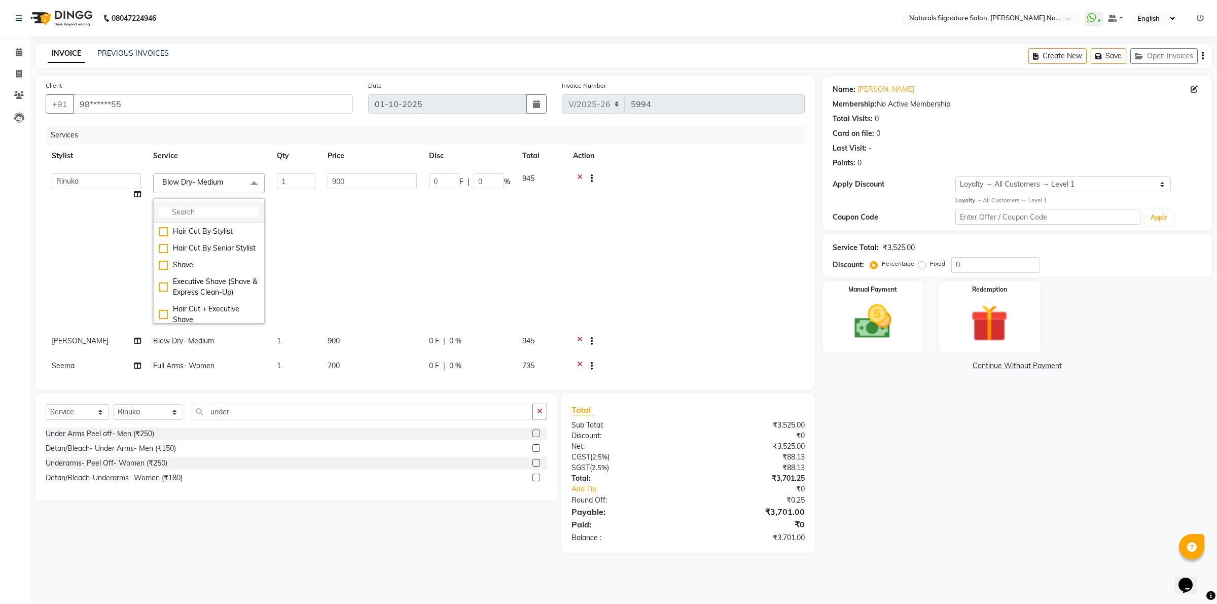
click at [213, 214] on input "multiselect-search" at bounding box center [209, 212] width 100 height 11
type input "blo"
click at [214, 252] on div "Advance Blow Dry (Outward/Inward Curls)- Long" at bounding box center [209, 250] width 100 height 32
checkbox input "false"
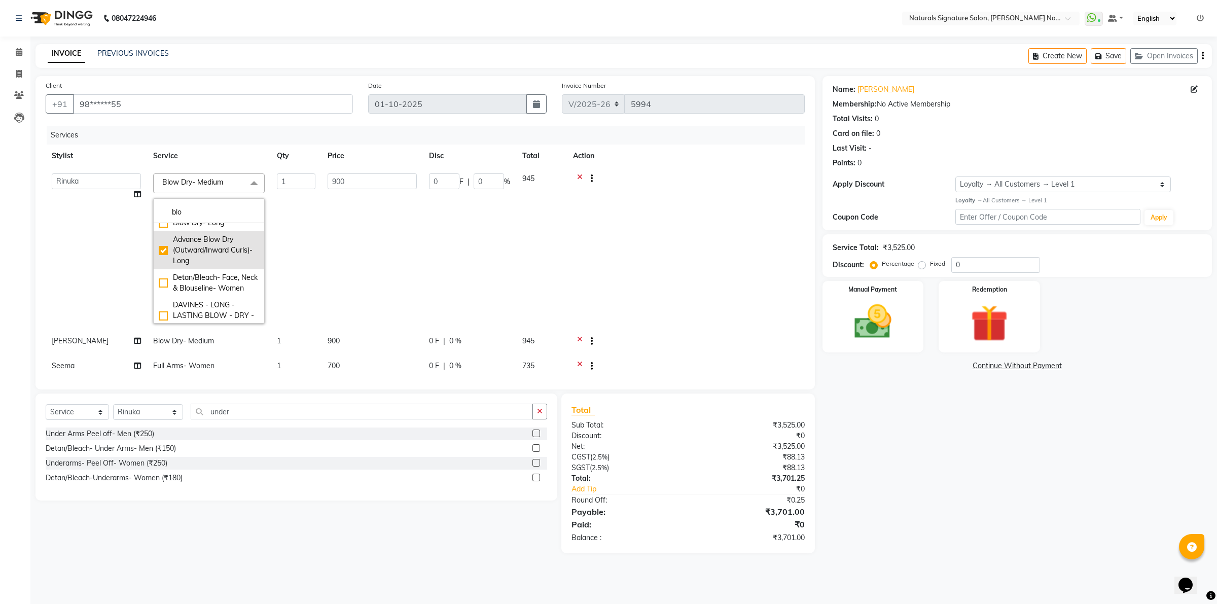
checkbox input "true"
type input "1400"
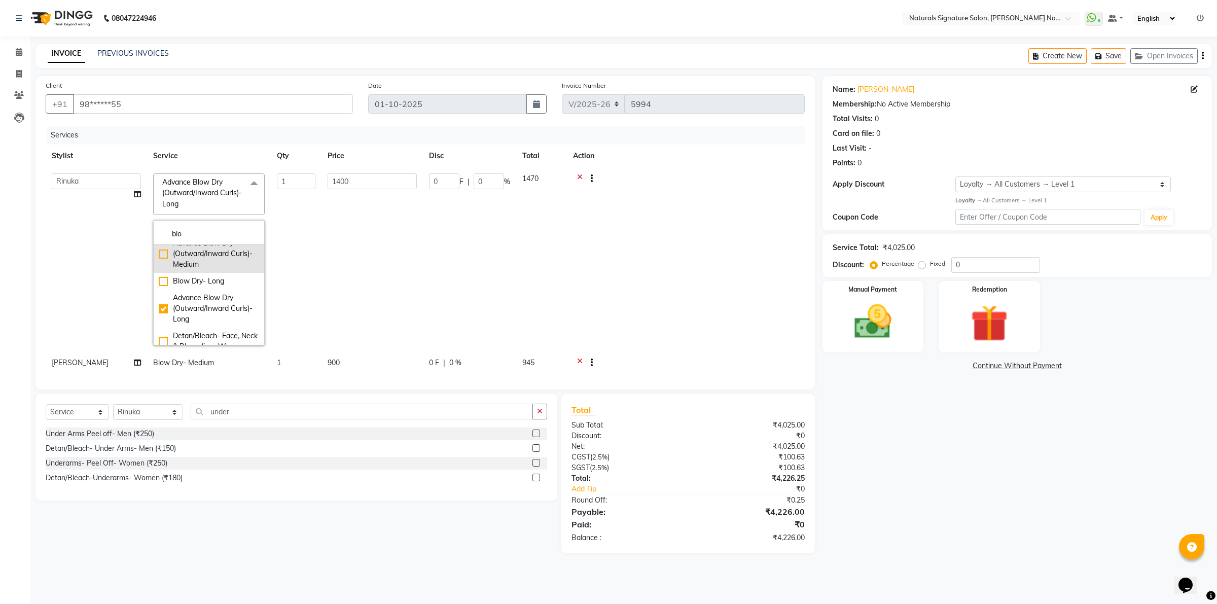
scroll to position [0, 0]
click at [223, 285] on div "Advance Blow Dry (Outward/Inward Curls)- Medium" at bounding box center [209, 281] width 100 height 32
checkbox input "true"
checkbox input "false"
type input "1200"
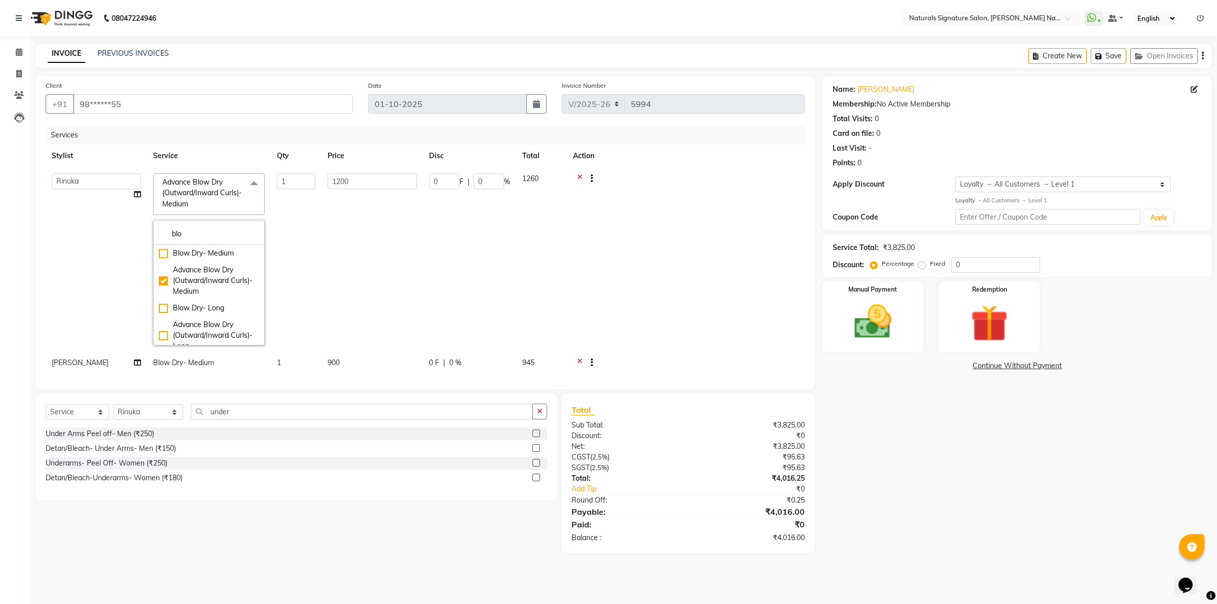
click at [412, 229] on td "1200" at bounding box center [372, 259] width 101 height 184
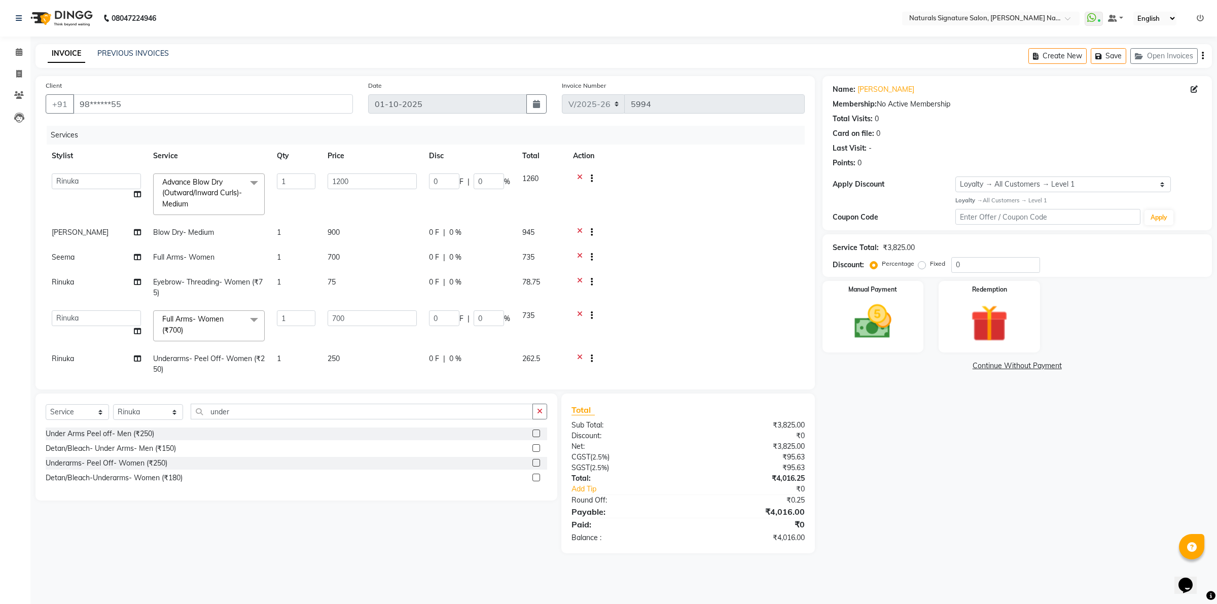
click at [656, 219] on td at bounding box center [686, 194] width 238 height 54
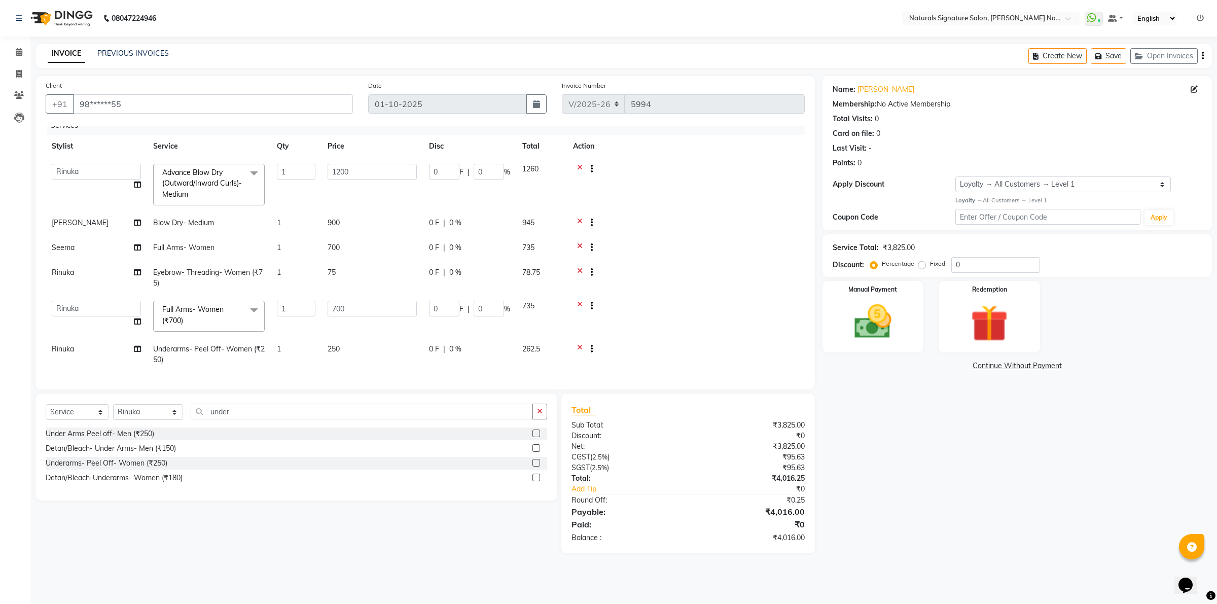
click at [209, 218] on span "Blow Dry- Medium" at bounding box center [183, 222] width 61 height 9
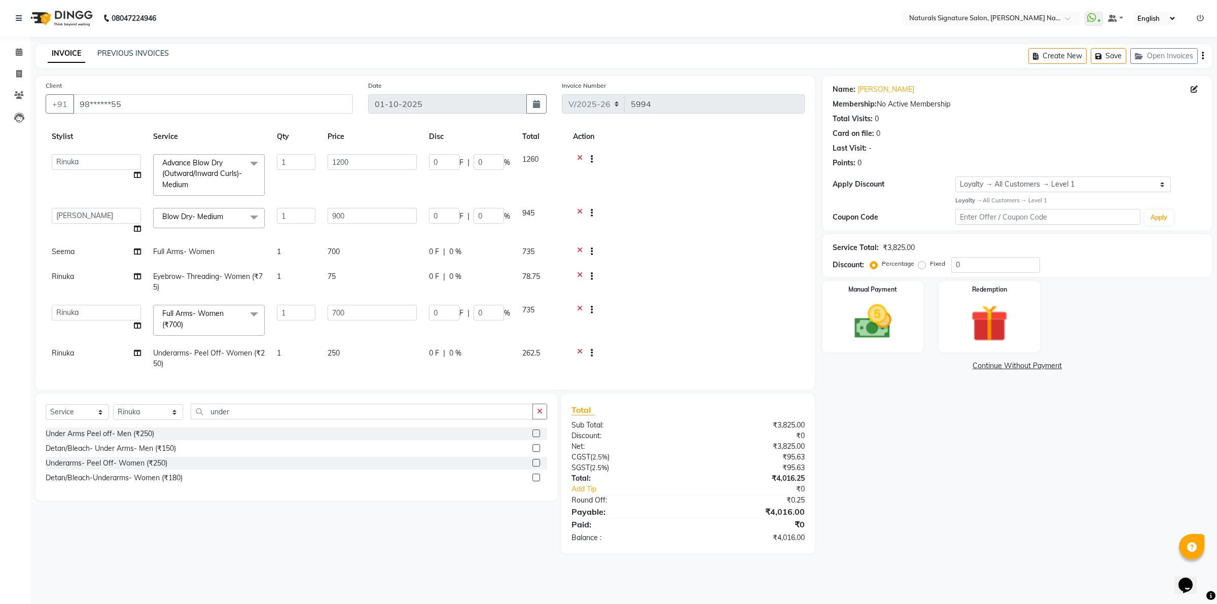
click at [221, 215] on span "Blow Dry- Medium" at bounding box center [192, 216] width 61 height 9
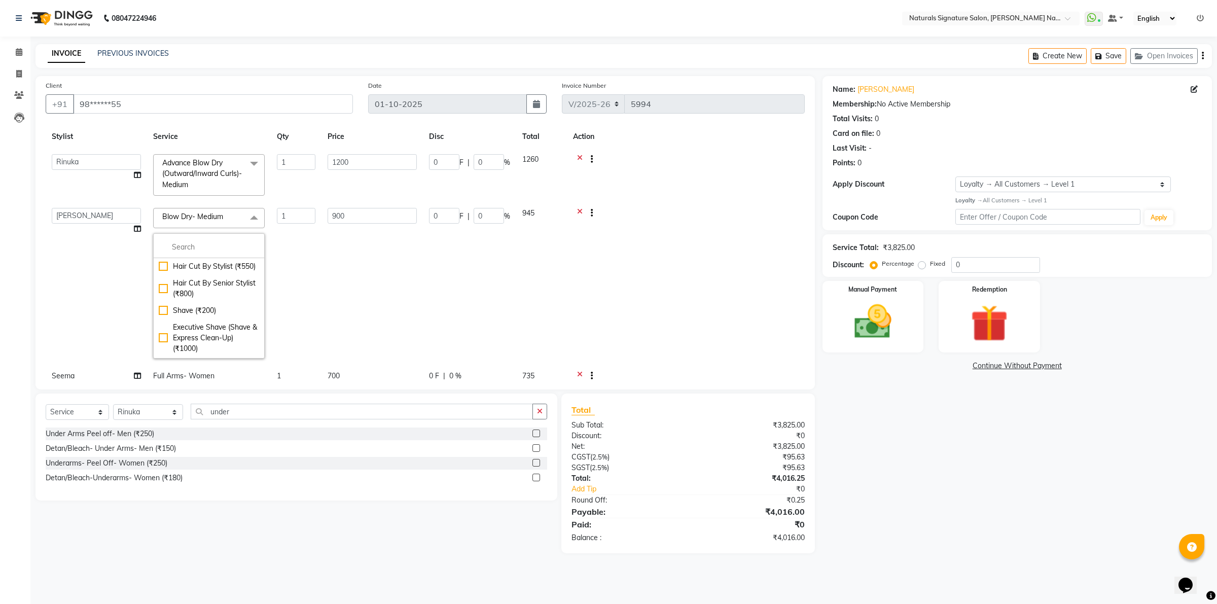
click at [635, 209] on div at bounding box center [686, 214] width 226 height 13
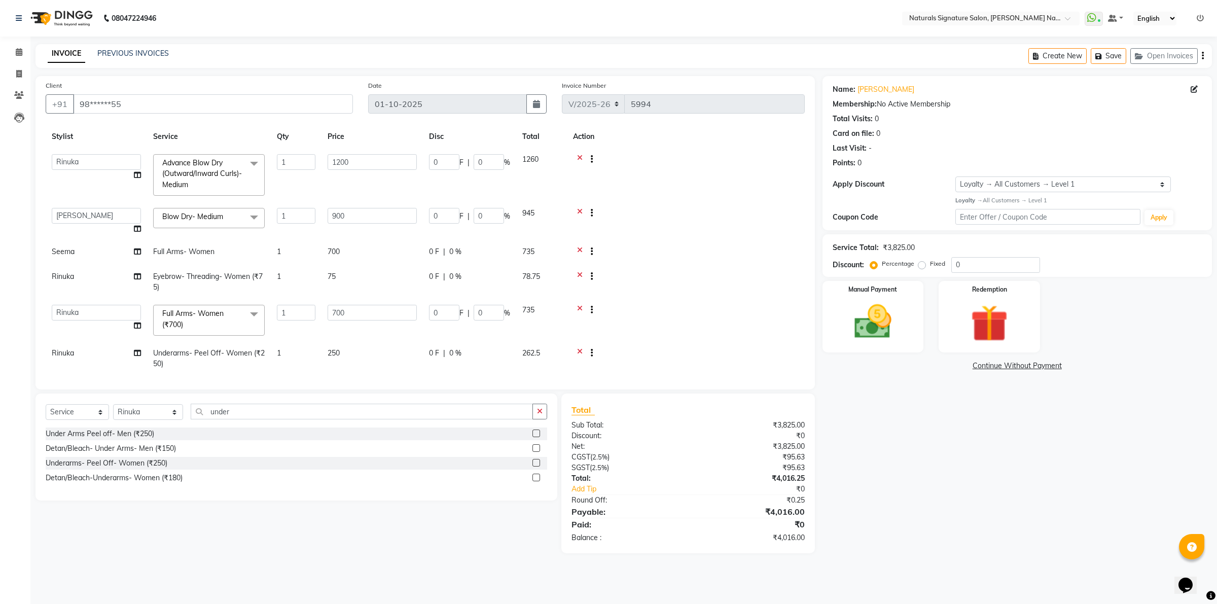
click at [447, 562] on main "INVOICE PREVIOUS INVOICES Create New Save Open Invoices Client +91 98******55 D…" at bounding box center [623, 306] width 1187 height 525
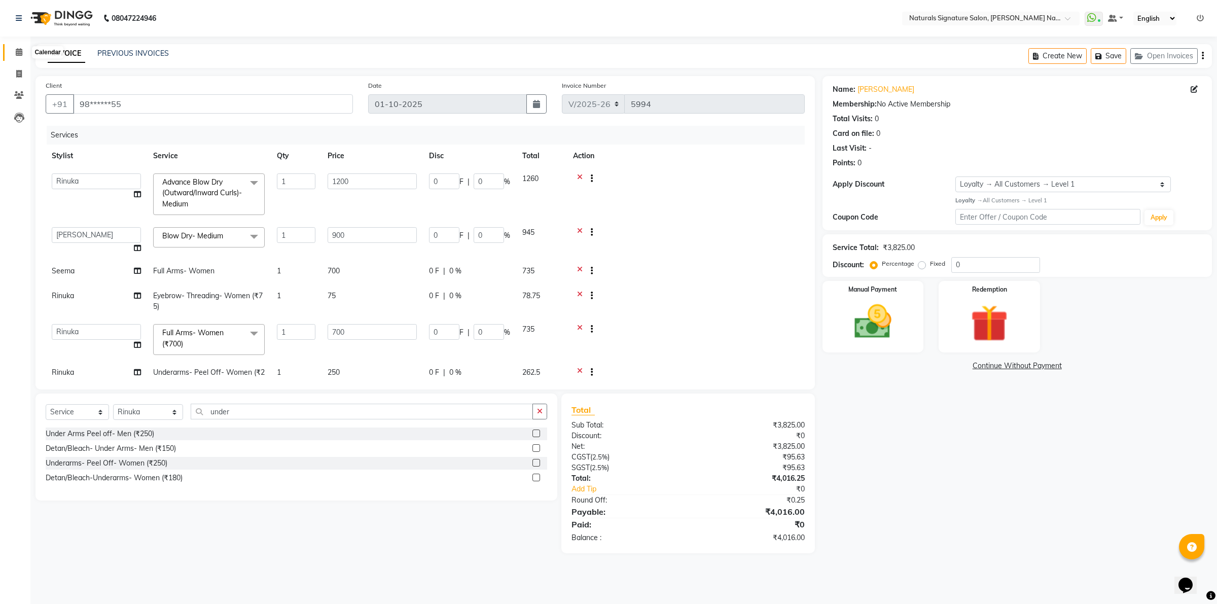
drag, startPoint x: 21, startPoint y: 49, endPoint x: 698, endPoint y: 80, distance: 678.4
click at [19, 49] on icon at bounding box center [19, 52] width 7 height 8
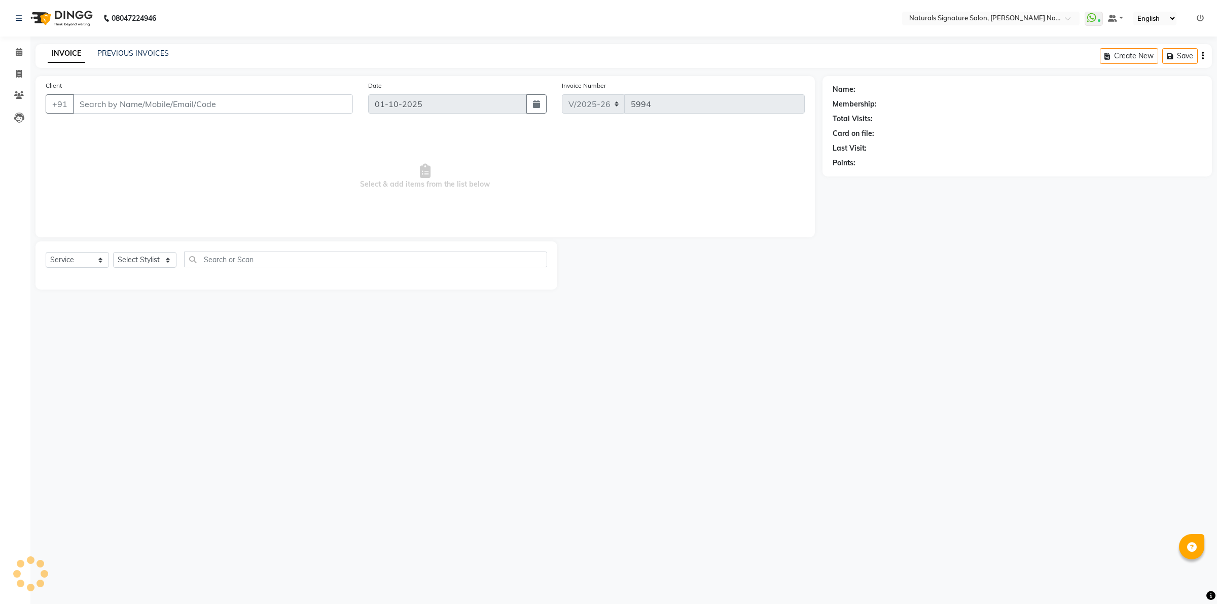
select select "6135"
select select "service"
click at [12, 54] on span at bounding box center [19, 53] width 18 height 12
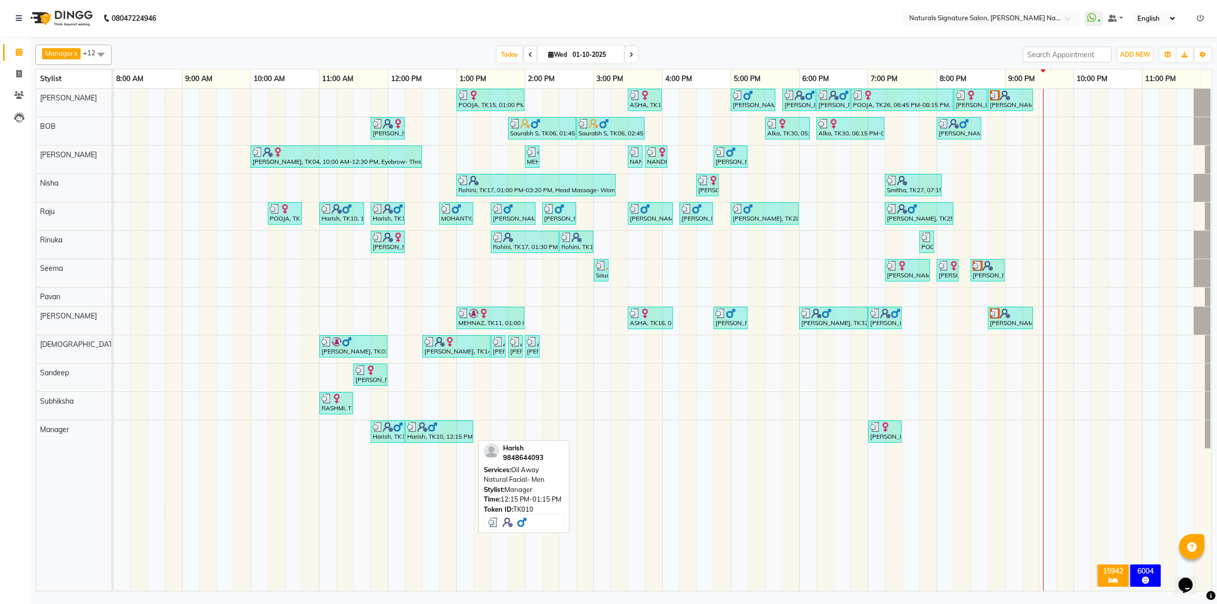
click at [448, 438] on div "Harish, TK10, 12:15 PM-01:15 PM, Oil Away Natural Facial- Men" at bounding box center [439, 431] width 66 height 19
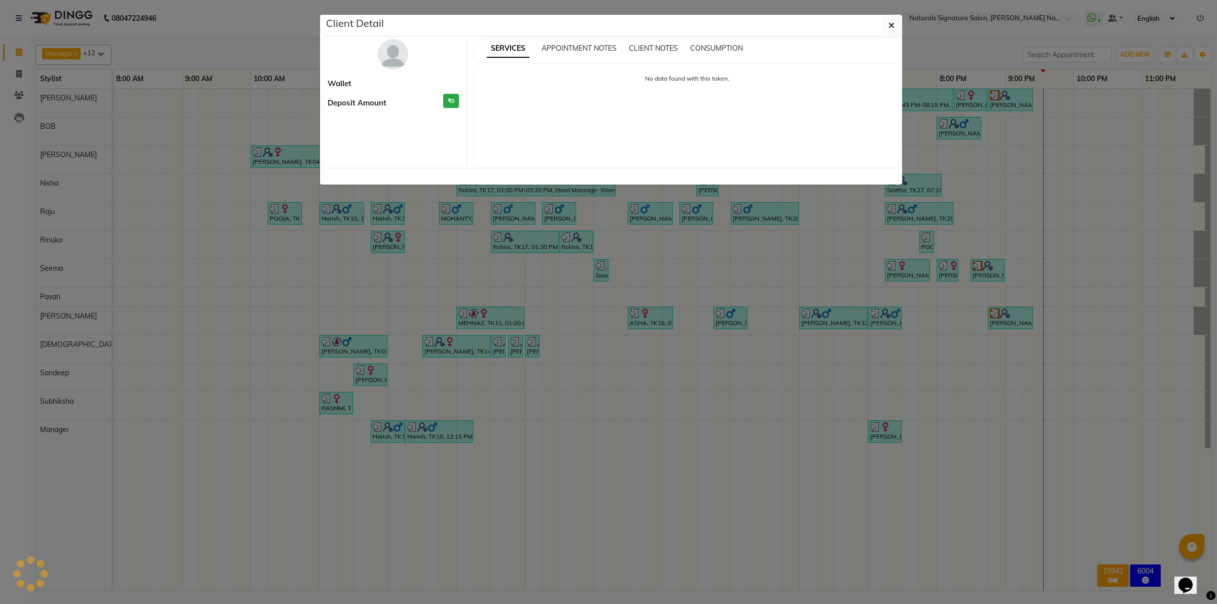
select select "3"
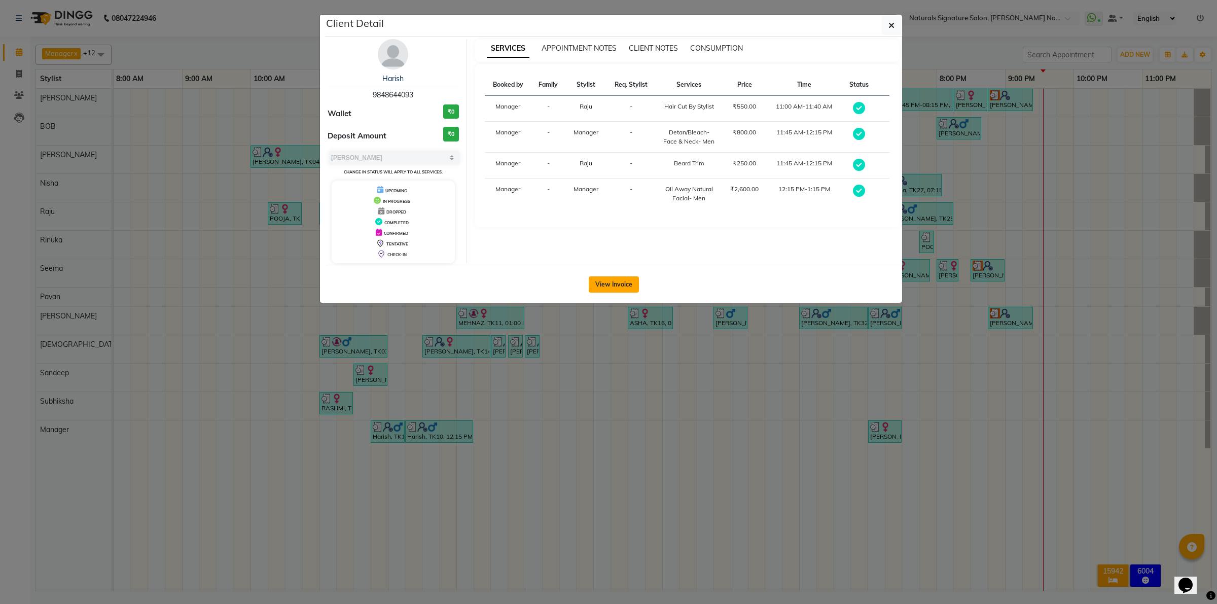
click at [609, 281] on button "View Invoice" at bounding box center [614, 284] width 50 height 16
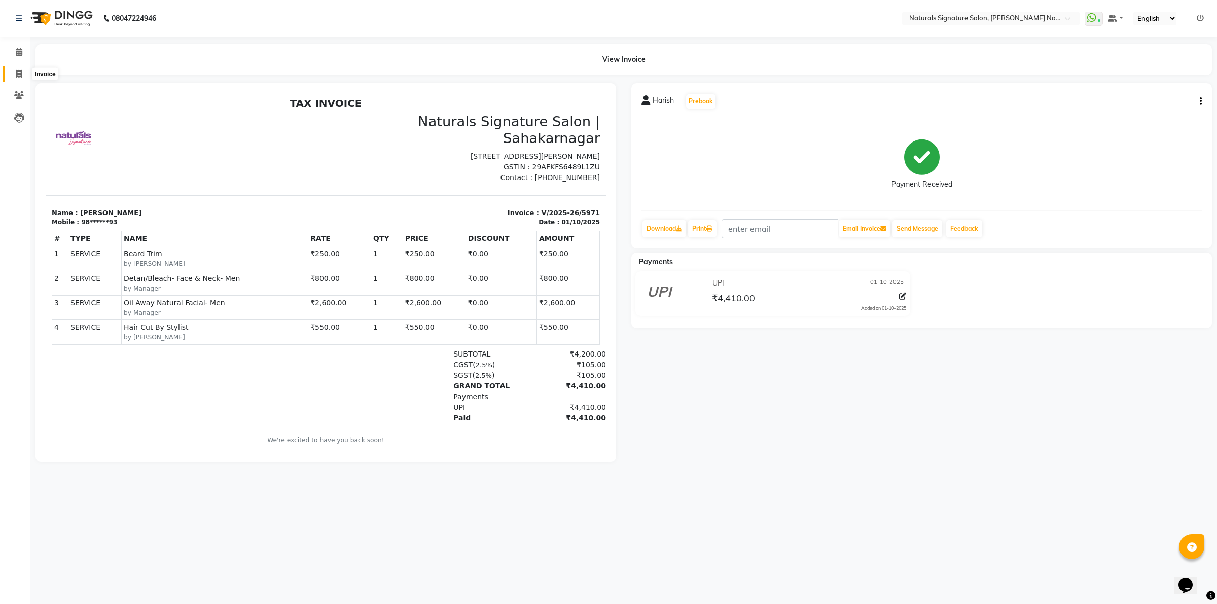
click at [16, 73] on icon at bounding box center [19, 74] width 6 height 8
select select "6135"
select select "service"
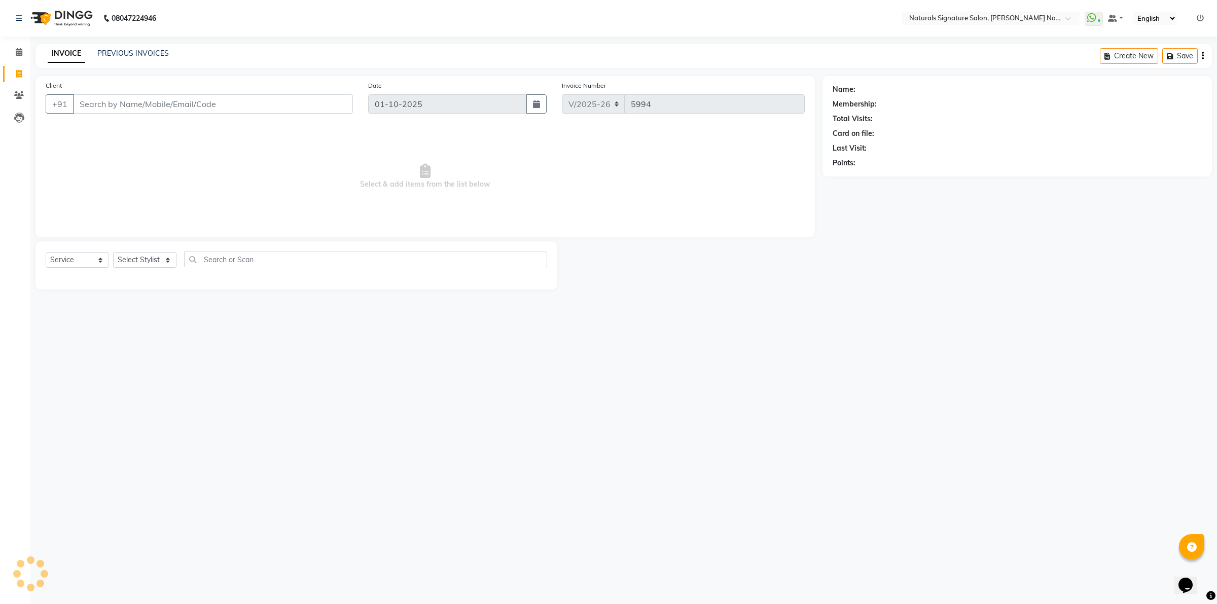
click at [124, 45] on div "INVOICE PREVIOUS INVOICES Create New Save" at bounding box center [624, 56] width 1177 height 24
click at [124, 49] on link "PREVIOUS INVOICES" at bounding box center [133, 53] width 72 height 9
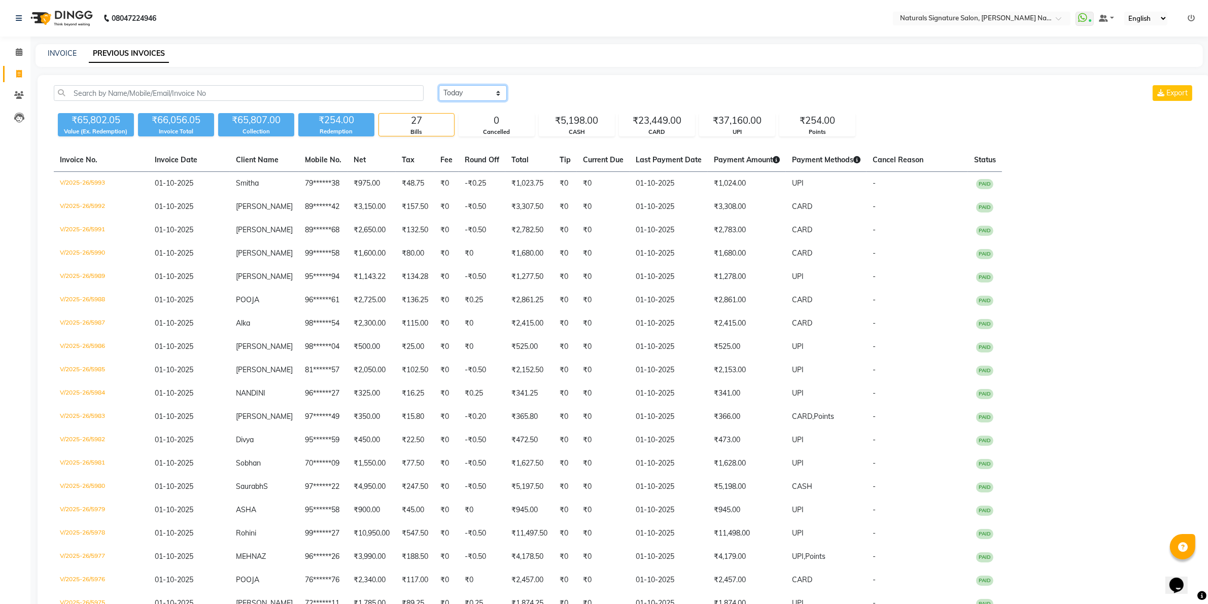
click at [473, 93] on select "Today Yesterday Custom Range" at bounding box center [473, 93] width 68 height 16
click at [439, 85] on select "Today Yesterday Custom Range" at bounding box center [473, 93] width 68 height 16
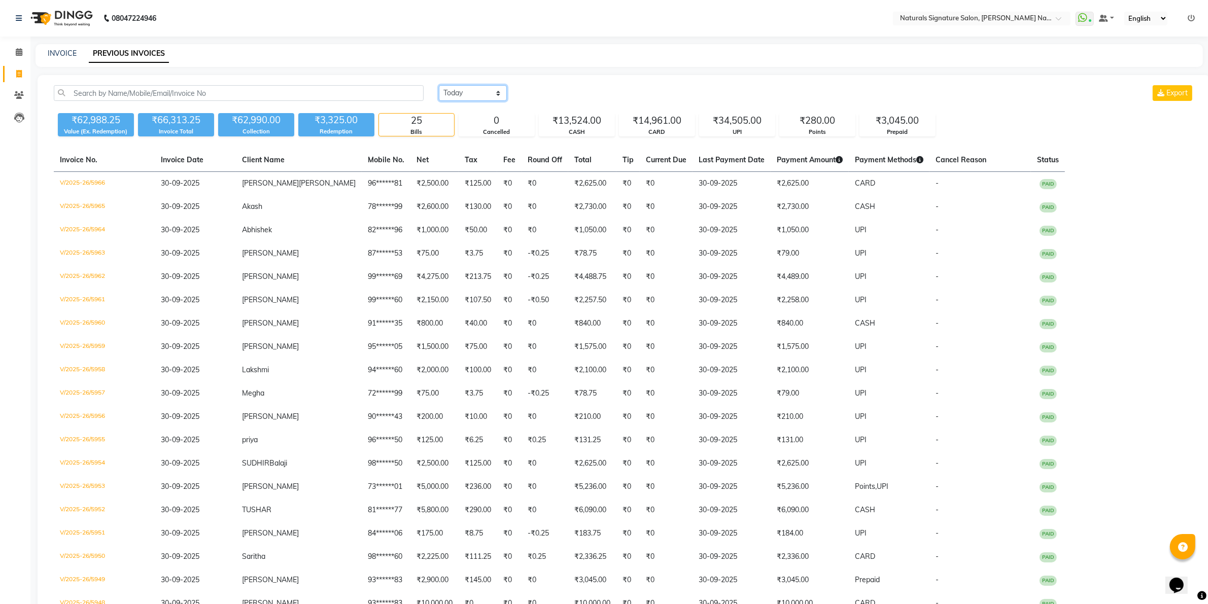
drag, startPoint x: 477, startPoint y: 90, endPoint x: 484, endPoint y: 91, distance: 7.3
click at [478, 90] on select "Today Yesterday Custom Range" at bounding box center [473, 93] width 68 height 16
select select "today"
click at [439, 85] on select "Today Yesterday Custom Range" at bounding box center [473, 93] width 68 height 16
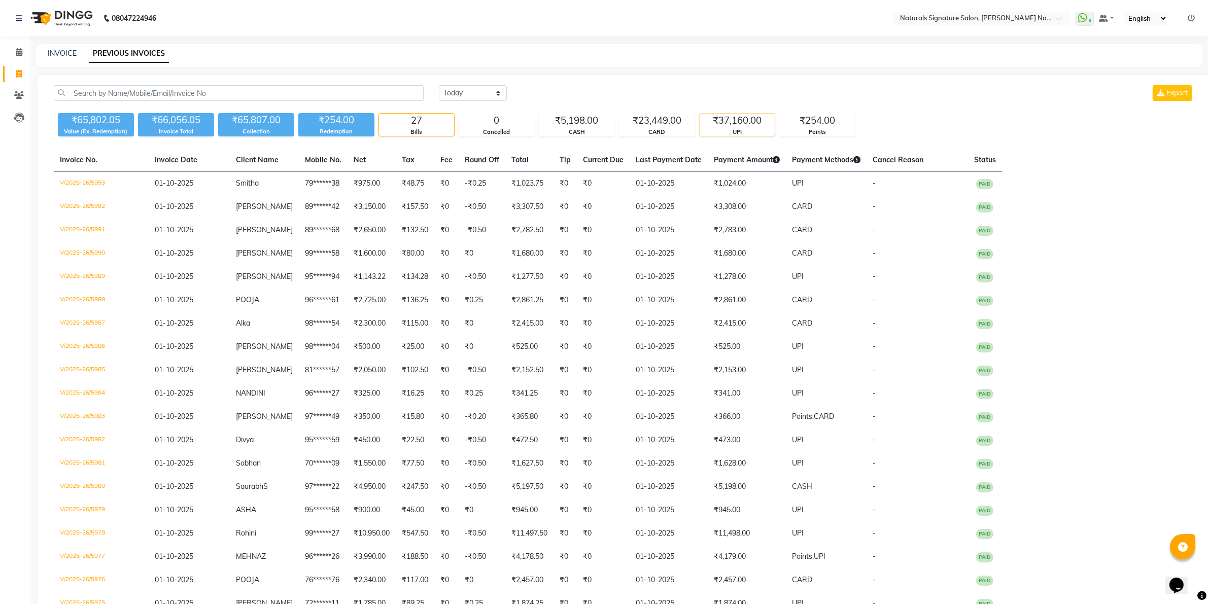
click at [751, 125] on div "₹37,160.00" at bounding box center [737, 121] width 75 height 14
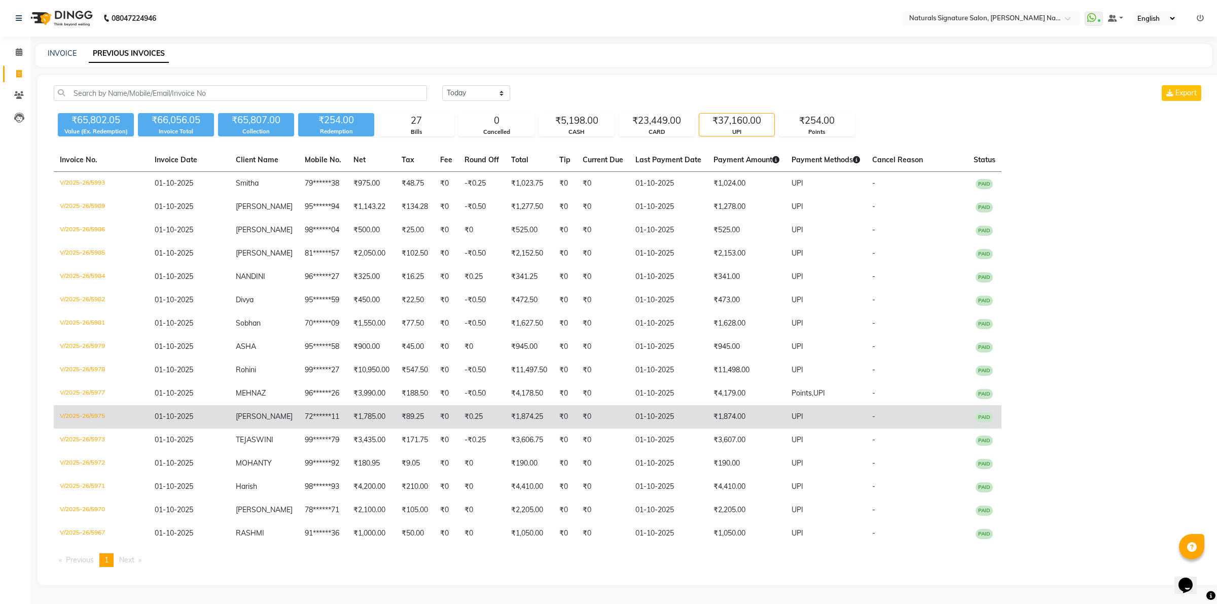
click at [730, 410] on td "₹1,874.00" at bounding box center [747, 416] width 78 height 23
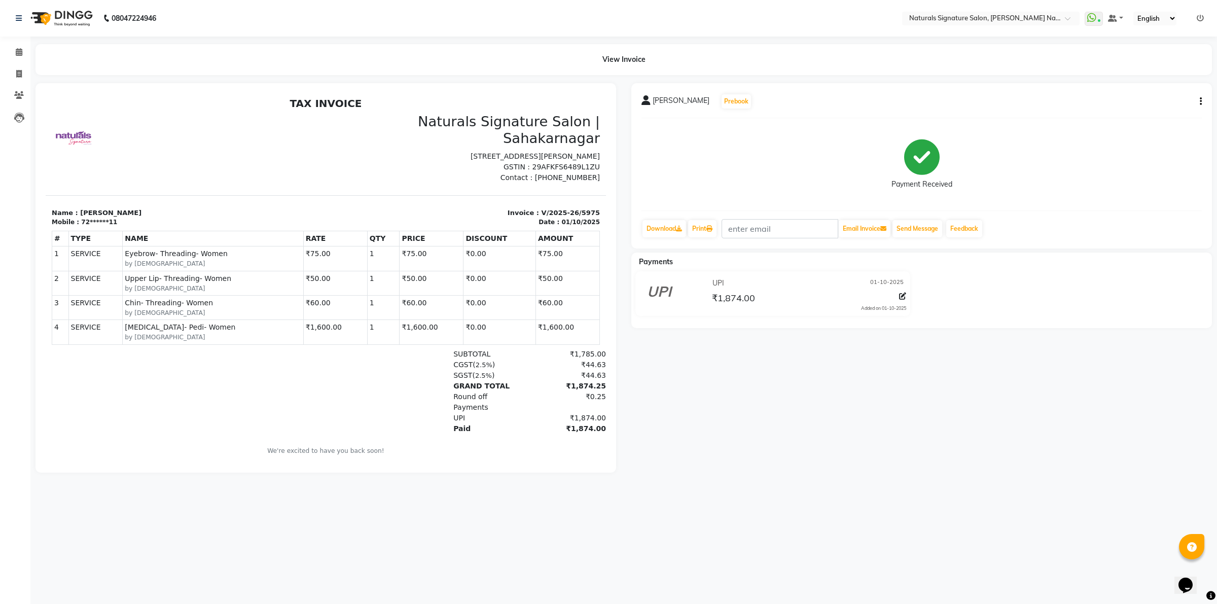
click at [368, 565] on div "08047224946 Select Location × Naturals Signature Salon, Sahakar Nagar WhatsApp …" at bounding box center [608, 302] width 1217 height 604
click at [13, 52] on span at bounding box center [19, 53] width 18 height 12
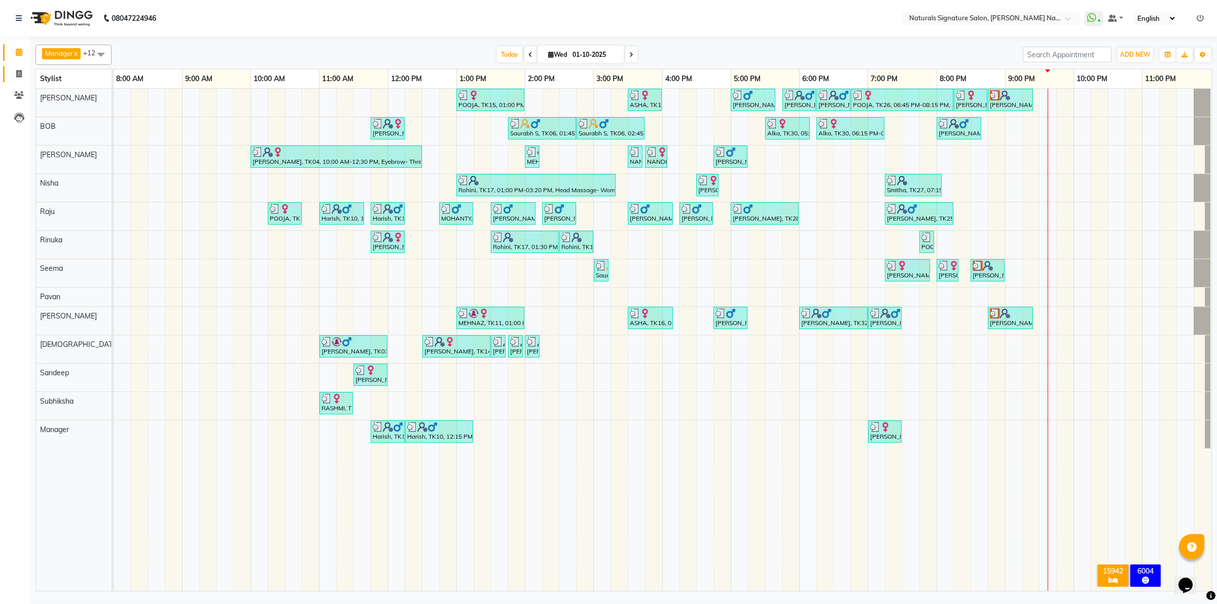
click at [9, 74] on link "Invoice" at bounding box center [15, 74] width 24 height 17
select select "service"
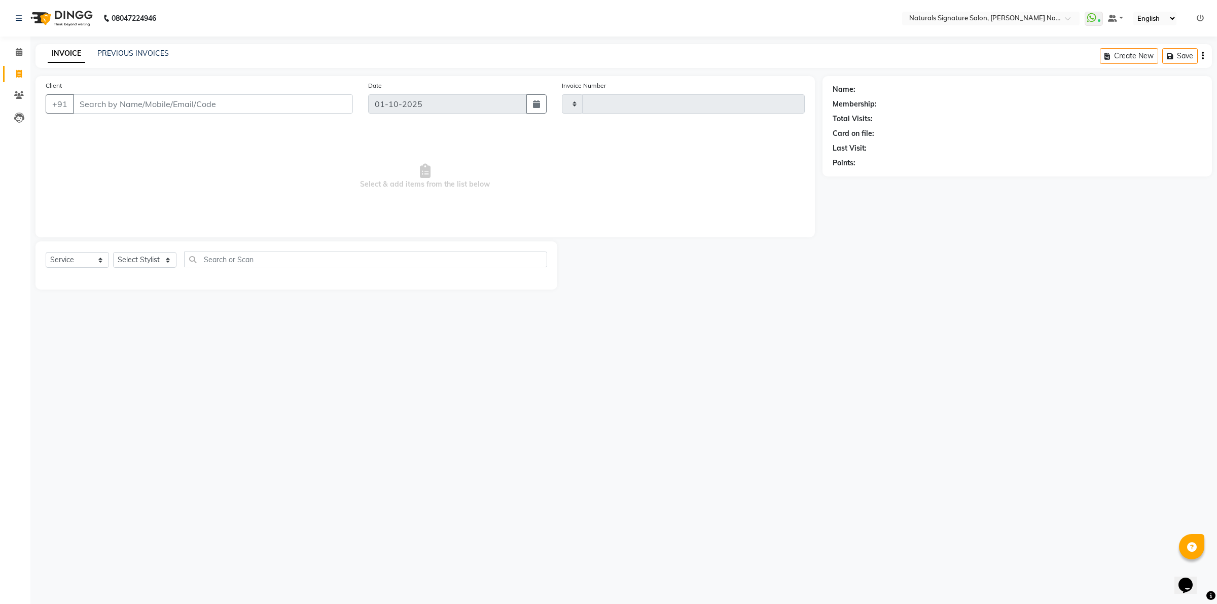
type input "5994"
select select "6135"
click at [149, 49] on link "PREVIOUS INVOICES" at bounding box center [133, 53] width 72 height 9
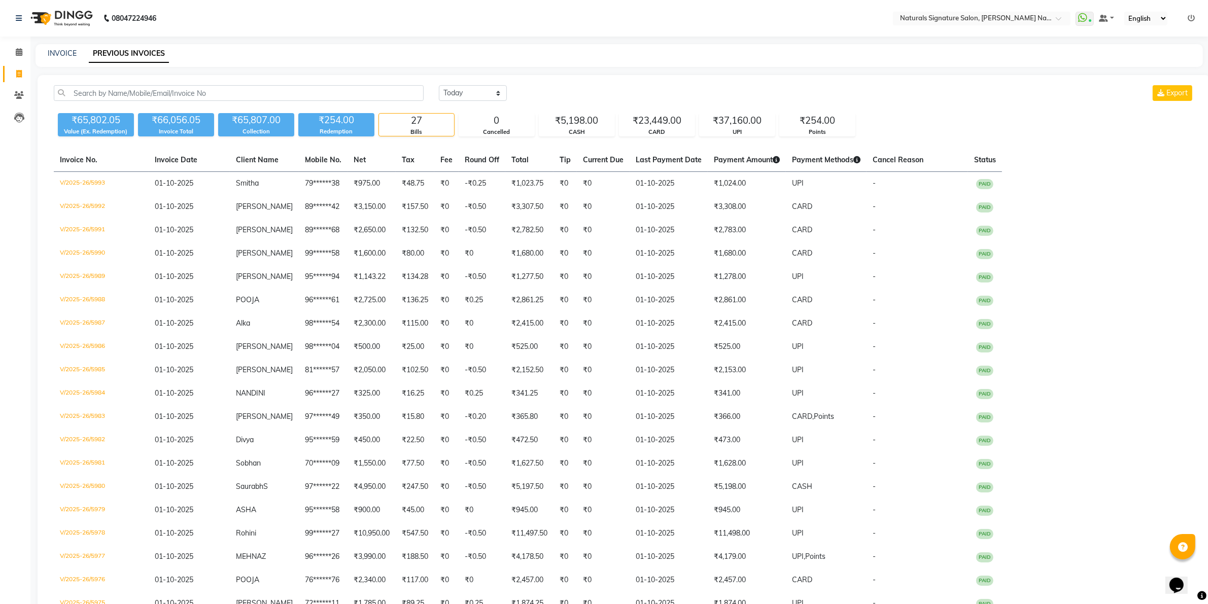
click at [583, 38] on div "08047224946 Select Location × Naturals Signature Salon, Sahakar Nagar WhatsApp …" at bounding box center [604, 428] width 1208 height 857
click at [14, 38] on div "Calendar Invoice Clients Leads Completed InProgress Upcoming Dropped Tentative …" at bounding box center [68, 435] width 137 height 813
click at [21, 51] on span at bounding box center [19, 53] width 18 height 12
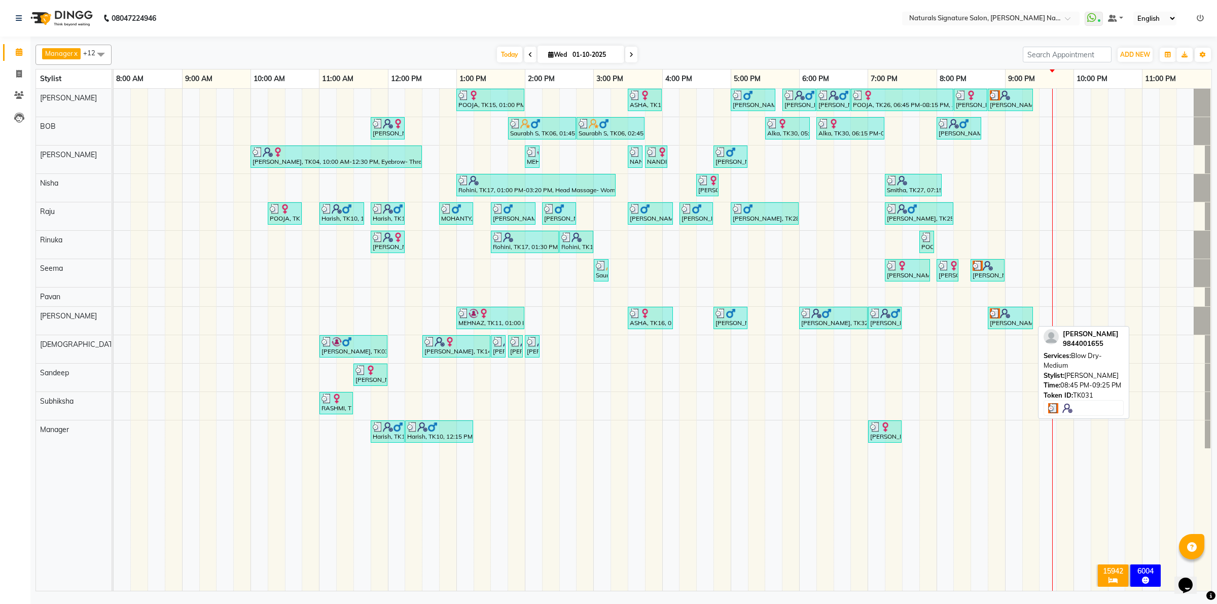
click at [997, 323] on div "Trupthi, TK31, 08:45 PM-09:25 PM, Blow Dry- Medium" at bounding box center [1010, 317] width 43 height 19
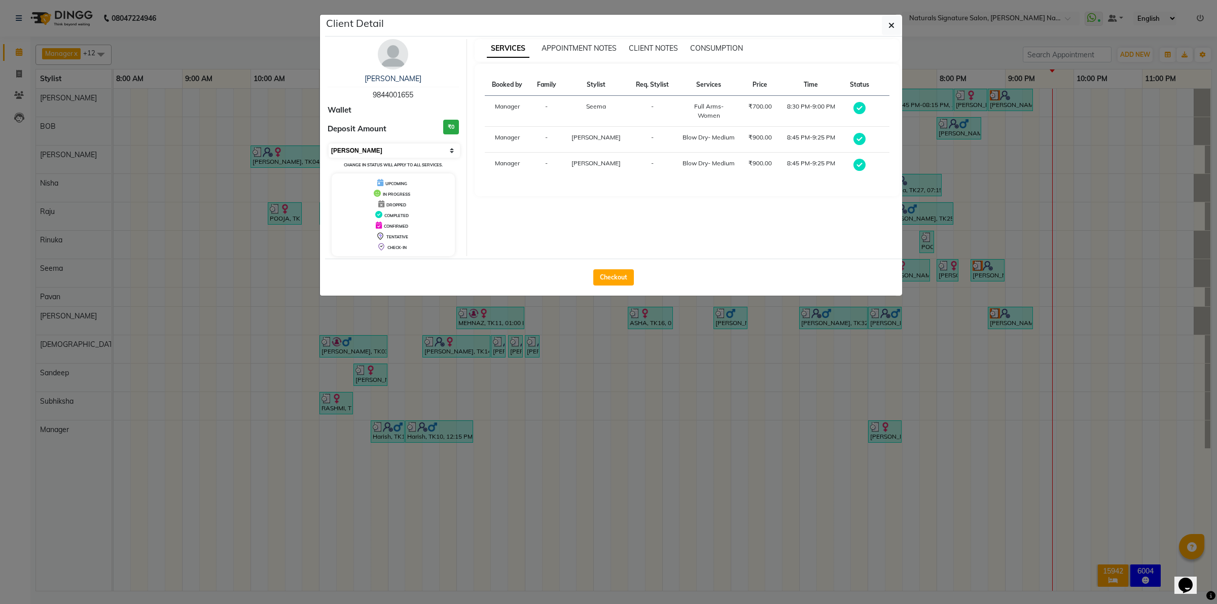
click at [378, 144] on select "Select MARK DONE UPCOMING" at bounding box center [394, 151] width 131 height 14
select select "5"
click at [329, 144] on select "Select MARK DONE UPCOMING" at bounding box center [394, 151] width 131 height 14
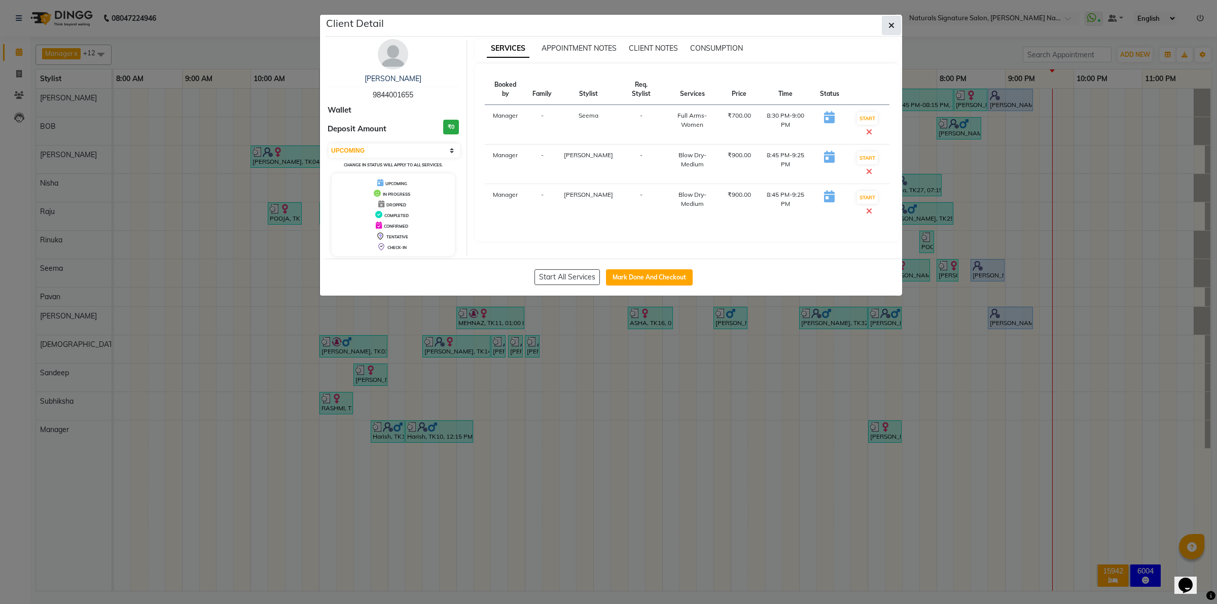
click at [890, 24] on icon "button" at bounding box center [892, 25] width 6 height 8
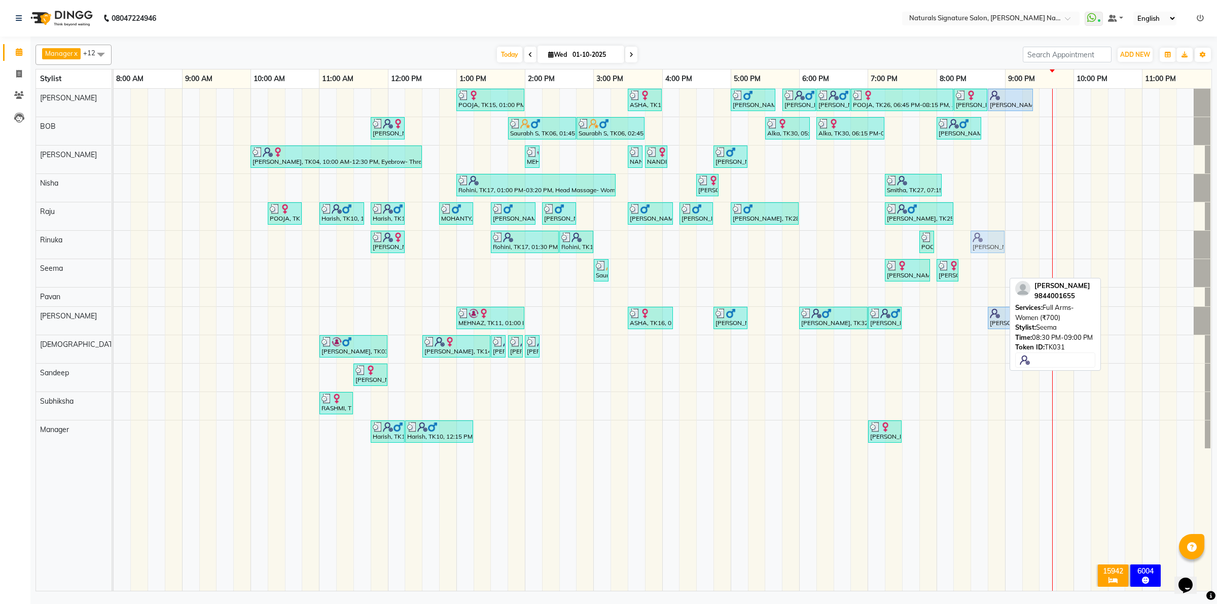
drag, startPoint x: 998, startPoint y: 274, endPoint x: 993, endPoint y: 245, distance: 29.4
click at [993, 245] on tbody "POOJA, TK15, 01:00 PM-02:00 PM, Essential Treatment - Long- Women ASHA, TK16, 0…" at bounding box center [663, 269] width 1098 height 360
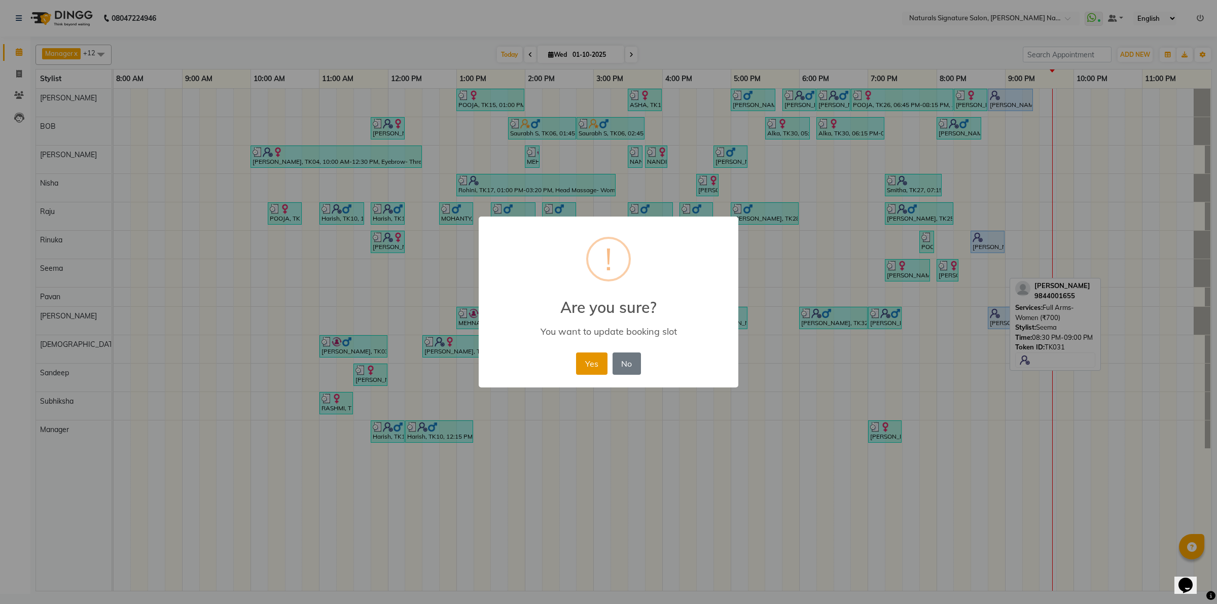
click at [590, 360] on button "Yes" at bounding box center [591, 364] width 31 height 22
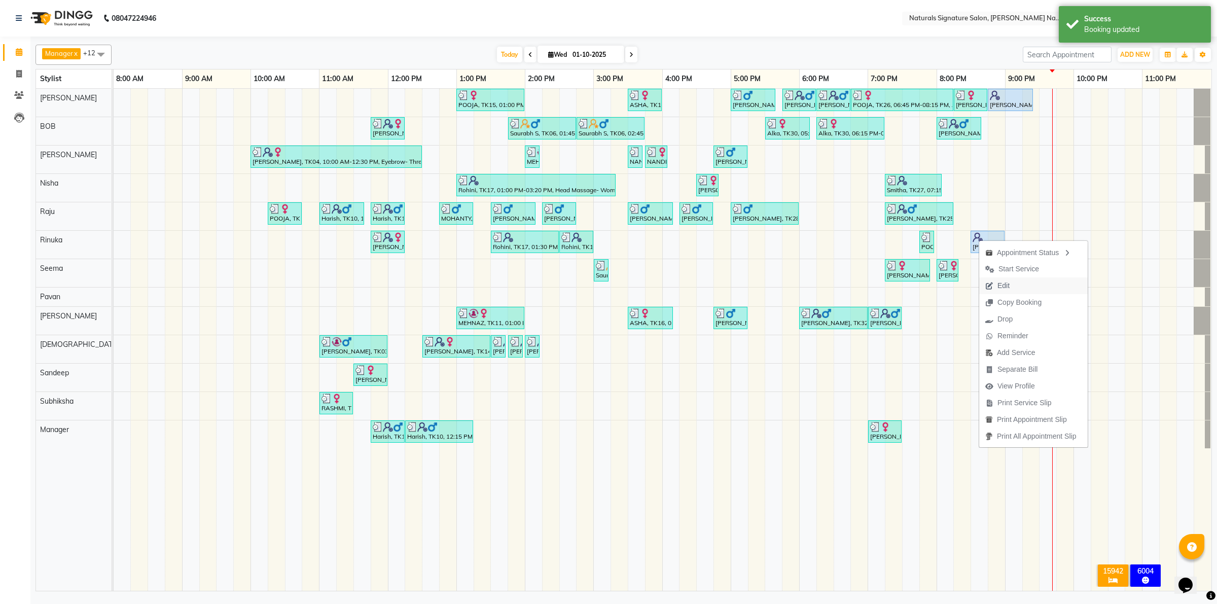
click at [1008, 287] on span "Edit" at bounding box center [1004, 286] width 12 height 11
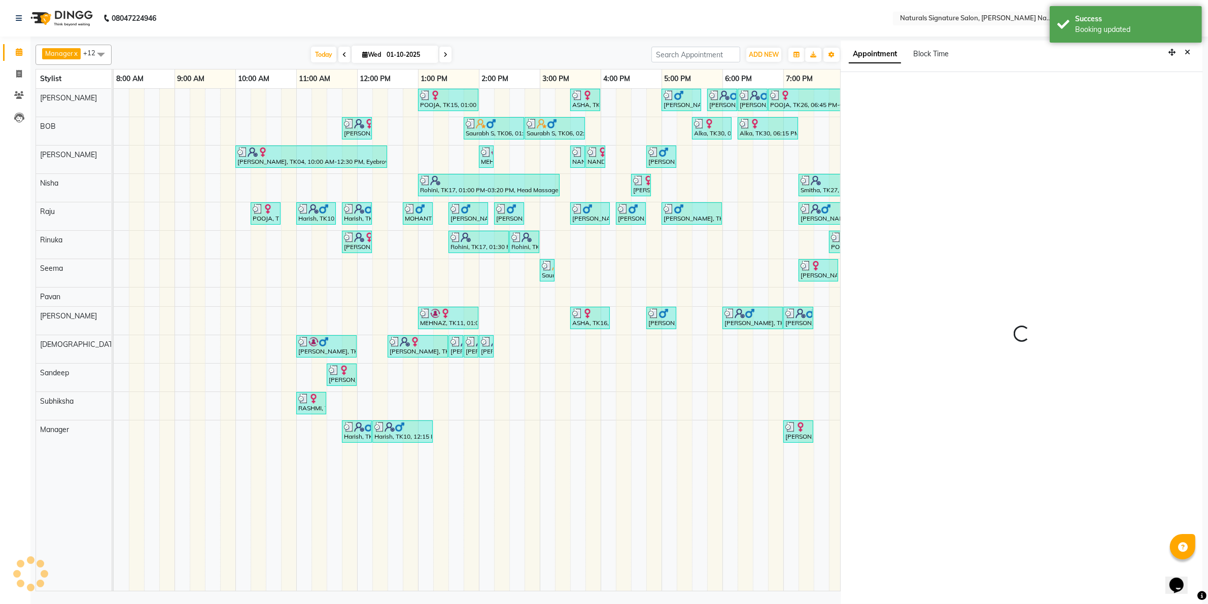
scroll to position [3, 0]
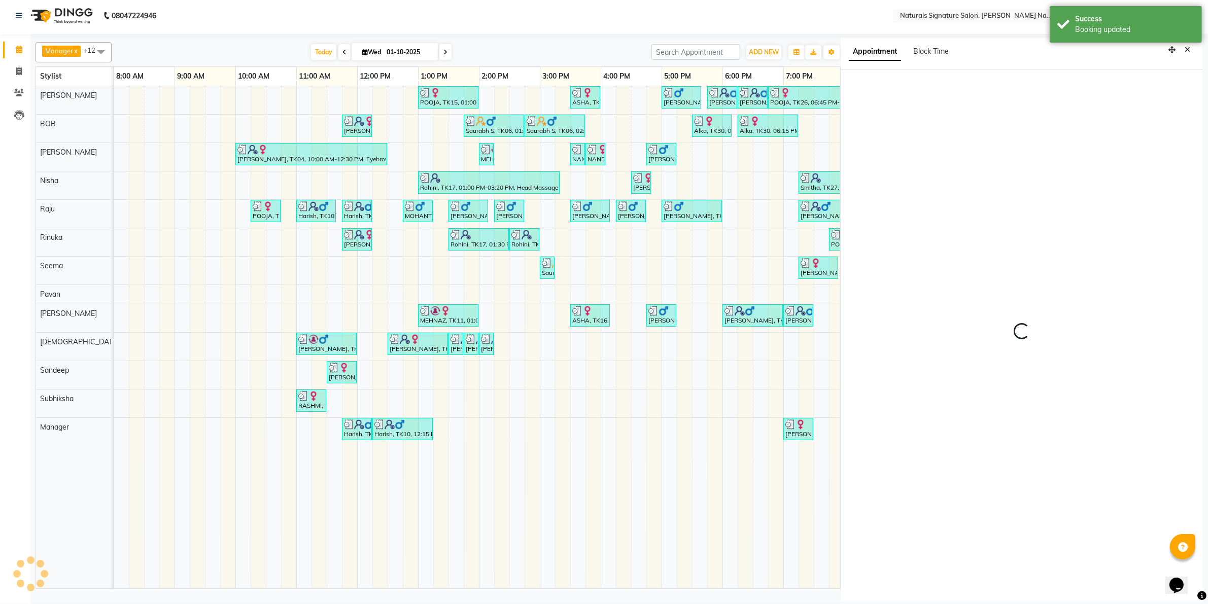
select select "tentative"
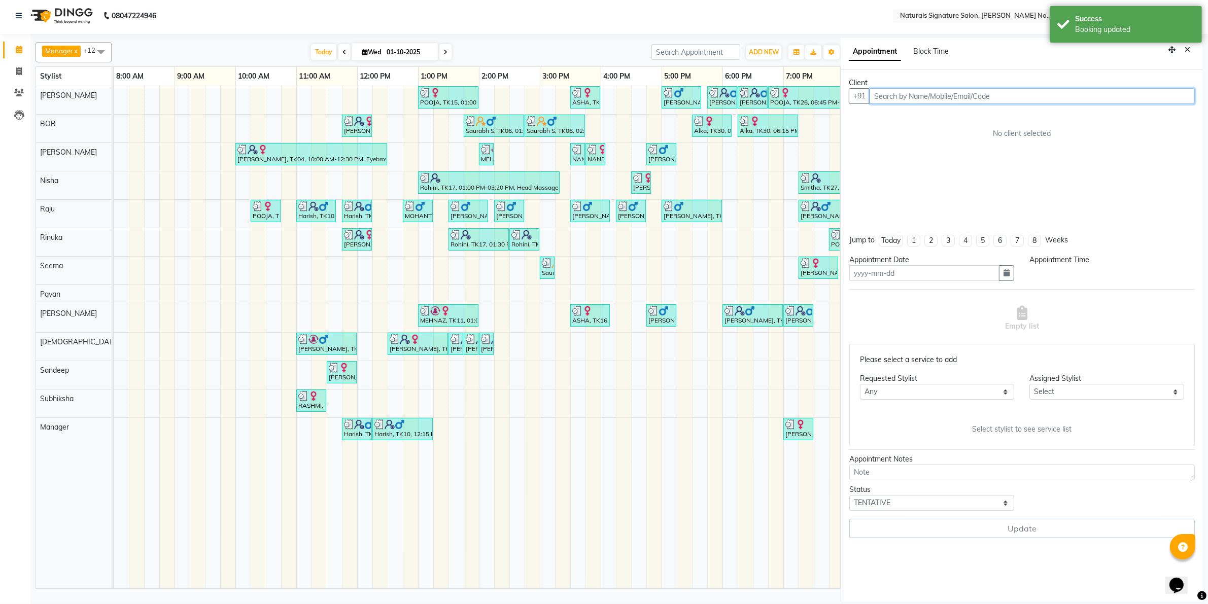
type input "01-10-2025"
select select "upcoming"
select select "1230"
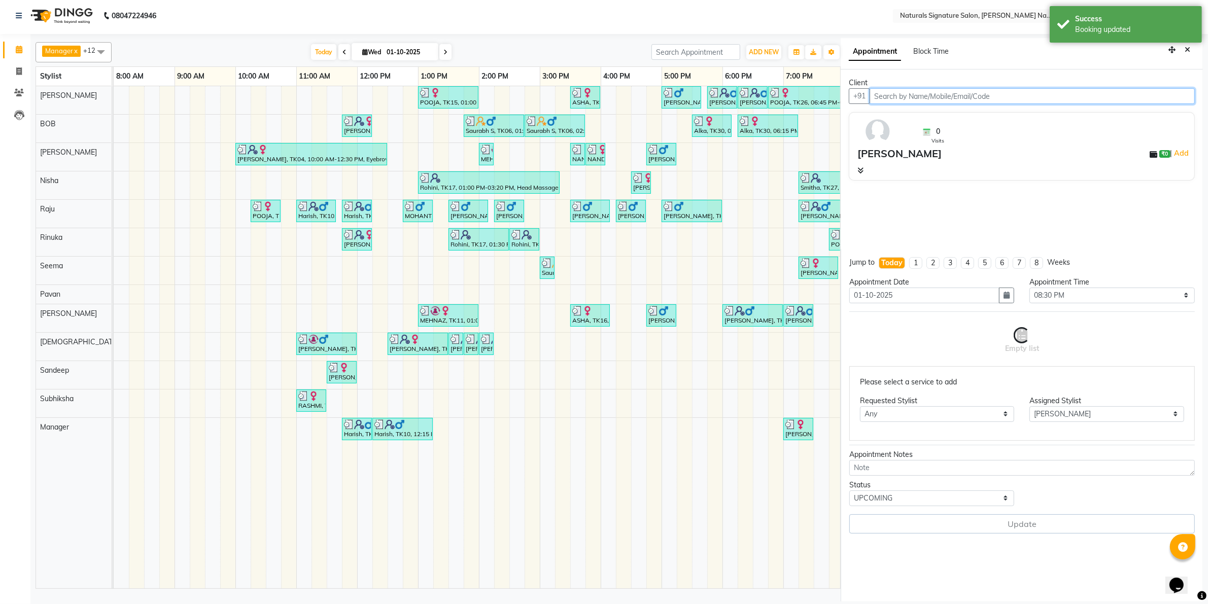
scroll to position [0, 248]
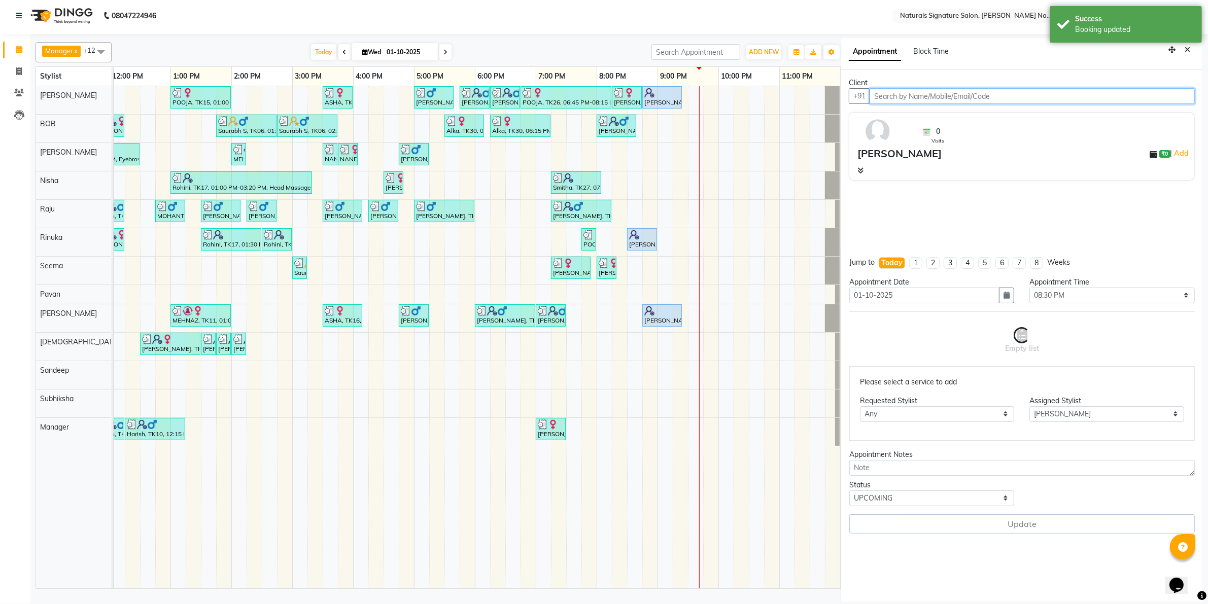
select select "3008"
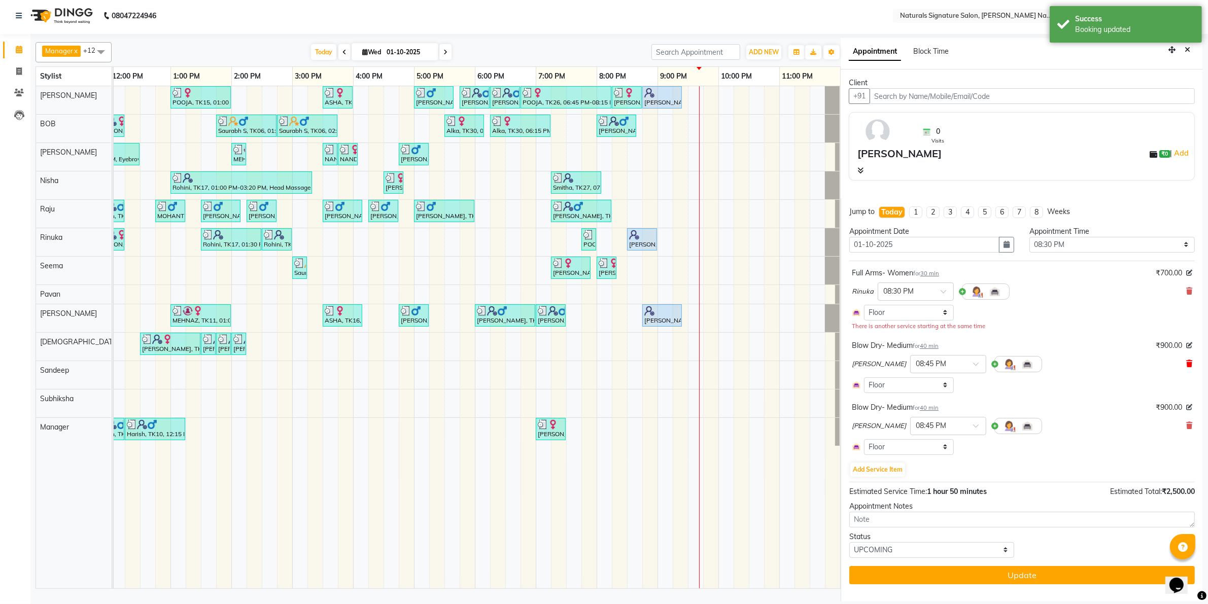
click at [1190, 363] on icon at bounding box center [1189, 363] width 6 height 7
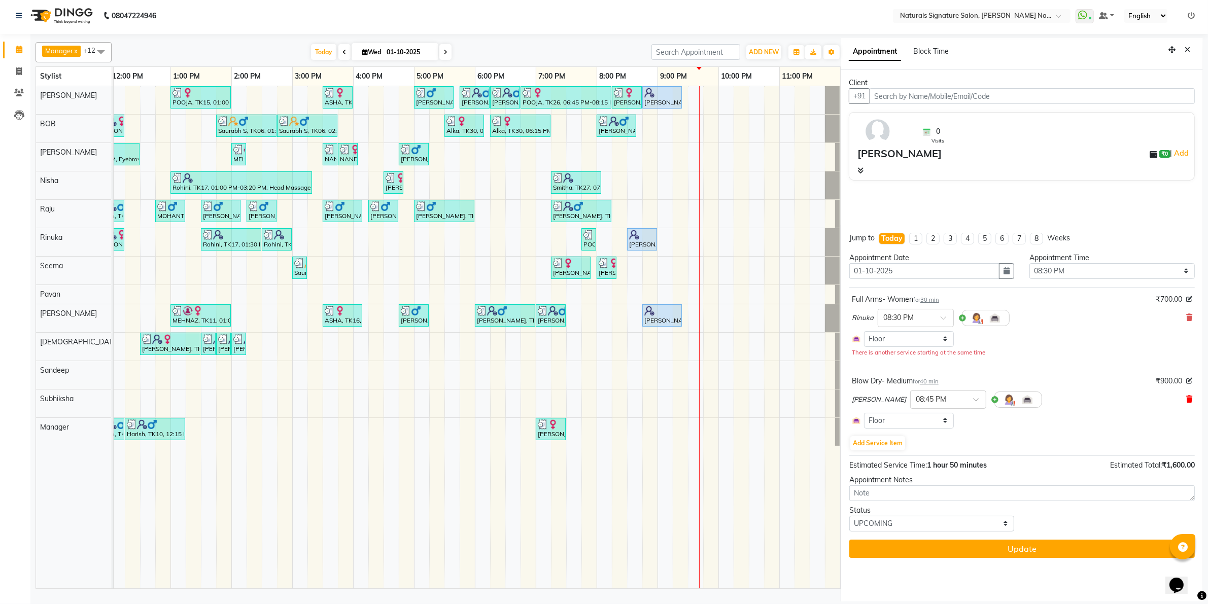
click at [1190, 397] on icon at bounding box center [1189, 399] width 6 height 7
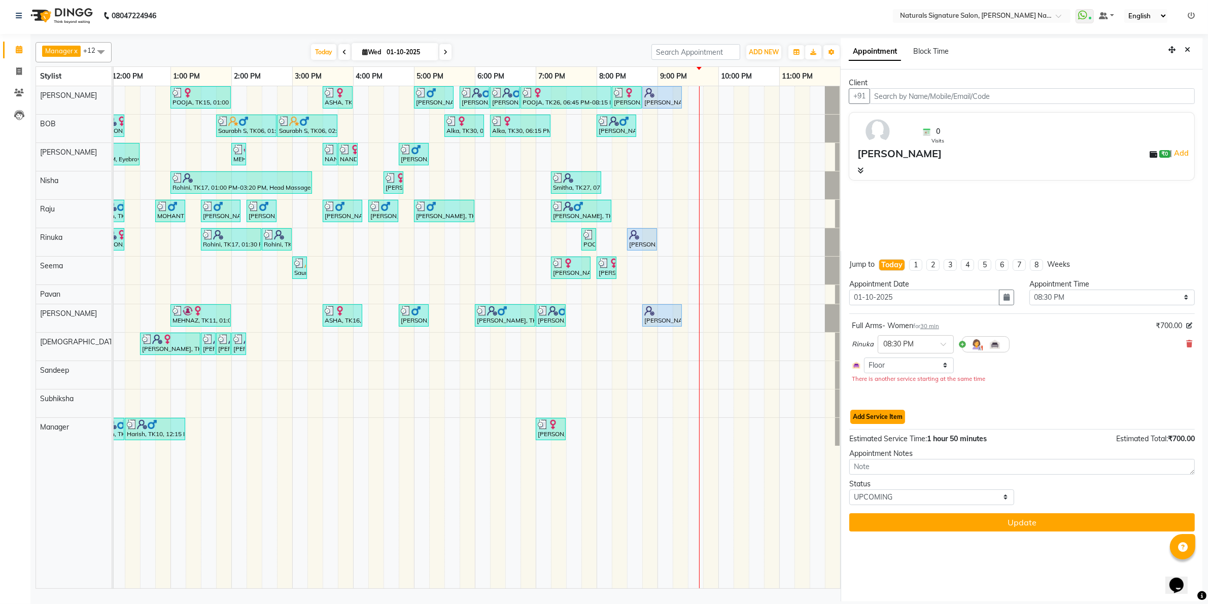
click at [874, 417] on button "Add Service Item" at bounding box center [877, 417] width 55 height 14
select select "44901"
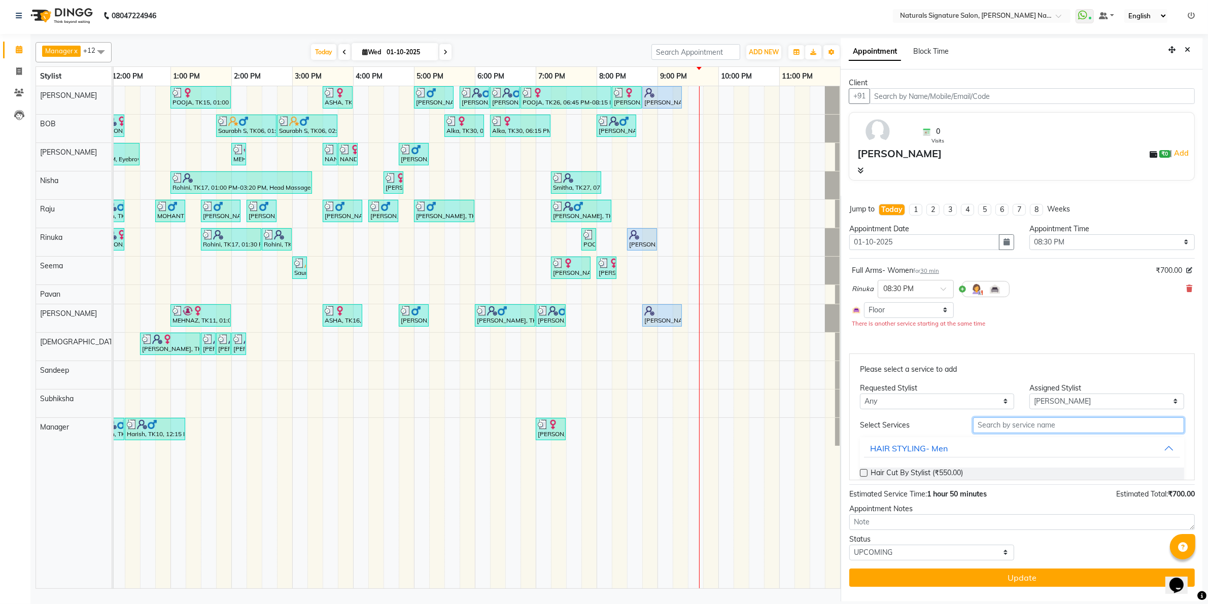
click at [993, 429] on input "text" at bounding box center [1078, 425] width 211 height 16
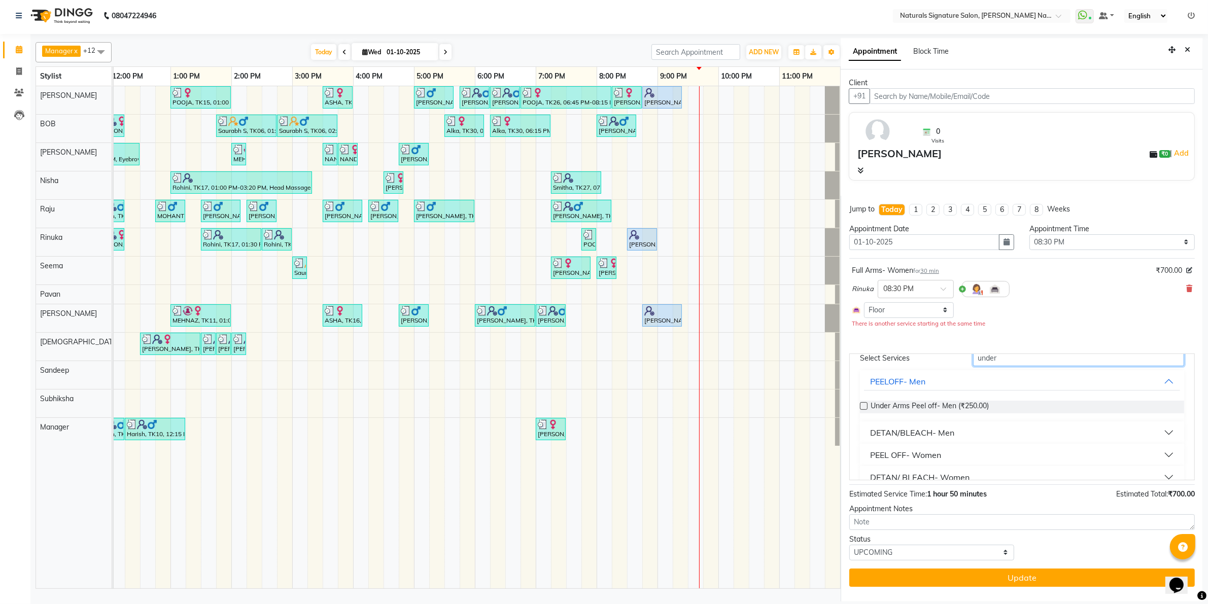
scroll to position [85, 0]
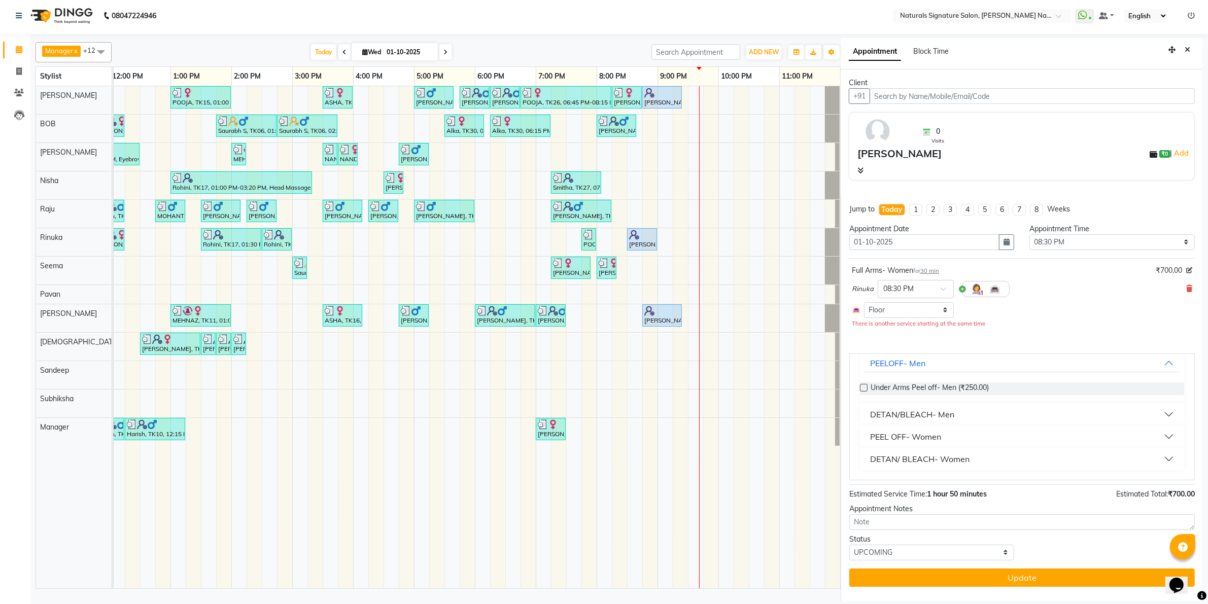
type input "under"
click at [933, 432] on div "PEEL OFF- Women" at bounding box center [905, 437] width 71 height 12
click at [942, 435] on span "Underarms- Peel Off- Women (₹250.00)" at bounding box center [935, 433] width 131 height 13
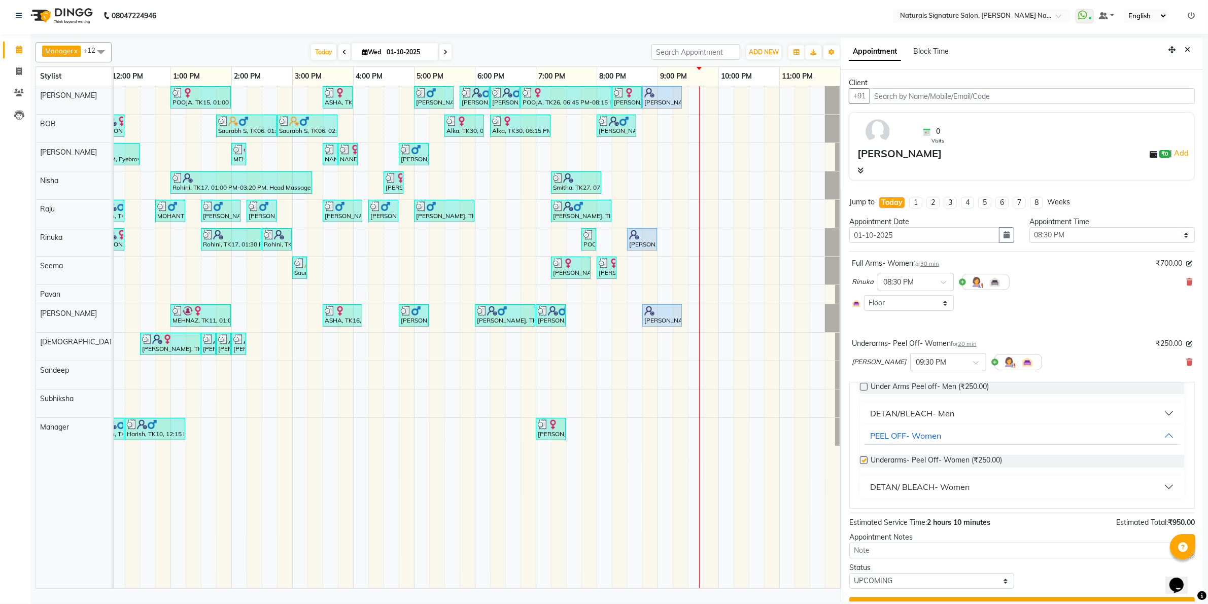
checkbox input "false"
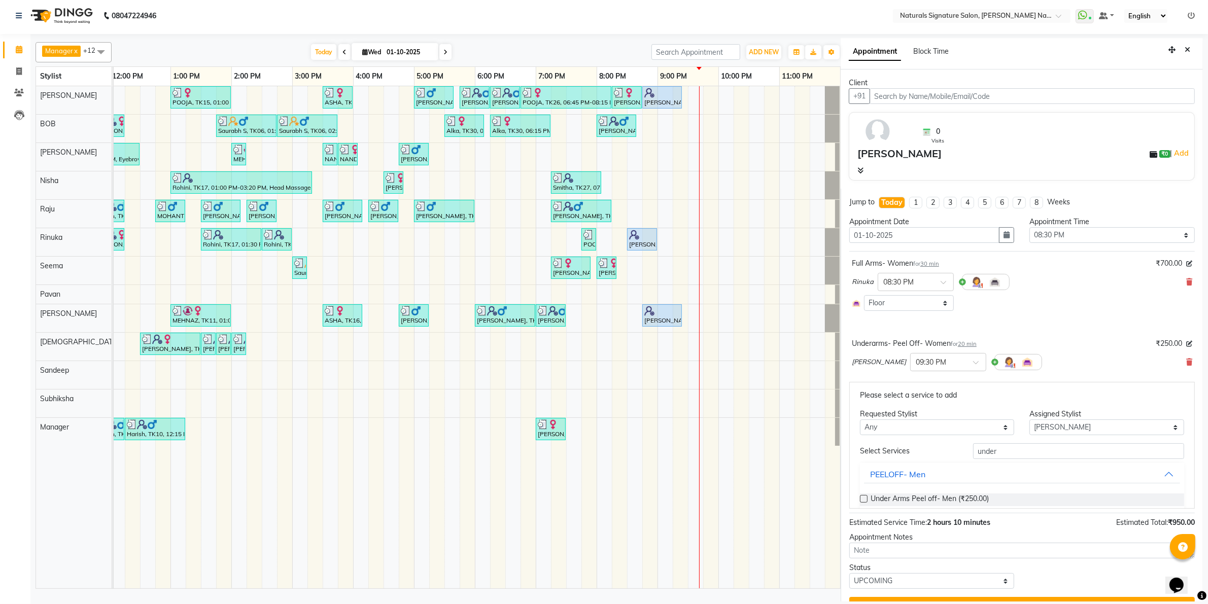
scroll to position [0, 0]
click at [984, 452] on input "under" at bounding box center [1078, 454] width 211 height 16
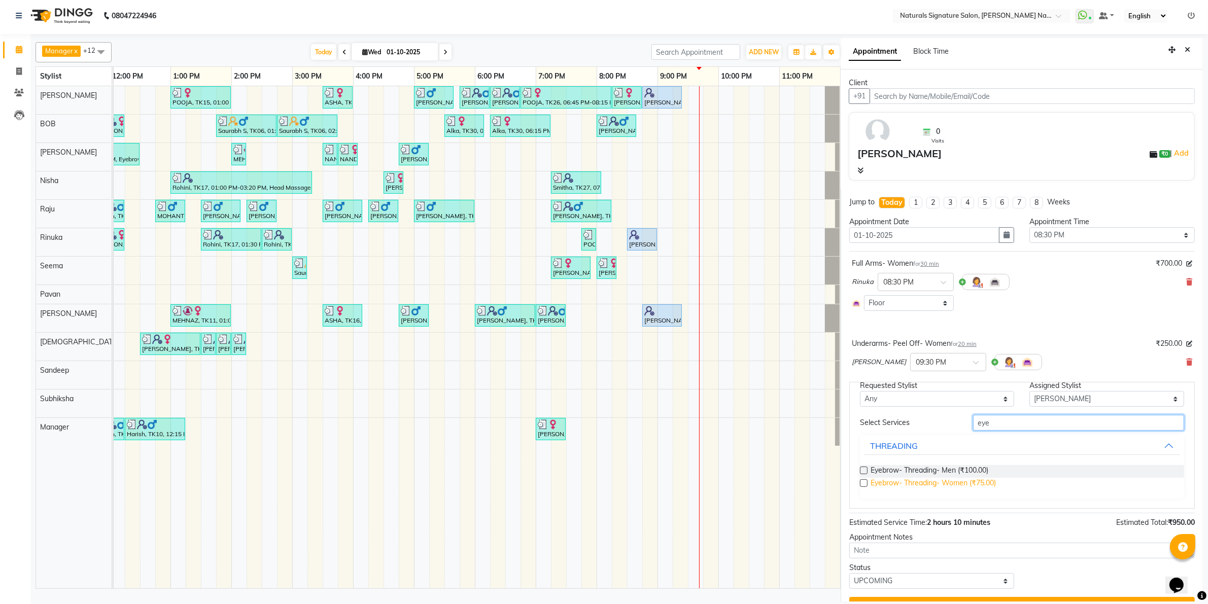
scroll to position [31, 0]
type input "eye"
click at [972, 484] on span "Eyebrow- Threading- Women (₹75.00)" at bounding box center [932, 483] width 125 height 13
checkbox input "false"
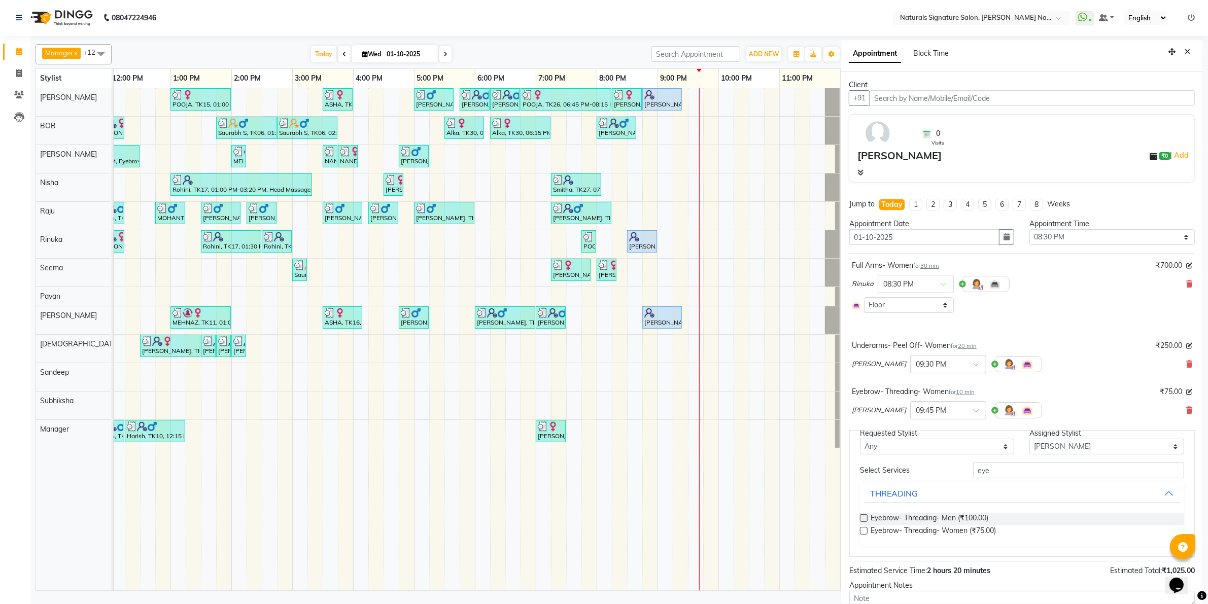
scroll to position [0, 0]
click at [858, 366] on span "[PERSON_NAME]" at bounding box center [879, 365] width 54 height 10
click at [1186, 364] on icon at bounding box center [1189, 364] width 6 height 7
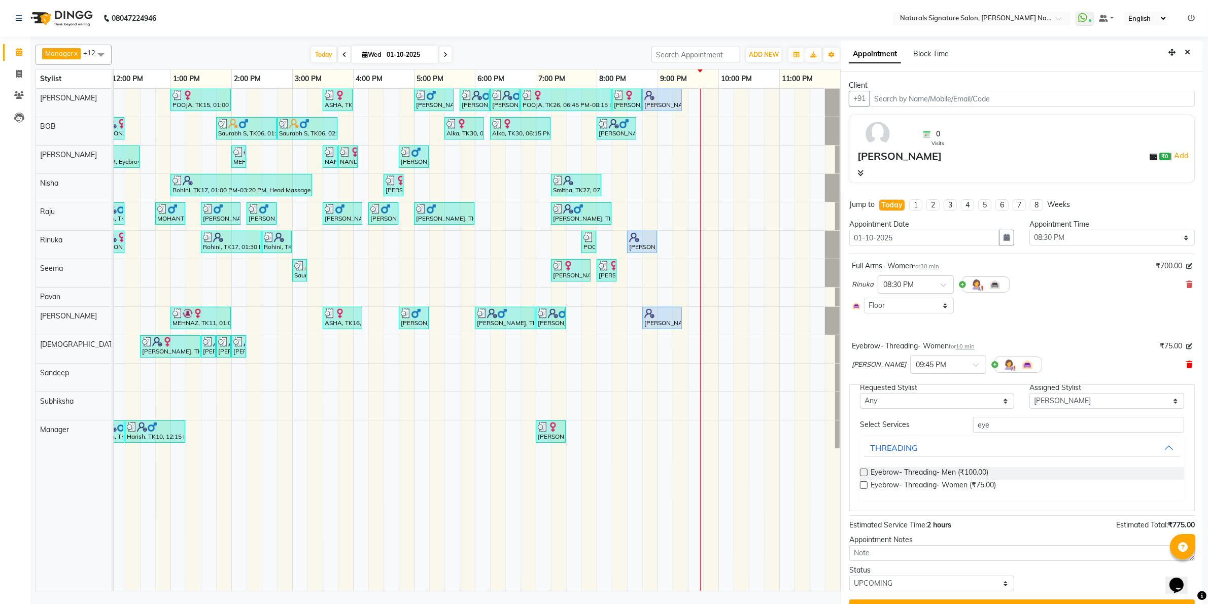
click at [1186, 364] on icon at bounding box center [1189, 364] width 6 height 7
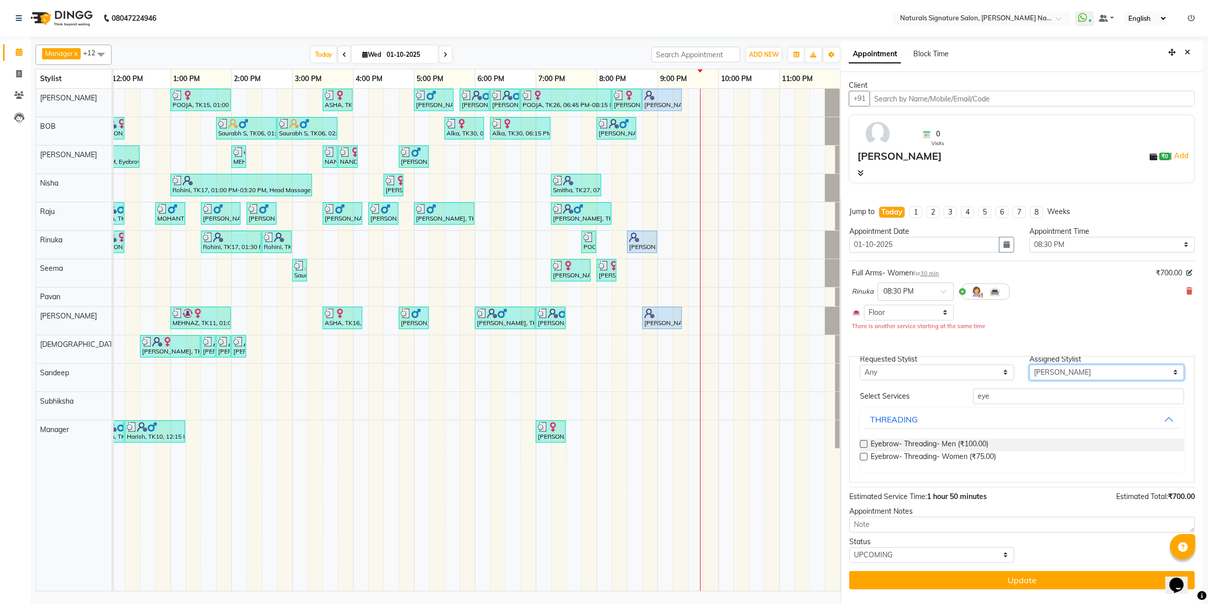
click at [1051, 370] on select "Select [PERSON_NAME] Manager [PERSON_NAME] Priyanka Raju Rinuka [PERSON_NAME] […" at bounding box center [1106, 373] width 155 height 16
select select "44905"
click at [1029, 380] on select "Select [PERSON_NAME] Manager [PERSON_NAME] Priyanka Raju Rinuka [PERSON_NAME] […" at bounding box center [1106, 373] width 155 height 16
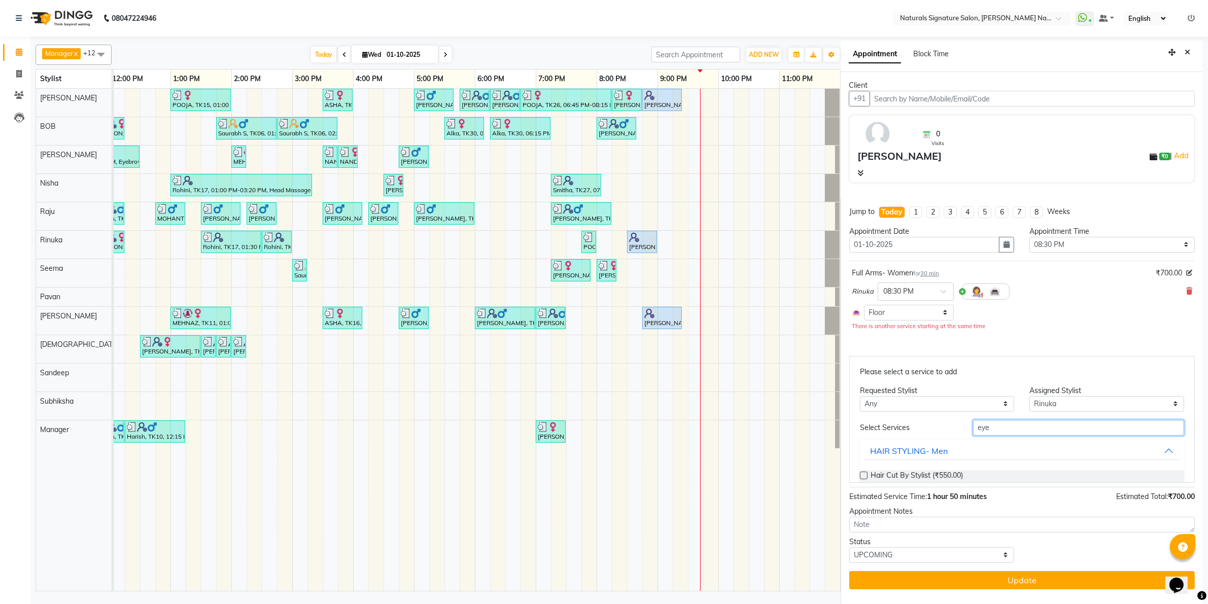
click at [980, 425] on input "eye" at bounding box center [1078, 428] width 211 height 16
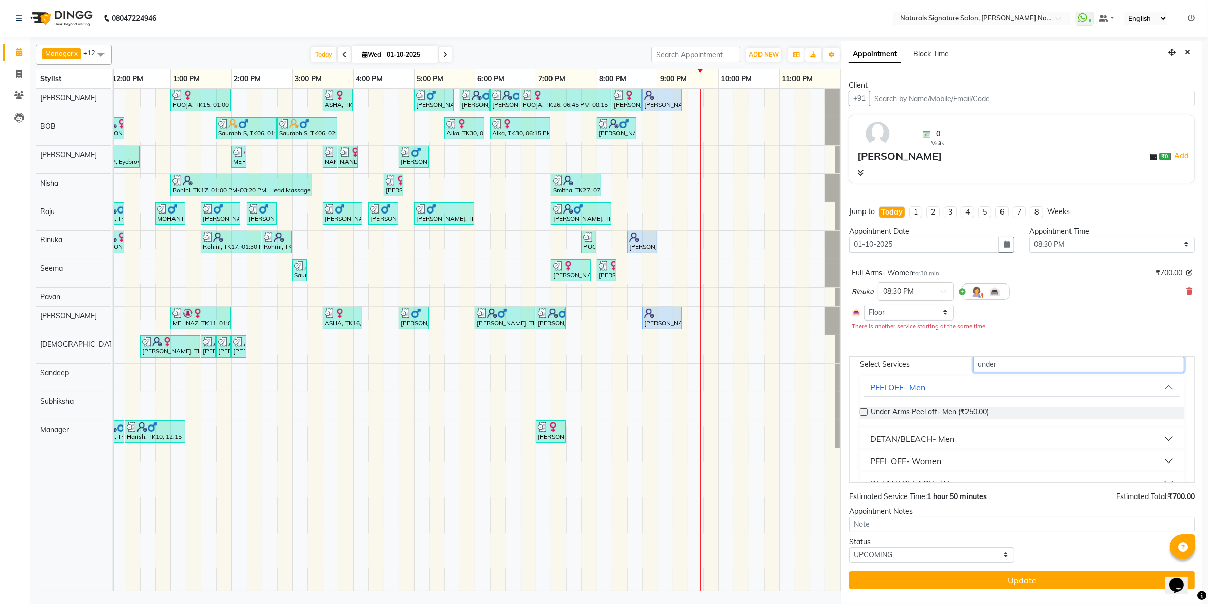
type input "under"
click at [918, 458] on div "PEEL OFF- Women" at bounding box center [905, 461] width 71 height 12
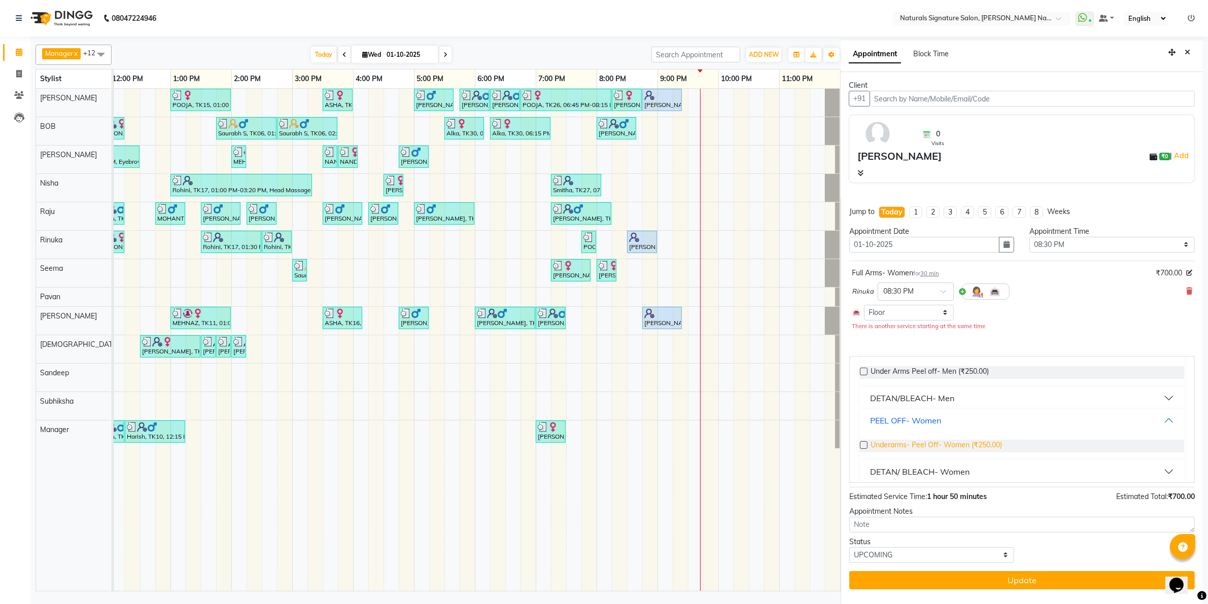
scroll to position [109, 0]
click at [932, 442] on span "Underarms- Peel Off- Women (₹250.00)" at bounding box center [935, 441] width 131 height 13
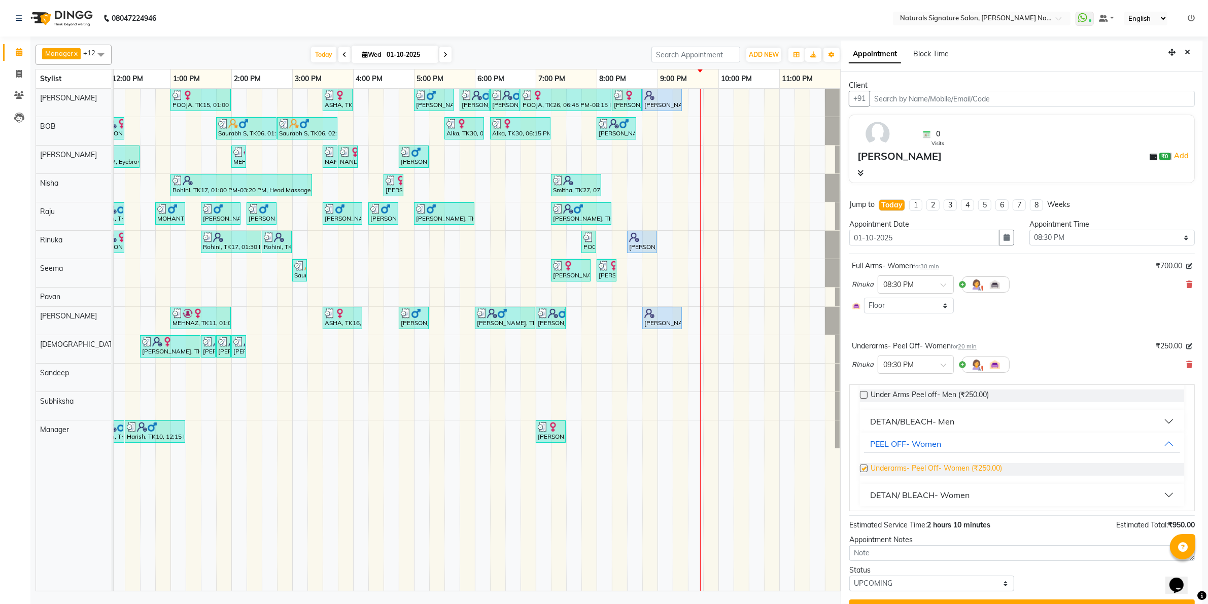
checkbox input "false"
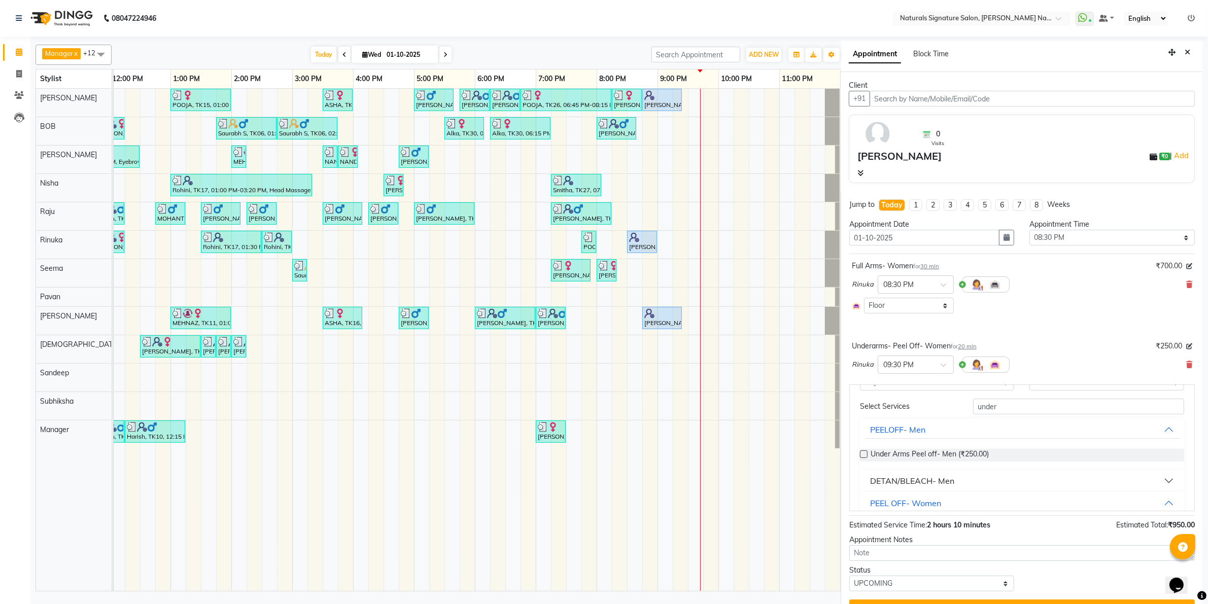
scroll to position [0, 0]
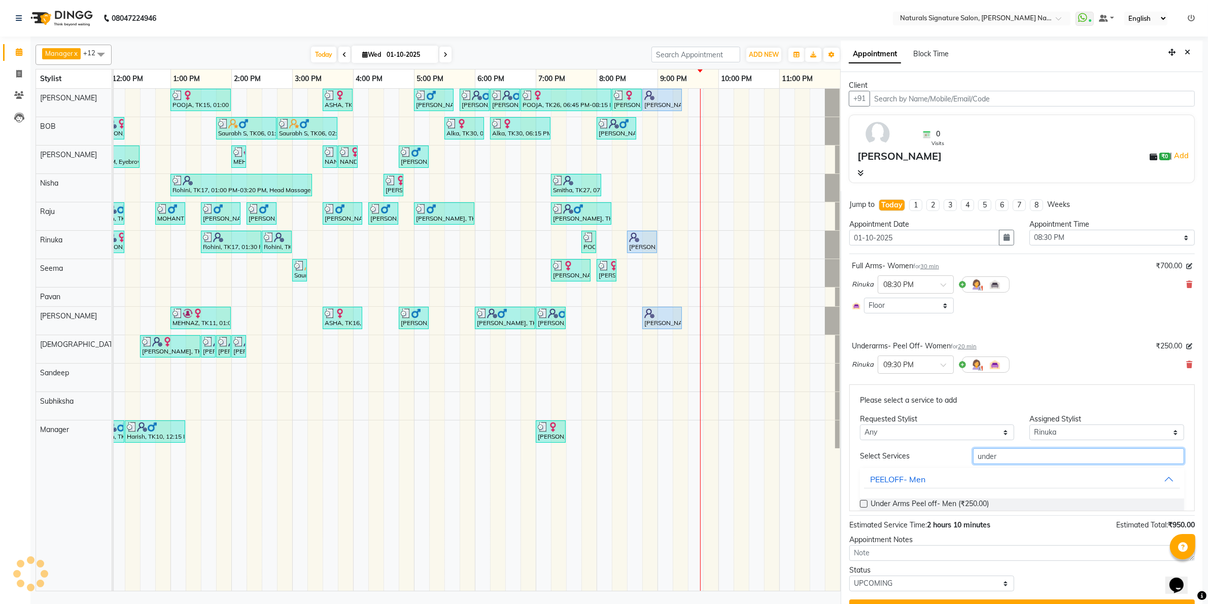
click at [973, 452] on input "under" at bounding box center [1078, 456] width 211 height 16
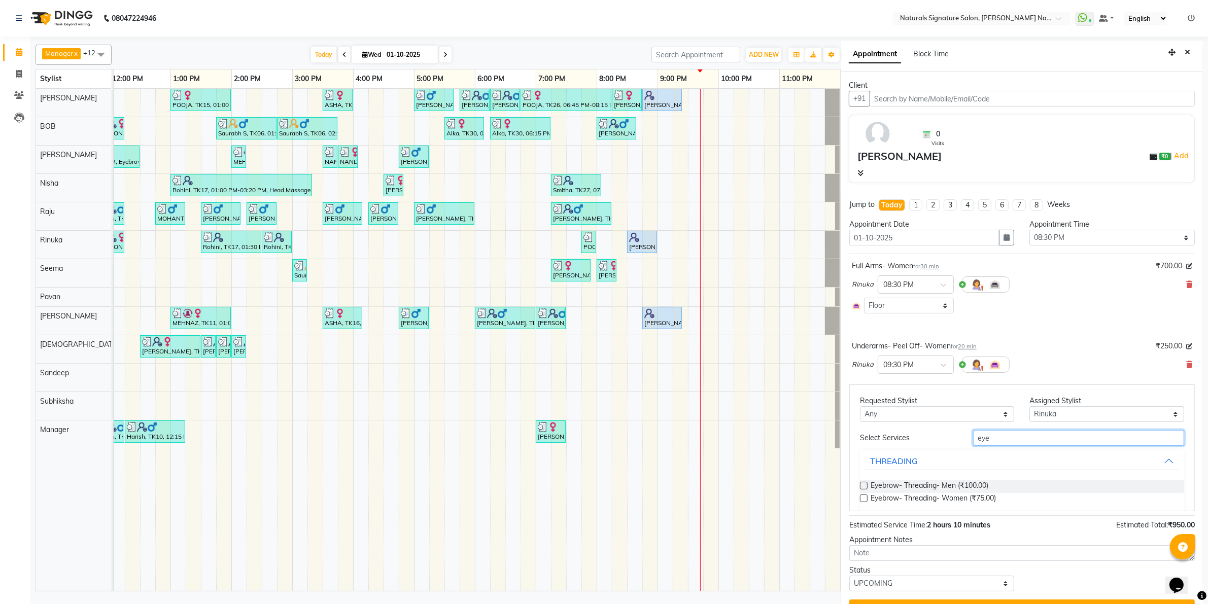
scroll to position [31, 0]
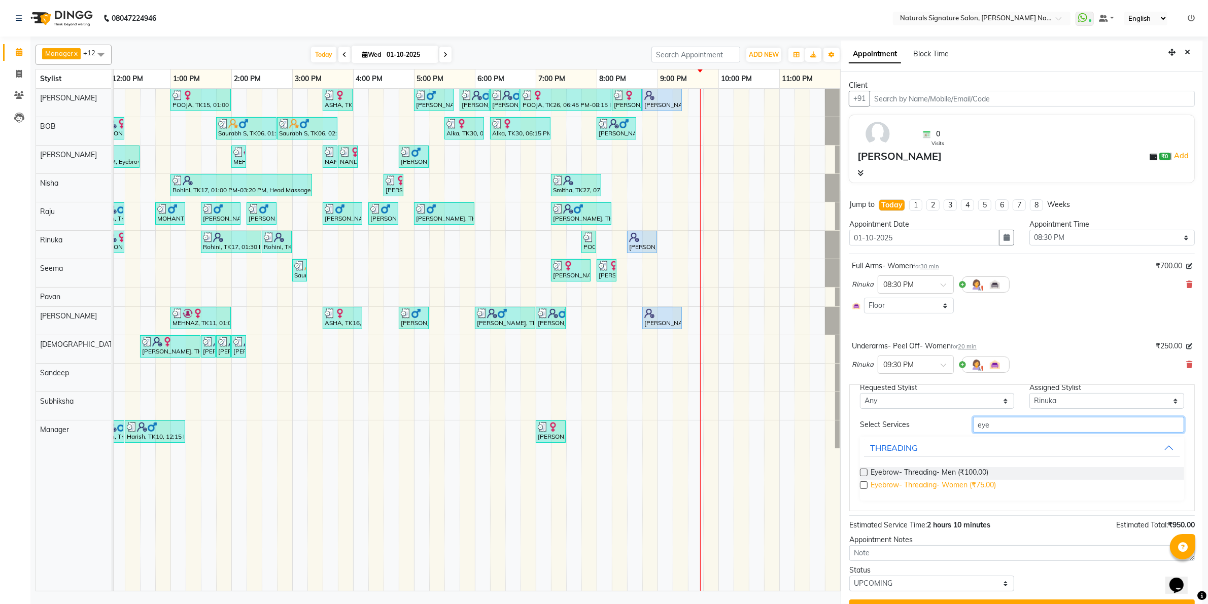
type input "eye"
click at [971, 481] on span "Eyebrow- Threading- Women (₹75.00)" at bounding box center [932, 486] width 125 height 13
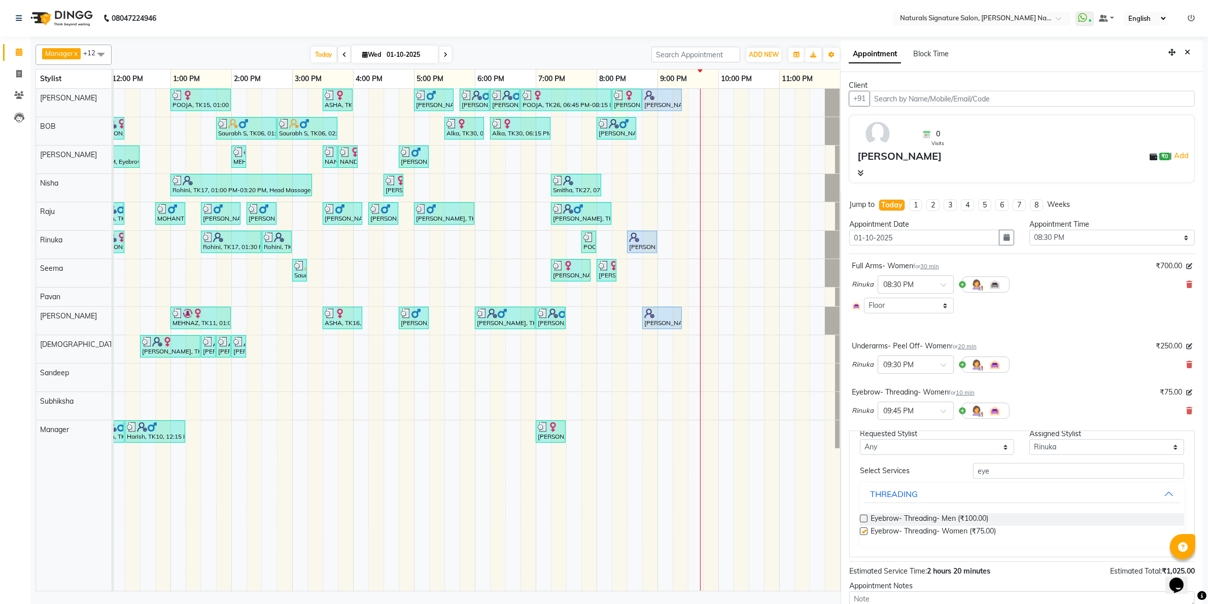
checkbox input "false"
click at [977, 472] on input "eye" at bounding box center [1078, 471] width 211 height 16
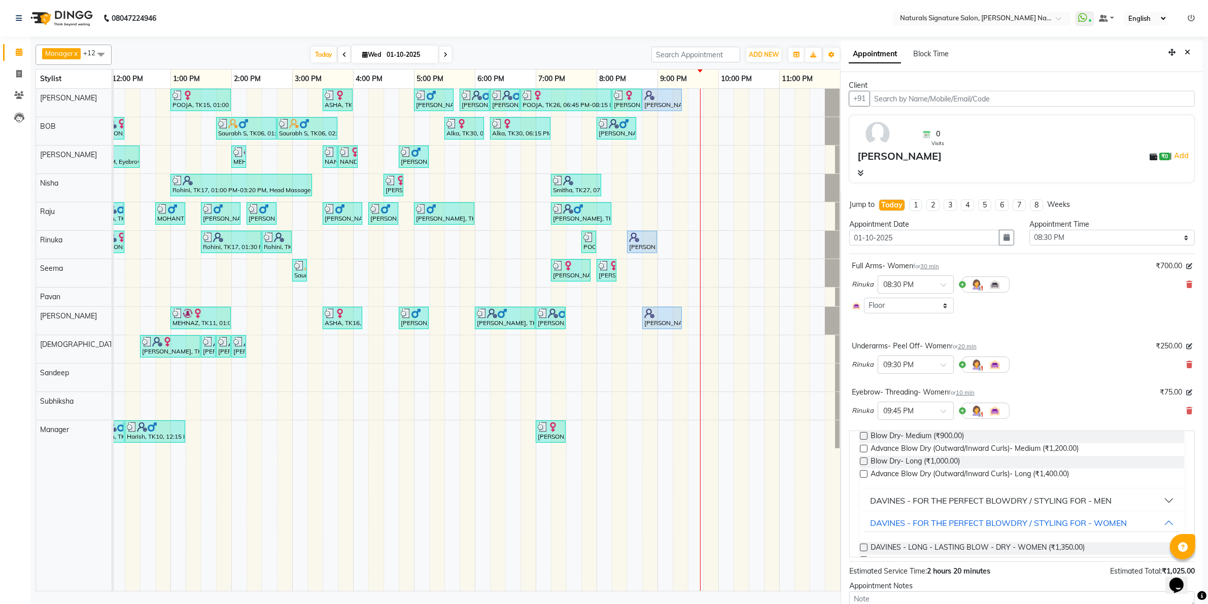
scroll to position [80, 0]
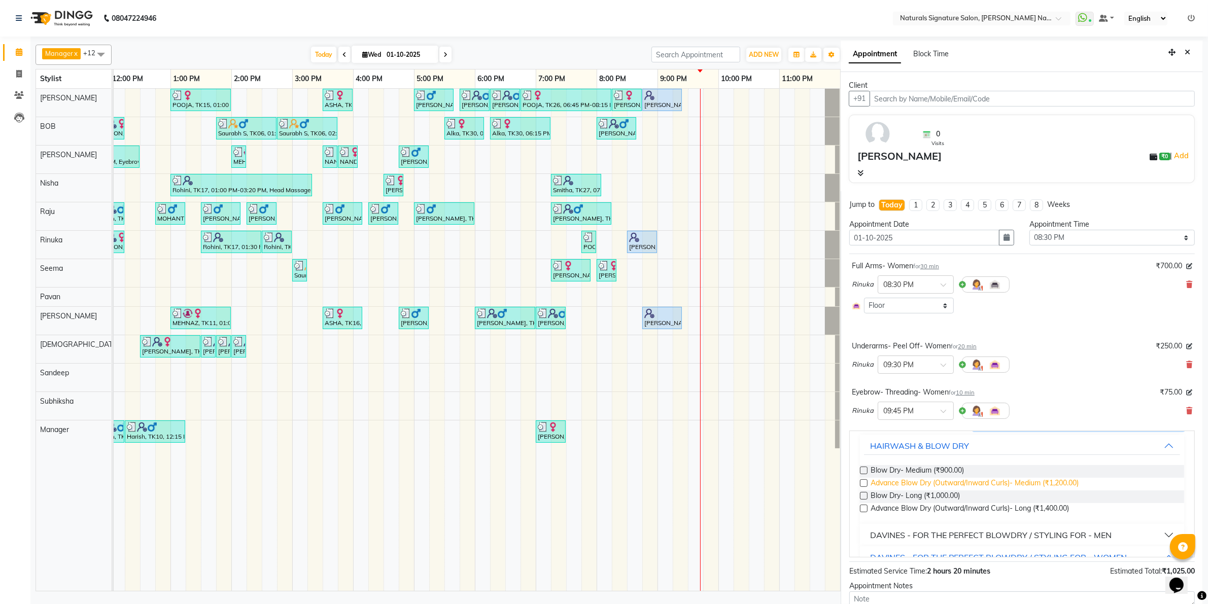
type input "blow"
click at [1011, 482] on span "Advance Blow Dry (Outward/Inward Curls)- Medium (₹1,200.00)" at bounding box center [974, 484] width 208 height 13
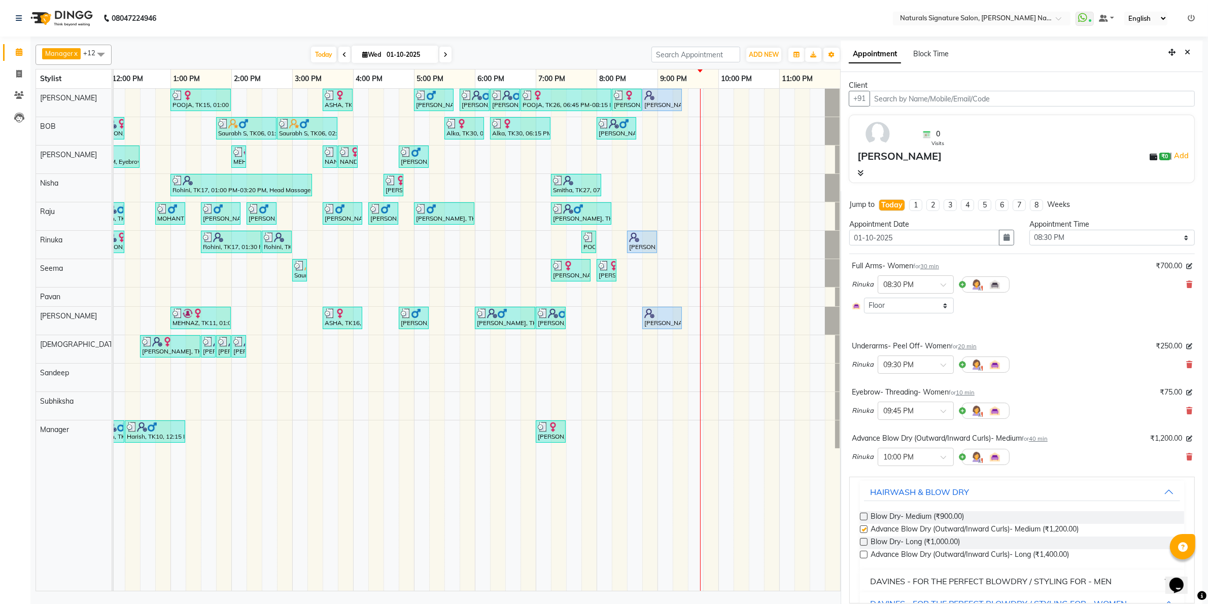
checkbox input "false"
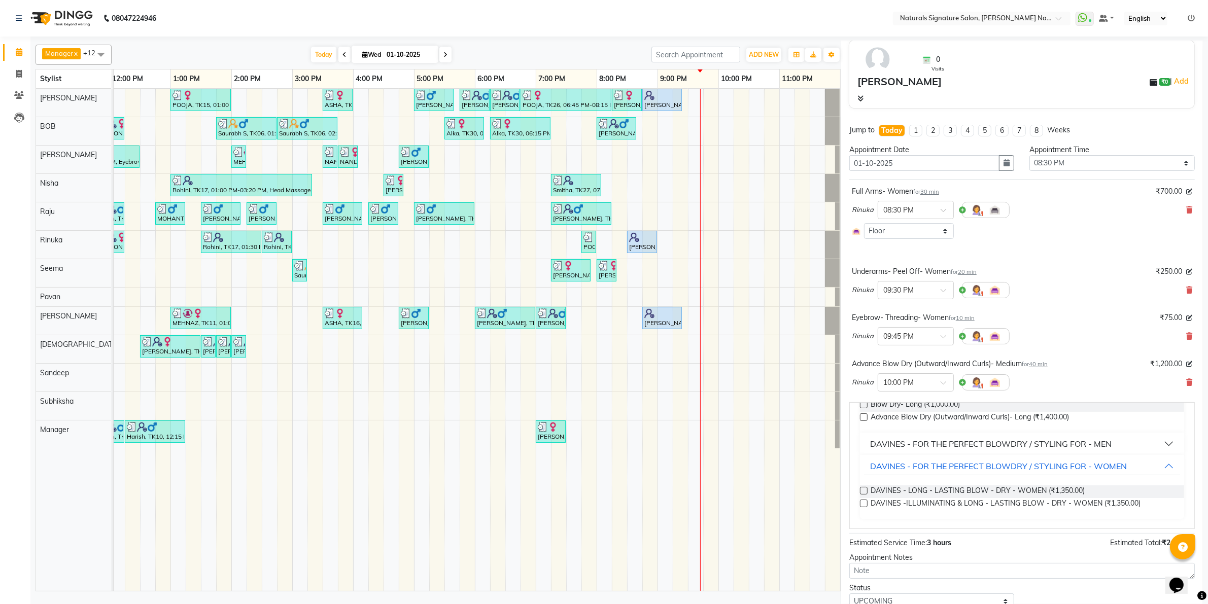
scroll to position [115, 0]
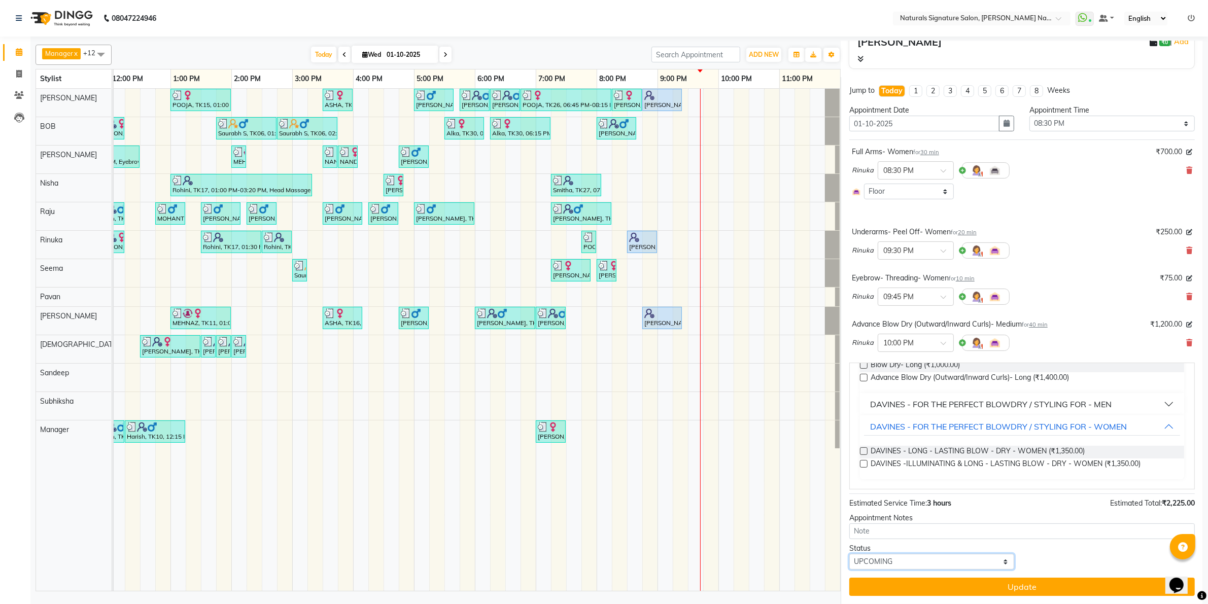
click at [931, 554] on select "Select TENTATIVE CONFIRM CHECK-IN UPCOMING" at bounding box center [931, 562] width 165 height 16
select select "check-in"
click at [849, 554] on select "Select TENTATIVE CONFIRM CHECK-IN UPCOMING" at bounding box center [931, 562] width 165 height 16
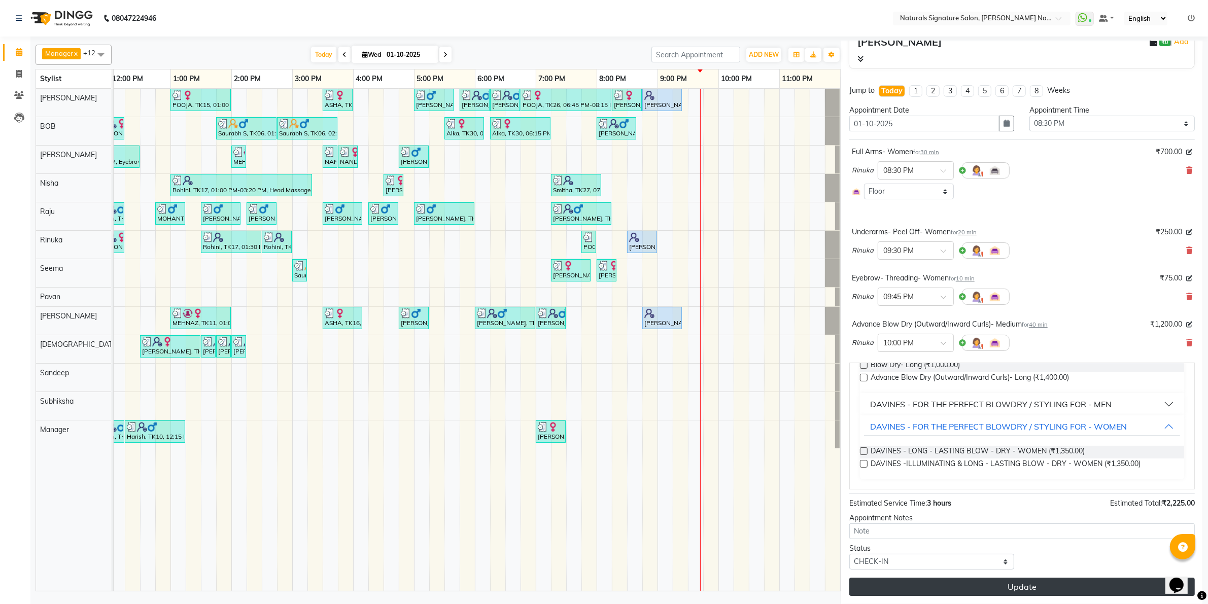
click at [935, 586] on button "Update" at bounding box center [1021, 587] width 345 height 18
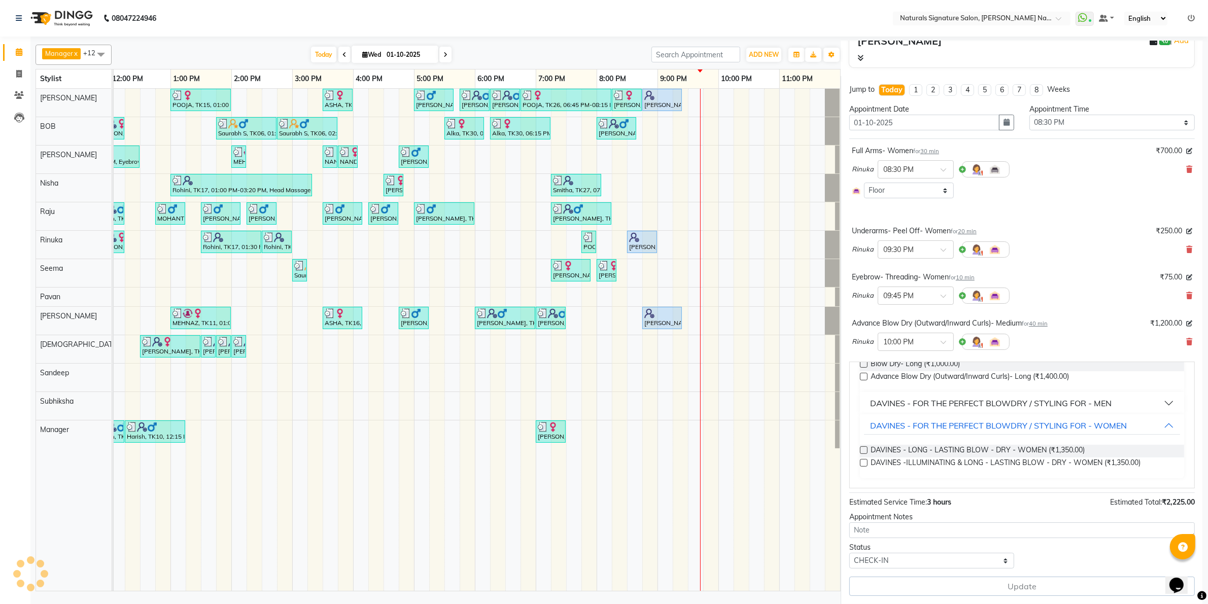
select select "44905"
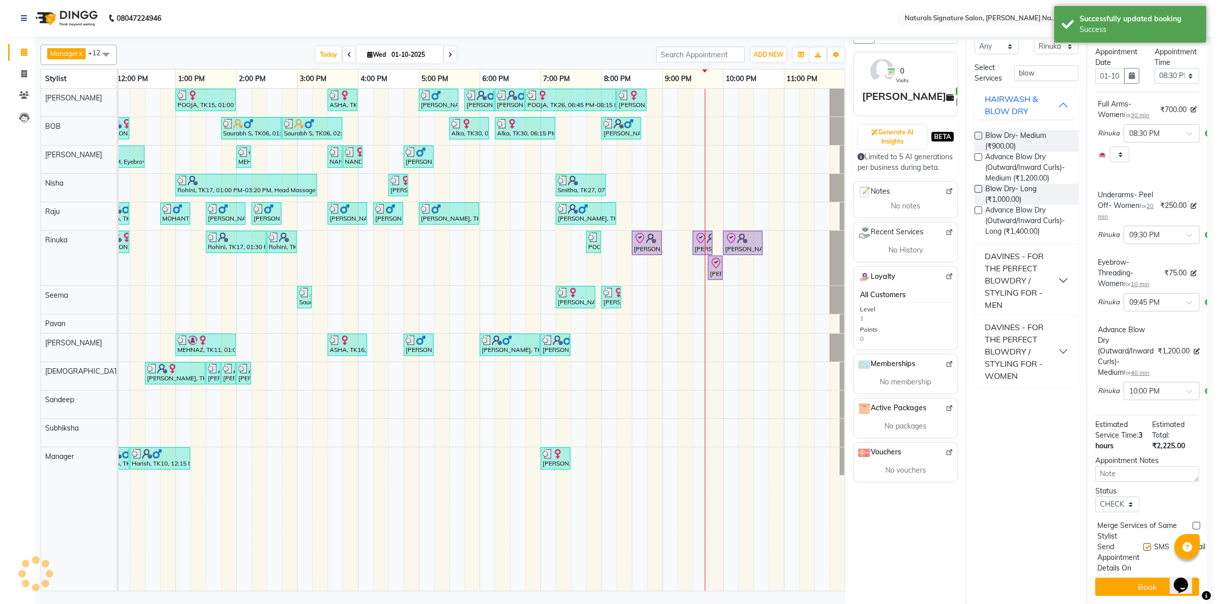
scroll to position [0, 0]
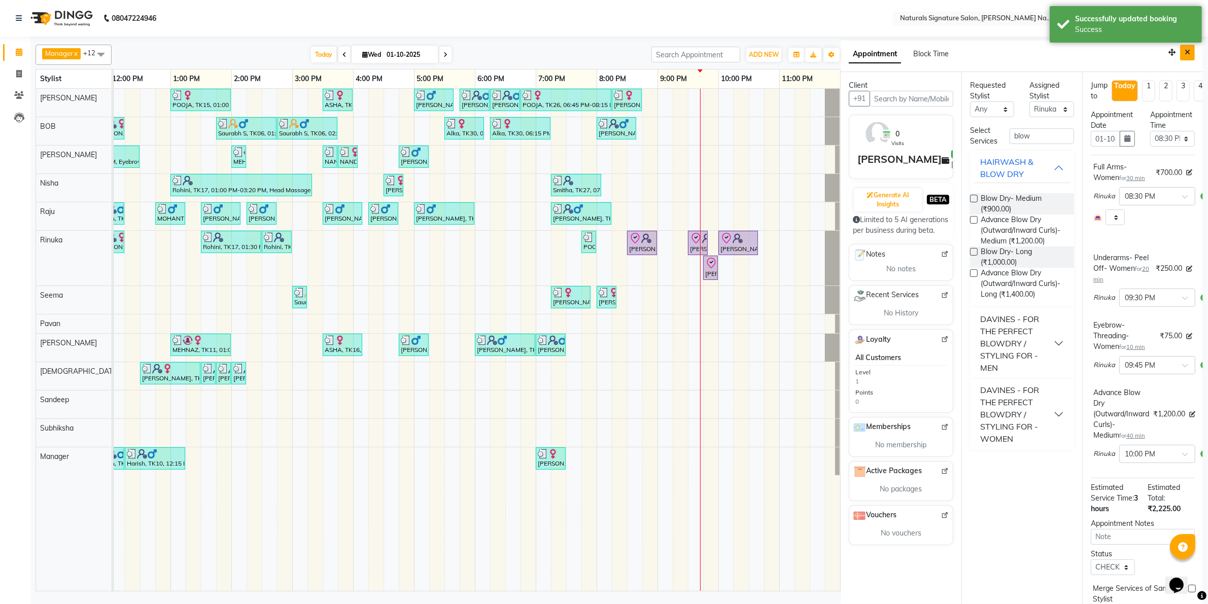
click at [1184, 51] on icon "Close" at bounding box center [1187, 52] width 6 height 7
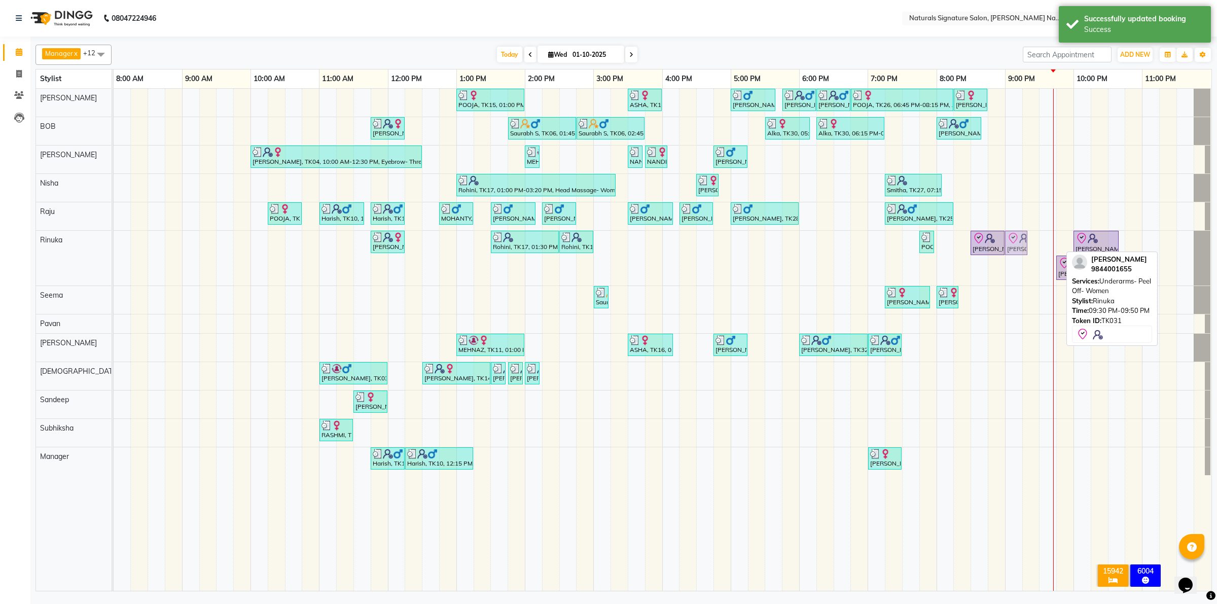
drag, startPoint x: 1047, startPoint y: 246, endPoint x: 1018, endPoint y: 250, distance: 30.1
click at [114, 250] on div "Vinutha, TK08, 11:45 AM-12:15 PM, Half Legs- Women (₹750) Rohini, TK17, 01:30 P…" at bounding box center [114, 258] width 0 height 55
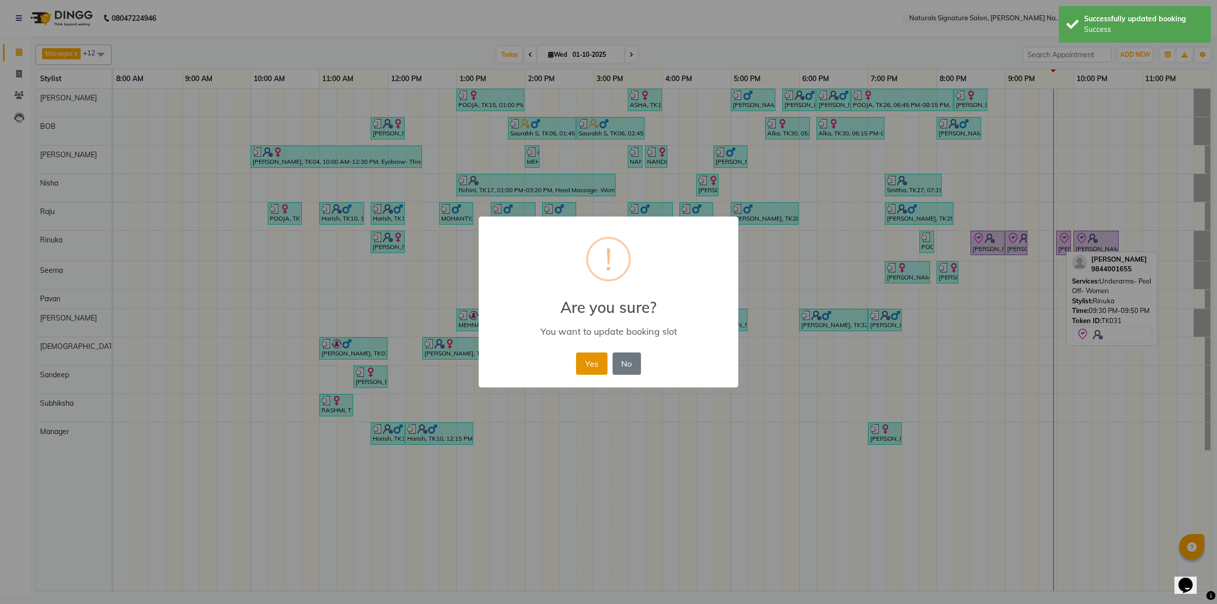
click at [589, 367] on button "Yes" at bounding box center [591, 364] width 31 height 22
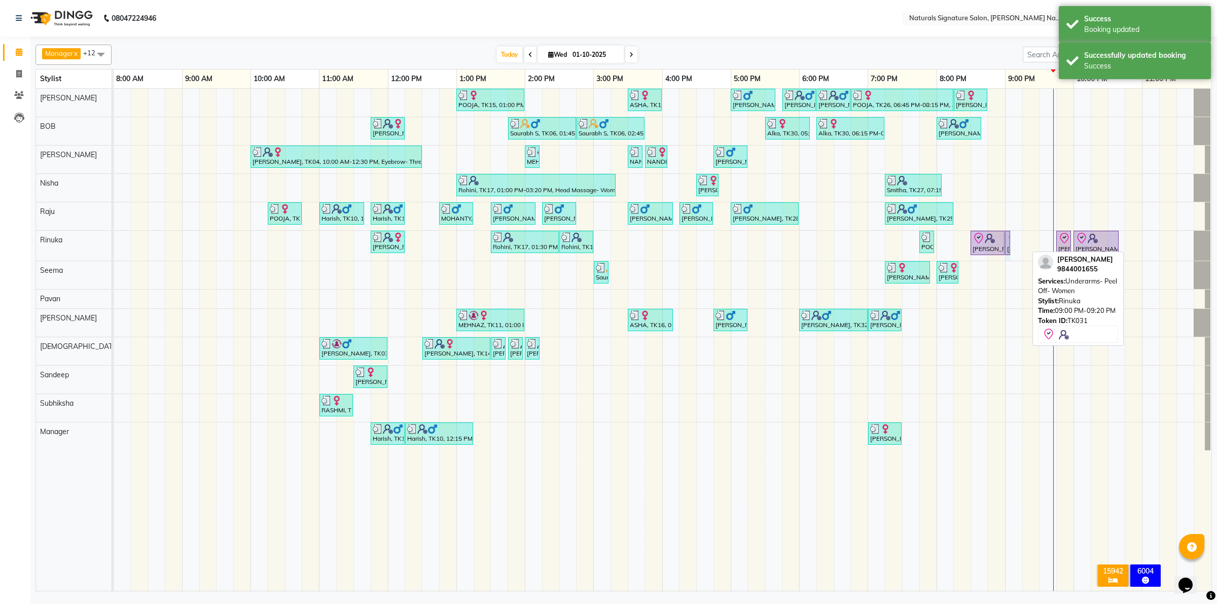
drag, startPoint x: 1025, startPoint y: 242, endPoint x: 1018, endPoint y: 243, distance: 7.2
click at [1018, 243] on div "POOJA, TK15, 01:00 PM-02:00 PM, Essential Treatment - Long- Women ASHA, TK16, 0…" at bounding box center [663, 340] width 1098 height 502
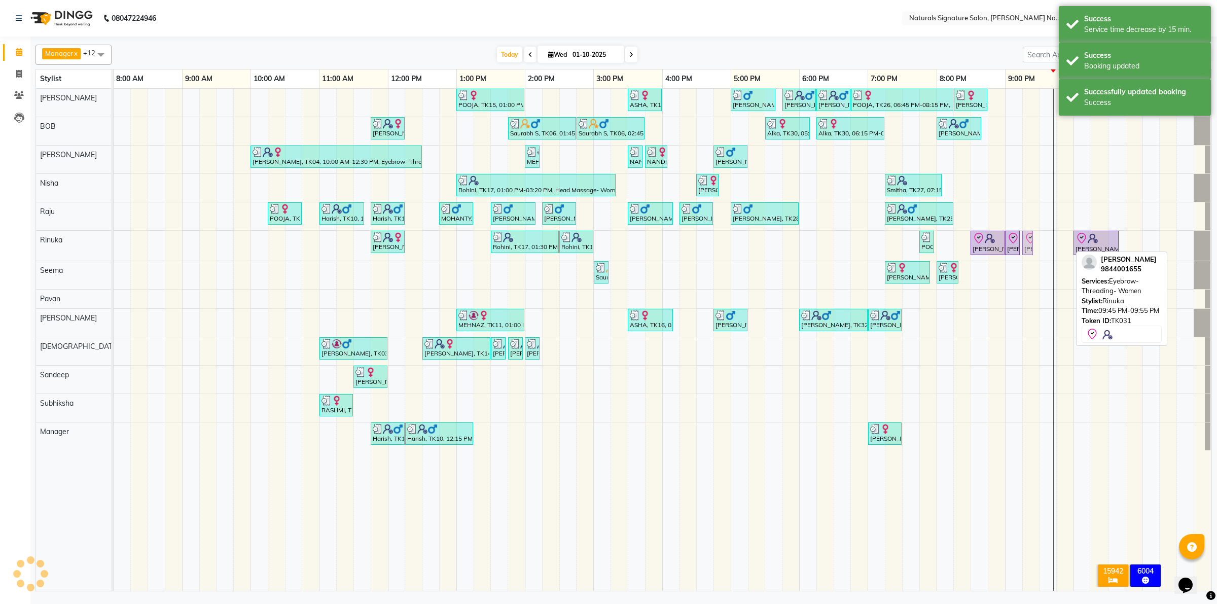
drag, startPoint x: 1061, startPoint y: 242, endPoint x: 1029, endPoint y: 248, distance: 32.9
click at [114, 248] on div "Vinutha, TK08, 11:45 AM-12:15 PM, Half Legs- Women (₹750) Rohini, TK17, 01:30 P…" at bounding box center [114, 246] width 0 height 30
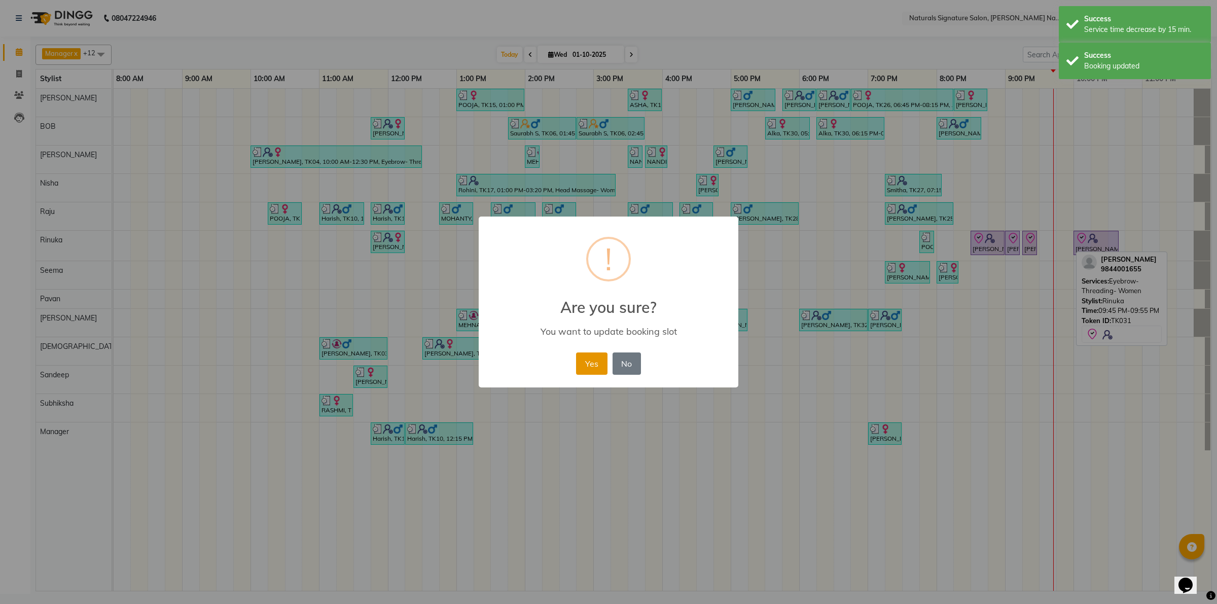
click at [604, 358] on button "Yes" at bounding box center [591, 364] width 31 height 22
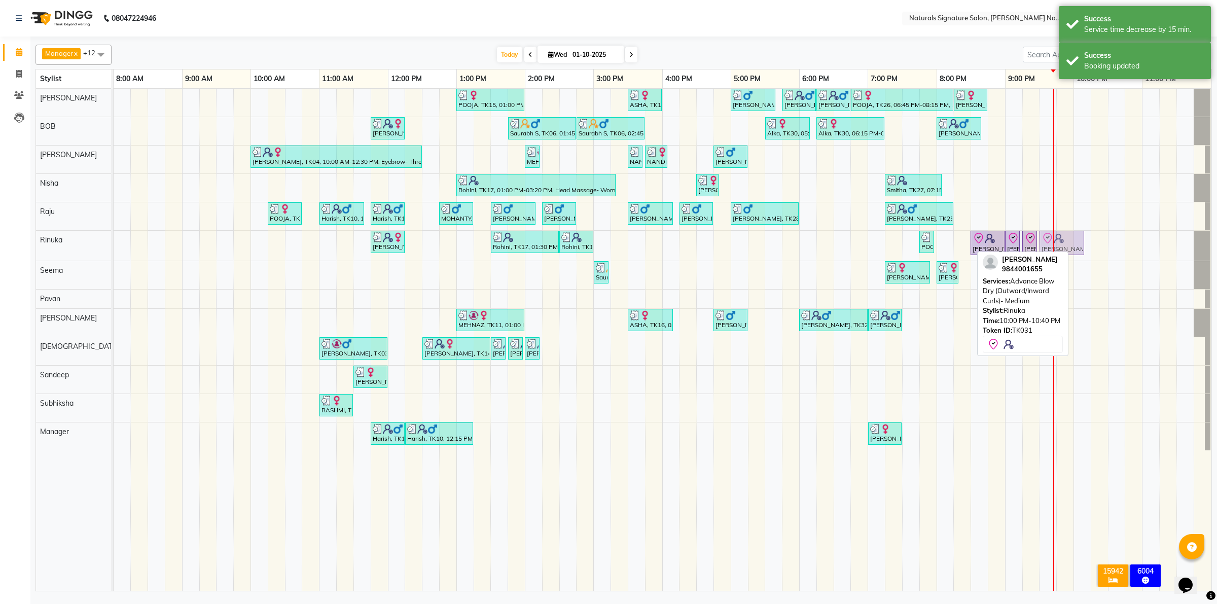
drag, startPoint x: 1092, startPoint y: 241, endPoint x: 1059, endPoint y: 242, distance: 33.0
click at [114, 242] on div "Vinutha, TK08, 11:45 AM-12:15 PM, Half Legs- Women (₹750) Rohini, TK17, 01:30 P…" at bounding box center [114, 246] width 0 height 30
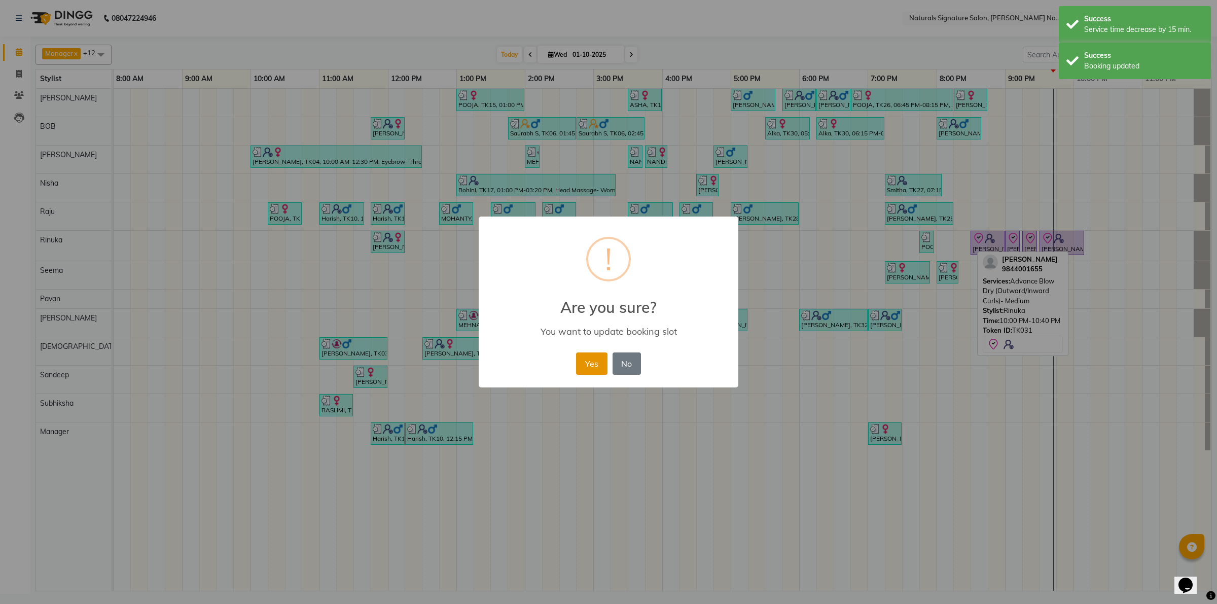
click at [592, 356] on button "Yes" at bounding box center [591, 364] width 31 height 22
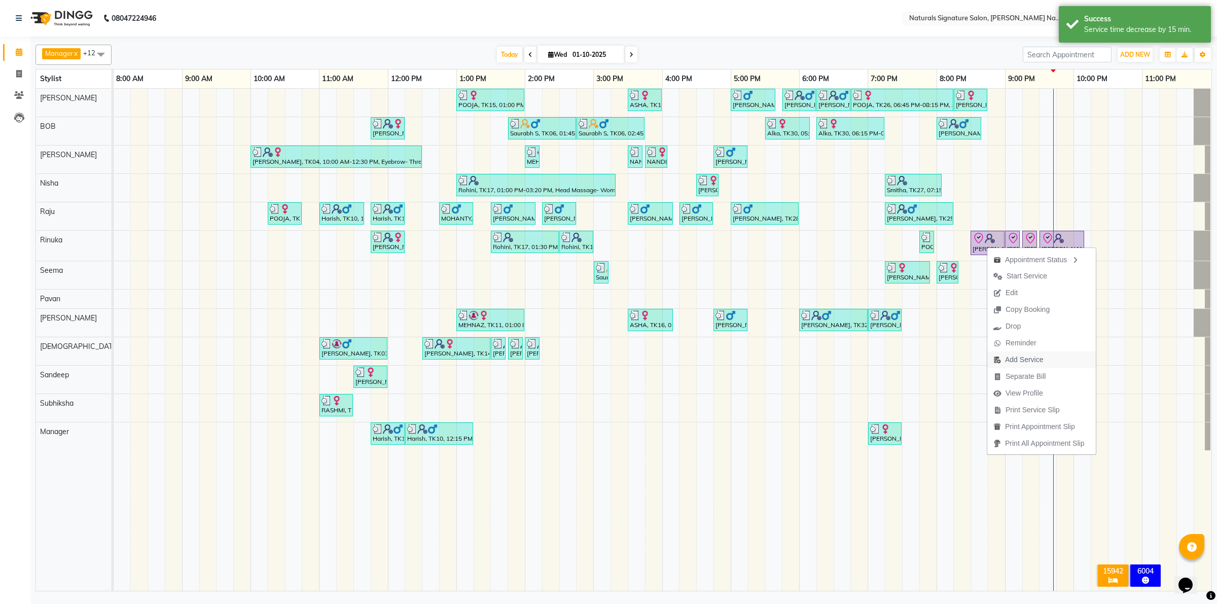
click at [1015, 356] on span "Add Service" at bounding box center [1024, 360] width 38 height 11
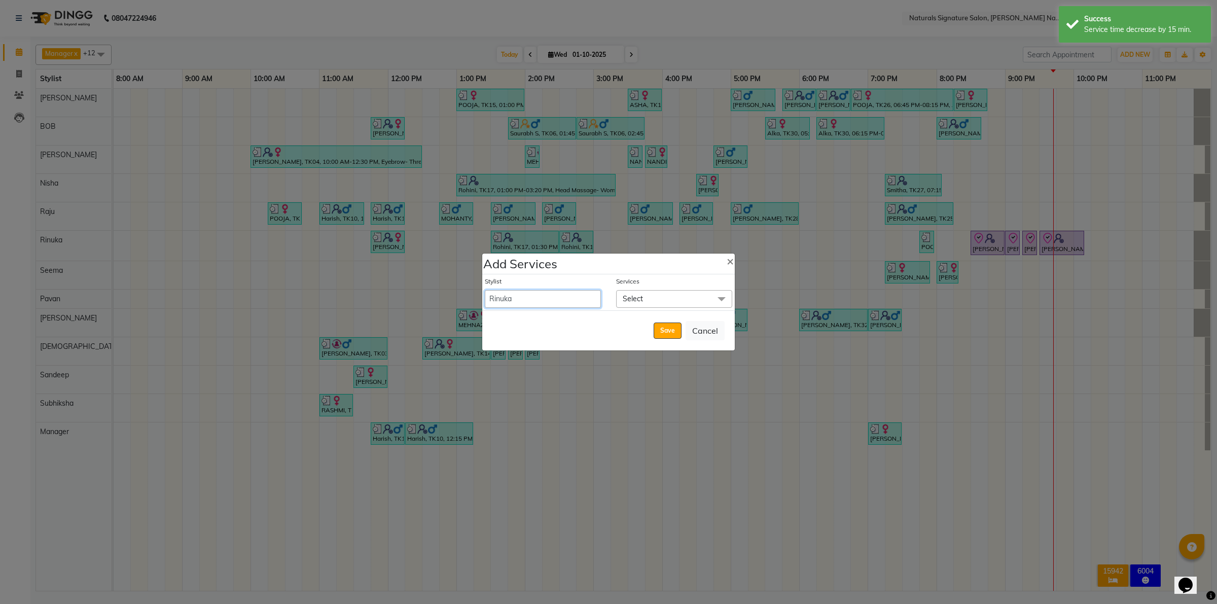
click at [530, 302] on select "Ali BOB Dhanushri Manager Nisha Pavan Priyanka Raju Rinuka Sandeep Sarban Seema…" at bounding box center [543, 299] width 116 height 18
select select "44901"
click at [485, 290] on select "Ali BOB Dhanushri Manager Nisha Pavan Priyanka Raju Rinuka Sandeep Sarban Seema…" at bounding box center [543, 299] width 116 height 18
select select "1260"
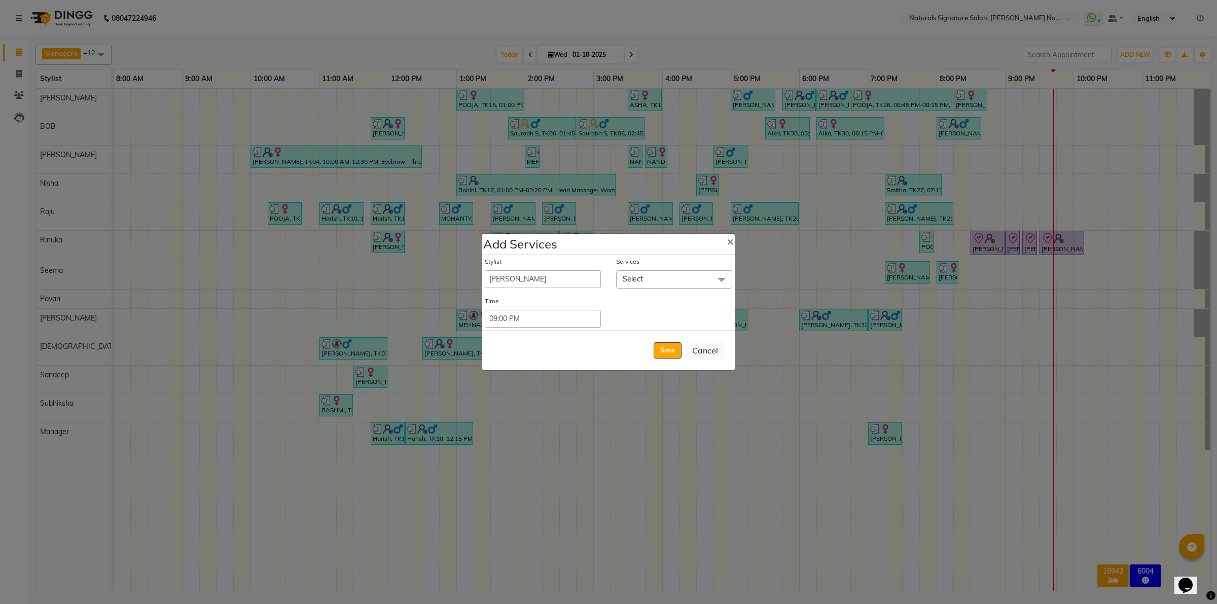
click at [649, 279] on span "Select" at bounding box center [674, 279] width 116 height 18
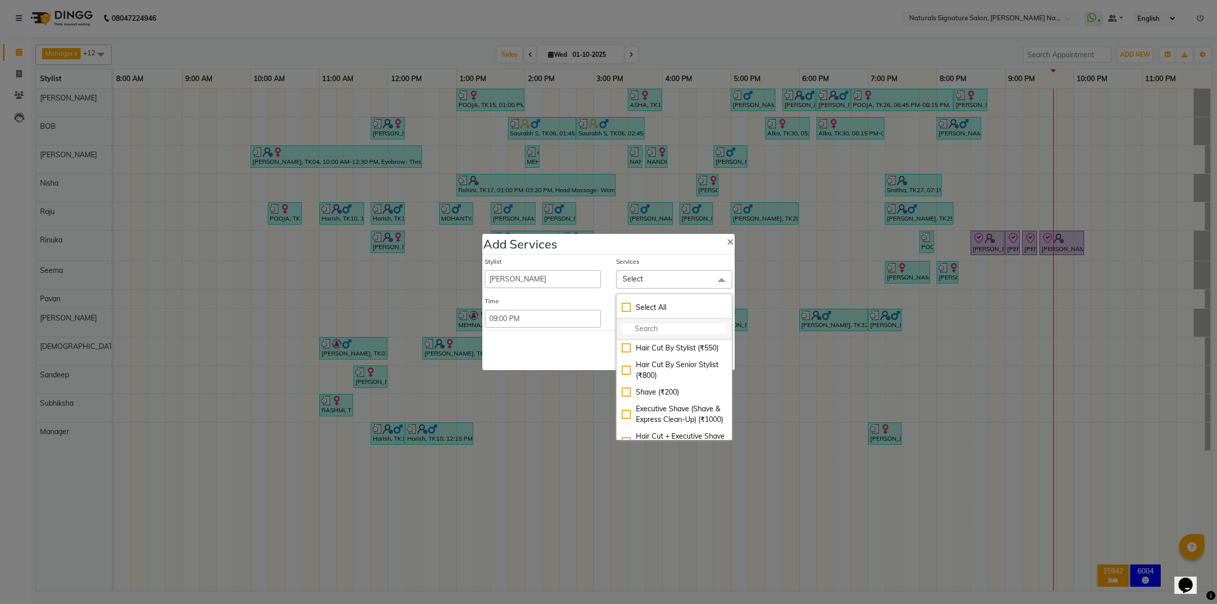
drag, startPoint x: 643, startPoint y: 321, endPoint x: 650, endPoint y: 331, distance: 12.3
click at [643, 322] on li at bounding box center [674, 329] width 115 height 21
click at [650, 332] on input "multiselect-search" at bounding box center [674, 329] width 105 height 11
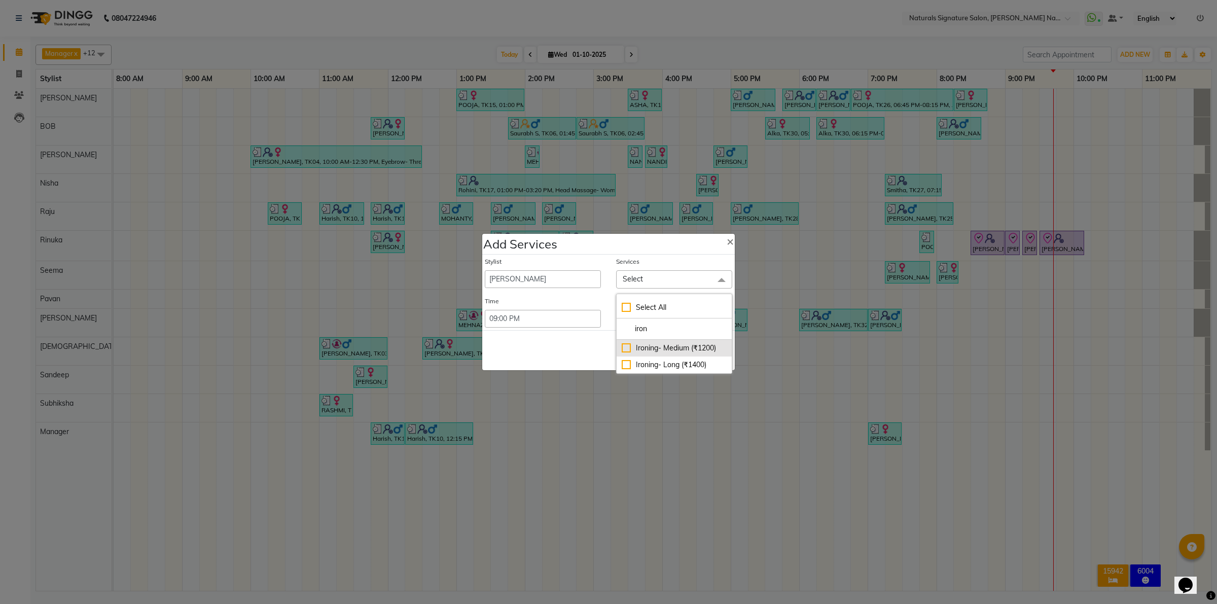
type input "iron"
click at [629, 353] on div "Ironing- Medium (₹1200)" at bounding box center [674, 348] width 105 height 11
checkbox input "true"
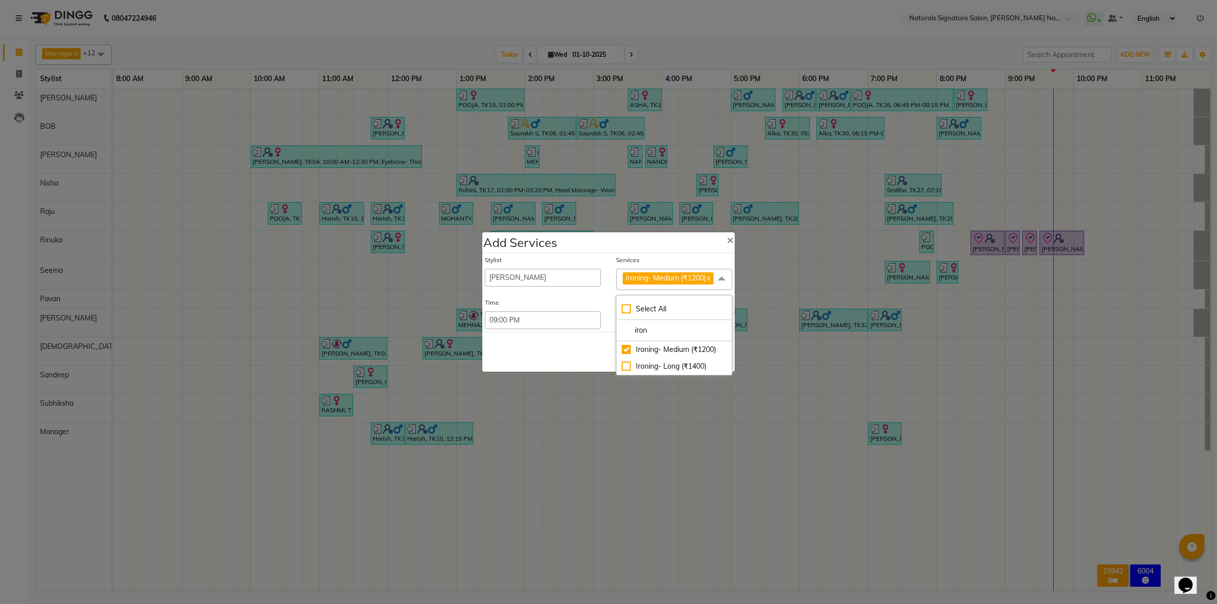
click at [602, 354] on div "Save Cancel" at bounding box center [608, 352] width 253 height 40
click at [669, 357] on button "Save" at bounding box center [668, 352] width 28 height 16
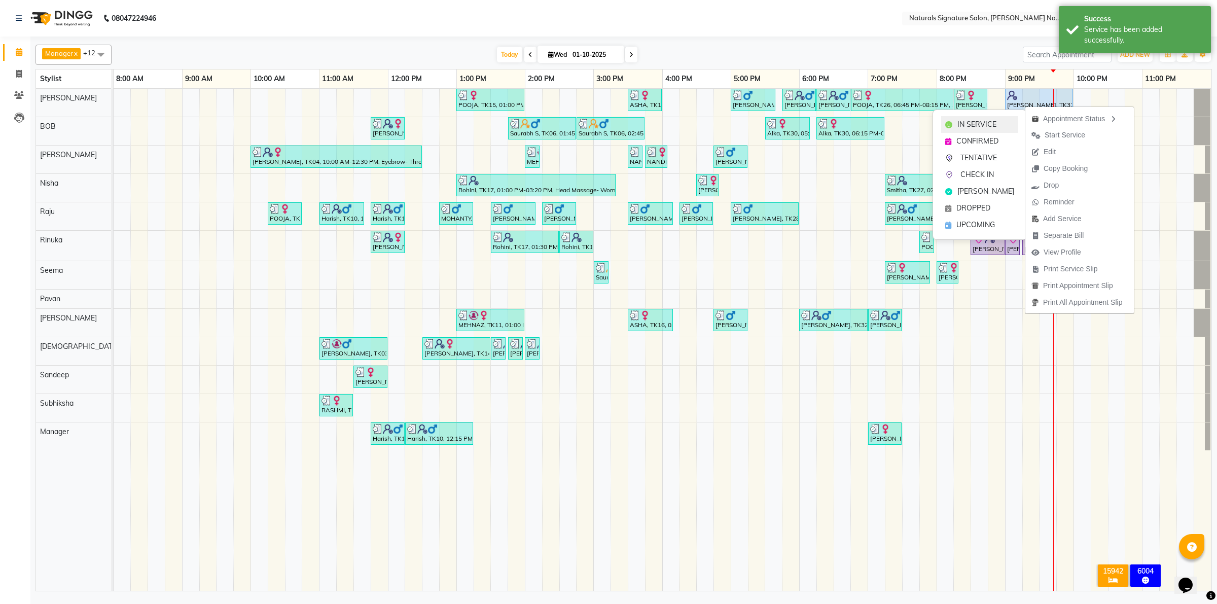
click at [999, 122] on div "IN SERVICE" at bounding box center [979, 124] width 77 height 17
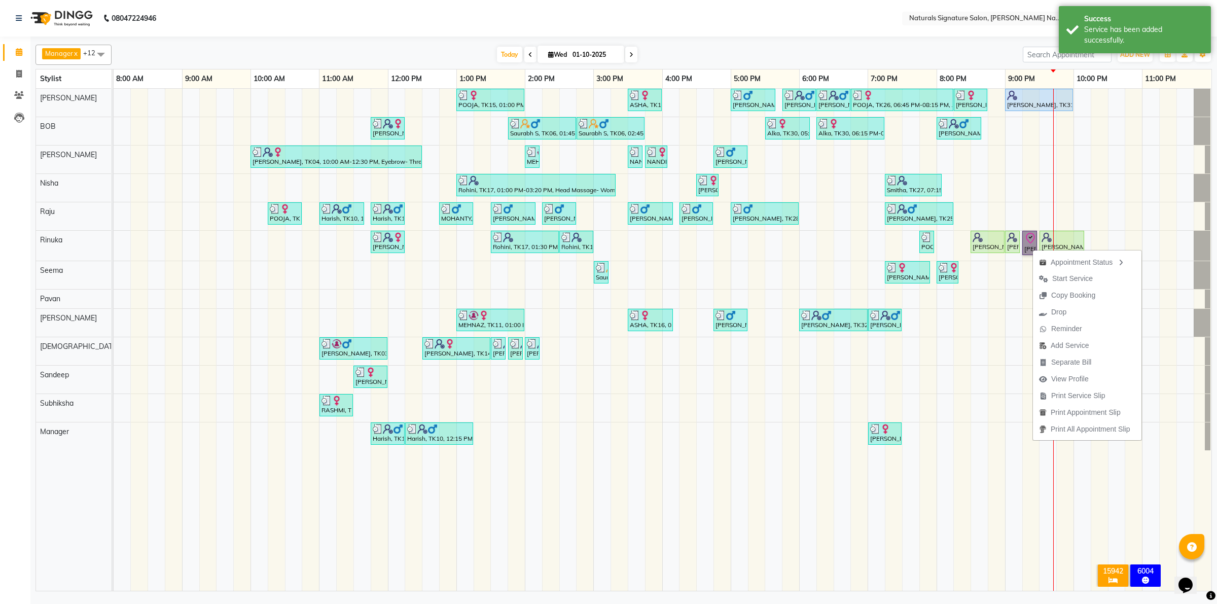
drag, startPoint x: 973, startPoint y: 498, endPoint x: 974, endPoint y: 488, distance: 9.7
click at [973, 499] on td at bounding box center [979, 340] width 17 height 502
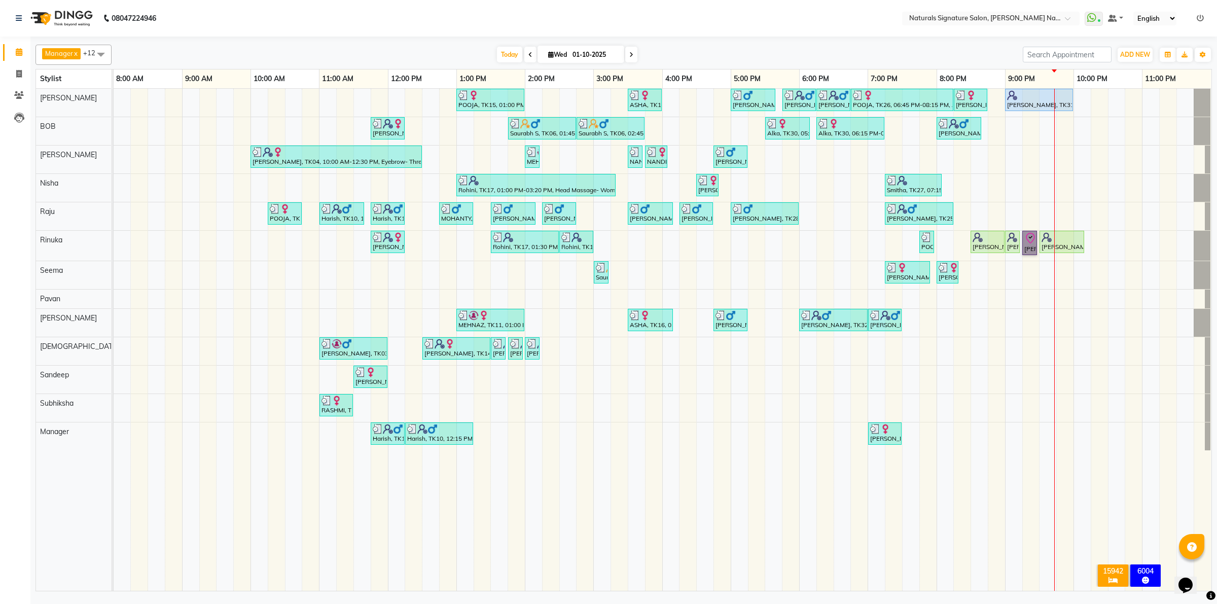
click at [1075, 241] on div at bounding box center [1062, 237] width 41 height 10
click at [1058, 242] on div at bounding box center [1062, 237] width 41 height 10
select select "1"
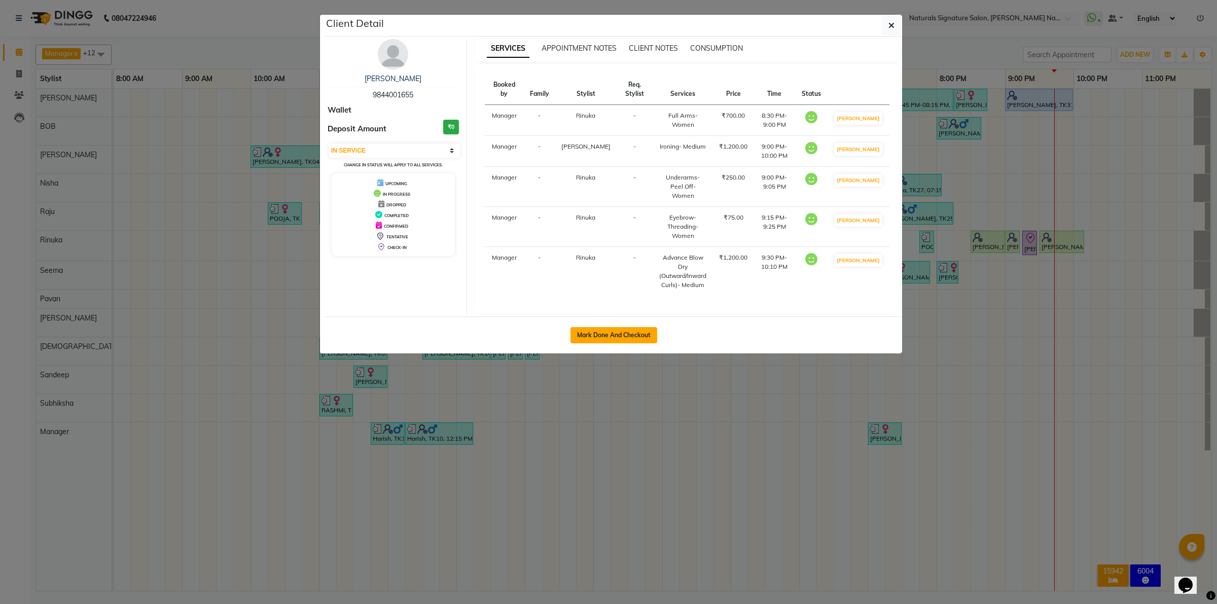
click at [615, 327] on button "Mark Done And Checkout" at bounding box center [614, 335] width 87 height 16
select select "service"
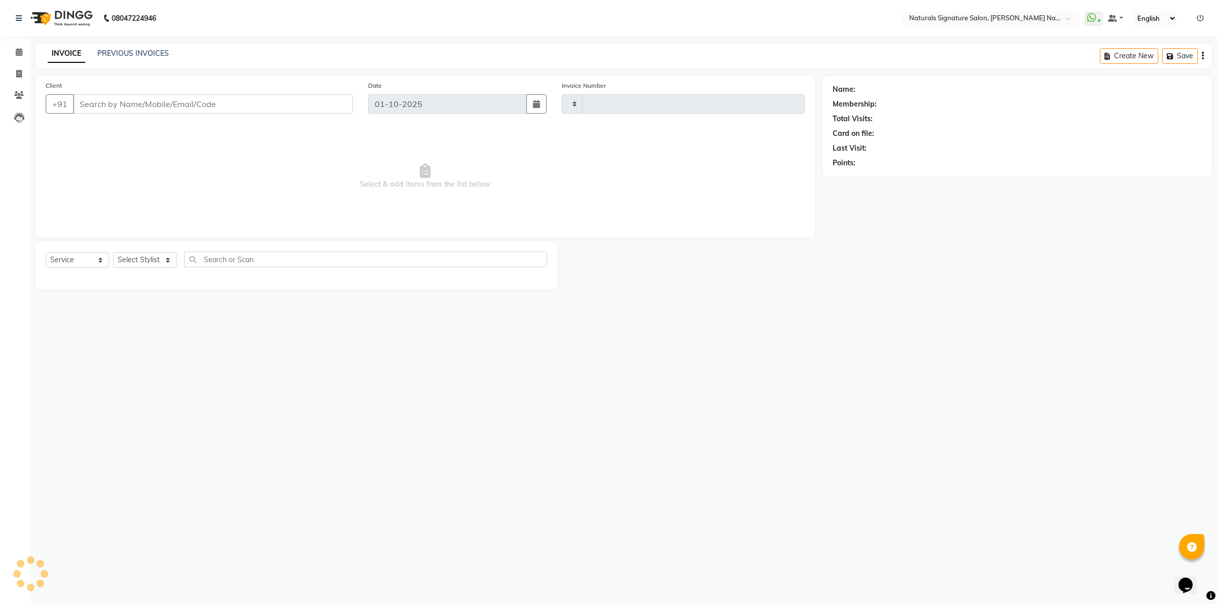
type input "5994"
select select "6135"
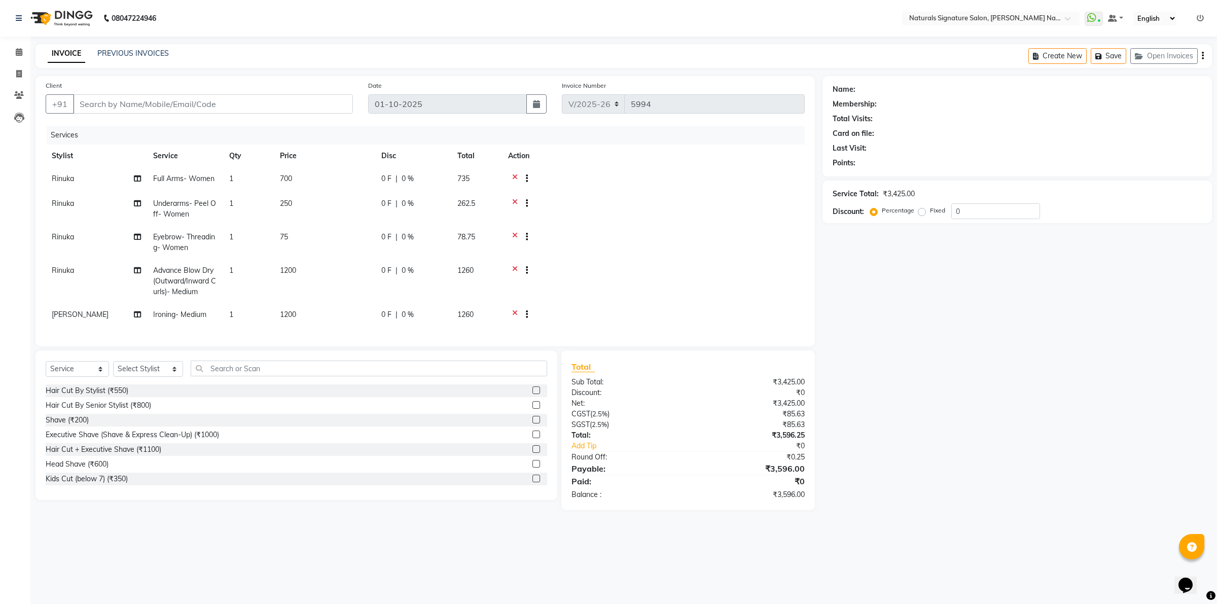
type input "98******55"
select select "44901"
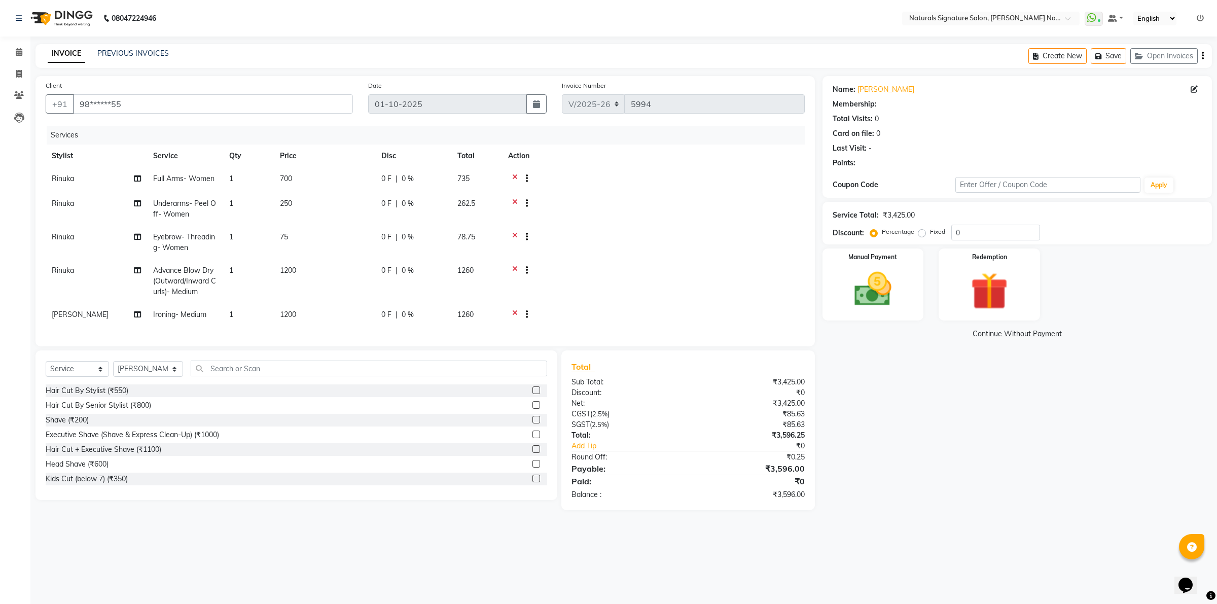
select select "1: Object"
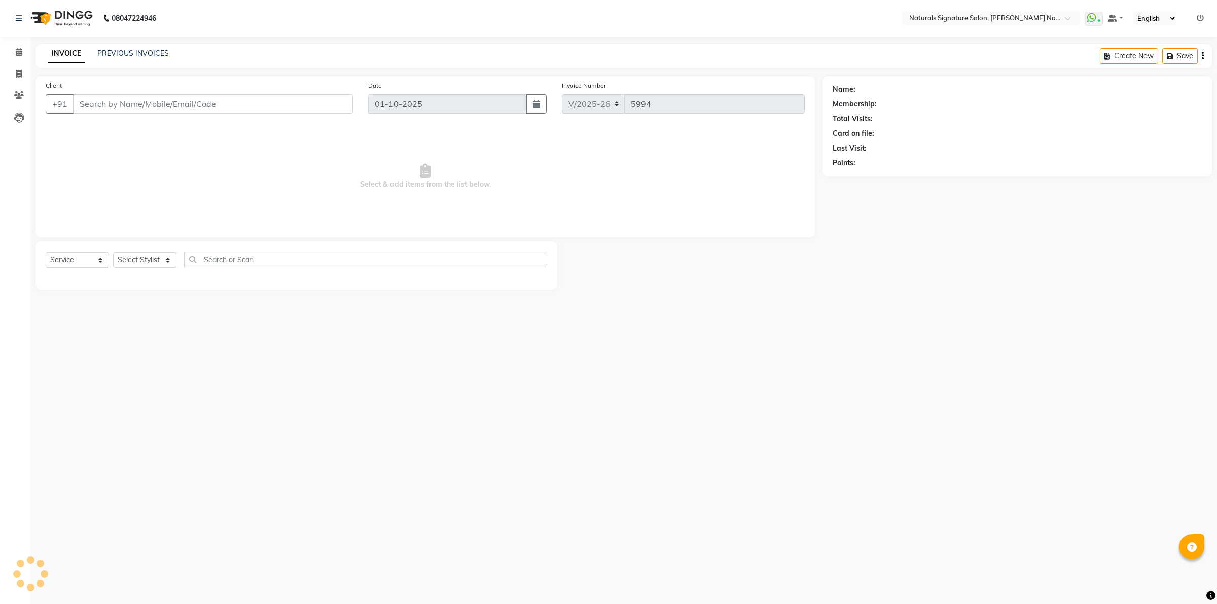
select select "6135"
select select "service"
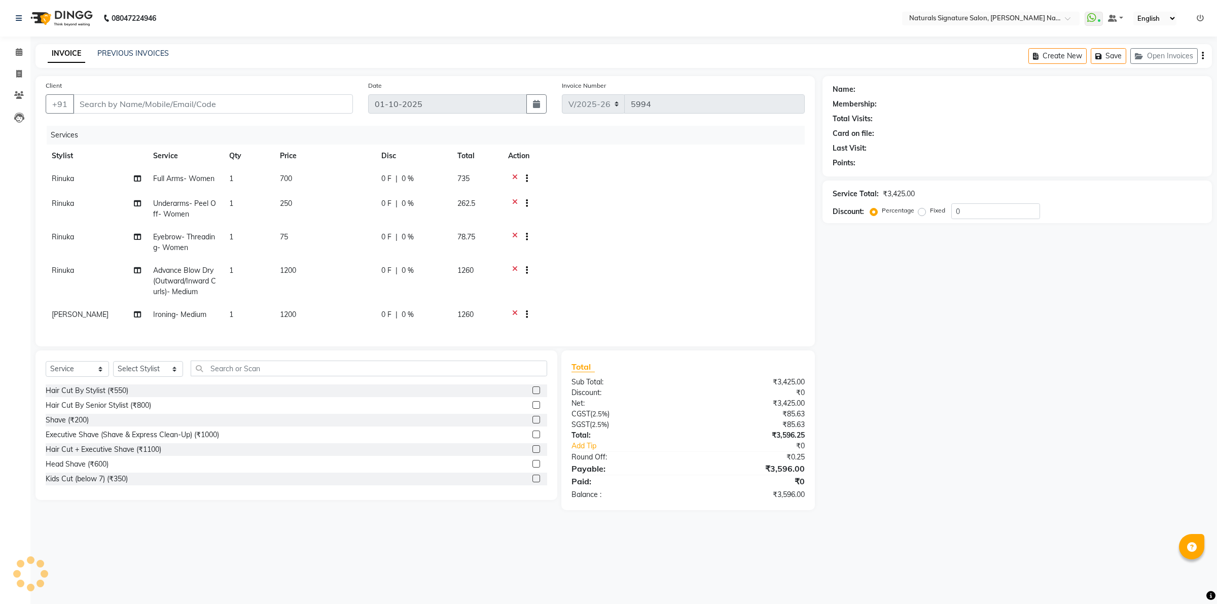
type input "98******55"
select select "44901"
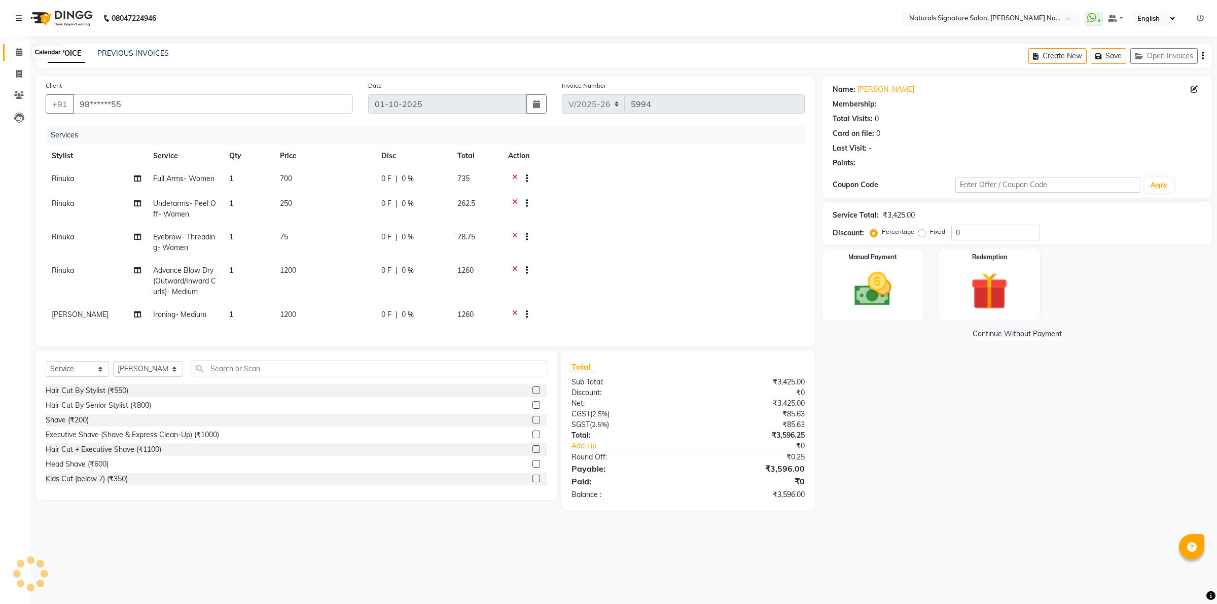
click at [14, 51] on span at bounding box center [19, 53] width 18 height 12
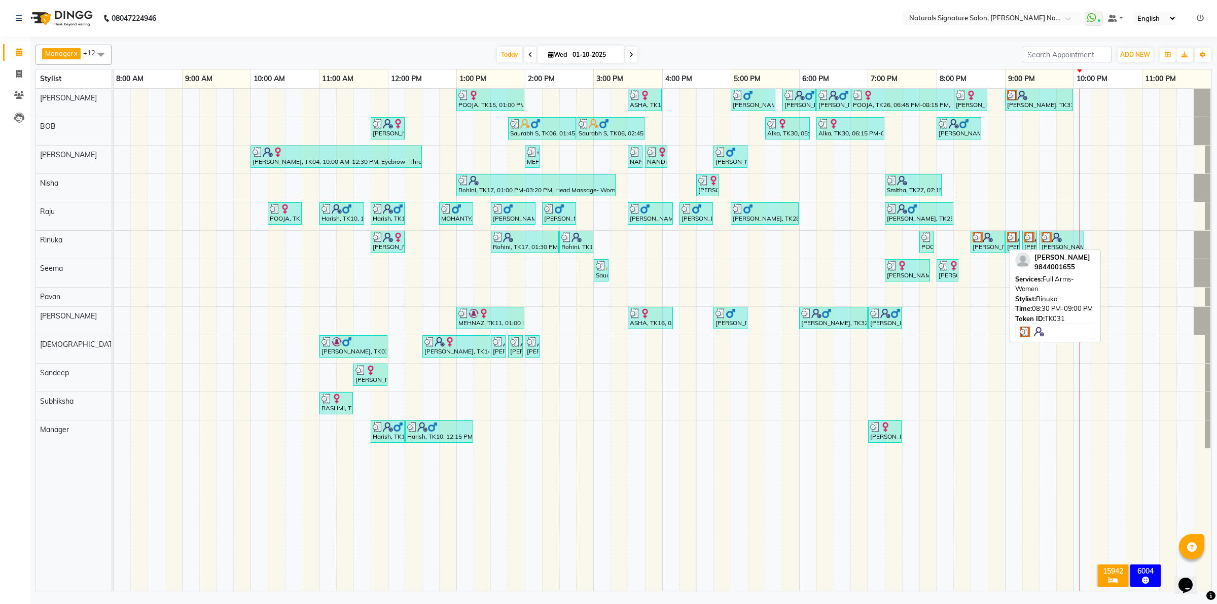
click at [980, 243] on div "[PERSON_NAME], TK31, 08:30 PM-09:00 PM, Full Arms- Women" at bounding box center [988, 241] width 32 height 19
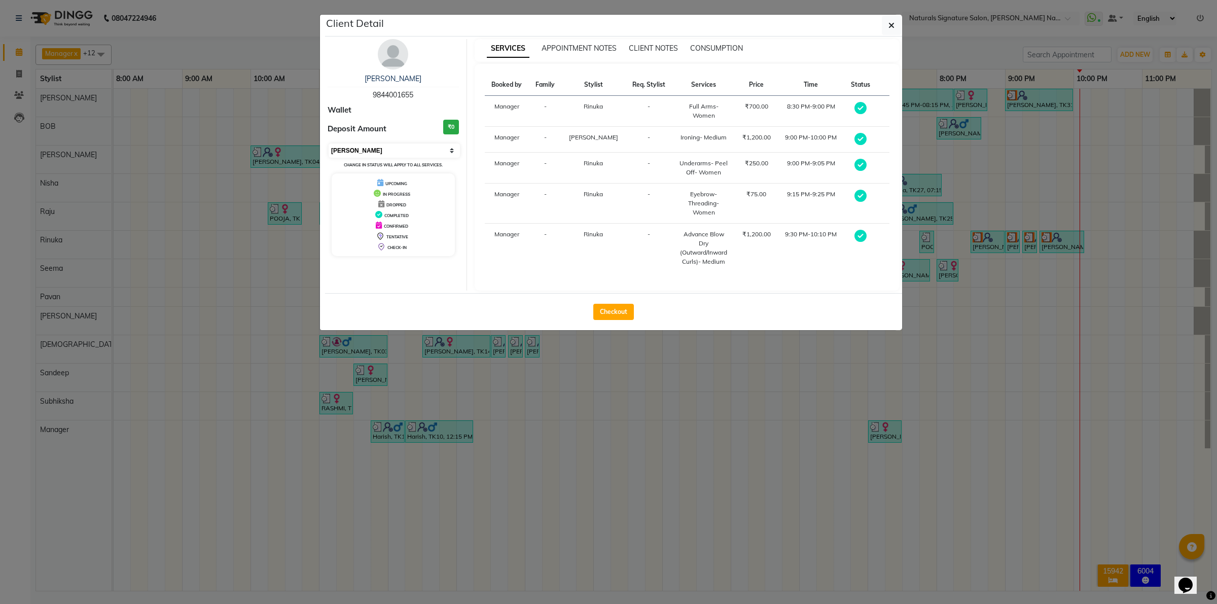
click at [363, 148] on select "Select MARK DONE UPCOMING" at bounding box center [394, 151] width 131 height 14
select select "5"
click at [329, 144] on select "Select MARK DONE UPCOMING" at bounding box center [394, 151] width 131 height 14
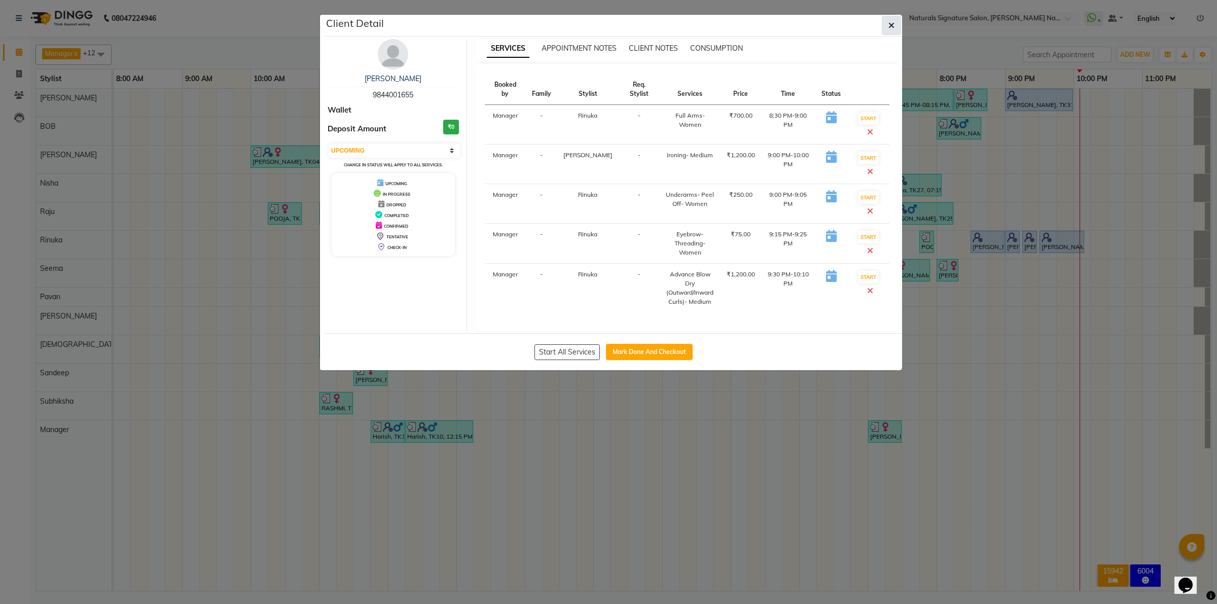
click at [898, 29] on button "button" at bounding box center [891, 25] width 19 height 19
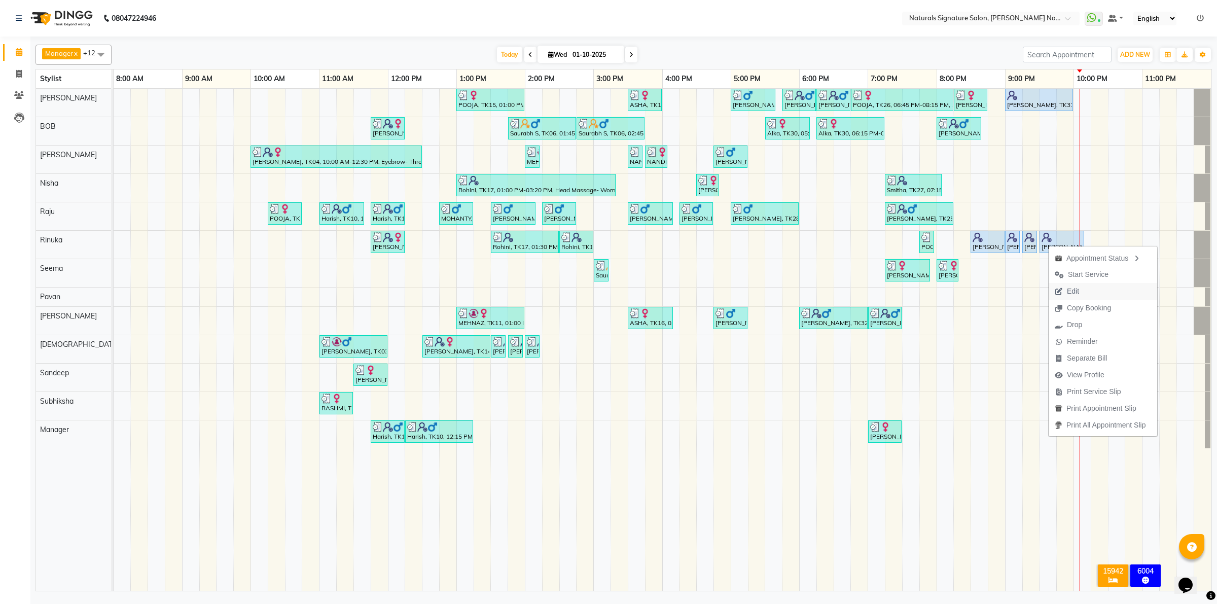
click at [1086, 292] on span "Edit" at bounding box center [1067, 291] width 37 height 17
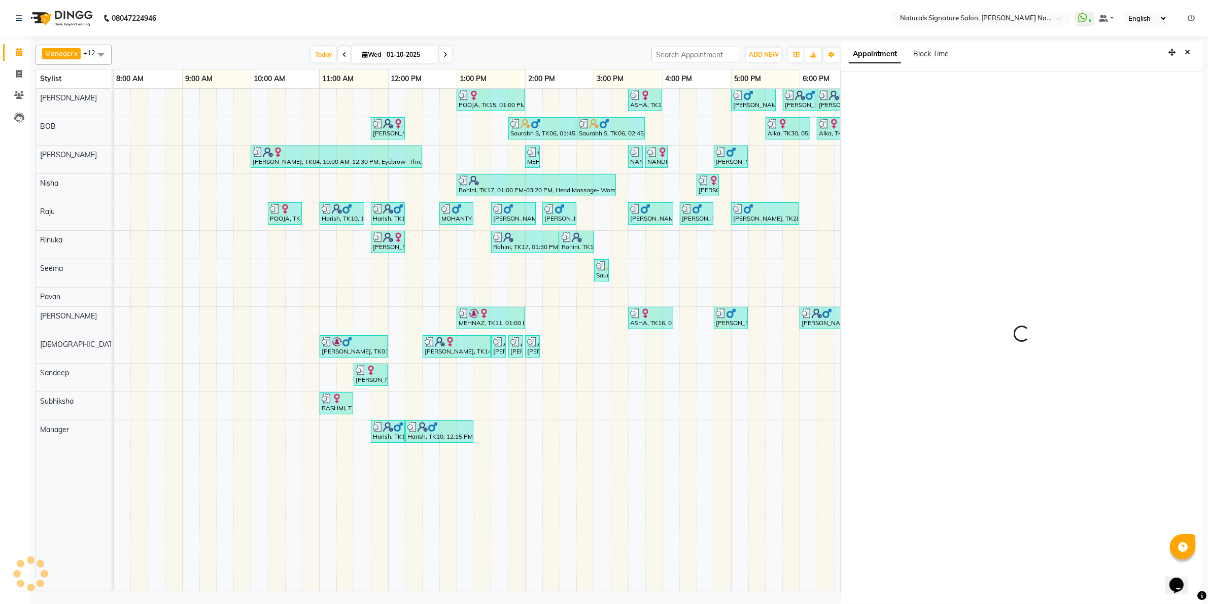
scroll to position [3, 0]
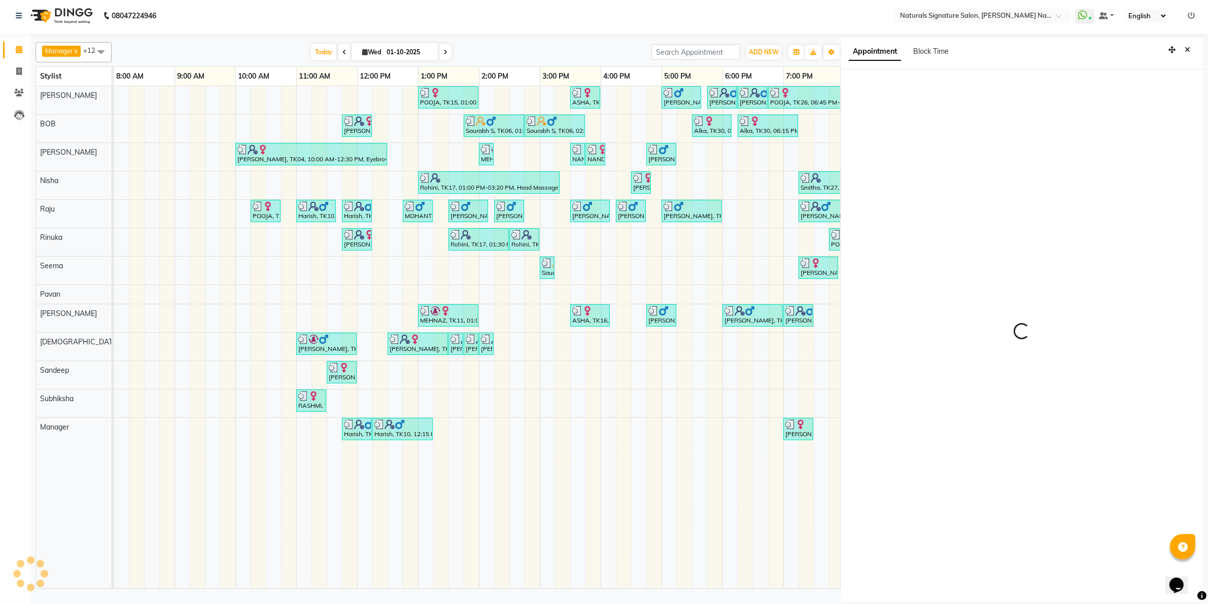
select select "tentative"
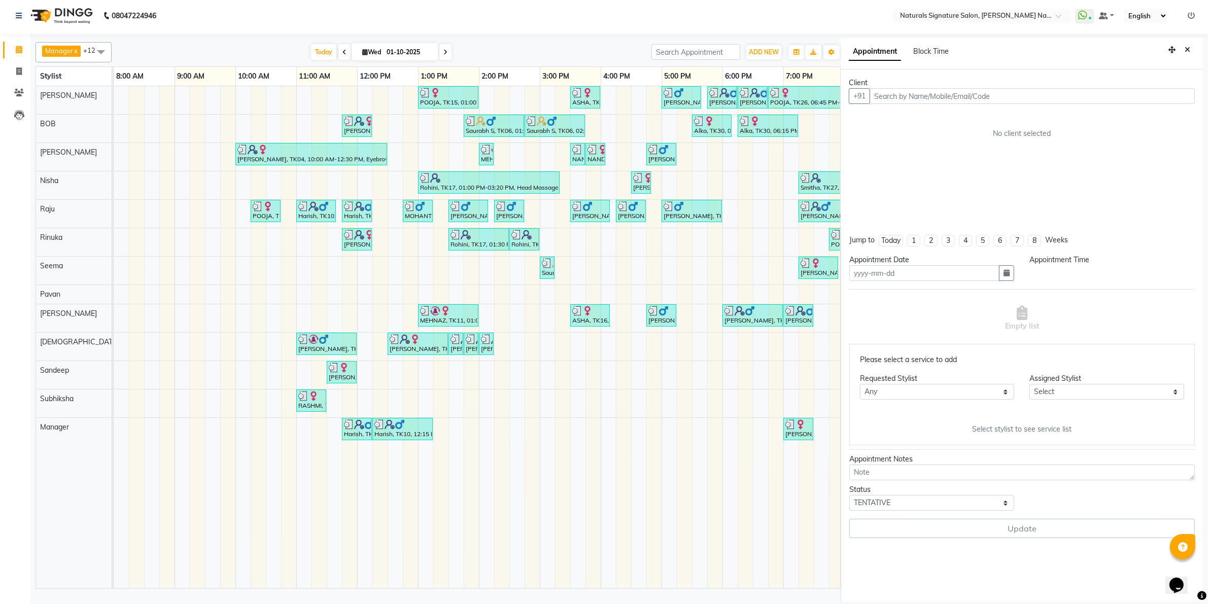
type input "01-10-2025"
select select "upcoming"
select select "1230"
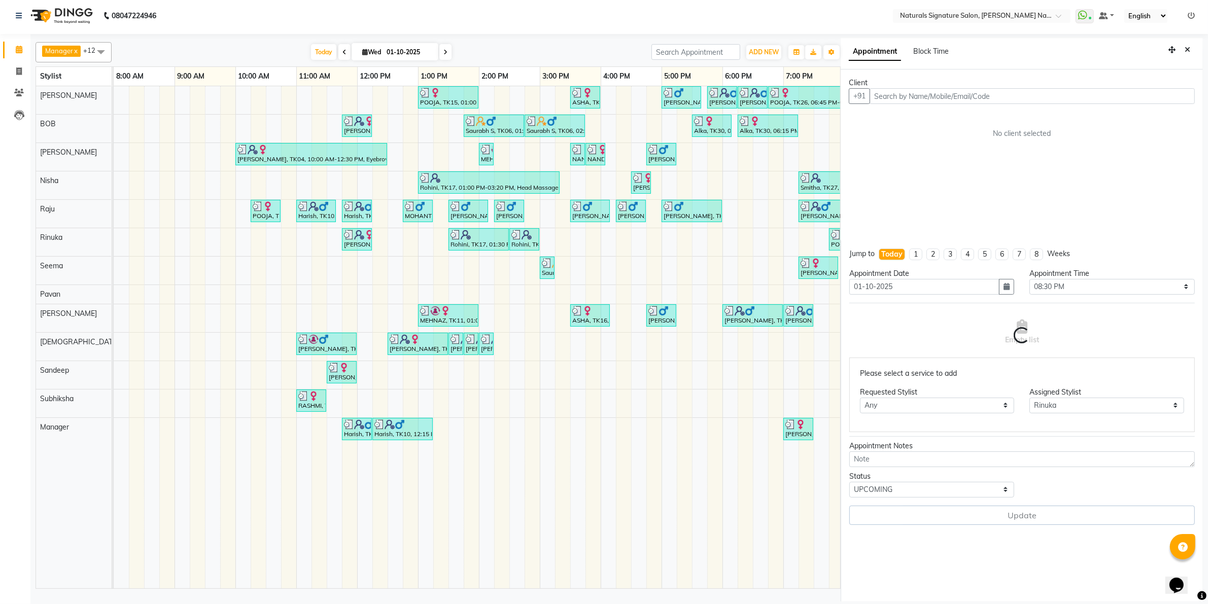
select select "3008"
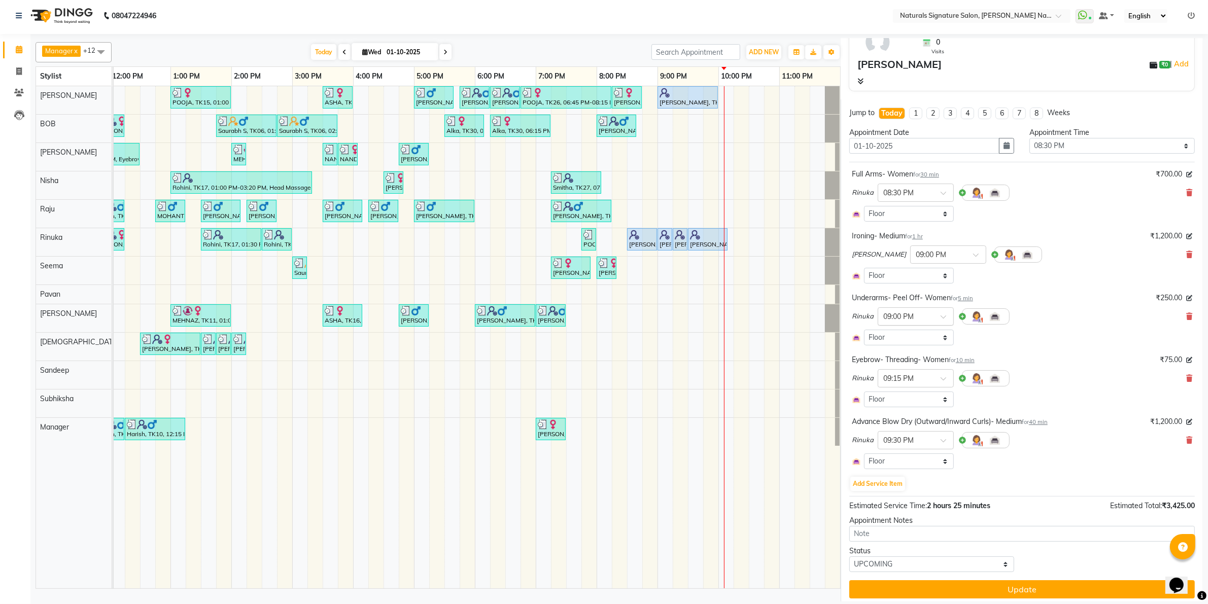
scroll to position [95, 0]
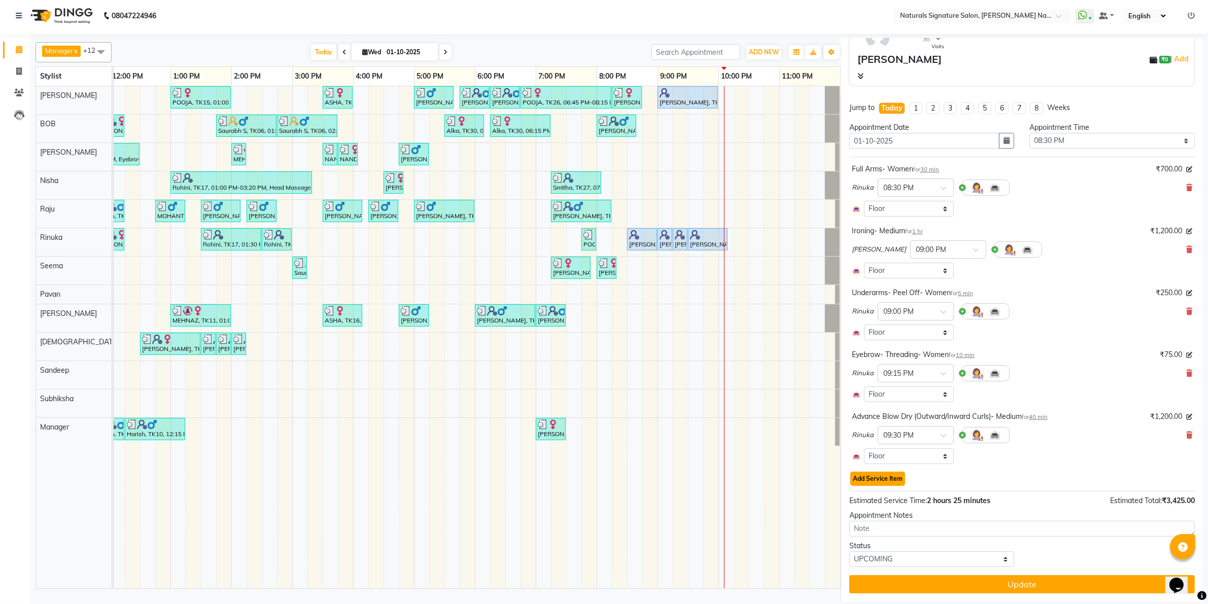
click at [870, 480] on button "Add Service Item" at bounding box center [877, 479] width 55 height 14
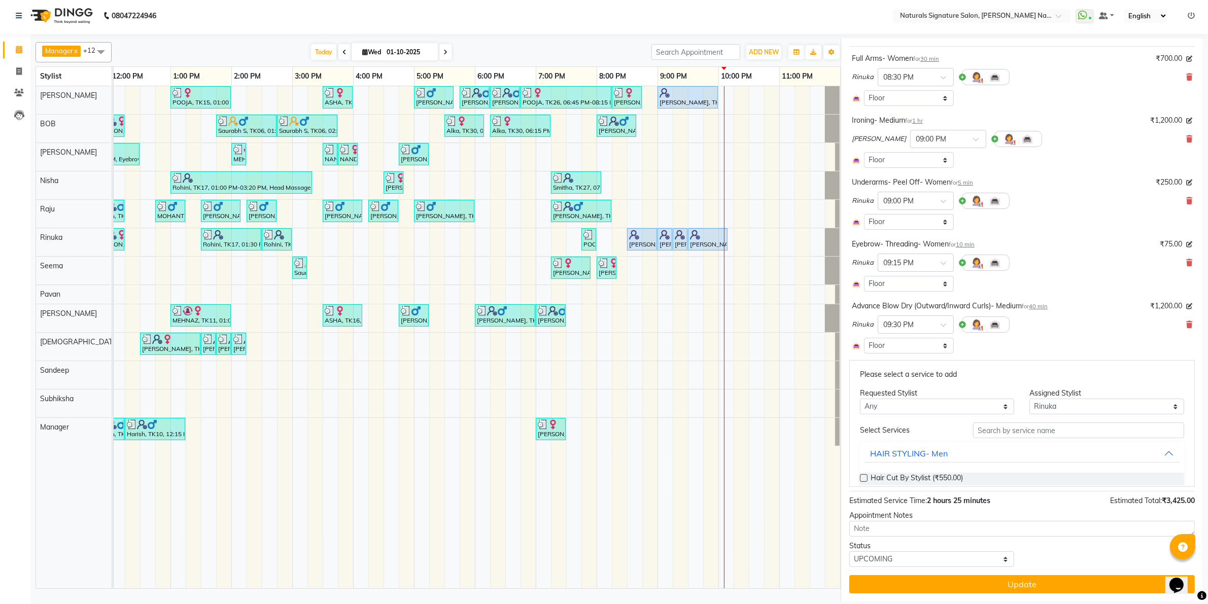
scroll to position [0, 0]
click at [1043, 406] on select "Select [PERSON_NAME] Manager [PERSON_NAME] Priyanka Raju Rinuka [PERSON_NAME] […" at bounding box center [1106, 408] width 155 height 16
select select "44907"
click at [1029, 416] on select "Select [PERSON_NAME] Manager [PERSON_NAME] Priyanka Raju Rinuka [PERSON_NAME] […" at bounding box center [1106, 408] width 155 height 16
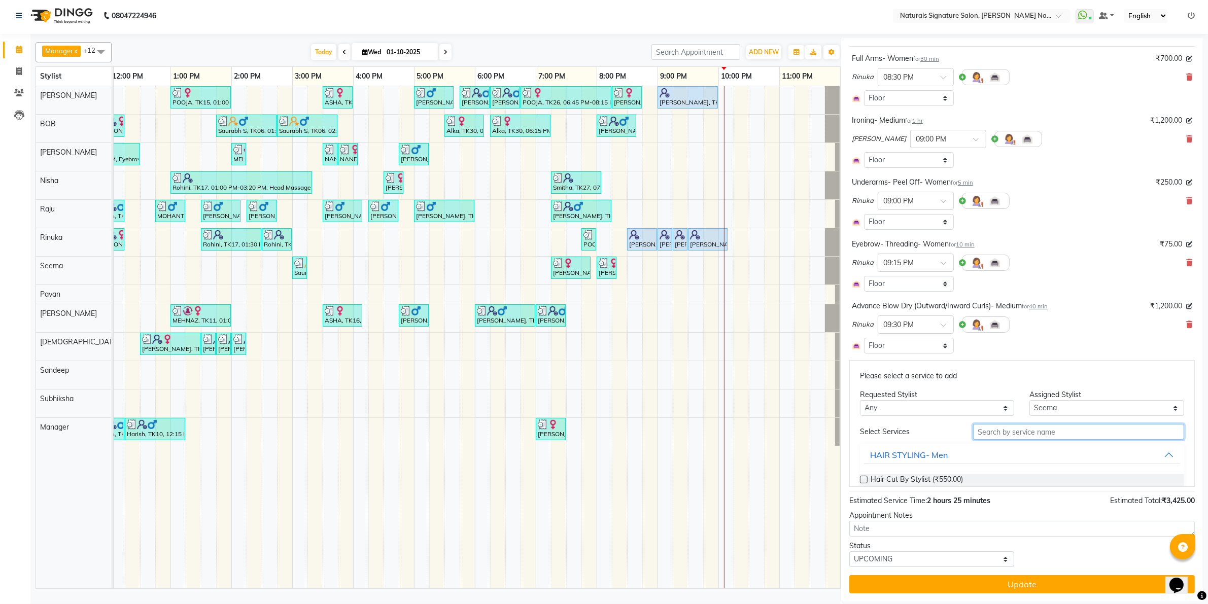
click at [986, 433] on input "text" at bounding box center [1078, 432] width 211 height 16
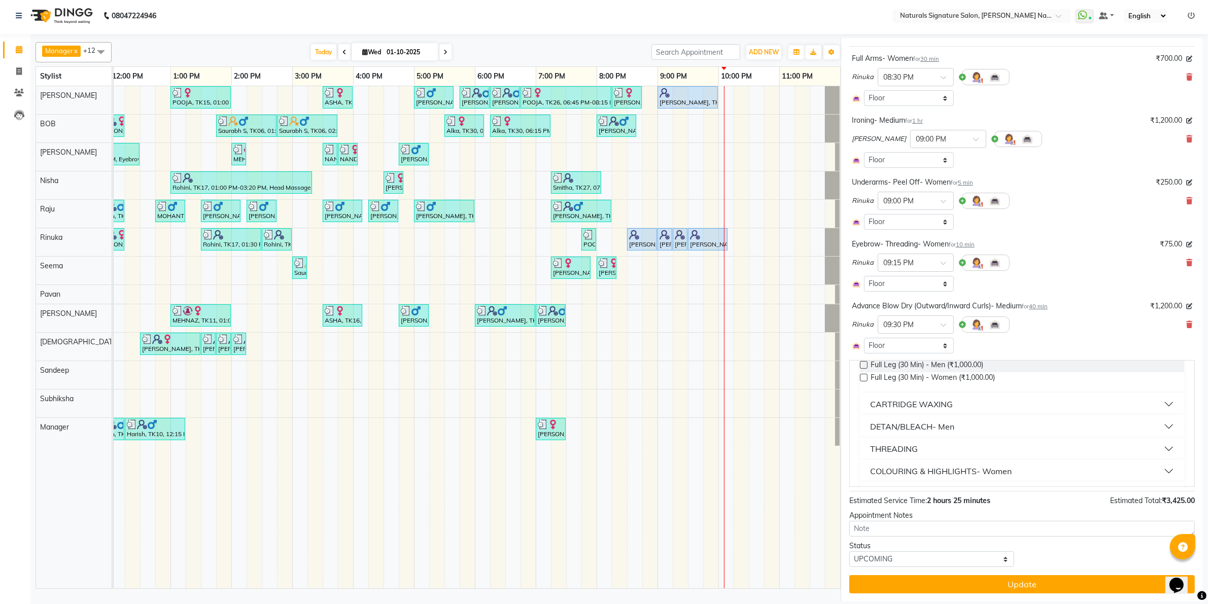
scroll to position [127, 0]
type input "full"
click at [902, 399] on button "CARTRIDGE WAXING" at bounding box center [1022, 392] width 316 height 18
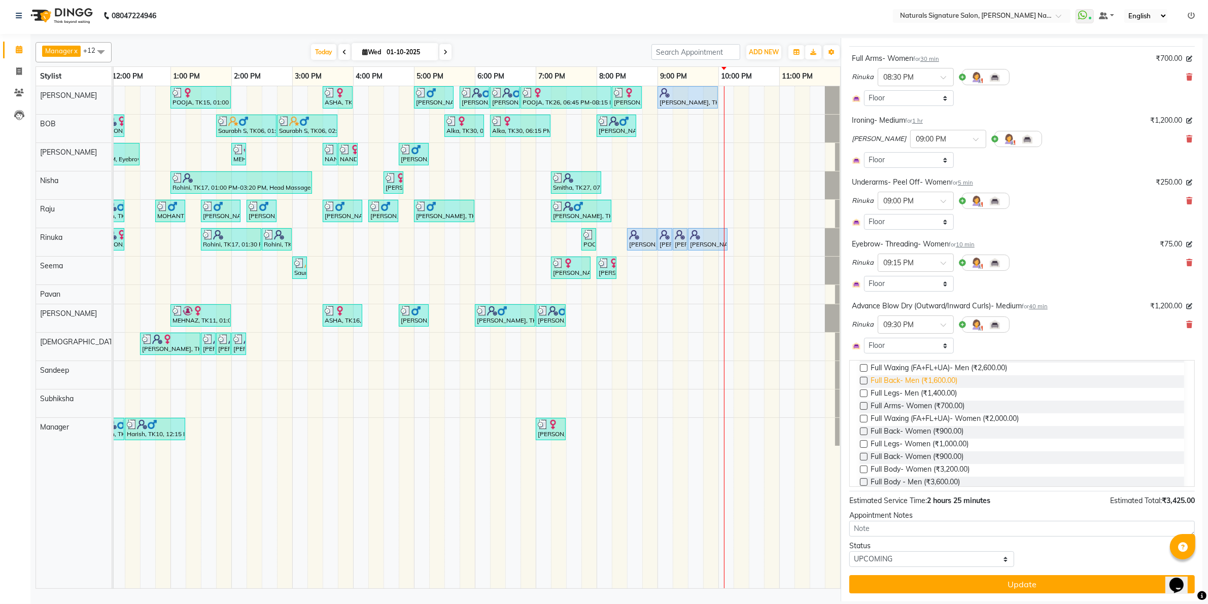
scroll to position [190, 0]
click at [939, 401] on span "Full Arms- Women (₹700.00)" at bounding box center [917, 405] width 94 height 13
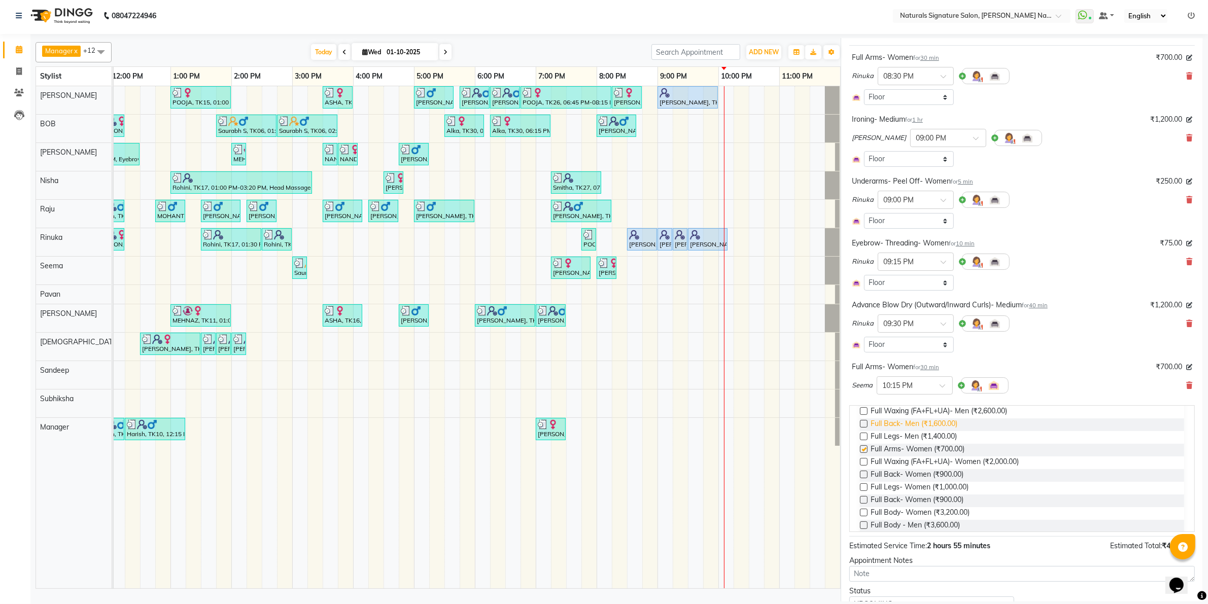
checkbox input "false"
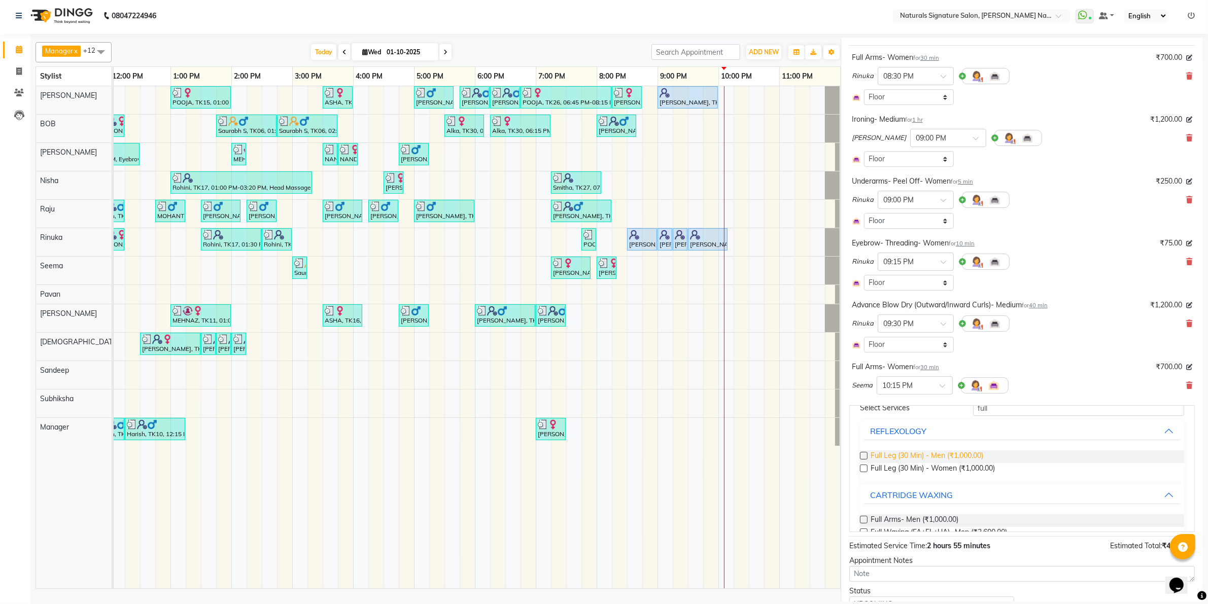
scroll to position [63, 0]
click at [977, 419] on input "full" at bounding box center [1078, 414] width 211 height 16
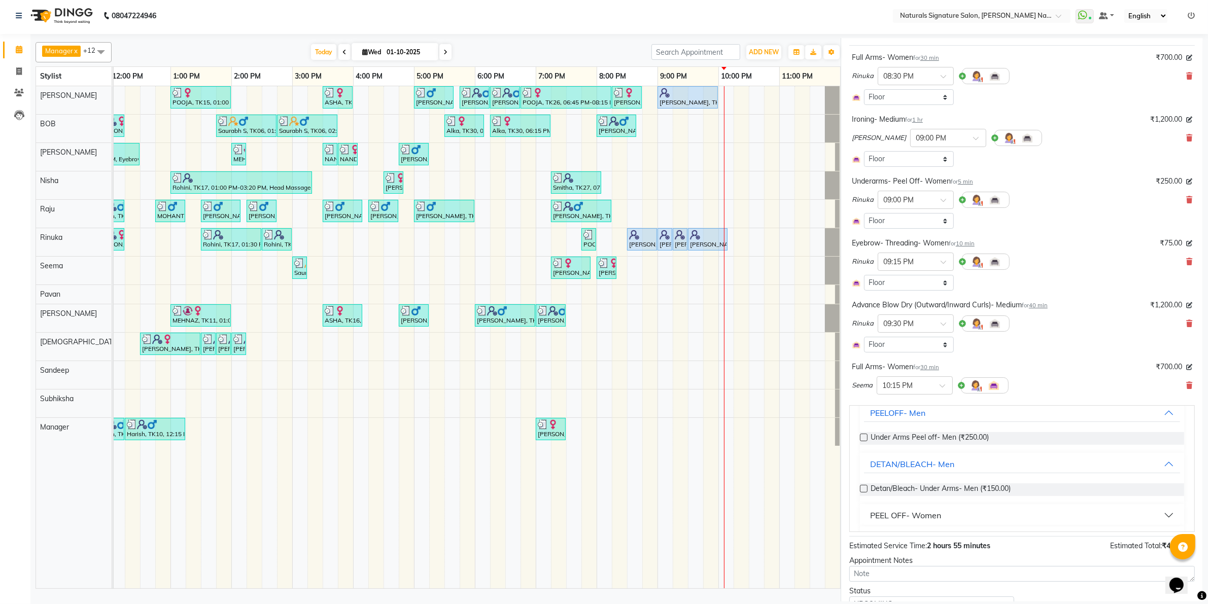
scroll to position [115, 0]
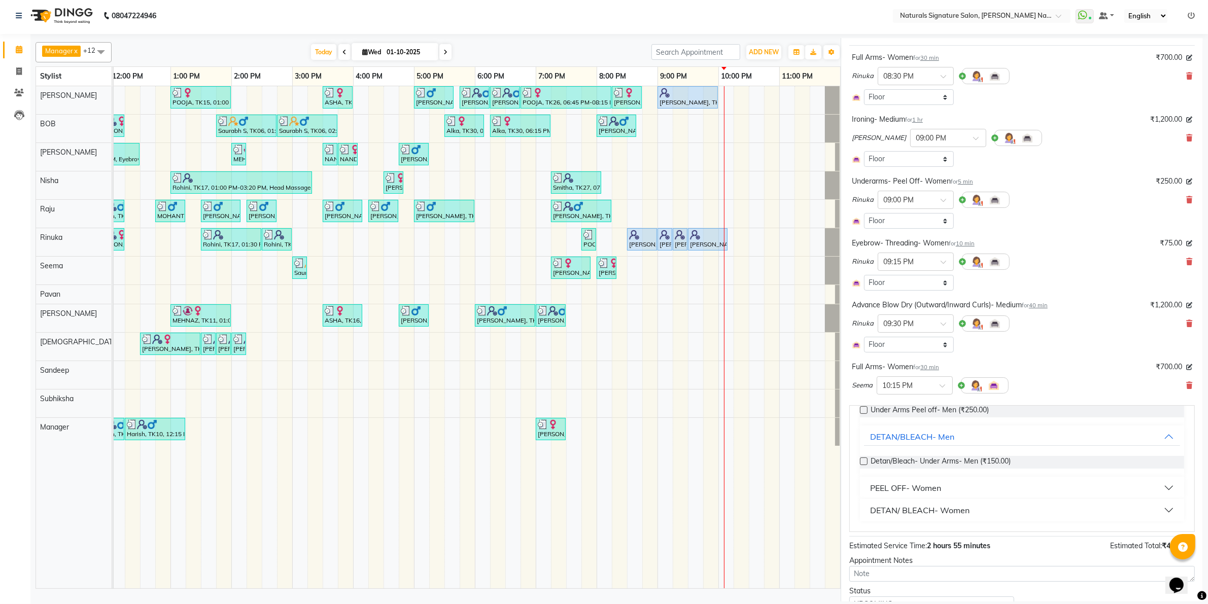
type input "under"
click at [934, 496] on button "PEEL OFF- Women" at bounding box center [1022, 488] width 316 height 18
click at [932, 510] on span "Underarms- Peel Off- Women (₹250.00)" at bounding box center [935, 513] width 131 height 13
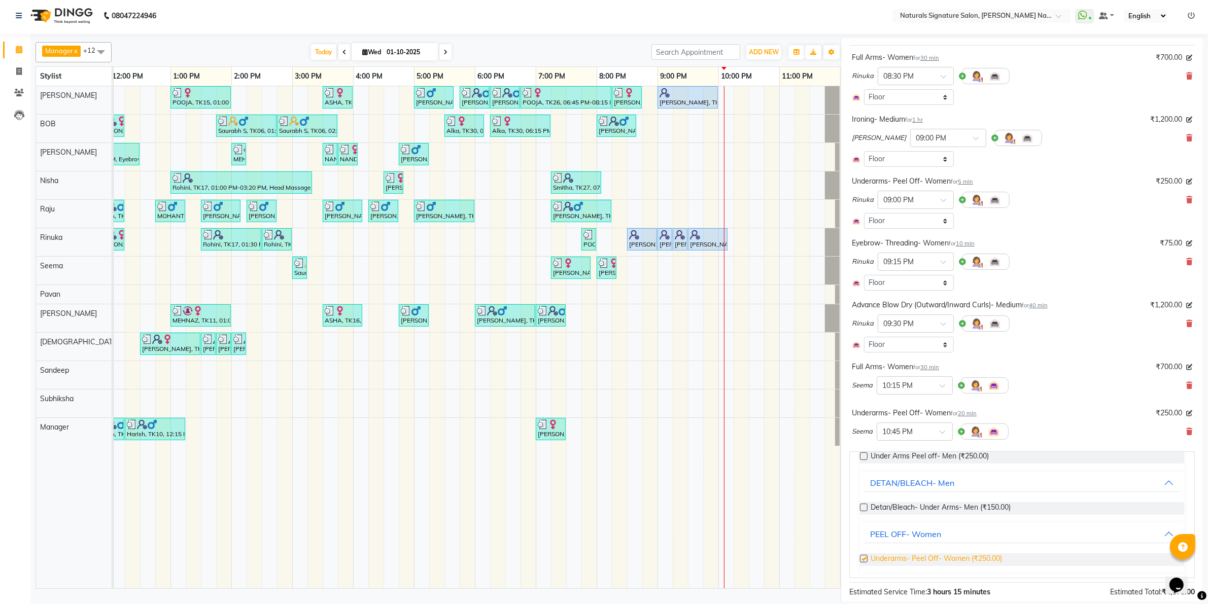
checkbox input "false"
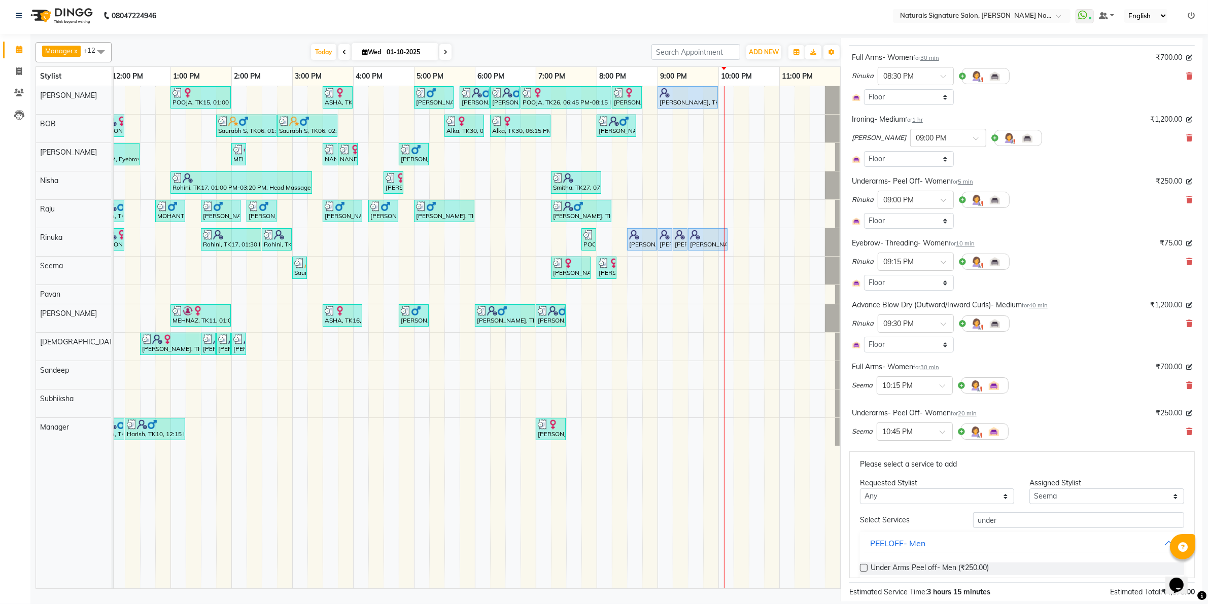
scroll to position [0, 0]
click at [975, 528] on input "under" at bounding box center [1078, 523] width 211 height 16
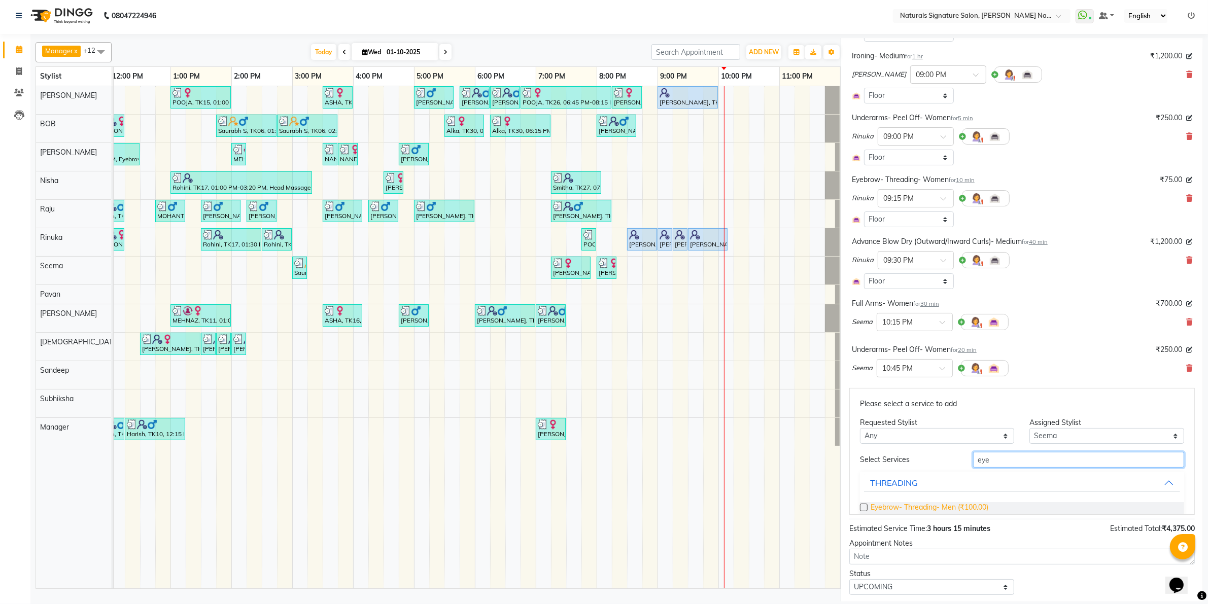
scroll to position [31, 0]
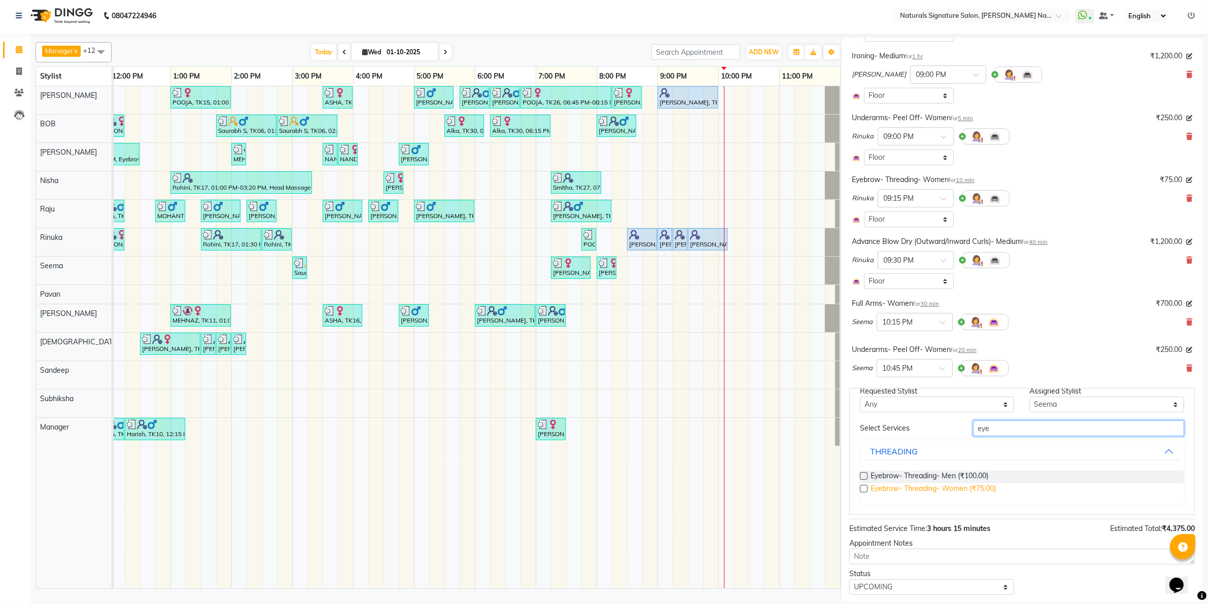
type input "eye"
click at [984, 493] on span "Eyebrow- Threading- Women (₹75.00)" at bounding box center [932, 489] width 125 height 13
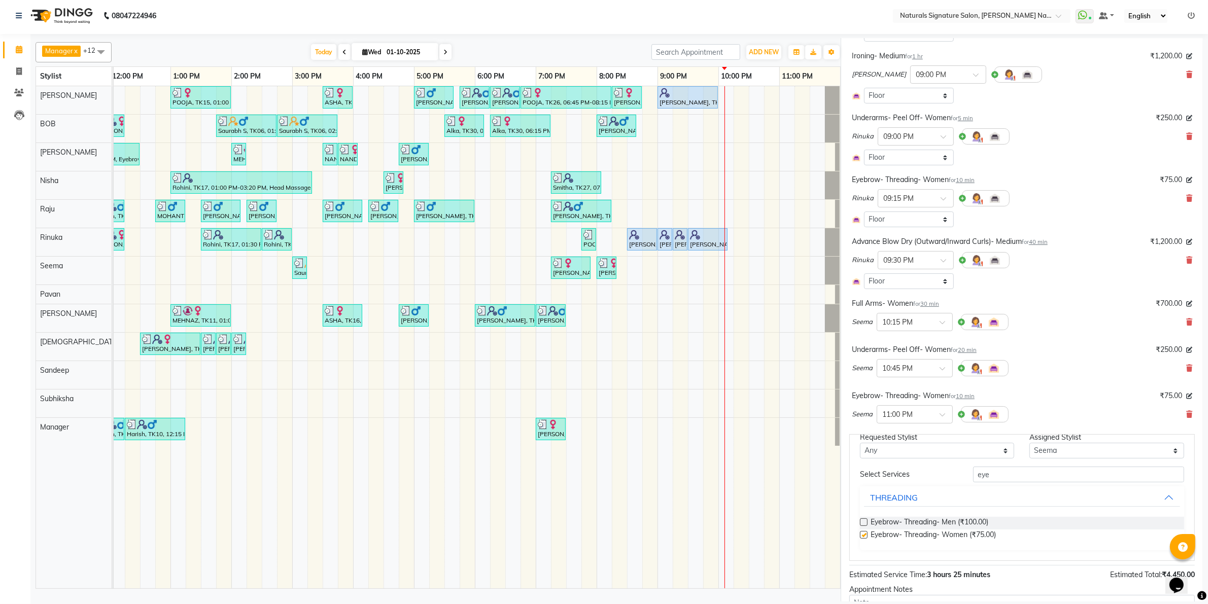
checkbox input "false"
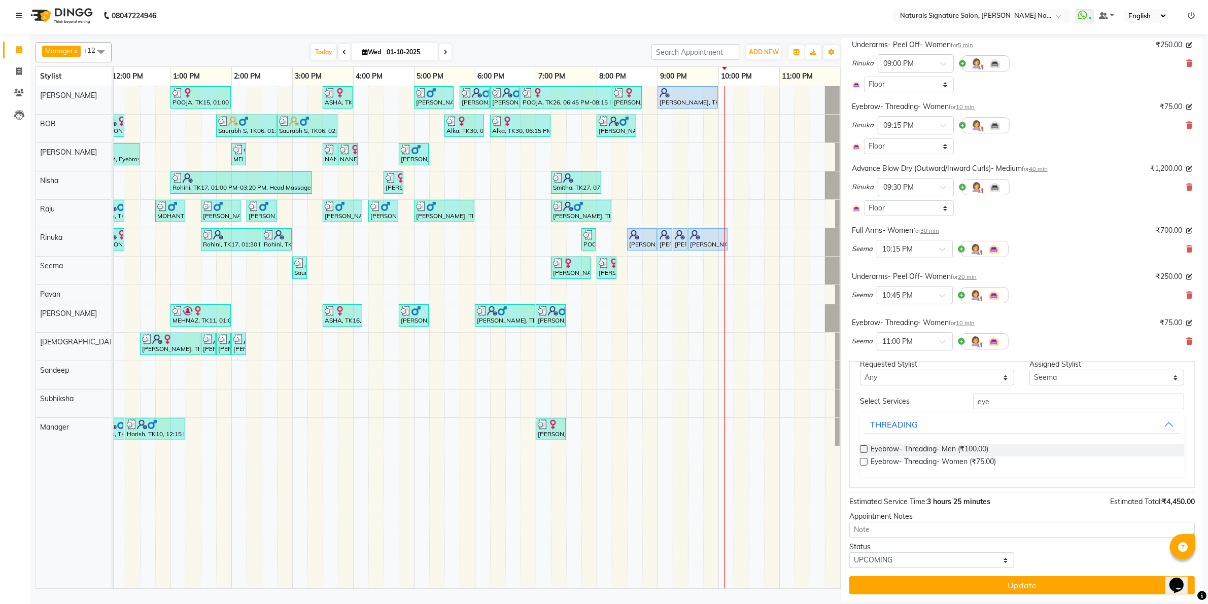
scroll to position [344, 0]
drag, startPoint x: 884, startPoint y: 557, endPoint x: 888, endPoint y: 552, distance: 6.5
click at [884, 557] on select "Select TENTATIVE CONFIRM CHECK-IN UPCOMING" at bounding box center [931, 559] width 165 height 16
select select "check-in"
click at [849, 551] on select "Select TENTATIVE CONFIRM CHECK-IN UPCOMING" at bounding box center [931, 559] width 165 height 16
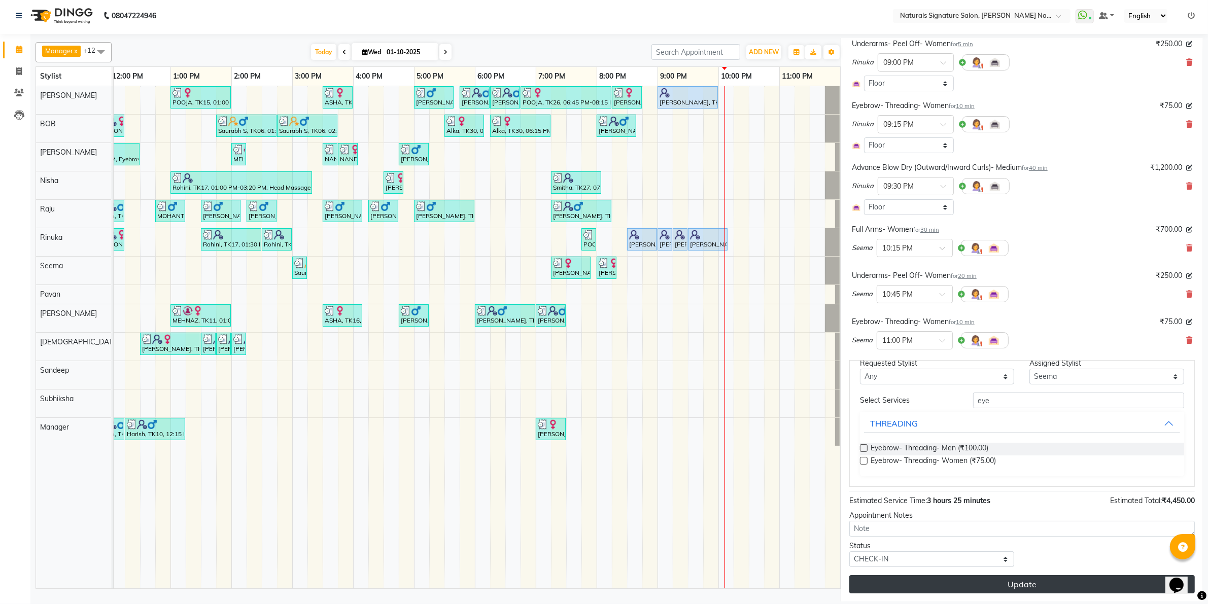
click at [901, 589] on button "Update" at bounding box center [1021, 584] width 345 height 18
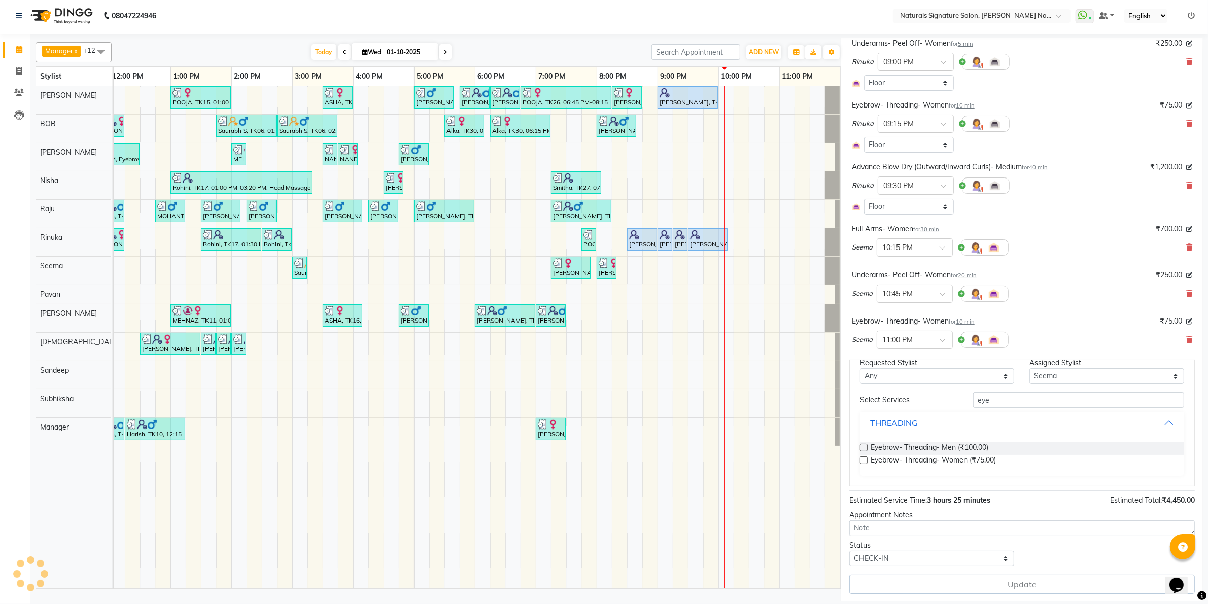
select select "44907"
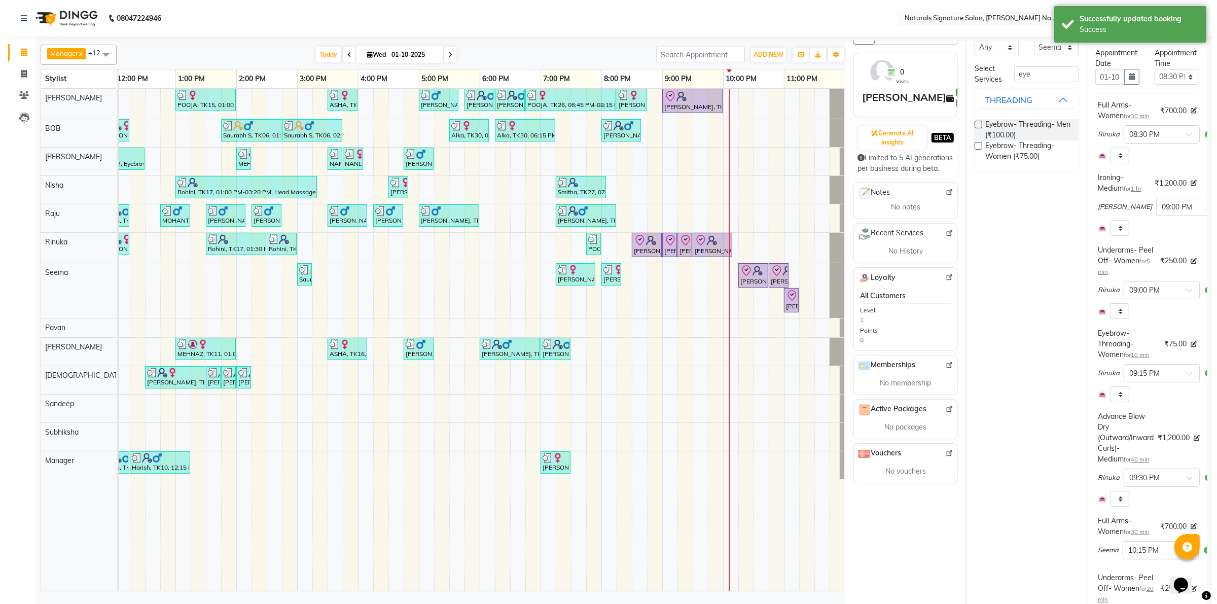
scroll to position [0, 0]
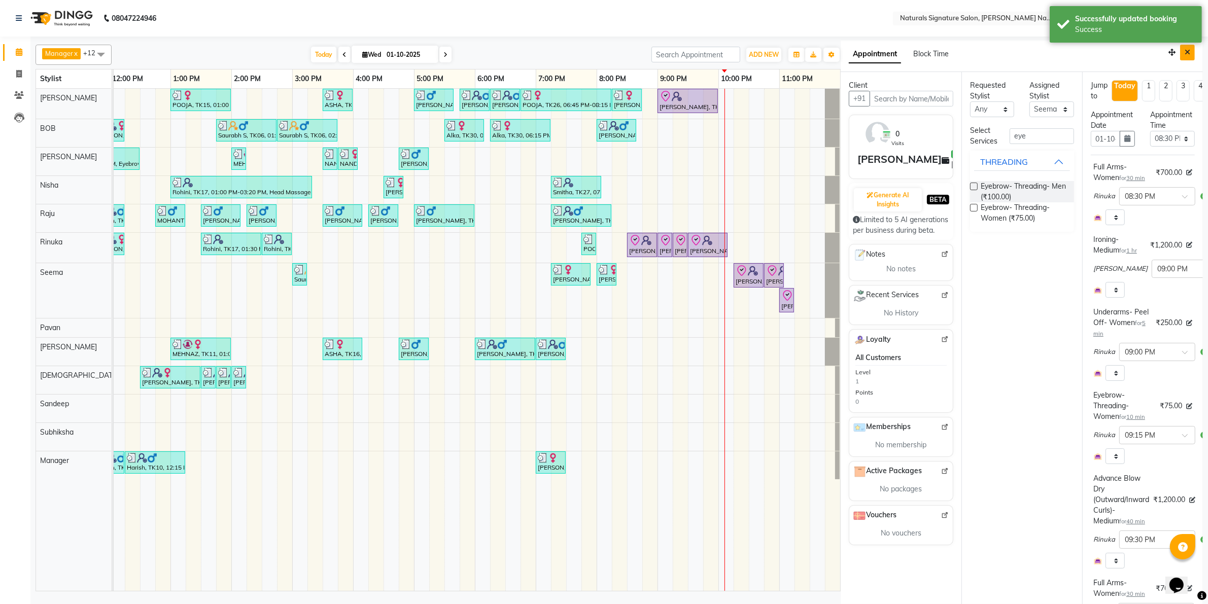
click at [1180, 56] on button "Close" at bounding box center [1187, 53] width 15 height 16
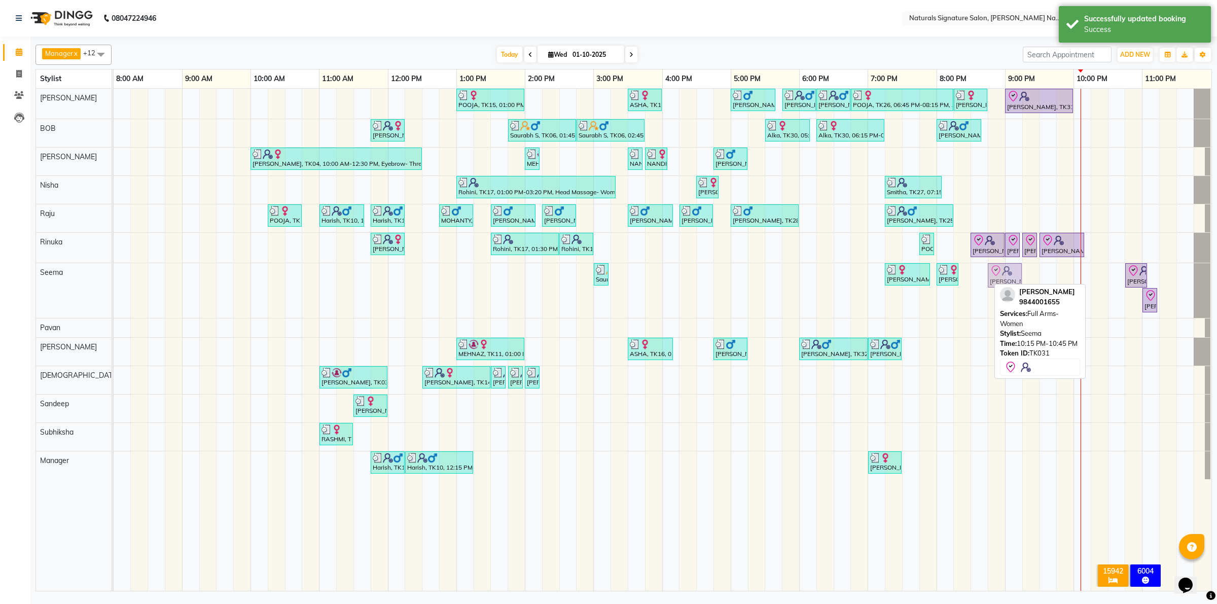
drag, startPoint x: 1104, startPoint y: 279, endPoint x: 997, endPoint y: 290, distance: 107.1
click at [997, 290] on div "Manager x [PERSON_NAME] x Seema x [PERSON_NAME] x [PERSON_NAME] x [PERSON_NAME]…" at bounding box center [624, 316] width 1177 height 551
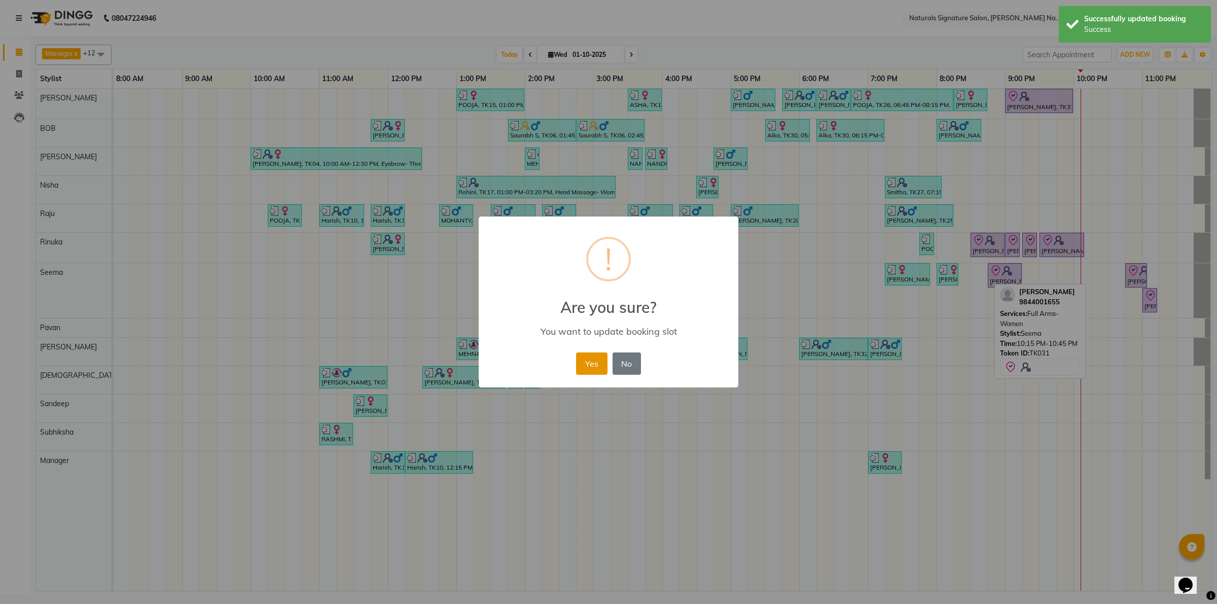
click at [591, 363] on button "Yes" at bounding box center [591, 364] width 31 height 22
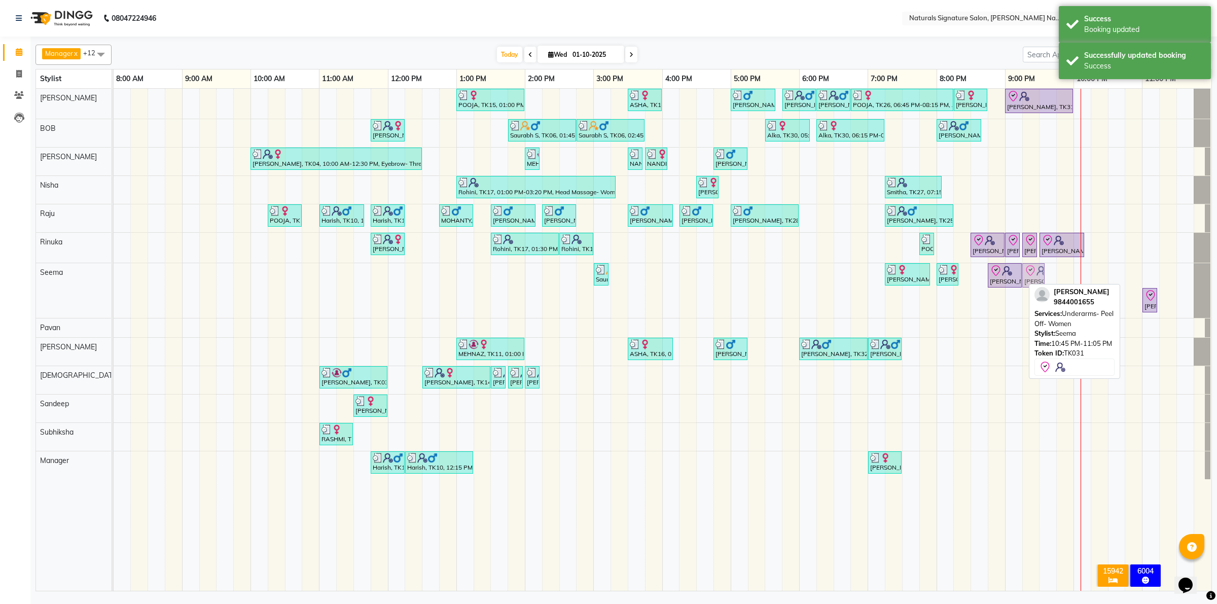
drag, startPoint x: 1140, startPoint y: 278, endPoint x: 1041, endPoint y: 280, distance: 99.4
click at [114, 280] on div "Saurabh S, TK06, 03:00 PM-03:10 PM, Cut, File & Polish [PERSON_NAME], TK22, 07:…" at bounding box center [114, 290] width 0 height 55
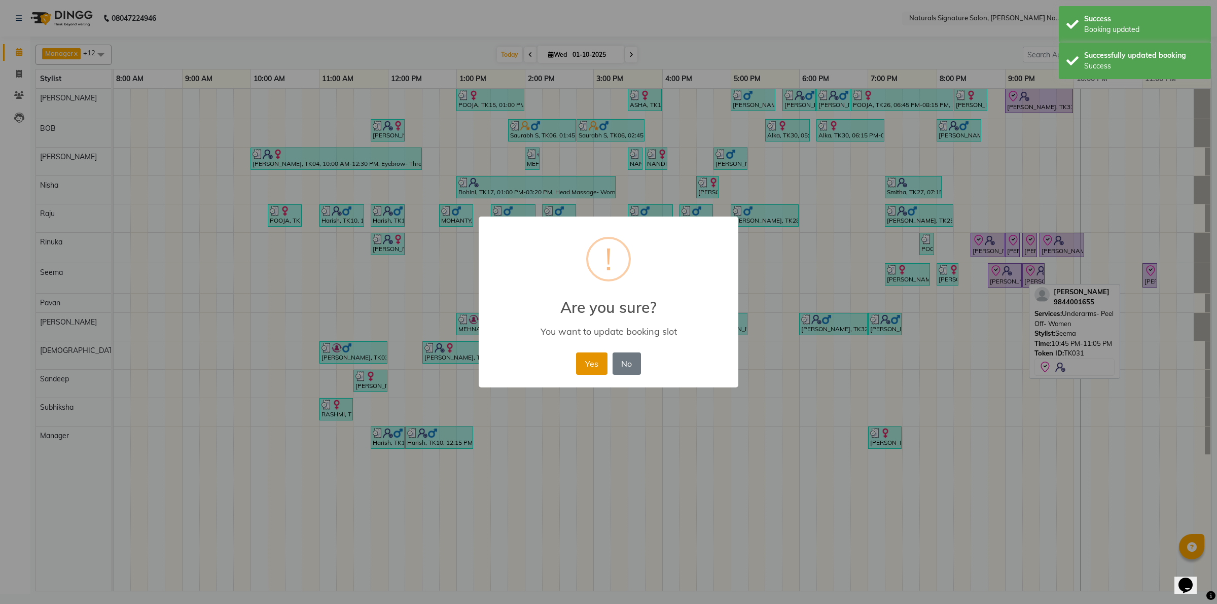
drag, startPoint x: 593, startPoint y: 358, endPoint x: 781, endPoint y: 351, distance: 187.8
click at [593, 358] on button "Yes" at bounding box center [591, 364] width 31 height 22
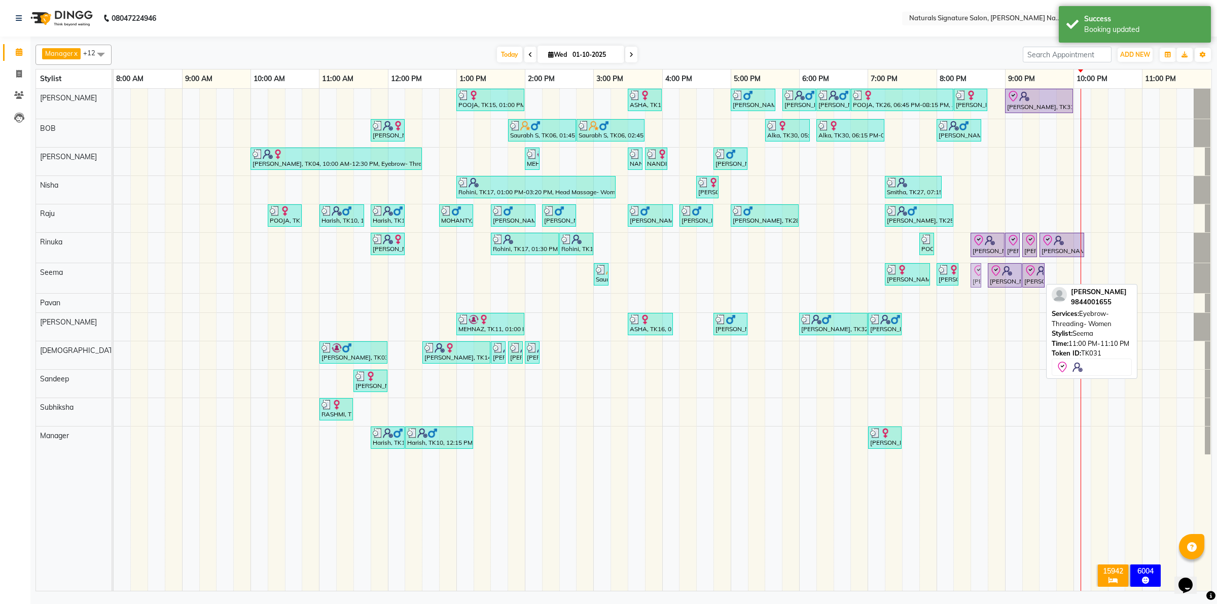
drag, startPoint x: 1151, startPoint y: 277, endPoint x: 984, endPoint y: 277, distance: 167.4
click at [984, 277] on div "POOJA, TK15, 01:00 PM-02:00 PM, Essential Treatment - Long- Women ASHA, TK16, 0…" at bounding box center [663, 340] width 1098 height 502
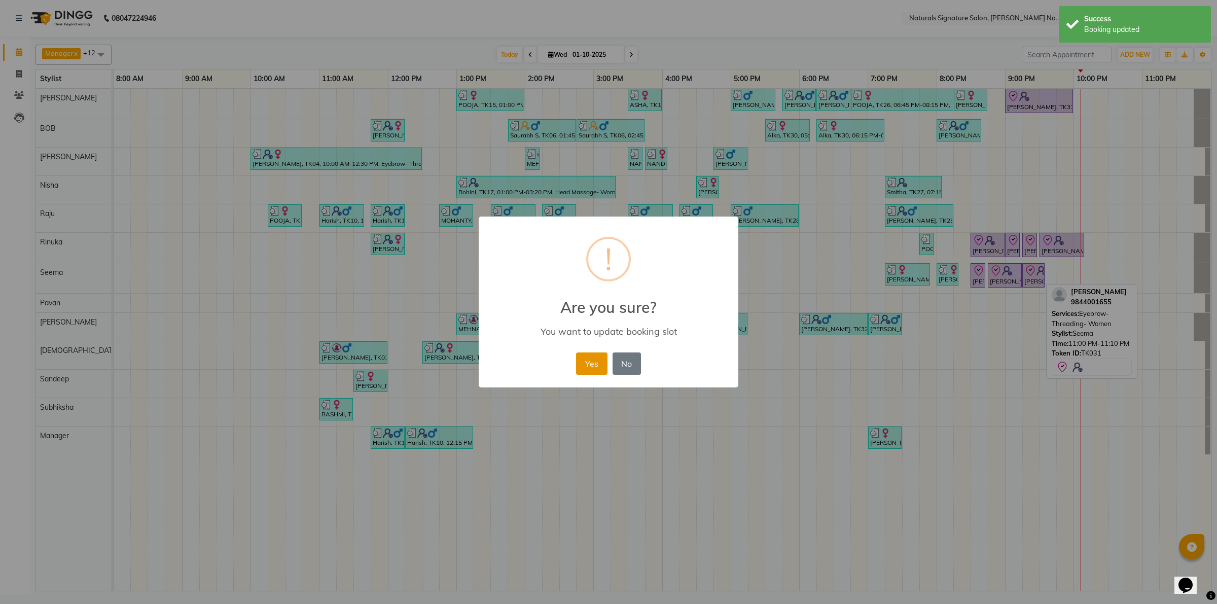
click at [594, 366] on button "Yes" at bounding box center [591, 364] width 31 height 22
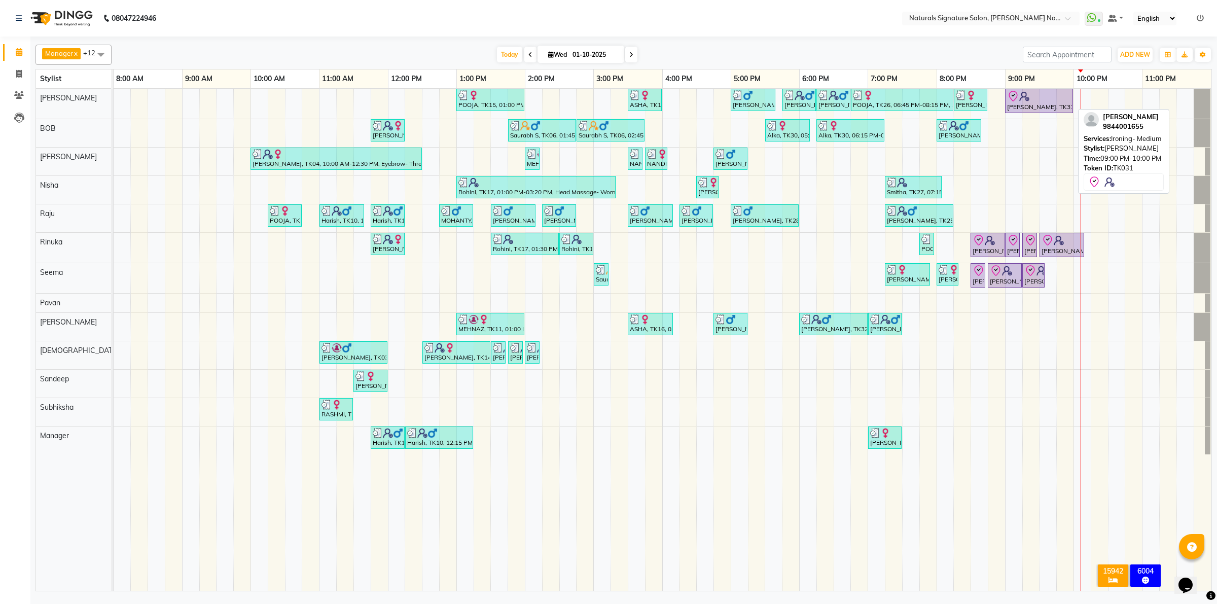
click at [1043, 108] on div "[PERSON_NAME], TK31, 09:00 PM-10:00 PM, Ironing- Medium" at bounding box center [1039, 100] width 66 height 21
select select "8"
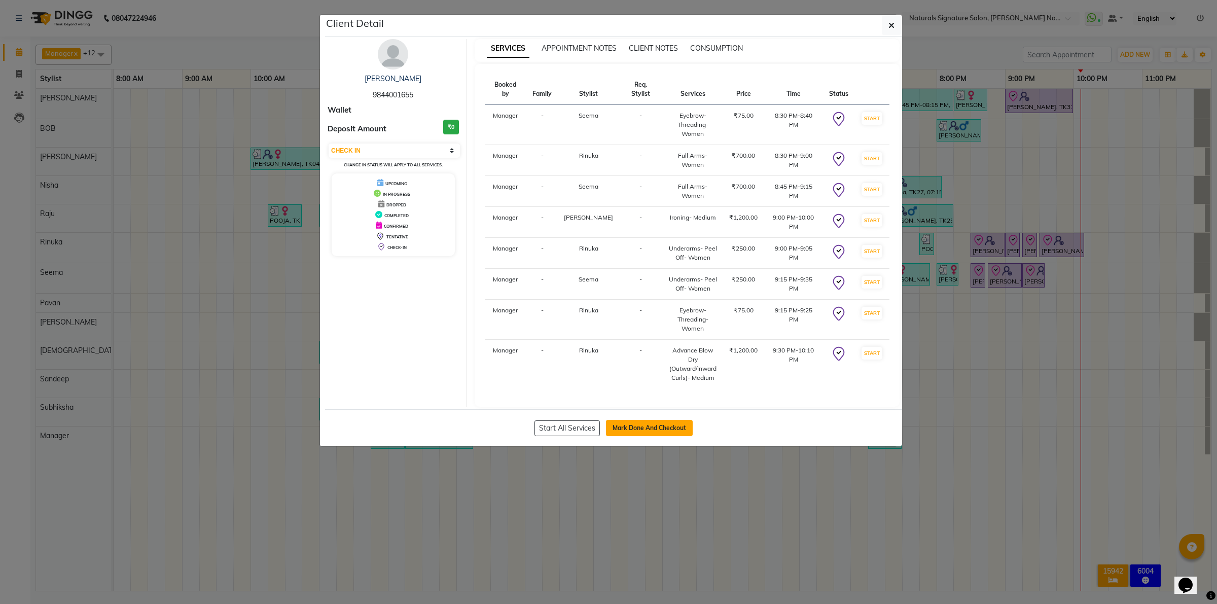
click at [660, 420] on button "Mark Done And Checkout" at bounding box center [649, 428] width 87 height 16
select select "service"
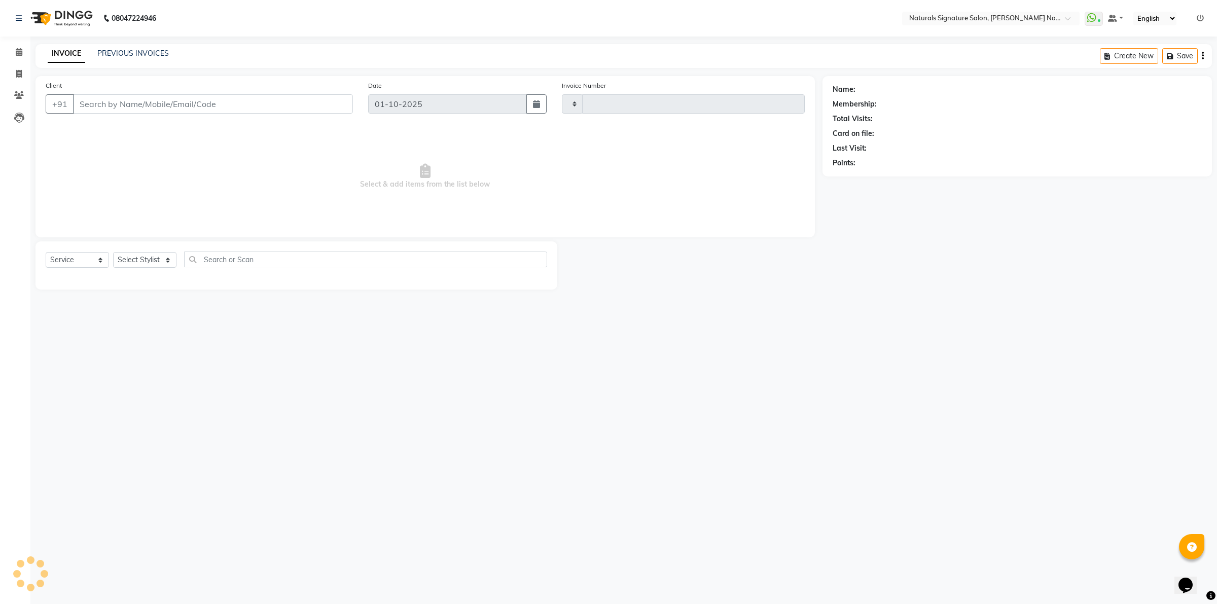
type input "5994"
select select "6135"
type input "98******55"
select select "44907"
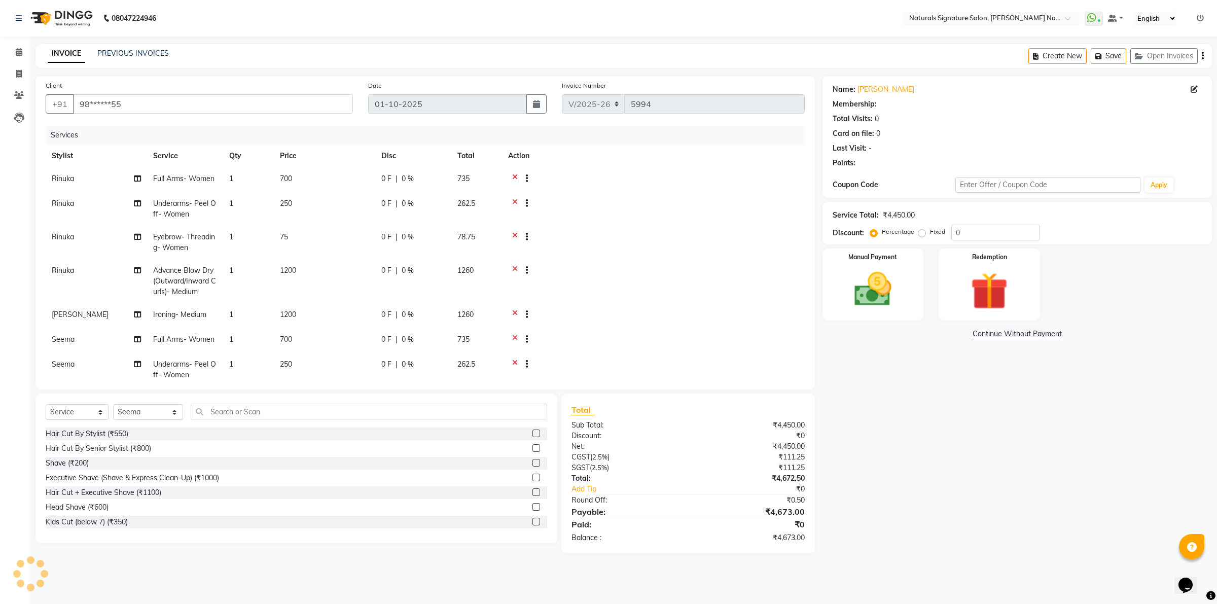
select select "1: Object"
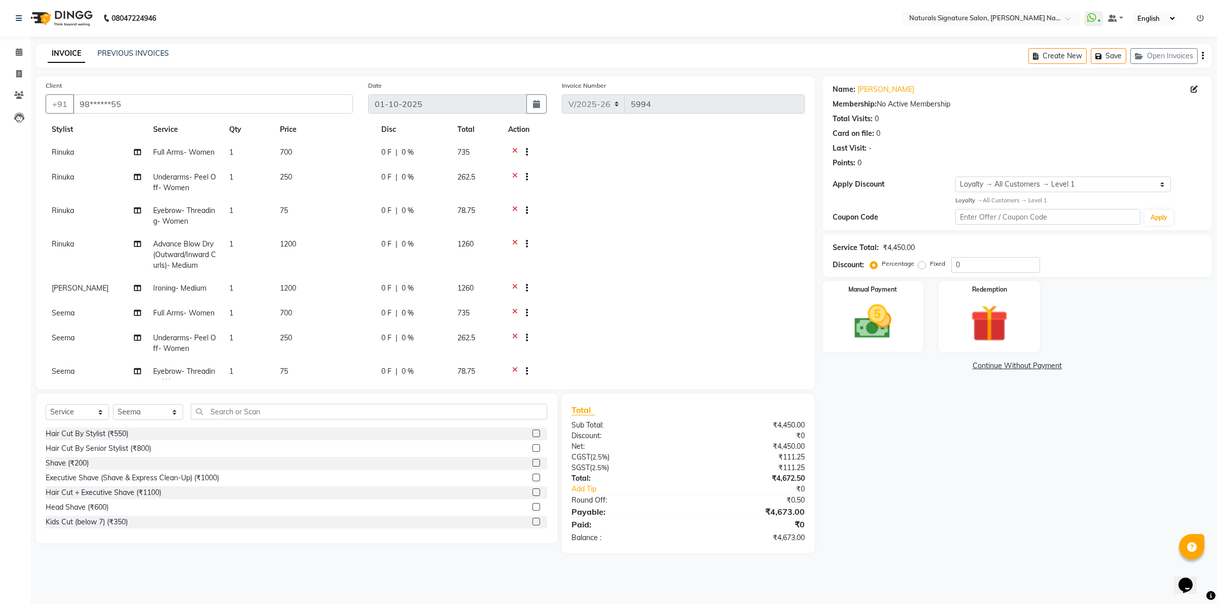
scroll to position [58, 0]
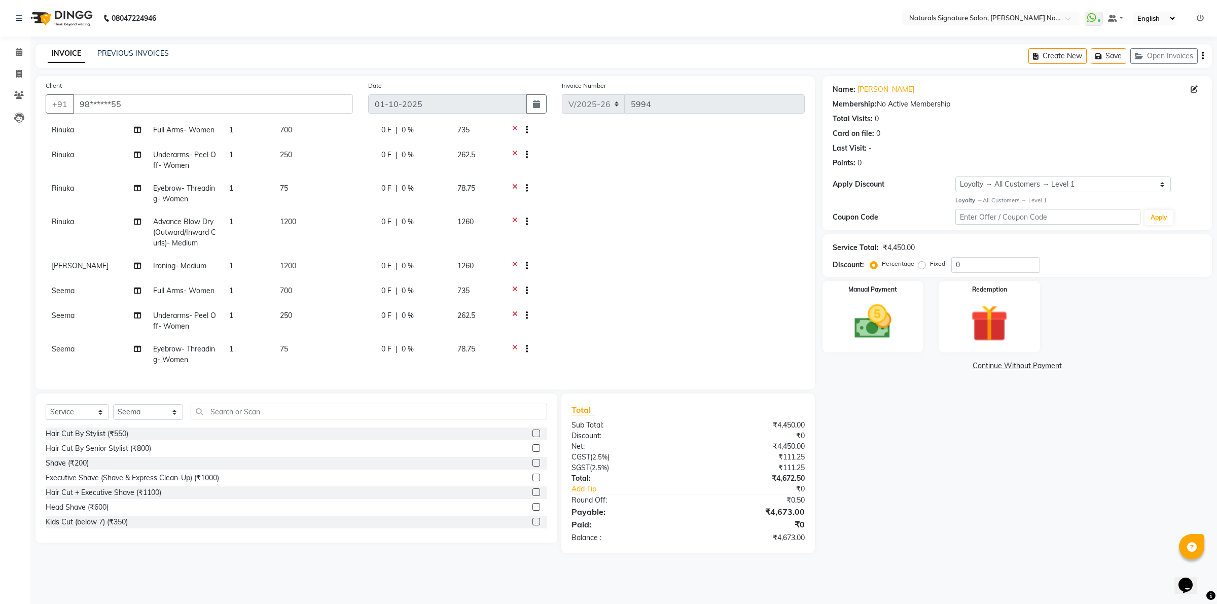
click at [287, 261] on span "1200" at bounding box center [288, 265] width 16 height 9
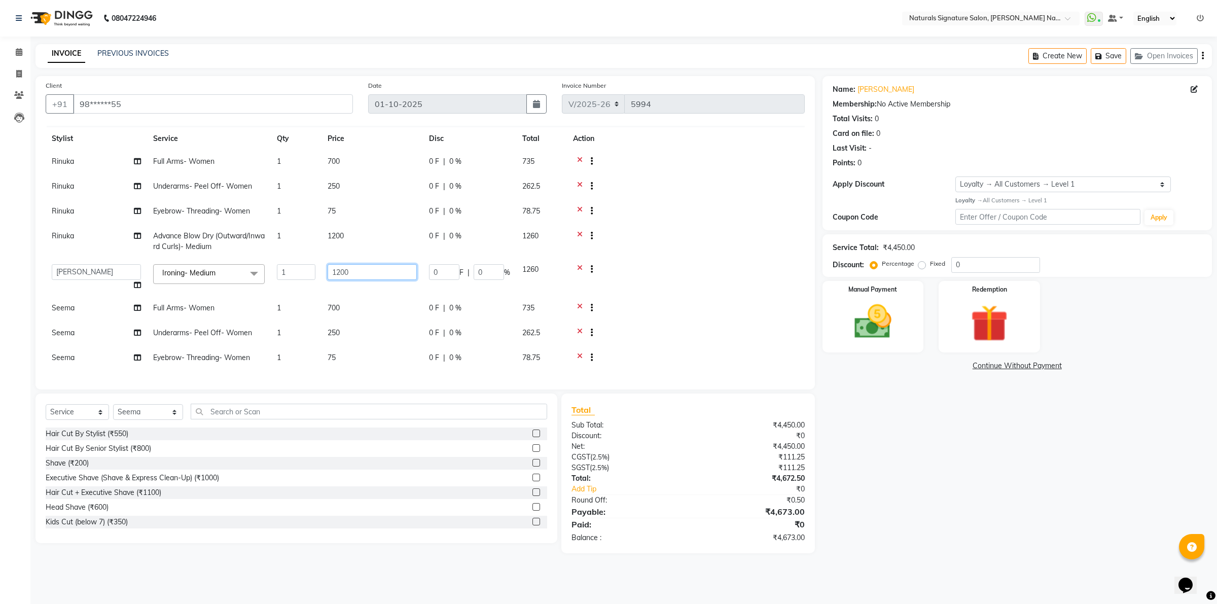
drag, startPoint x: 379, startPoint y: 262, endPoint x: 311, endPoint y: 263, distance: 68.5
click at [317, 263] on tr "[PERSON_NAME] Manager [PERSON_NAME] Priyanka Raju Rinuka [PERSON_NAME] [PERSON_…" at bounding box center [425, 277] width 759 height 39
type input "1400"
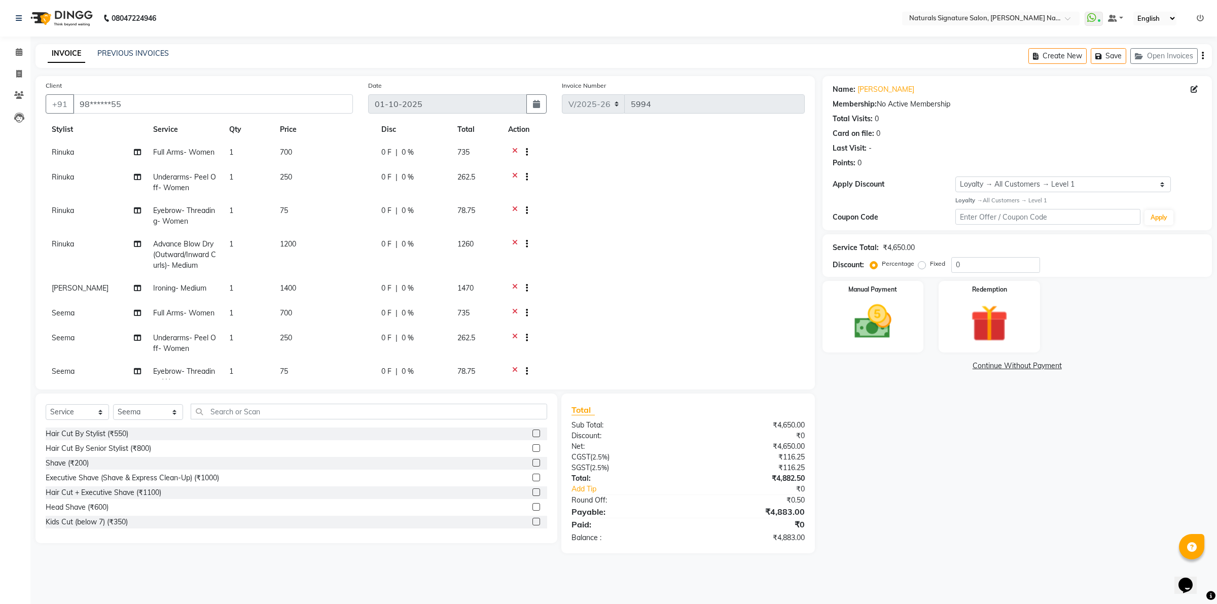
click at [690, 310] on td at bounding box center [653, 314] width 303 height 25
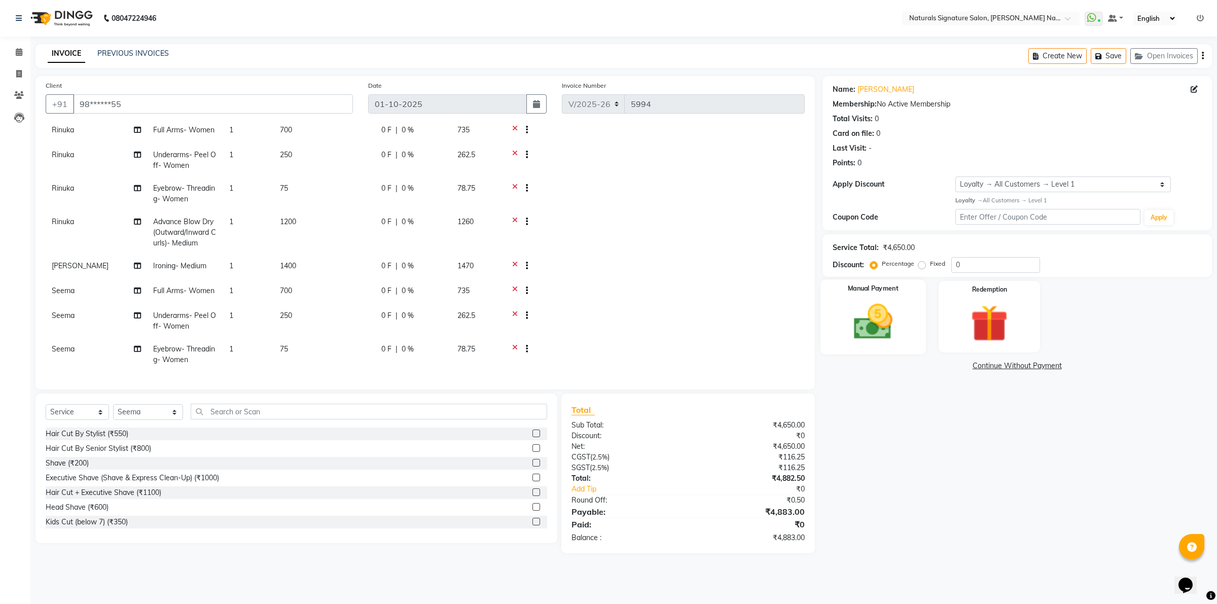
click at [901, 325] on img at bounding box center [873, 321] width 63 height 45
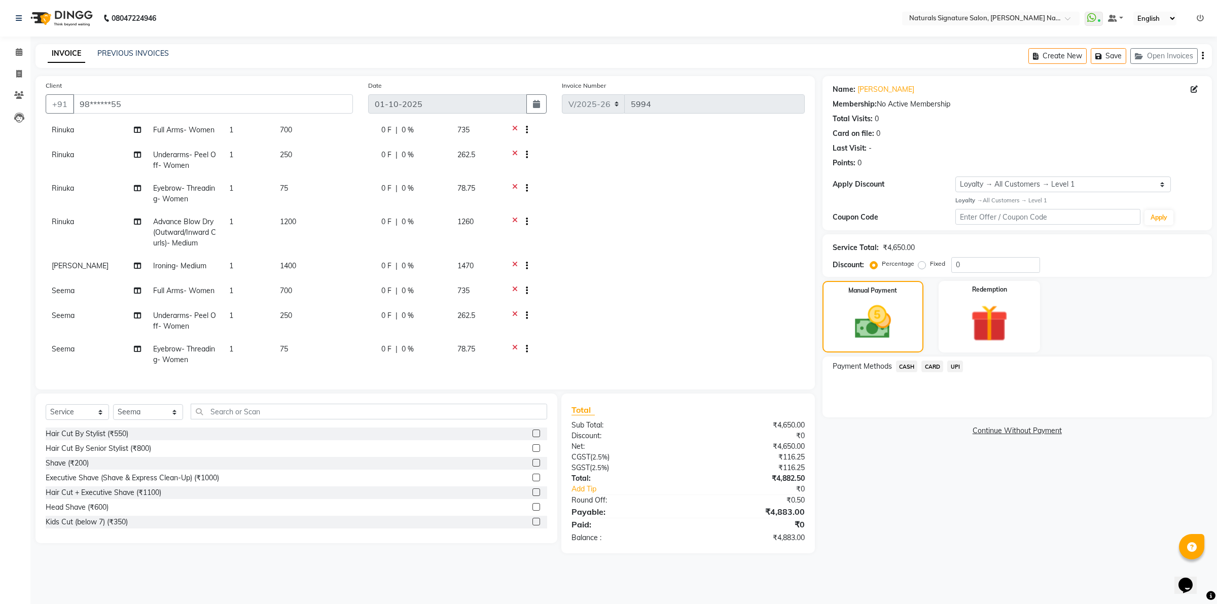
click at [959, 364] on span "UPI" at bounding box center [956, 367] width 16 height 12
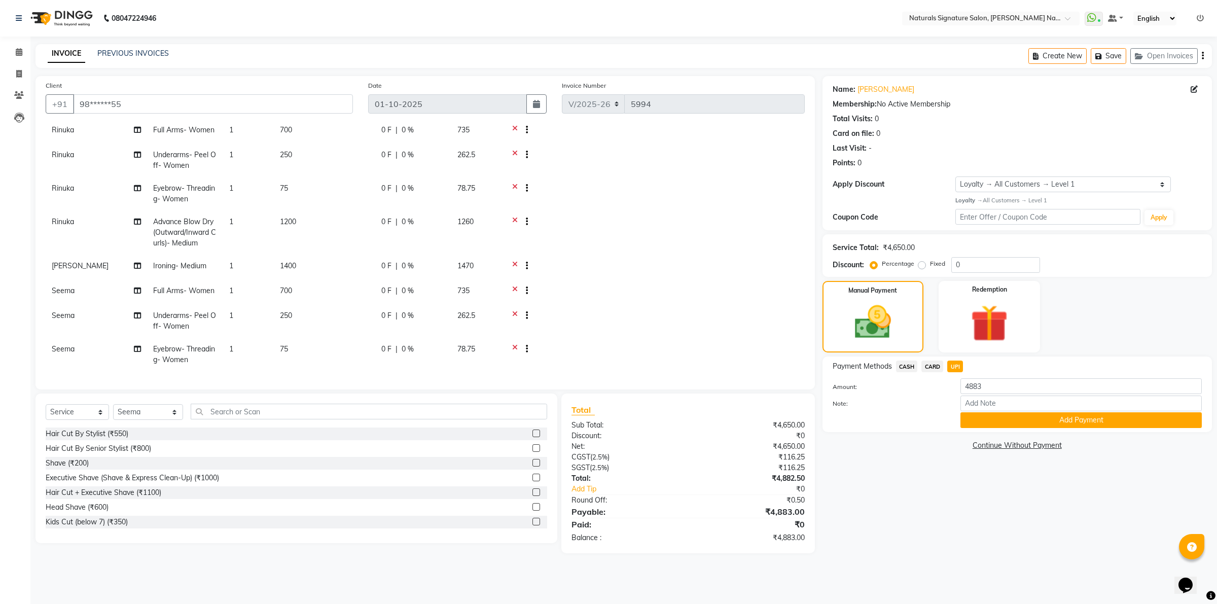
click at [986, 416] on button "Add Payment" at bounding box center [1081, 420] width 241 height 16
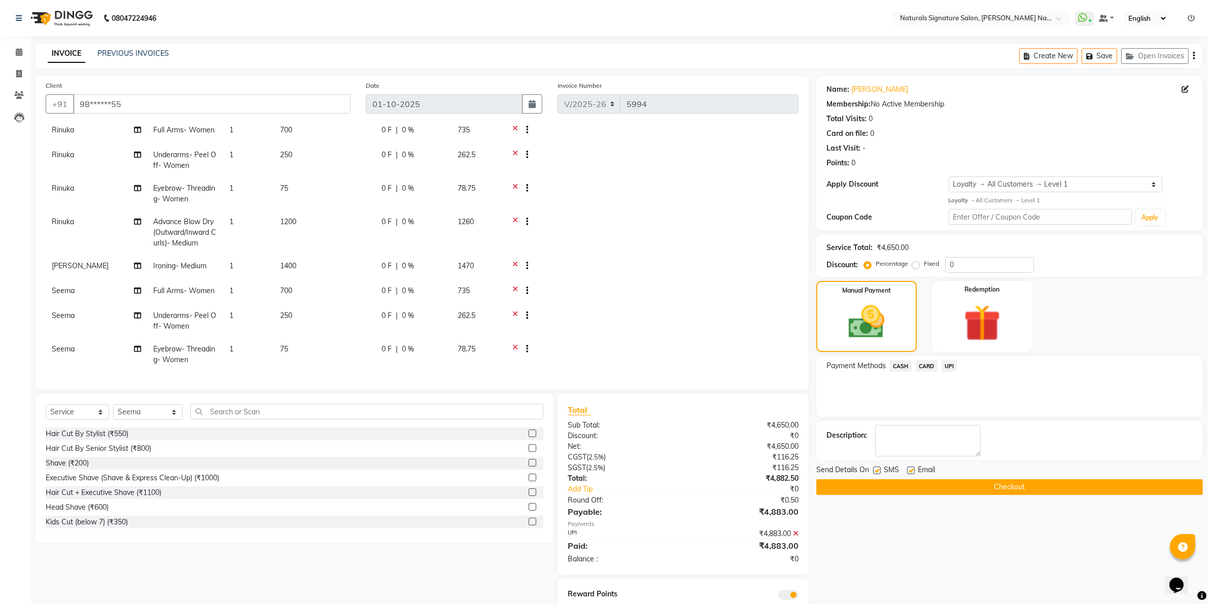
drag, startPoint x: 984, startPoint y: 484, endPoint x: 982, endPoint y: 440, distance: 44.7
click at [983, 484] on button "Checkout" at bounding box center [1009, 487] width 387 height 16
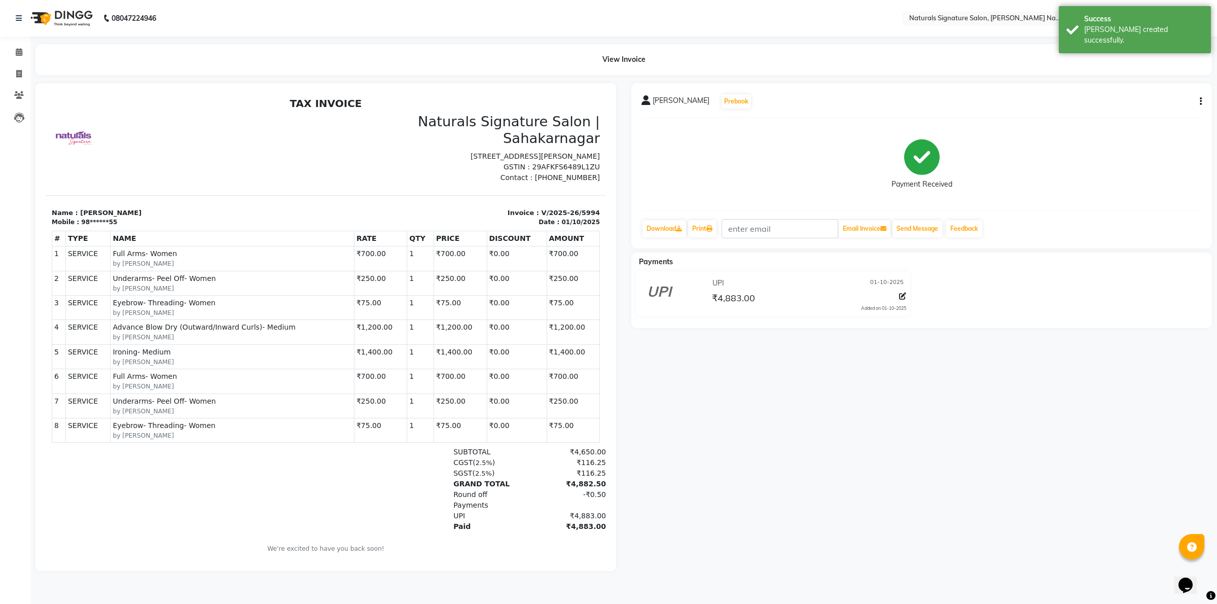
click at [1201, 102] on icon "button" at bounding box center [1201, 101] width 2 height 1
click at [1150, 87] on div "Split Service Amount" at bounding box center [1150, 89] width 69 height 13
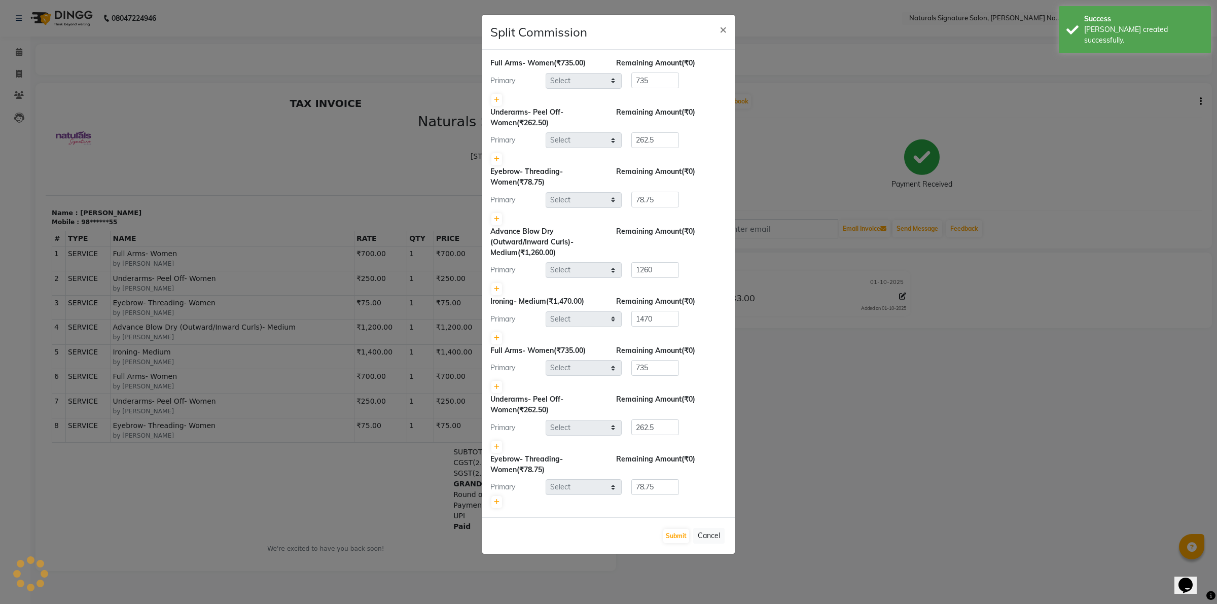
select select "44905"
select select "44901"
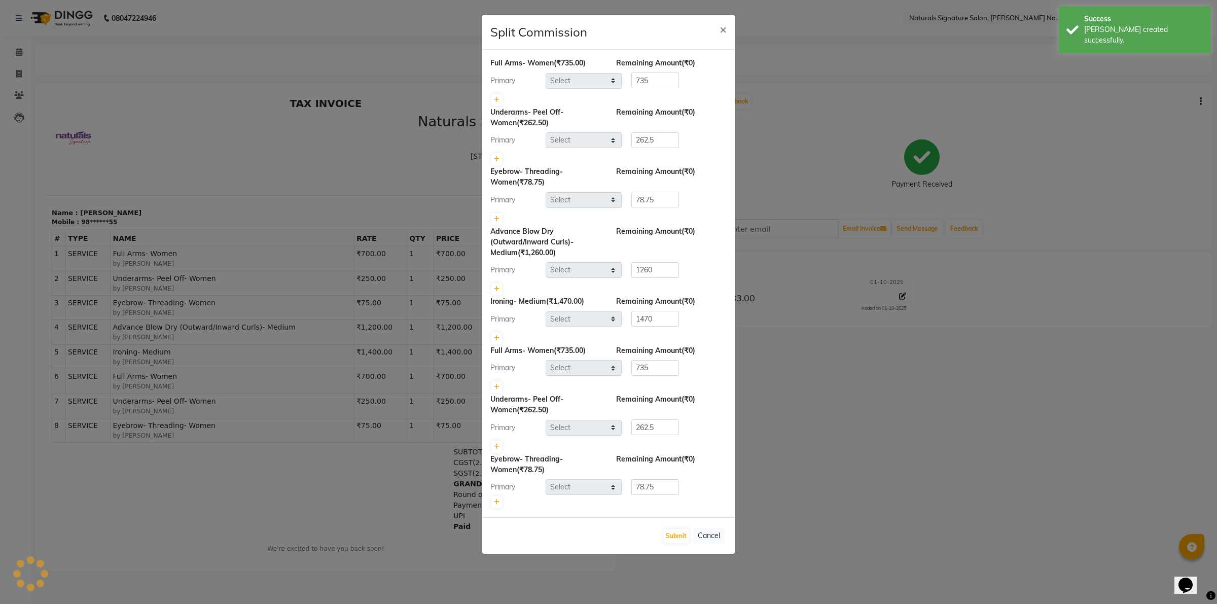
select select "44907"
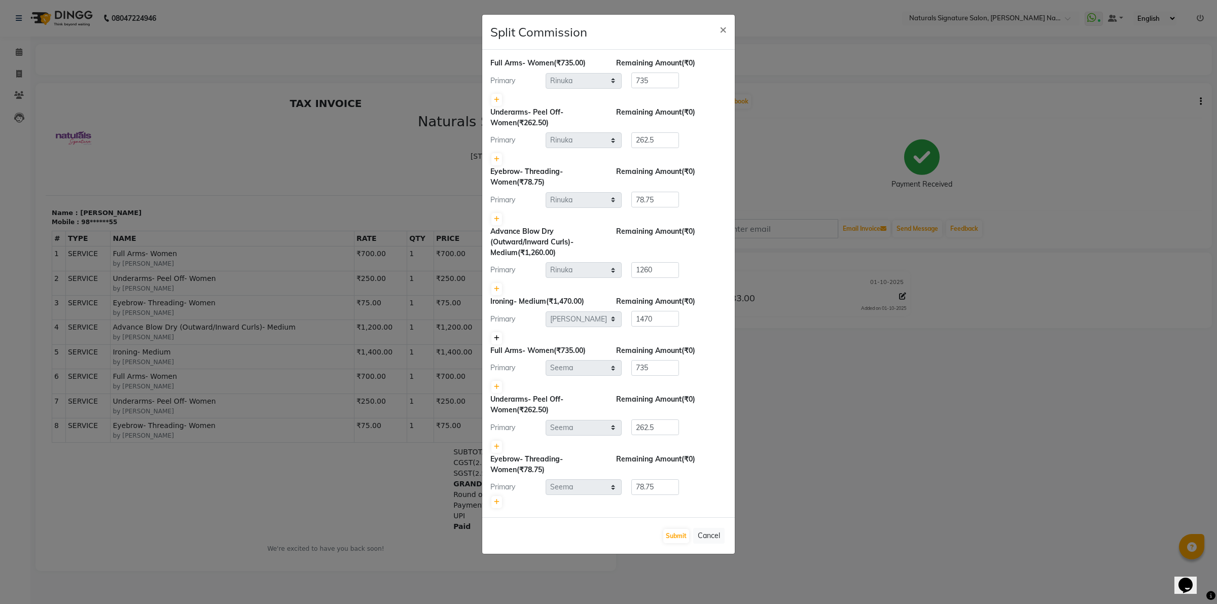
click at [493, 336] on link at bounding box center [497, 338] width 11 height 12
type input "735"
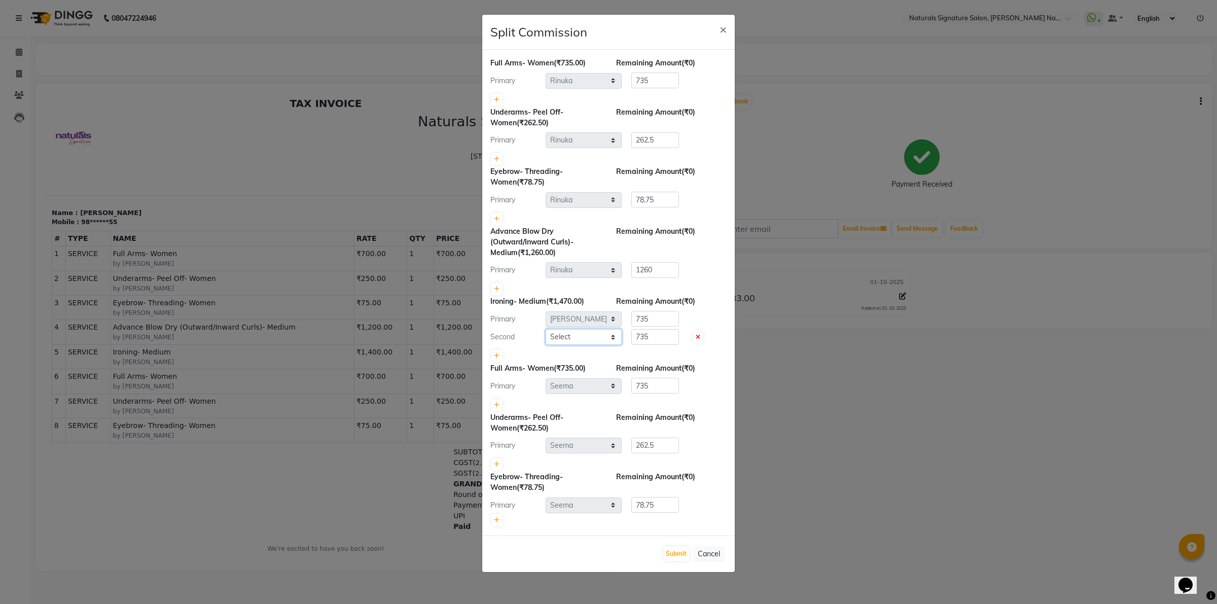
click at [566, 335] on select "Select [PERSON_NAME] Manager [PERSON_NAME] Priyanka Raju Rinuka [PERSON_NAME] […" at bounding box center [584, 337] width 76 height 16
select select "44907"
click at [546, 329] on select "Select [PERSON_NAME] Manager [PERSON_NAME] Priyanka Raju Rinuka [PERSON_NAME] […" at bounding box center [584, 337] width 76 height 16
click at [667, 548] on button "Submit" at bounding box center [676, 554] width 26 height 14
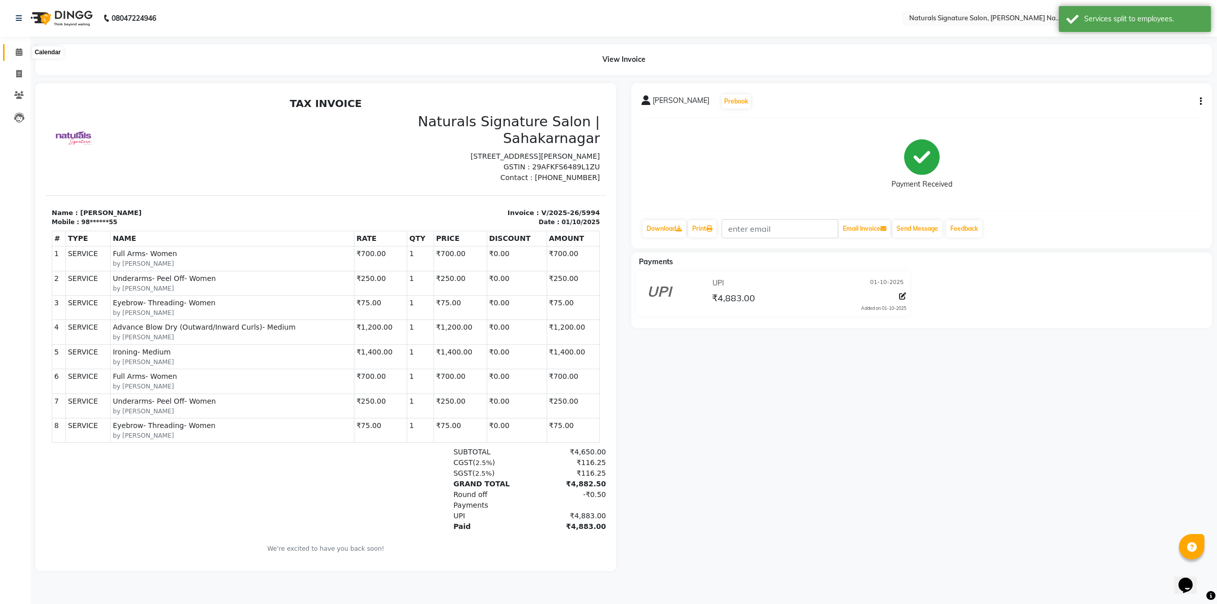
click at [17, 53] on icon at bounding box center [19, 52] width 7 height 8
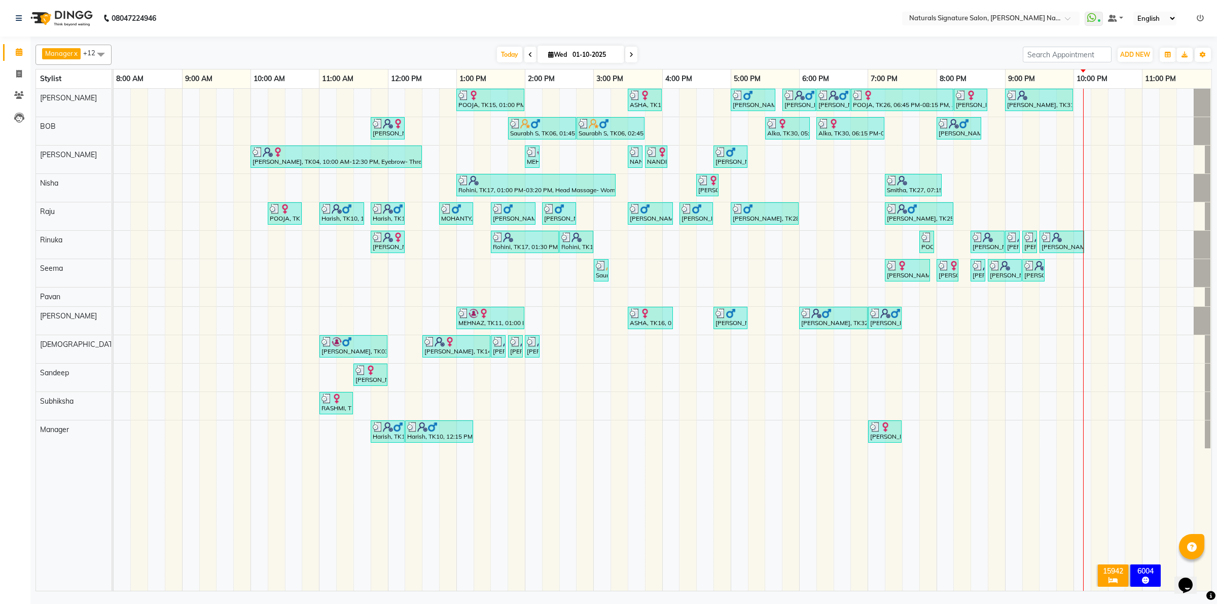
click at [234, 476] on td at bounding box center [242, 340] width 17 height 502
click at [13, 72] on span at bounding box center [19, 74] width 18 height 12
select select "service"
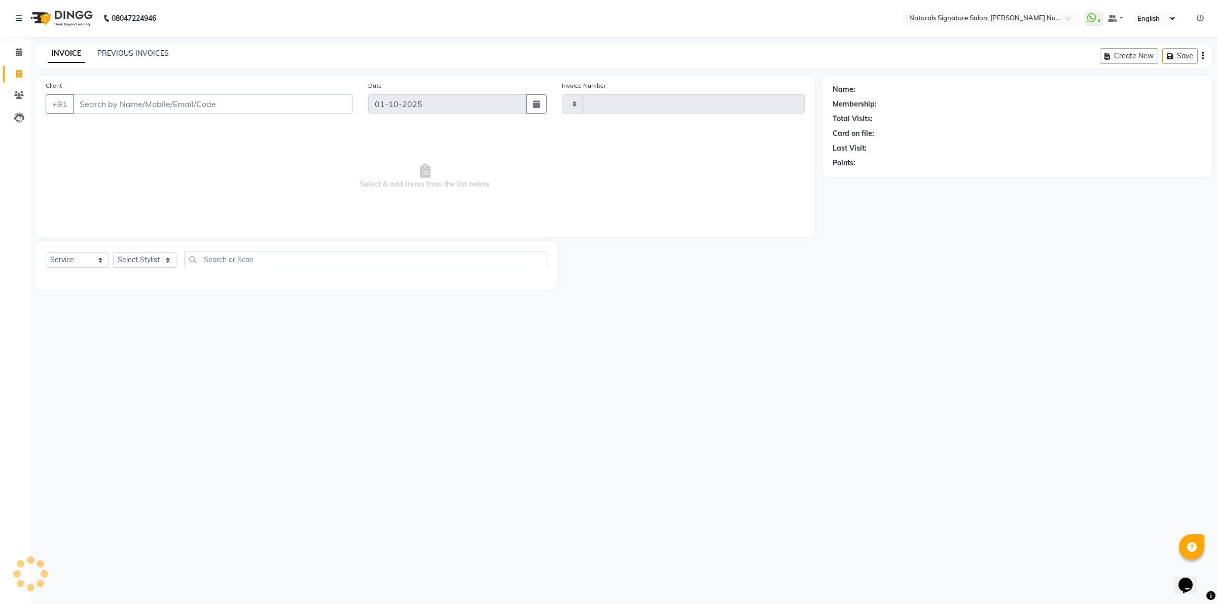
type input "5995"
select select "6135"
click at [116, 56] on link "PREVIOUS INVOICES" at bounding box center [133, 53] width 72 height 9
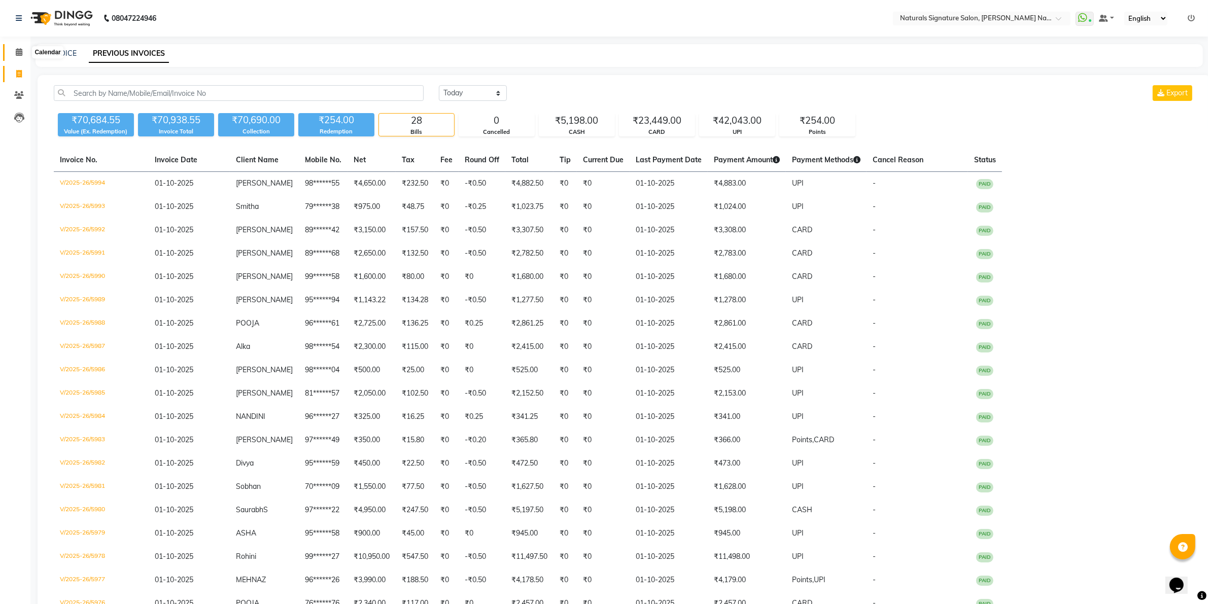
click at [18, 49] on icon at bounding box center [19, 52] width 7 height 8
